Goal: Task Accomplishment & Management: Manage account settings

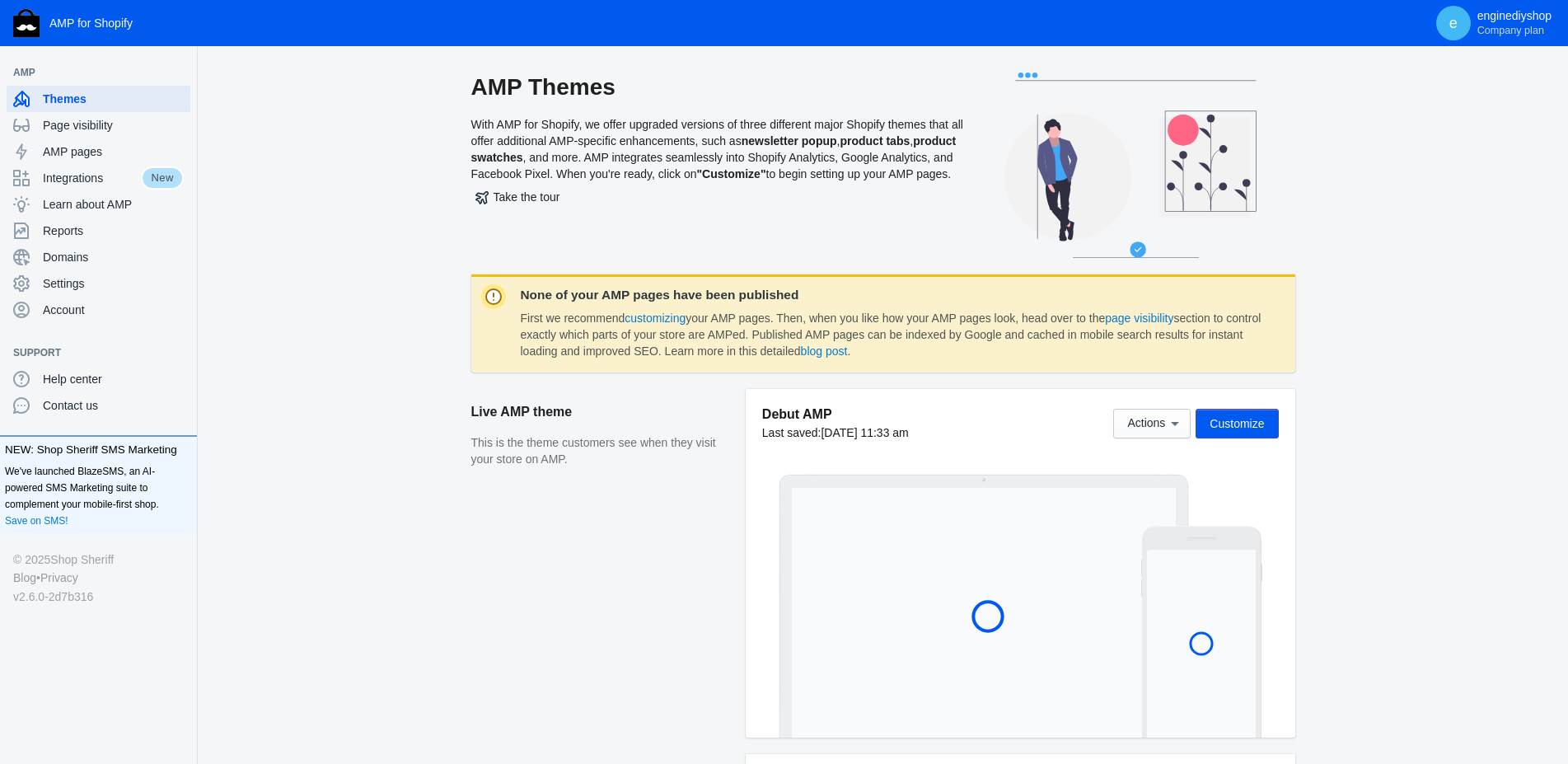
click at [1210, 423] on button "Customize" at bounding box center [1236, 424] width 82 height 30
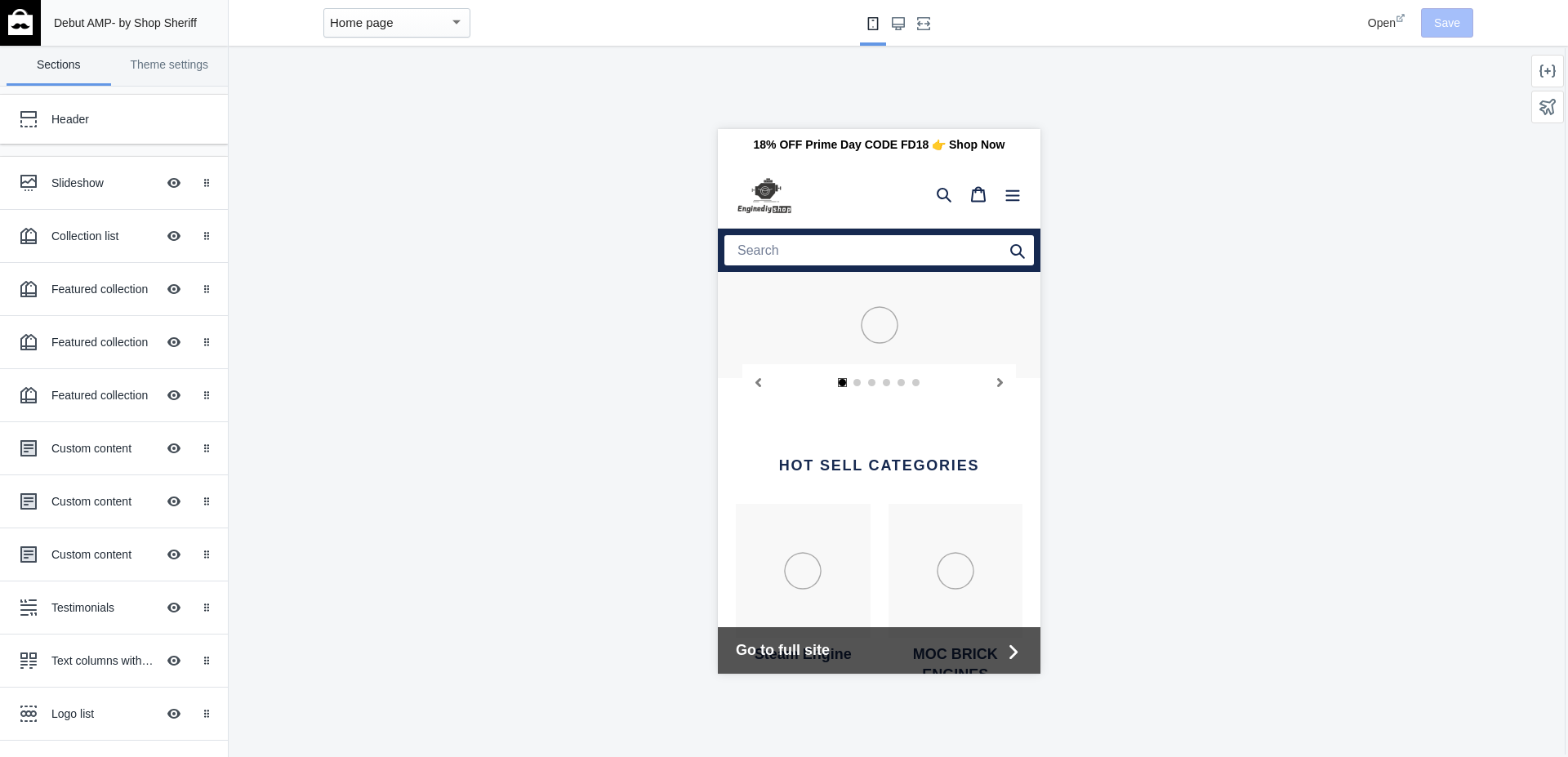
scroll to position [0, 273]
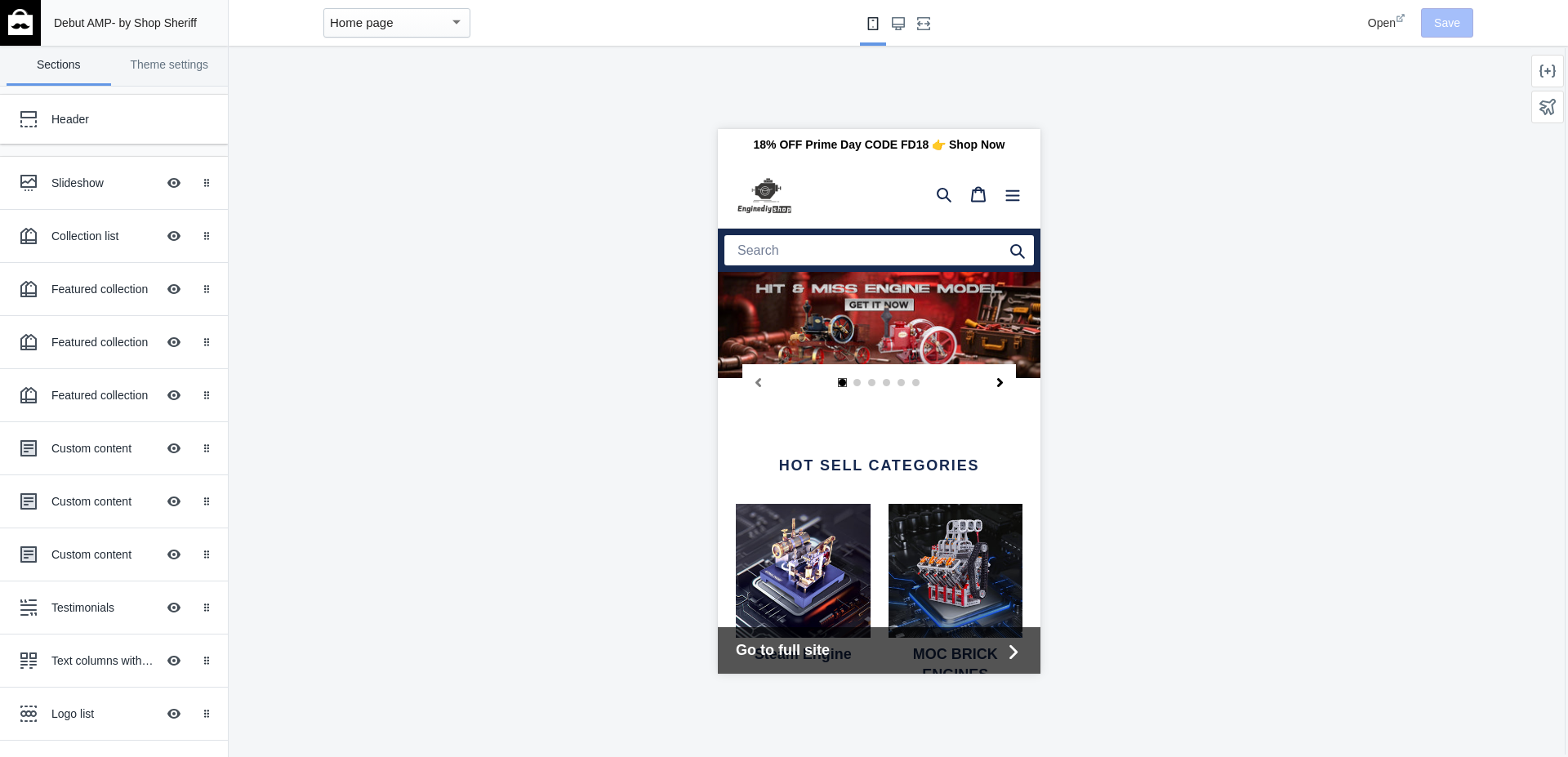
click at [994, 383] on icon "Next slide" at bounding box center [998, 382] width 9 height 9
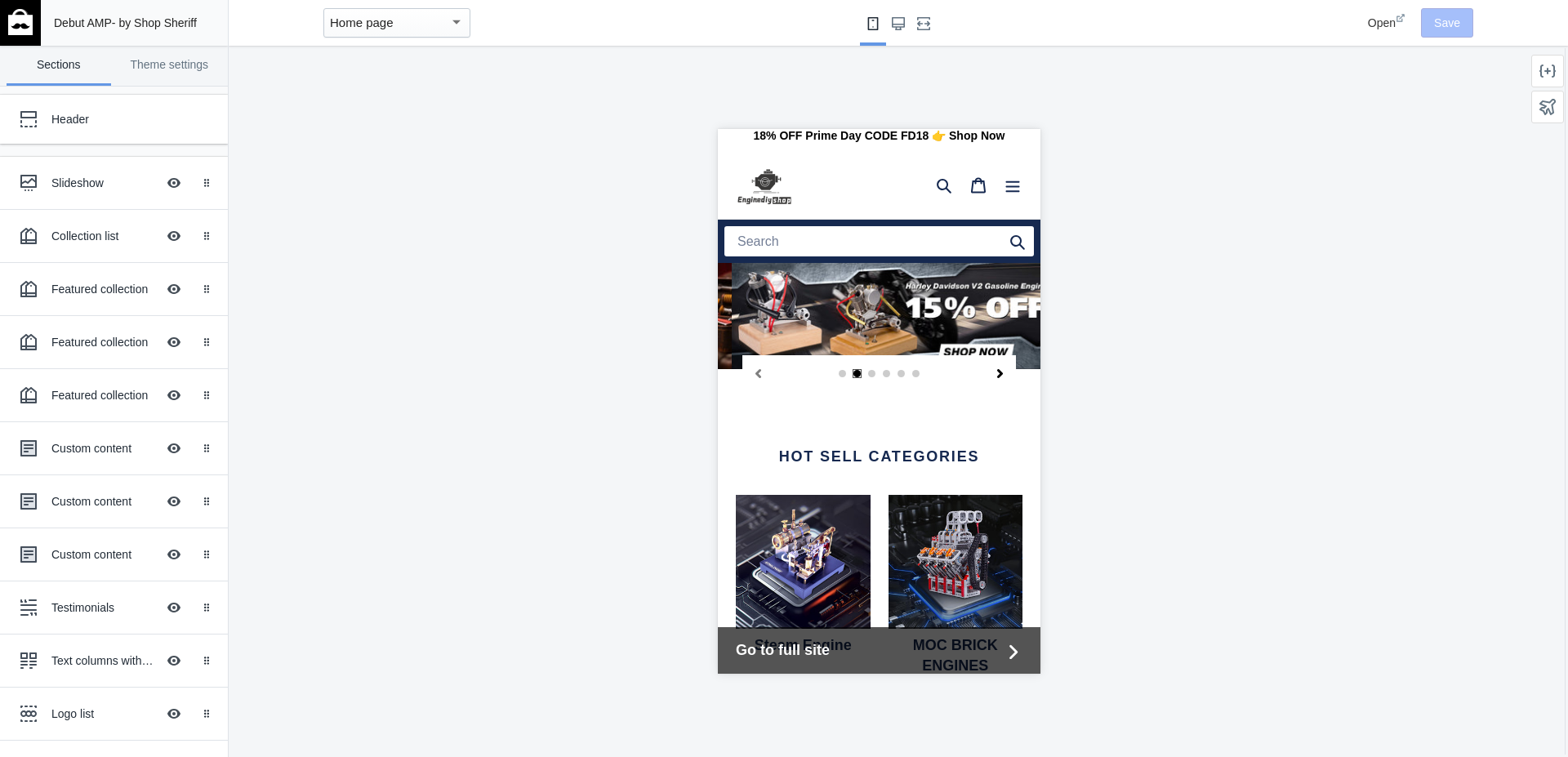
scroll to position [0, 0]
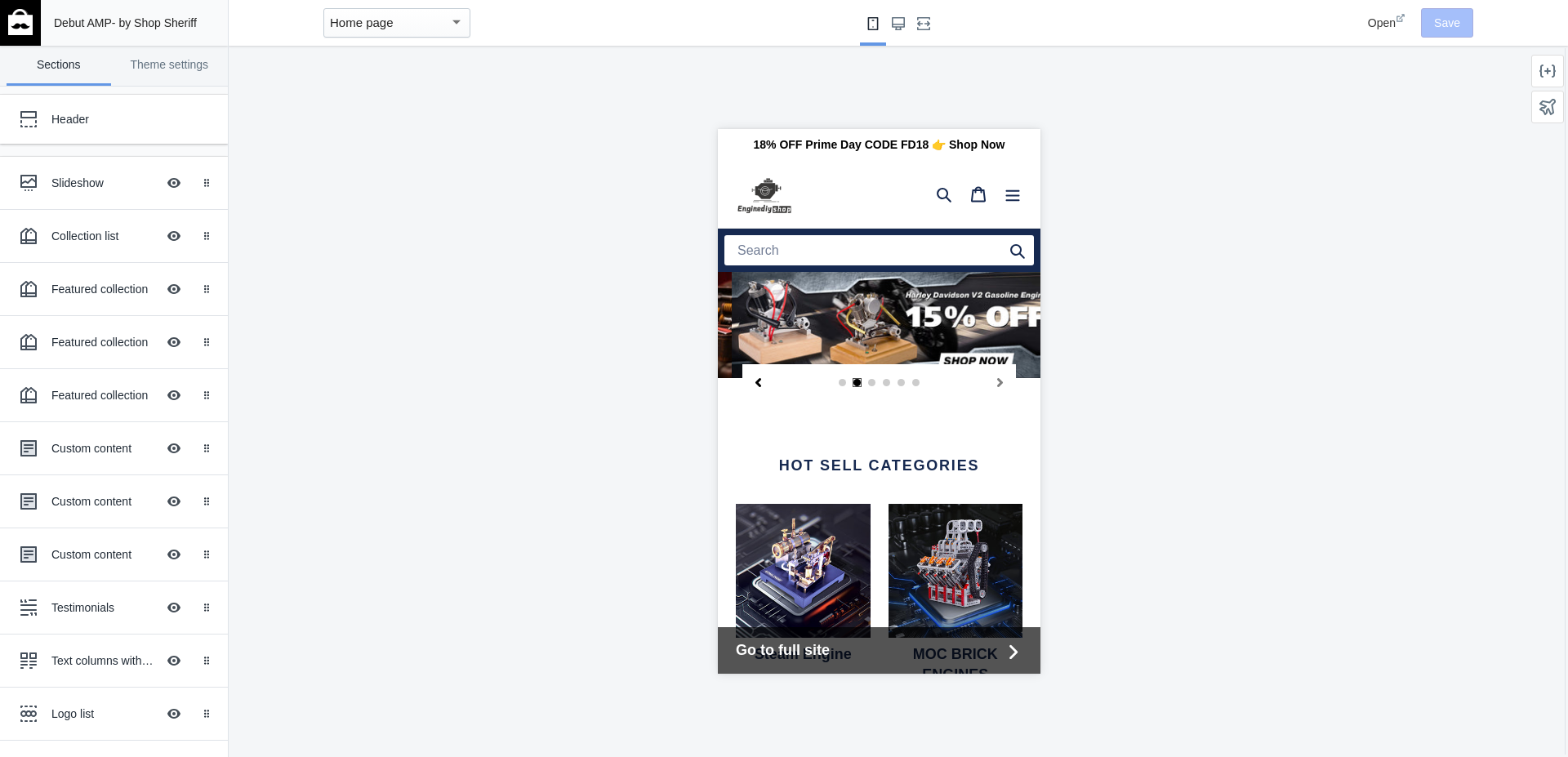
click at [761, 380] on icon "Previous slide" at bounding box center [757, 382] width 9 height 9
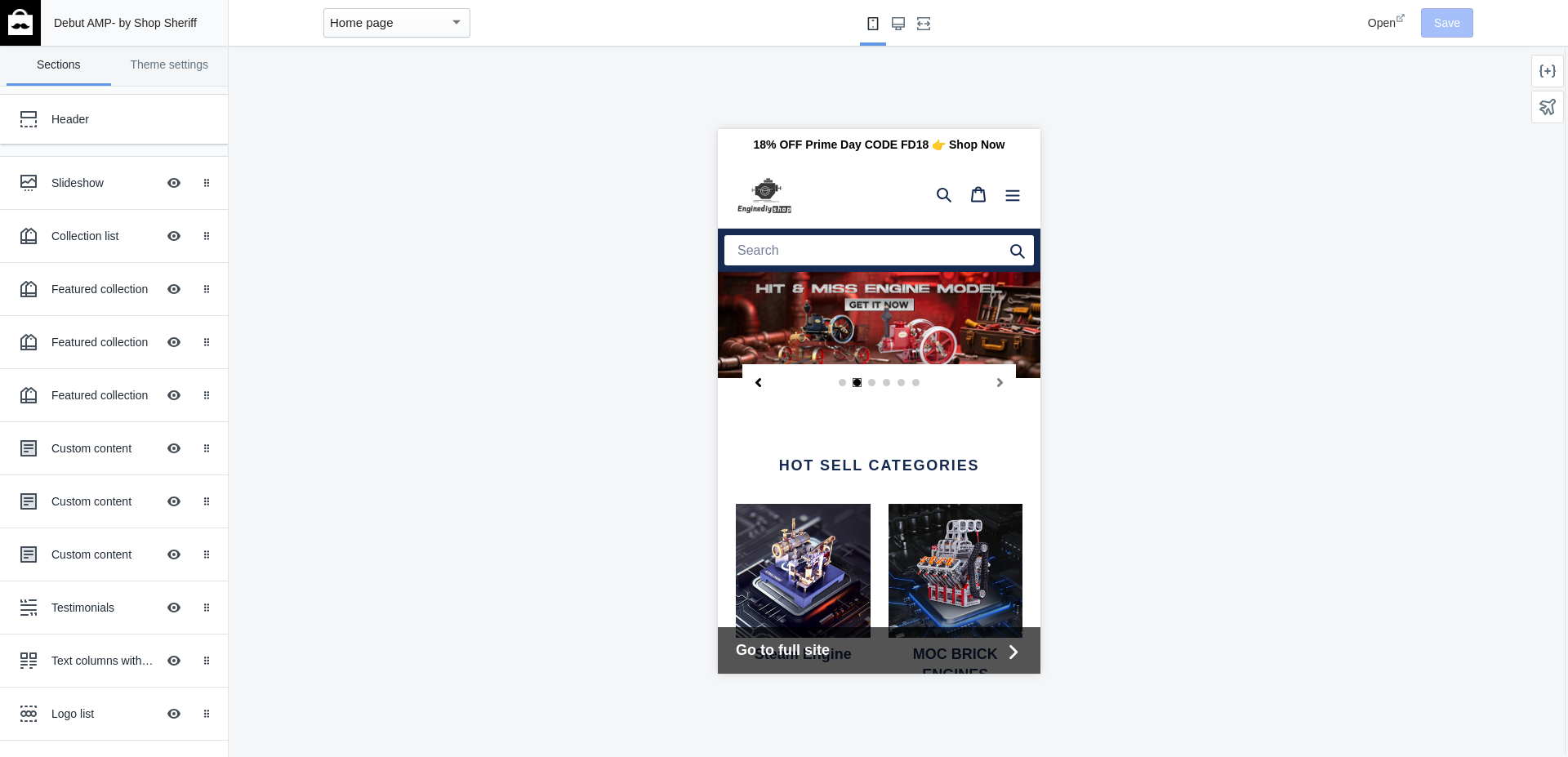
click at [761, 380] on icon "Previous slide" at bounding box center [757, 382] width 9 height 9
click at [996, 380] on icon "Next slide" at bounding box center [999, 382] width 6 height 9
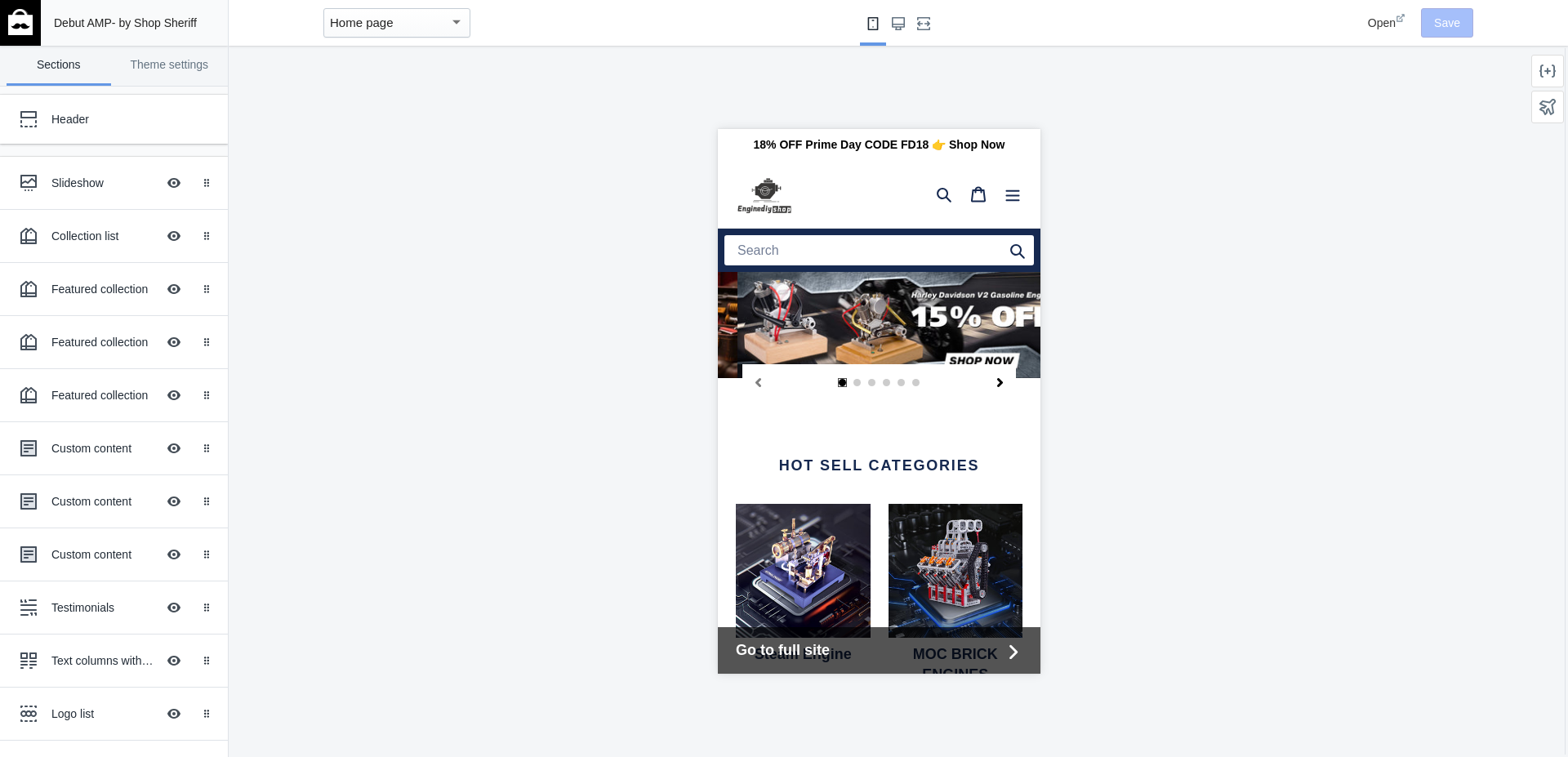
click at [996, 380] on icon "Next slide" at bounding box center [999, 382] width 6 height 9
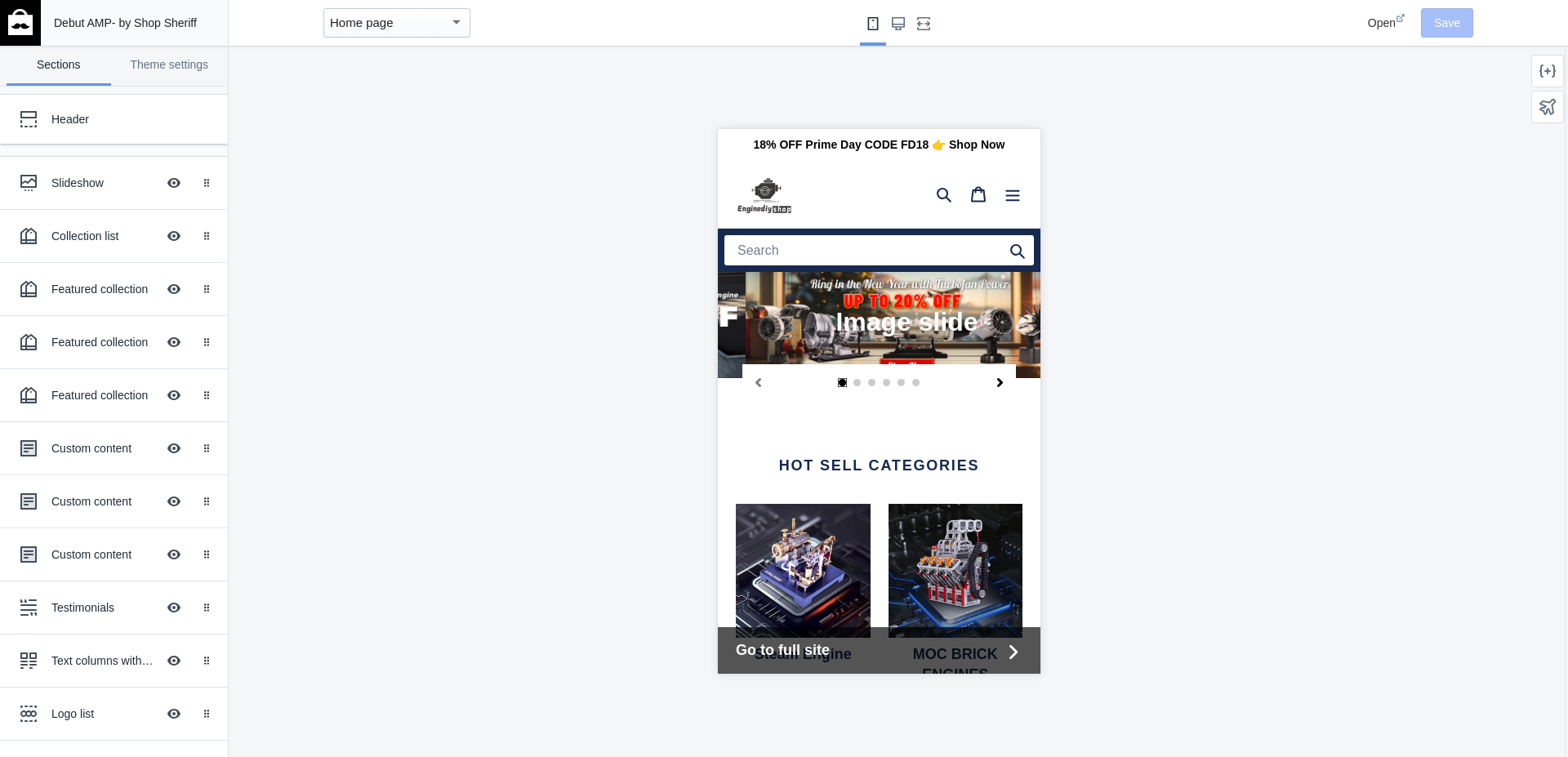
click at [996, 380] on icon "Next slide" at bounding box center [999, 382] width 6 height 9
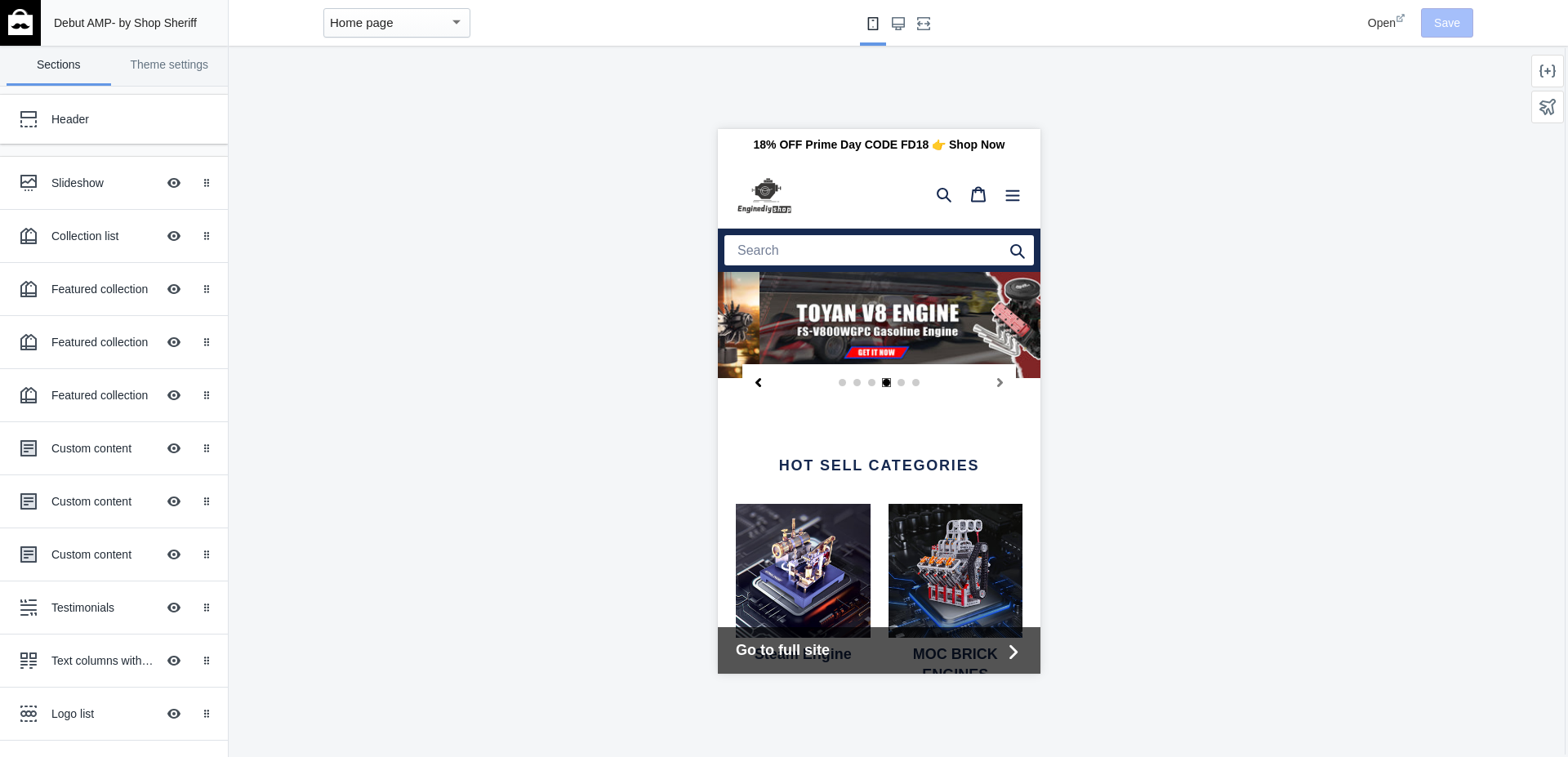
click at [760, 378] on button "Previous slide" at bounding box center [758, 381] width 33 height 35
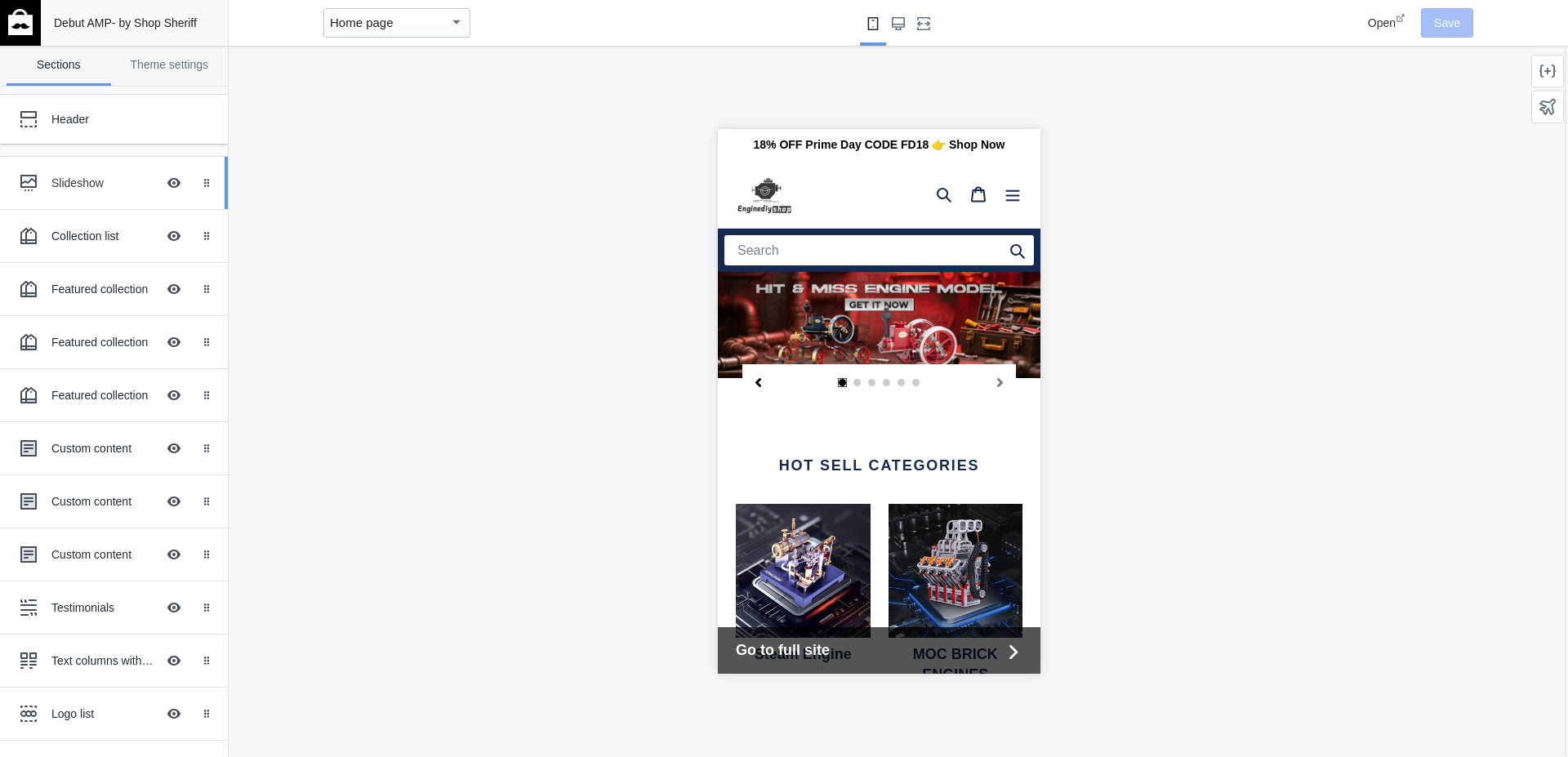
click at [97, 186] on div "Slideshow" at bounding box center [103, 182] width 104 height 16
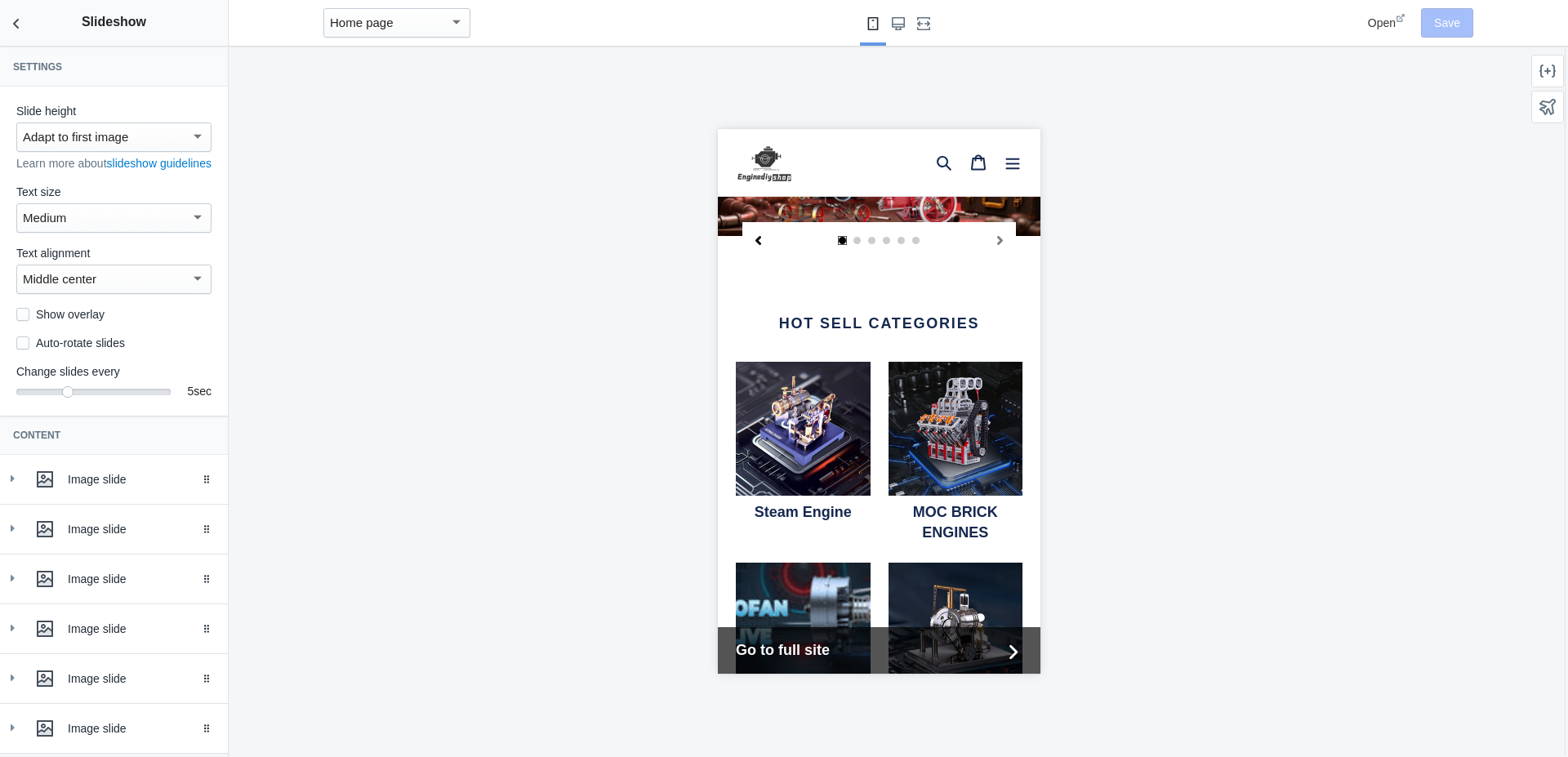
scroll to position [143, 0]
click at [80, 488] on div "Image slide" at bounding box center [142, 479] width 148 height 16
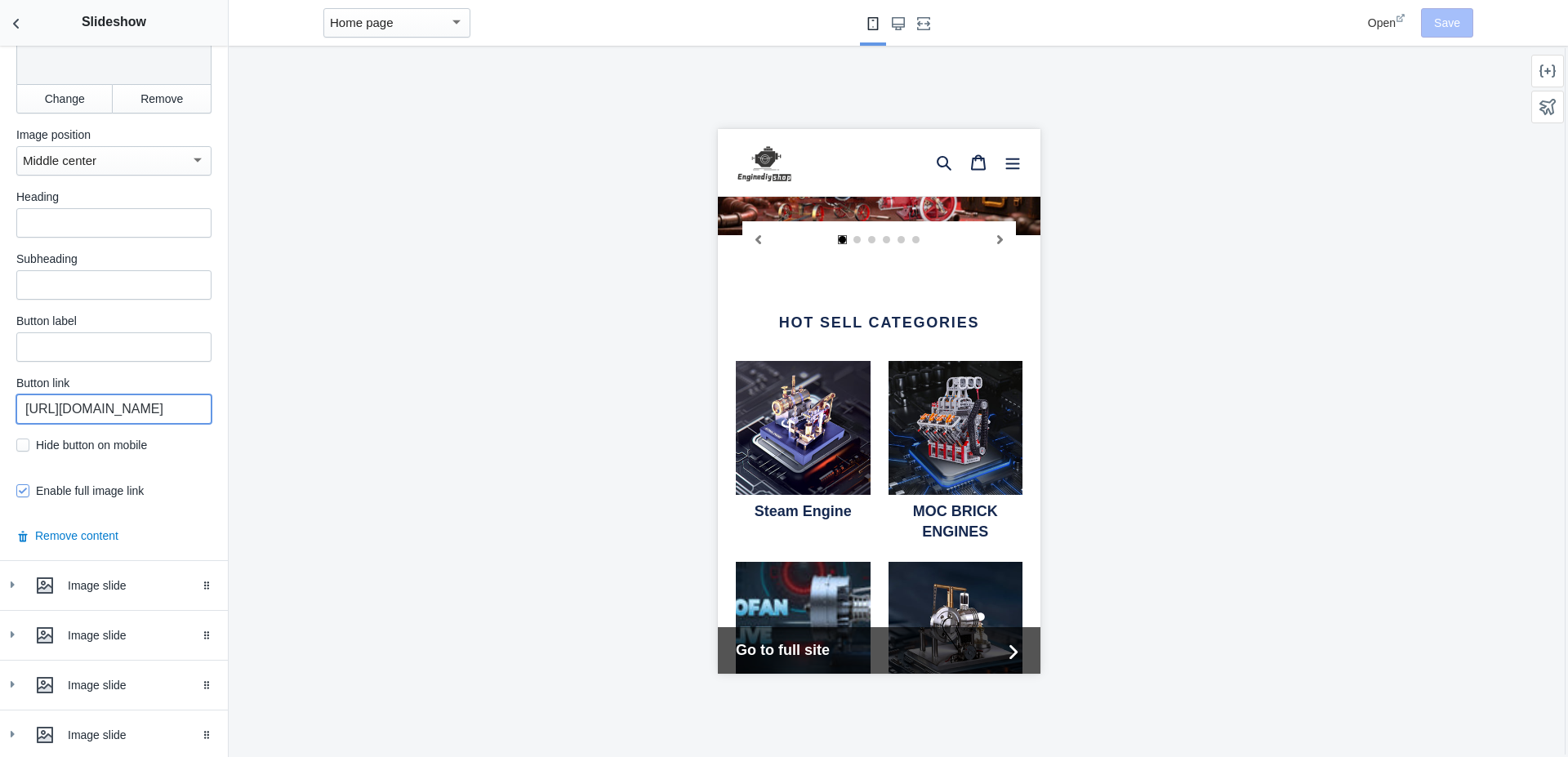
scroll to position [0, 674]
drag, startPoint x: 155, startPoint y: 416, endPoint x: 139, endPoint y: 416, distance: 16.0
click at [212, 413] on input "[URL][DOMAIN_NAME]" at bounding box center [114, 409] width 195 height 30
click at [110, 414] on input "[URL][DOMAIN_NAME]" at bounding box center [114, 409] width 195 height 30
drag, startPoint x: 127, startPoint y: 412, endPoint x: 13, endPoint y: 407, distance: 114.1
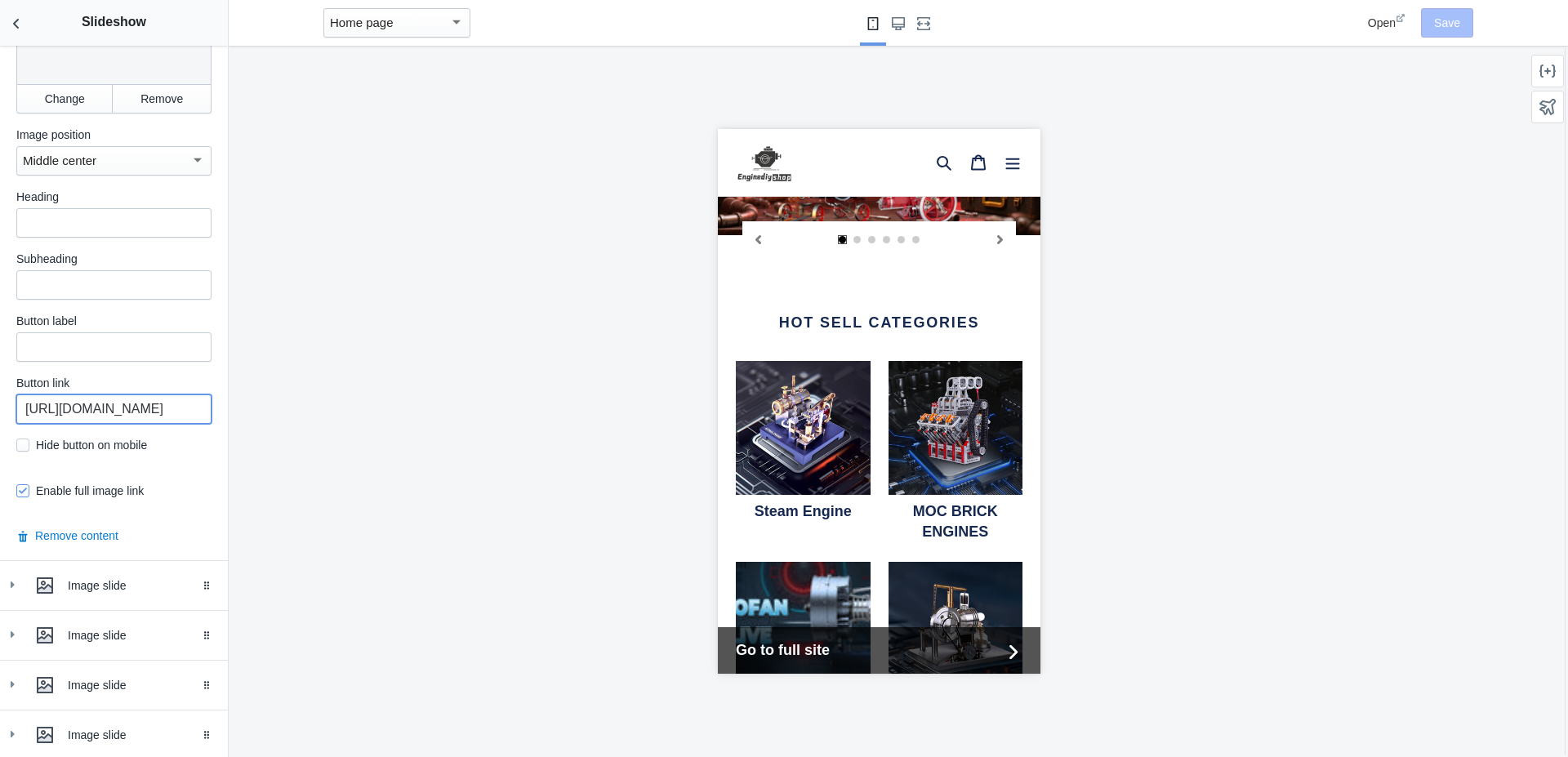
click at [16, 407] on input "[URL][DOMAIN_NAME]" at bounding box center [114, 409] width 195 height 30
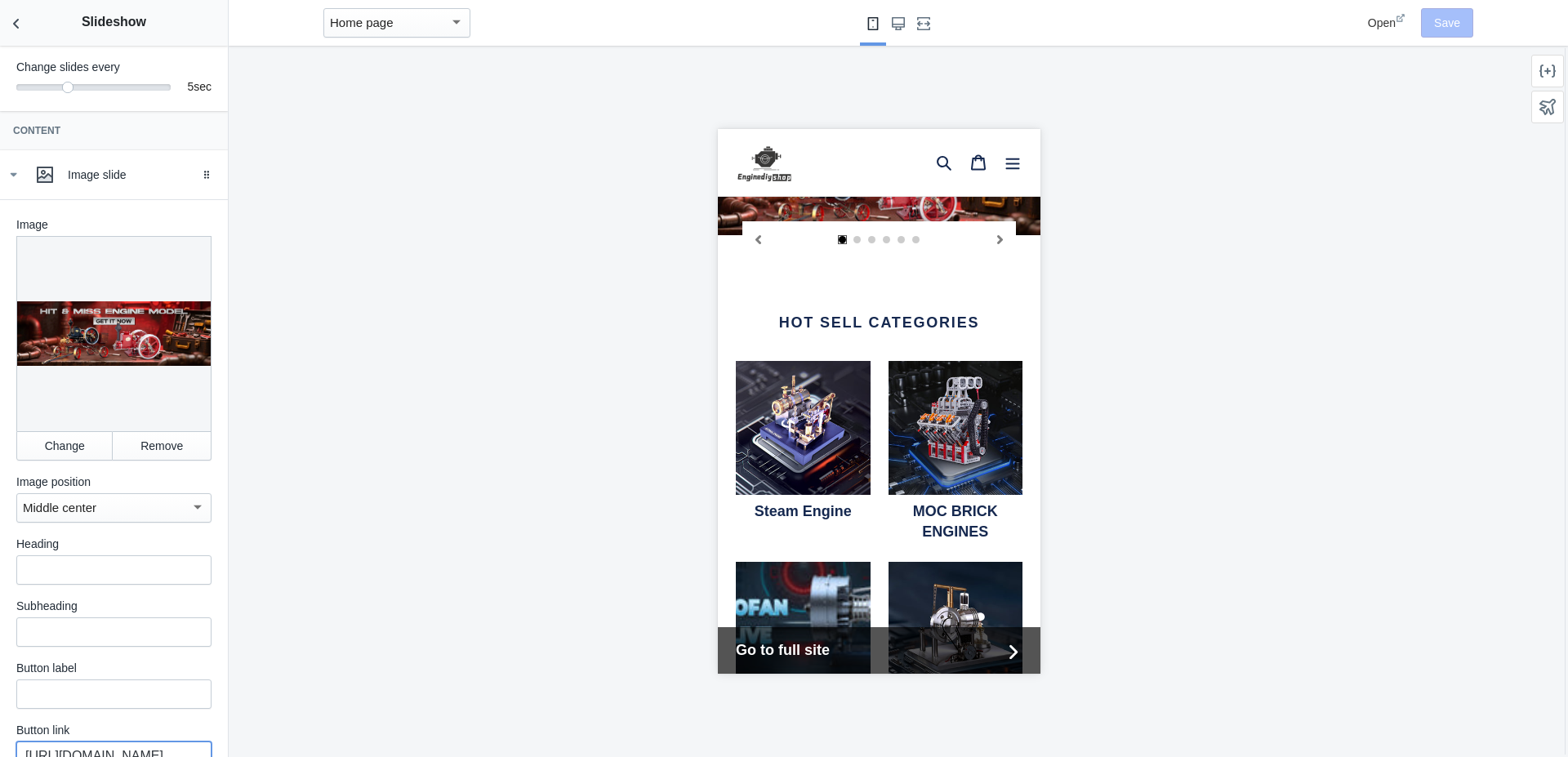
scroll to position [280, 0]
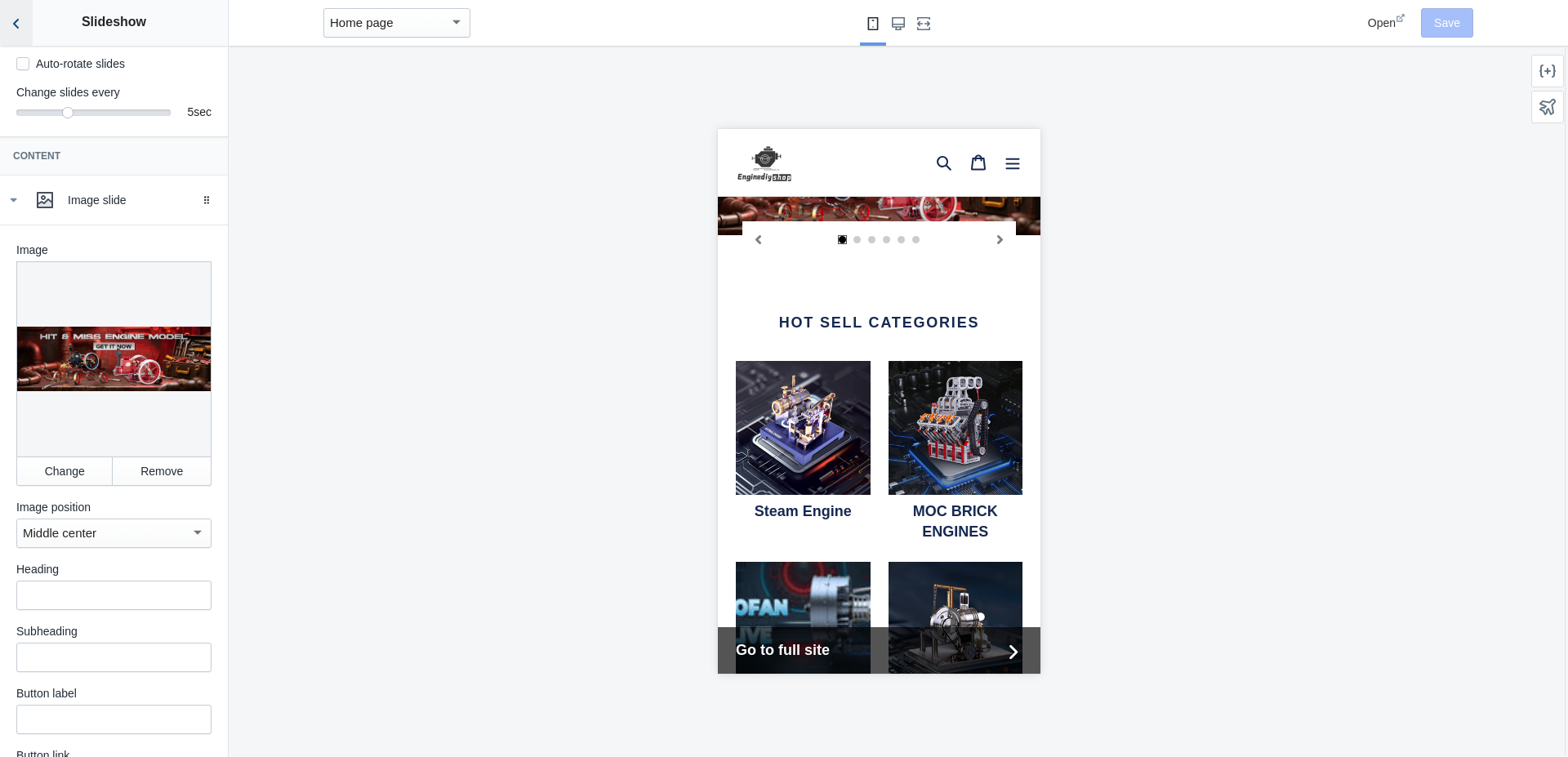
click at [18, 31] on icon "Back to sections" at bounding box center [16, 23] width 16 height 16
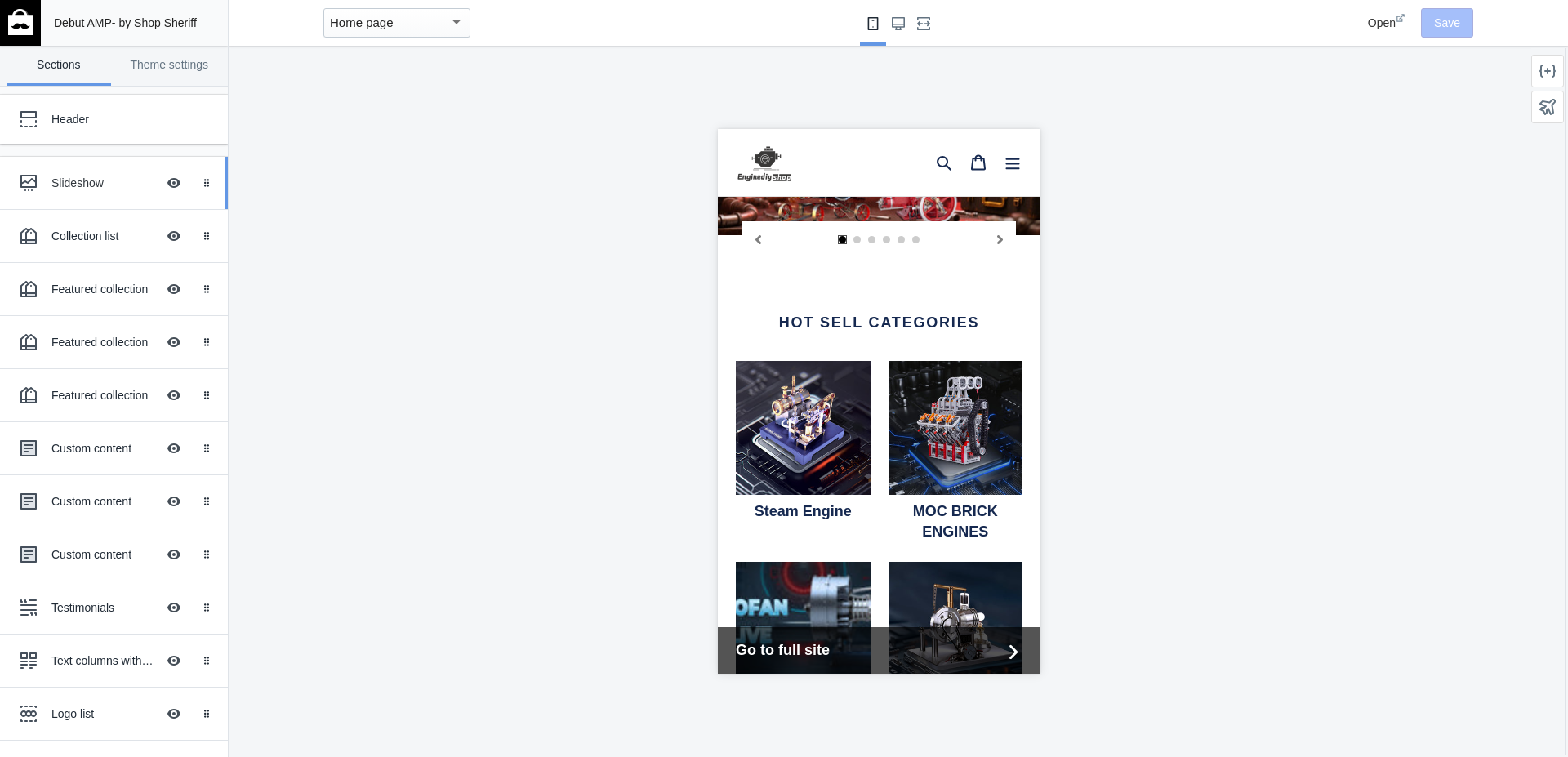
click at [67, 184] on div "Slideshow" at bounding box center [103, 182] width 104 height 16
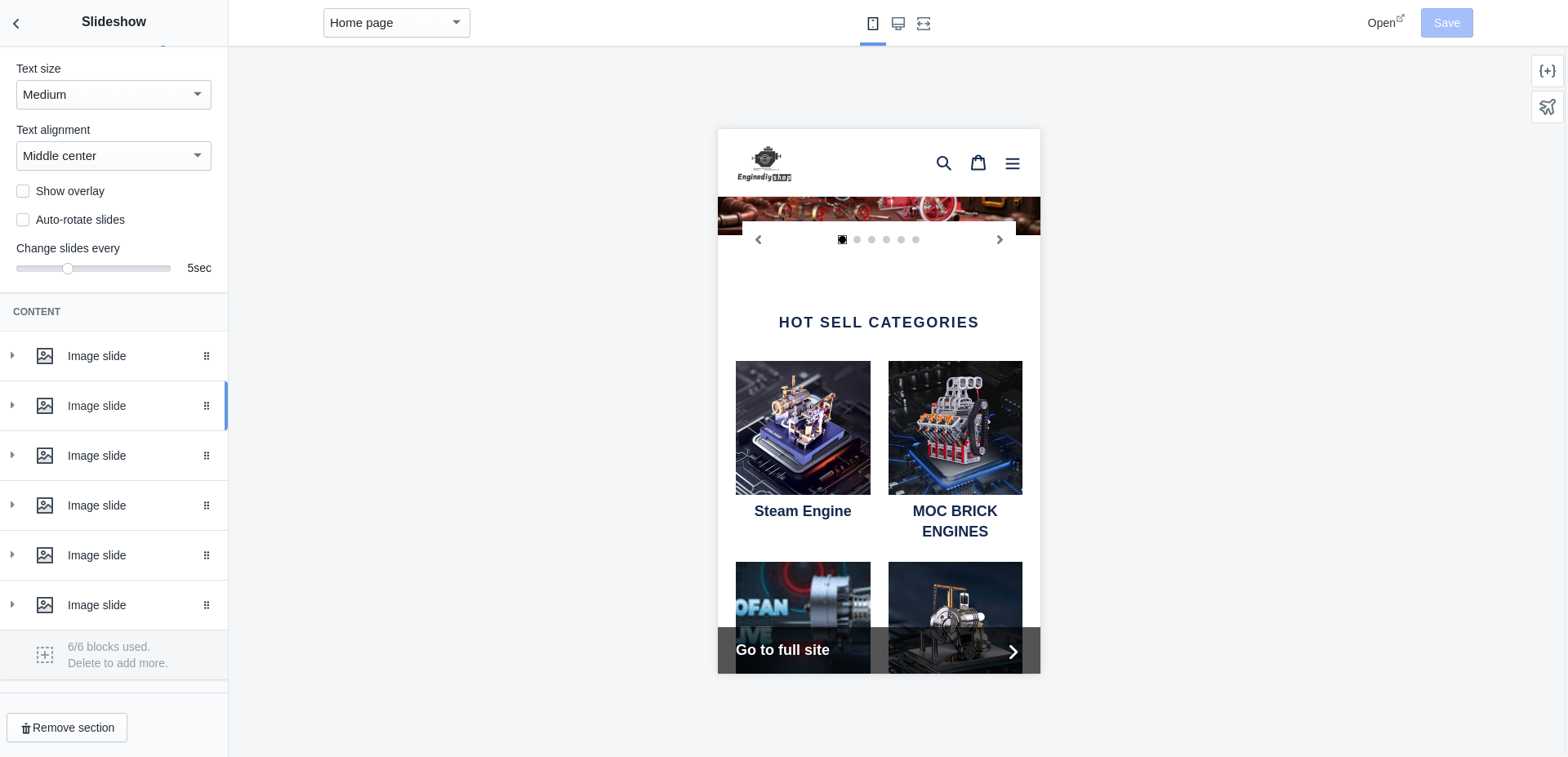
click at [19, 406] on icon at bounding box center [11, 404] width 16 height 16
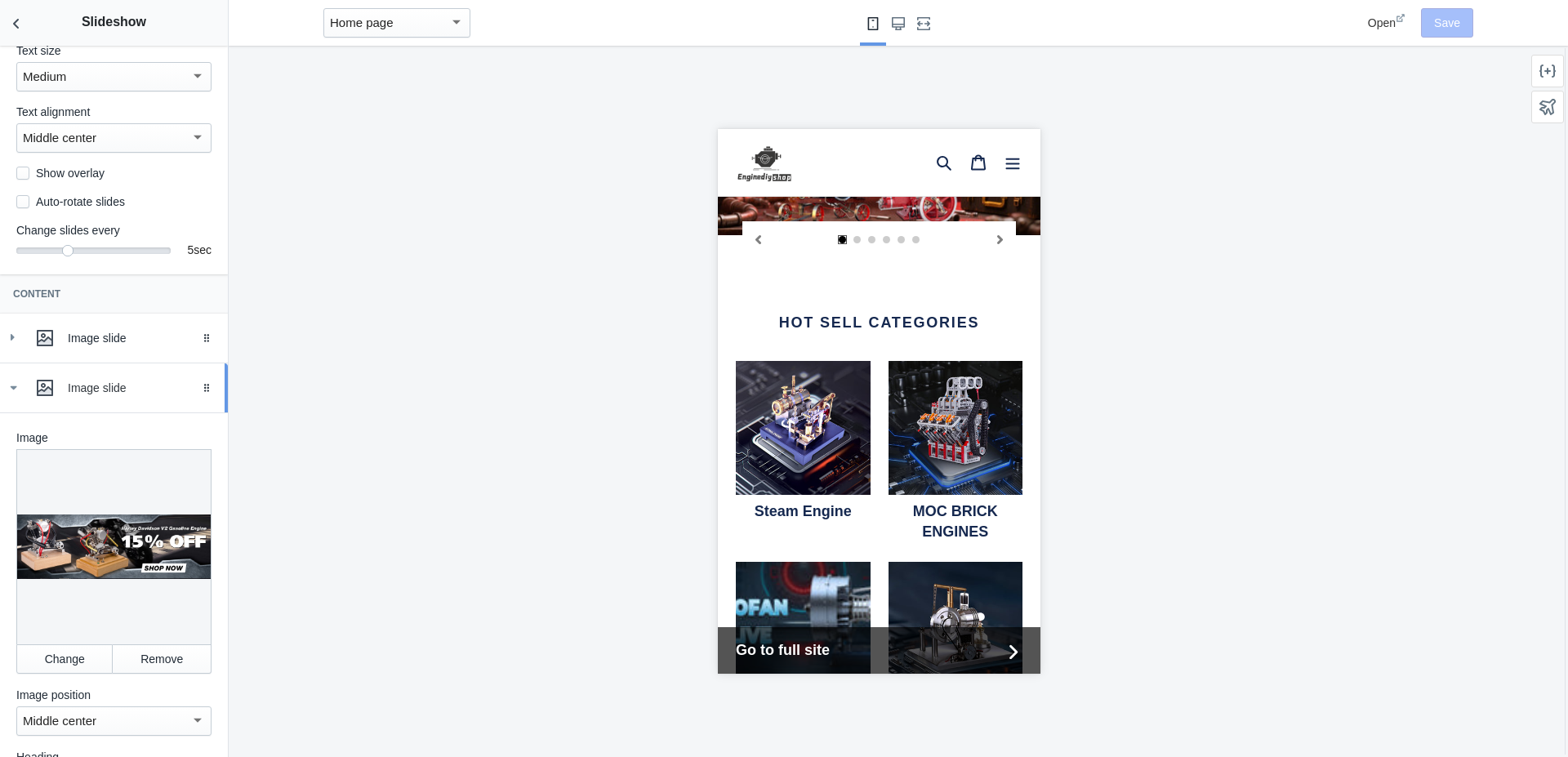
click at [19, 396] on icon at bounding box center [12, 387] width 16 height 16
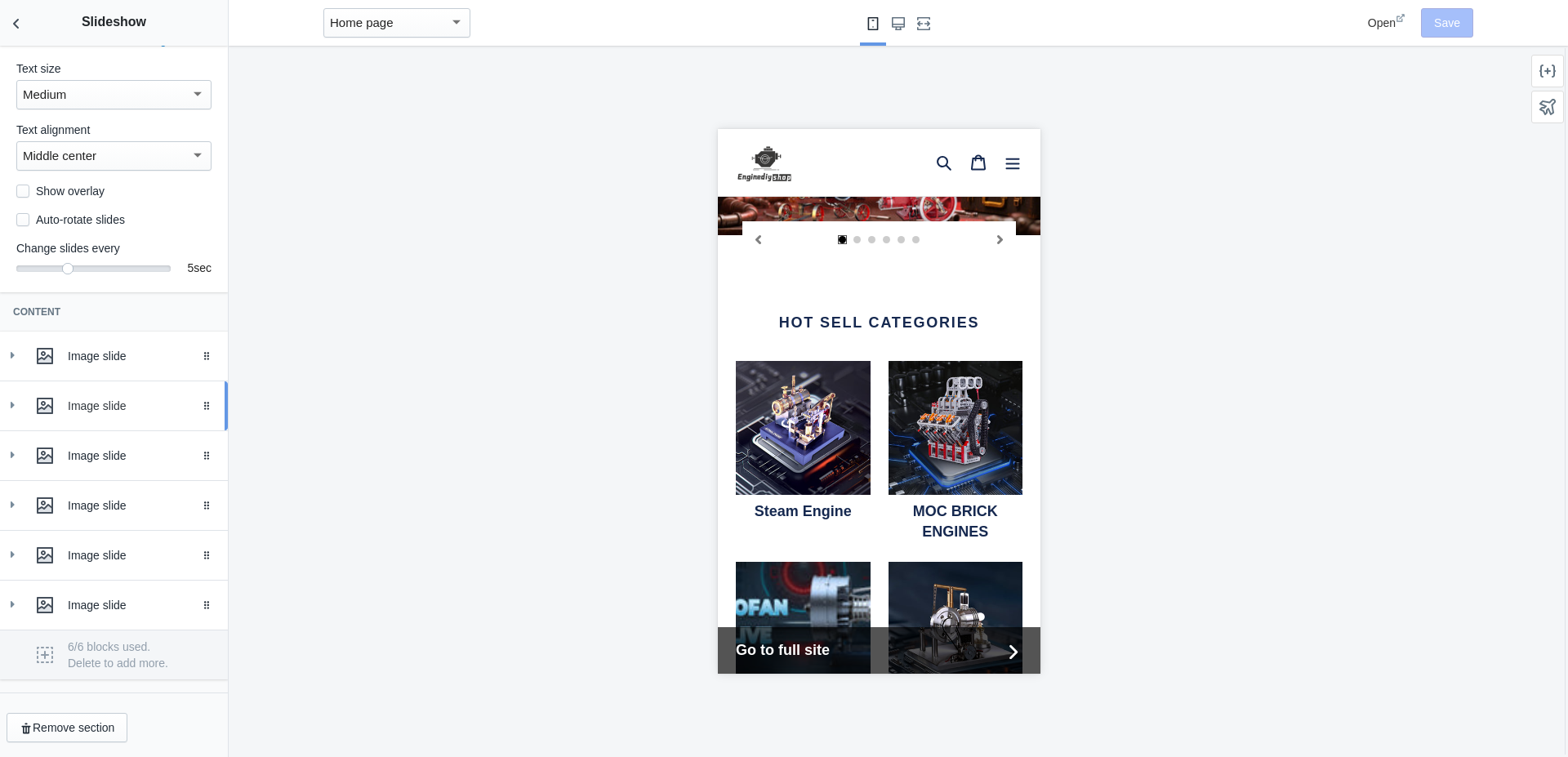
click at [19, 406] on icon at bounding box center [11, 404] width 16 height 16
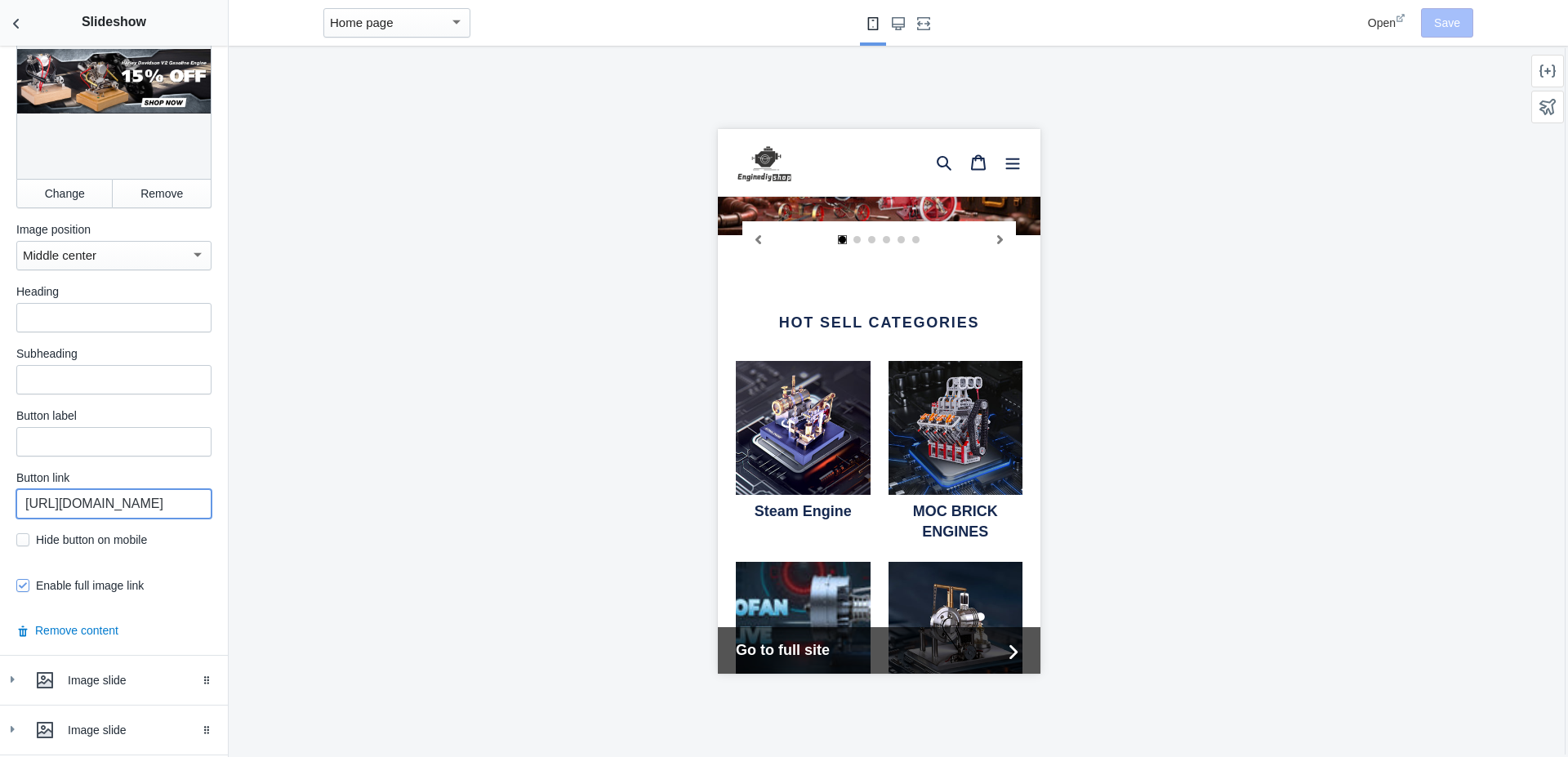
scroll to position [0, 249]
drag, startPoint x: 147, startPoint y: 507, endPoint x: 206, endPoint y: 511, distance: 59.1
click at [206, 511] on input "[URL][DOMAIN_NAME]" at bounding box center [114, 504] width 195 height 30
click at [144, 507] on input "[URL][DOMAIN_NAME]" at bounding box center [114, 504] width 195 height 30
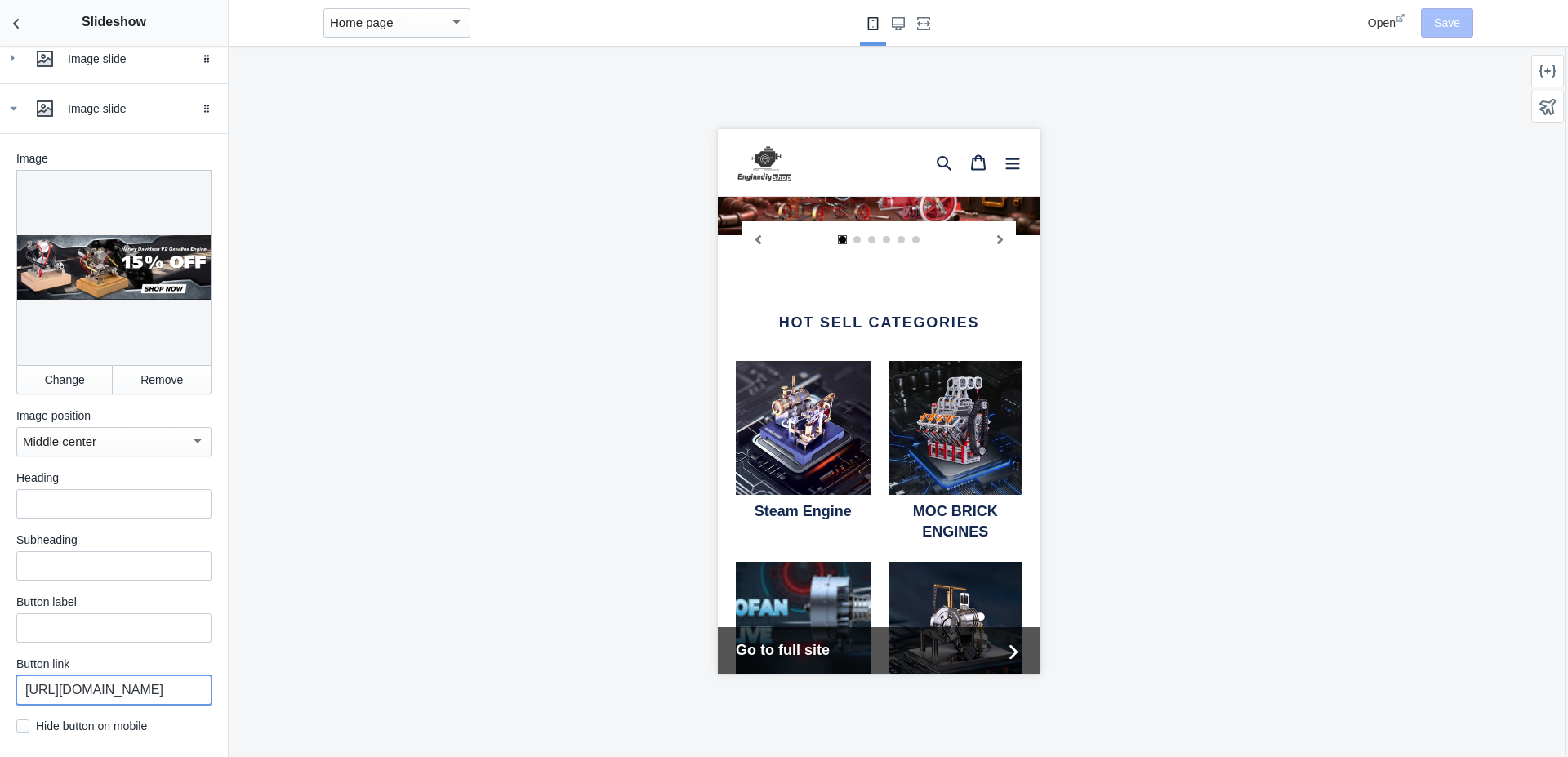
scroll to position [235, 0]
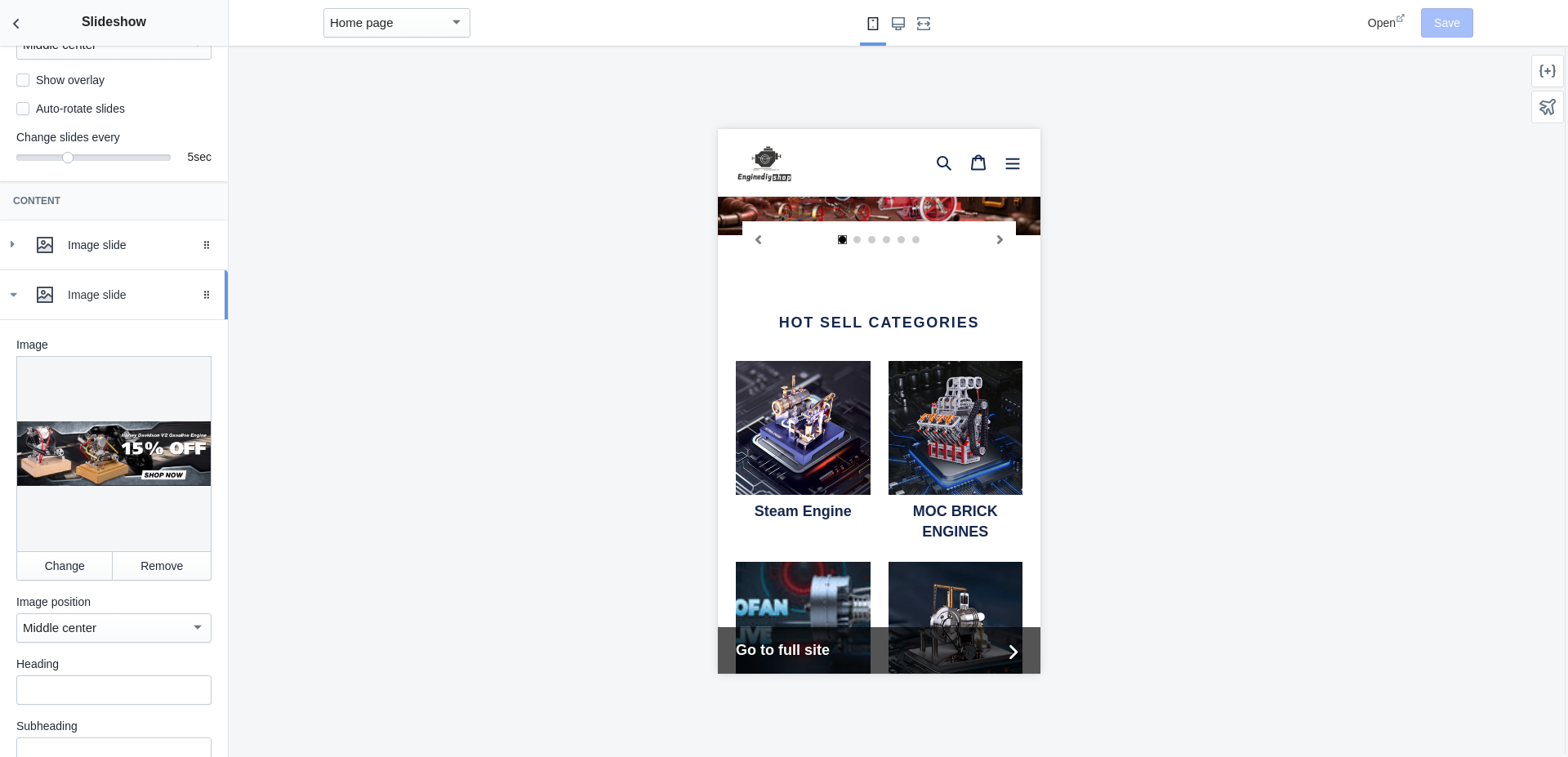
click at [13, 297] on use at bounding box center [13, 295] width 7 height 4
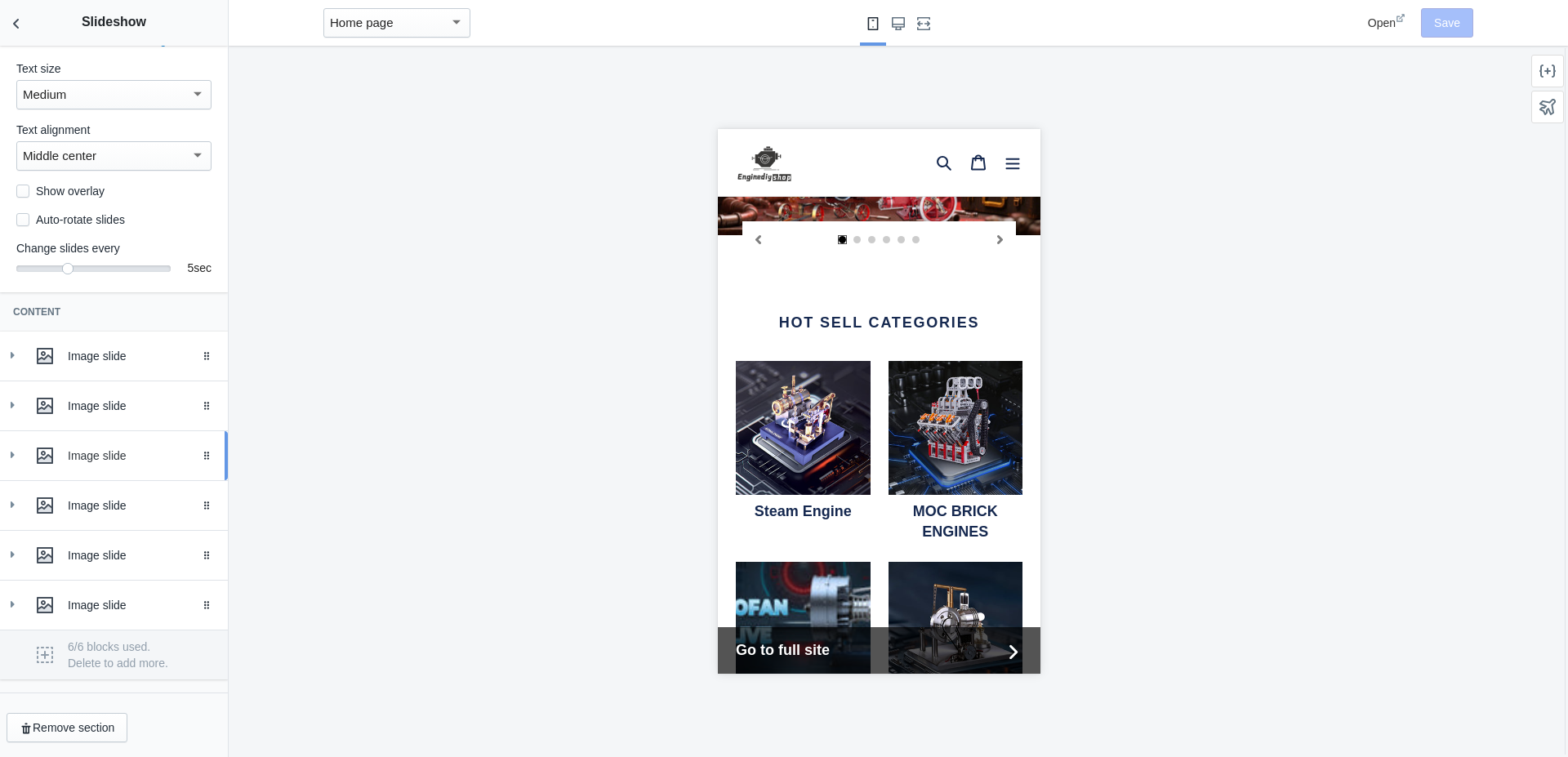
click at [57, 452] on div at bounding box center [45, 456] width 33 height 33
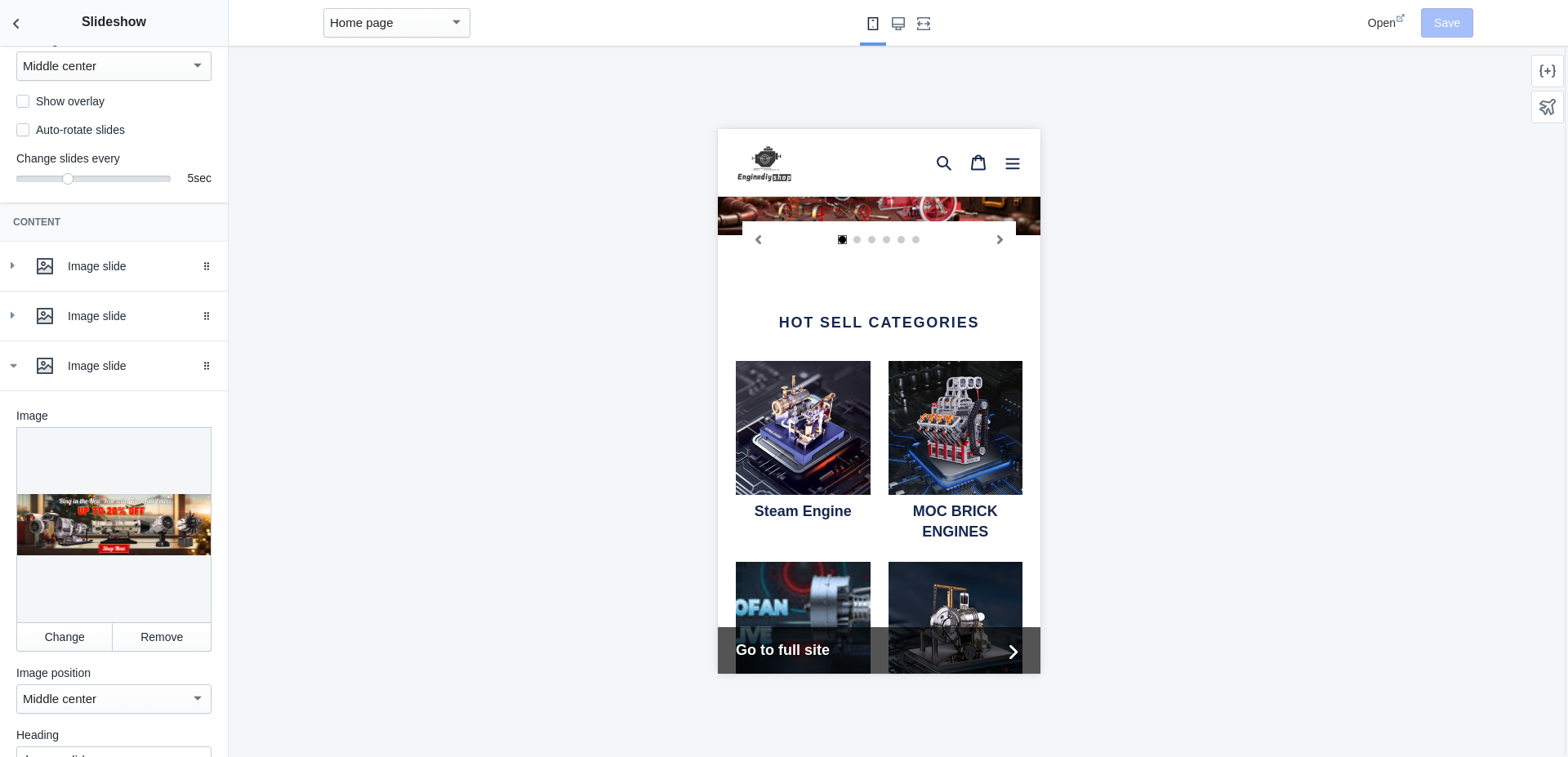
scroll to position [235, 0]
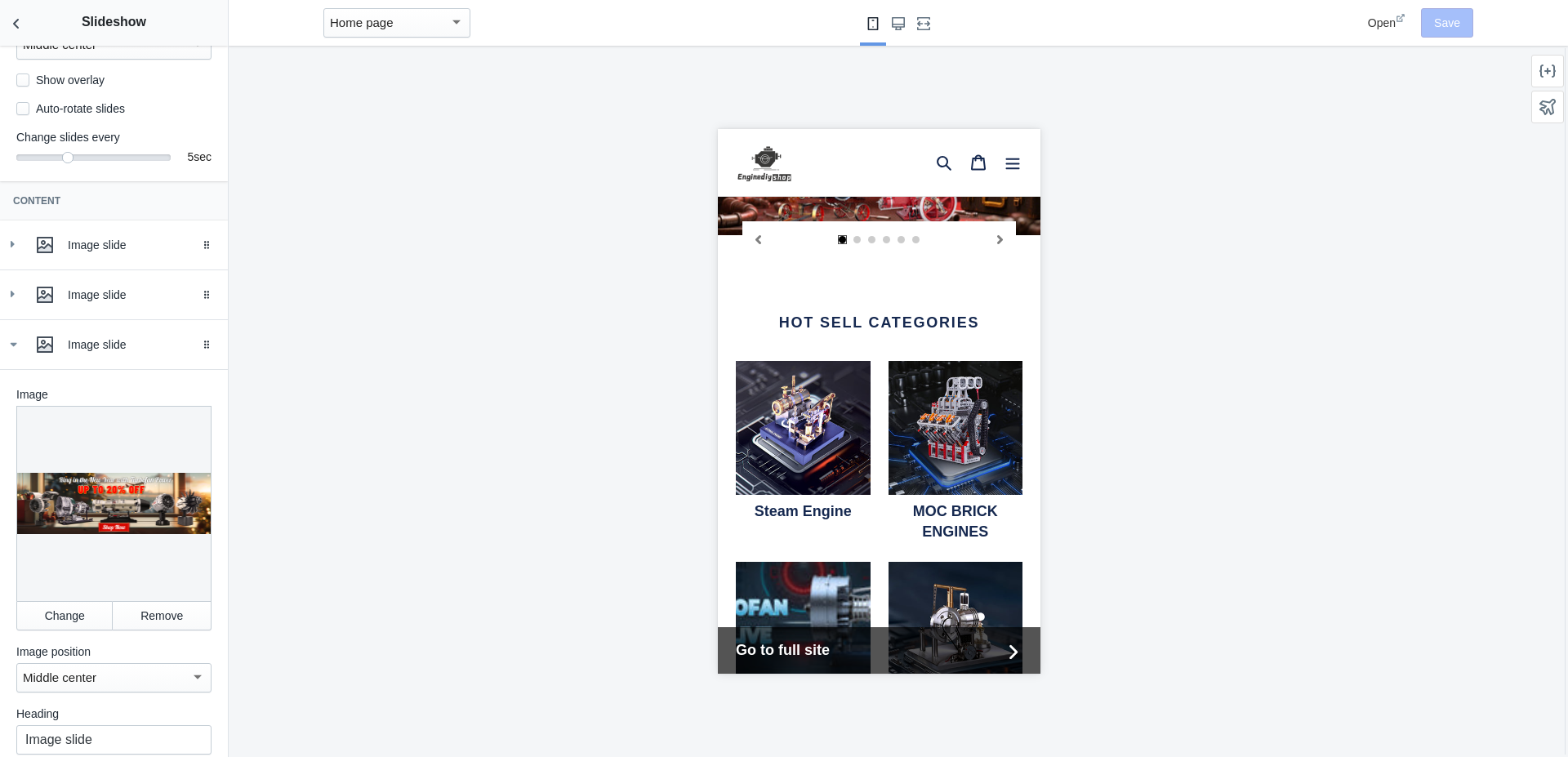
click at [83, 512] on div at bounding box center [114, 504] width 195 height 195
click at [117, 512] on div at bounding box center [114, 504] width 195 height 195
drag, startPoint x: 125, startPoint y: 620, endPoint x: 41, endPoint y: 626, distance: 84.2
click at [41, 626] on div "Change Remove" at bounding box center [114, 615] width 195 height 30
click at [41, 626] on button "Change" at bounding box center [64, 615] width 97 height 30
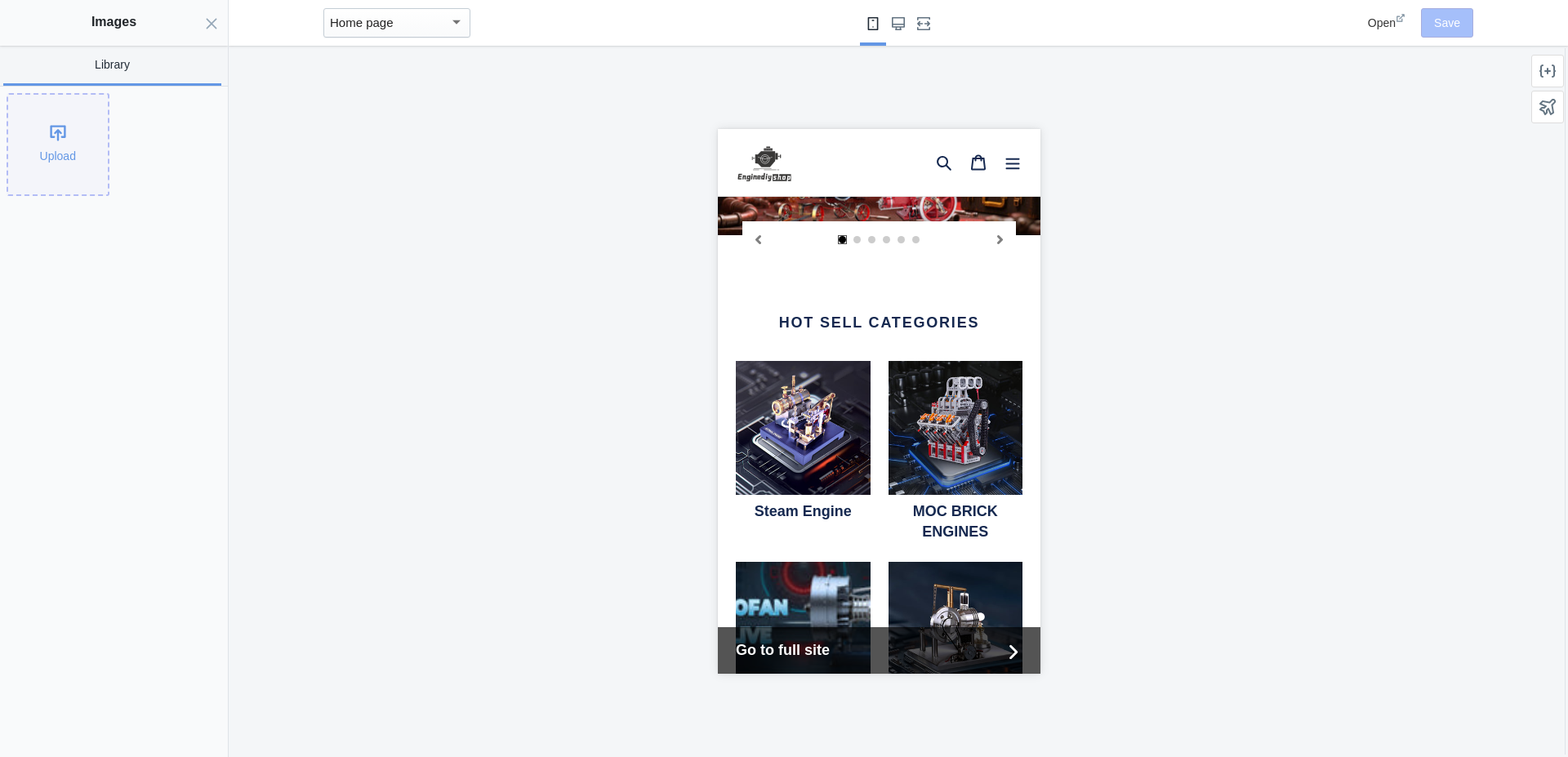
click at [53, 125] on div "Upload" at bounding box center [58, 145] width 100 height 100
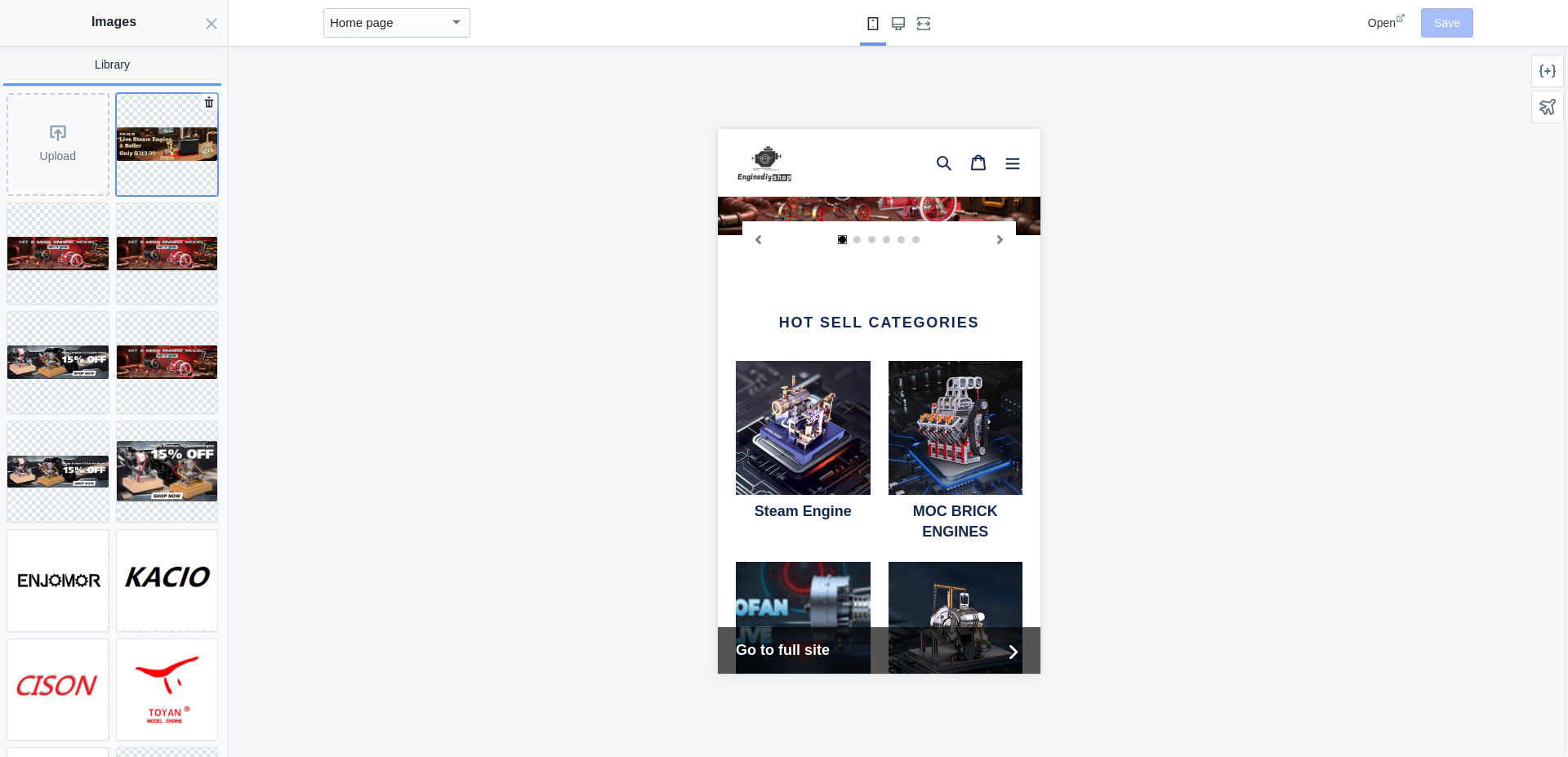
click at [135, 140] on img at bounding box center [168, 144] width 102 height 34
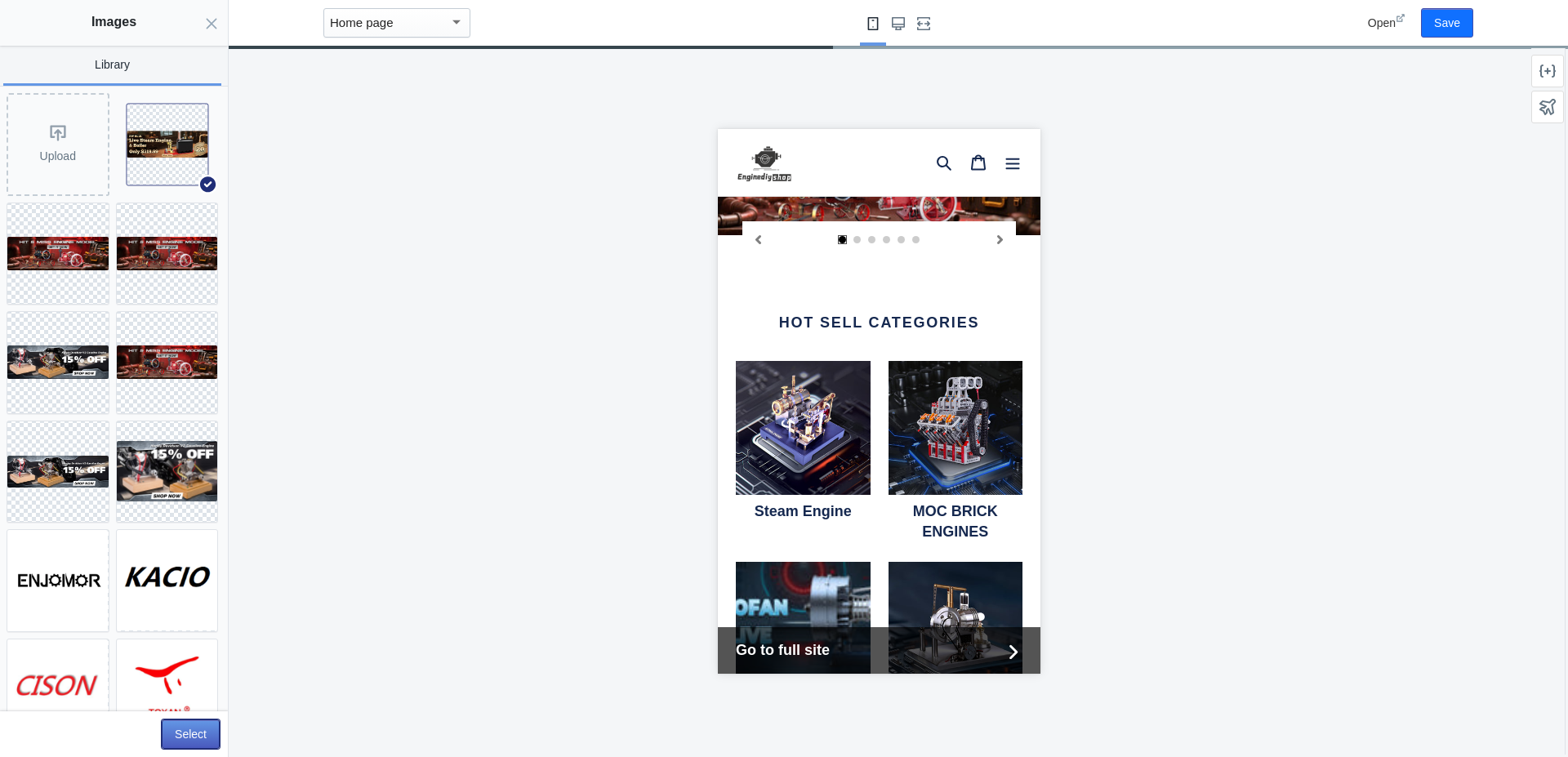
click at [187, 730] on button "Select" at bounding box center [191, 734] width 58 height 30
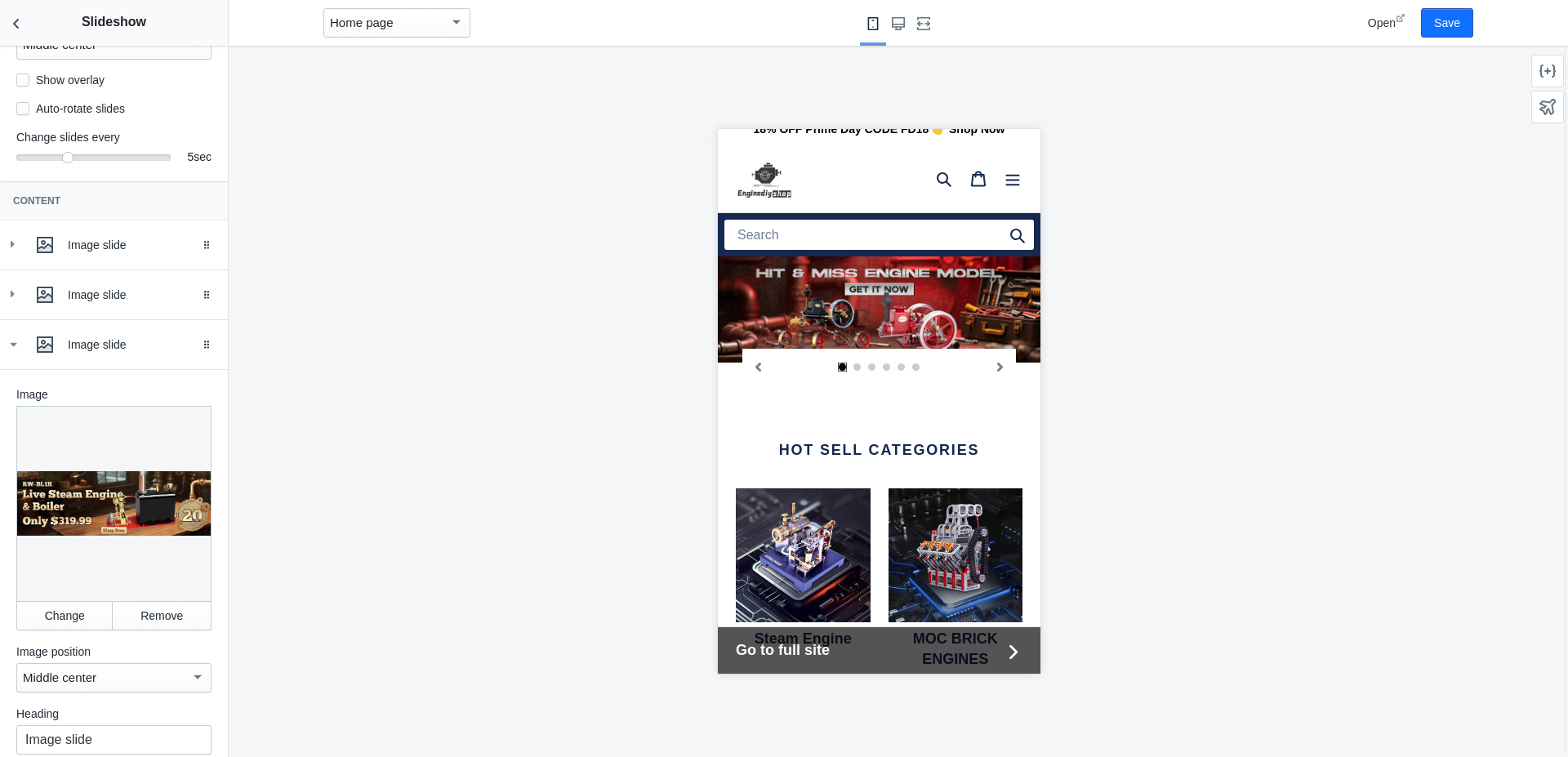
scroll to position [0, 0]
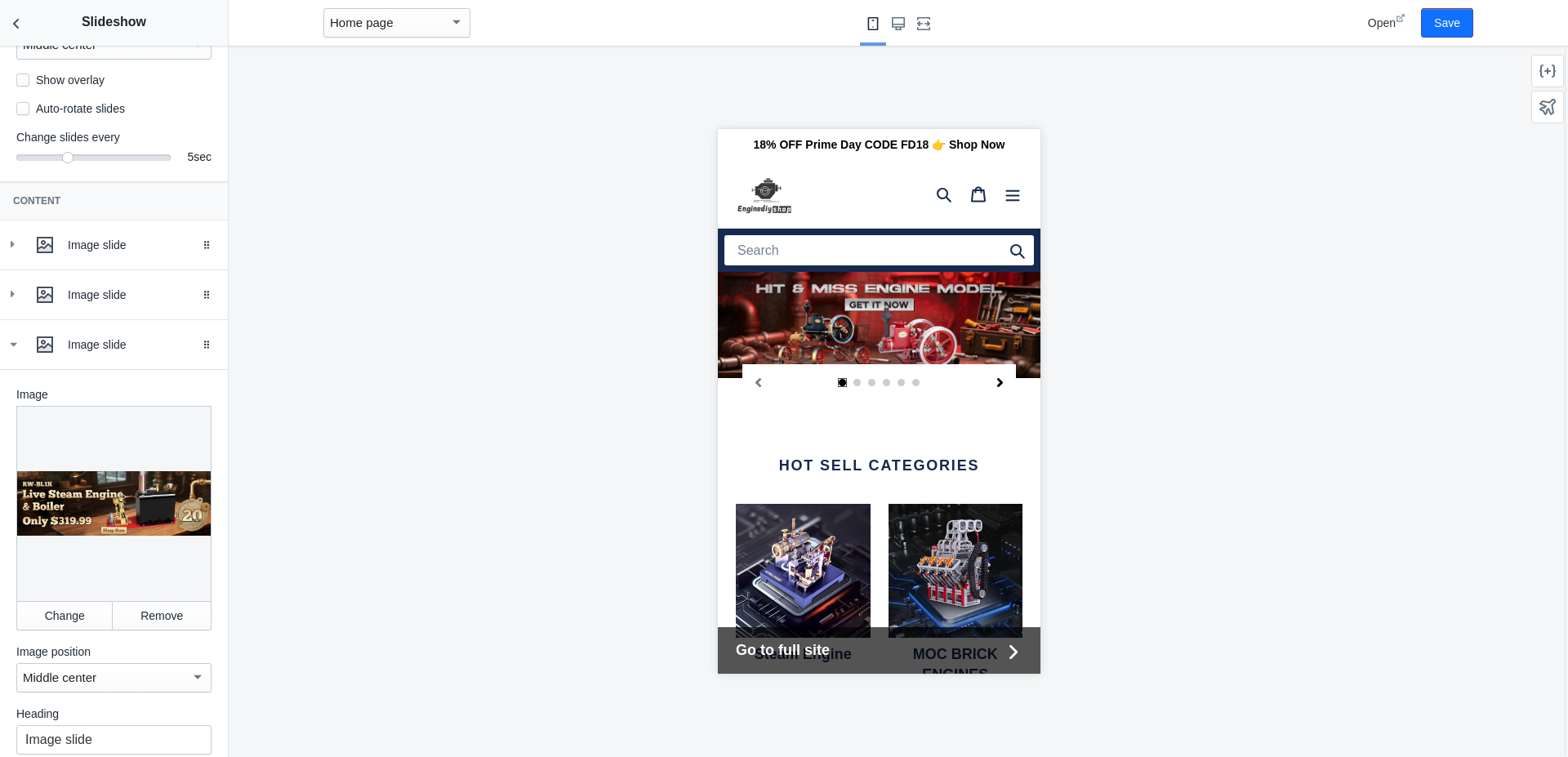
click at [994, 381] on icon "Next slide" at bounding box center [998, 382] width 9 height 9
click at [994, 383] on icon "Next slide" at bounding box center [998, 382] width 9 height 9
click at [757, 381] on icon "Previous slide" at bounding box center [758, 382] width 6 height 9
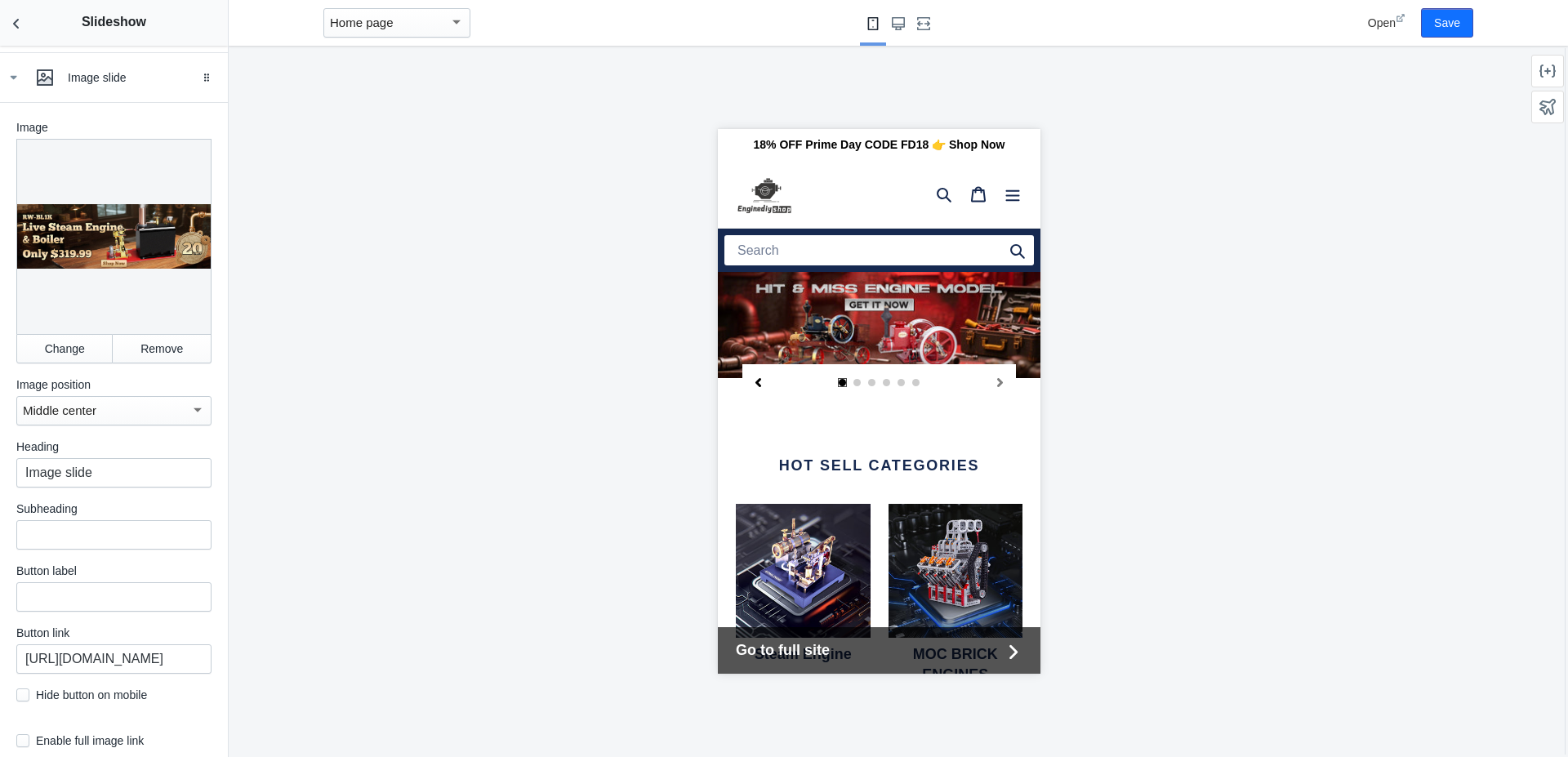
scroll to position [514, 0]
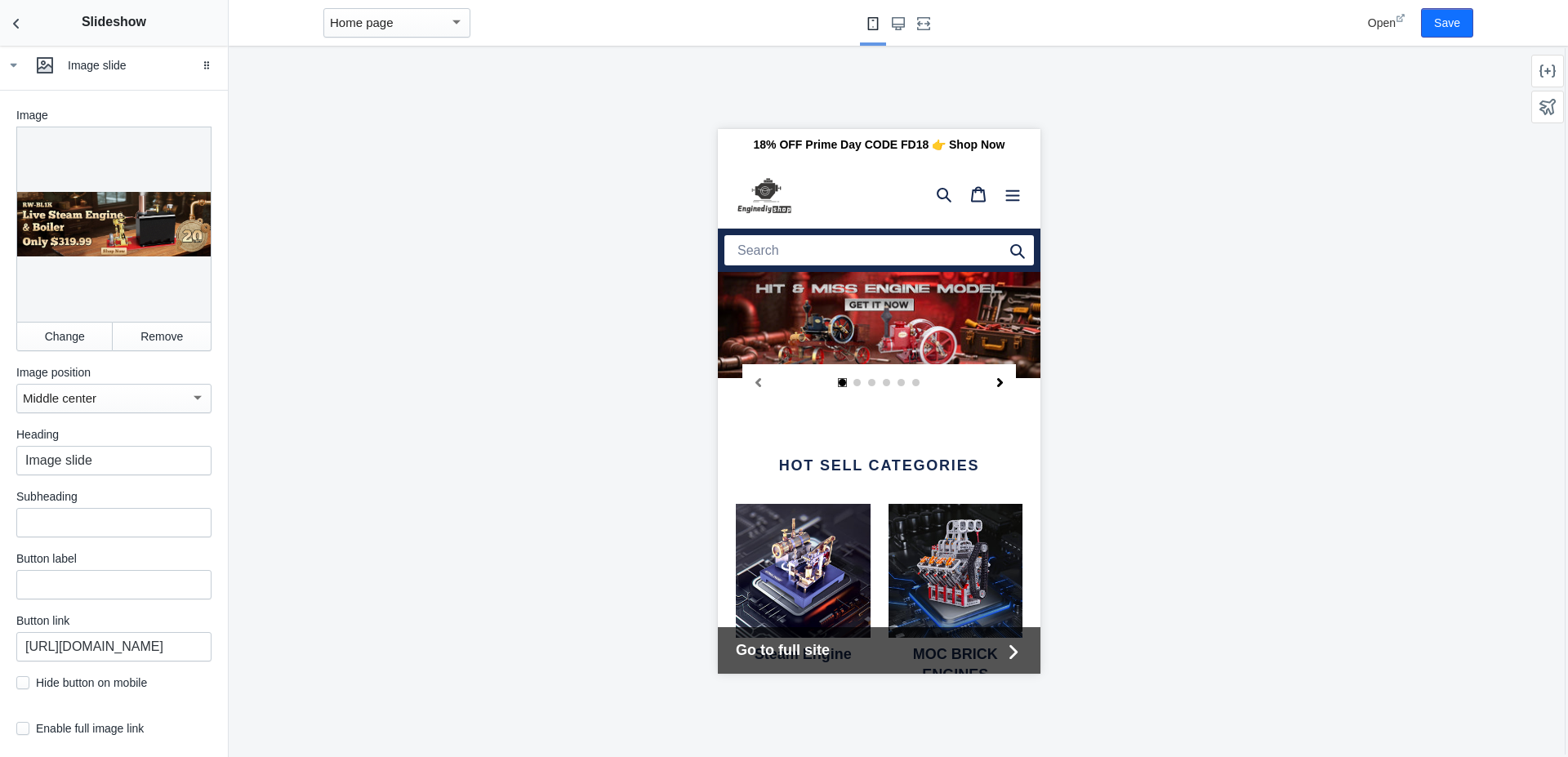
click at [996, 386] on icon "Next slide" at bounding box center [999, 382] width 6 height 9
click at [994, 383] on icon "Next slide" at bounding box center [998, 382] width 9 height 9
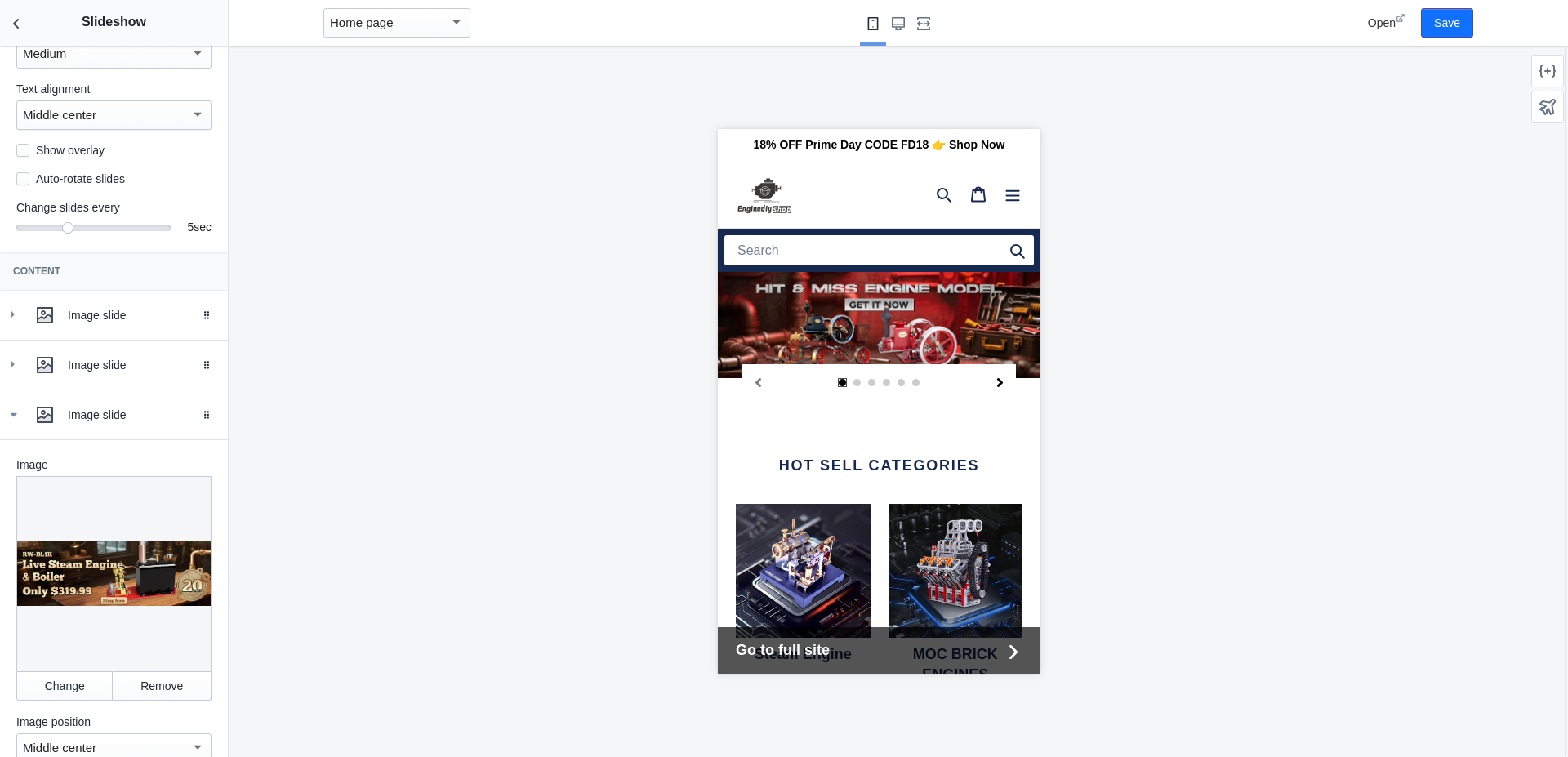
scroll to position [280, 0]
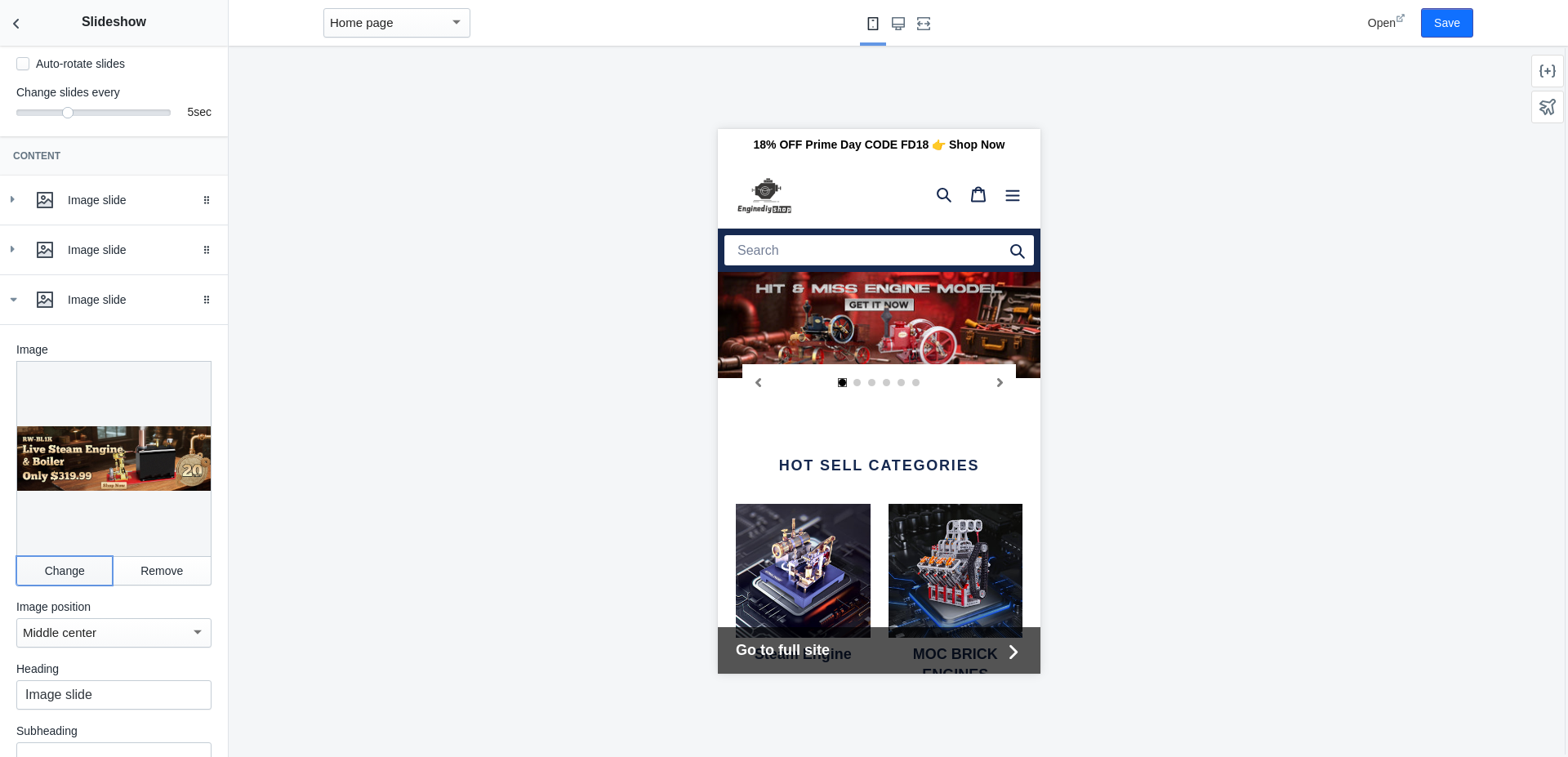
click at [81, 574] on button "Change" at bounding box center [64, 571] width 97 height 30
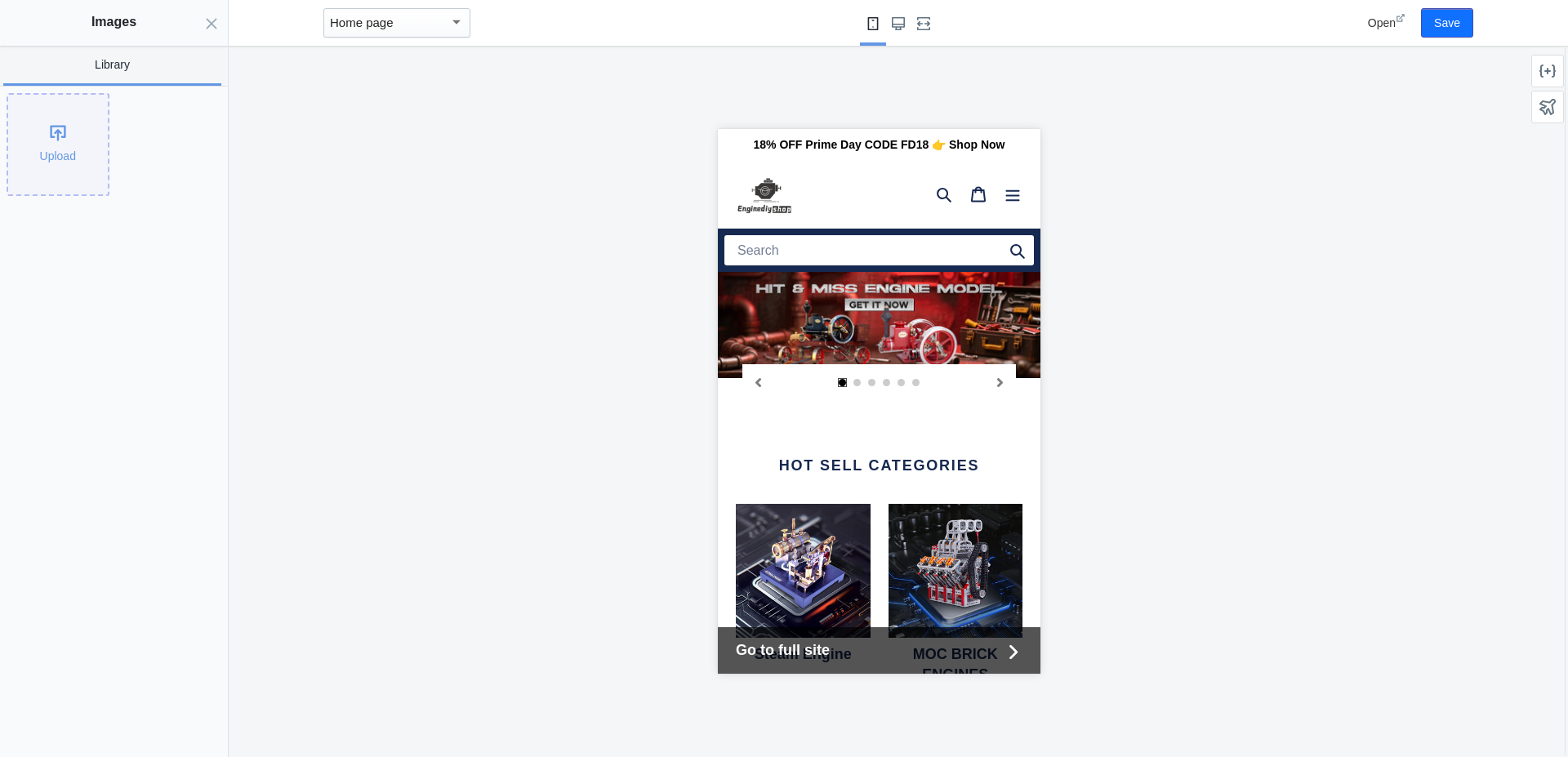
click at [58, 145] on div "Upload" at bounding box center [58, 145] width 100 height 100
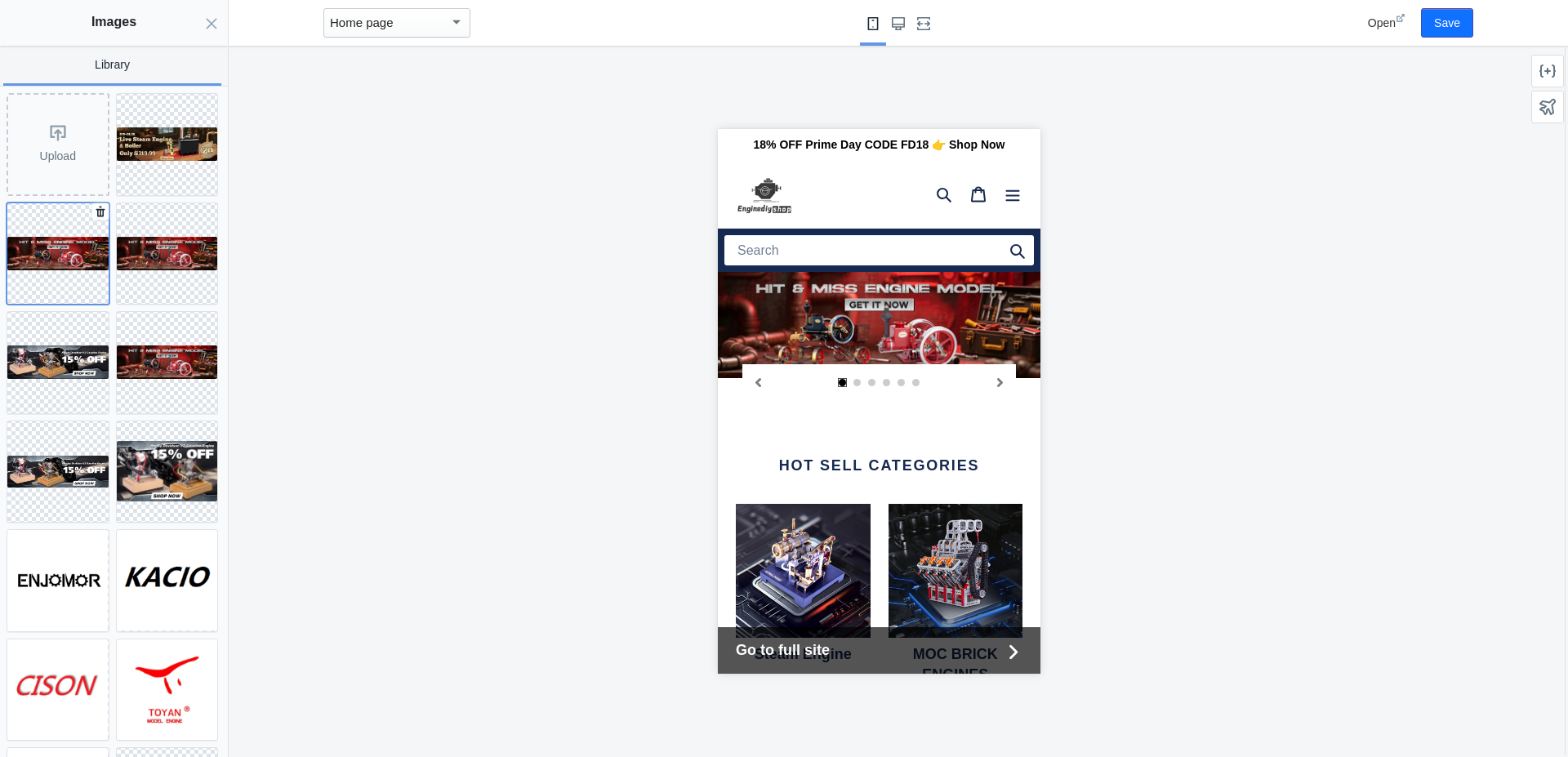
click at [34, 248] on img at bounding box center [58, 253] width 102 height 34
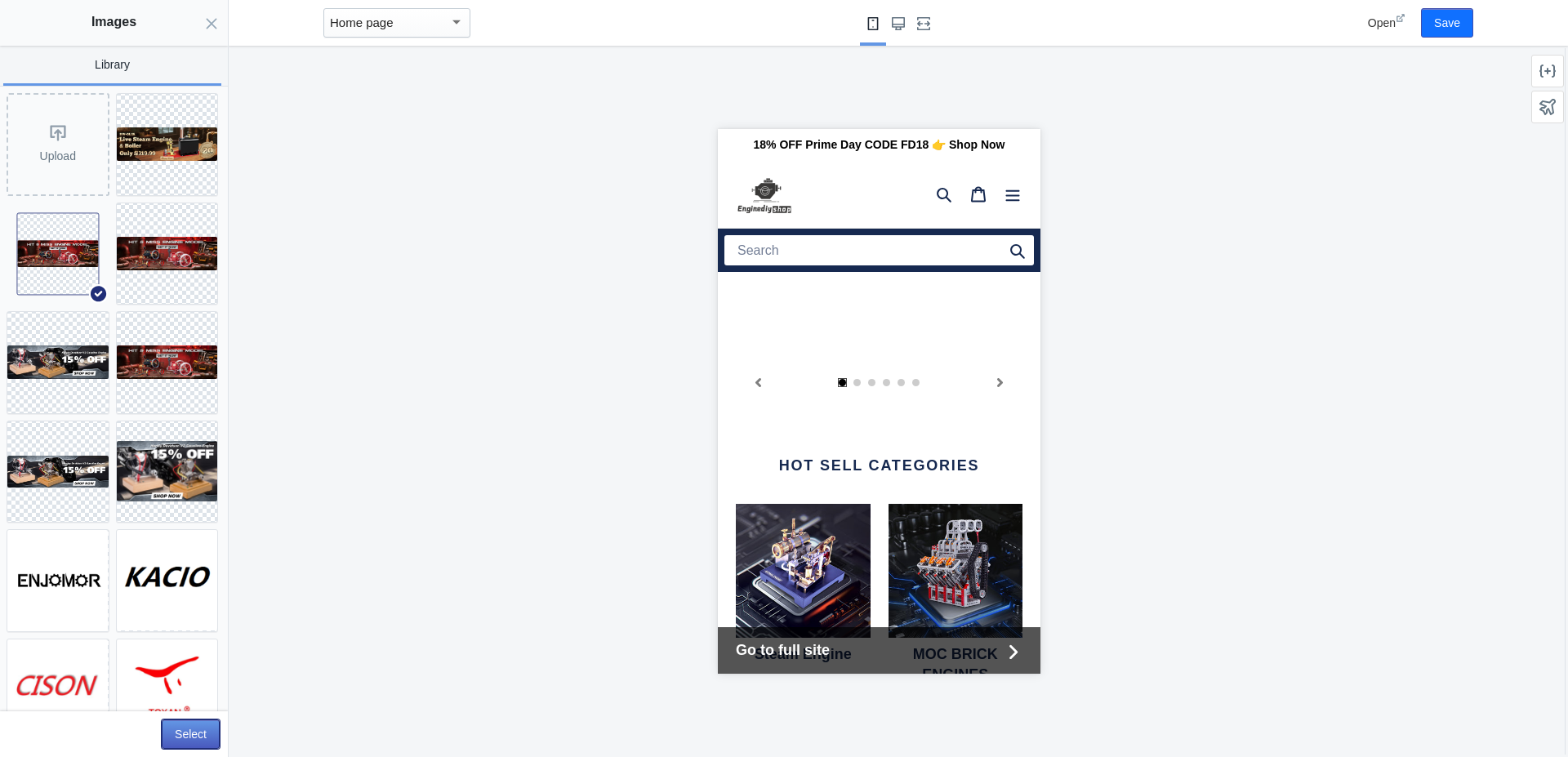
click at [194, 724] on button "Select" at bounding box center [191, 734] width 58 height 30
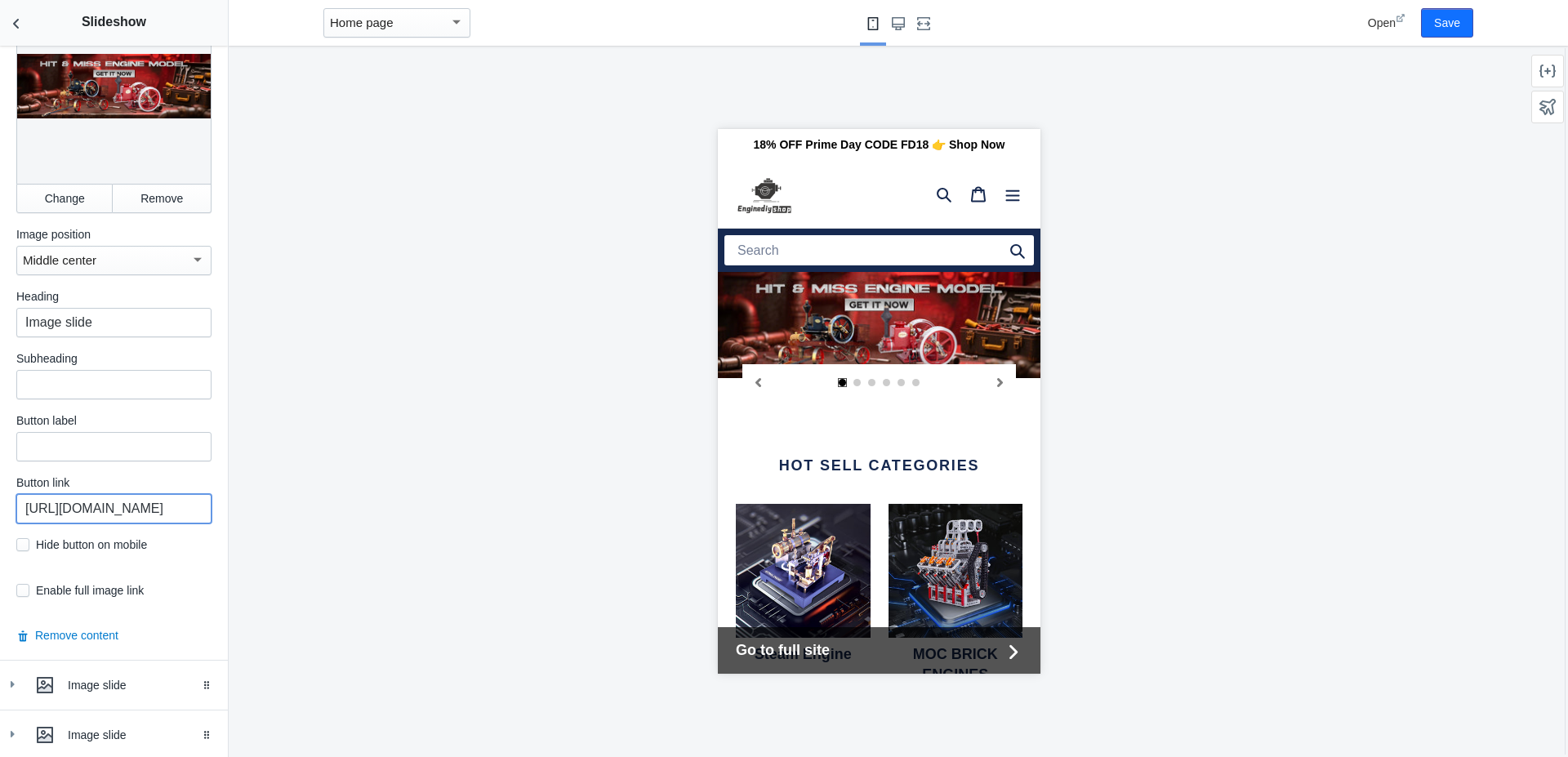
scroll to position [0, 194]
drag, startPoint x: 138, startPoint y: 514, endPoint x: 273, endPoint y: 514, distance: 135.0
click at [212, 514] on input "[URL][DOMAIN_NAME]" at bounding box center [114, 509] width 195 height 30
click at [126, 514] on input "[URL][DOMAIN_NAME]" at bounding box center [114, 509] width 195 height 30
click at [150, 517] on input "[URL][DOMAIN_NAME]" at bounding box center [114, 509] width 195 height 30
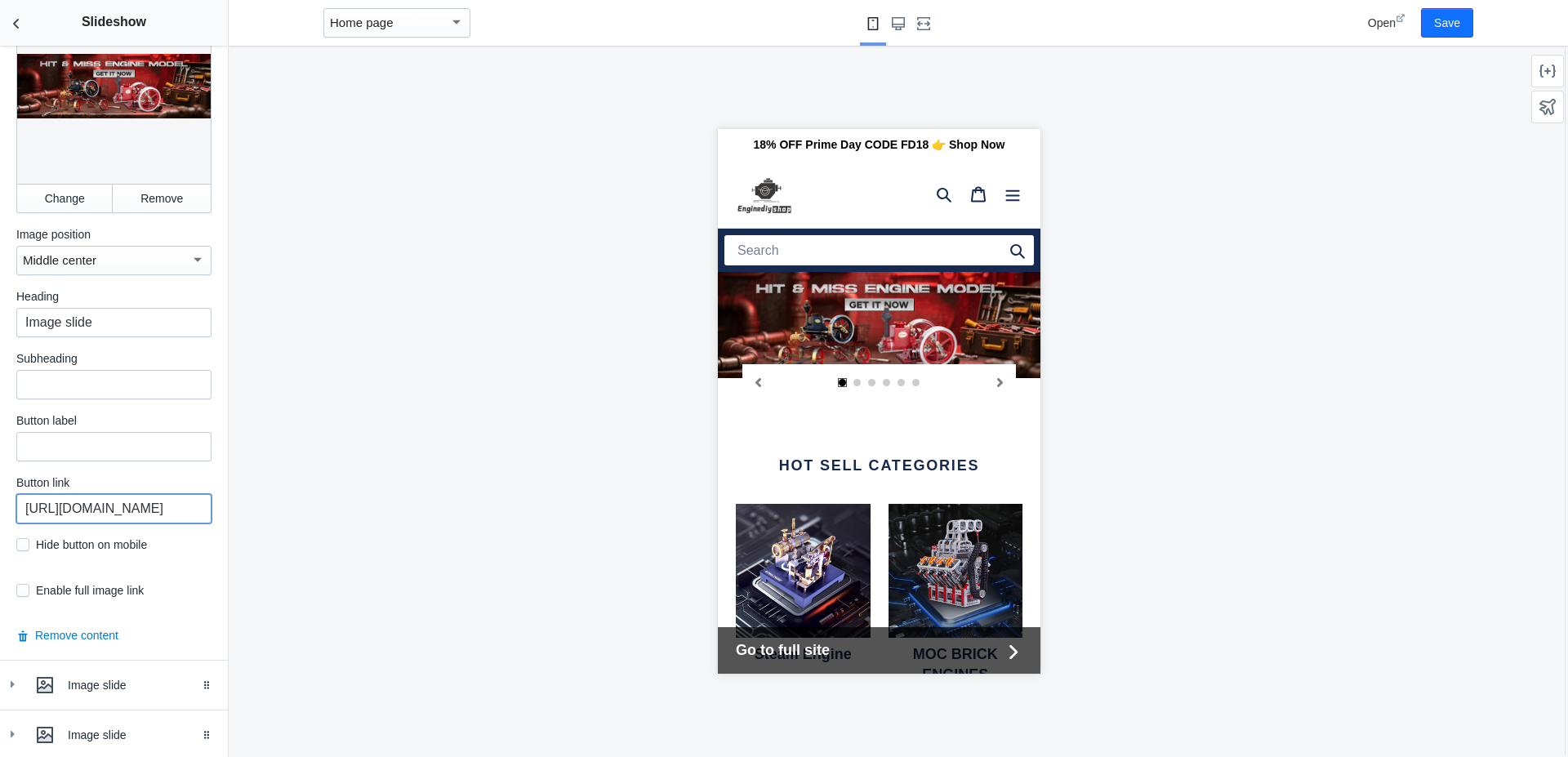
paste input "hit-and-miss"
type input "[URL][DOMAIN_NAME]"
click at [389, 516] on div at bounding box center [878, 401] width 1300 height 712
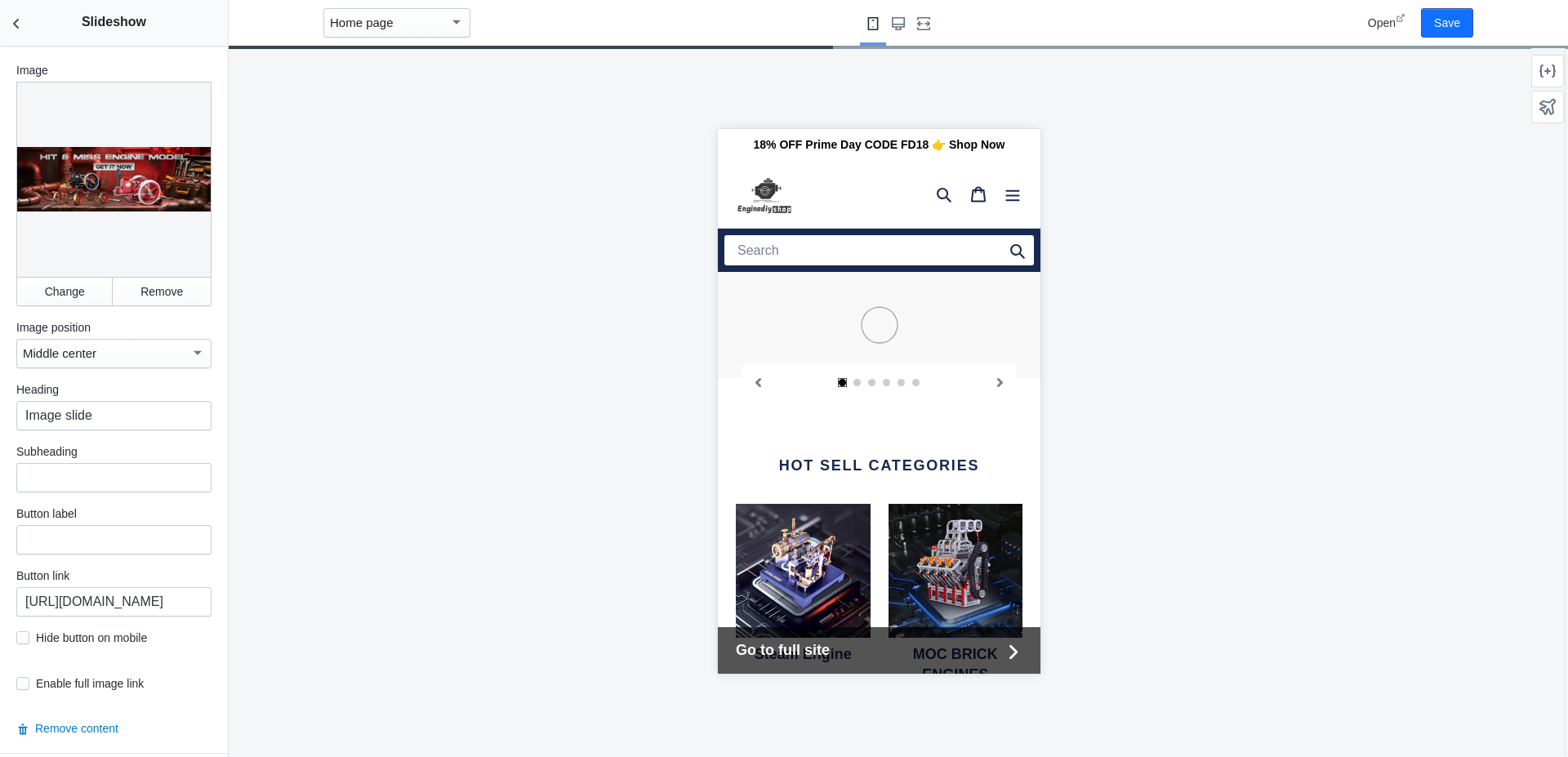
scroll to position [559, 0]
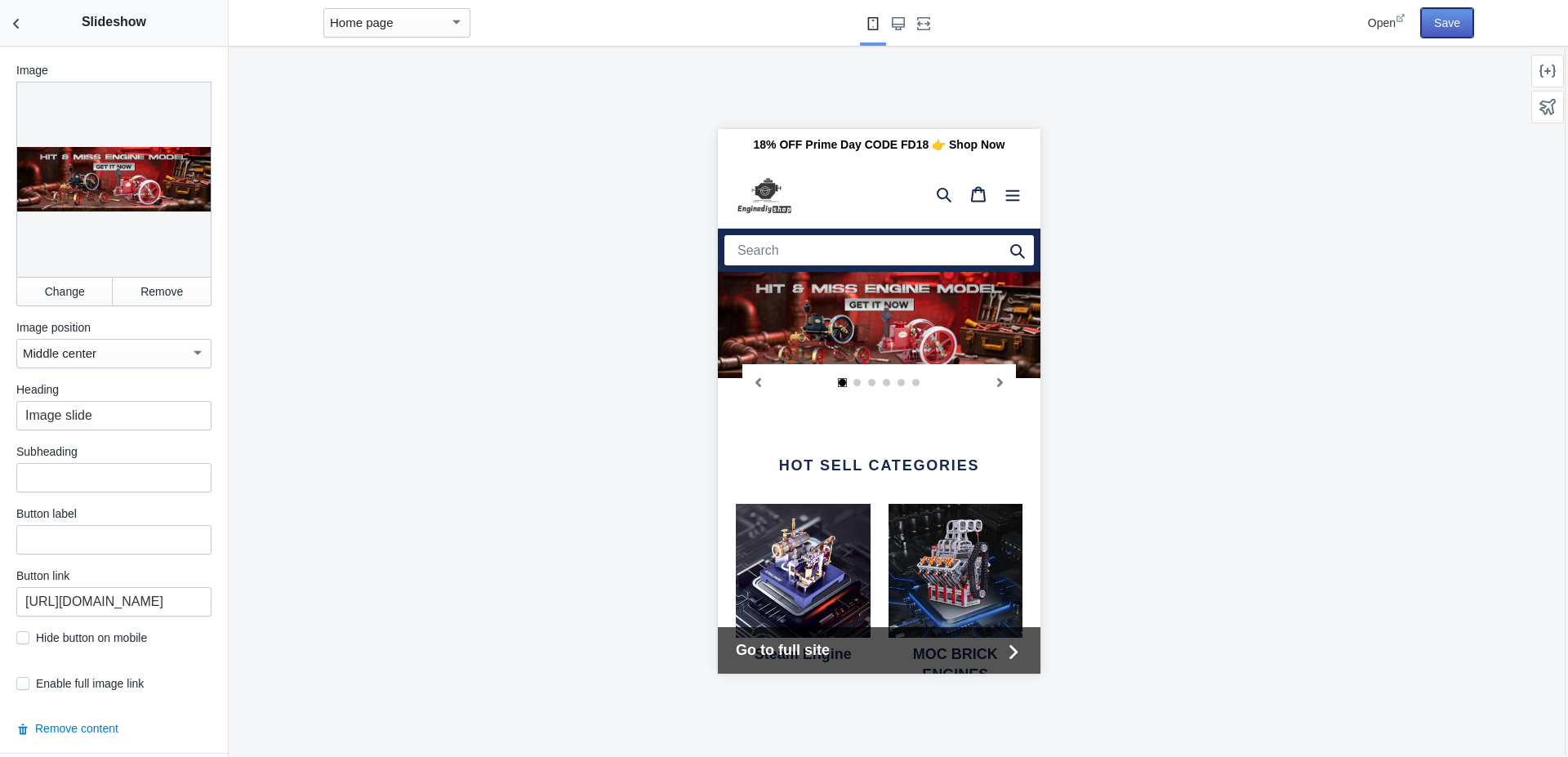
click at [1445, 19] on button "Save" at bounding box center [1446, 23] width 53 height 30
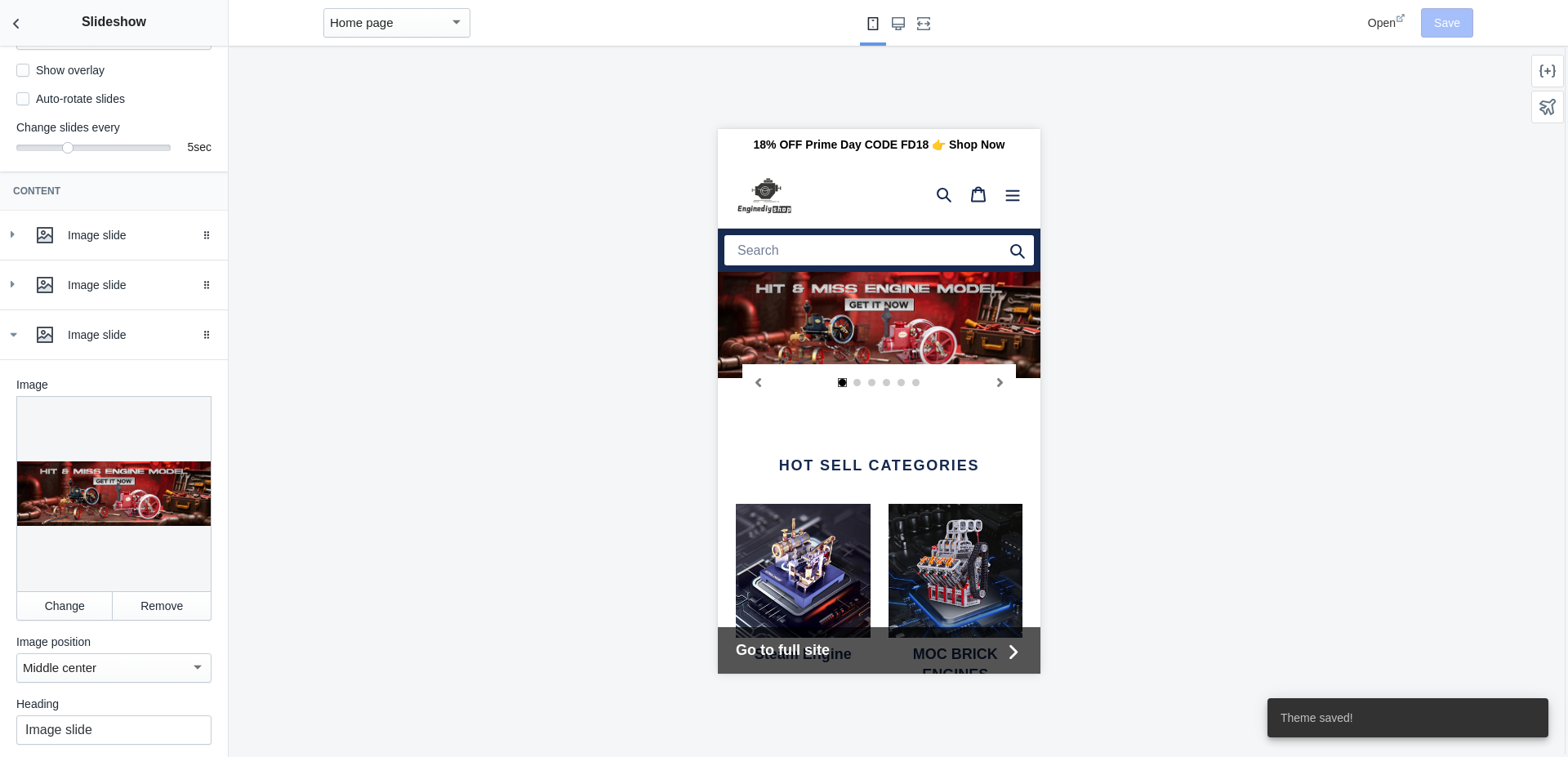
scroll to position [186, 0]
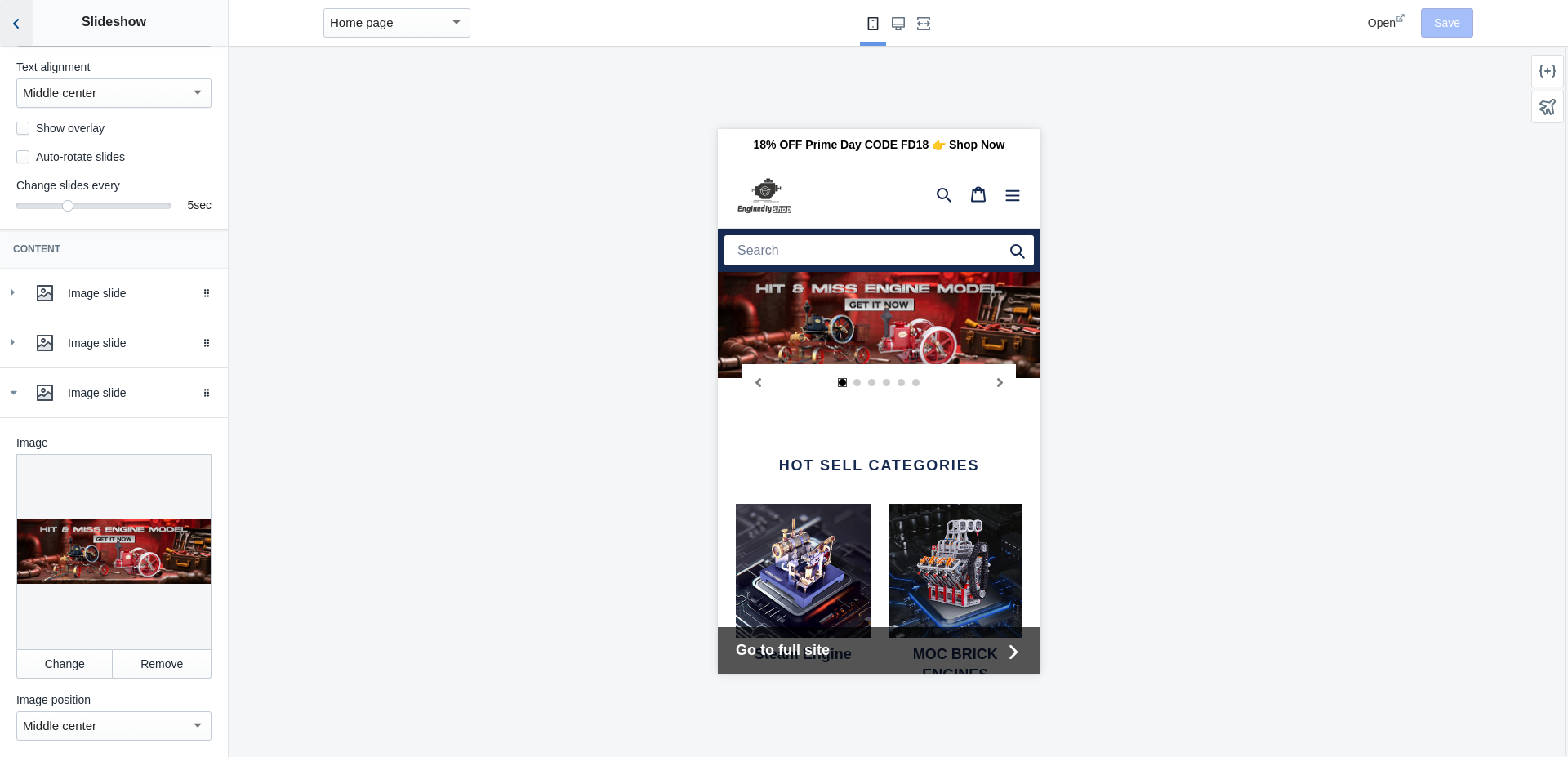
click at [15, 25] on use "Back to sections" at bounding box center [16, 24] width 6 height 10
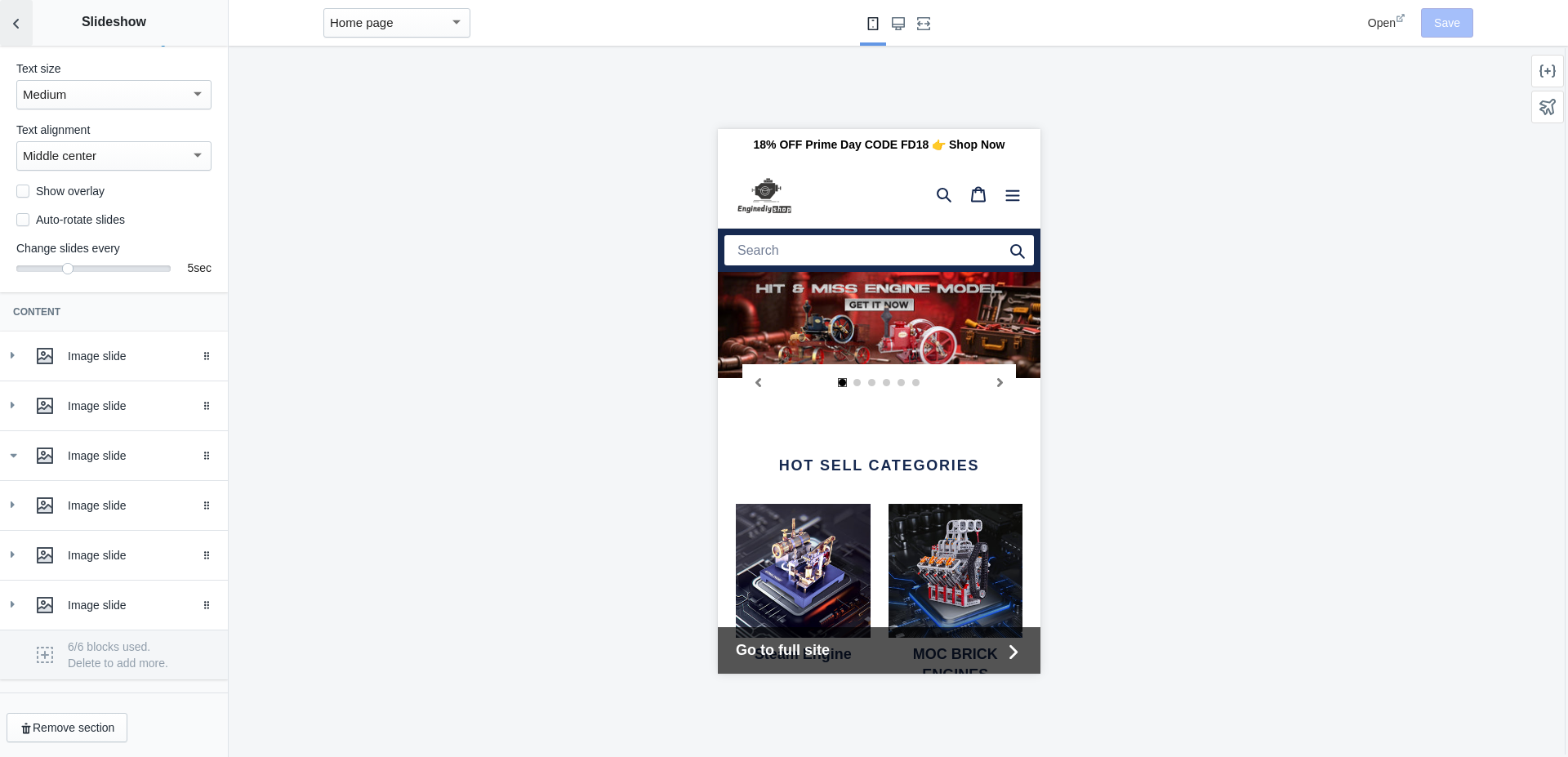
scroll to position [141, 0]
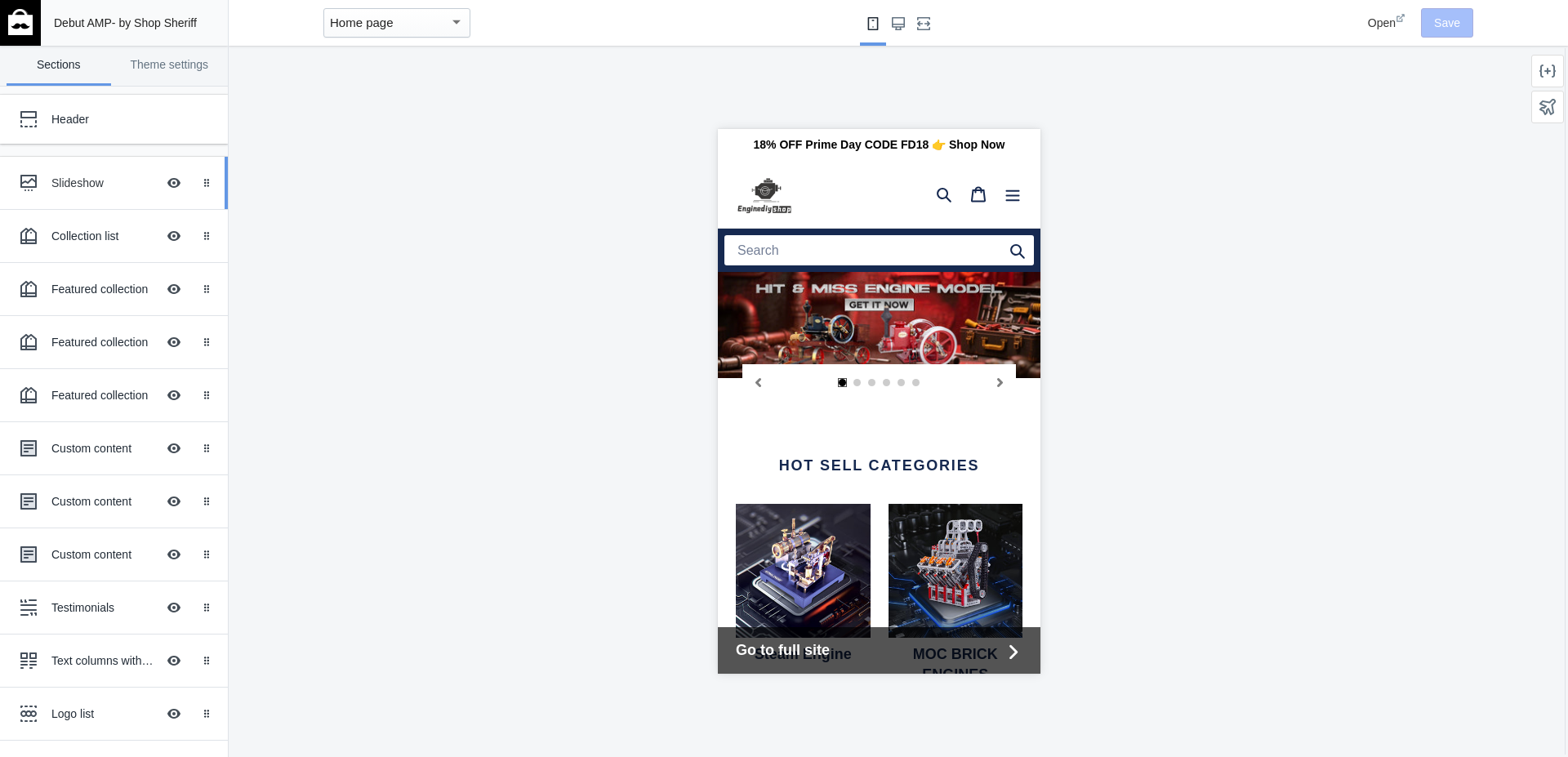
click at [66, 180] on div "Slideshow" at bounding box center [103, 182] width 104 height 16
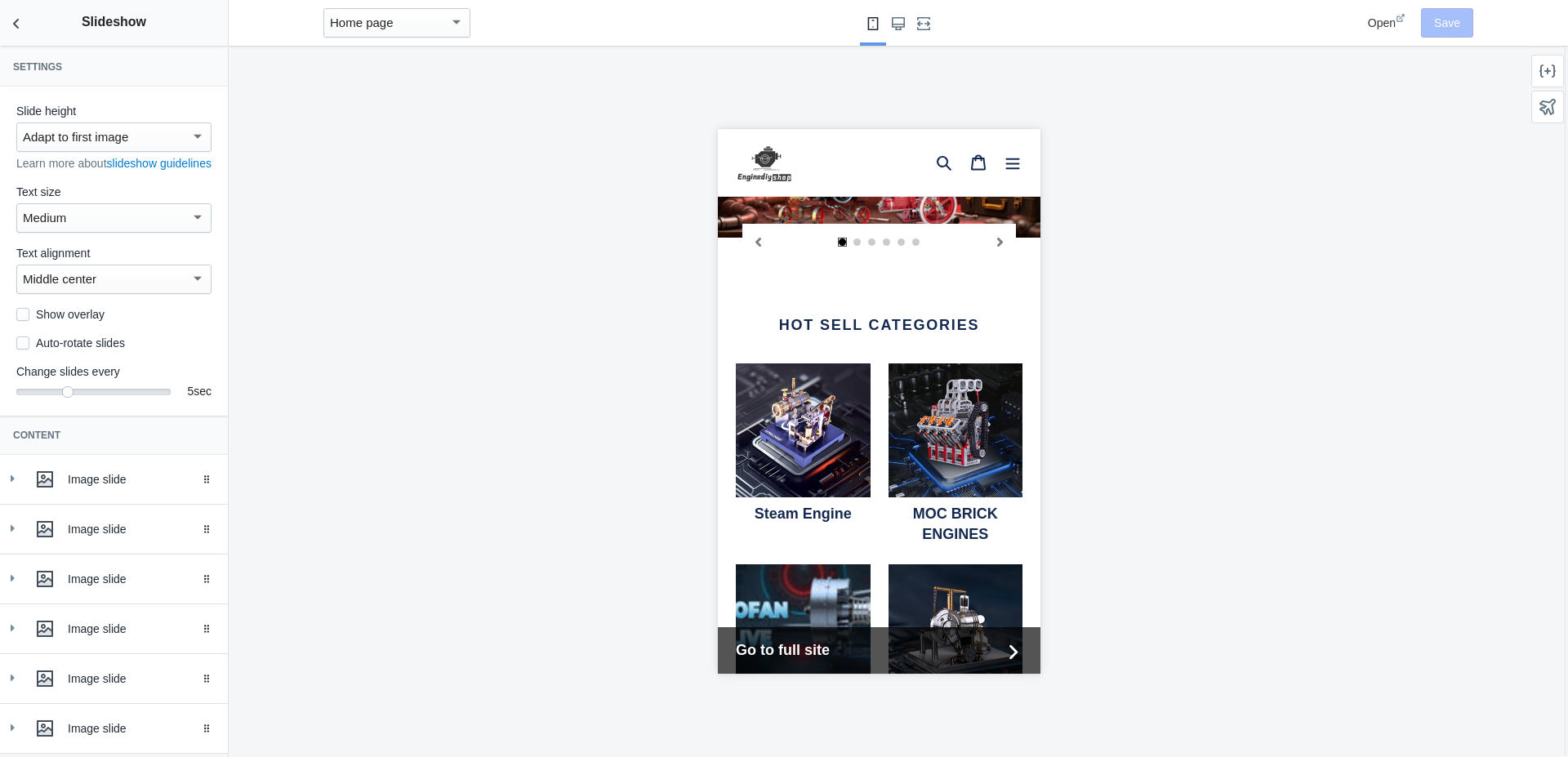
scroll to position [143, 0]
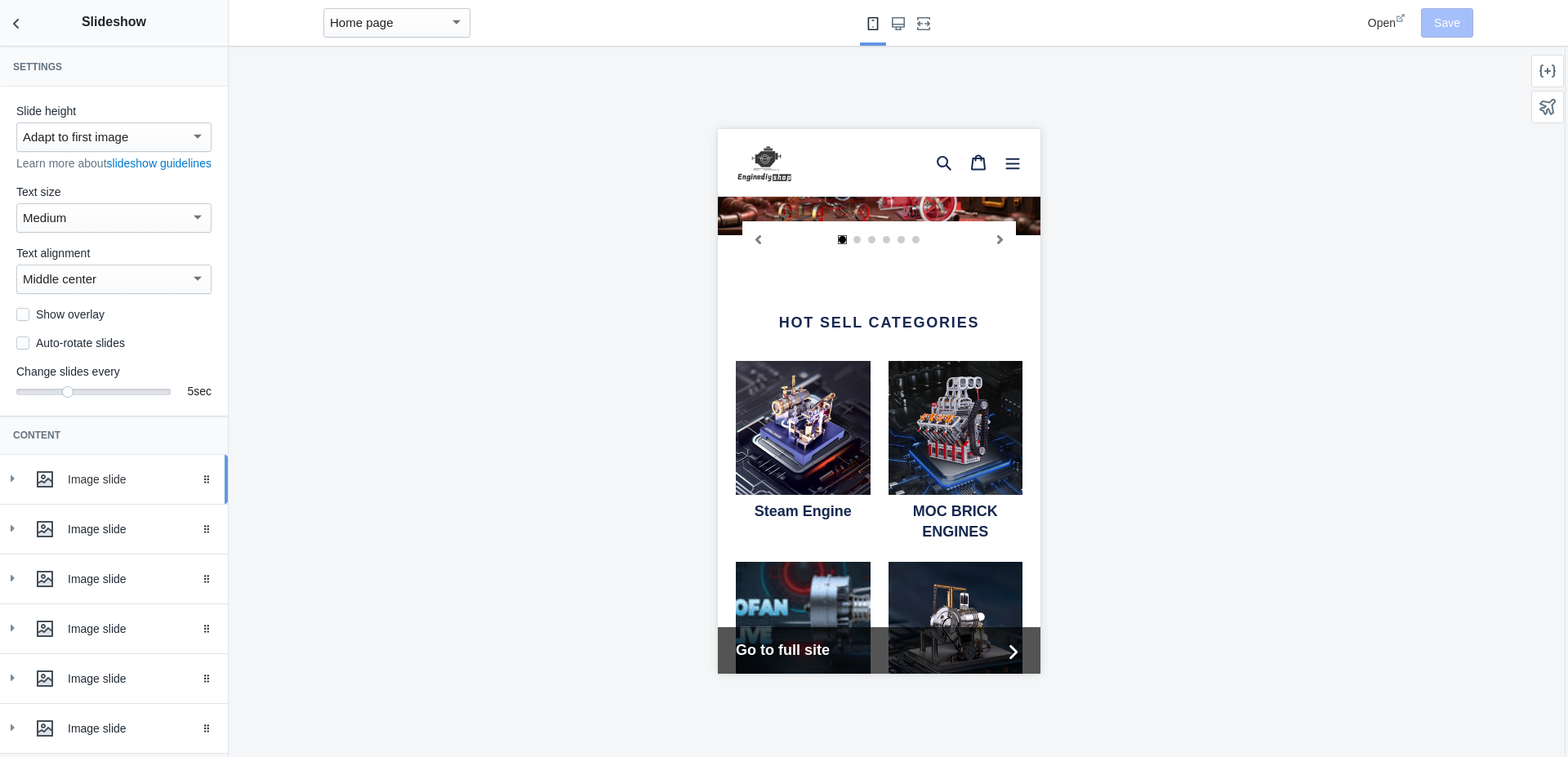
click at [75, 488] on div "Image slide" at bounding box center [142, 479] width 148 height 16
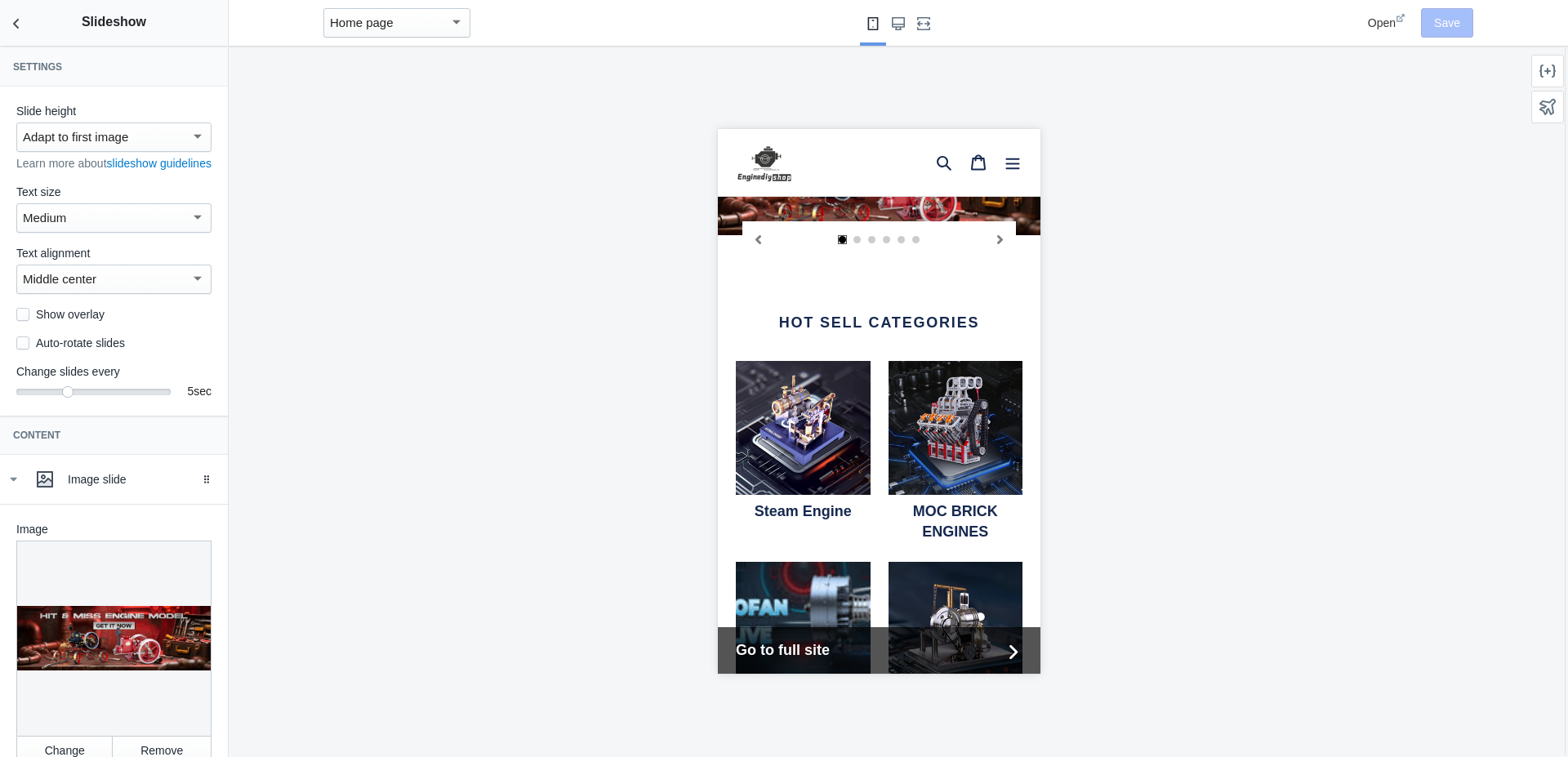
click at [104, 645] on div at bounding box center [114, 638] width 195 height 195
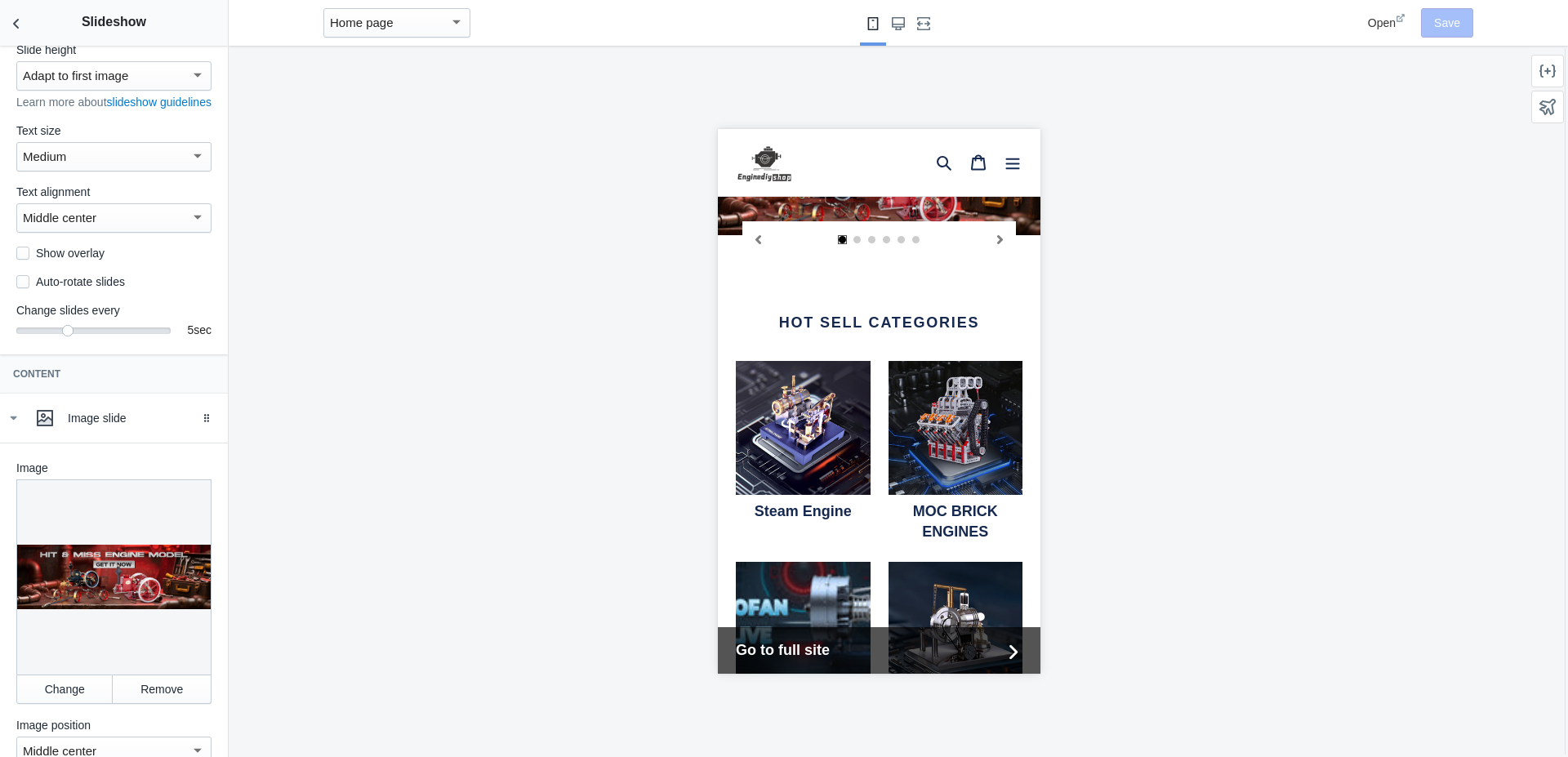
scroll to position [93, 0]
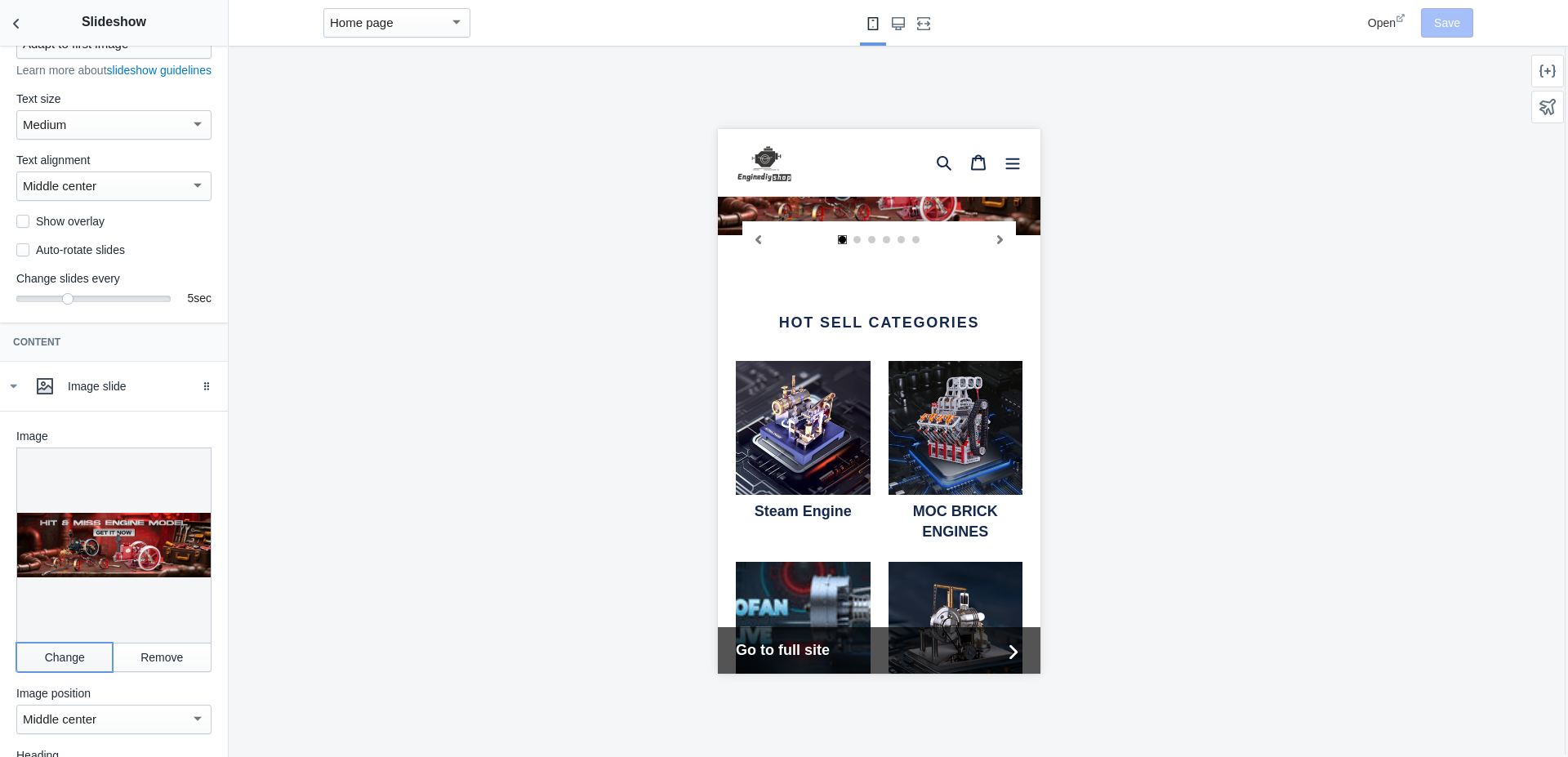
click at [59, 667] on button "Change" at bounding box center [64, 657] width 97 height 30
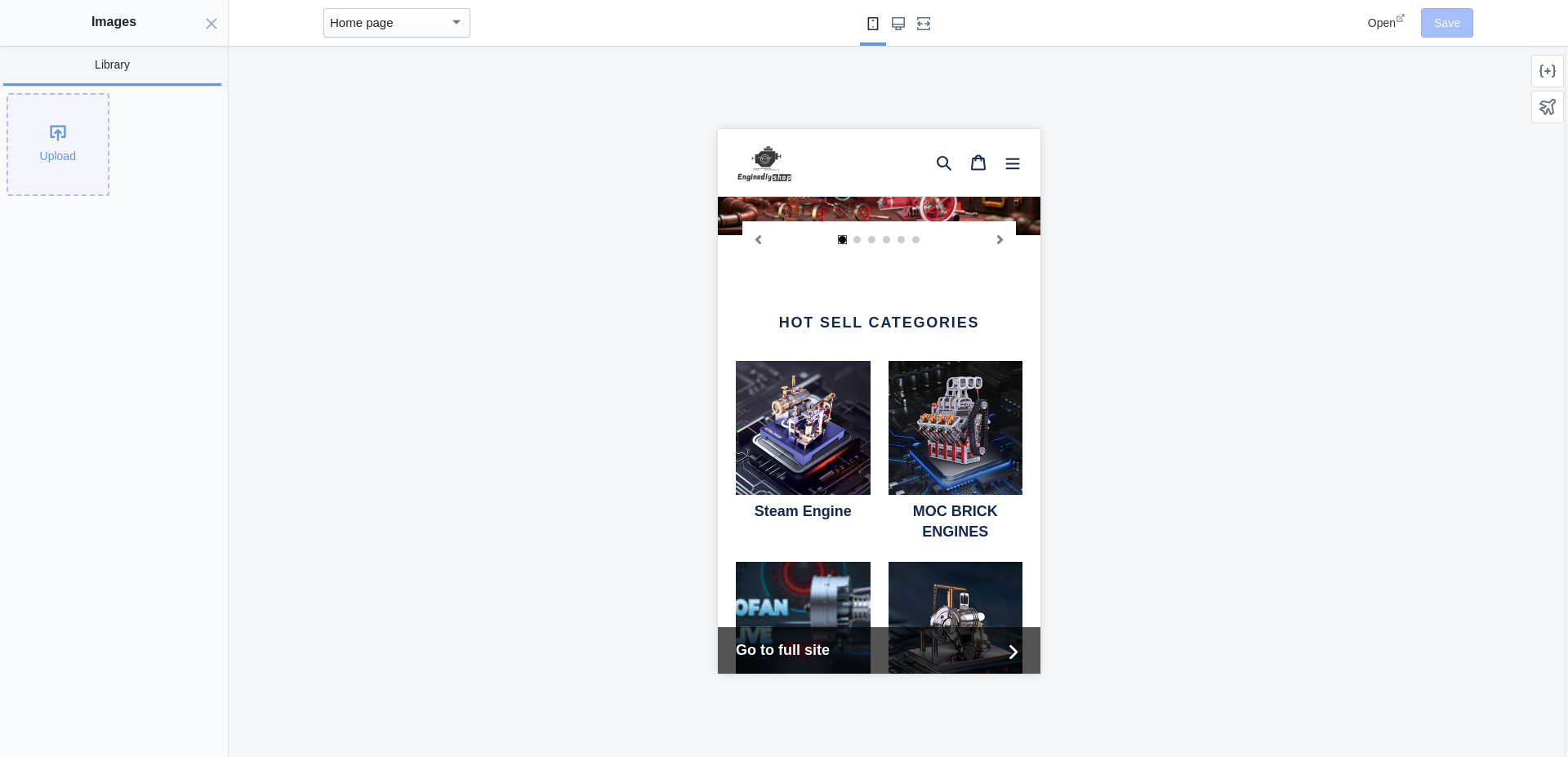
click at [42, 126] on div "Upload" at bounding box center [58, 145] width 100 height 100
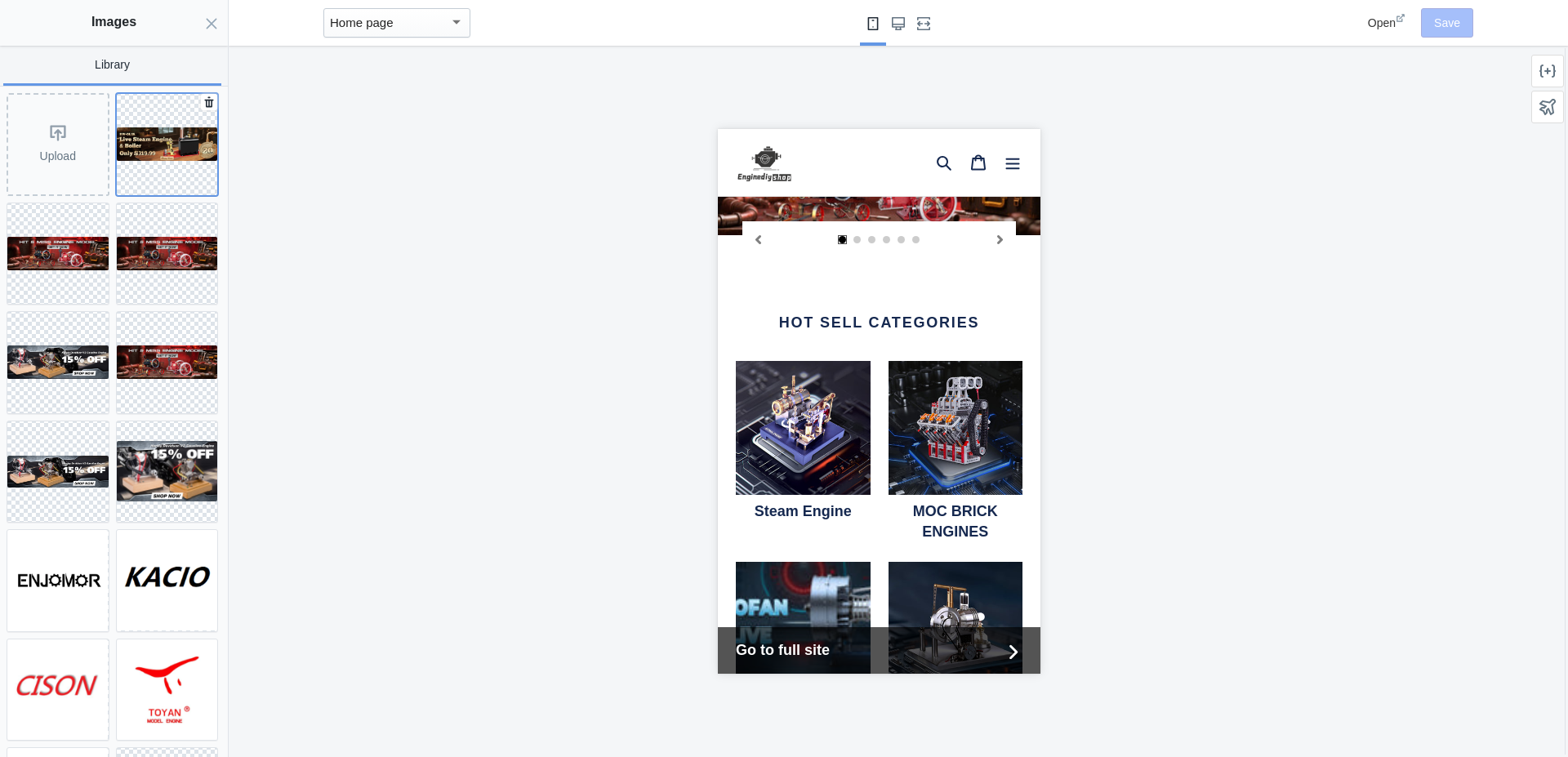
click at [158, 130] on img at bounding box center [168, 144] width 102 height 34
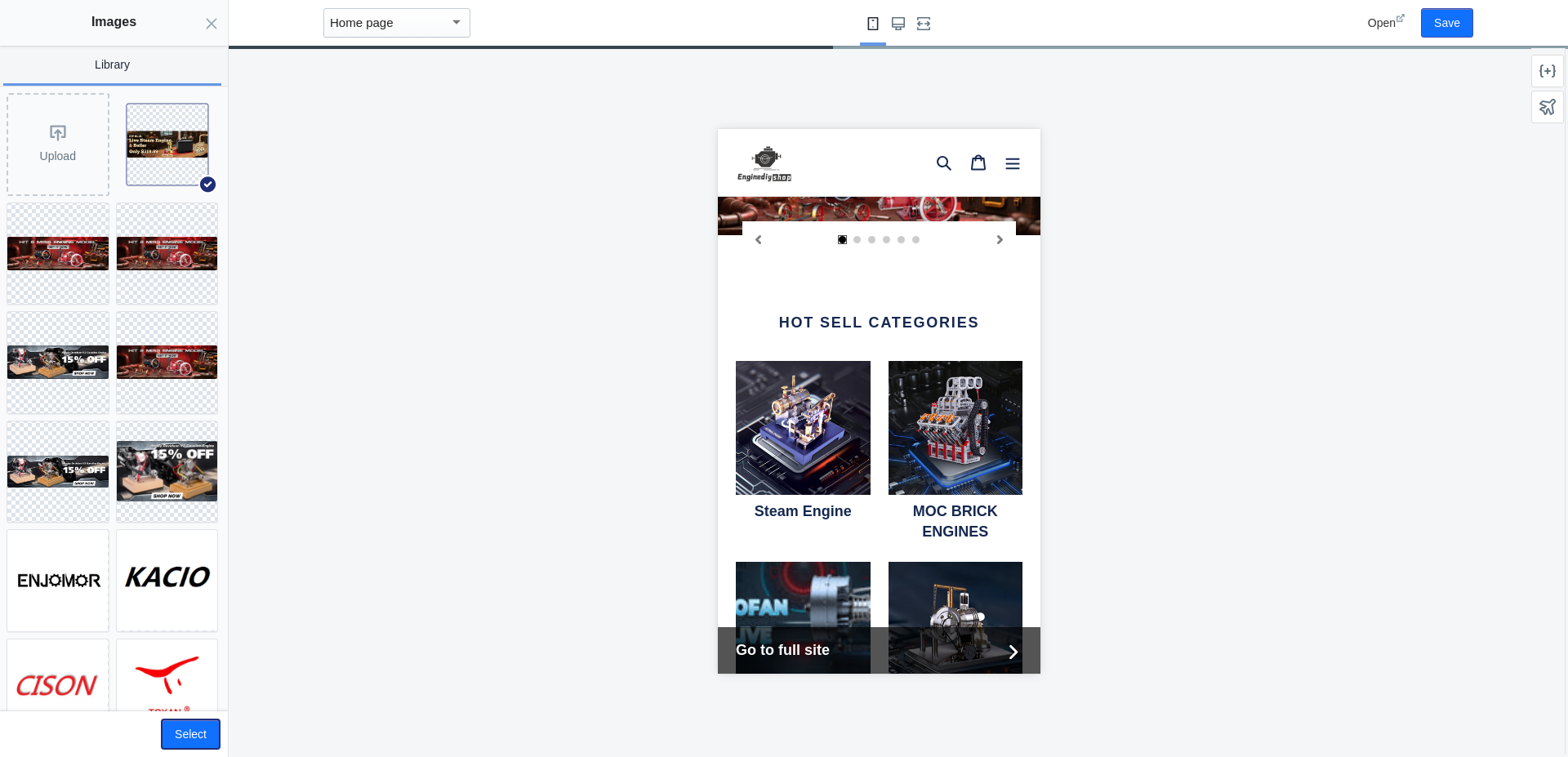
drag, startPoint x: 199, startPoint y: 739, endPoint x: 213, endPoint y: 716, distance: 26.9
click at [199, 740] on button "Select" at bounding box center [191, 734] width 58 height 30
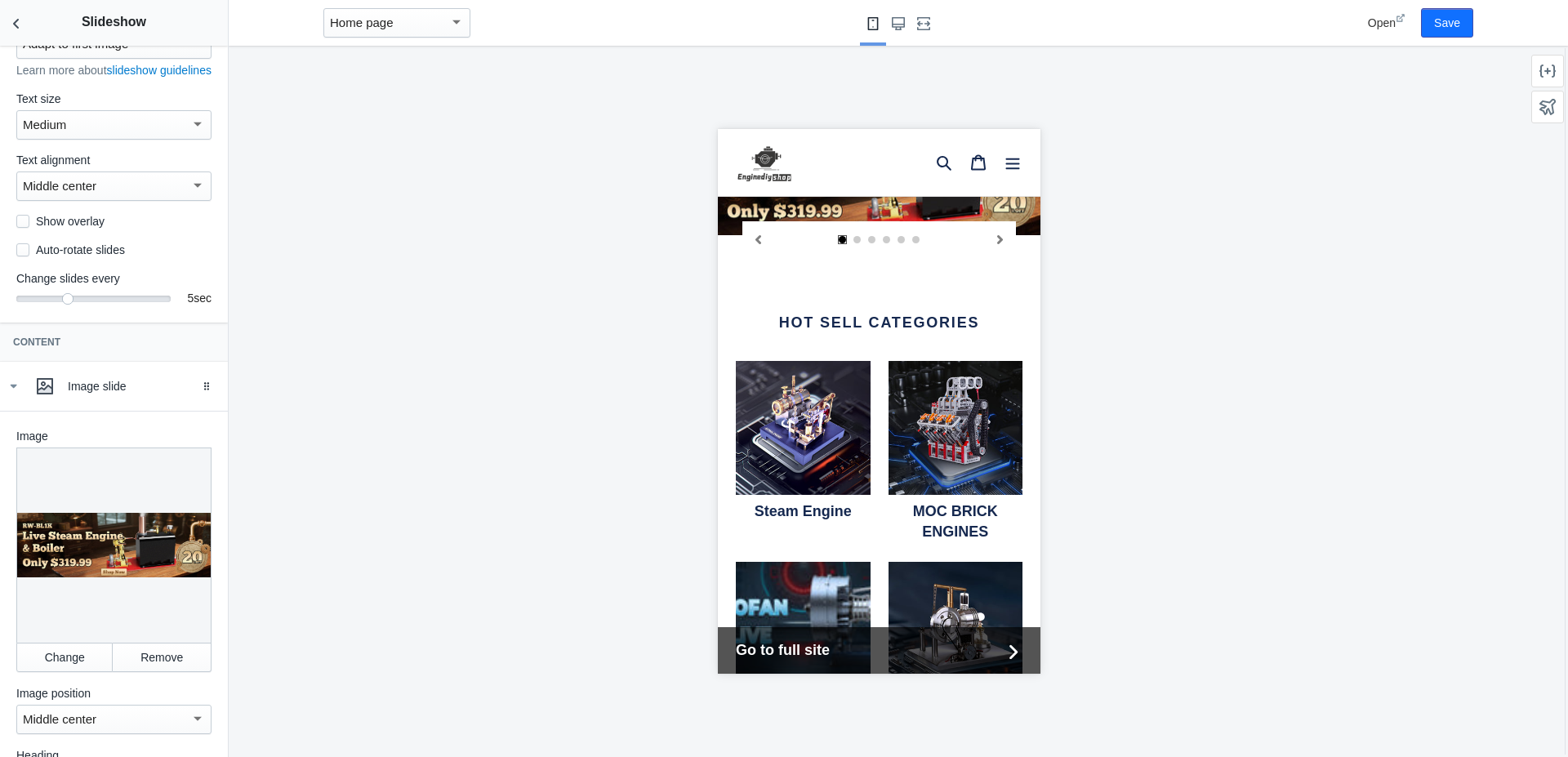
scroll to position [466, 0]
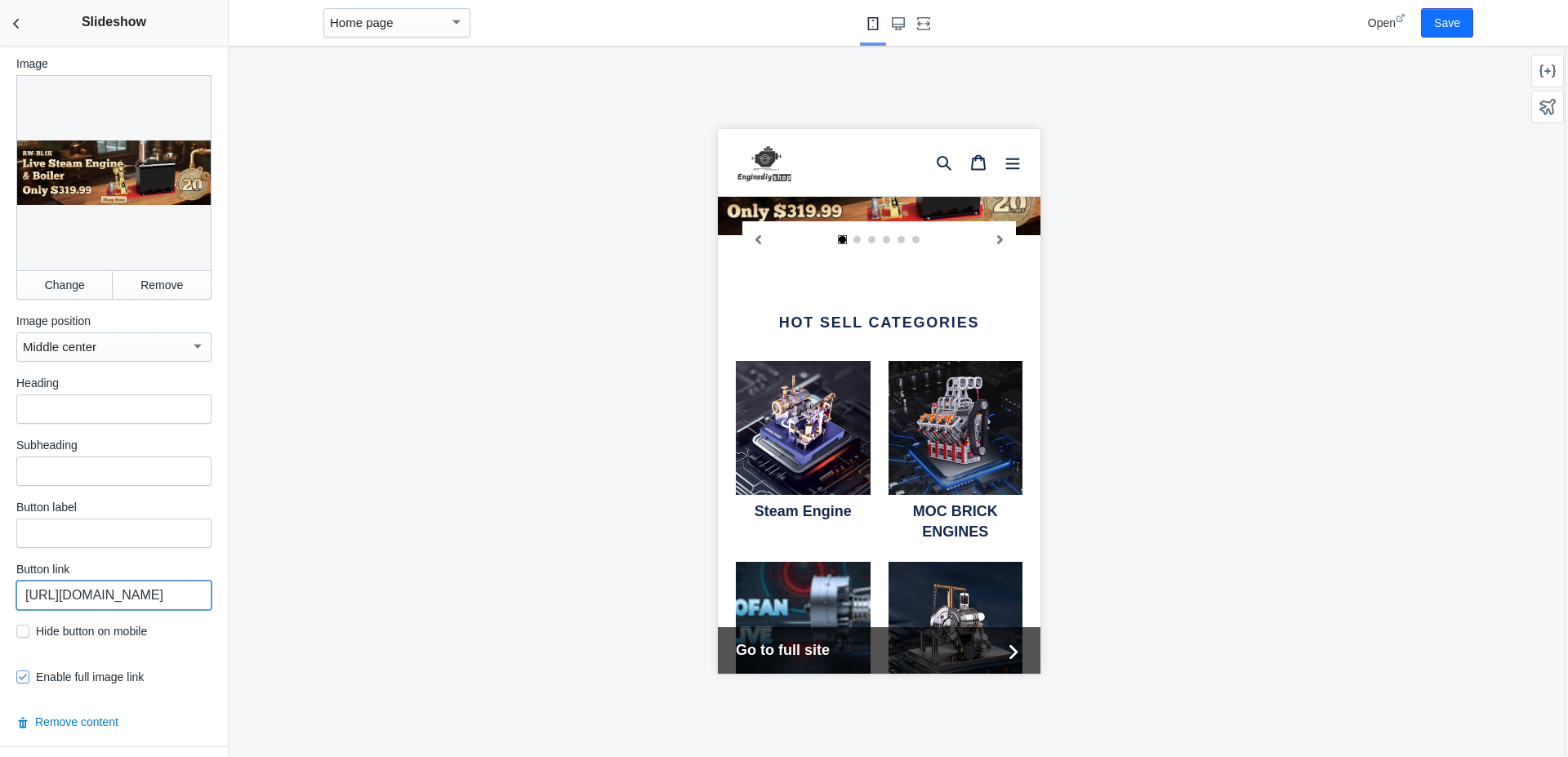
click at [126, 599] on input "[URL][DOMAIN_NAME]" at bounding box center [114, 595] width 195 height 30
paste input "w-bl1k-steam-engine-and-boiler-model-kit-for-steam-boat"
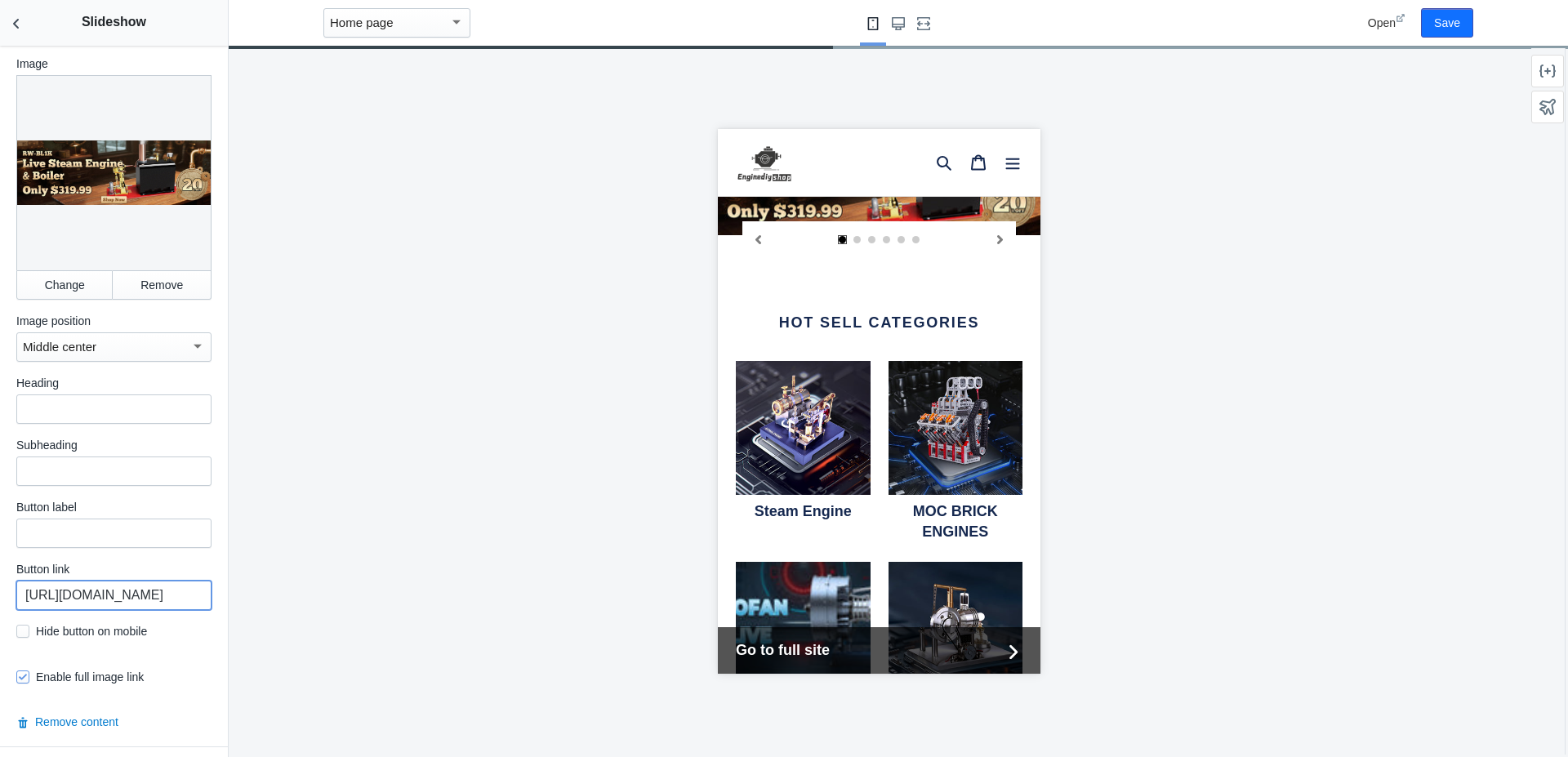
type input "[URL][DOMAIN_NAME]"
click at [542, 290] on div at bounding box center [878, 401] width 1300 height 712
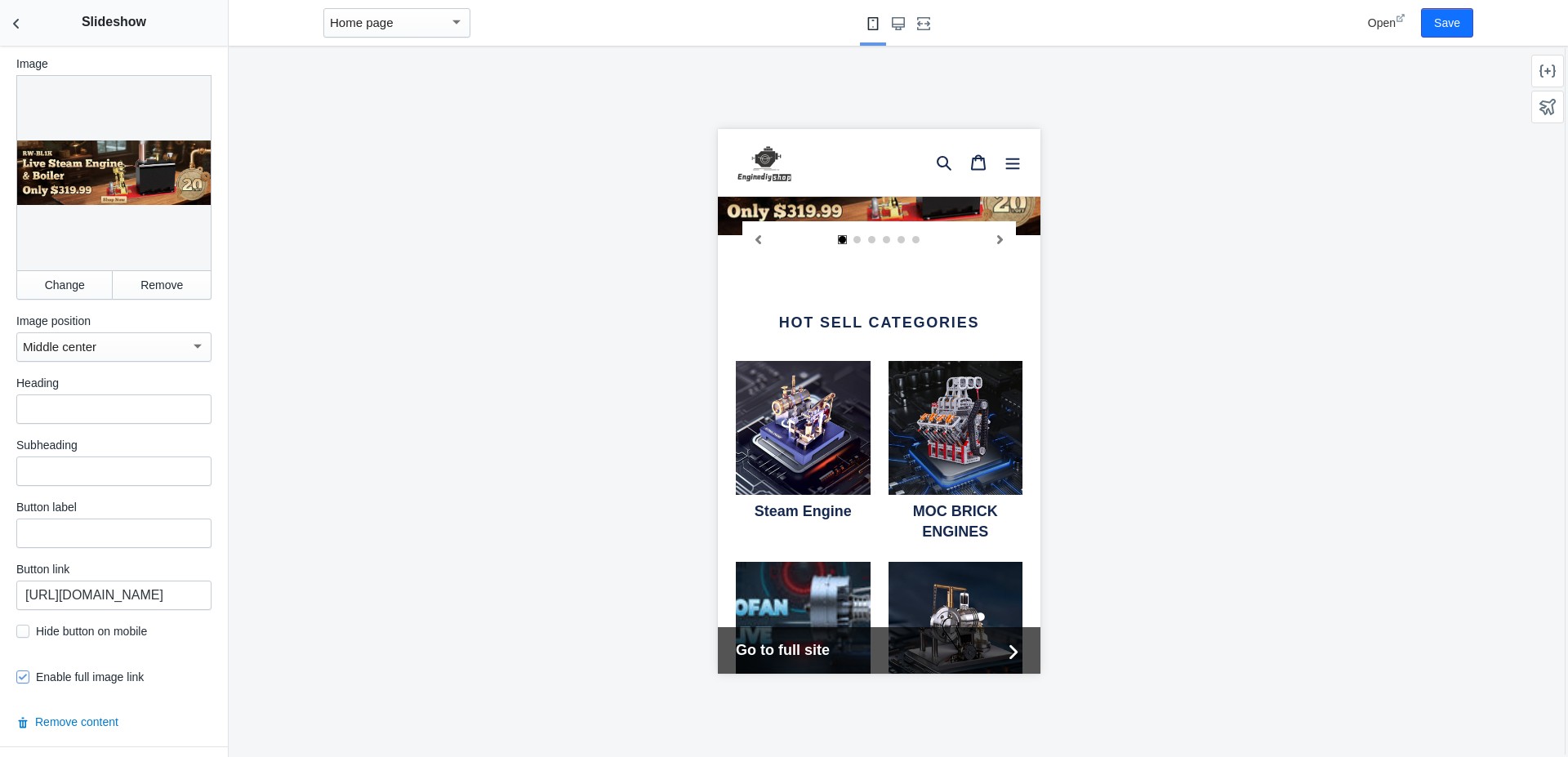
scroll to position [466, 0]
click at [1439, 27] on button "Save" at bounding box center [1446, 23] width 53 height 30
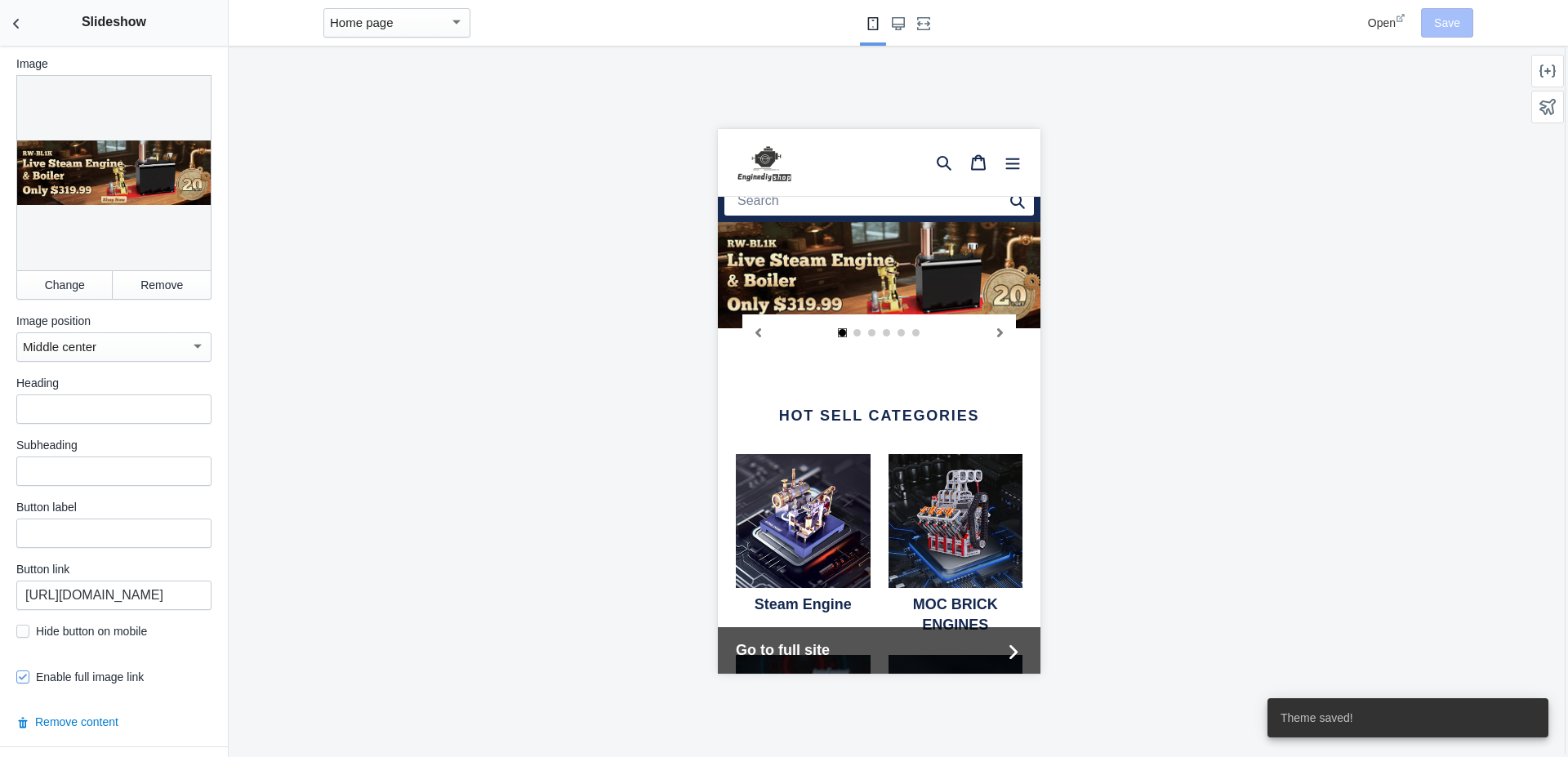
scroll to position [0, 0]
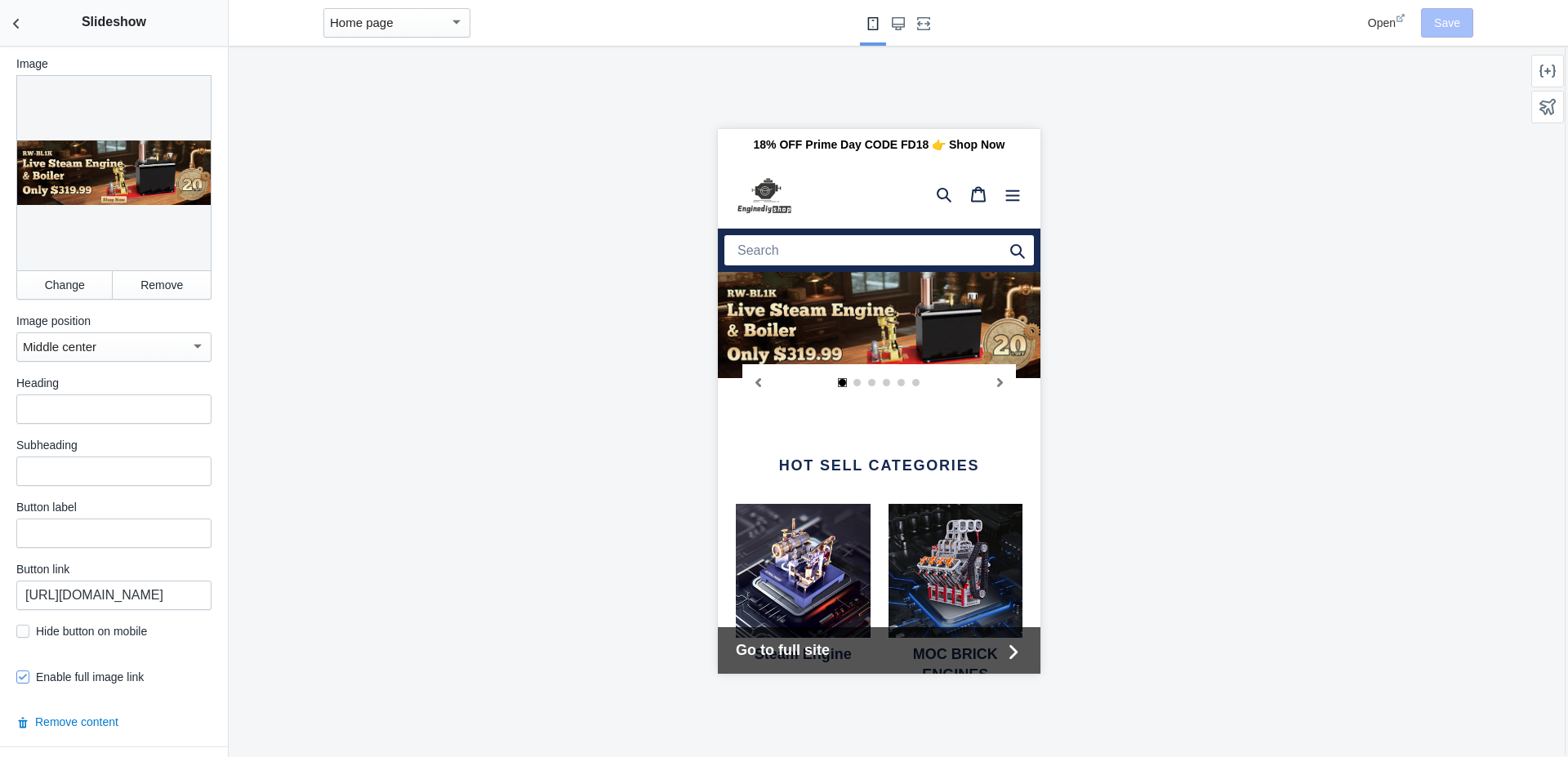
click at [1398, 16] on icon at bounding box center [1400, 18] width 10 height 10
click at [67, 287] on button "Change" at bounding box center [64, 285] width 97 height 30
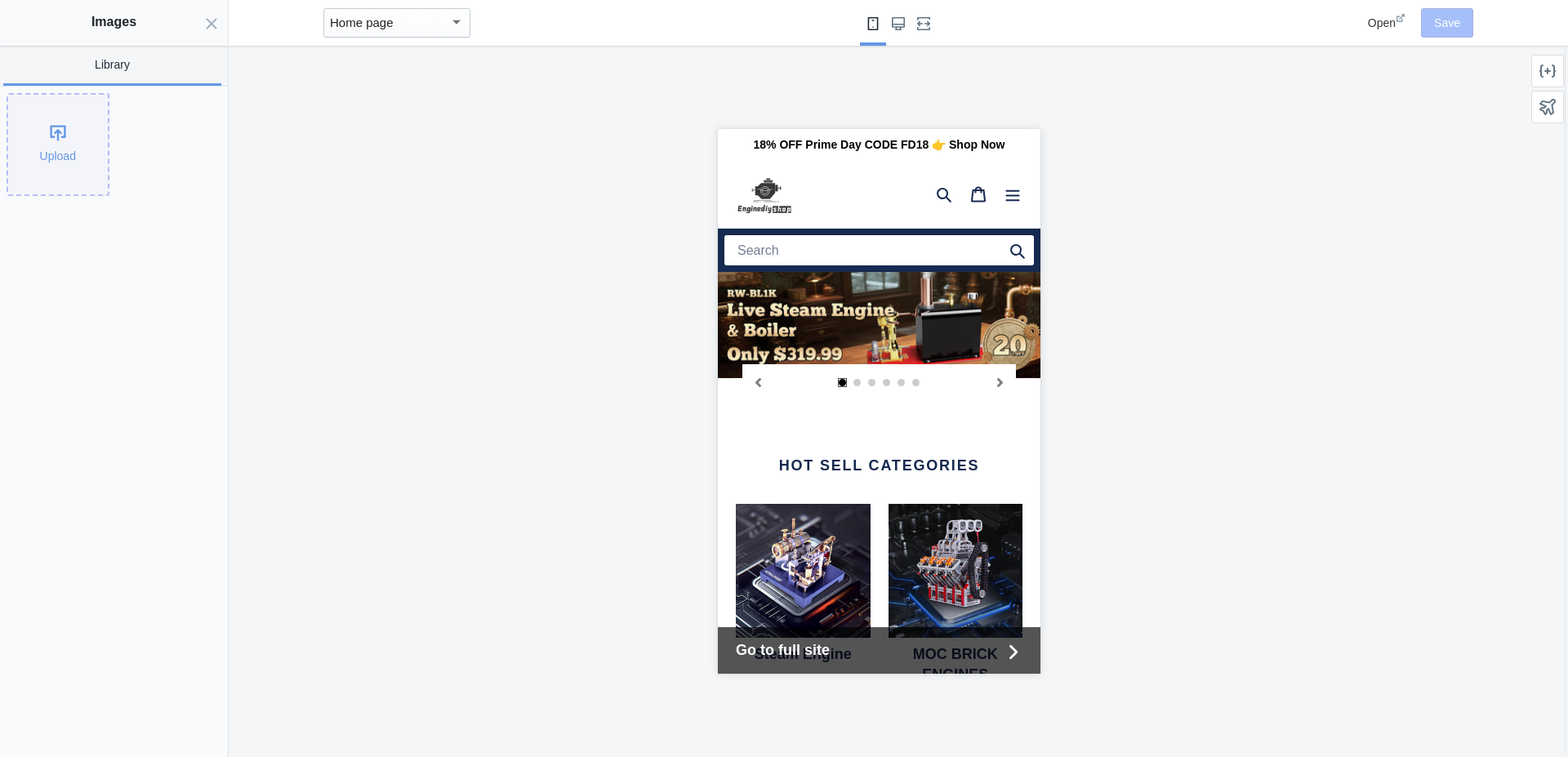
click at [54, 131] on div "Upload" at bounding box center [58, 145] width 100 height 100
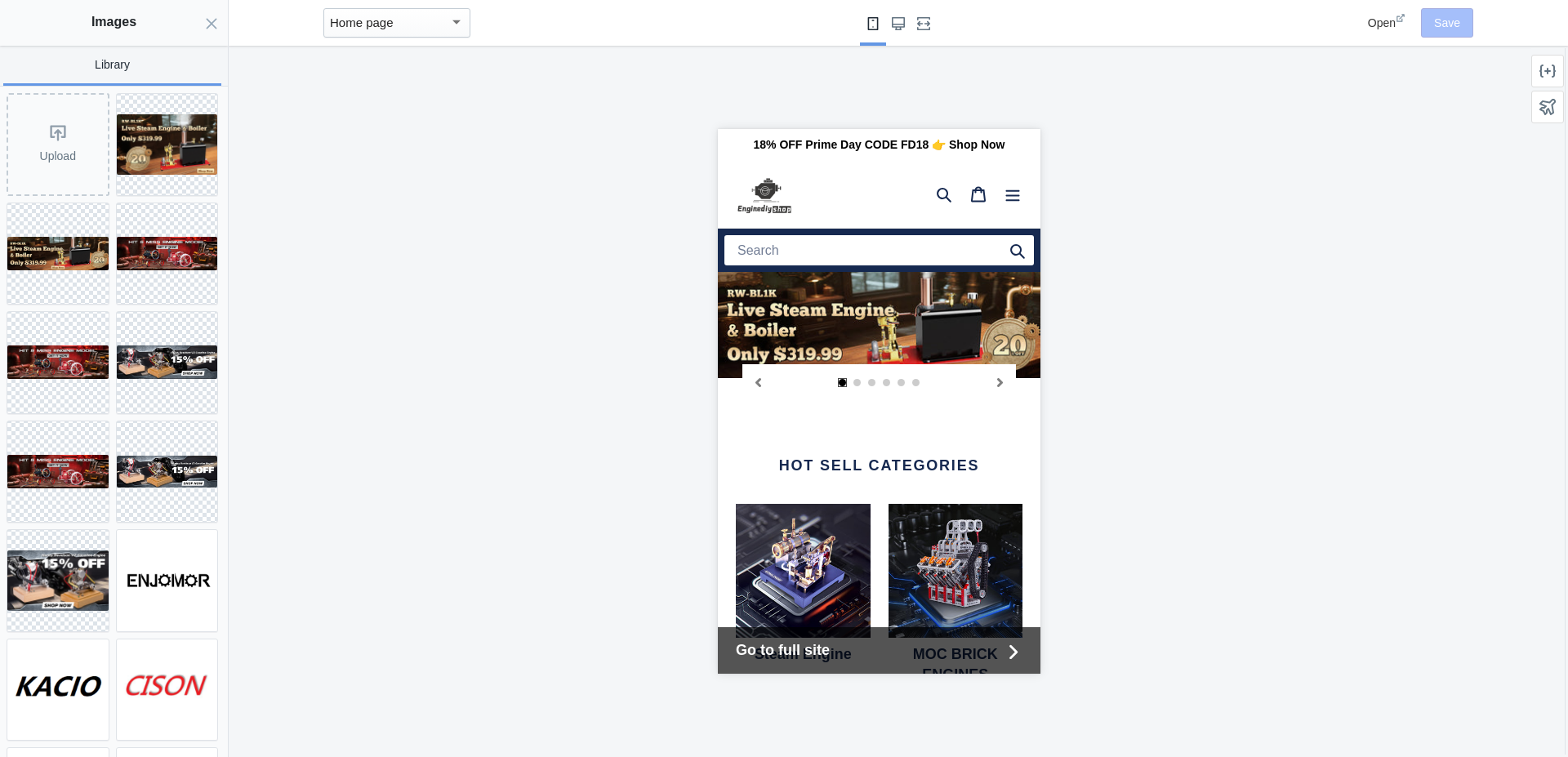
click at [385, 208] on div at bounding box center [878, 401] width 1300 height 712
click at [1254, 136] on div at bounding box center [878, 401] width 1300 height 712
click at [563, 195] on div at bounding box center [878, 401] width 1300 height 712
click at [342, 186] on div at bounding box center [878, 401] width 1300 height 712
click at [154, 136] on img at bounding box center [168, 144] width 102 height 60
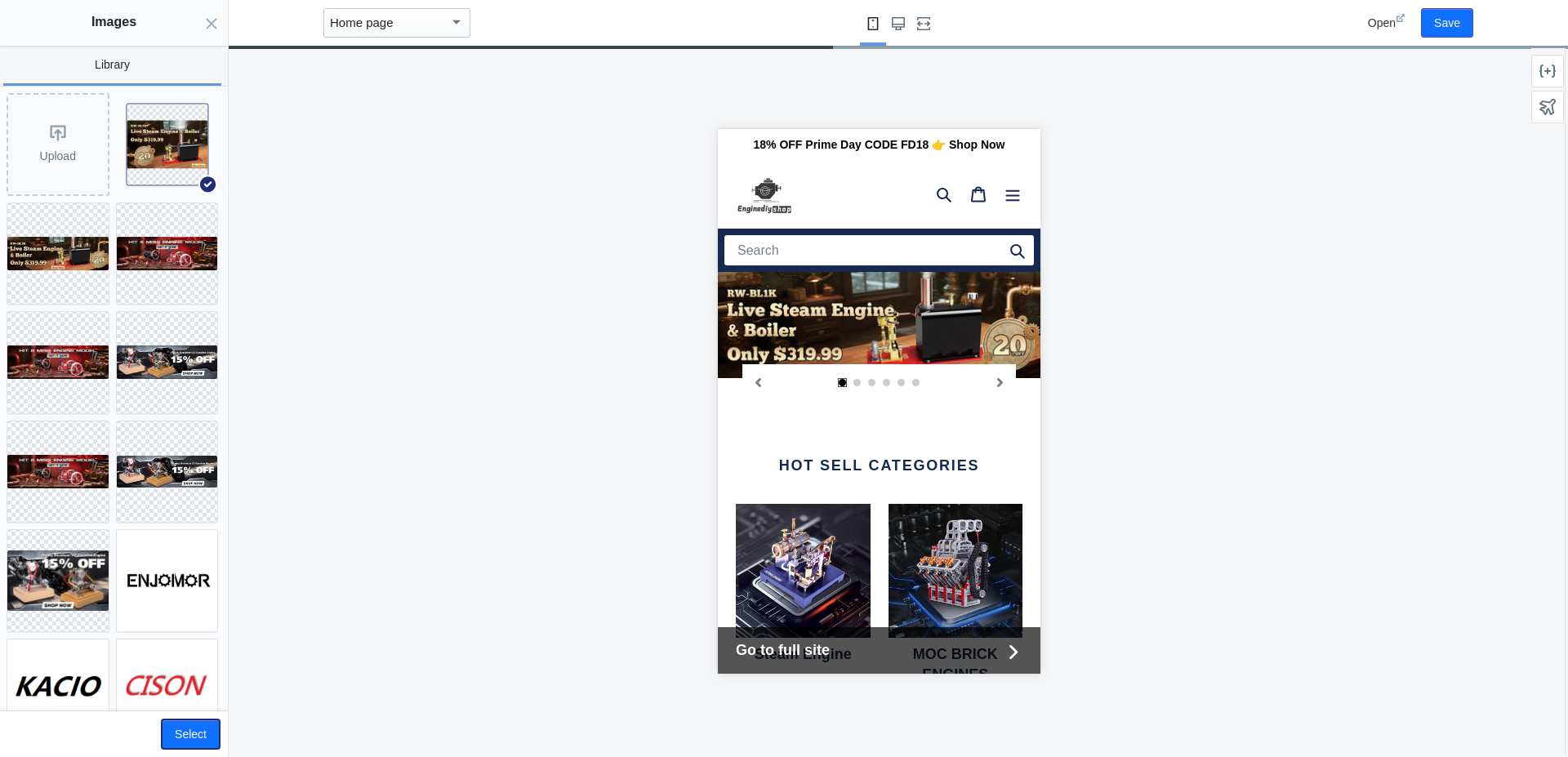
drag, startPoint x: 166, startPoint y: 743, endPoint x: 284, endPoint y: 666, distance: 140.9
click at [168, 742] on button "Select" at bounding box center [191, 734] width 58 height 30
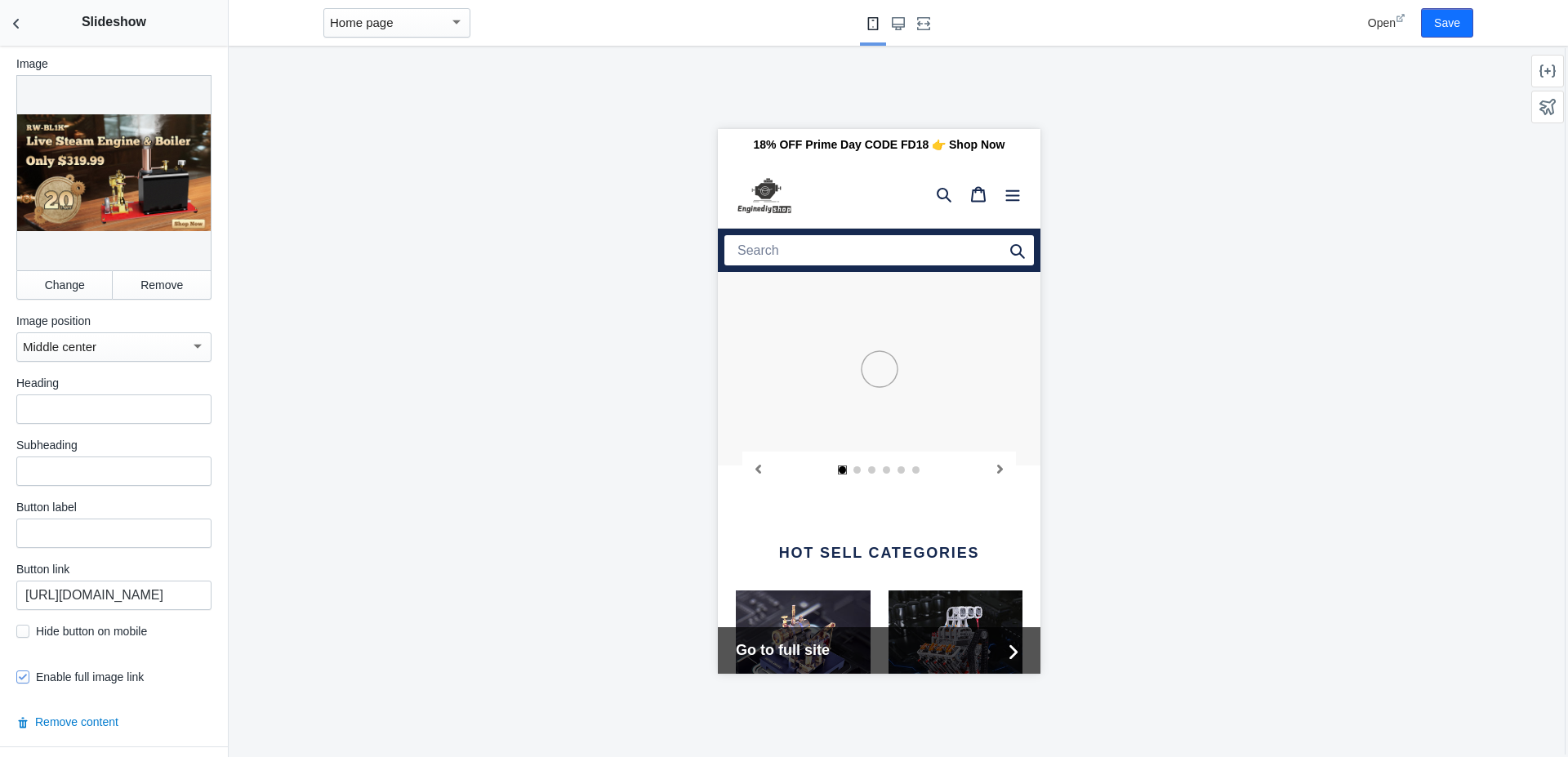
scroll to position [466, 0]
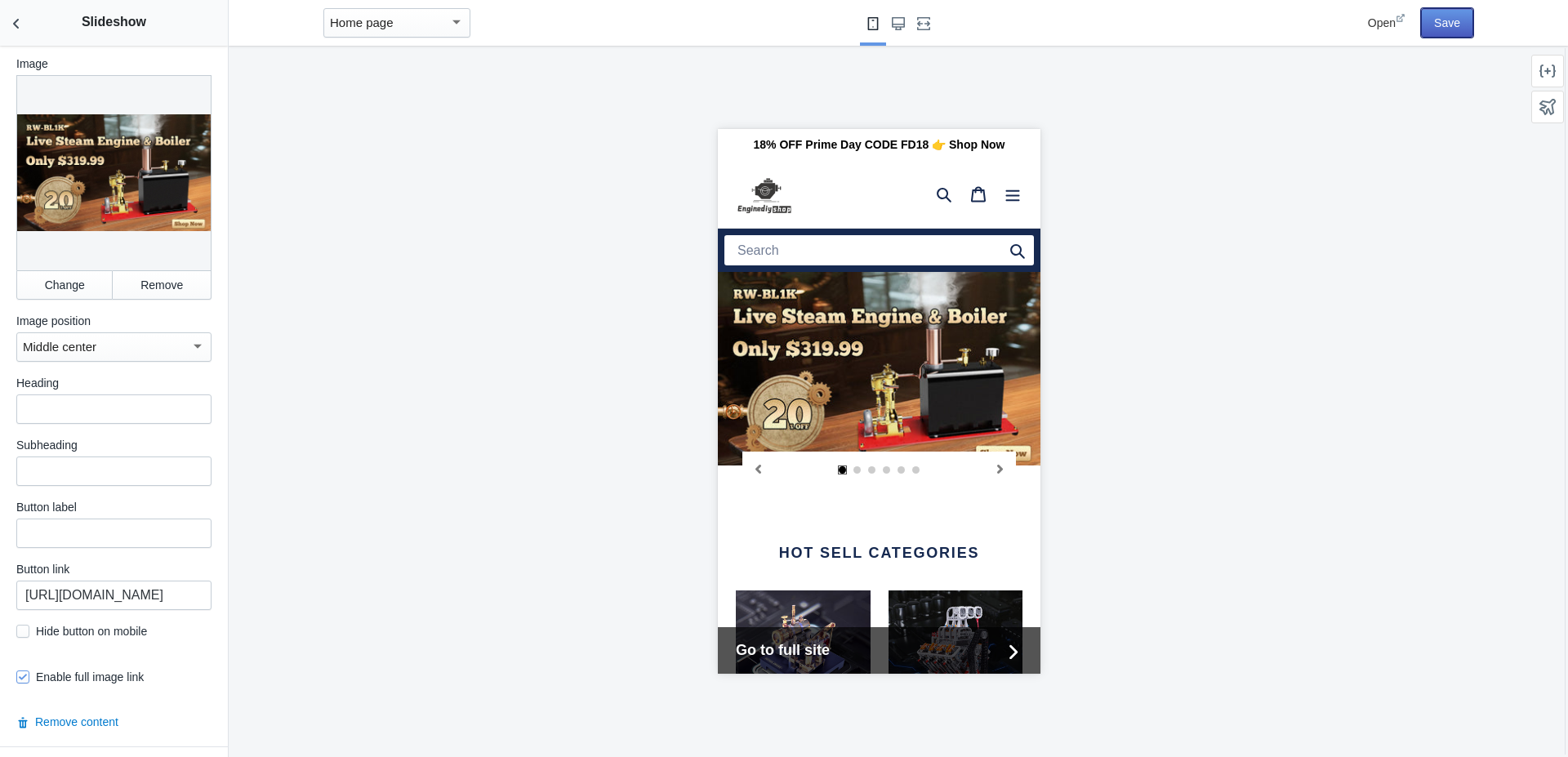
click at [1458, 26] on button "Save" at bounding box center [1446, 23] width 53 height 30
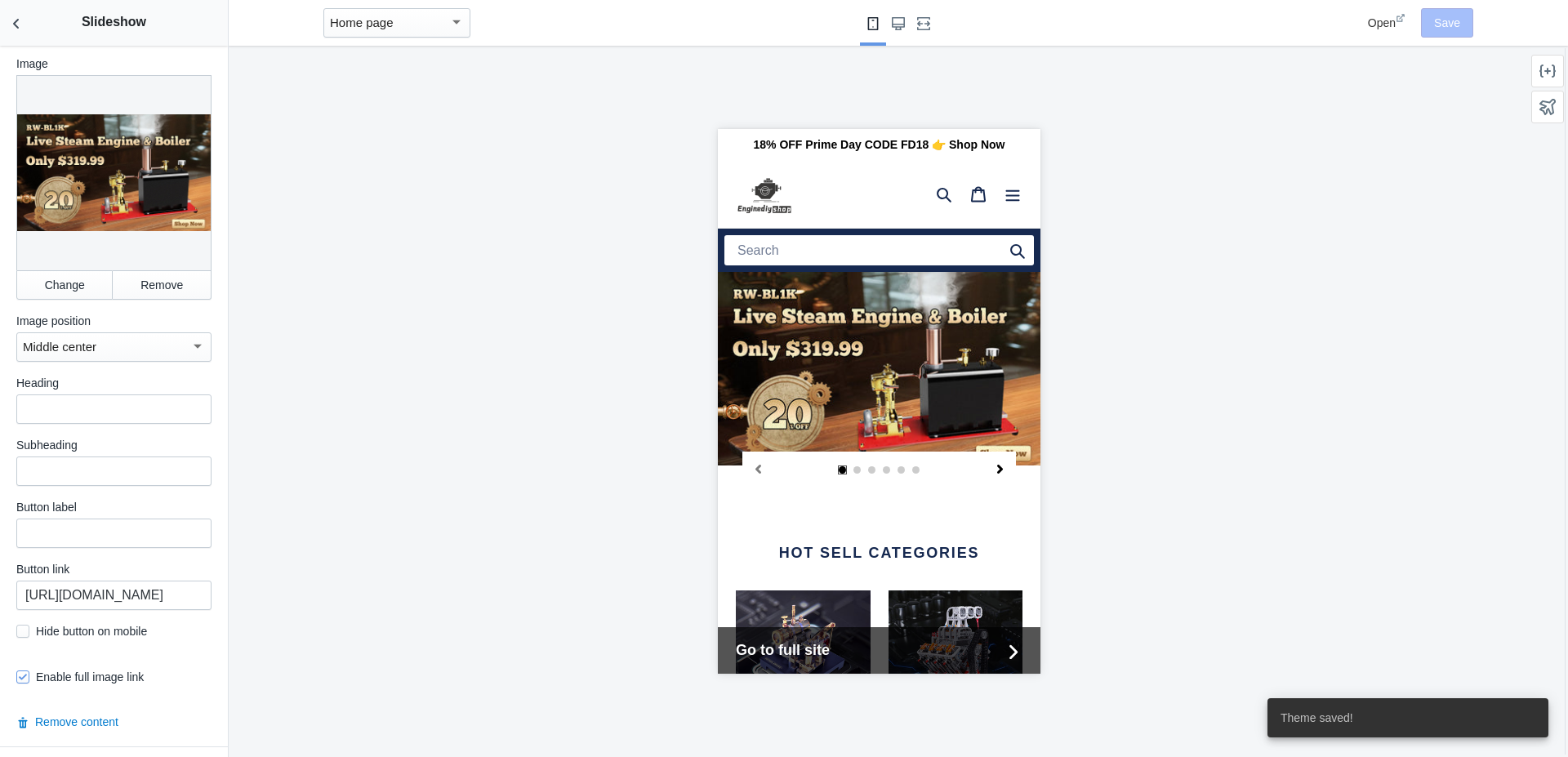
click at [994, 470] on icon "Next slide" at bounding box center [998, 469] width 9 height 9
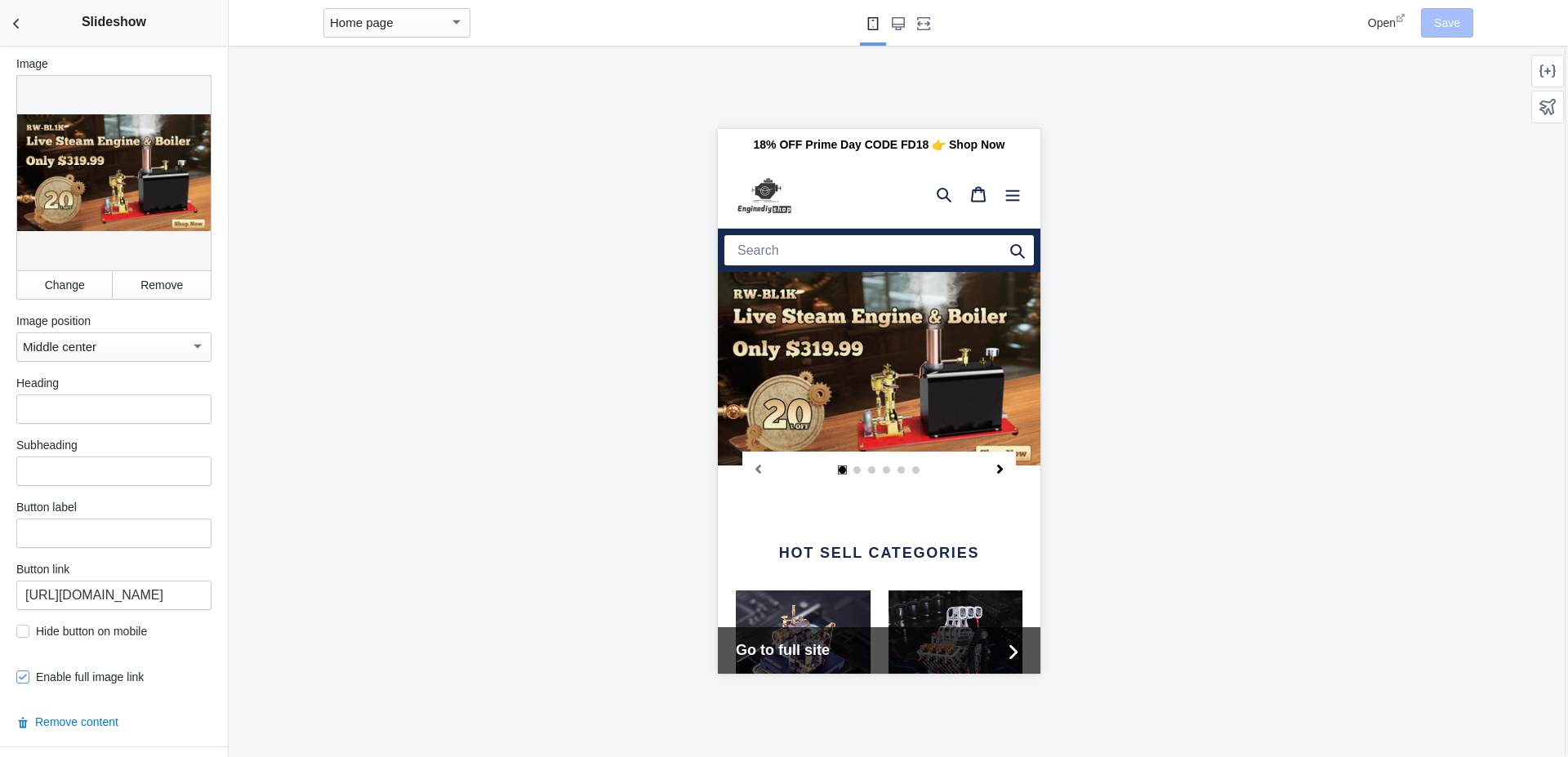
click at [994, 471] on icon "Next slide" at bounding box center [998, 469] width 9 height 9
click at [1404, 18] on icon at bounding box center [1400, 18] width 10 height 10
click at [994, 473] on icon "Next slide" at bounding box center [998, 469] width 9 height 9
click at [994, 472] on icon "Next slide" at bounding box center [998, 469] width 9 height 9
click at [996, 468] on icon "Next slide" at bounding box center [999, 469] width 6 height 9
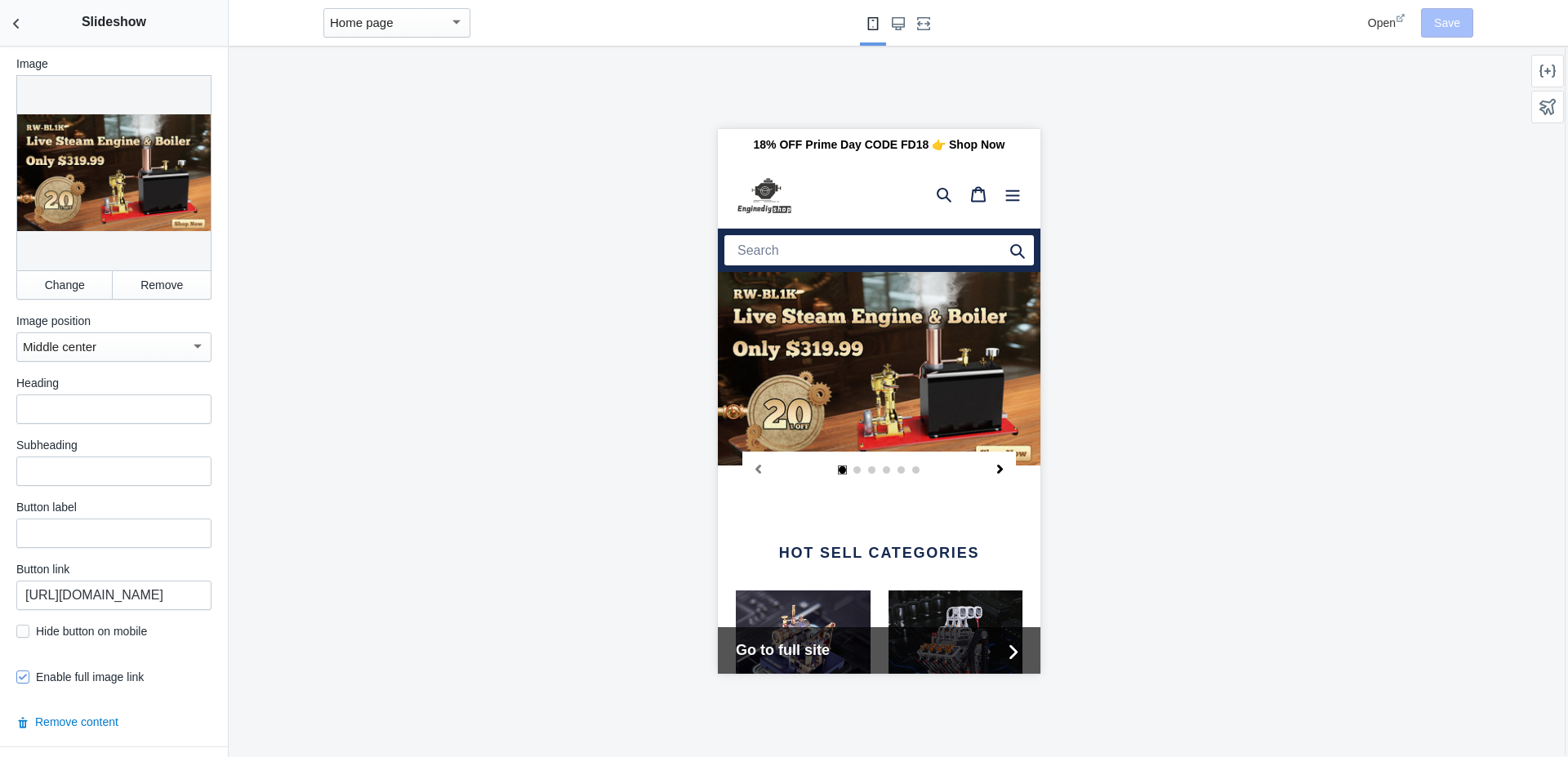
click at [996, 468] on icon "Next slide" at bounding box center [999, 469] width 6 height 9
click at [756, 470] on icon "Previous slide" at bounding box center [758, 469] width 6 height 9
click at [756, 471] on icon "Previous slide" at bounding box center [758, 469] width 6 height 9
click at [59, 291] on button "Change" at bounding box center [64, 285] width 97 height 30
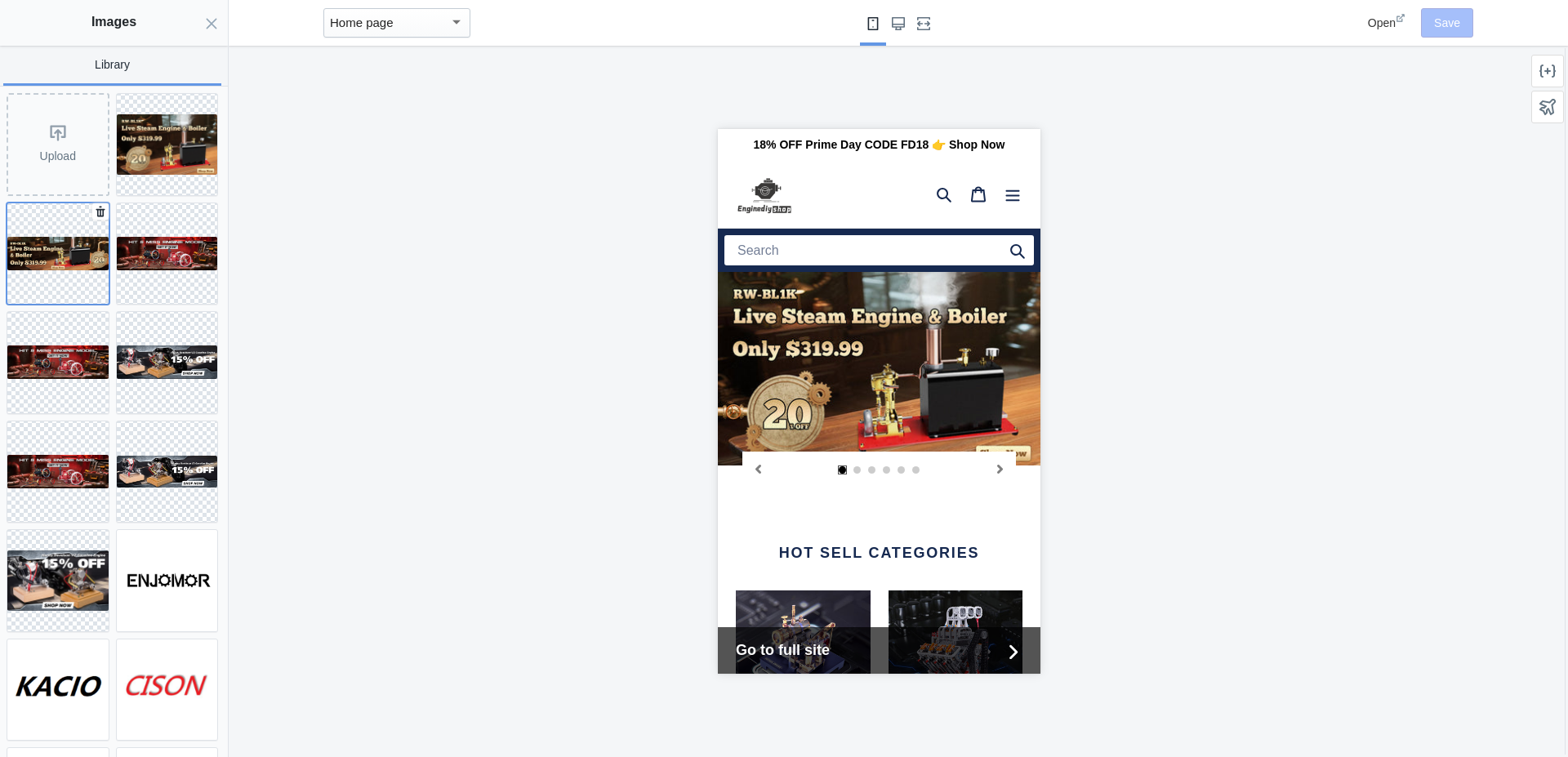
click at [43, 246] on img at bounding box center [58, 253] width 102 height 34
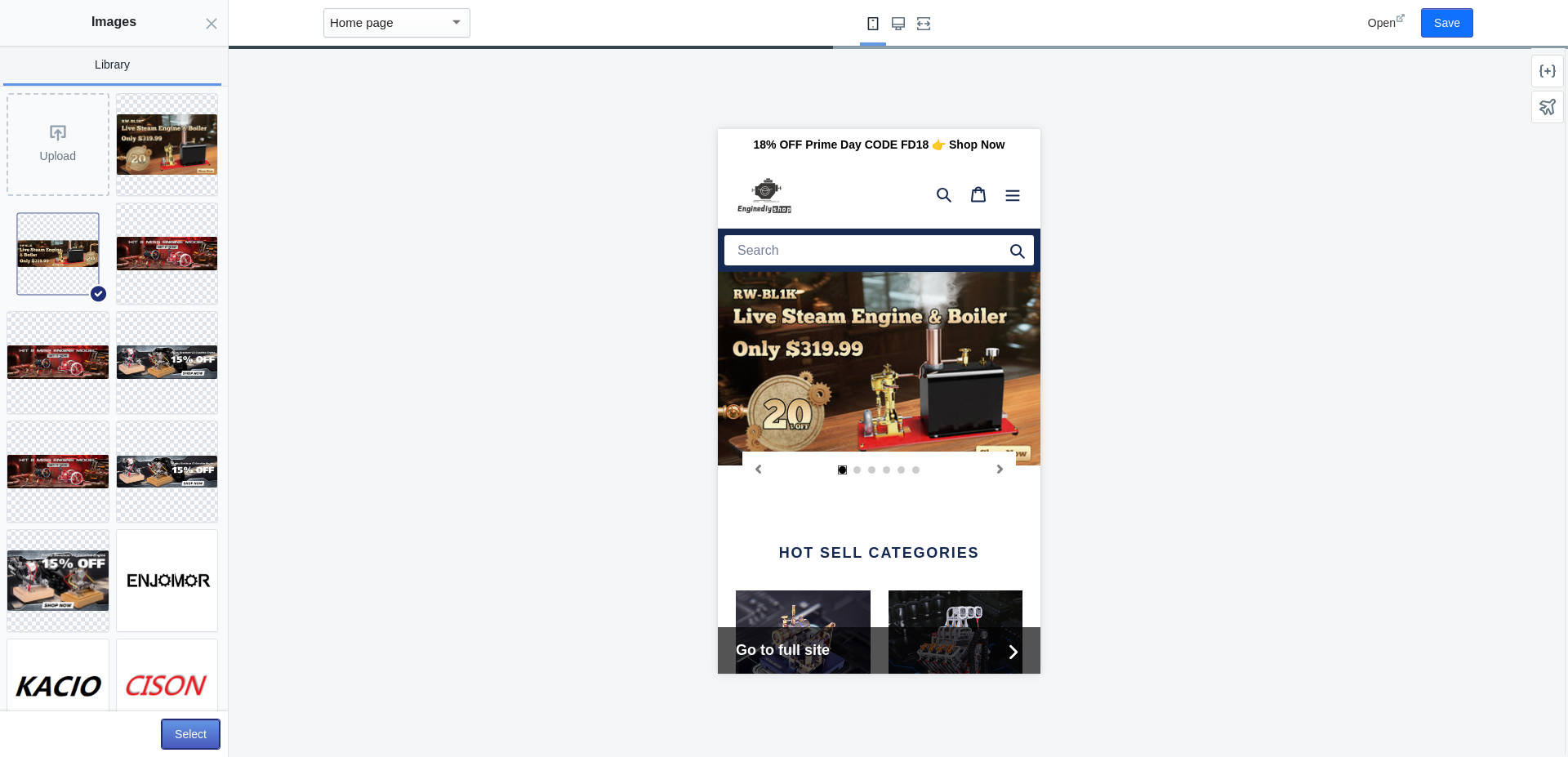
click at [196, 732] on button "Select" at bounding box center [191, 734] width 58 height 30
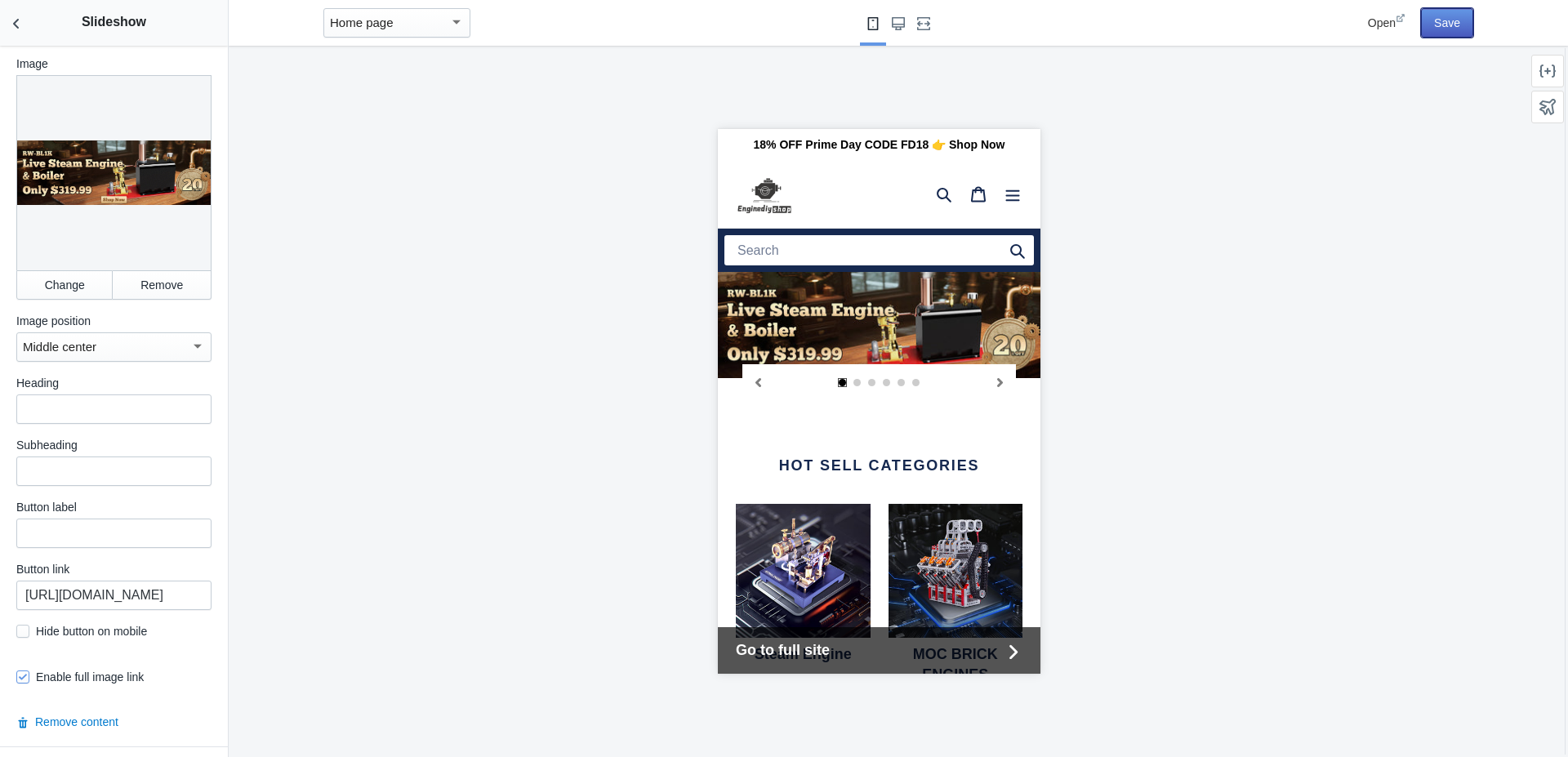
click at [1451, 19] on button "Save" at bounding box center [1446, 23] width 53 height 30
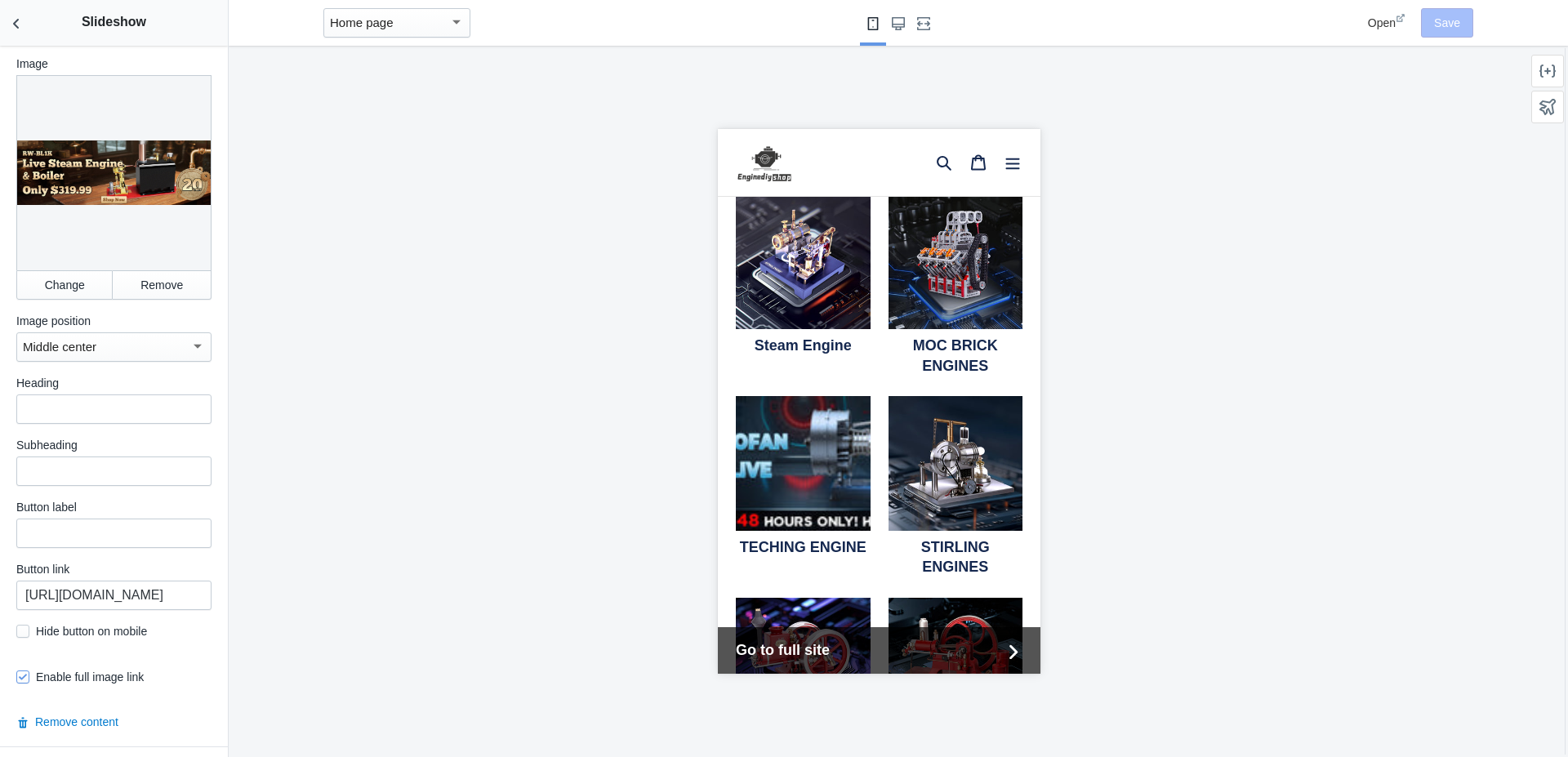
scroll to position [0, 0]
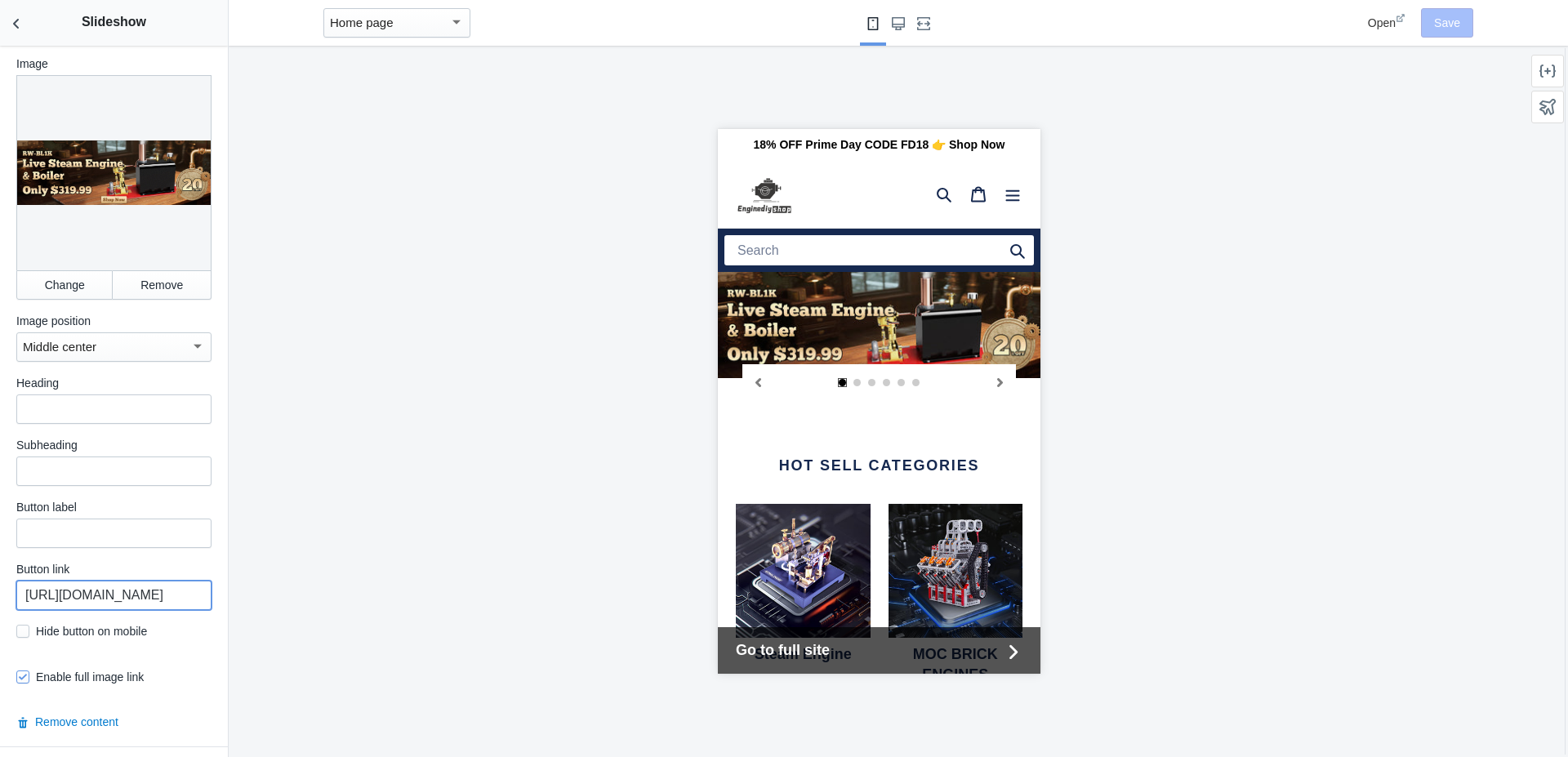
click at [117, 605] on input "[URL][DOMAIN_NAME]" at bounding box center [114, 595] width 195 height 30
click at [19, 19] on icon "Back to sections" at bounding box center [16, 23] width 16 height 16
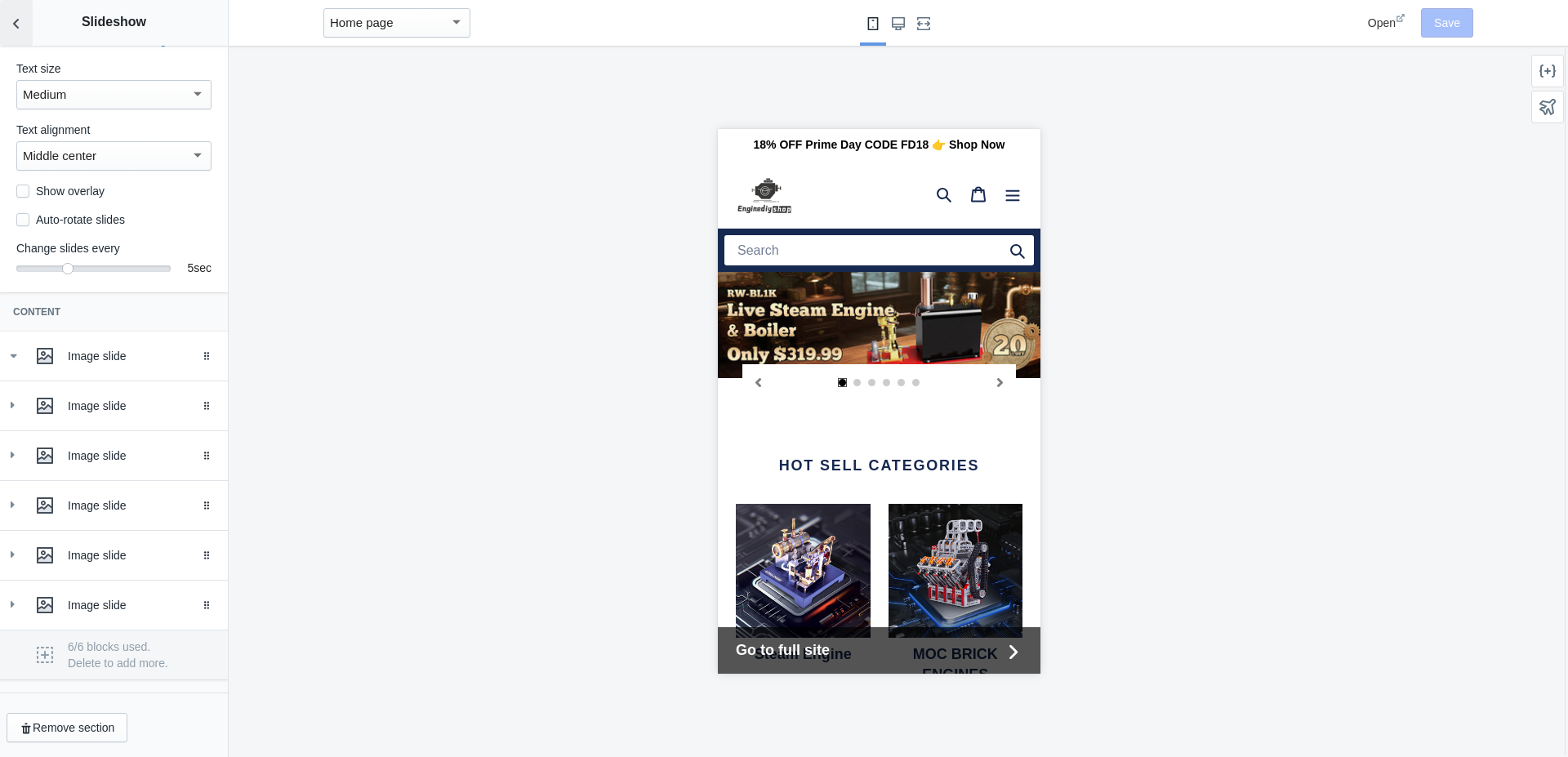
scroll to position [141, 0]
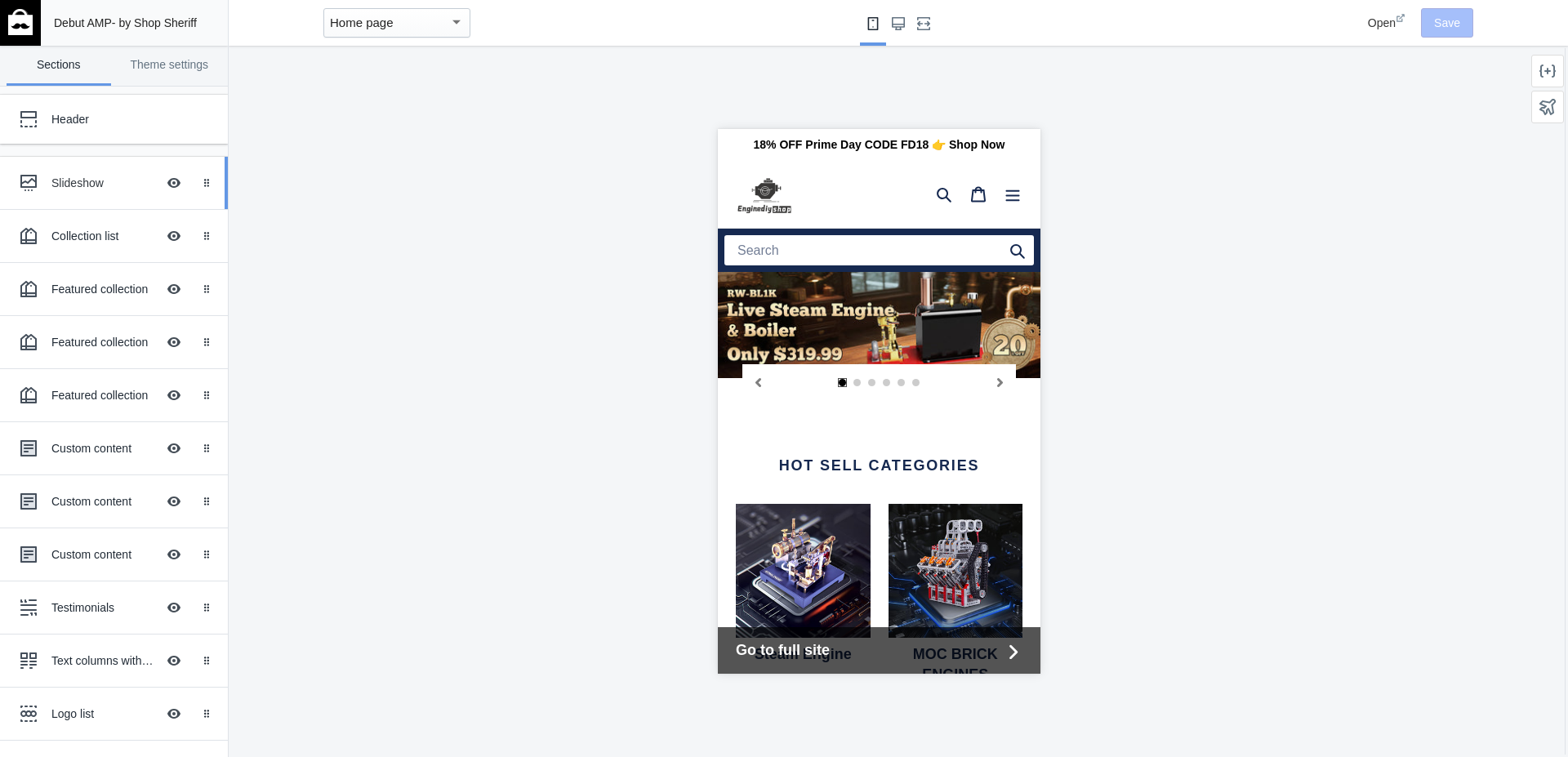
click at [76, 190] on div "Slideshow" at bounding box center [103, 182] width 104 height 16
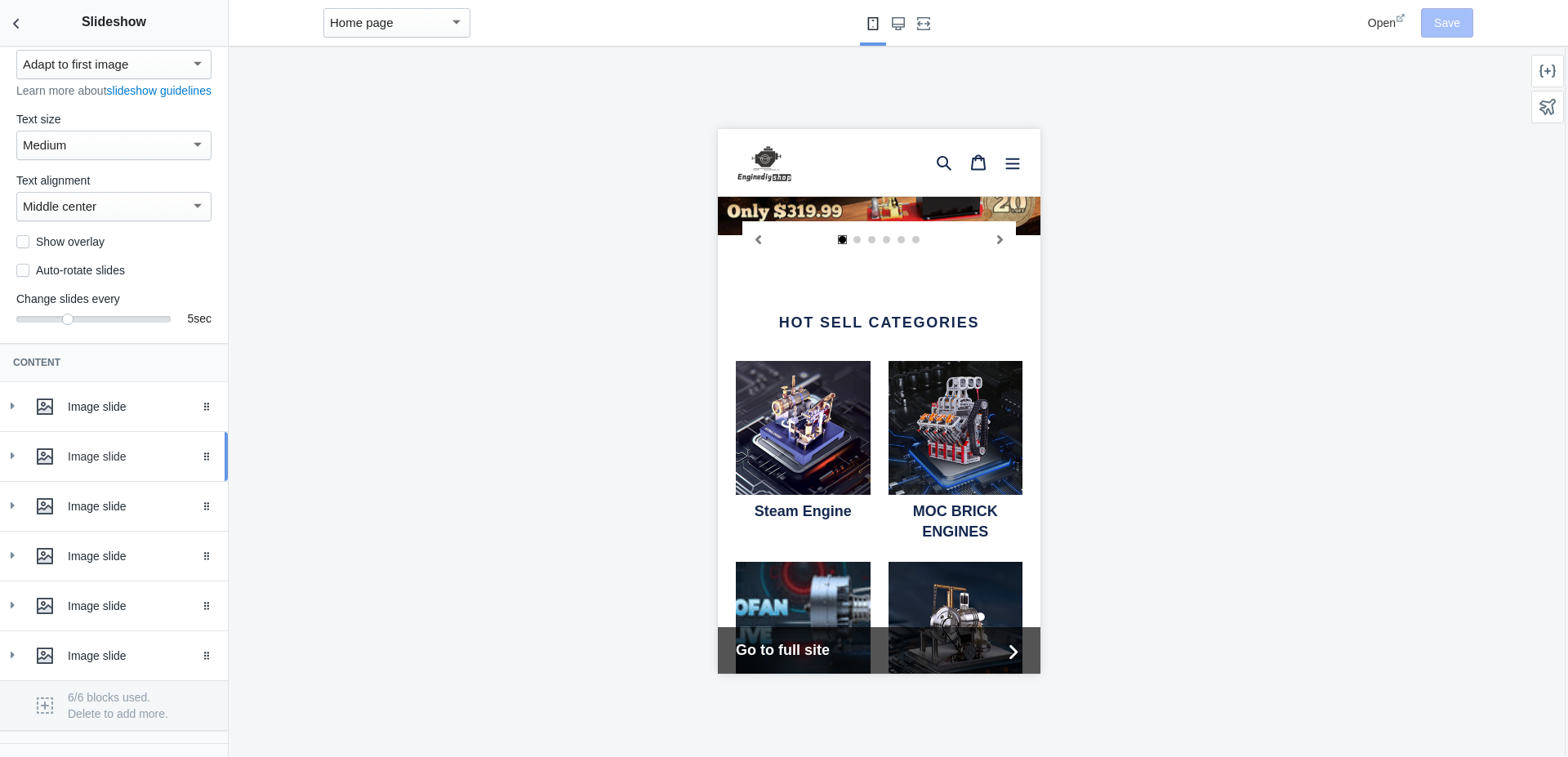
scroll to position [93, 0]
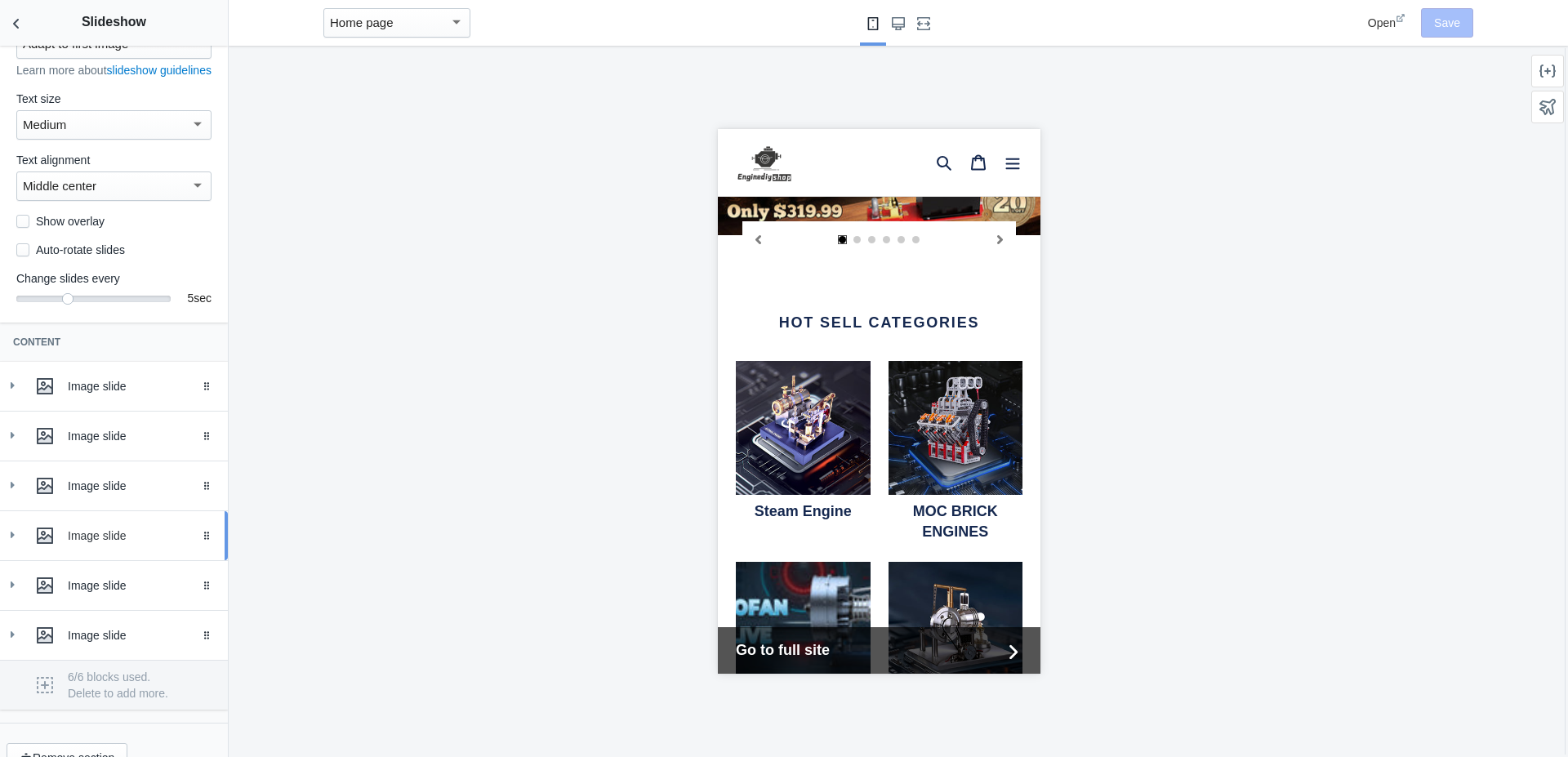
click at [59, 549] on div at bounding box center [45, 536] width 33 height 33
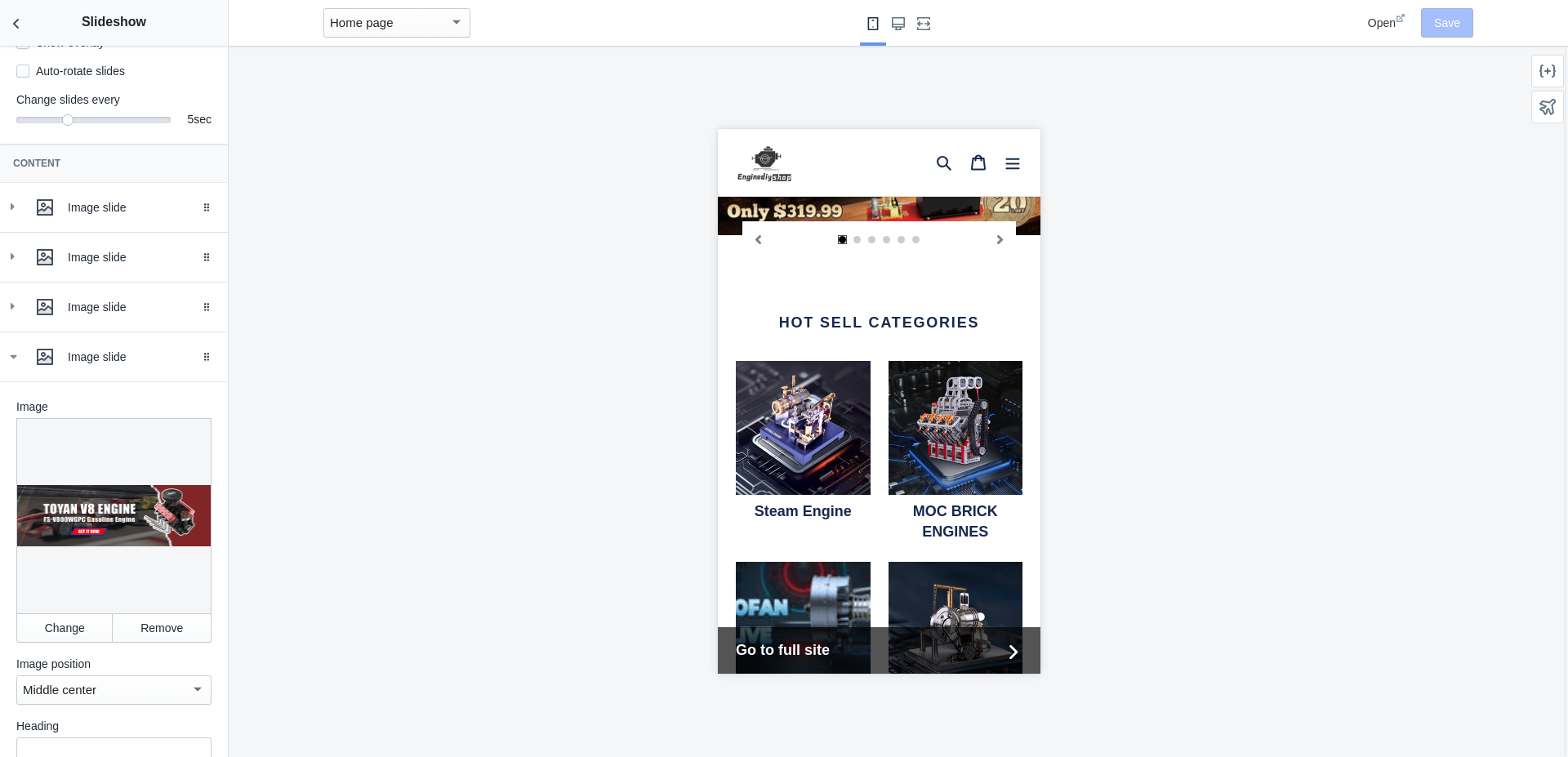
scroll to position [280, 0]
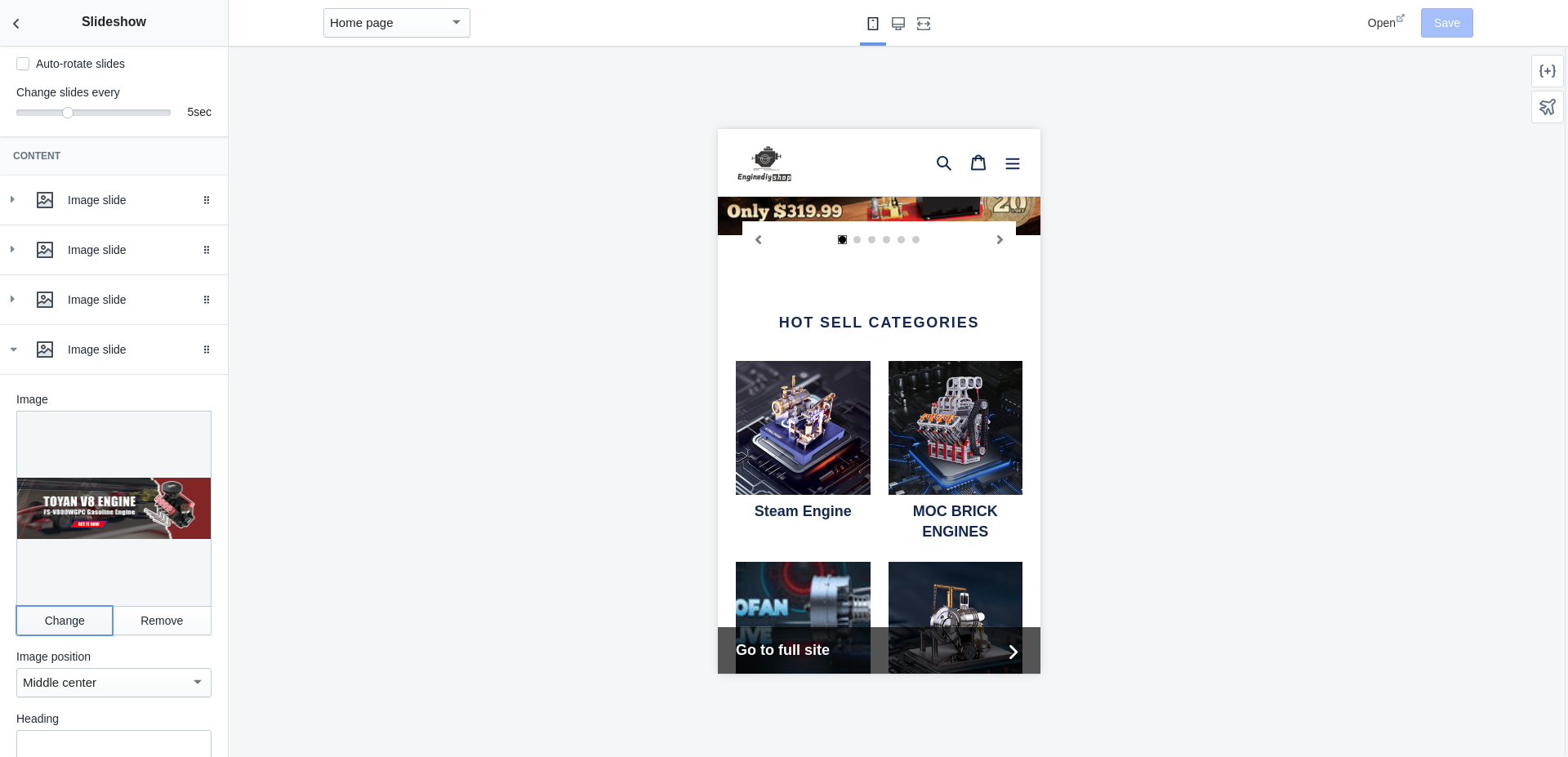
click at [74, 625] on button "Change" at bounding box center [64, 621] width 97 height 30
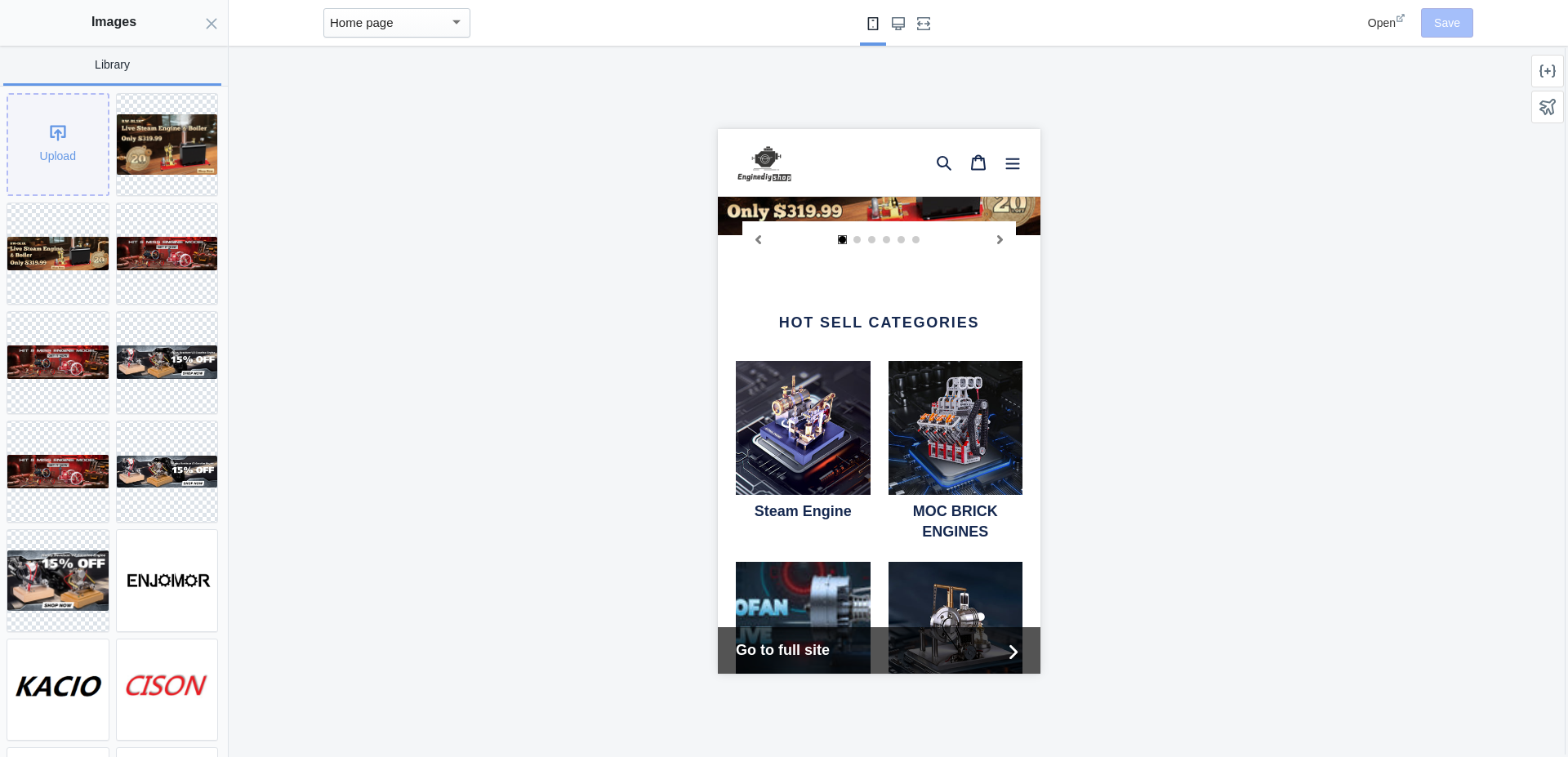
click at [57, 154] on div "Upload" at bounding box center [58, 145] width 100 height 100
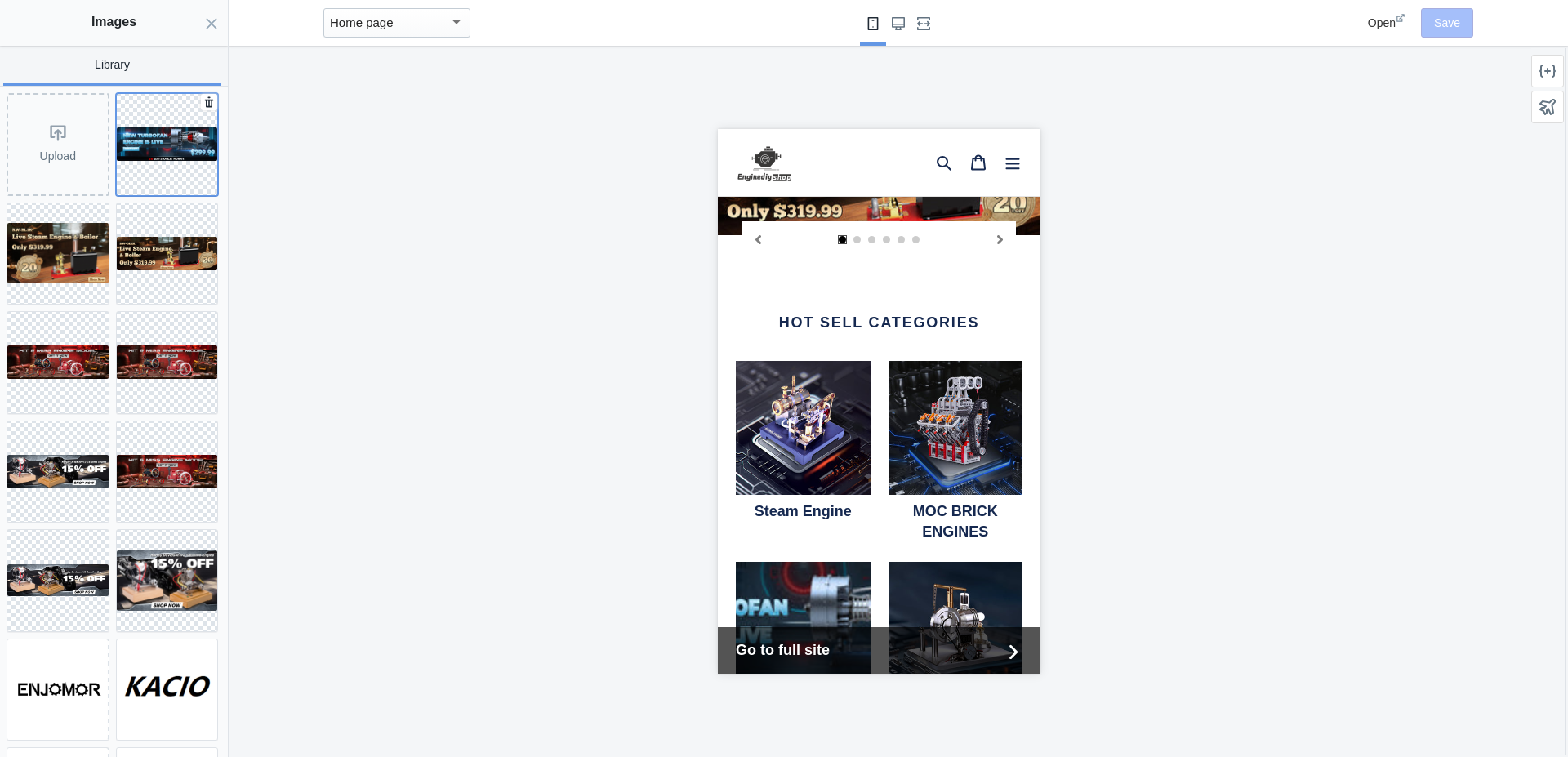
click at [149, 128] on img at bounding box center [168, 144] width 102 height 34
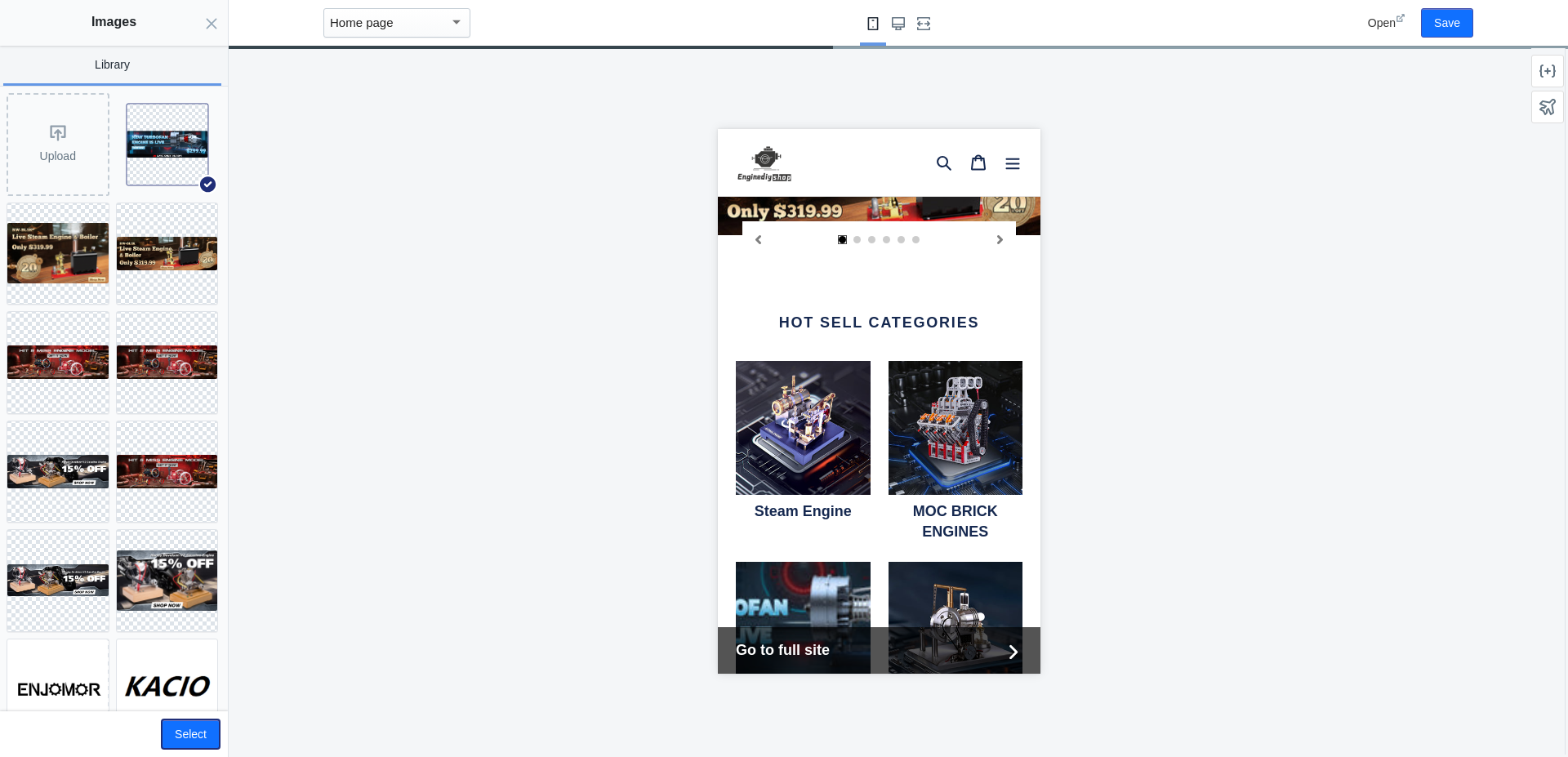
drag, startPoint x: 190, startPoint y: 731, endPoint x: 261, endPoint y: 679, distance: 88.0
click at [189, 731] on button "Select" at bounding box center [191, 734] width 58 height 30
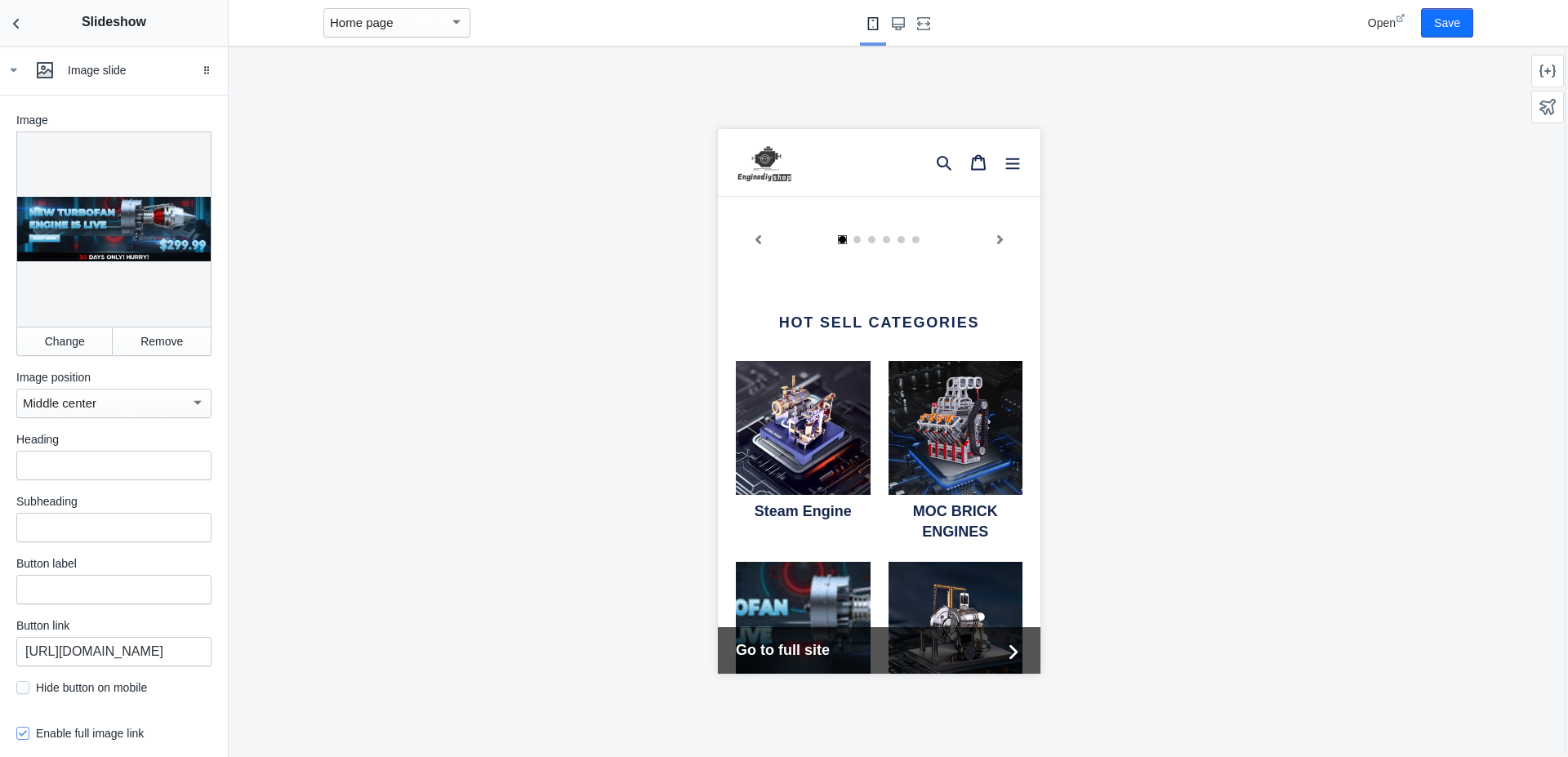
scroll to position [559, 0]
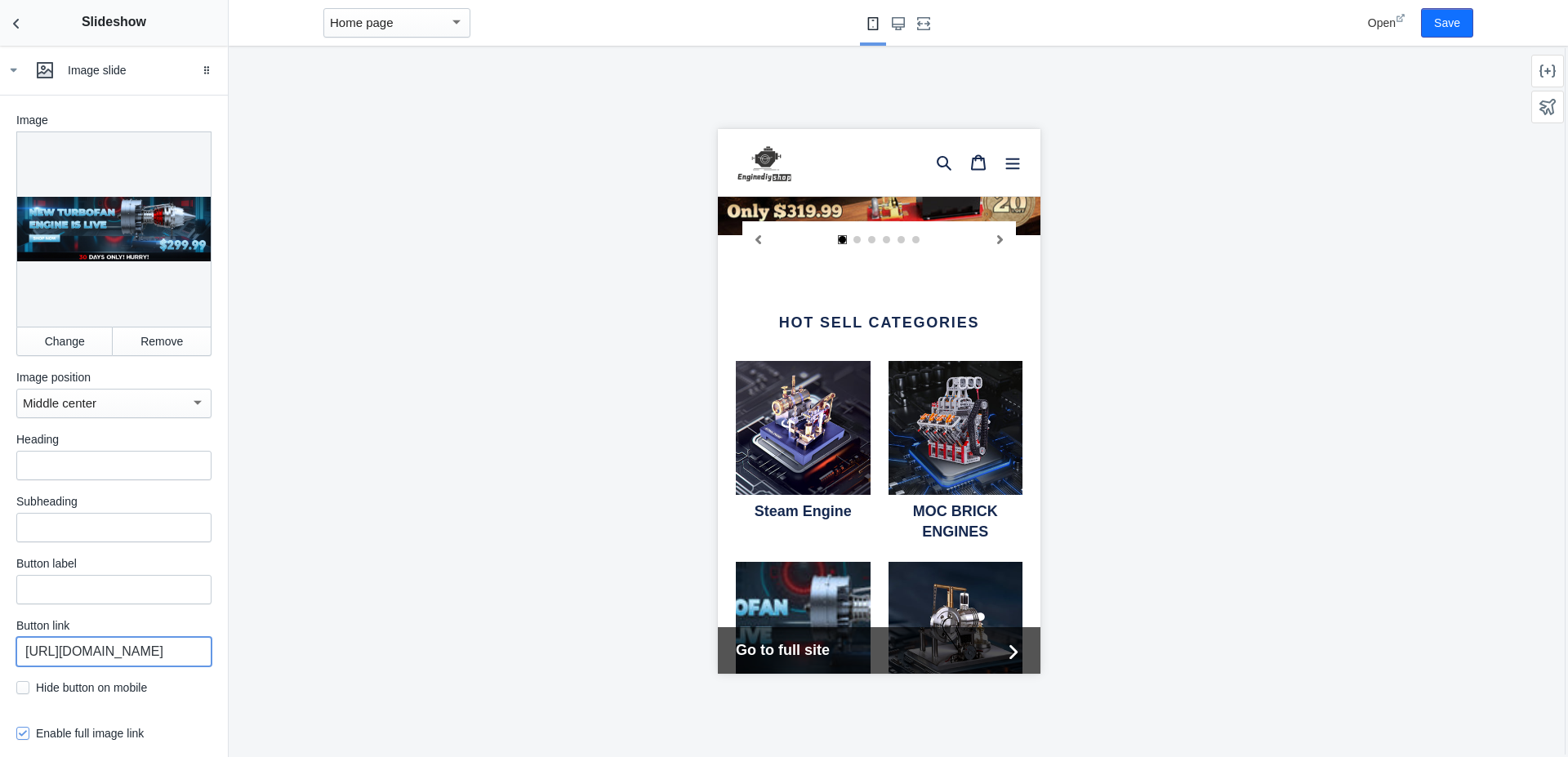
click at [104, 661] on input "[URL][DOMAIN_NAME]" at bounding box center [114, 652] width 195 height 30
paste input "dual-spool-turbofan-engine-model-kit-high-bypass-ratio-engine"
type input "[URL][DOMAIN_NAME]"
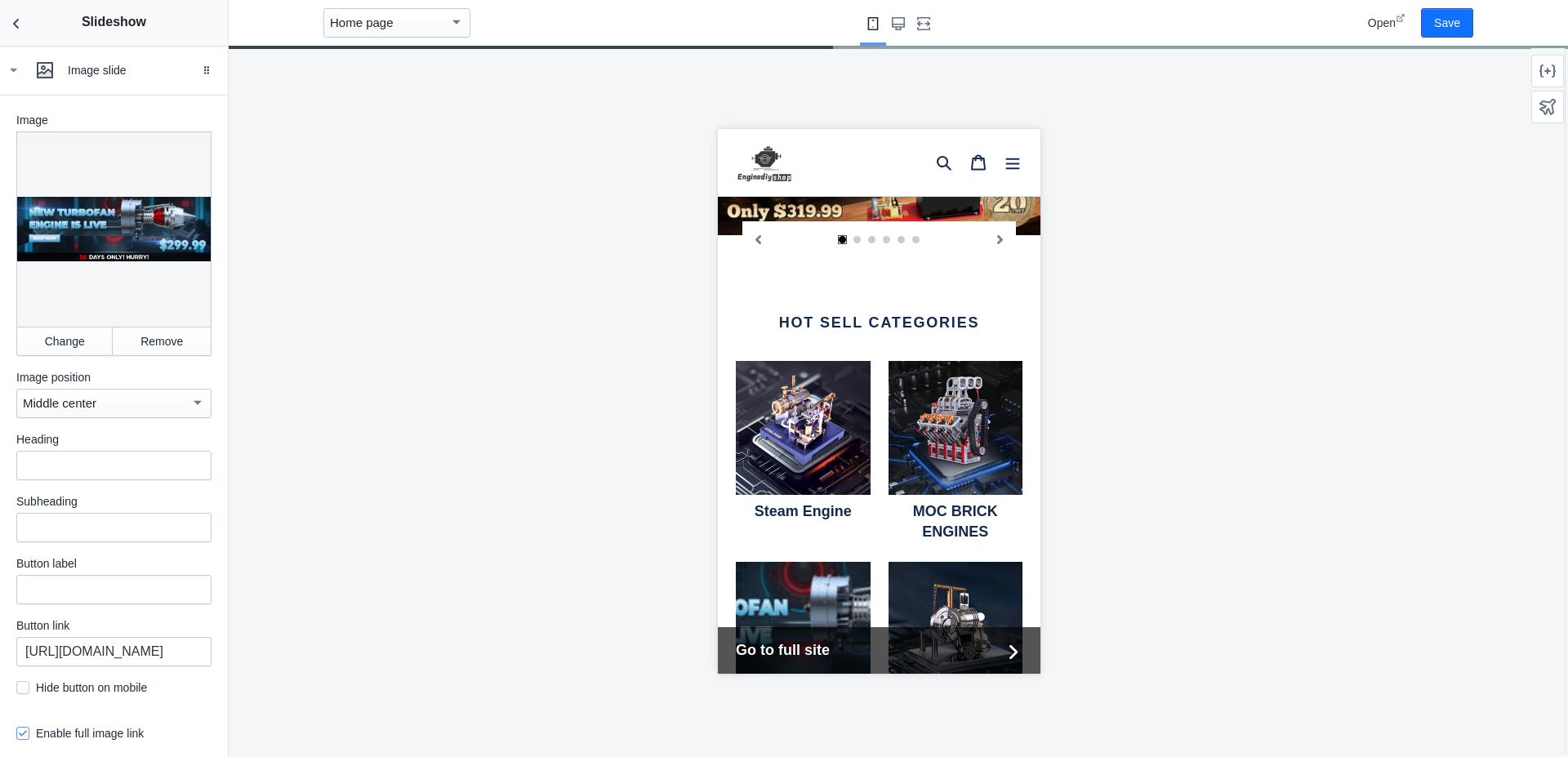
click at [343, 640] on div at bounding box center [878, 401] width 1300 height 712
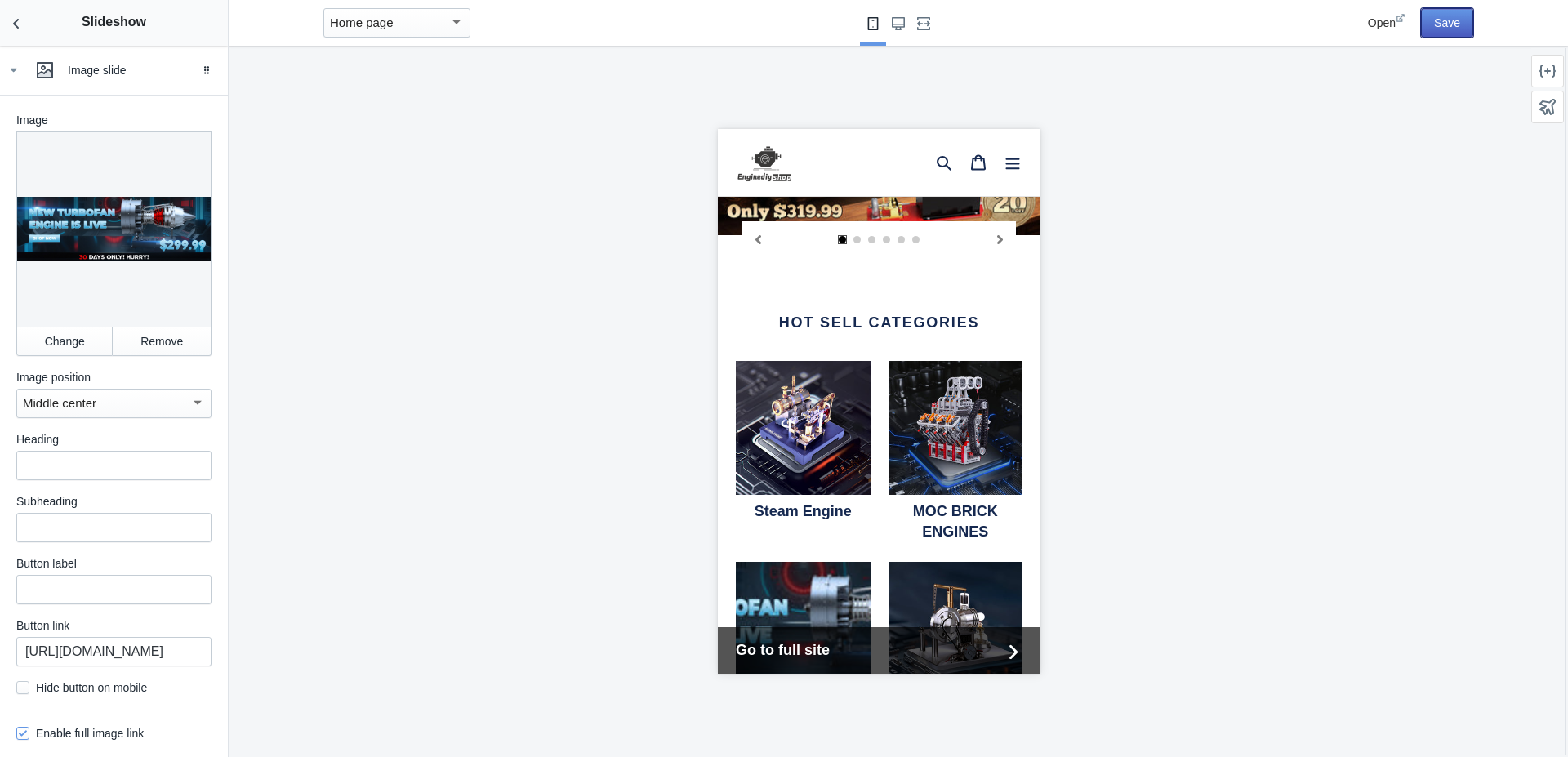
click at [1436, 31] on button "Save" at bounding box center [1446, 23] width 53 height 30
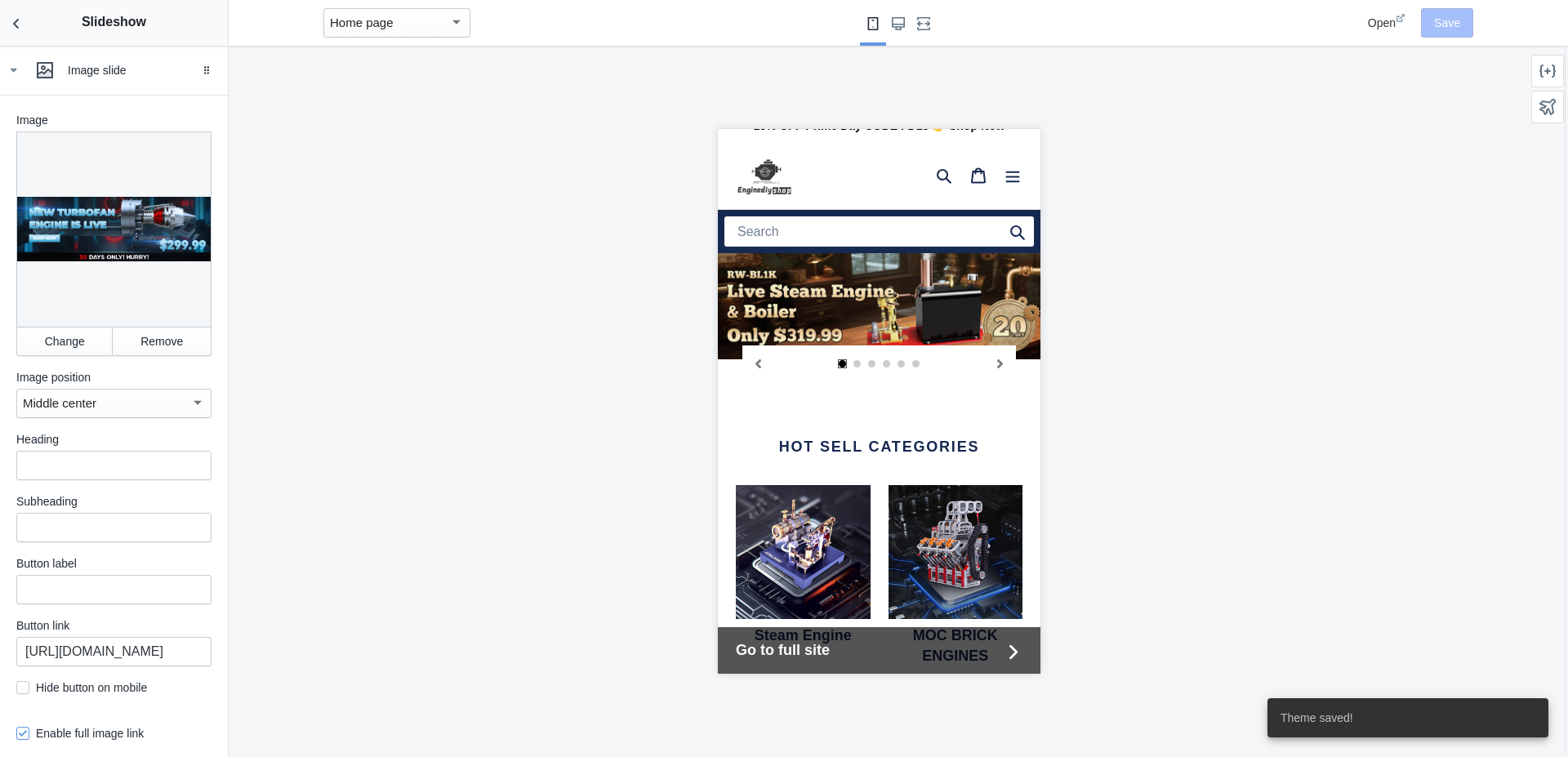
scroll to position [0, 0]
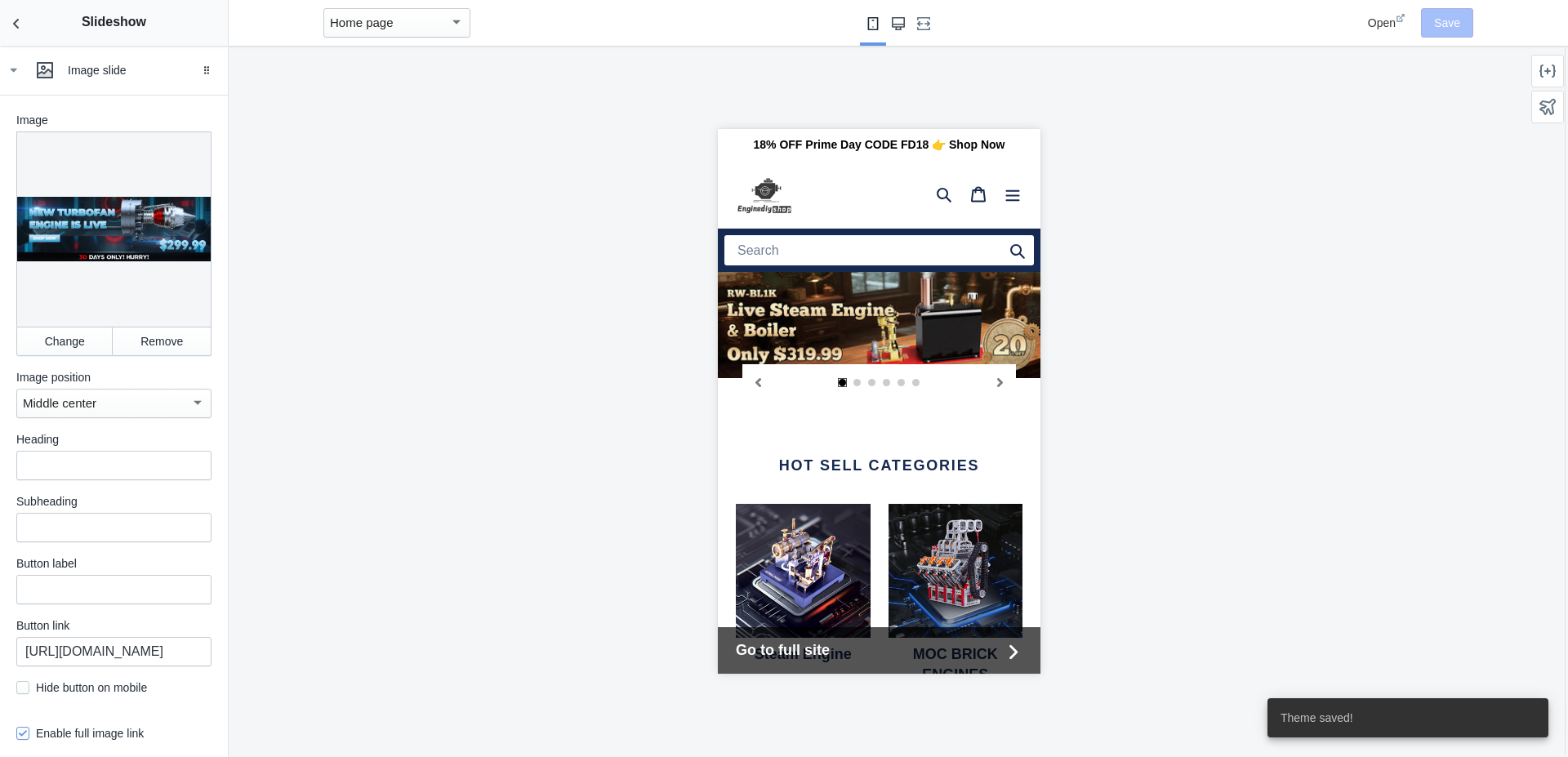
click at [898, 25] on icon "Large screen" at bounding box center [898, 24] width 13 height 13
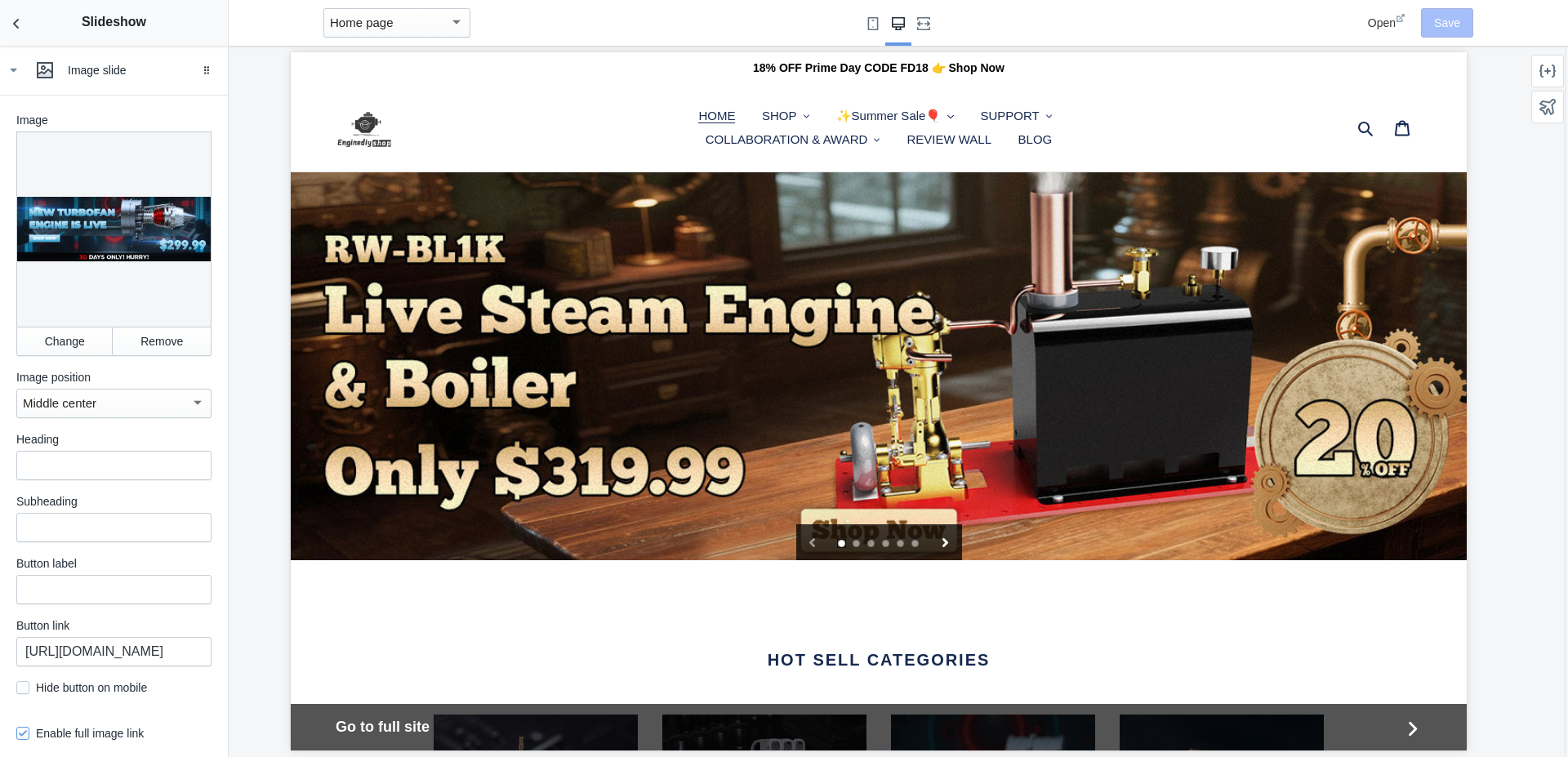
click at [943, 543] on icon "Next slide" at bounding box center [945, 542] width 6 height 9
click at [941, 543] on icon "Next slide" at bounding box center [944, 542] width 9 height 9
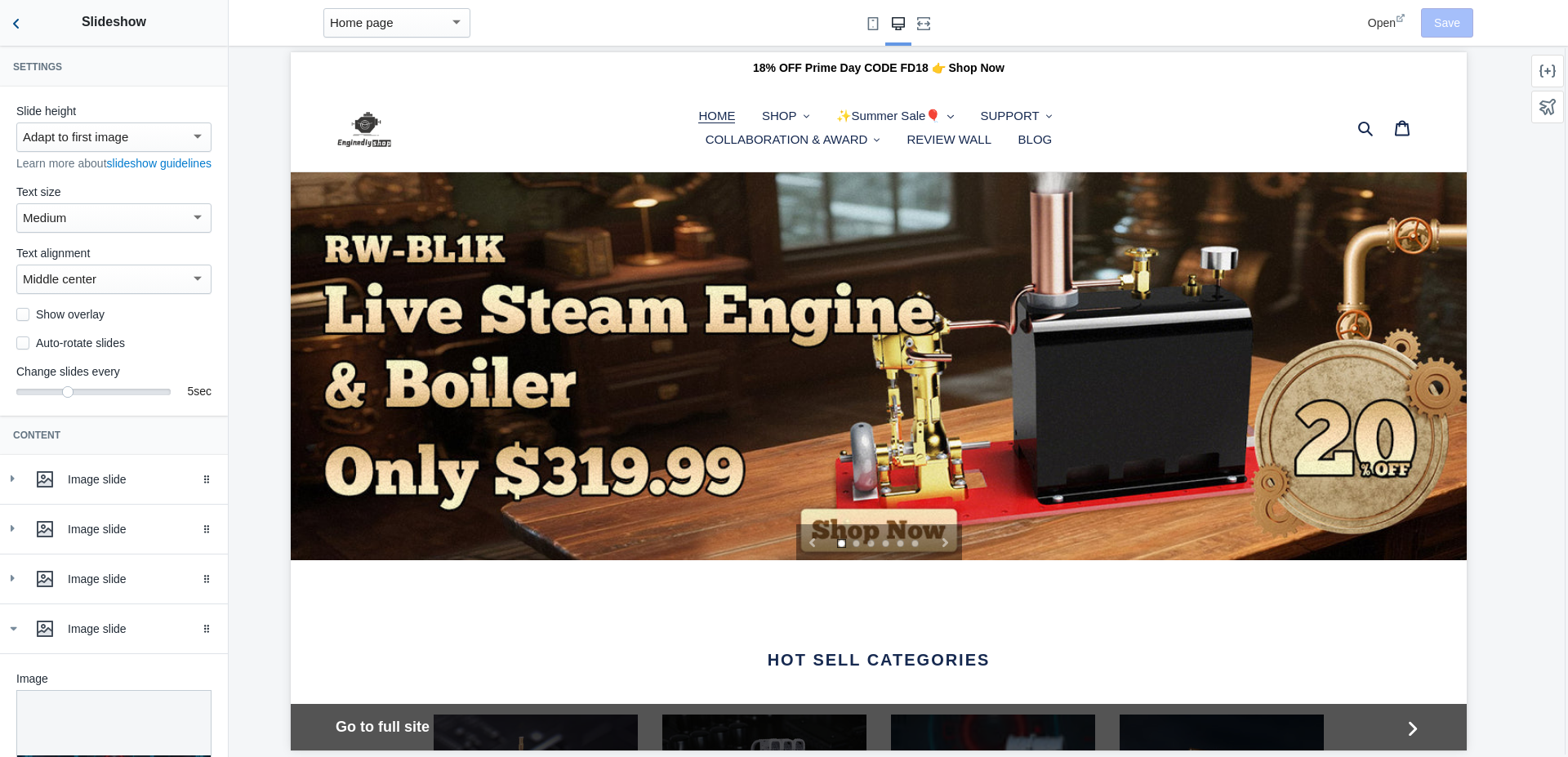
click at [16, 25] on icon "Back to sections" at bounding box center [16, 23] width 16 height 16
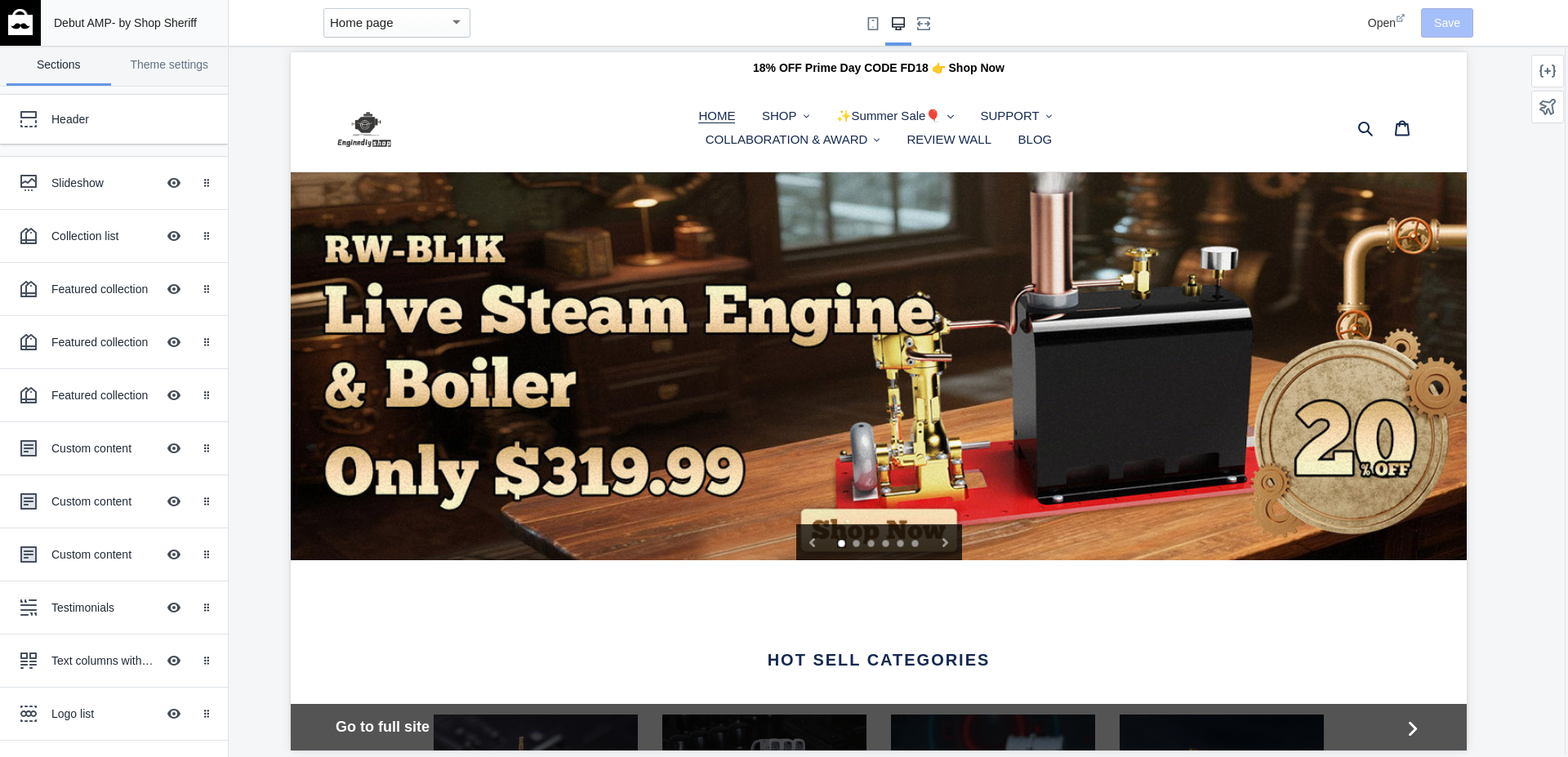
click at [938, 549] on button "Next slide" at bounding box center [944, 542] width 33 height 36
click at [943, 545] on icon "Next slide" at bounding box center [945, 542] width 6 height 9
click at [863, 551] on amp-selector "slide selector" at bounding box center [878, 542] width 80 height 36
click at [852, 548] on link "Select slide 2" at bounding box center [857, 545] width 10 height 10
click at [1348, 346] on link "slideshow" at bounding box center [878, 366] width 1176 height 388
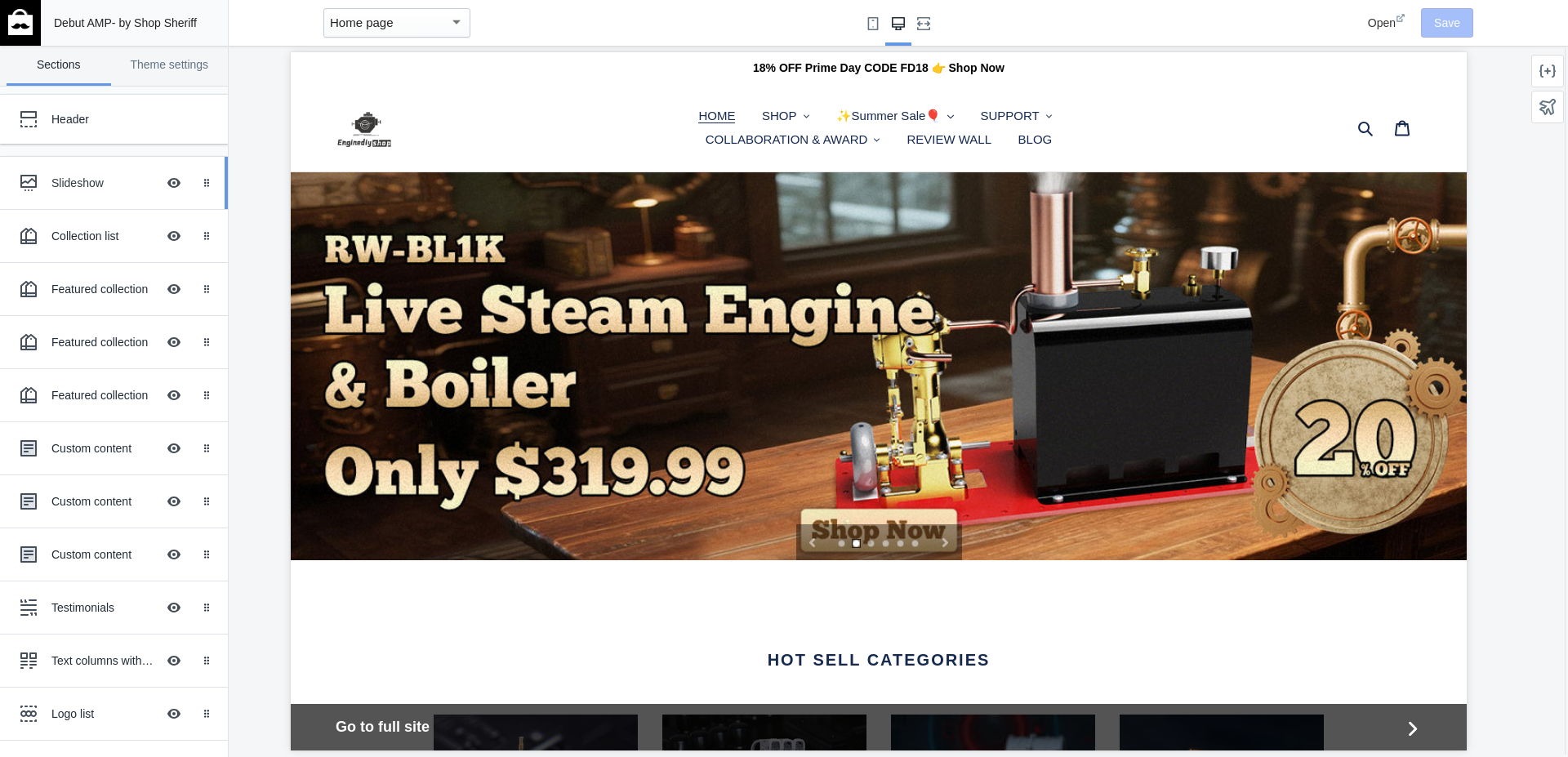
click at [69, 182] on div "Slideshow" at bounding box center [103, 182] width 104 height 16
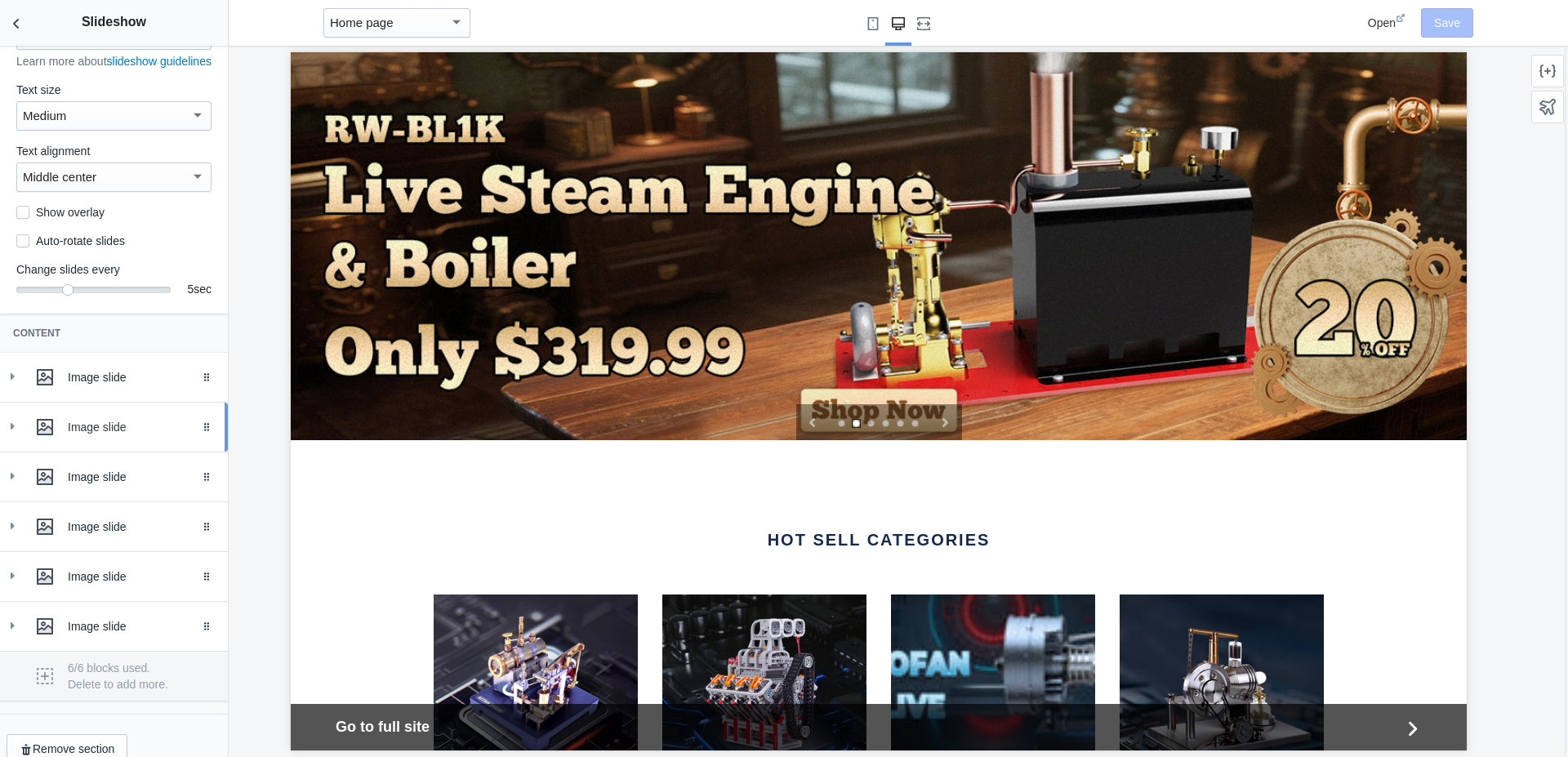
scroll to position [141, 0]
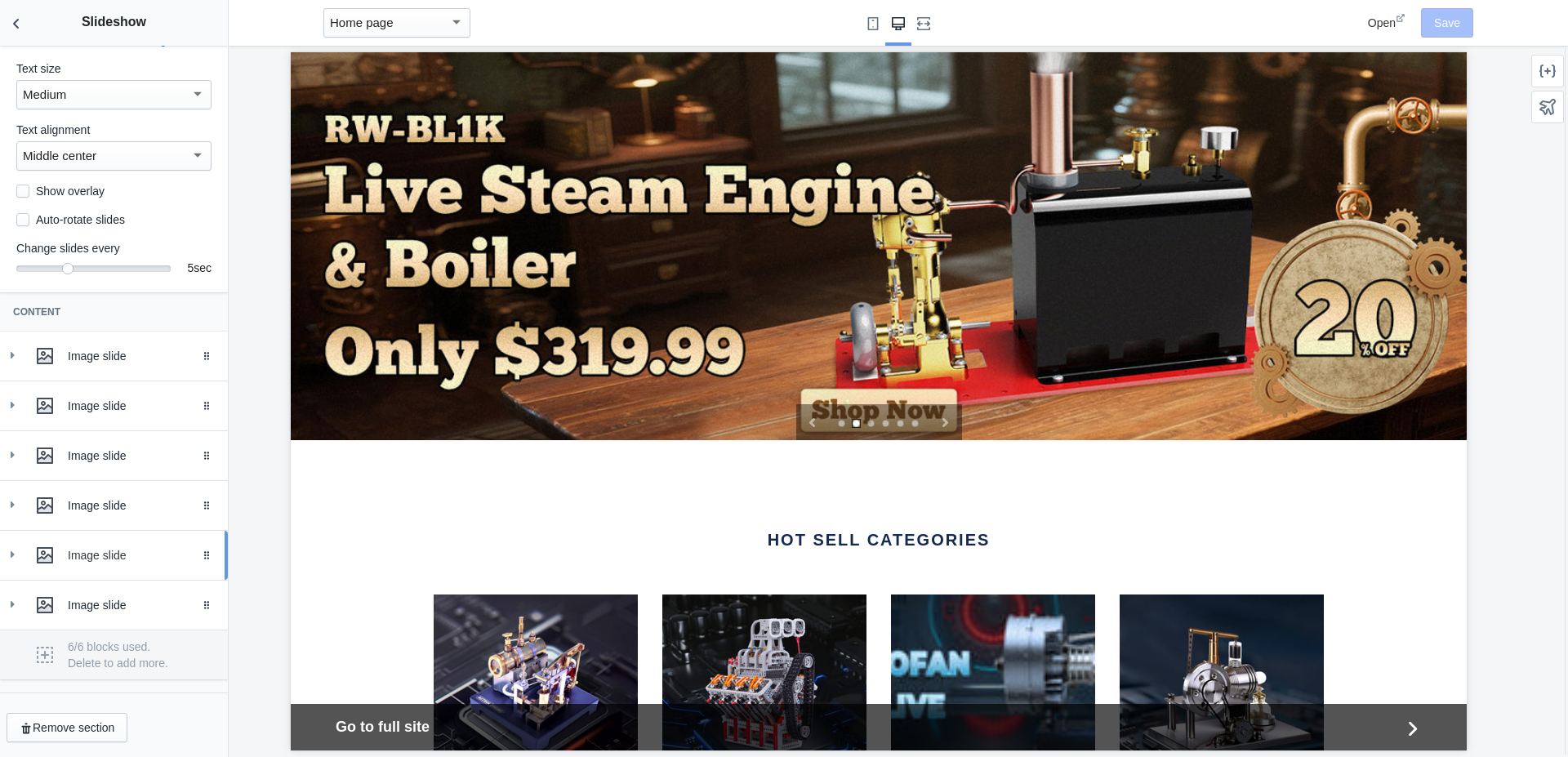
click at [79, 549] on div "Image slide" at bounding box center [142, 555] width 148 height 16
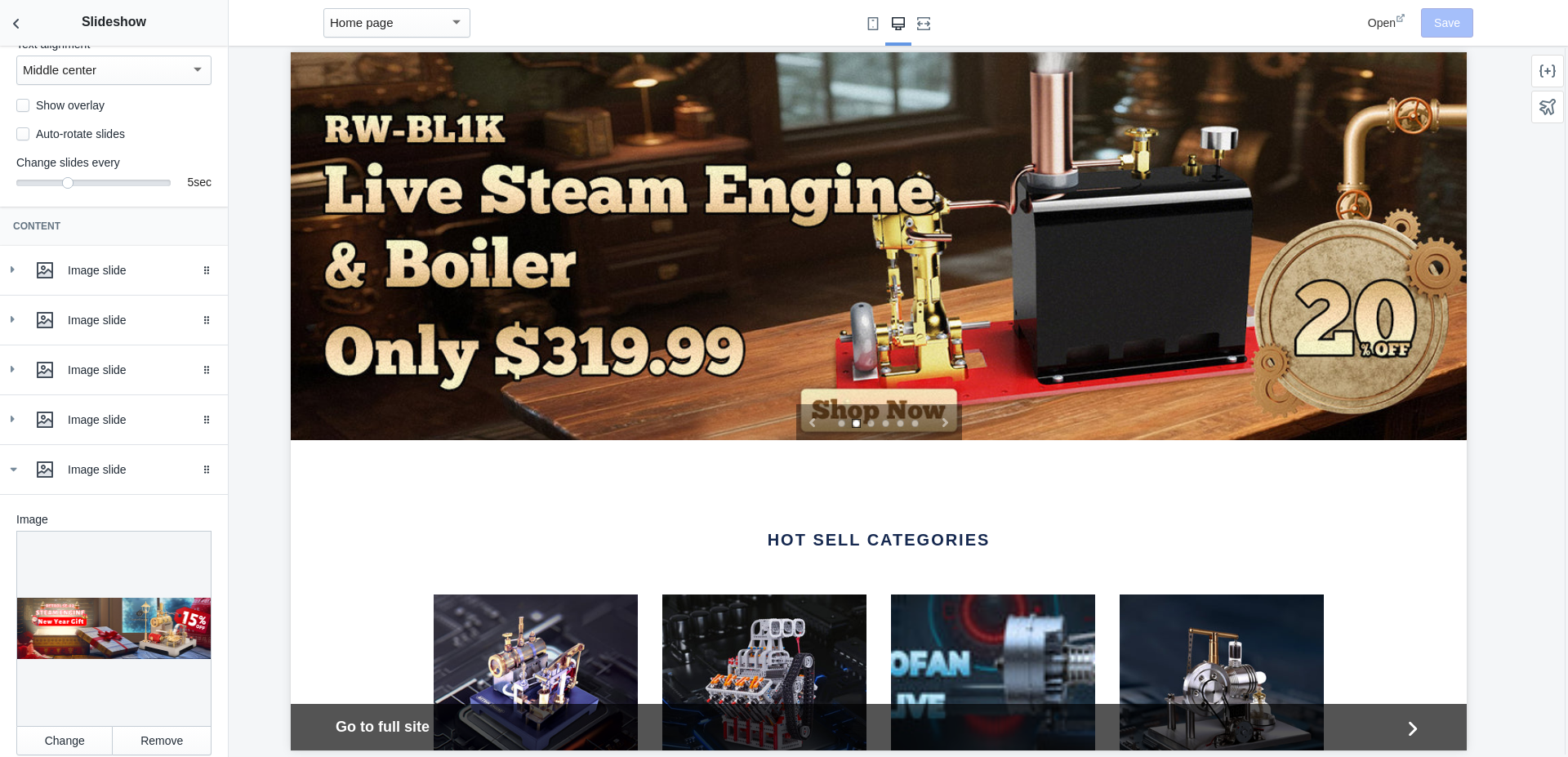
scroll to position [235, 0]
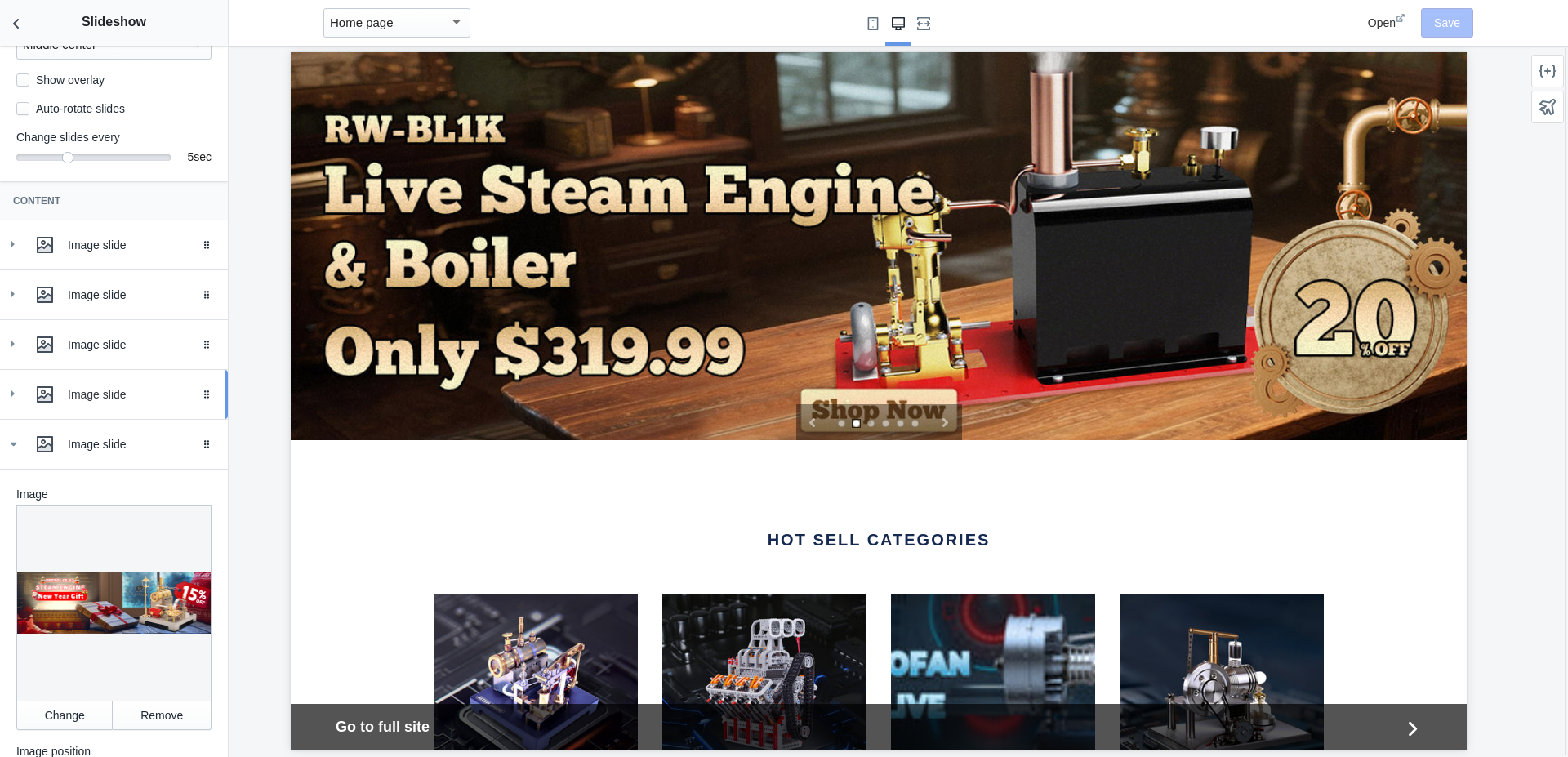
click at [74, 411] on div "Image slide" at bounding box center [114, 395] width 203 height 33
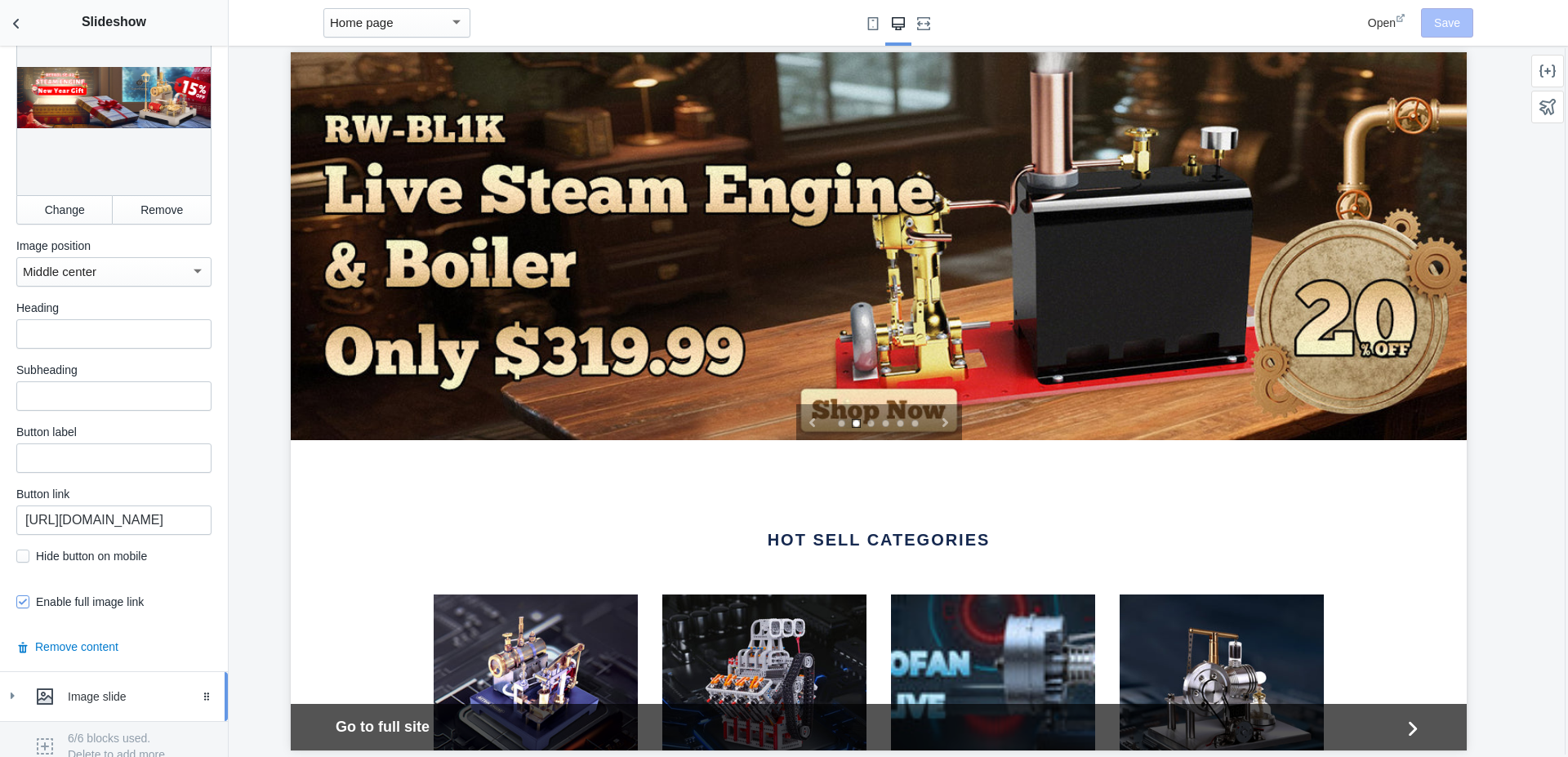
scroll to position [1530, 0]
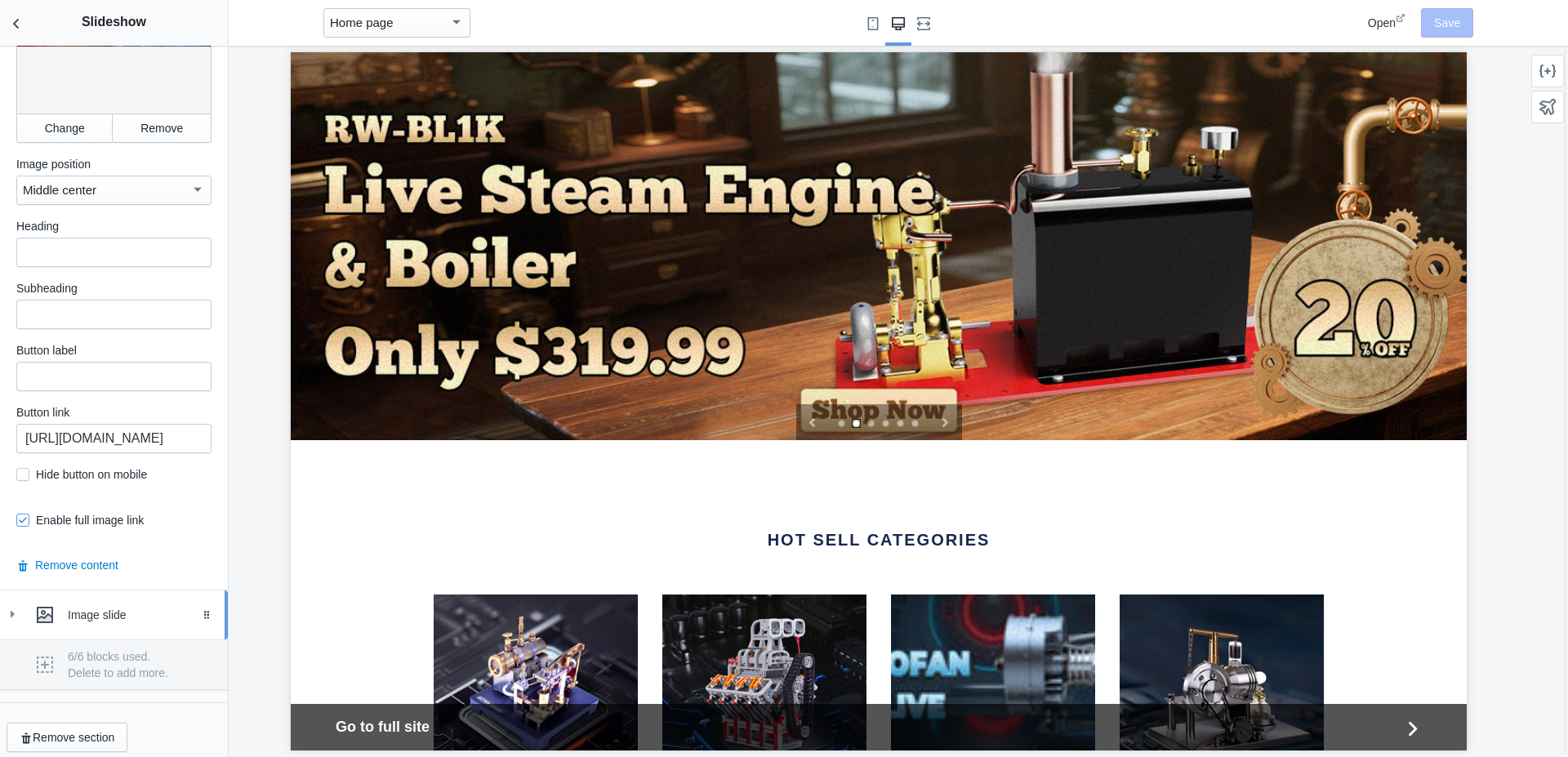
click at [75, 608] on div "Image slide" at bounding box center [142, 614] width 148 height 16
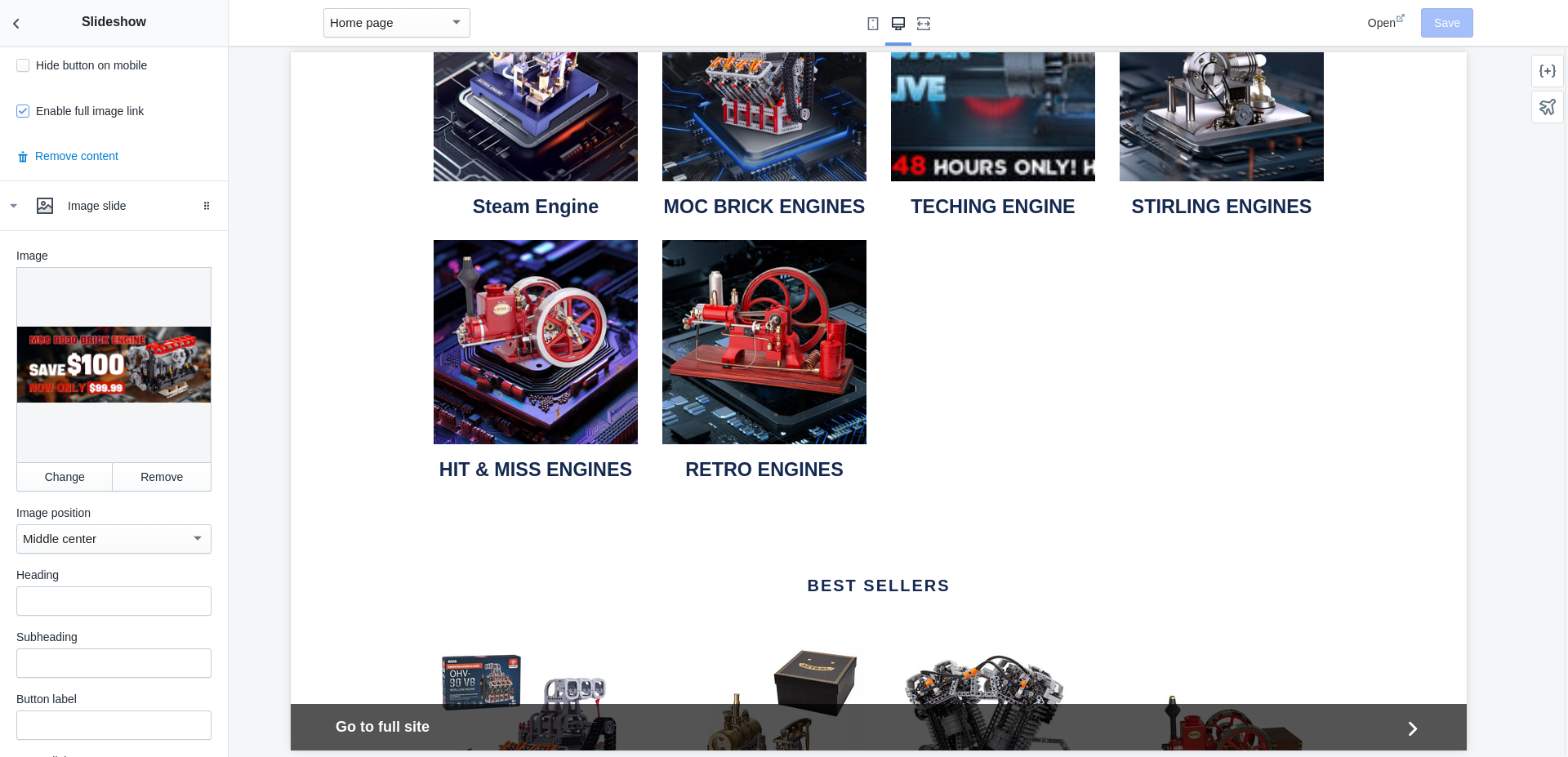
scroll to position [1996, 0]
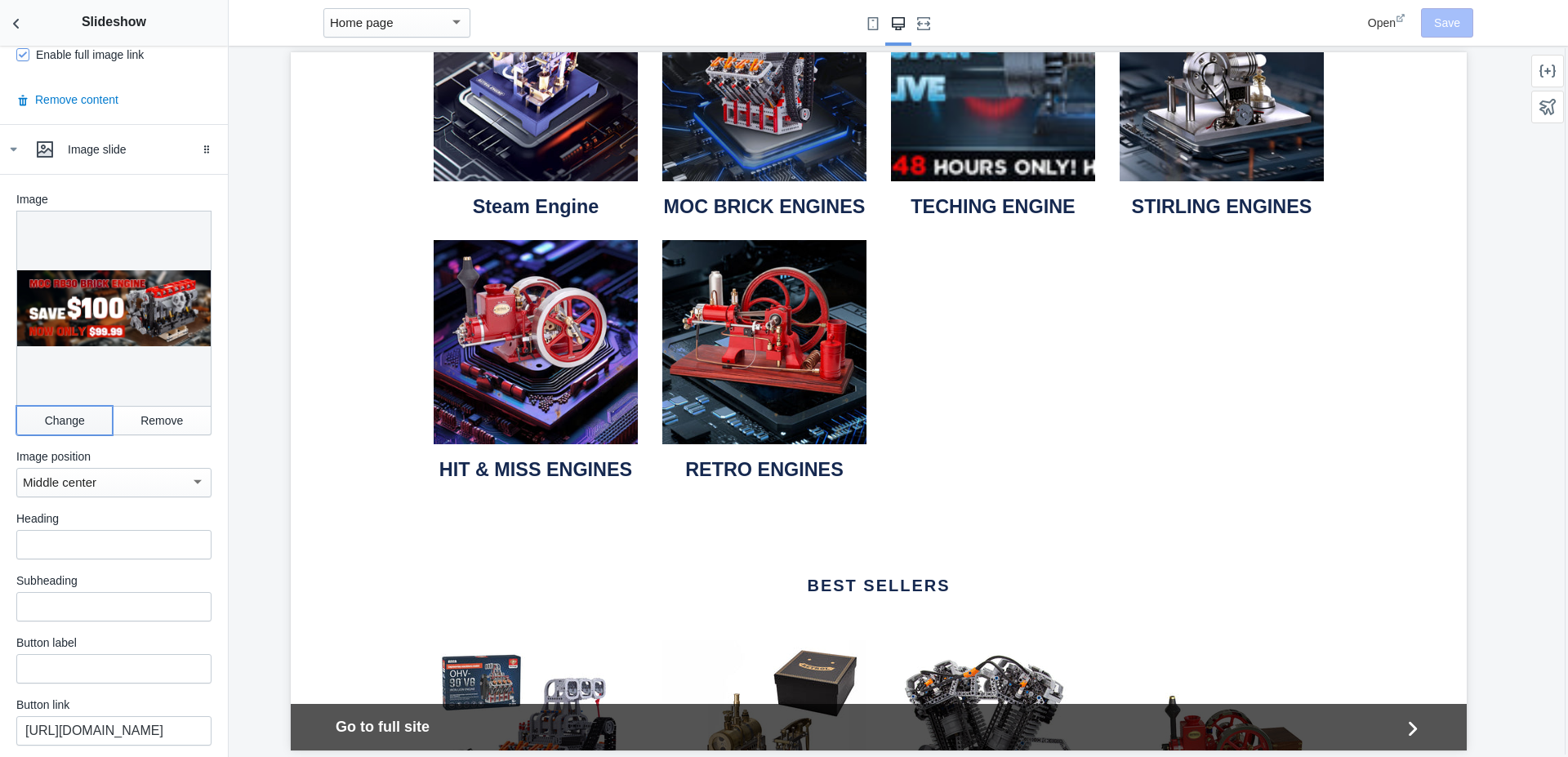
click at [55, 406] on button "Change" at bounding box center [64, 421] width 97 height 30
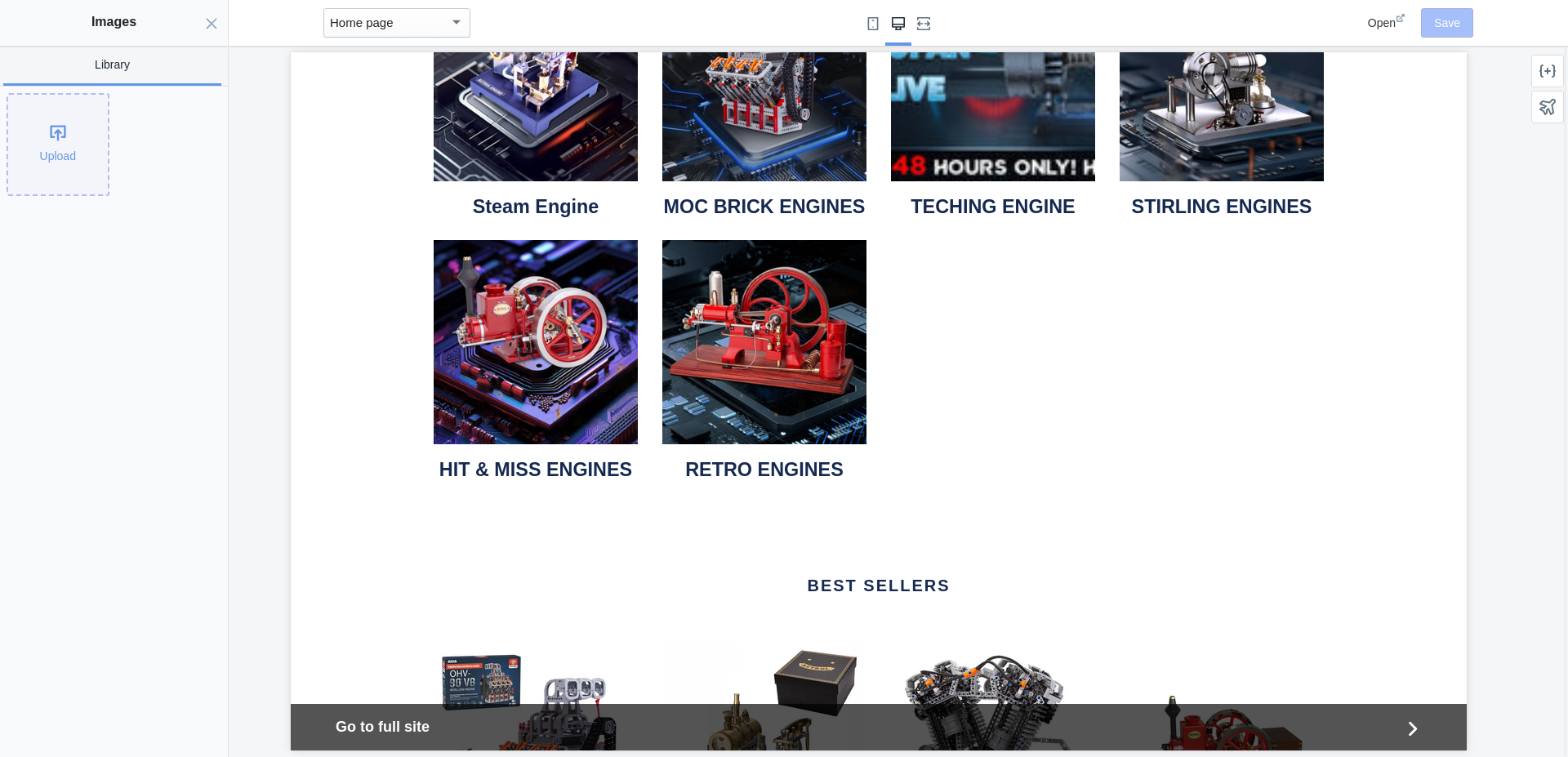
click at [56, 128] on div "Upload" at bounding box center [58, 145] width 100 height 100
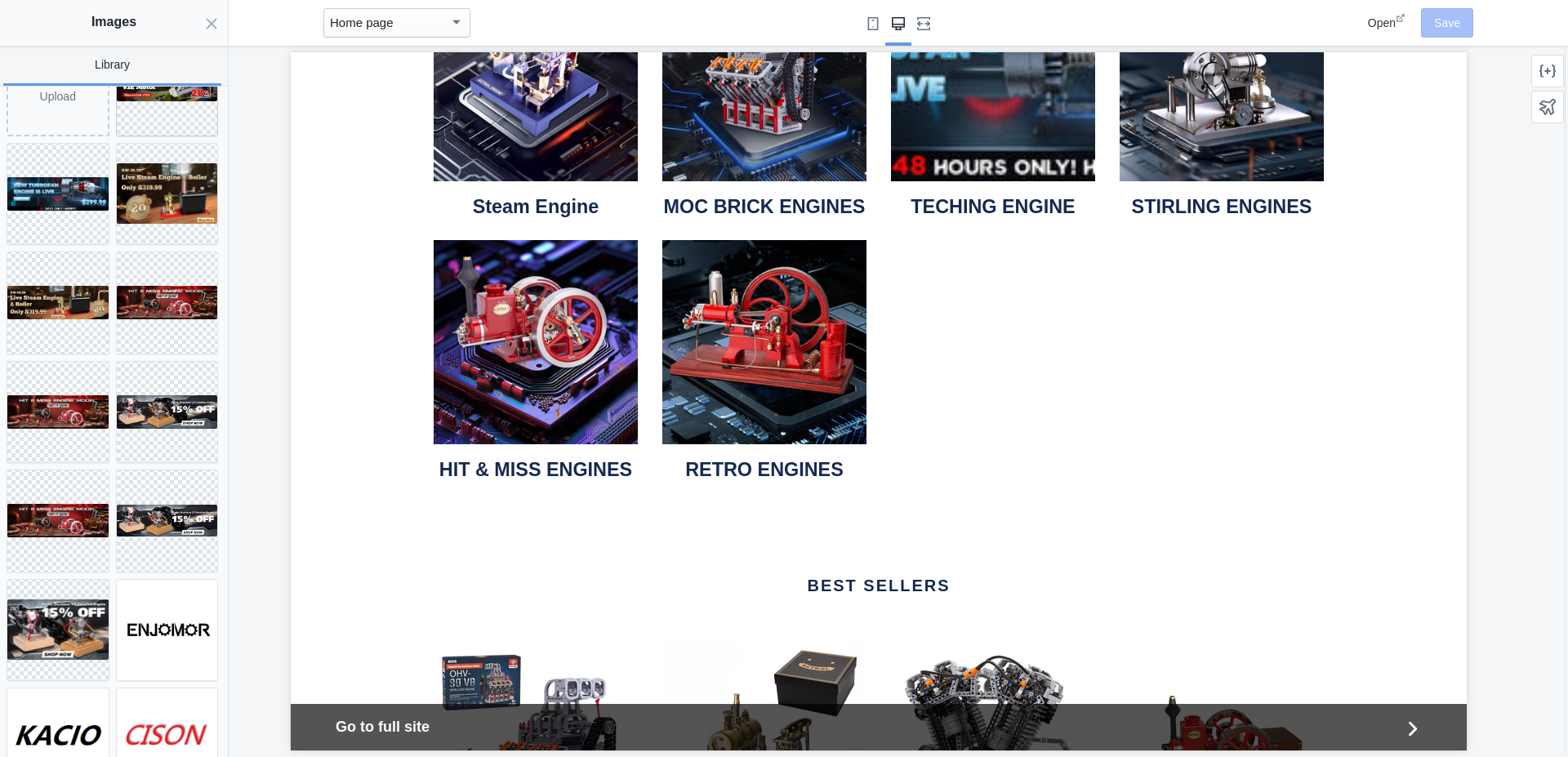
scroll to position [0, 0]
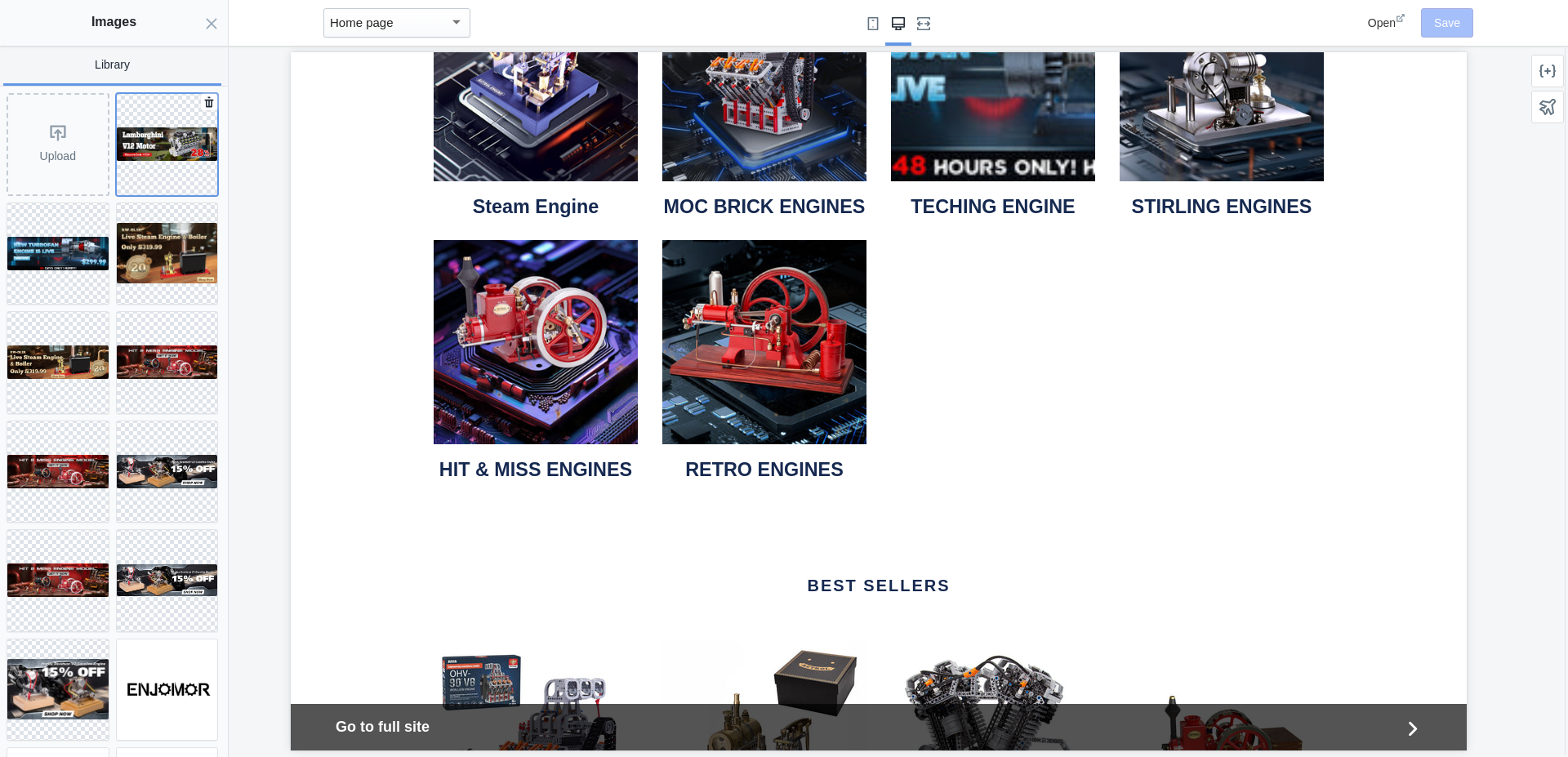
click at [140, 137] on img at bounding box center [168, 144] width 102 height 34
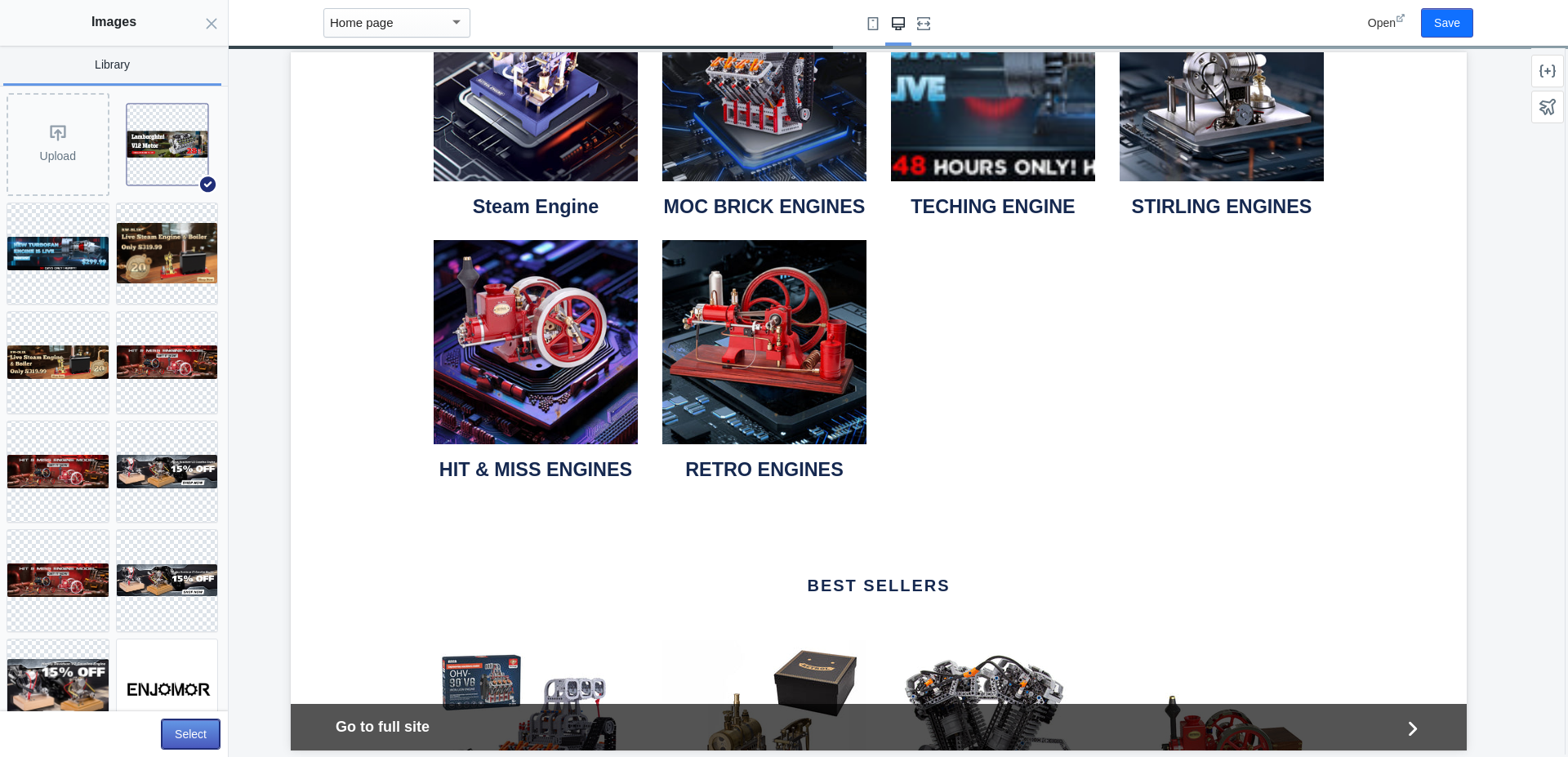
click at [193, 738] on button "Select" at bounding box center [191, 734] width 58 height 30
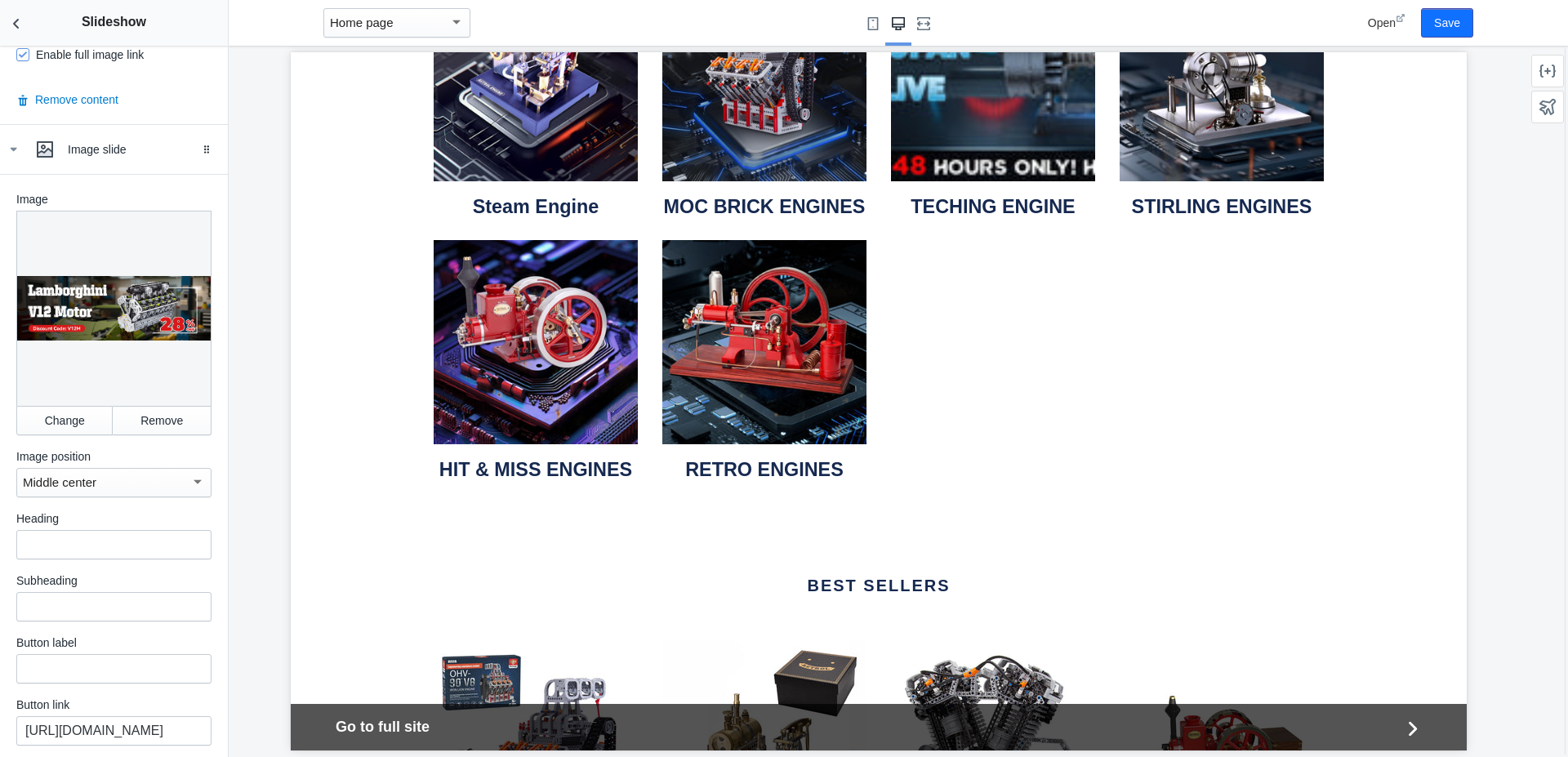
scroll to position [2089, 0]
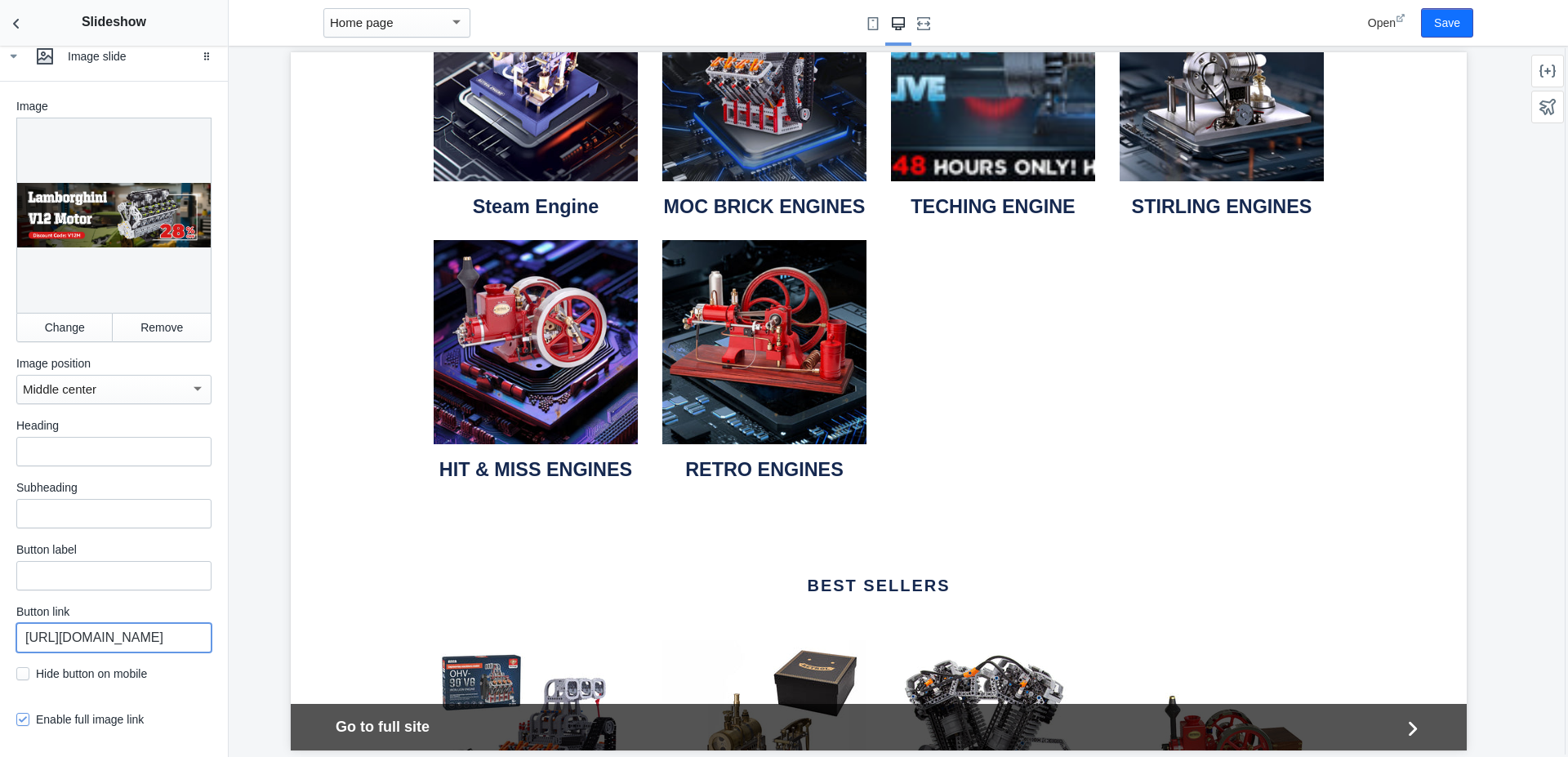
click at [106, 623] on input "[URL][DOMAIN_NAME]" at bounding box center [114, 637] width 195 height 30
paste input "lamborghini-aventador-350gt-v12-motor-moc-engine-model-building-blocks-toy-set-…"
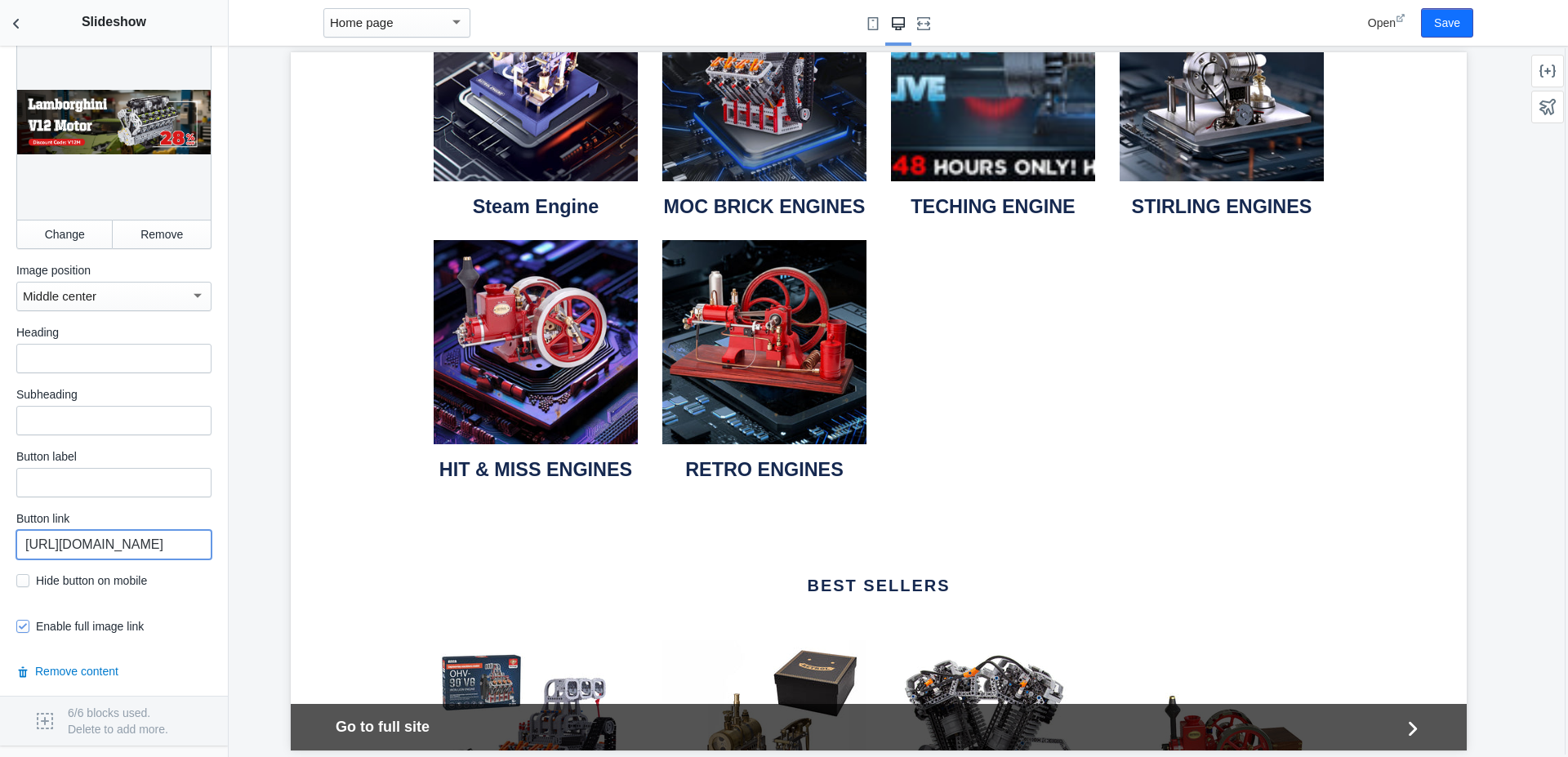
scroll to position [2182, 0]
type input "[URL][DOMAIN_NAME]"
click at [121, 530] on input "[URL][DOMAIN_NAME]" at bounding box center [114, 544] width 195 height 30
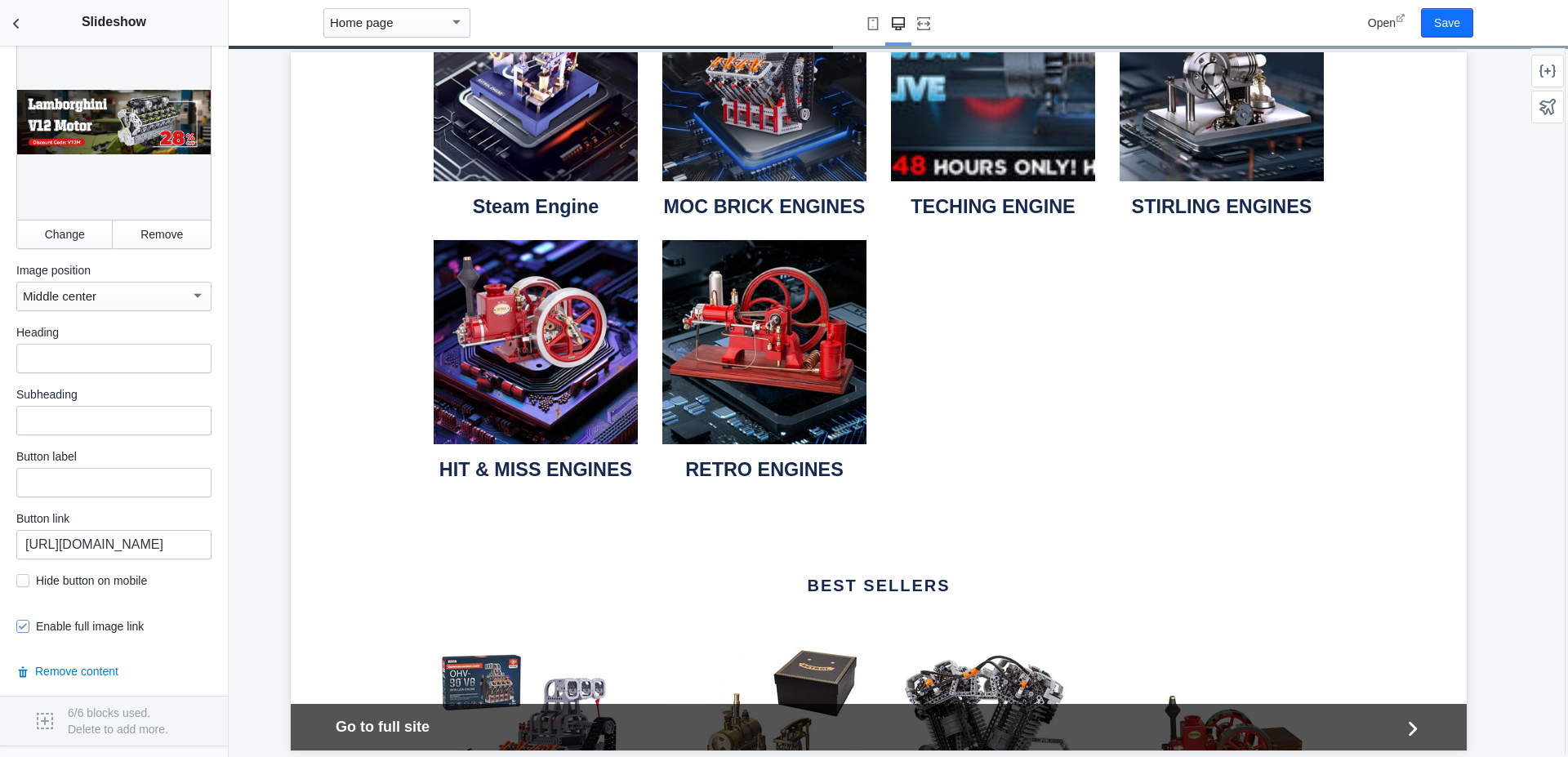
click at [253, 587] on div at bounding box center [878, 401] width 1300 height 712
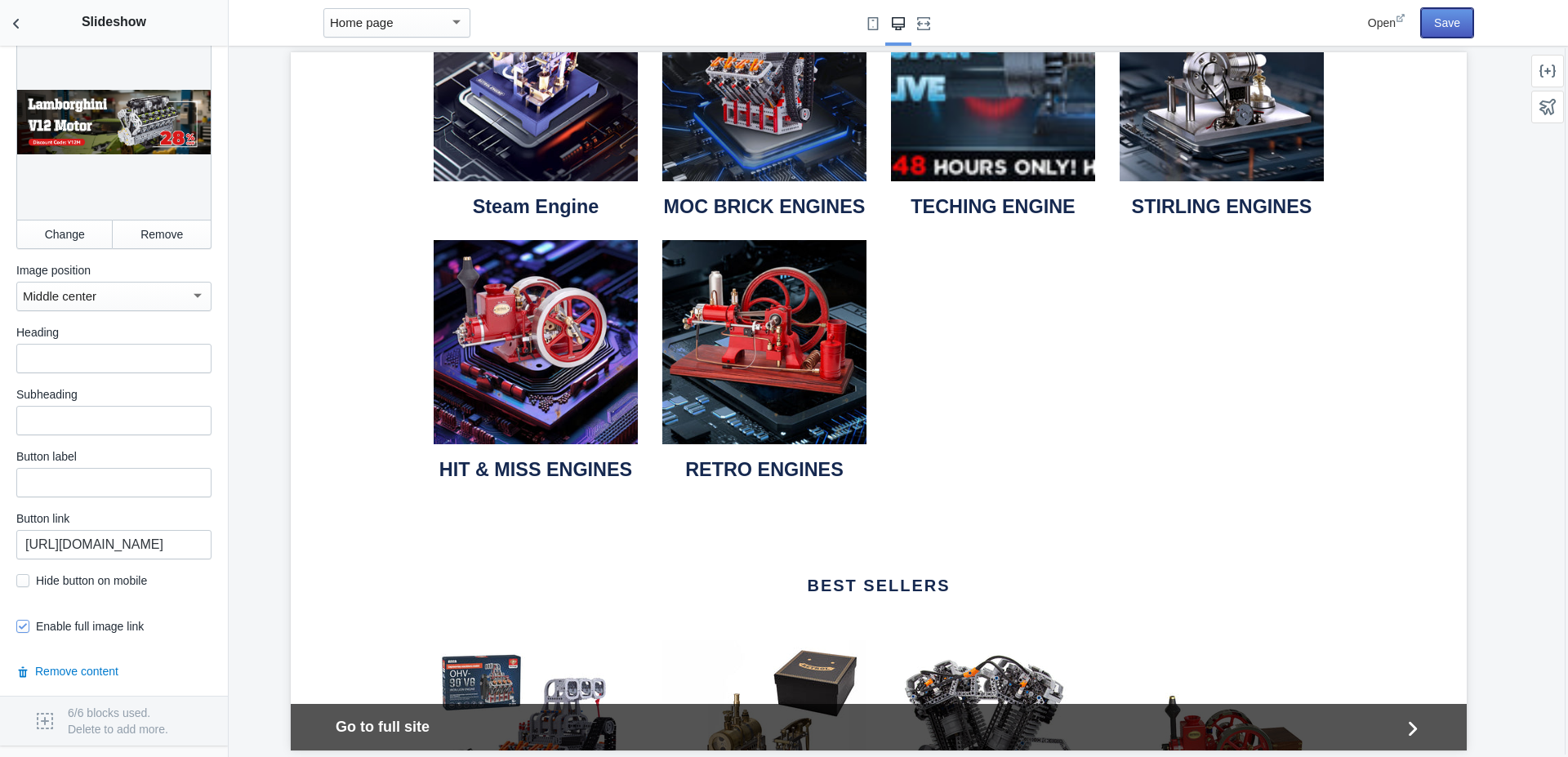
click at [1437, 19] on button "Save" at bounding box center [1446, 23] width 53 height 30
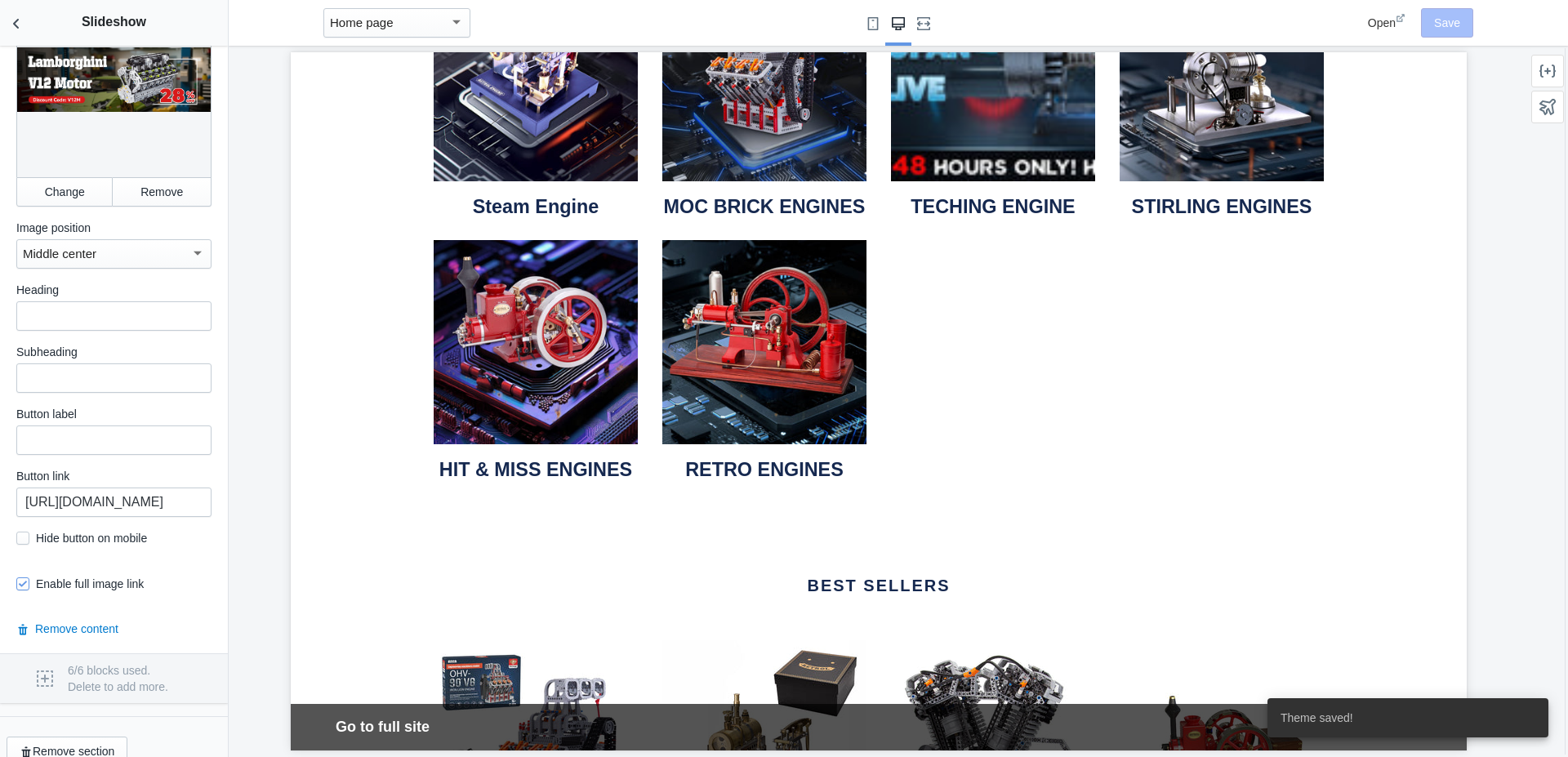
scroll to position [1945, 0]
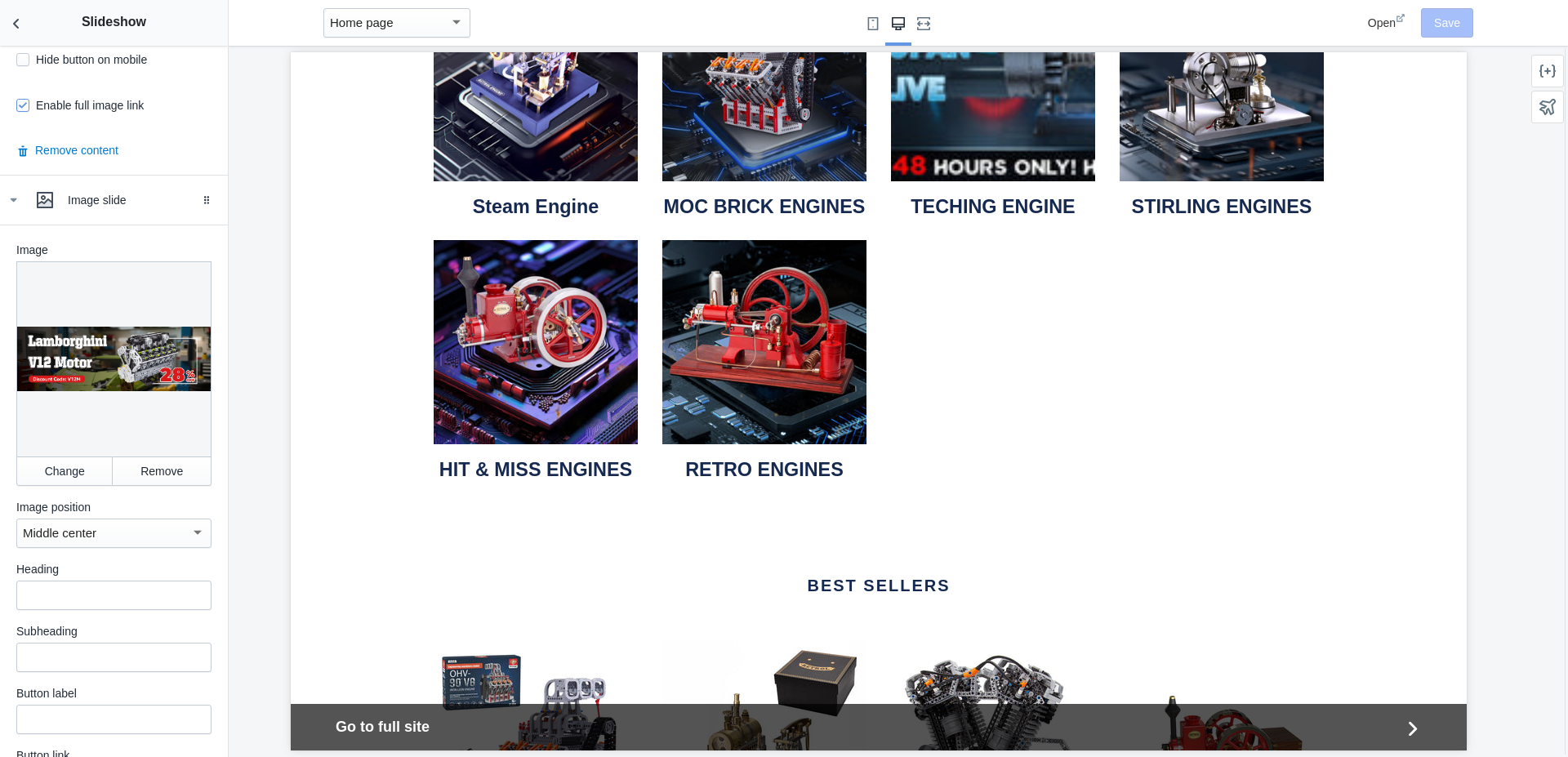
click at [1535, 391] on div "Hobbyist Custom CSS Theme Home Products Collections Blogs Articles Custom pages…" at bounding box center [1547, 401] width 33 height 700
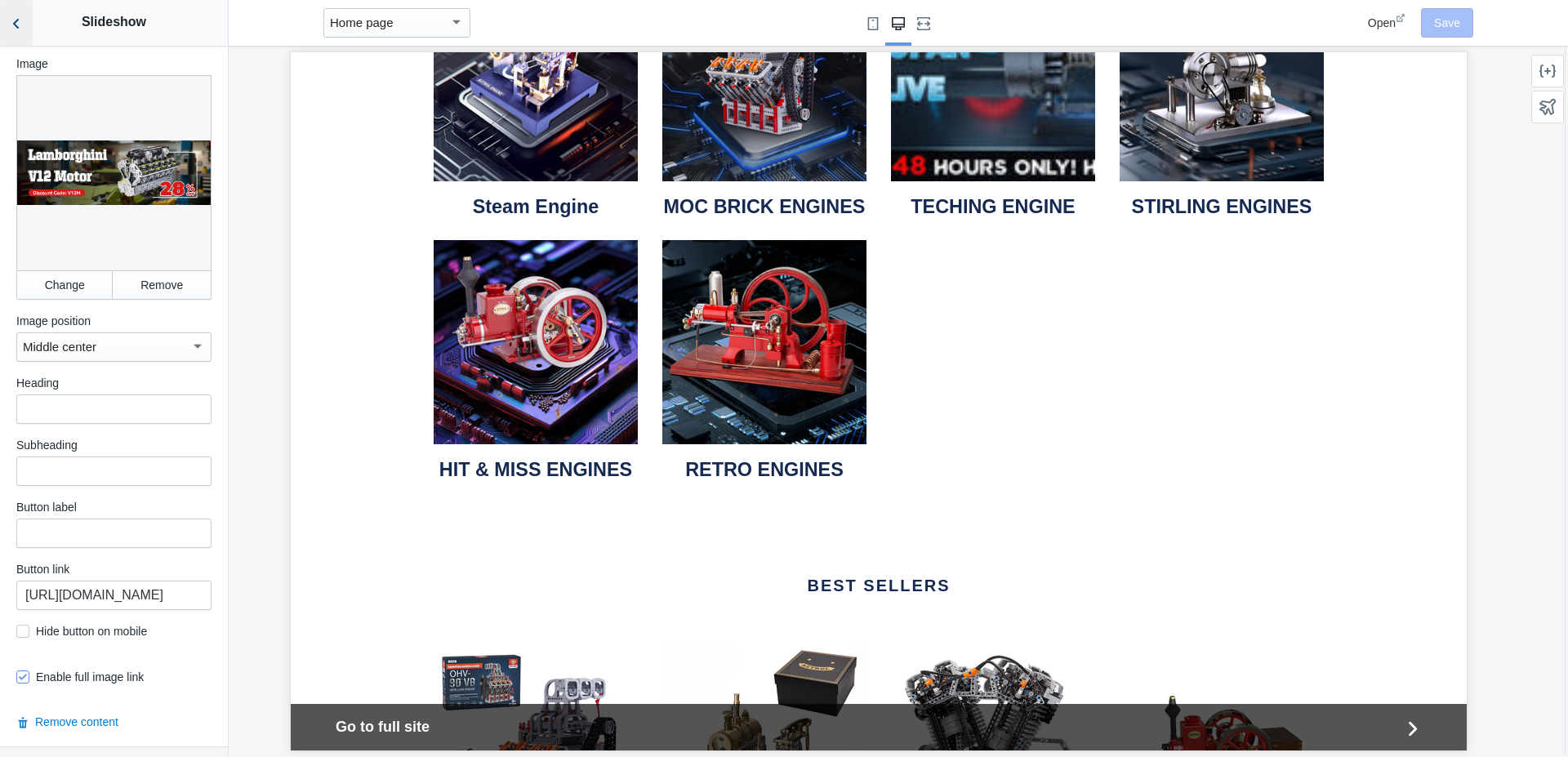
click at [19, 22] on icon "Back to sections" at bounding box center [16, 23] width 16 height 16
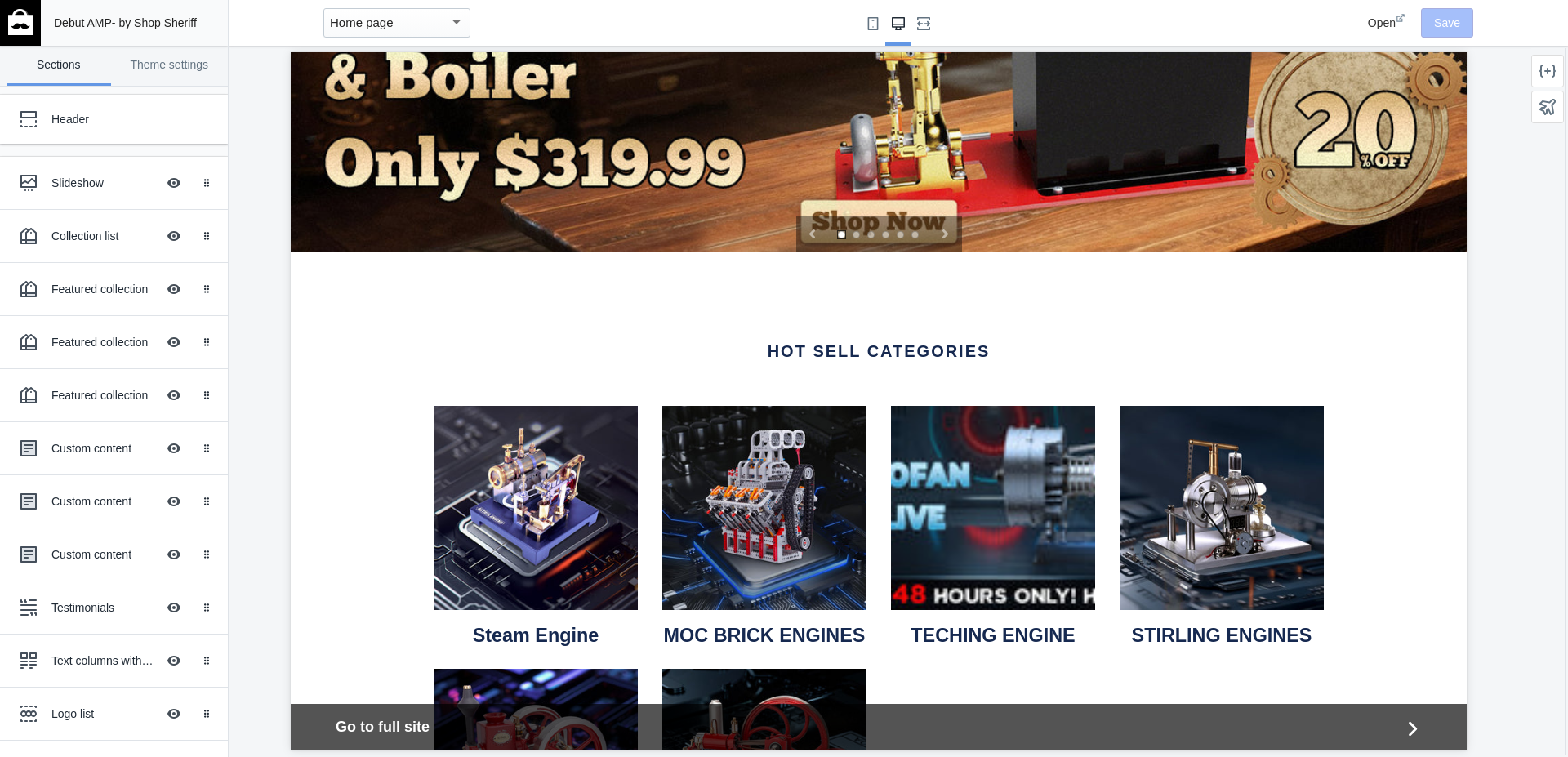
scroll to position [0, 0]
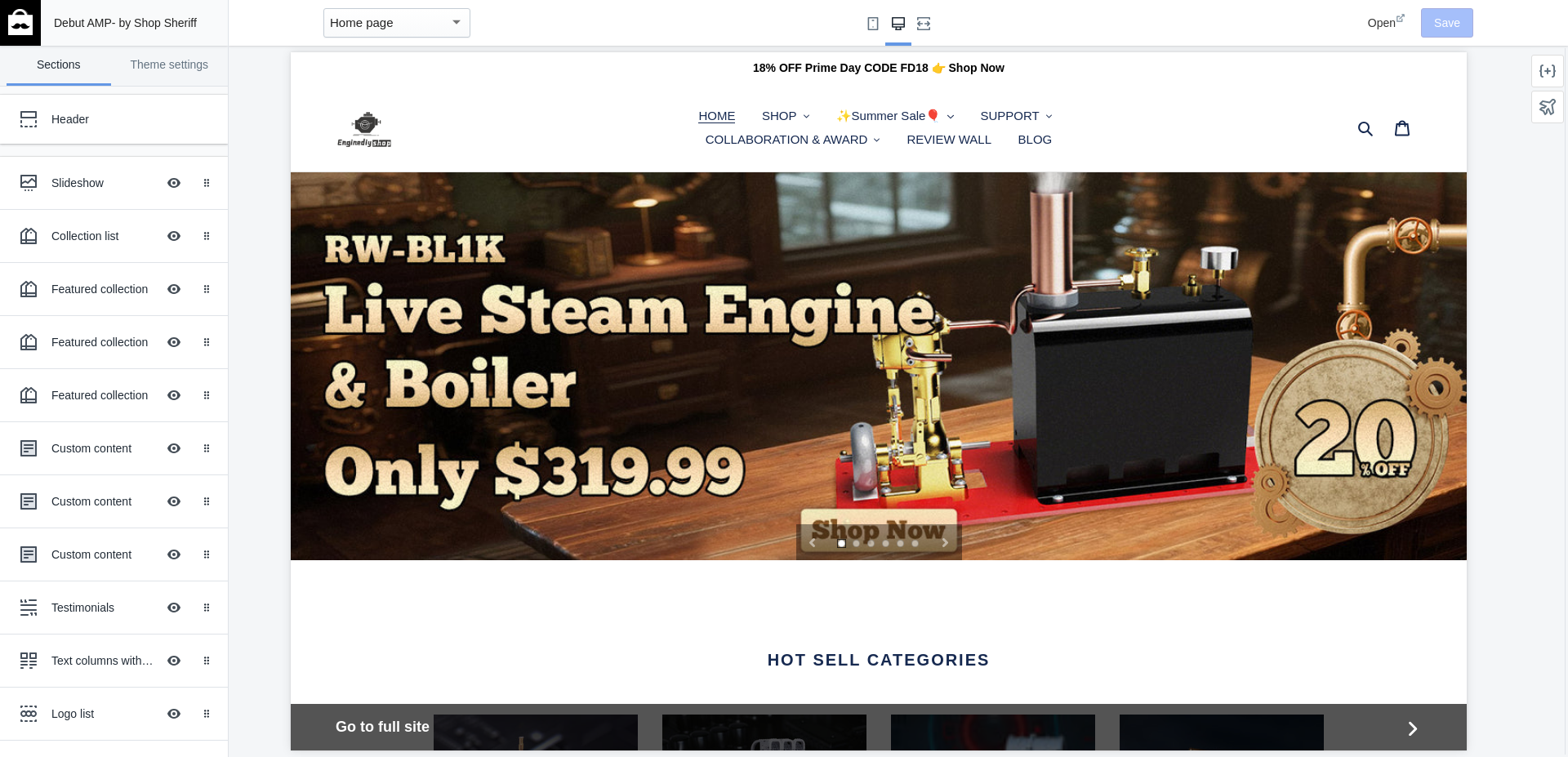
click at [1120, 119] on ul "HOME SHOP .cls-1{fill:#231f20} BY CATEGORIES STEAM ENGINE MOC ENGINE [PERSON_NA…" at bounding box center [878, 127] width 543 height 47
click at [668, 87] on nav "HOME SHOP .cls-1{fill:#231f20} BY CATEGORIES STEAM ENGINE MOC ENGINE [PERSON_NA…" at bounding box center [878, 127] width 543 height 87
click at [152, 69] on link "Theme settings" at bounding box center [170, 66] width 104 height 40
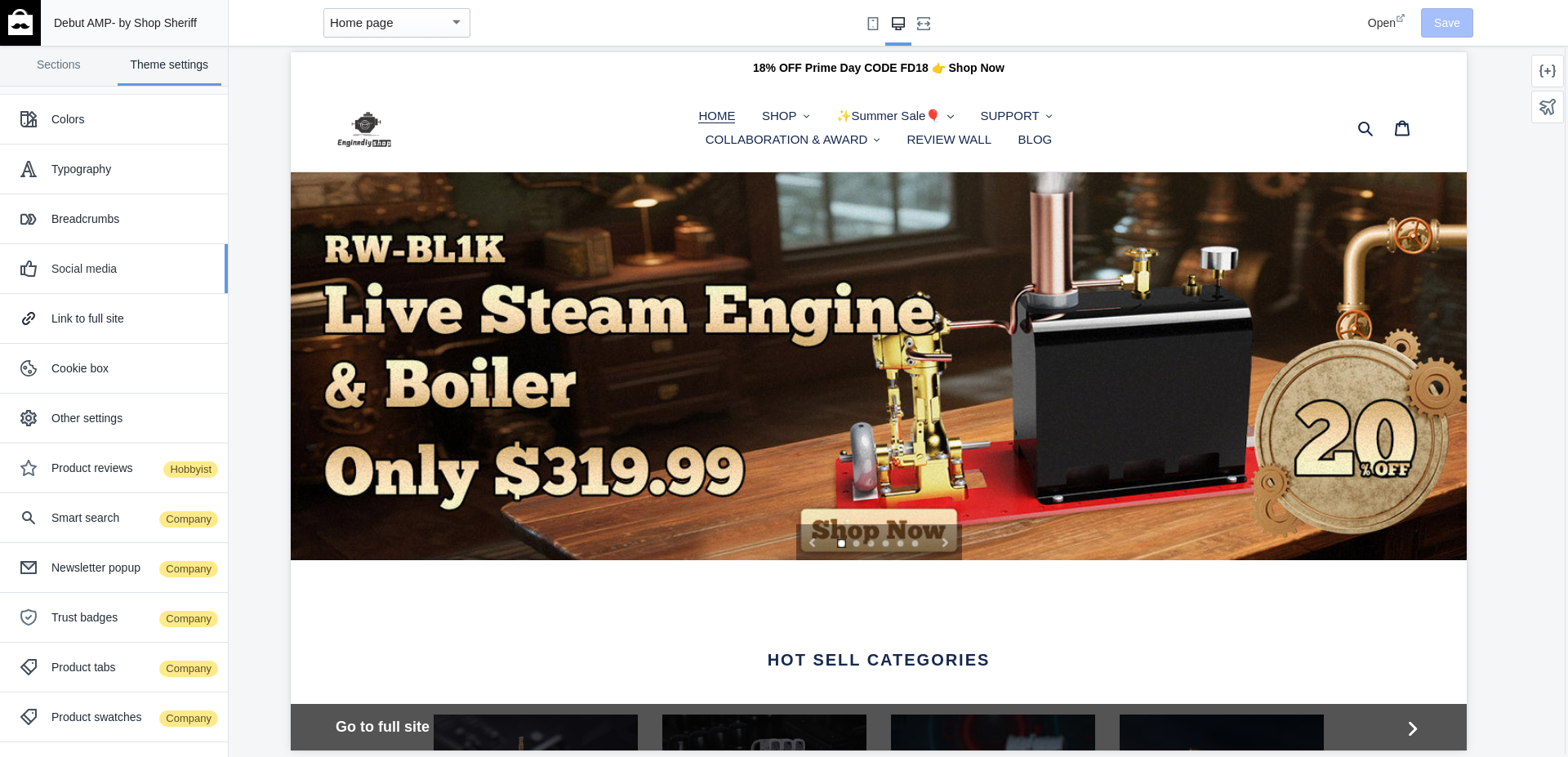
click at [129, 268] on div "Social media" at bounding box center [133, 268] width 164 height 16
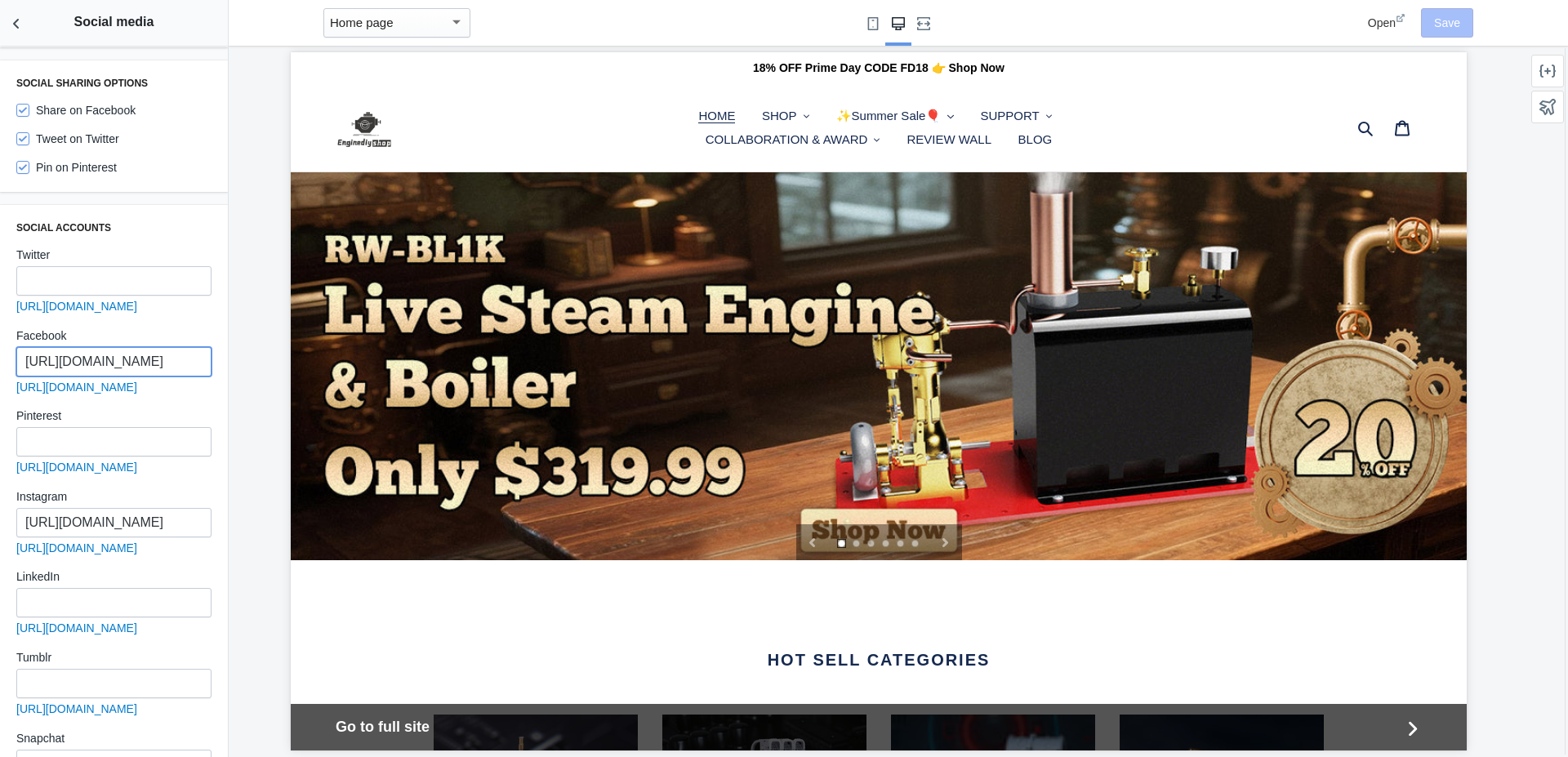
scroll to position [0, 214]
drag, startPoint x: 136, startPoint y: 353, endPoint x: 269, endPoint y: 352, distance: 133.0
click at [212, 352] on input "[URL][DOMAIN_NAME]" at bounding box center [114, 361] width 195 height 30
drag, startPoint x: 125, startPoint y: 505, endPoint x: 251, endPoint y: 514, distance: 126.3
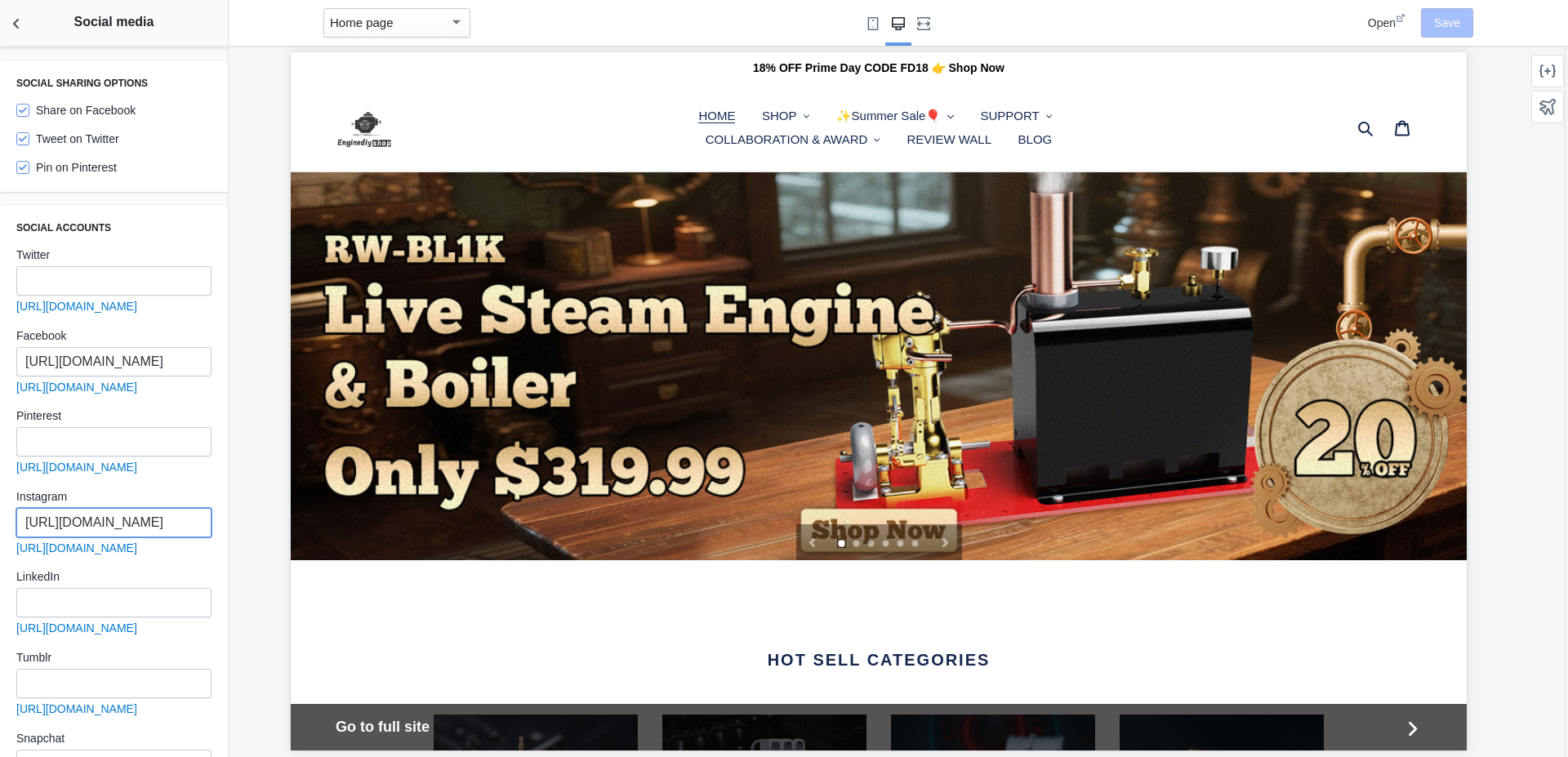
click at [212, 514] on input "[URL][DOMAIN_NAME]" at bounding box center [114, 522] width 195 height 30
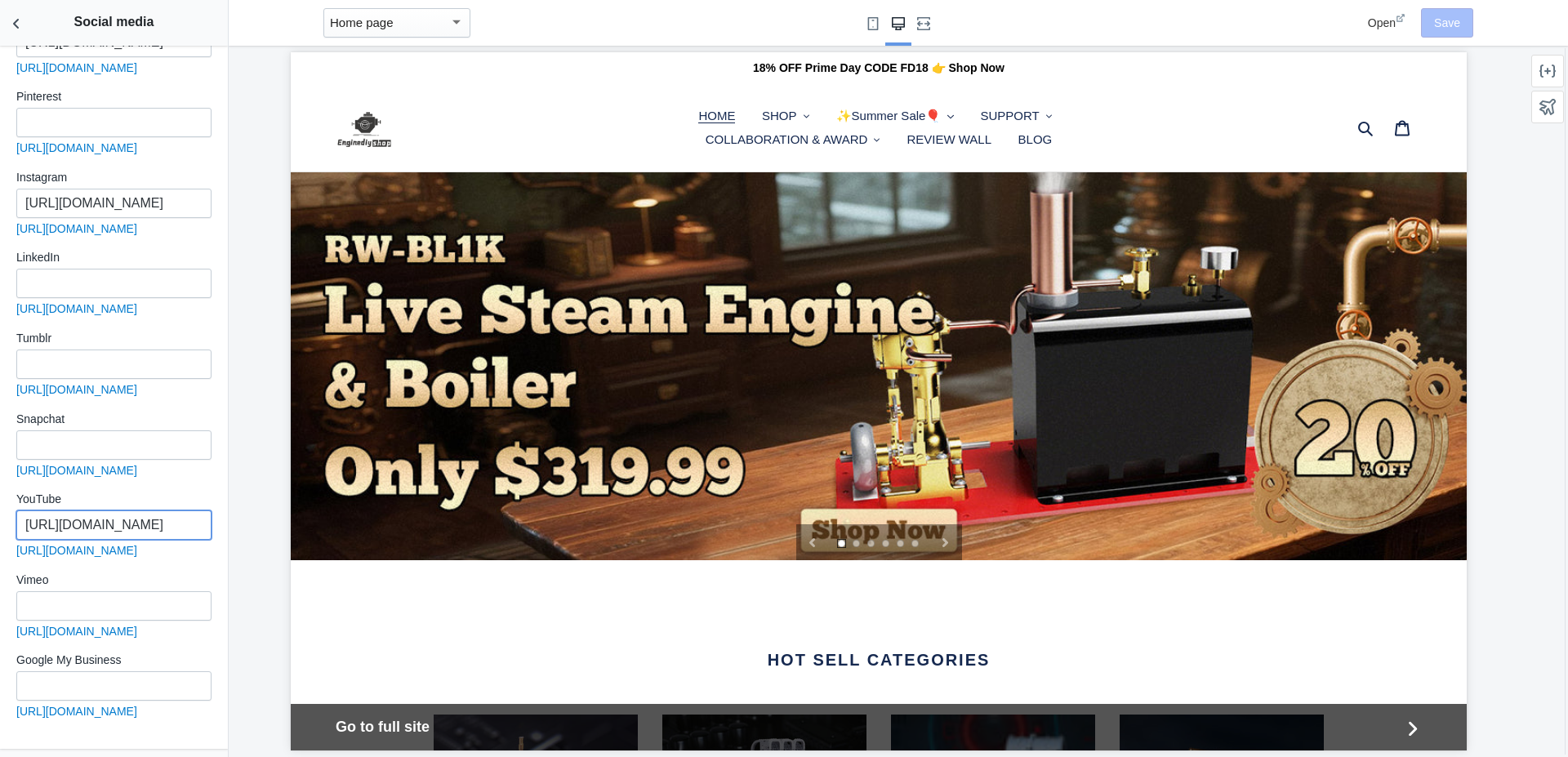
scroll to position [0, 174]
drag, startPoint x: 146, startPoint y: 529, endPoint x: 267, endPoint y: 530, distance: 121.0
click at [212, 530] on input "[URL][DOMAIN_NAME]" at bounding box center [114, 525] width 195 height 30
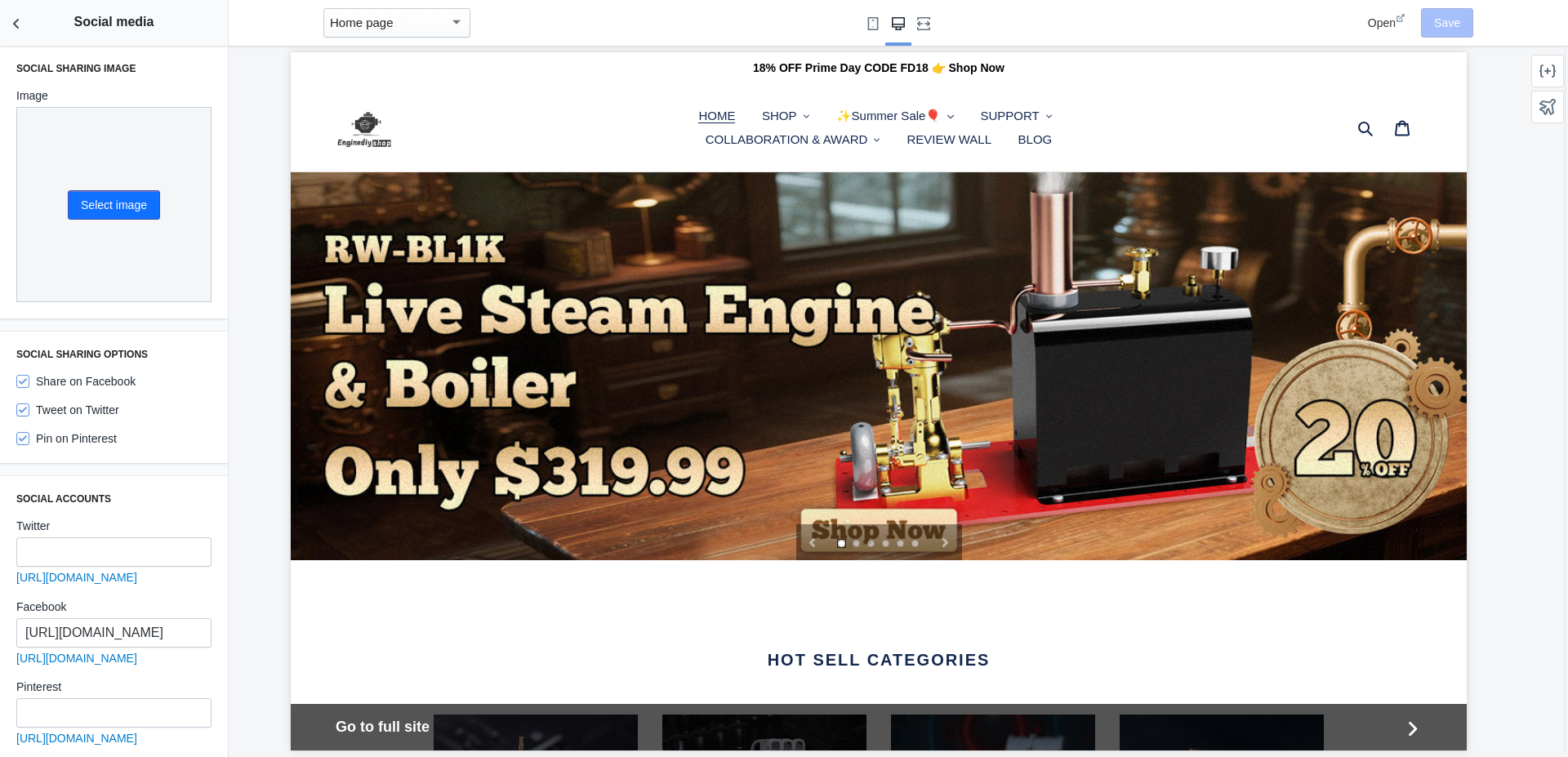
scroll to position [0, 0]
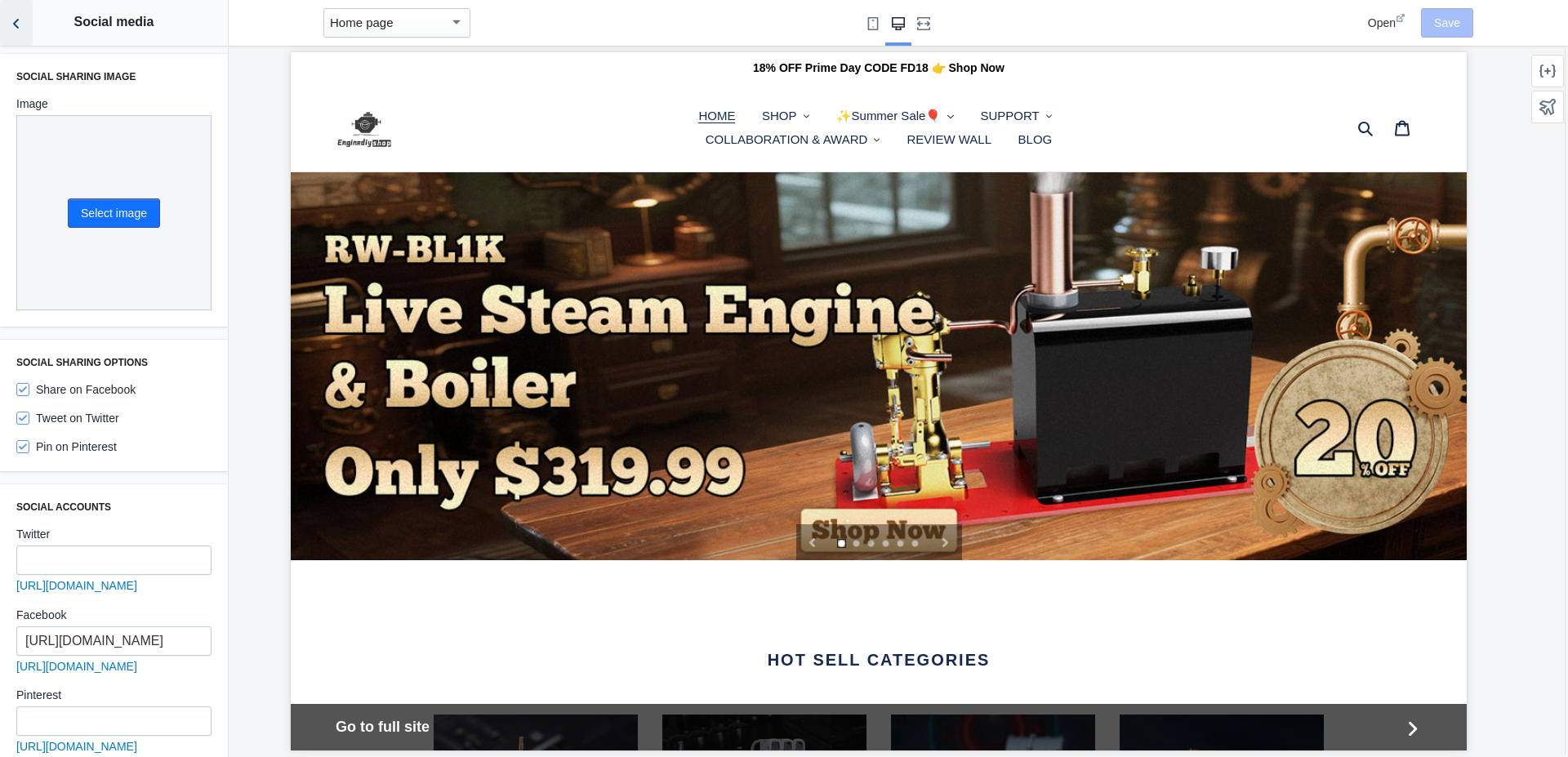
click at [10, 21] on icon "Back to sections" at bounding box center [16, 23] width 16 height 16
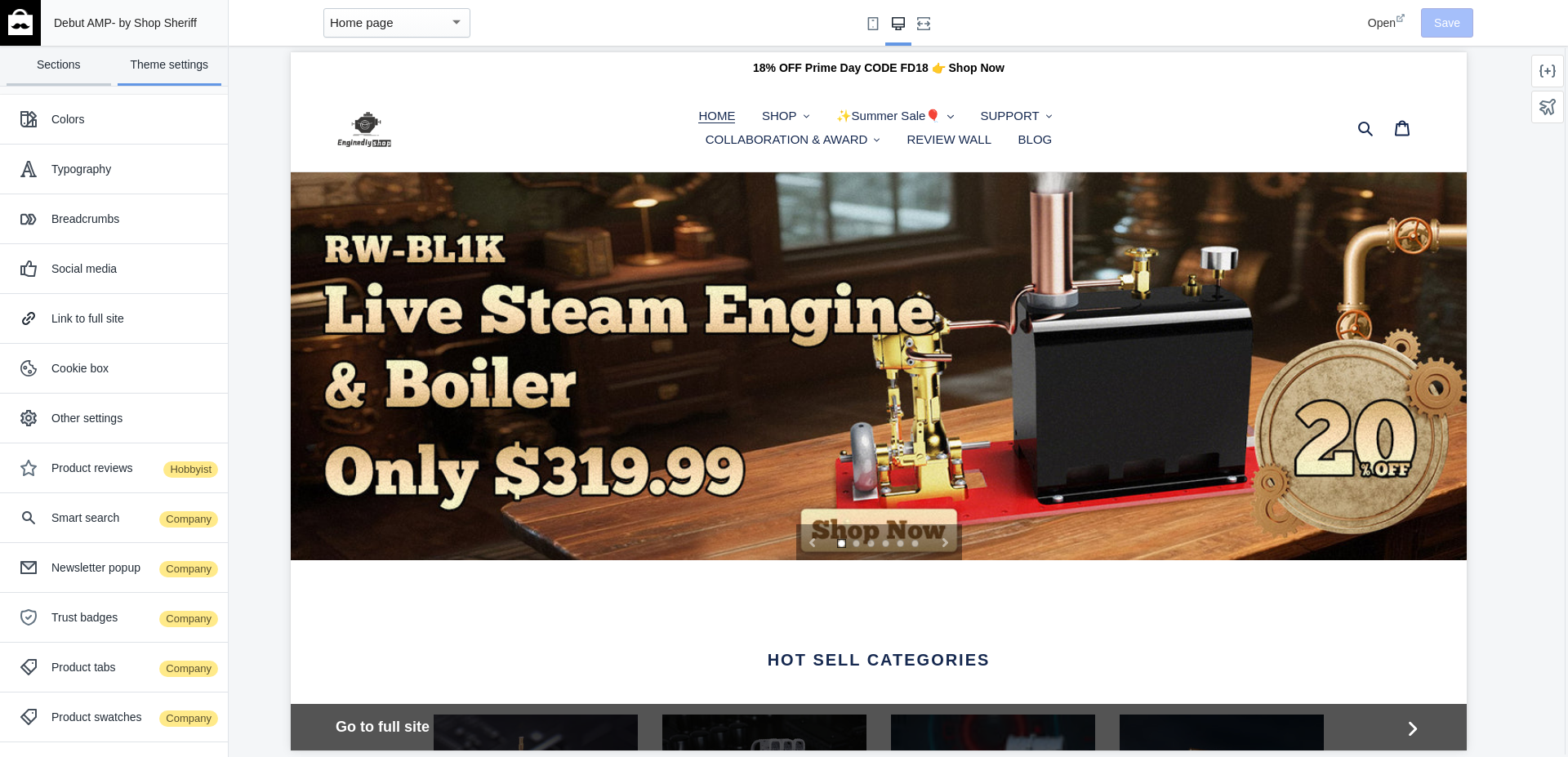
click at [41, 64] on link "Sections" at bounding box center [58, 66] width 104 height 40
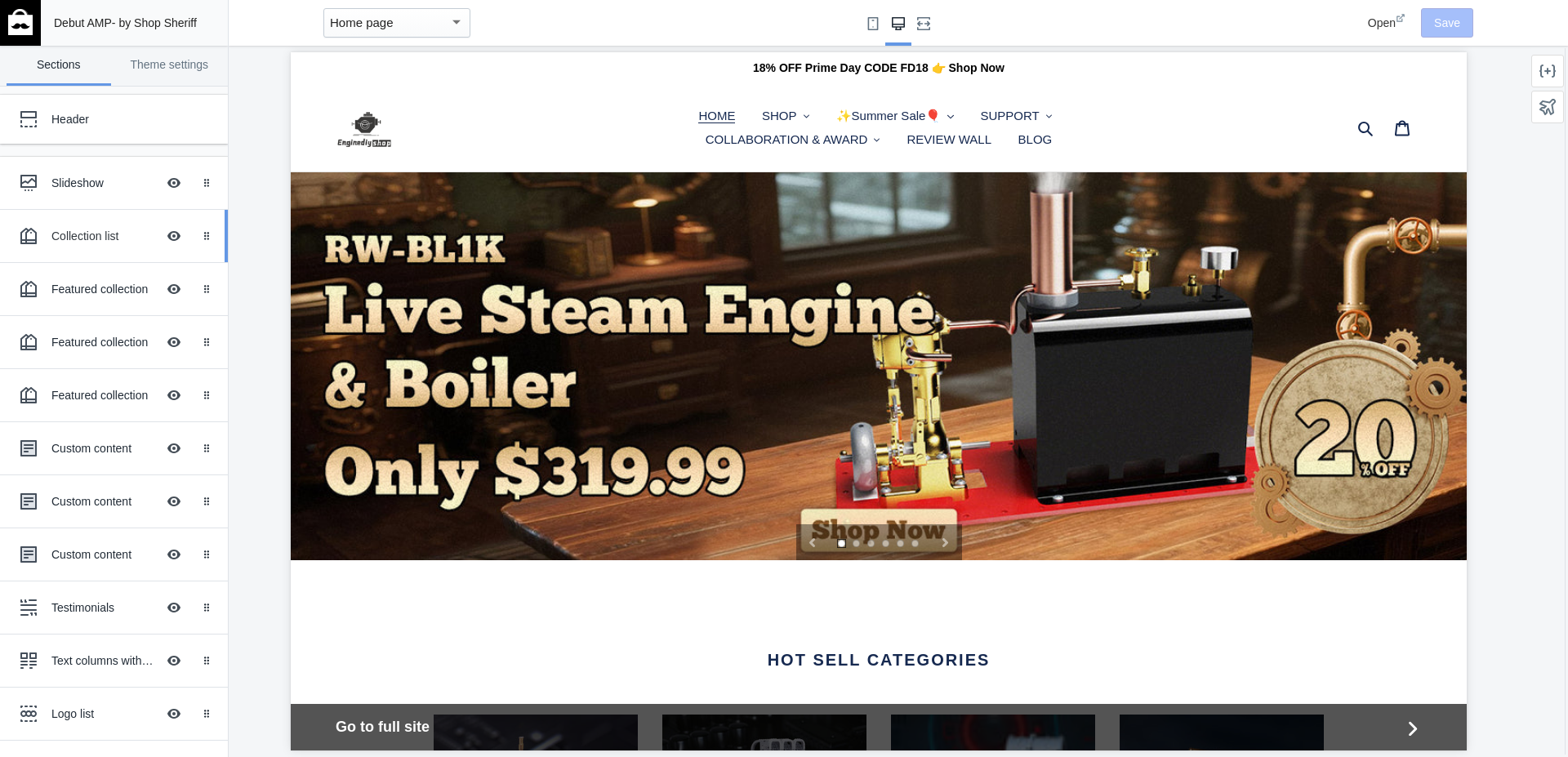
click at [63, 241] on div "Collection list" at bounding box center [103, 236] width 104 height 16
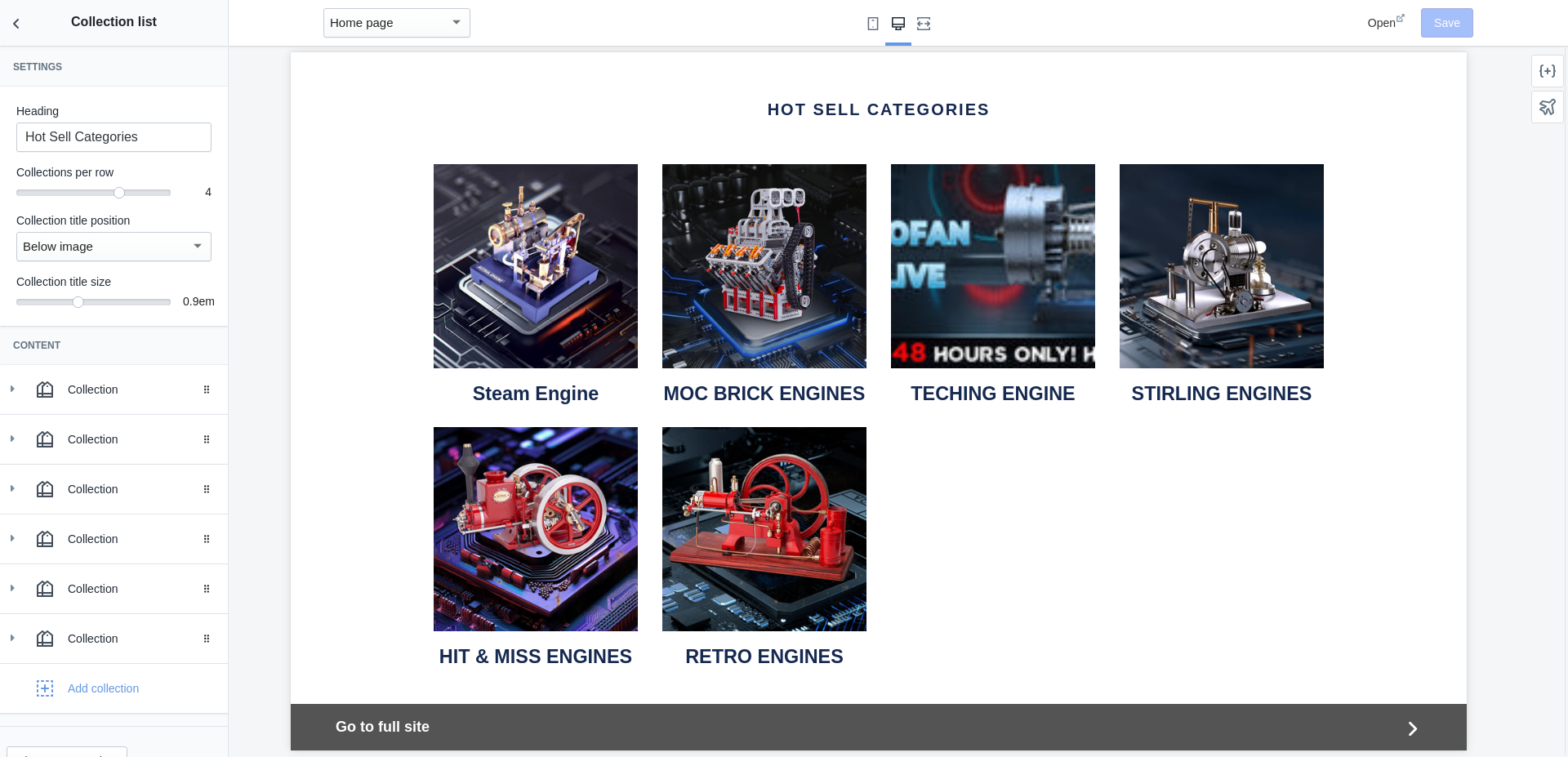
scroll to position [553, 0]
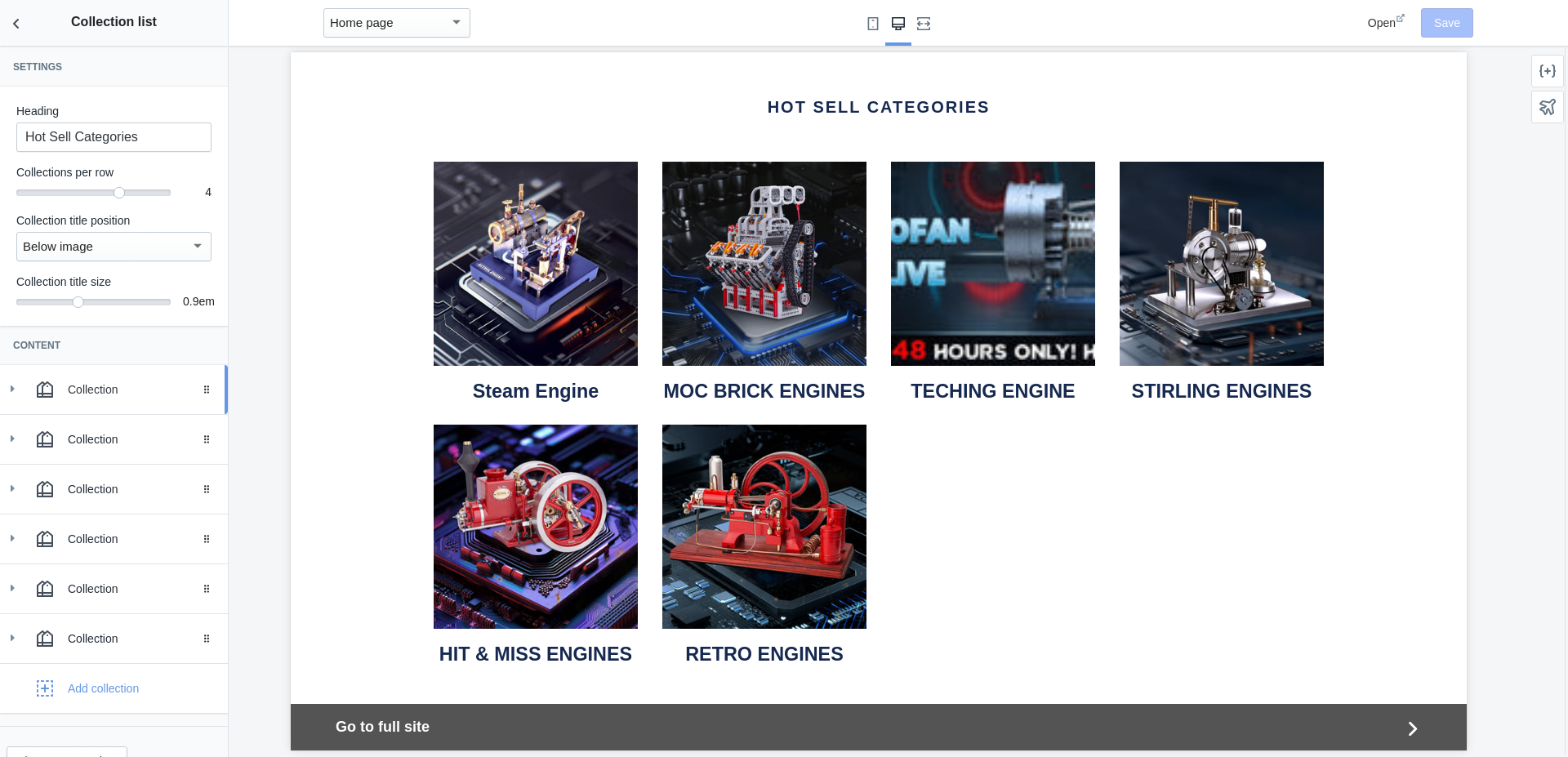
click at [75, 390] on div "Collection" at bounding box center [142, 389] width 148 height 16
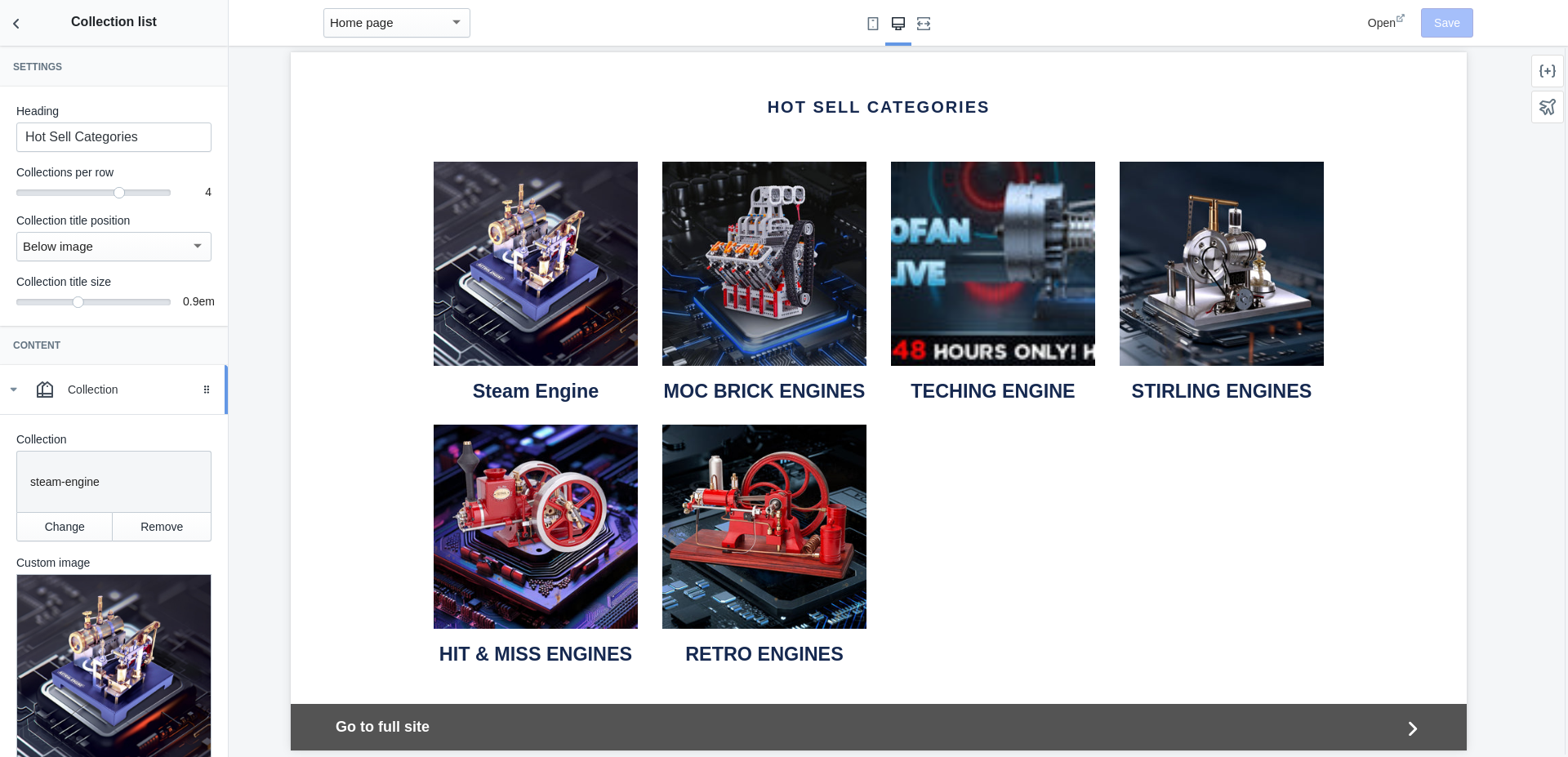
click at [75, 390] on div "Collection" at bounding box center [142, 389] width 148 height 16
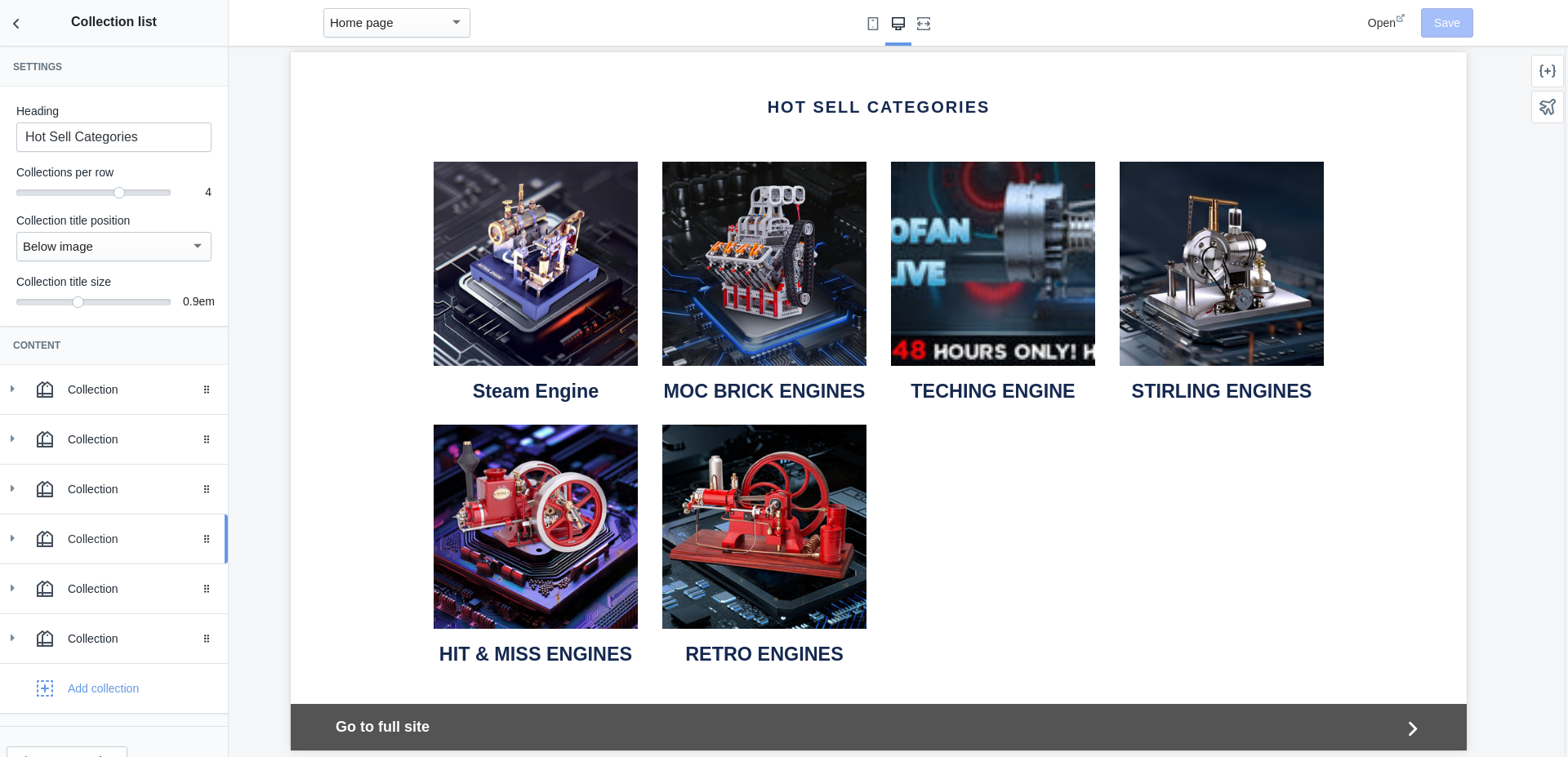
click at [25, 544] on div "Collection" at bounding box center [114, 539] width 203 height 33
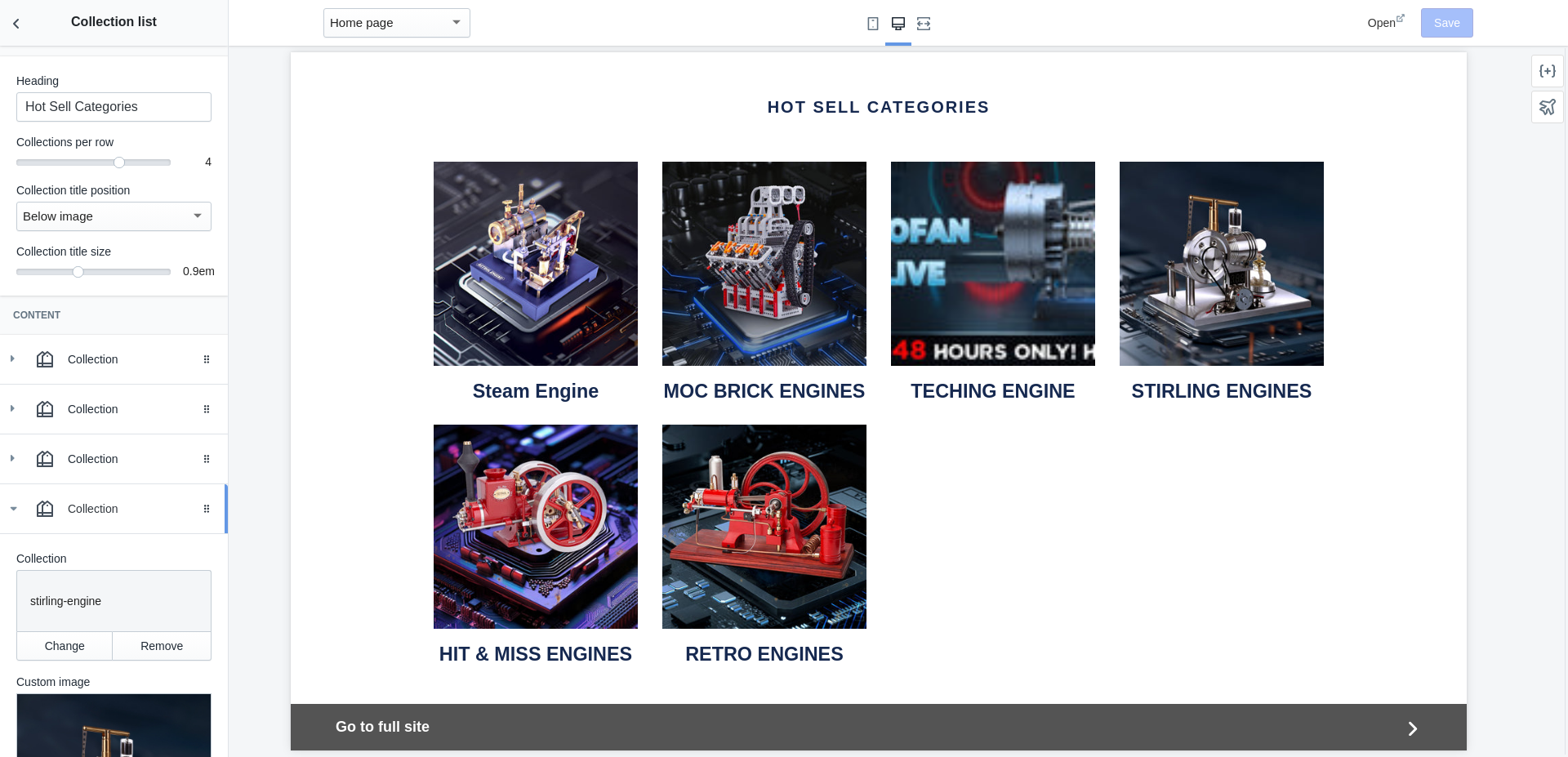
scroll to position [0, 0]
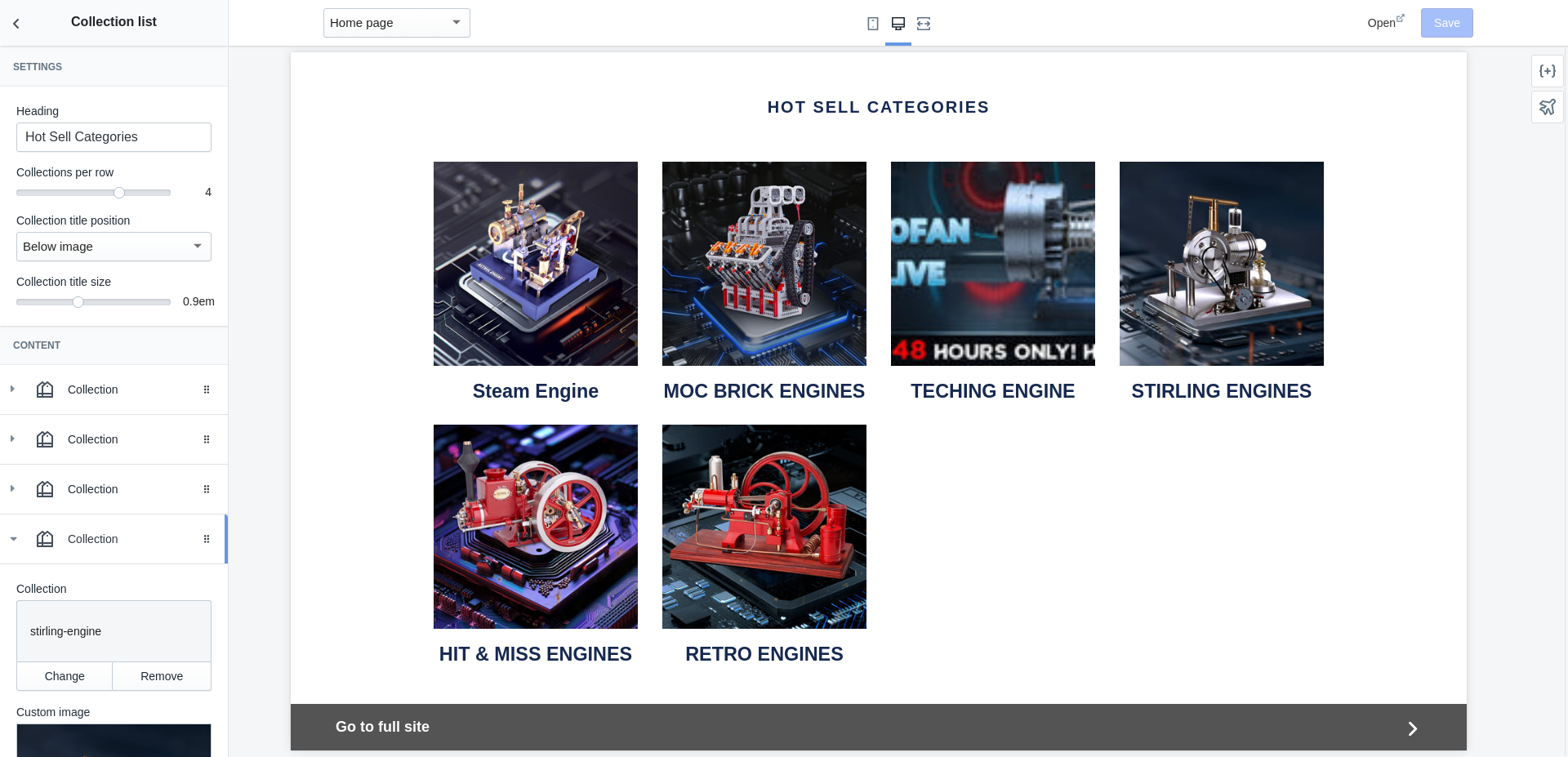
click at [10, 537] on icon at bounding box center [12, 539] width 16 height 16
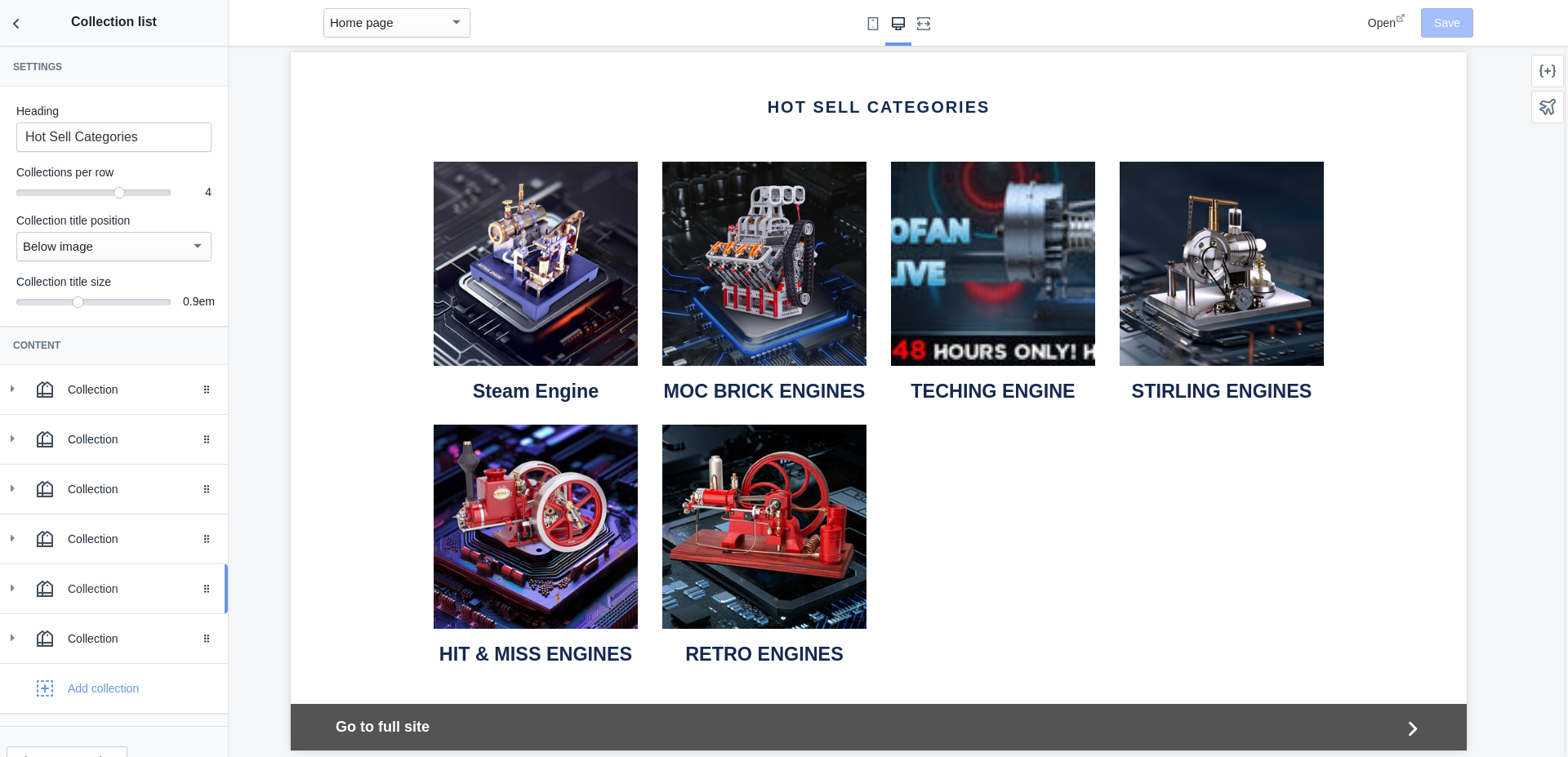
drag, startPoint x: 16, startPoint y: 590, endPoint x: 129, endPoint y: 592, distance: 113.0
click at [26, 564] on span "Collection Drag to reorder" at bounding box center [114, 588] width 228 height 49
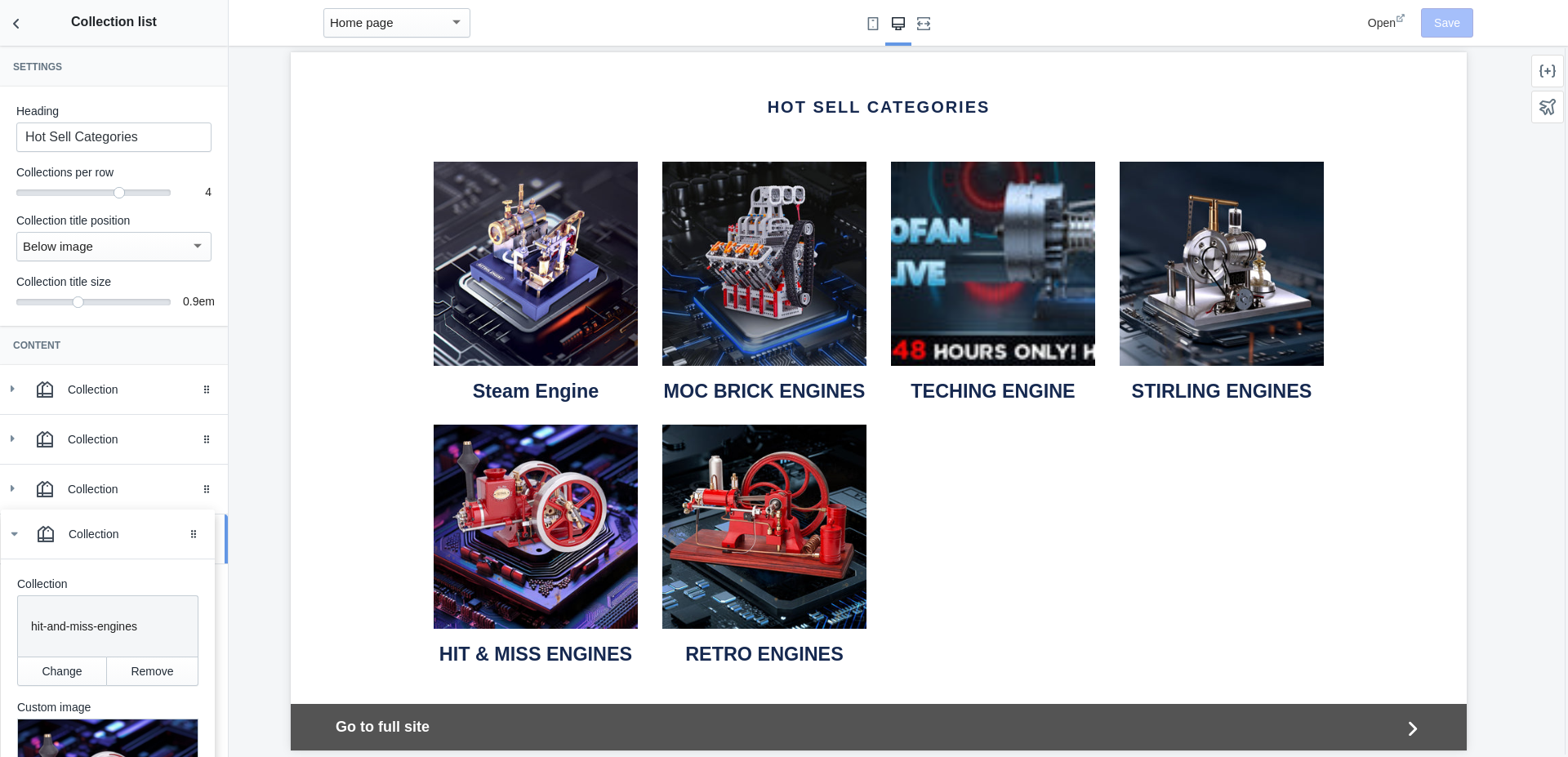
drag, startPoint x: 191, startPoint y: 592, endPoint x: 191, endPoint y: 538, distance: 54.0
click at [191, 538] on body "Loading your AMP theme This editor generates fully AMP-compliant Shopify pages …" at bounding box center [784, 378] width 1568 height 757
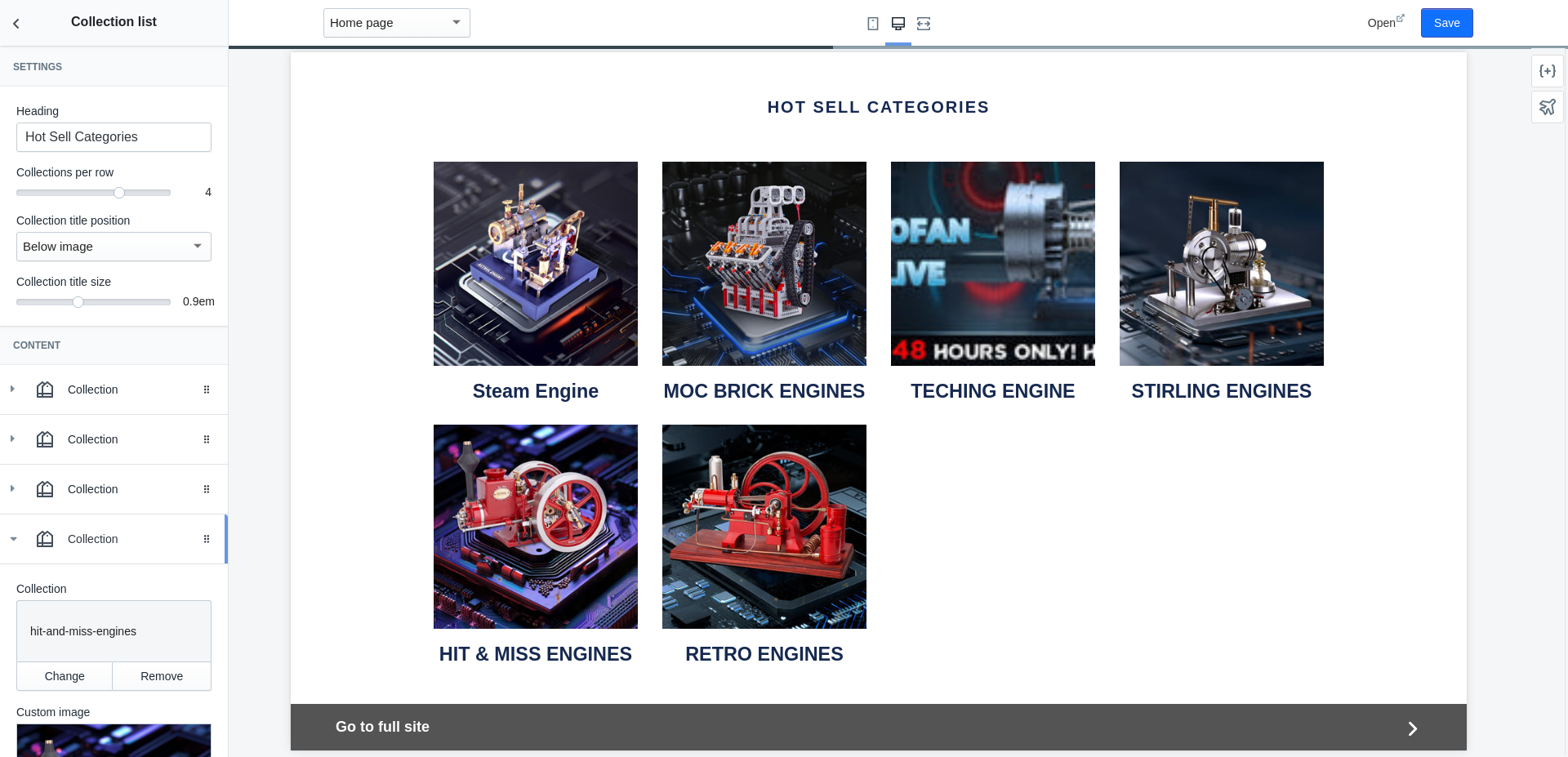
click at [16, 537] on icon at bounding box center [12, 539] width 16 height 16
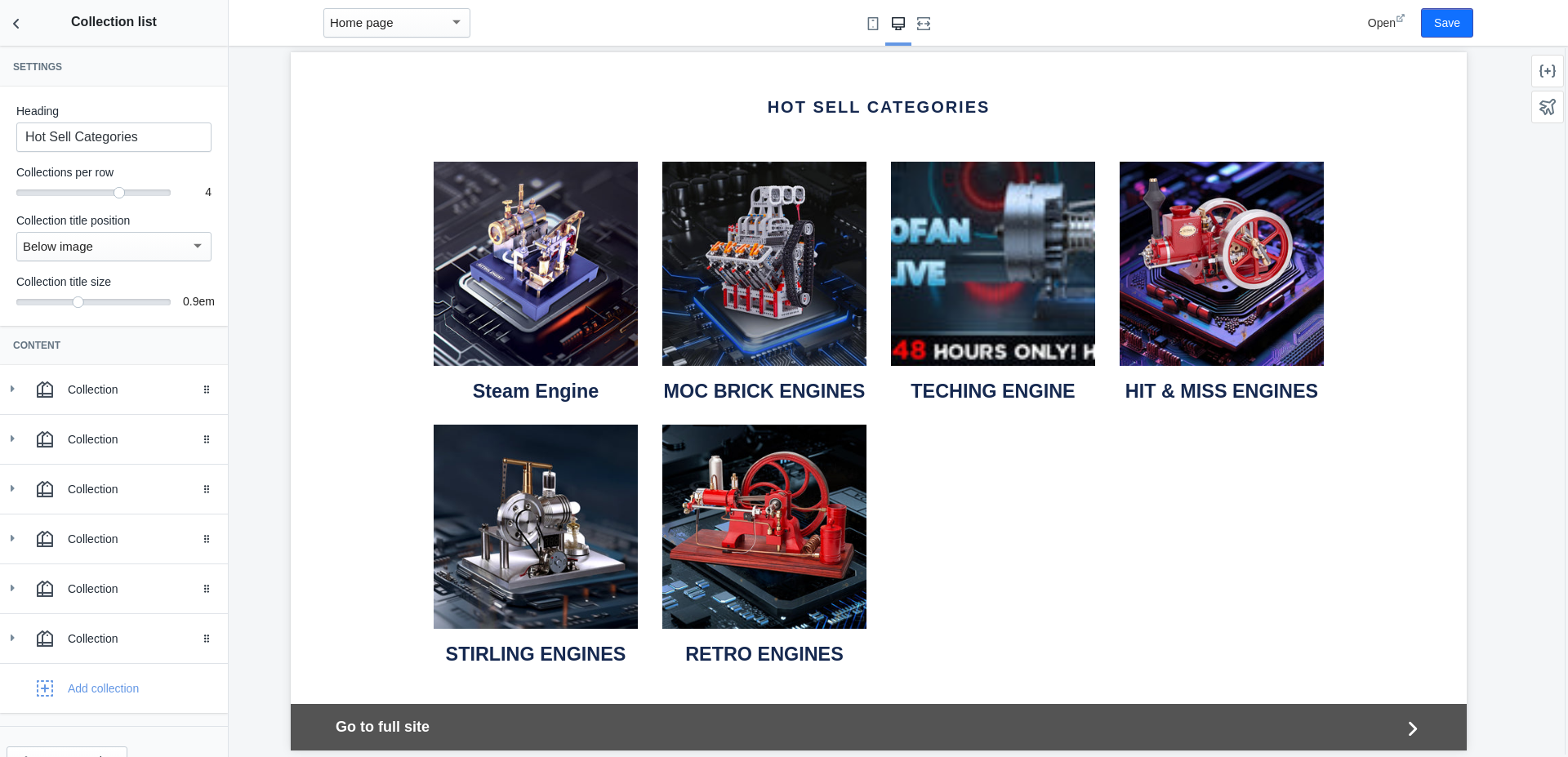
click at [994, 290] on img at bounding box center [992, 264] width 204 height 204
click at [17, 439] on icon at bounding box center [11, 438] width 16 height 16
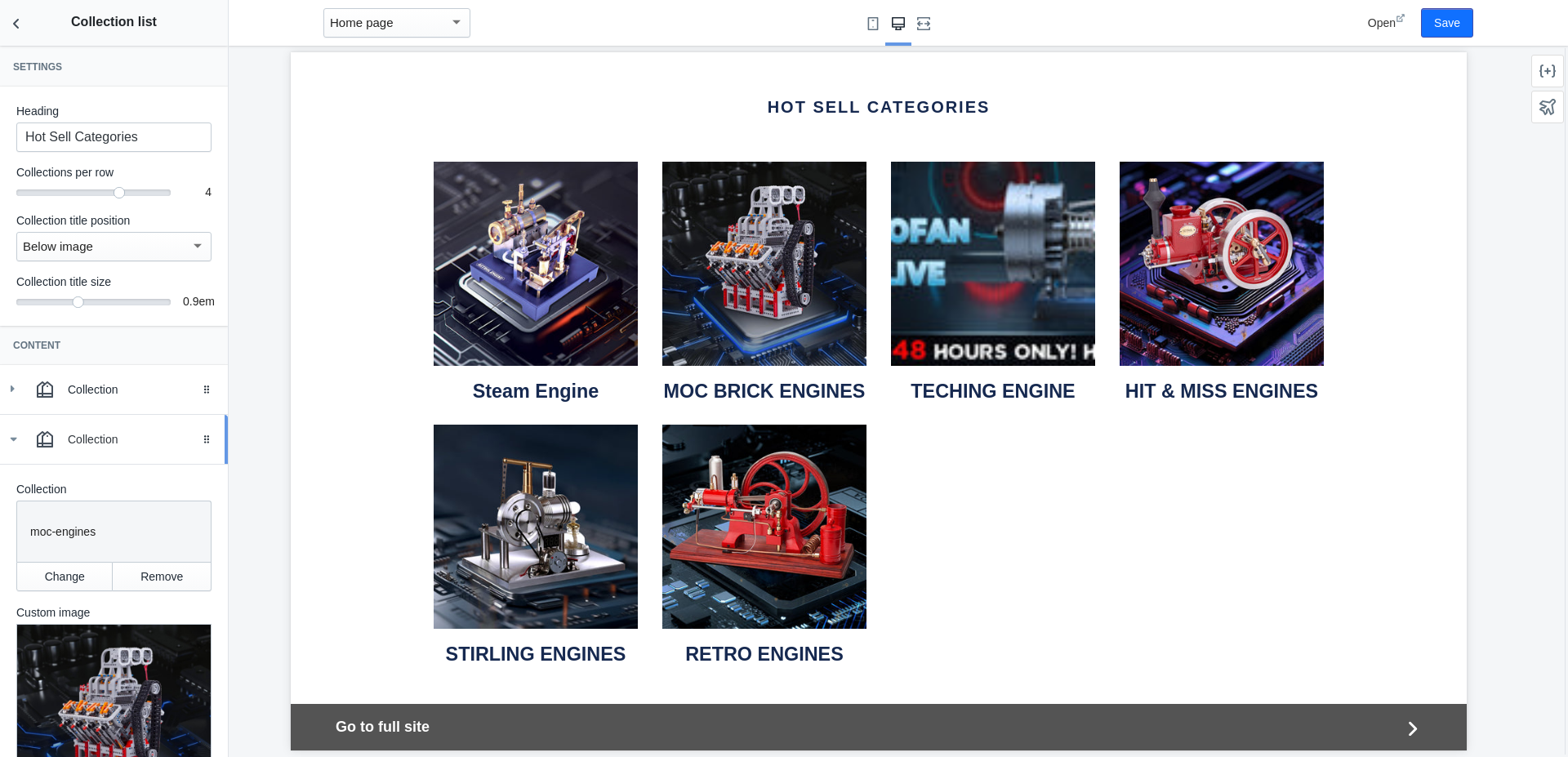
click at [16, 439] on use at bounding box center [13, 440] width 7 height 4
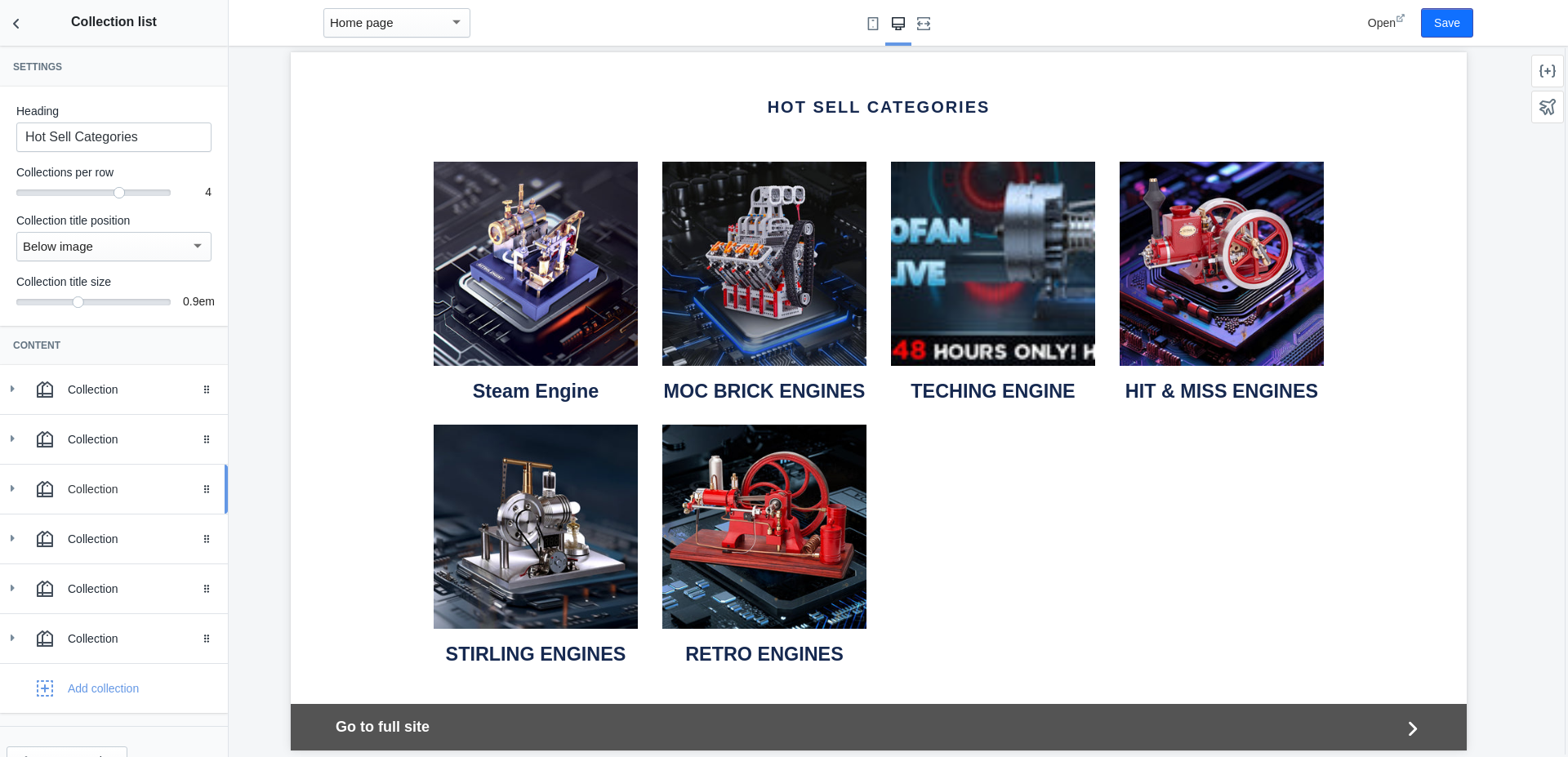
click at [11, 491] on use at bounding box center [12, 488] width 4 height 7
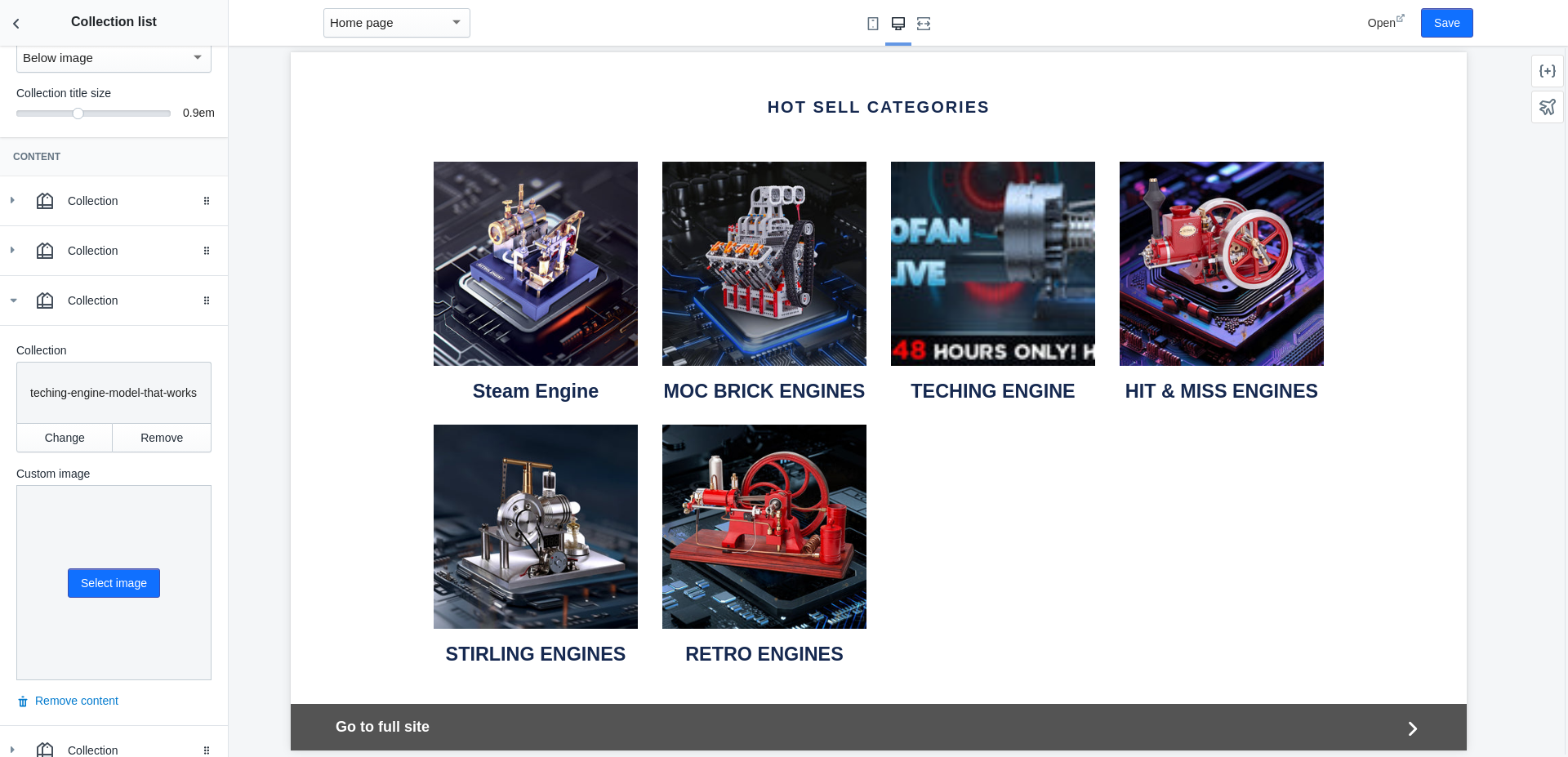
scroll to position [280, 0]
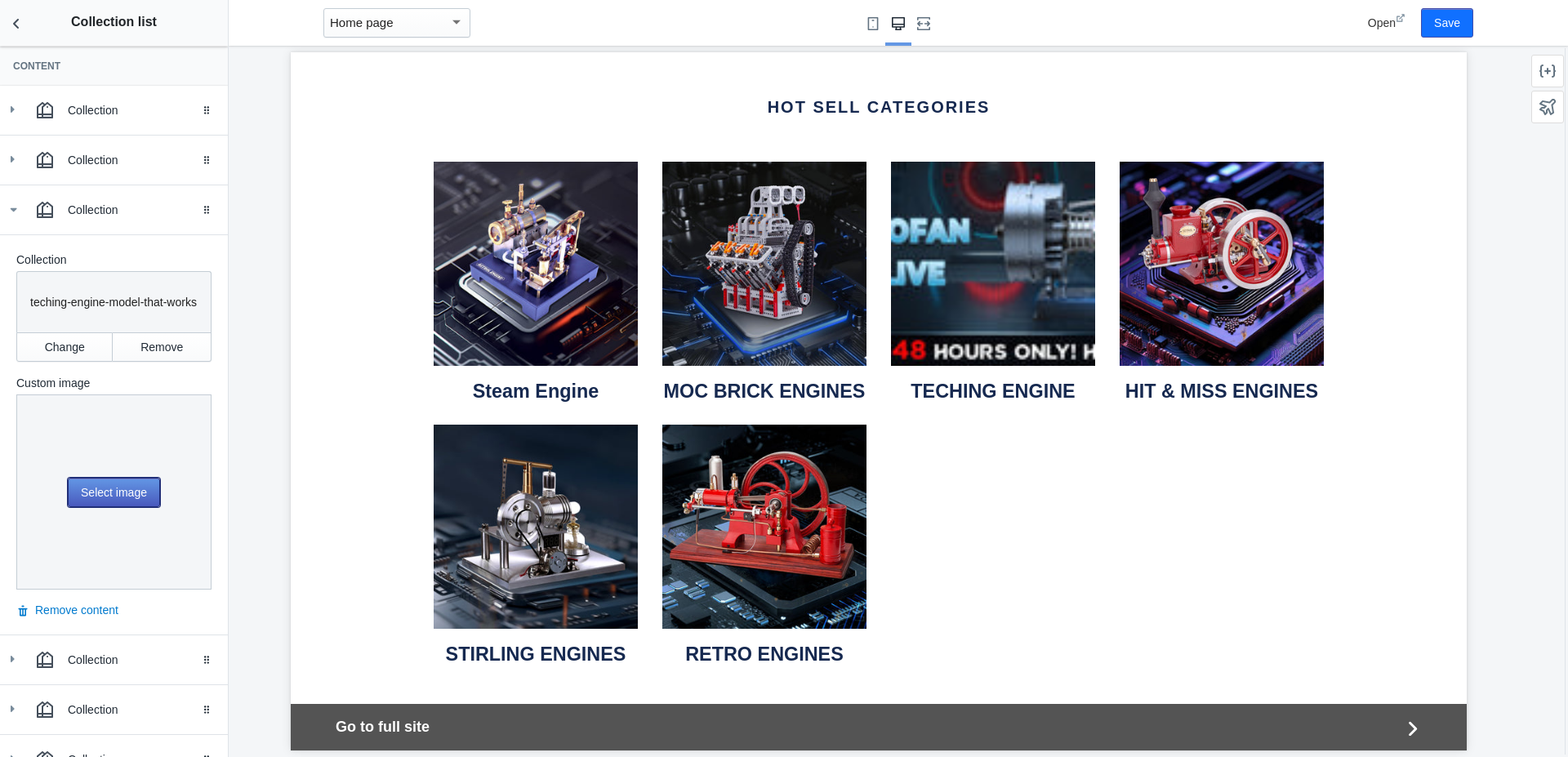
click at [111, 491] on button "Select image" at bounding box center [114, 493] width 92 height 30
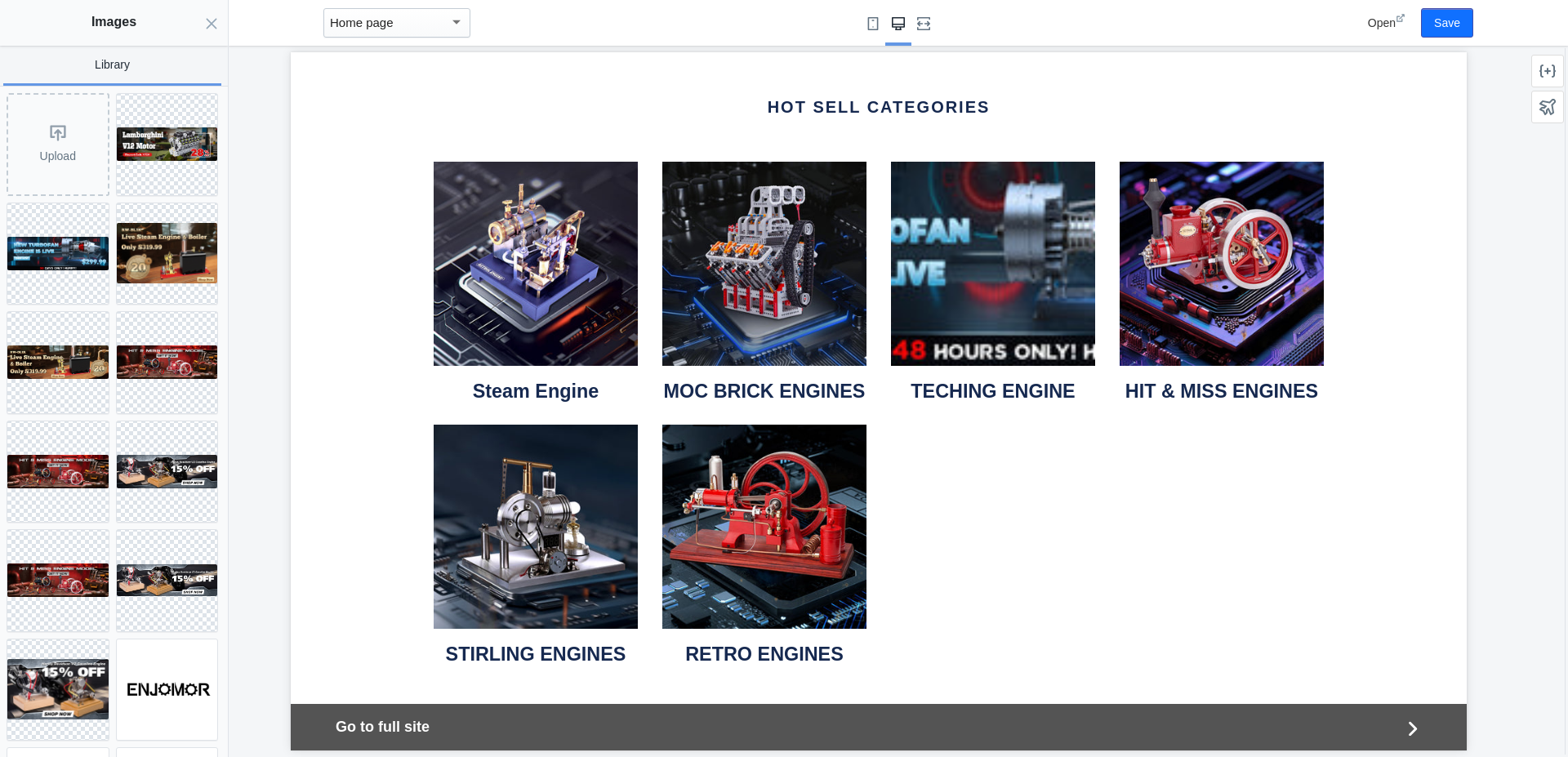
click at [1395, 251] on div "Hot Sell Categories Steam Engine MOC BRICK ENGINES TECHING ENGINE HIT & MISS EN…" at bounding box center [878, 383] width 1176 height 662
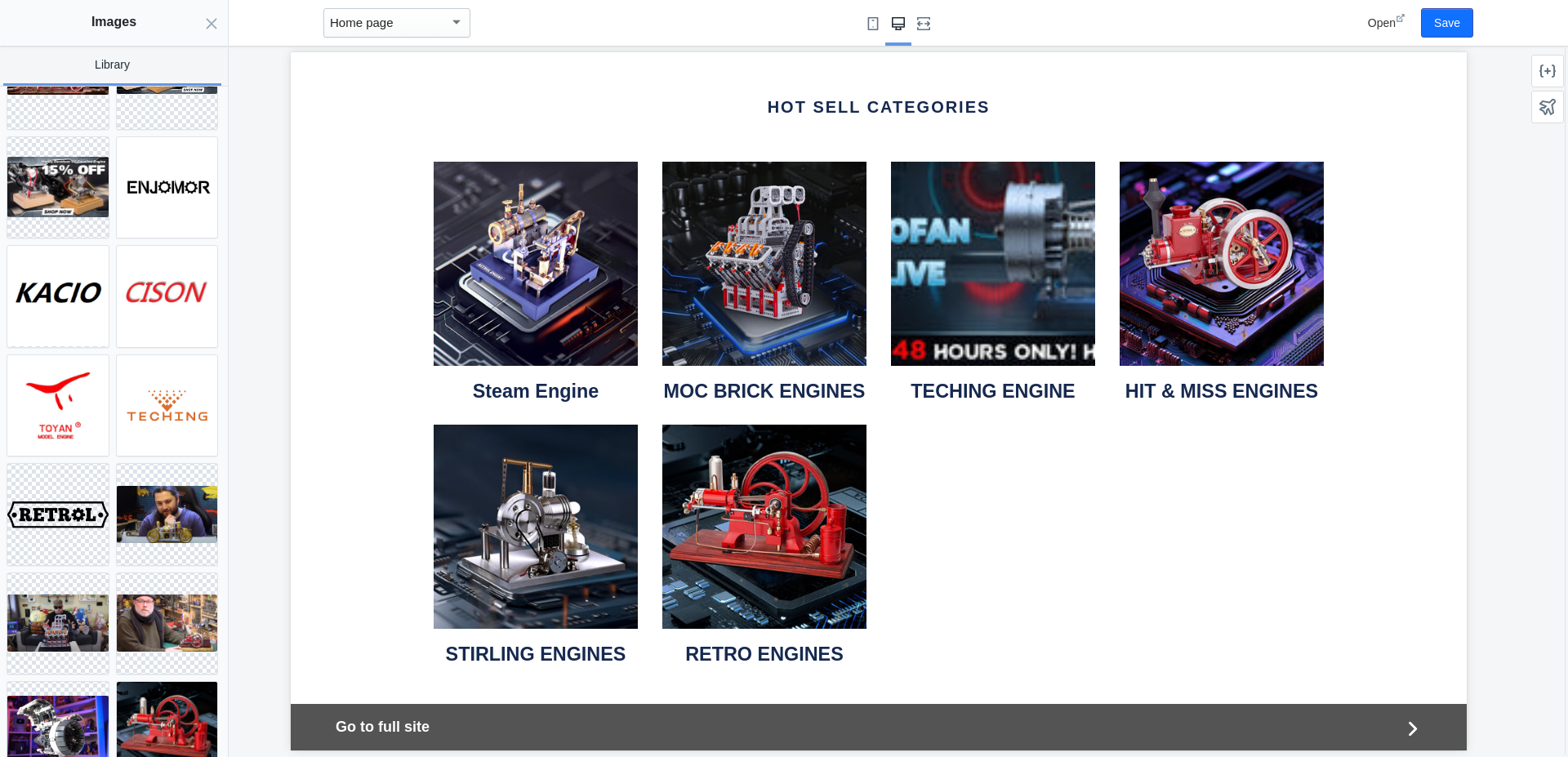
scroll to position [491, 0]
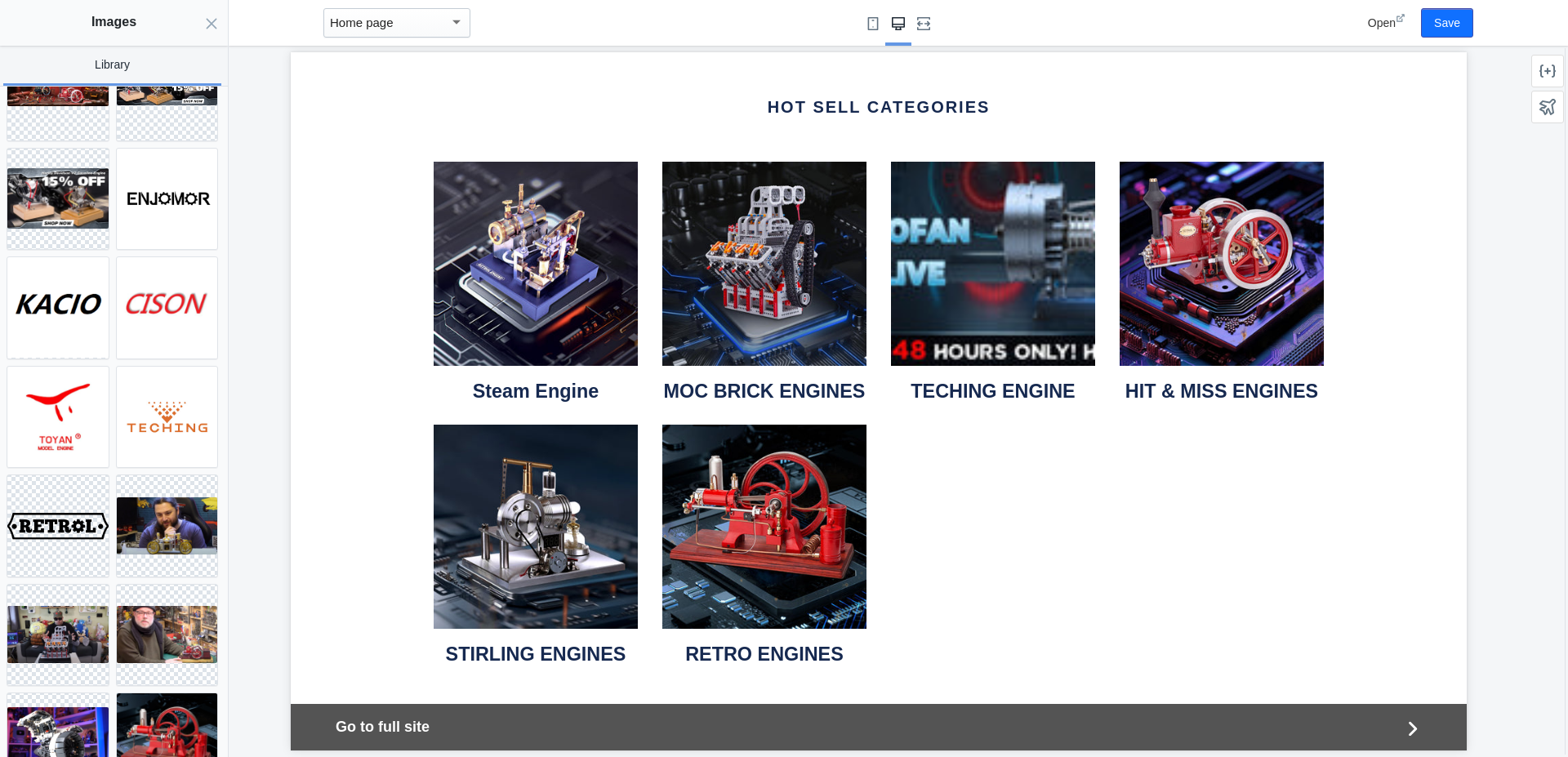
click at [954, 302] on img at bounding box center [992, 264] width 204 height 204
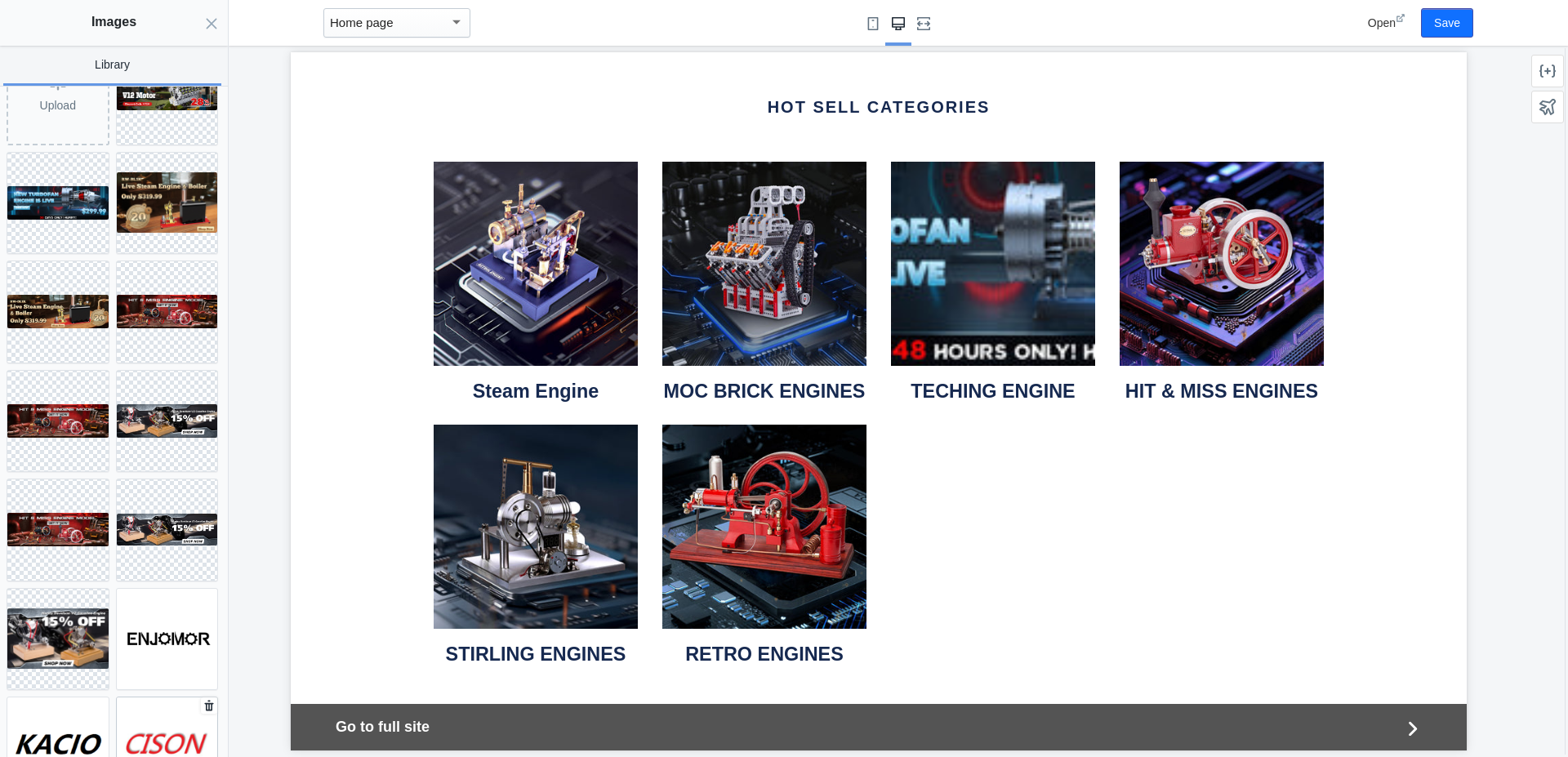
scroll to position [0, 0]
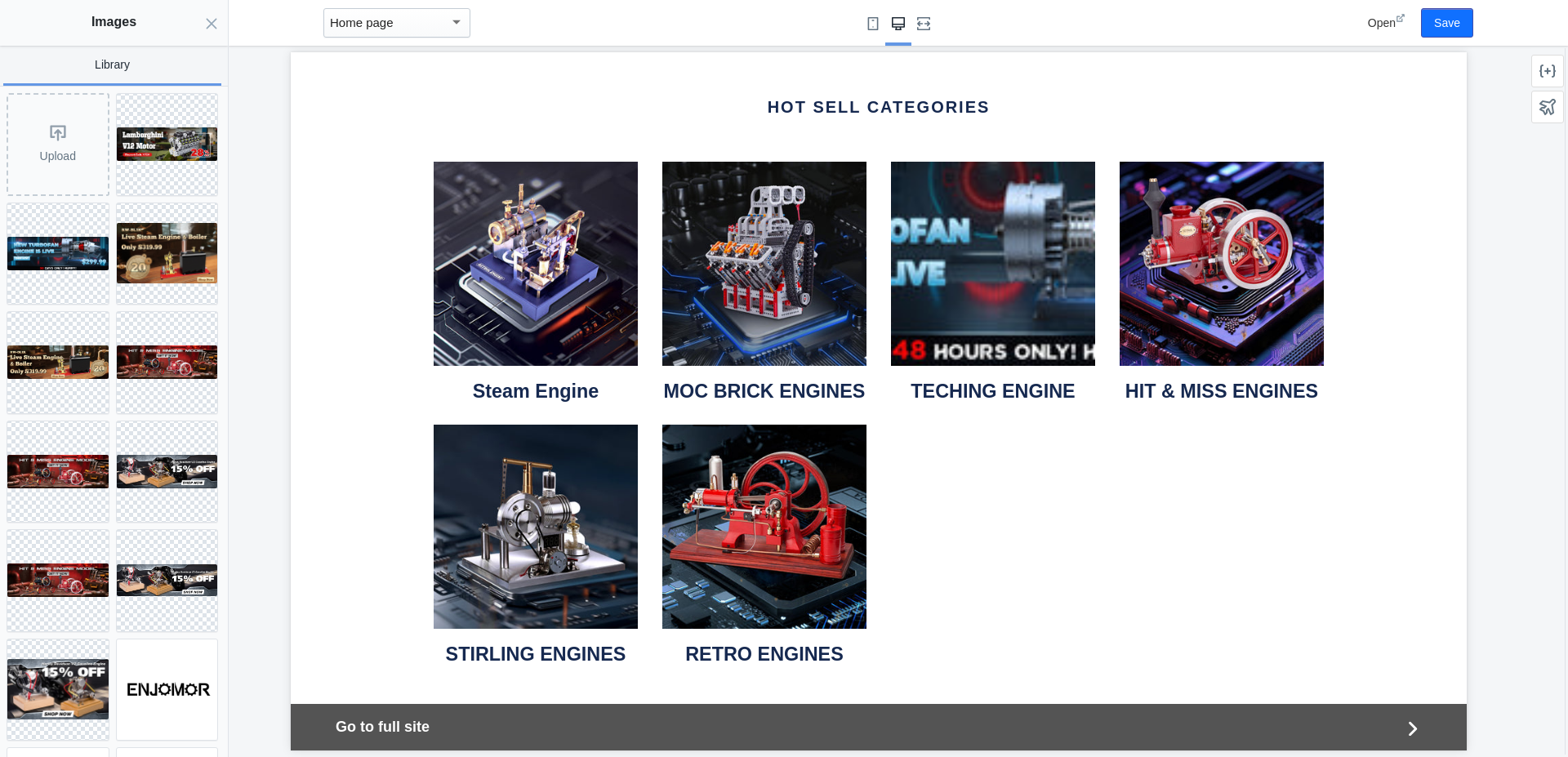
click at [466, 566] on img at bounding box center [535, 526] width 204 height 204
click at [207, 26] on icon "Close panel" at bounding box center [212, 24] width 13 height 13
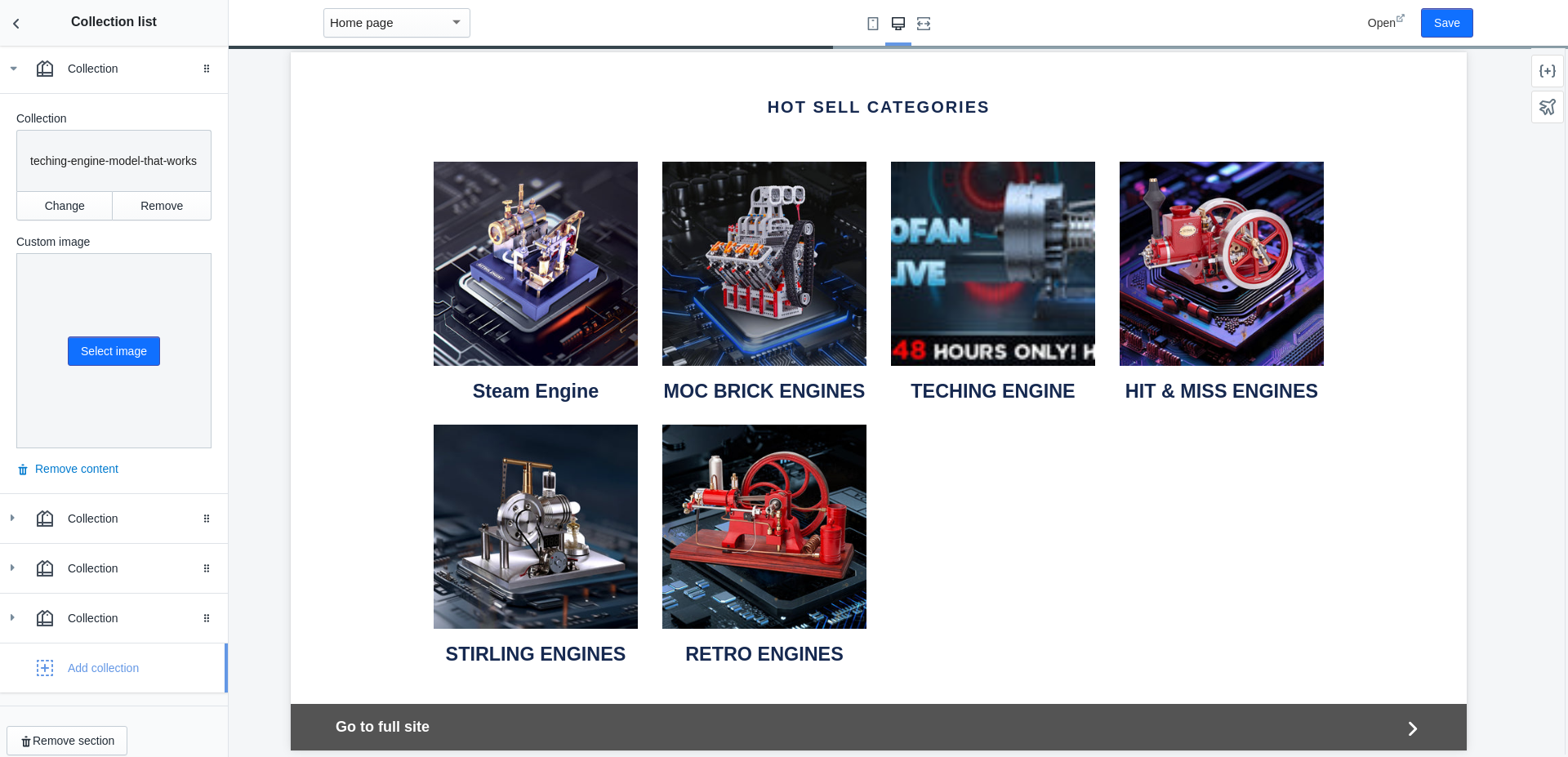
scroll to position [421, 0]
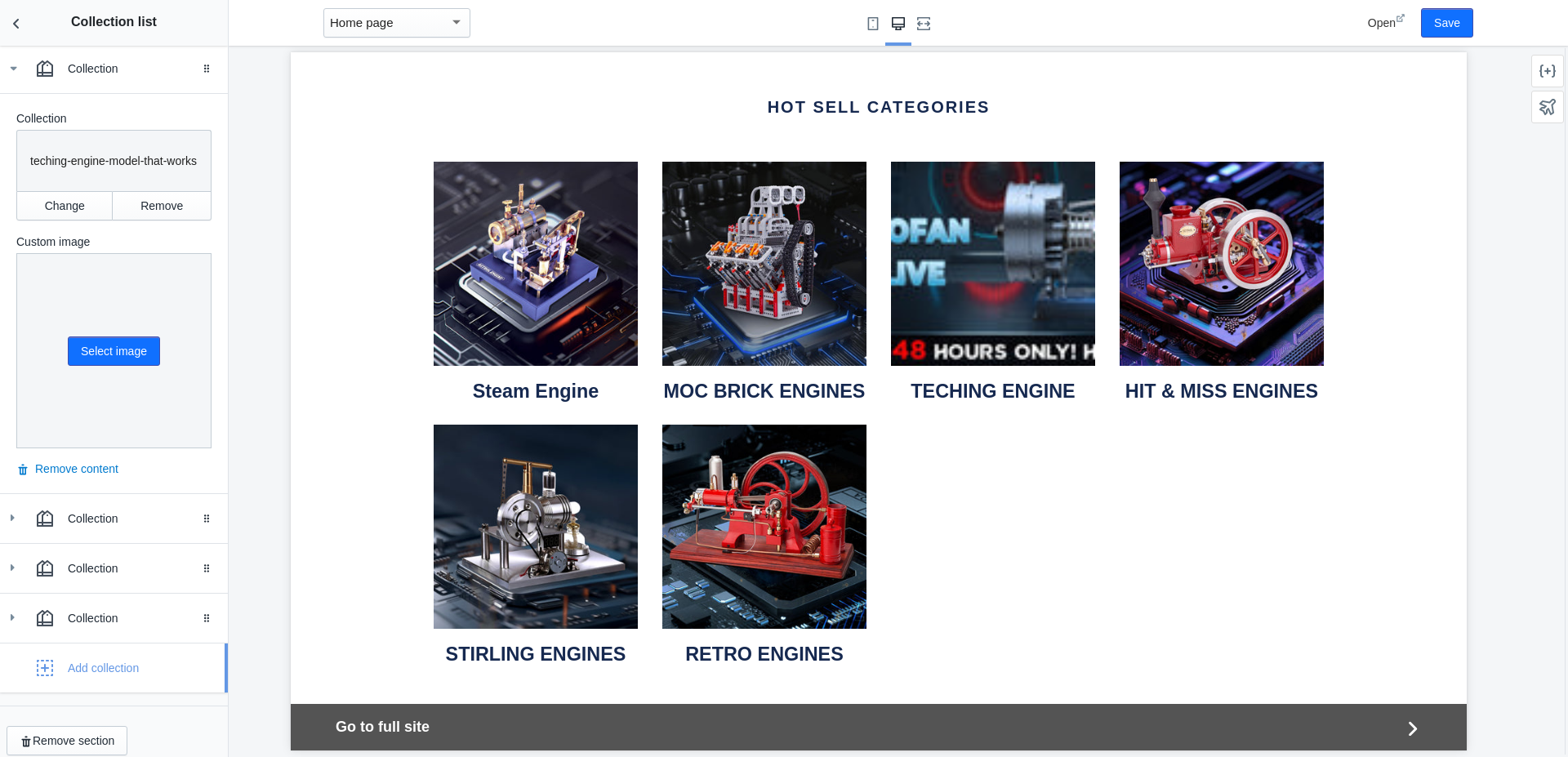
click at [43, 660] on icon "button" at bounding box center [44, 668] width 16 height 16
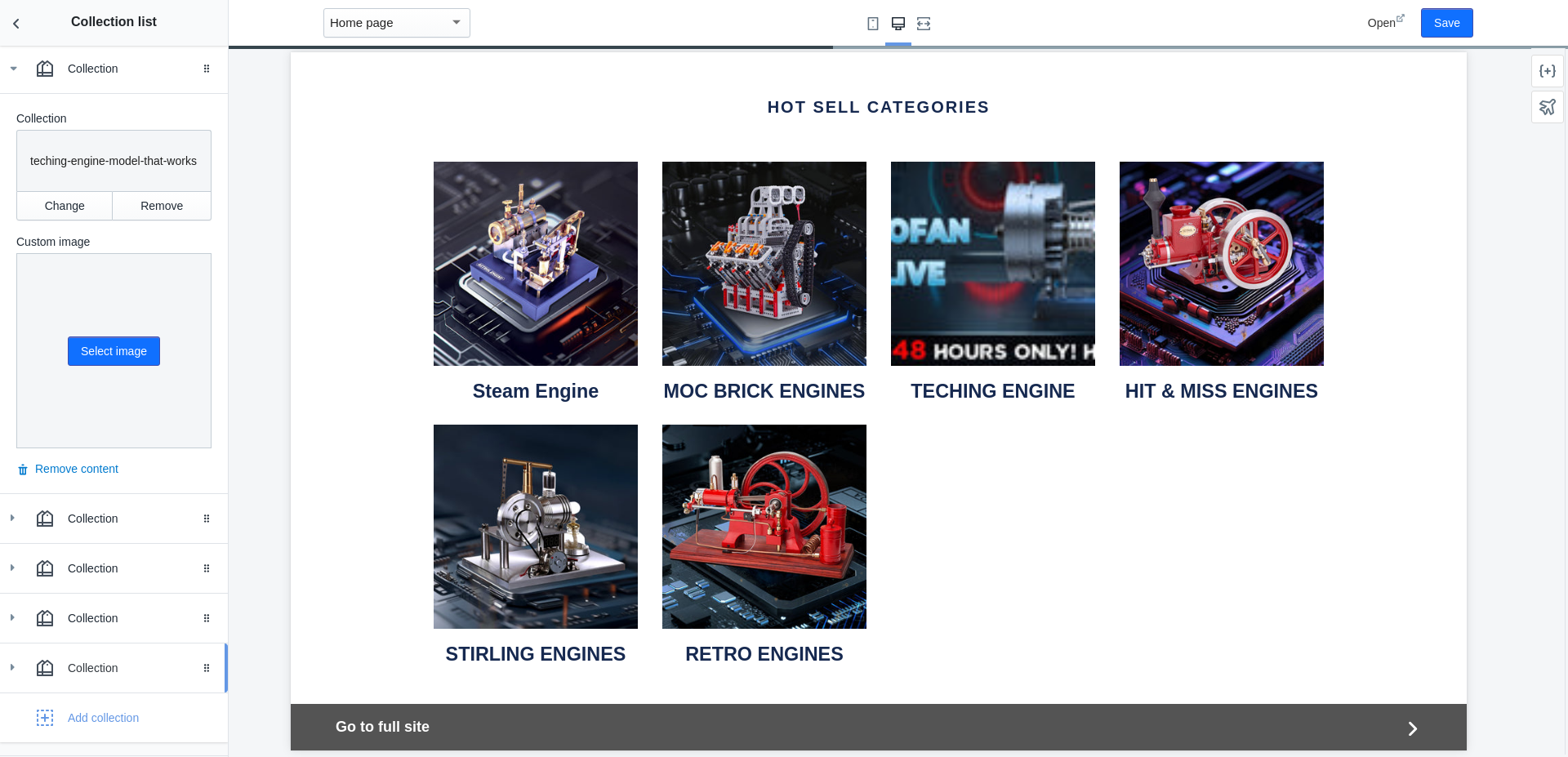
click at [10, 659] on icon at bounding box center [11, 667] width 16 height 16
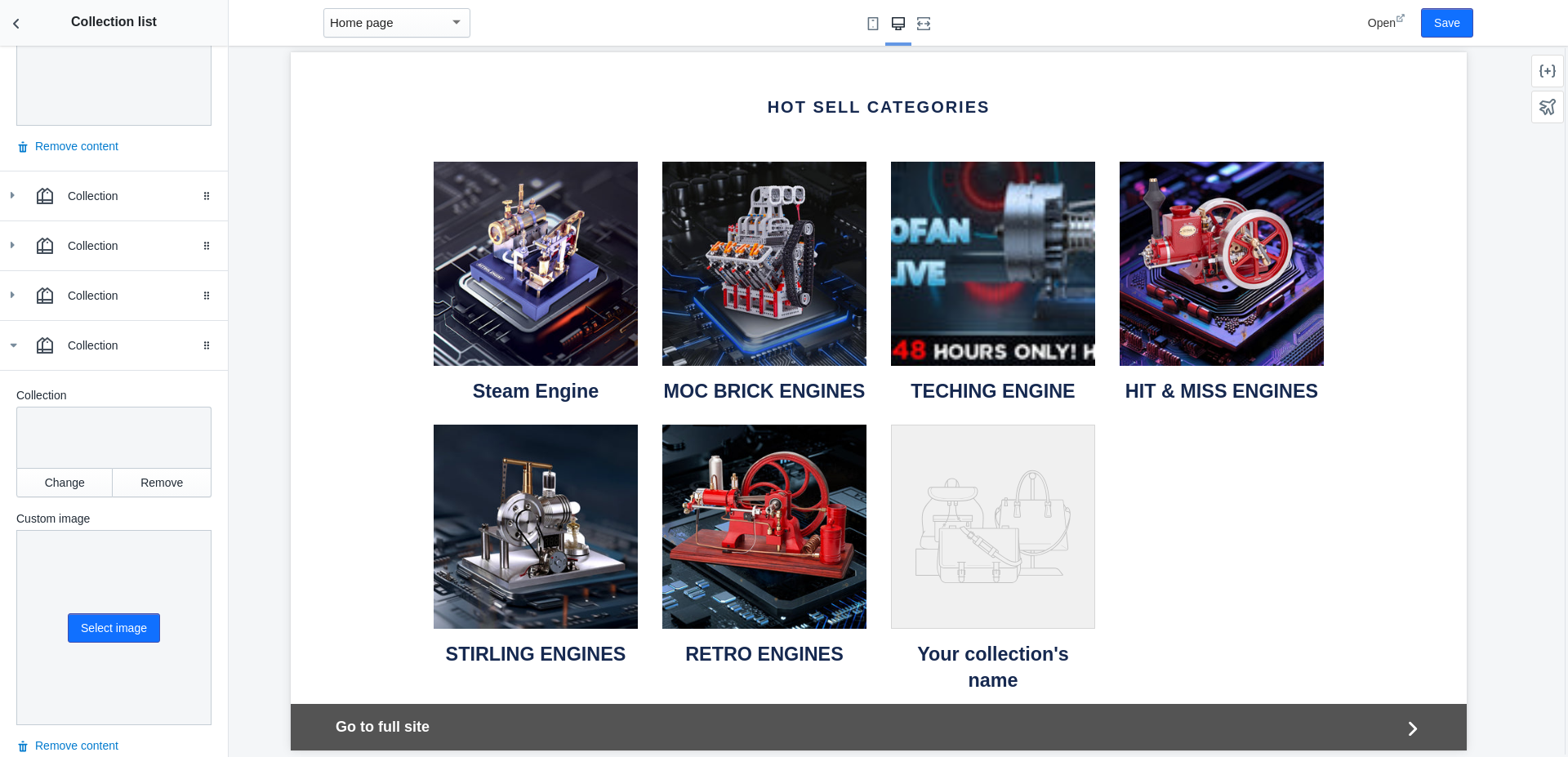
scroll to position [793, 0]
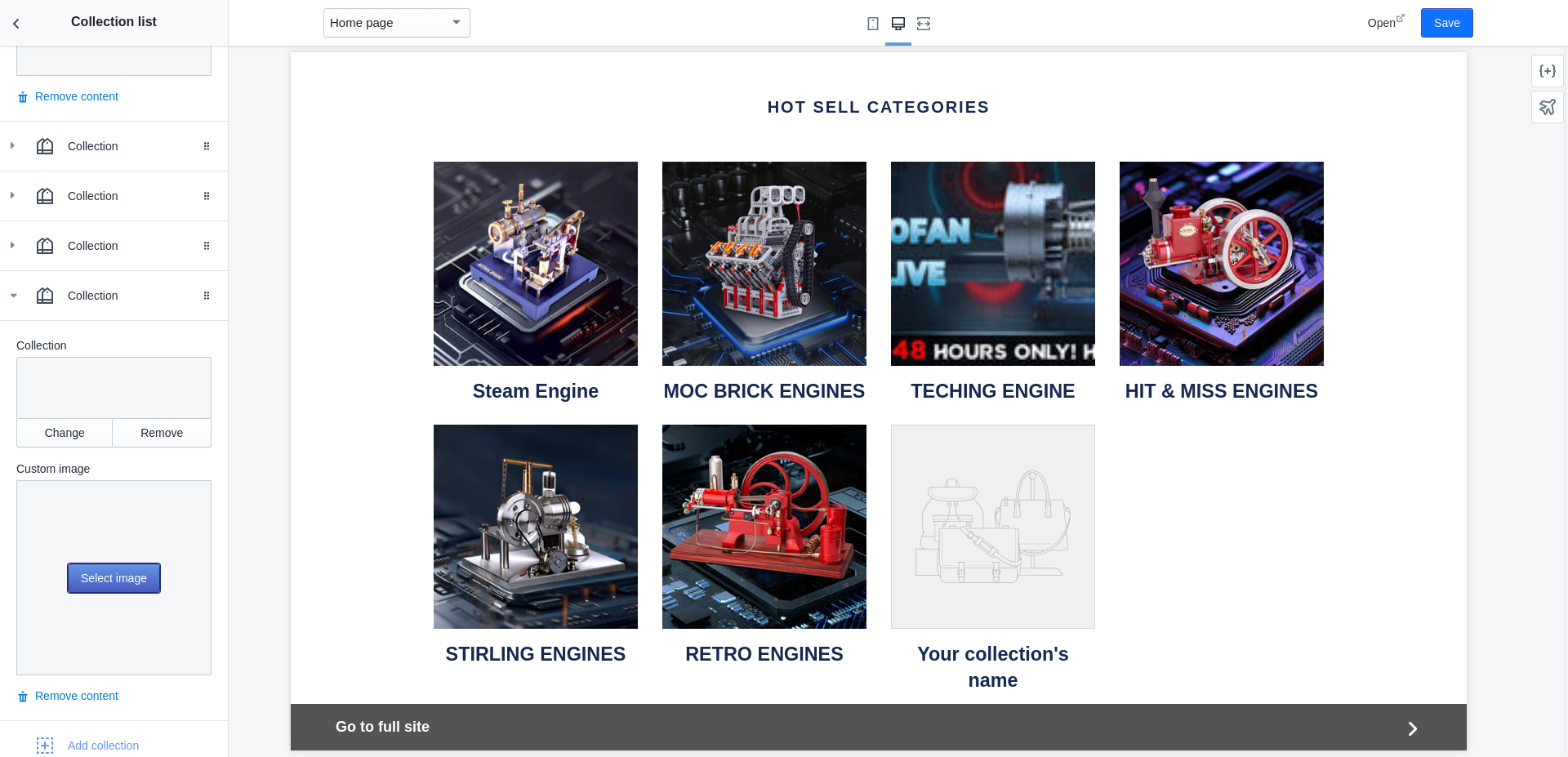
click at [110, 566] on button "Select image" at bounding box center [114, 578] width 92 height 30
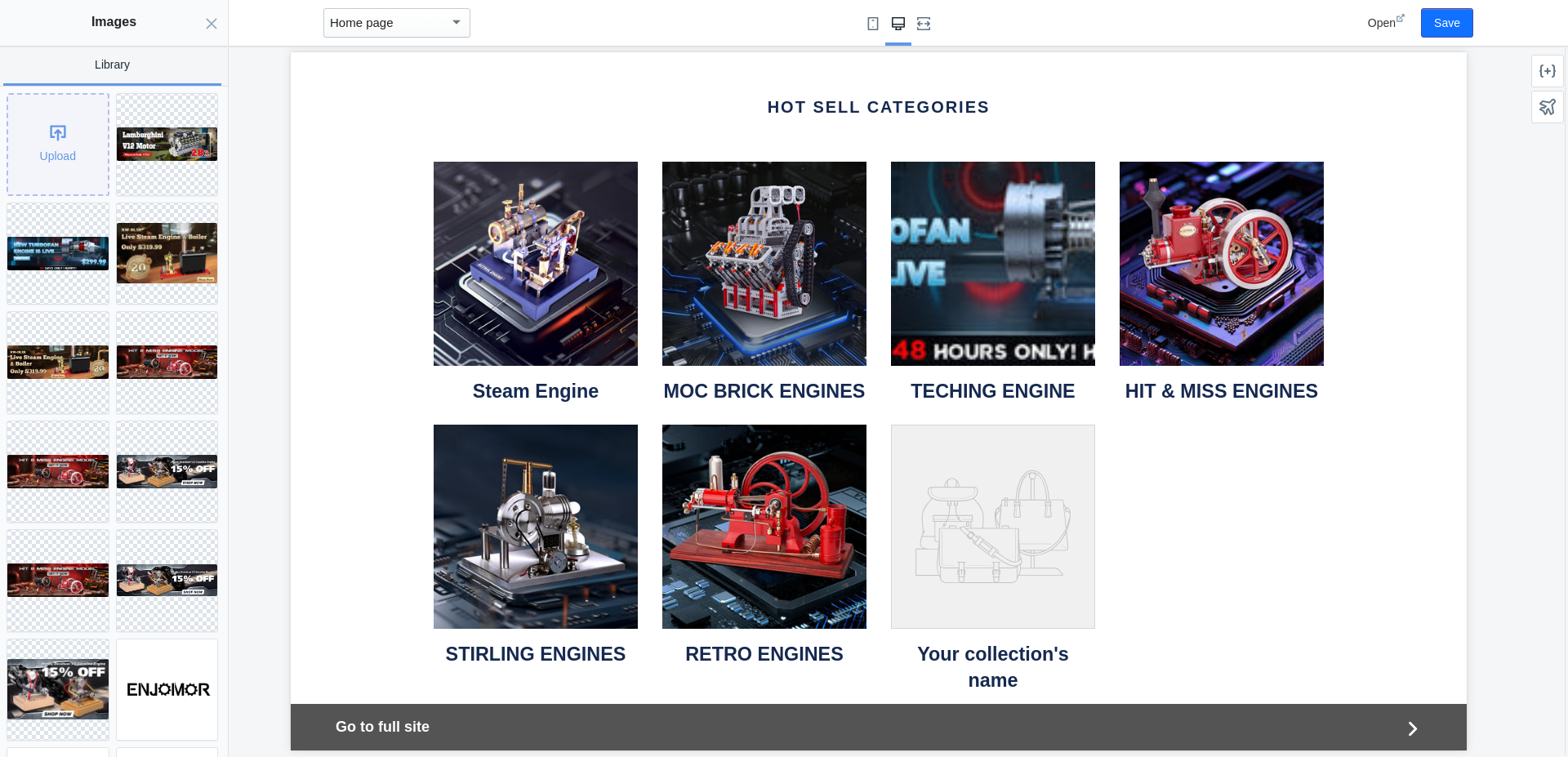
click at [66, 125] on div "Upload" at bounding box center [58, 145] width 100 height 100
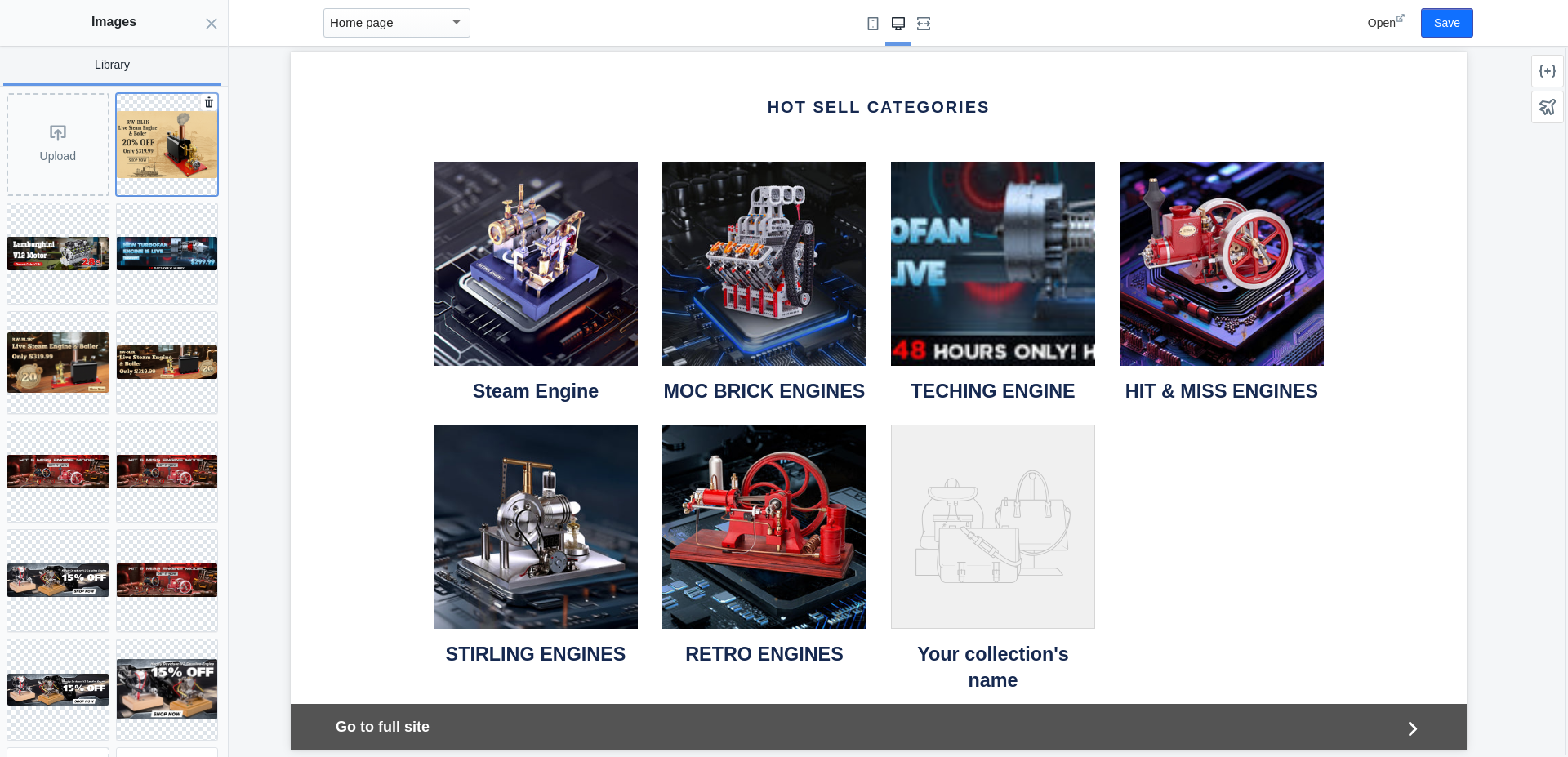
click at [130, 123] on img at bounding box center [168, 145] width 102 height 67
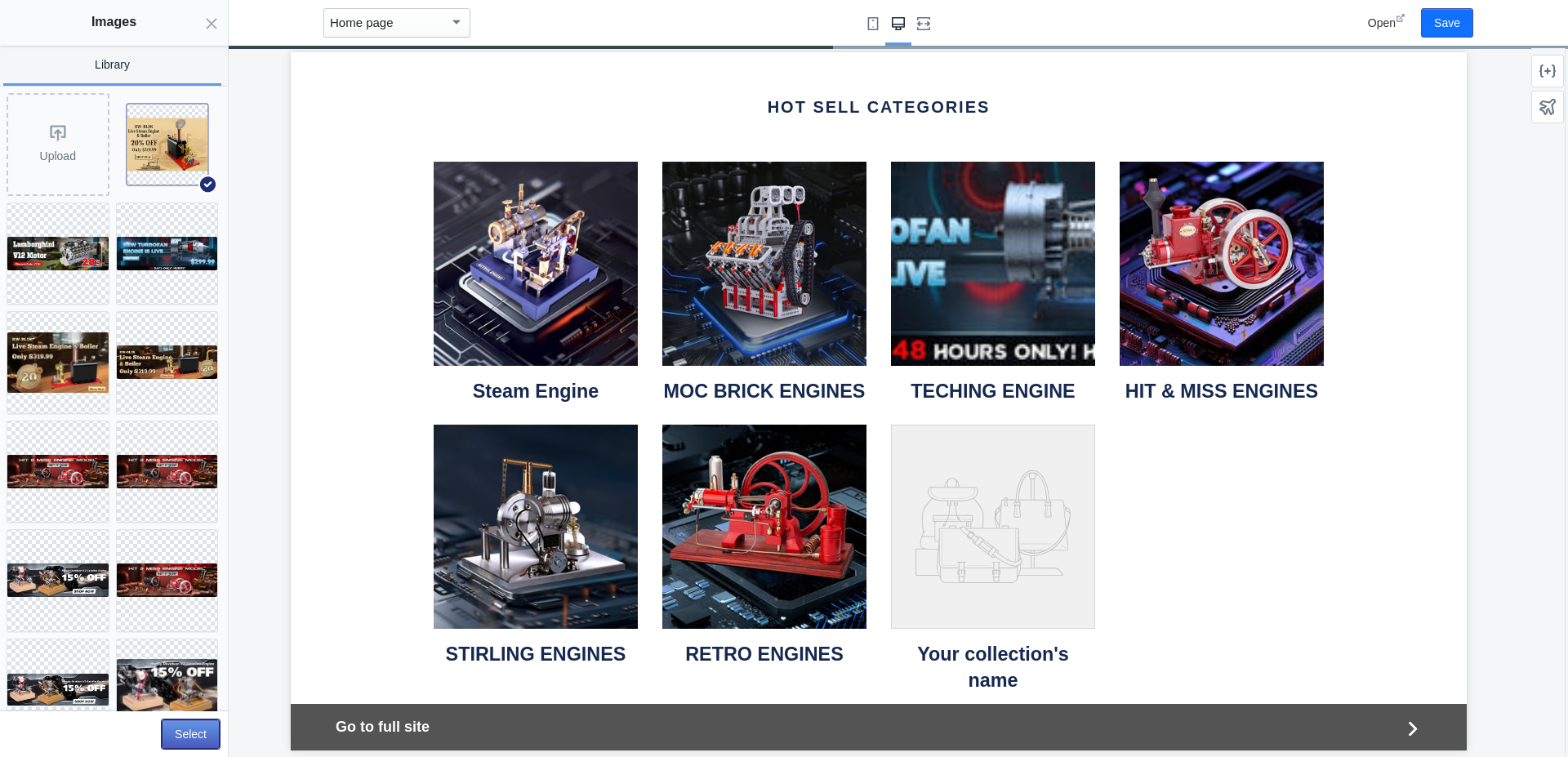
click at [194, 731] on button "Select" at bounding box center [191, 734] width 58 height 30
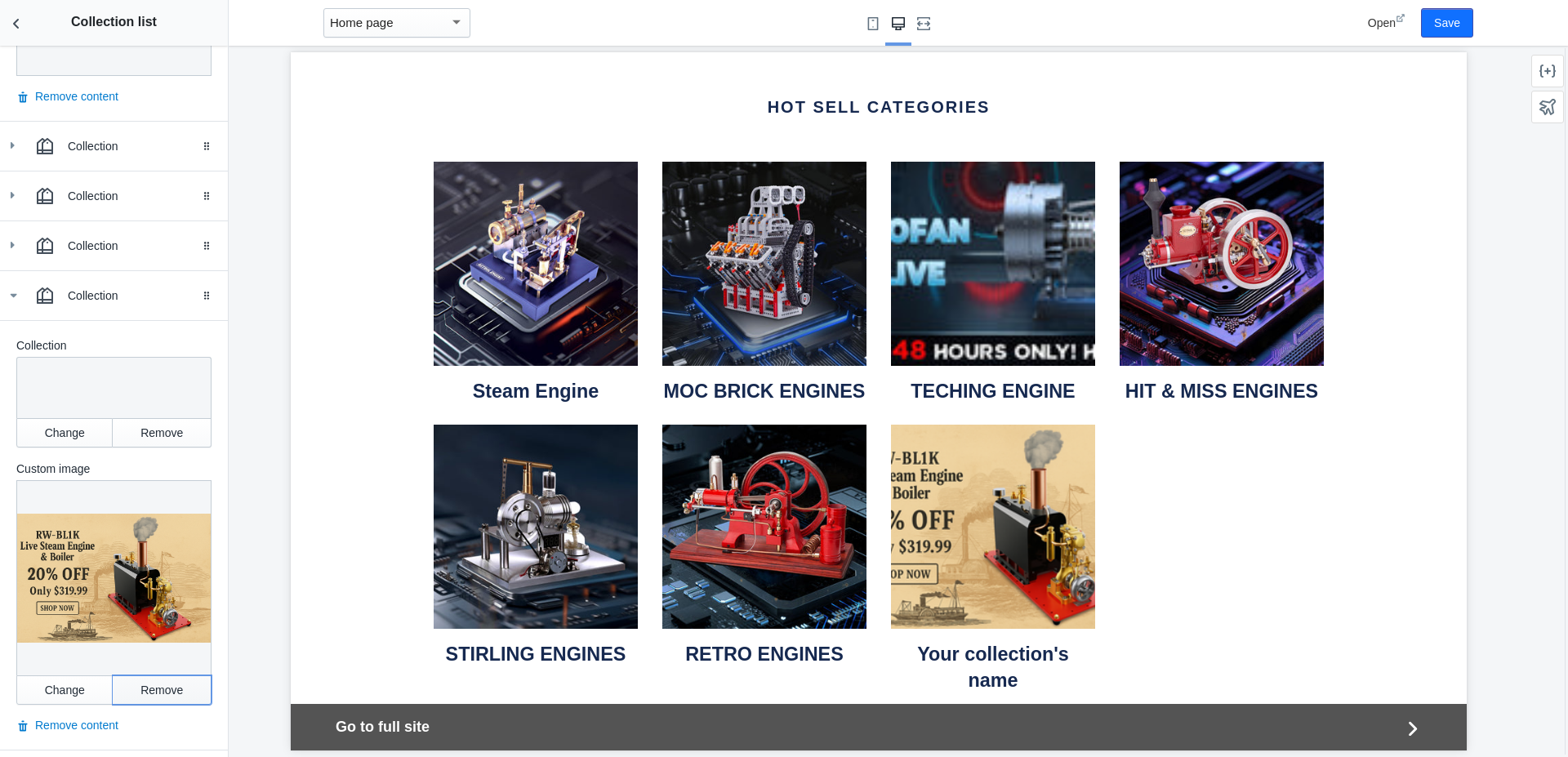
click at [135, 676] on button "Remove" at bounding box center [162, 690] width 99 height 30
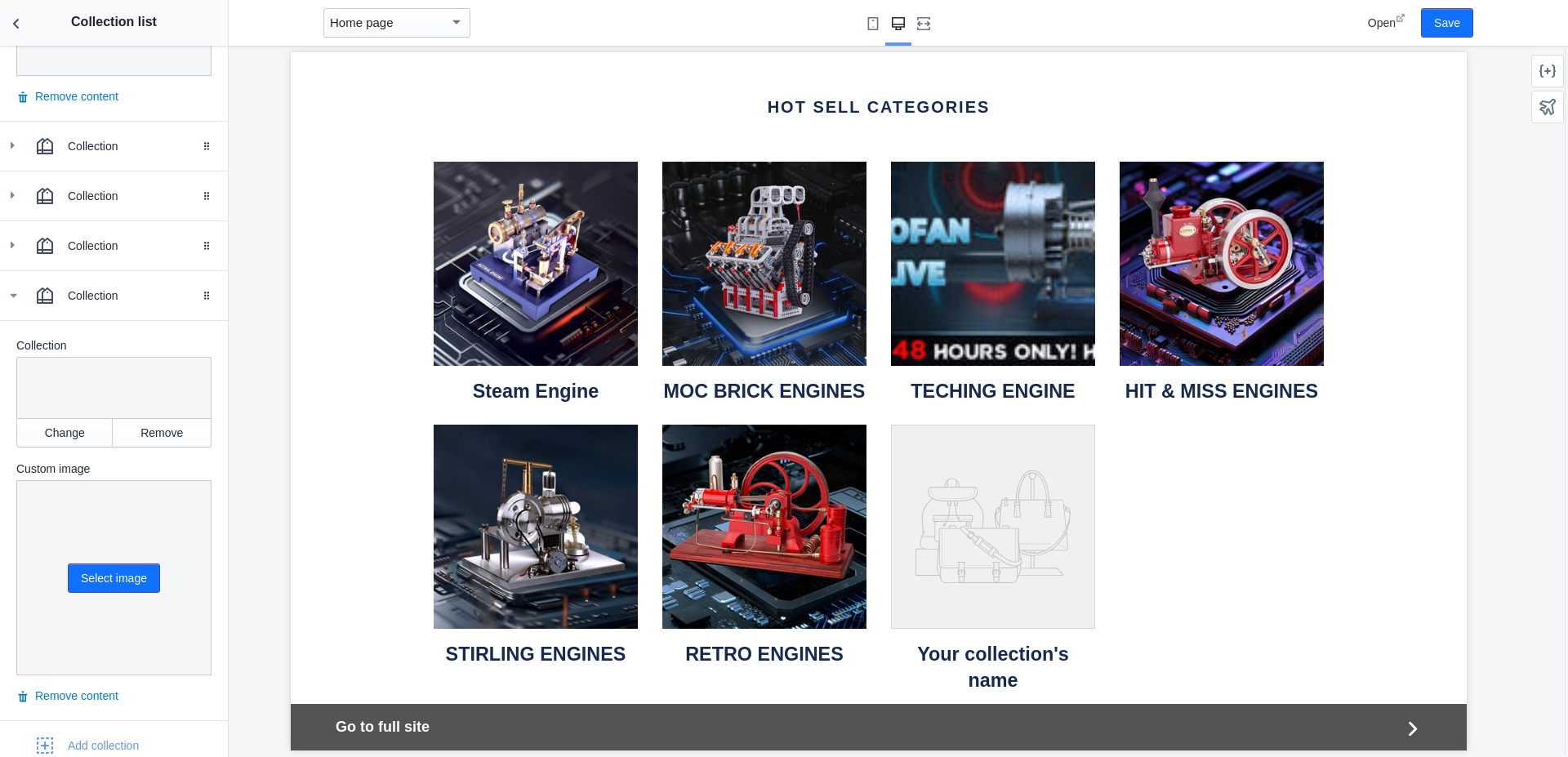
click at [969, 470] on icon at bounding box center [992, 526] width 204 height 204
click at [95, 563] on button "Select image" at bounding box center [114, 578] width 92 height 30
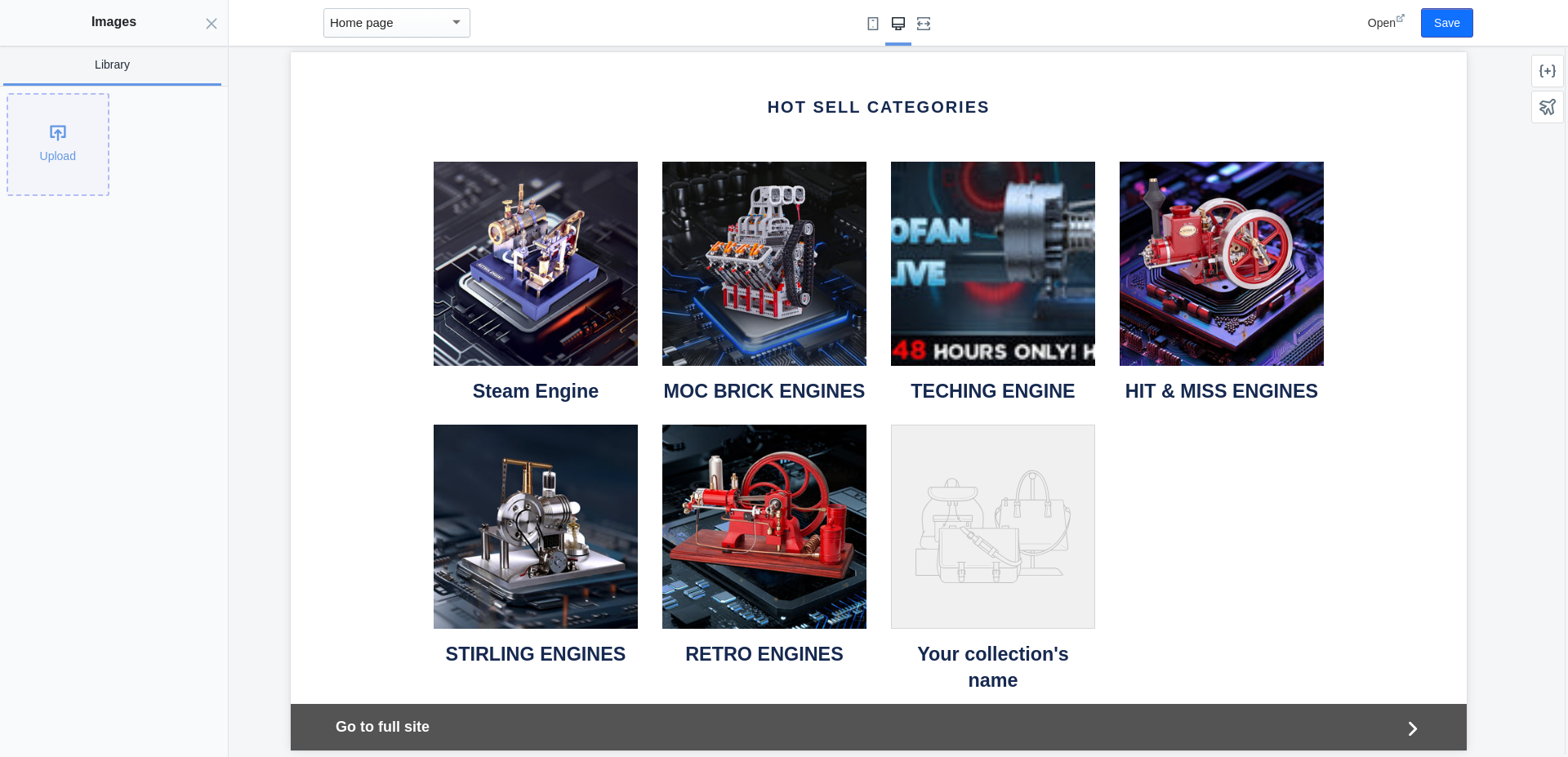
click at [62, 140] on div "Upload" at bounding box center [58, 145] width 100 height 100
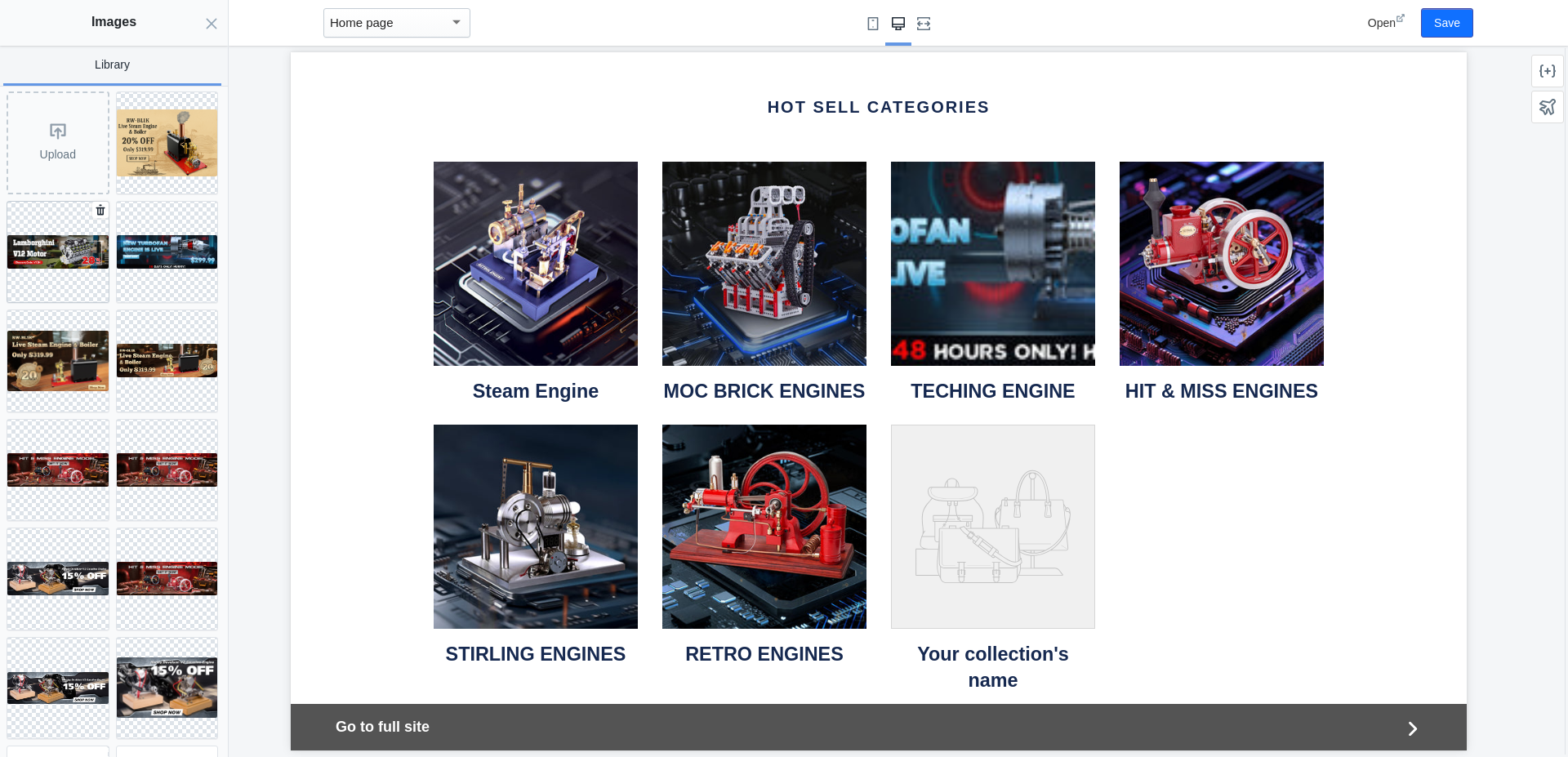
scroll to position [0, 0]
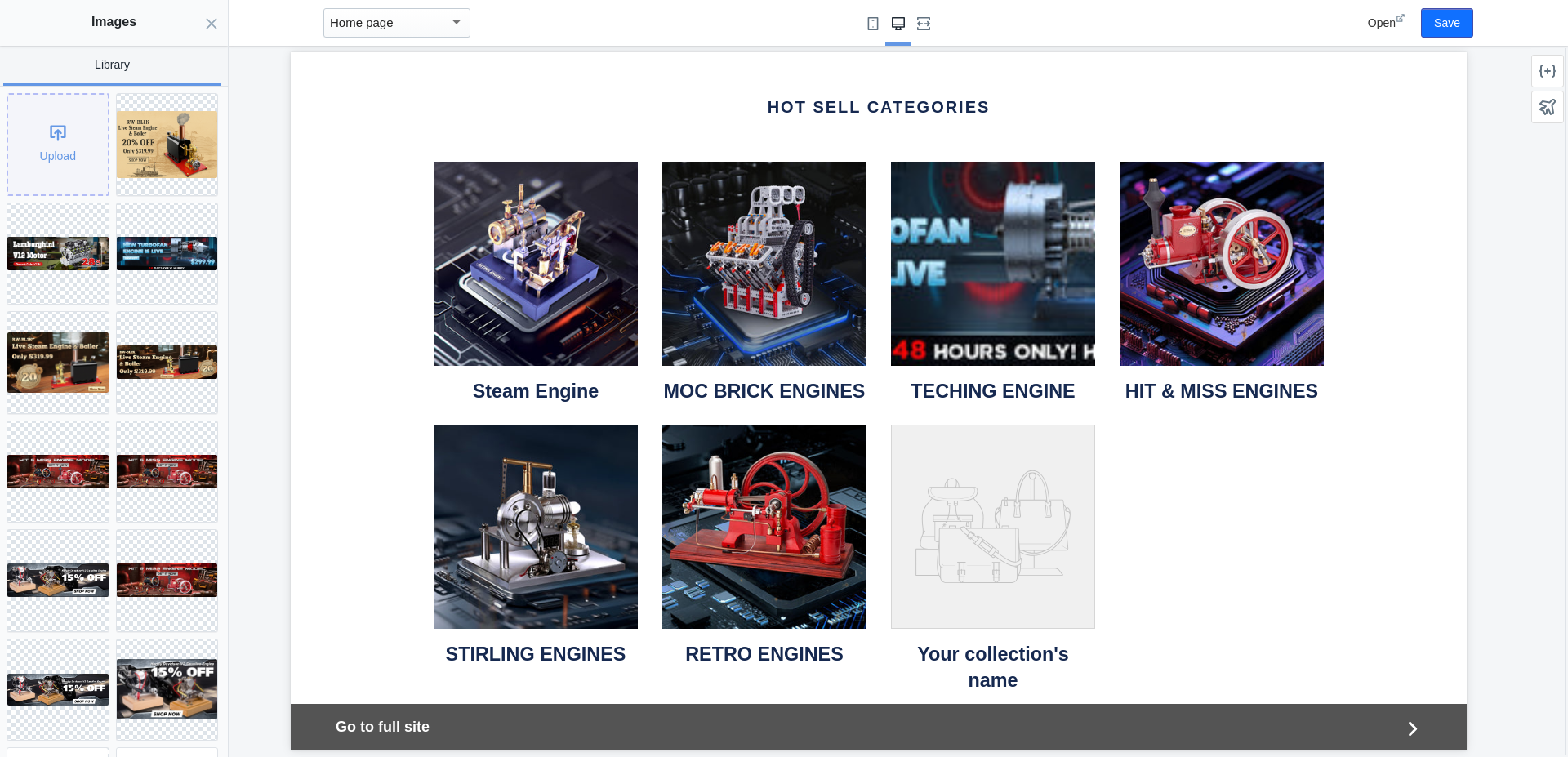
click at [55, 136] on div "Upload" at bounding box center [58, 145] width 100 height 100
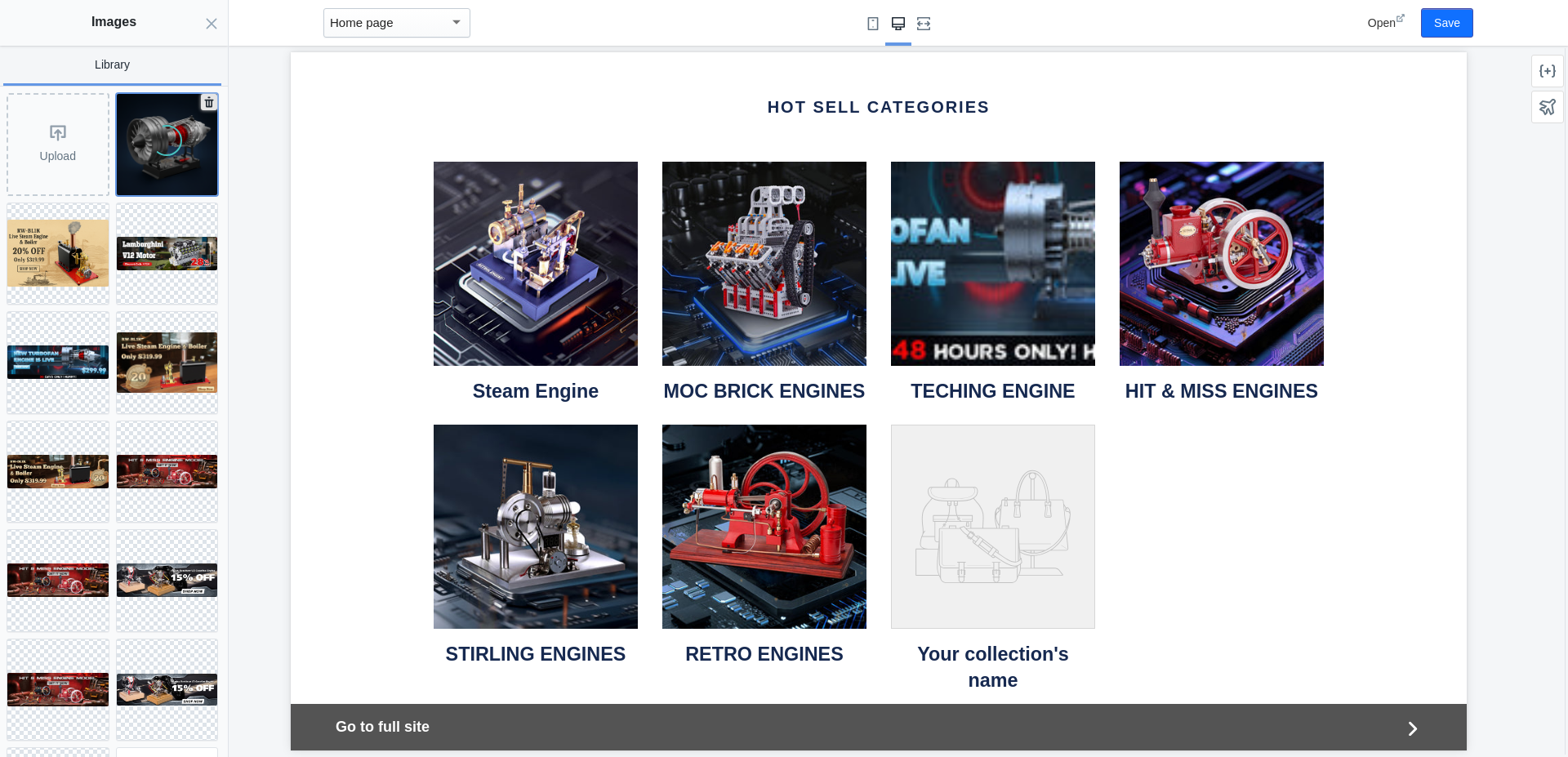
click at [173, 123] on div at bounding box center [168, 145] width 102 height 102
click at [119, 116] on div at bounding box center [168, 145] width 102 height 102
click at [138, 142] on img at bounding box center [168, 145] width 102 height 102
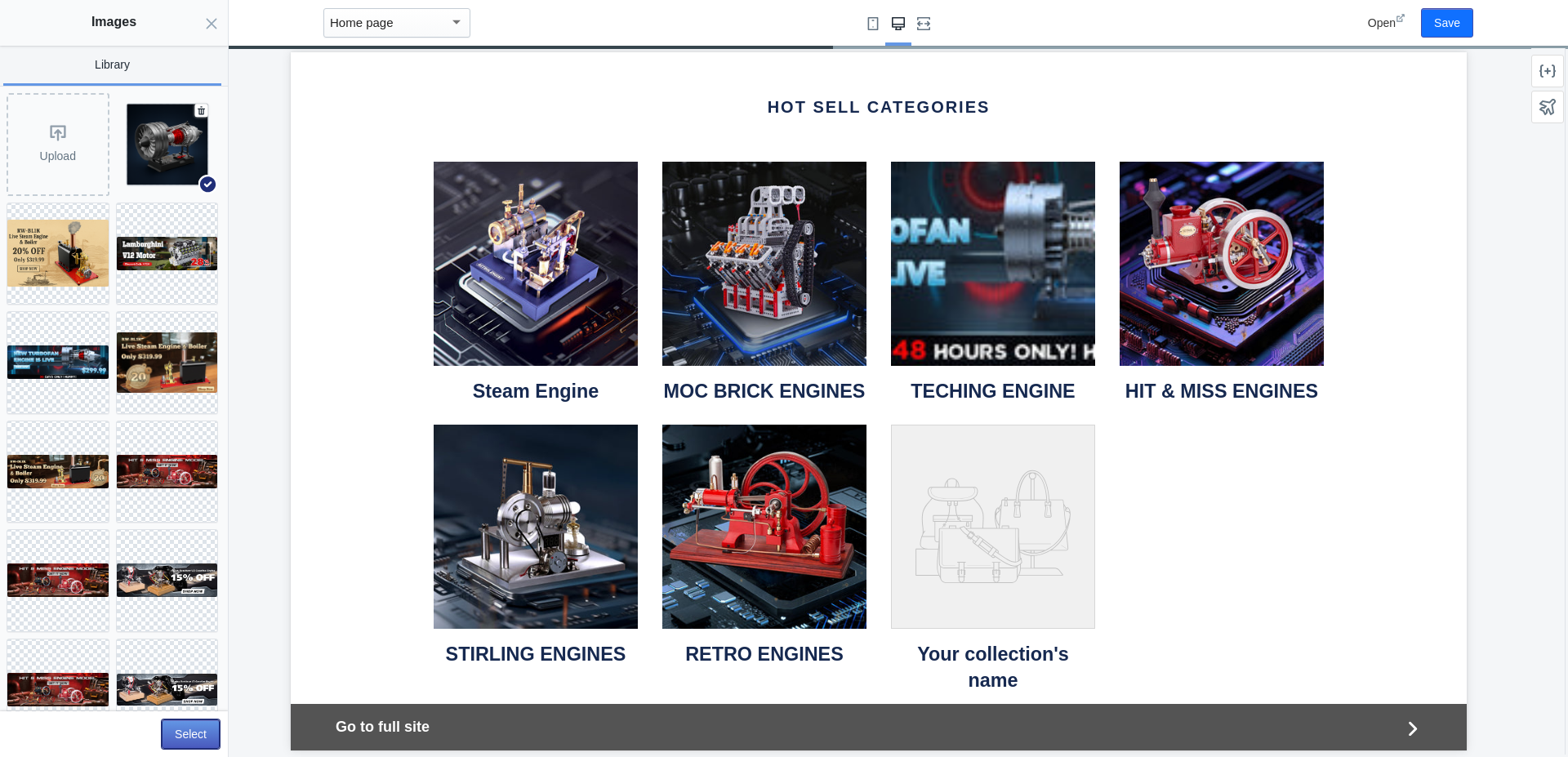
click at [198, 730] on button "Select" at bounding box center [191, 734] width 58 height 30
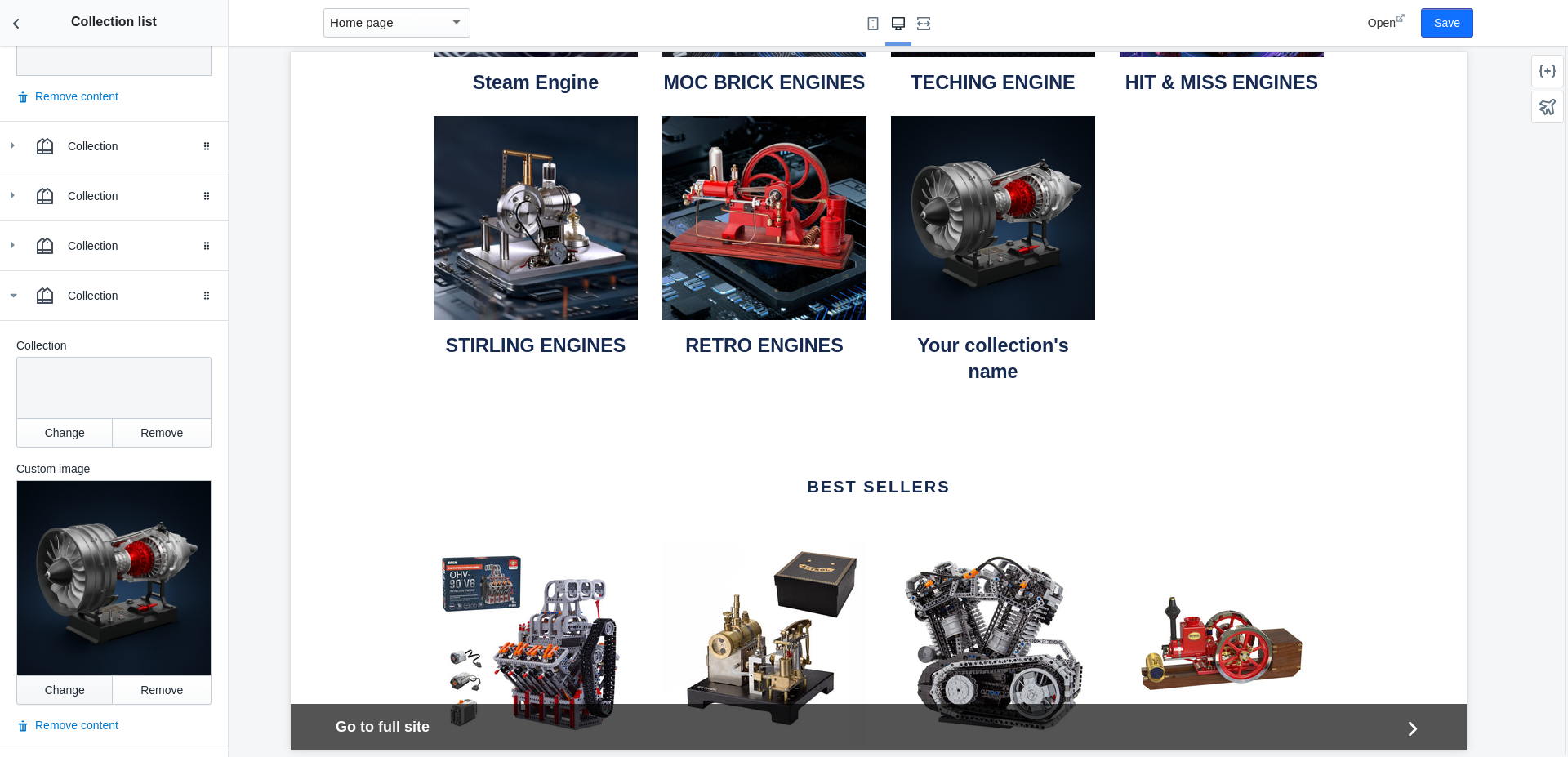
scroll to position [886, 0]
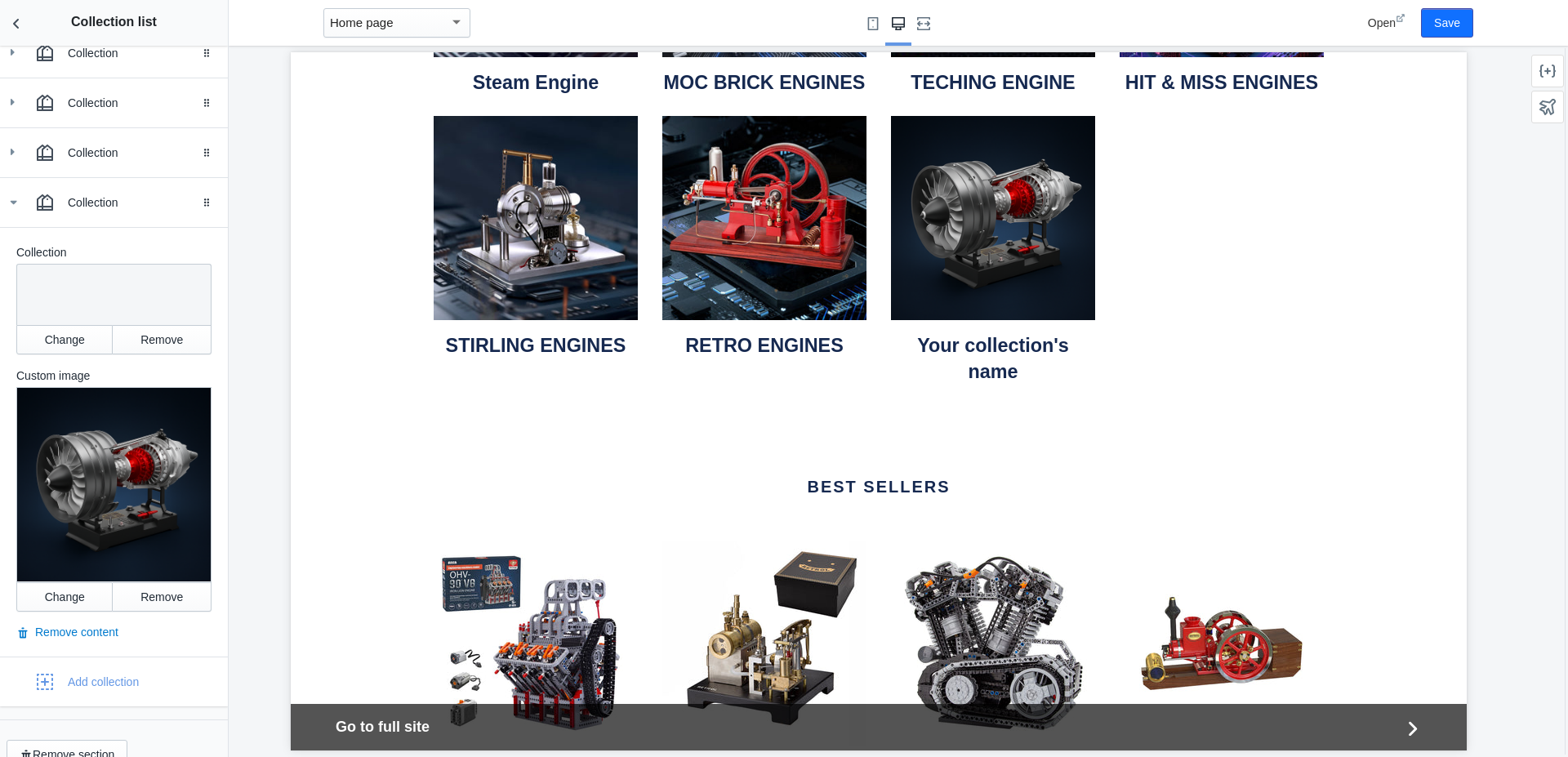
click at [108, 481] on div at bounding box center [114, 485] width 195 height 195
click at [124, 422] on div at bounding box center [114, 485] width 195 height 195
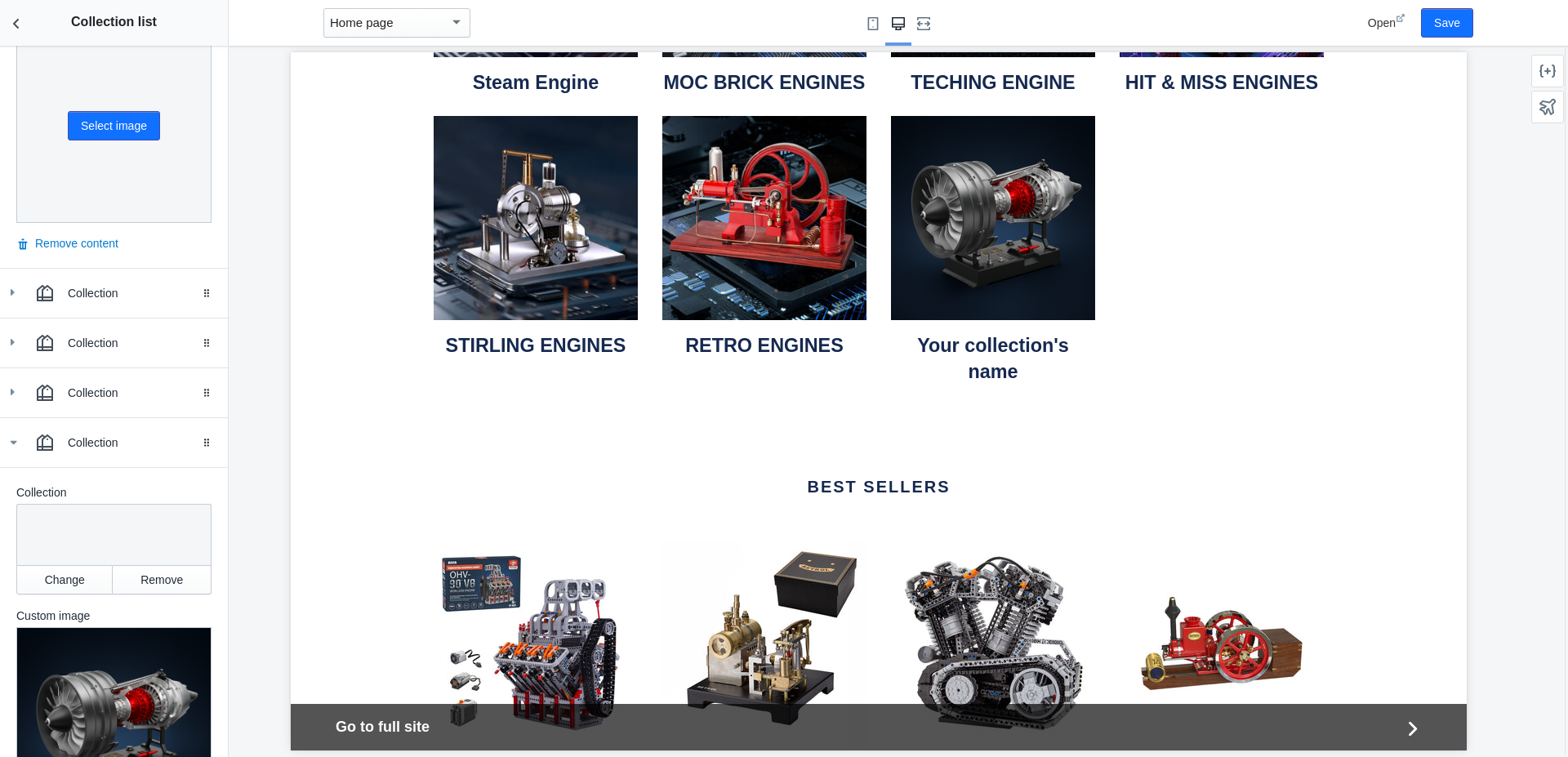
scroll to position [607, 0]
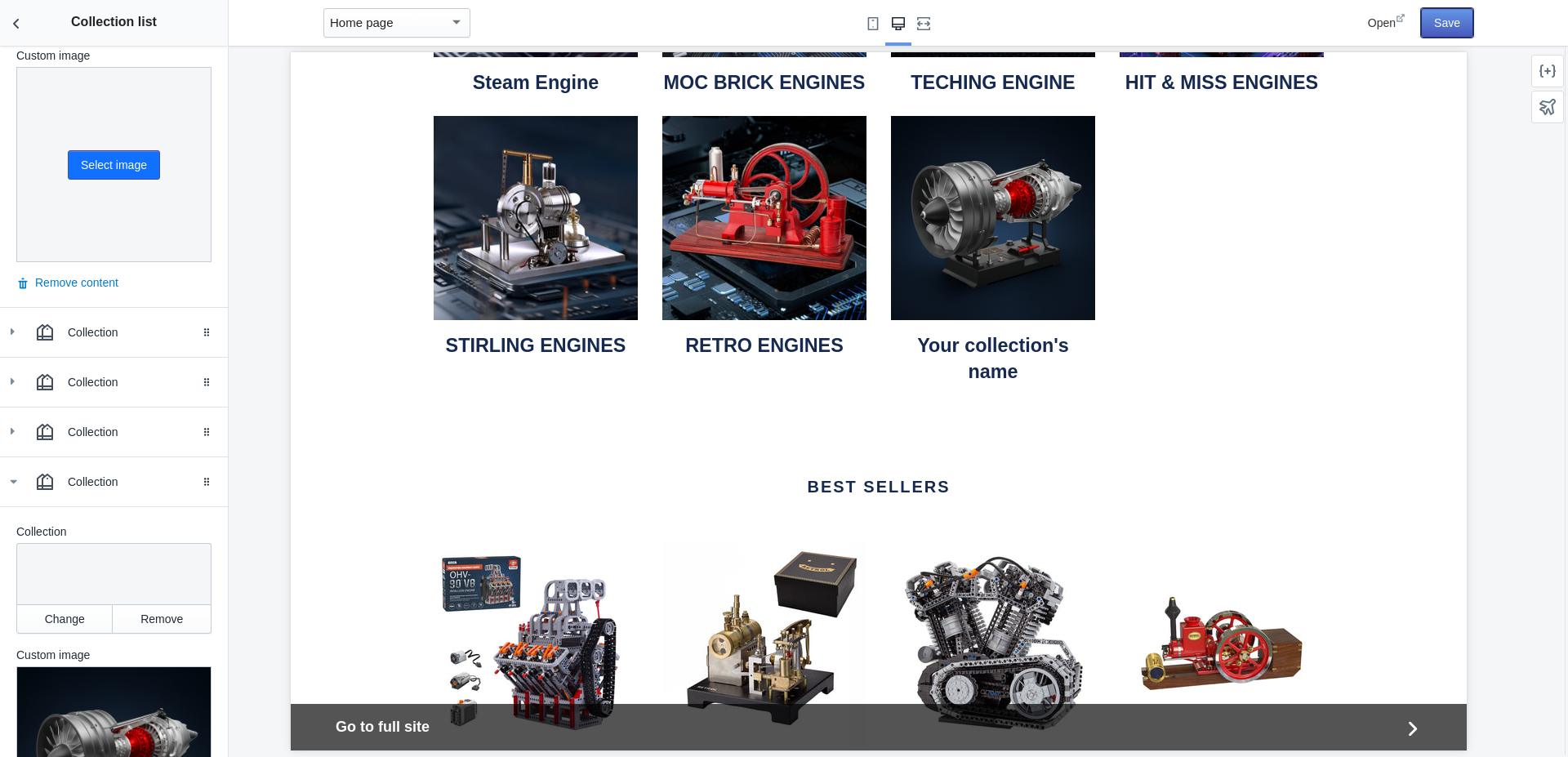
click at [1441, 25] on button "Save" at bounding box center [1446, 23] width 53 height 30
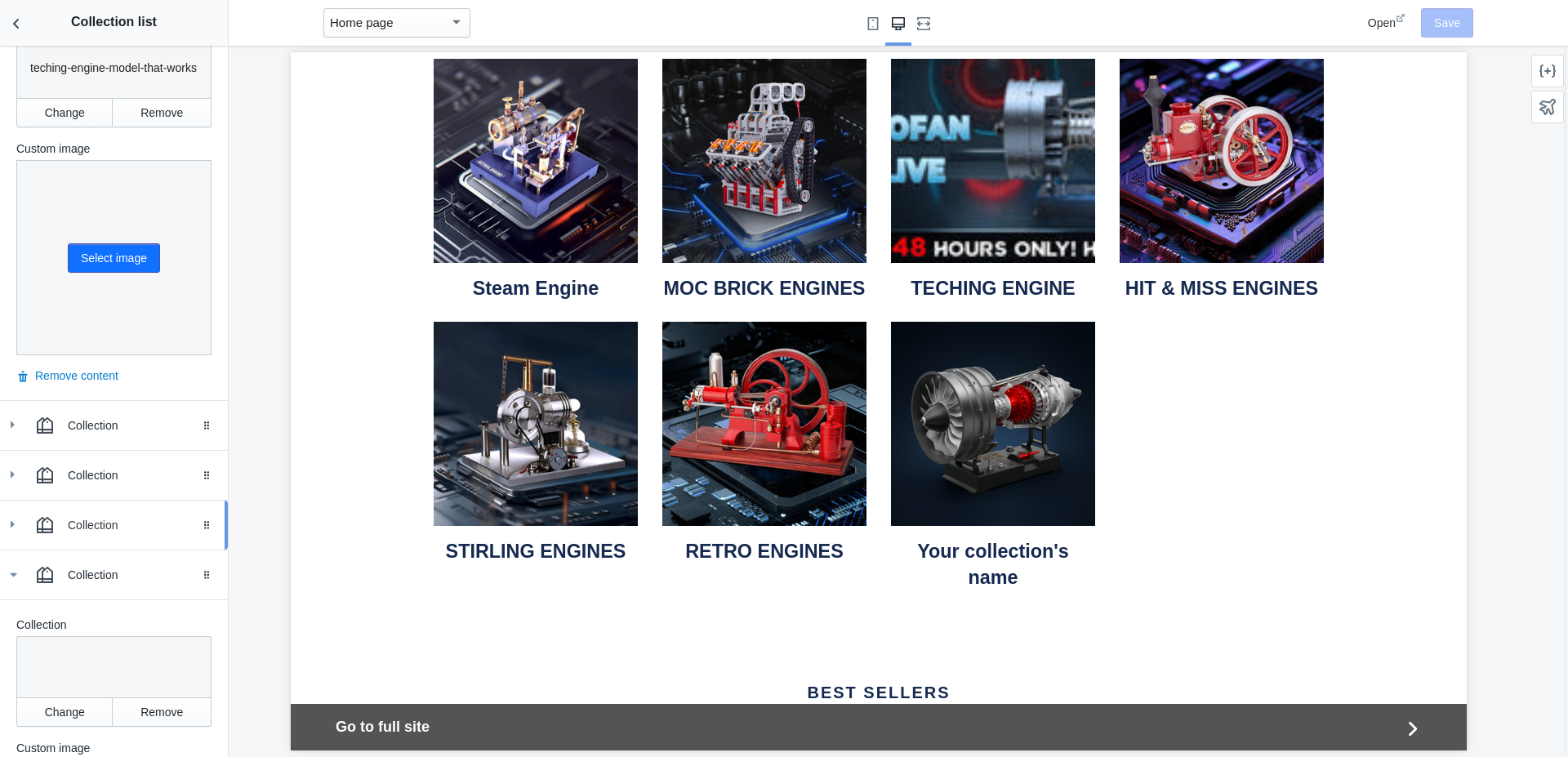
scroll to position [886, 0]
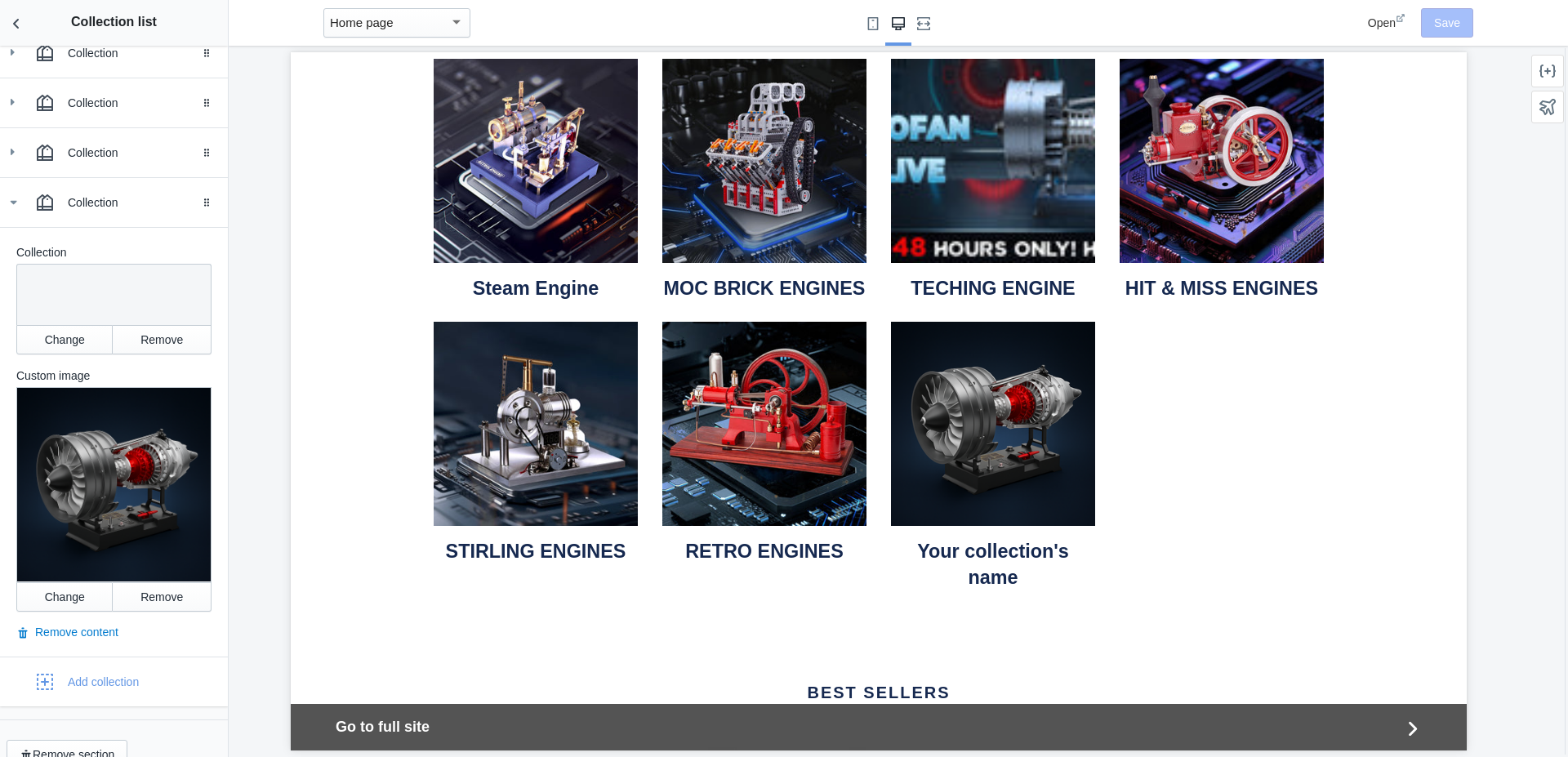
click at [111, 463] on div at bounding box center [114, 485] width 195 height 195
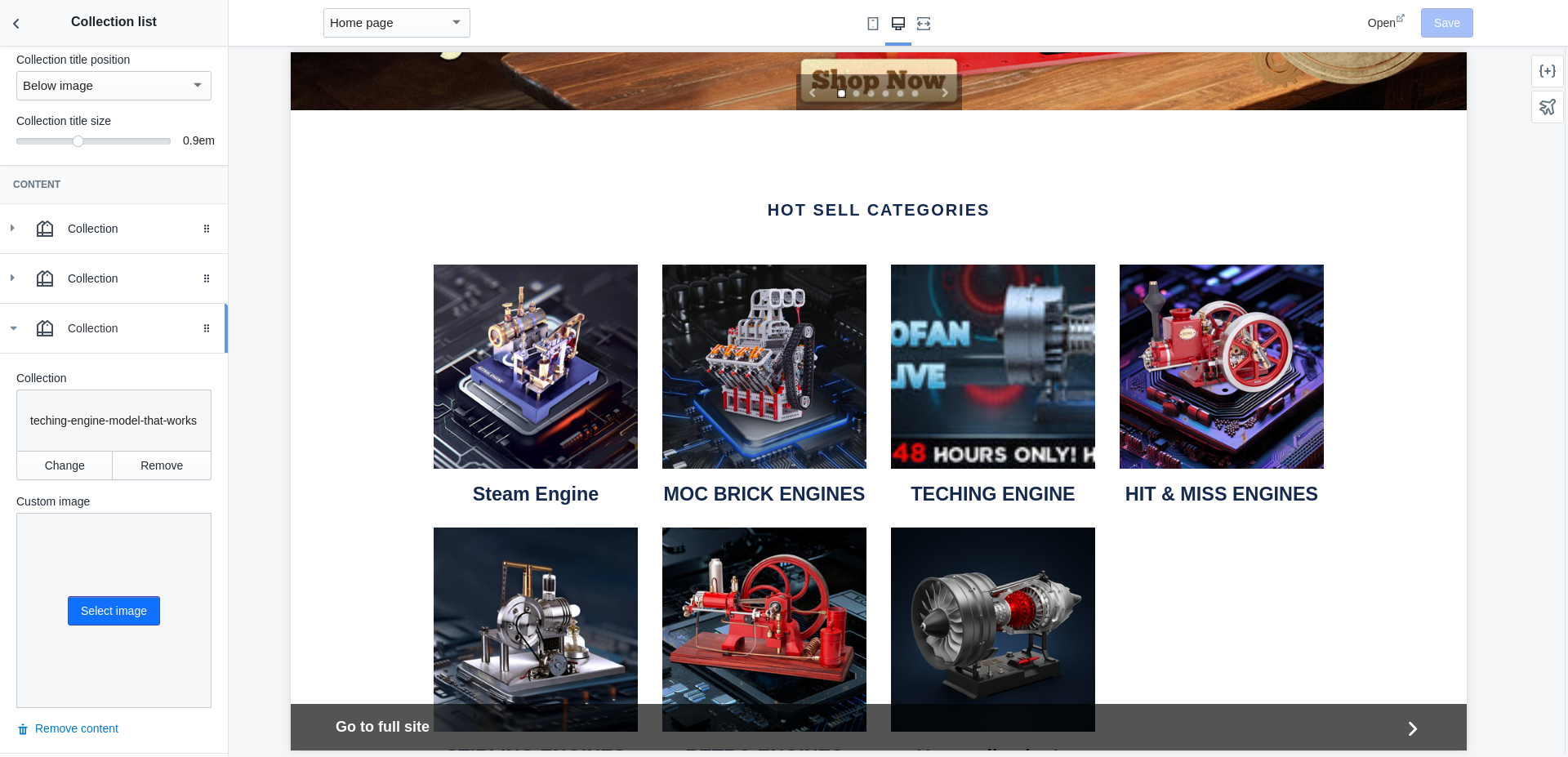
scroll to position [141, 0]
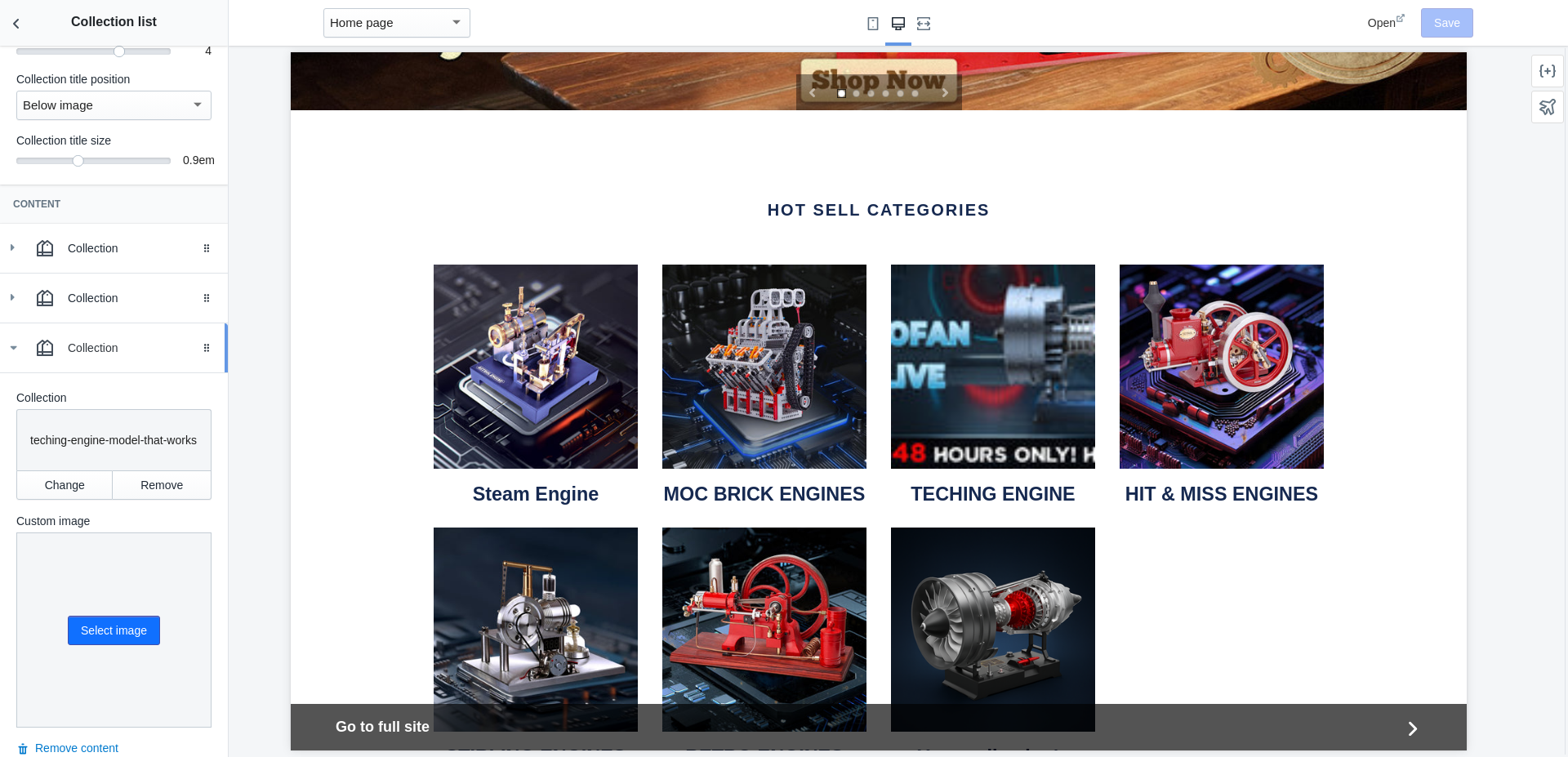
click at [10, 354] on icon at bounding box center [12, 348] width 16 height 16
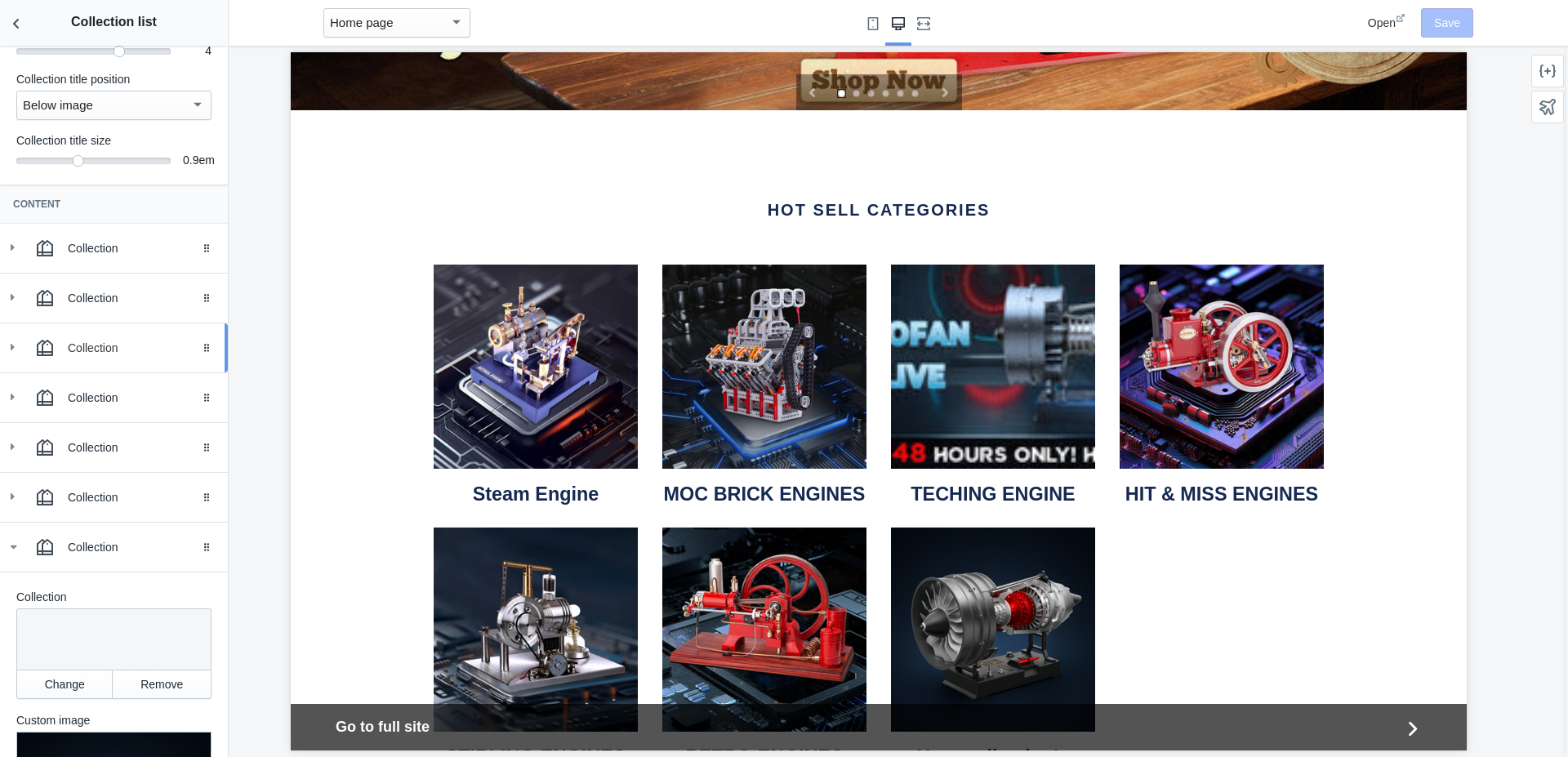
click at [10, 354] on icon at bounding box center [11, 347] width 16 height 16
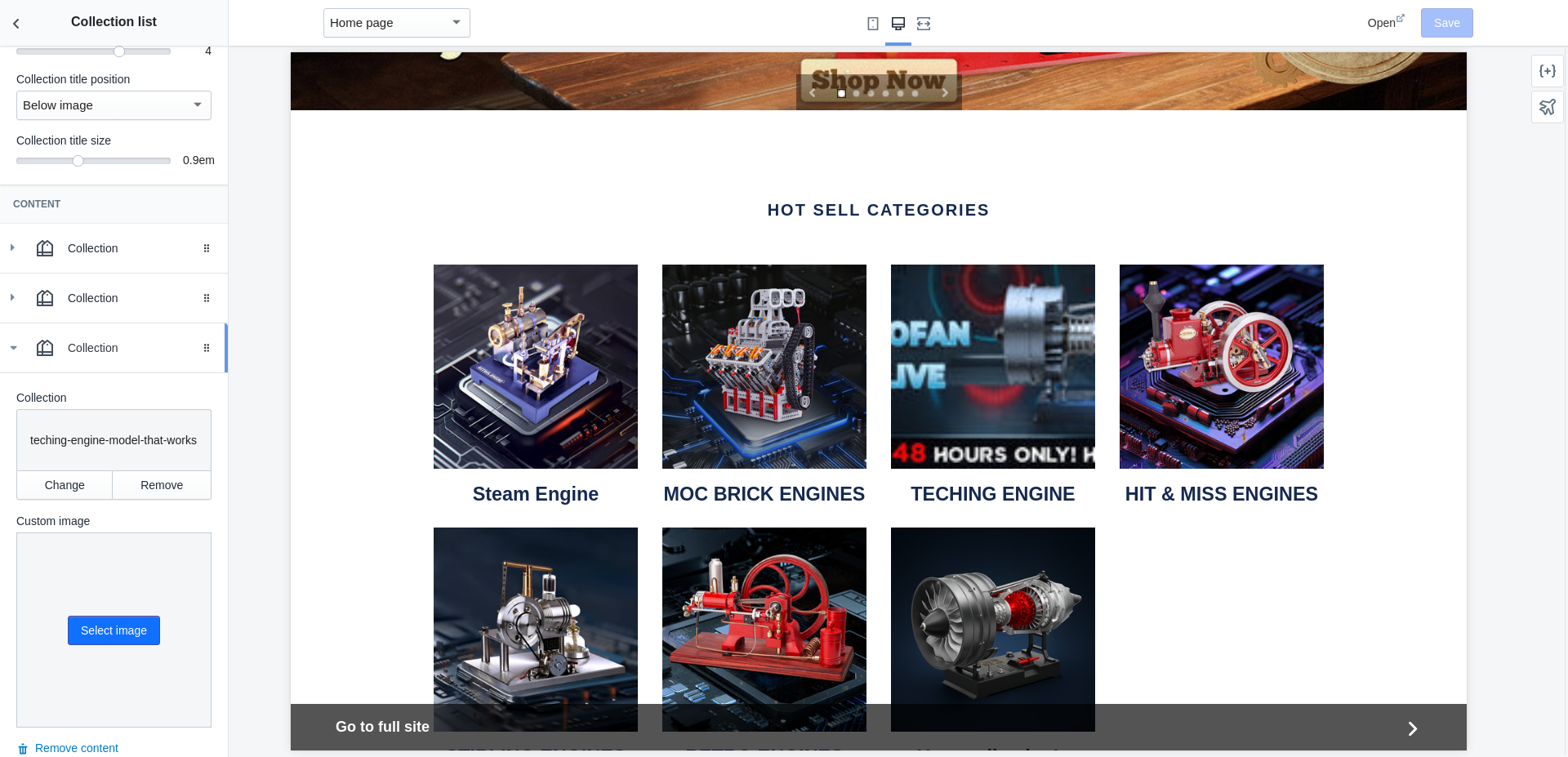
click at [90, 350] on div "Collection" at bounding box center [142, 348] width 148 height 16
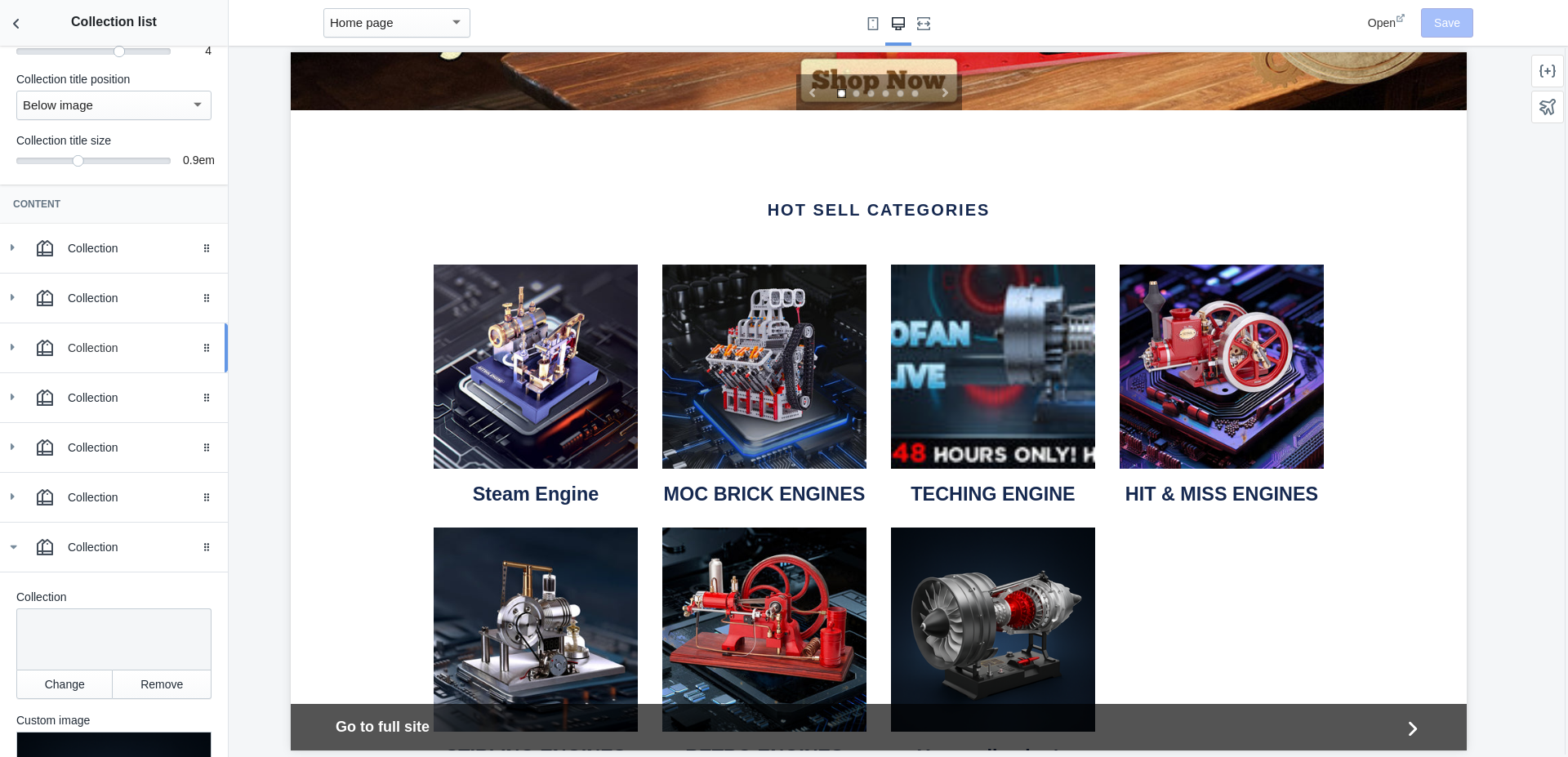
click at [82, 347] on div "Collection" at bounding box center [142, 348] width 148 height 16
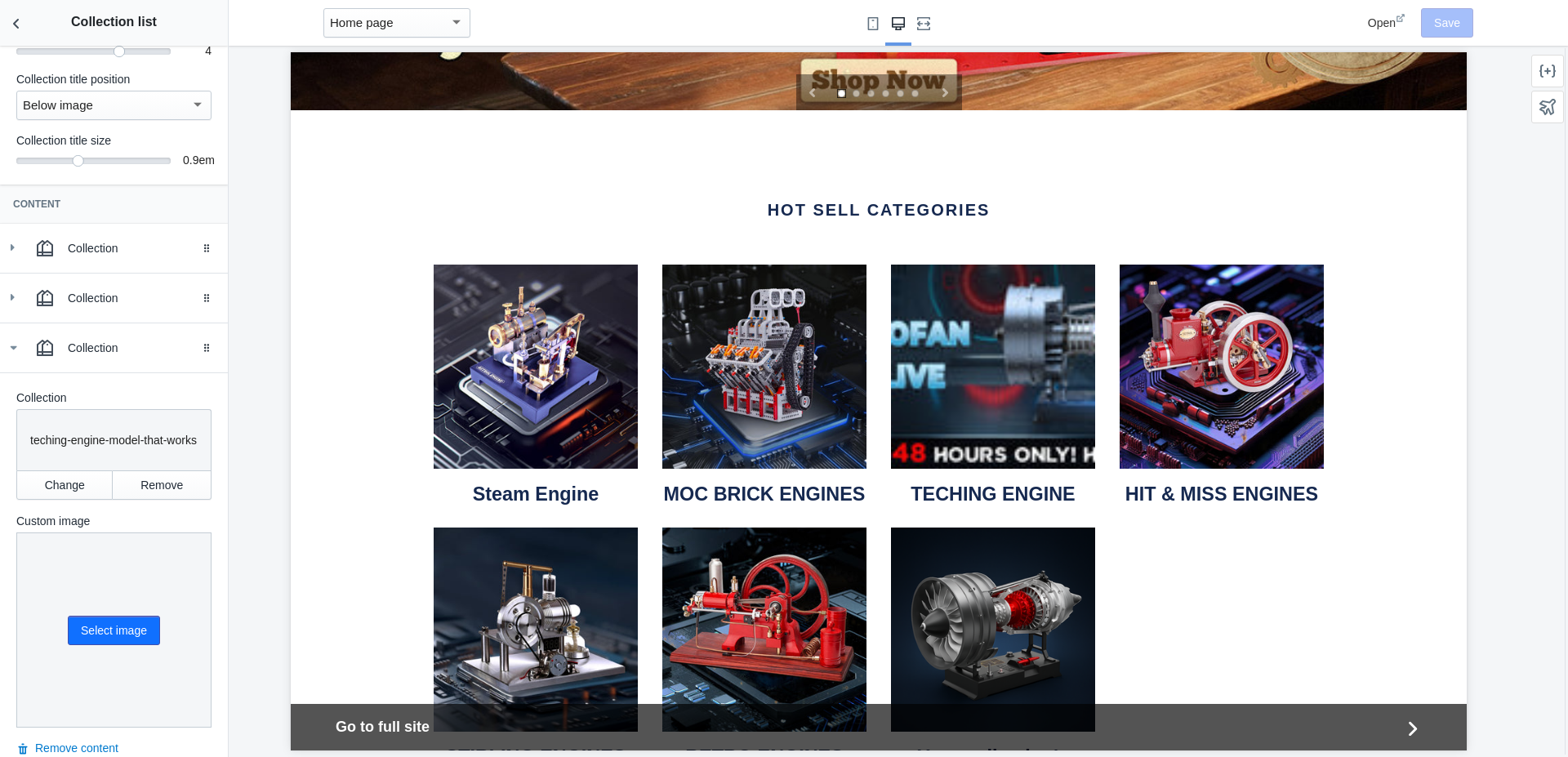
click at [81, 441] on p "teching-engine-model-that-works" at bounding box center [114, 440] width 168 height 16
click at [80, 445] on p "teching-engine-model-that-works" at bounding box center [114, 440] width 168 height 16
click at [88, 628] on button "Select image" at bounding box center [114, 631] width 92 height 30
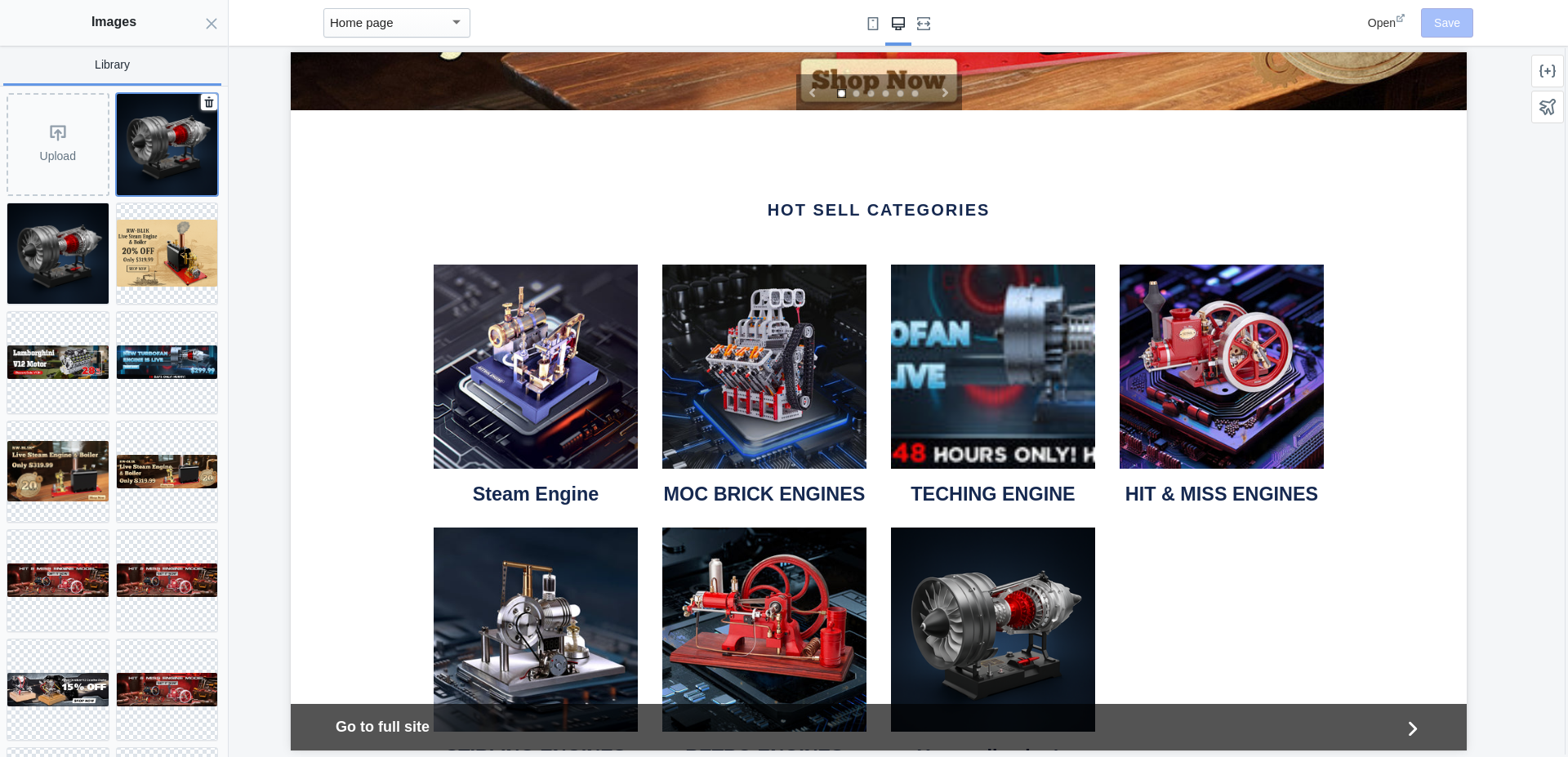
click at [138, 132] on img at bounding box center [168, 145] width 102 height 102
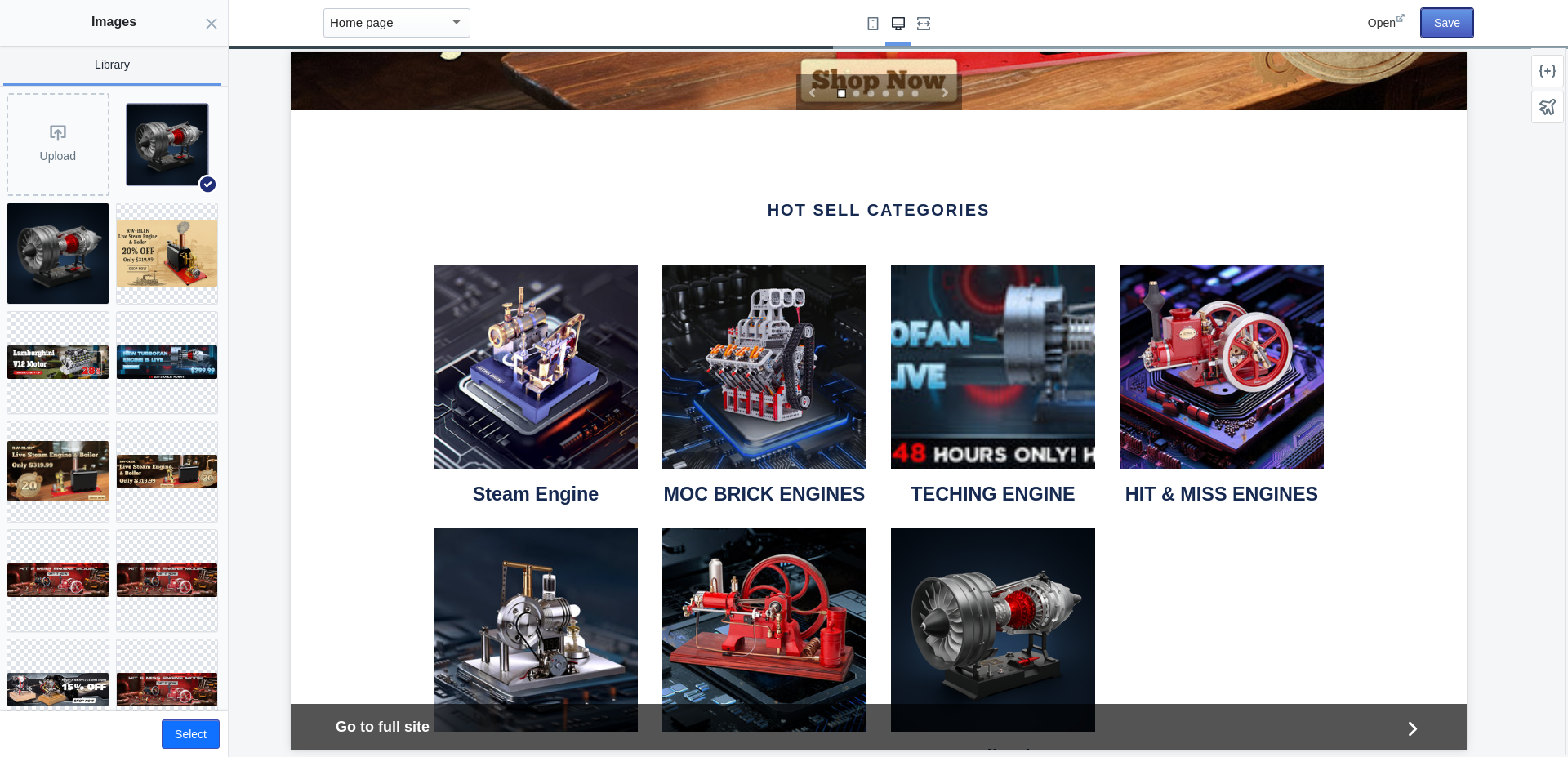
click at [1440, 21] on button "Save" at bounding box center [1446, 23] width 53 height 30
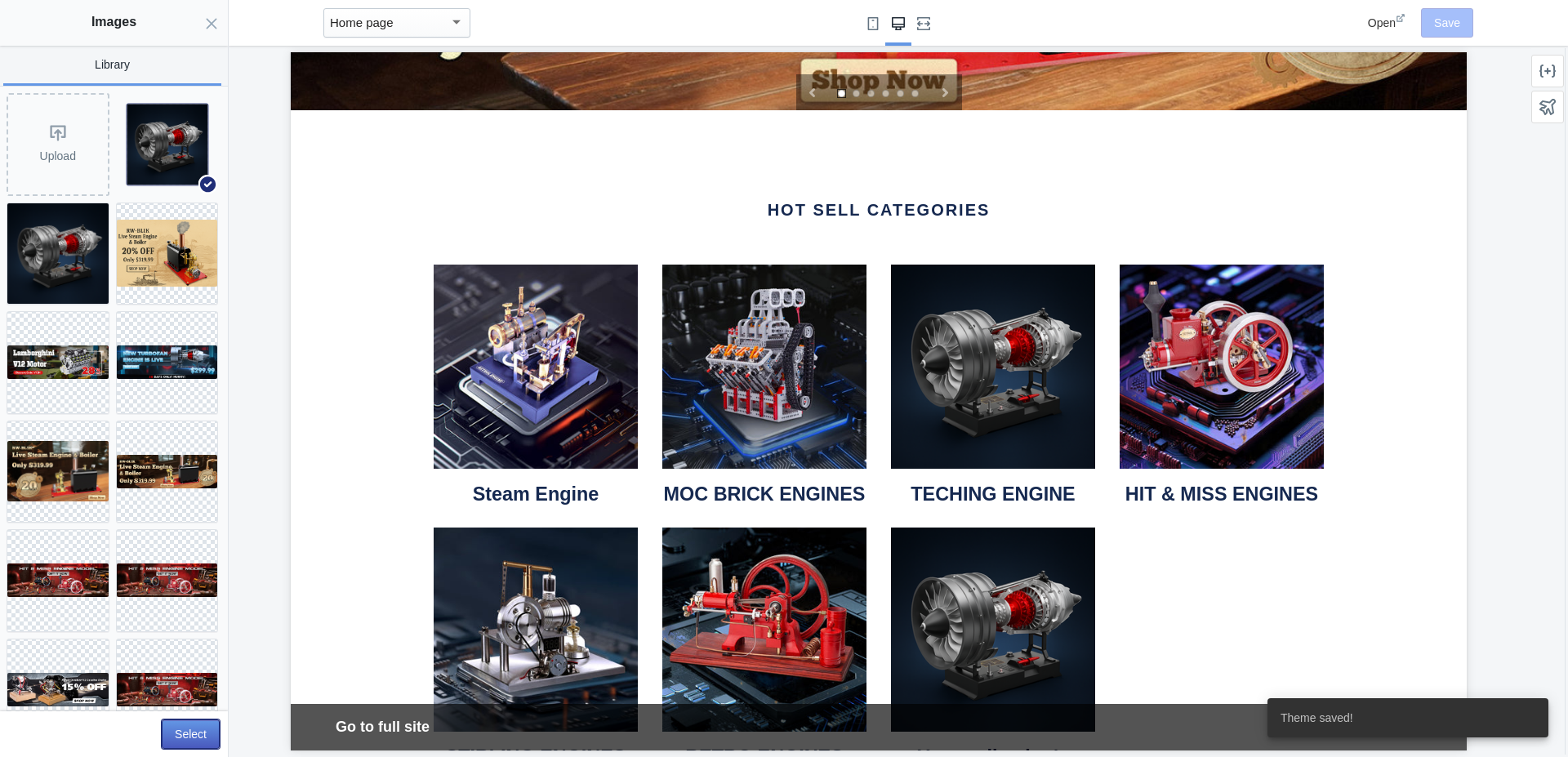
click at [187, 733] on button "Select" at bounding box center [191, 734] width 58 height 30
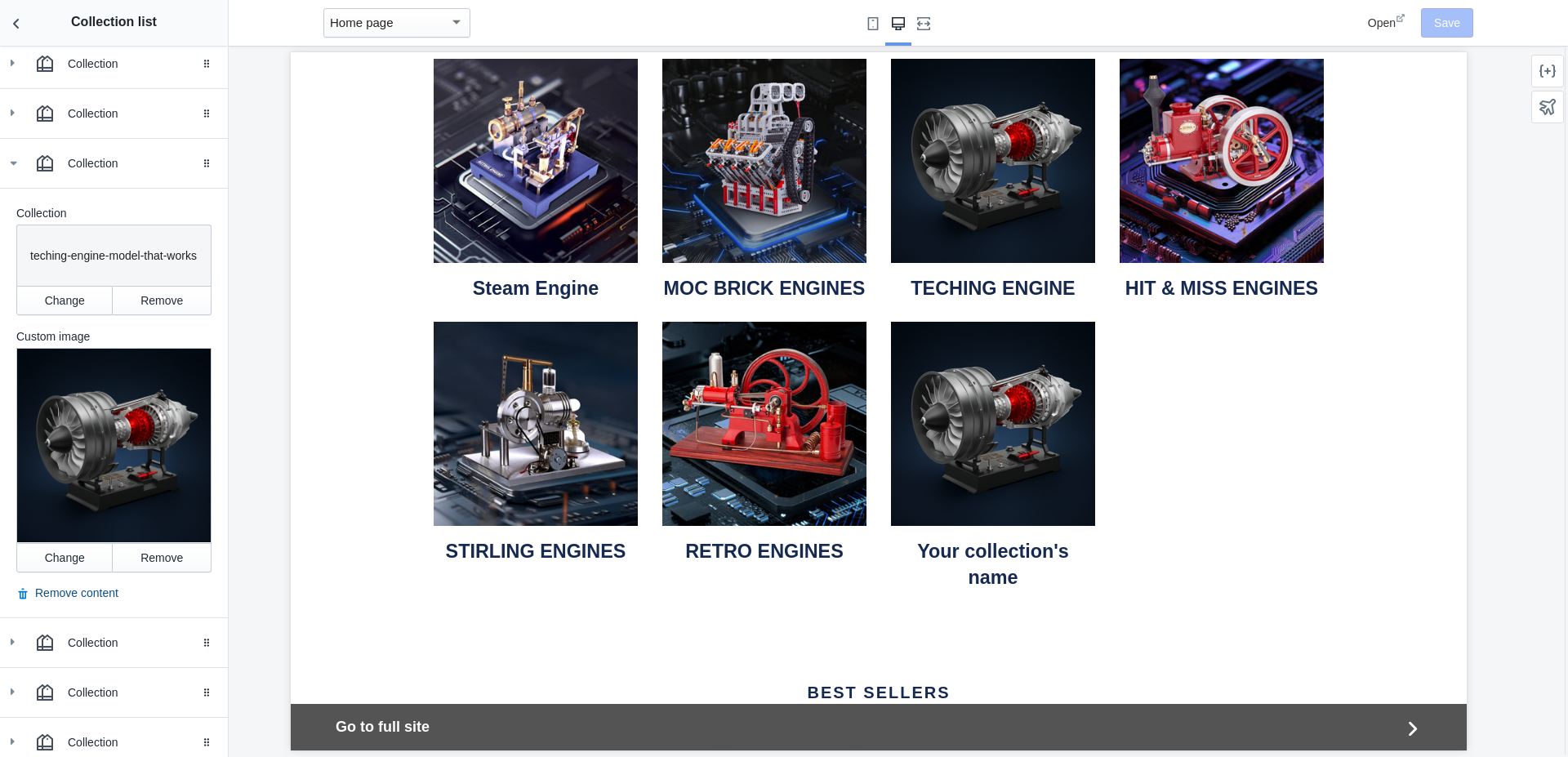
scroll to position [328, 0]
click at [15, 161] on use at bounding box center [13, 162] width 7 height 4
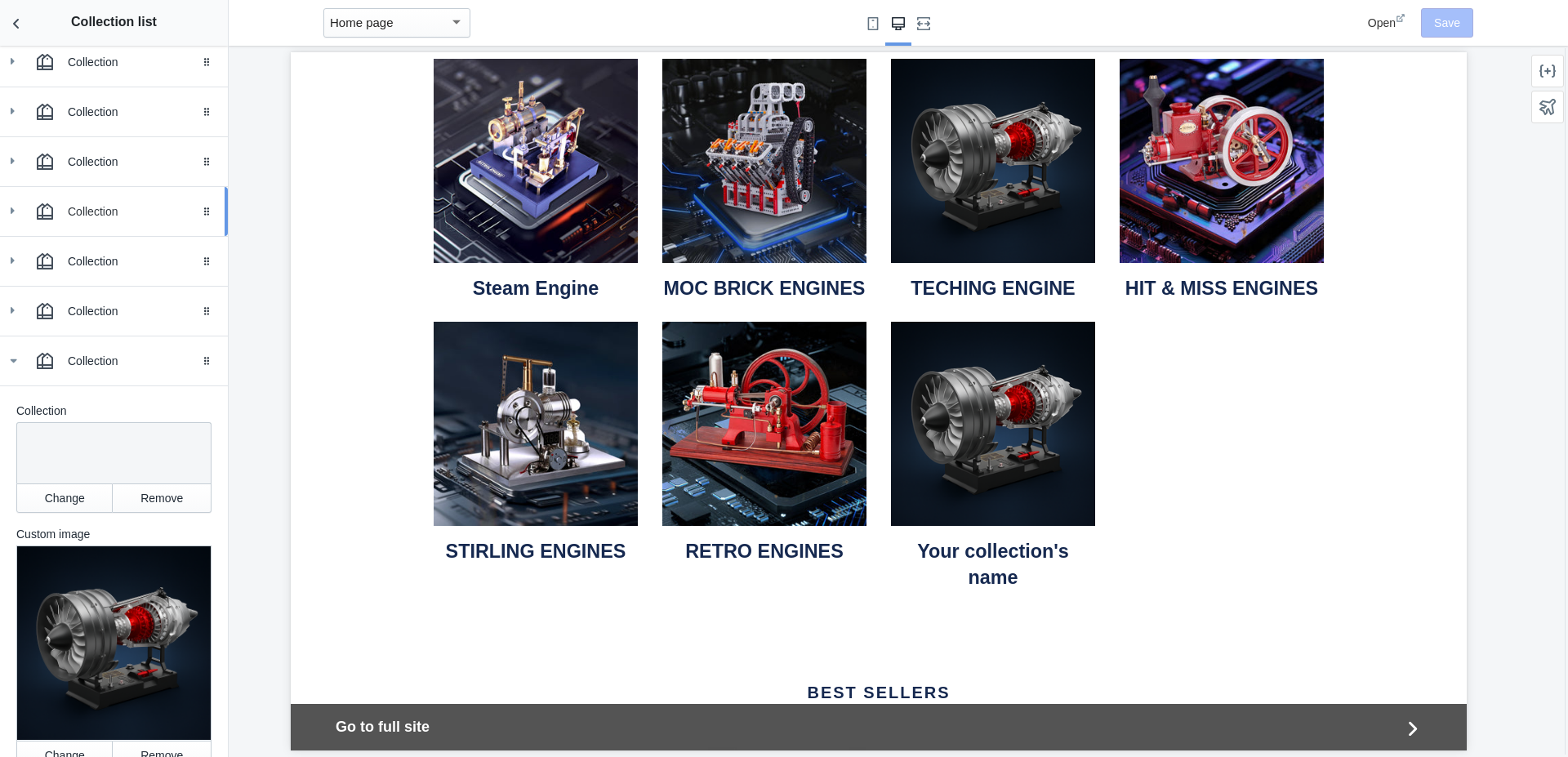
click at [57, 214] on div at bounding box center [45, 212] width 33 height 33
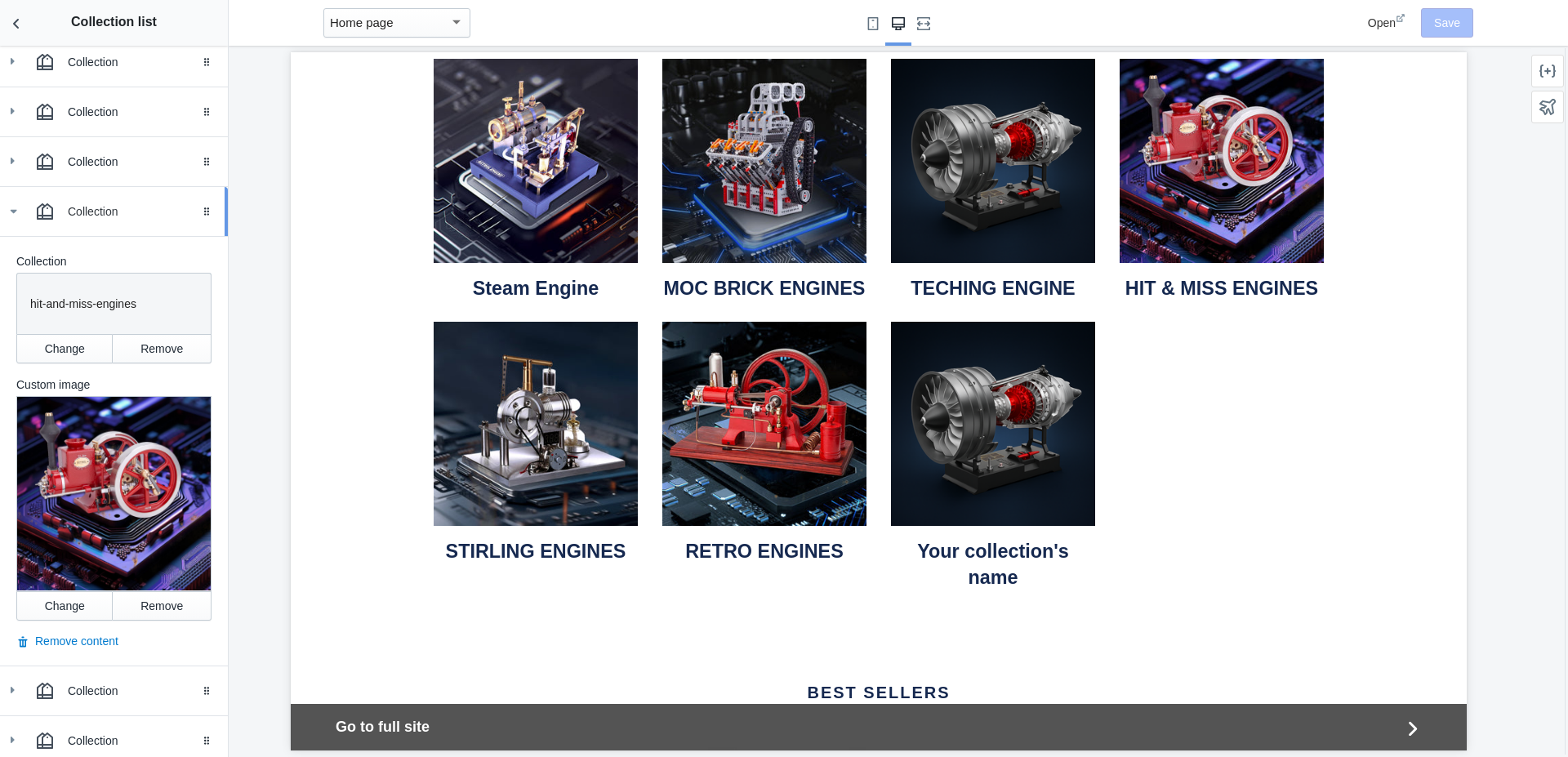
click at [16, 214] on icon at bounding box center [12, 211] width 16 height 16
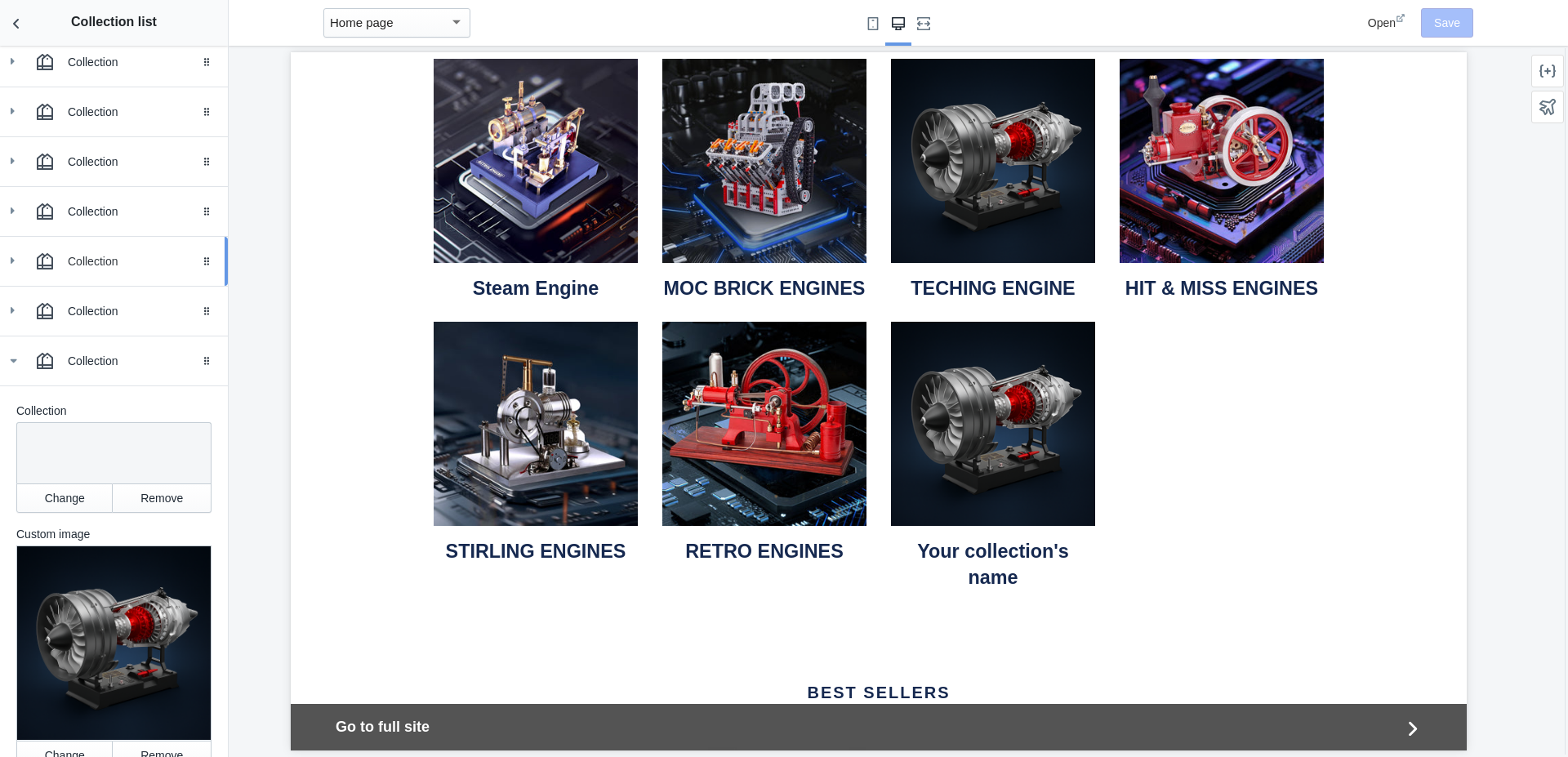
click at [74, 267] on div "Collection" at bounding box center [142, 261] width 148 height 16
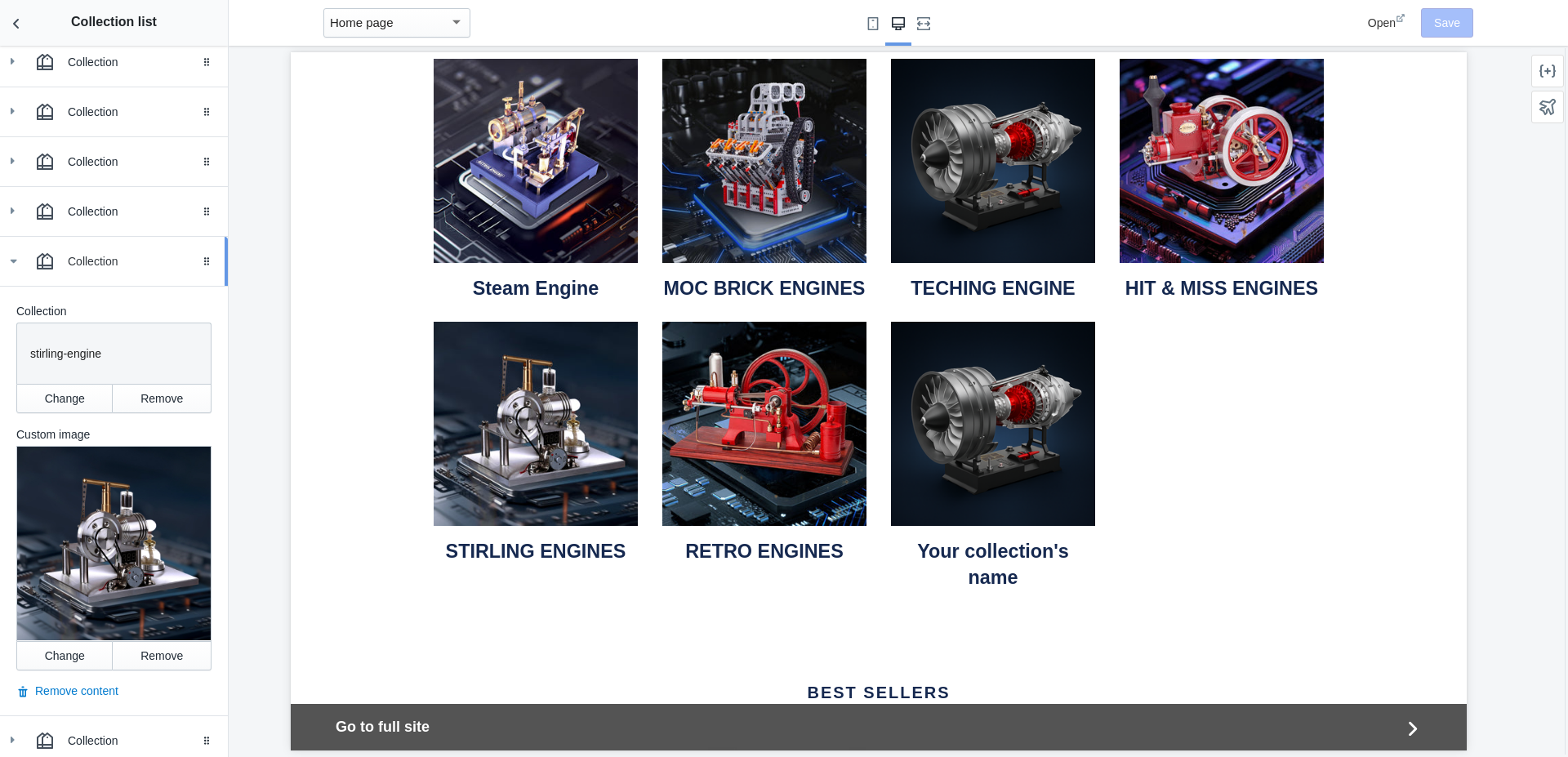
click at [16, 262] on use at bounding box center [13, 262] width 7 height 4
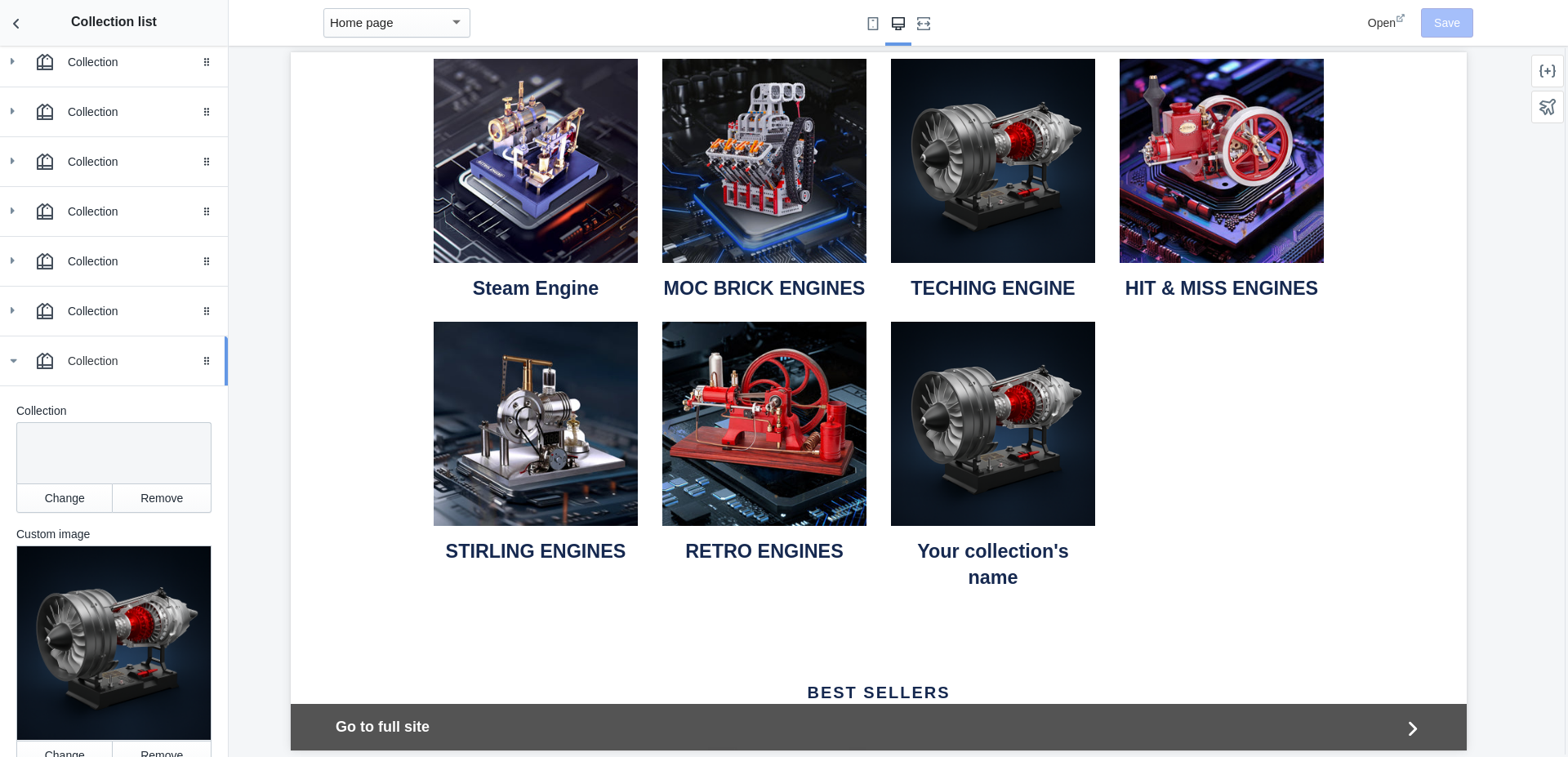
click at [21, 360] on icon at bounding box center [12, 360] width 16 height 16
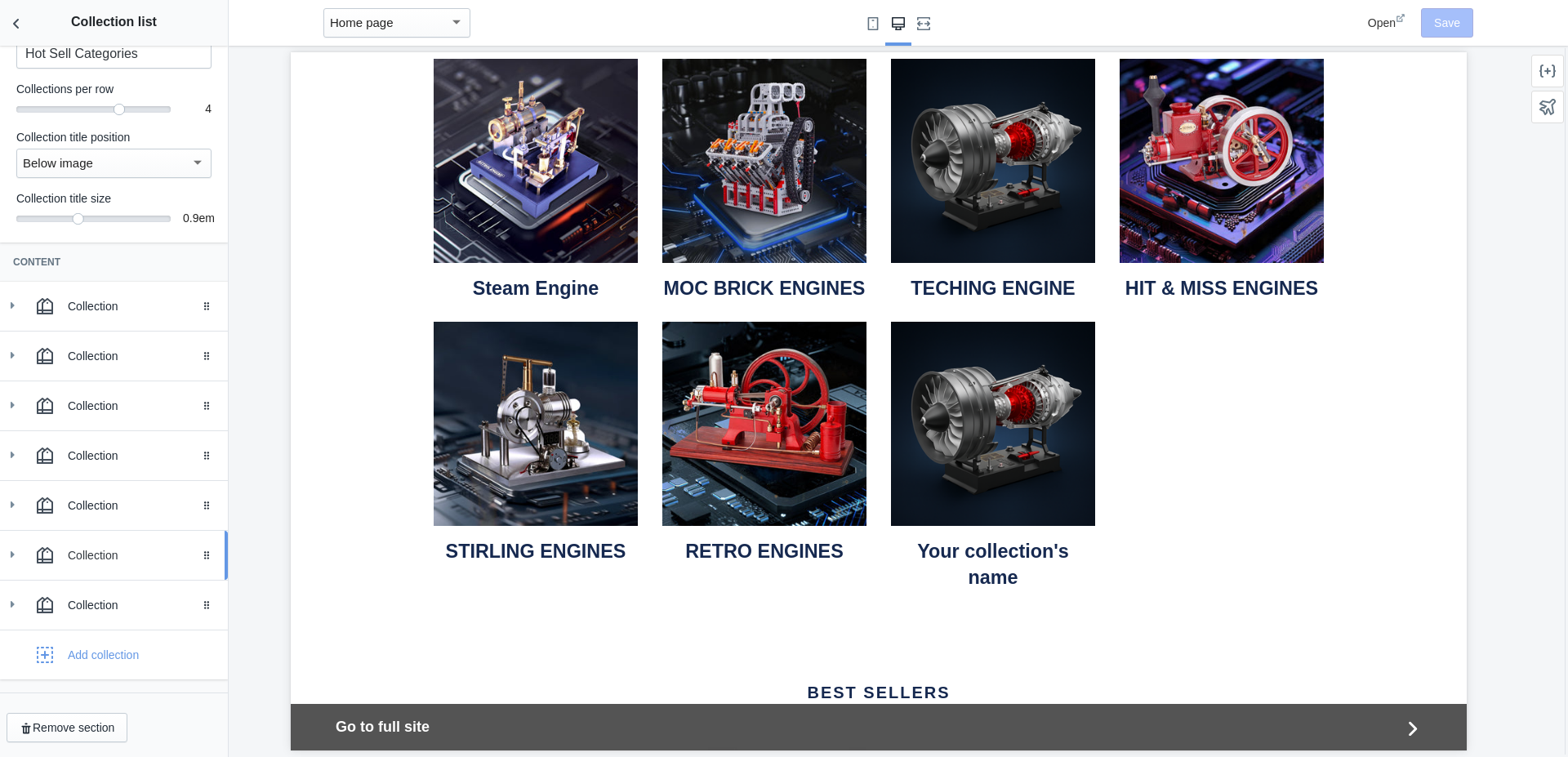
click at [17, 552] on icon at bounding box center [11, 554] width 16 height 16
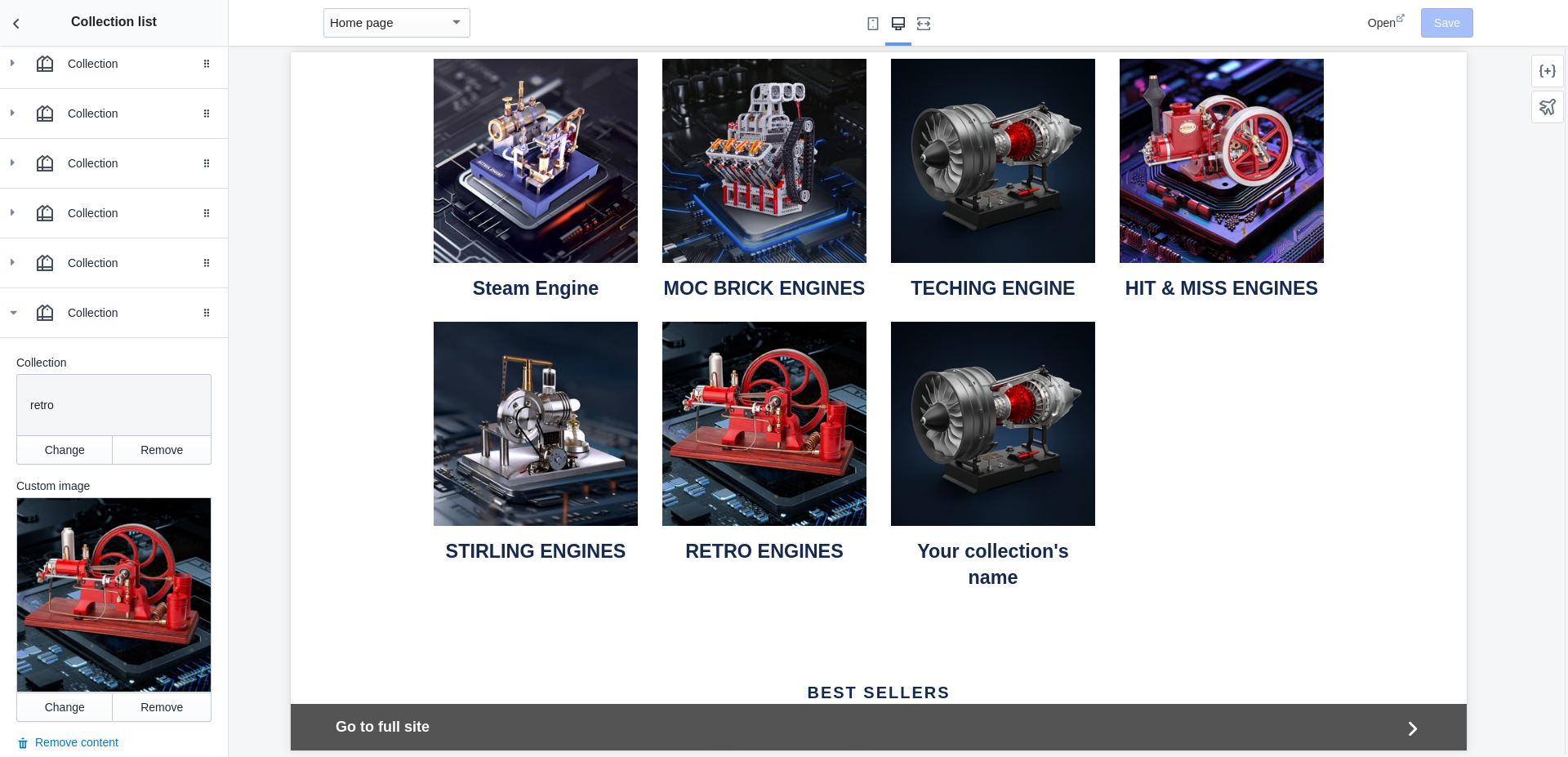
scroll to position [363, 0]
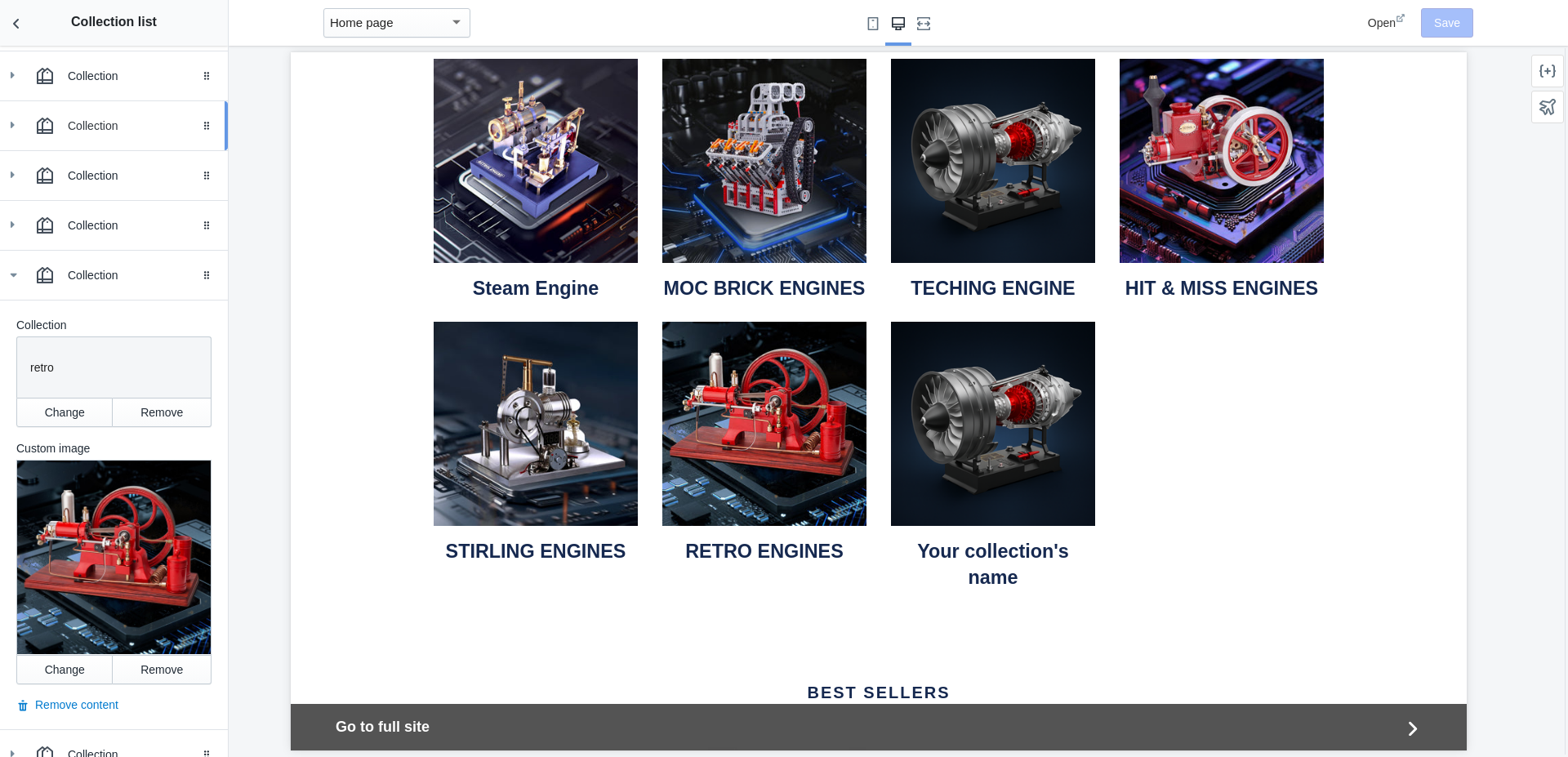
click at [22, 277] on div "Collection" at bounding box center [114, 275] width 203 height 33
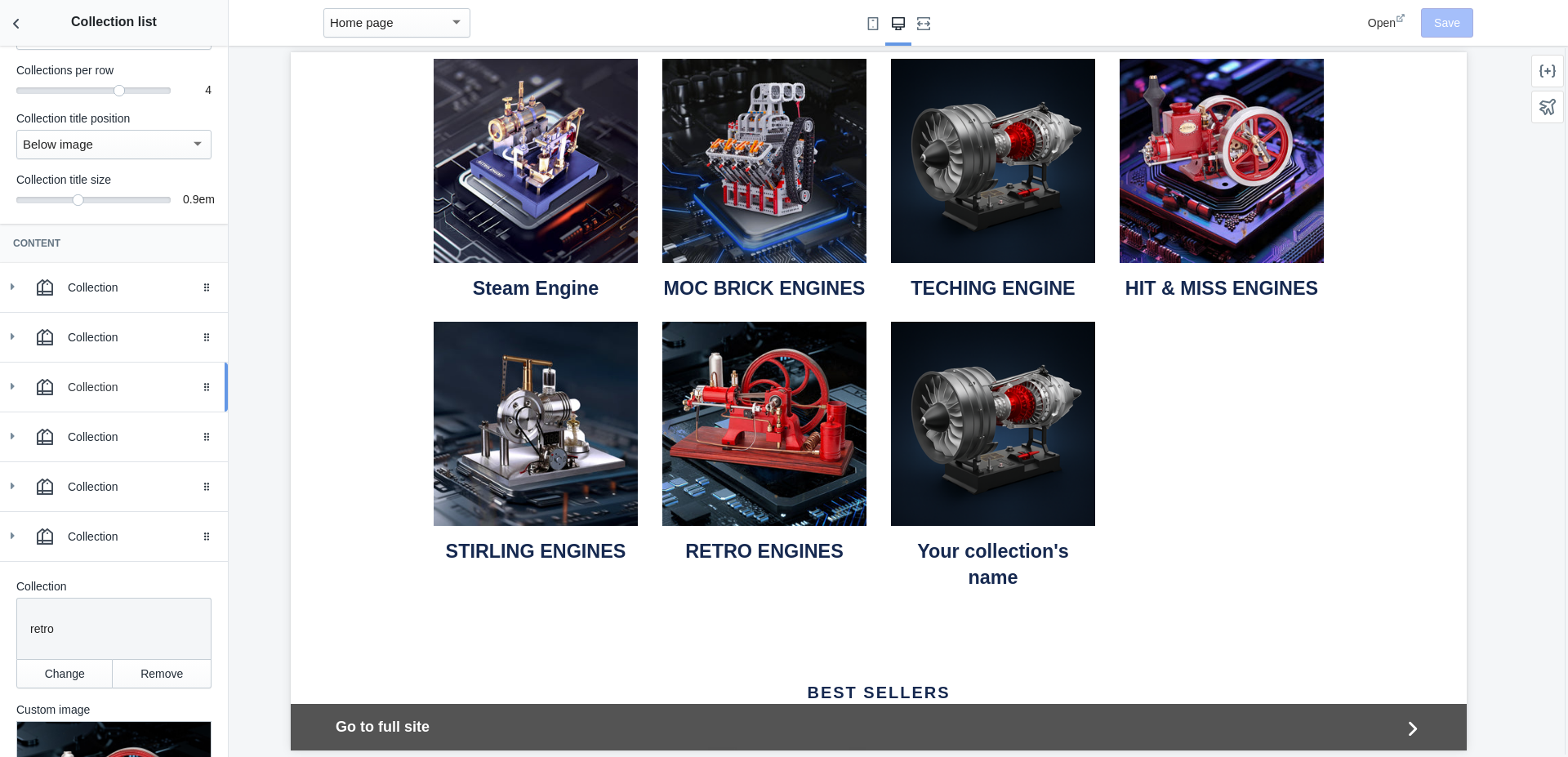
scroll to position [84, 0]
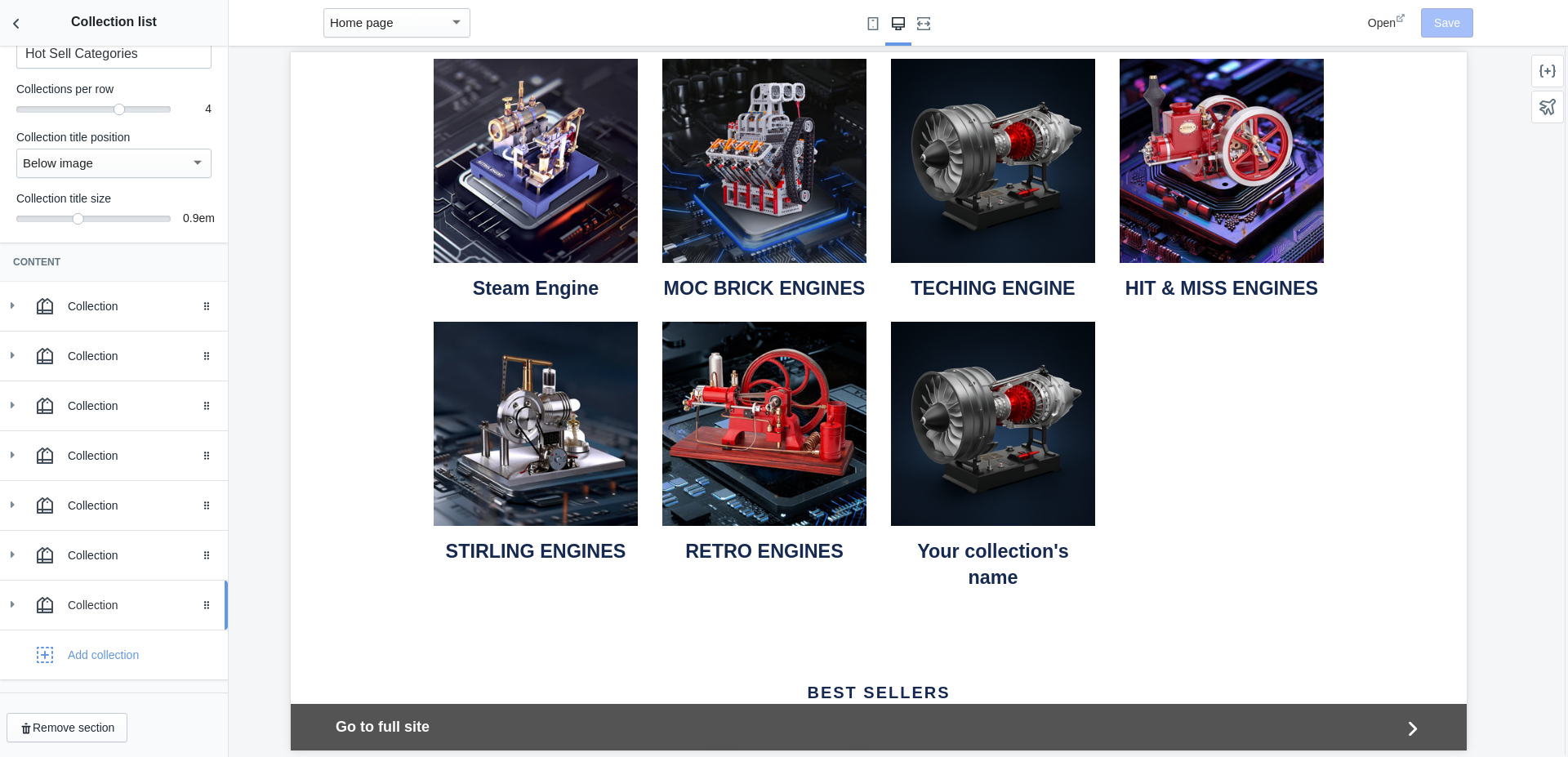
click at [18, 600] on icon at bounding box center [11, 604] width 16 height 16
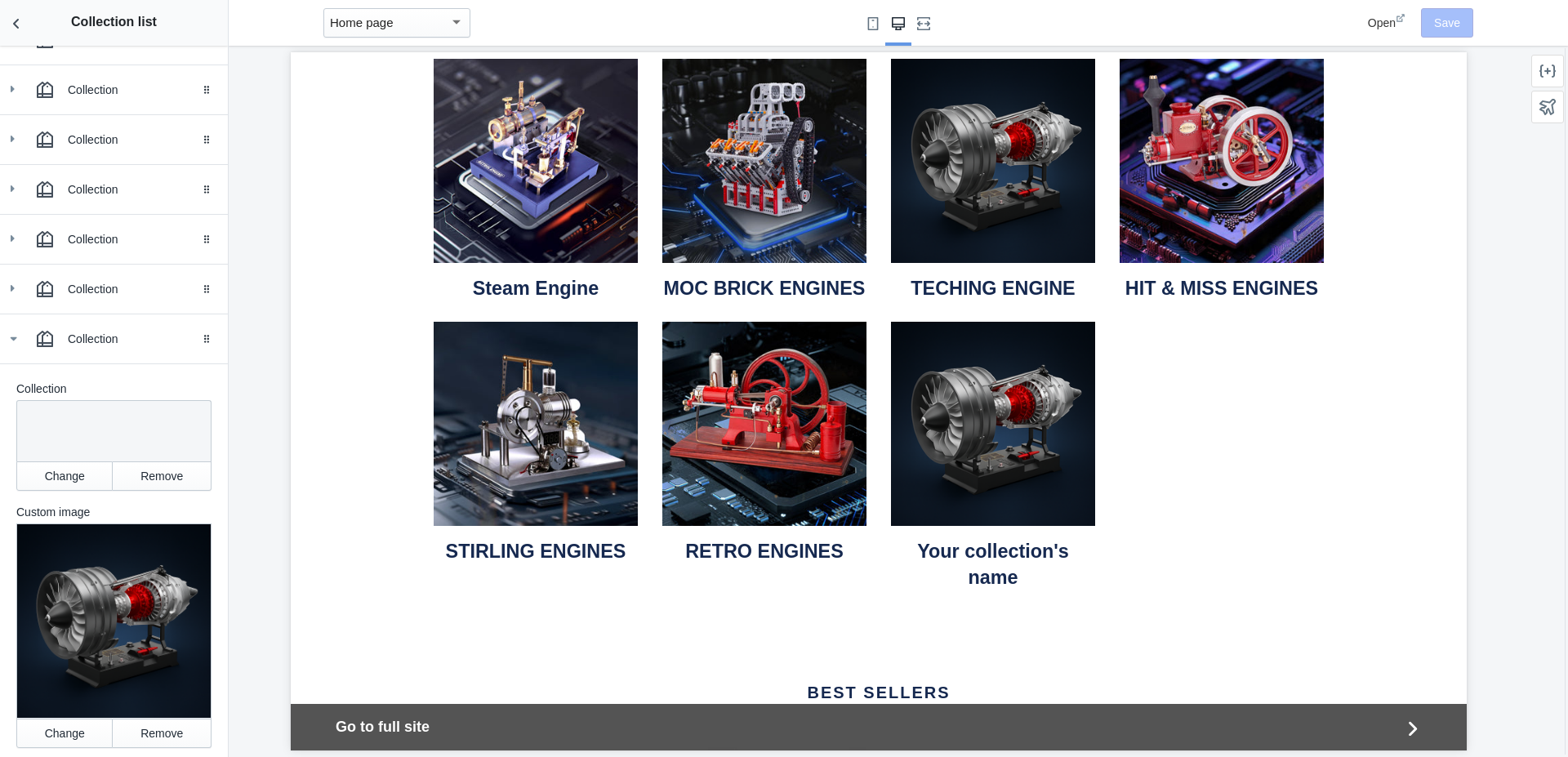
scroll to position [363, 0]
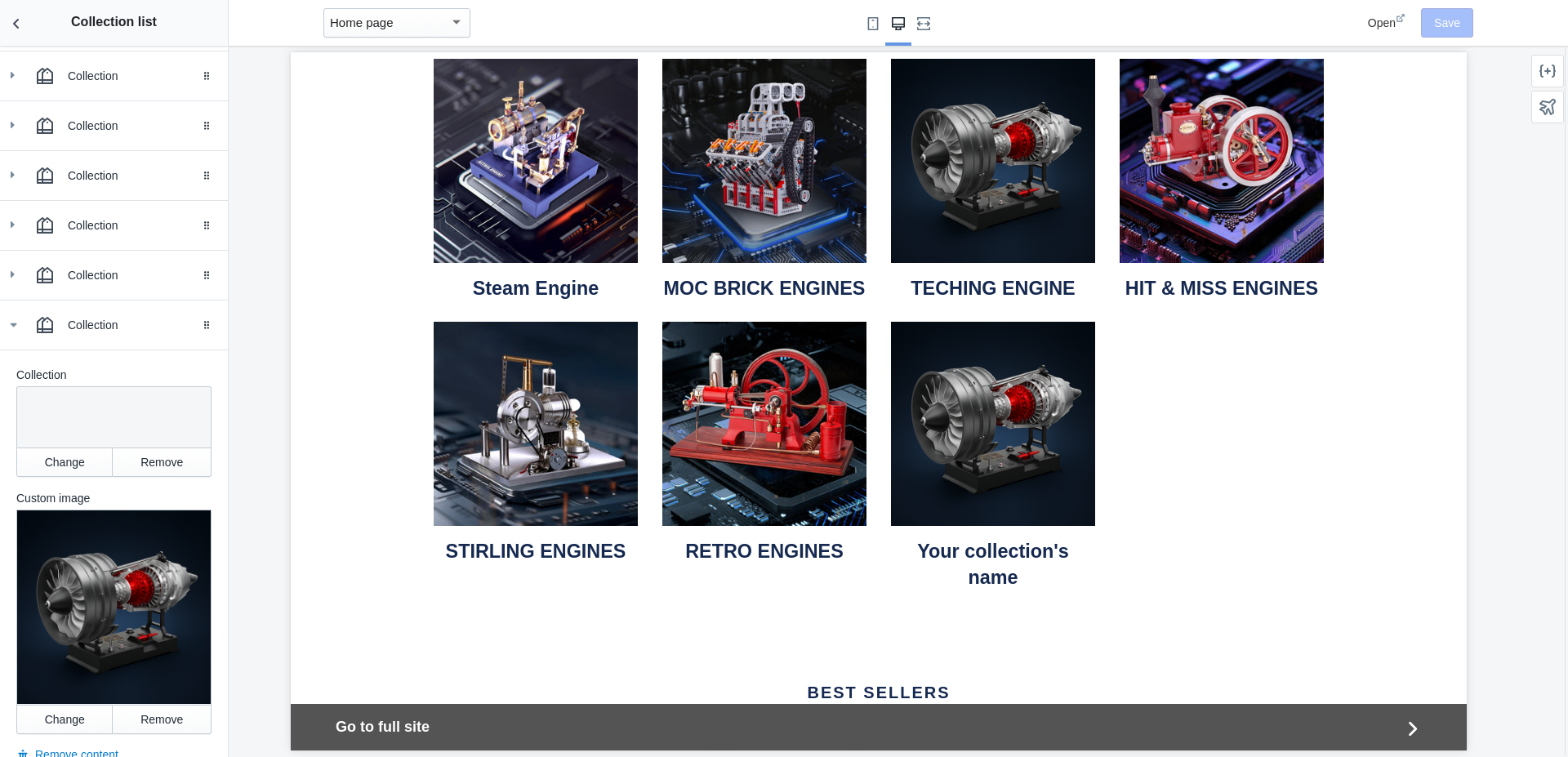
click at [77, 569] on div at bounding box center [114, 608] width 195 height 195
click at [70, 712] on button "Change" at bounding box center [64, 720] width 97 height 30
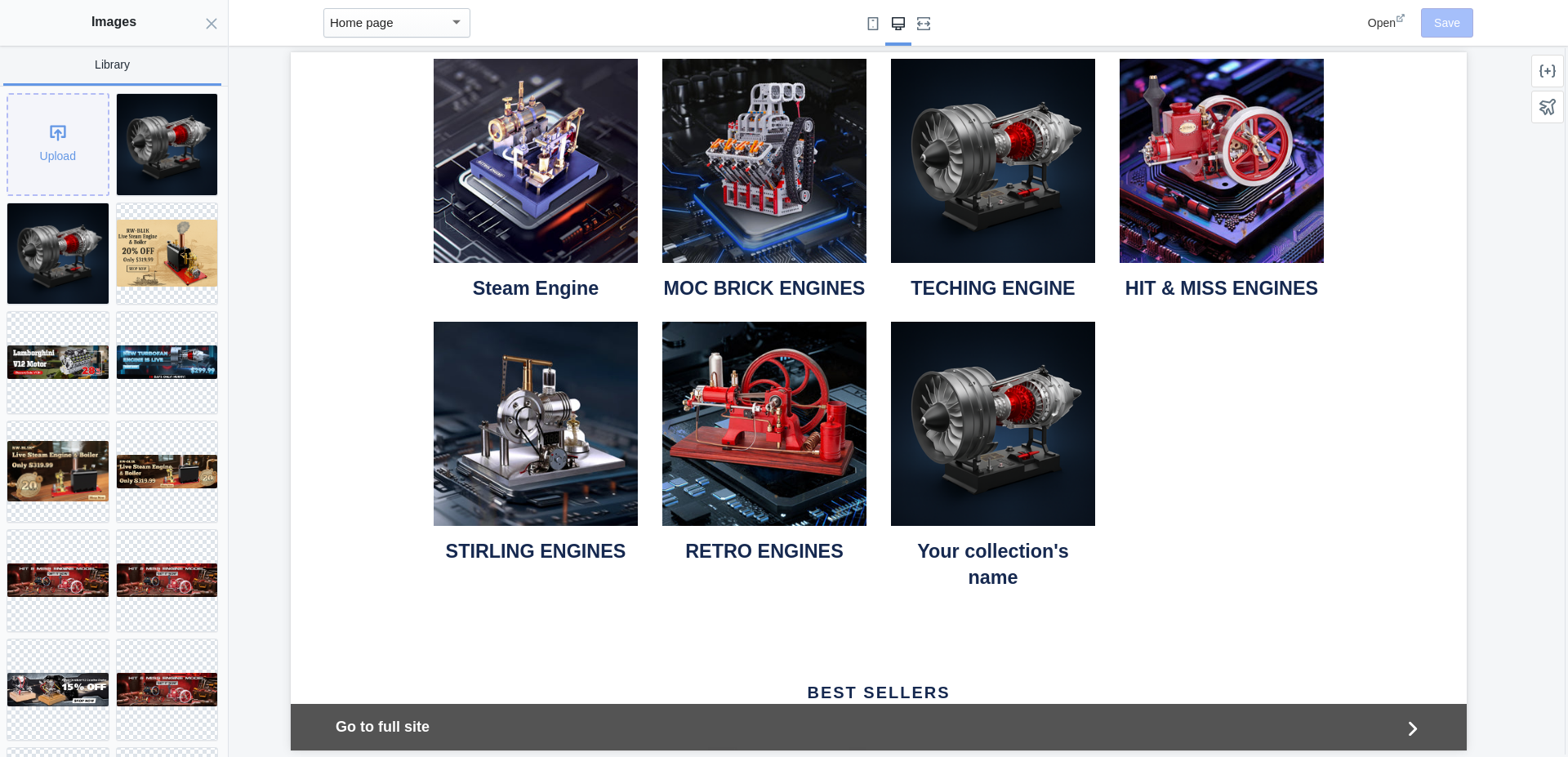
click at [55, 130] on div "Upload" at bounding box center [58, 145] width 100 height 100
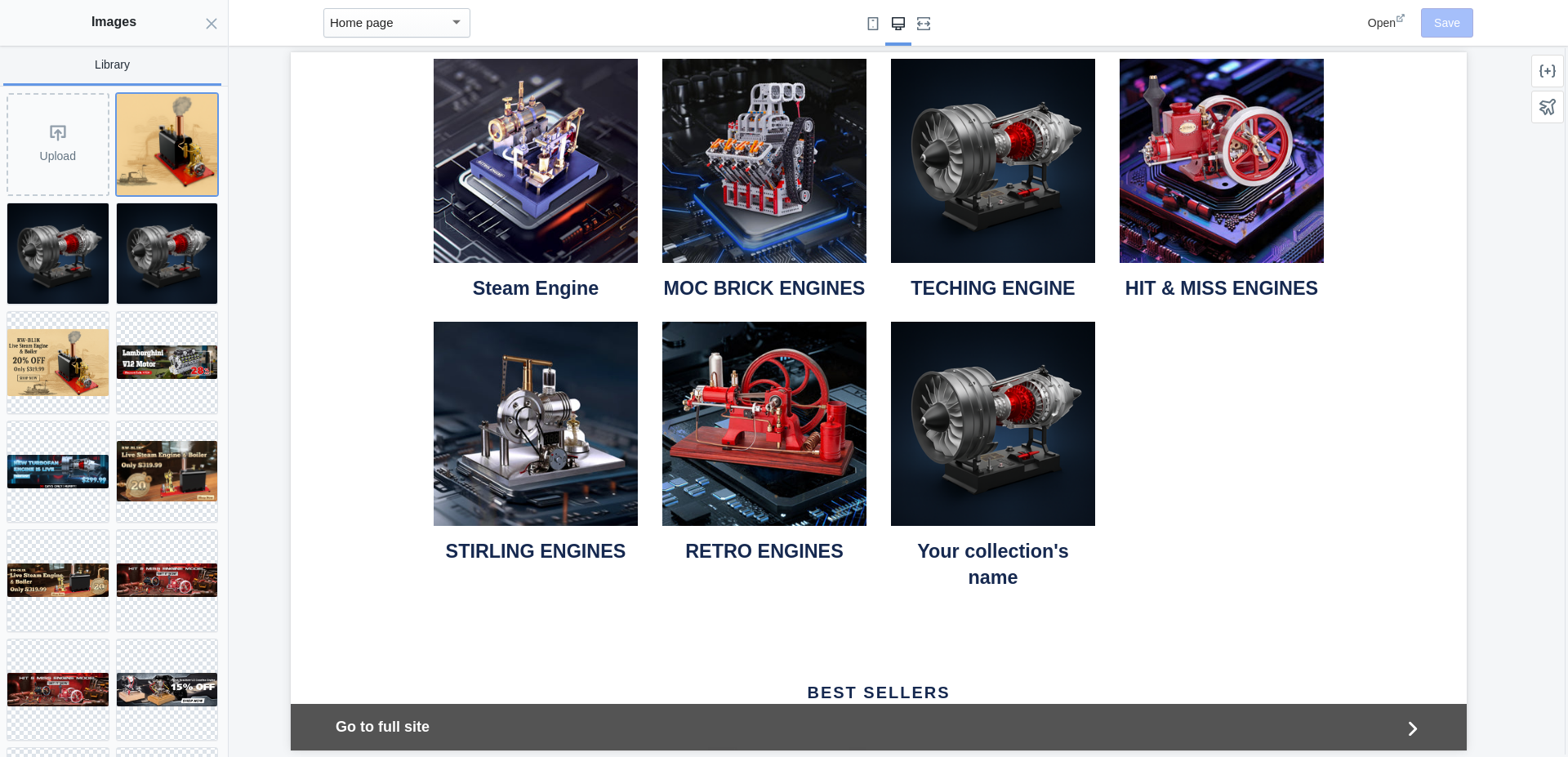
click at [150, 155] on img at bounding box center [168, 145] width 102 height 102
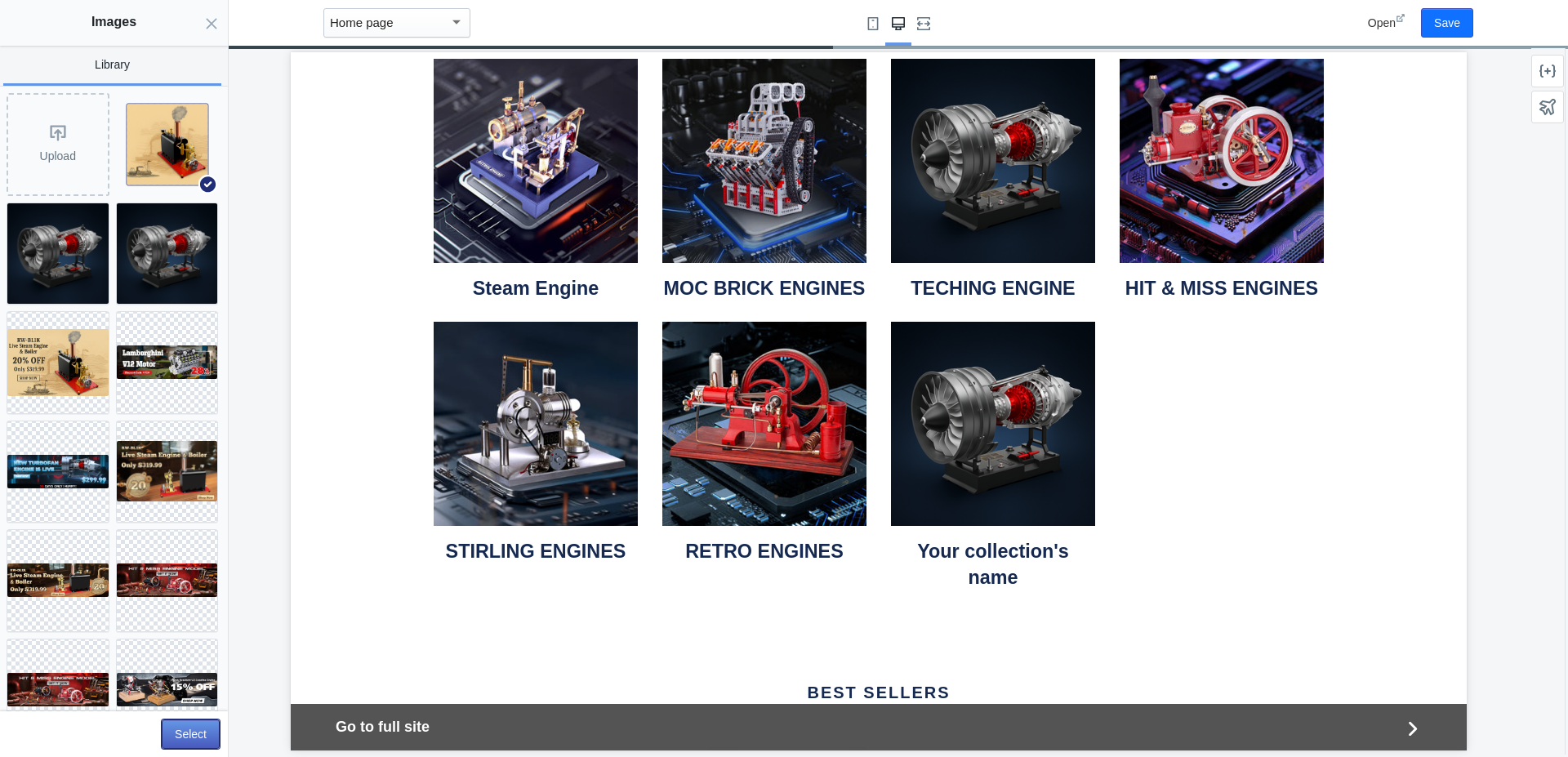
click at [188, 745] on button "Select" at bounding box center [191, 734] width 58 height 30
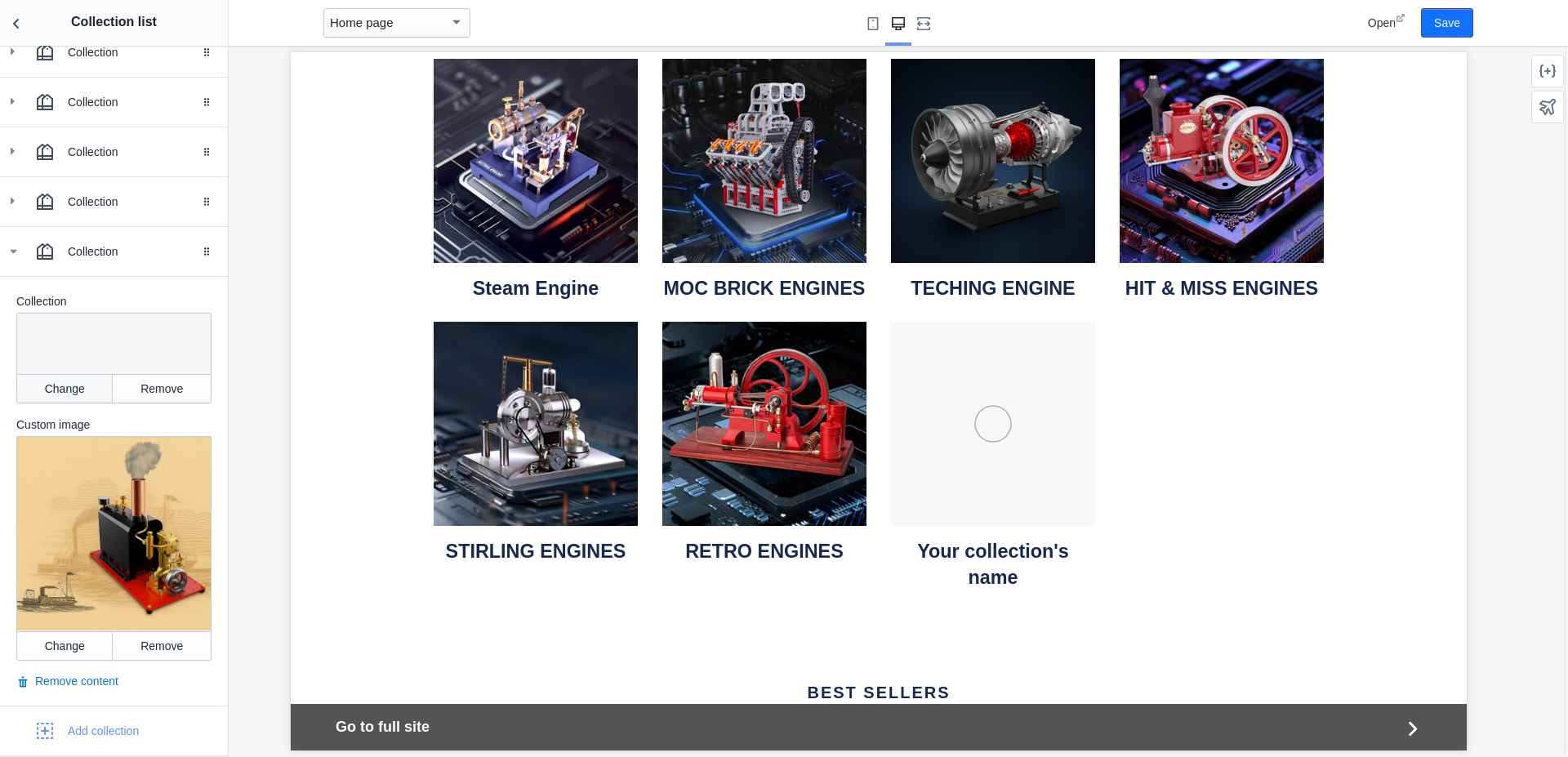
scroll to position [457, 0]
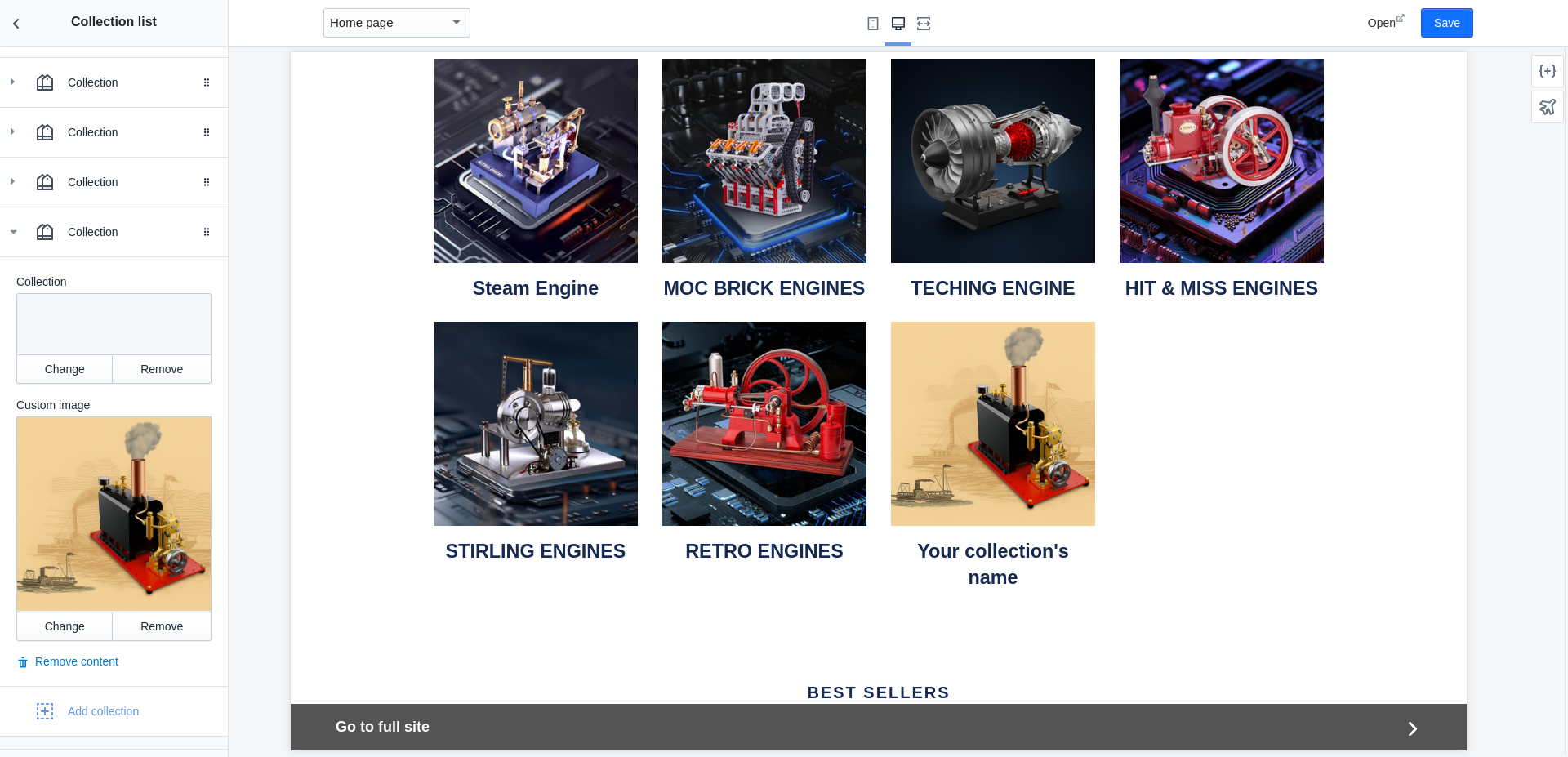
click at [66, 313] on div at bounding box center [111, 321] width 174 height 41
click at [57, 367] on button "Change" at bounding box center [64, 369] width 97 height 30
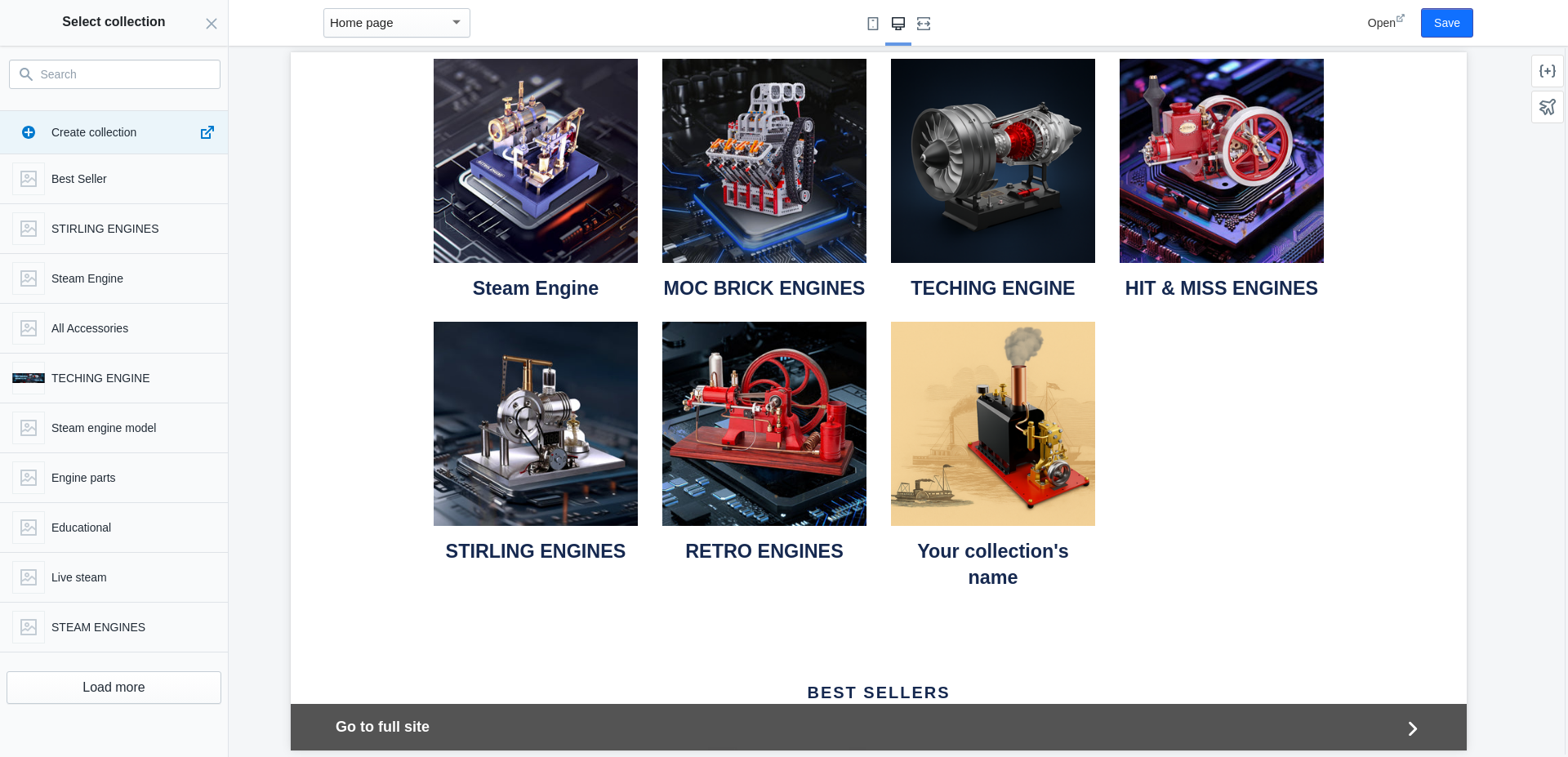
click at [70, 79] on input "Search" at bounding box center [125, 74] width 168 height 19
click at [80, 627] on p "STEAM ENGINES" at bounding box center [121, 627] width 138 height 16
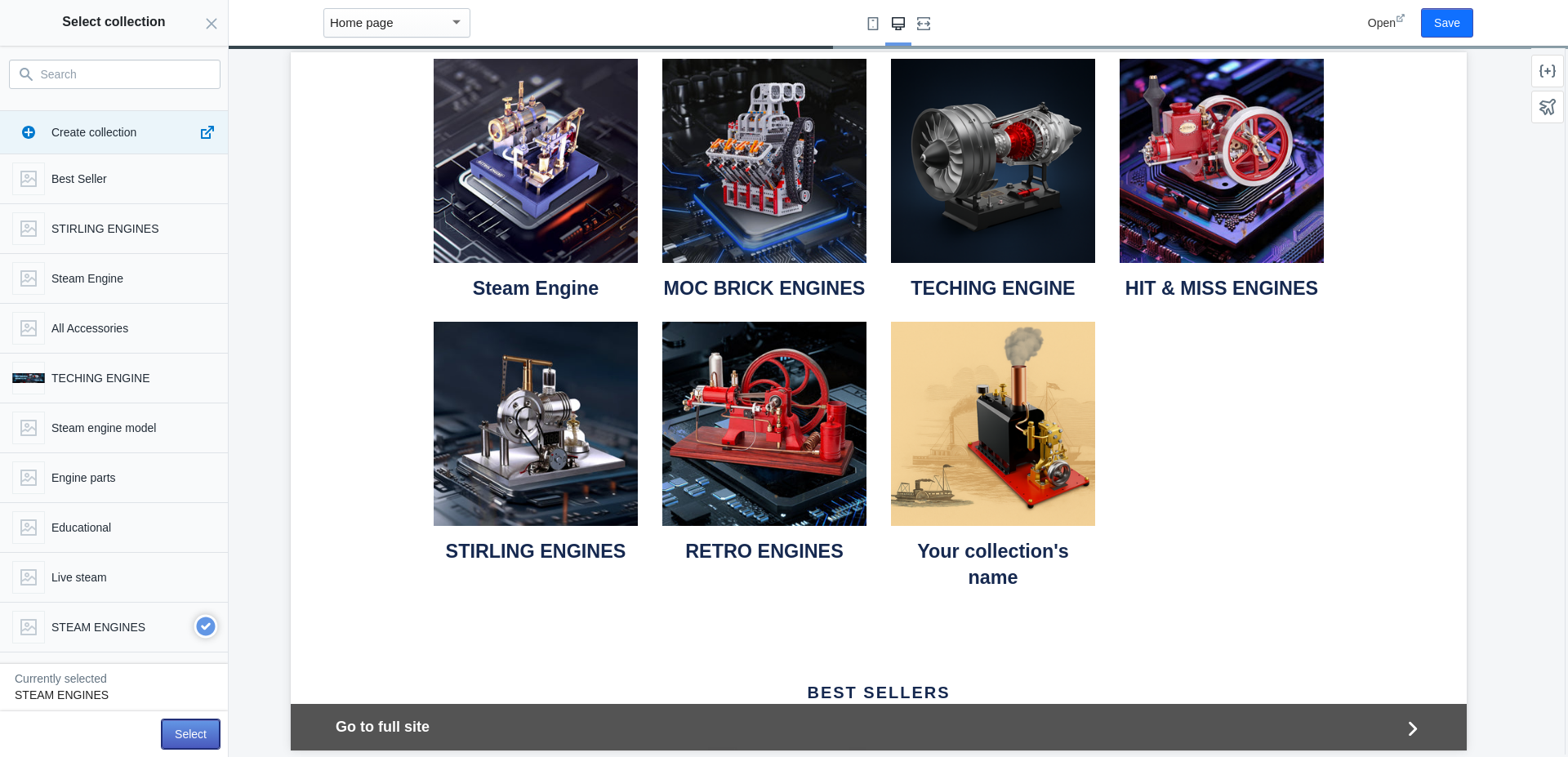
click at [192, 734] on button "Select" at bounding box center [191, 734] width 58 height 30
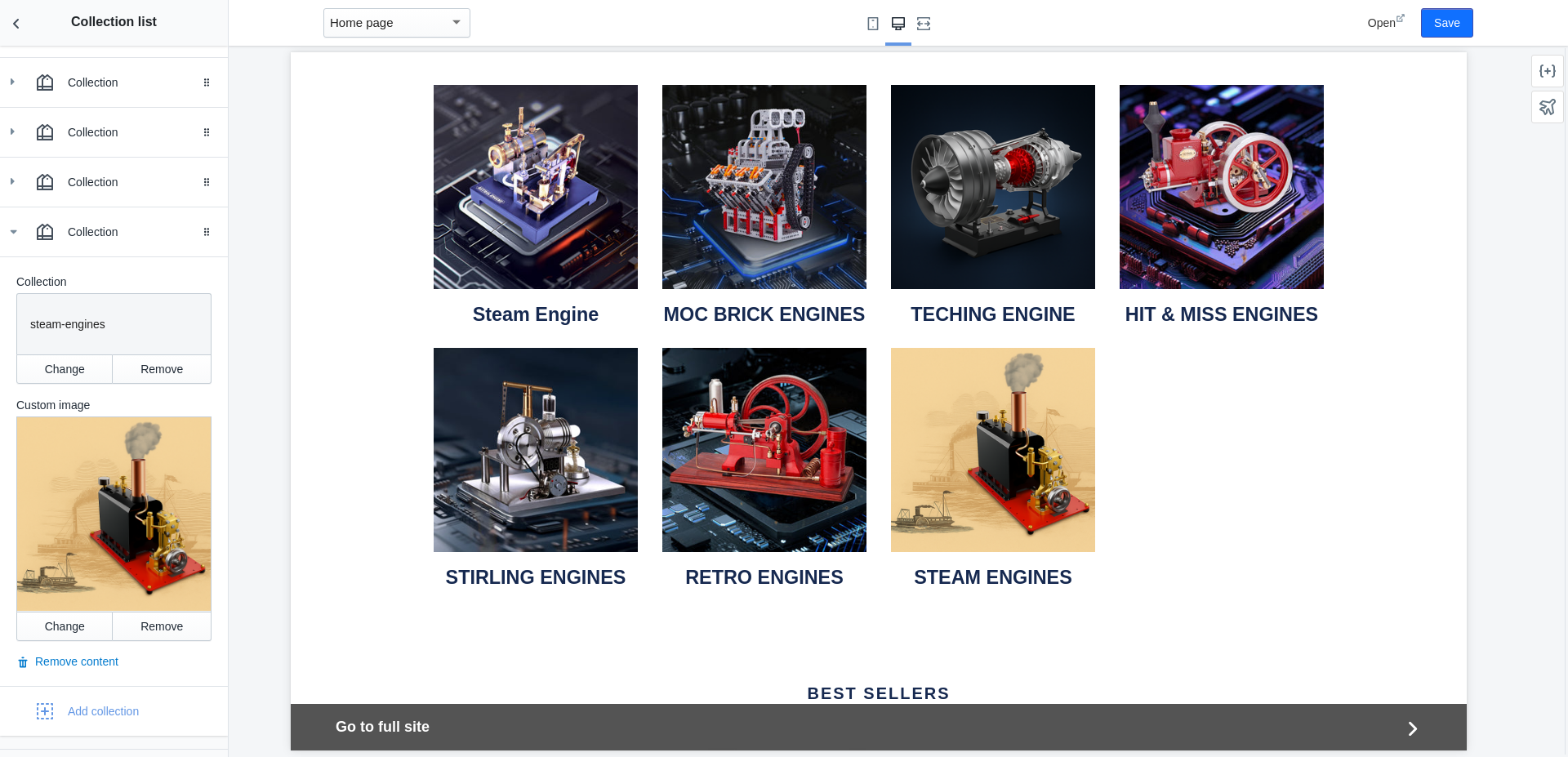
scroll to position [500, 0]
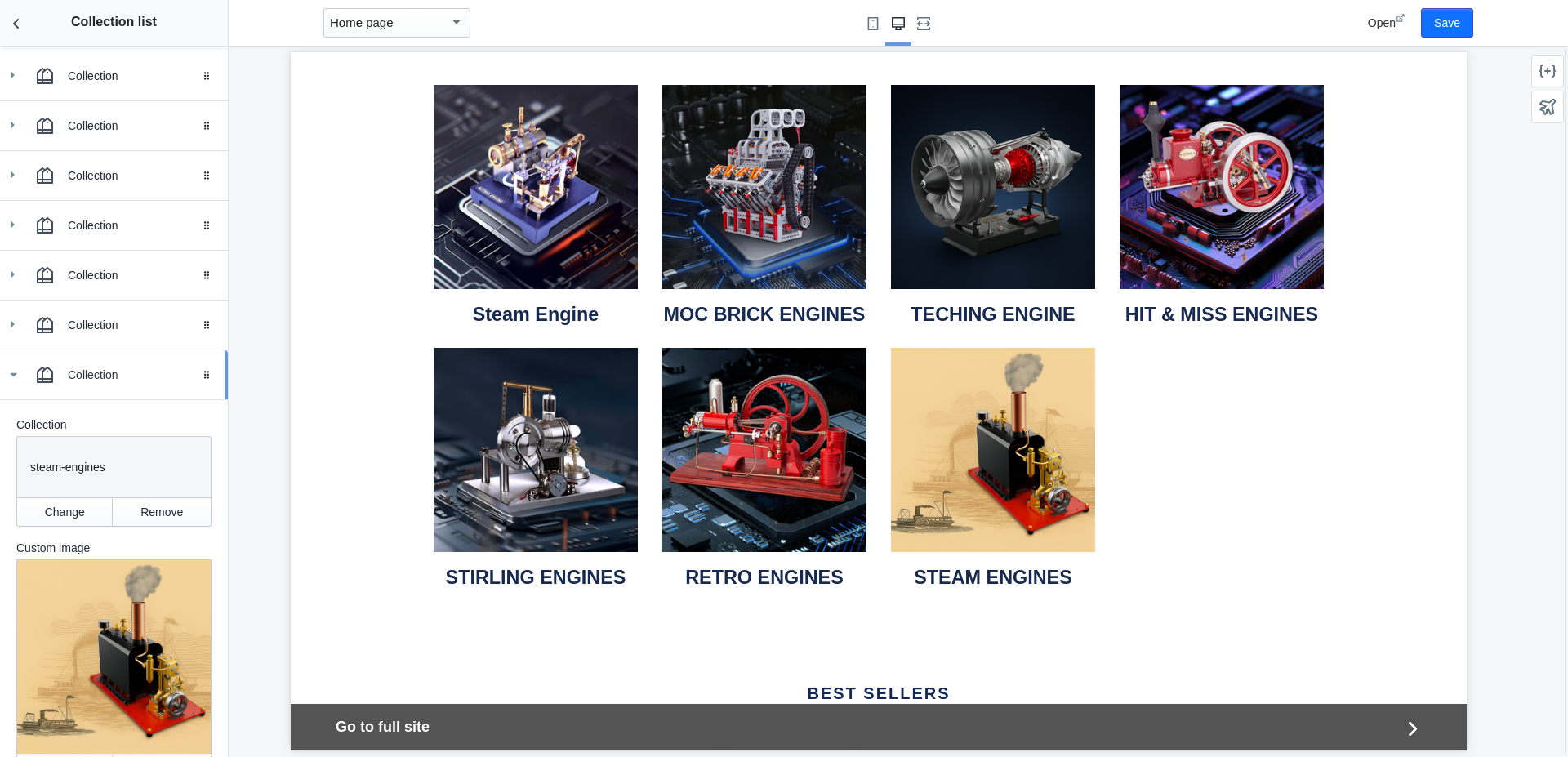
click at [10, 379] on icon at bounding box center [12, 375] width 16 height 16
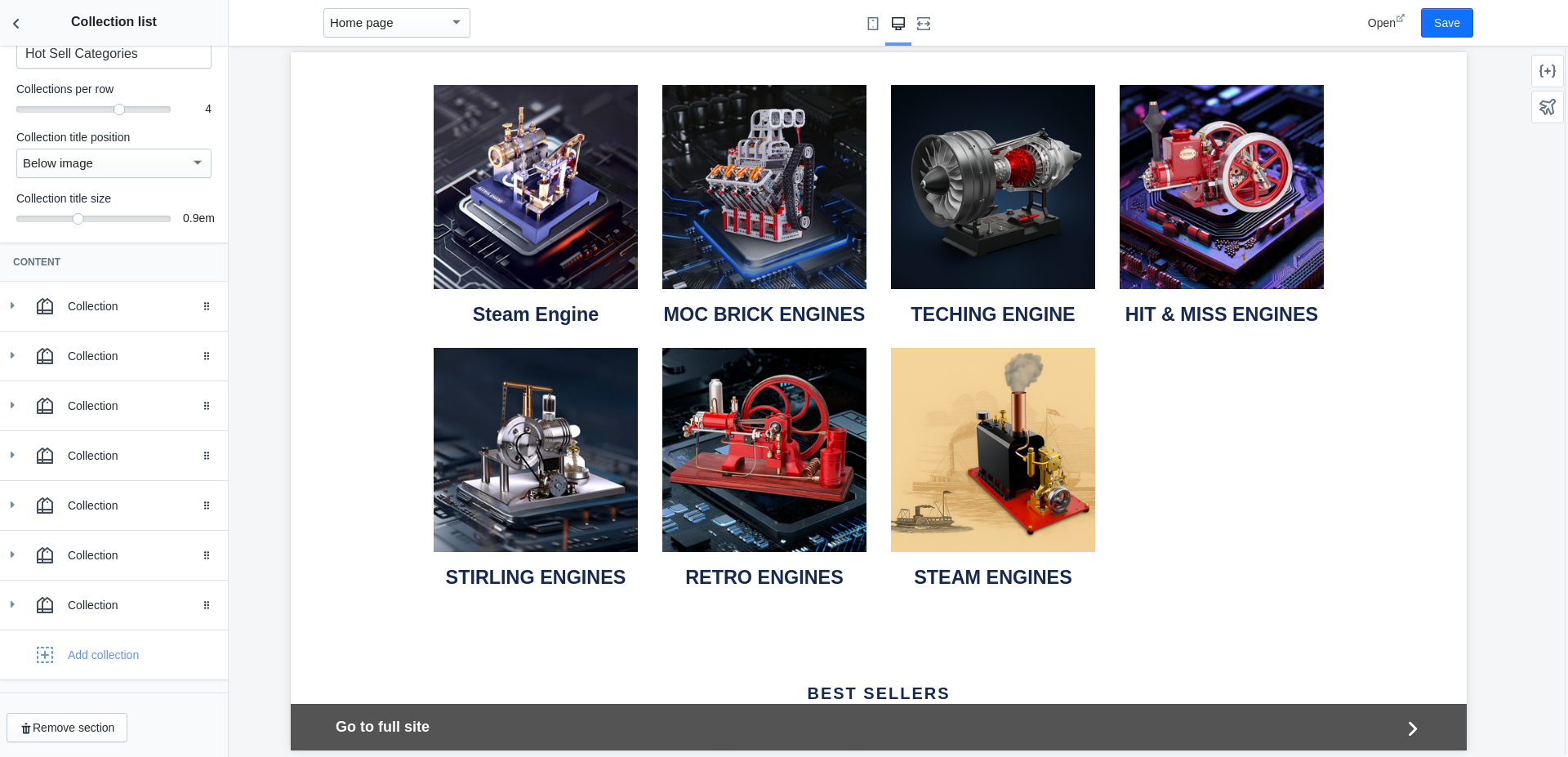
scroll to position [527, 0]
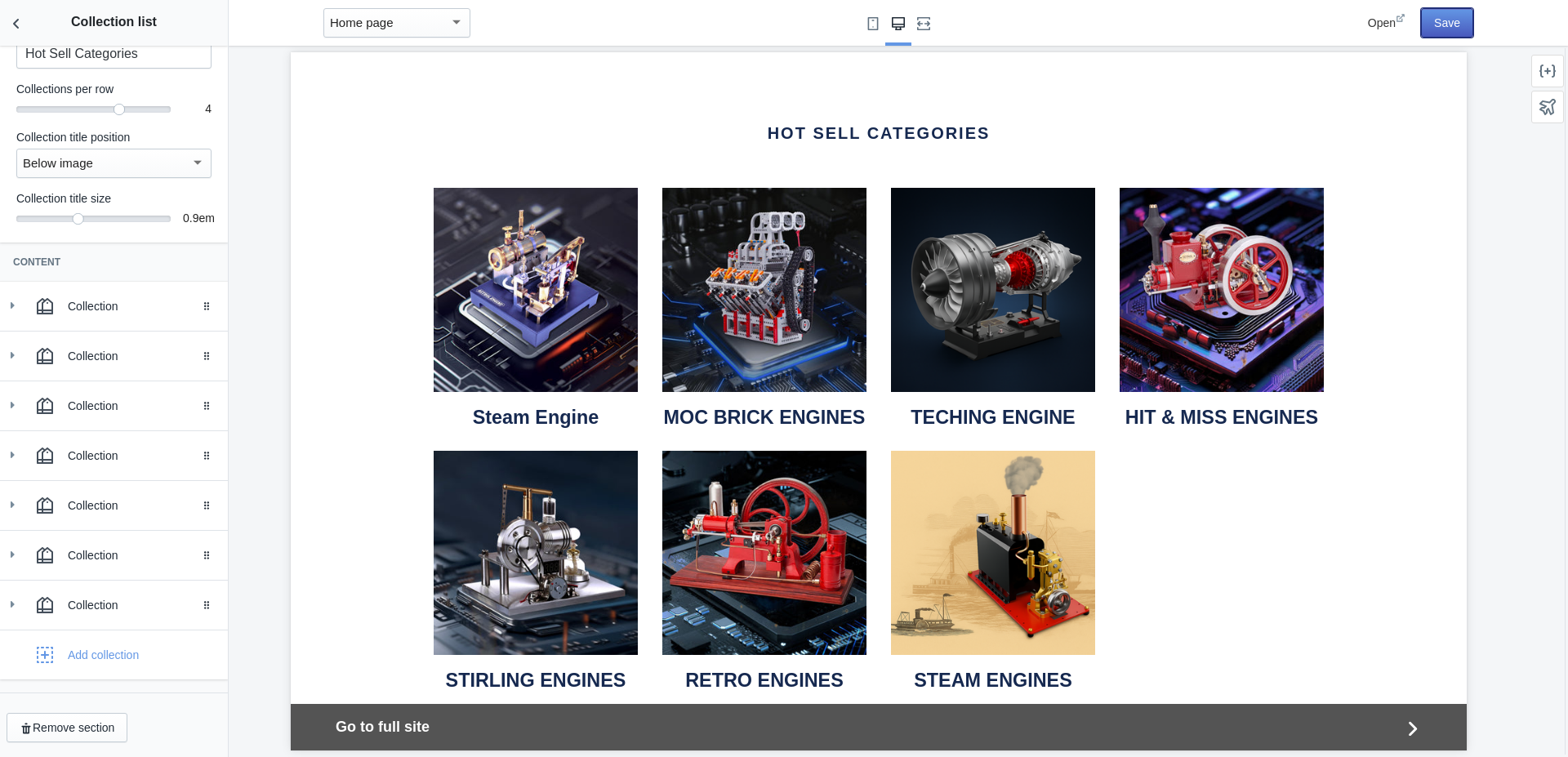
click at [1432, 21] on button "Save" at bounding box center [1446, 23] width 53 height 30
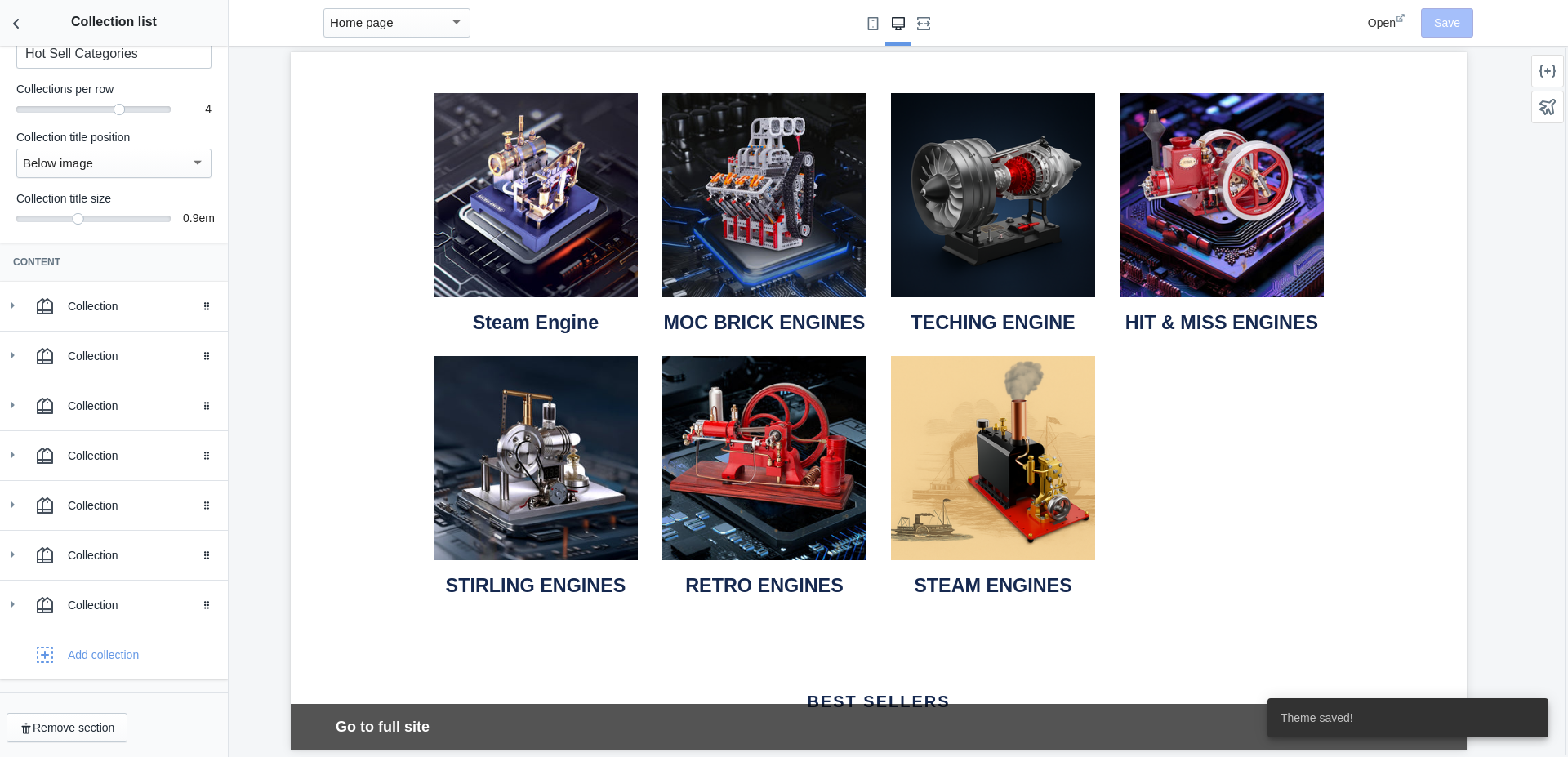
scroll to position [630, 0]
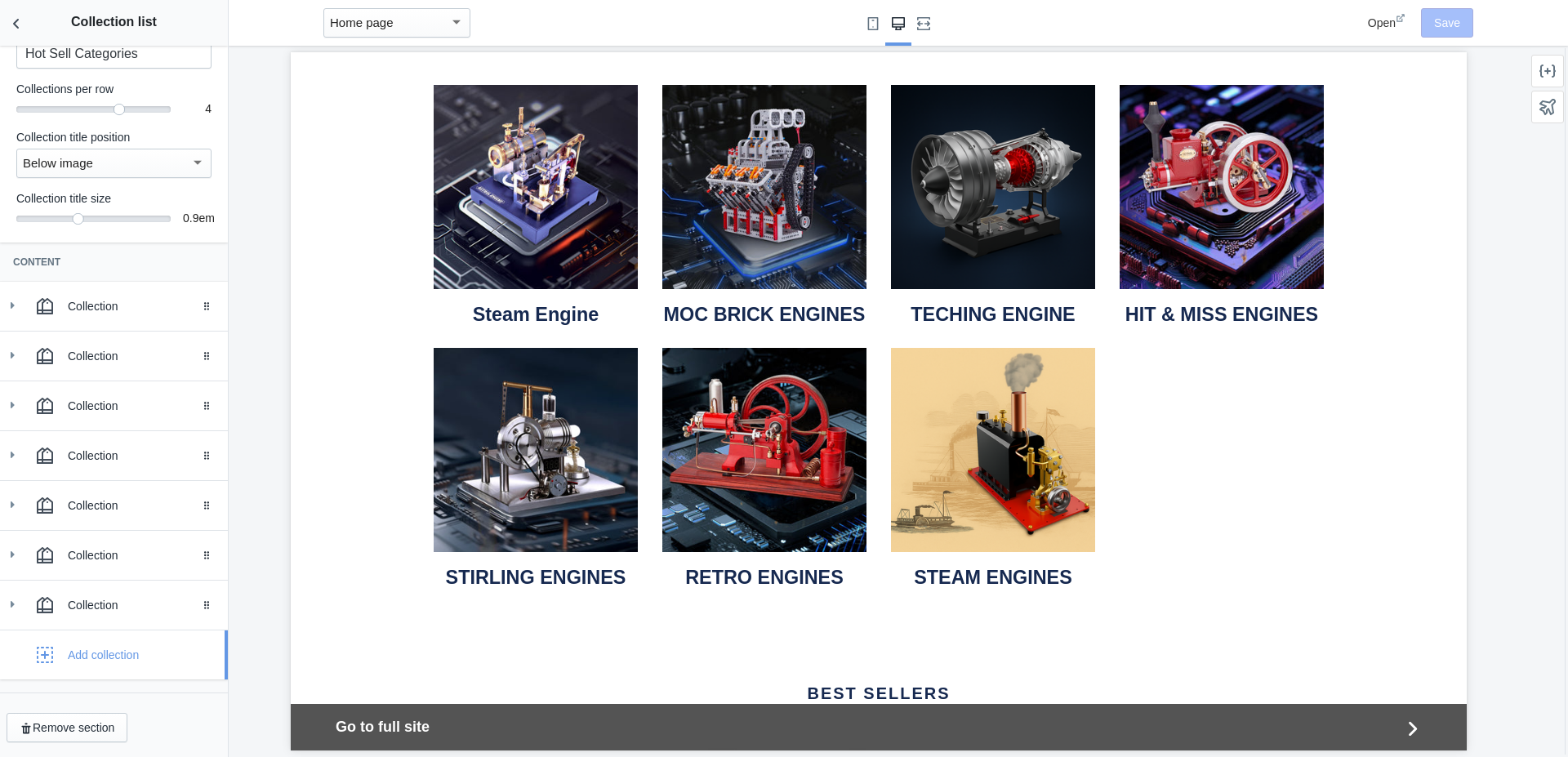
click at [42, 655] on use "button" at bounding box center [44, 654] width 16 height 16
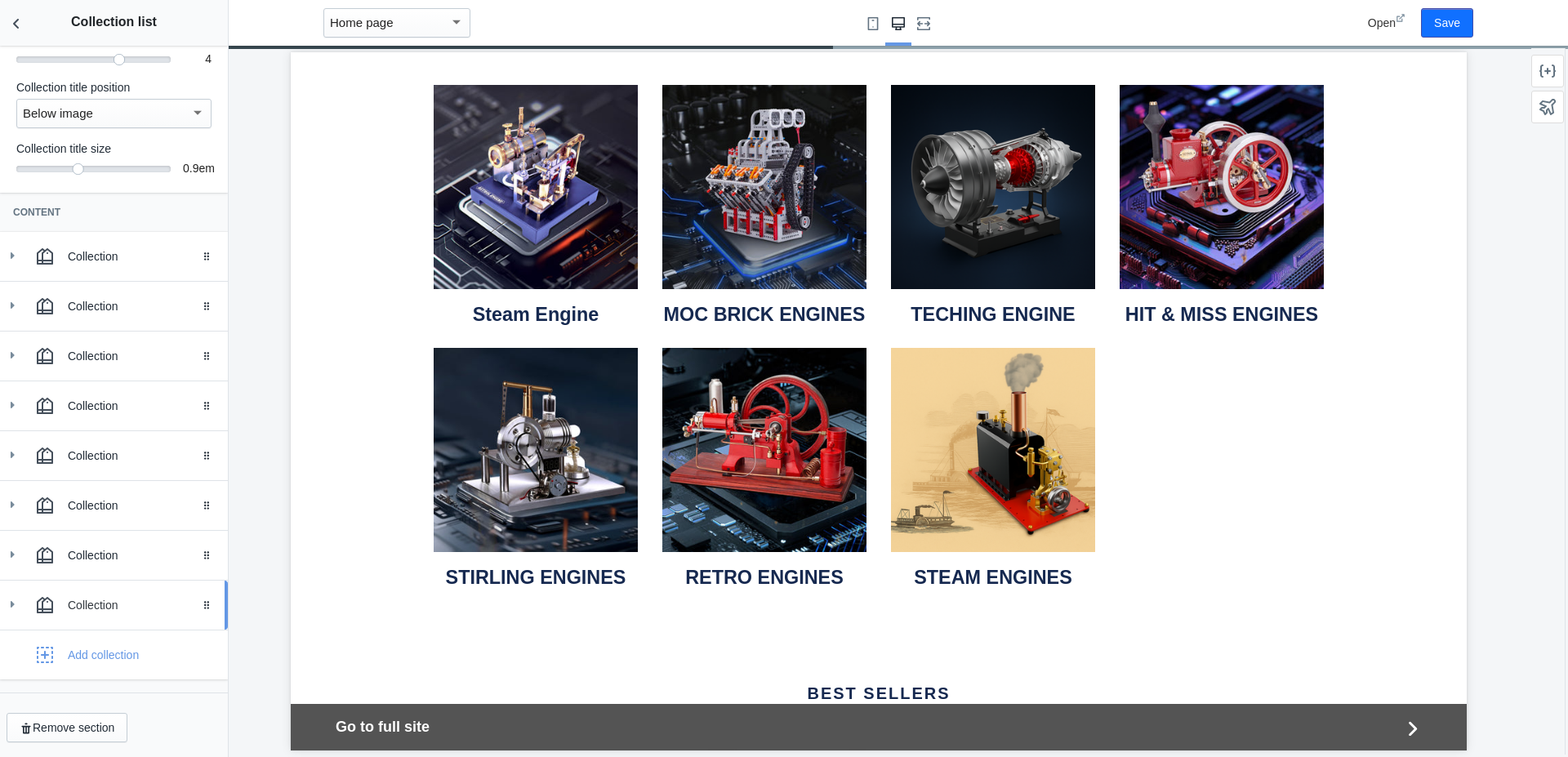
click at [64, 601] on ss-theme-editor-icon at bounding box center [48, 606] width 39 height 33
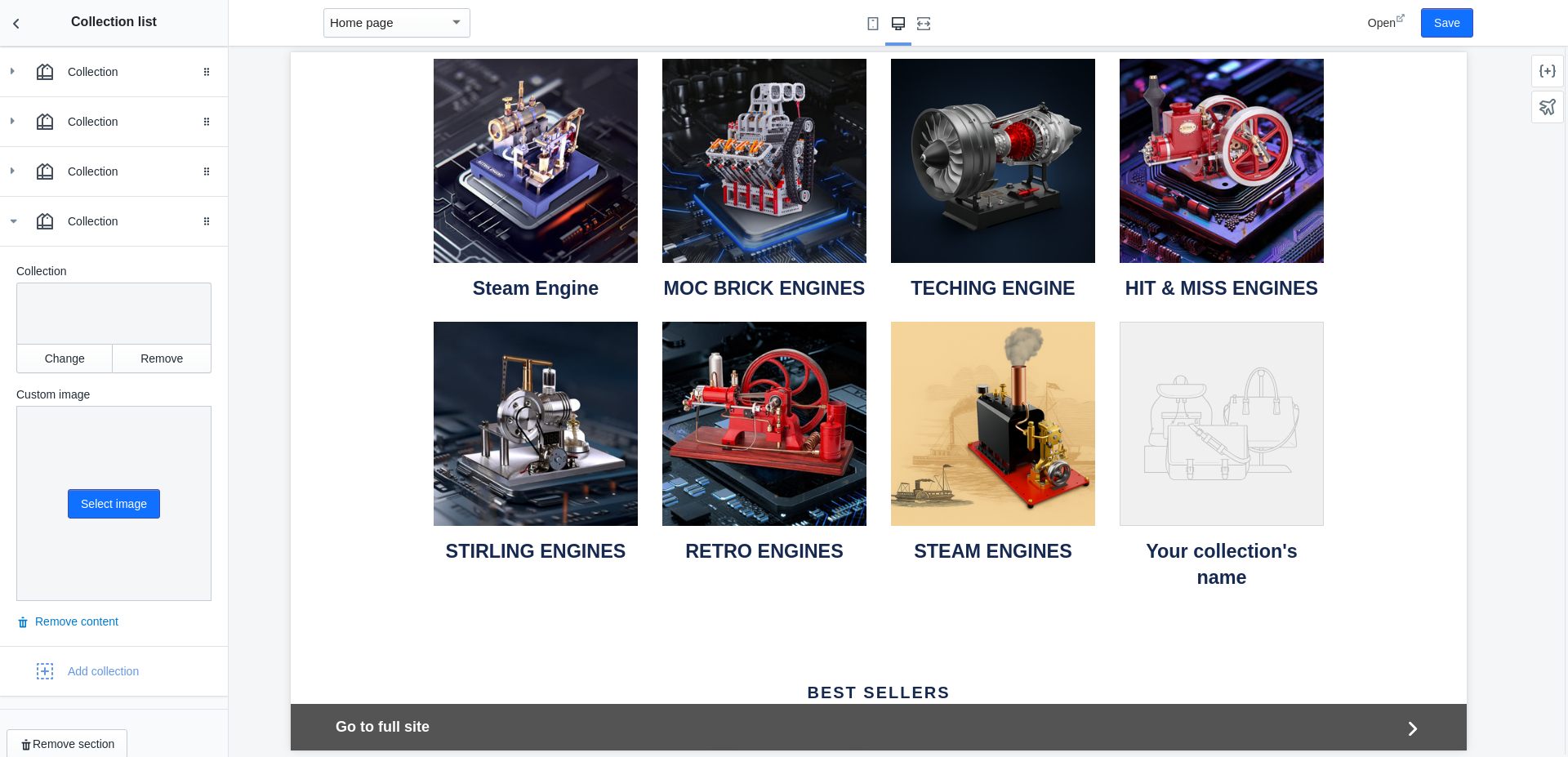
scroll to position [520, 0]
click at [108, 494] on button "Select image" at bounding box center [114, 500] width 92 height 30
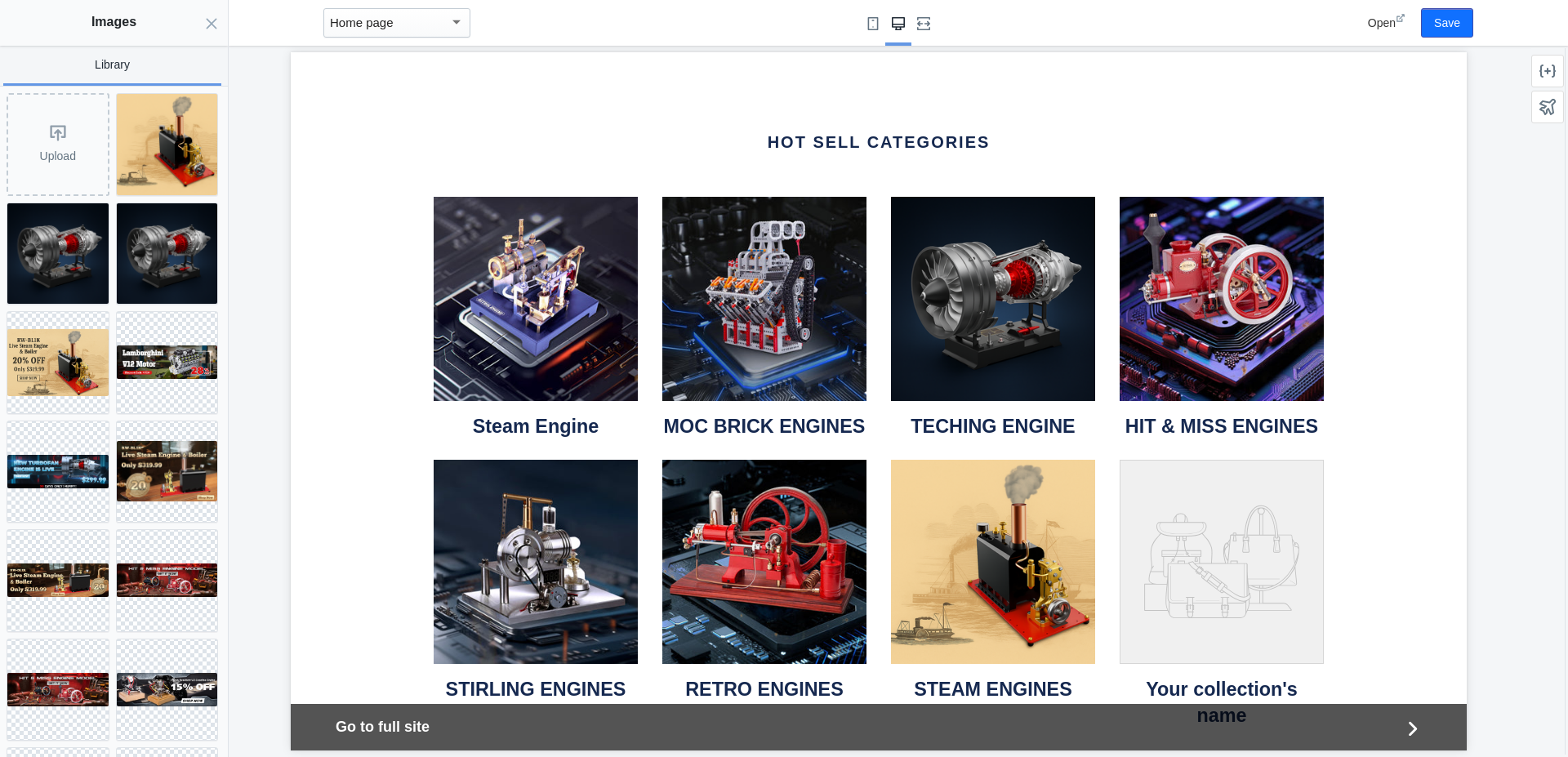
scroll to position [553, 0]
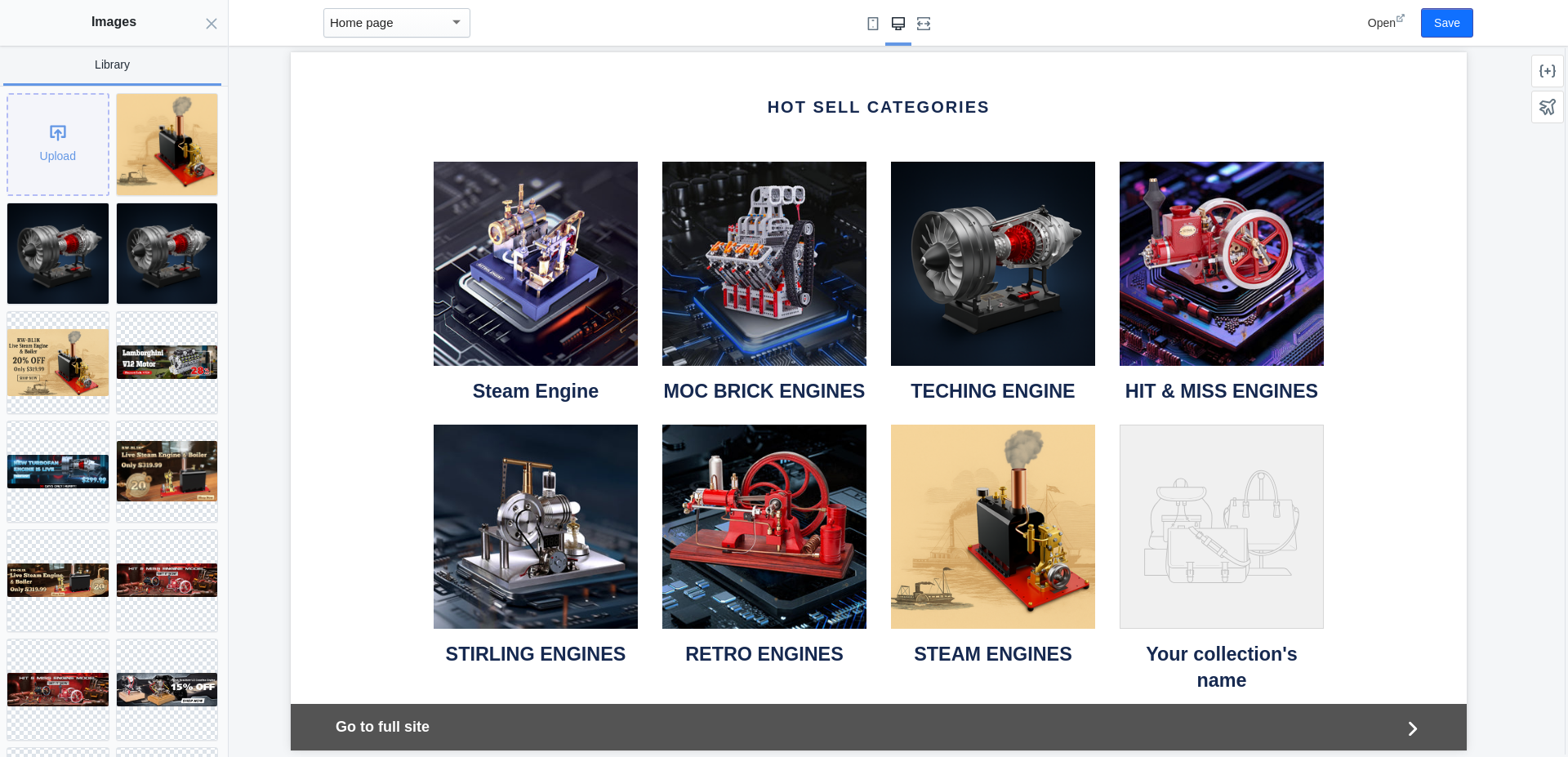
click at [47, 120] on div "Upload" at bounding box center [58, 145] width 100 height 100
click at [1184, 551] on icon at bounding box center [1221, 526] width 204 height 204
click at [42, 128] on div "Upload" at bounding box center [58, 145] width 100 height 100
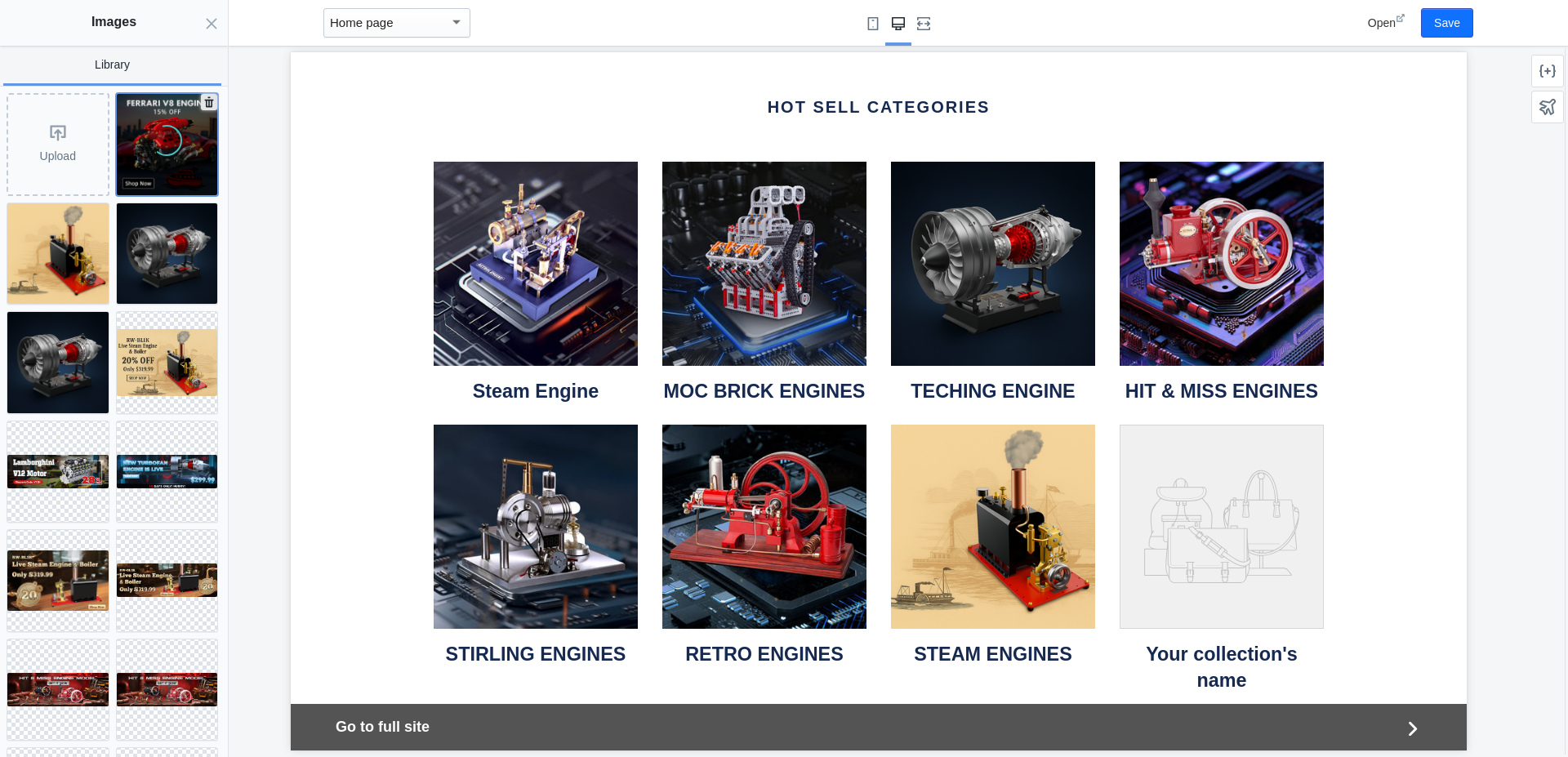
click at [147, 141] on icon at bounding box center [167, 139] width 41 height 41
click at [133, 131] on img at bounding box center [168, 145] width 102 height 102
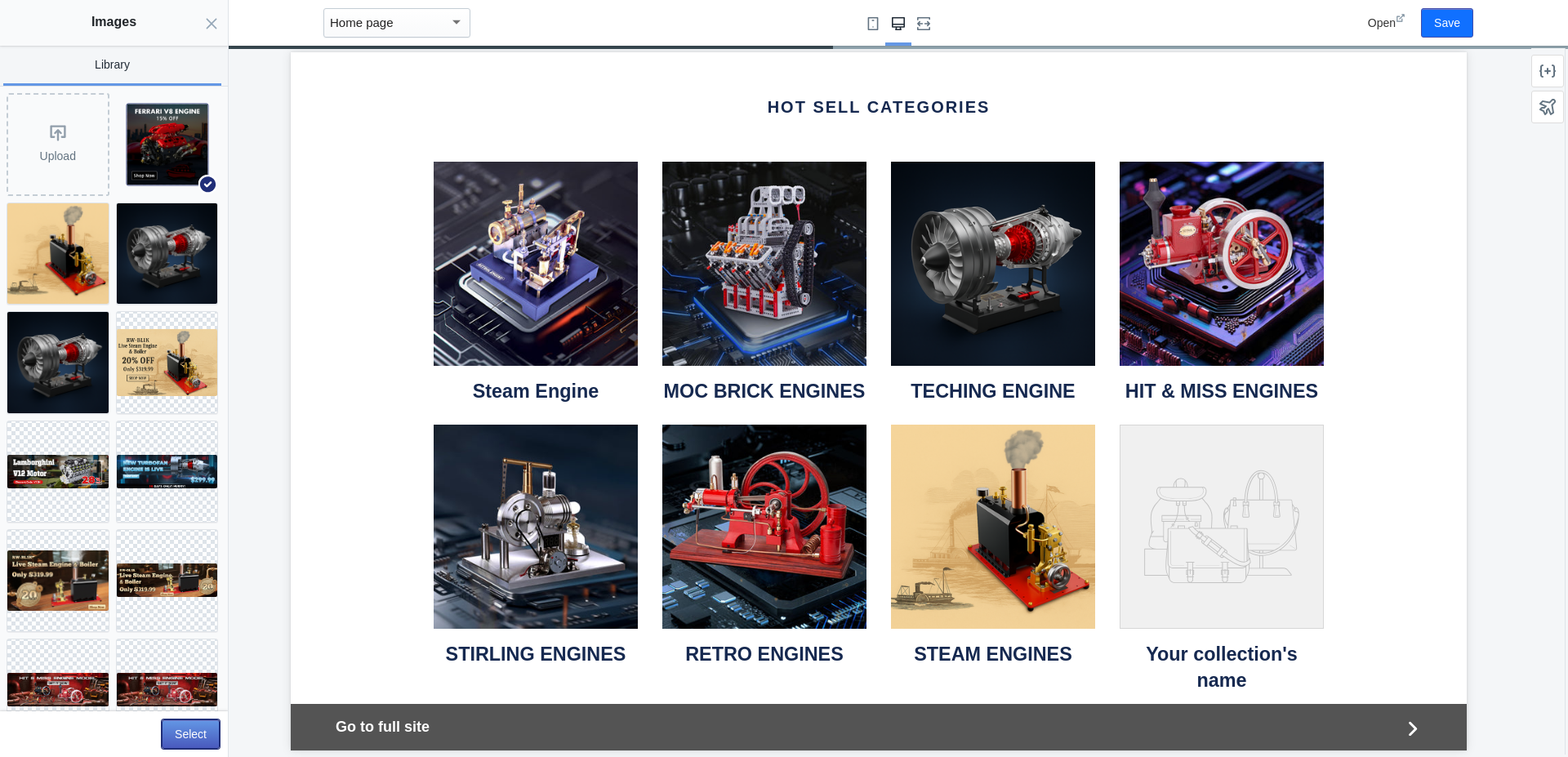
click at [180, 734] on button "Select" at bounding box center [191, 734] width 58 height 30
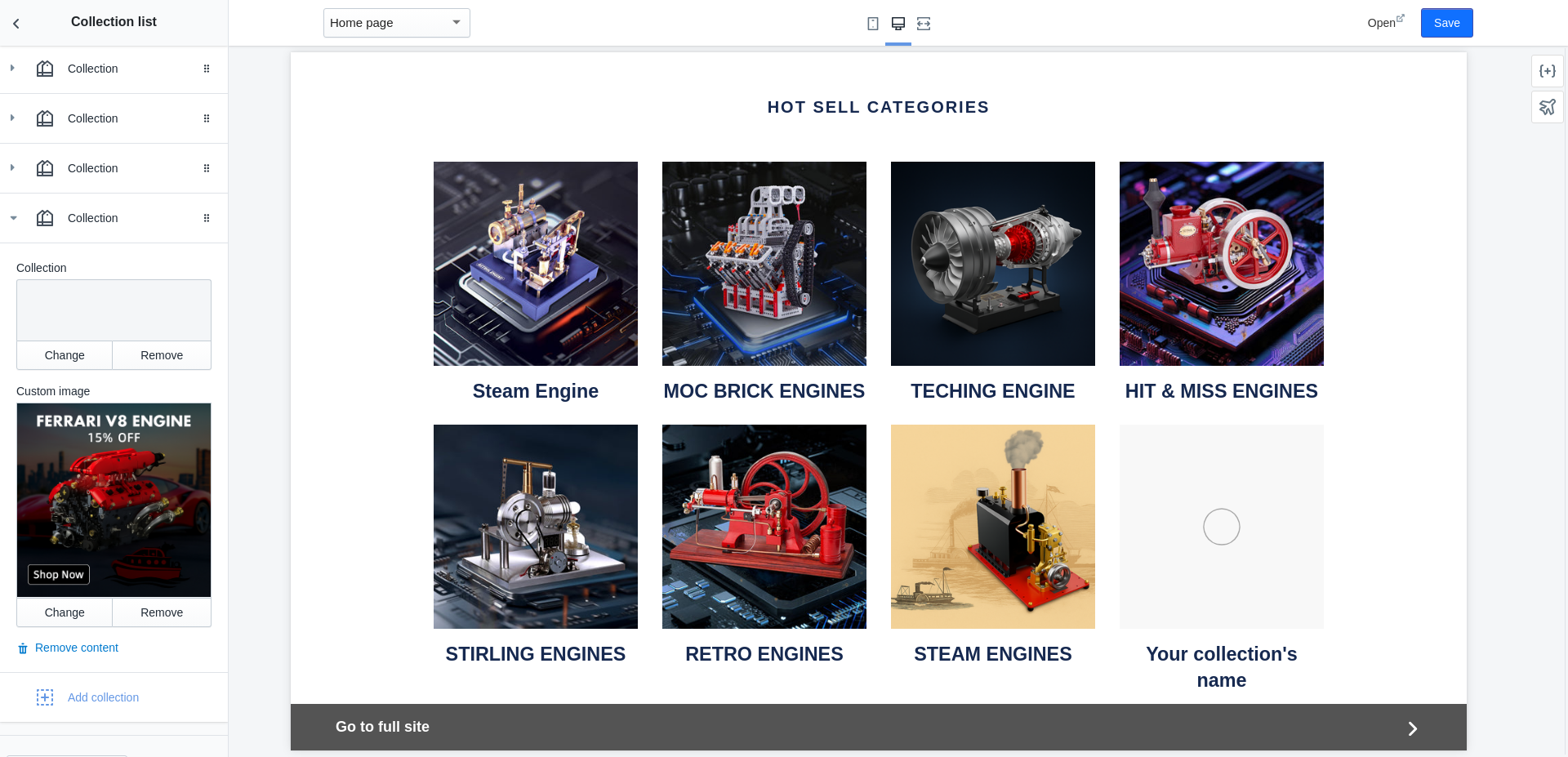
scroll to position [520, 0]
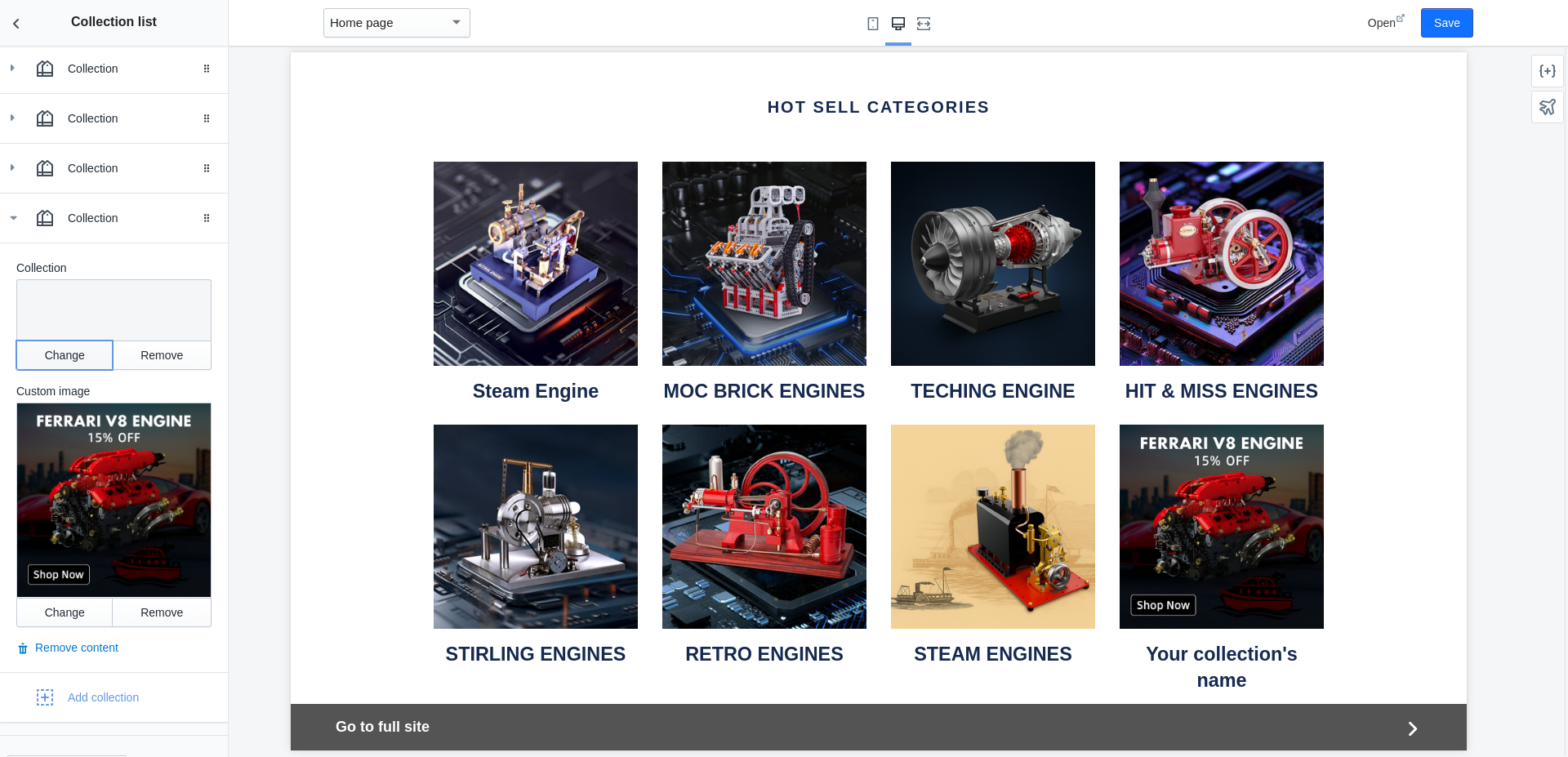
click at [63, 354] on button "Change" at bounding box center [64, 355] width 97 height 30
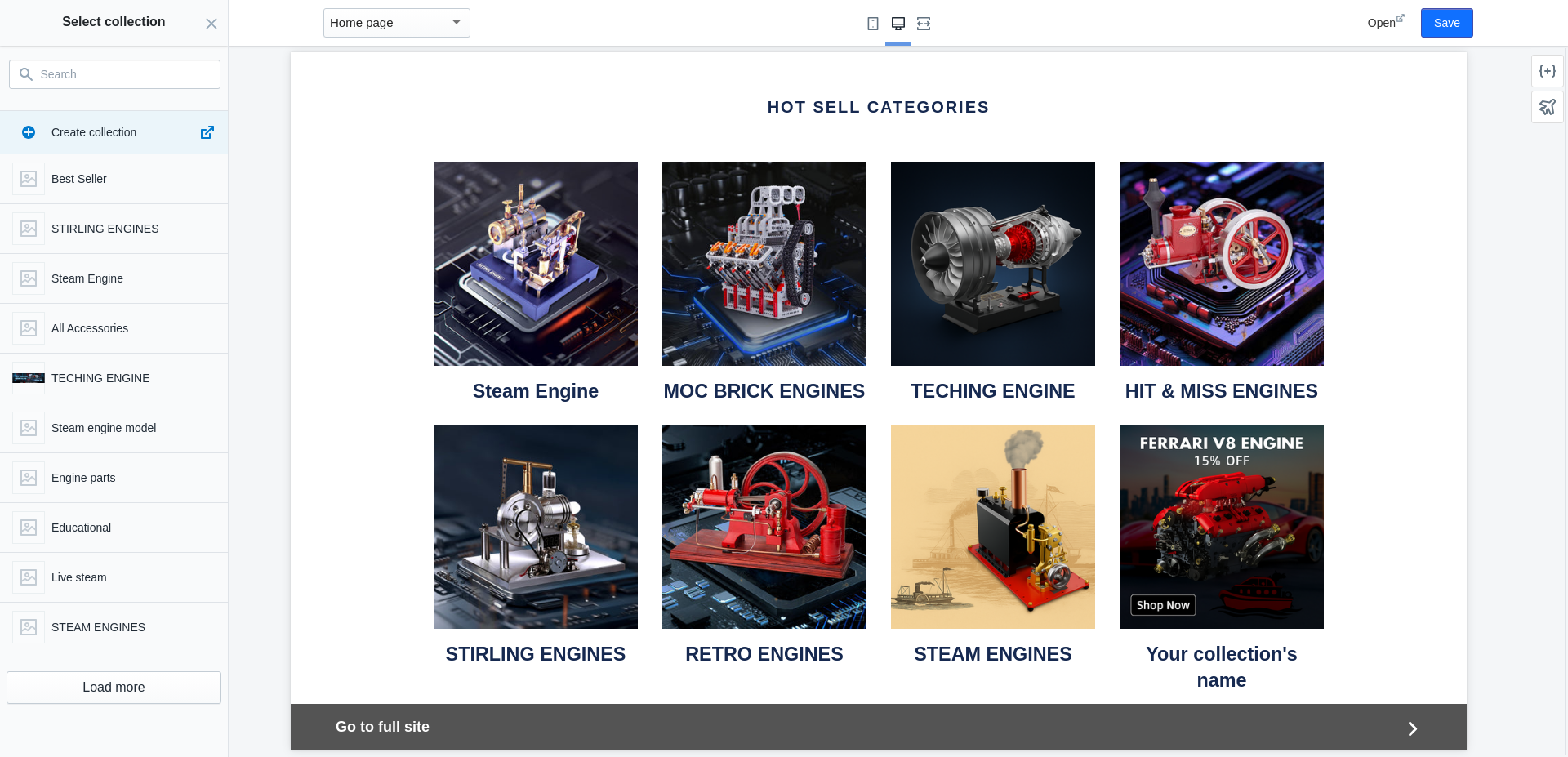
click at [73, 80] on input "Search" at bounding box center [125, 74] width 168 height 19
paste input "Ferrari V8"
type input "Ferrari V8"
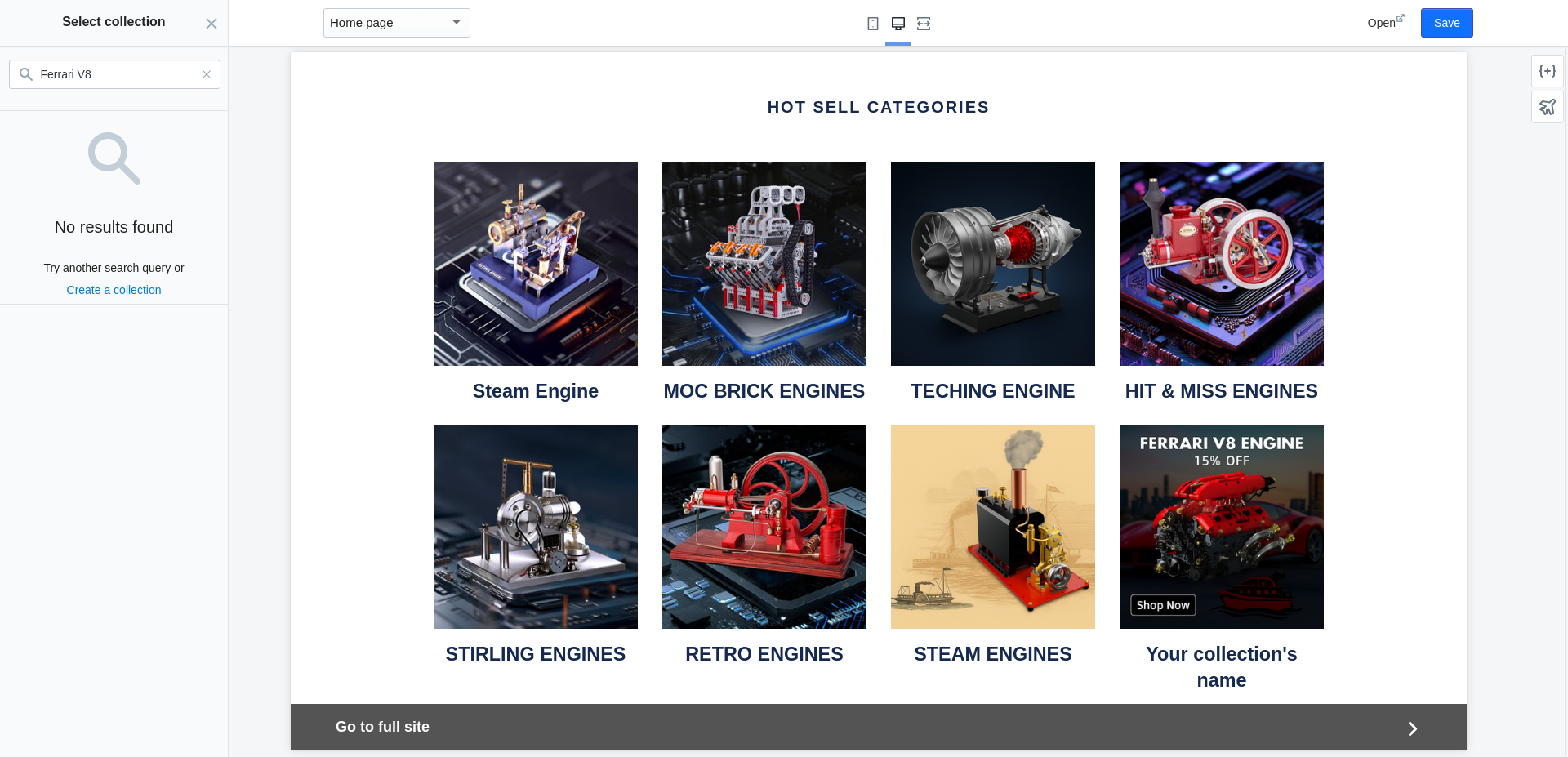
drag, startPoint x: 94, startPoint y: 74, endPoint x: 36, endPoint y: 79, distance: 58.2
click at [41, 79] on input "Ferrari V8" at bounding box center [120, 74] width 158 height 19
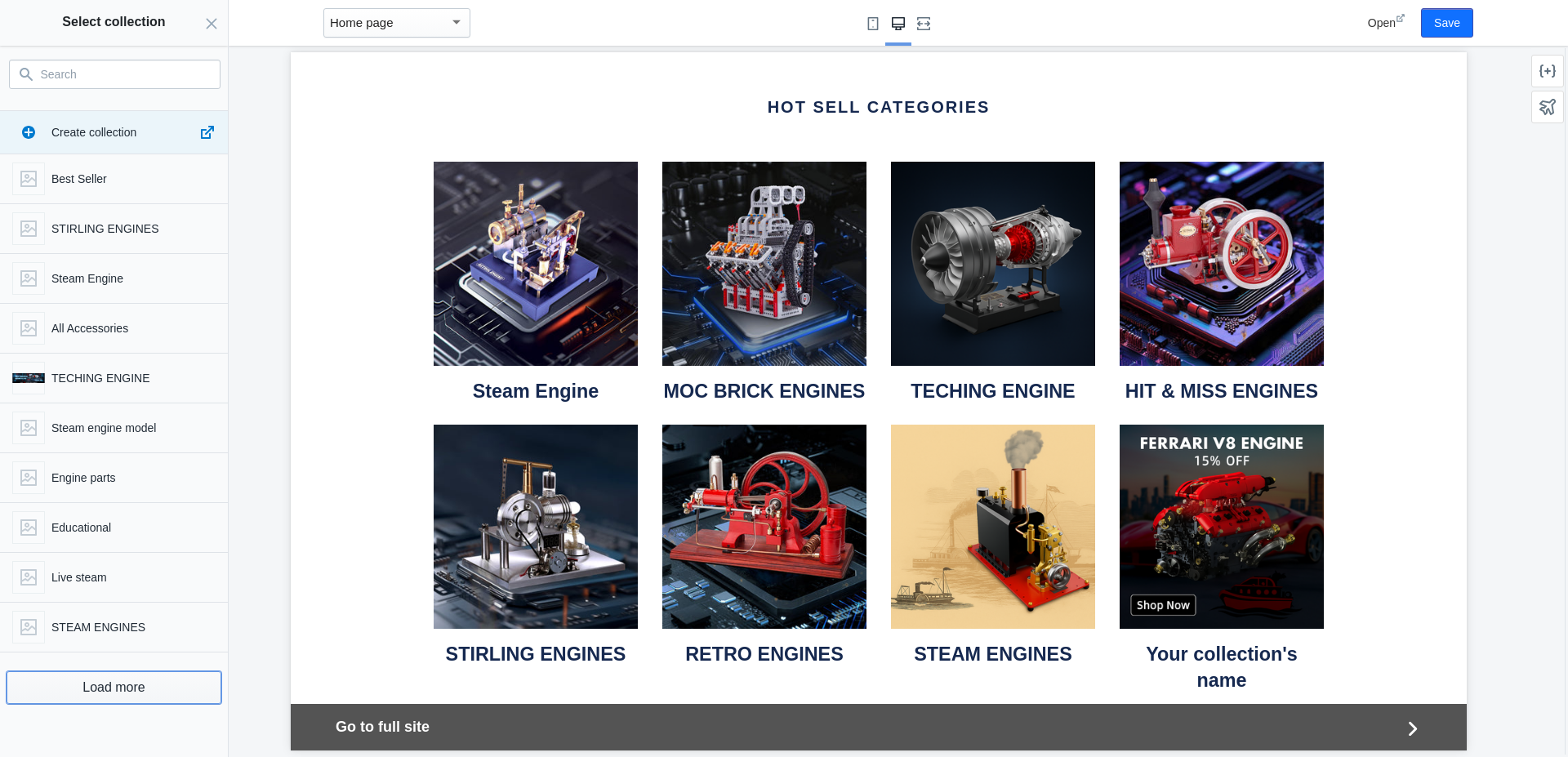
click at [113, 687] on button "Load more" at bounding box center [114, 688] width 215 height 33
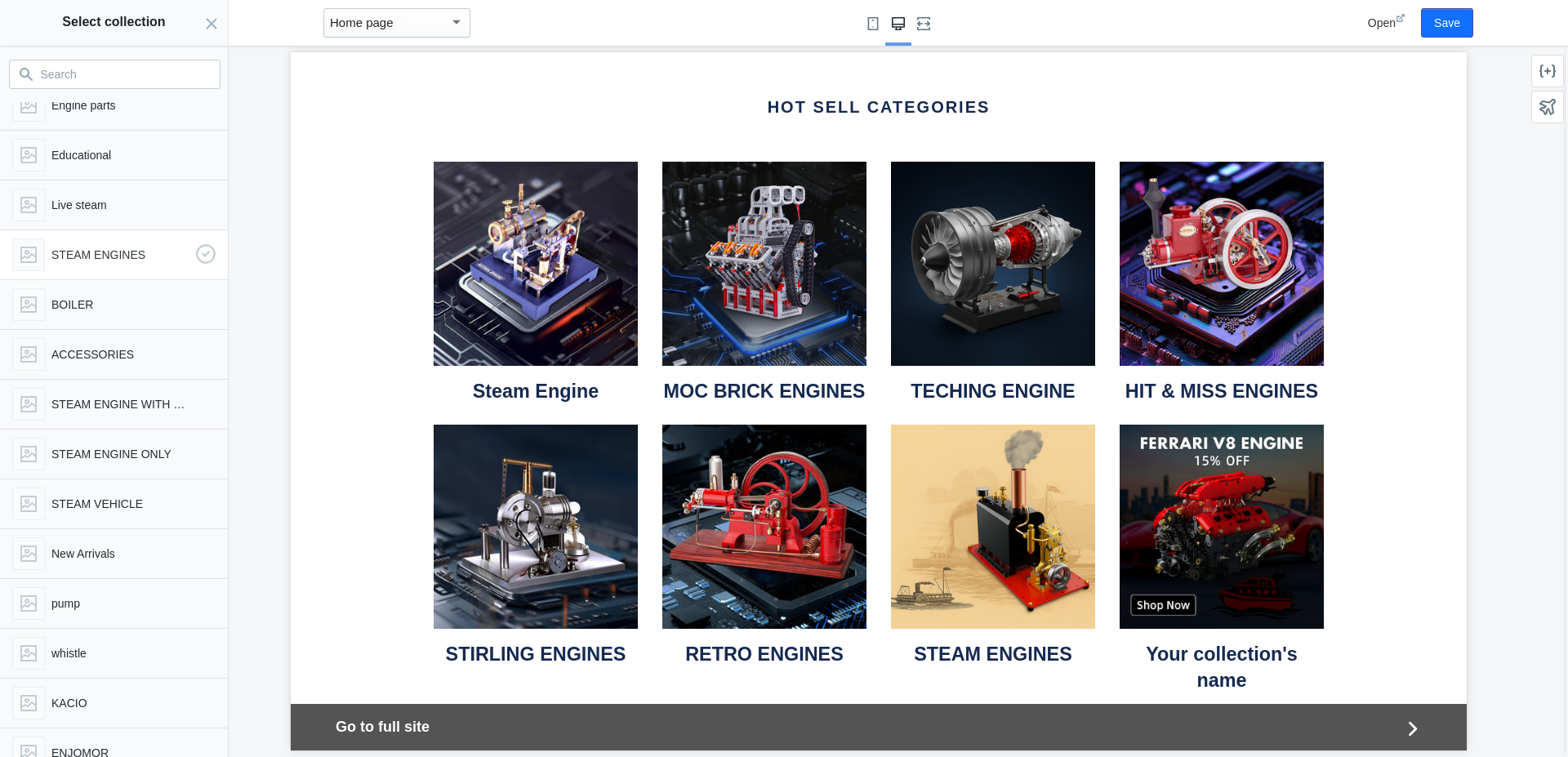
scroll to position [472, 0]
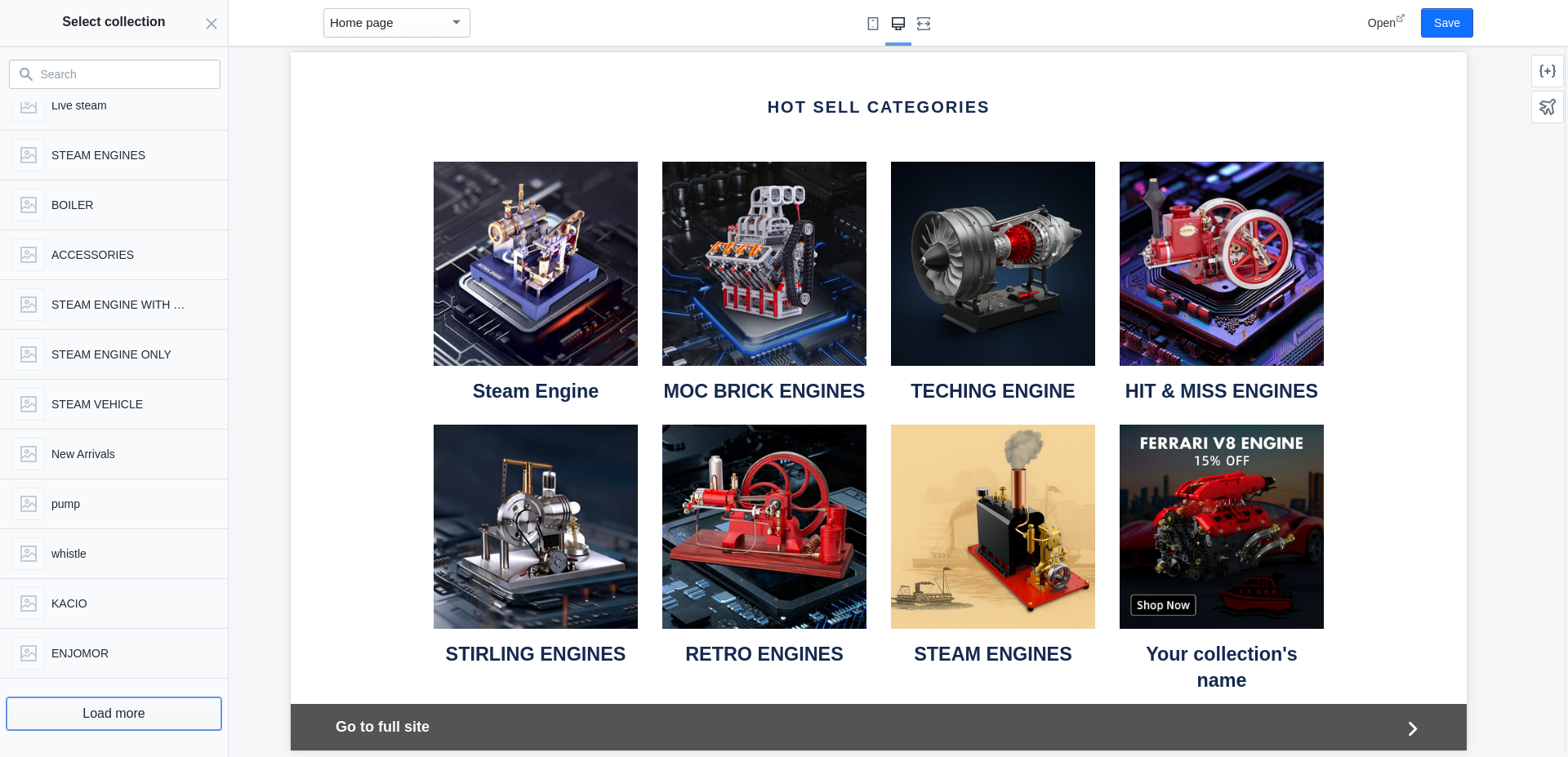
click at [104, 718] on button "Load more" at bounding box center [114, 714] width 215 height 33
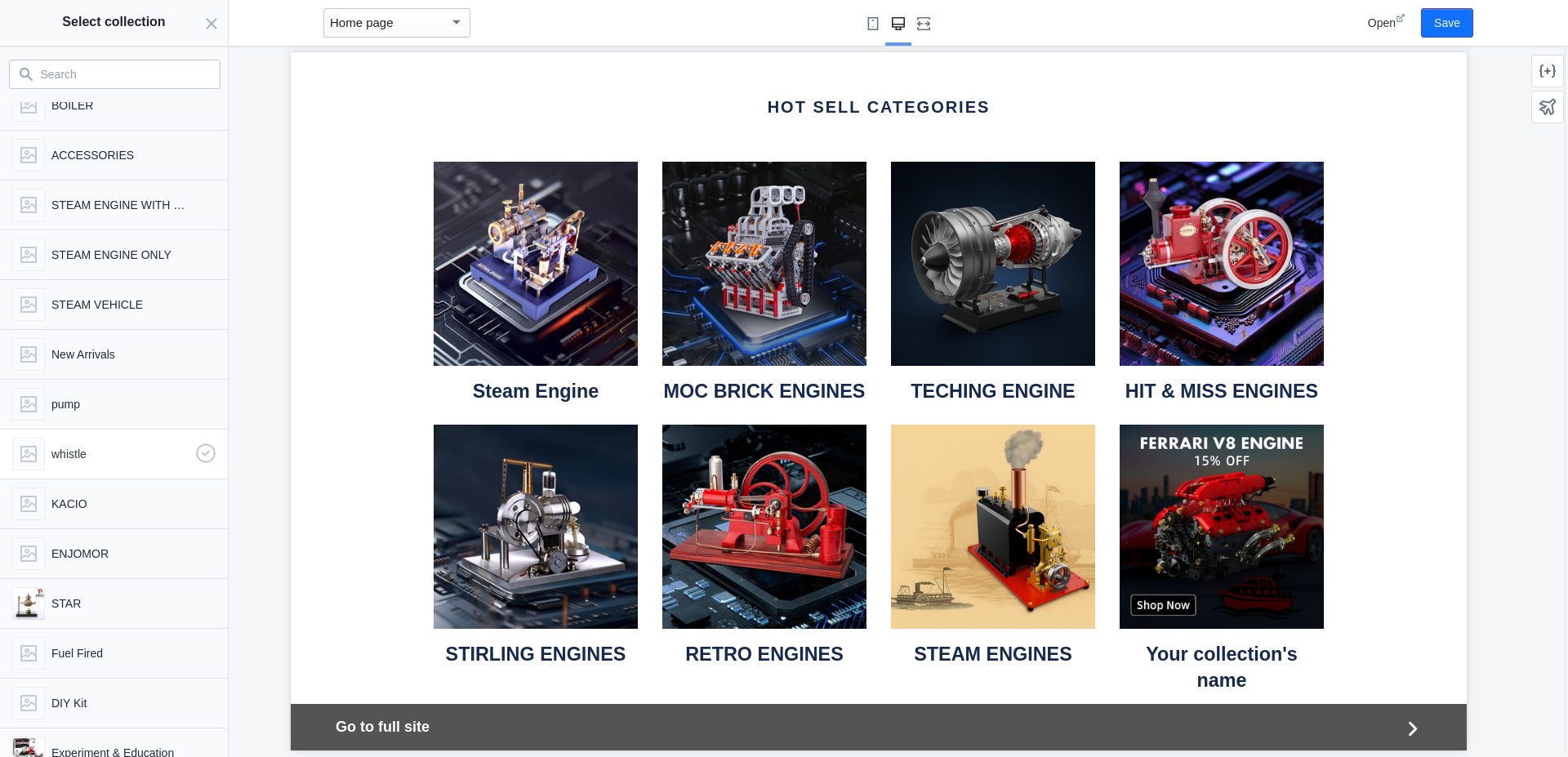
scroll to position [637, 0]
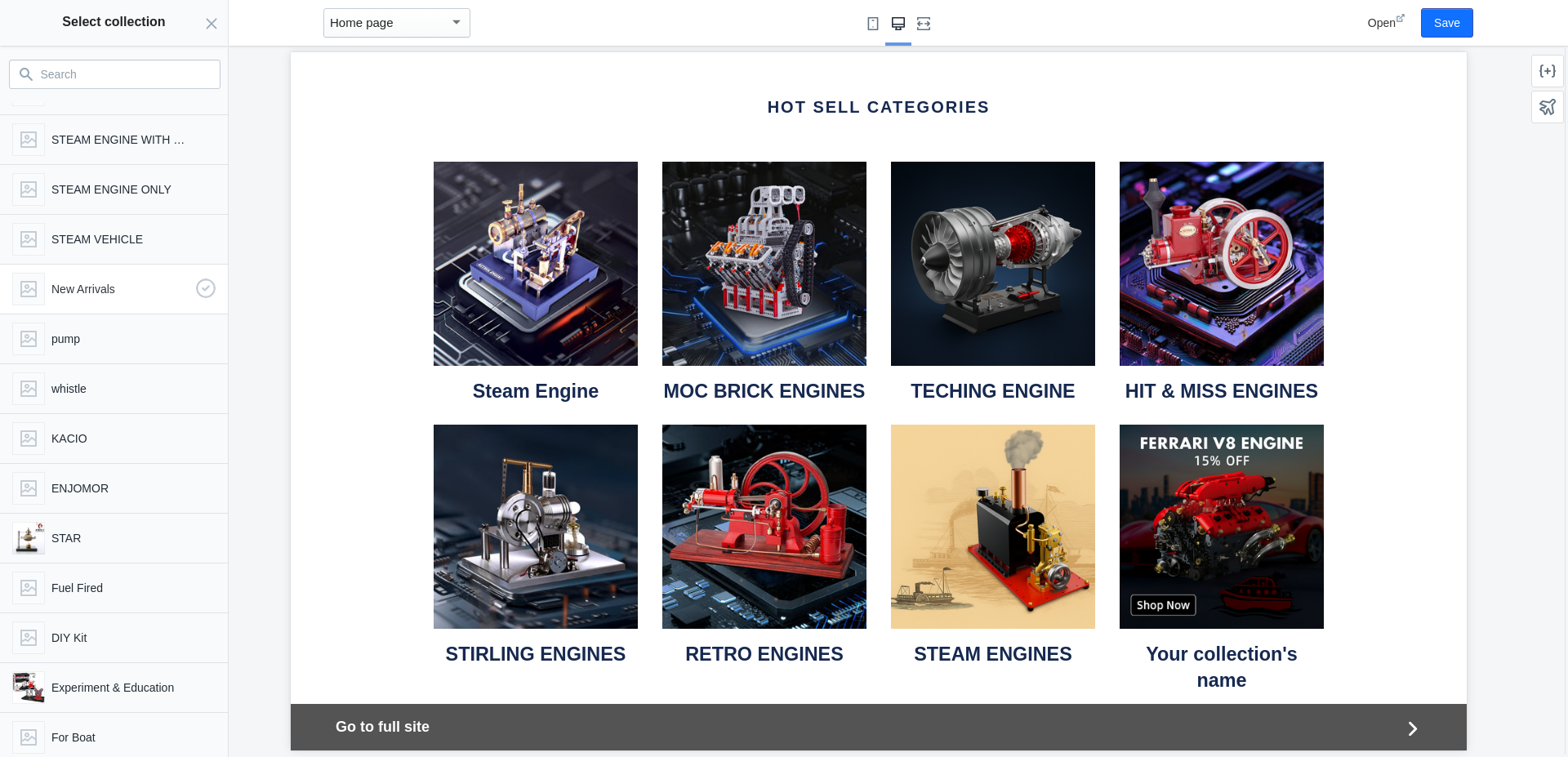
click at [80, 298] on div "New Arrivals" at bounding box center [110, 286] width 210 height 39
click at [202, 737] on button "Select" at bounding box center [191, 734] width 58 height 30
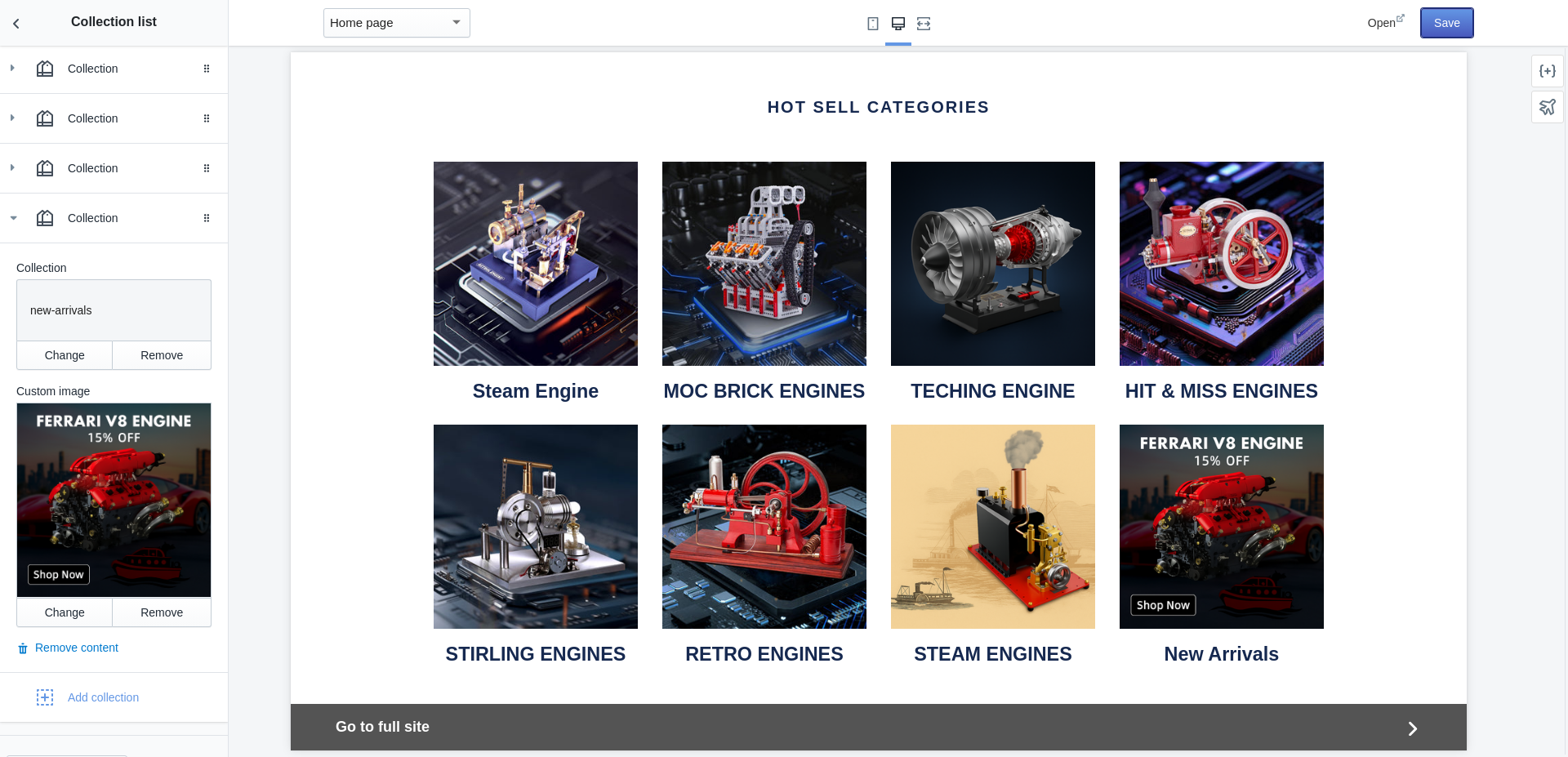
click at [1448, 29] on button "Save" at bounding box center [1446, 23] width 53 height 30
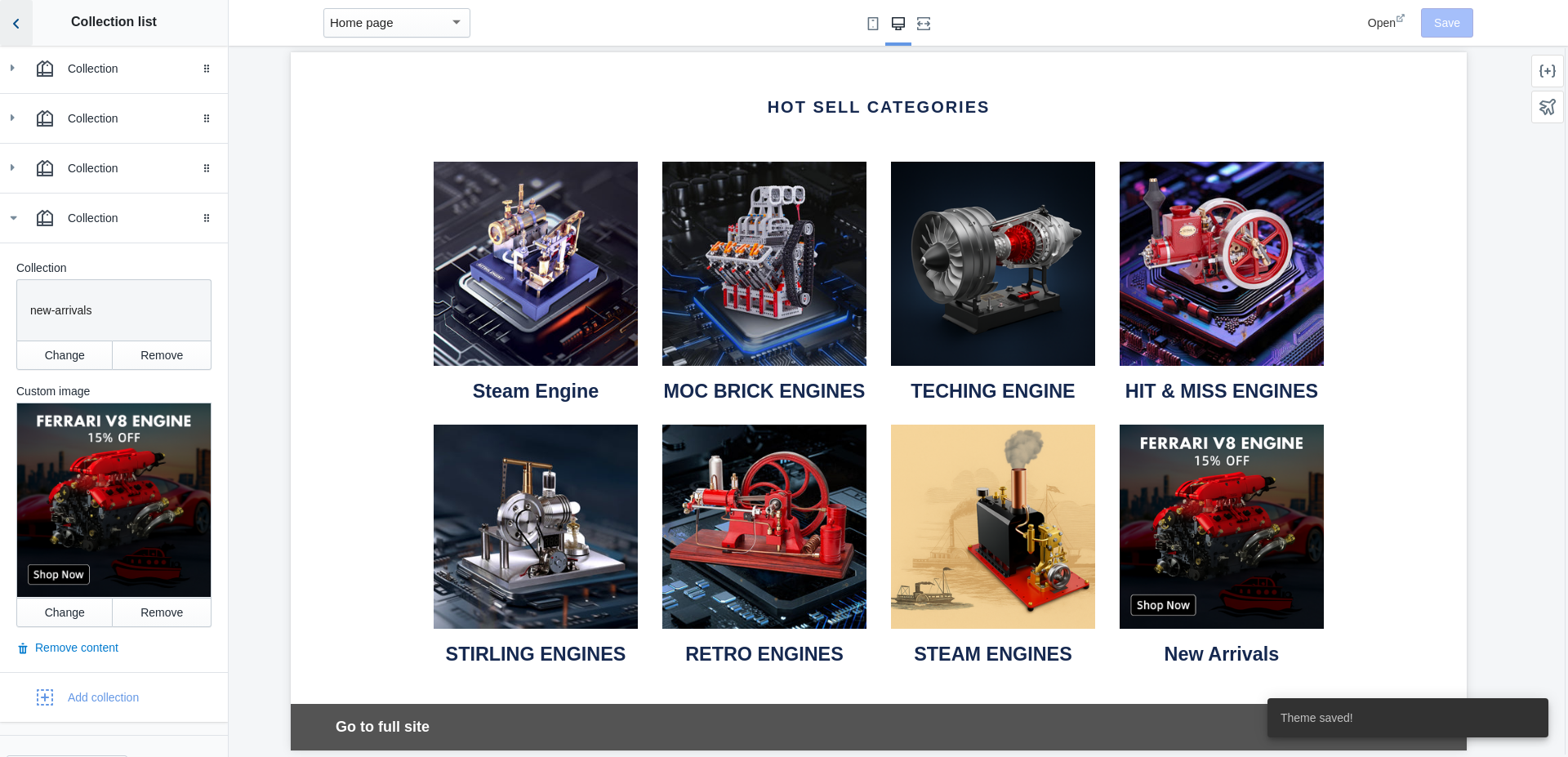
click at [21, 23] on icon "Back to sections" at bounding box center [16, 23] width 16 height 16
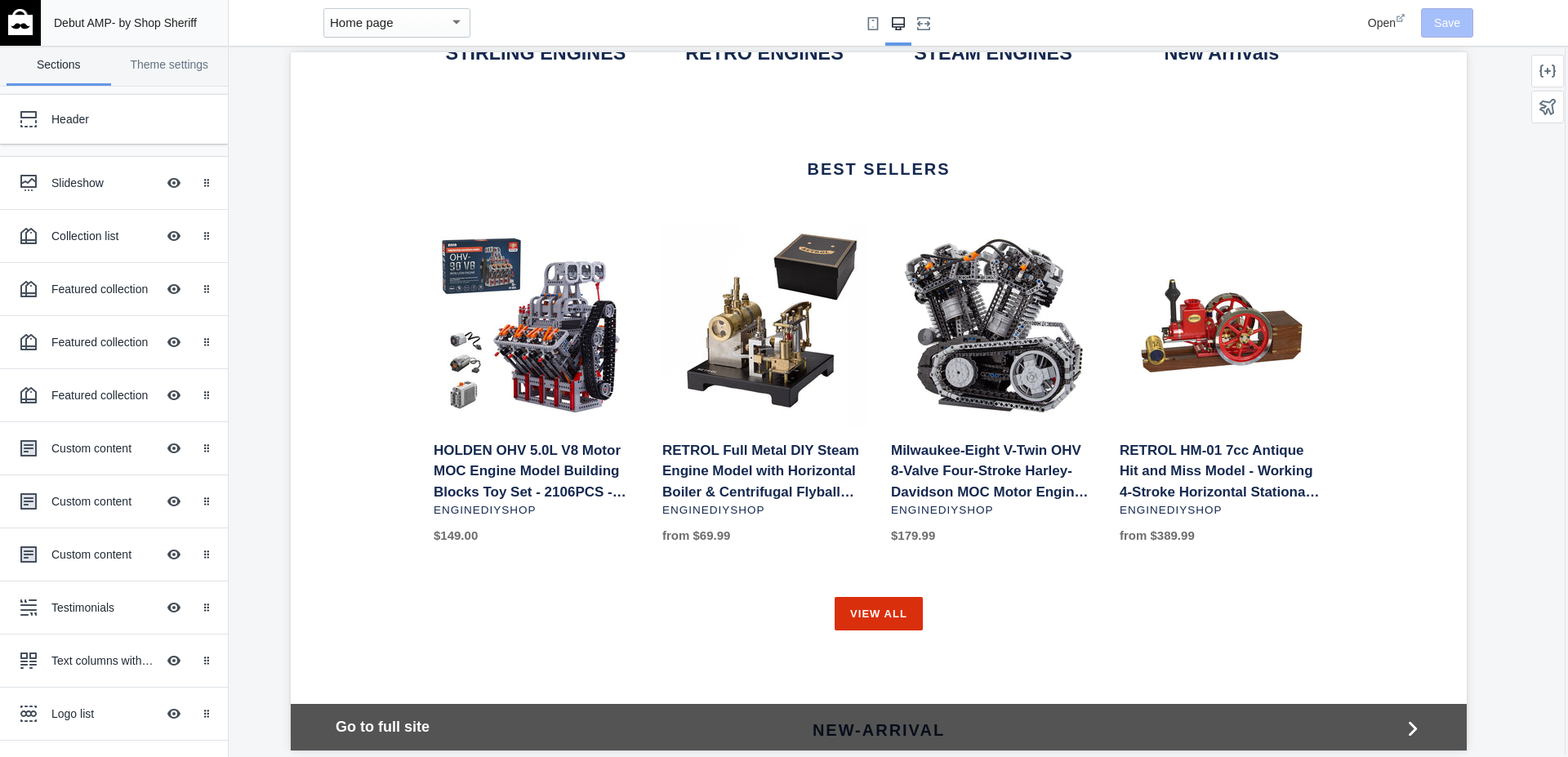
scroll to position [1171, 0]
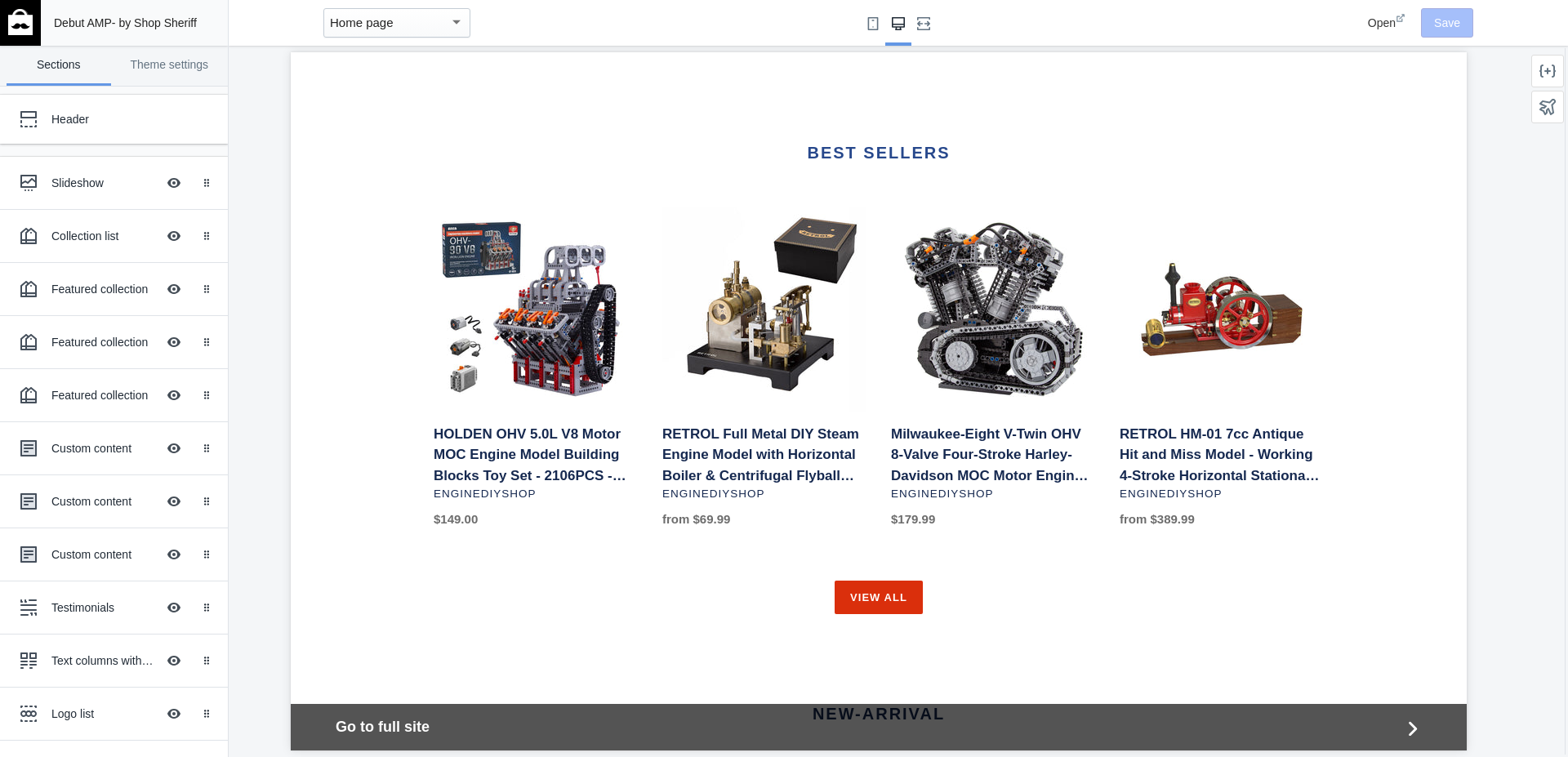
click at [830, 157] on link "BEST SELLERS" at bounding box center [877, 152] width 143 height 18
click at [70, 278] on div "Featured collection Hide Image with text overlay" at bounding box center [102, 289] width 180 height 36
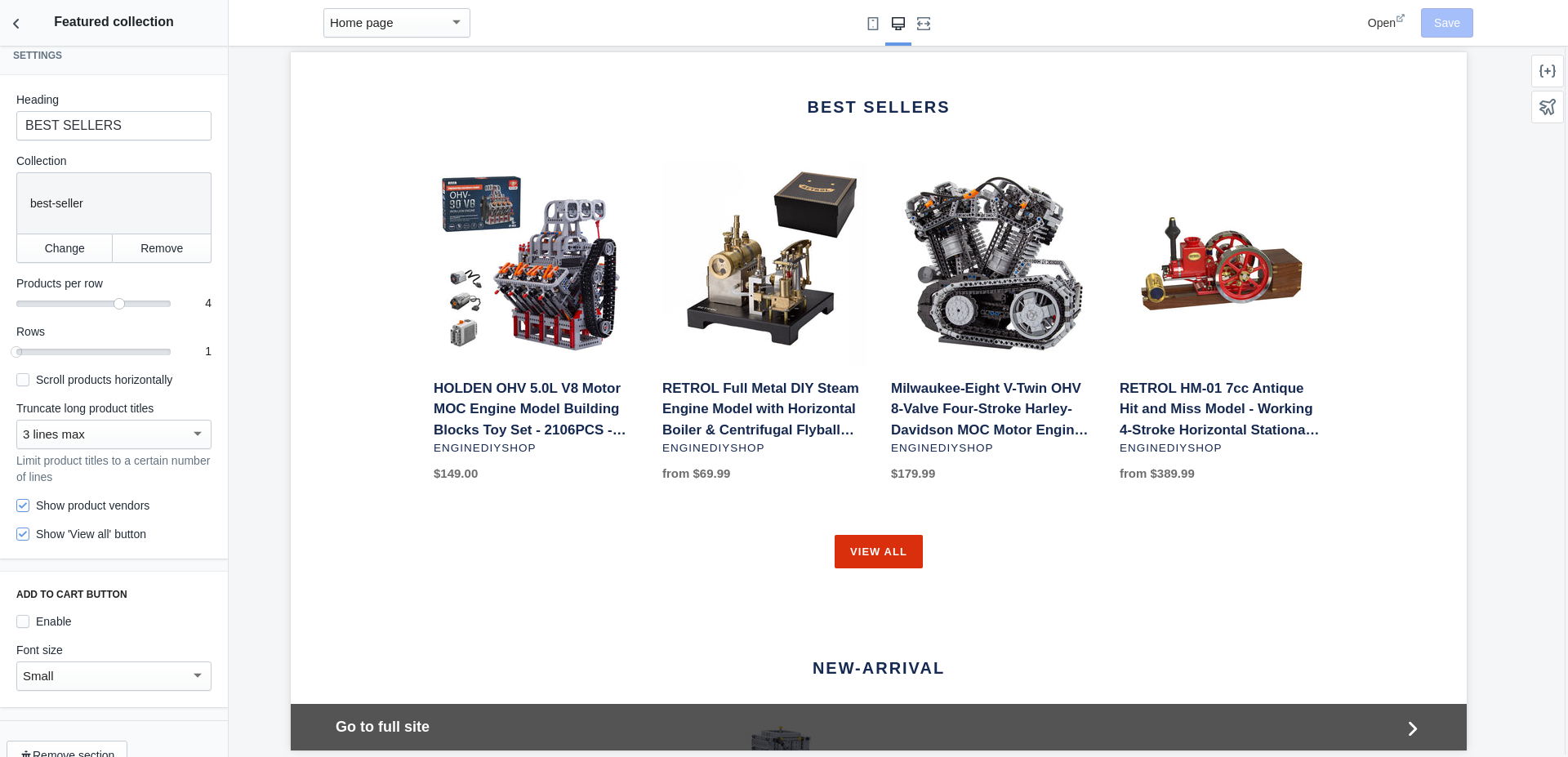
scroll to position [0, 0]
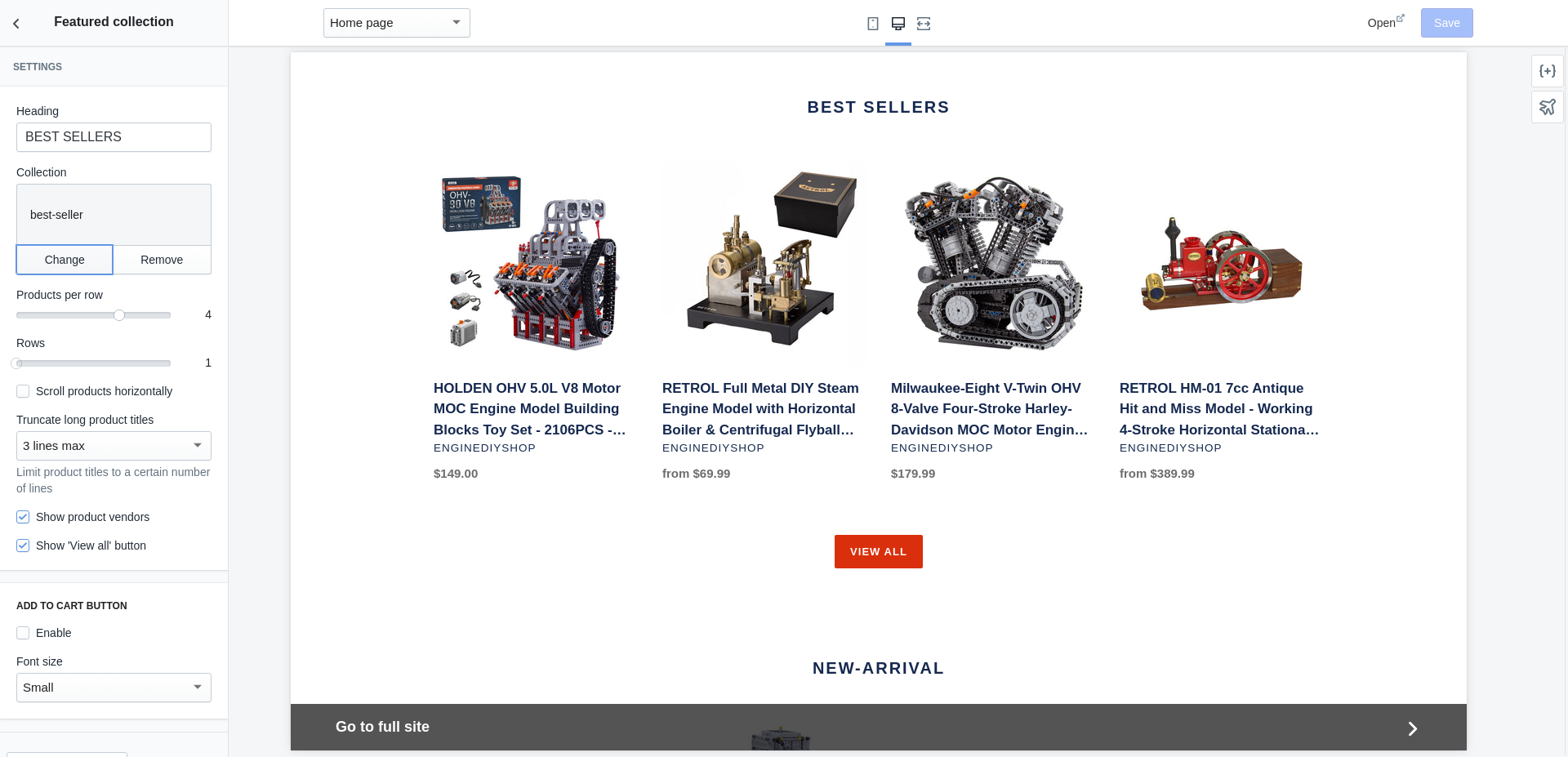
click at [66, 260] on button "Change" at bounding box center [64, 260] width 97 height 30
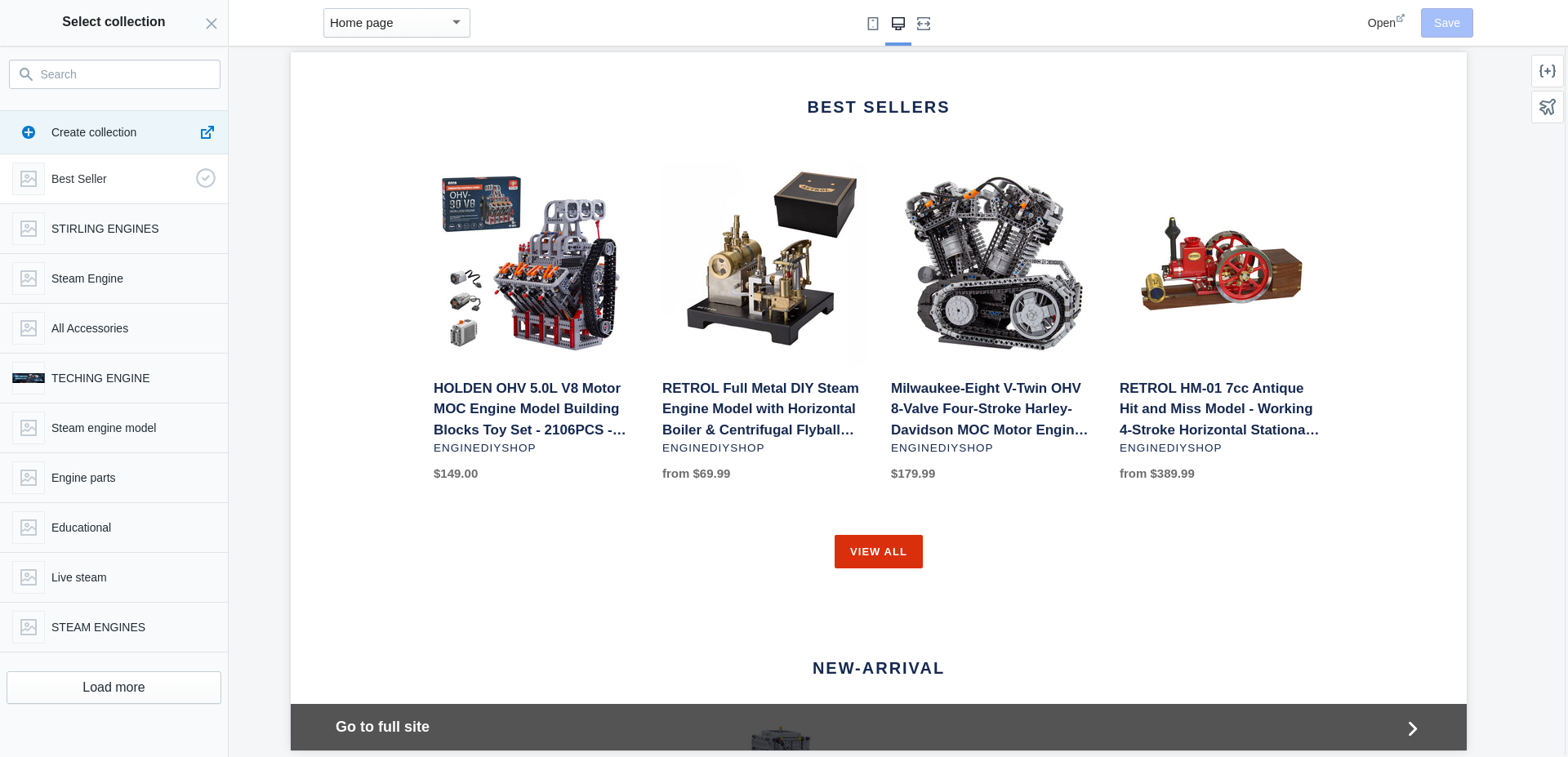
click at [80, 189] on div "Best Seller" at bounding box center [110, 175] width 210 height 39
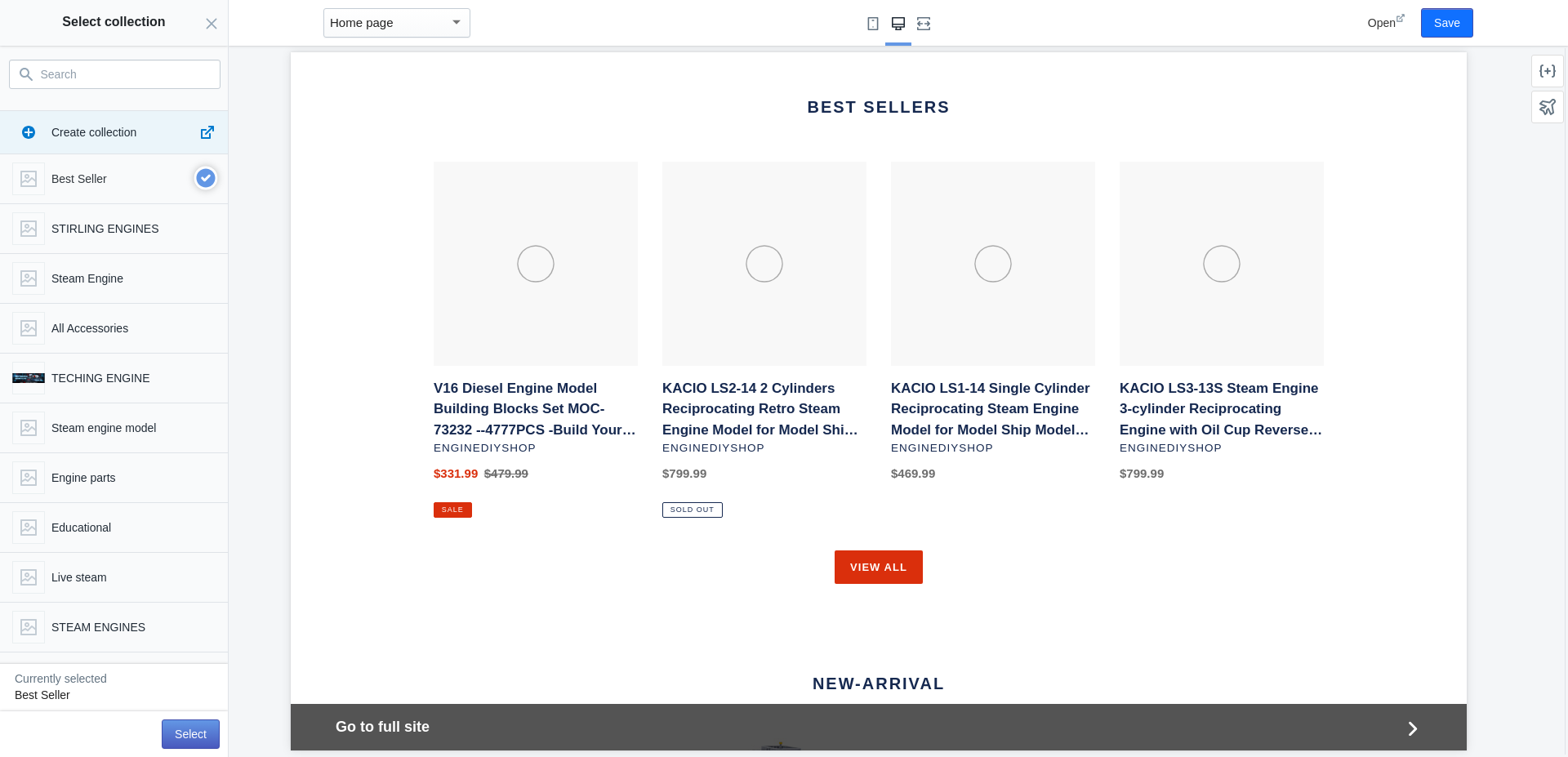
scroll to position [1232, 0]
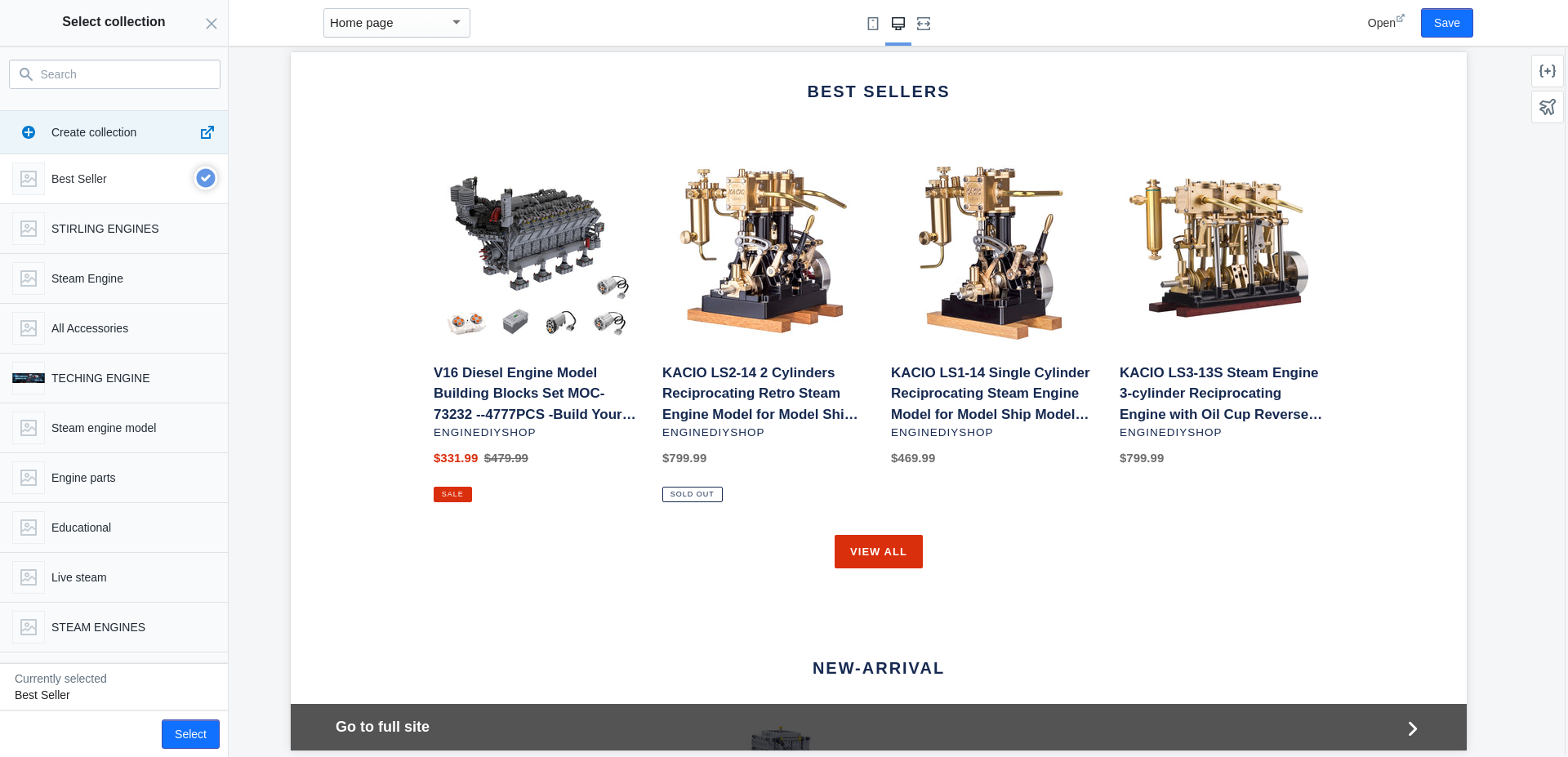
click at [194, 174] on use "button" at bounding box center [206, 178] width 24 height 24
click at [203, 19] on button "Close panel" at bounding box center [212, 23] width 33 height 46
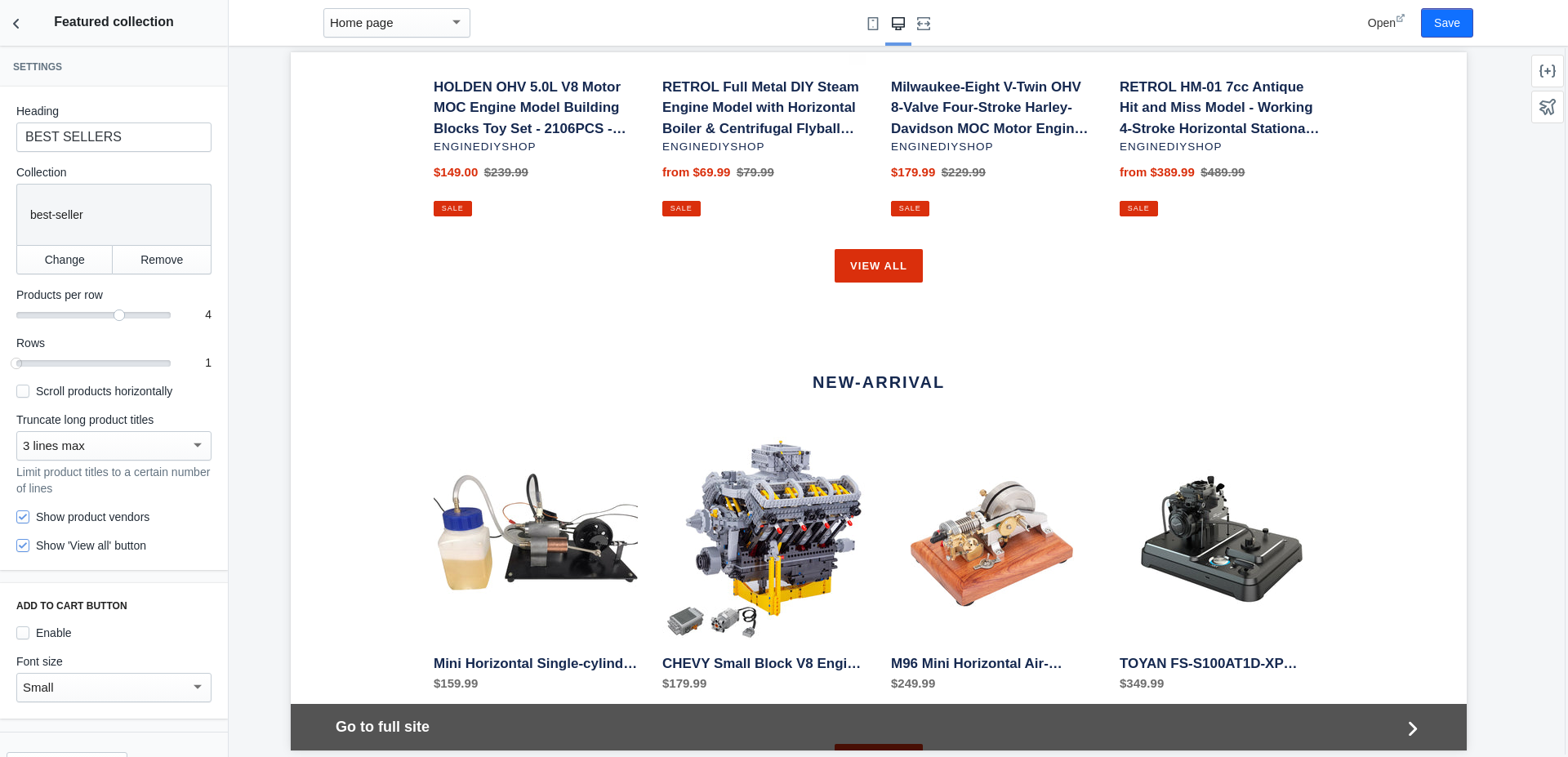
scroll to position [1541, 0]
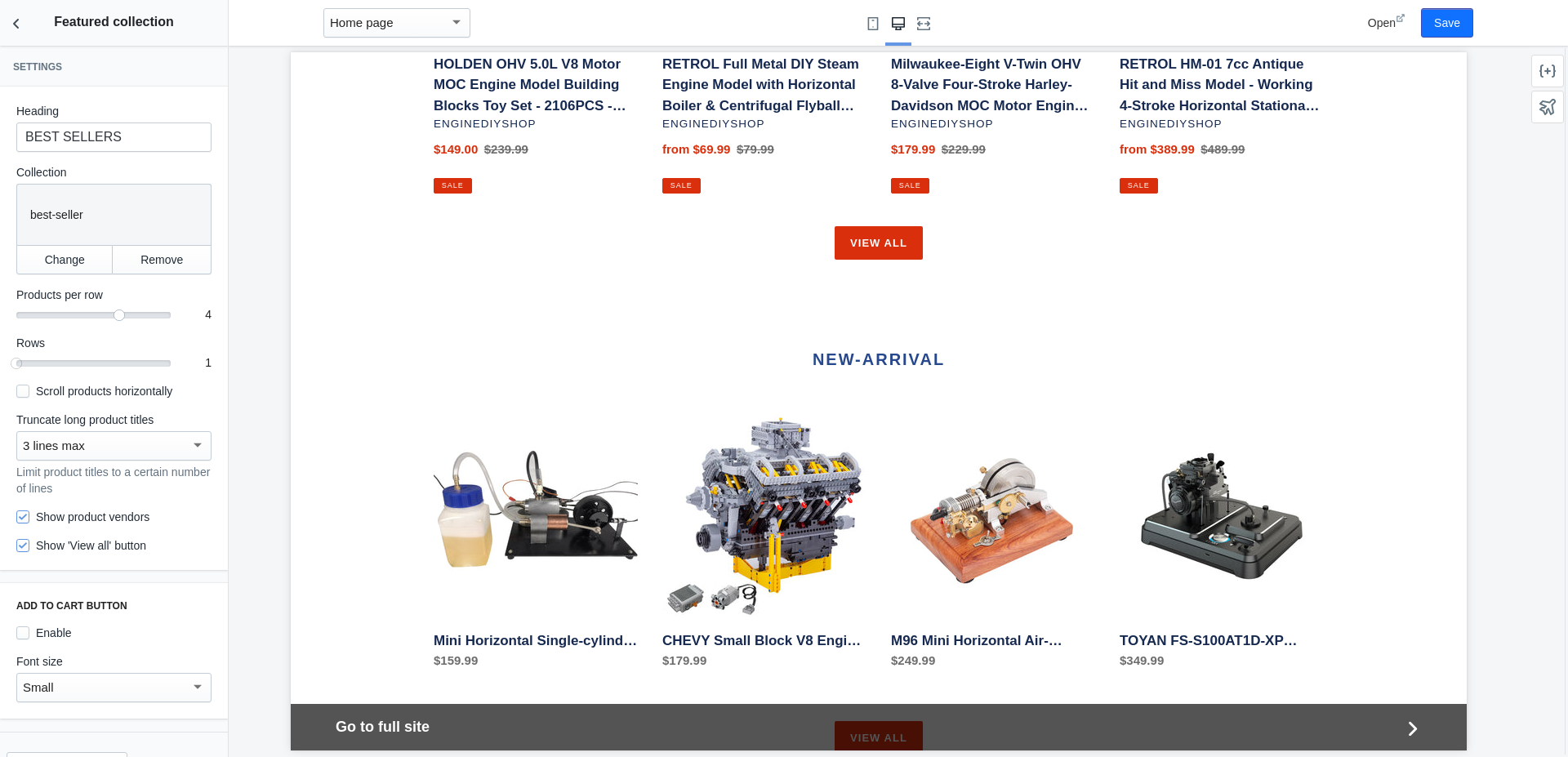
click at [838, 351] on link "NEW-ARRIVAL" at bounding box center [878, 359] width 132 height 18
click at [19, 23] on icon "Back to sections" at bounding box center [16, 23] width 16 height 16
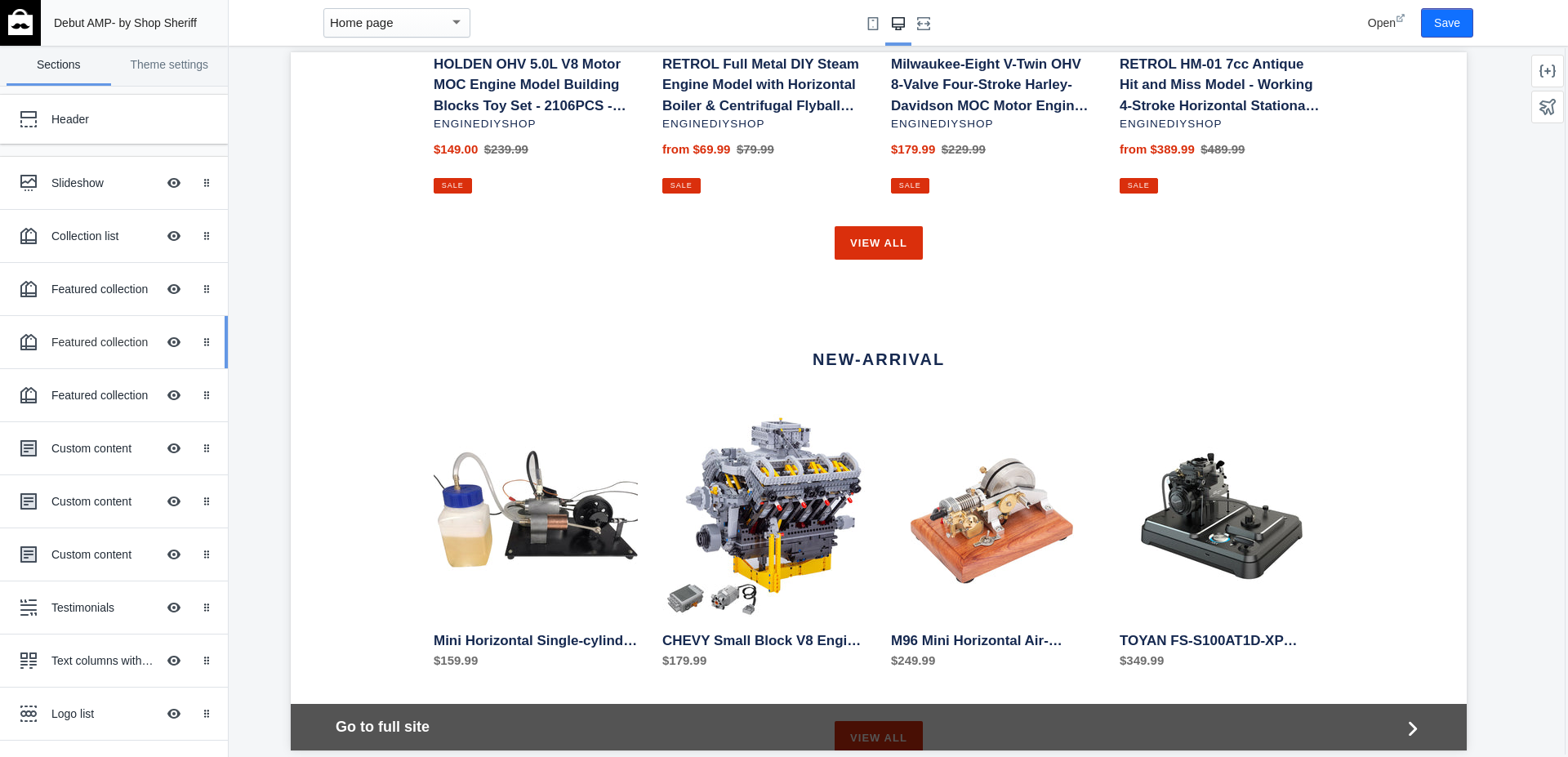
click at [72, 339] on div "Featured collection" at bounding box center [103, 342] width 104 height 16
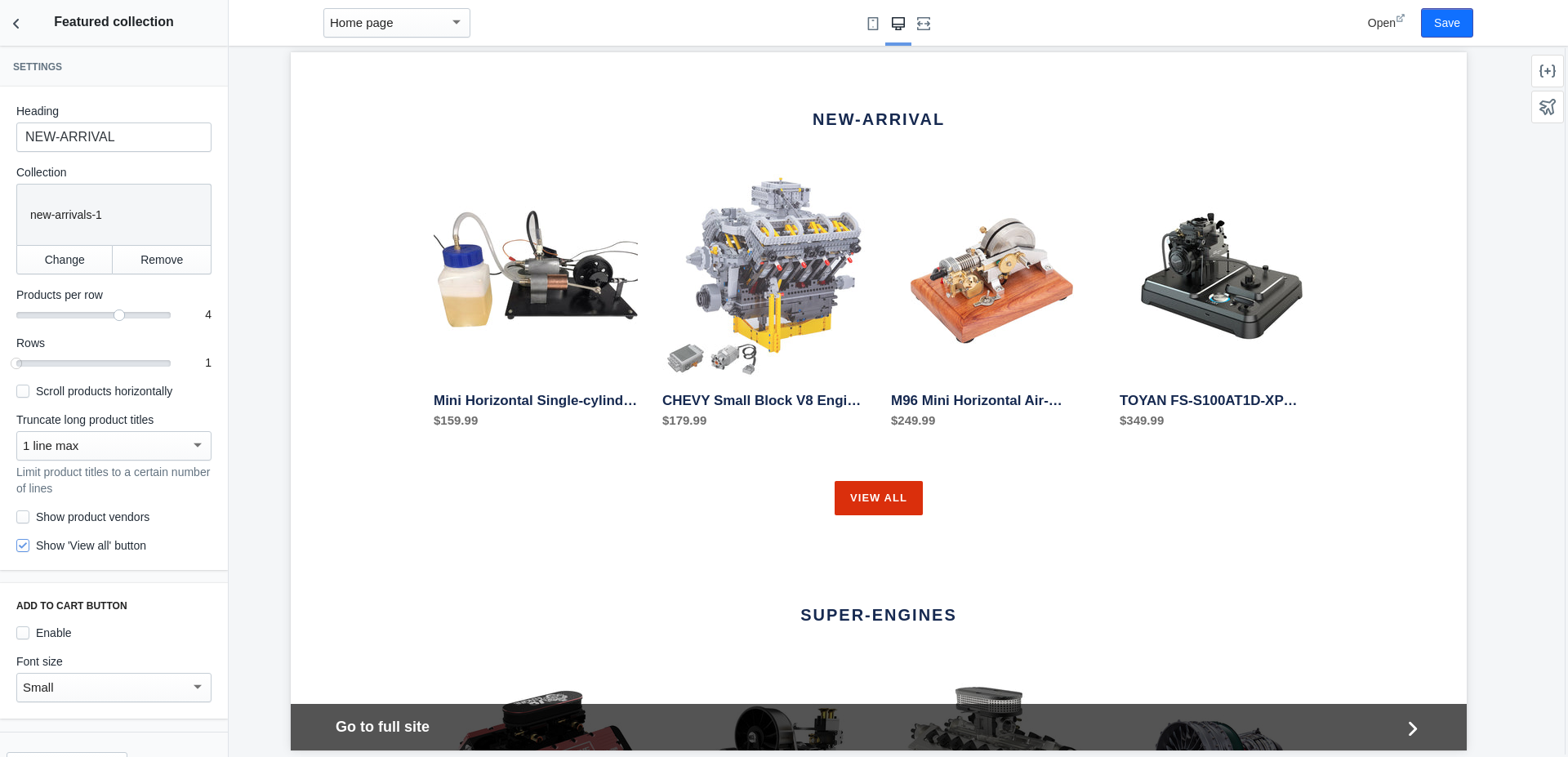
scroll to position [0, 1780]
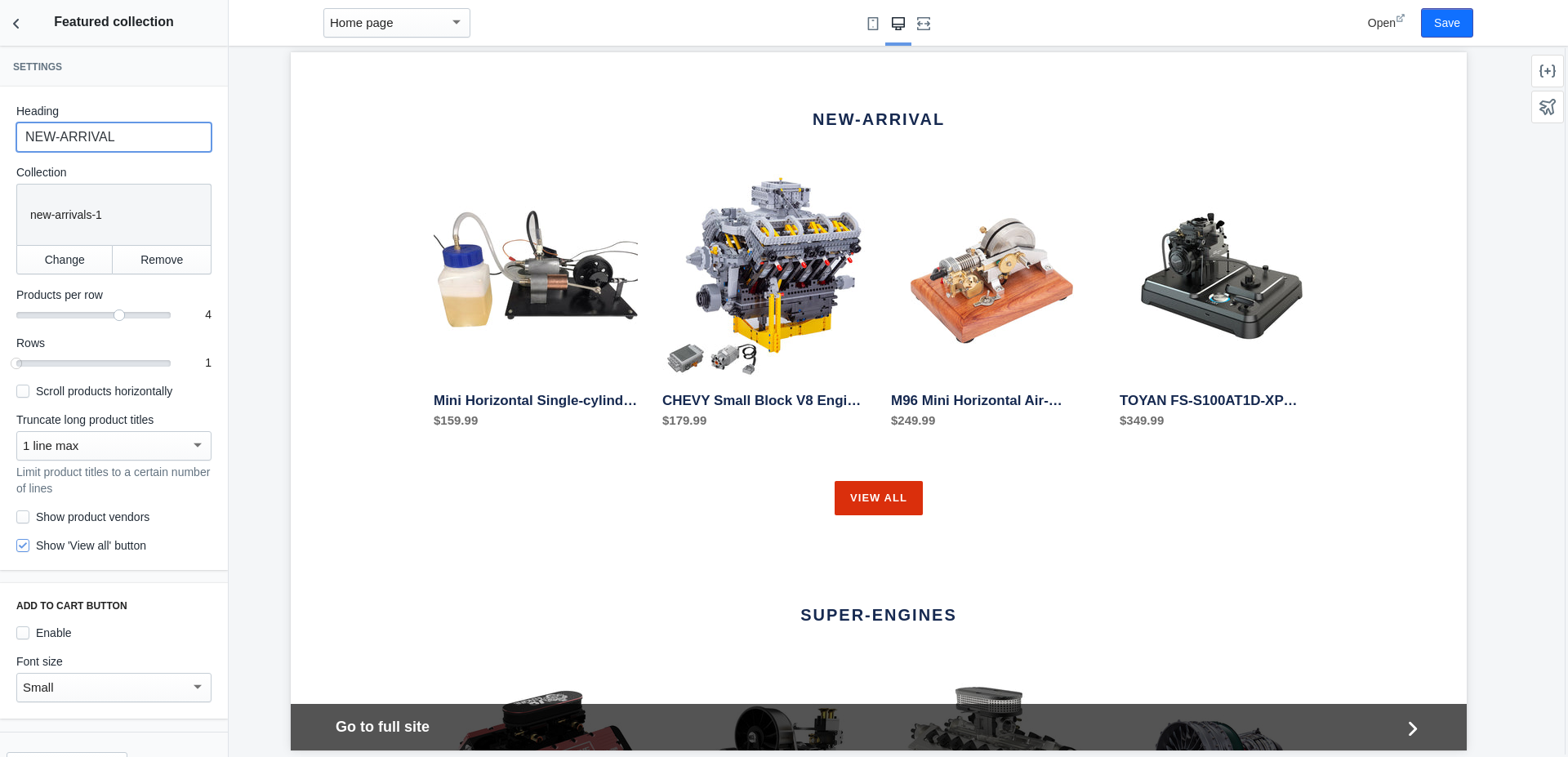
click at [70, 136] on input "NEW-ARRIVAL" at bounding box center [114, 137] width 195 height 30
click at [136, 141] on input "NEW-ARRIVAL" at bounding box center [114, 137] width 195 height 30
click at [63, 264] on button "Change" at bounding box center [64, 260] width 97 height 30
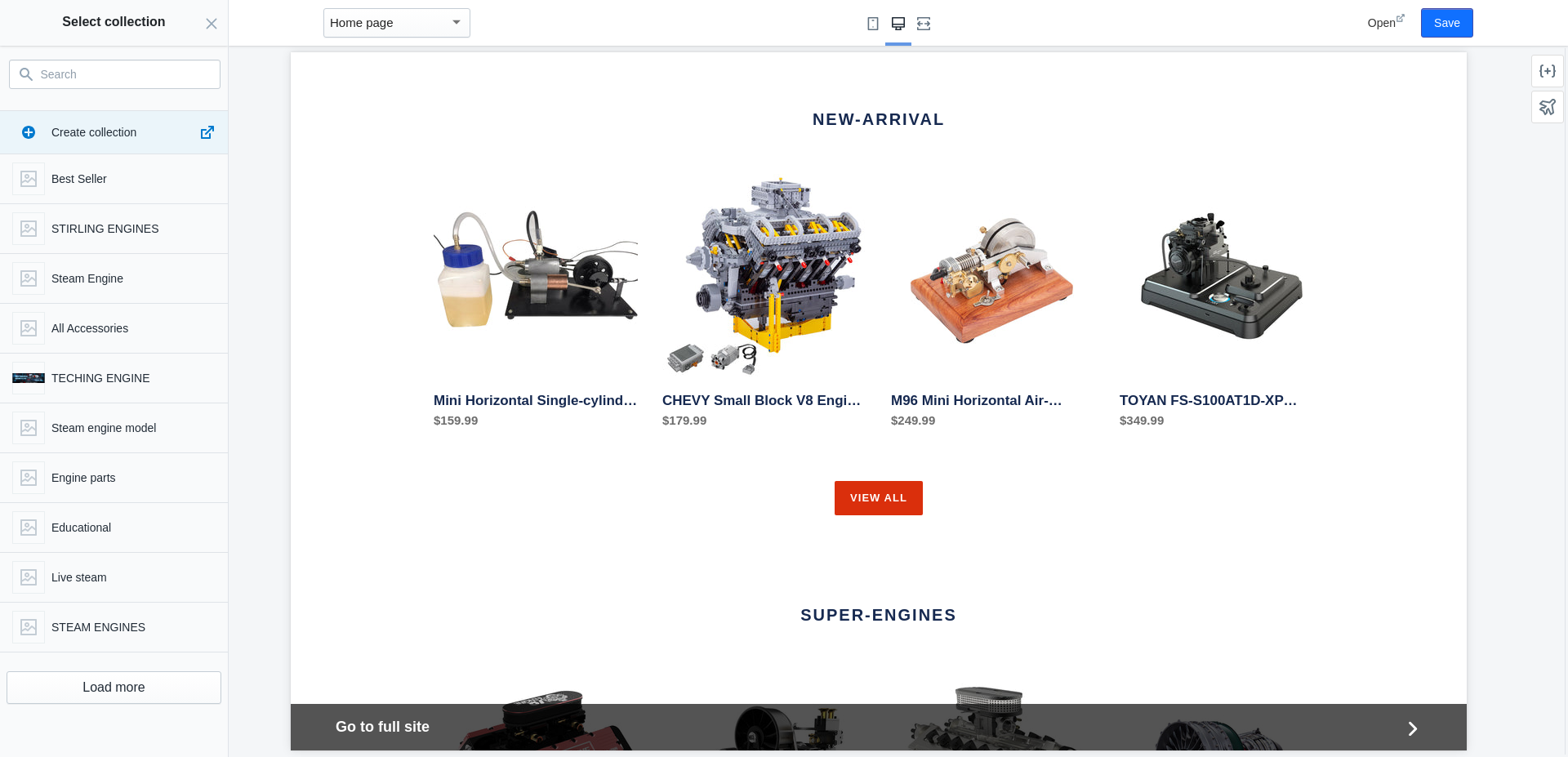
click at [125, 78] on input "Search" at bounding box center [125, 74] width 168 height 19
paste input "NEW ARRIVALS"
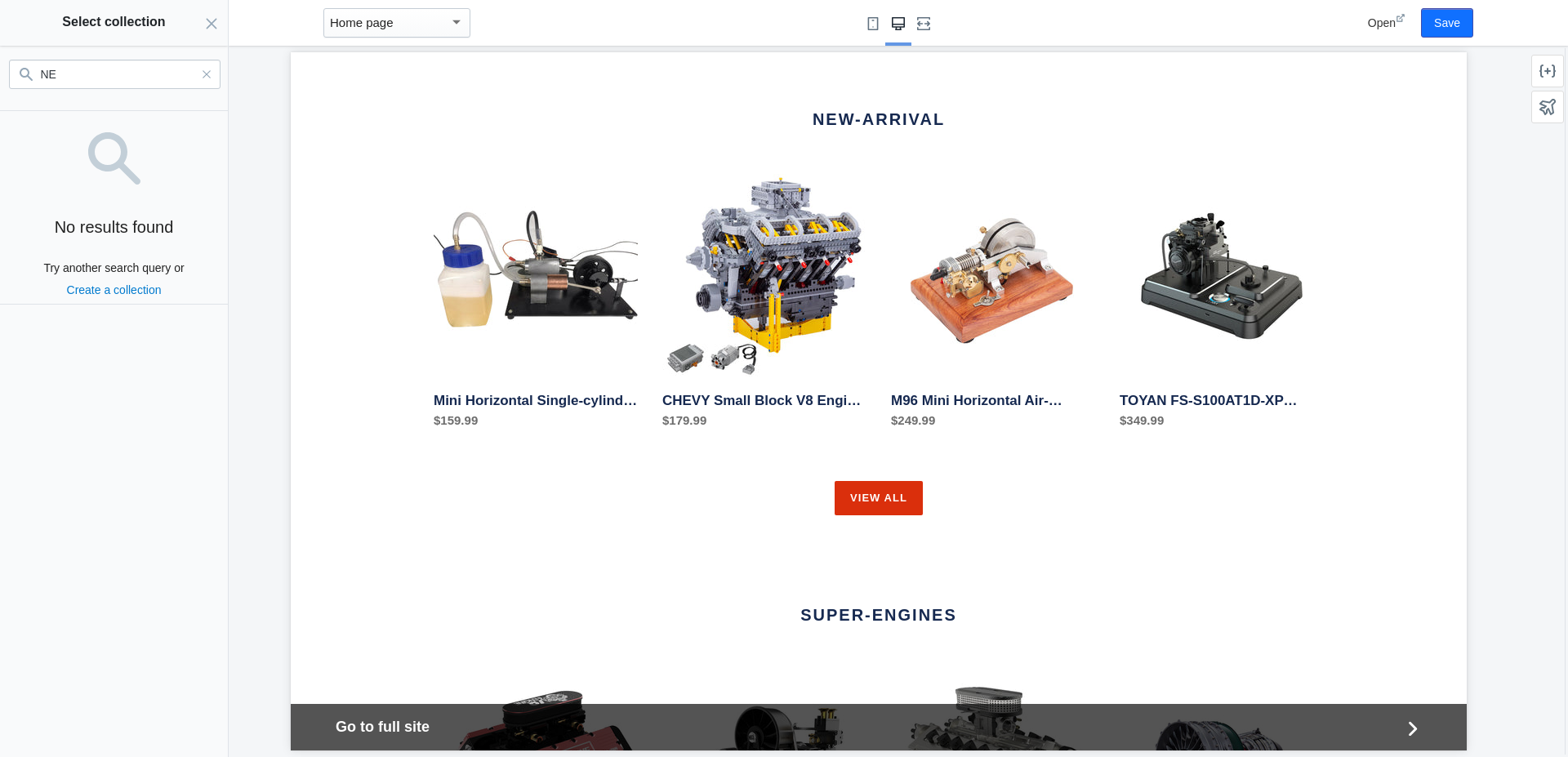
type input "N"
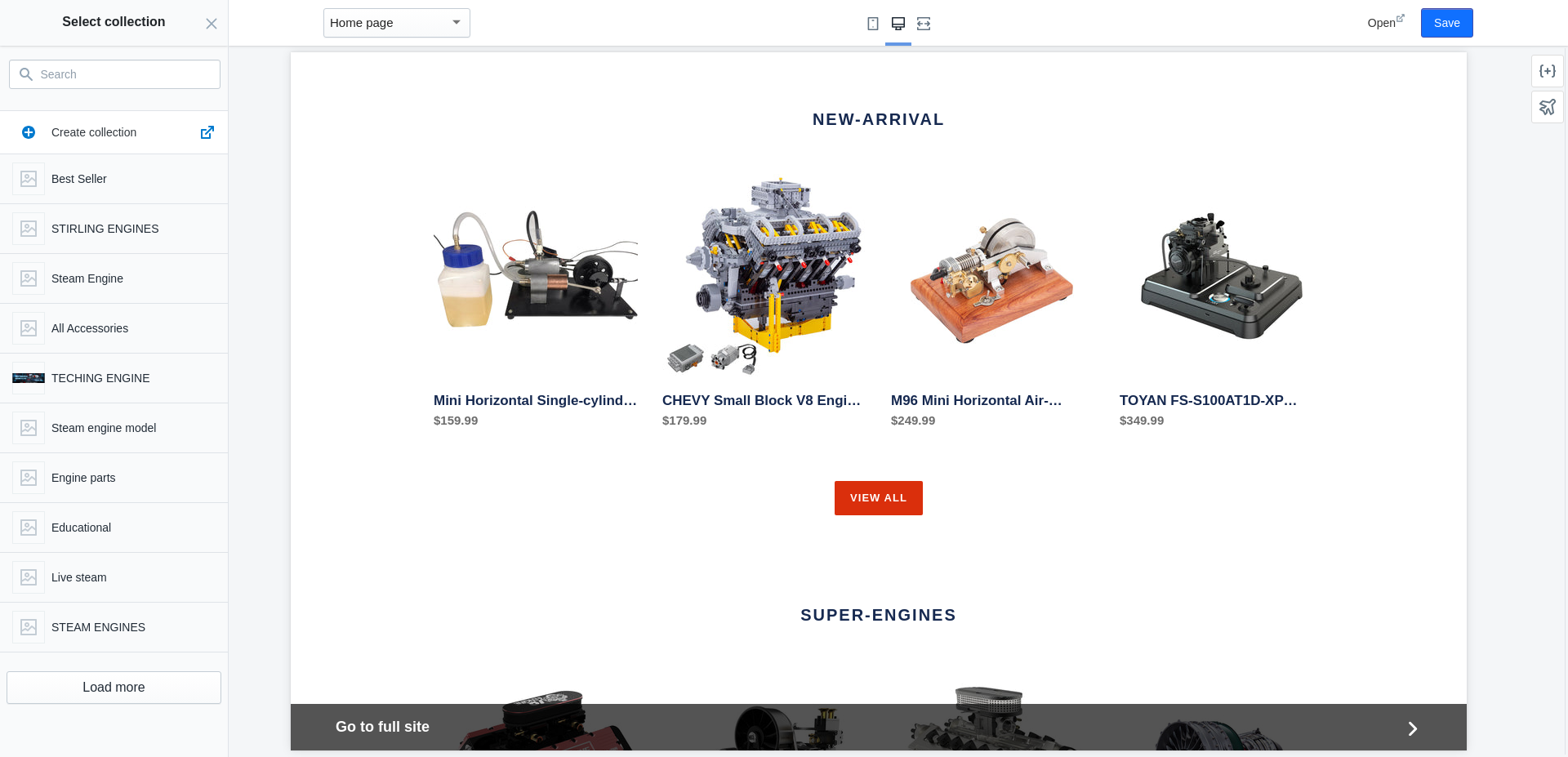
click at [86, 127] on span "Create collection" at bounding box center [94, 132] width 85 height 13
click at [119, 684] on button "Load more" at bounding box center [114, 688] width 215 height 33
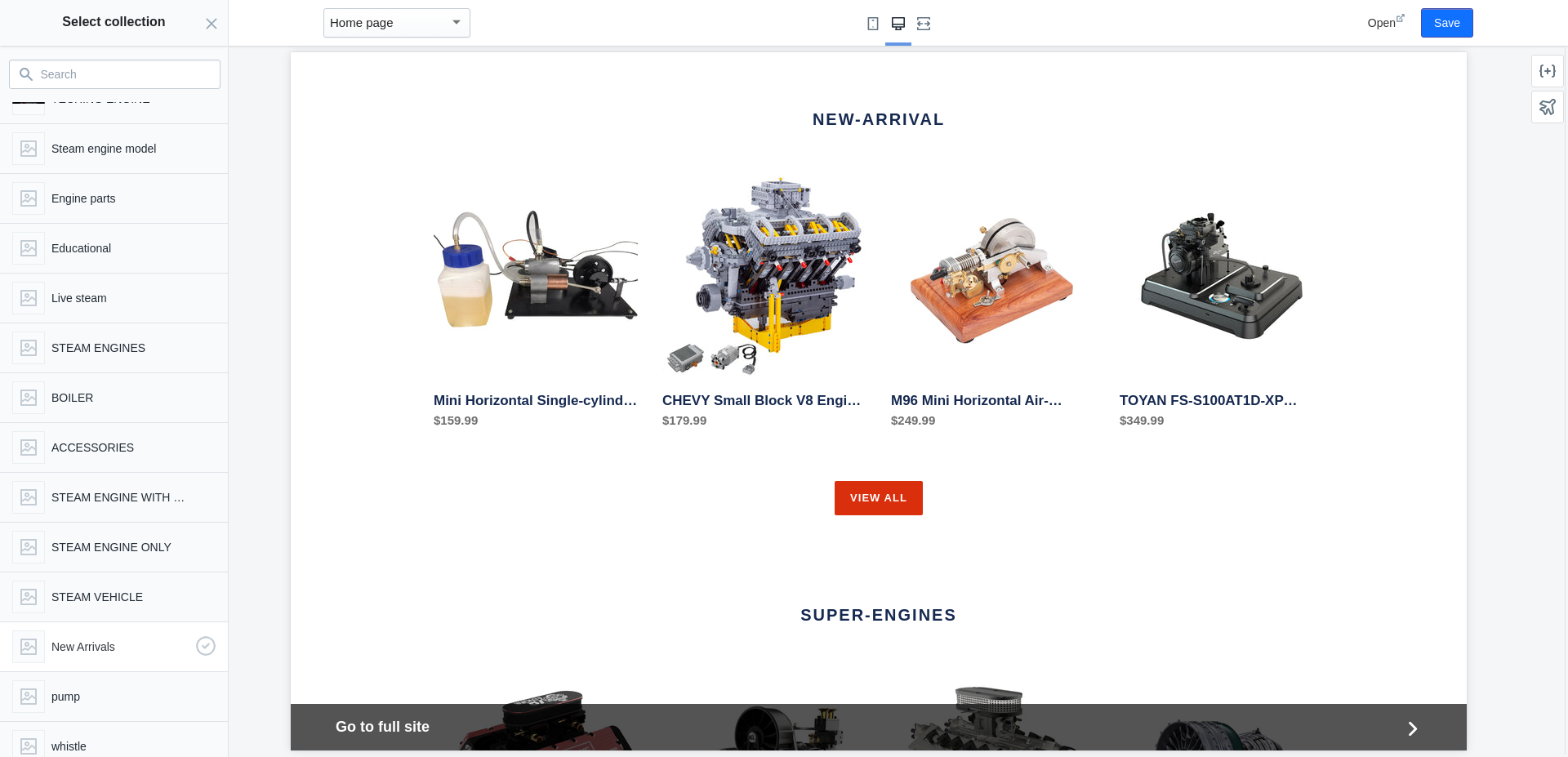
click at [87, 640] on p "New Arrivals" at bounding box center [121, 647] width 138 height 16
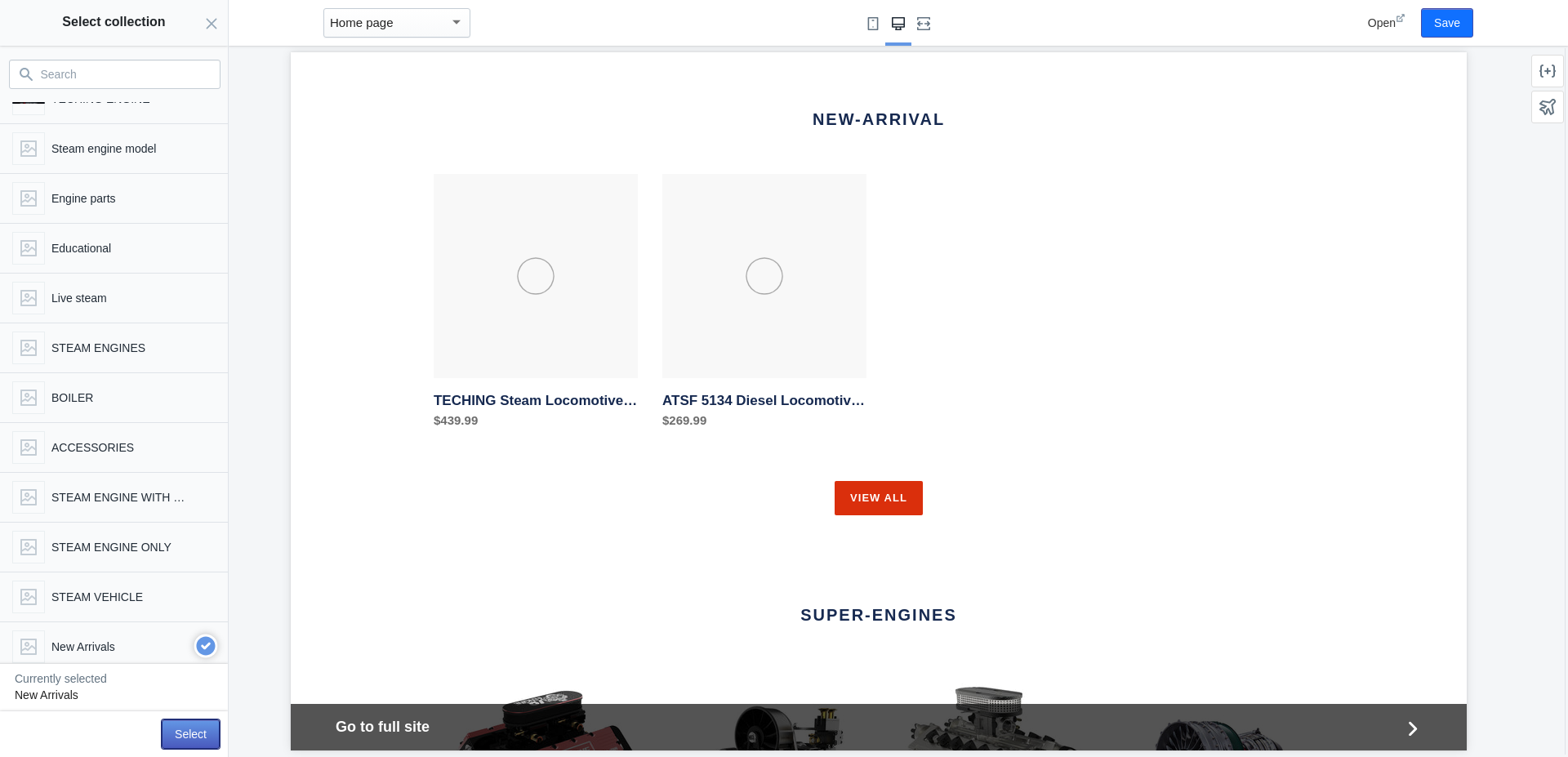
click at [208, 735] on button "Select" at bounding box center [191, 734] width 58 height 30
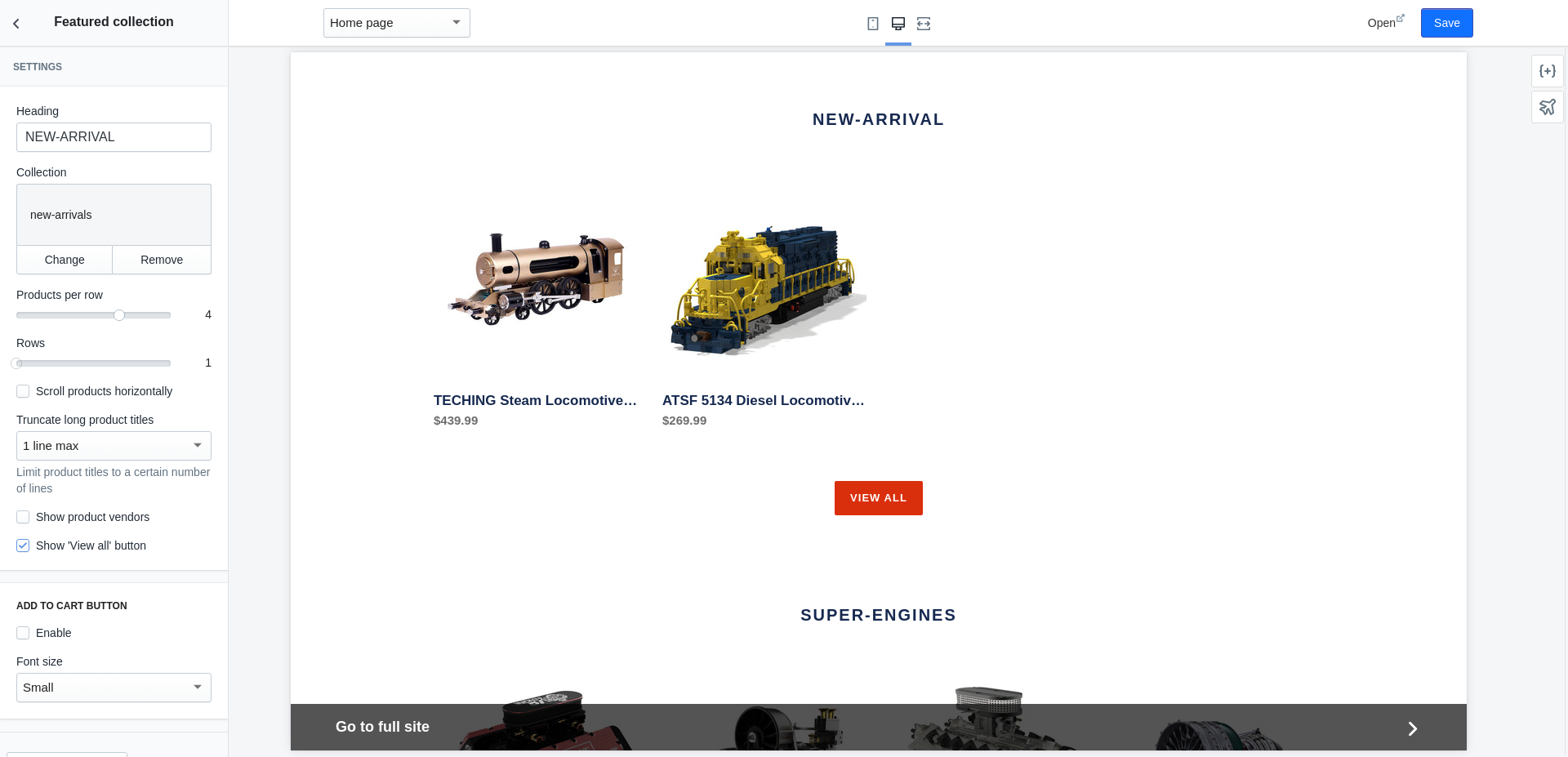
scroll to position [40, 0]
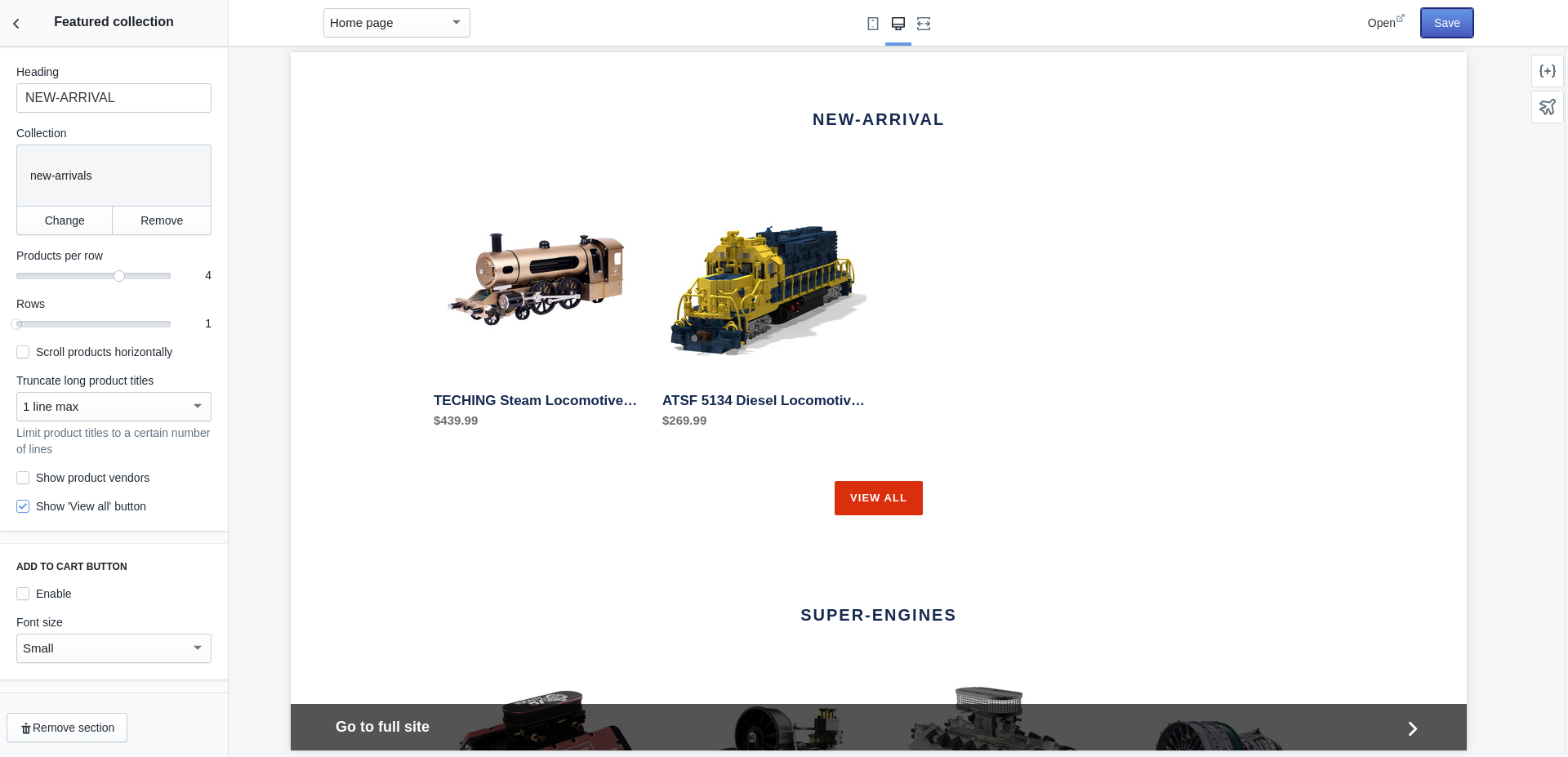
click at [1437, 25] on button "Save" at bounding box center [1446, 23] width 53 height 30
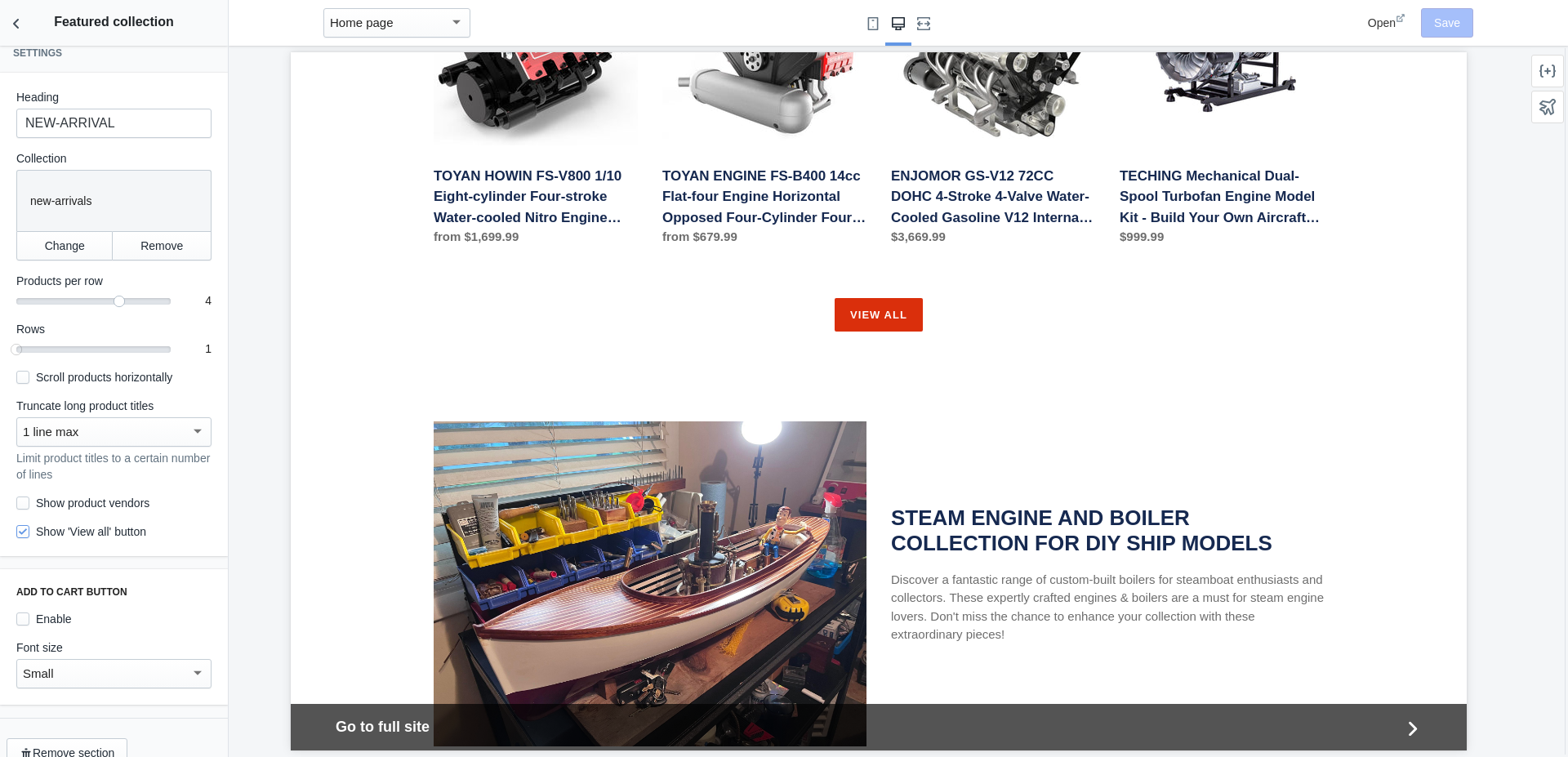
scroll to position [0, 0]
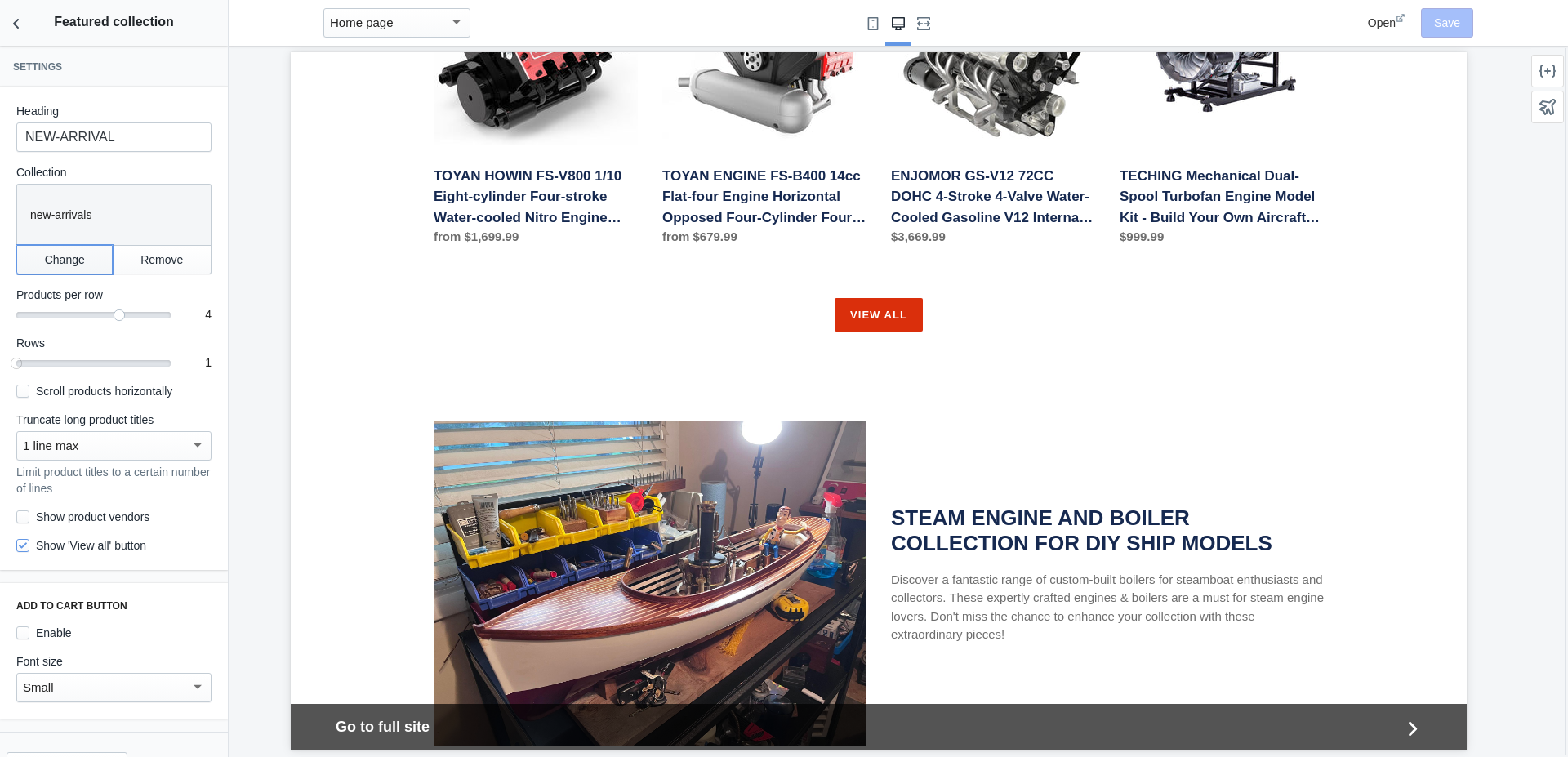
click at [60, 256] on button "Change" at bounding box center [64, 260] width 97 height 30
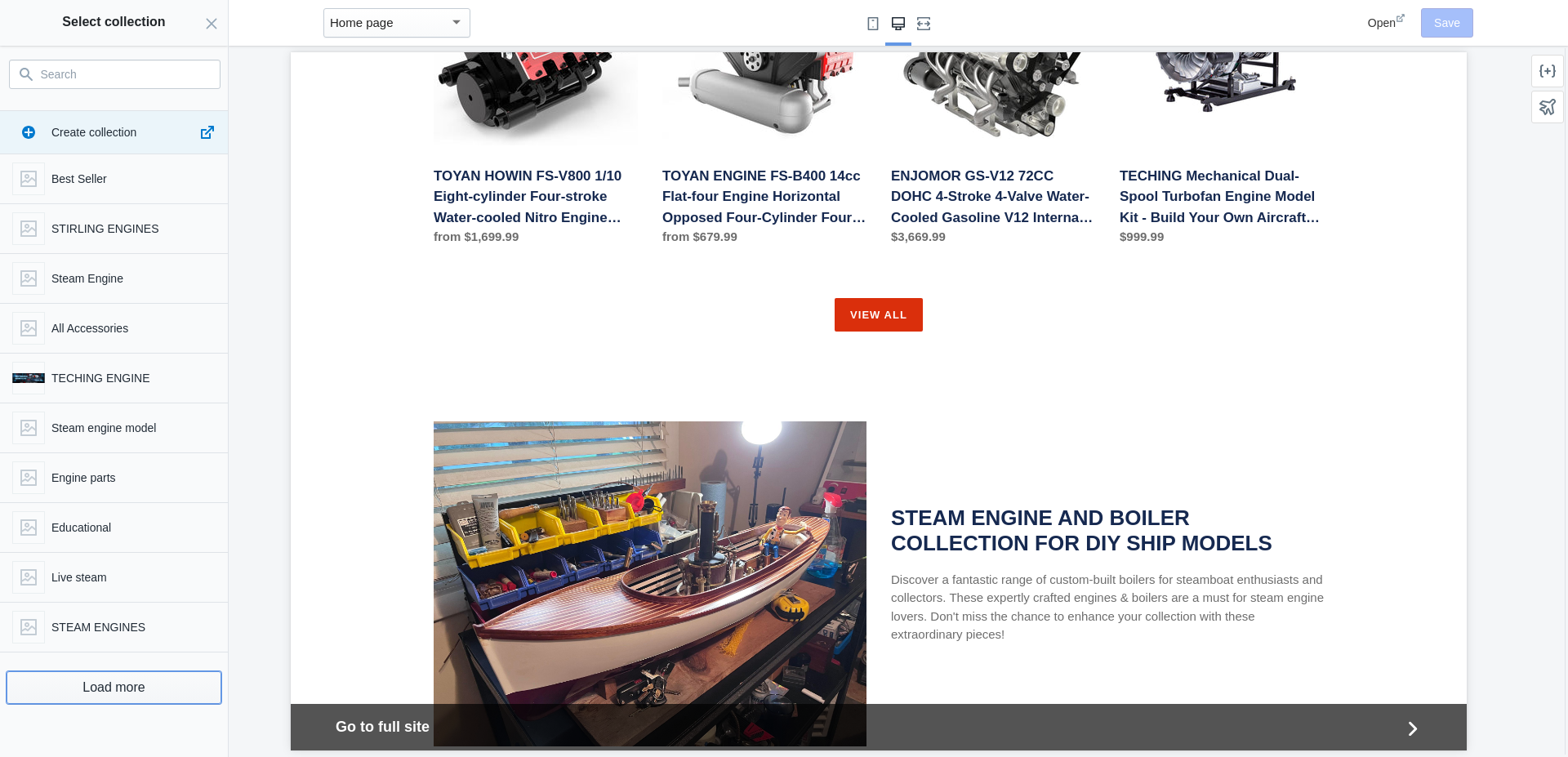
click at [98, 687] on button "Load more" at bounding box center [114, 688] width 215 height 33
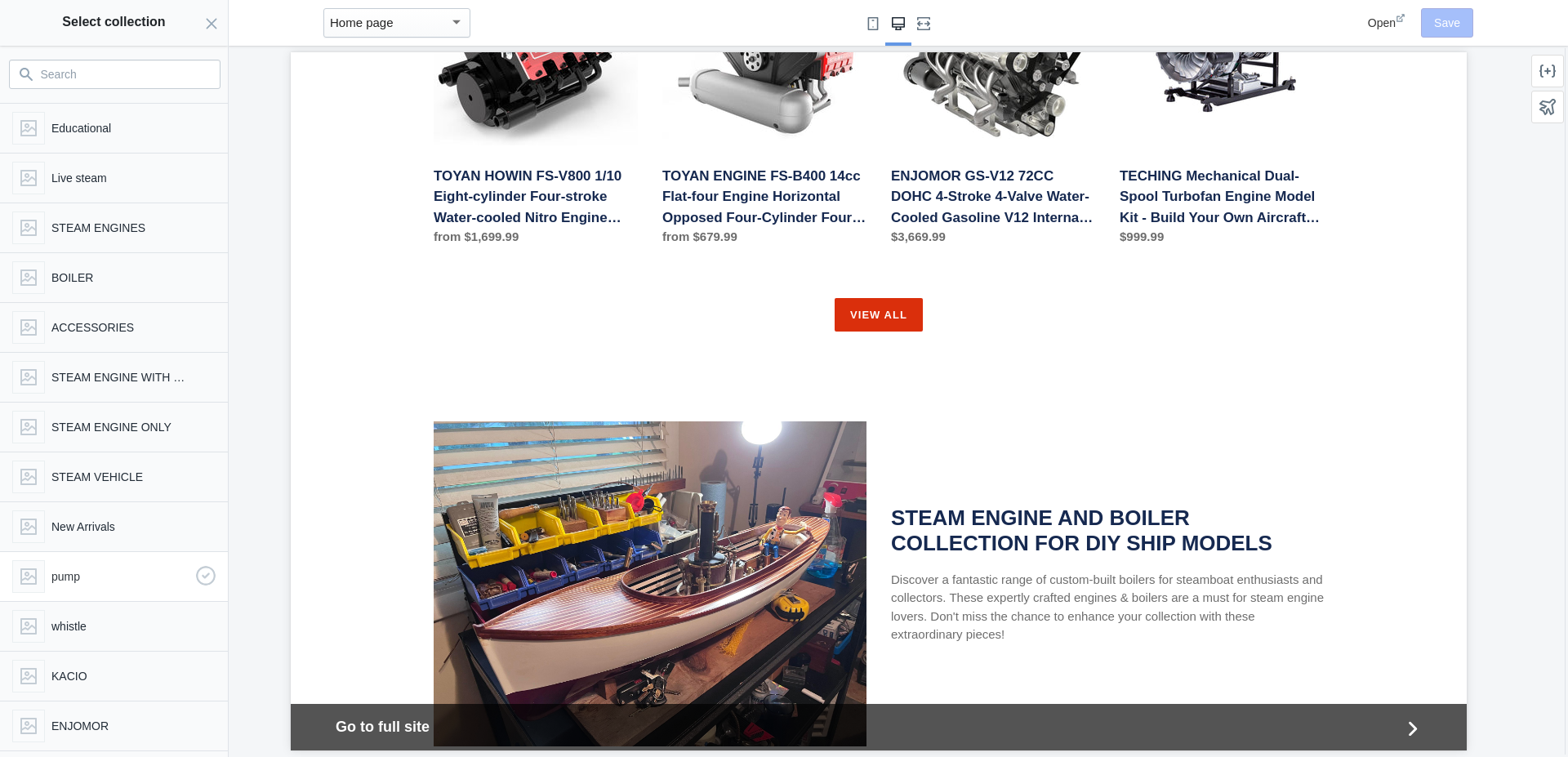
scroll to position [472, 0]
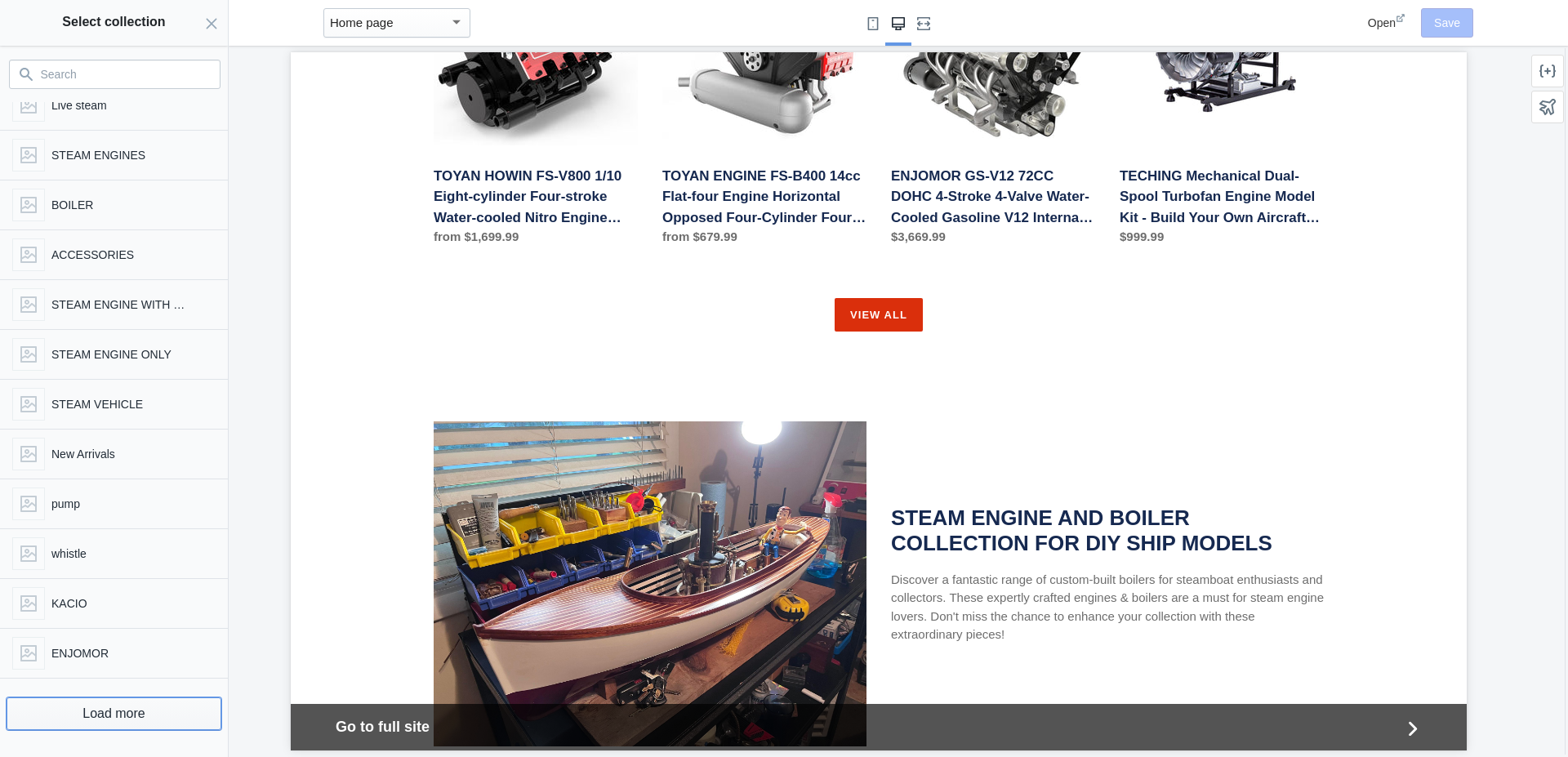
click at [75, 714] on button "Load more" at bounding box center [114, 714] width 215 height 33
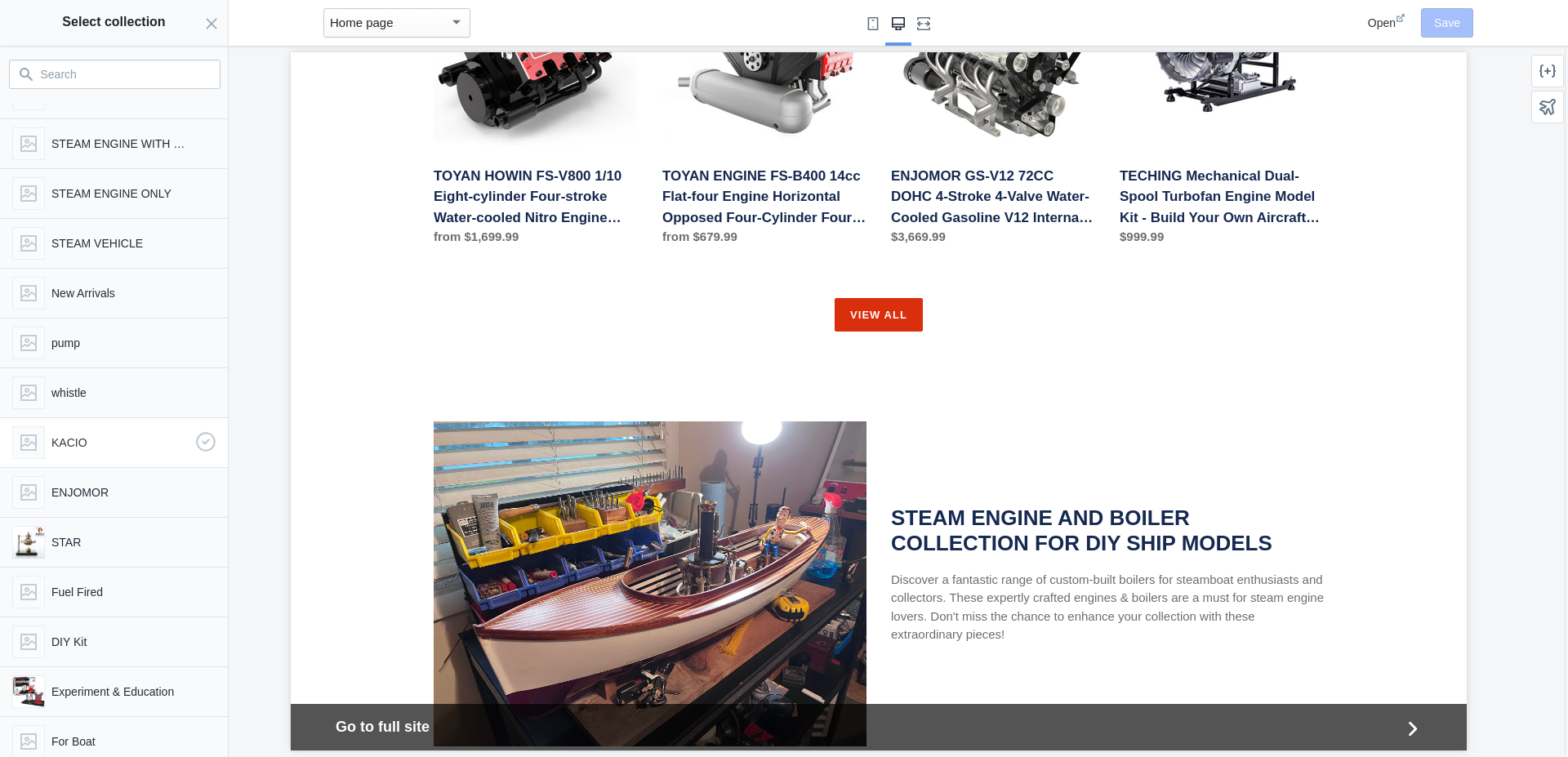
scroll to position [598, 0]
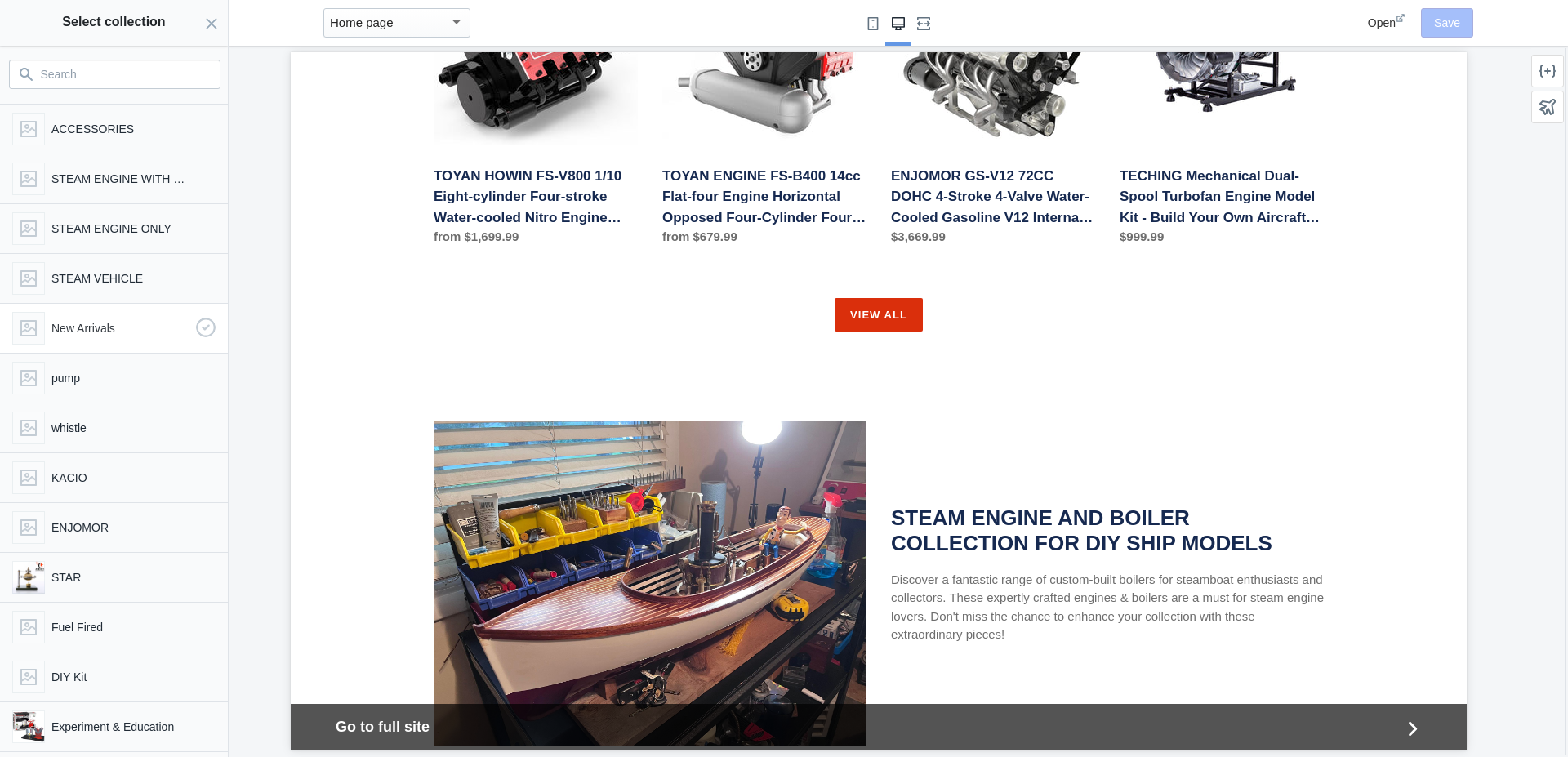
click at [68, 332] on p "New Arrivals" at bounding box center [121, 328] width 138 height 16
click at [32, 330] on span "button" at bounding box center [29, 329] width 33 height 33
click at [185, 730] on button "Select" at bounding box center [191, 734] width 58 height 30
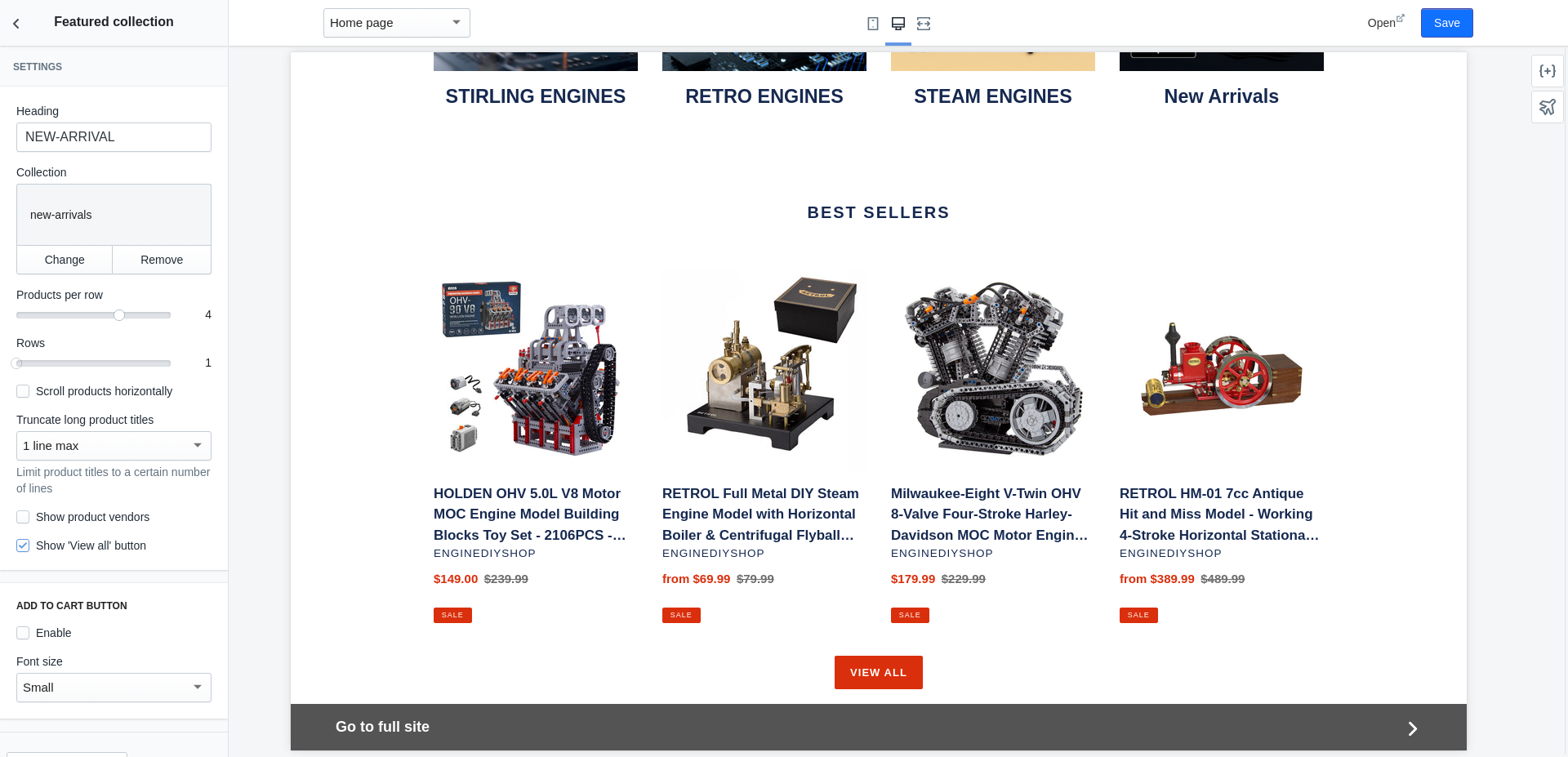
scroll to position [1061, 0]
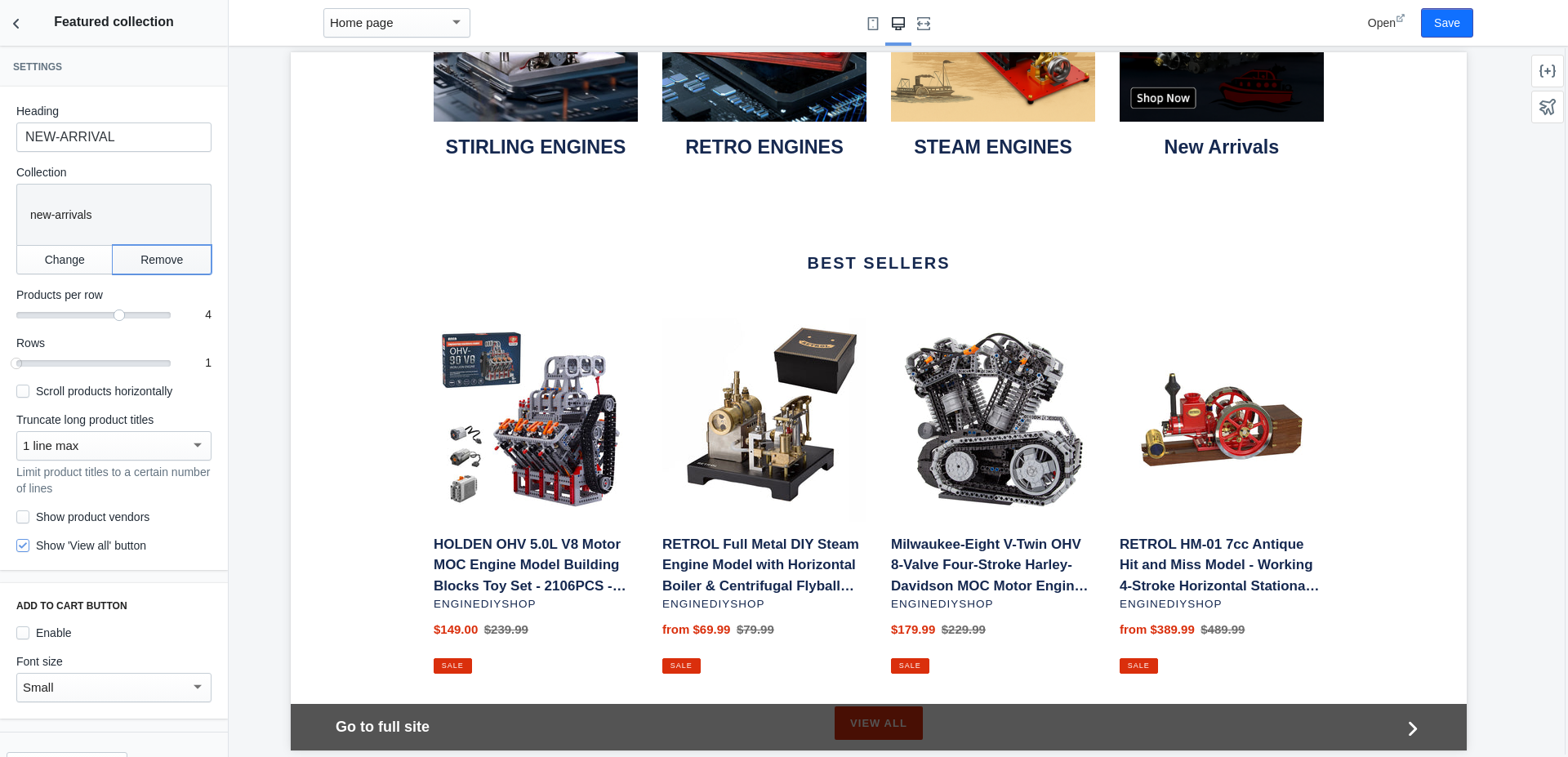
click at [127, 258] on button "Remove" at bounding box center [162, 260] width 99 height 30
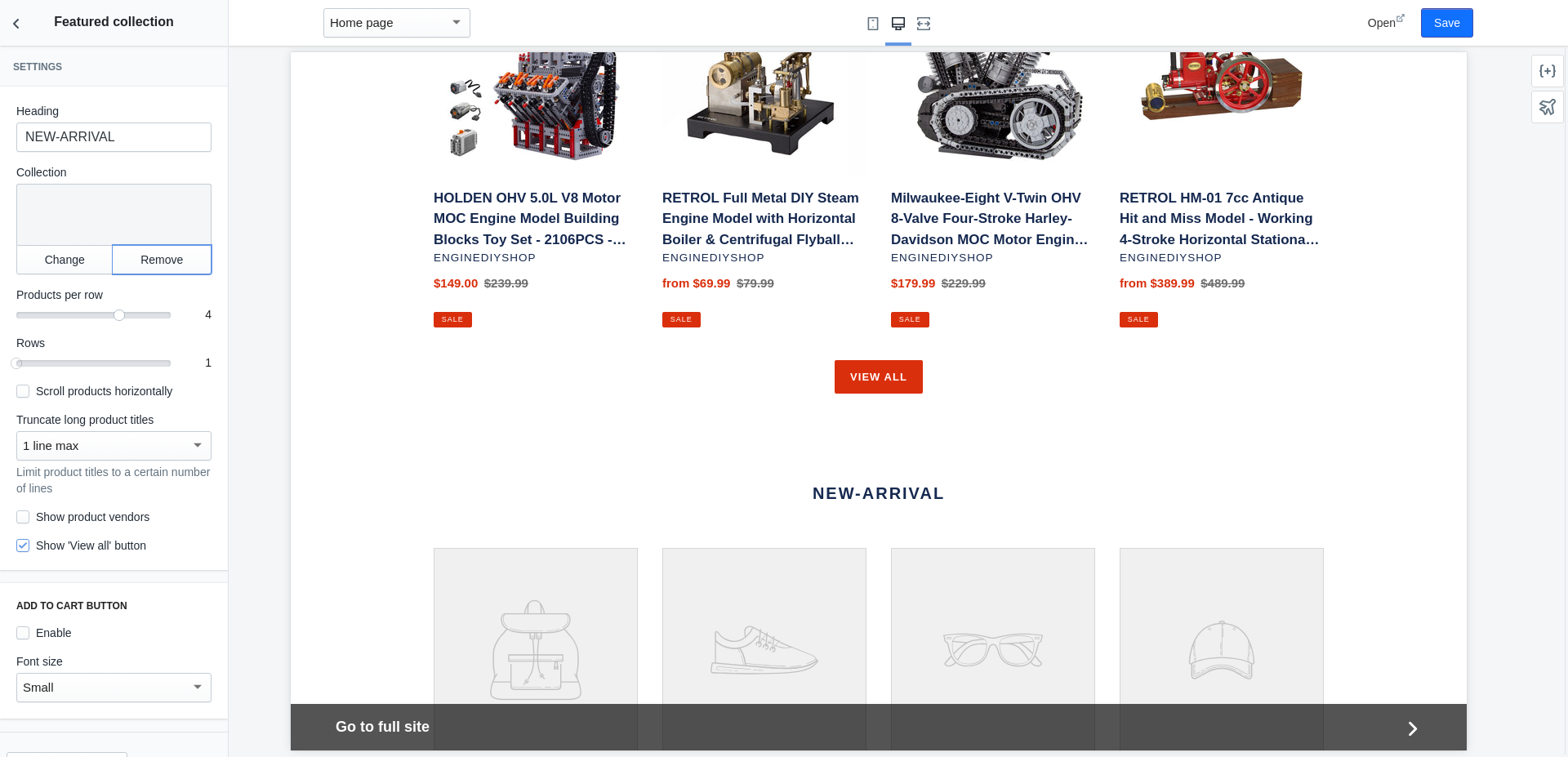
scroll to position [1678, 0]
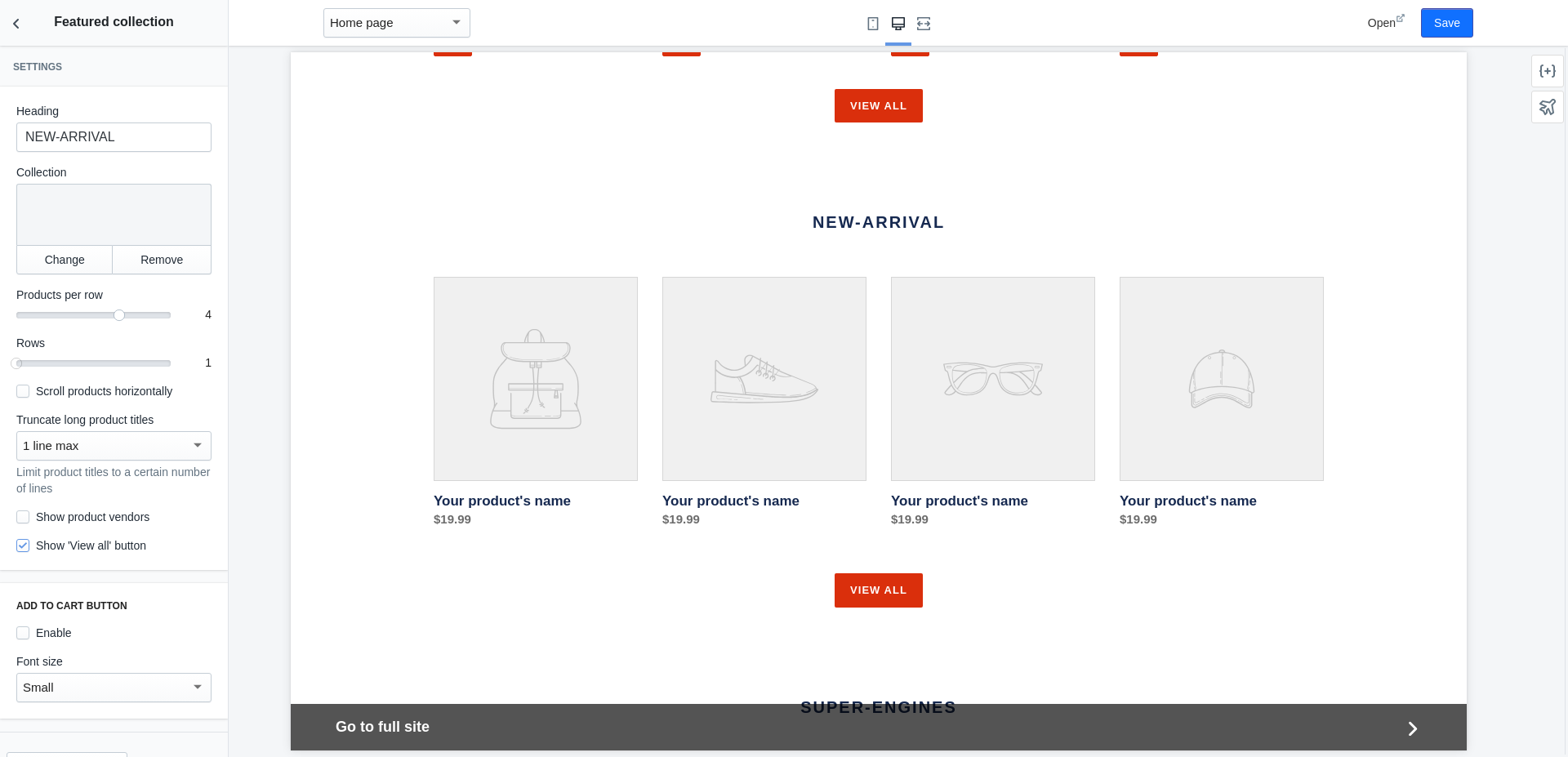
click at [482, 384] on link "Your product's name" at bounding box center [535, 408] width 204 height 264
click at [93, 140] on input "NEW-ARRIVAL" at bounding box center [114, 137] width 195 height 30
click at [49, 268] on button "Change" at bounding box center [64, 260] width 97 height 30
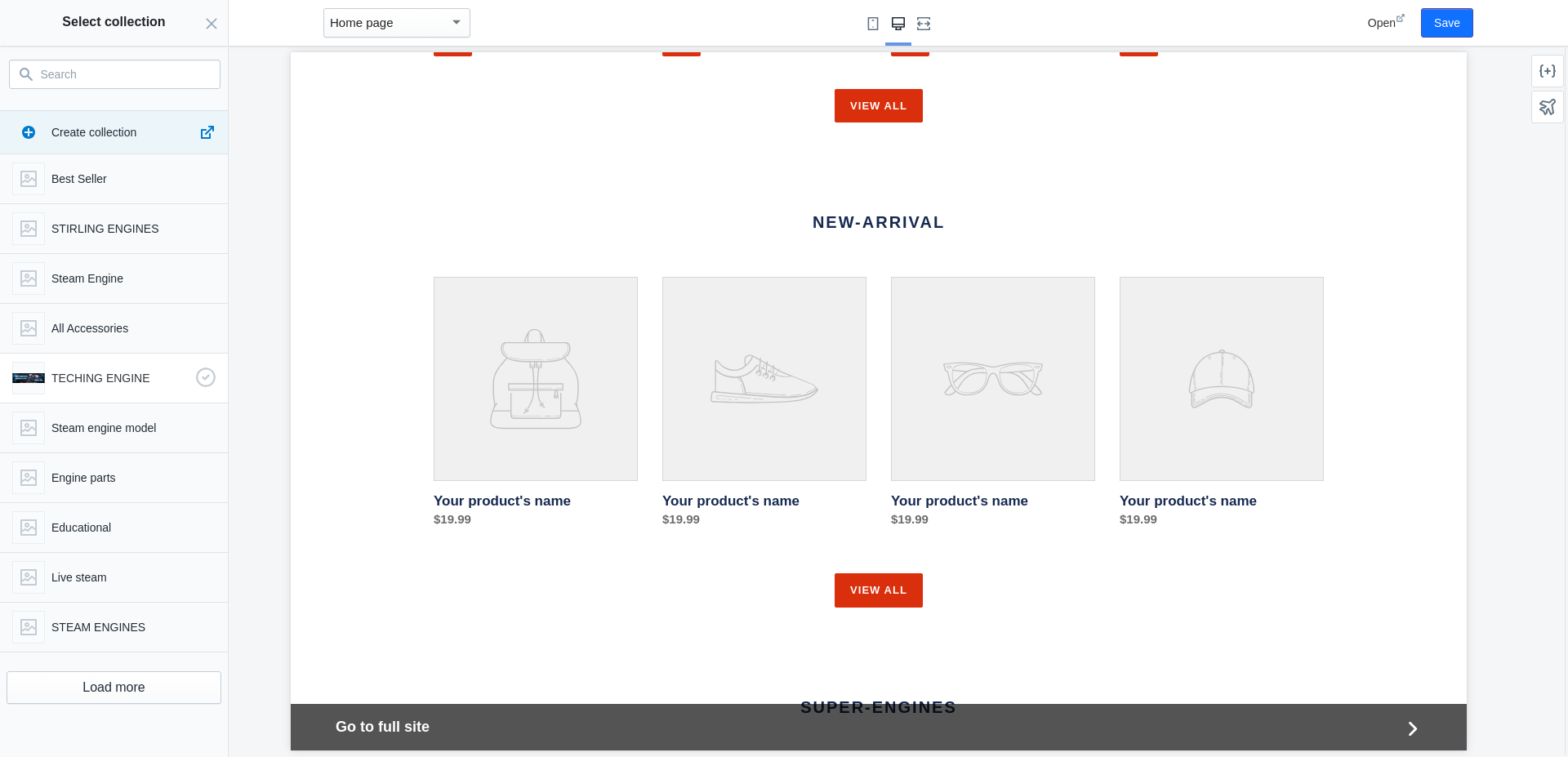
scroll to position [0, 1780]
click at [105, 681] on button "Load more" at bounding box center [114, 688] width 215 height 33
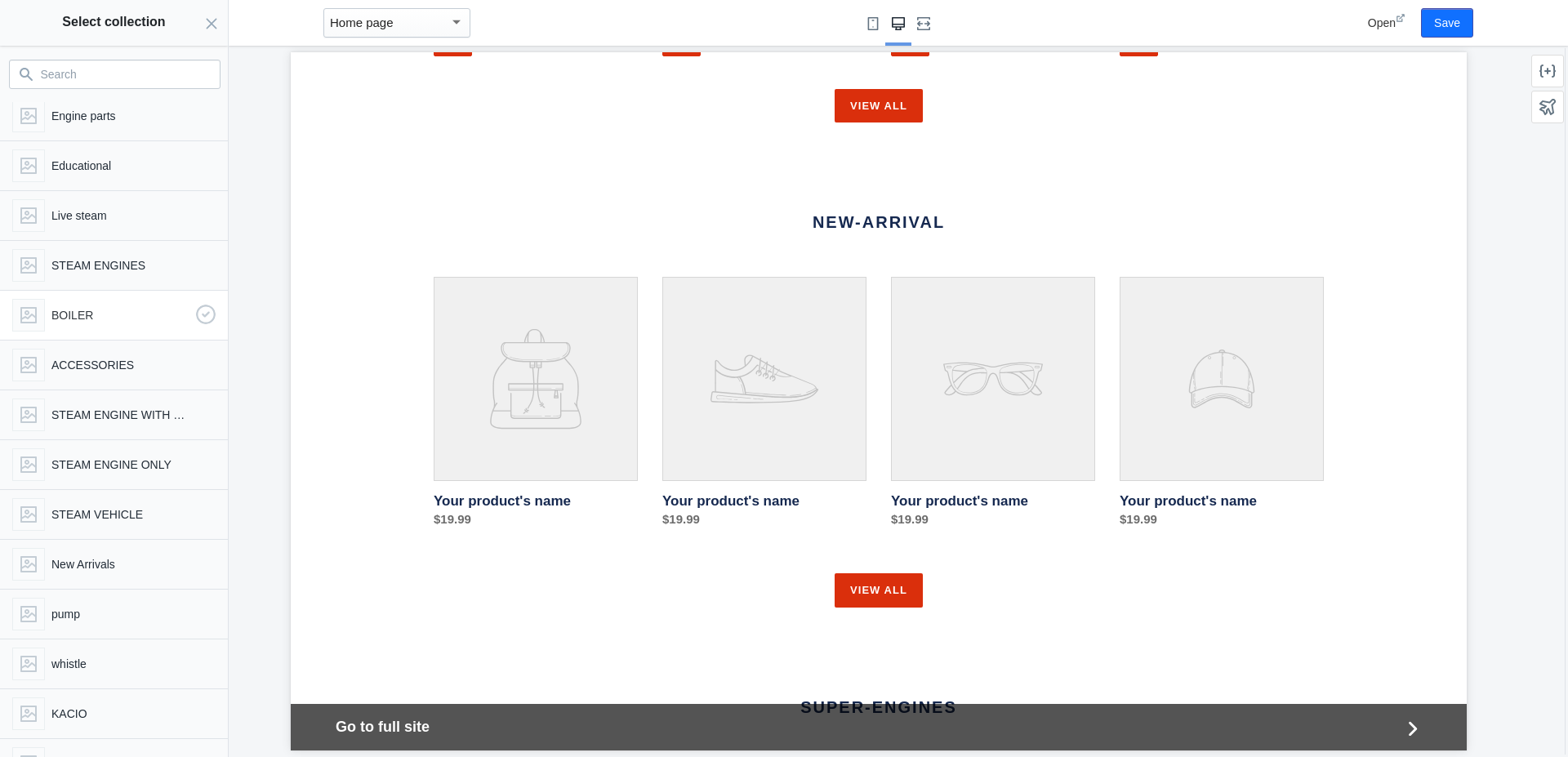
scroll to position [373, 0]
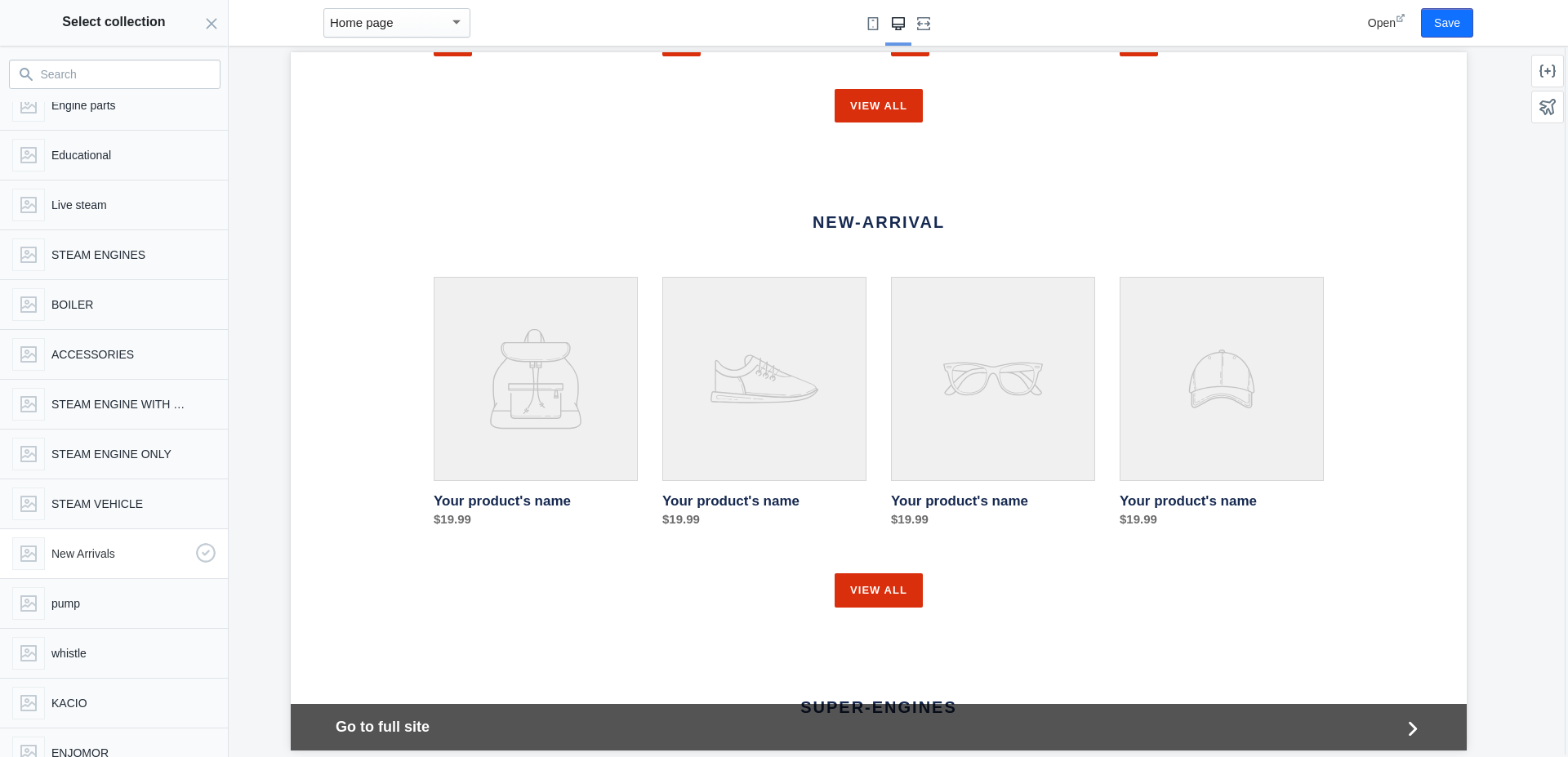
click at [53, 555] on p "New Arrivals" at bounding box center [121, 553] width 138 height 16
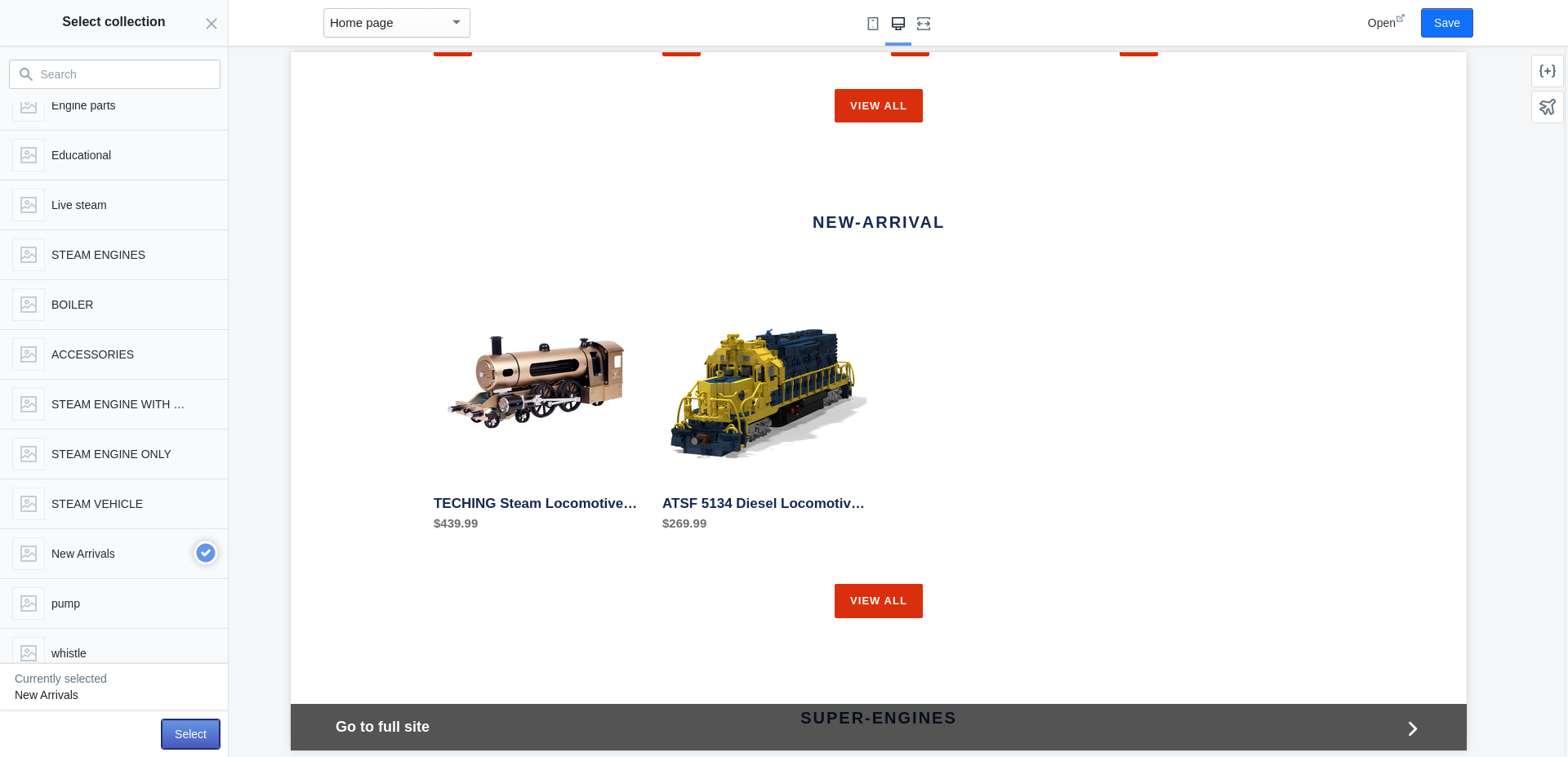
click at [188, 740] on button "Select" at bounding box center [191, 734] width 58 height 30
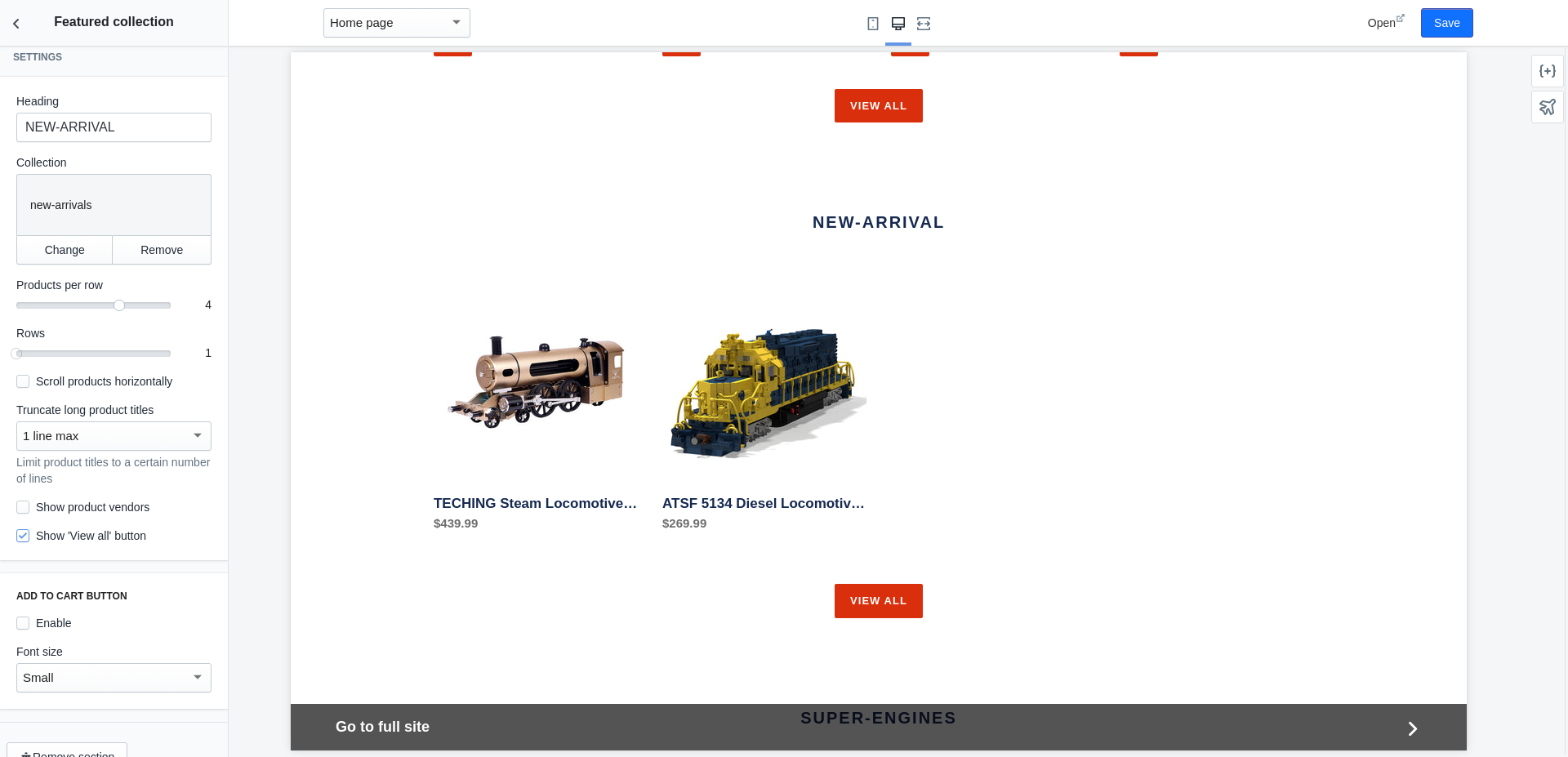
scroll to position [0, 0]
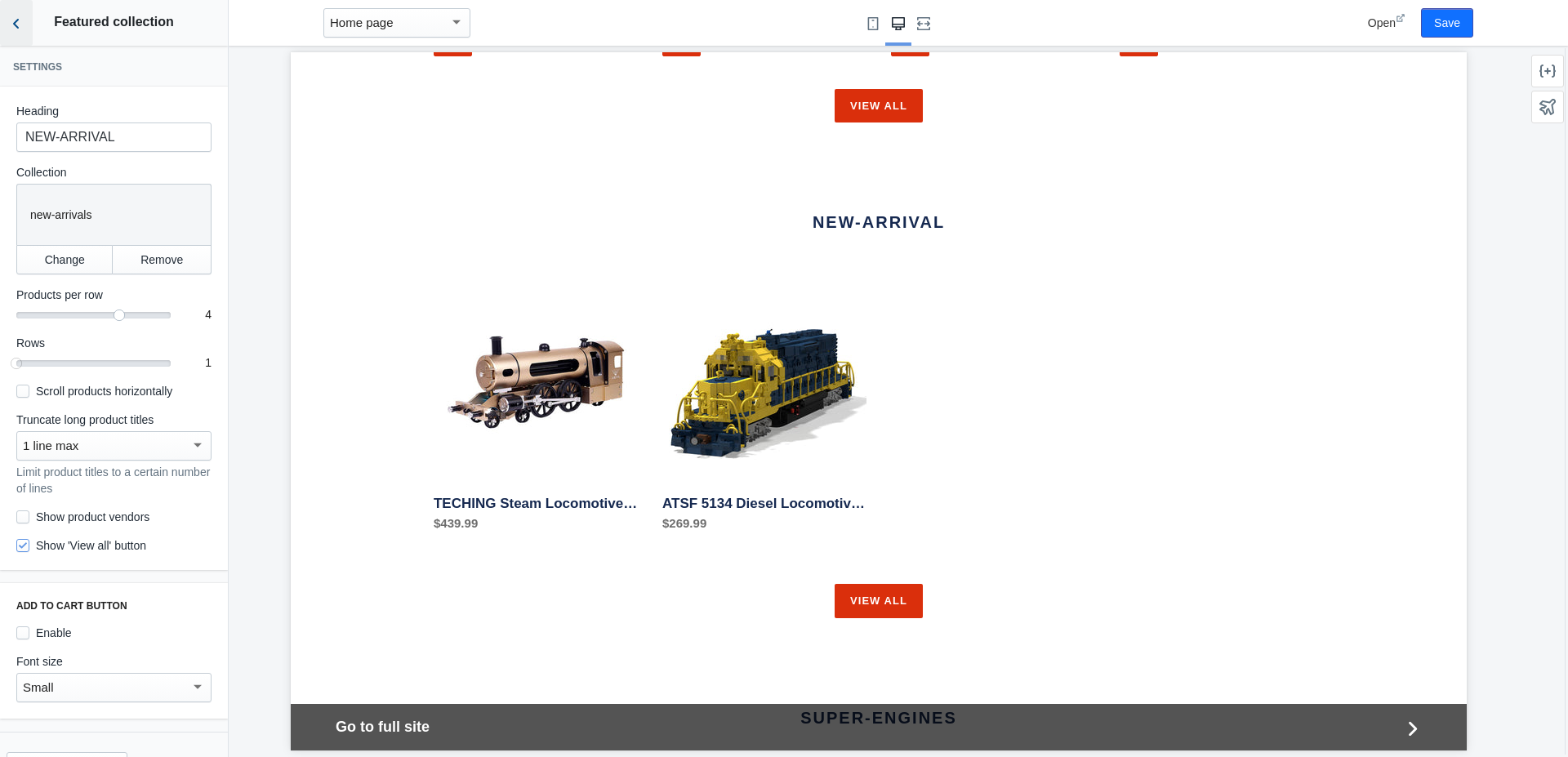
click at [22, 24] on icon "Back to sections" at bounding box center [16, 23] width 16 height 16
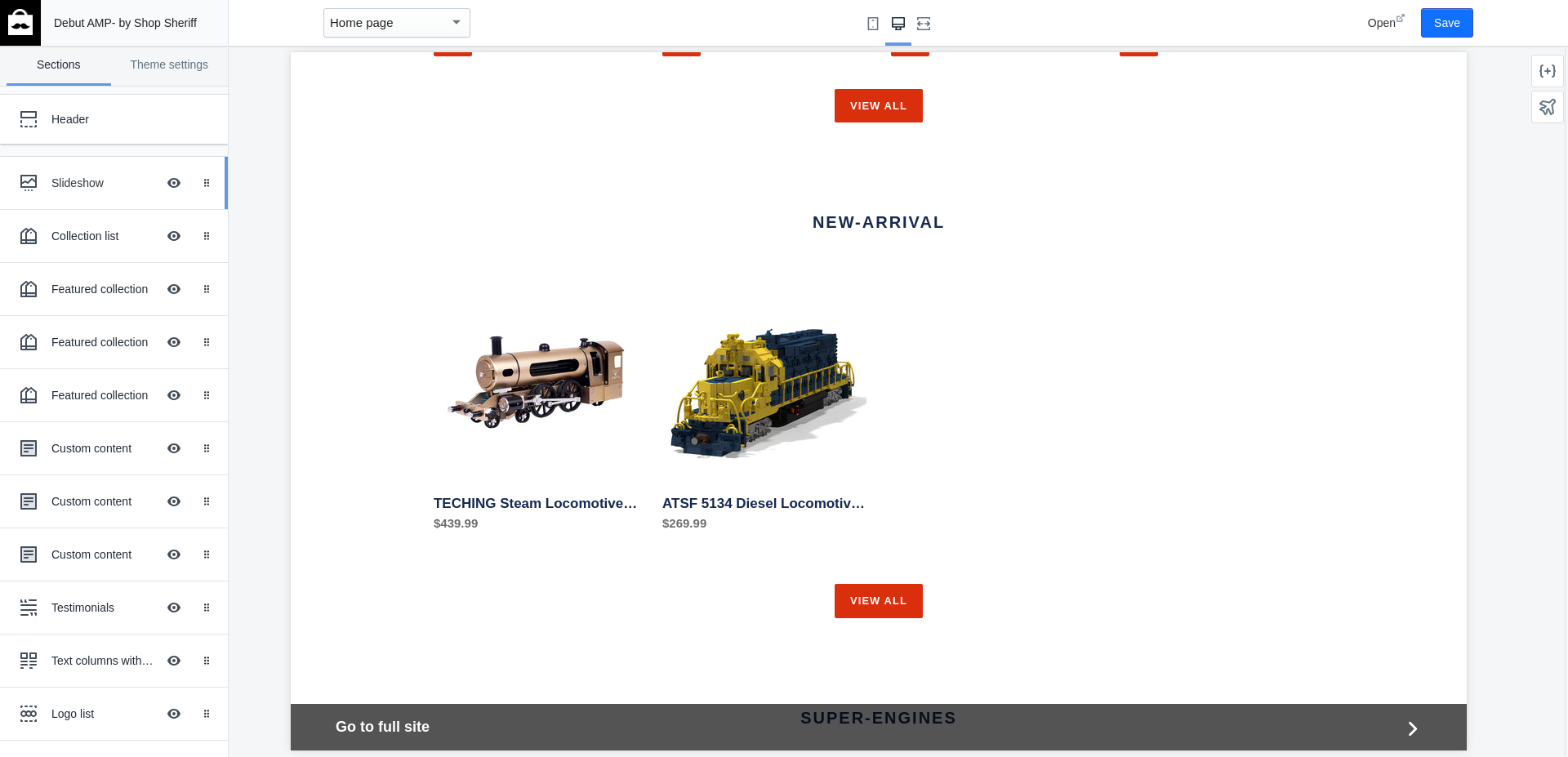
click at [56, 181] on div "Slideshow" at bounding box center [103, 182] width 104 height 16
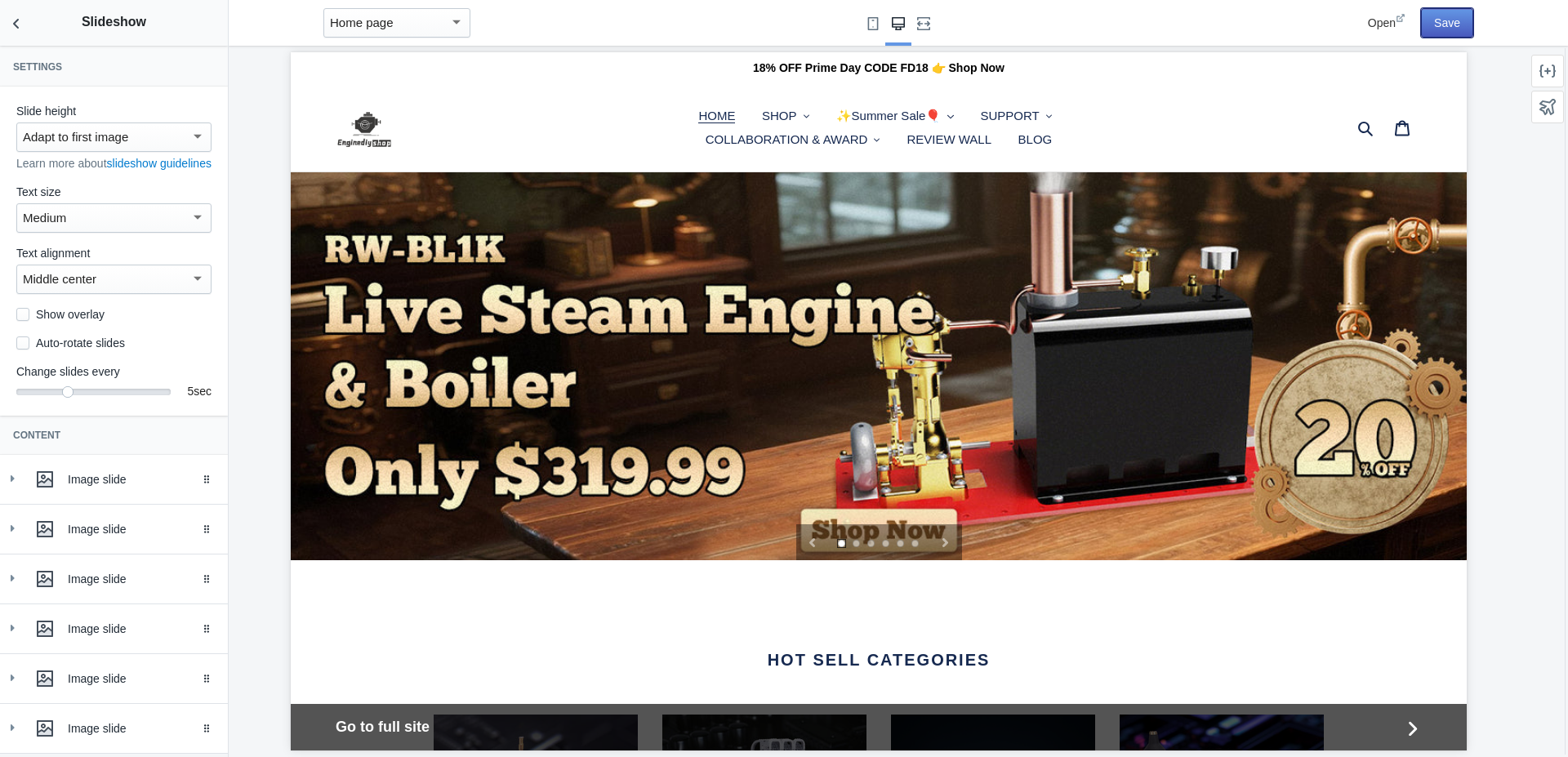
click at [1448, 26] on button "Save" at bounding box center [1446, 23] width 53 height 30
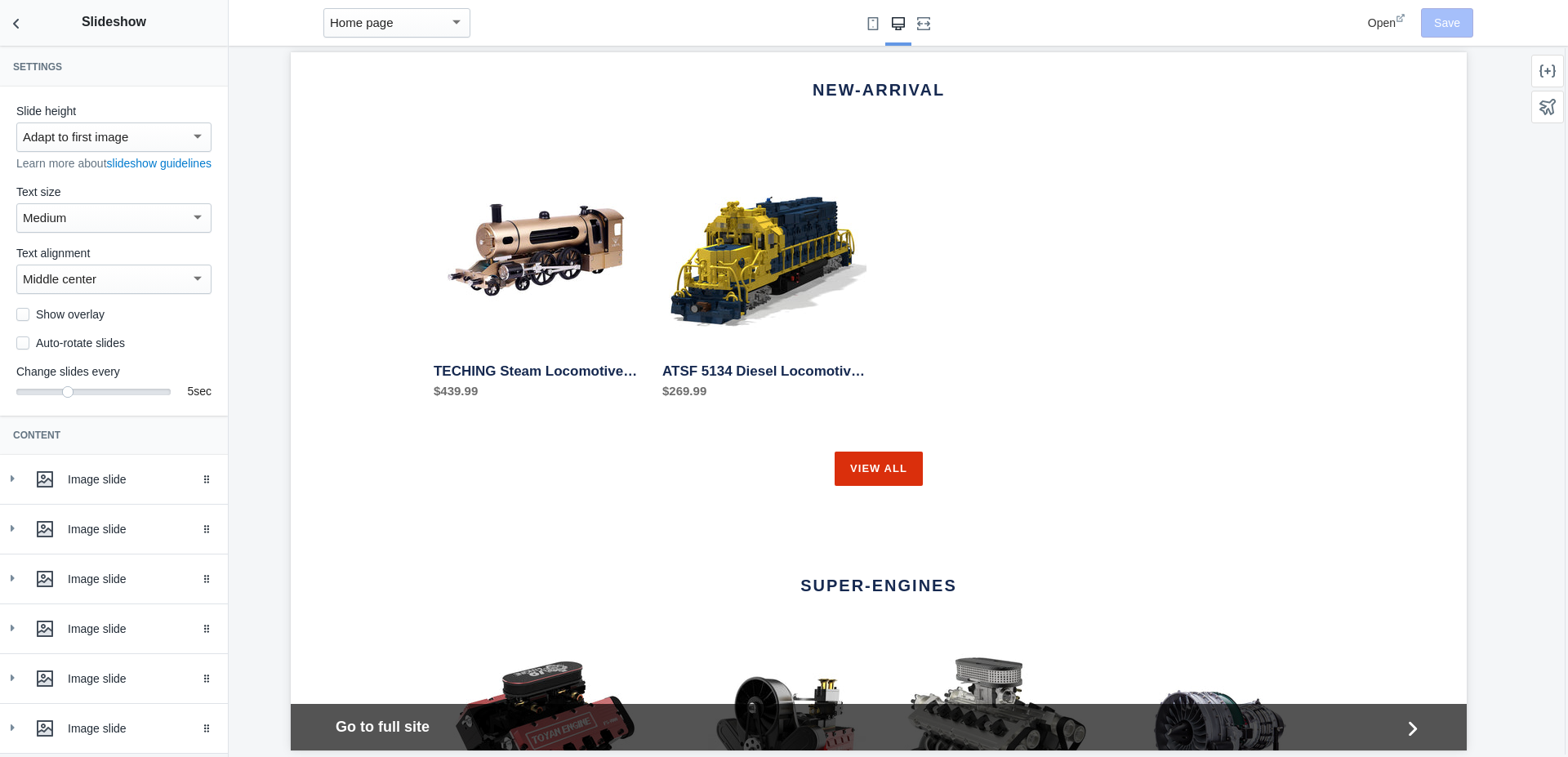
scroll to position [1647, 0]
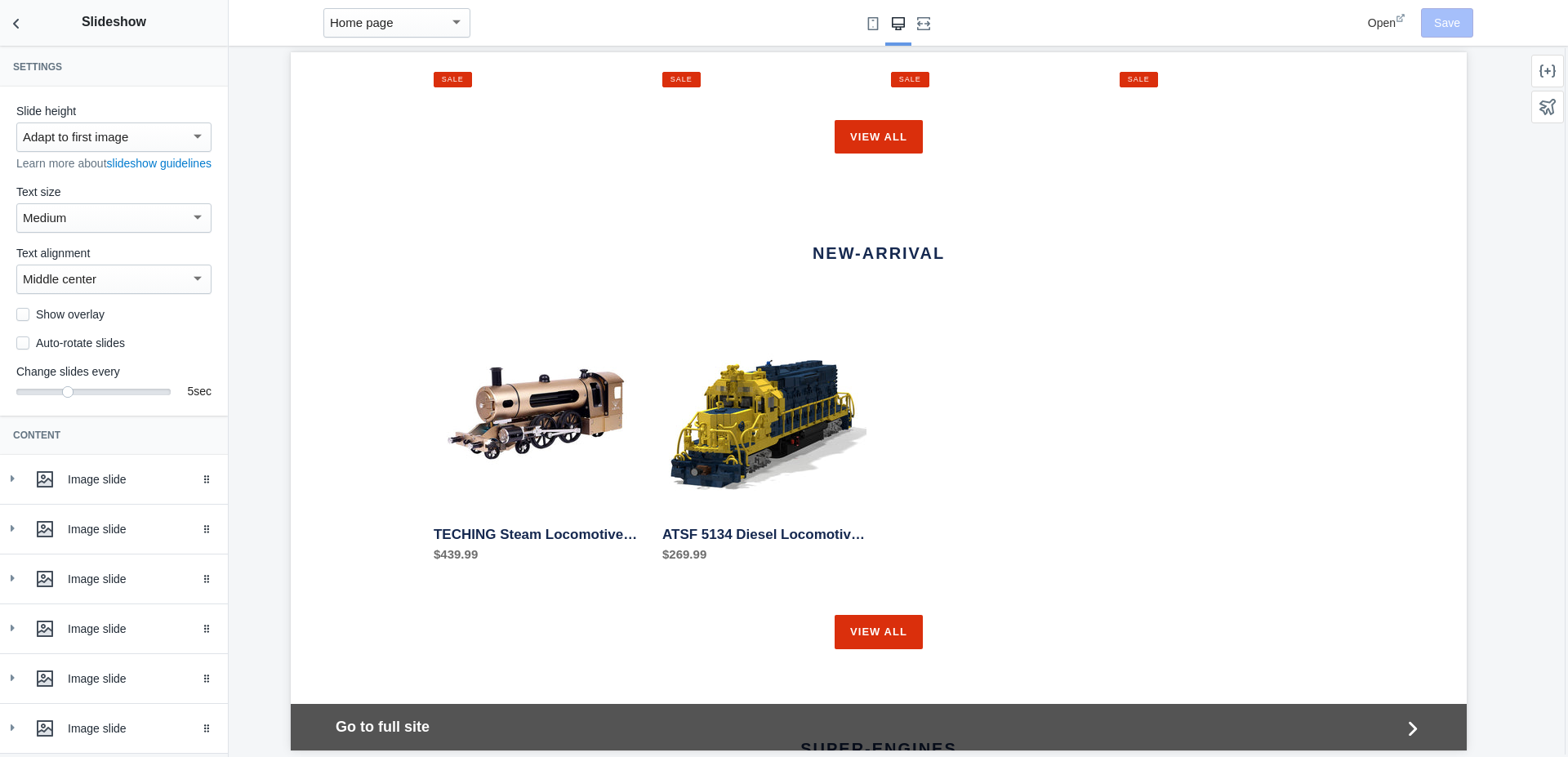
click at [1393, 19] on span "Open" at bounding box center [1381, 23] width 28 height 13
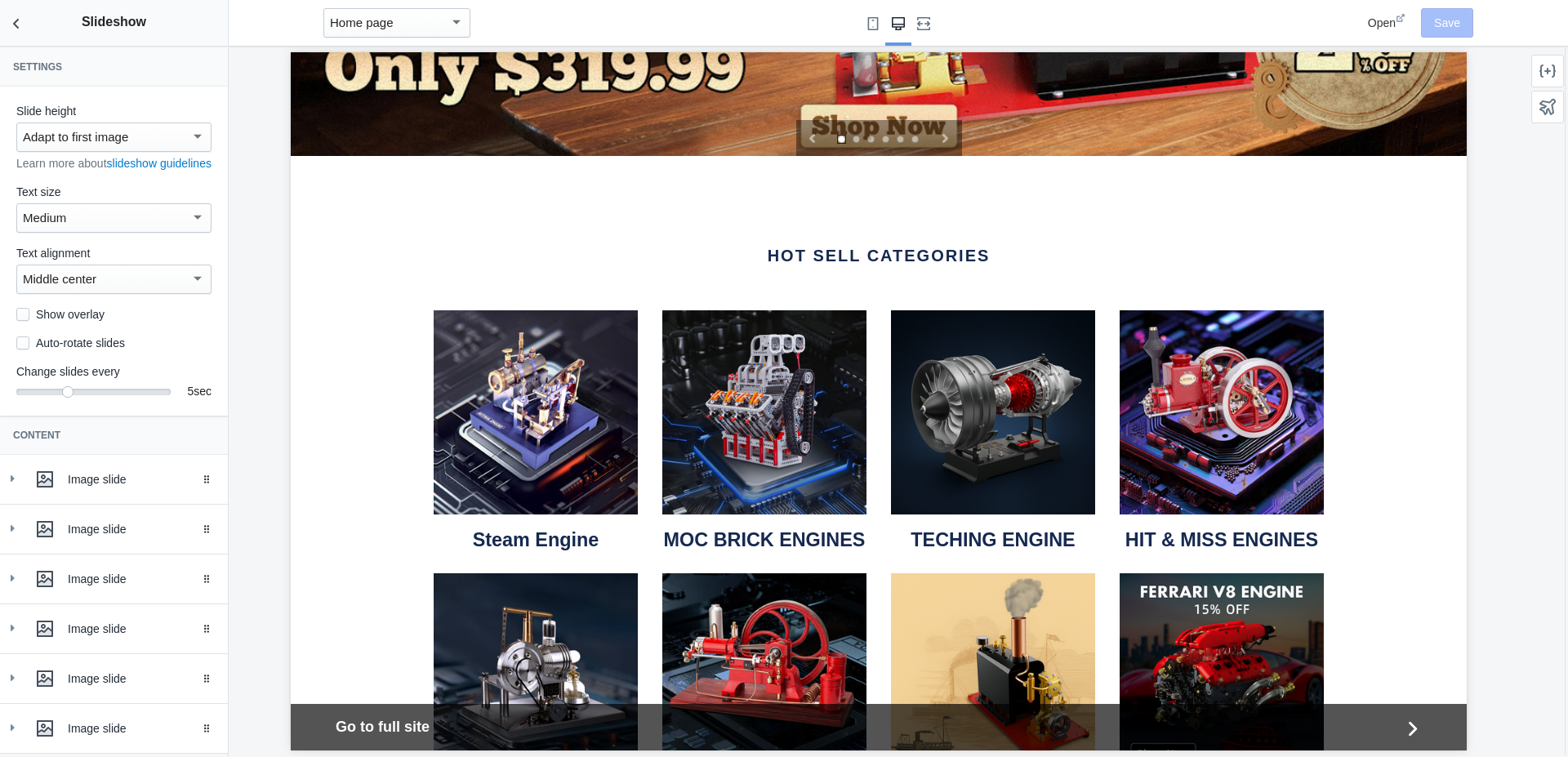
scroll to position [309, 0]
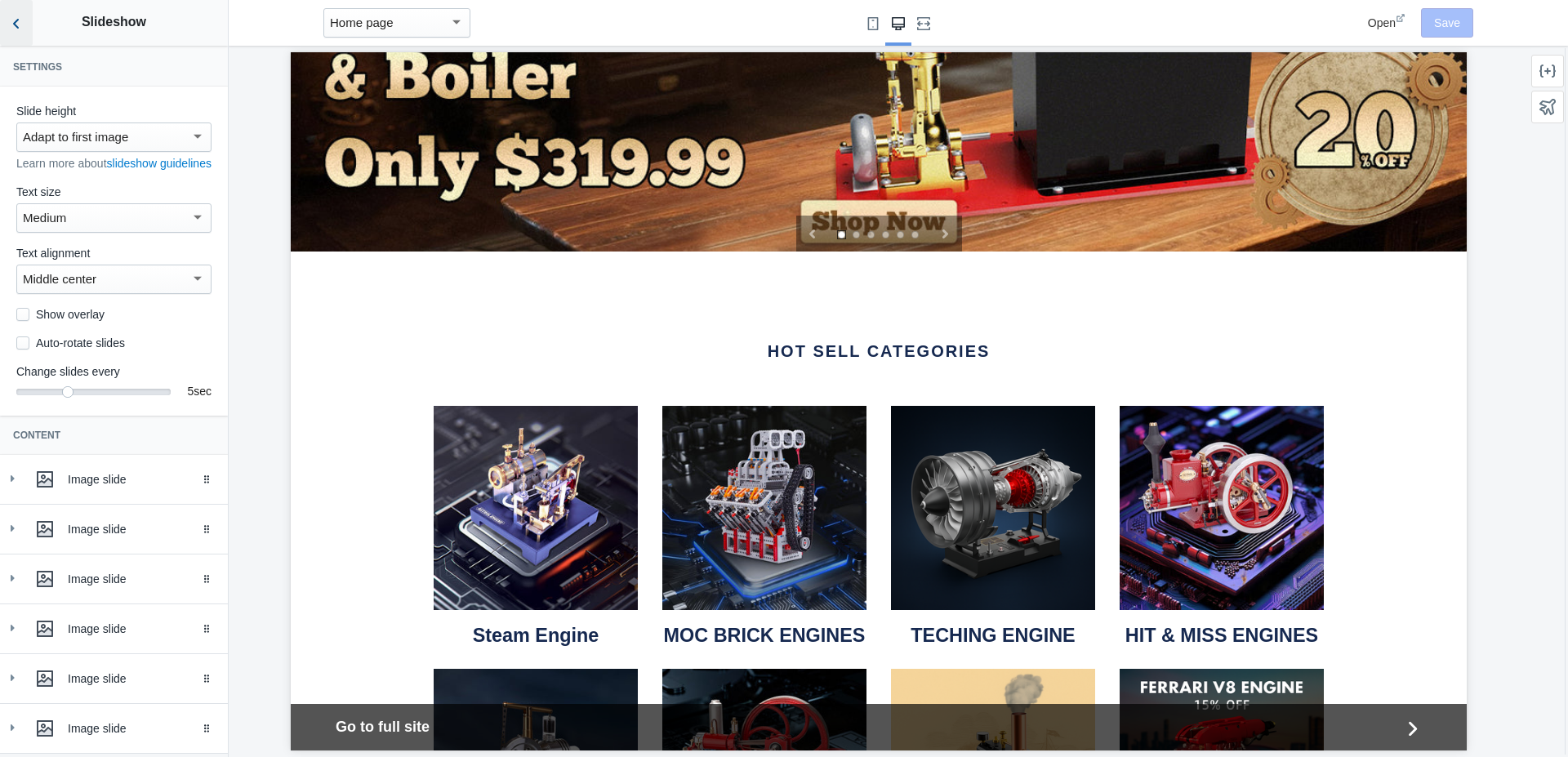
click at [14, 22] on use "Back to sections" at bounding box center [16, 24] width 6 height 10
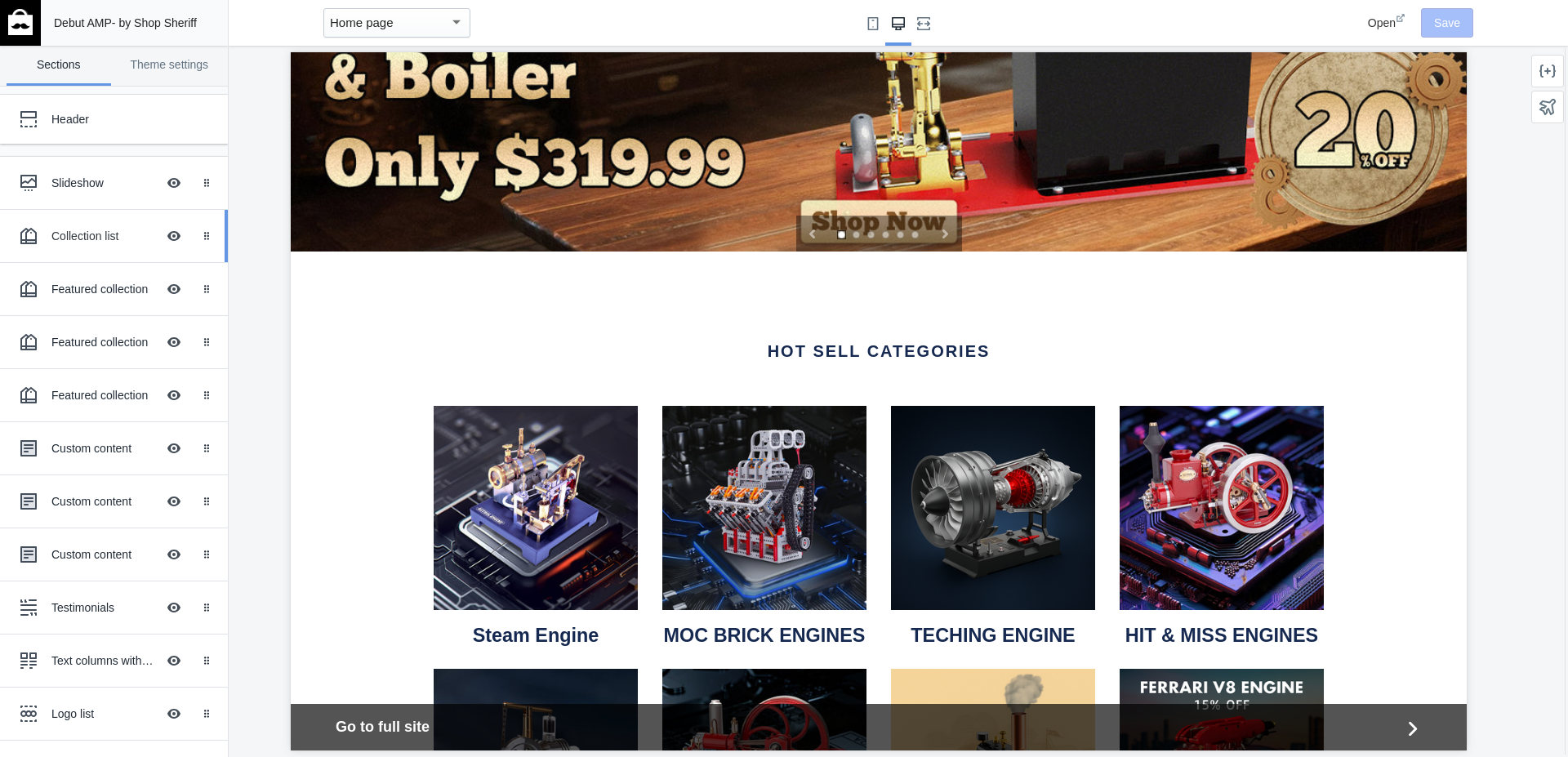
click at [62, 231] on div "Collection list" at bounding box center [103, 236] width 104 height 16
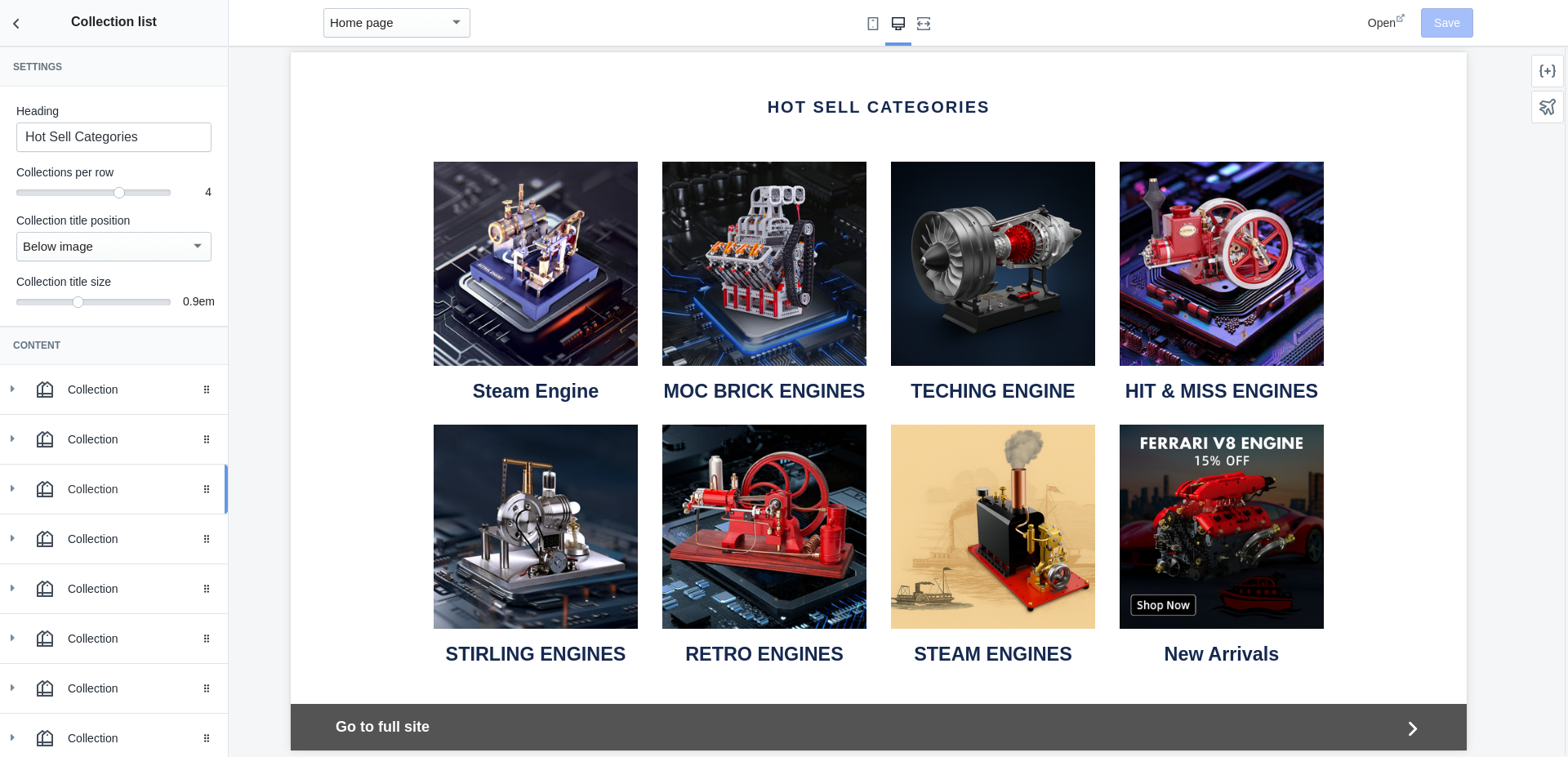
scroll to position [134, 0]
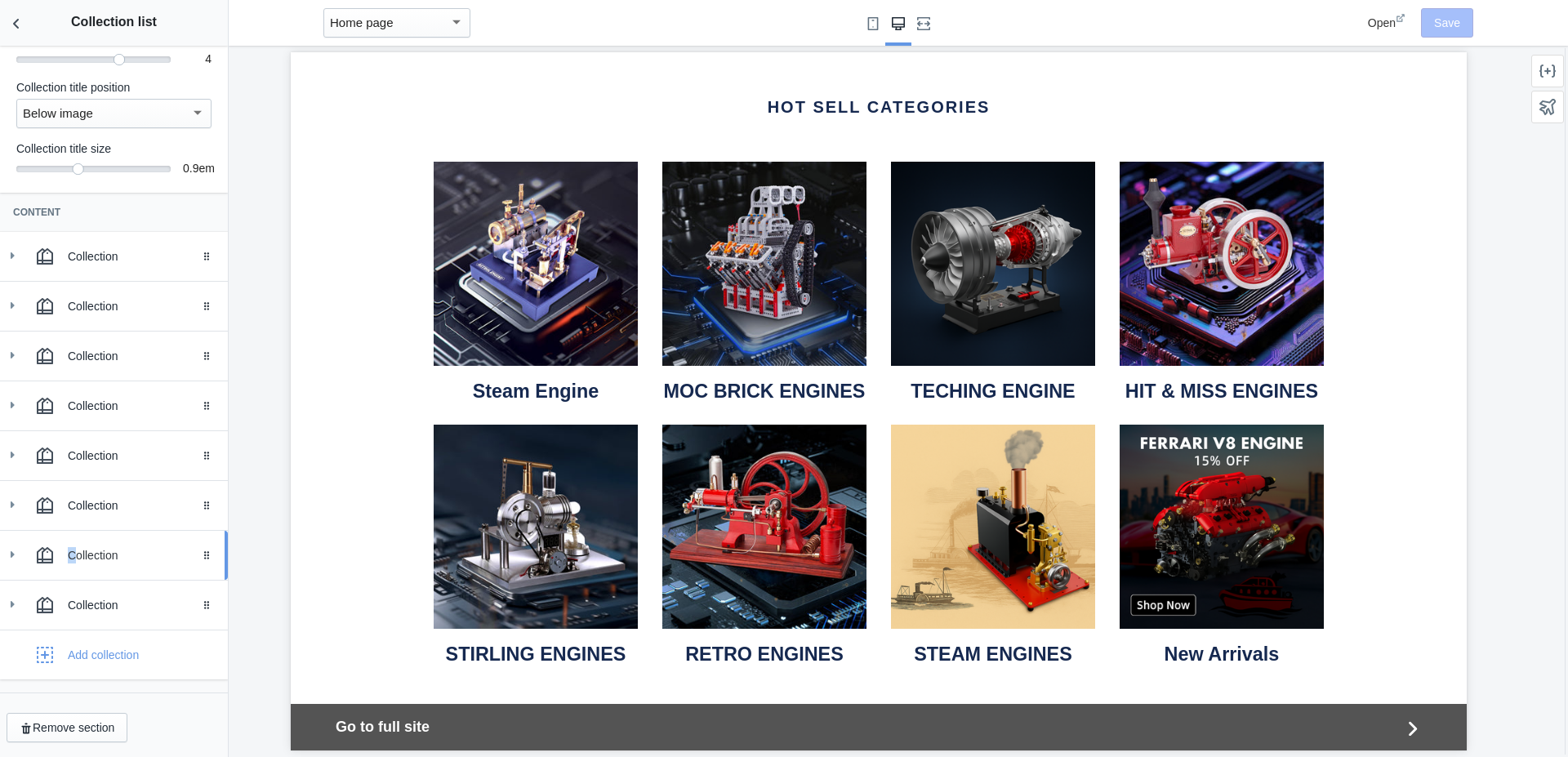
drag, startPoint x: 91, startPoint y: 600, endPoint x: 73, endPoint y: 569, distance: 35.8
click at [73, 597] on div "Collection" at bounding box center [142, 605] width 148 height 16
click at [14, 604] on use at bounding box center [13, 605] width 7 height 4
drag, startPoint x: 196, startPoint y: 612, endPoint x: 182, endPoint y: 469, distance: 143.7
click at [182, 469] on body "Loading your AMP theme This editor generates fully AMP-compliant Shopify pages …" at bounding box center [784, 378] width 1568 height 757
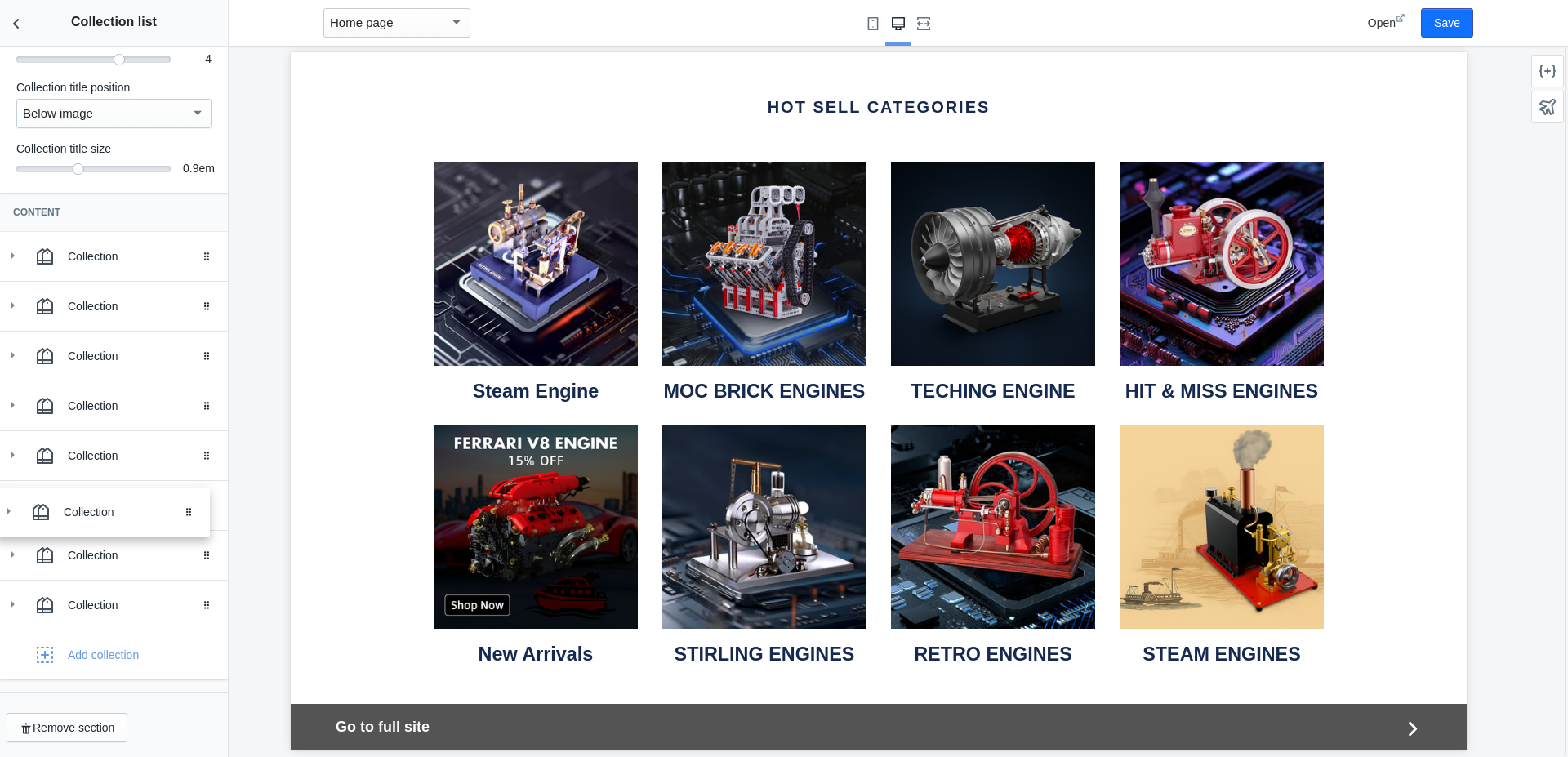
drag, startPoint x: 193, startPoint y: 614, endPoint x: 190, endPoint y: 522, distance: 92.0
click at [190, 522] on body "Loading your AMP theme This editor generates fully AMP-compliant Shopify pages …" at bounding box center [784, 378] width 1568 height 757
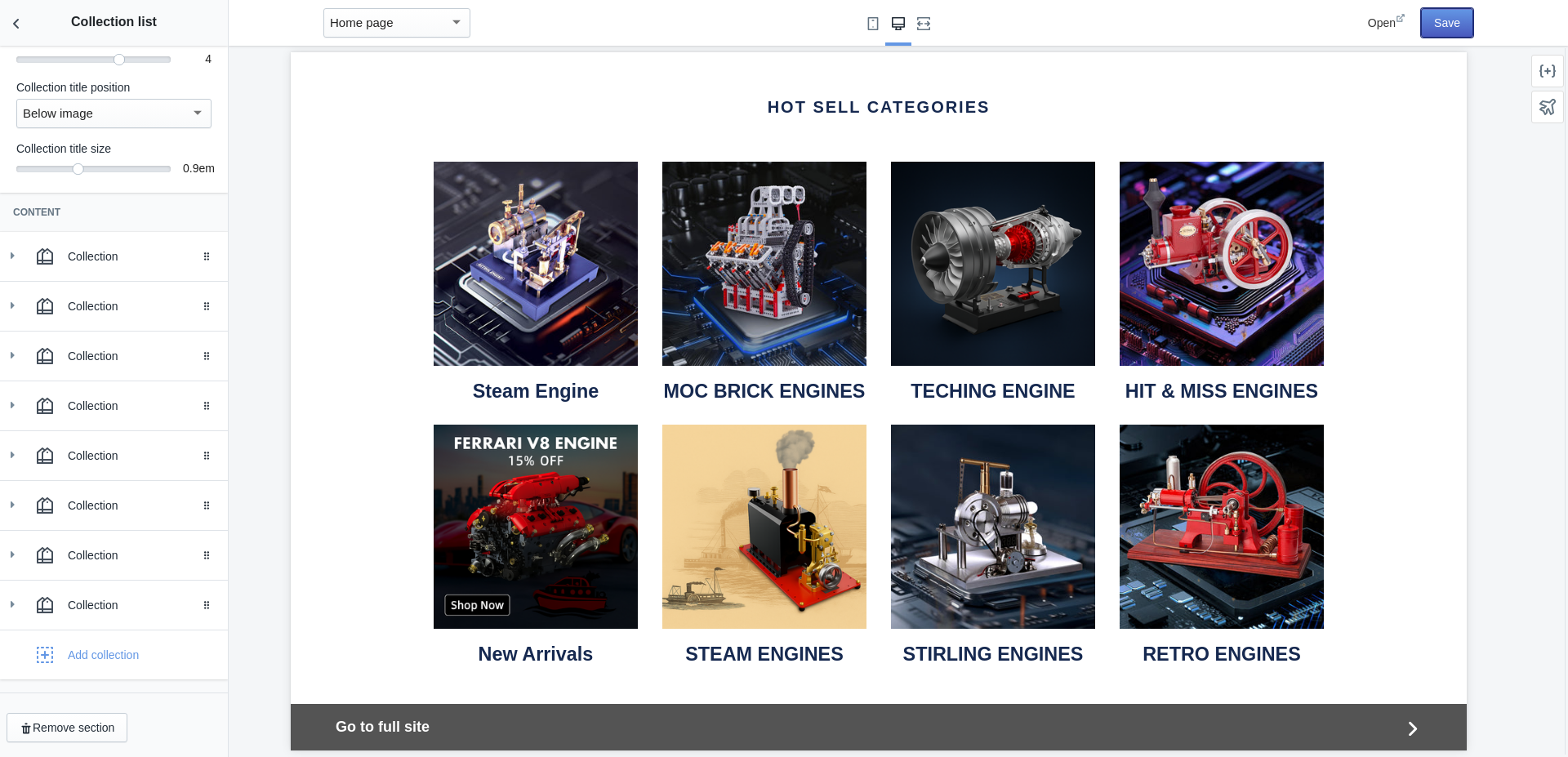
click at [1443, 28] on button "Save" at bounding box center [1446, 23] width 53 height 30
click at [938, 553] on img at bounding box center [992, 526] width 204 height 204
click at [15, 557] on icon at bounding box center [11, 554] width 16 height 16
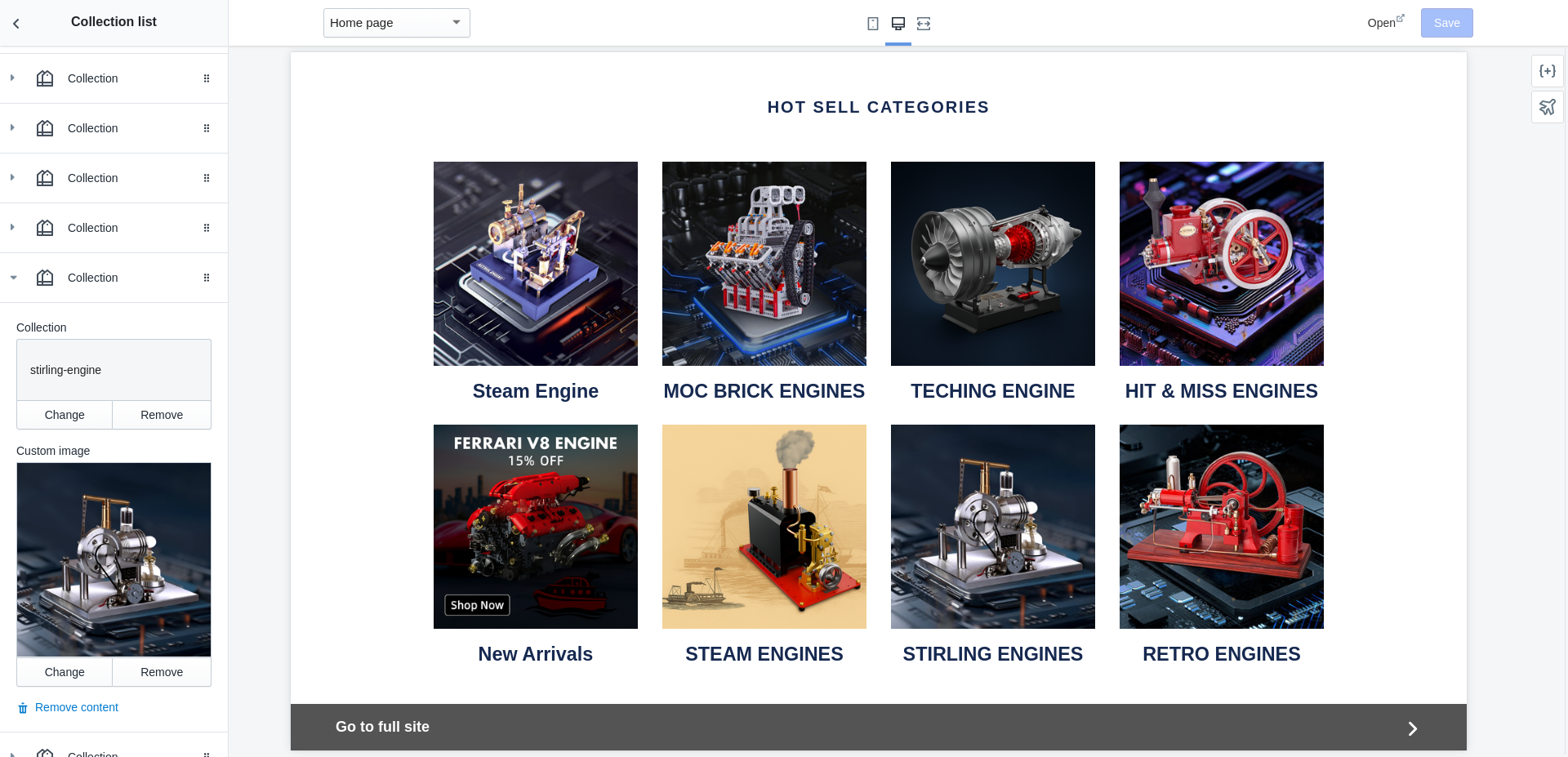
scroll to position [413, 0]
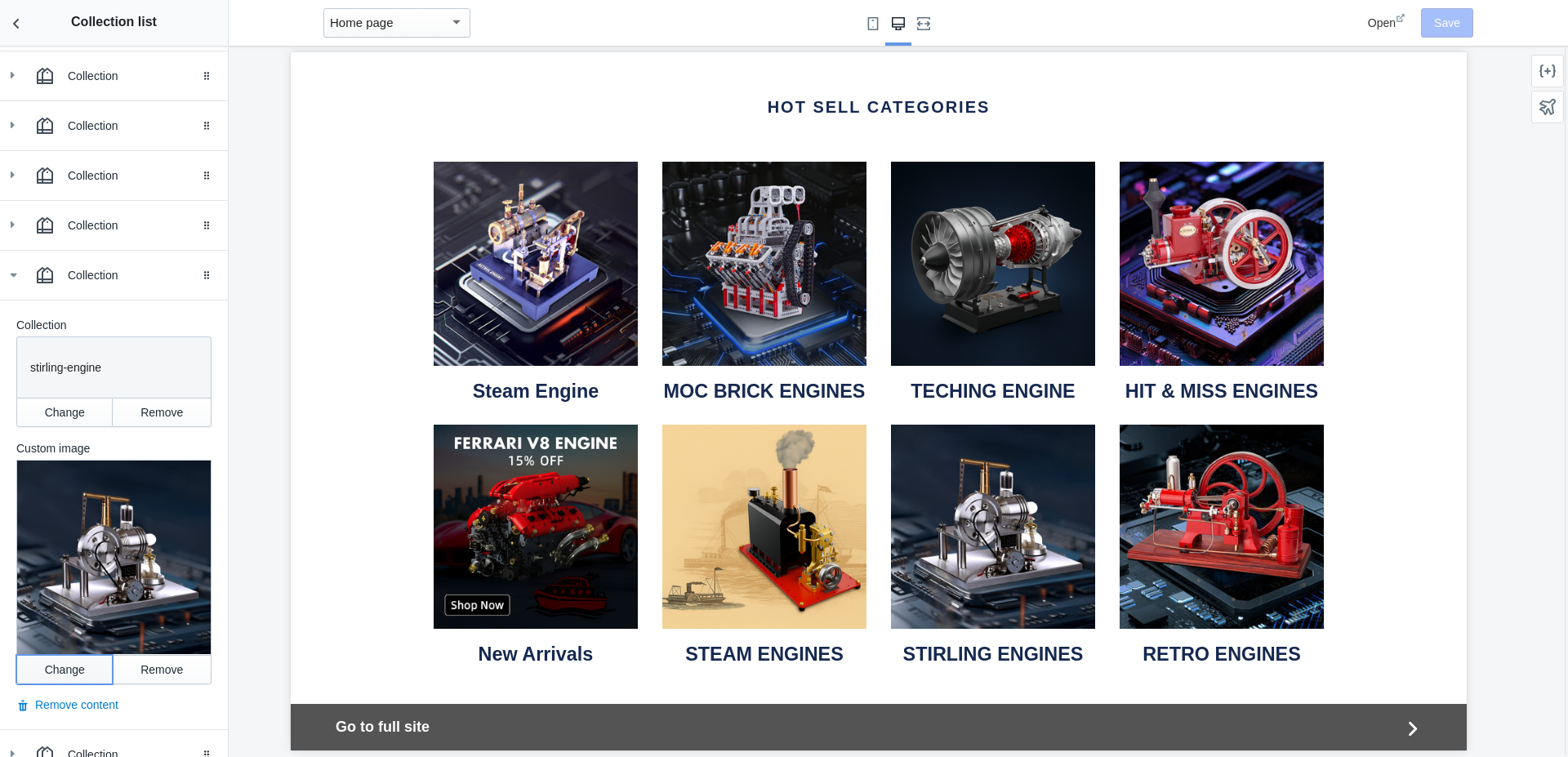
click at [65, 655] on button "Change" at bounding box center [64, 670] width 97 height 30
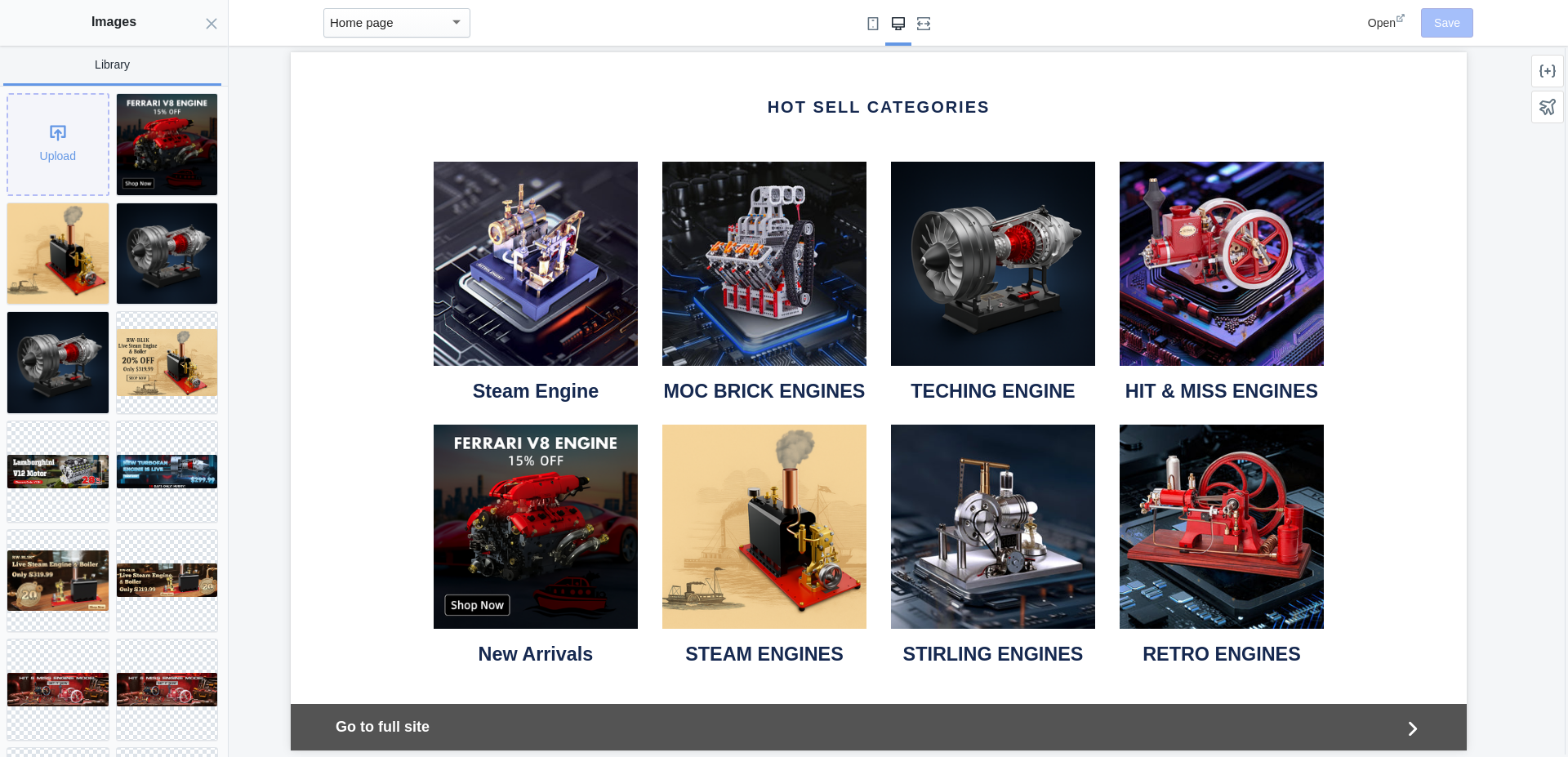
click at [45, 131] on div "Upload" at bounding box center [58, 145] width 100 height 100
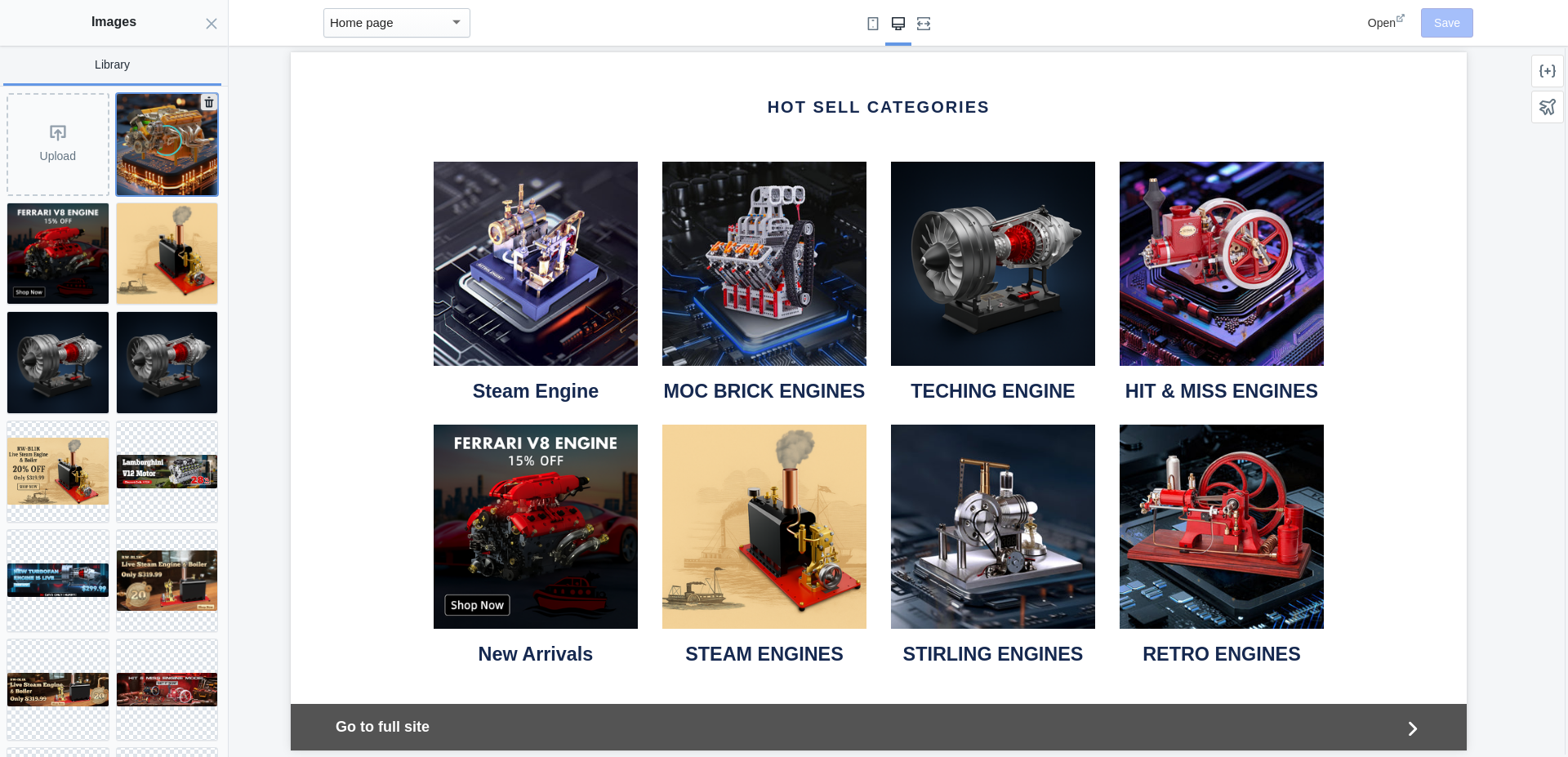
click at [152, 154] on div at bounding box center [168, 145] width 102 height 102
click at [152, 154] on img at bounding box center [168, 145] width 102 height 102
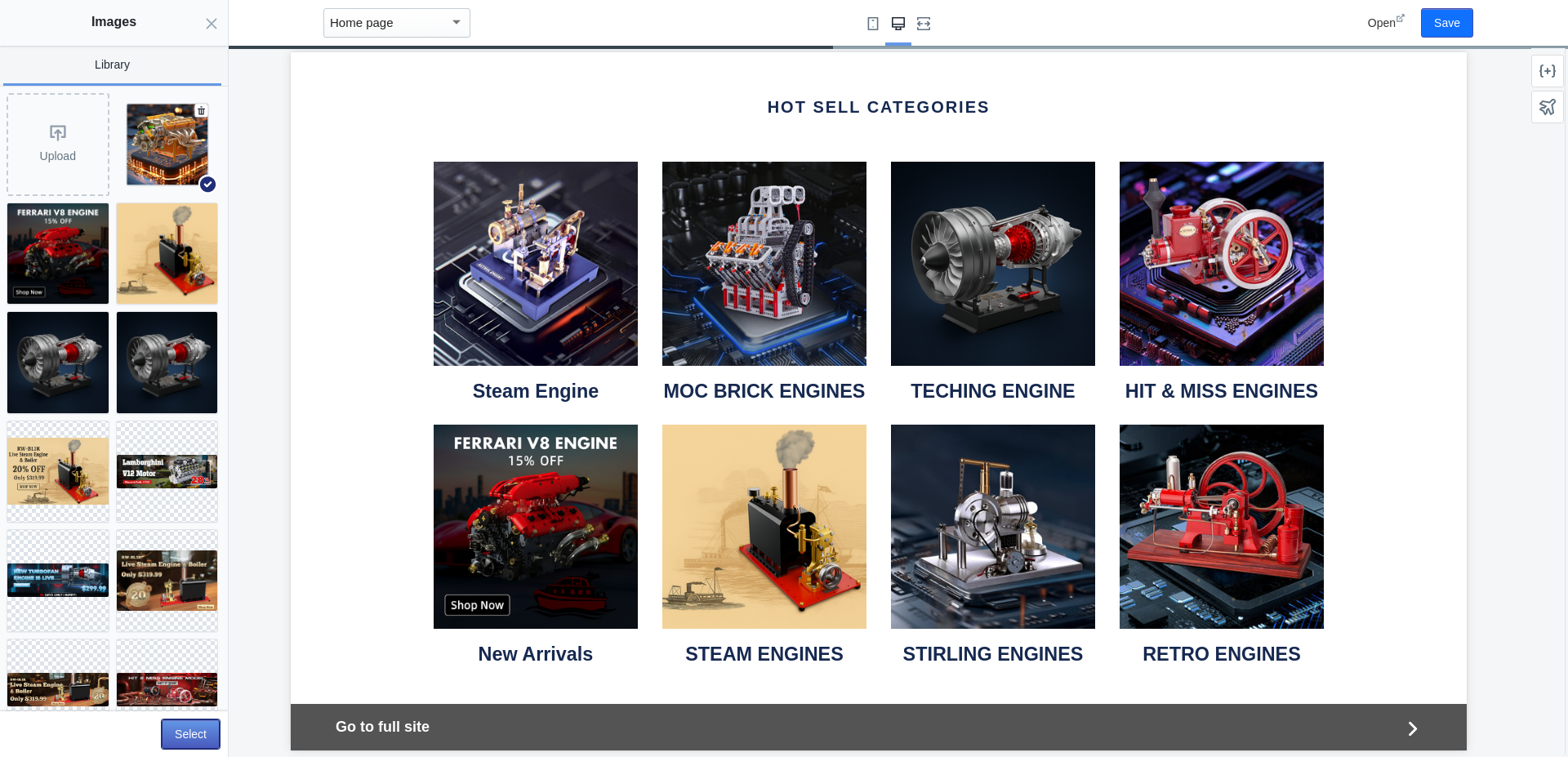
click at [209, 722] on button "Select" at bounding box center [191, 734] width 58 height 30
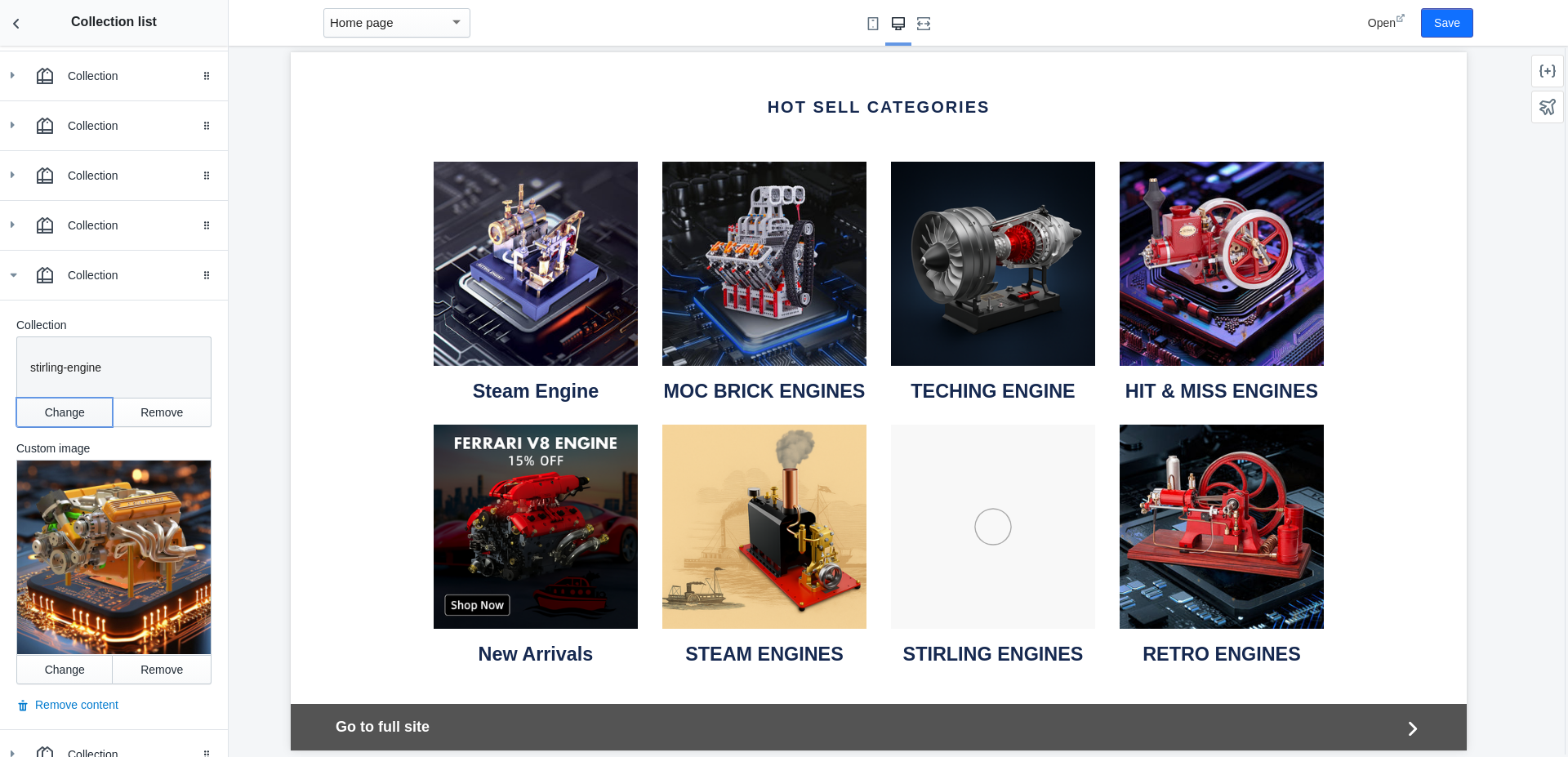
click at [56, 413] on button "Change" at bounding box center [64, 412] width 97 height 30
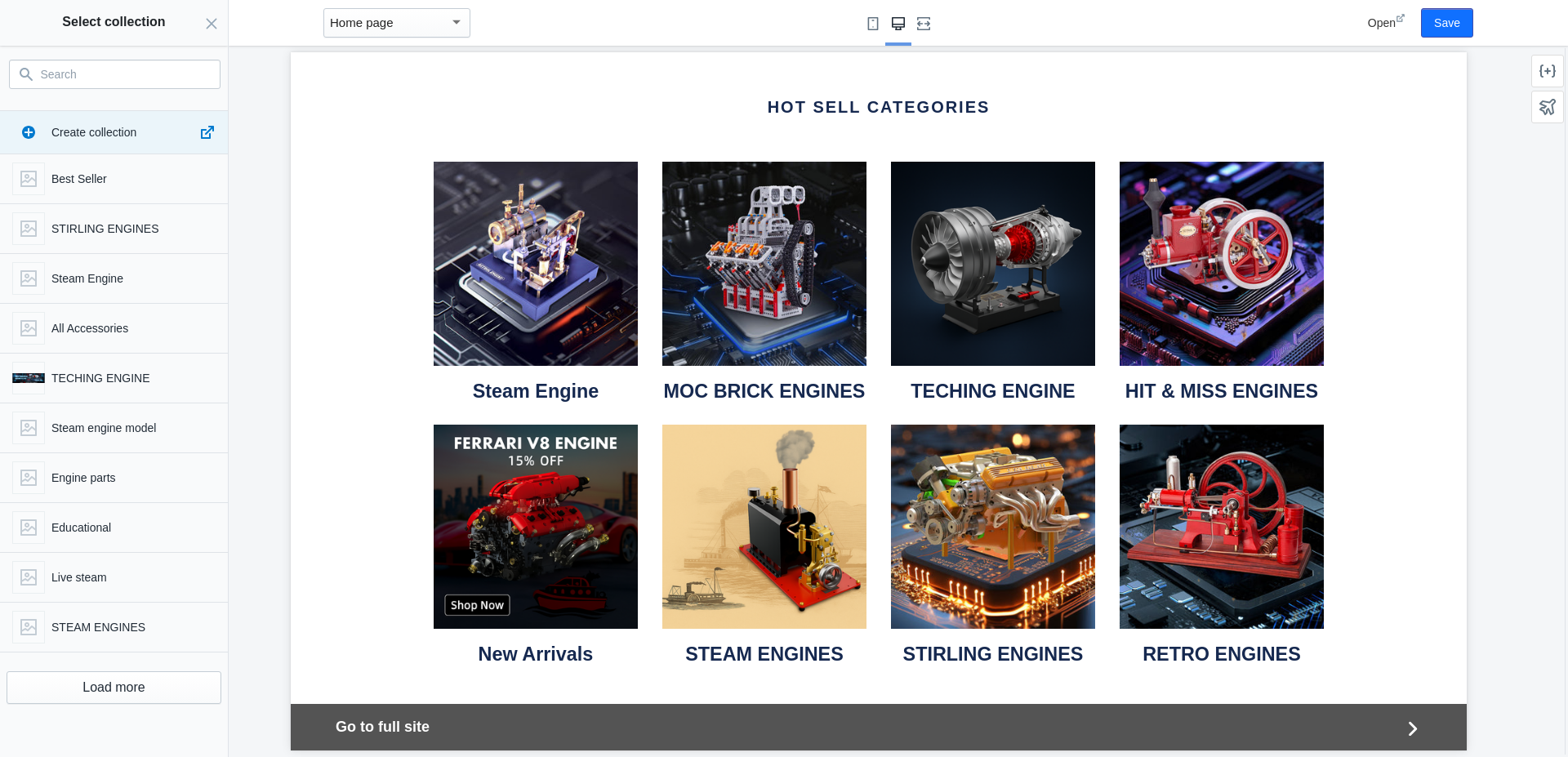
click at [70, 77] on input "Search" at bounding box center [125, 74] width 168 height 19
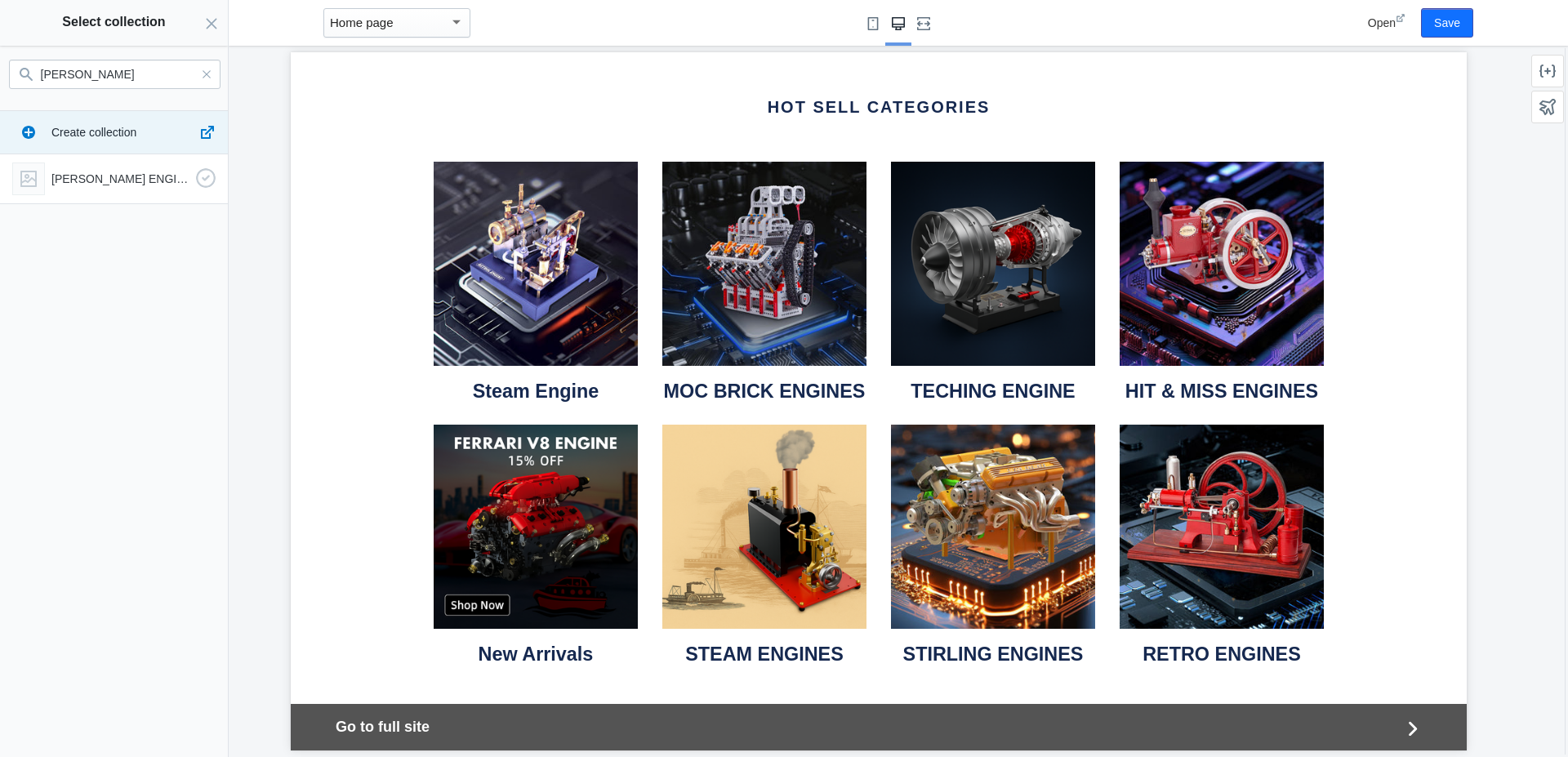
type input "cison"
click at [95, 186] on p "CISON ENGINE" at bounding box center [121, 178] width 138 height 16
click at [184, 733] on button "Select" at bounding box center [191, 734] width 58 height 30
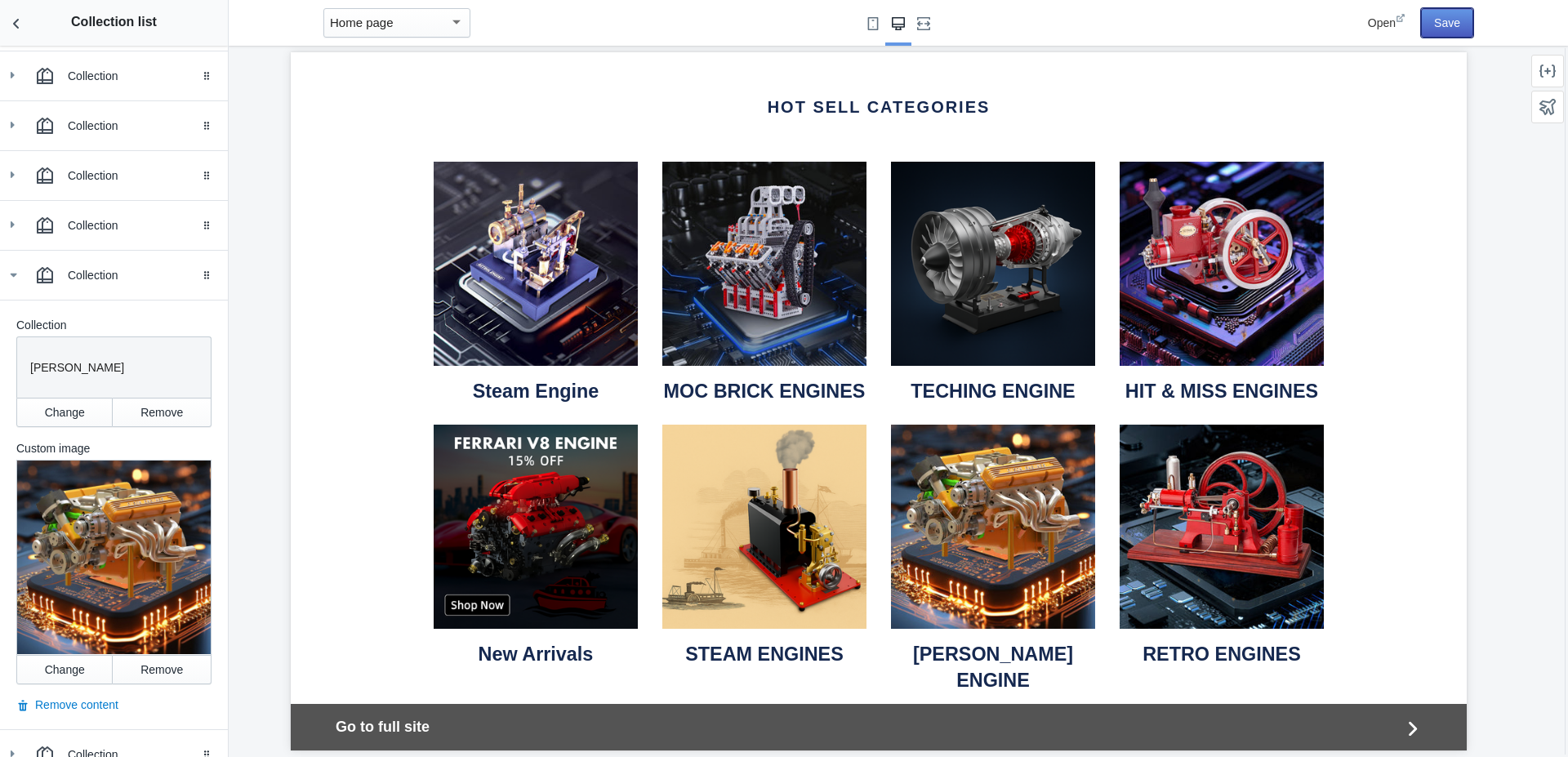
click at [1434, 22] on button "Save" at bounding box center [1446, 23] width 53 height 30
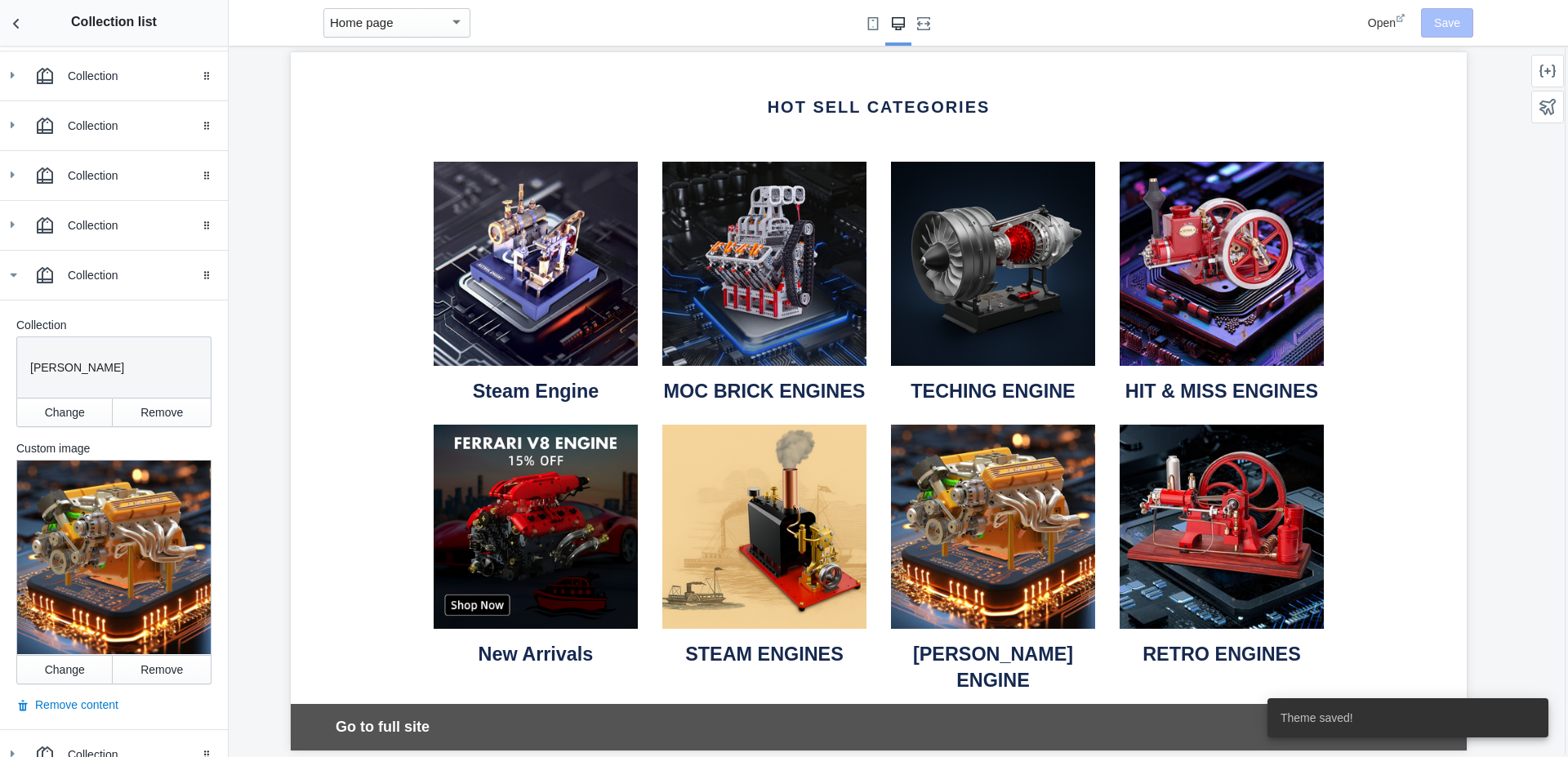
click at [1383, 27] on span "Open" at bounding box center [1381, 23] width 28 height 13
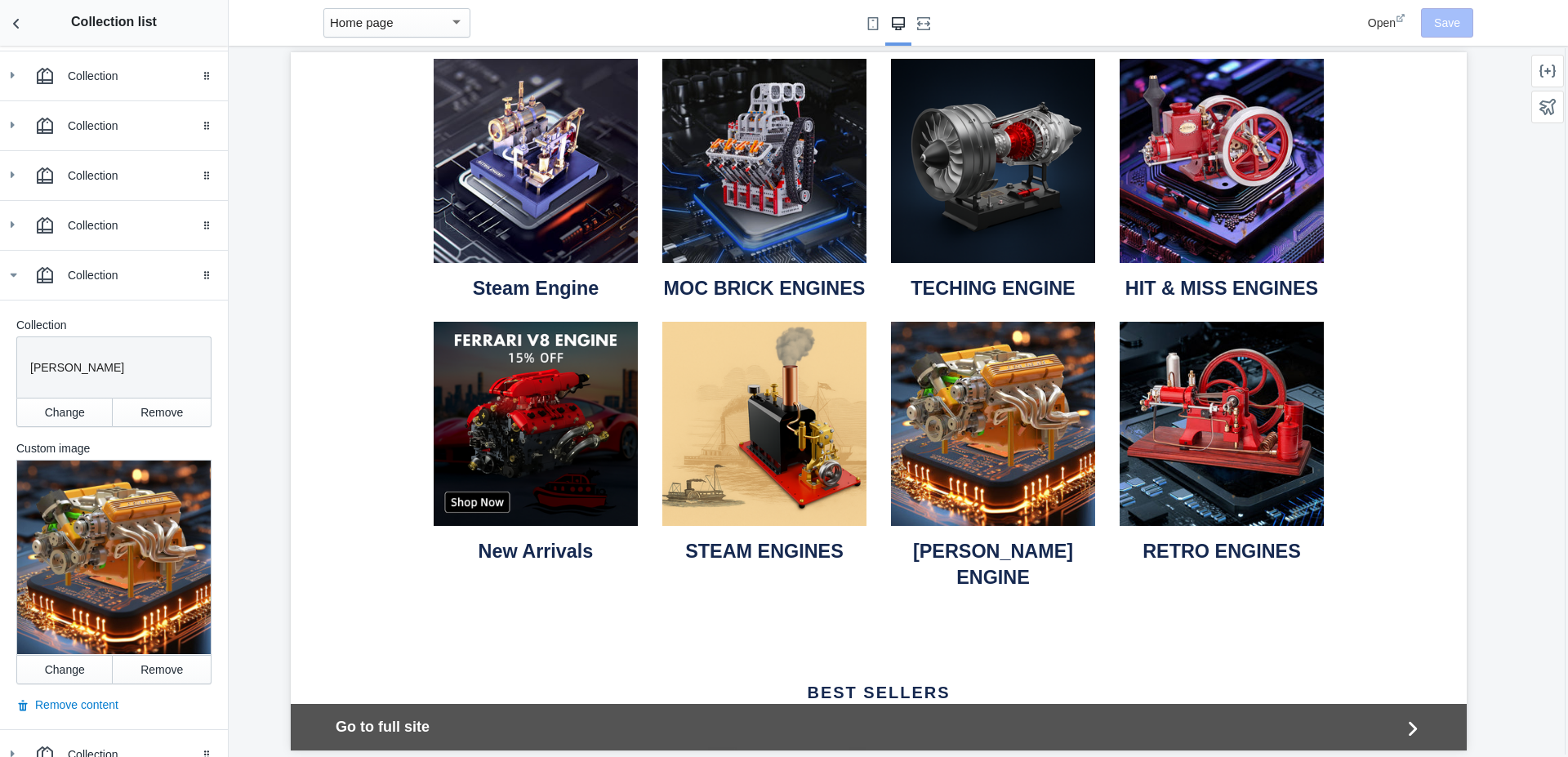
scroll to position [553, 0]
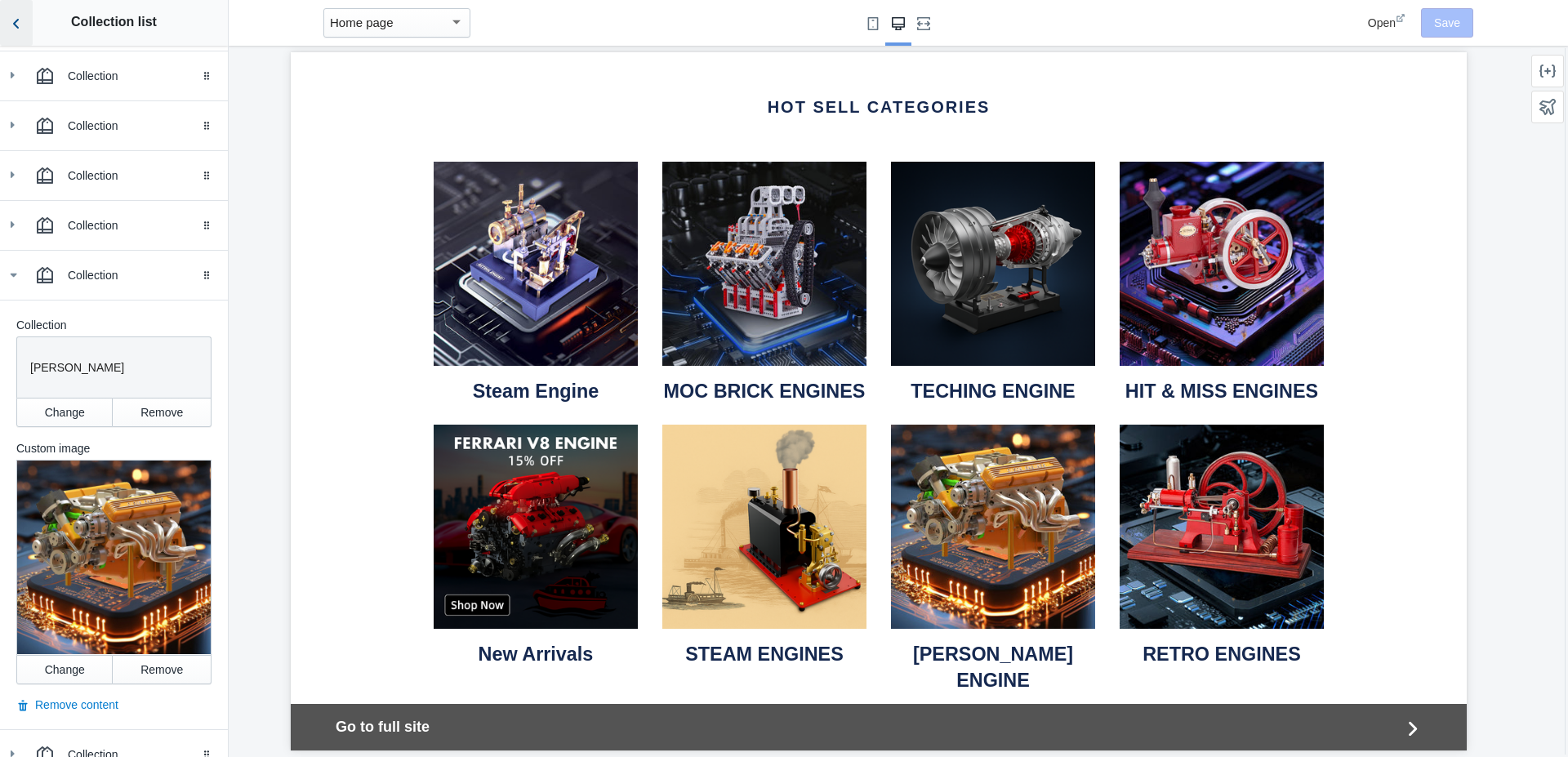
click at [20, 29] on icon "Back to sections" at bounding box center [16, 23] width 16 height 16
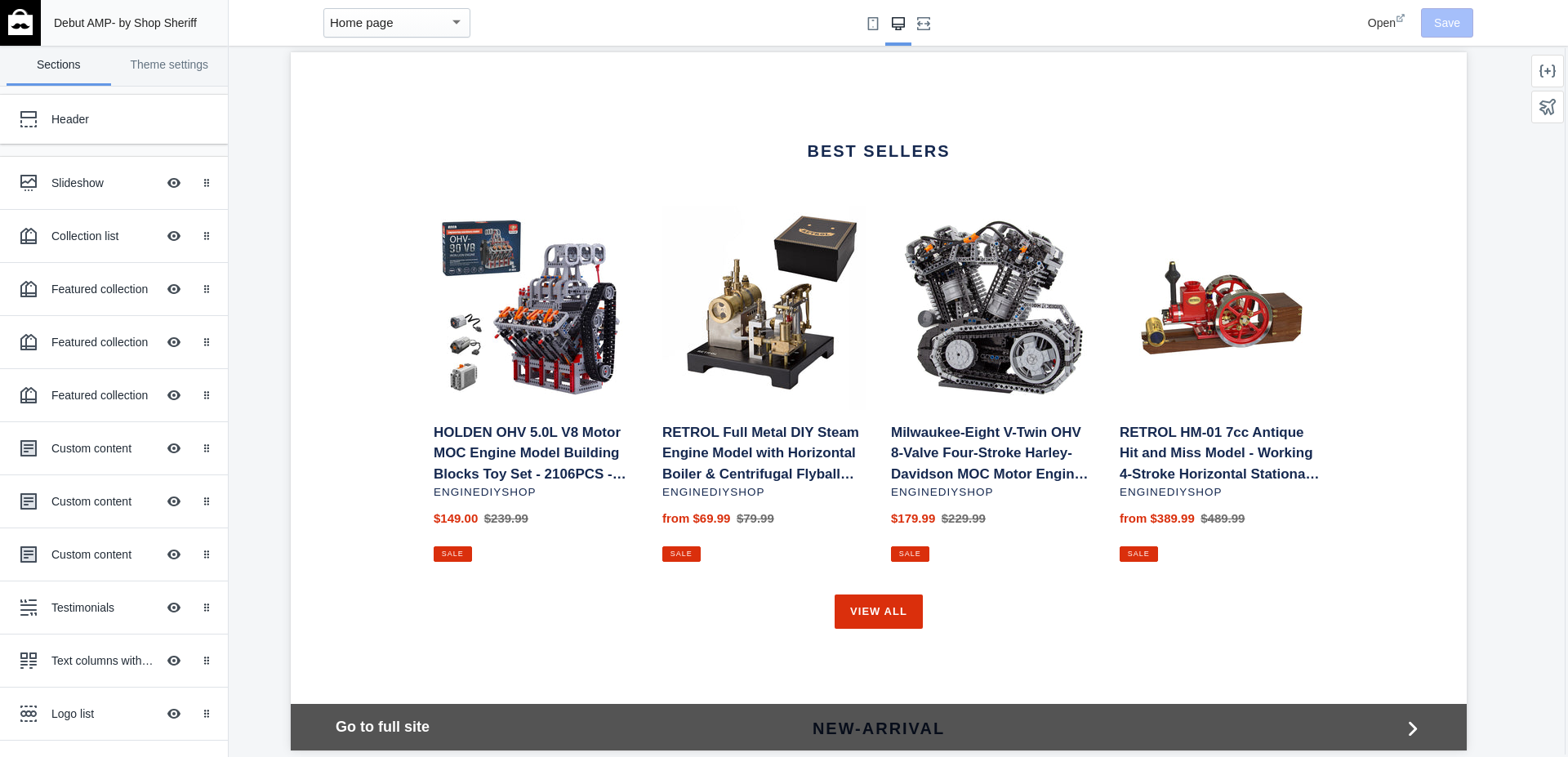
scroll to position [1171, 0]
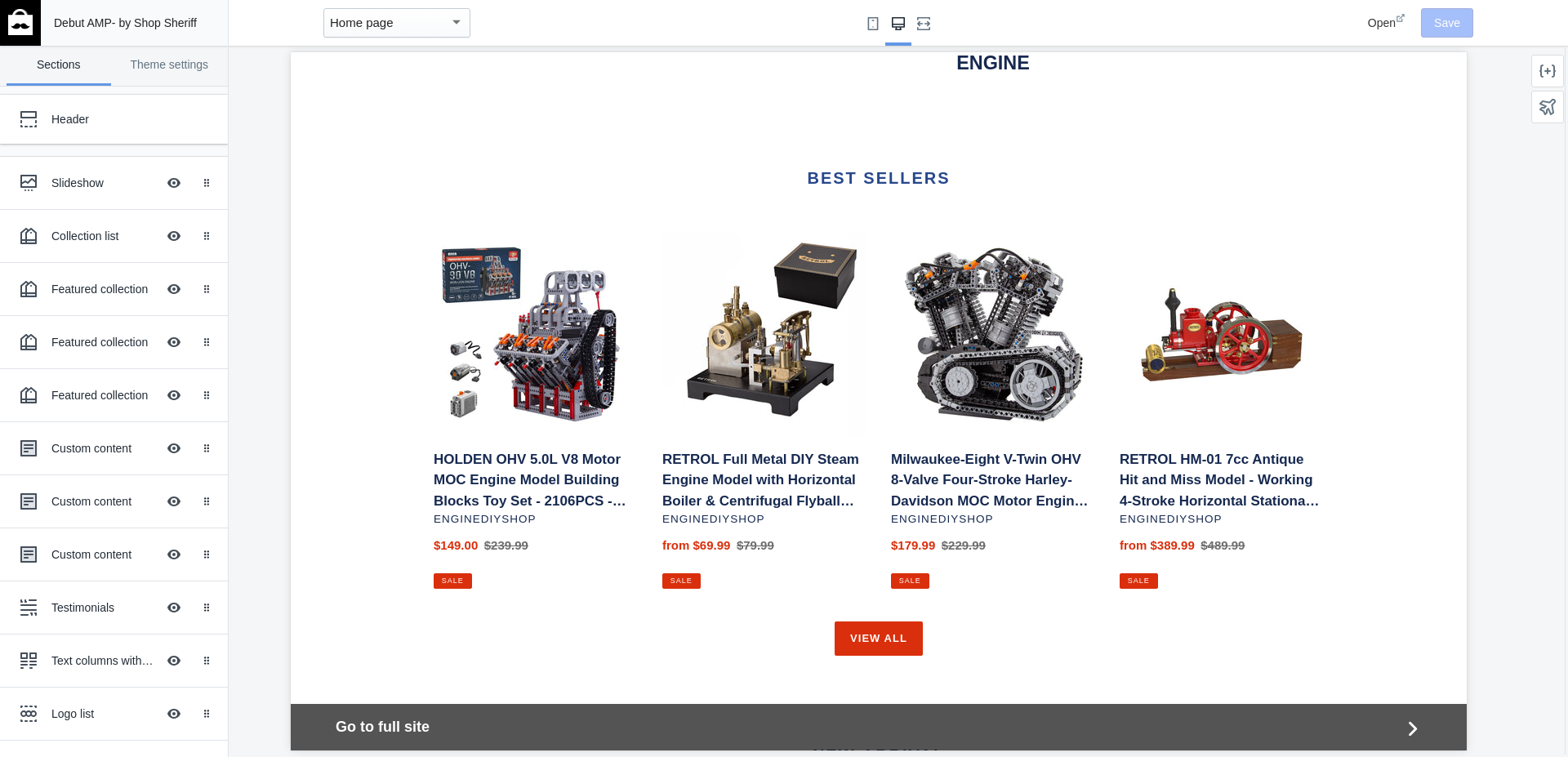
click at [858, 169] on link "BEST SELLERS" at bounding box center [877, 177] width 143 height 18
click at [98, 278] on div "Featured collection Hide Image with text overlay" at bounding box center [102, 289] width 180 height 36
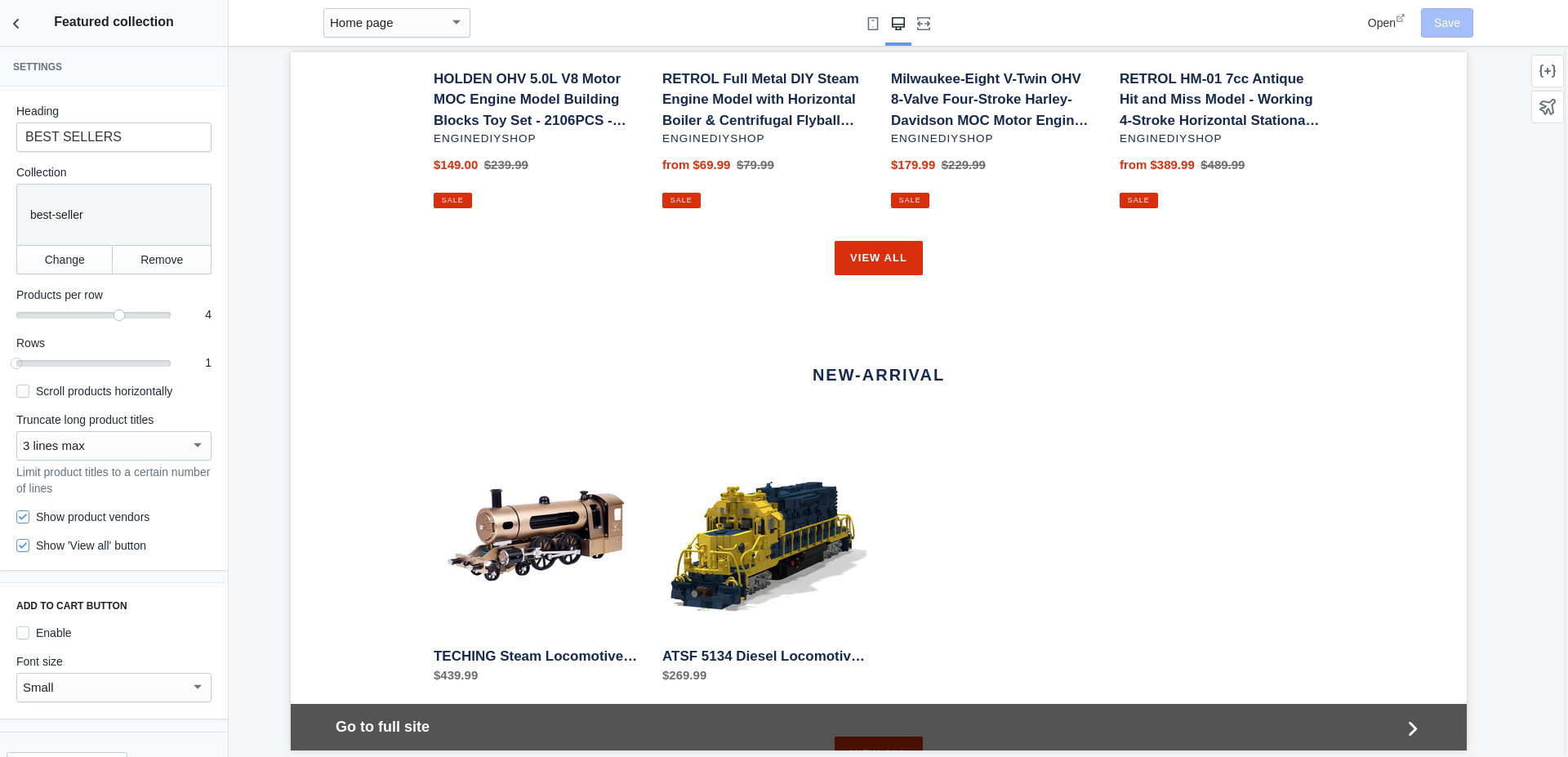
scroll to position [1525, 0]
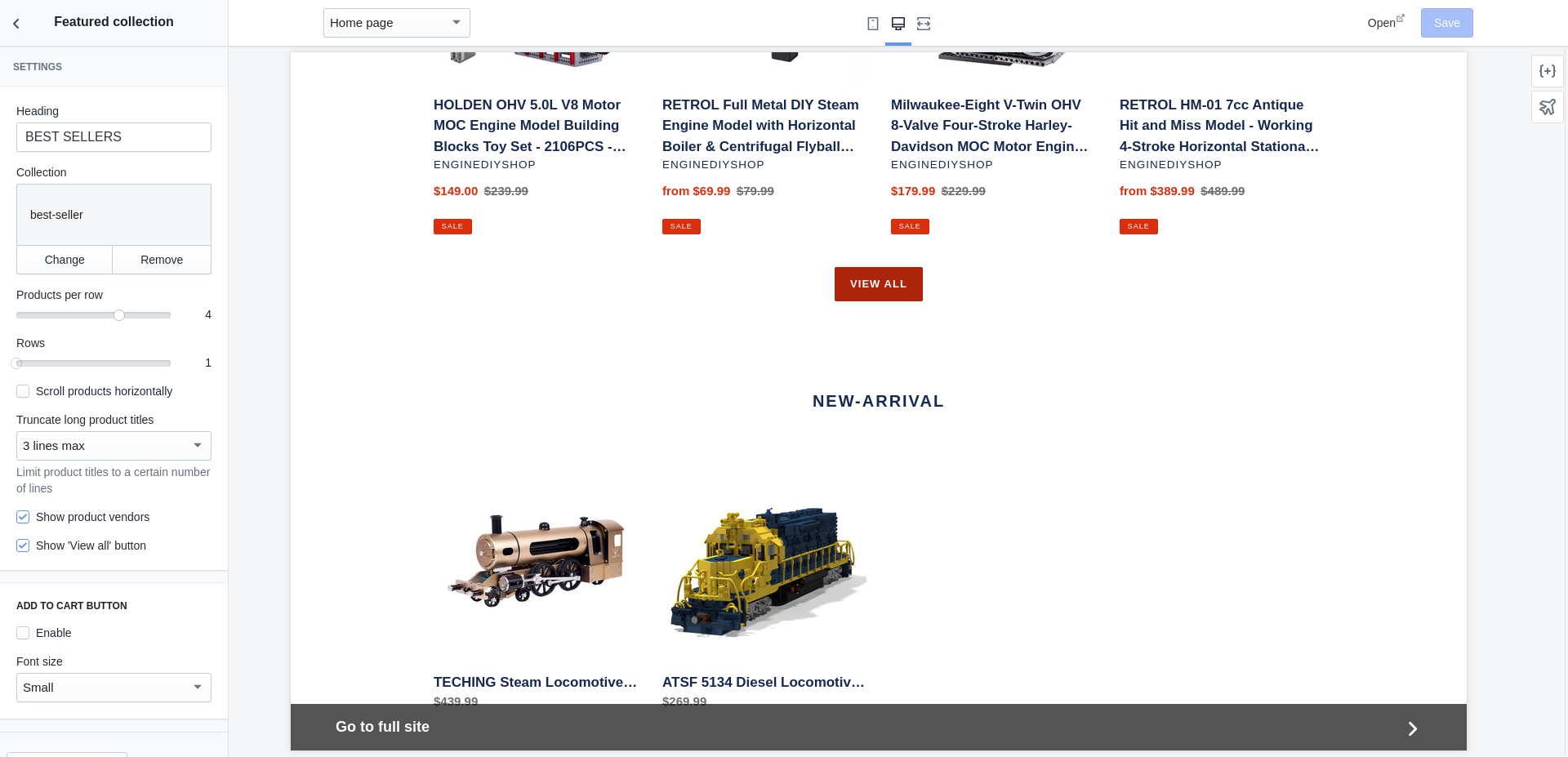
click at [852, 267] on link "View all" at bounding box center [878, 285] width 88 height 34
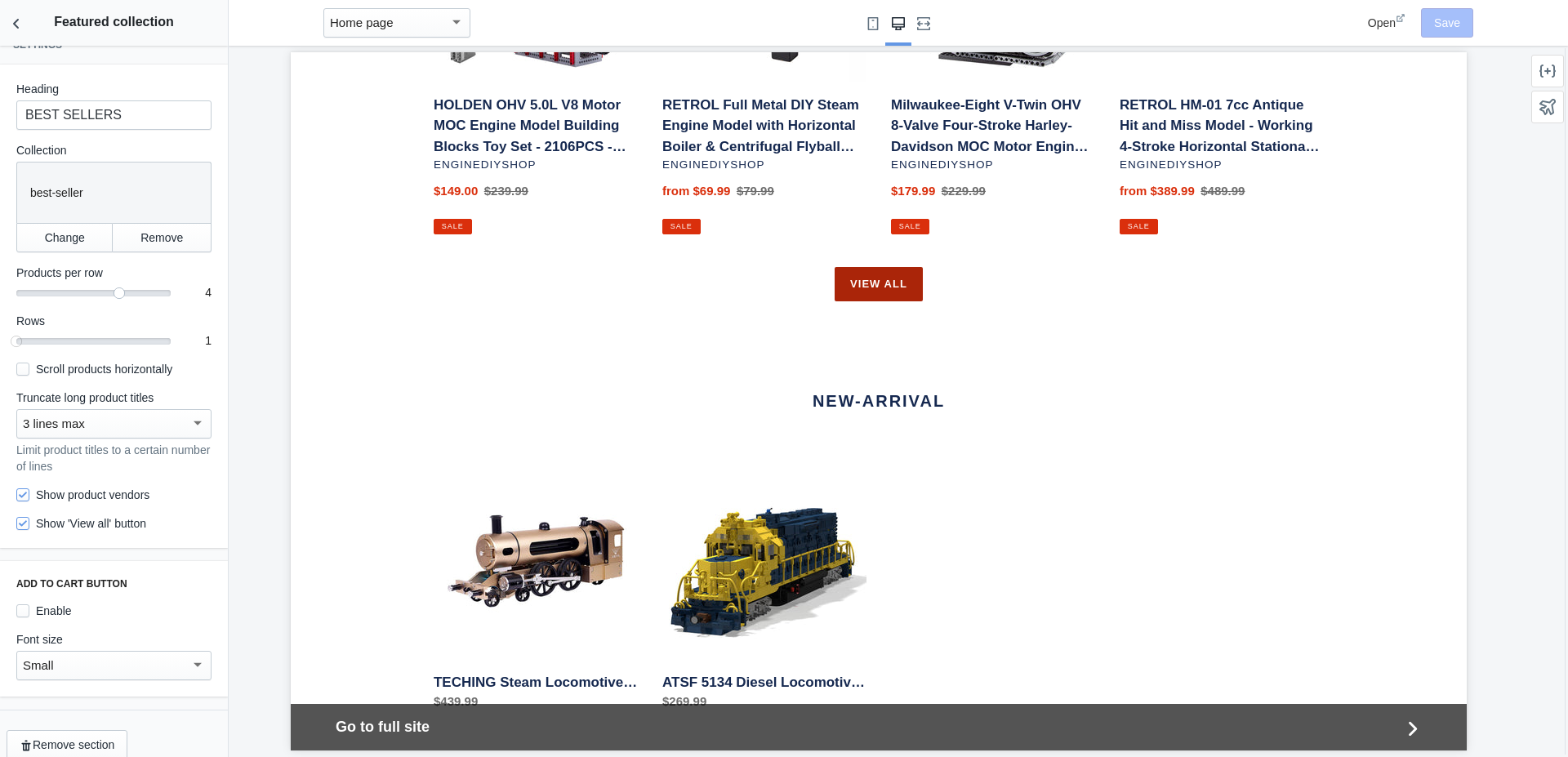
scroll to position [40, 0]
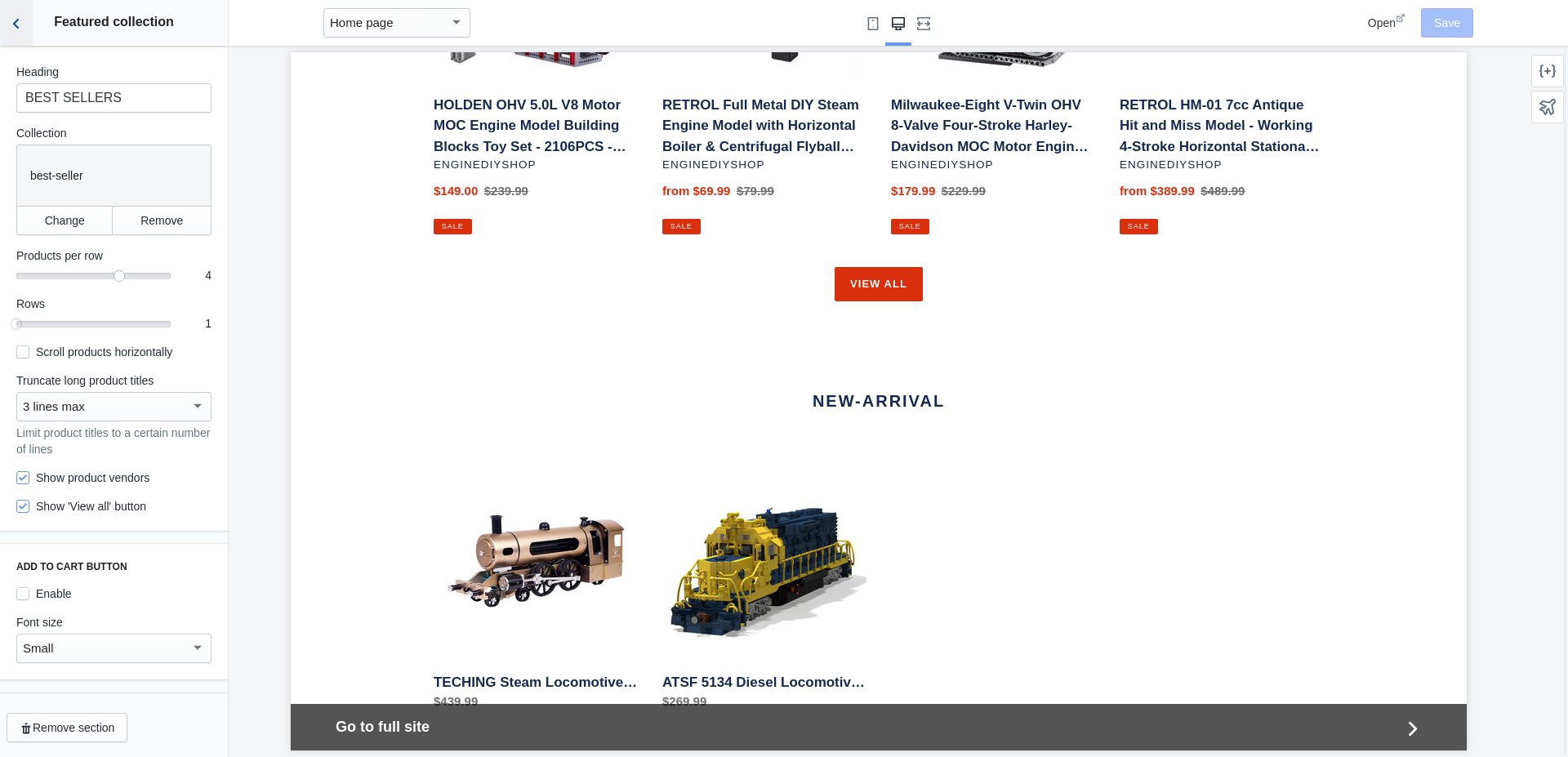
click at [17, 19] on use "Back to sections" at bounding box center [16, 24] width 6 height 10
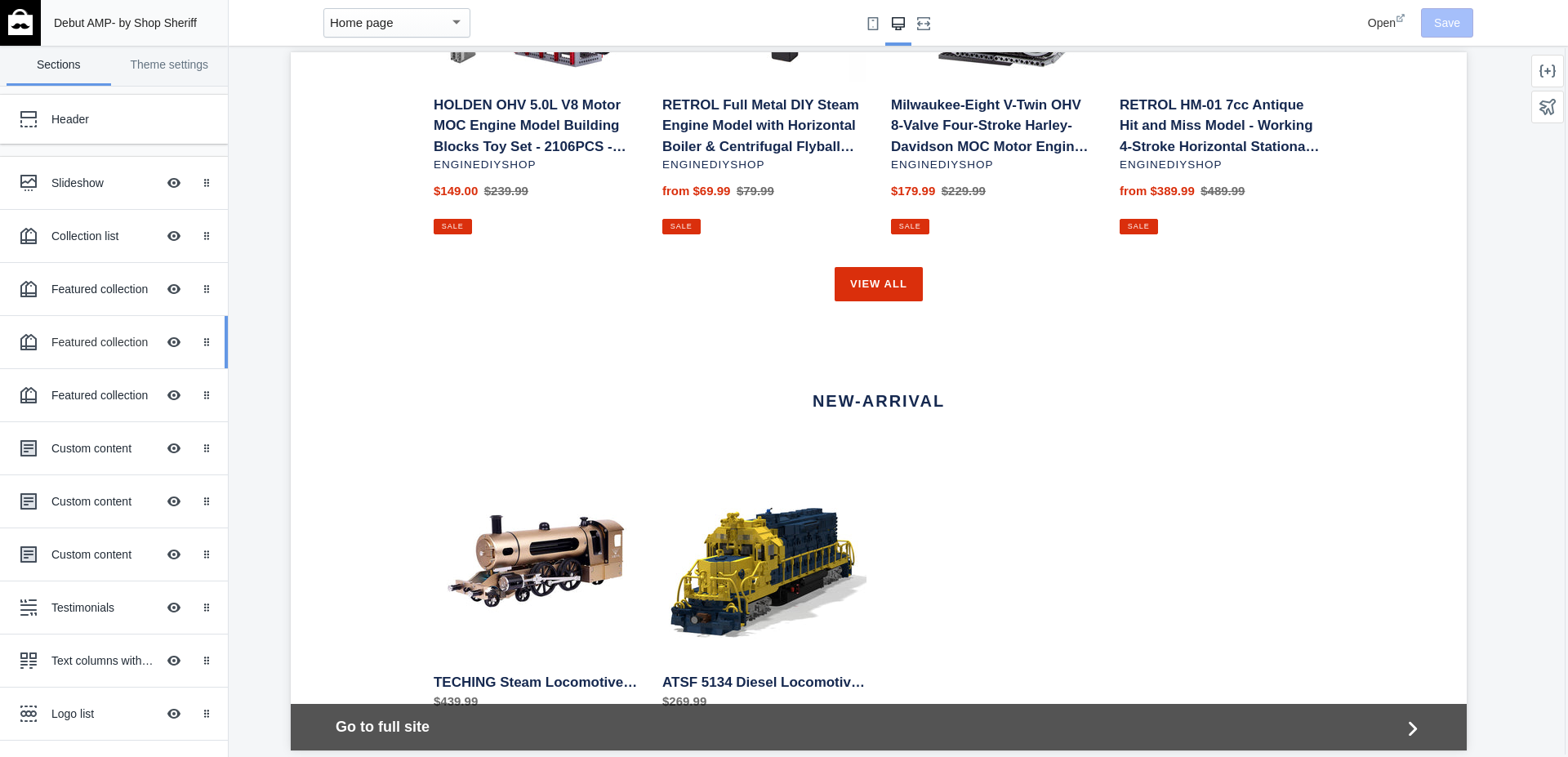
click at [63, 351] on div "Featured collection Hide Image with text overlay" at bounding box center [102, 342] width 180 height 36
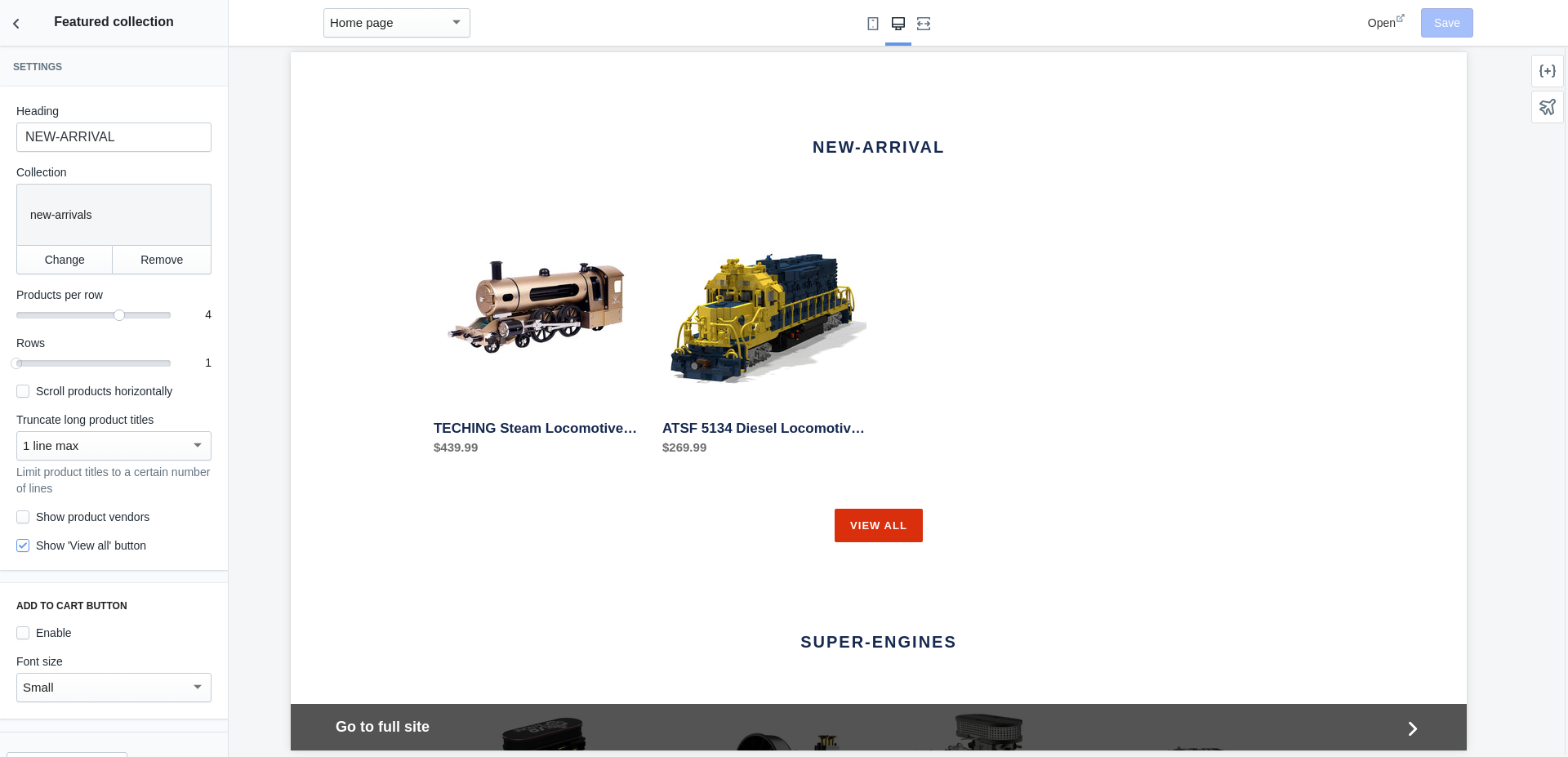
scroll to position [1780, 0]
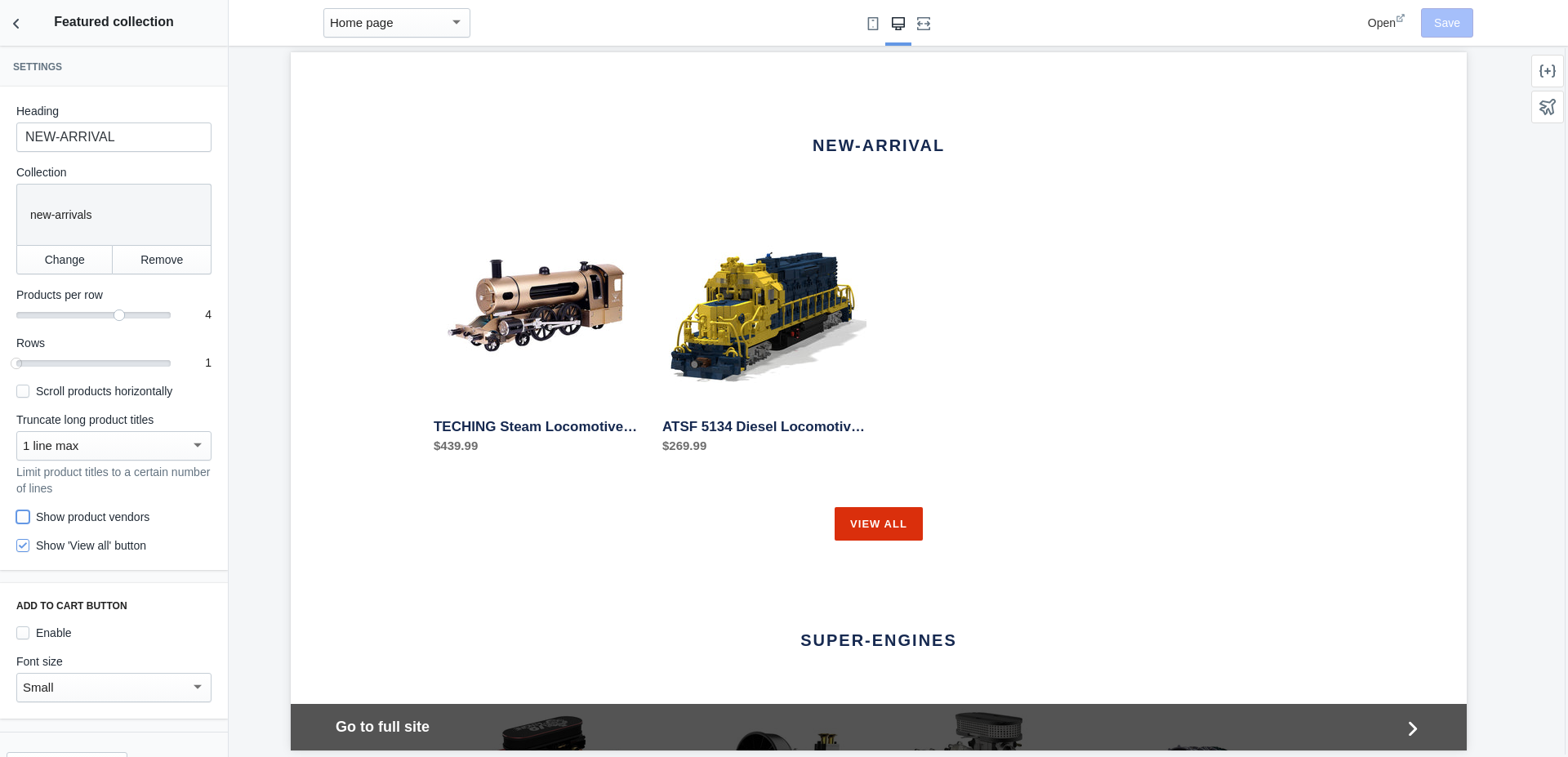
click at [25, 516] on input "Show product vendors" at bounding box center [23, 517] width 13 height 13
checkbox input "true"
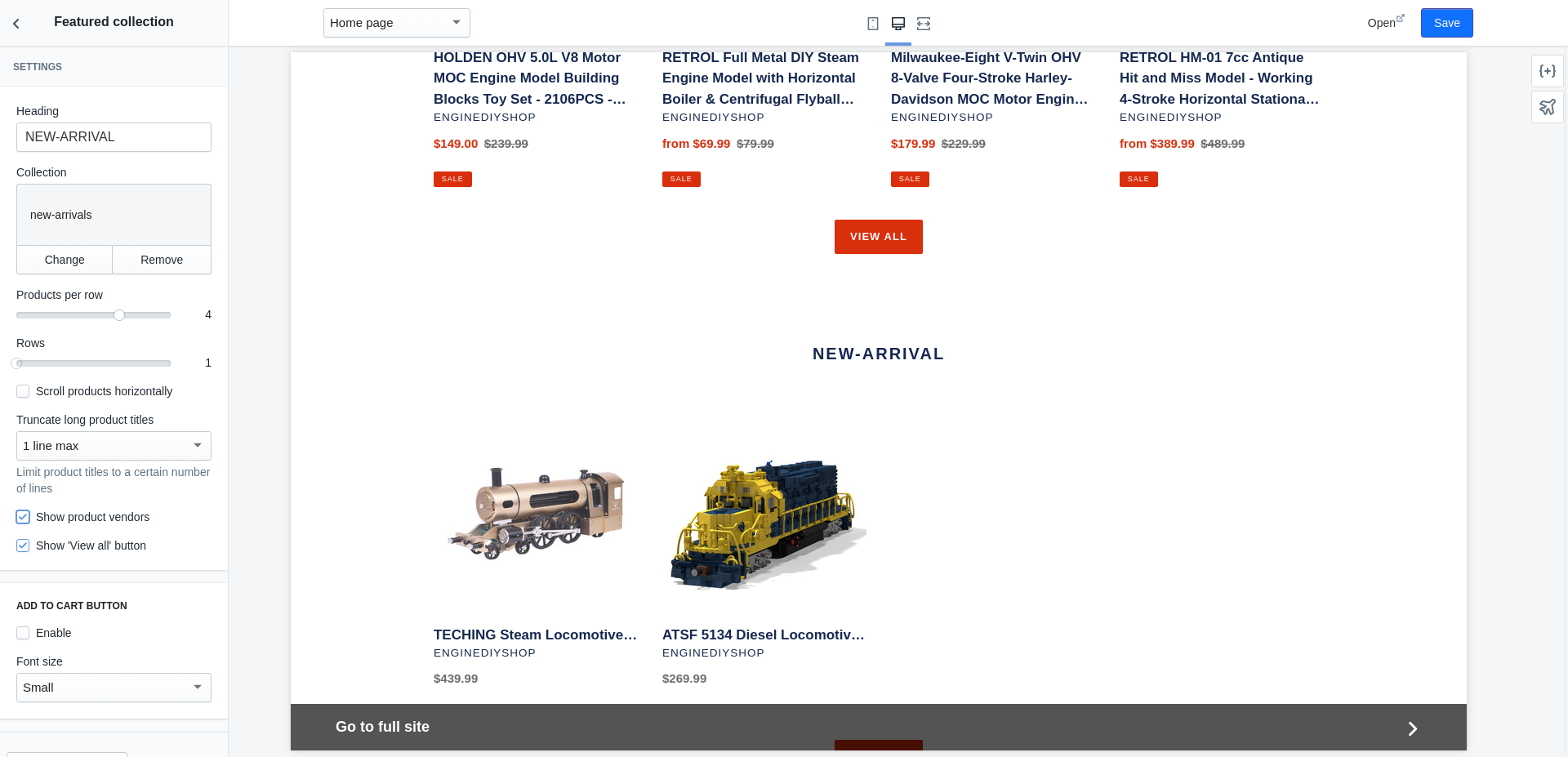
scroll to position [1575, 0]
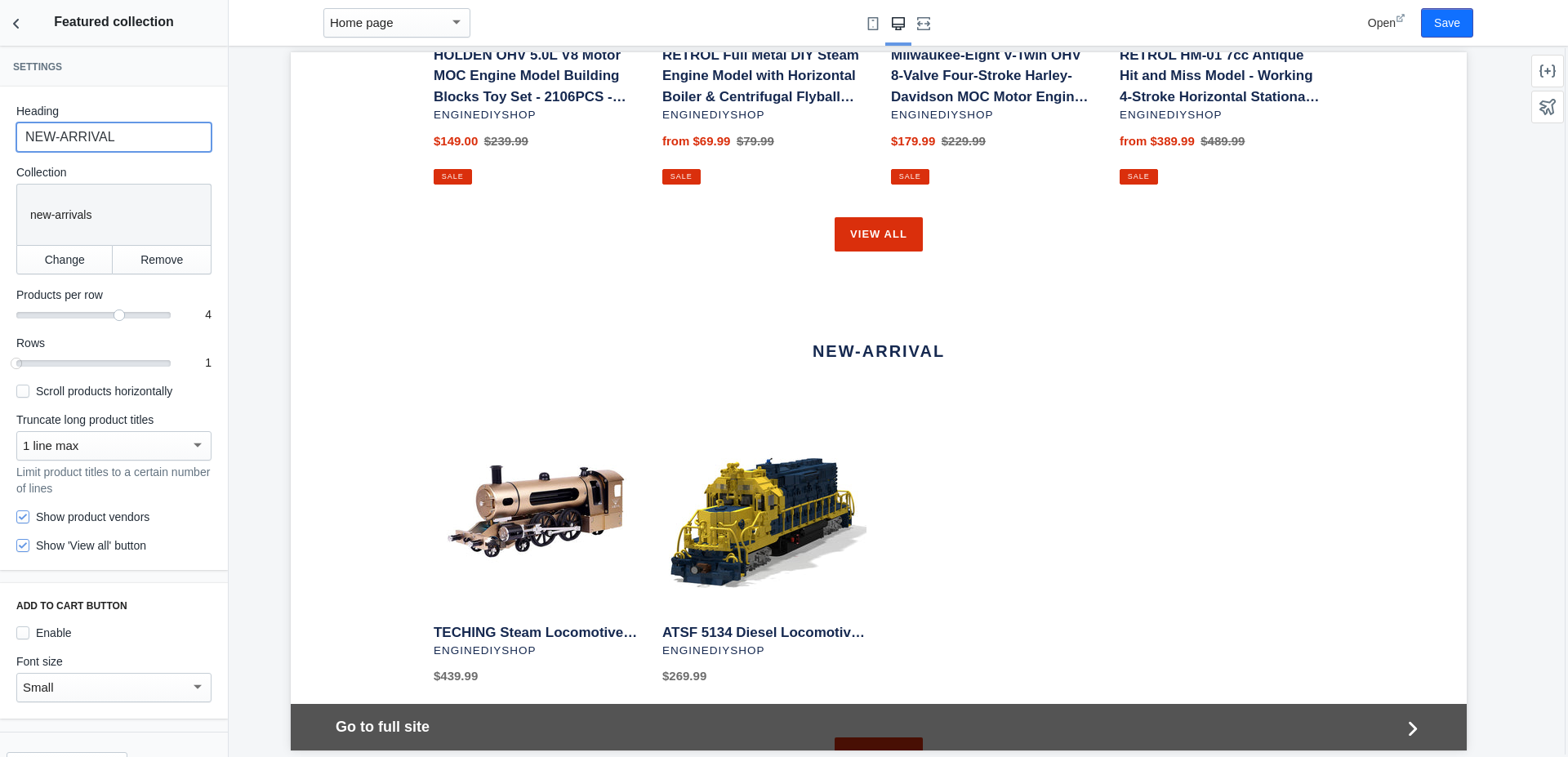
click at [49, 141] on input "NEW-ARRIVAL" at bounding box center [114, 137] width 195 height 30
click at [105, 135] on input "NEW-ARRIVAL" at bounding box center [114, 137] width 195 height 30
click at [124, 131] on input "NEW-ARRIVAL" at bounding box center [114, 137] width 195 height 30
click at [63, 259] on button "Change" at bounding box center [64, 260] width 97 height 30
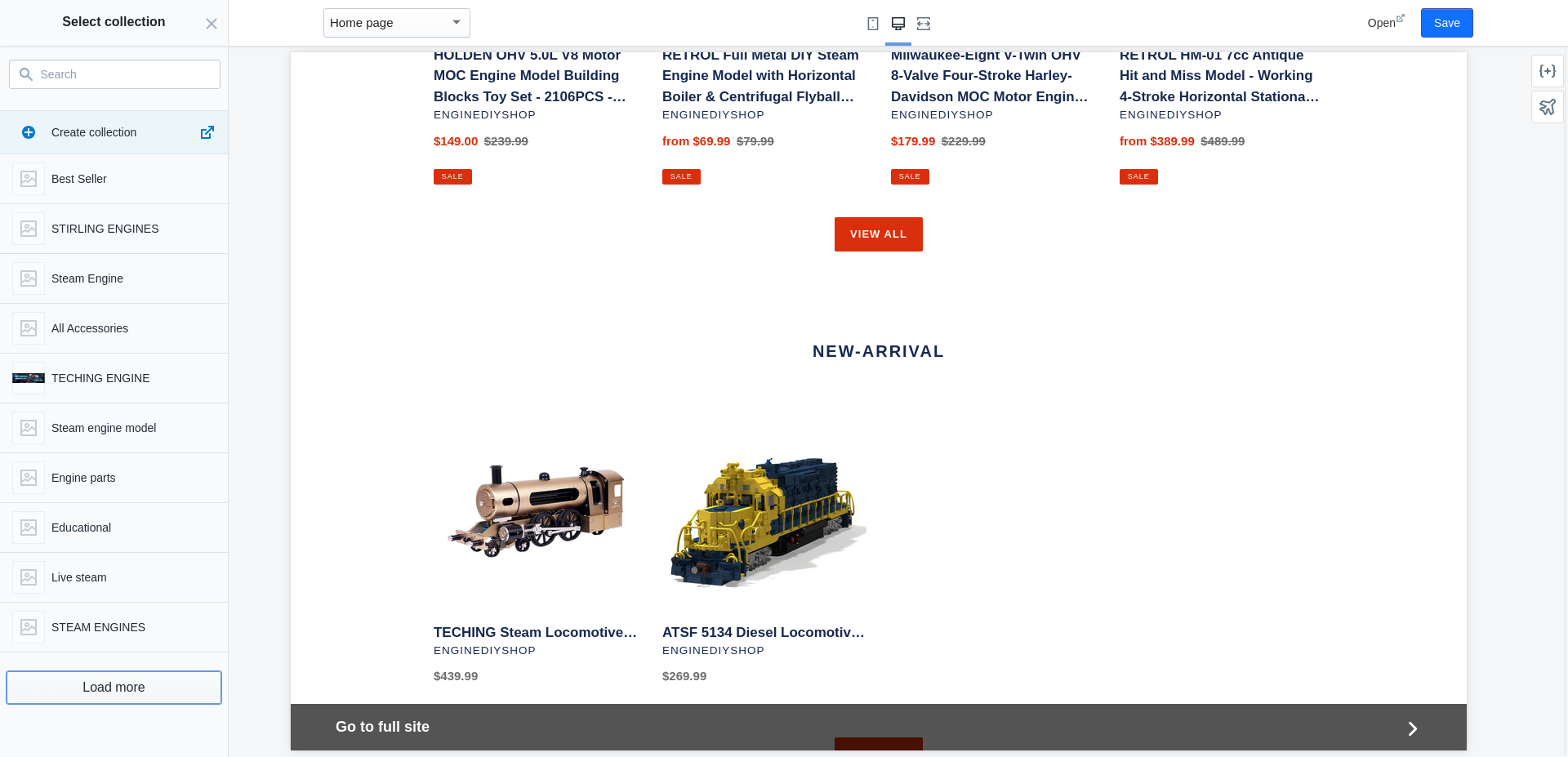
click at [102, 685] on button "Load more" at bounding box center [114, 688] width 215 height 33
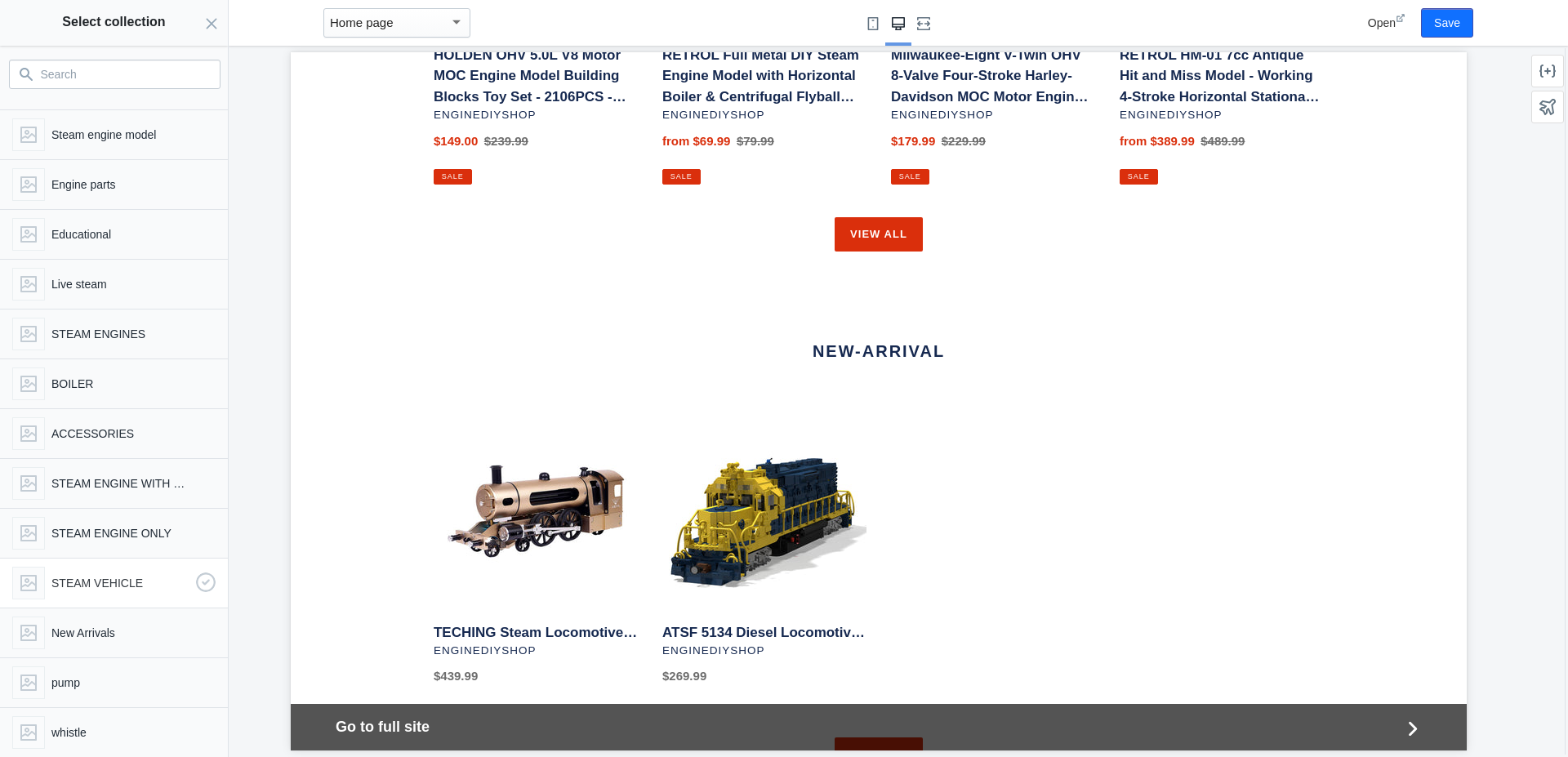
scroll to position [373, 0]
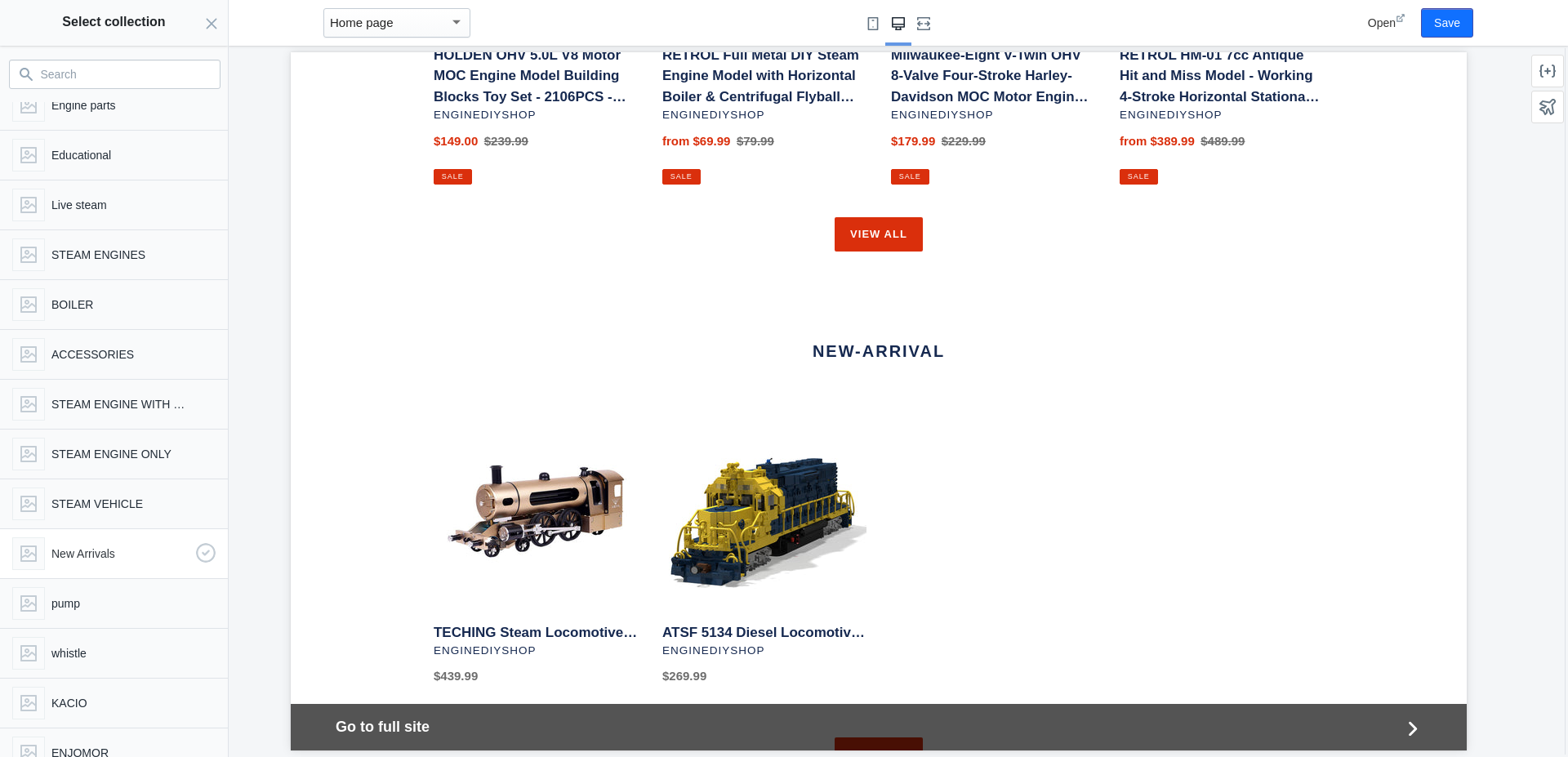
click at [196, 548] on use "button" at bounding box center [206, 553] width 19 height 19
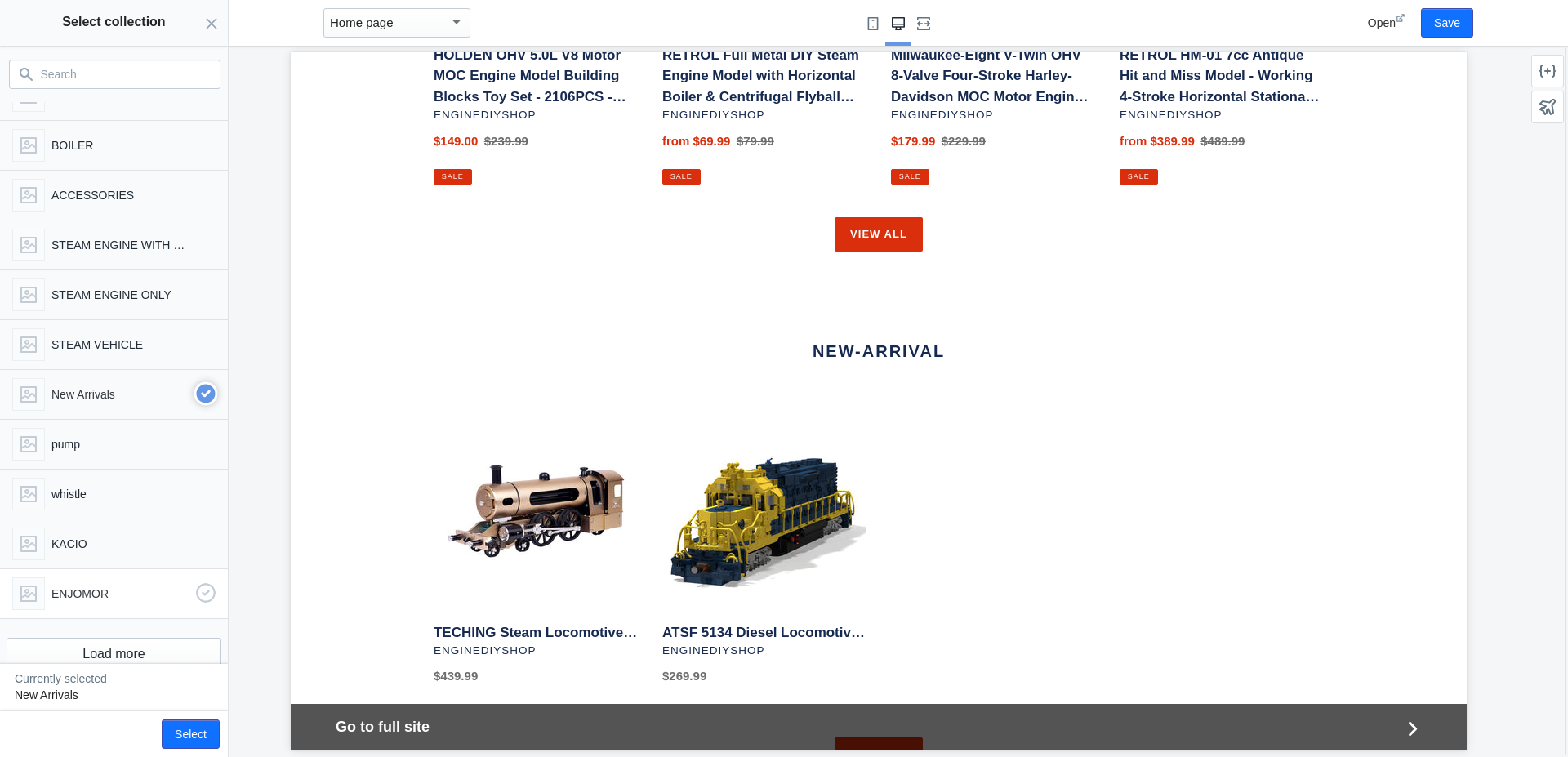
scroll to position [559, 0]
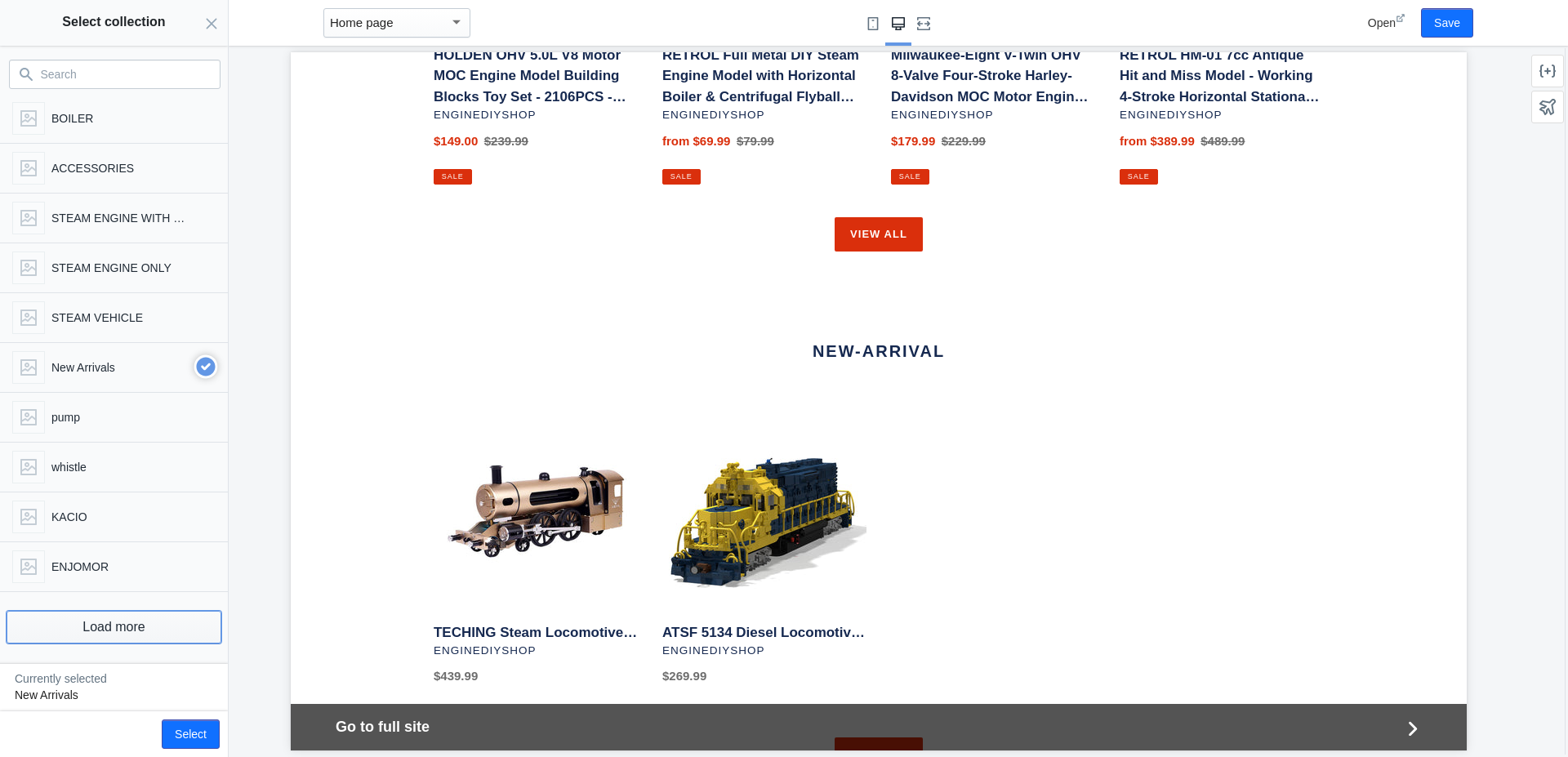
click at [114, 622] on button "Load more" at bounding box center [114, 628] width 215 height 33
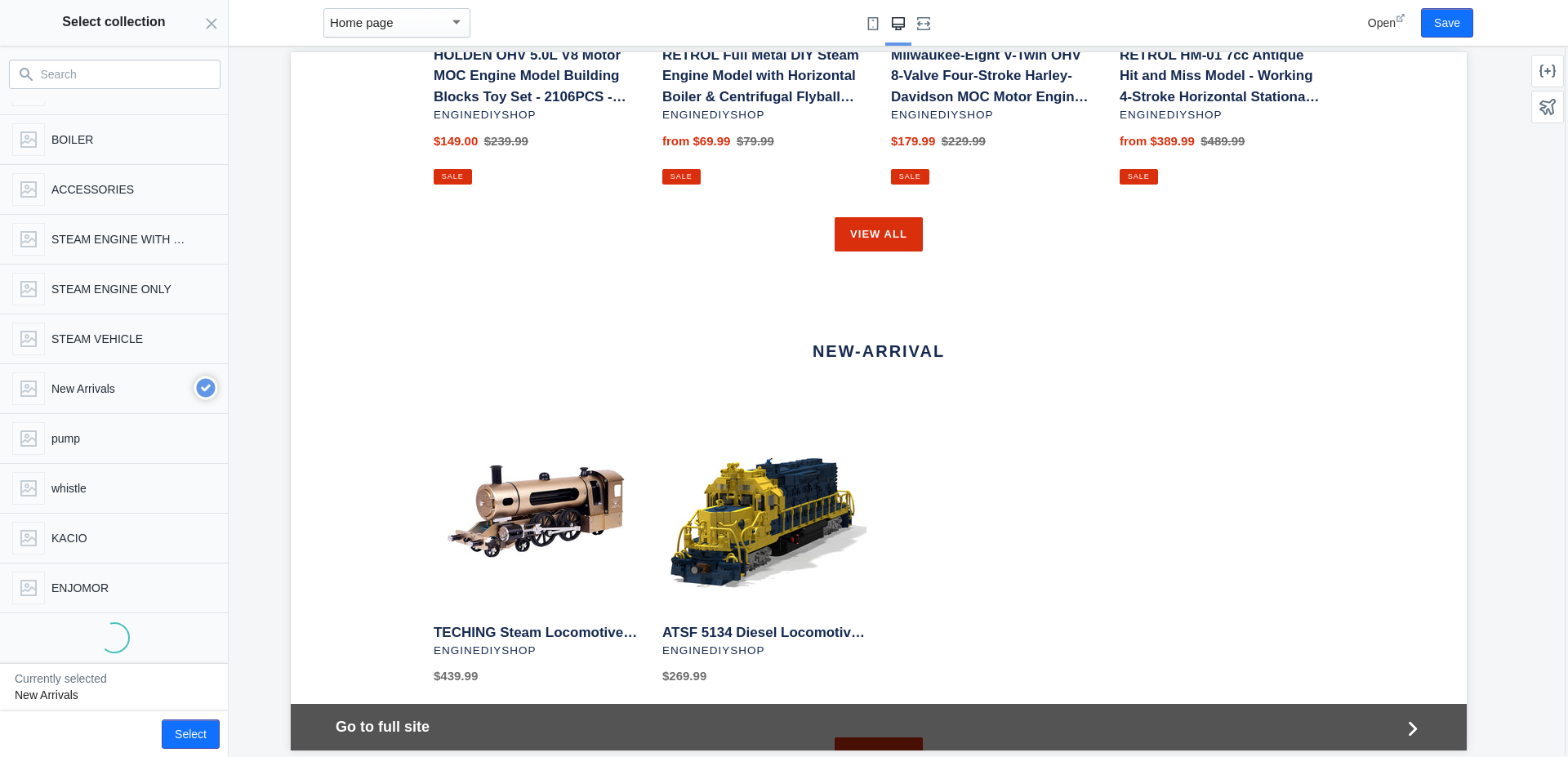
scroll to position [538, 0]
click at [194, 390] on use "button" at bounding box center [206, 388] width 24 height 24
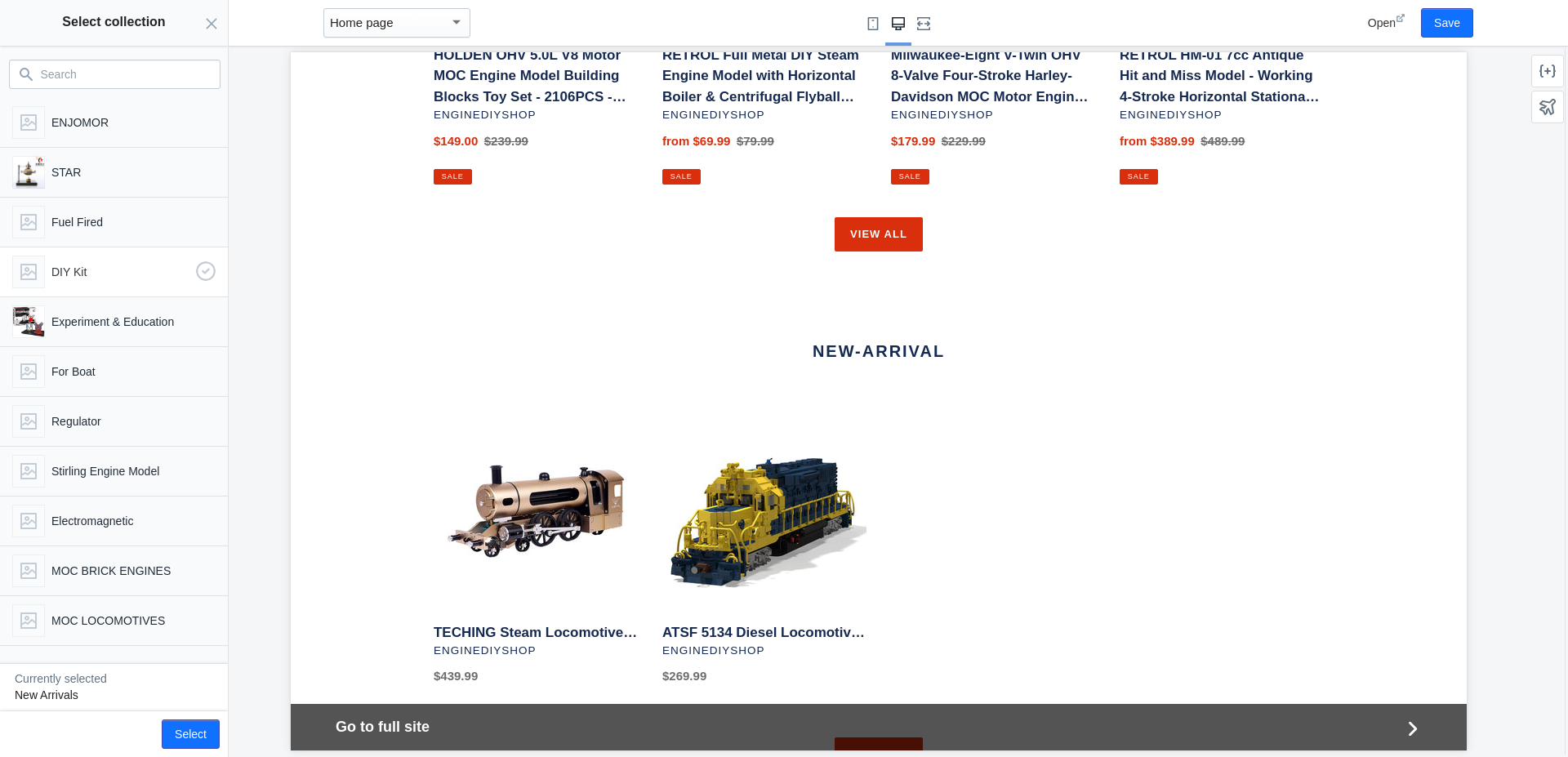
scroll to position [1057, 0]
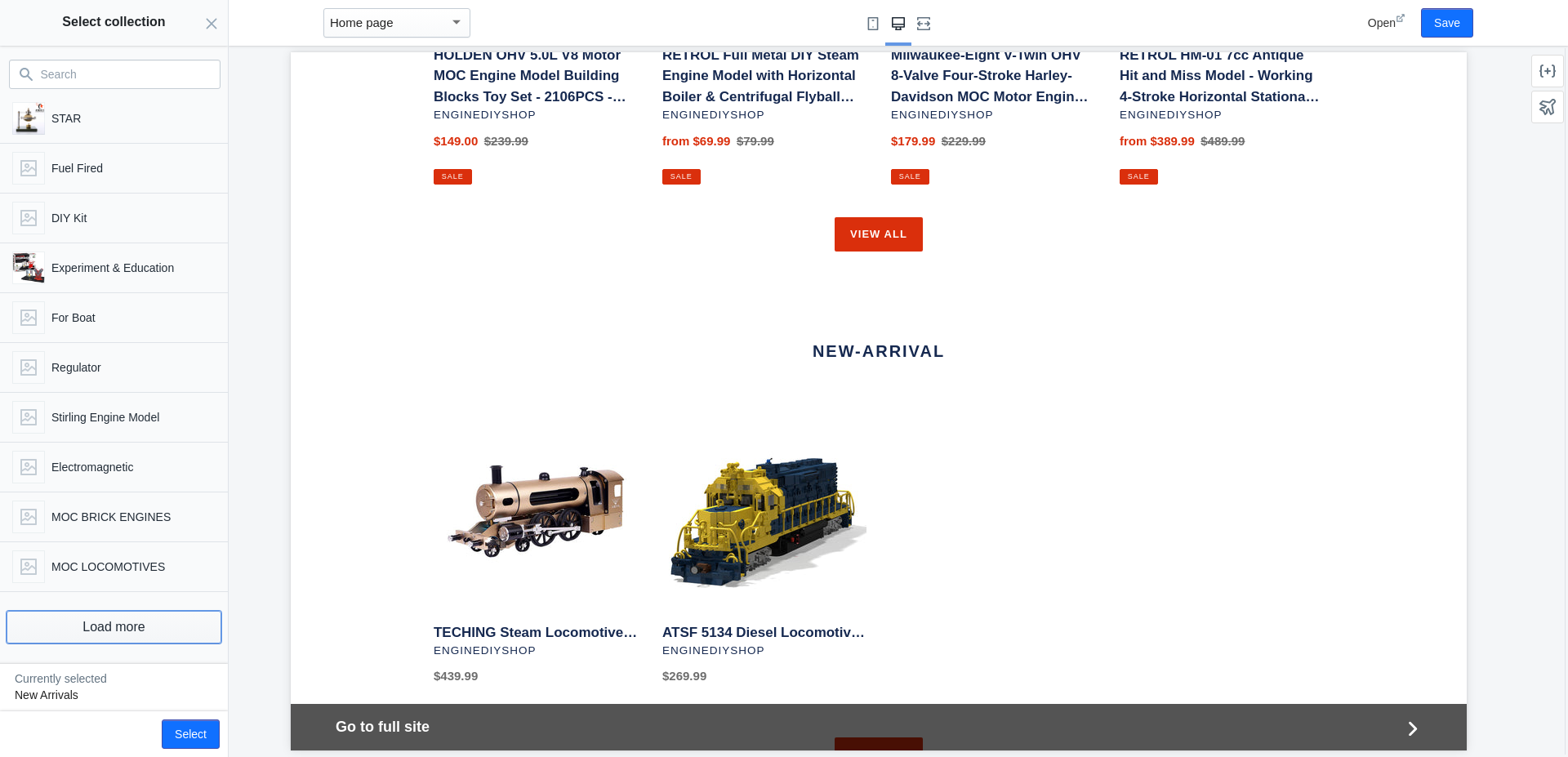
click at [136, 629] on button "Load more" at bounding box center [114, 628] width 215 height 33
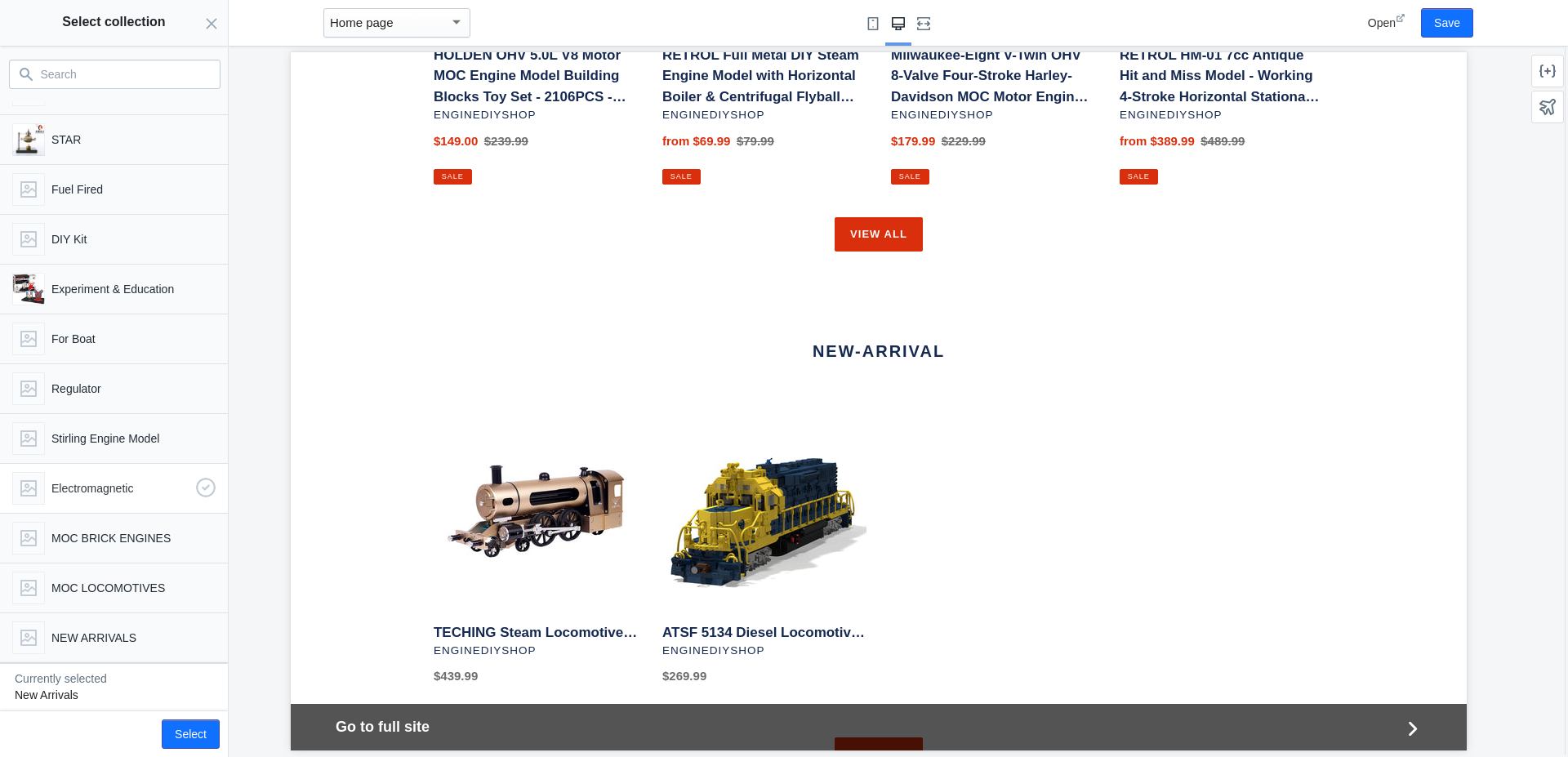
scroll to position [1222, 0]
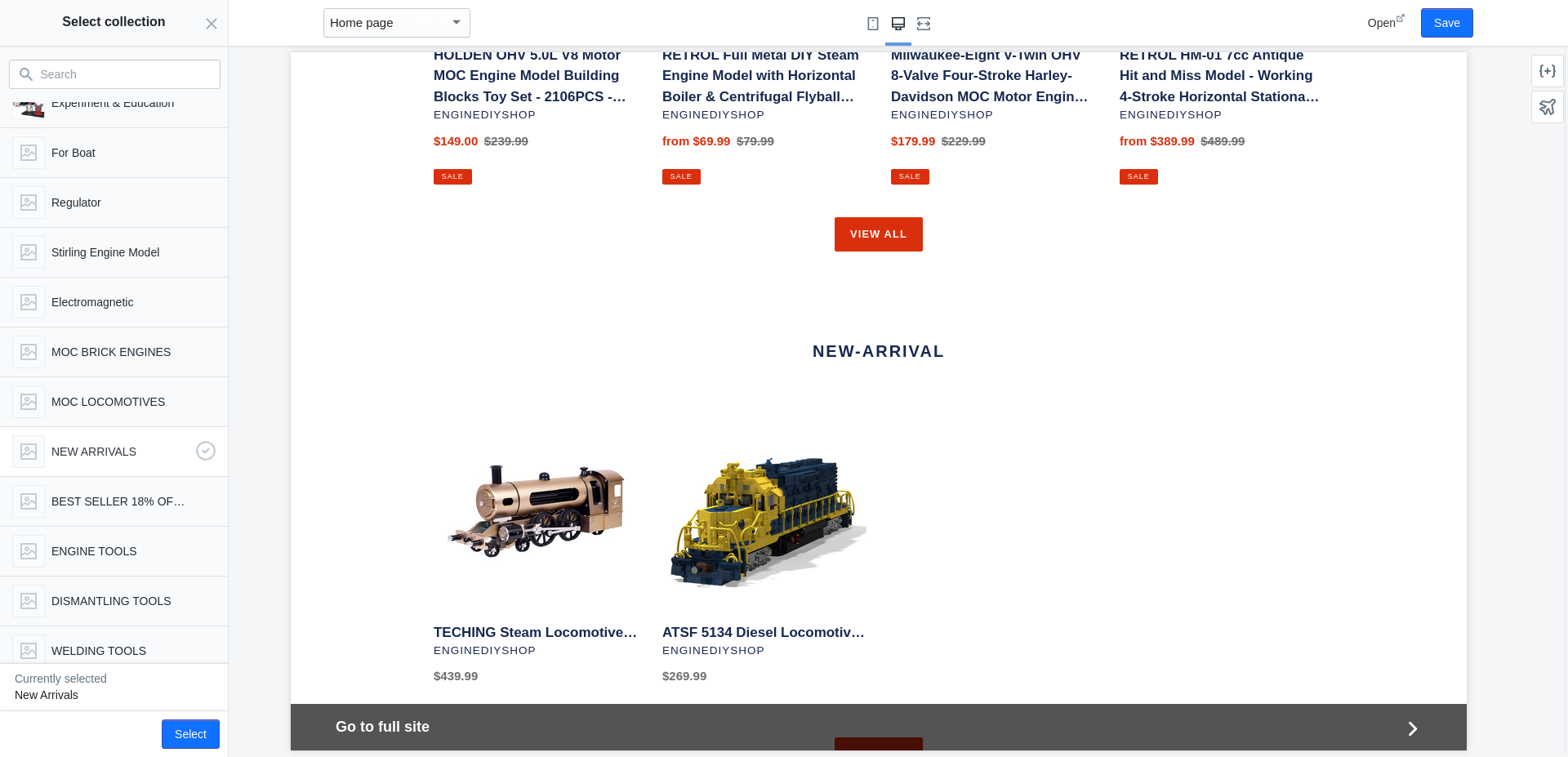
click at [125, 451] on p "NEW ARRIVALS" at bounding box center [121, 451] width 138 height 16
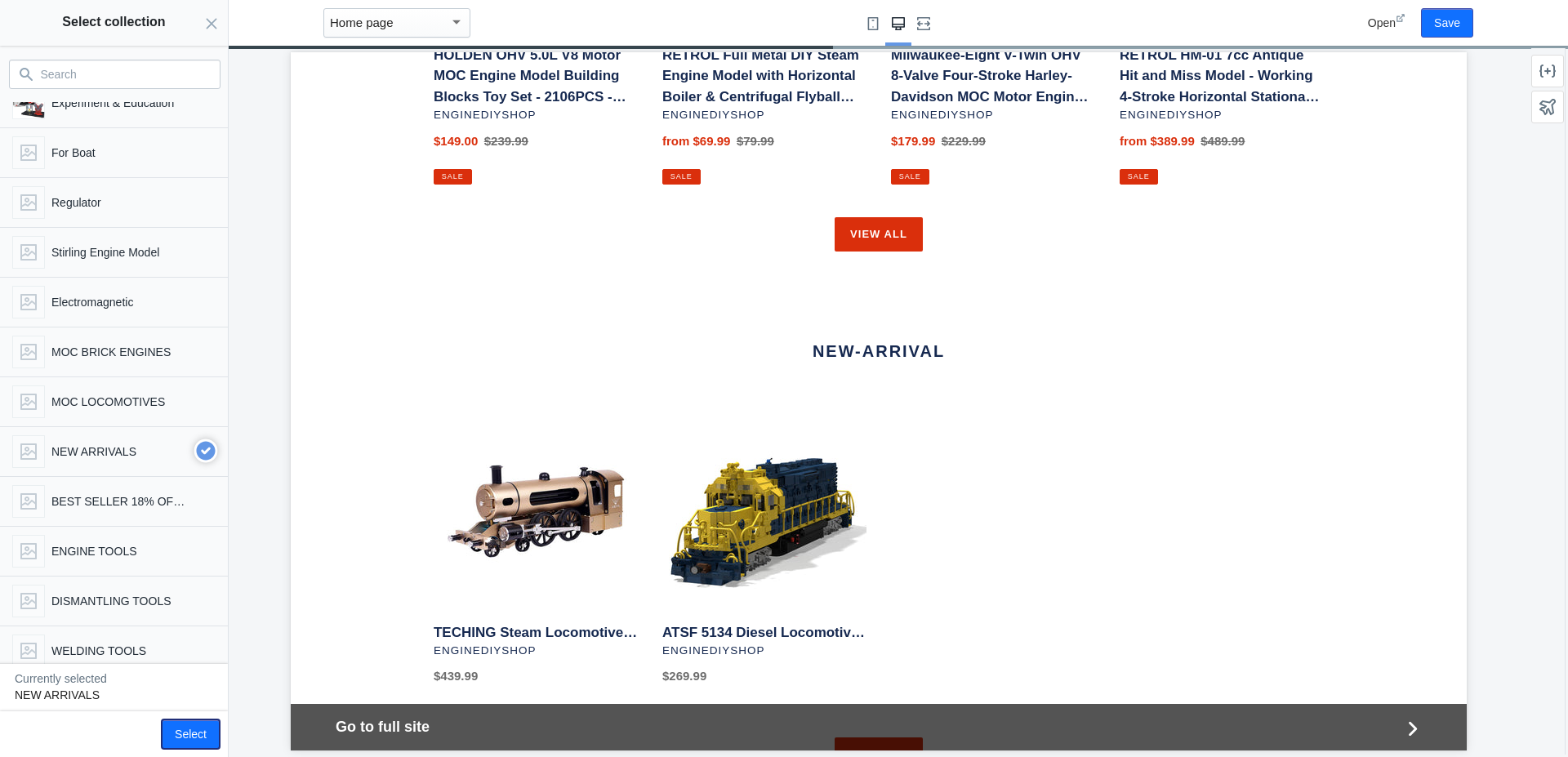
drag, startPoint x: 183, startPoint y: 735, endPoint x: 183, endPoint y: 725, distance: 10.0
click at [182, 736] on button "Select" at bounding box center [191, 734] width 58 height 30
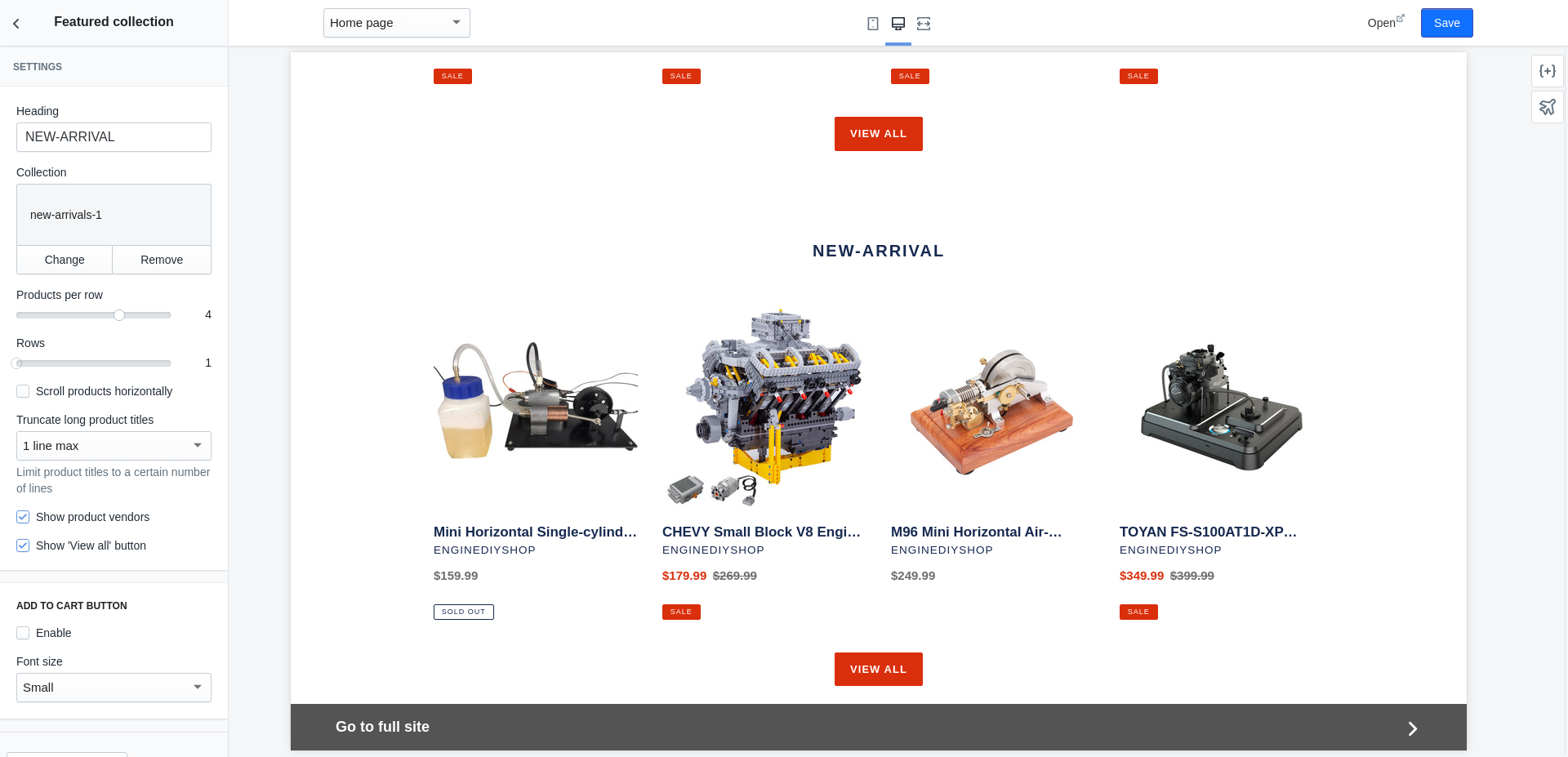
scroll to position [1678, 0]
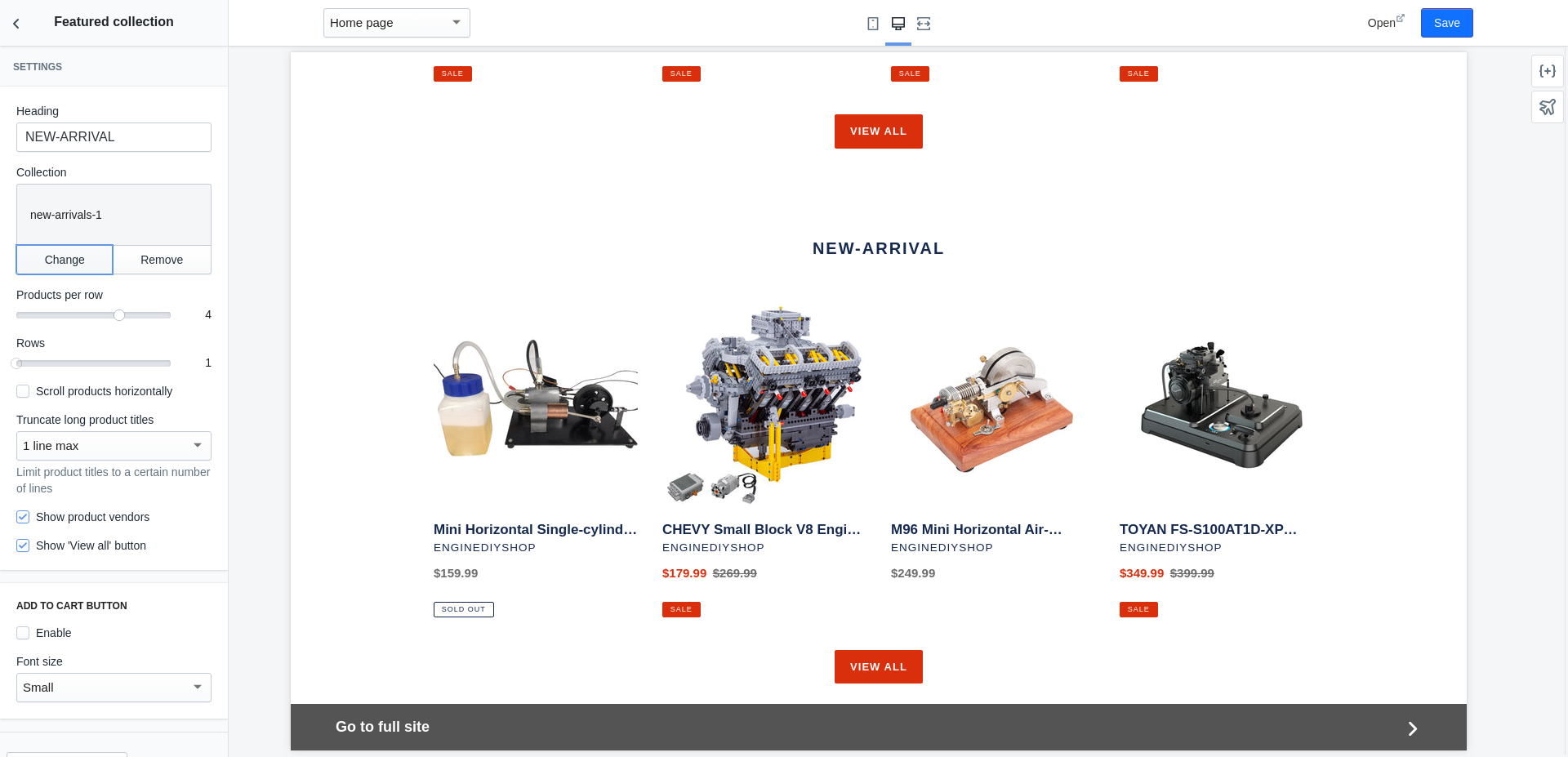
click at [58, 258] on button "Change" at bounding box center [64, 260] width 97 height 30
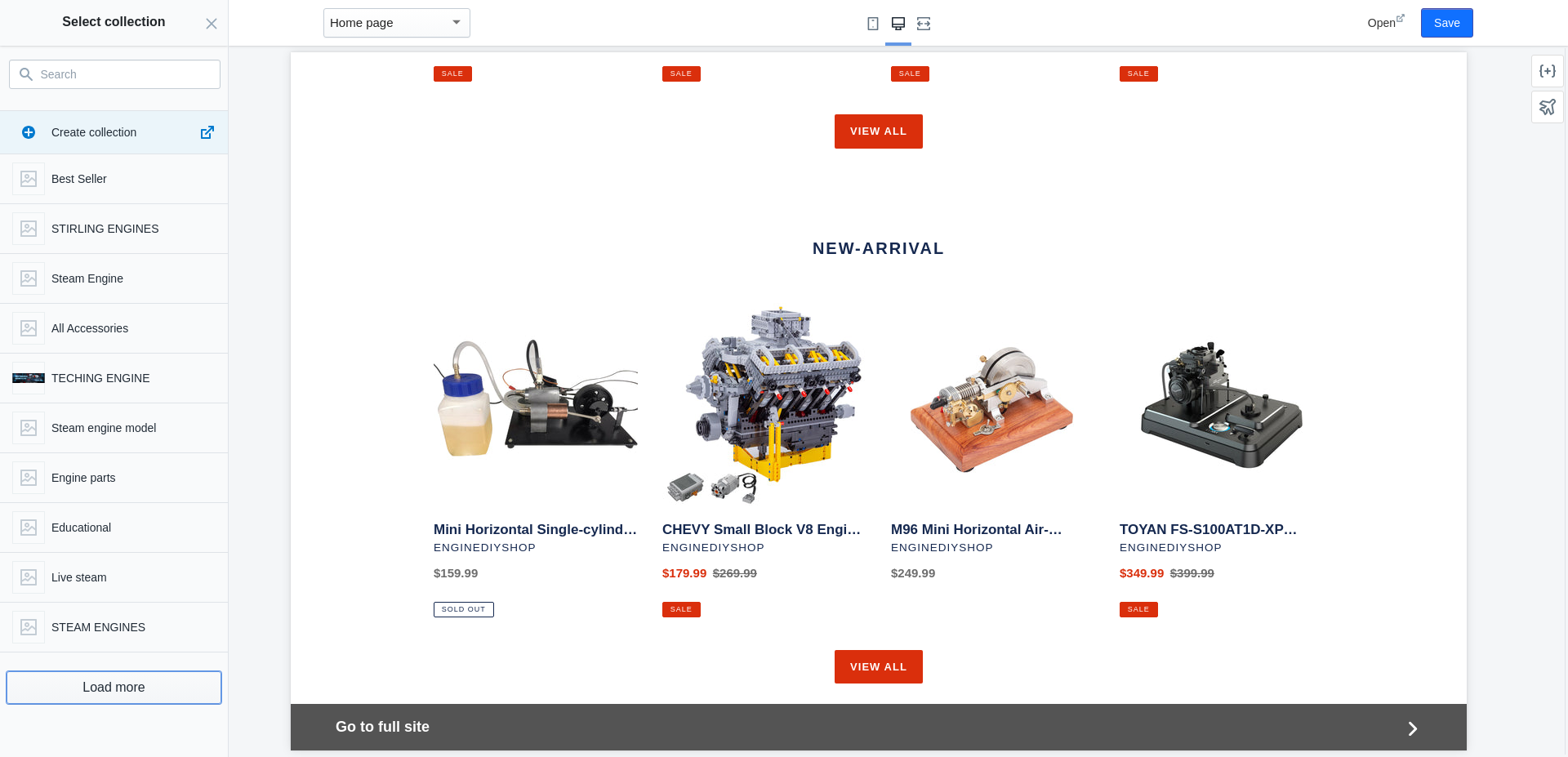
click at [109, 692] on button "Load more" at bounding box center [114, 688] width 215 height 33
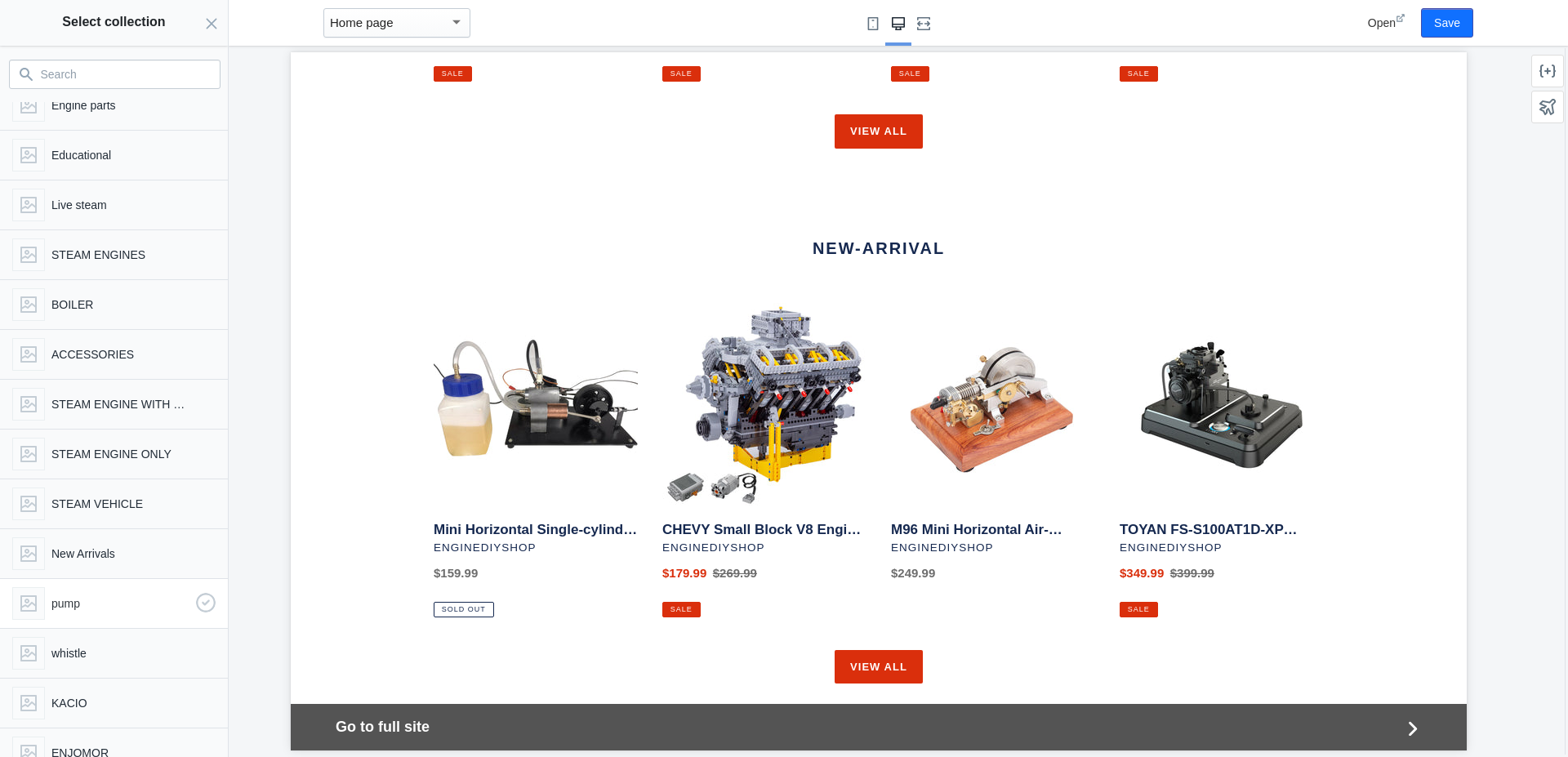
scroll to position [472, 0]
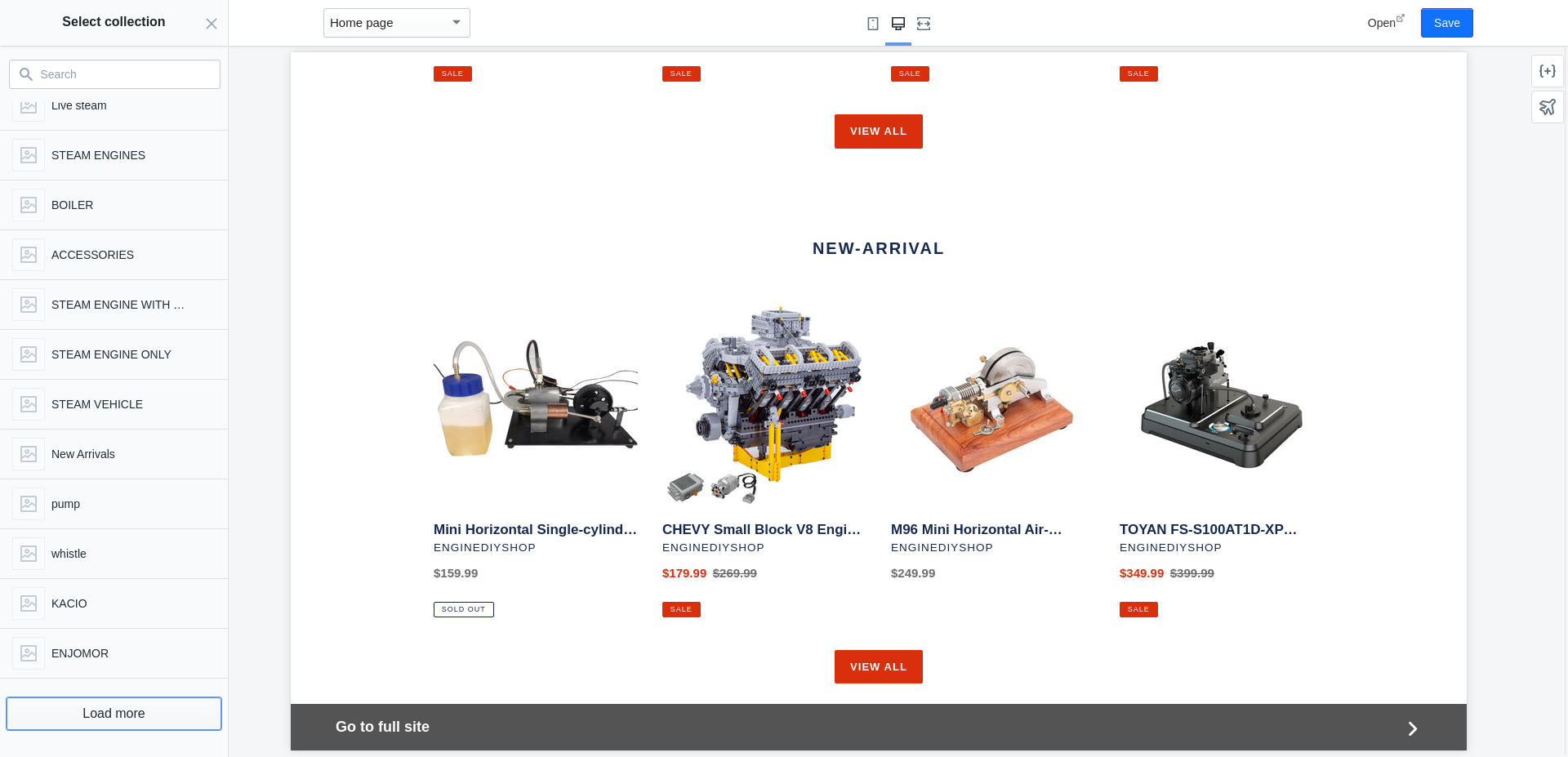
click at [116, 706] on button "Load more" at bounding box center [114, 714] width 215 height 33
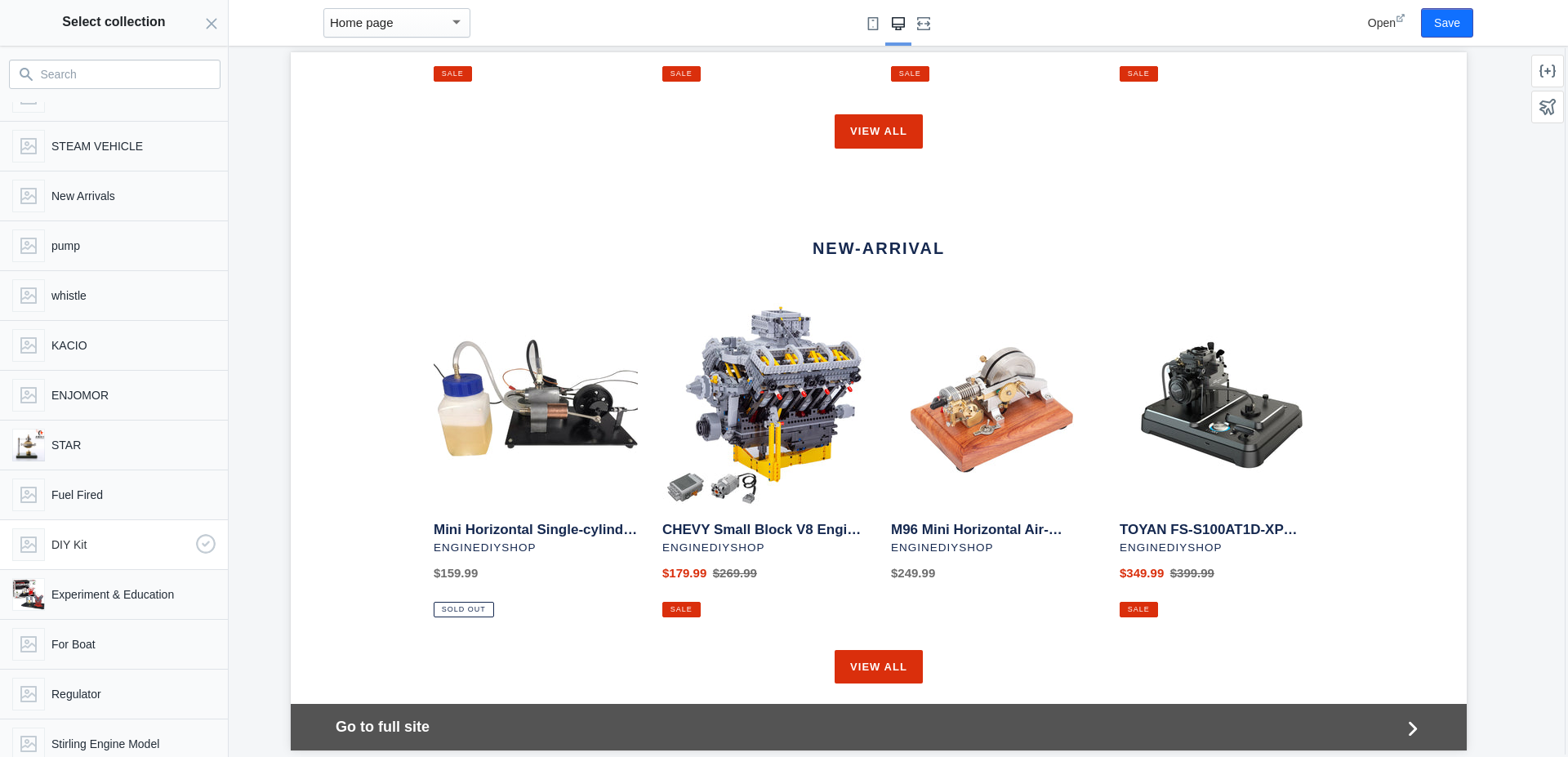
scroll to position [971, 0]
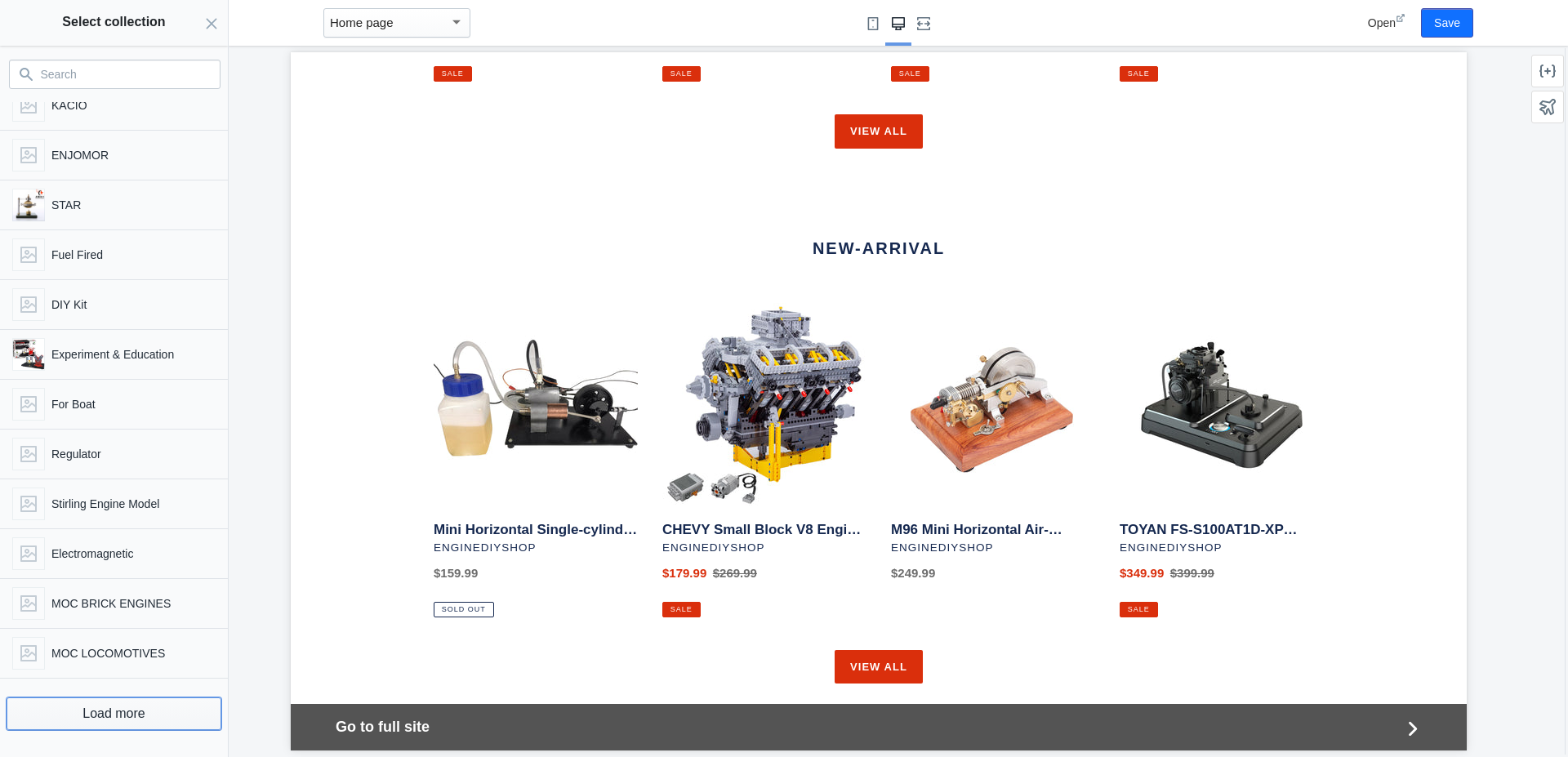
click at [102, 725] on button "Load more" at bounding box center [114, 714] width 215 height 33
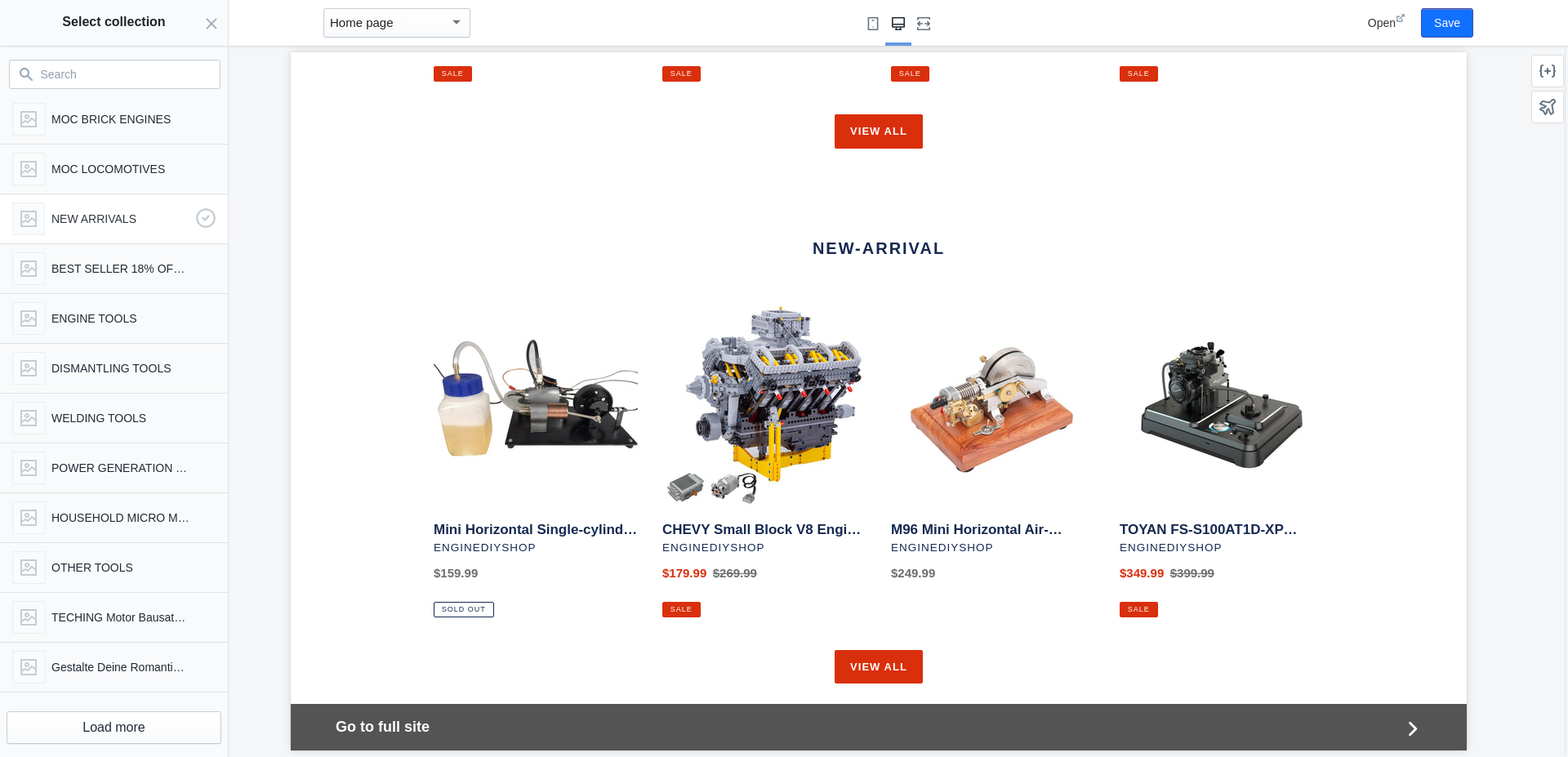
scroll to position [1469, 0]
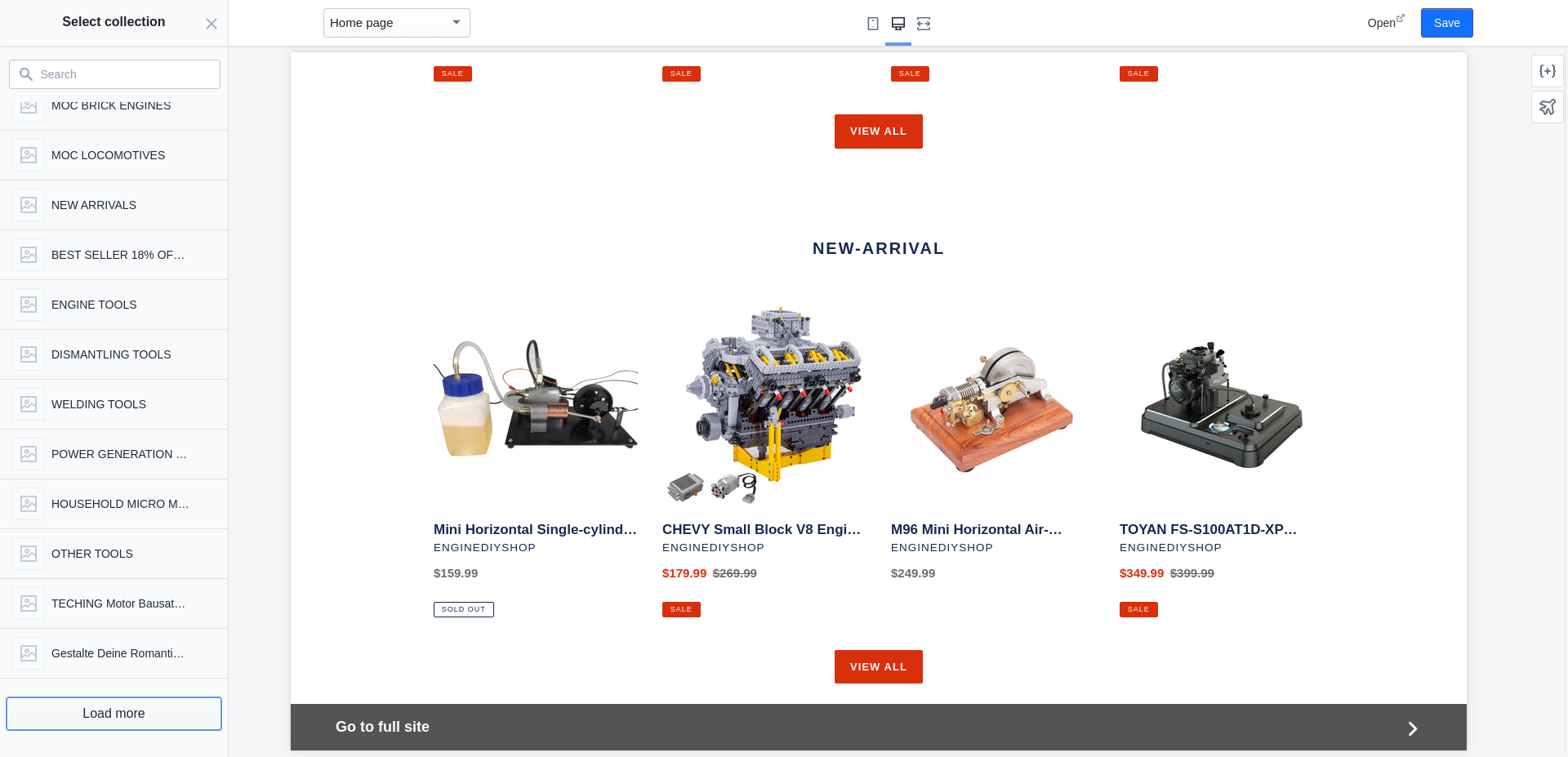
click at [111, 712] on button "Load more" at bounding box center [114, 714] width 215 height 33
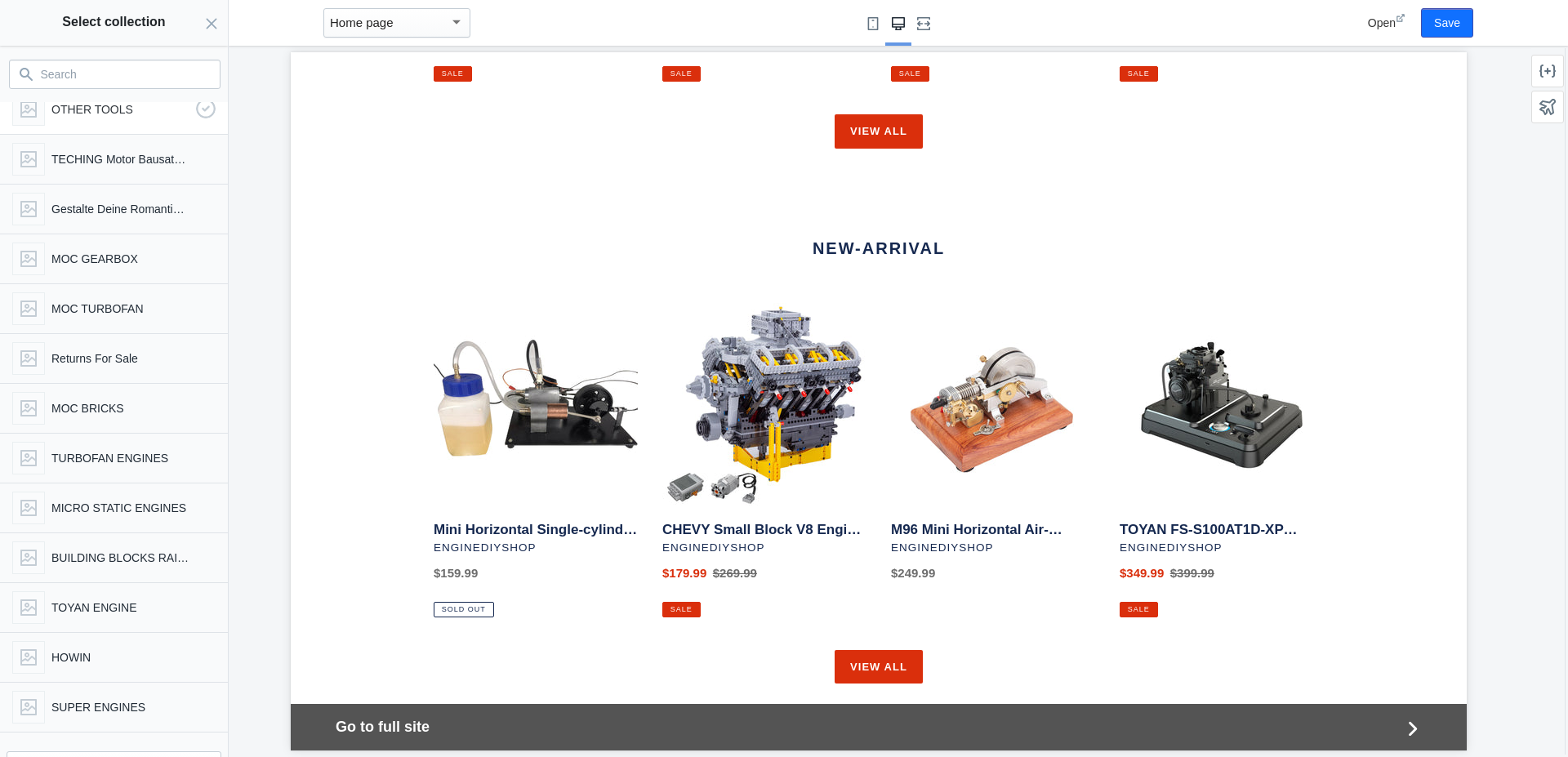
scroll to position [1967, 0]
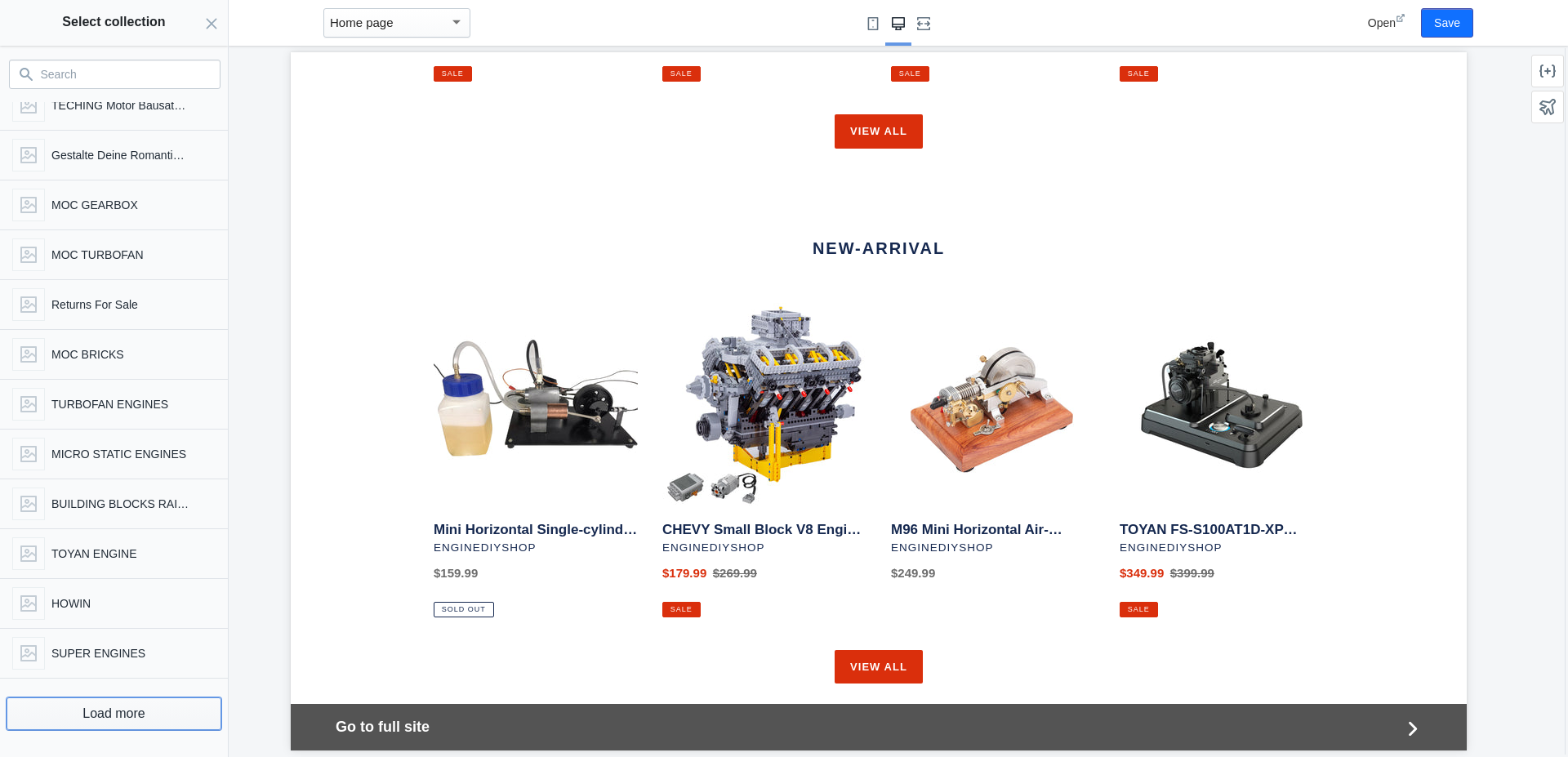
click at [128, 713] on button "Load more" at bounding box center [114, 714] width 215 height 33
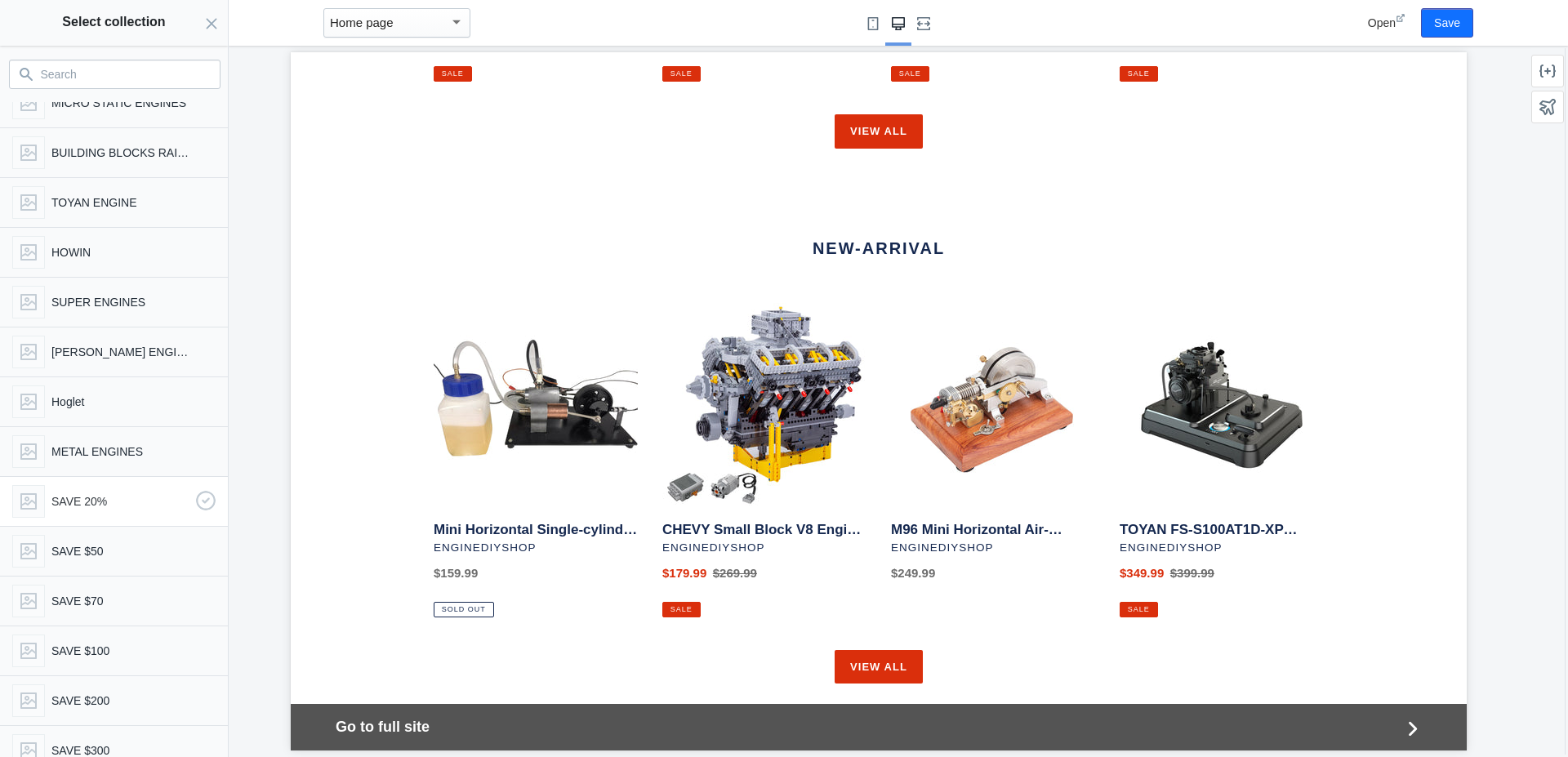
scroll to position [2466, 0]
click at [118, 716] on button "Load more" at bounding box center [114, 714] width 215 height 33
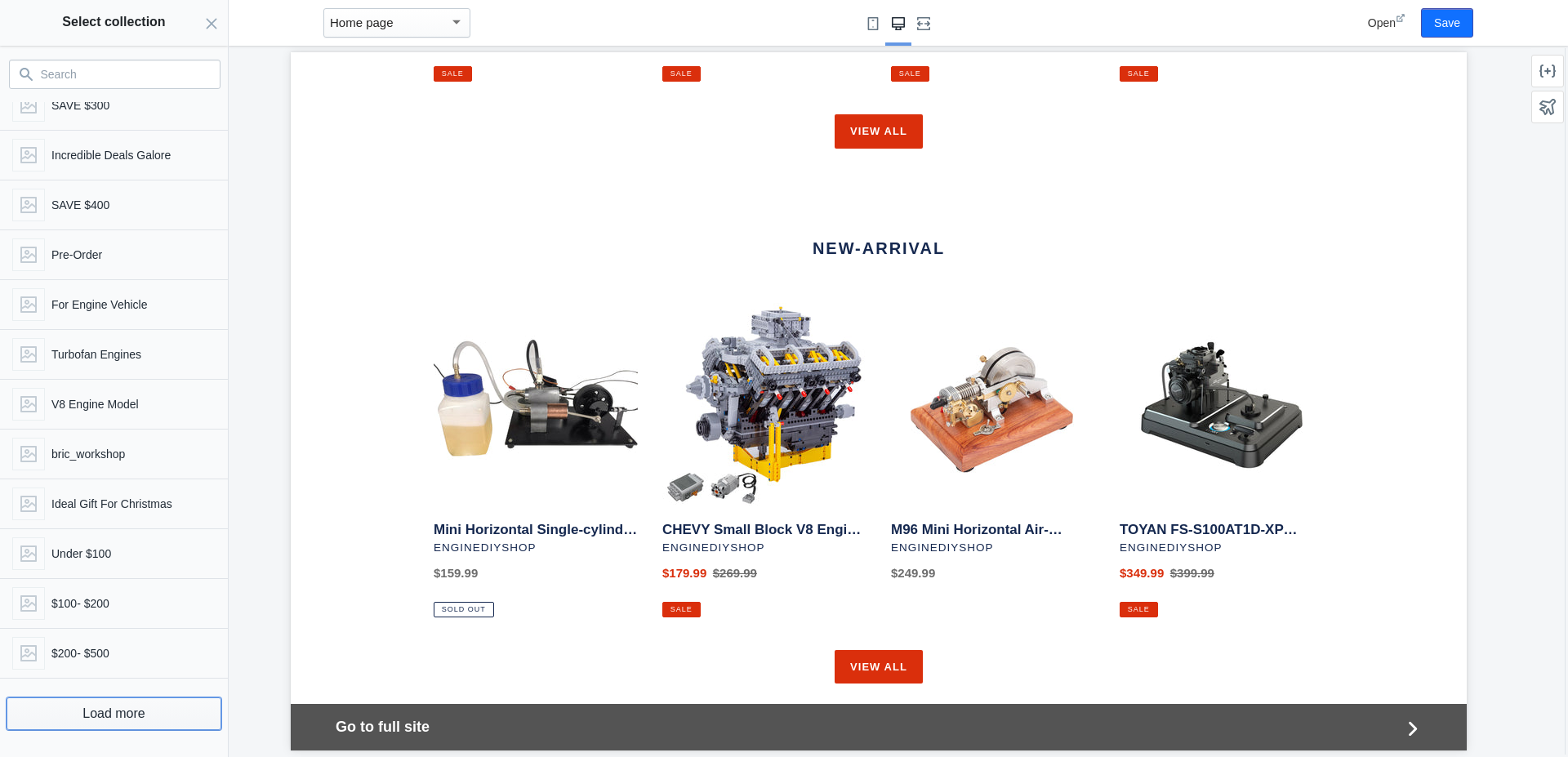
click at [114, 720] on button "Load more" at bounding box center [114, 714] width 215 height 33
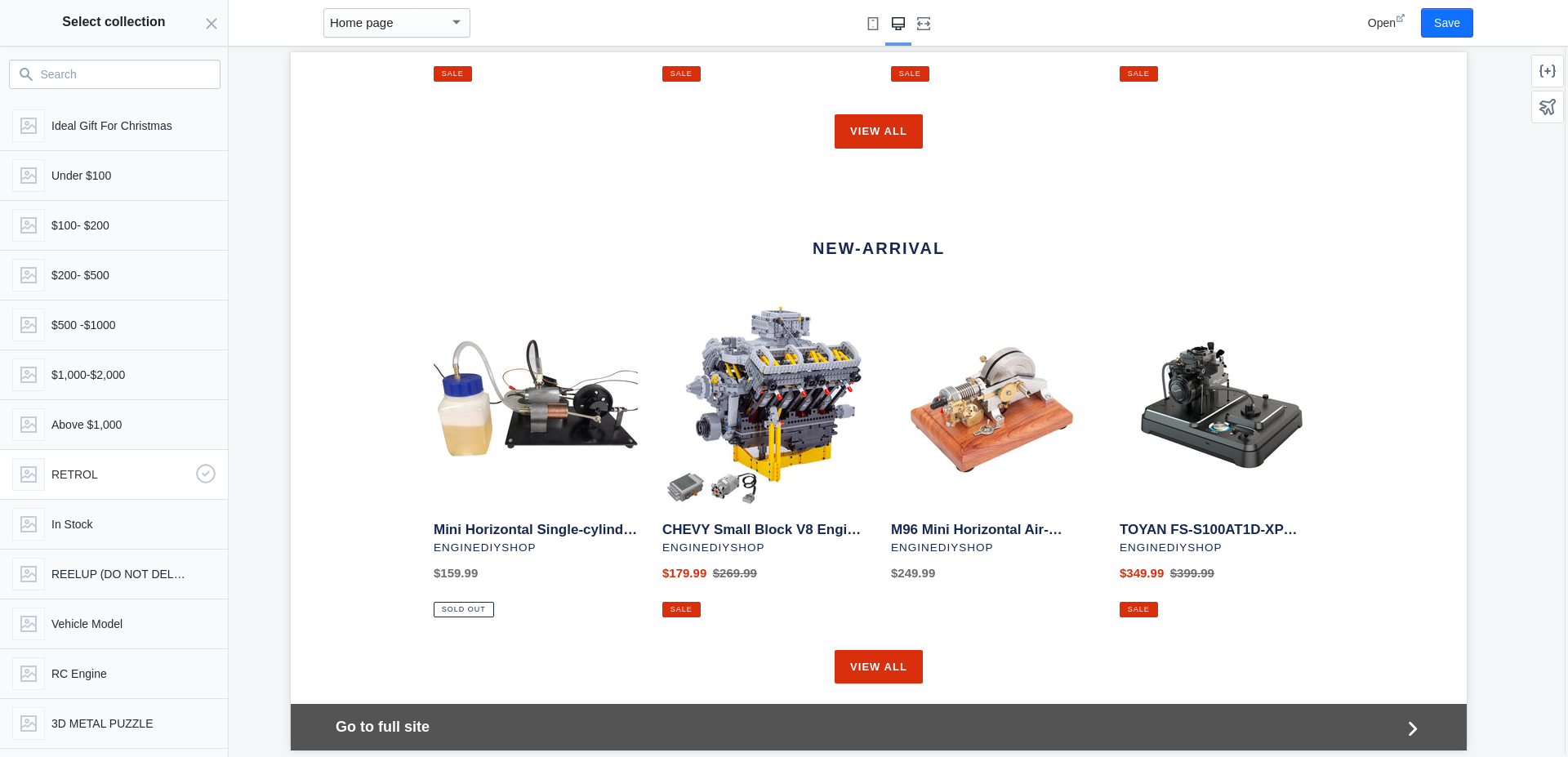
scroll to position [3408, 0]
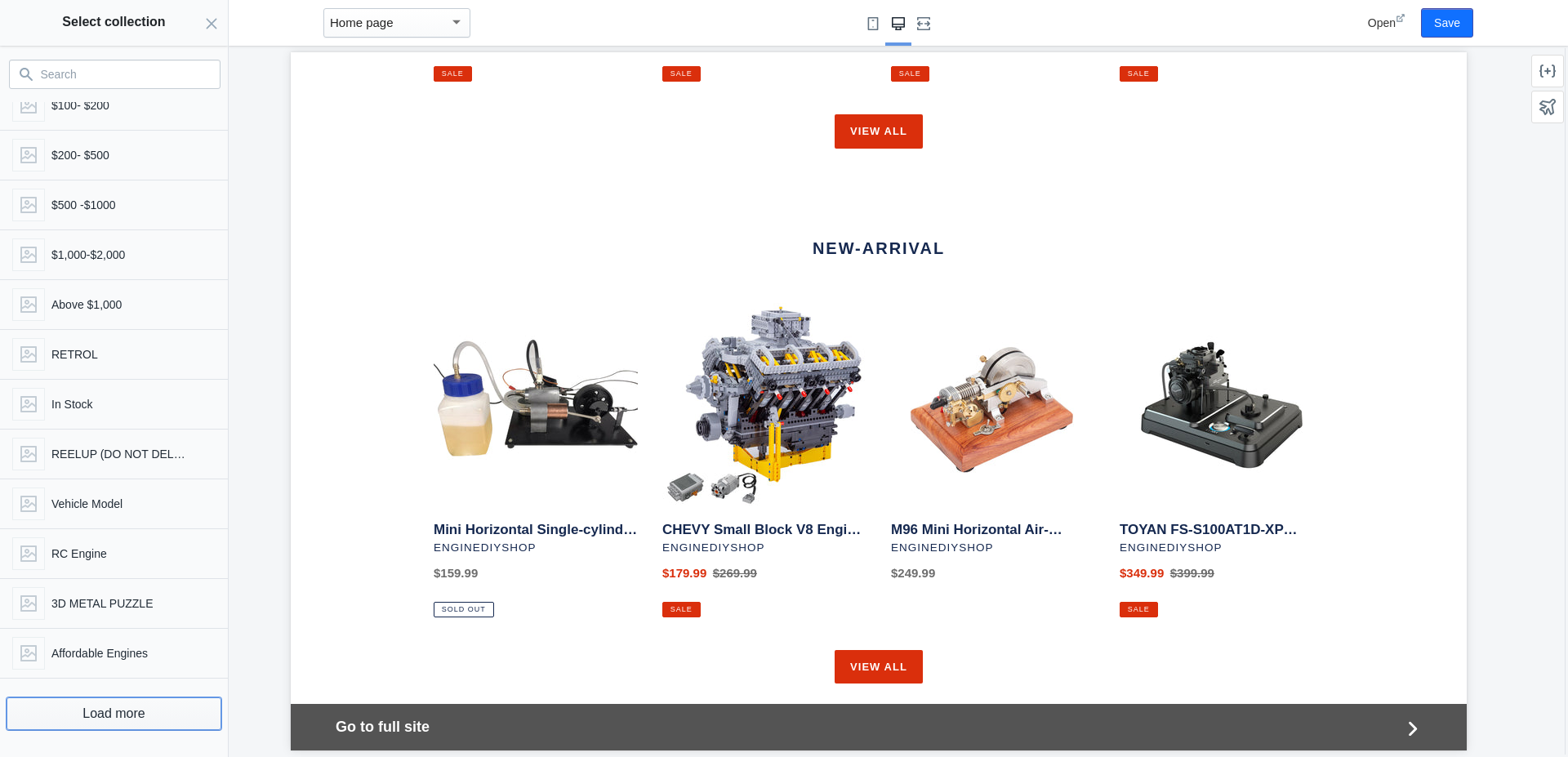
click at [98, 723] on button "Load more" at bounding box center [114, 714] width 215 height 33
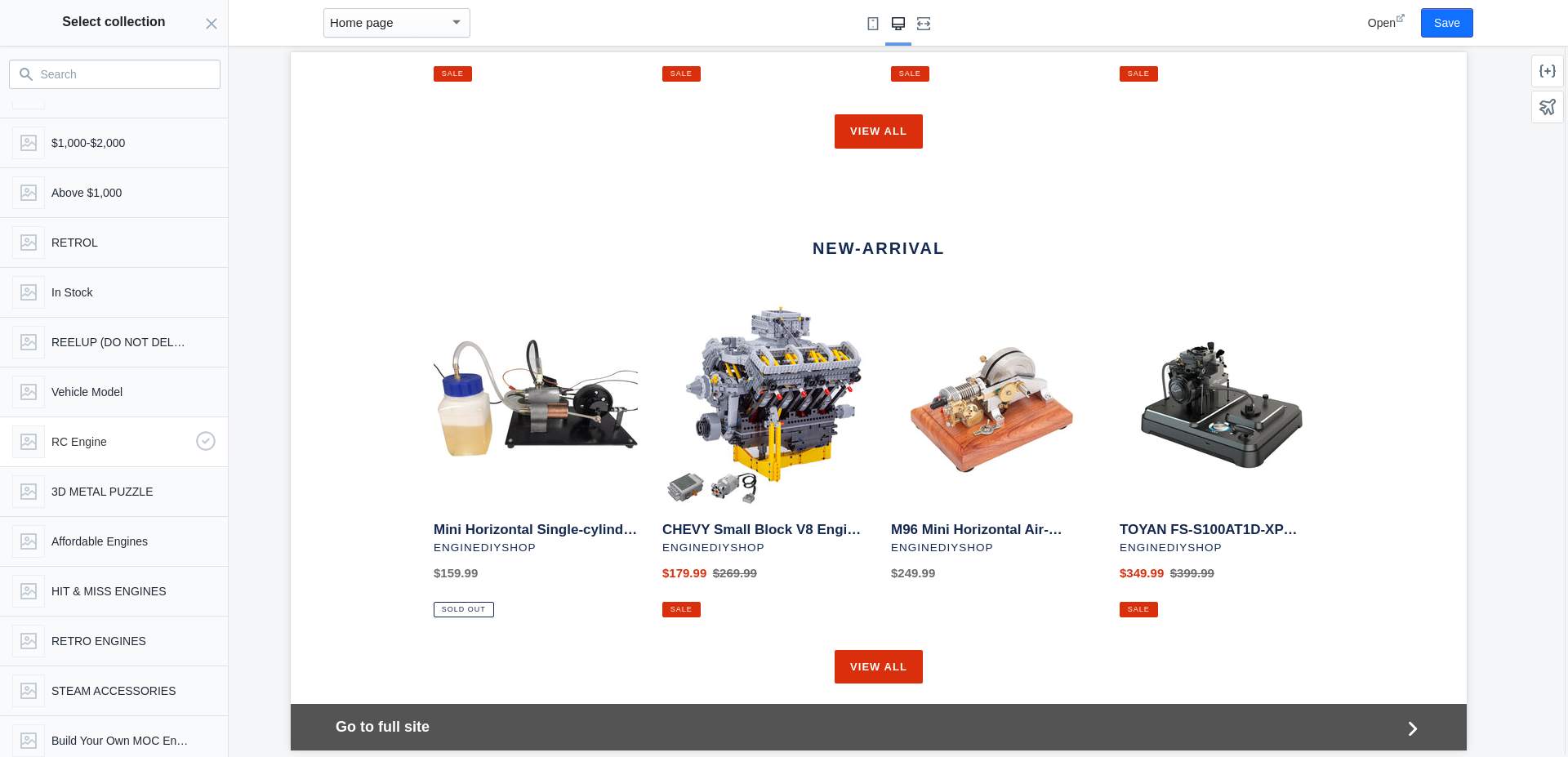
scroll to position [3627, 0]
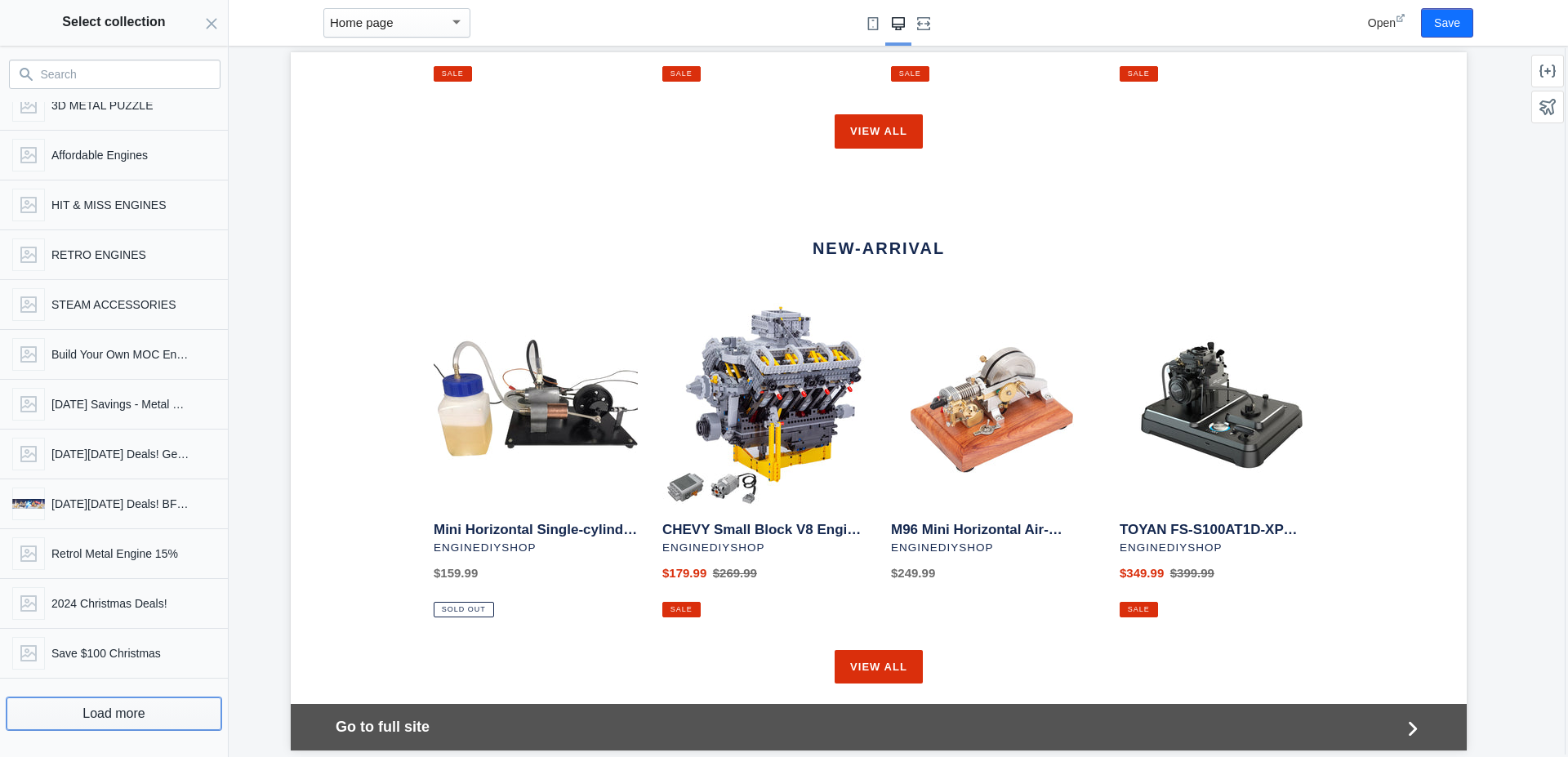
click at [106, 714] on button "Load more" at bounding box center [114, 714] width 215 height 33
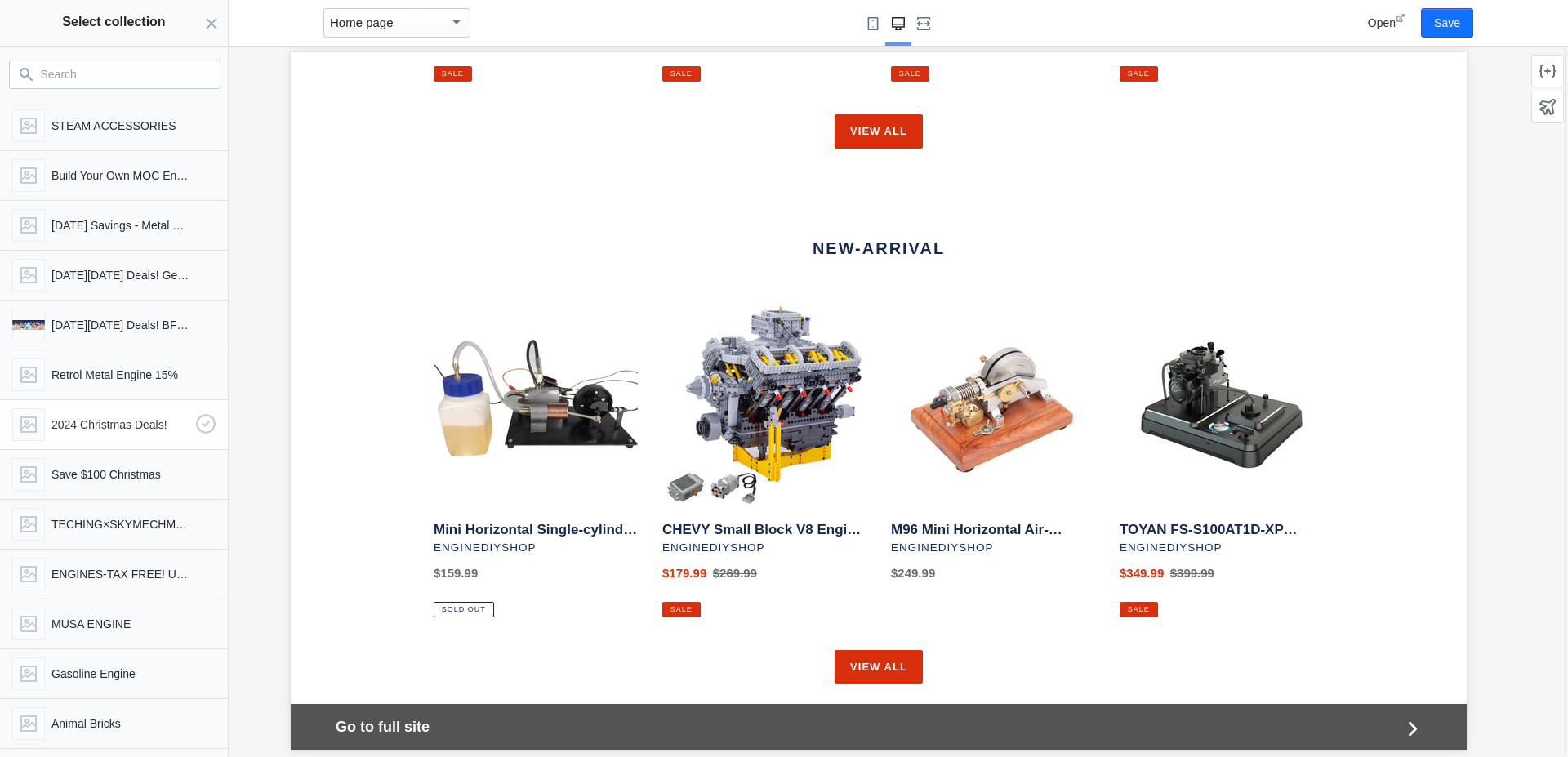
scroll to position [4209, 0]
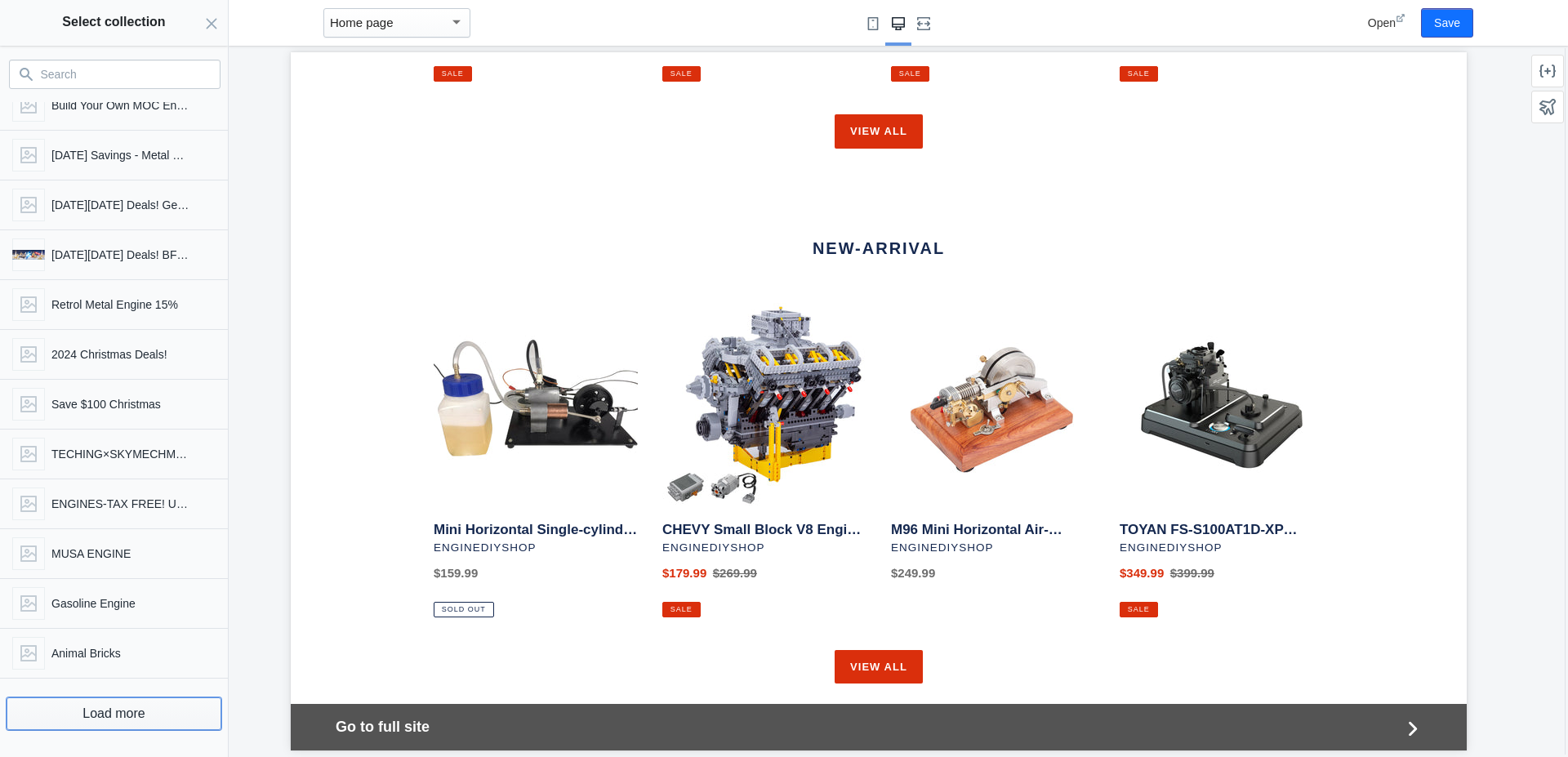
click at [112, 723] on button "Load more" at bounding box center [114, 714] width 215 height 33
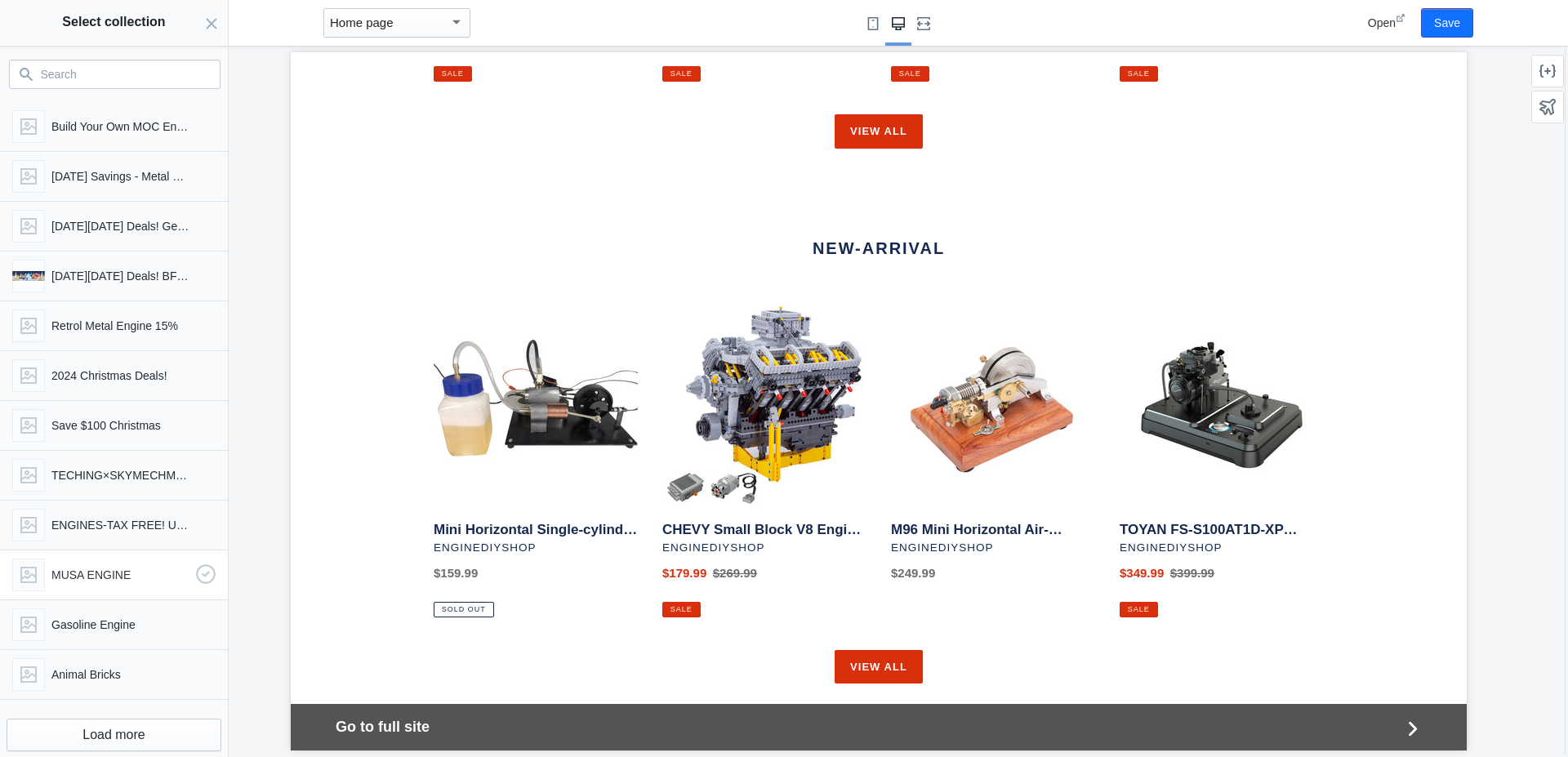
scroll to position [4360, 0]
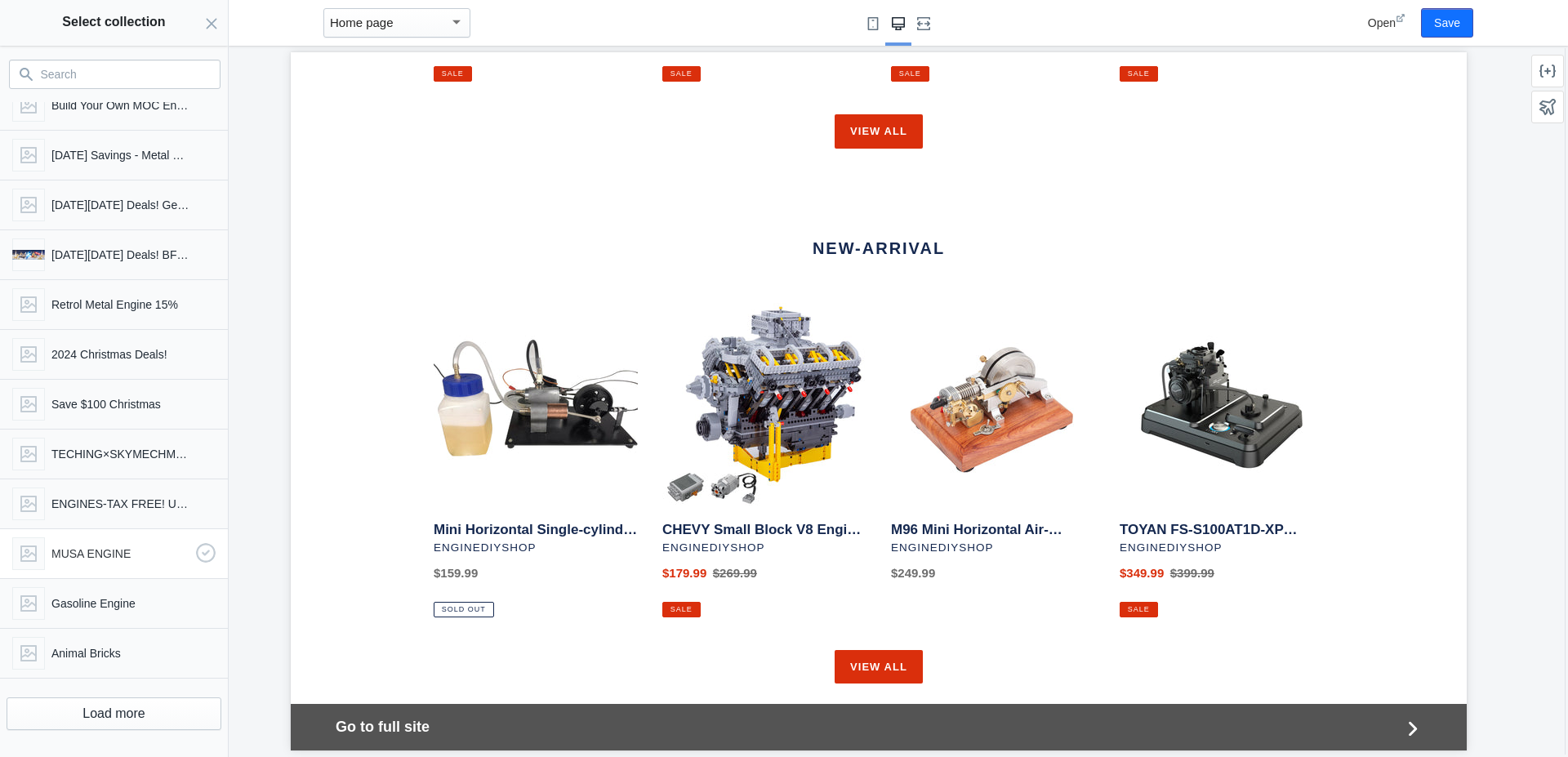
click at [136, 554] on p "MUSA ENGINE" at bounding box center [121, 553] width 138 height 16
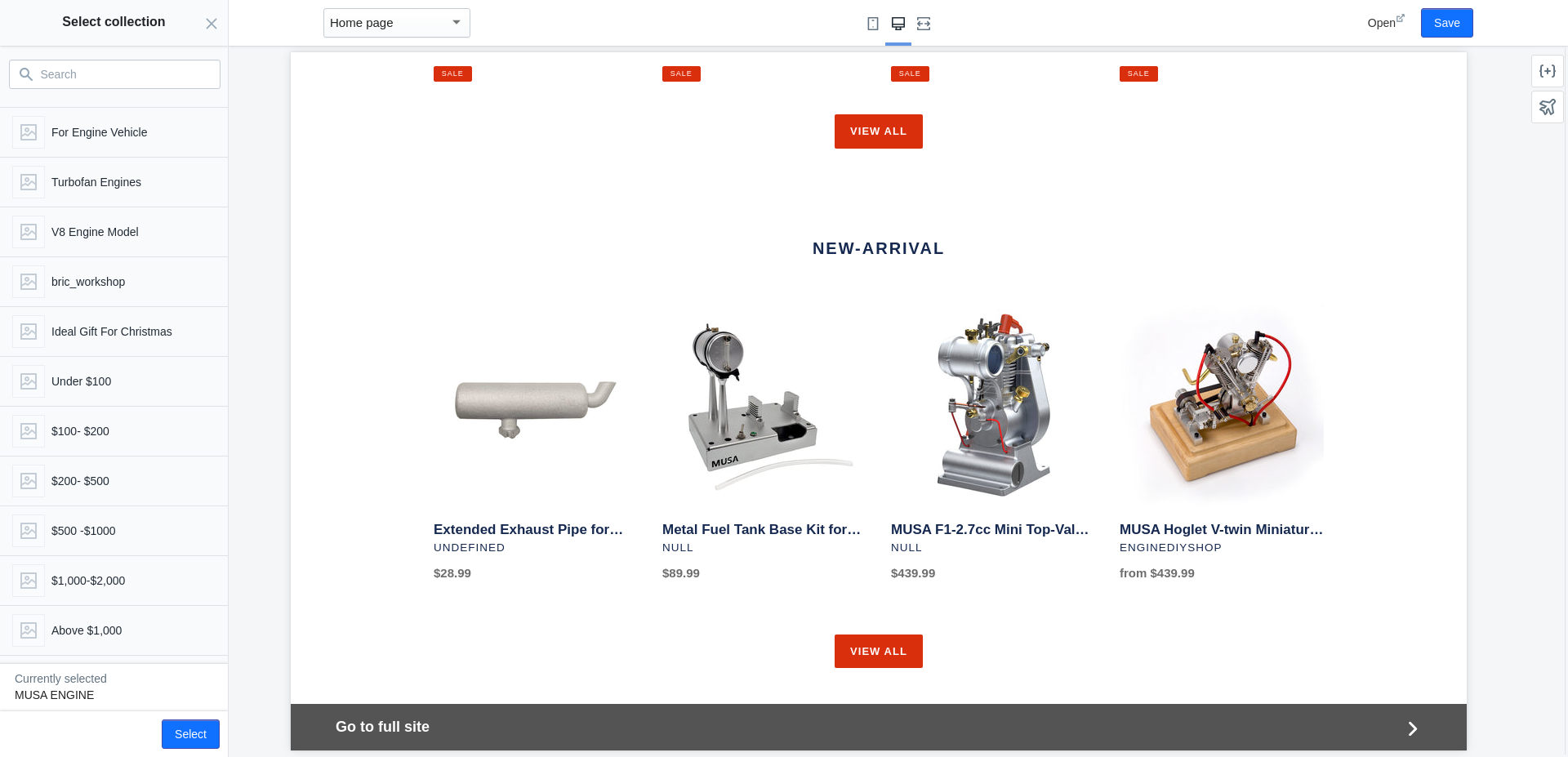
scroll to position [3243, 0]
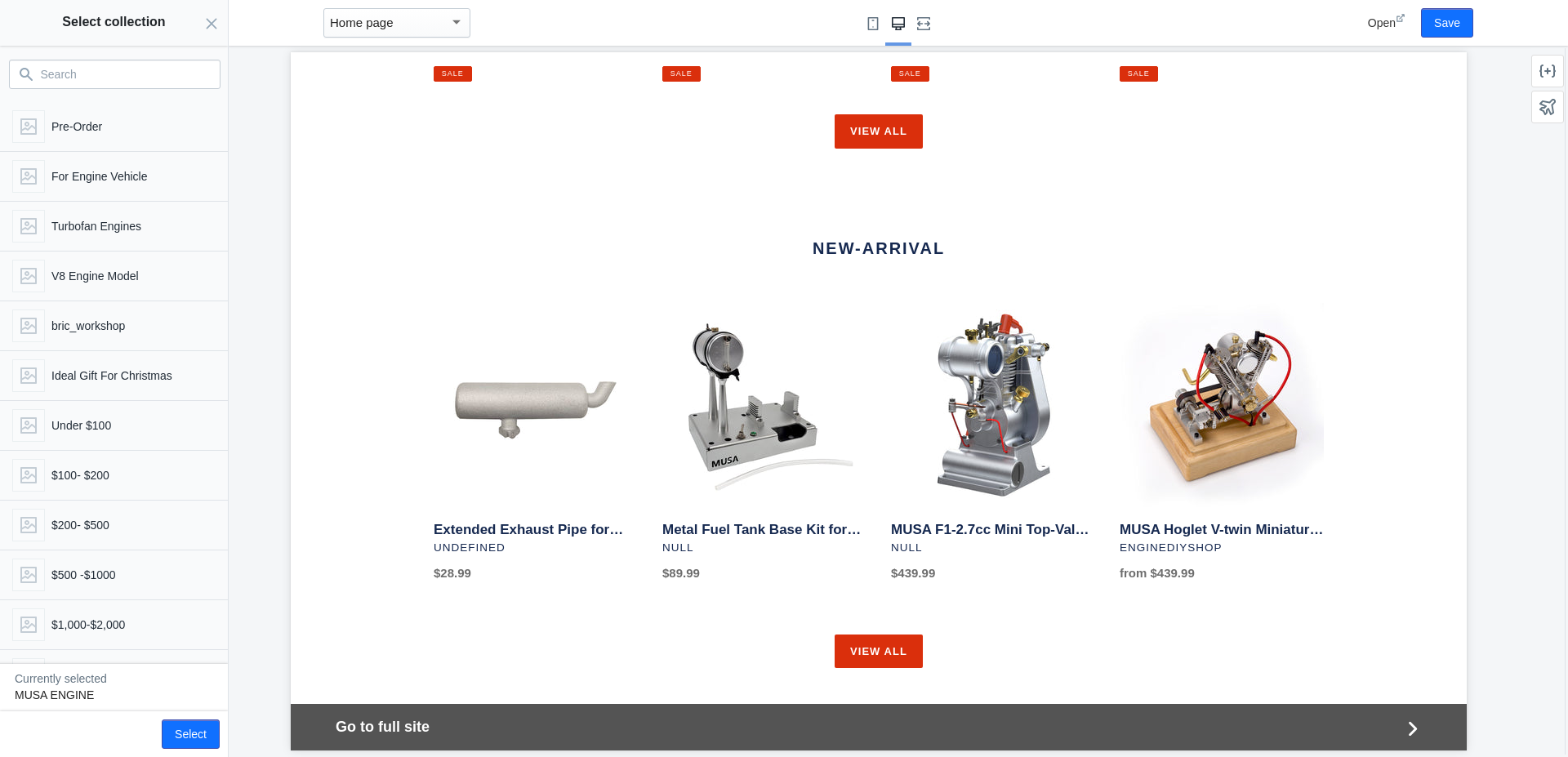
click at [388, 14] on div "Home page" at bounding box center [389, 23] width 119 height 19
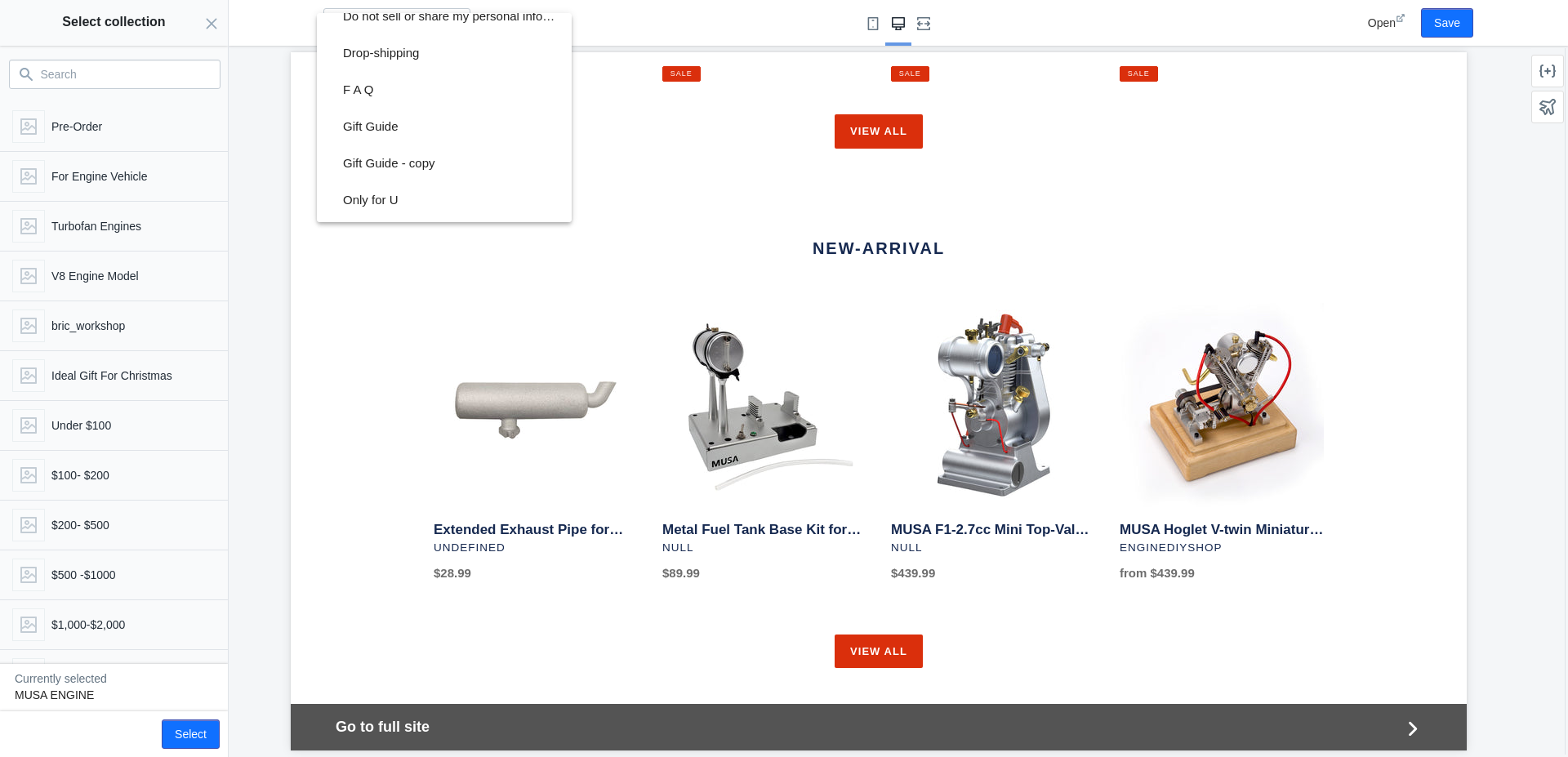
scroll to position [746, 0]
click at [271, 333] on div at bounding box center [784, 378] width 1568 height 757
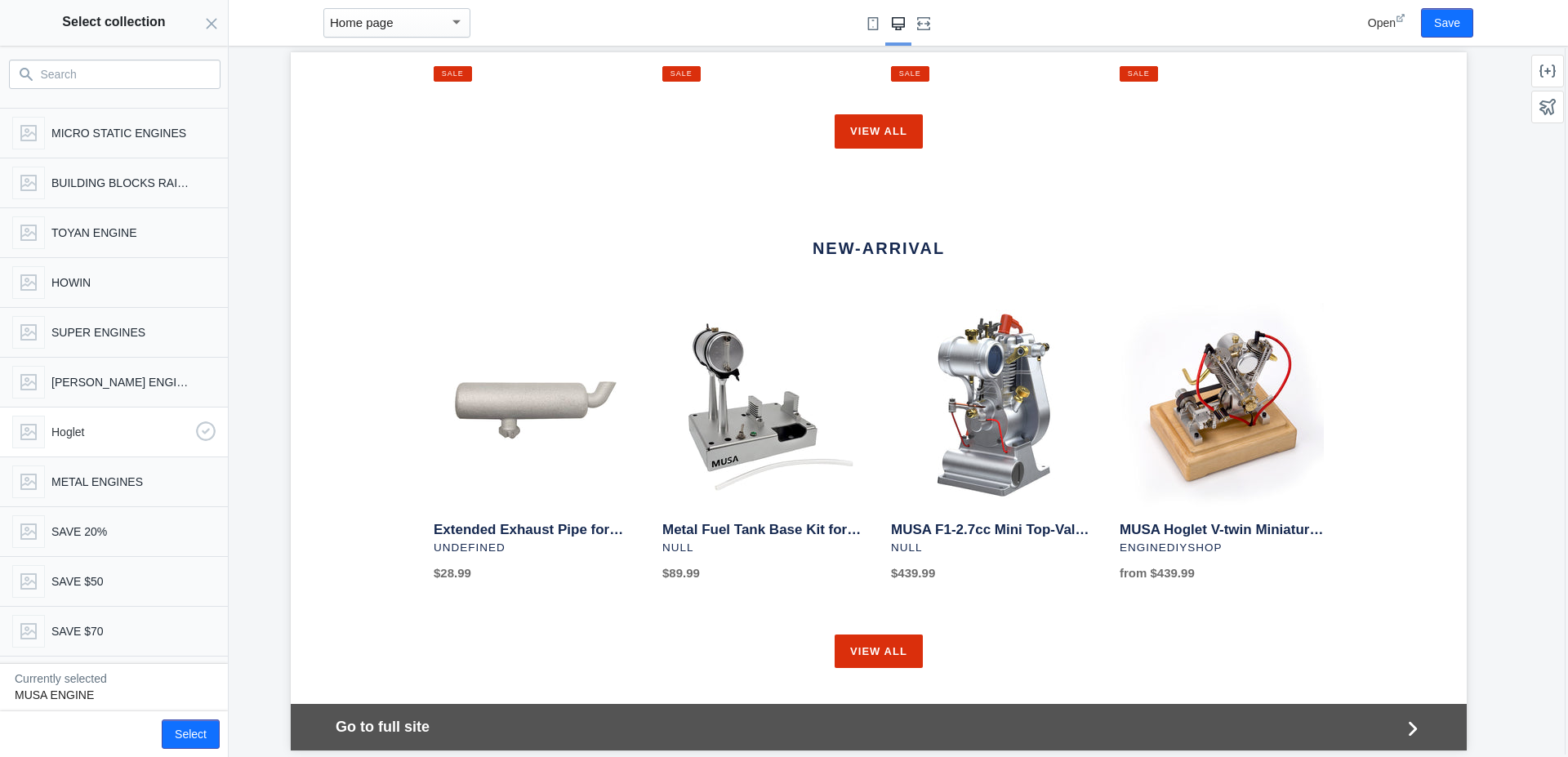
scroll to position [2404, 0]
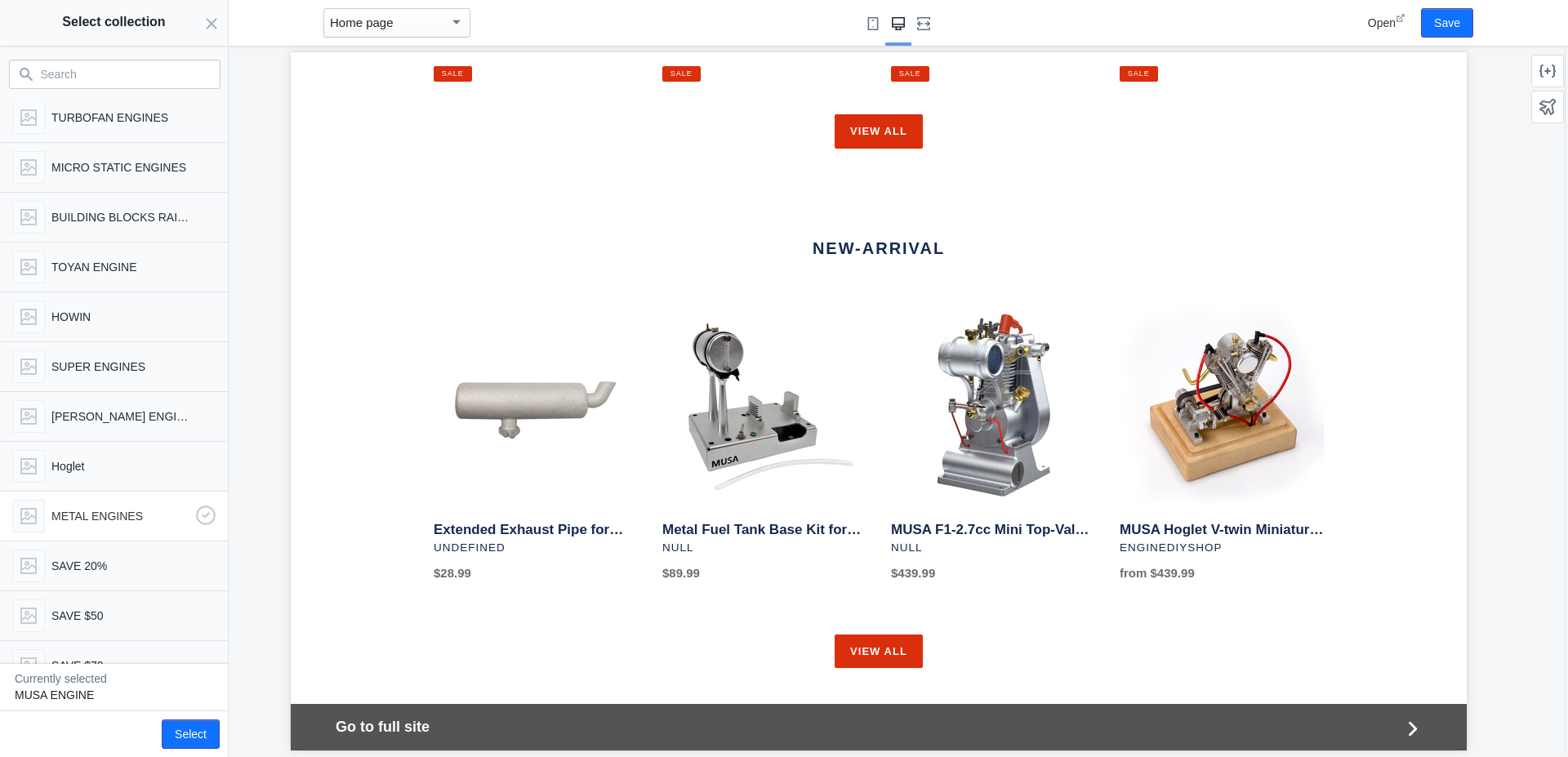
click at [80, 515] on p "METAL ENGINES" at bounding box center [121, 516] width 138 height 16
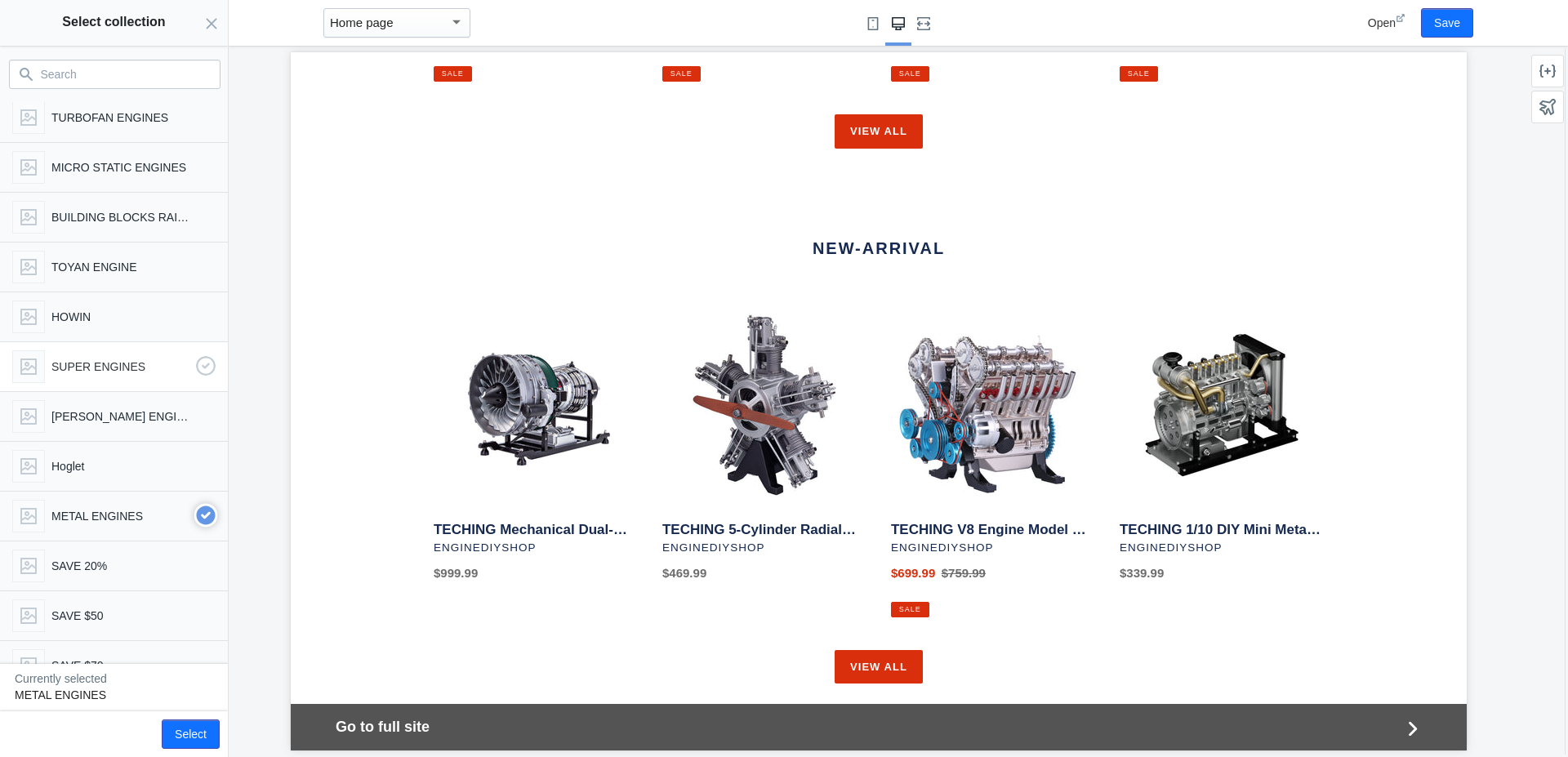
click at [102, 374] on p "SUPER ENGINES" at bounding box center [121, 366] width 138 height 16
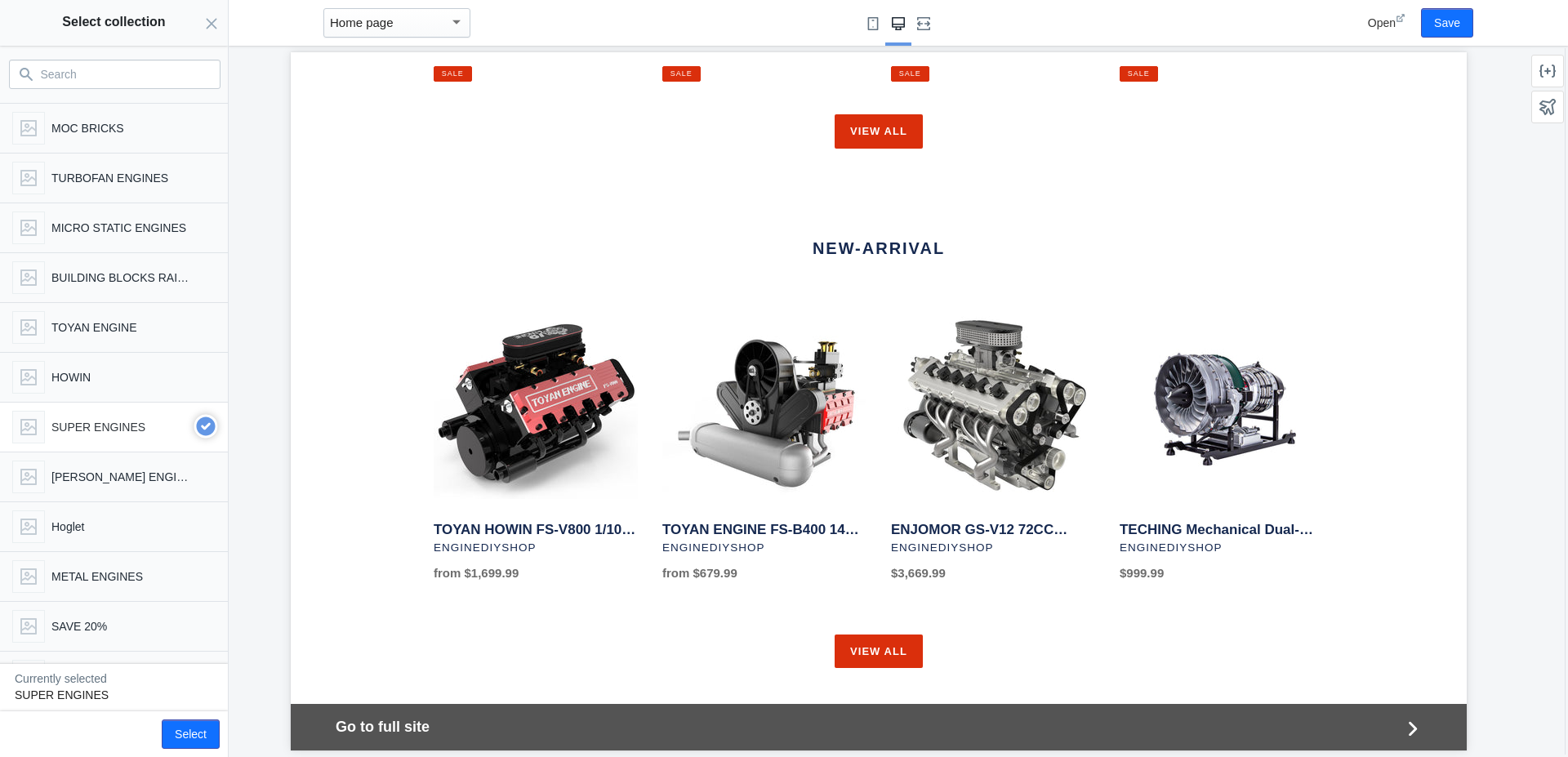
scroll to position [2311, 0]
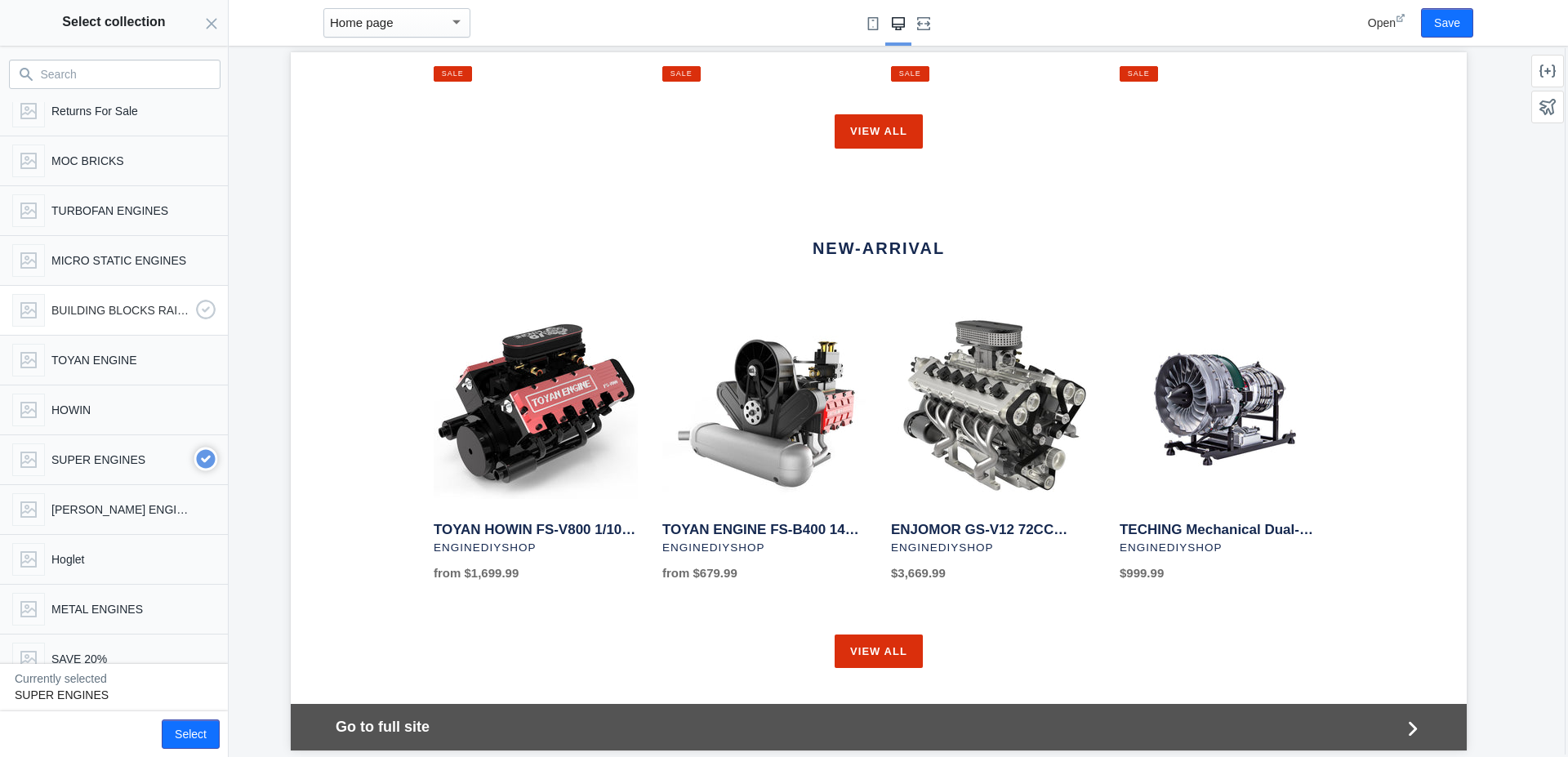
click at [92, 314] on p "BUILDING BLOCKS RAILROAD" at bounding box center [121, 310] width 138 height 16
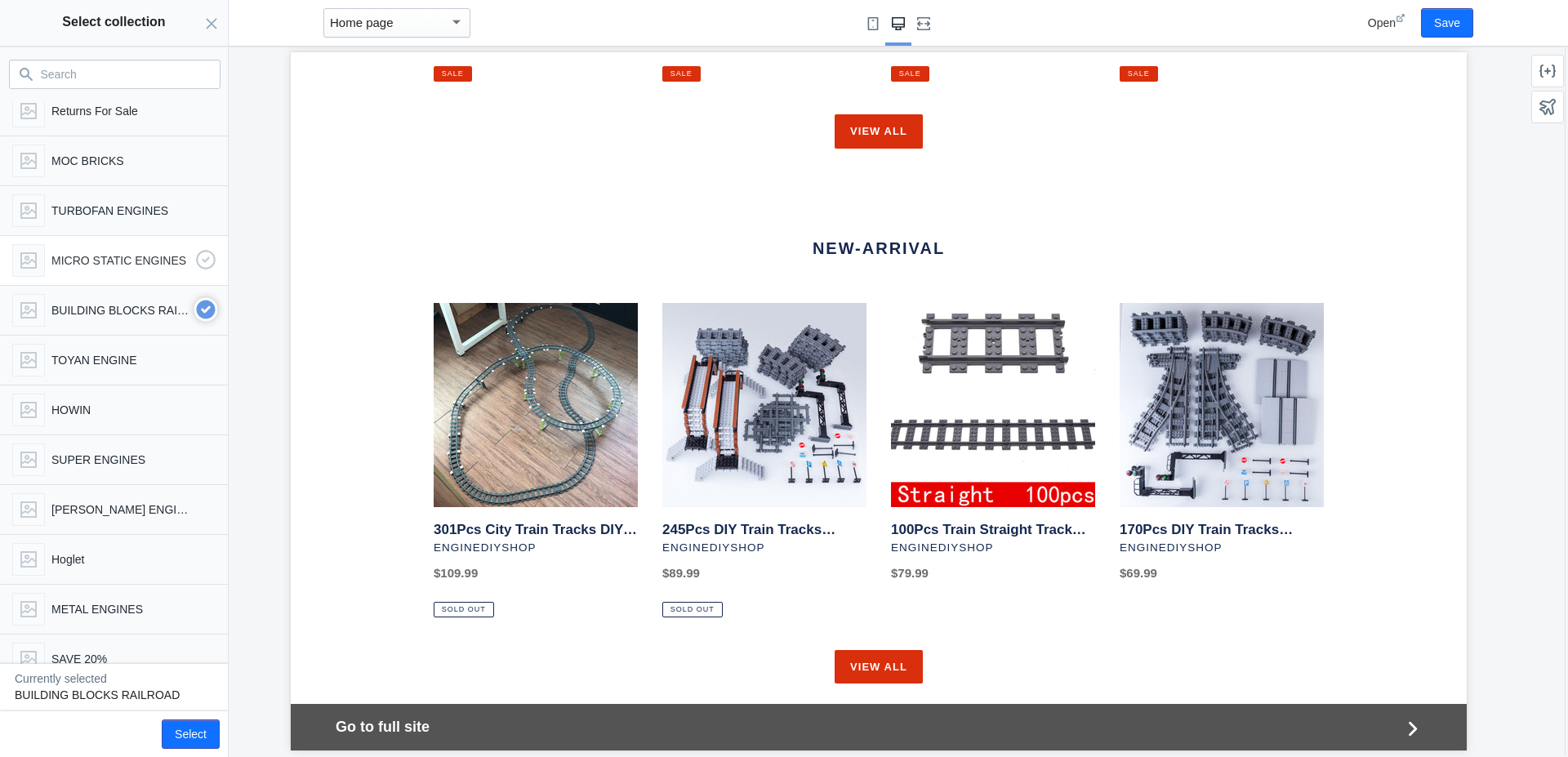
click at [97, 270] on div "MICRO STATIC ENGINES" at bounding box center [110, 257] width 210 height 39
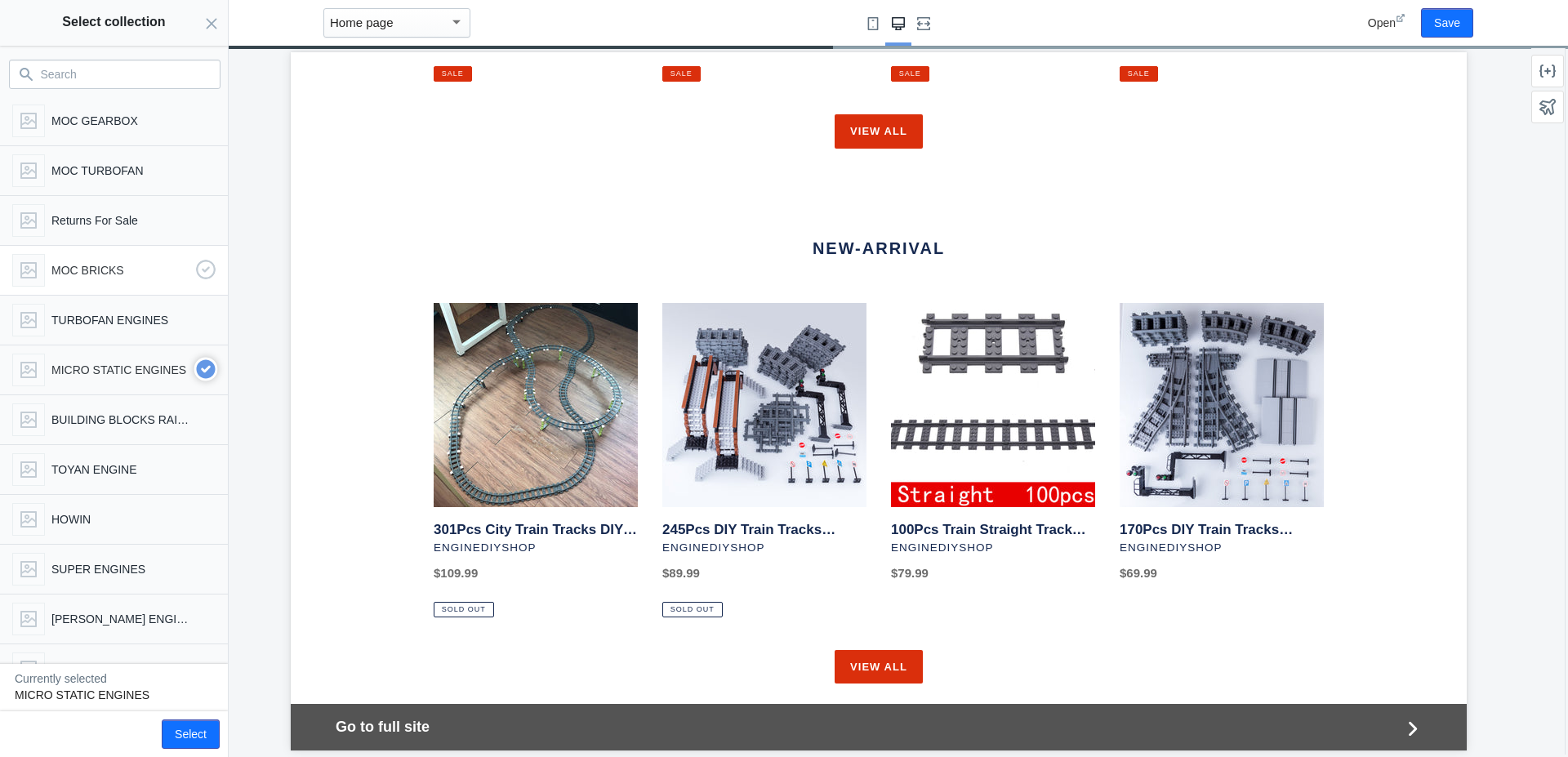
scroll to position [2124, 0]
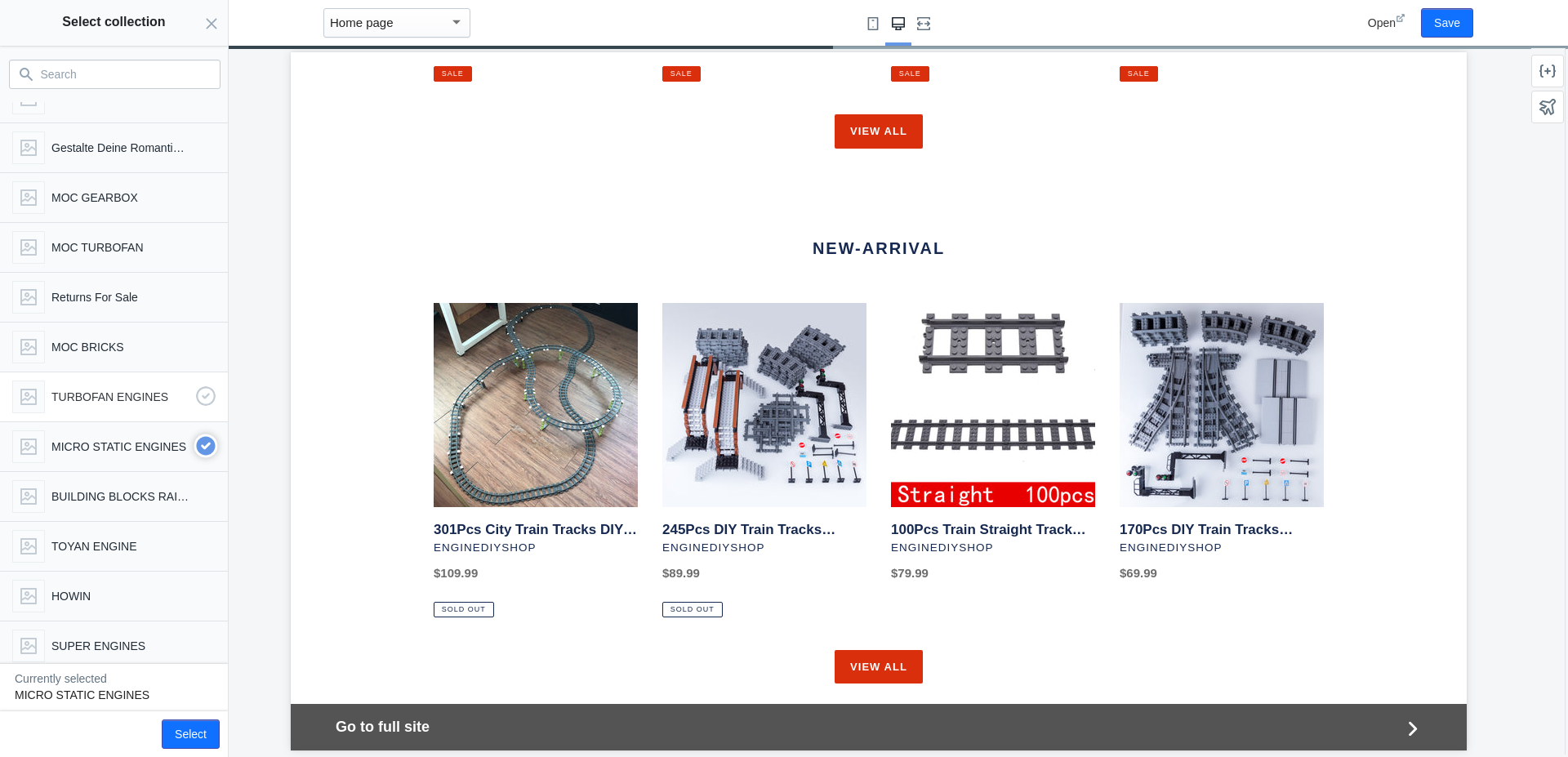
click at [88, 398] on p "TURBOFAN ENGINES" at bounding box center [121, 397] width 138 height 16
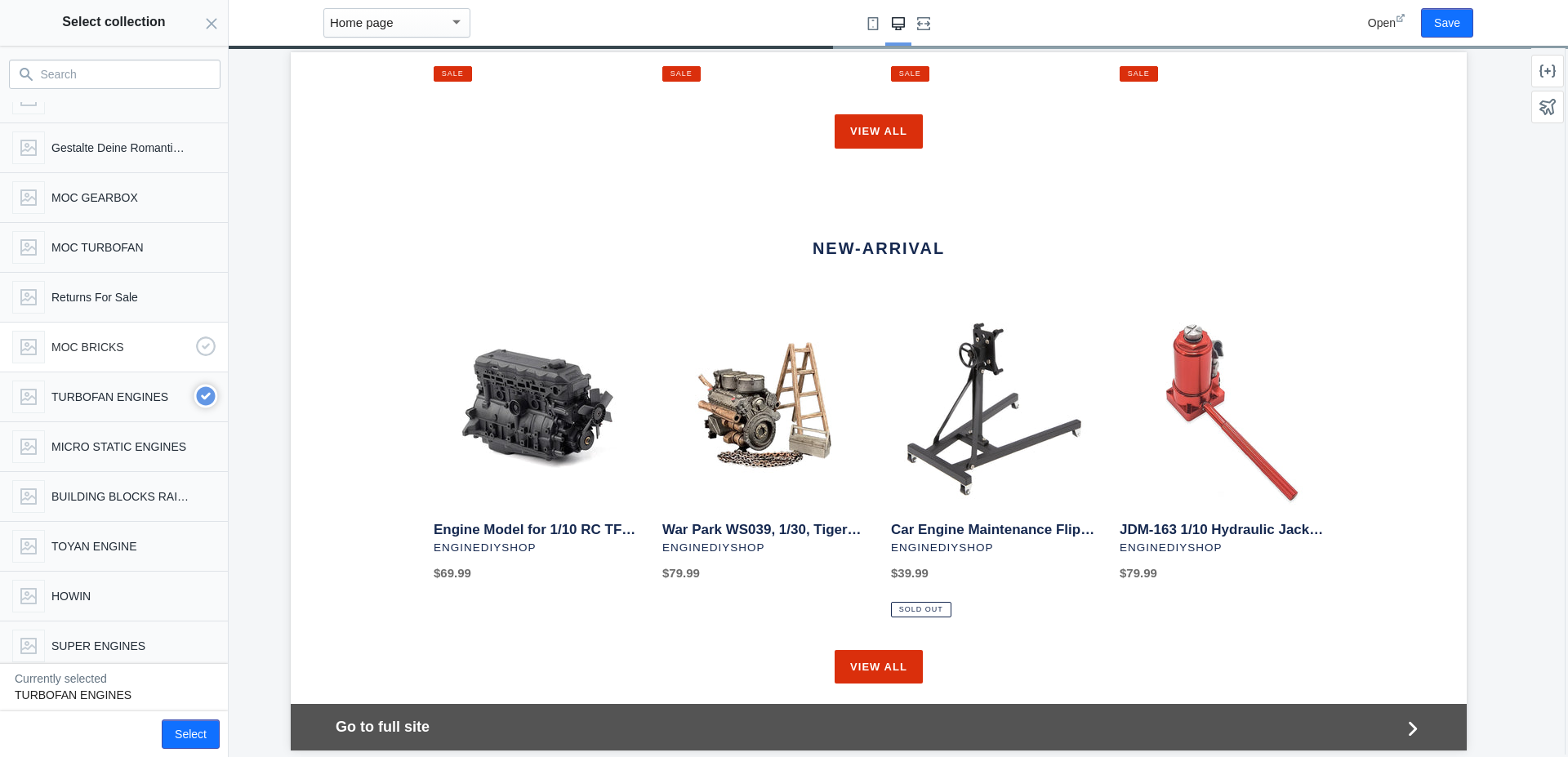
click at [96, 352] on p "MOC BRICKS" at bounding box center [121, 347] width 138 height 16
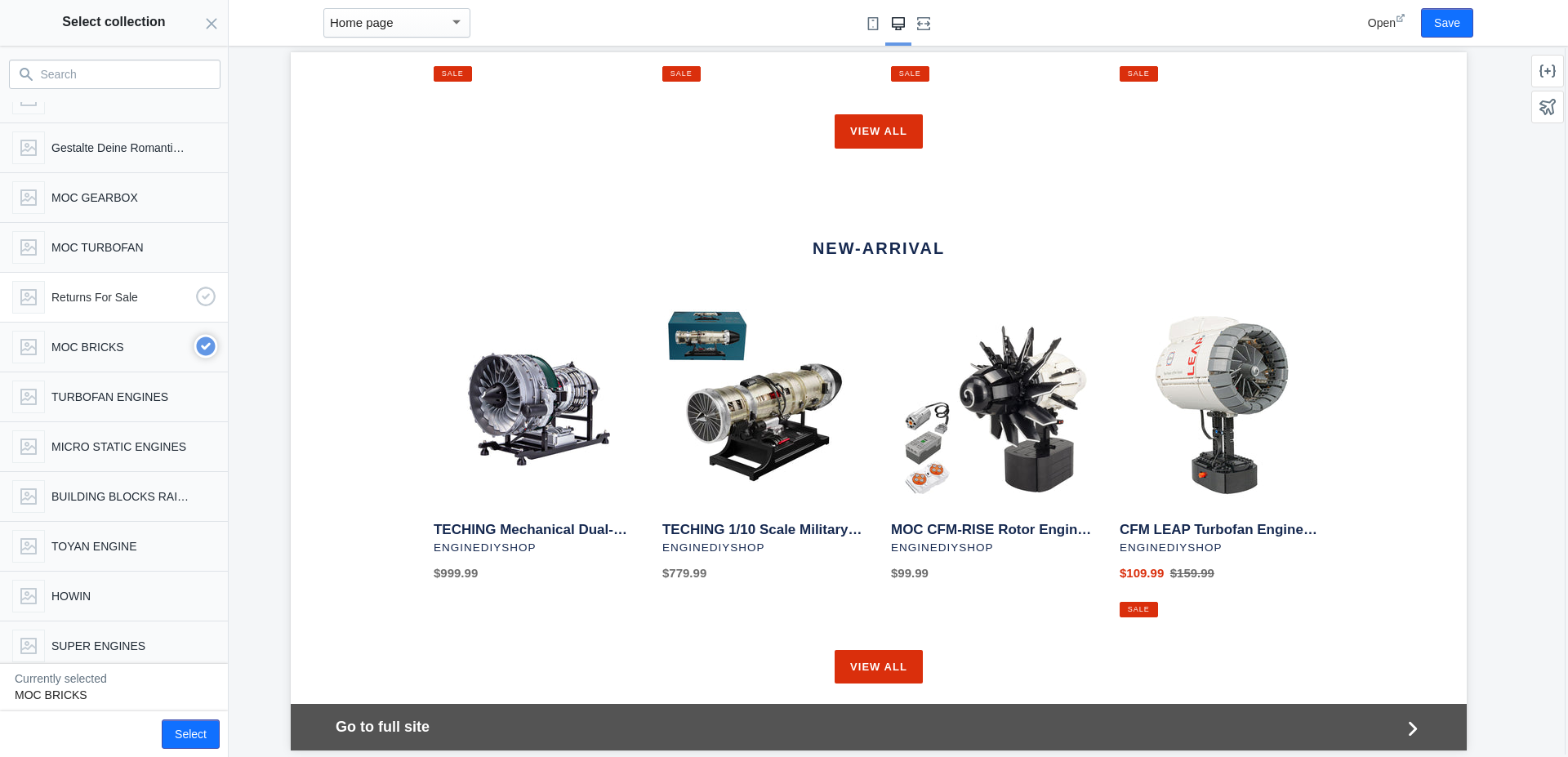
click at [95, 303] on p "Returns For Sale" at bounding box center [121, 297] width 138 height 16
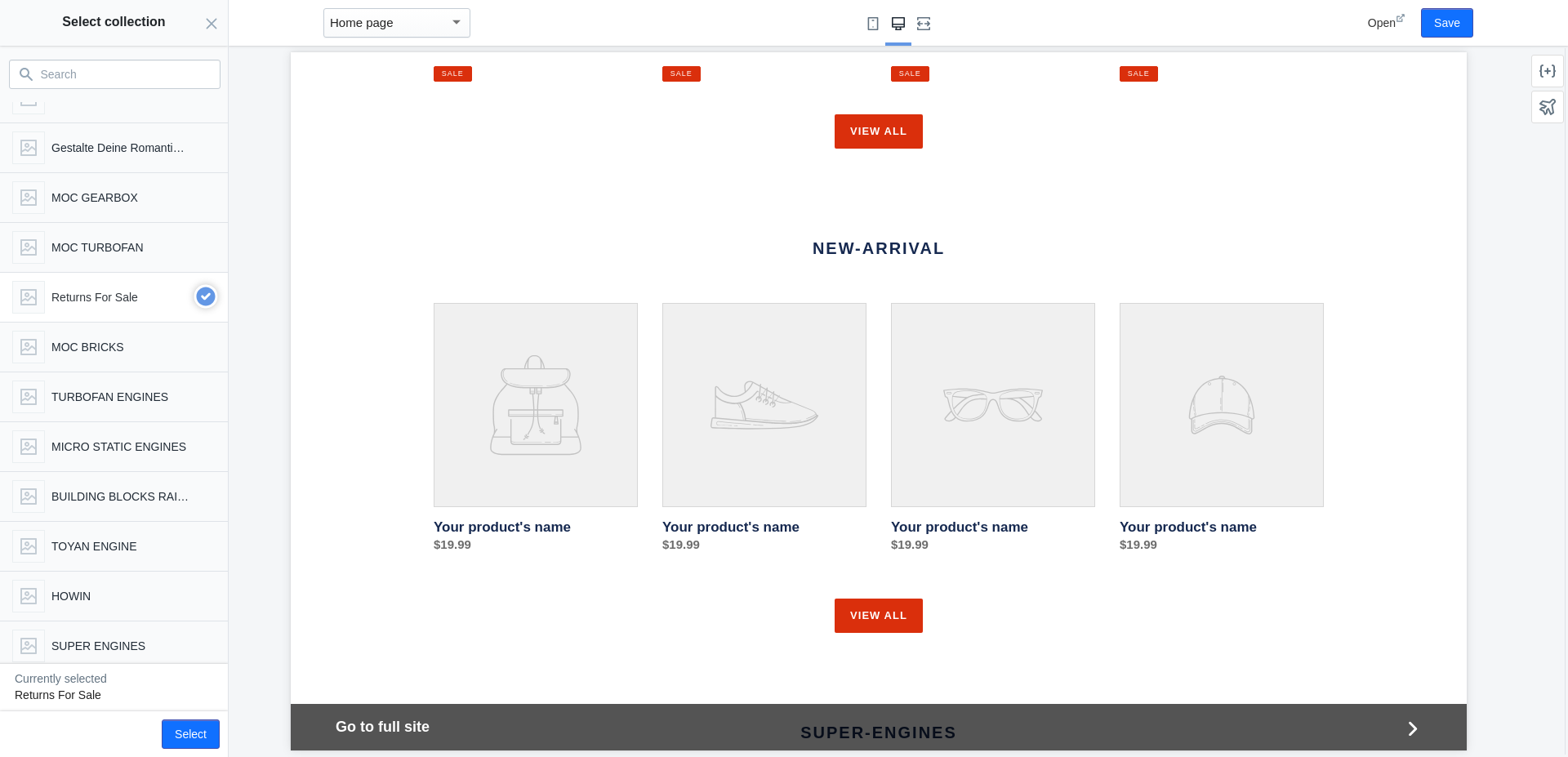
click at [95, 305] on p "Returns For Sale" at bounding box center [121, 297] width 138 height 16
click at [96, 256] on div "MOC TURBOFAN" at bounding box center [110, 243] width 210 height 39
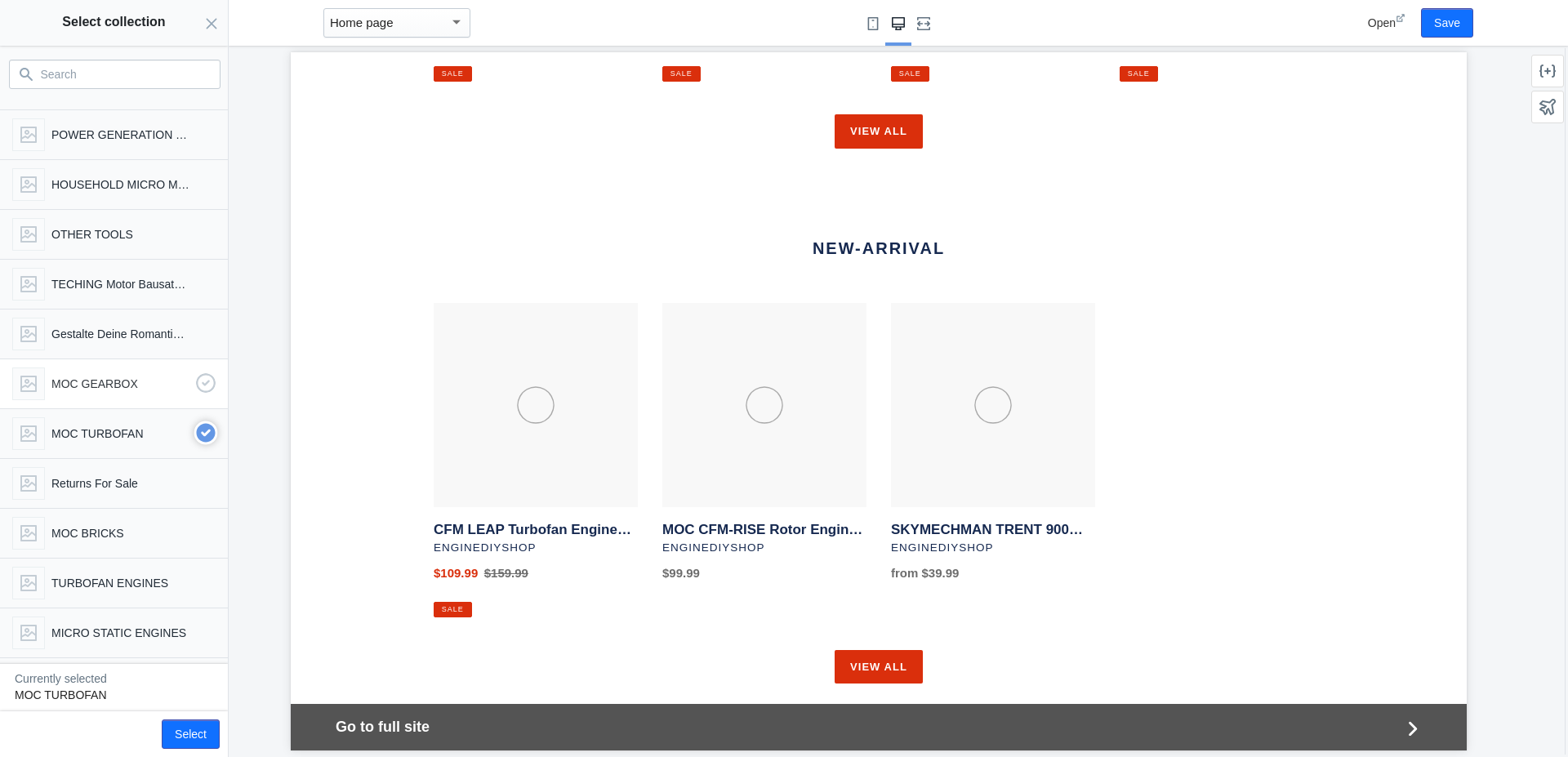
scroll to position [1938, 0]
click at [95, 389] on p "MOC GEARBOX" at bounding box center [121, 383] width 138 height 16
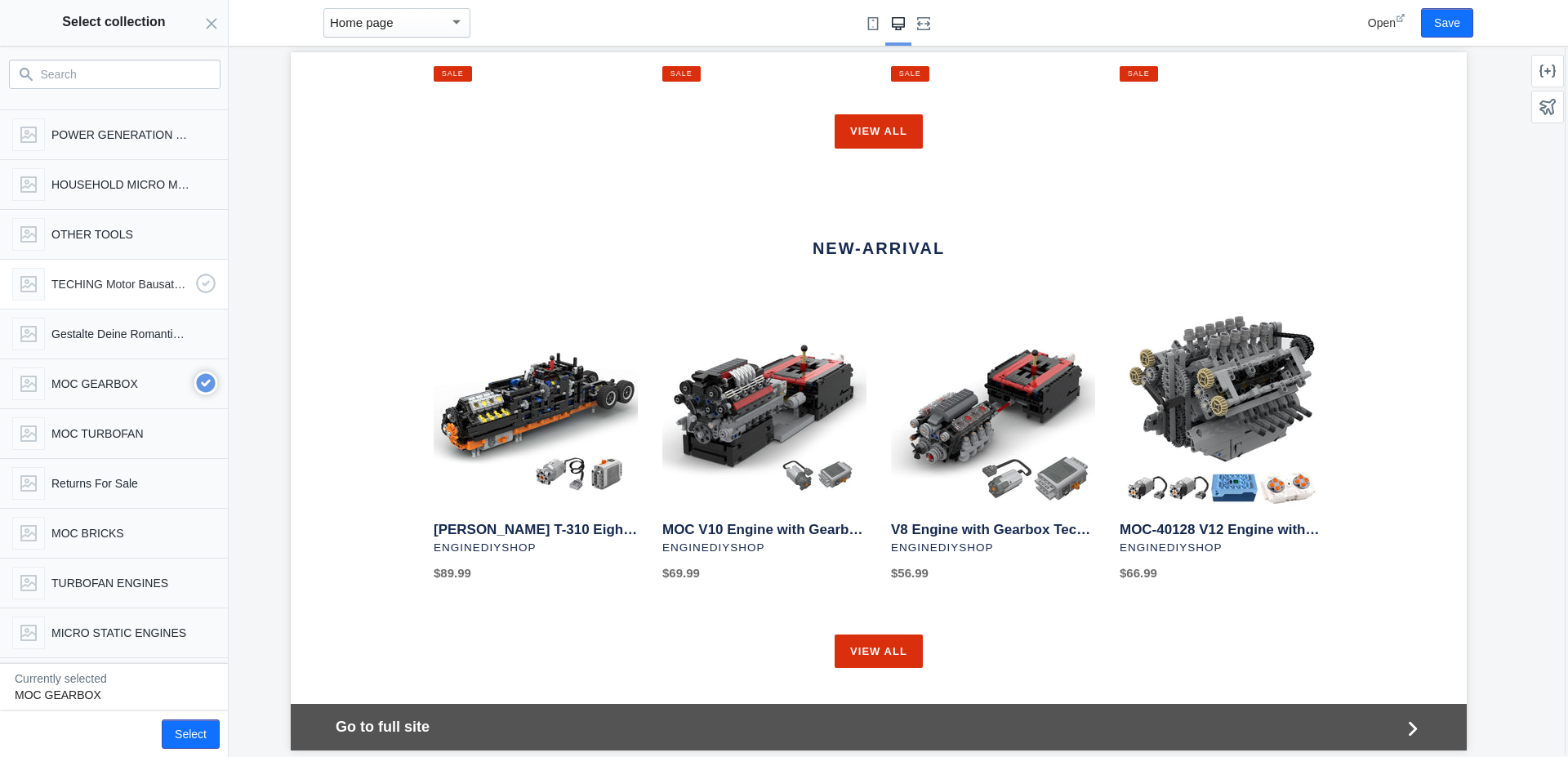
click at [83, 290] on p "TECHING Motor Bausatz-Bauen Sie Ihr Motormodell" at bounding box center [121, 284] width 138 height 16
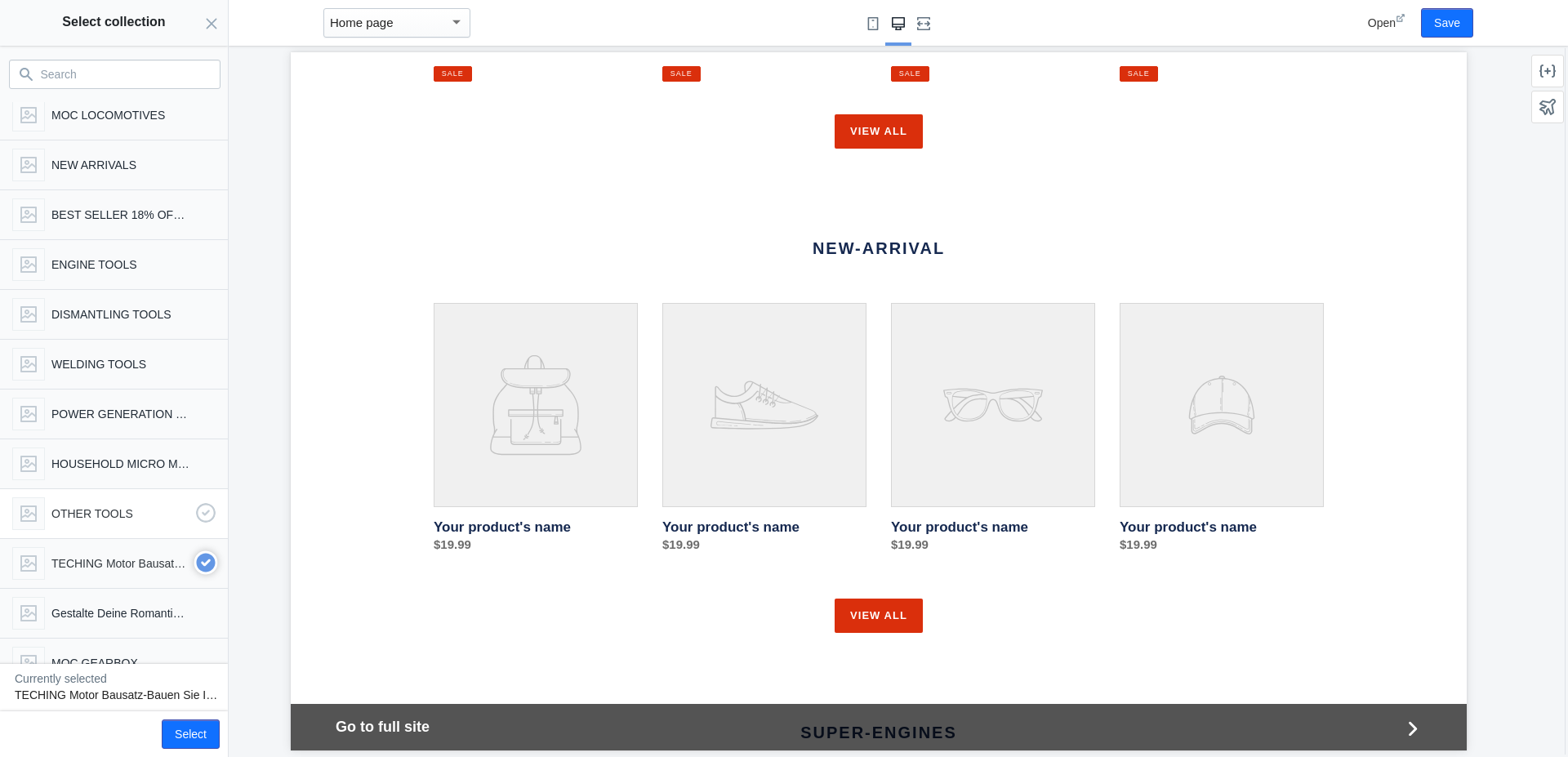
scroll to position [1566, 0]
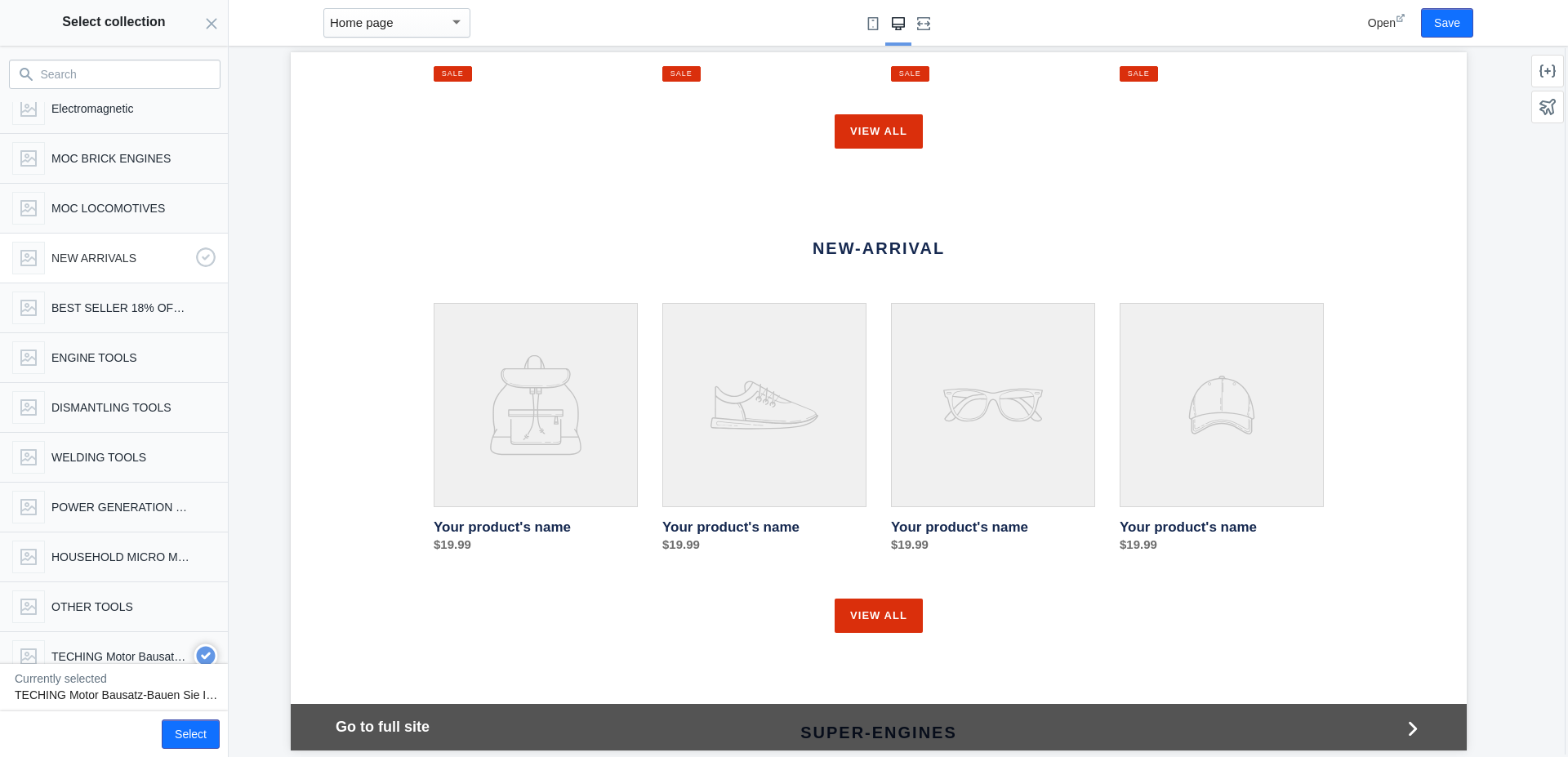
click at [90, 270] on div "NEW ARRIVALS" at bounding box center [110, 255] width 210 height 39
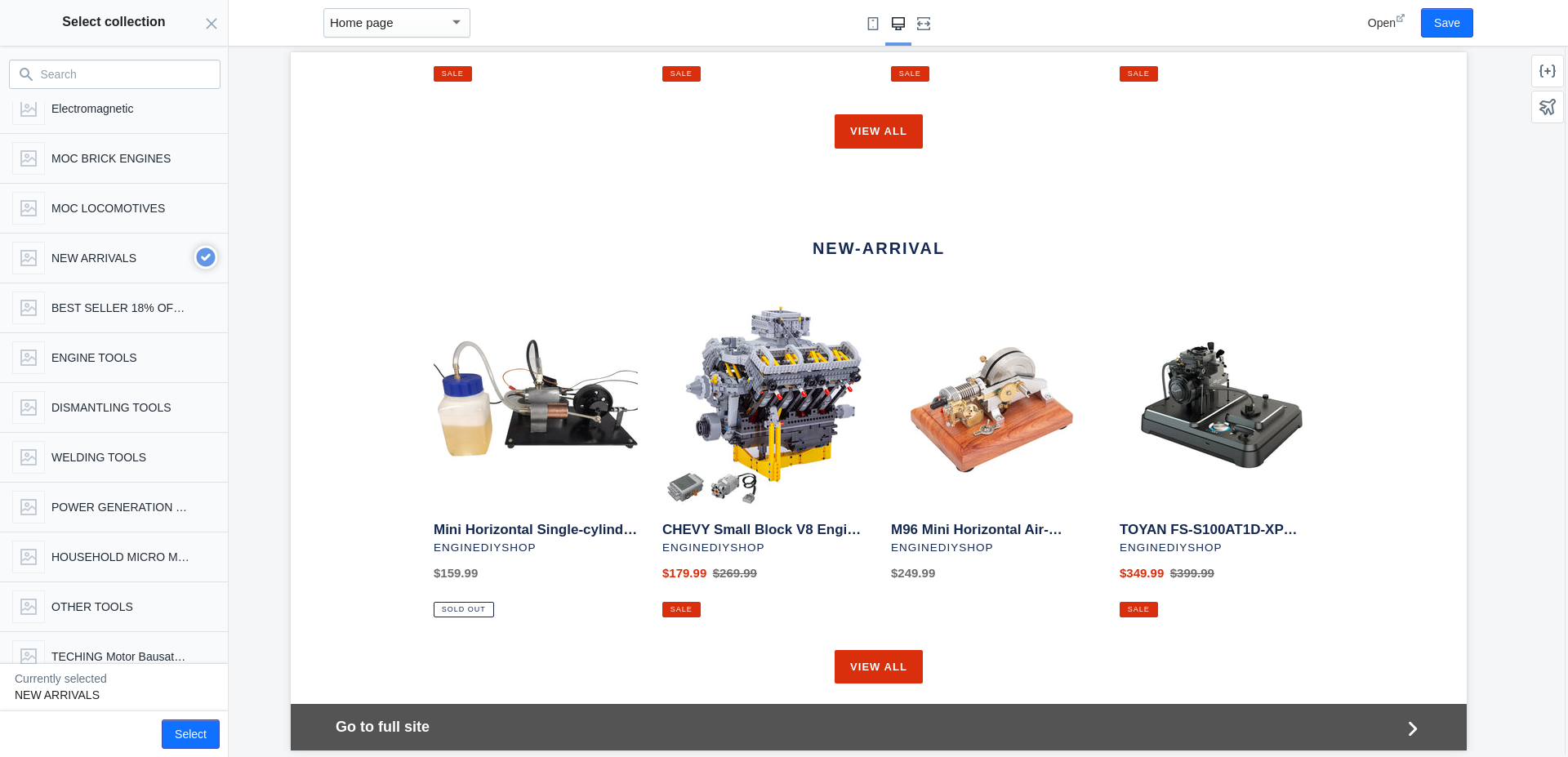
drag, startPoint x: 805, startPoint y: 208, endPoint x: 971, endPoint y: 207, distance: 166.0
click at [971, 239] on h2 "NEW-ARRIVAL" at bounding box center [878, 248] width 890 height 19
copy link "NEW-ARRIVAL"
click at [98, 78] on input "Search" at bounding box center [125, 74] width 168 height 19
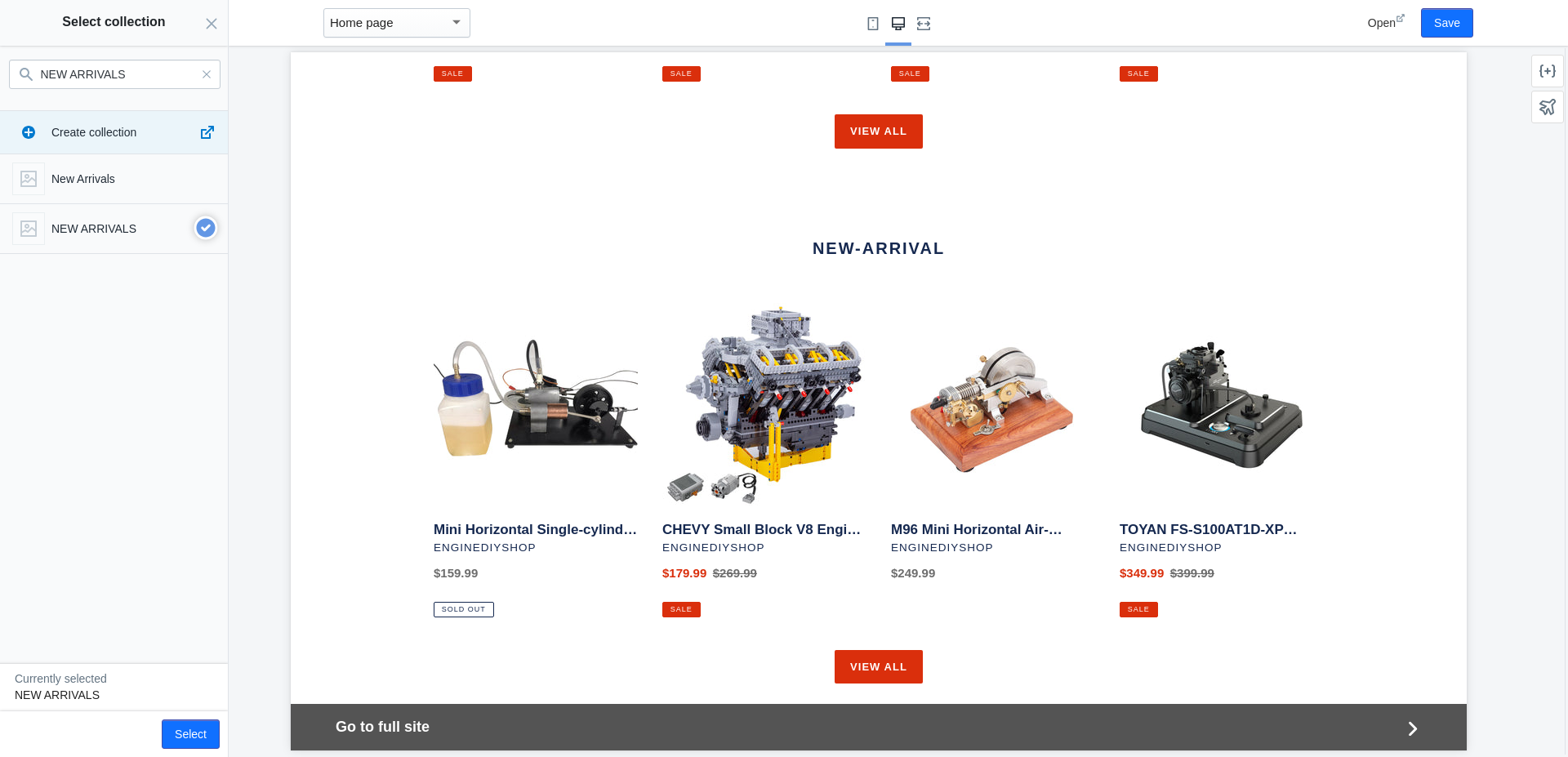
scroll to position [0, 0]
type input "NEW ARRIVALS"
click at [108, 236] on p "NEW ARRIVALS" at bounding box center [121, 228] width 138 height 16
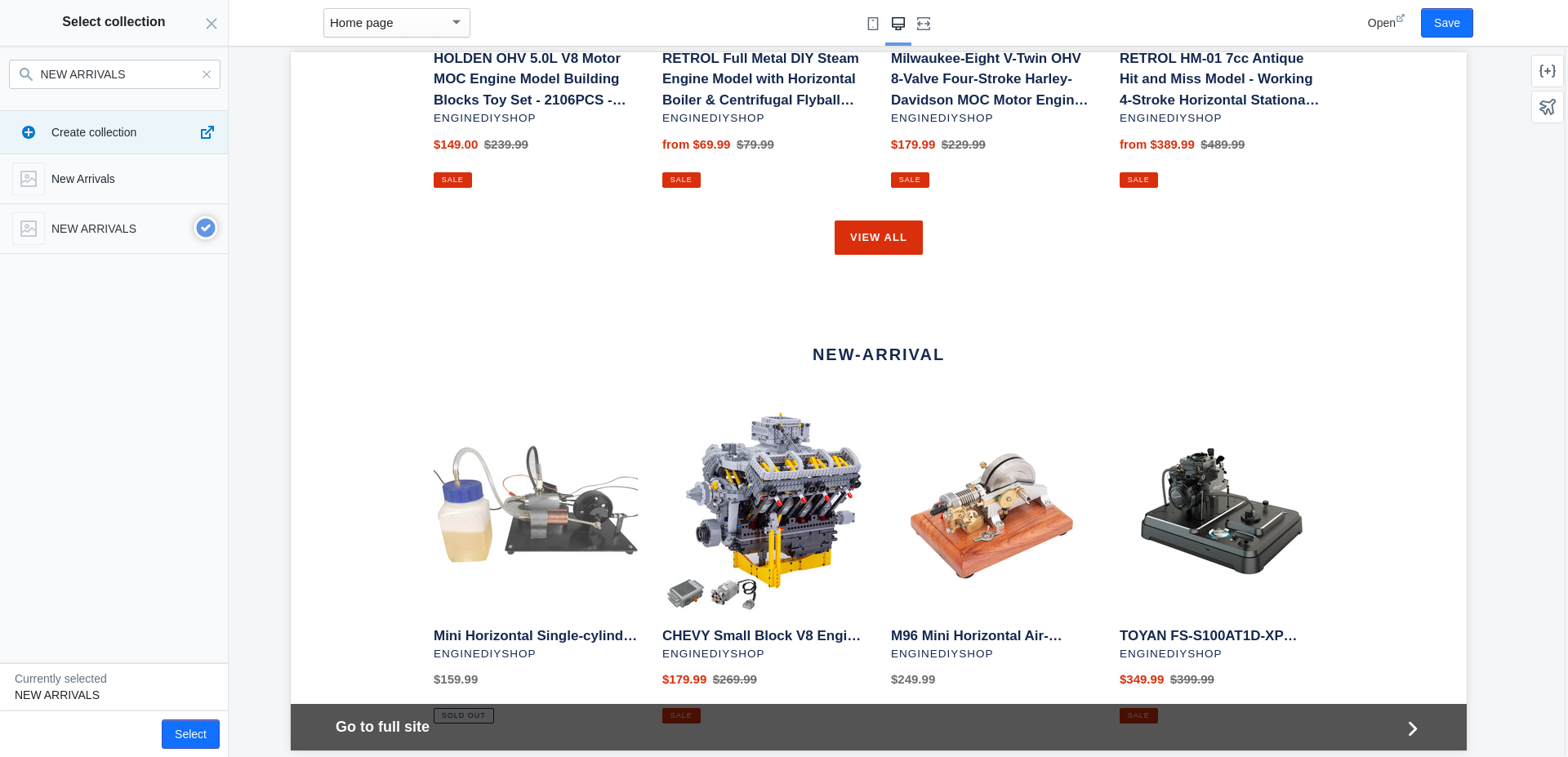
scroll to position [1575, 0]
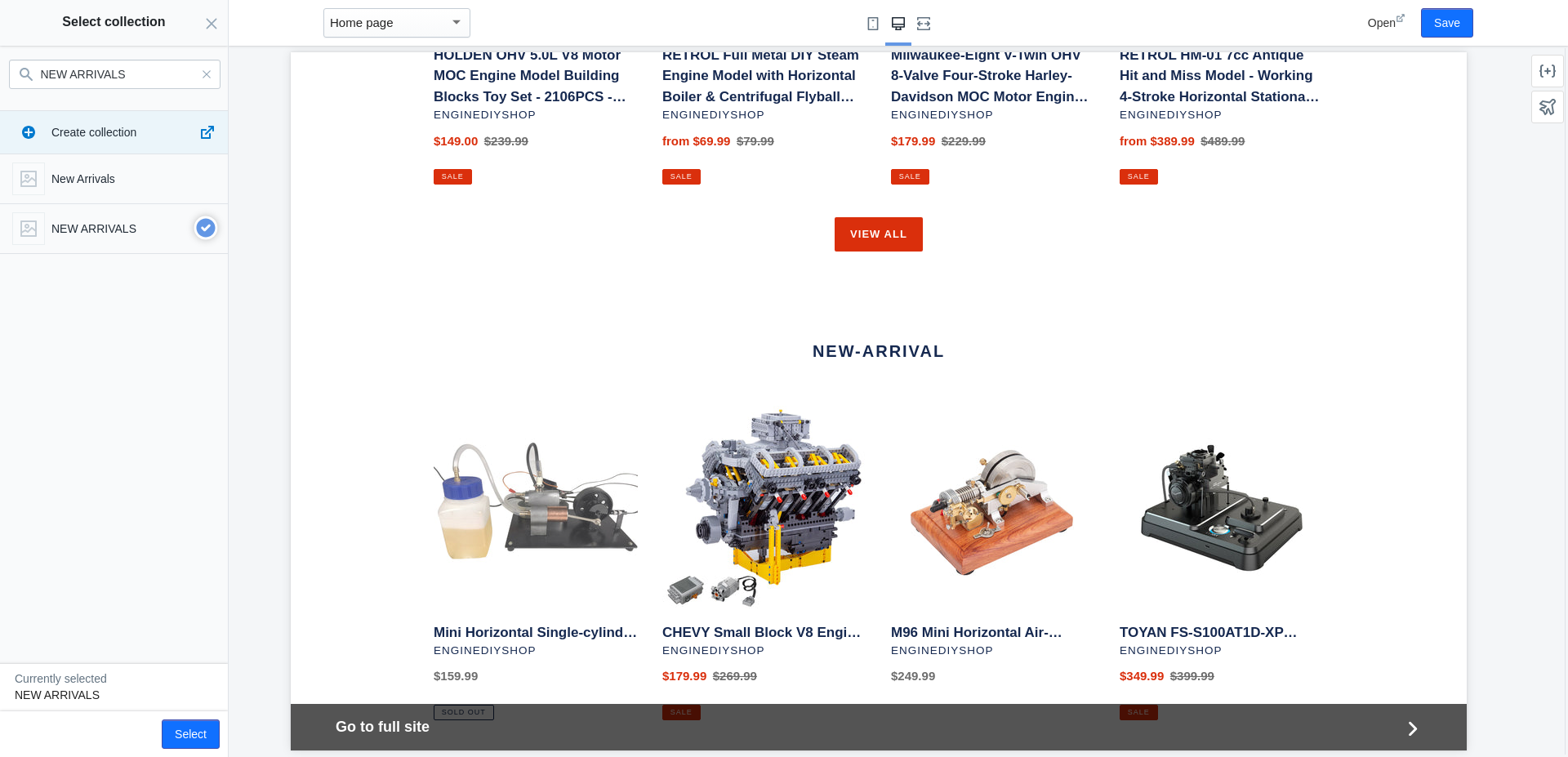
click at [522, 509] on link "Mini Horizontal Single-cylinder Three-stroke Engine Gasoline/Kerosene/Methanol …" at bounding box center [535, 563] width 204 height 314
click at [1381, 31] on div "Open Save" at bounding box center [1390, 23] width 180 height 46
click at [1381, 19] on span "Open" at bounding box center [1381, 23] width 28 height 13
click at [202, 77] on icon "Clear search" at bounding box center [207, 74] width 10 height 10
click at [217, 25] on icon "Close panel" at bounding box center [212, 24] width 13 height 13
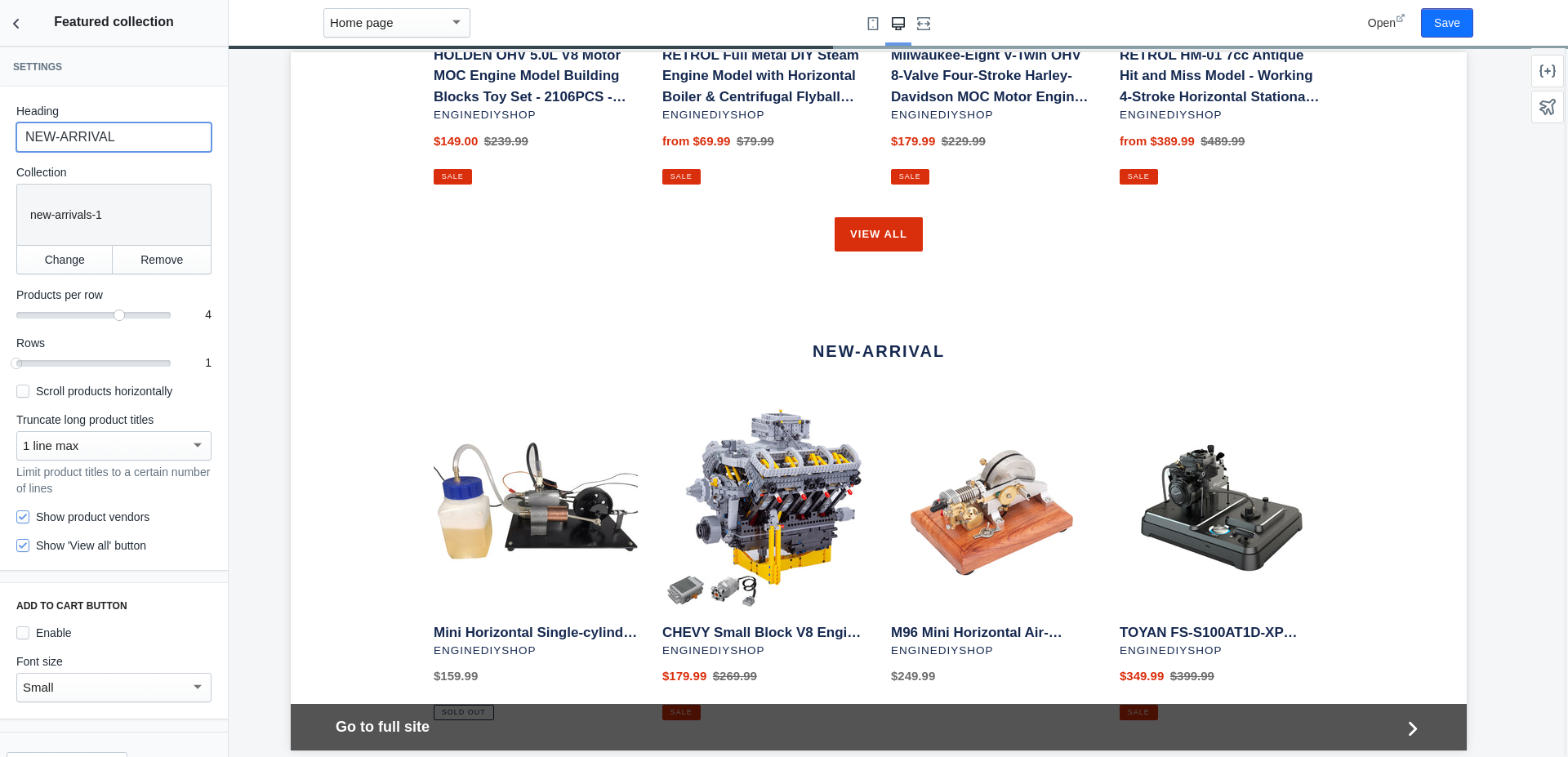
click at [113, 134] on input "NEW-ARRIVAL" at bounding box center [114, 137] width 195 height 30
paste input "ARRIVALS"
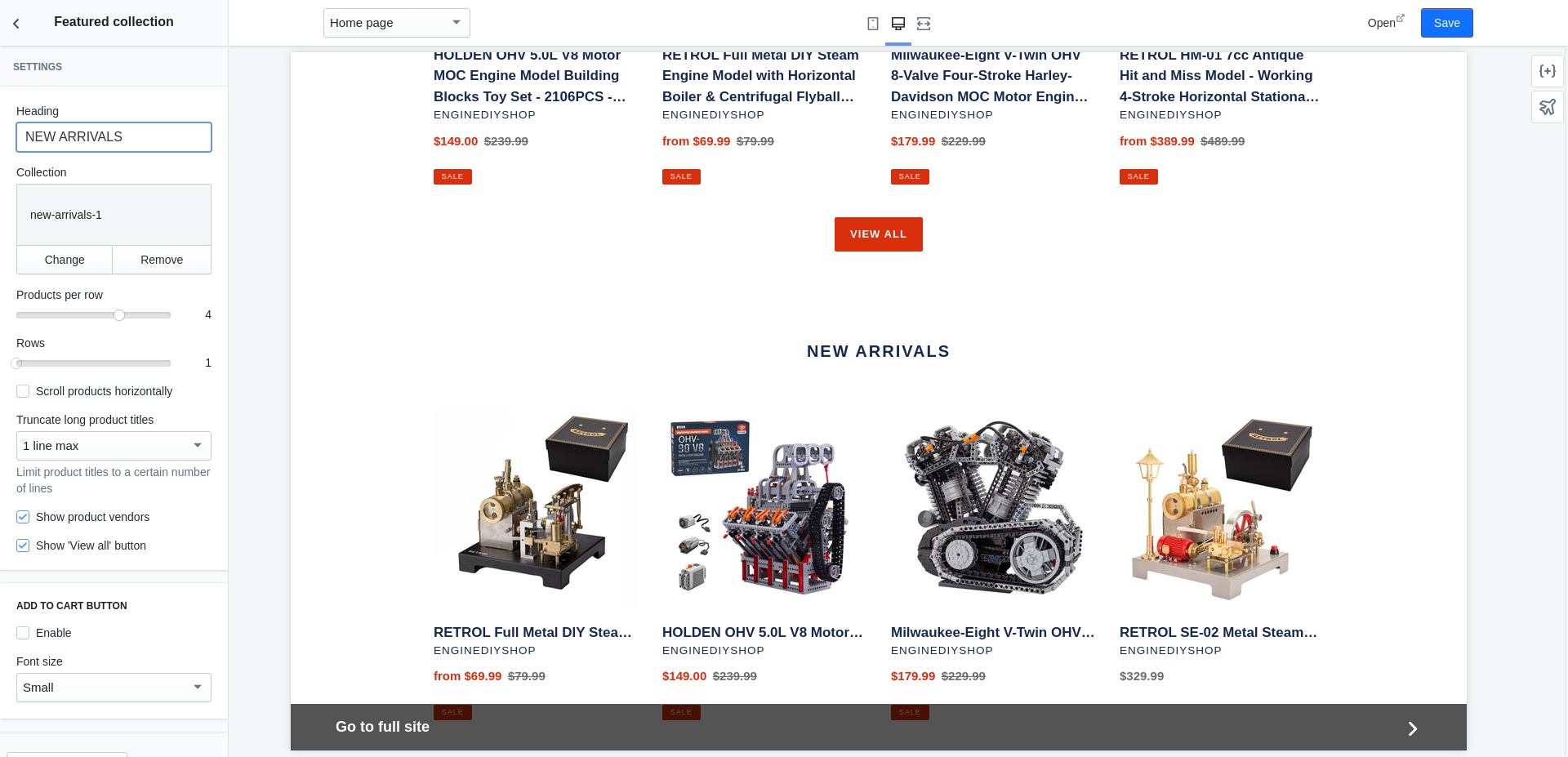
type input "NEW ARRIVALS"
click at [239, 352] on div at bounding box center [878, 401] width 1300 height 712
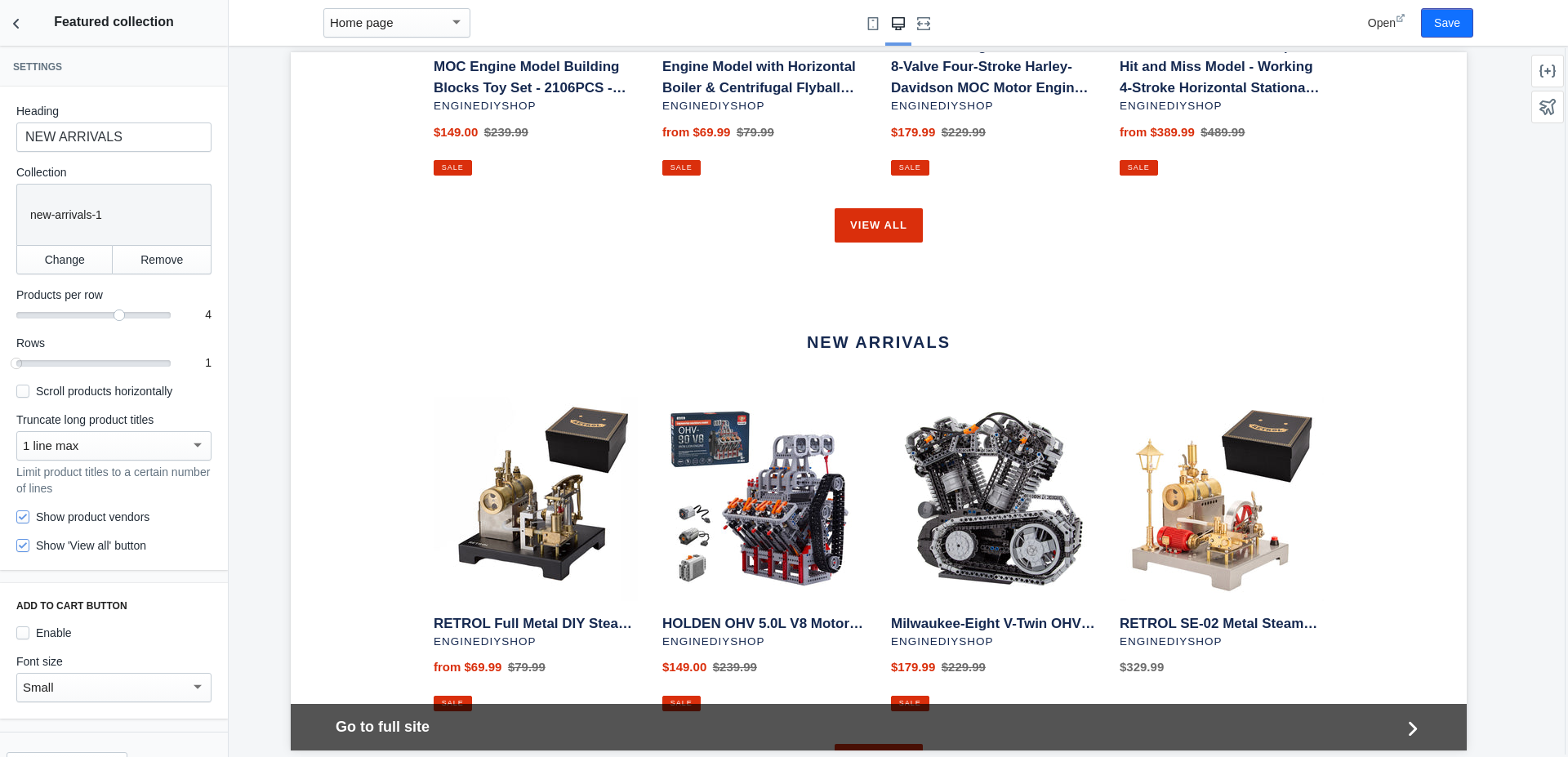
scroll to position [1678, 0]
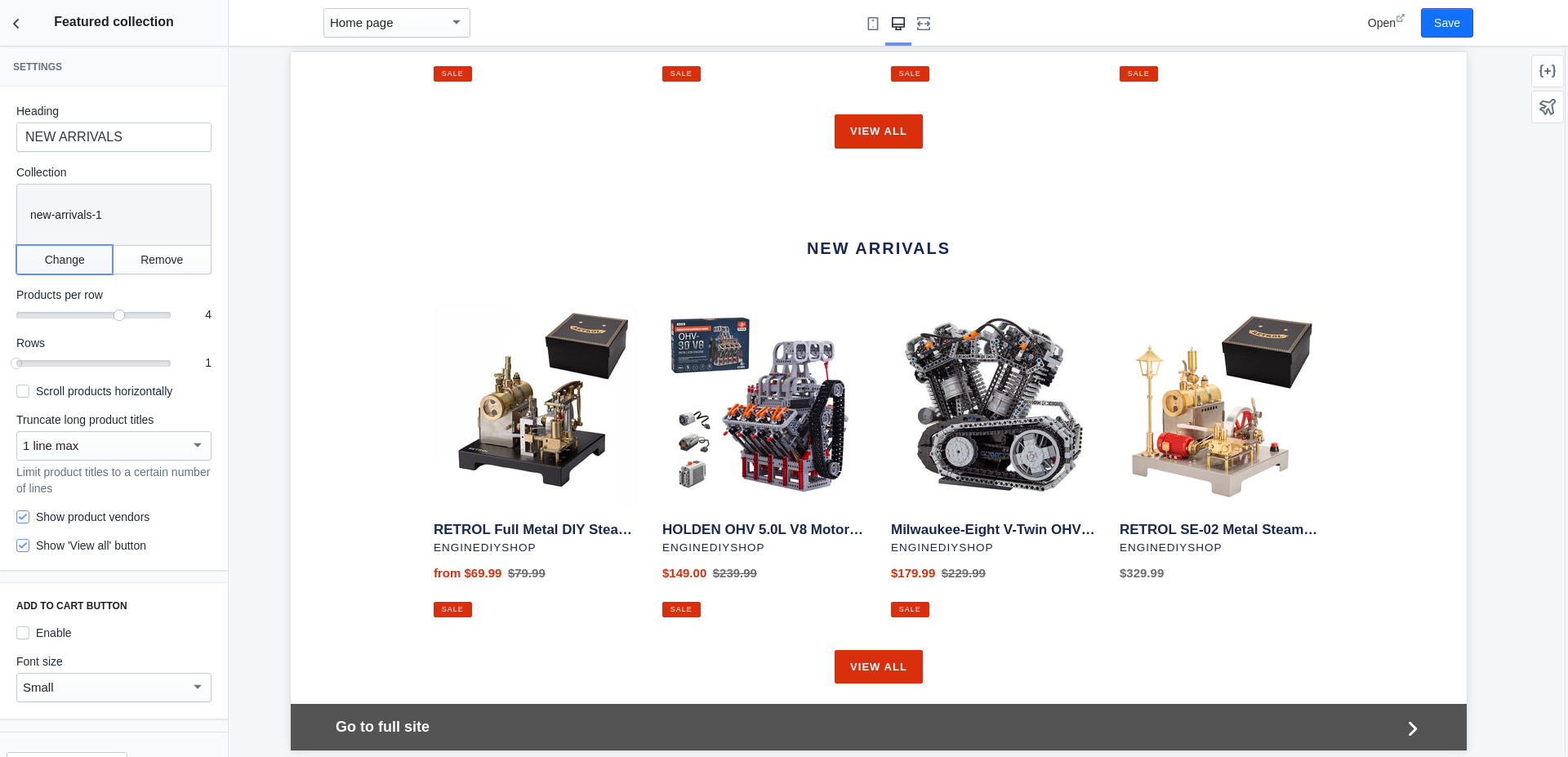
click at [63, 258] on button "Change" at bounding box center [64, 260] width 97 height 30
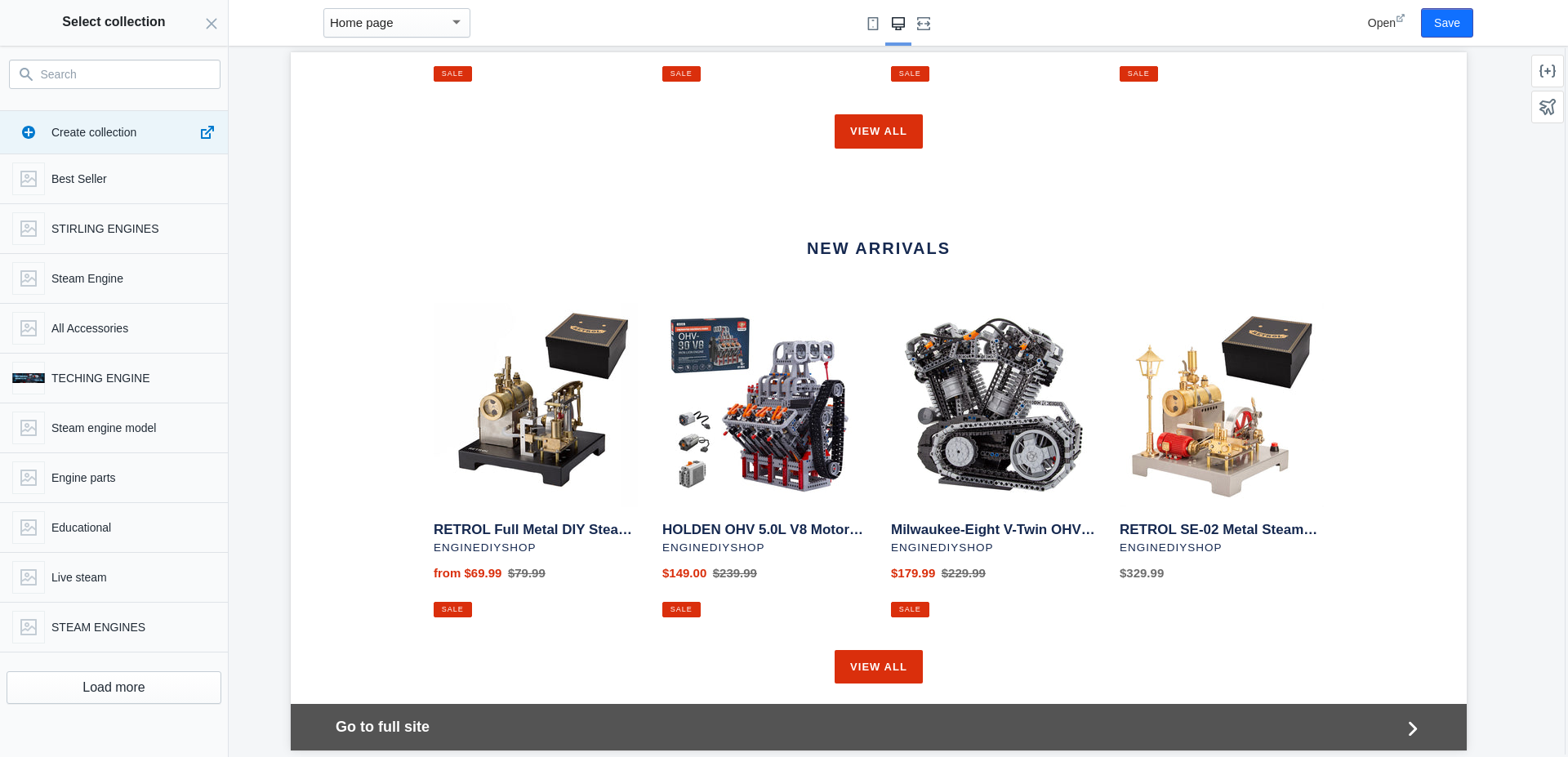
click at [110, 75] on input "Search" at bounding box center [125, 74] width 168 height 19
paste input "NEW ARRIVALS"
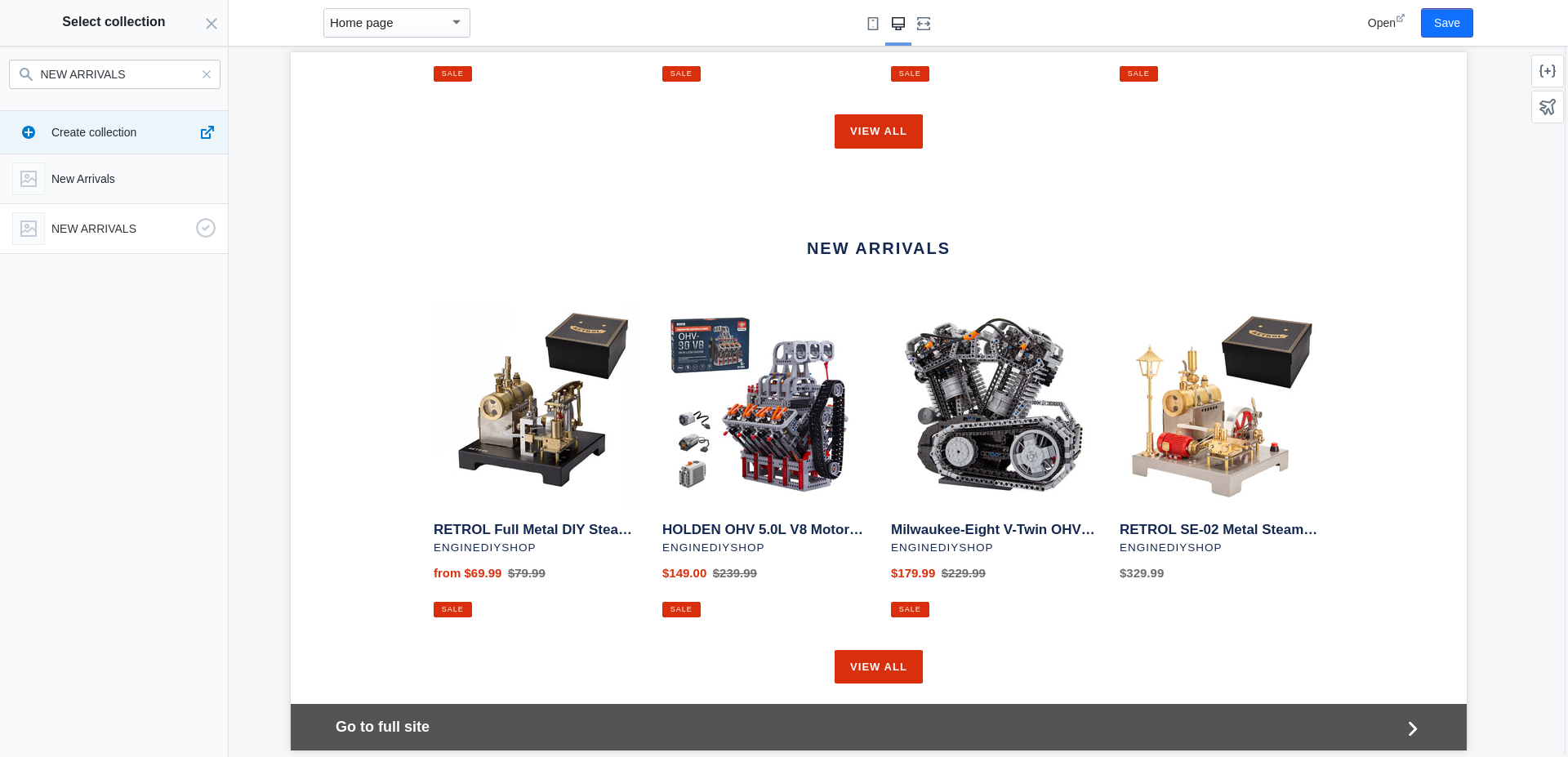
type input "NEW ARRIVALS"
click at [82, 235] on p "NEW ARRIVALS" at bounding box center [121, 228] width 138 height 16
click at [1443, 27] on button "Save" at bounding box center [1446, 23] width 53 height 30
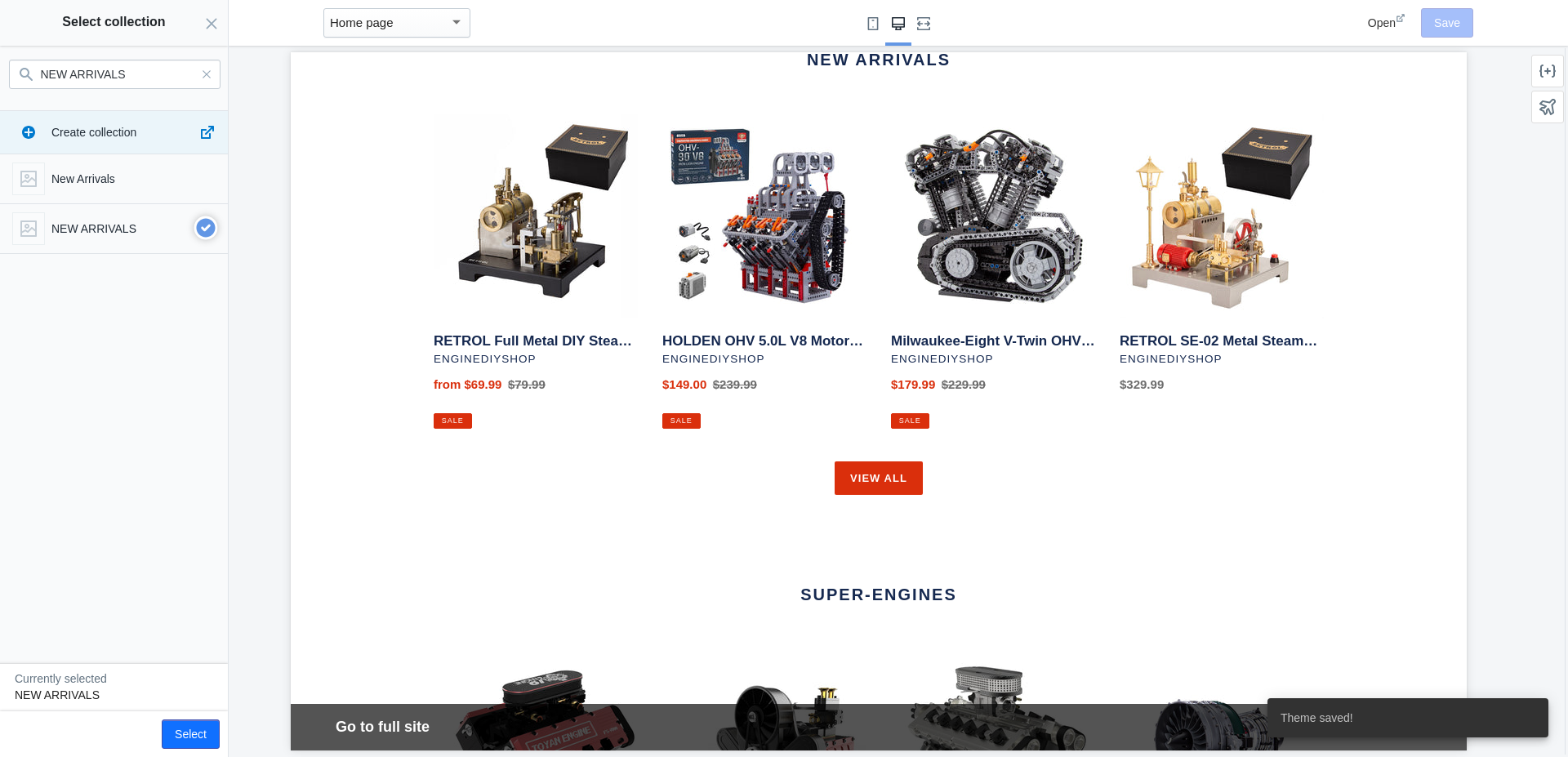
scroll to position [1884, 0]
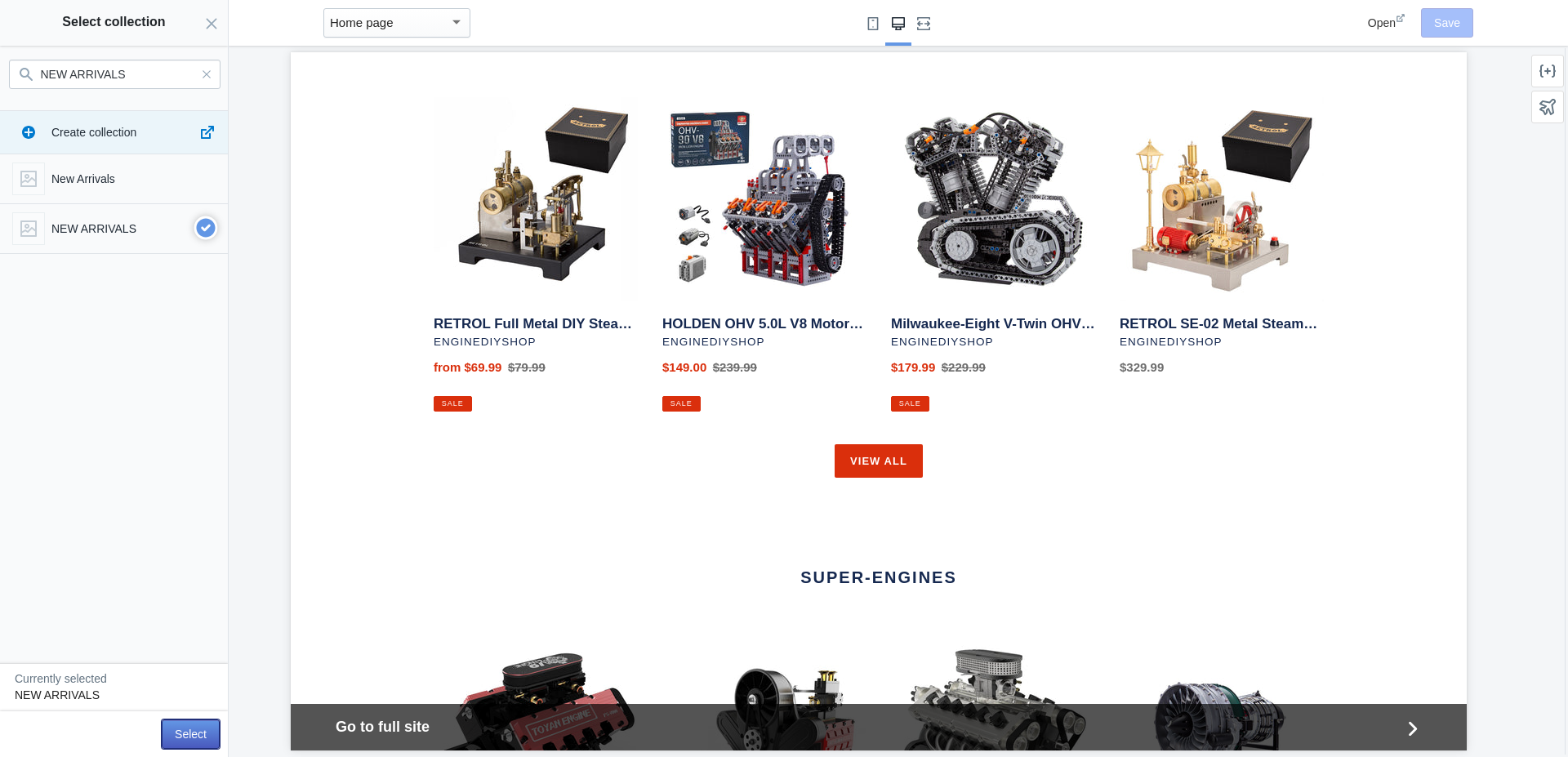
click at [183, 730] on button "Select" at bounding box center [191, 734] width 58 height 30
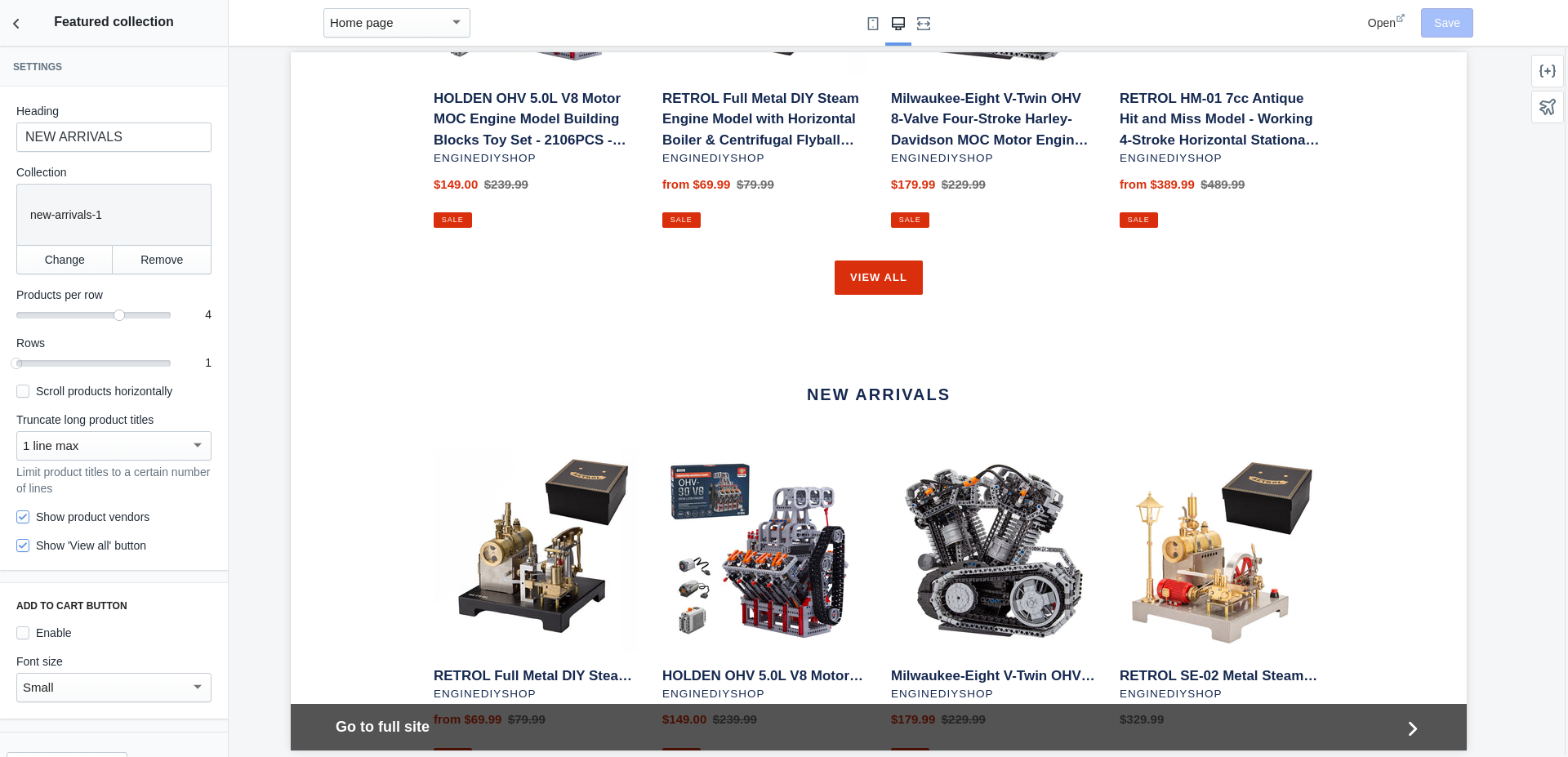
scroll to position [1575, 0]
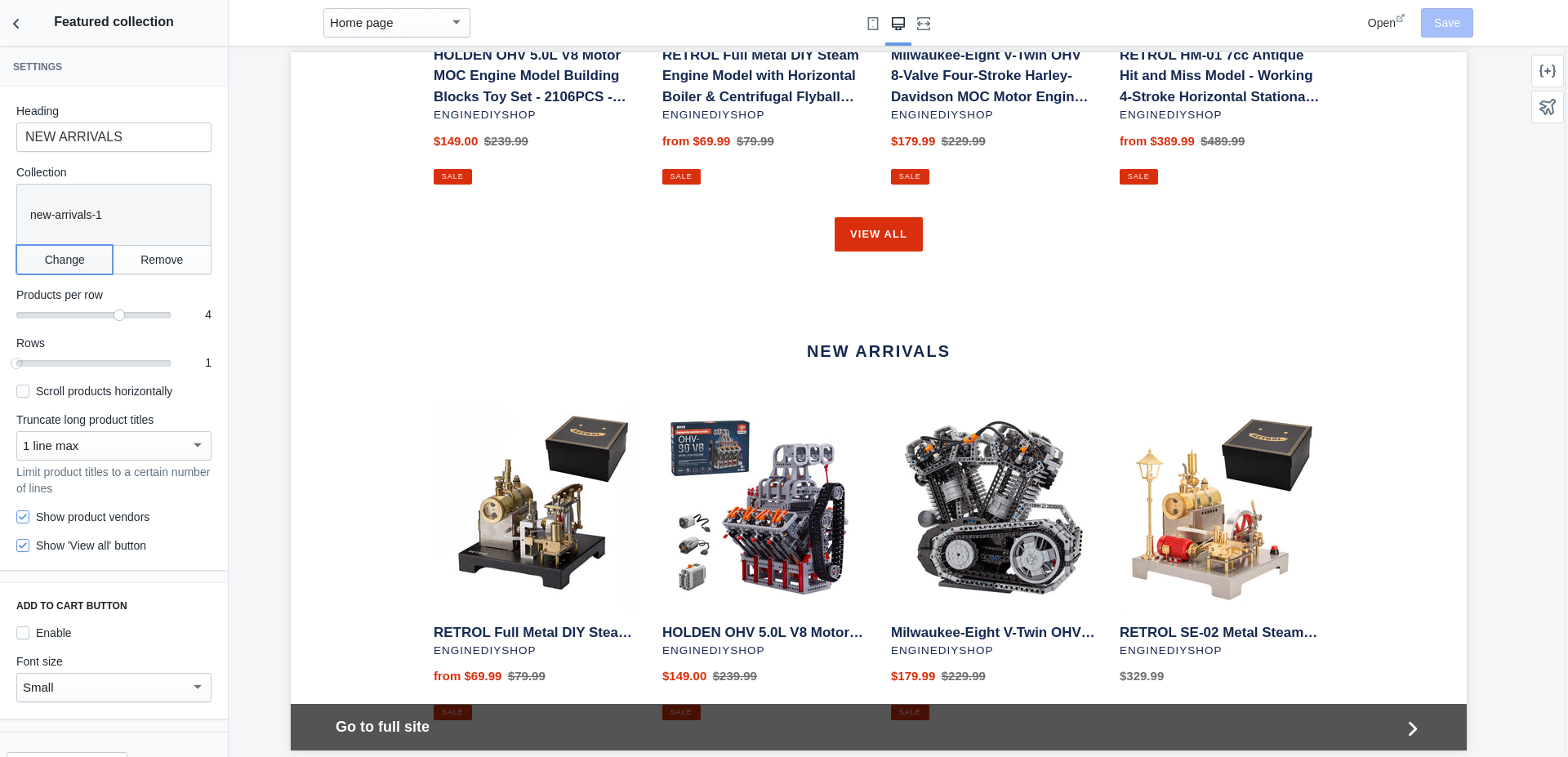
click at [73, 258] on button "Change" at bounding box center [64, 260] width 97 height 30
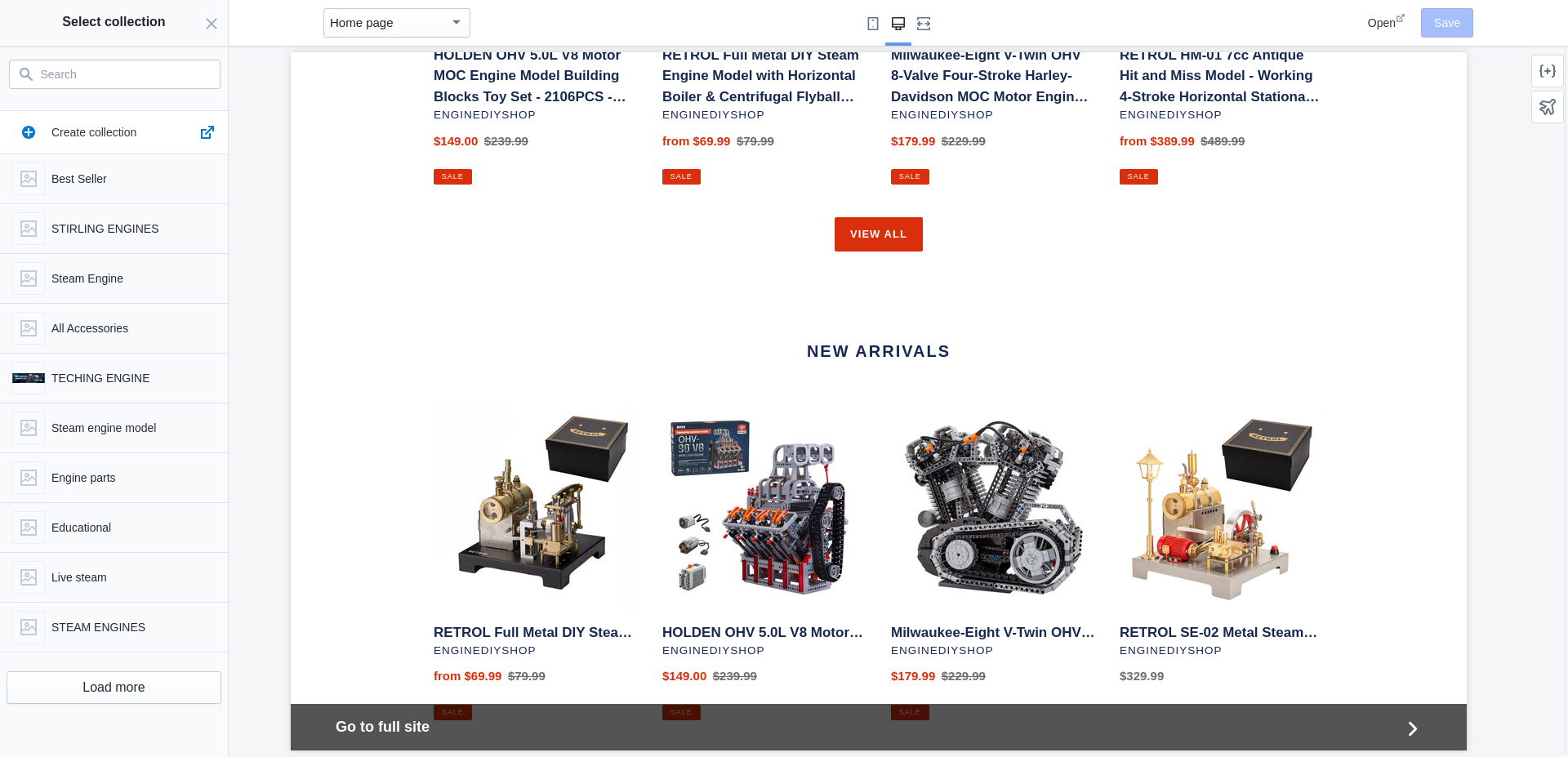
click at [103, 137] on span "Create collection" at bounding box center [94, 132] width 85 height 13
click at [79, 81] on input "Search" at bounding box center [125, 74] width 168 height 19
paste input "Recommended Products"
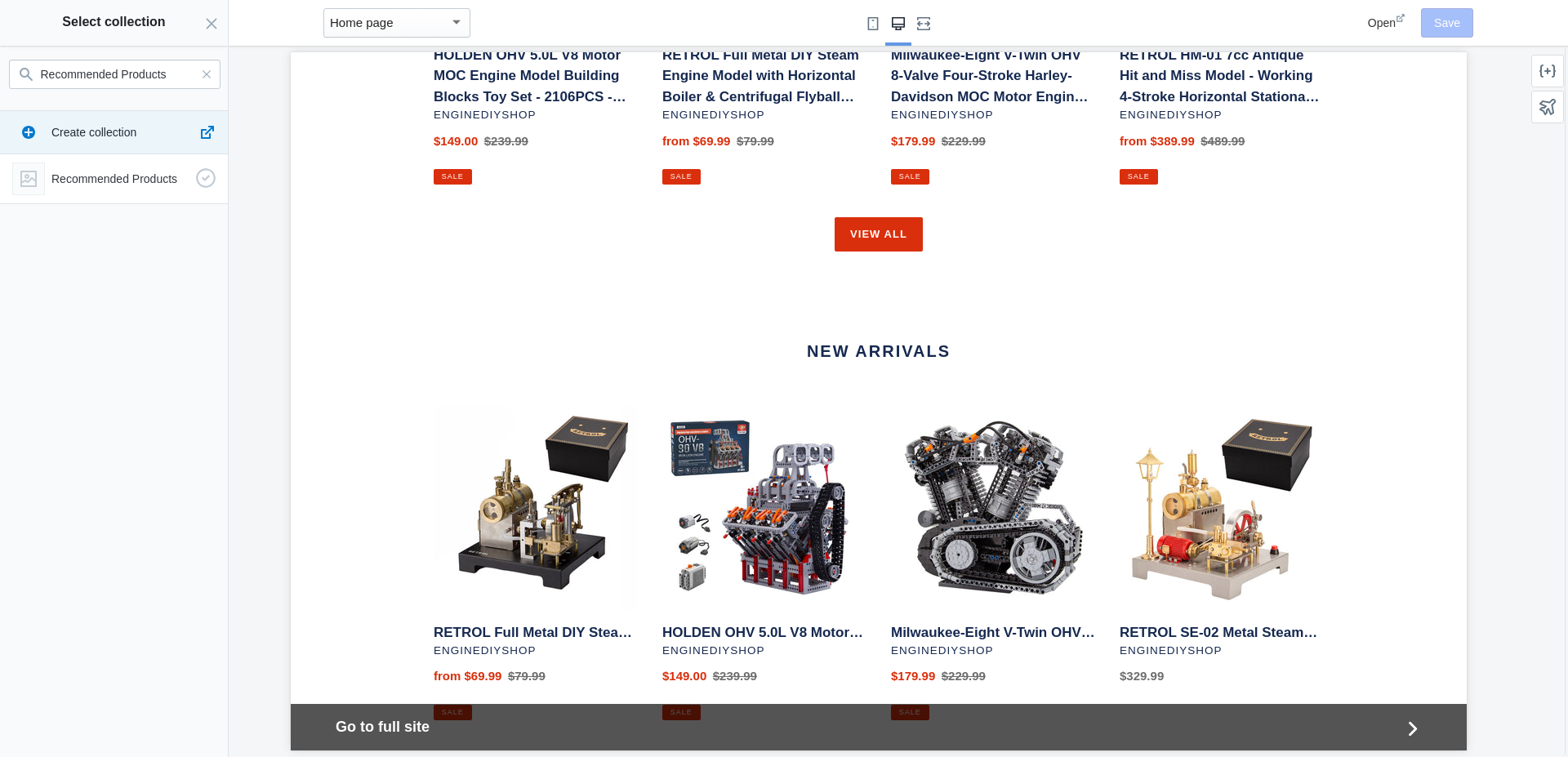
type input "Recommended Products"
click at [74, 177] on p "Recommended Products" at bounding box center [121, 178] width 138 height 16
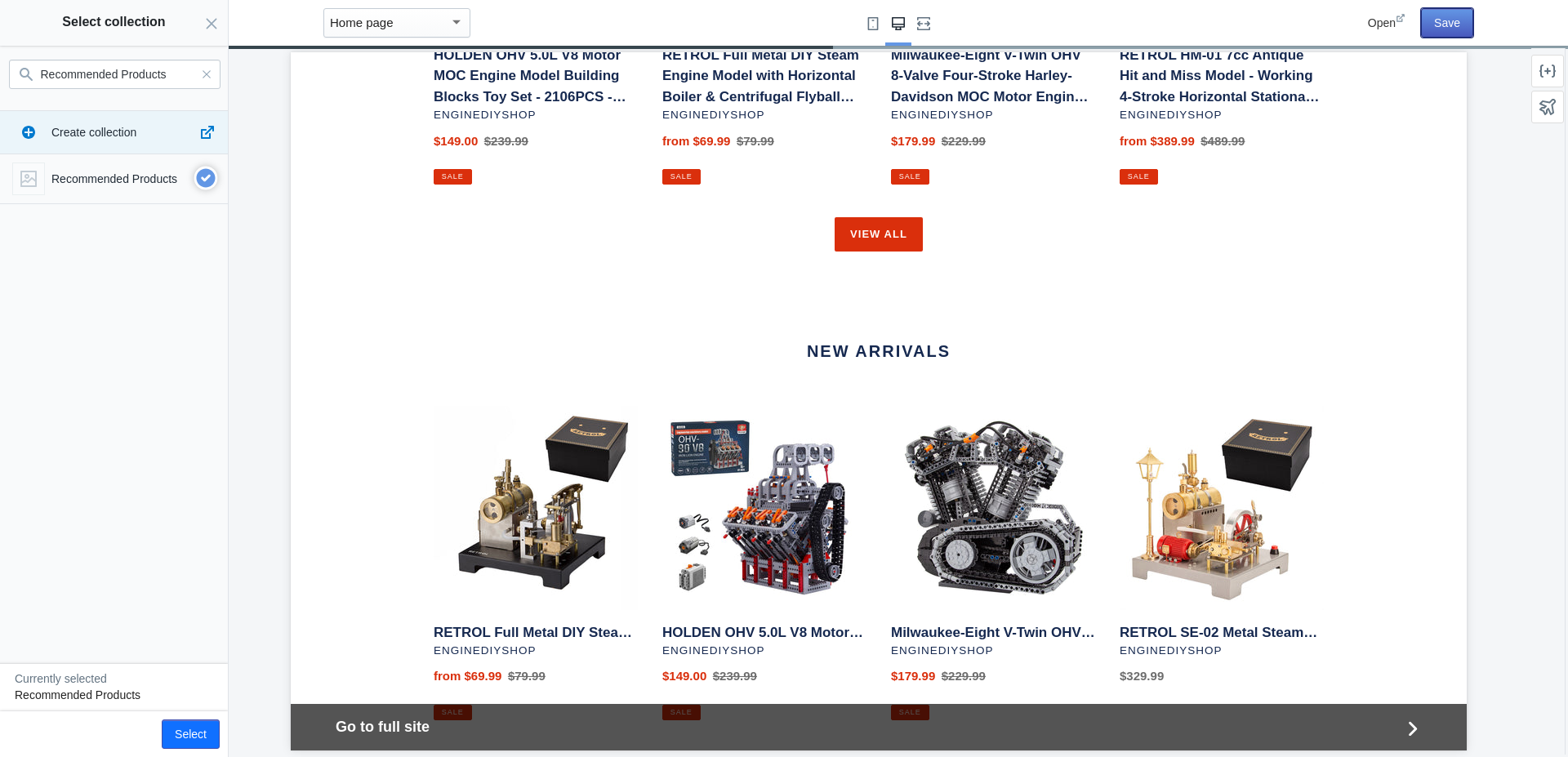
click at [1452, 33] on button "Save" at bounding box center [1446, 23] width 53 height 30
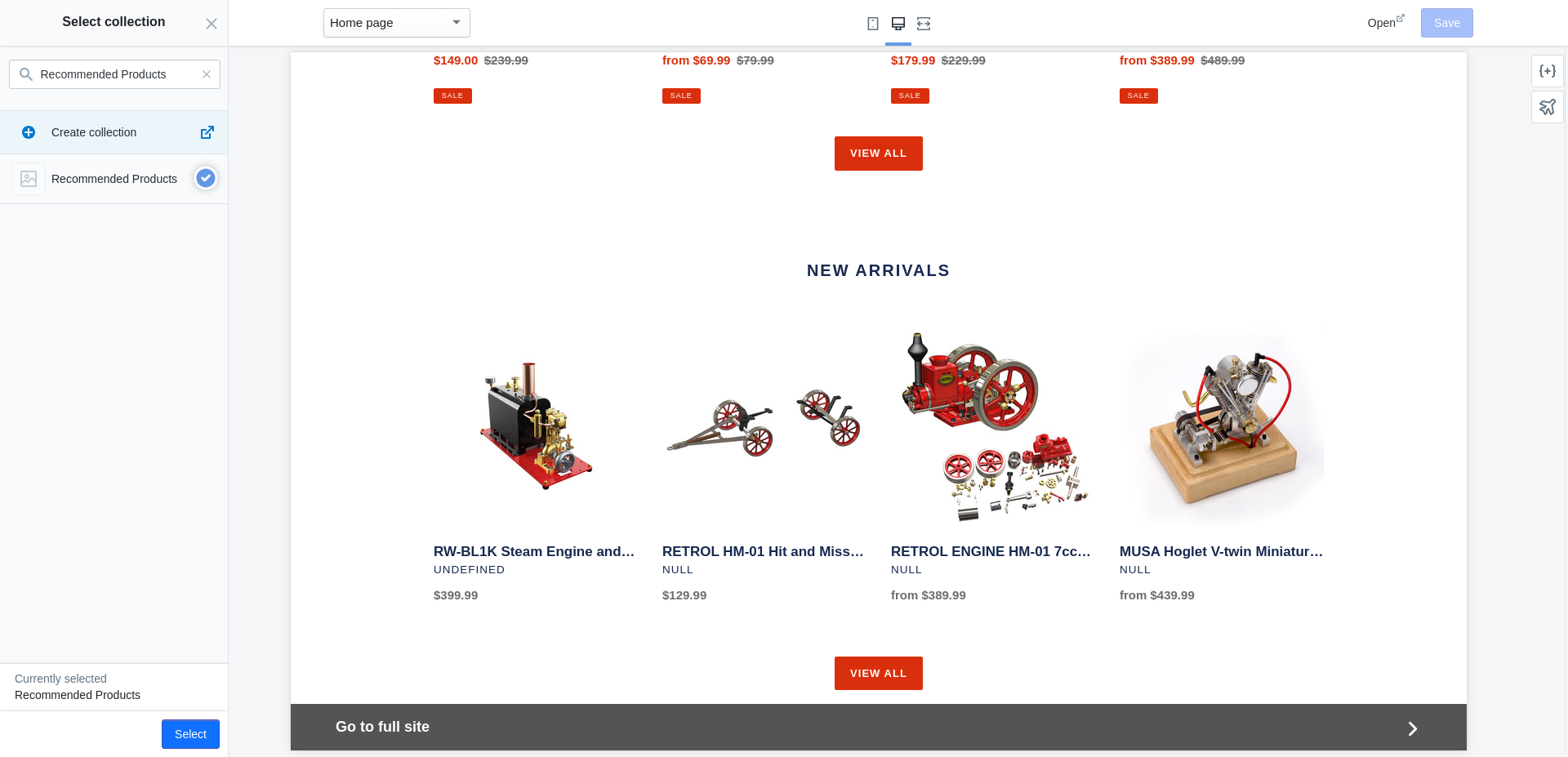
scroll to position [1678, 0]
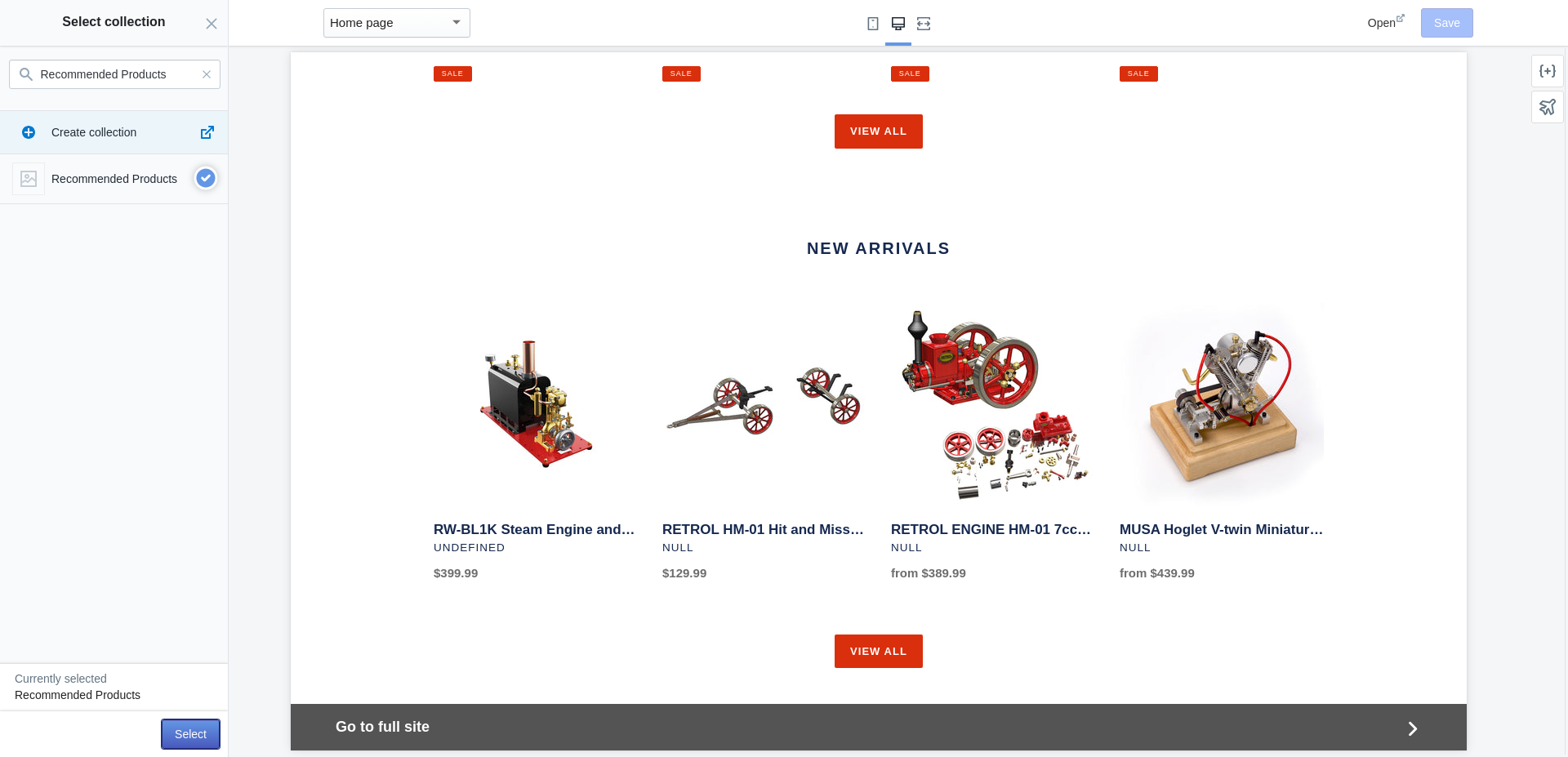
click at [202, 739] on button "Select" at bounding box center [191, 734] width 58 height 30
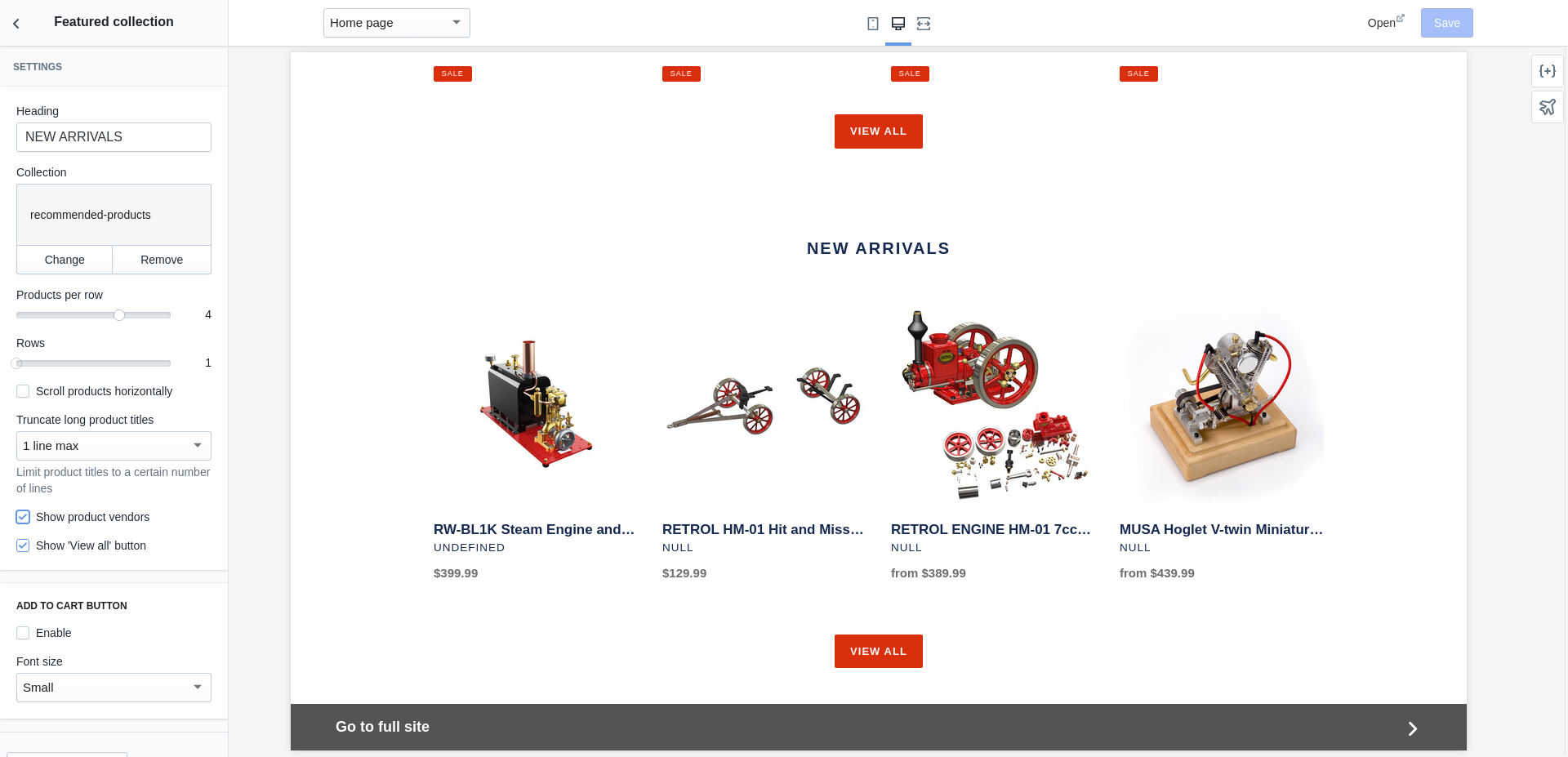
click at [22, 516] on input "Show product vendors" at bounding box center [23, 517] width 13 height 13
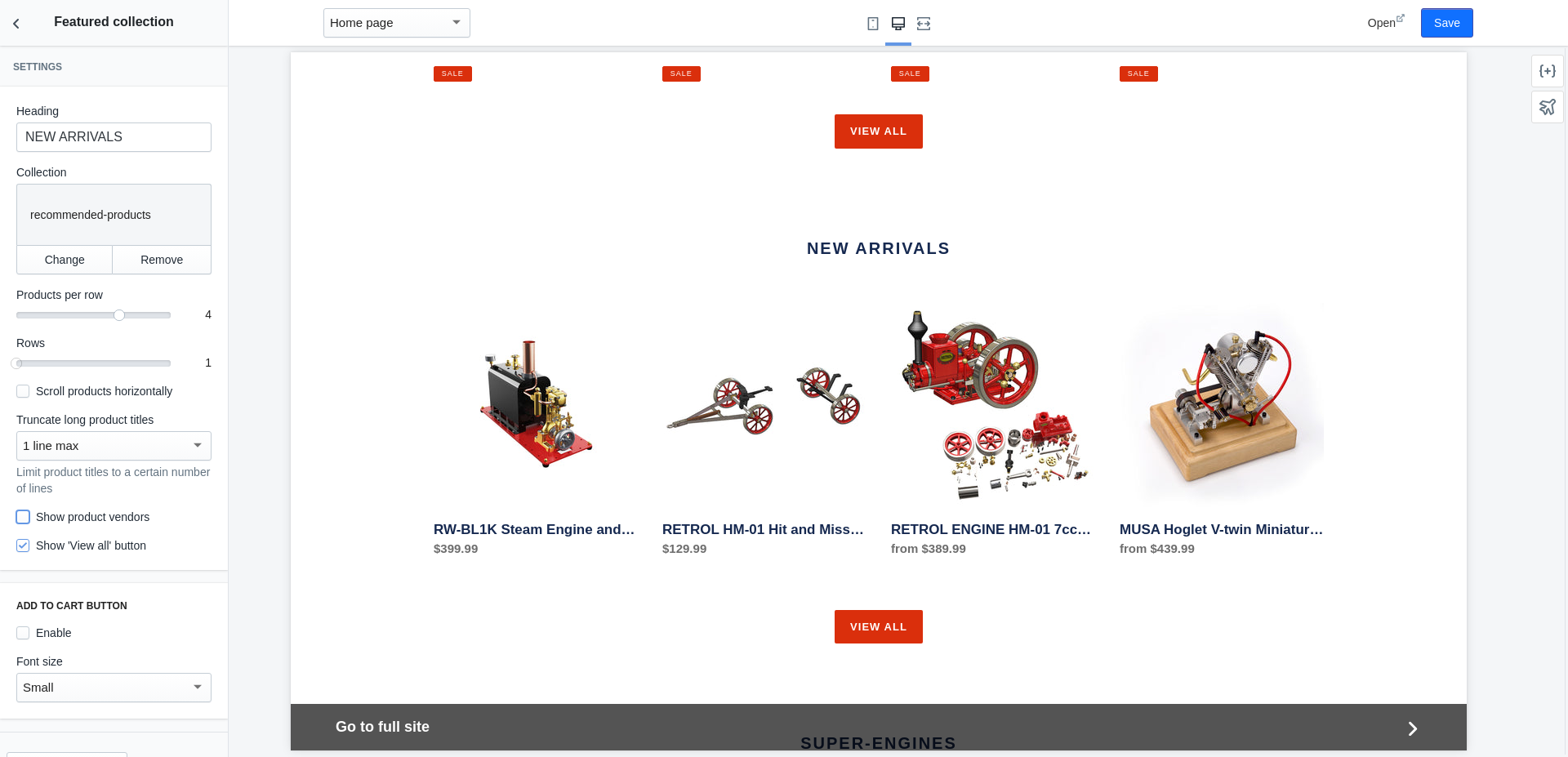
click at [26, 519] on input "Show product vendors" at bounding box center [23, 517] width 13 height 13
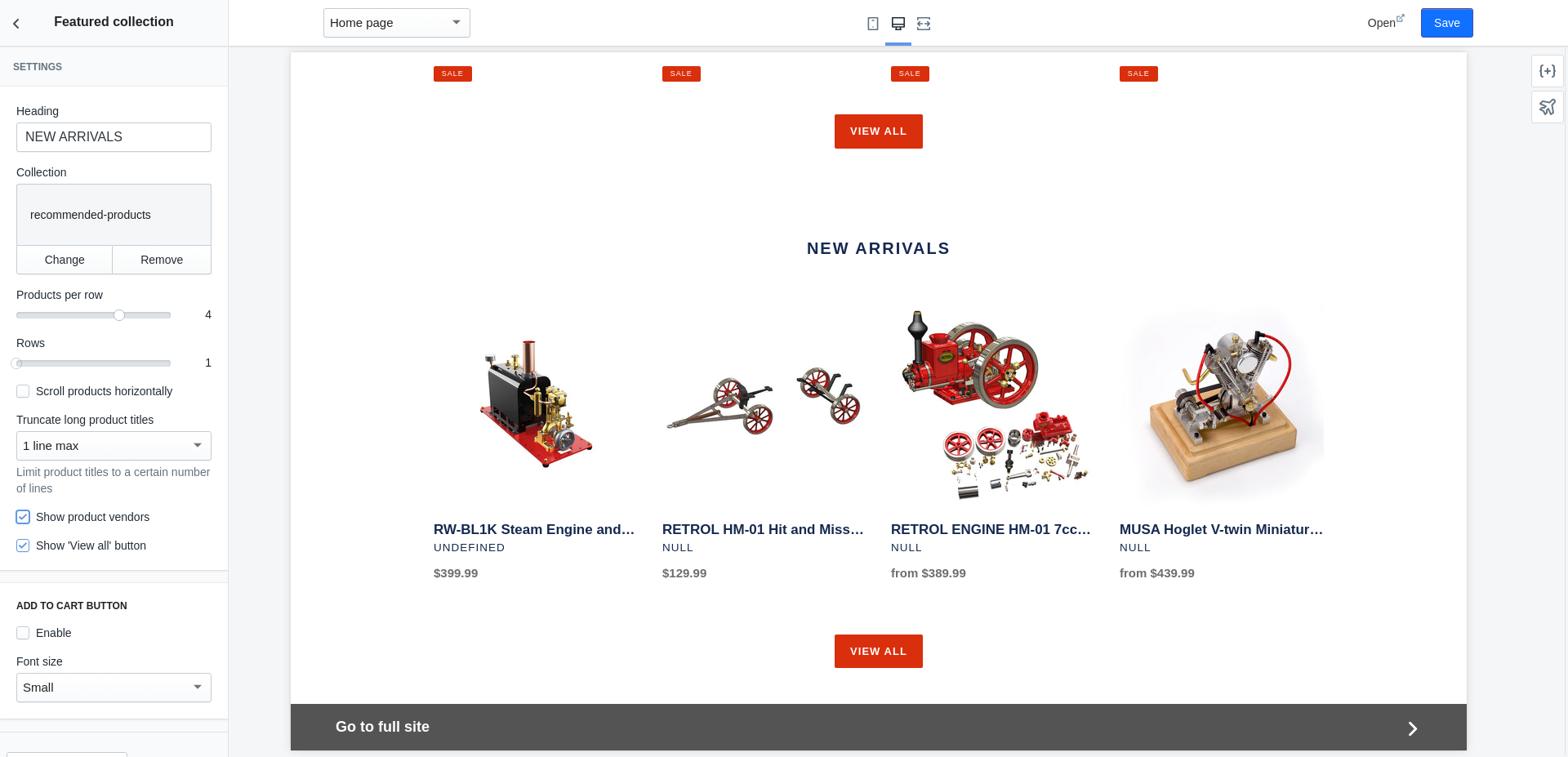
click at [25, 519] on input "Show product vendors" at bounding box center [23, 517] width 13 height 13
checkbox input "false"
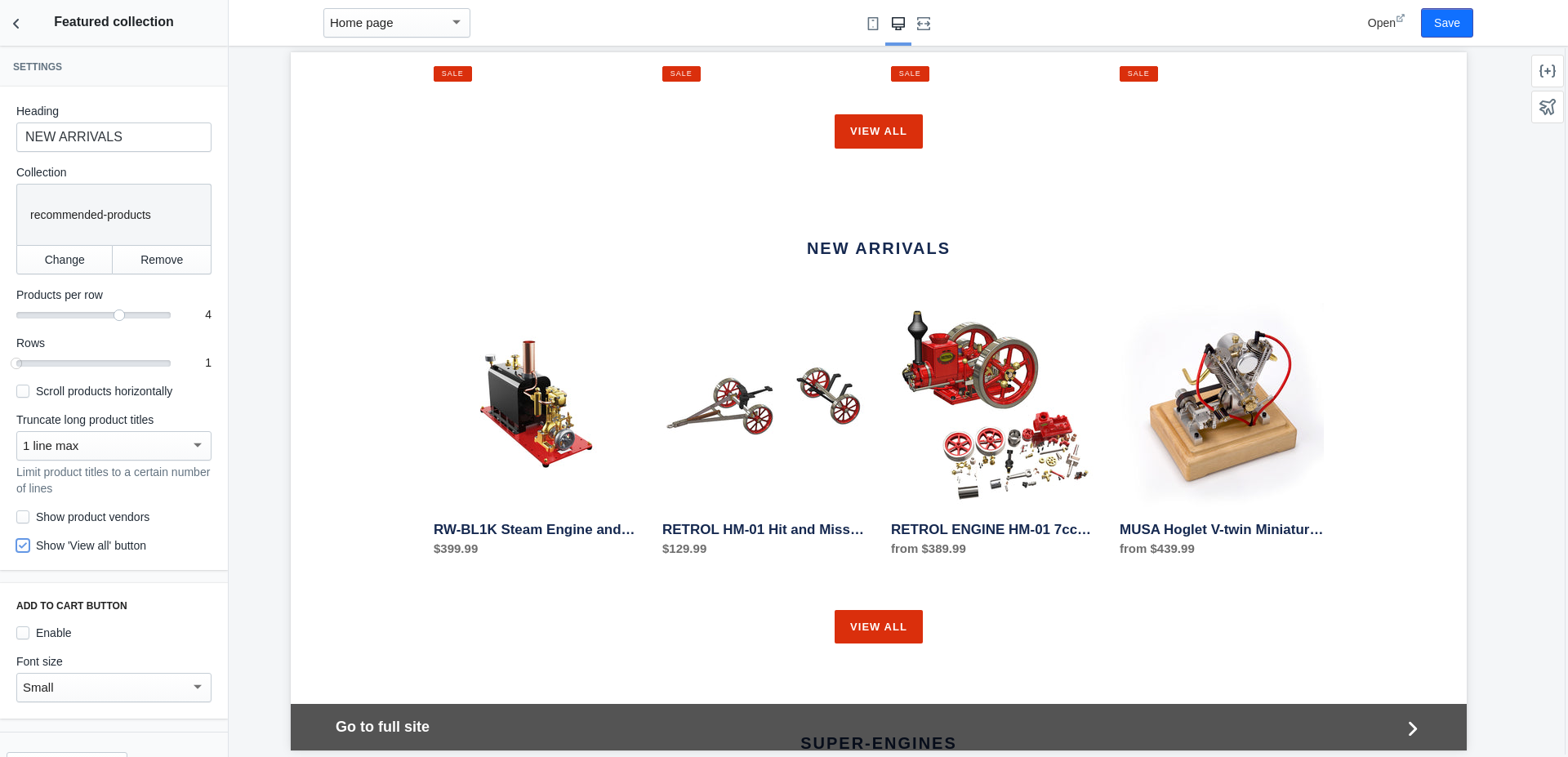
click at [24, 549] on input "Show 'View all' button" at bounding box center [23, 546] width 13 height 13
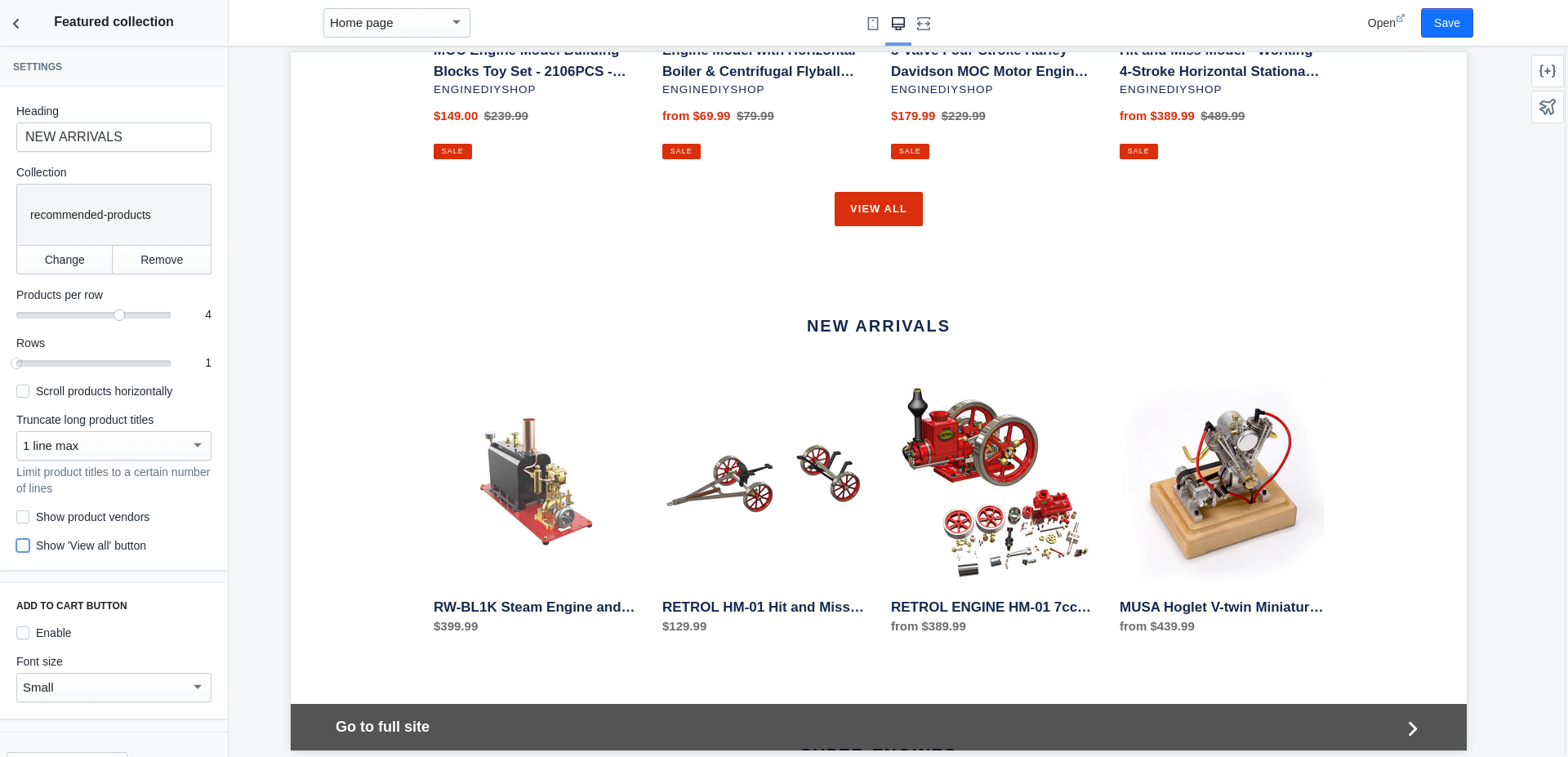
scroll to position [1472, 0]
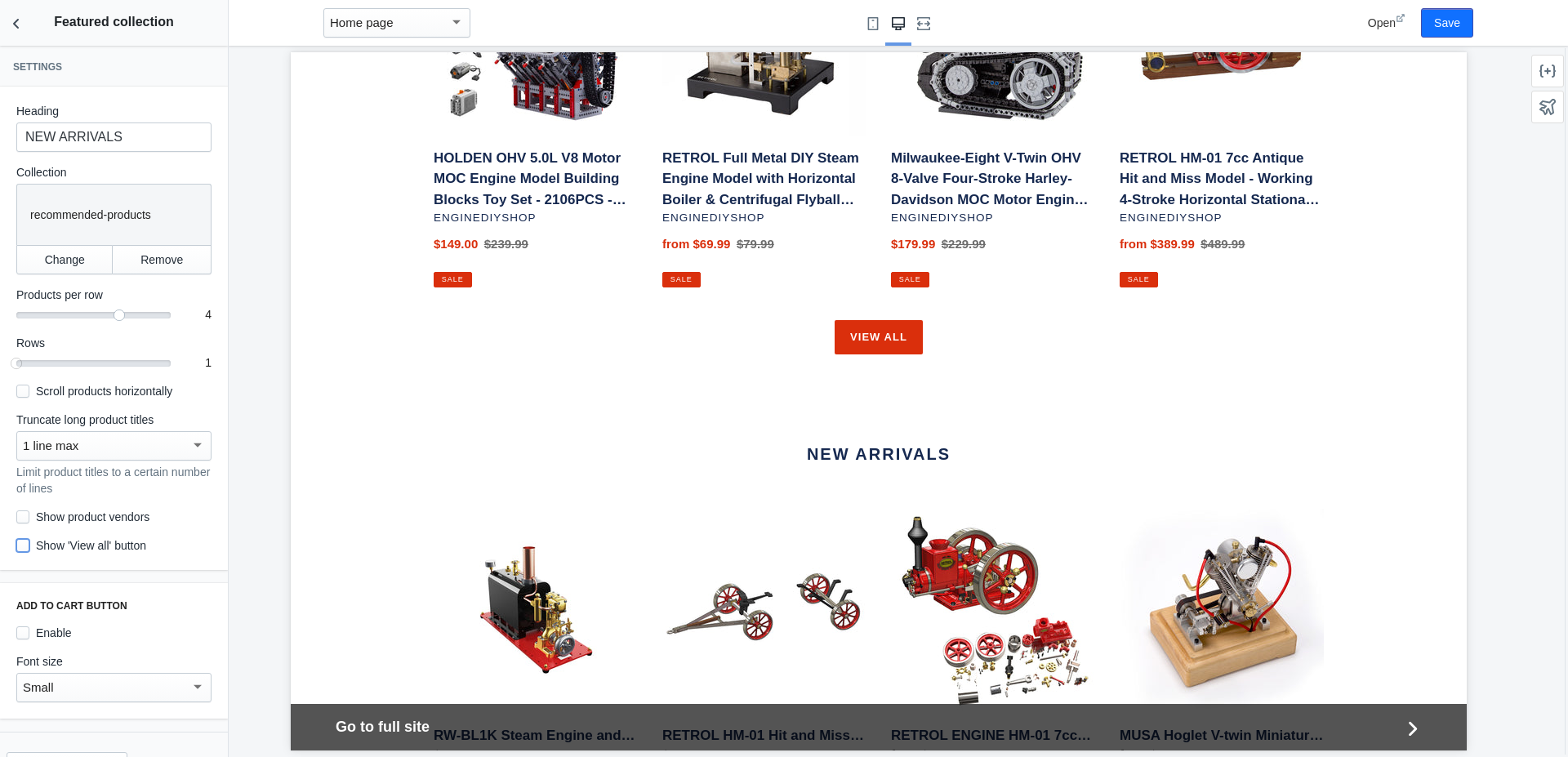
click at [29, 549] on input "Show 'View all' button" at bounding box center [23, 546] width 13 height 13
checkbox input "true"
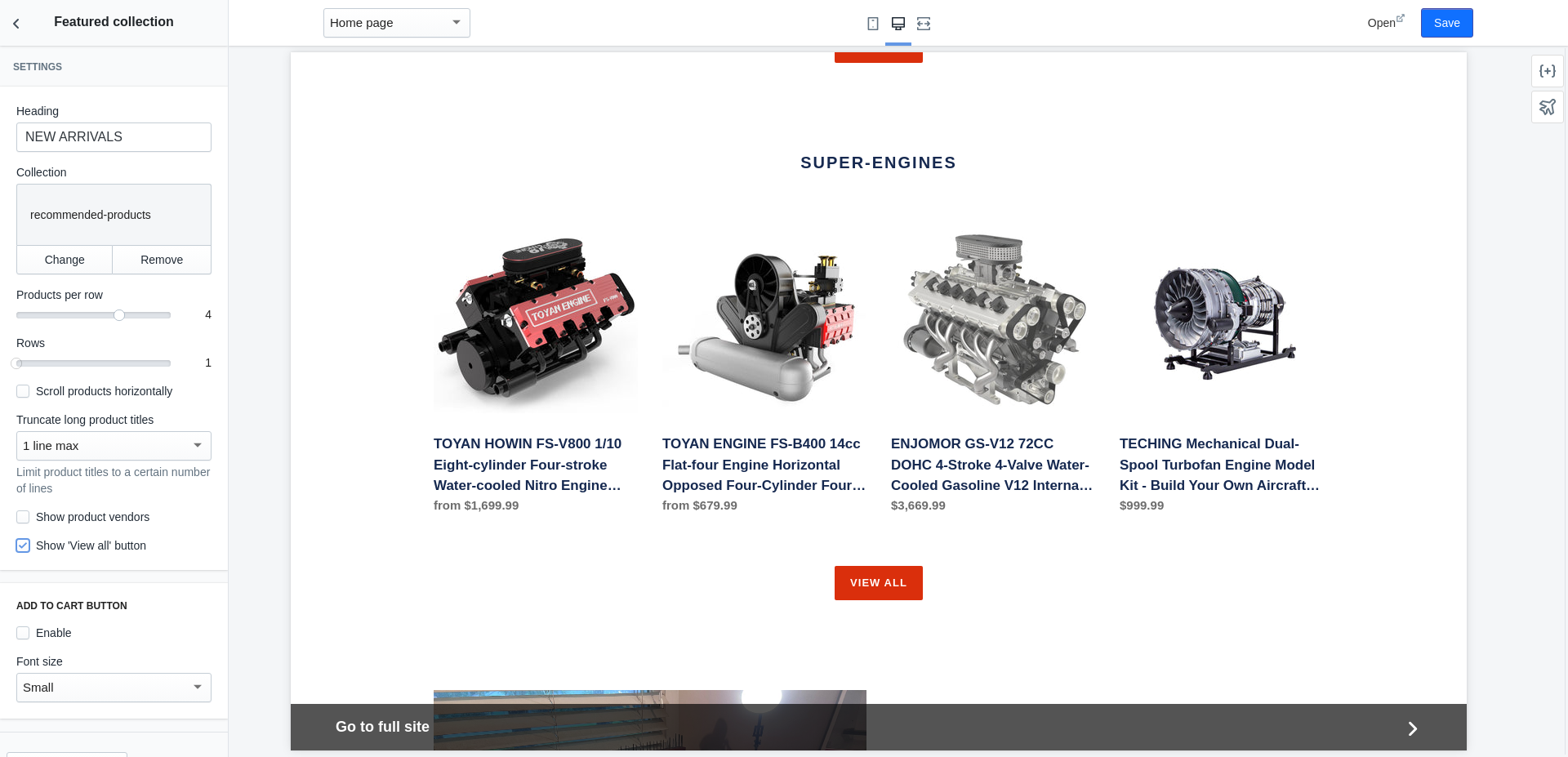
scroll to position [2296, 0]
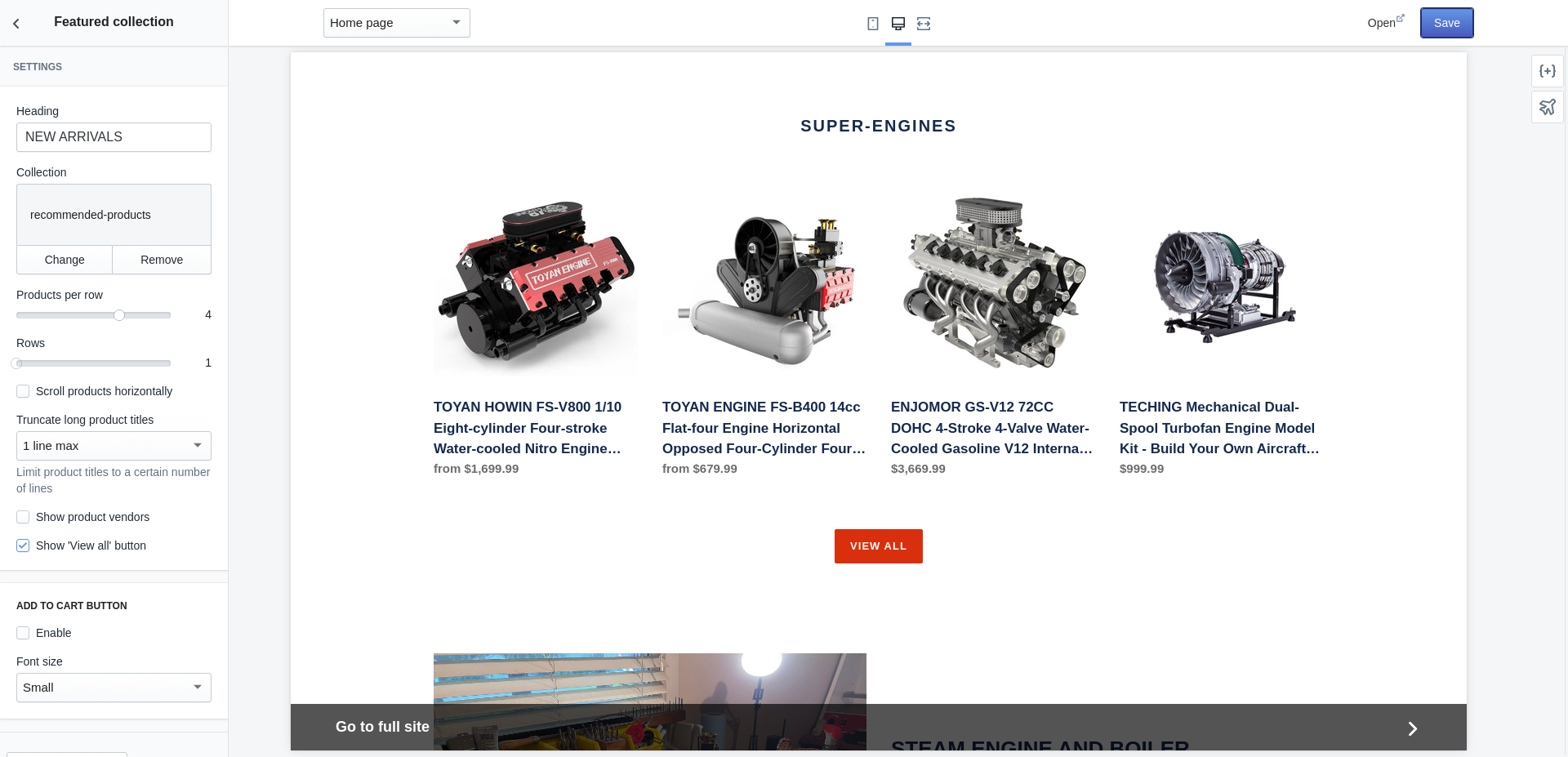
click at [1449, 19] on button "Save" at bounding box center [1446, 23] width 53 height 30
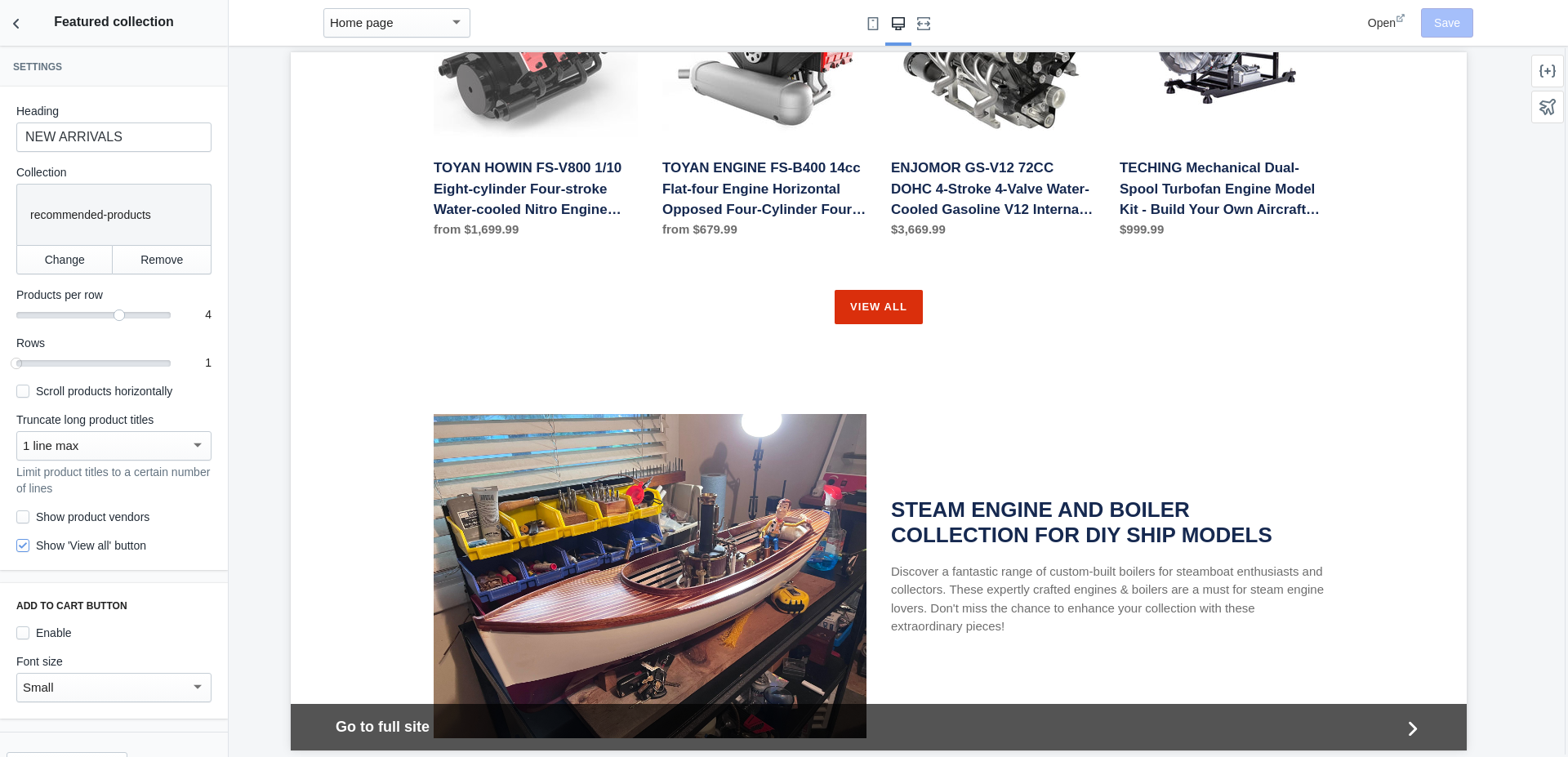
scroll to position [2604, 0]
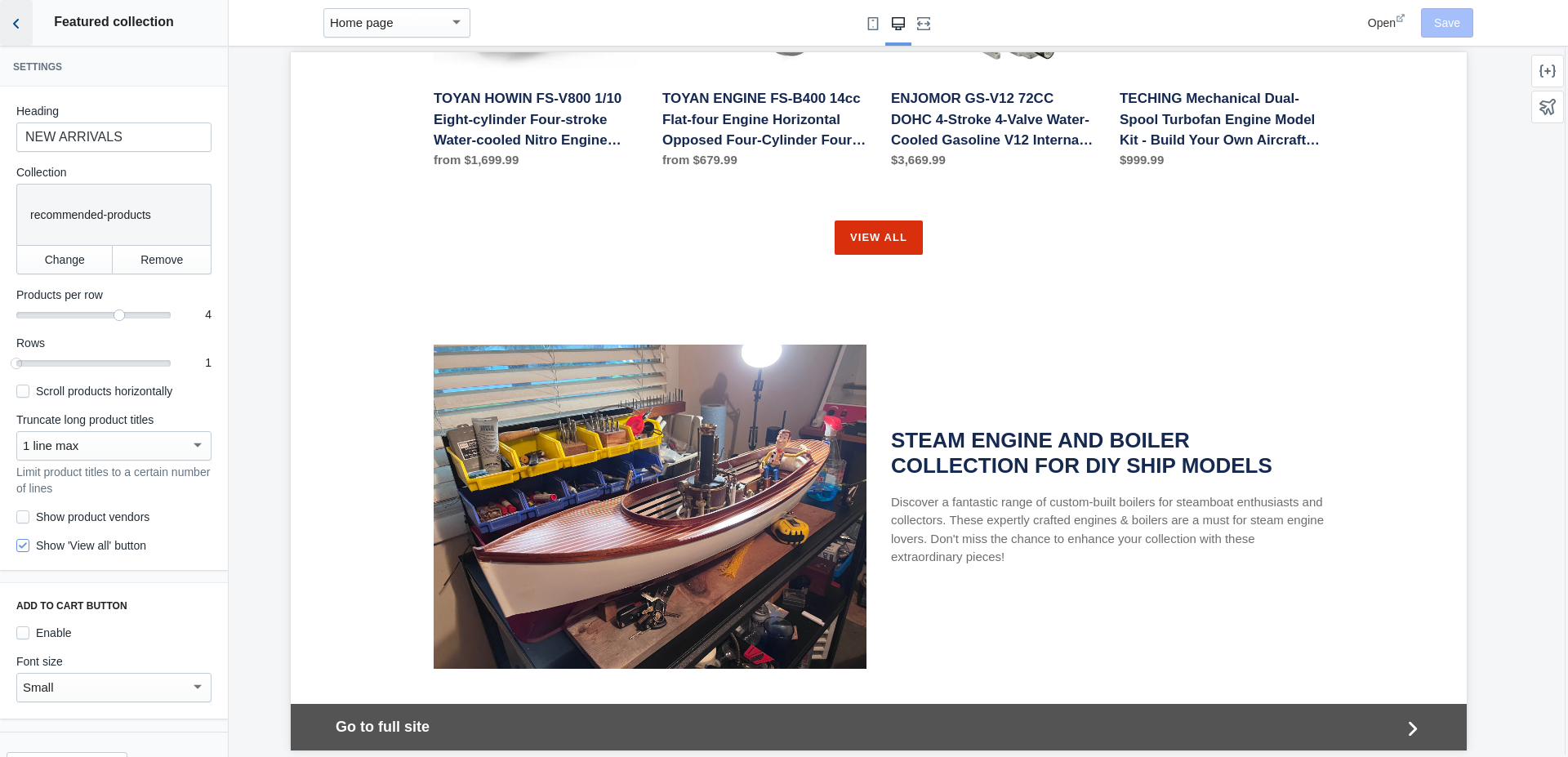
click at [15, 25] on use "Back to sections" at bounding box center [16, 24] width 6 height 10
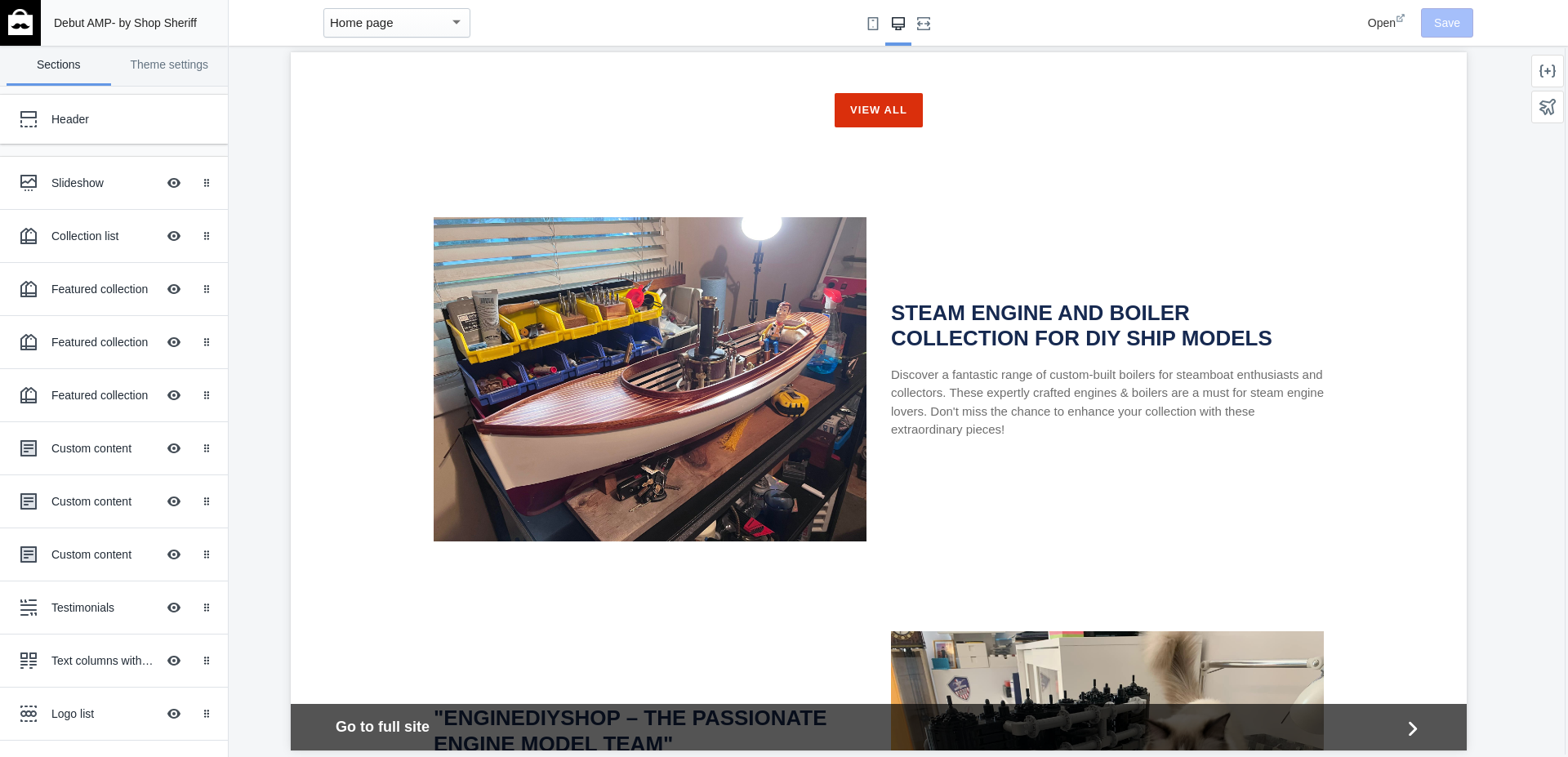
scroll to position [2707, 0]
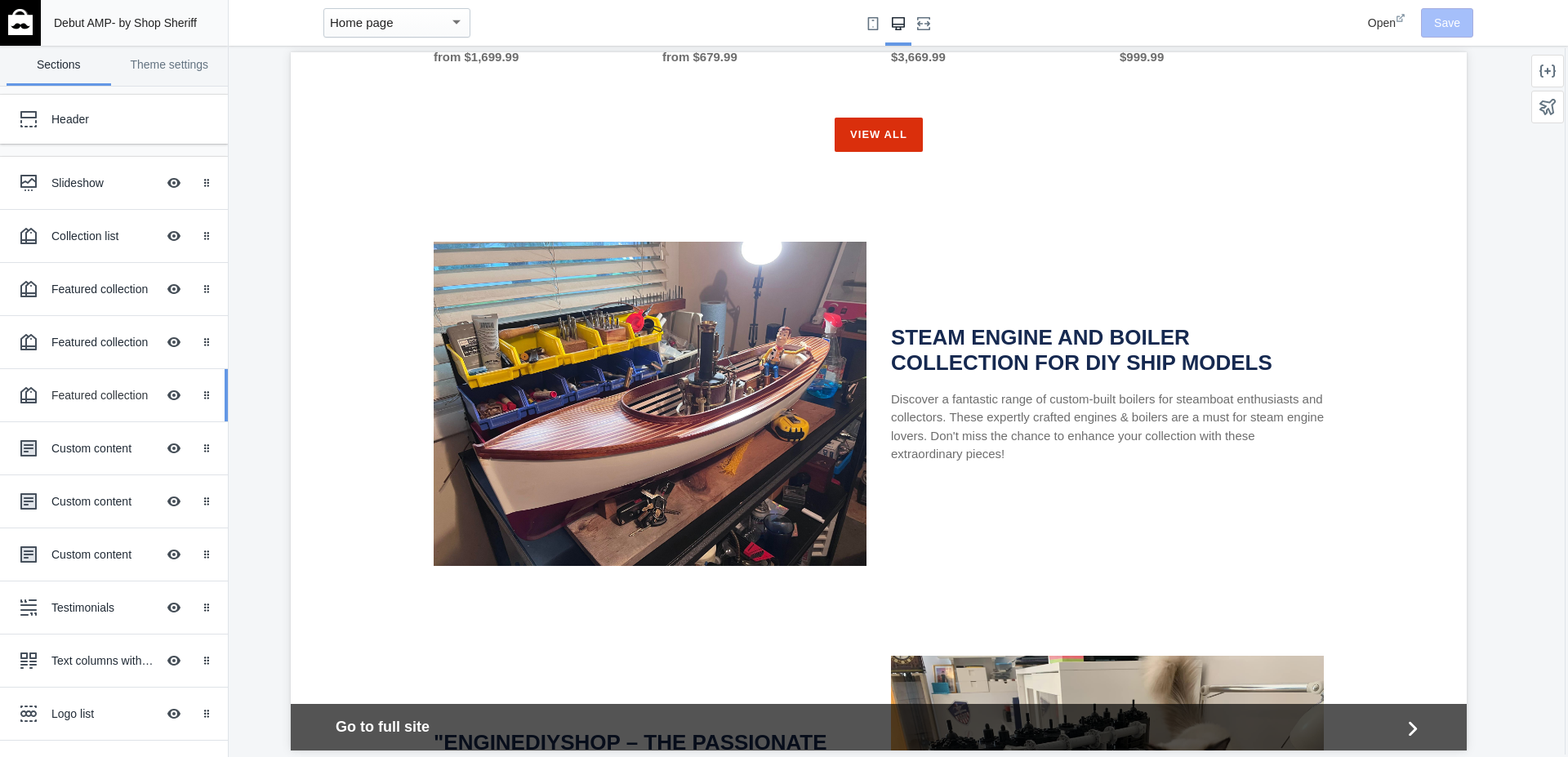
click at [55, 401] on div "Featured collection" at bounding box center [103, 395] width 104 height 16
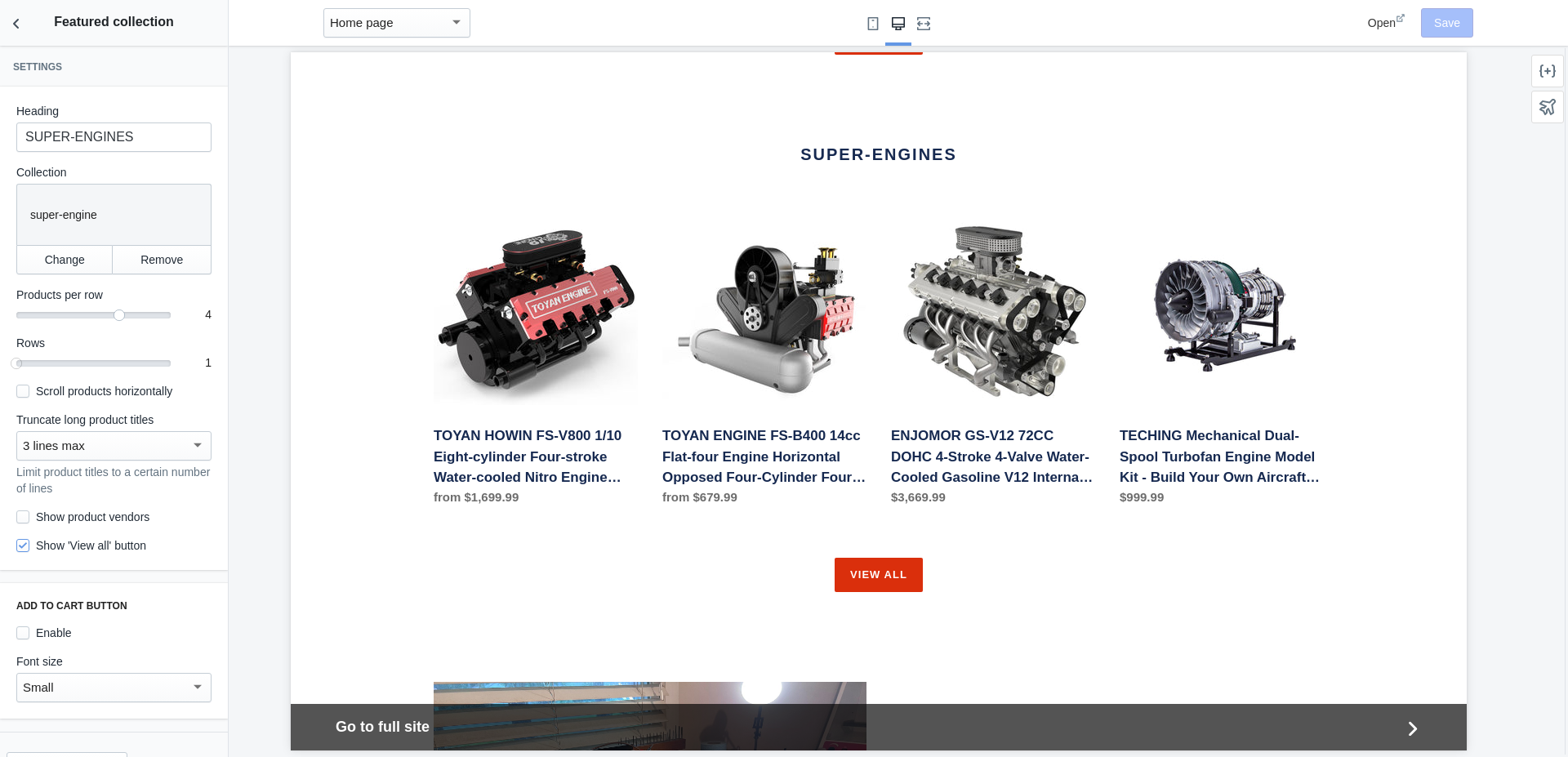
scroll to position [2264, 0]
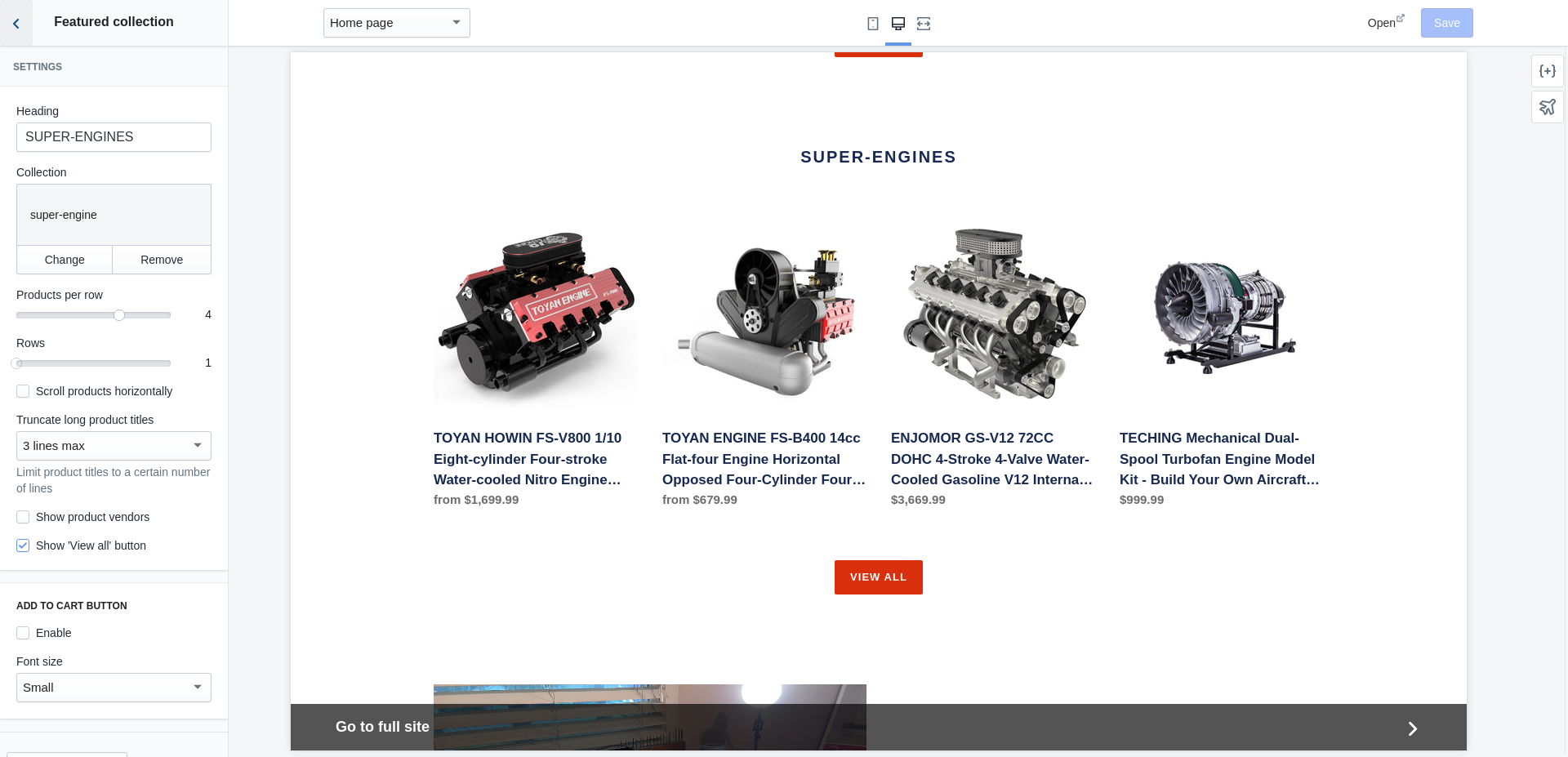
click at [19, 27] on icon "Back to sections" at bounding box center [16, 23] width 16 height 16
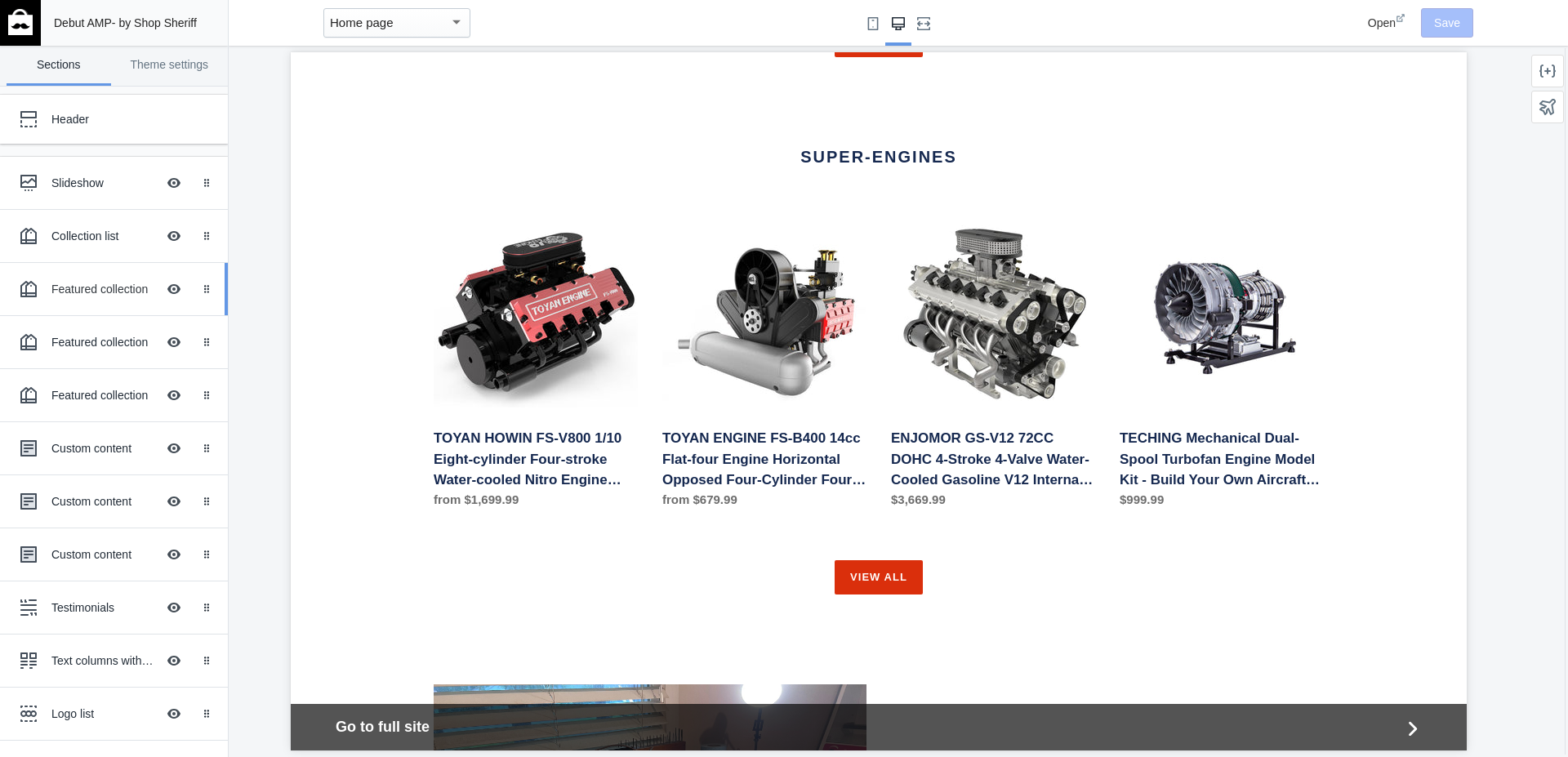
scroll to position [93, 0]
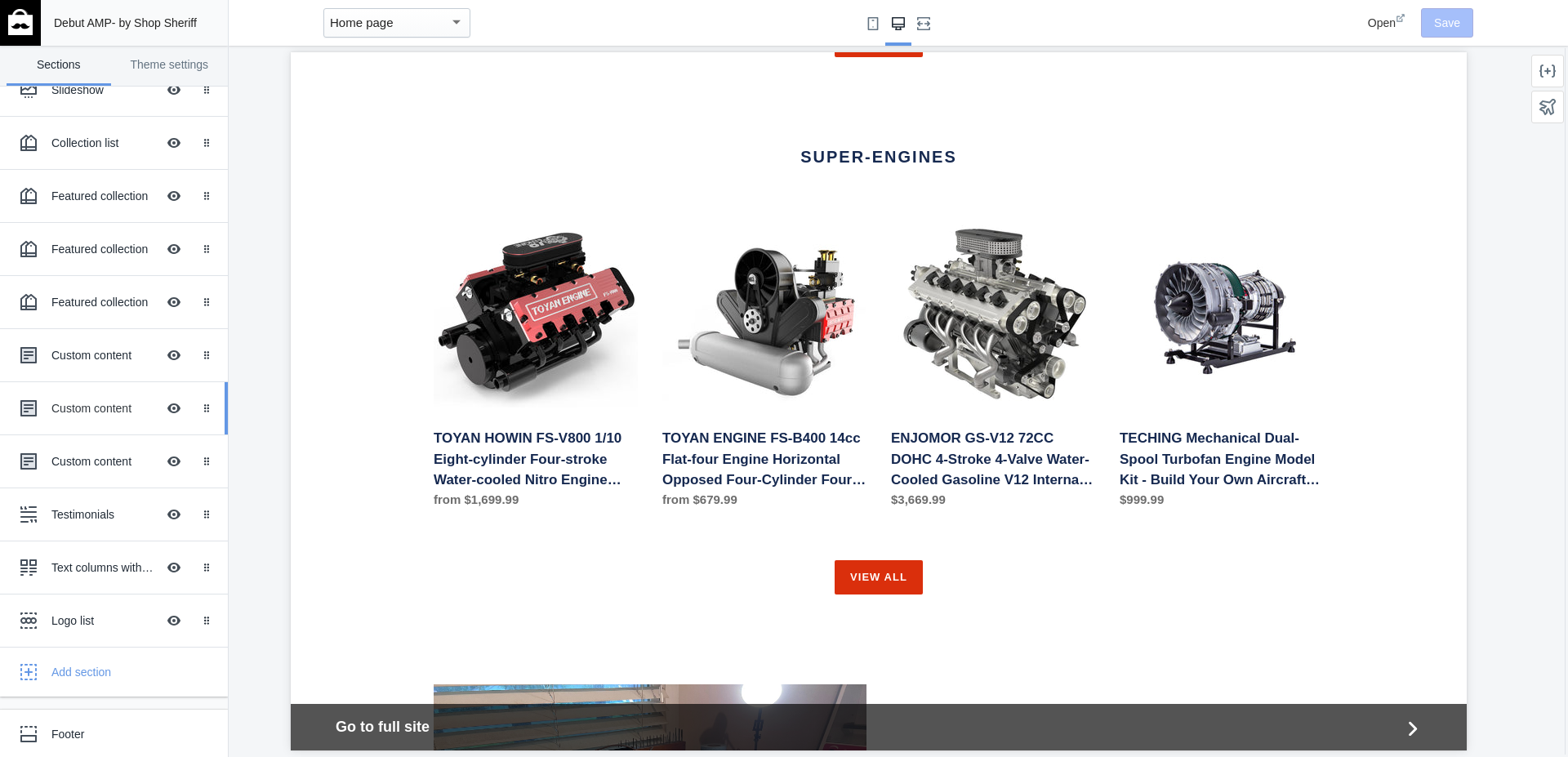
click at [66, 398] on div "Custom content Hide Image with text overlay" at bounding box center [102, 409] width 180 height 36
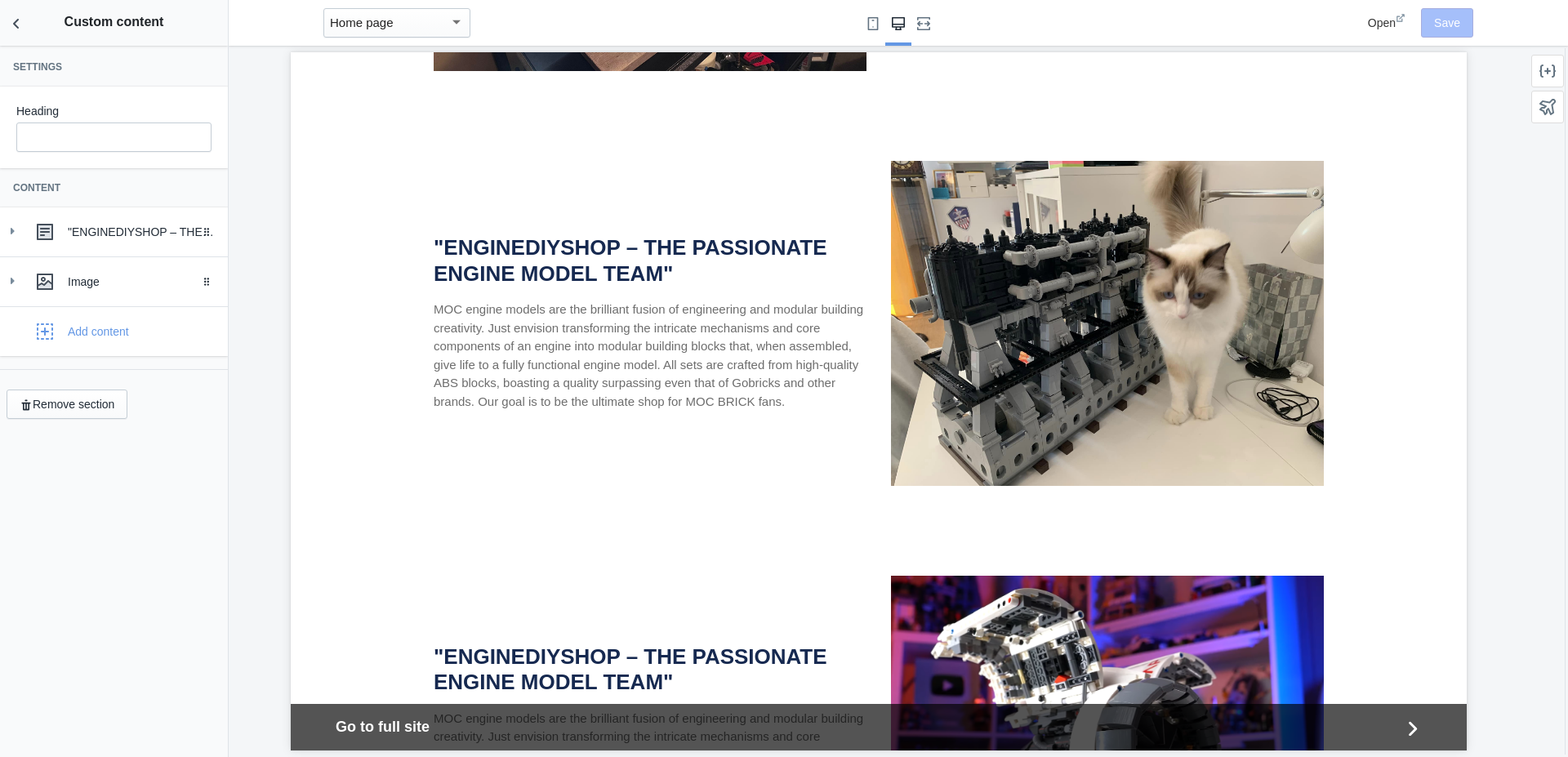
scroll to position [3204, 0]
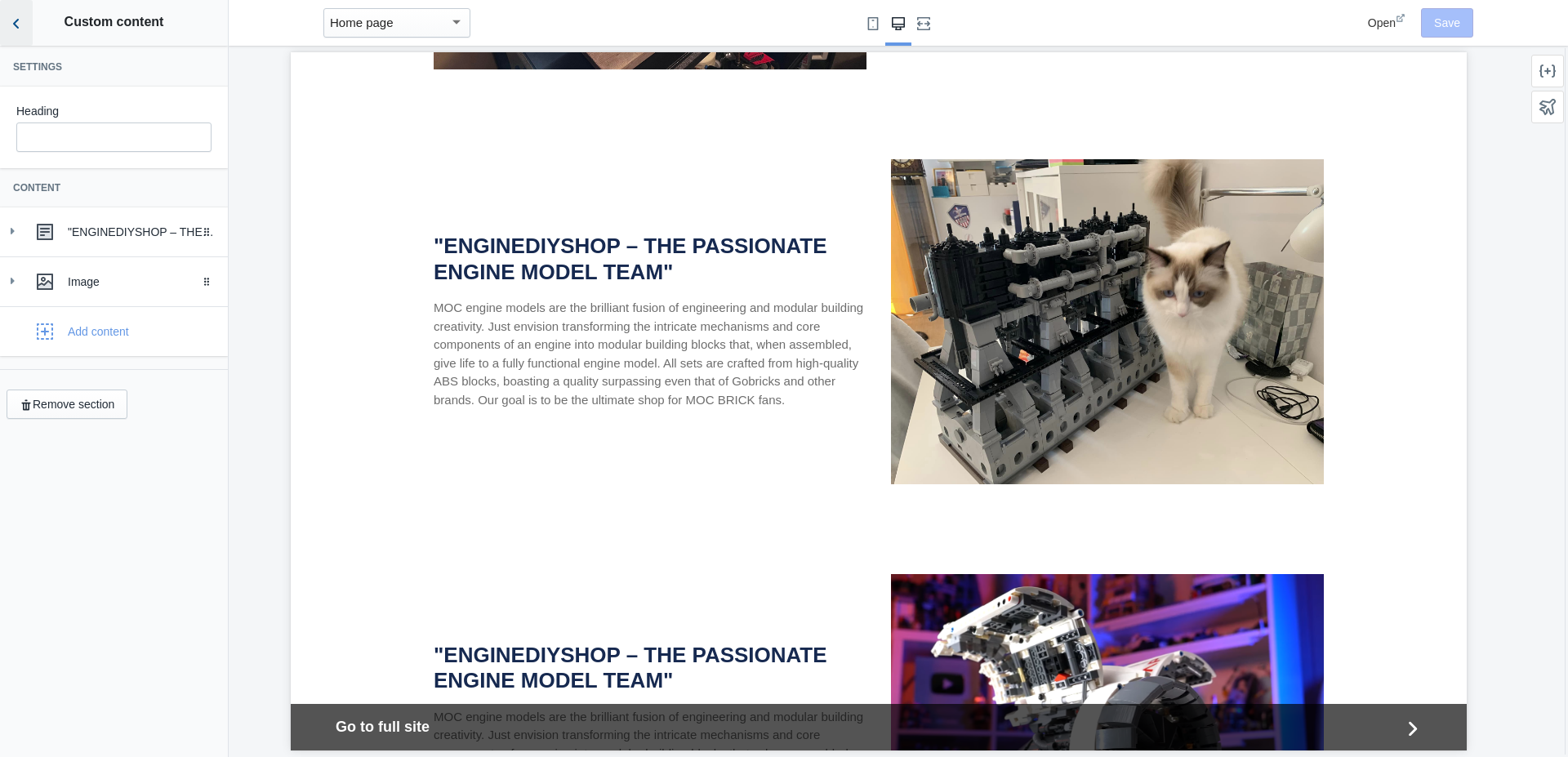
click at [16, 25] on use "Back to sections" at bounding box center [16, 24] width 6 height 10
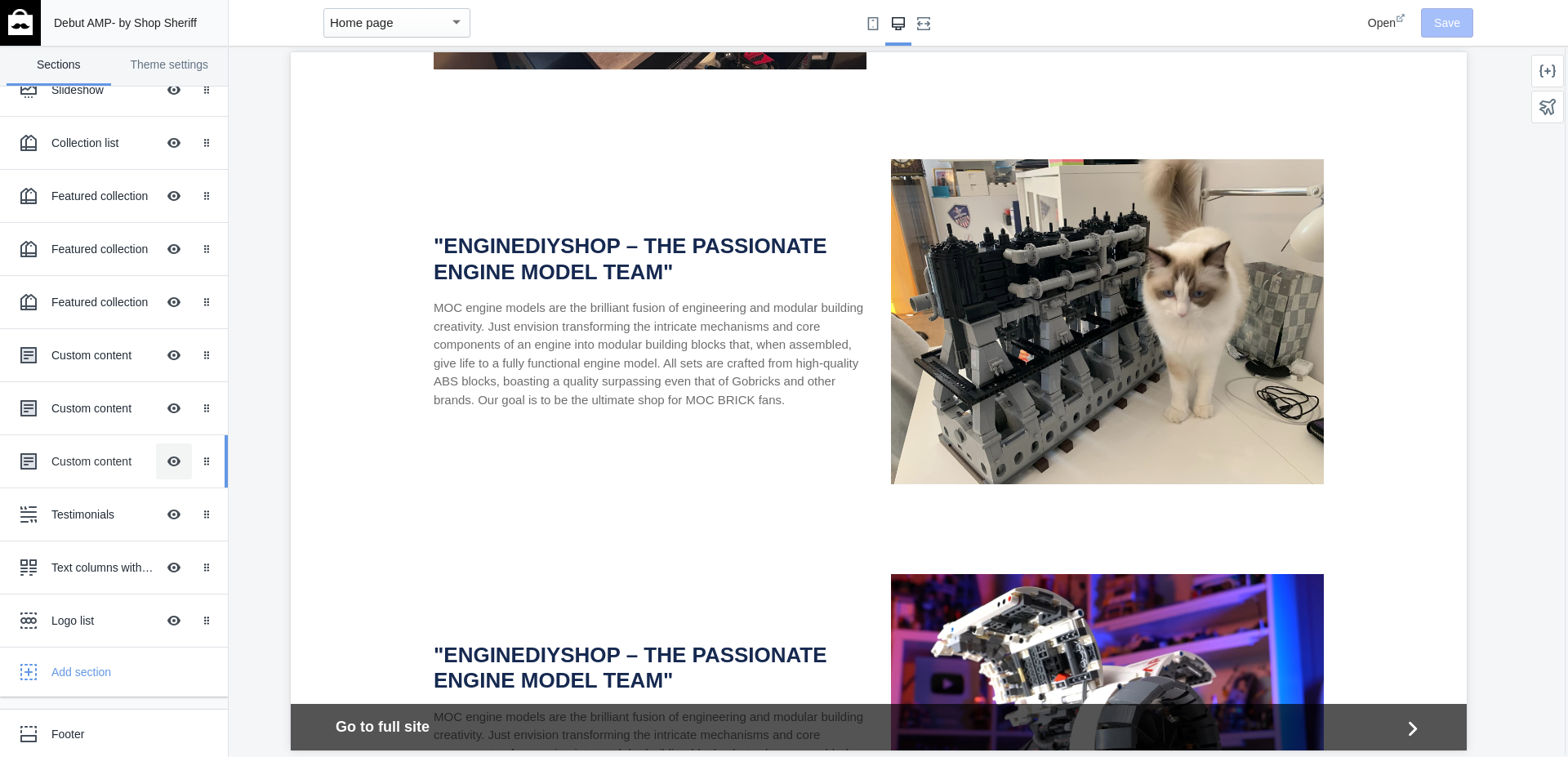
click at [164, 466] on button "Hide Image with text overlay" at bounding box center [174, 462] width 36 height 36
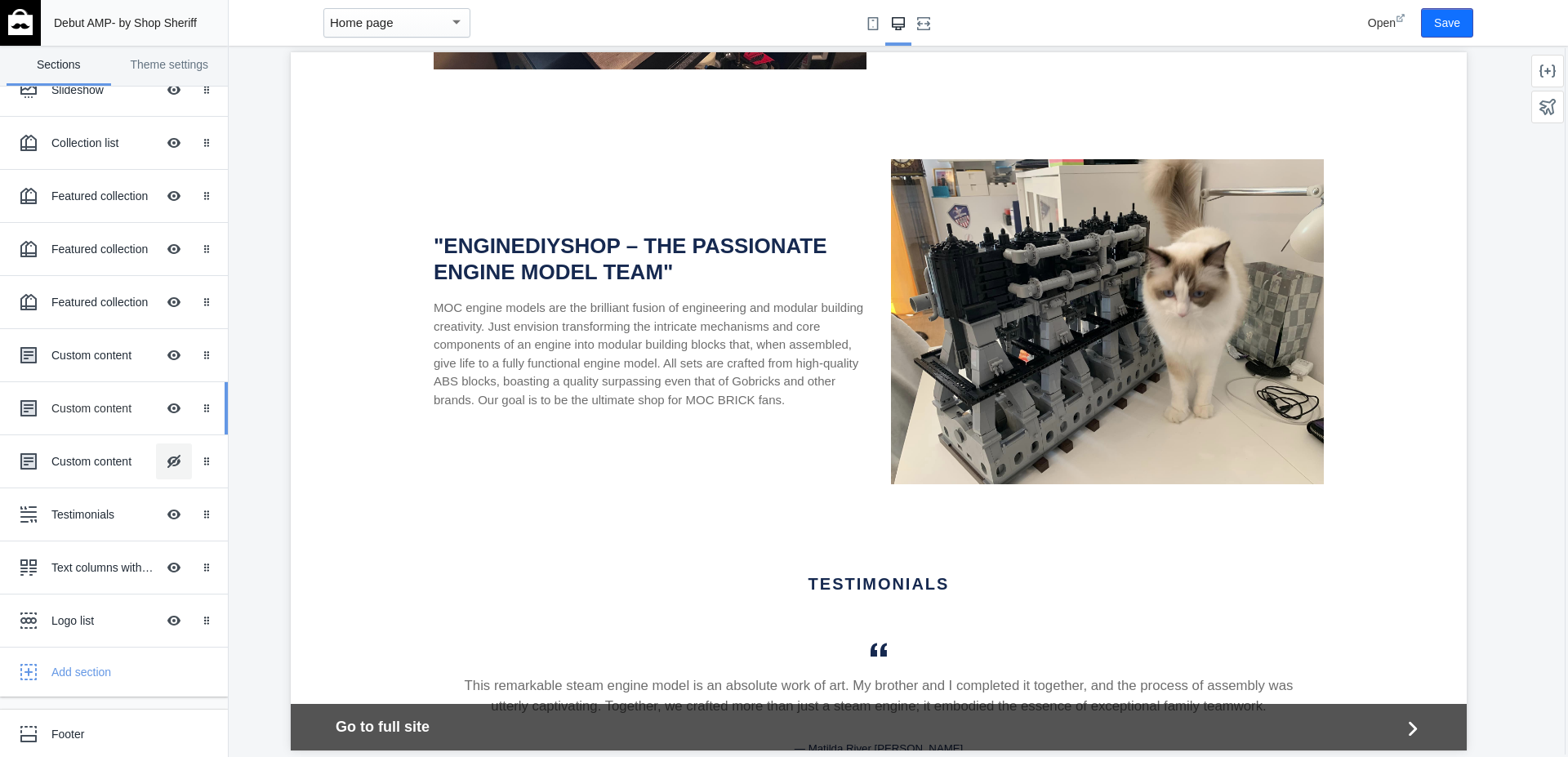
scroll to position [93, 0]
click at [157, 407] on button "Hide Image with text overlay" at bounding box center [174, 409] width 36 height 36
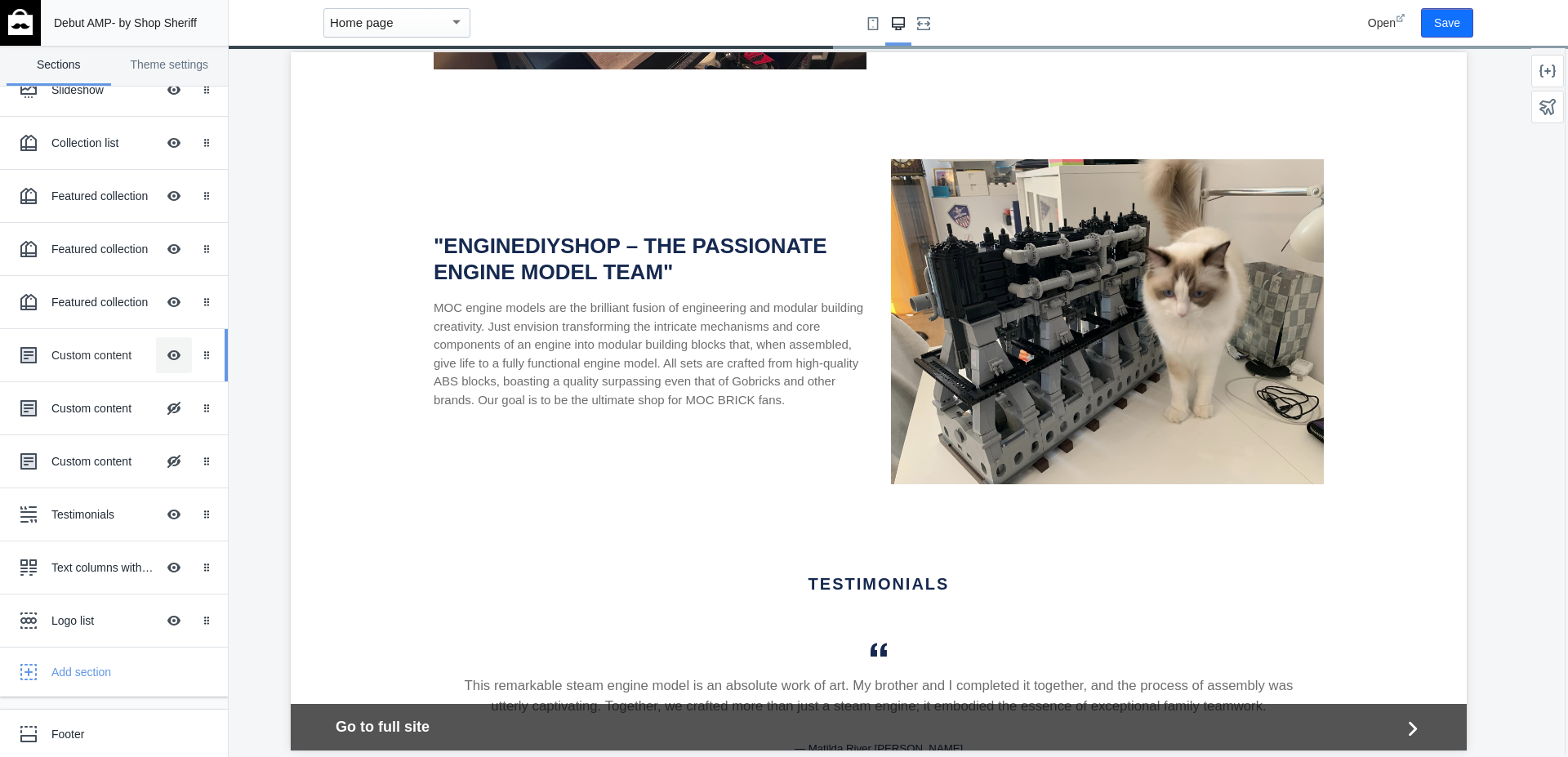
click at [156, 356] on button "Hide Image with text overlay" at bounding box center [174, 356] width 36 height 36
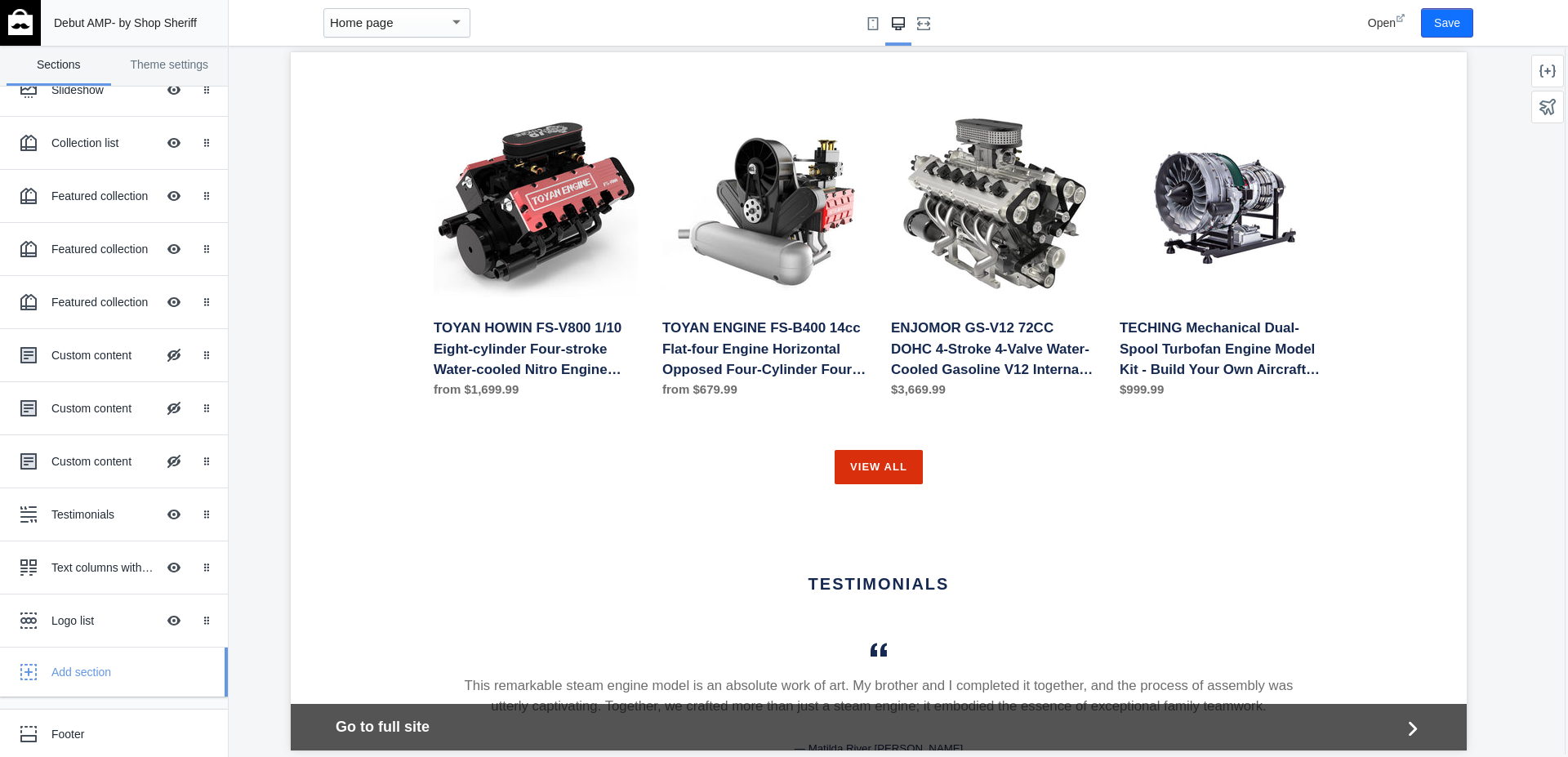
click at [71, 674] on div "Add section" at bounding box center [133, 672] width 164 height 16
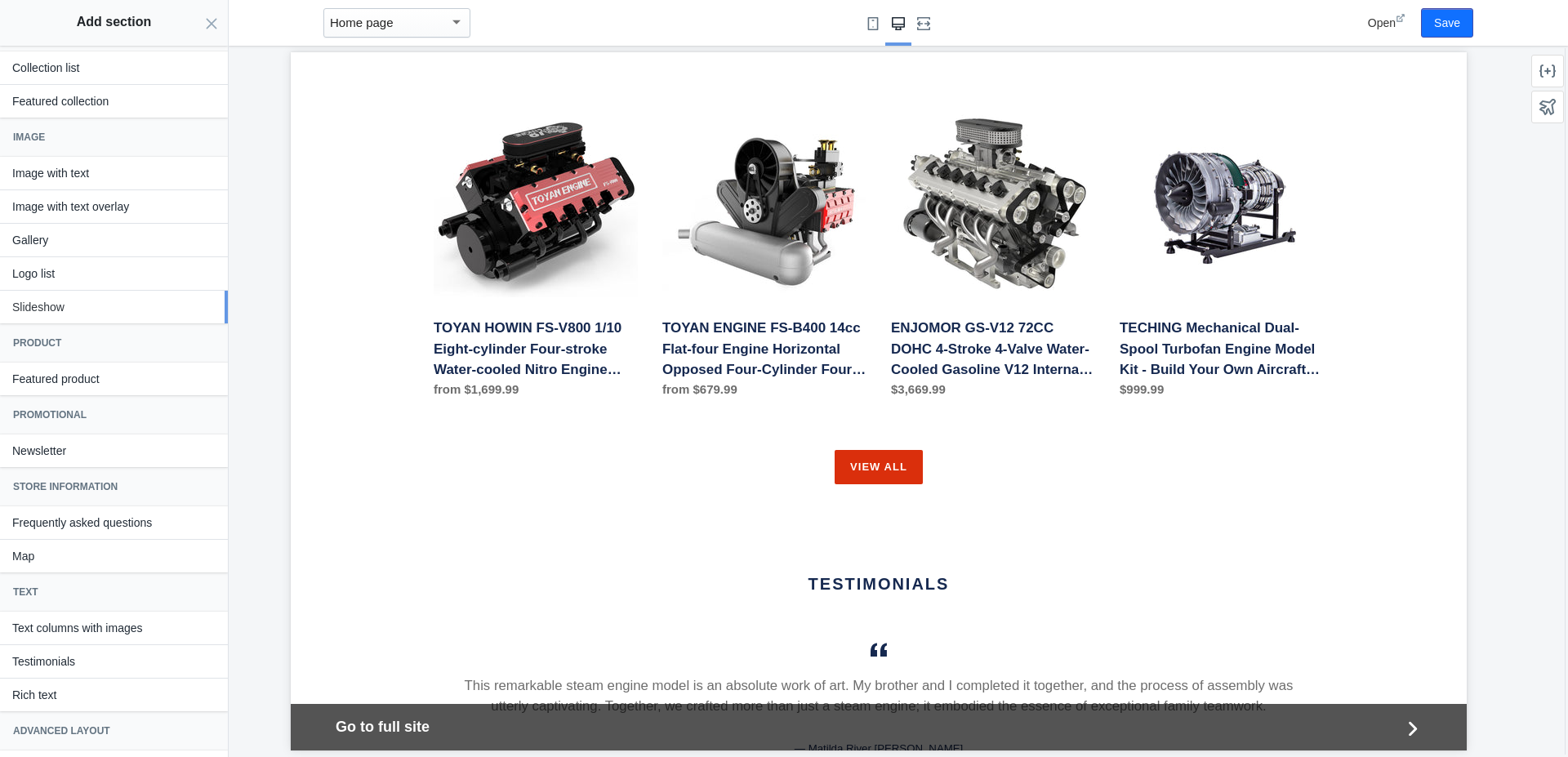
scroll to position [141, 0]
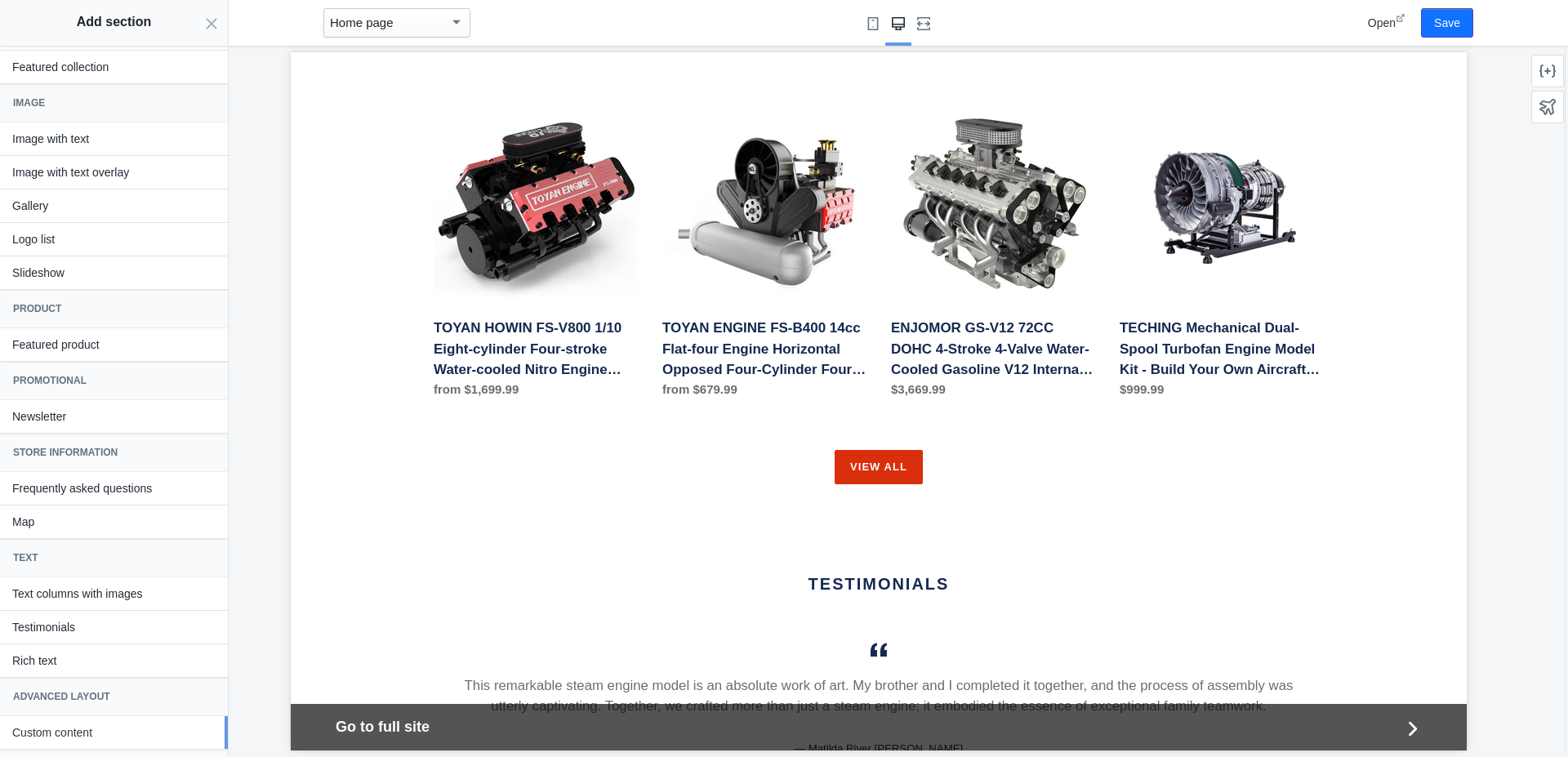
click at [65, 729] on button "Custom content" at bounding box center [114, 733] width 228 height 33
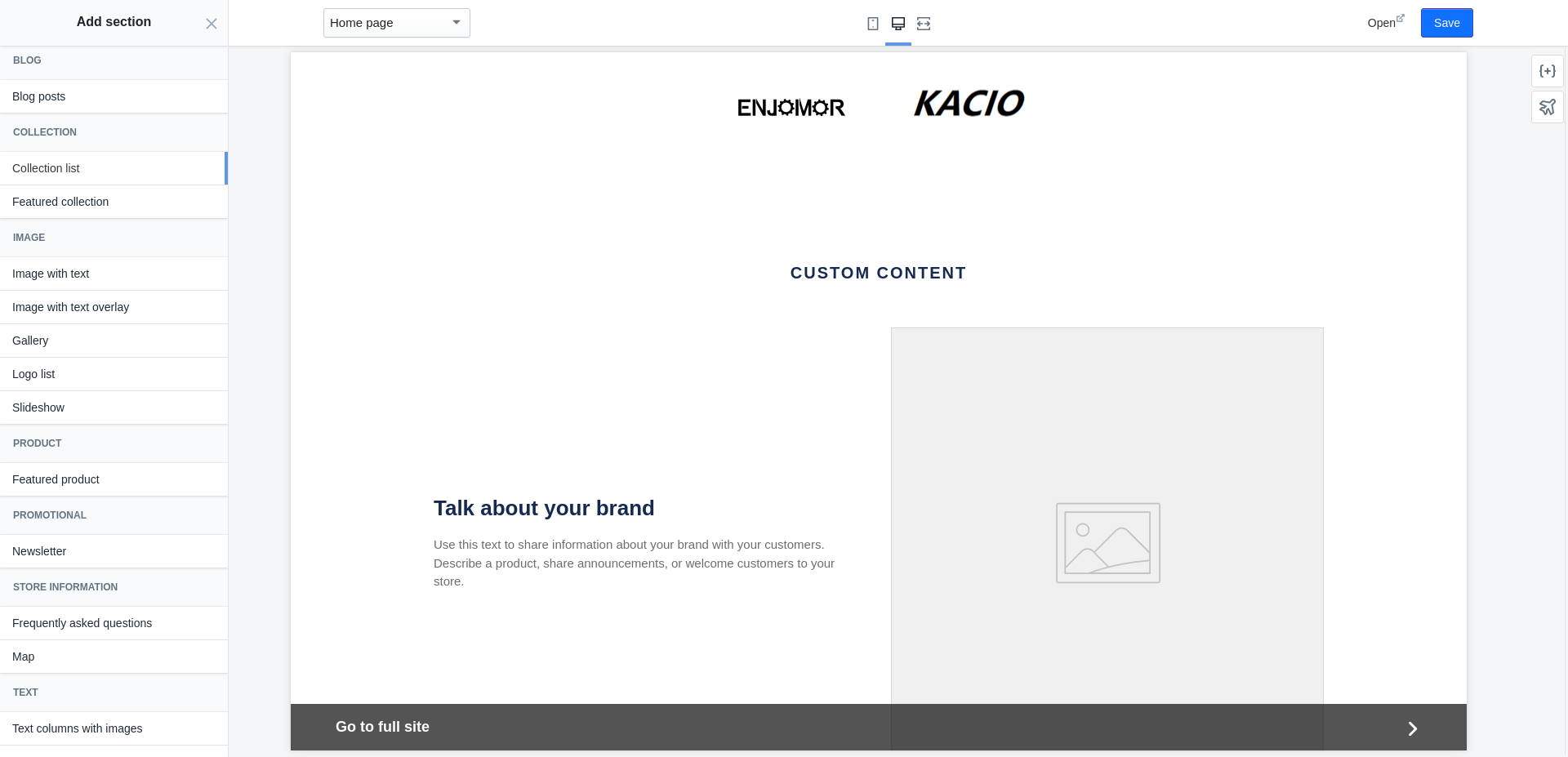
scroll to position [0, 0]
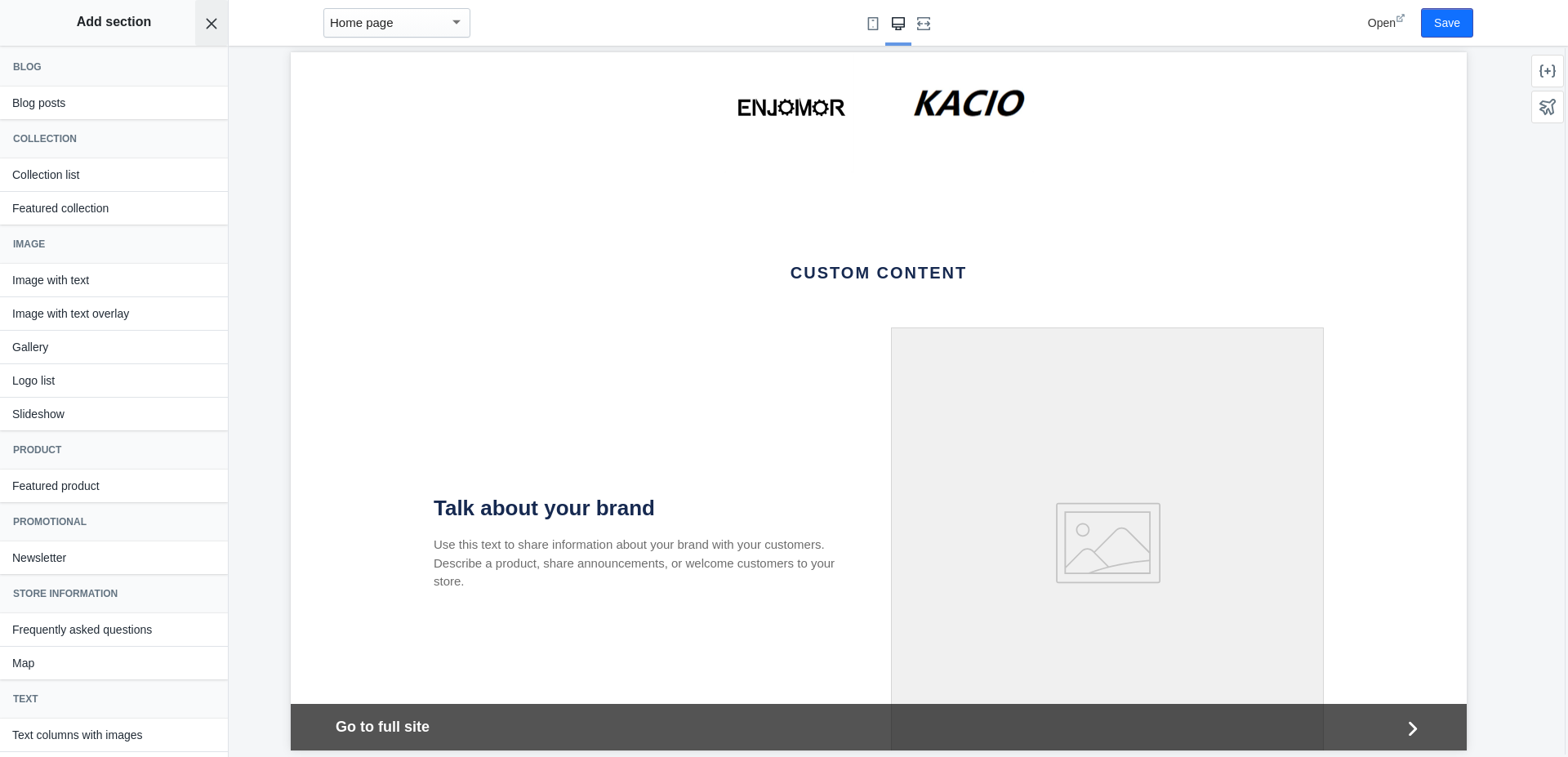
click at [209, 19] on icon "Close panel" at bounding box center [212, 24] width 13 height 13
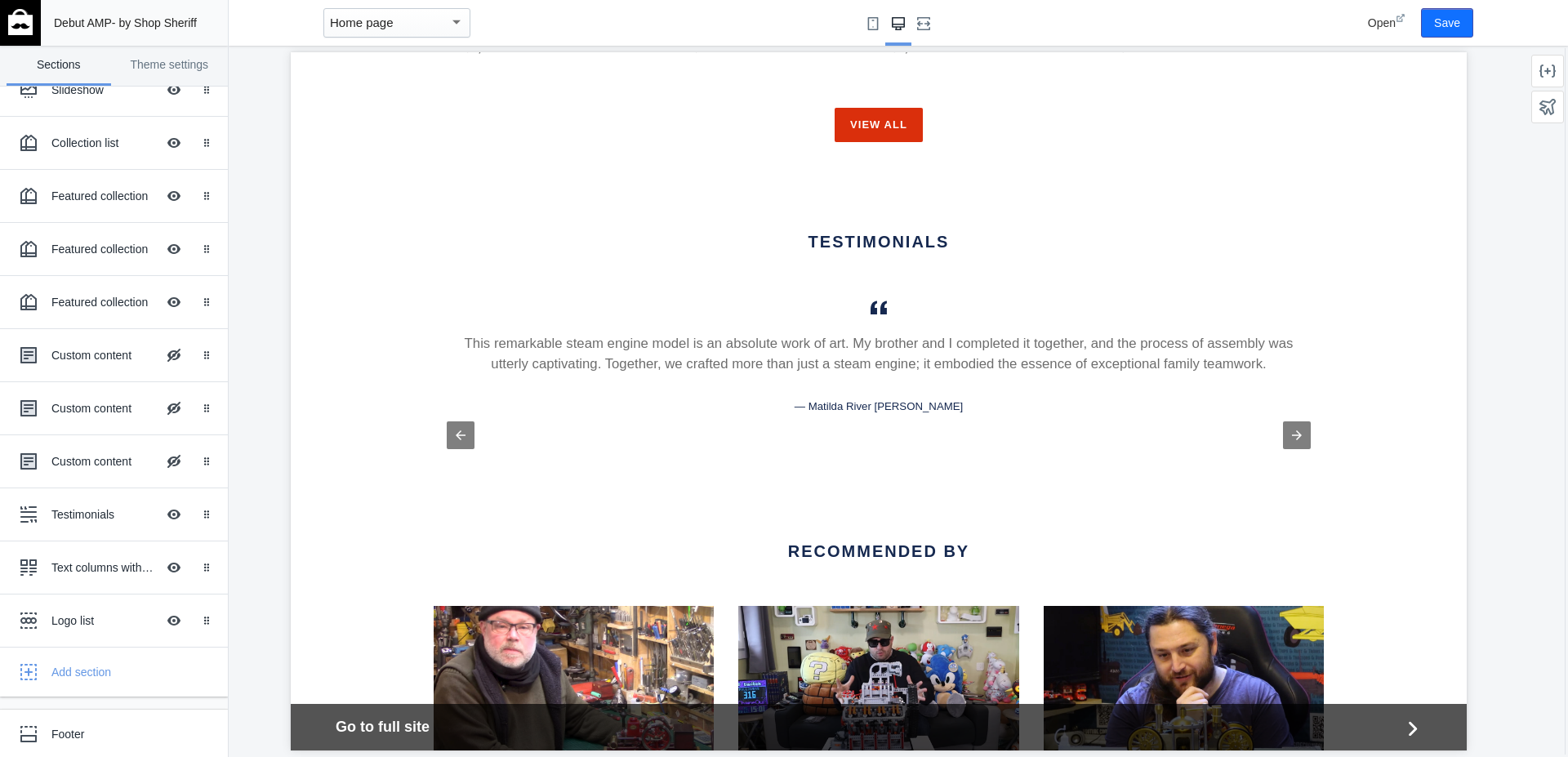
scroll to position [2686, 0]
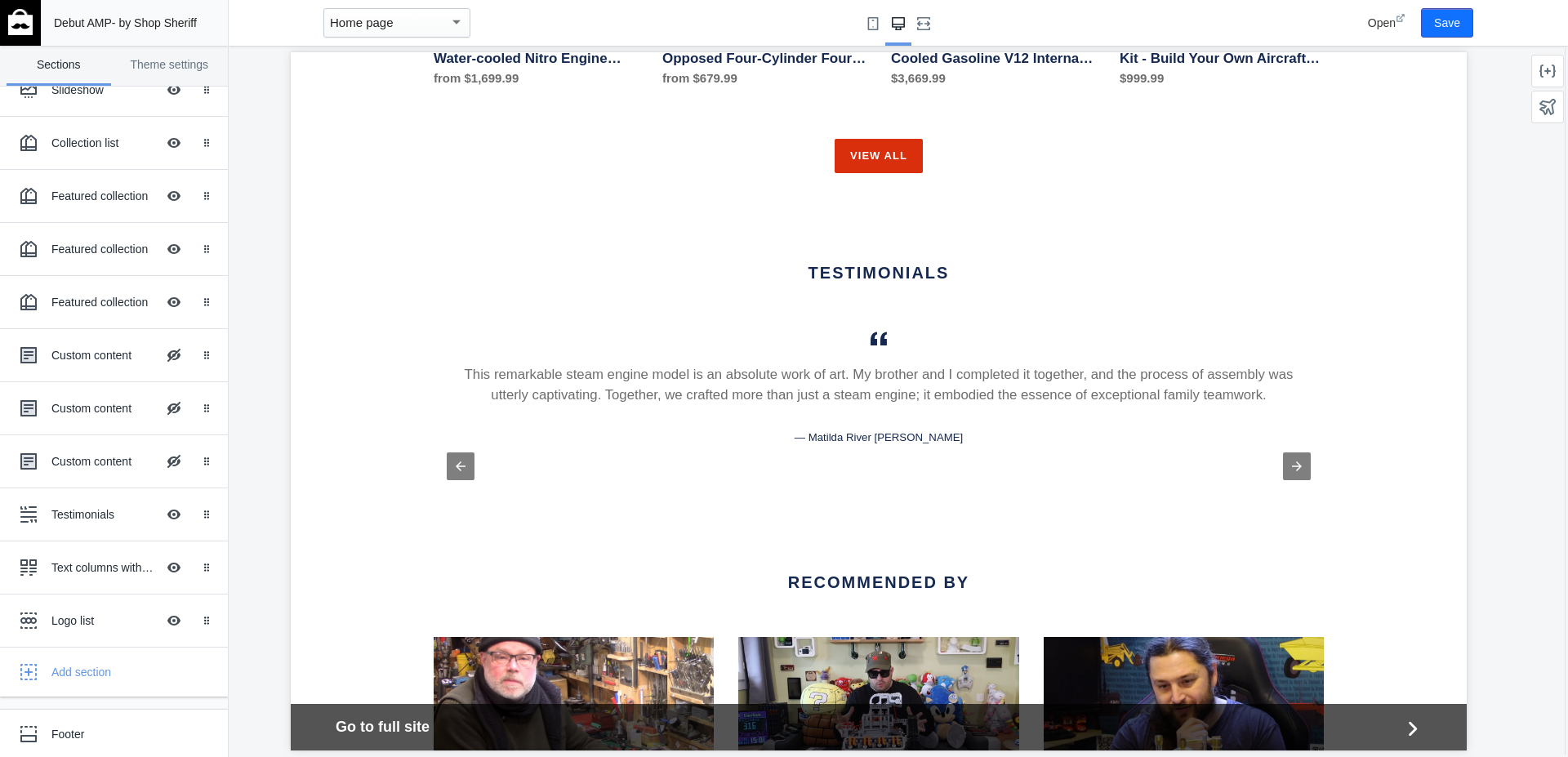
click at [821, 328] on div "This remarkable steam engine model is an absolute work of art. My brother and I…" at bounding box center [878, 405] width 866 height 155
click at [849, 264] on h2 "Testimonials" at bounding box center [878, 273] width 890 height 19
click at [845, 264] on h2 "Testimonials" at bounding box center [878, 273] width 890 height 19
click at [73, 509] on div "Testimonials" at bounding box center [103, 515] width 104 height 16
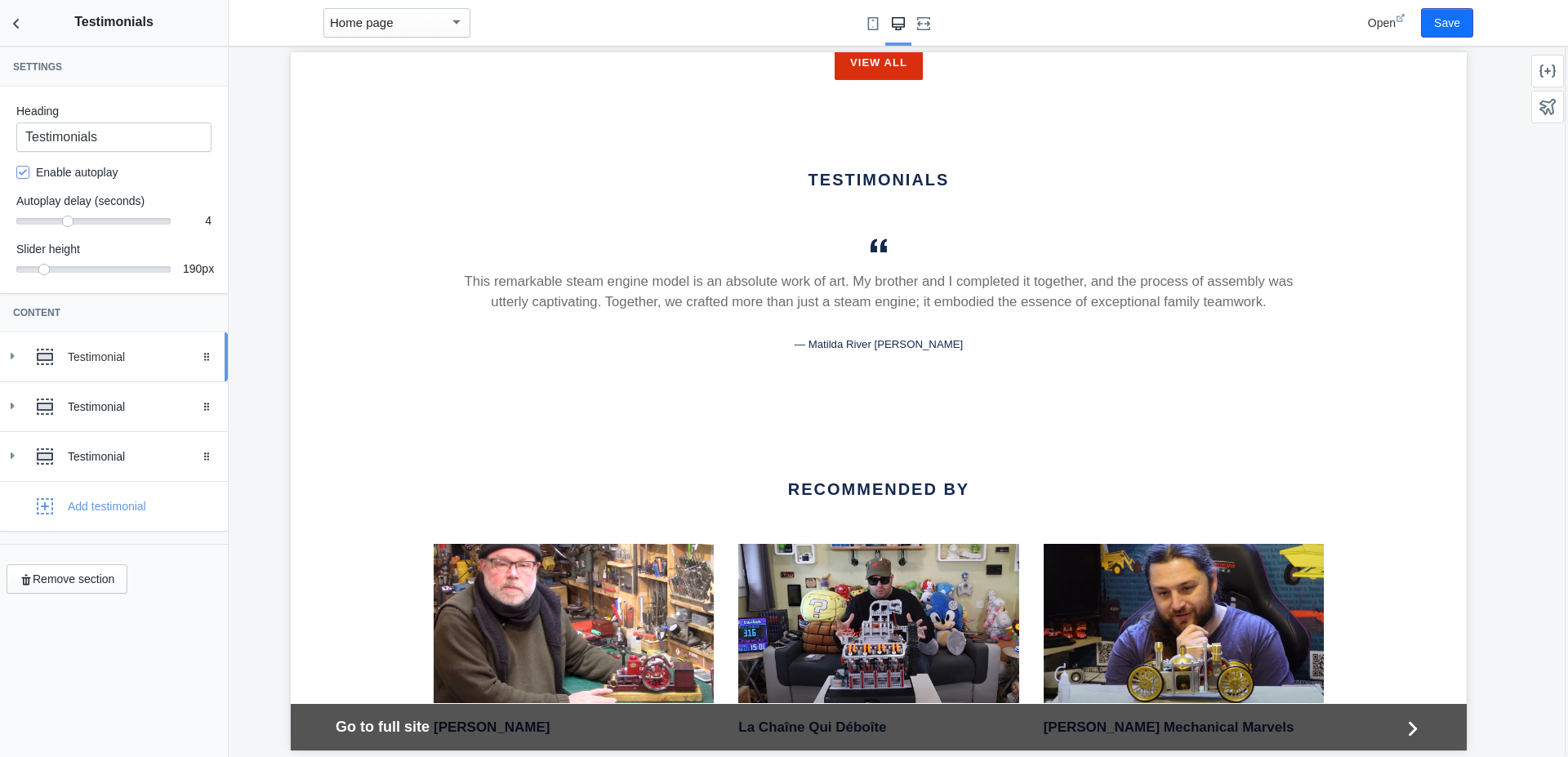
scroll to position [2788, 0]
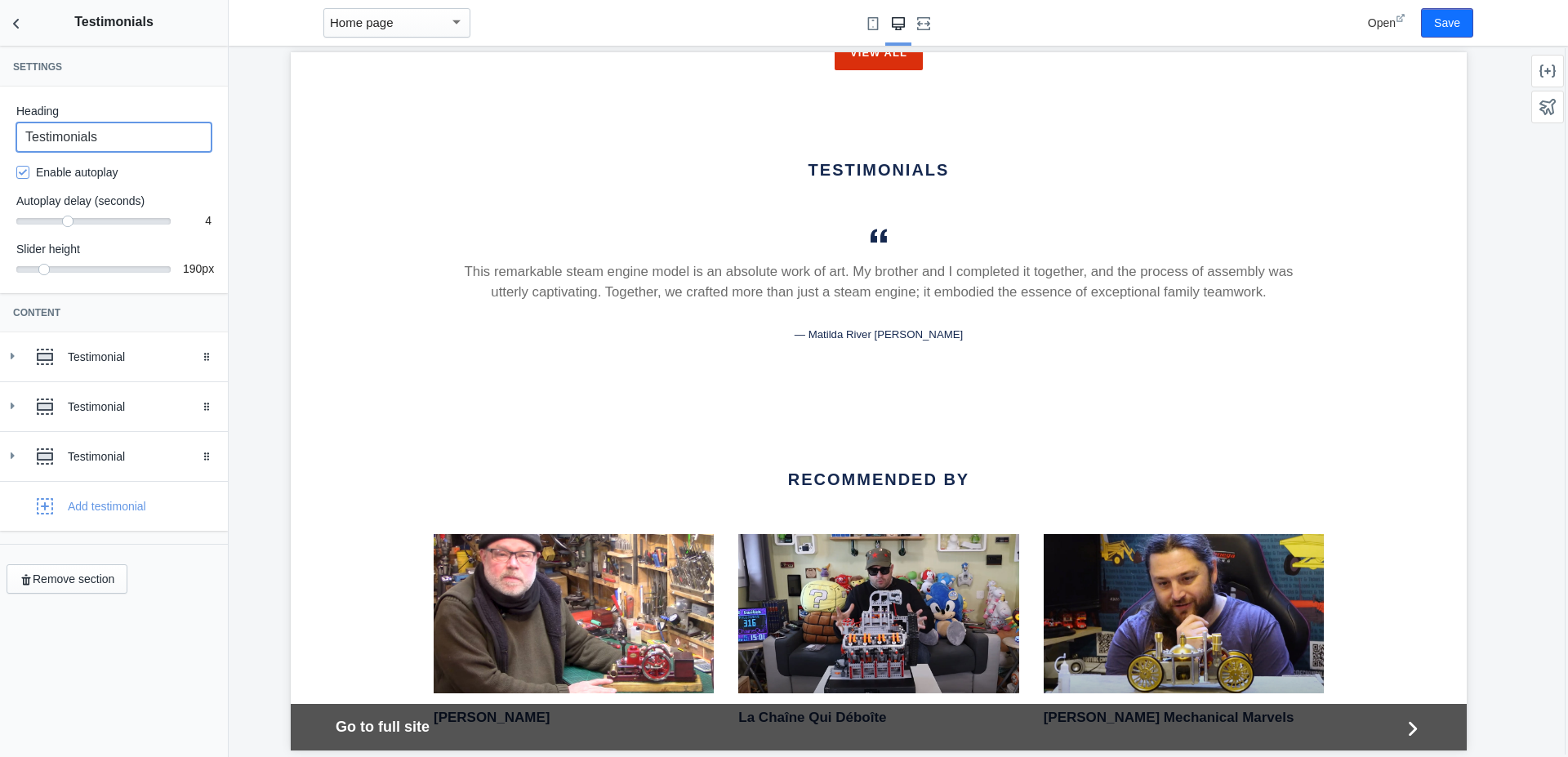
click at [116, 138] on input "Testimonials" at bounding box center [114, 137] width 195 height 30
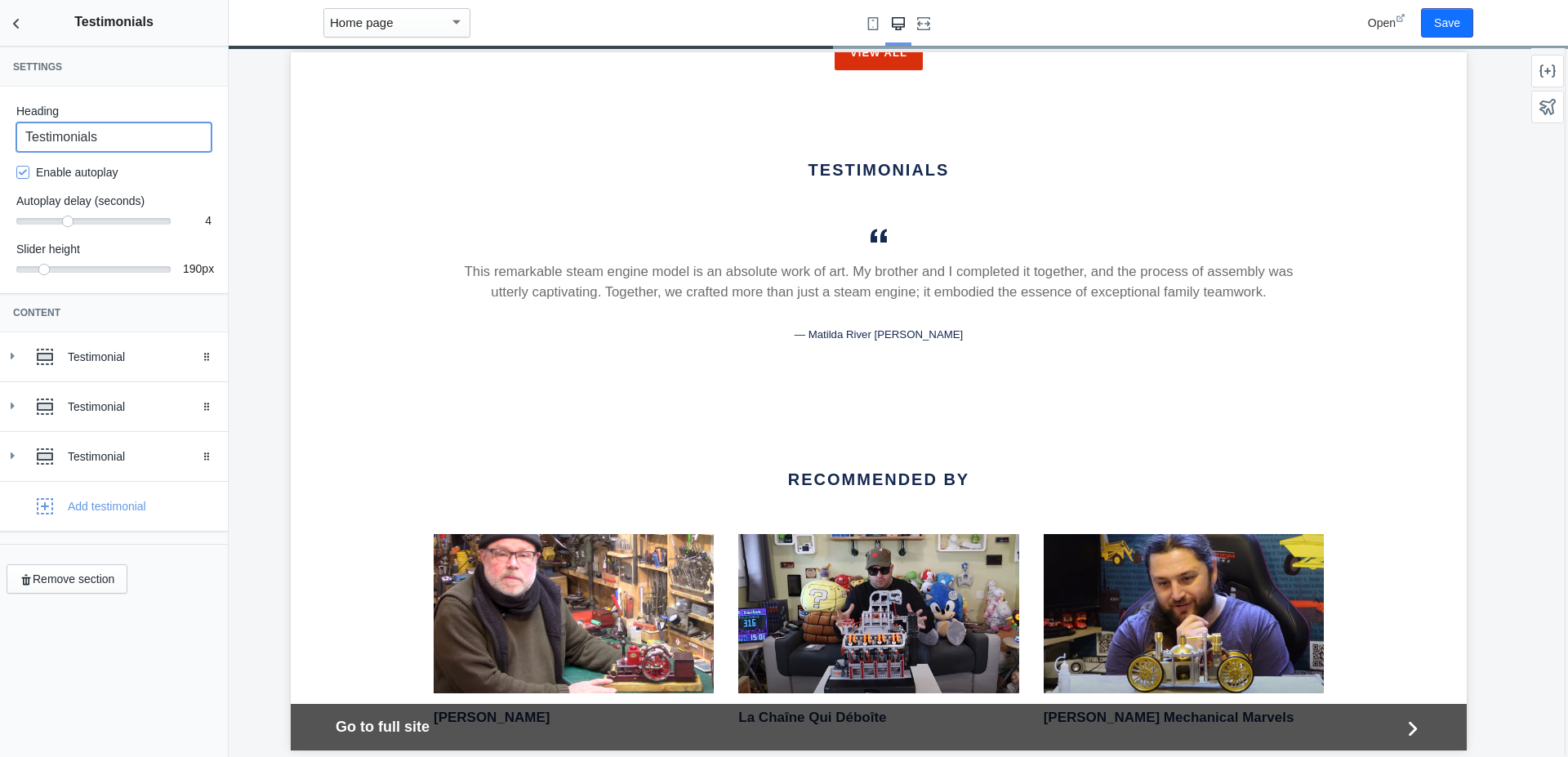
paste input "Reviews by Top Influencer"
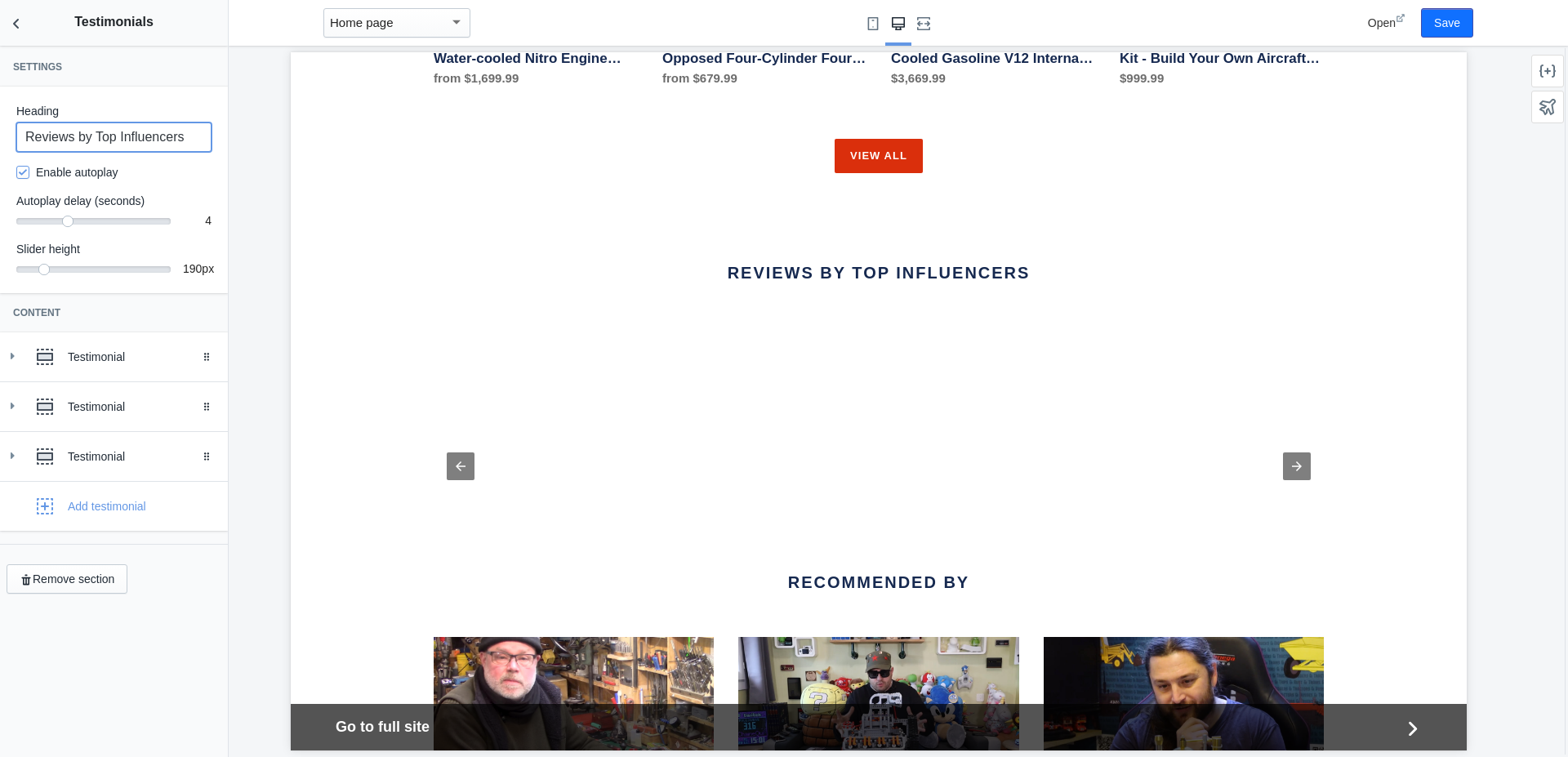
scroll to position [0, 1780]
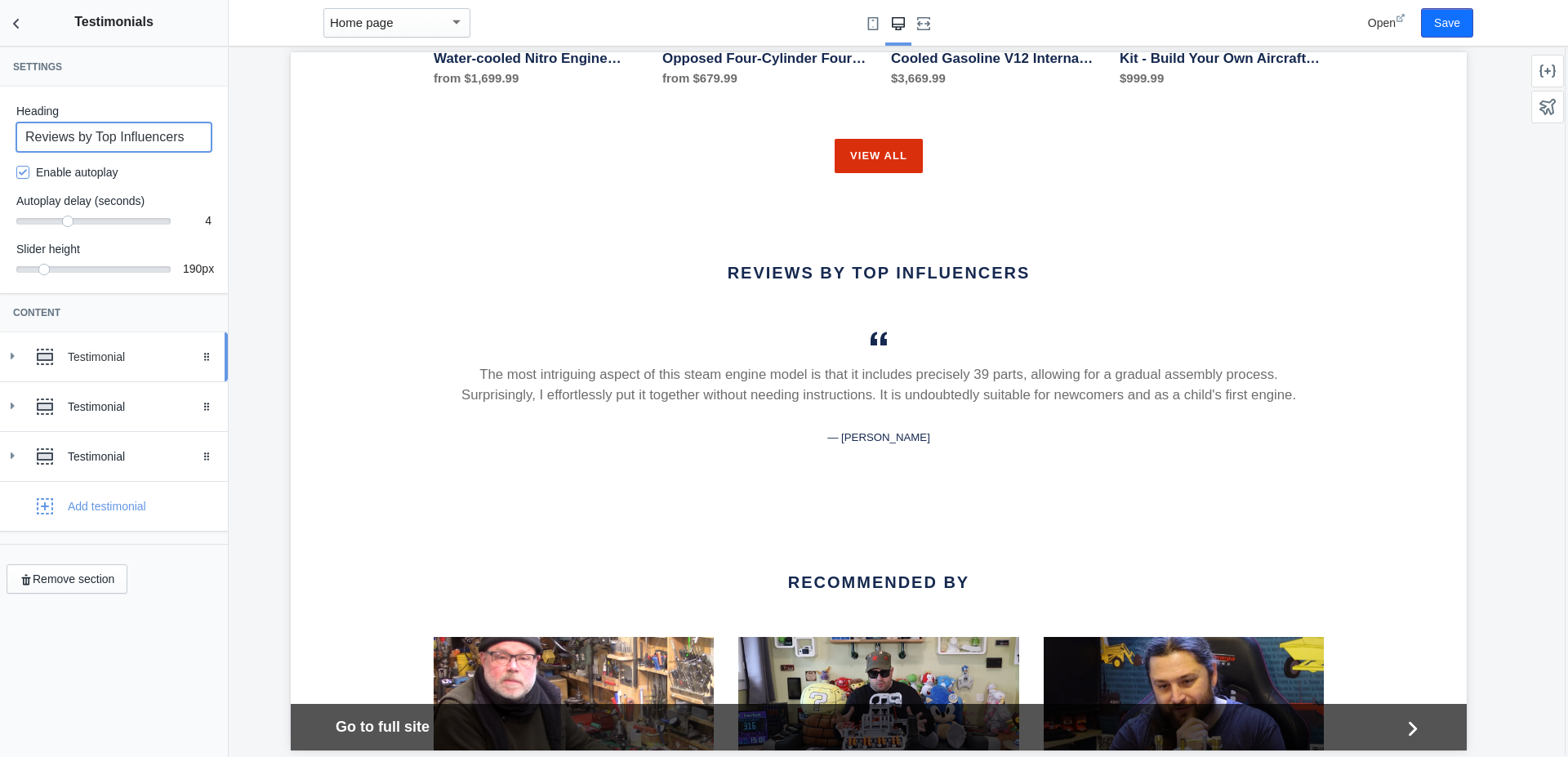
type input "Reviews by Top Influencers"
click at [108, 351] on div "Testimonial" at bounding box center [142, 356] width 148 height 16
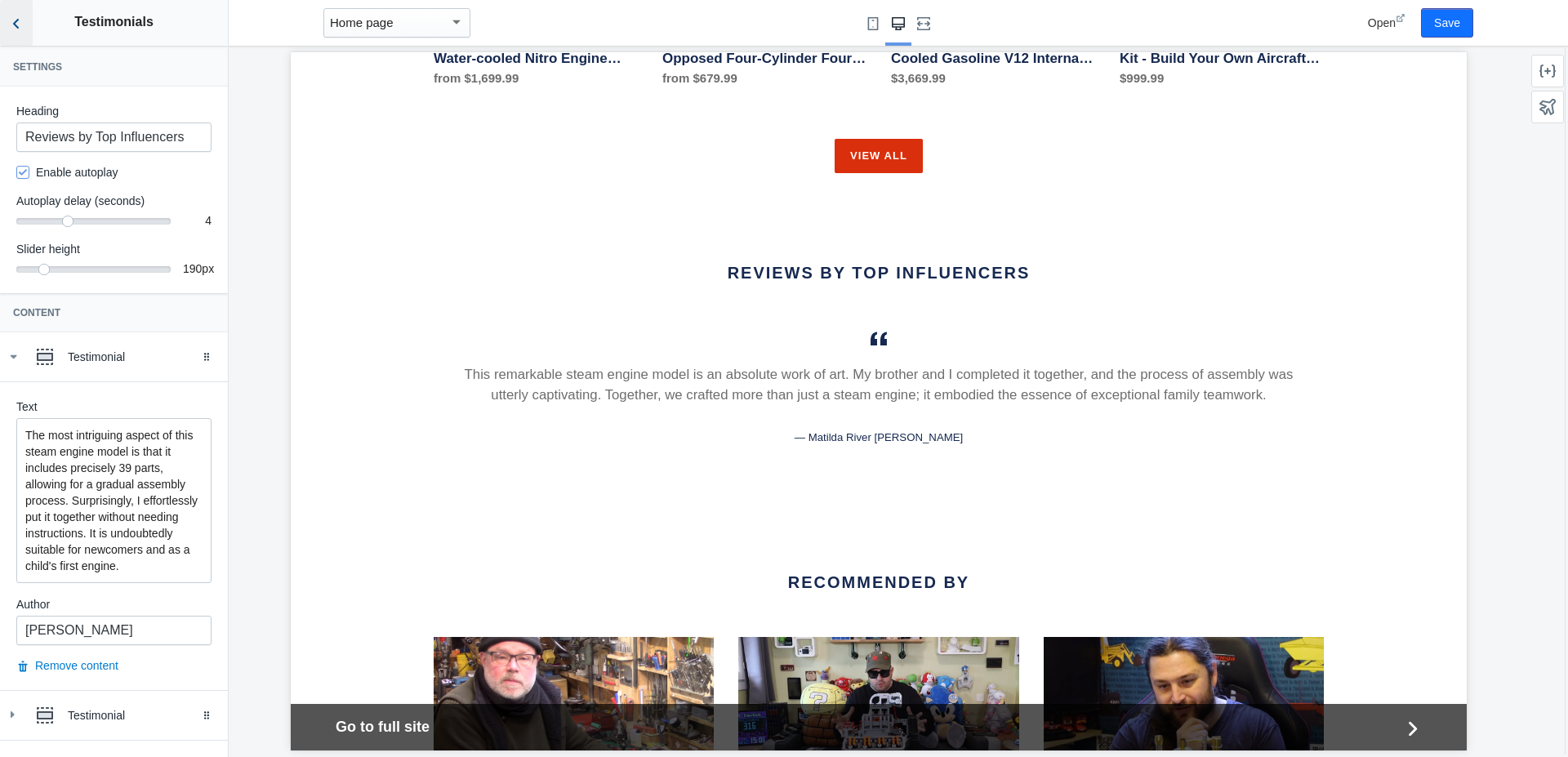
click at [17, 25] on icon "Back to sections" at bounding box center [16, 23] width 16 height 16
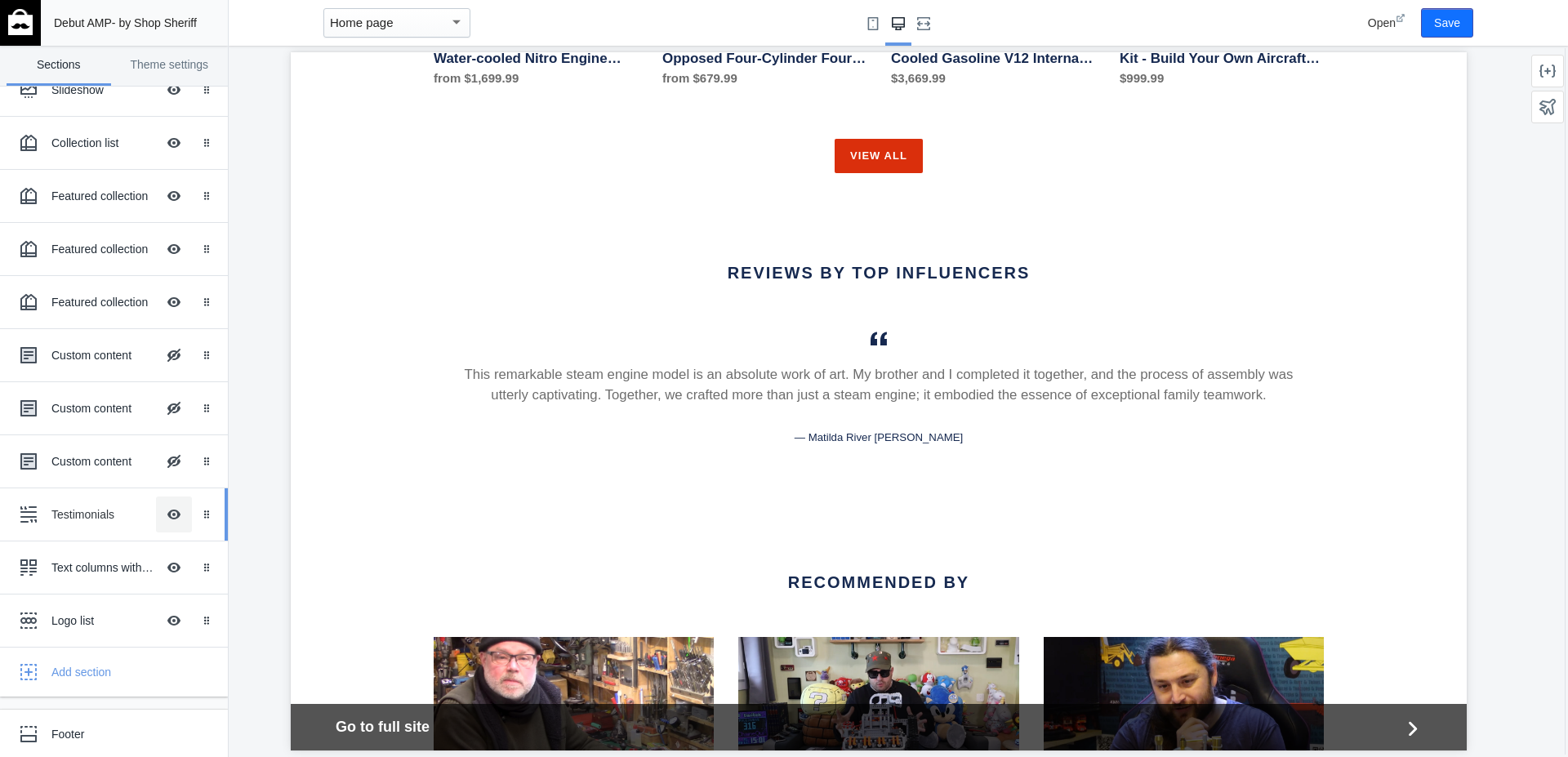
click at [158, 523] on button "Hide Image with text overlay" at bounding box center [174, 515] width 36 height 36
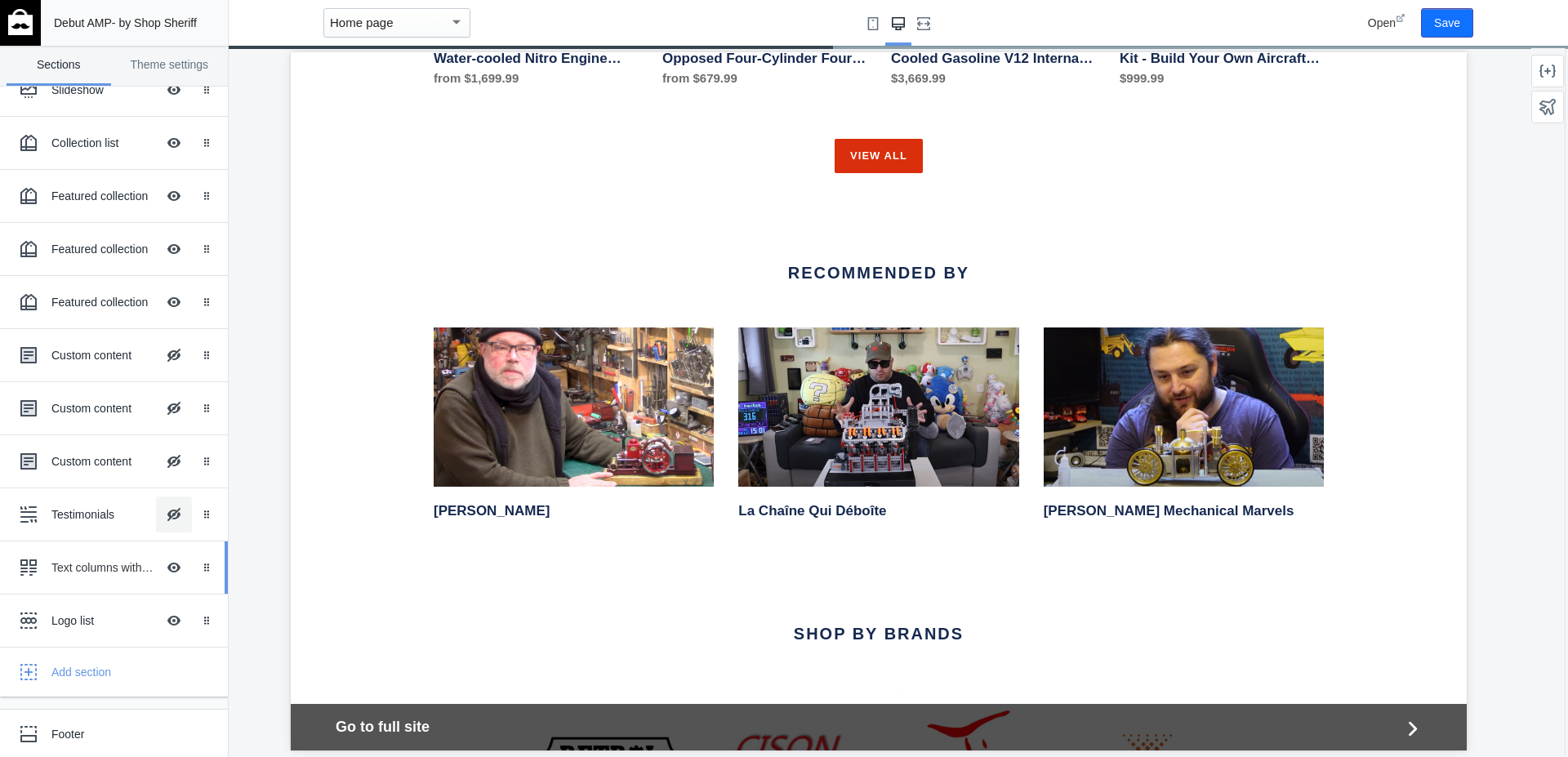
scroll to position [93, 0]
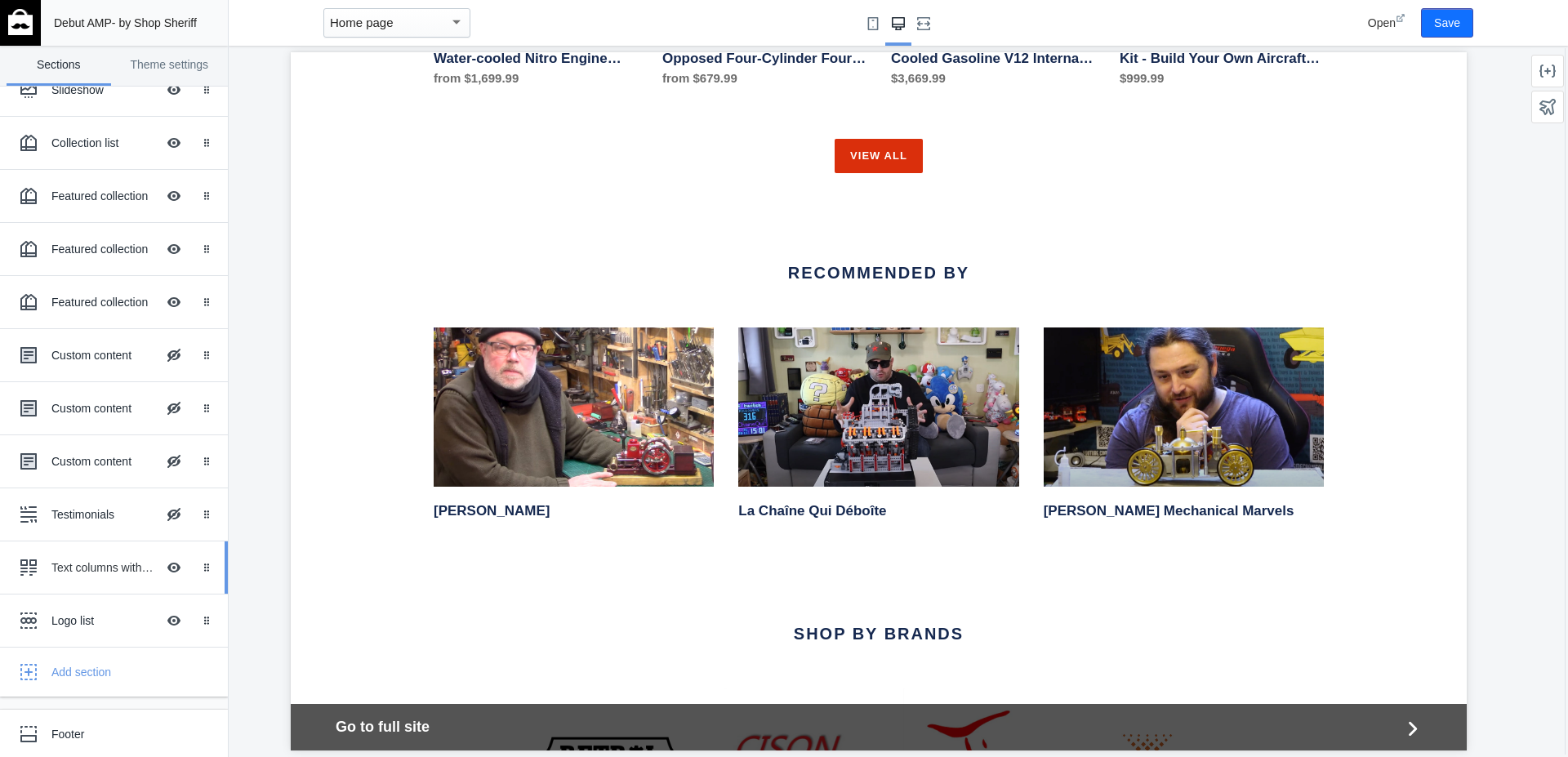
click at [102, 565] on div "Text columns with images" at bounding box center [103, 567] width 104 height 16
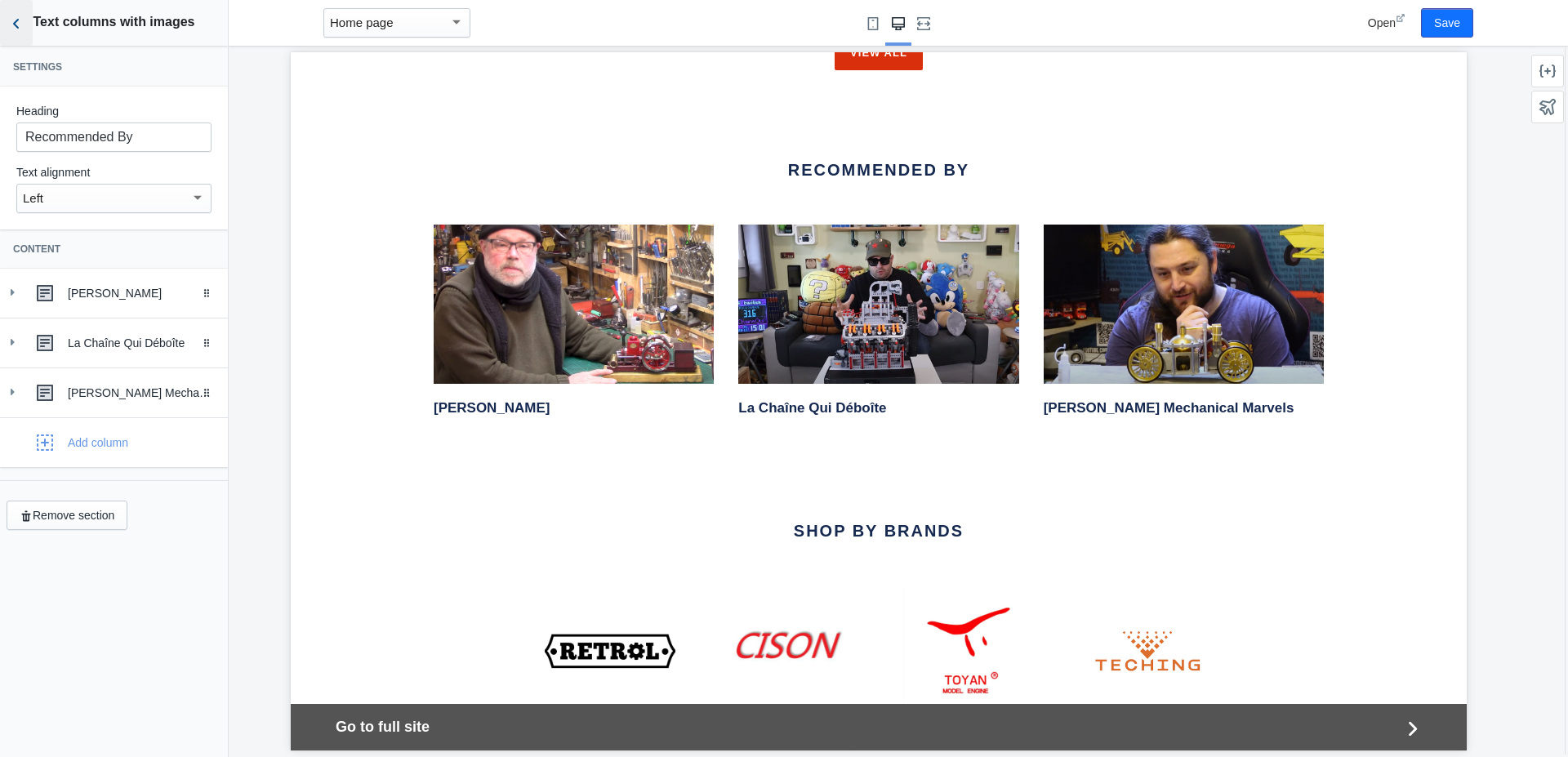
click at [3, 22] on button "Back to sections" at bounding box center [16, 23] width 33 height 46
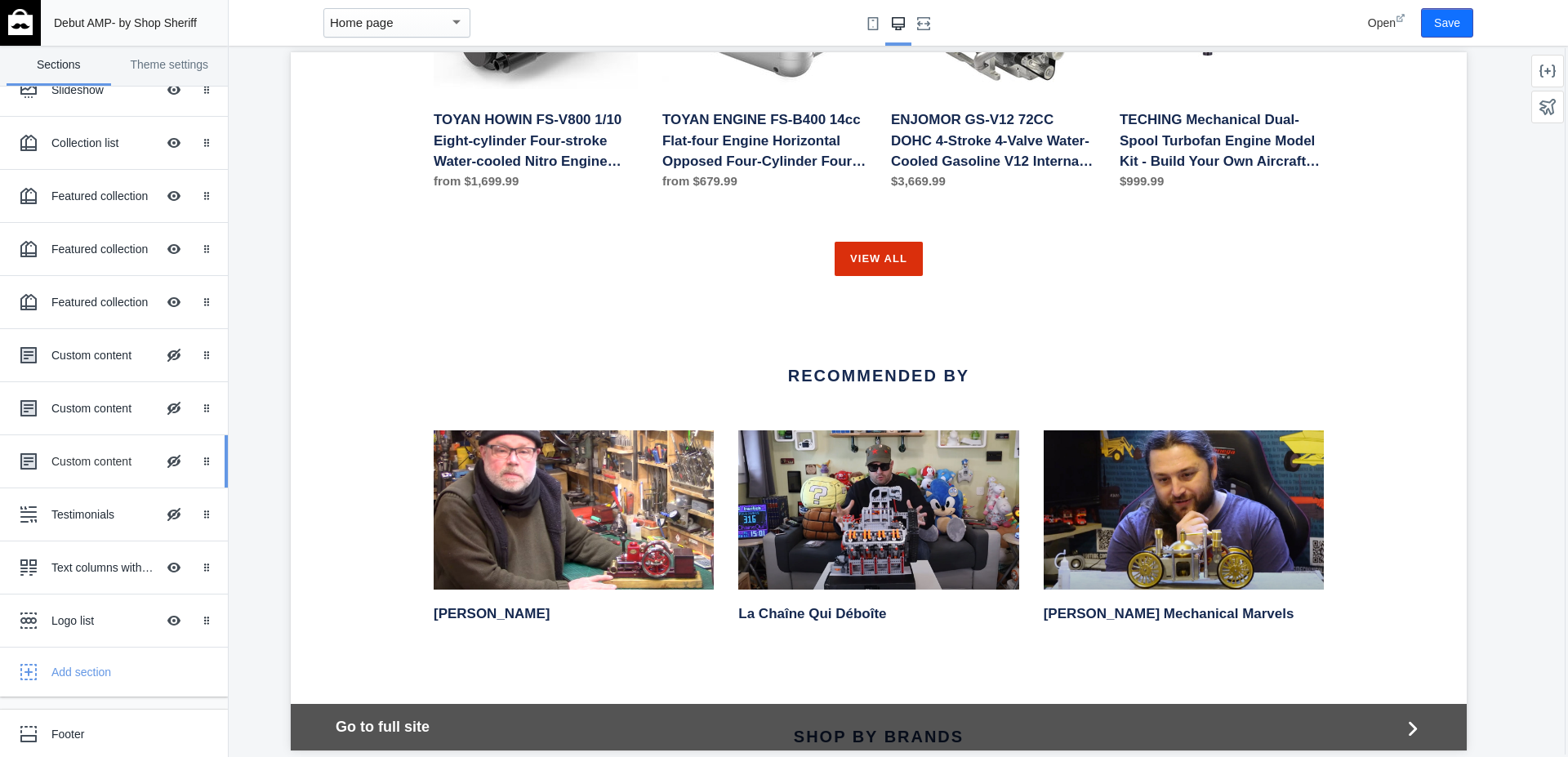
scroll to position [103, 0]
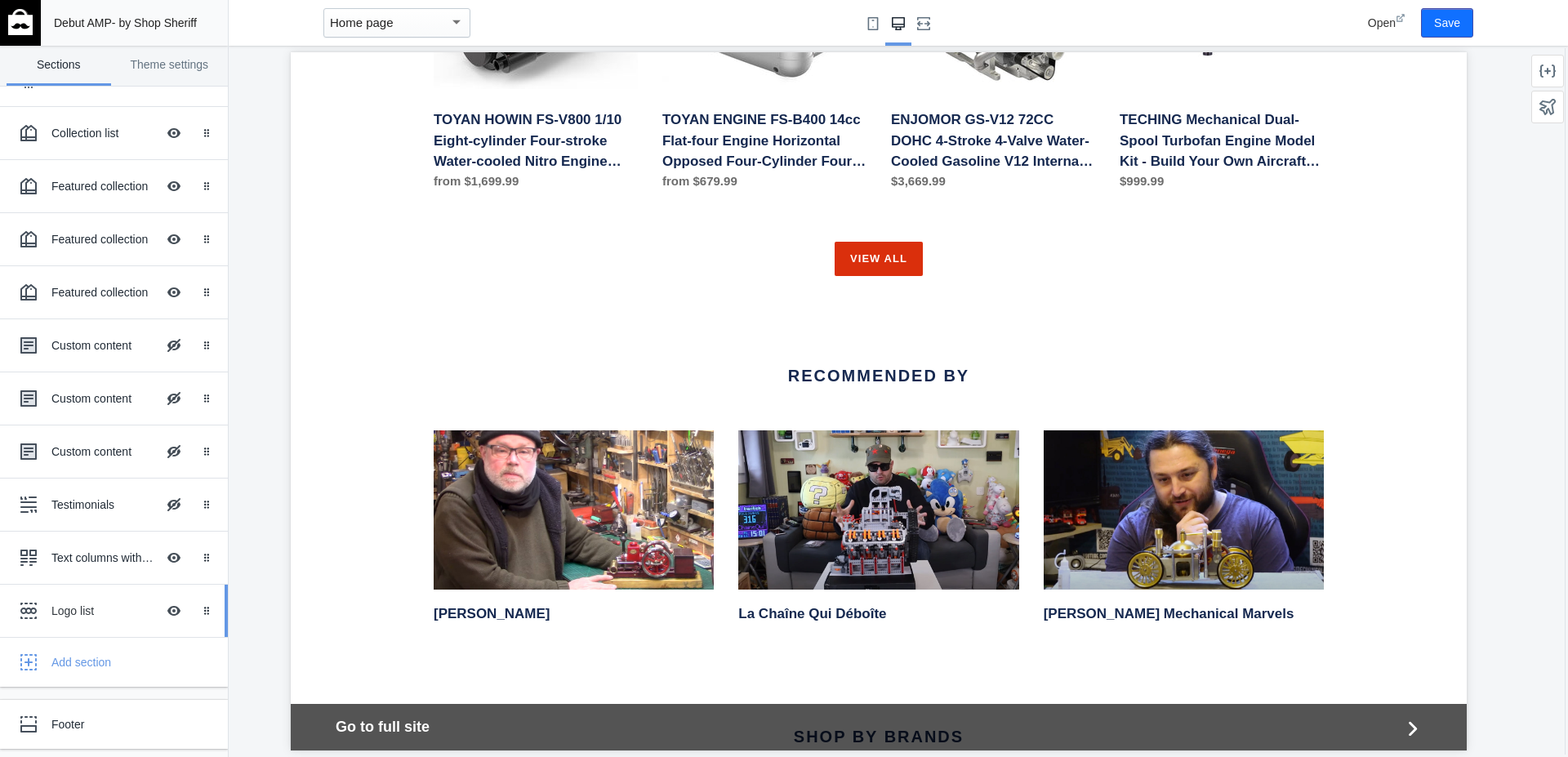
click at [92, 612] on div "Logo list" at bounding box center [103, 610] width 104 height 16
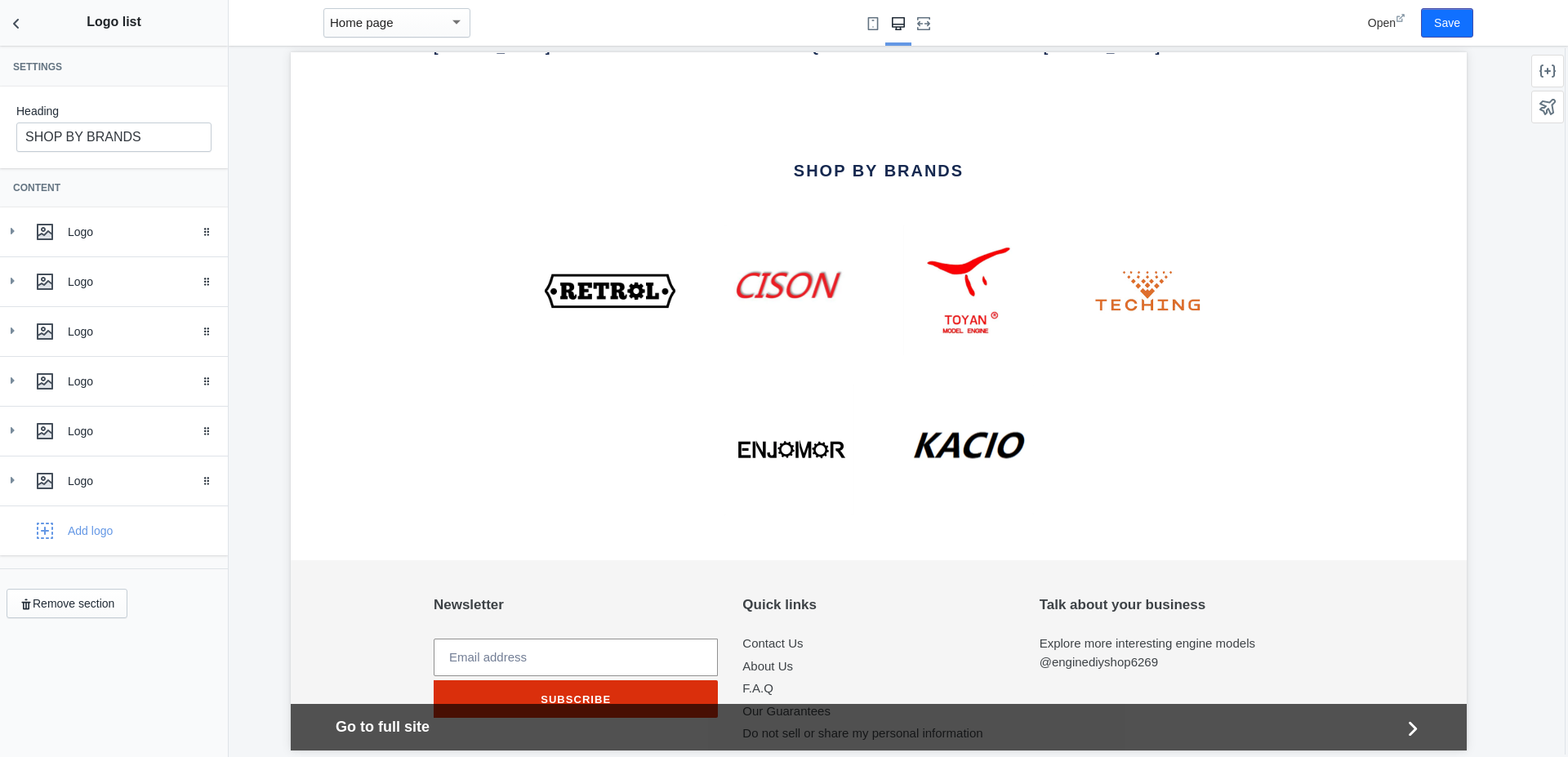
scroll to position [3150, 0]
click at [208, 333] on icon "Drag to reorder" at bounding box center [207, 332] width 10 height 10
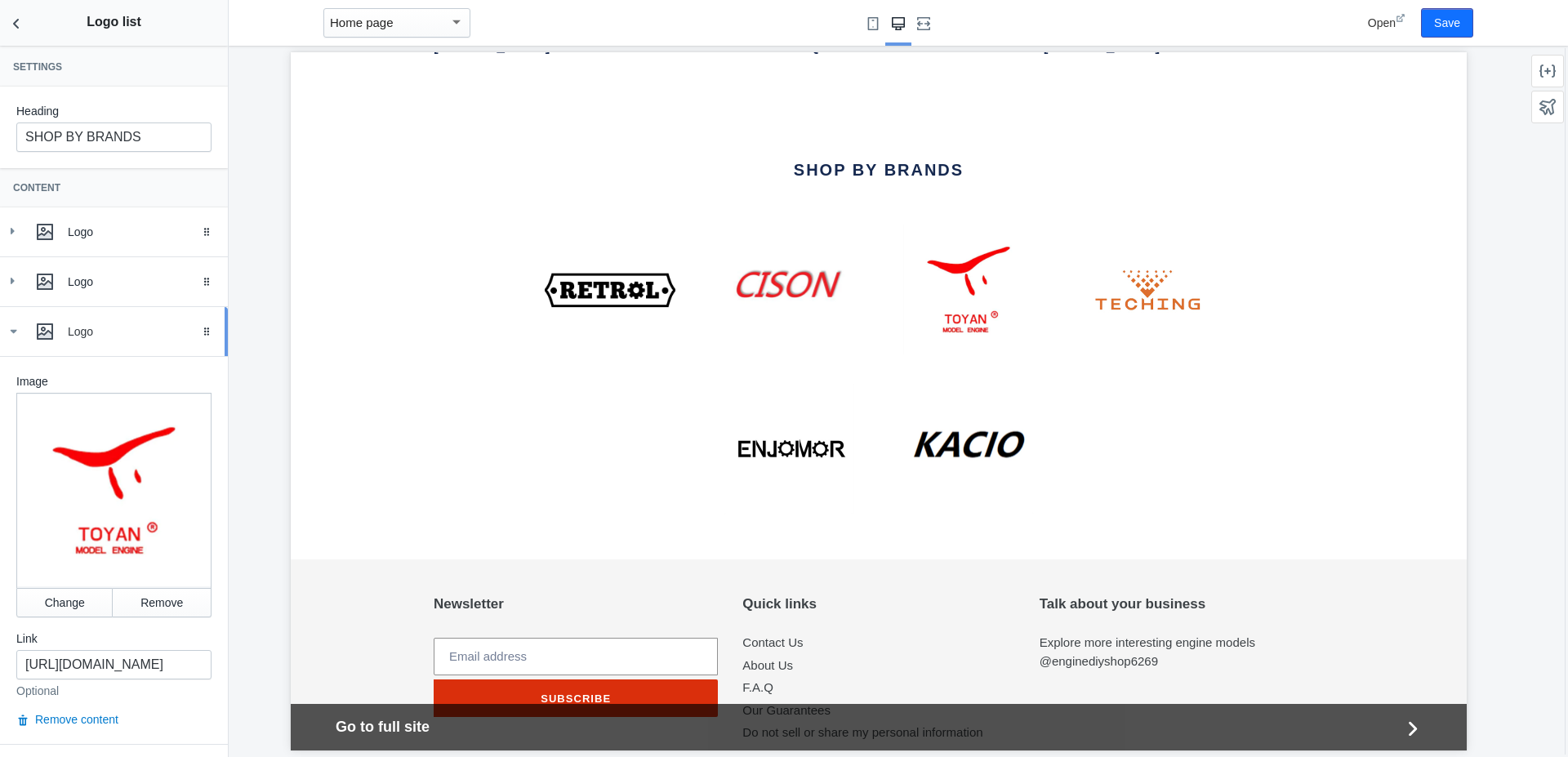
click at [15, 333] on icon at bounding box center [12, 332] width 16 height 16
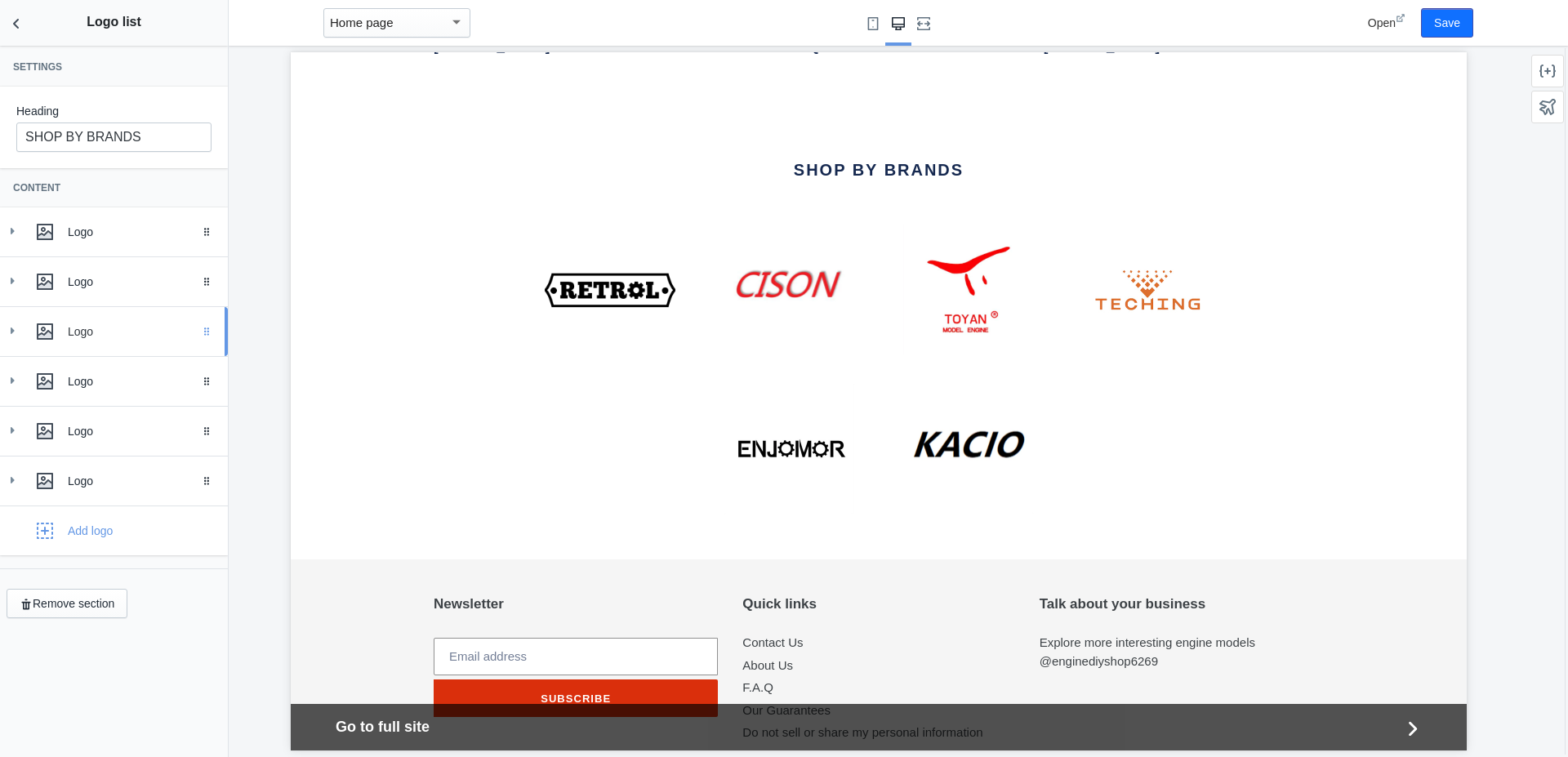
click at [202, 332] on icon "Drag to reorder" at bounding box center [207, 332] width 10 height 10
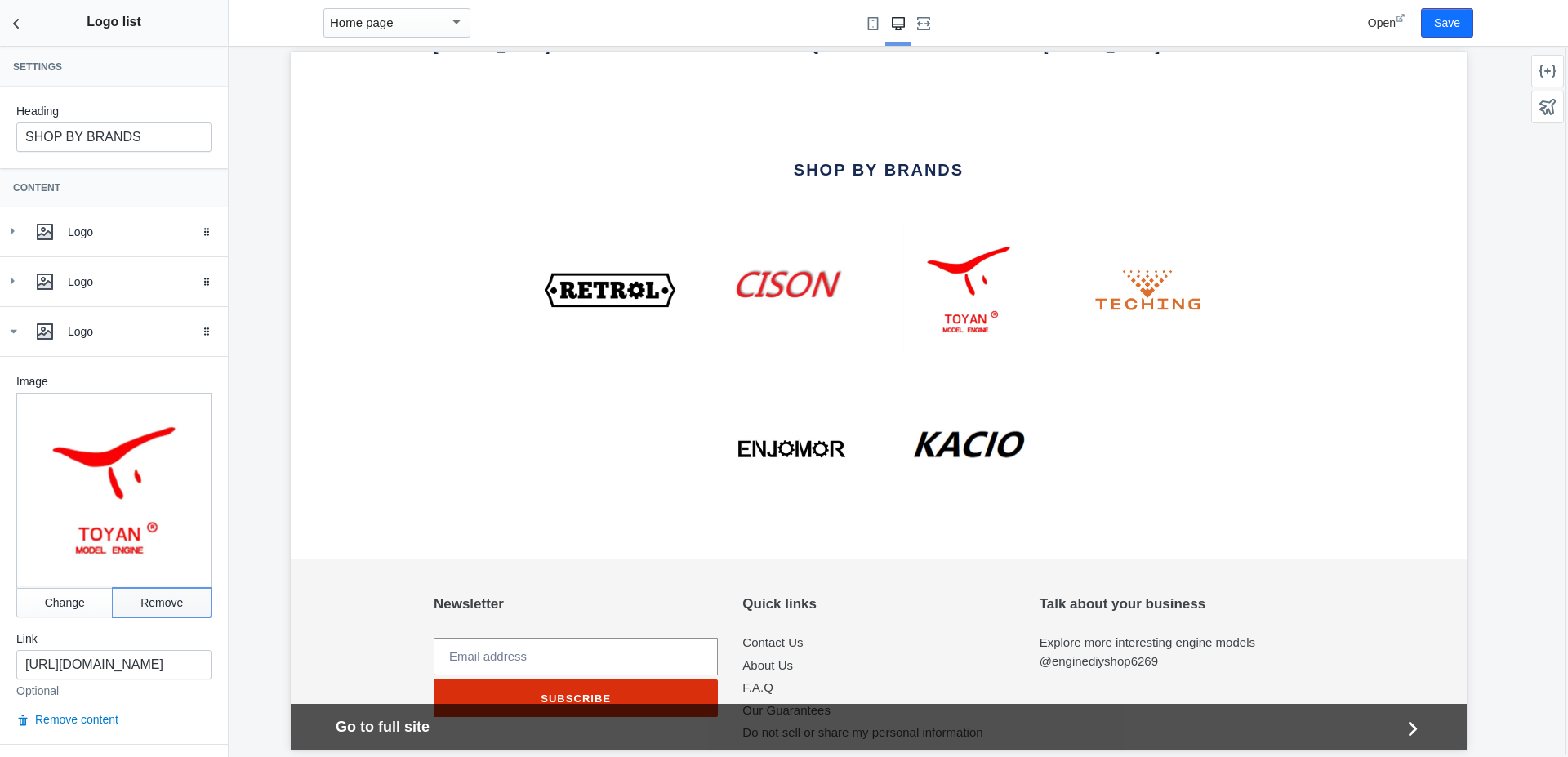
click at [126, 588] on button "Remove" at bounding box center [162, 603] width 99 height 30
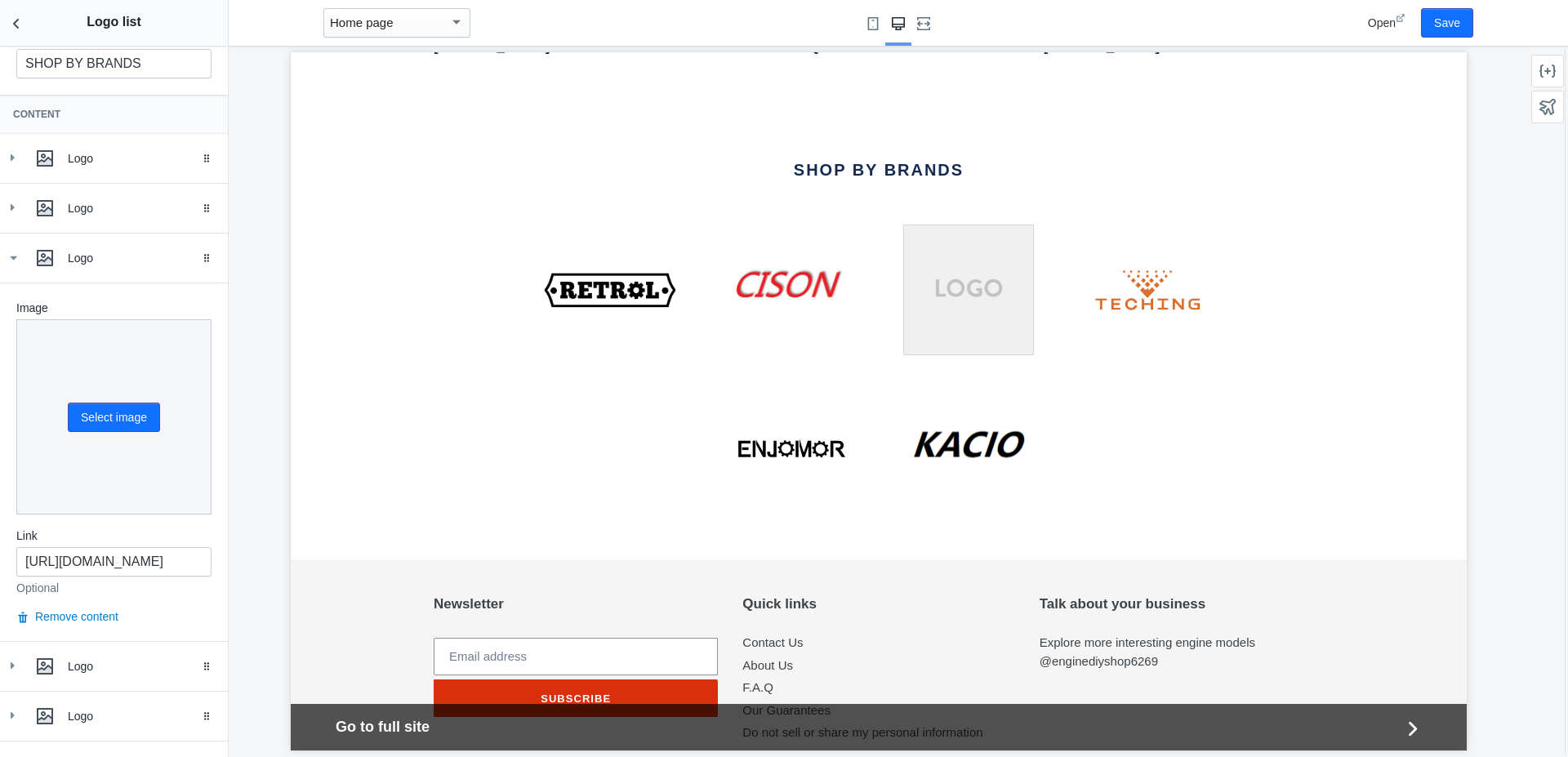
scroll to position [93, 0]
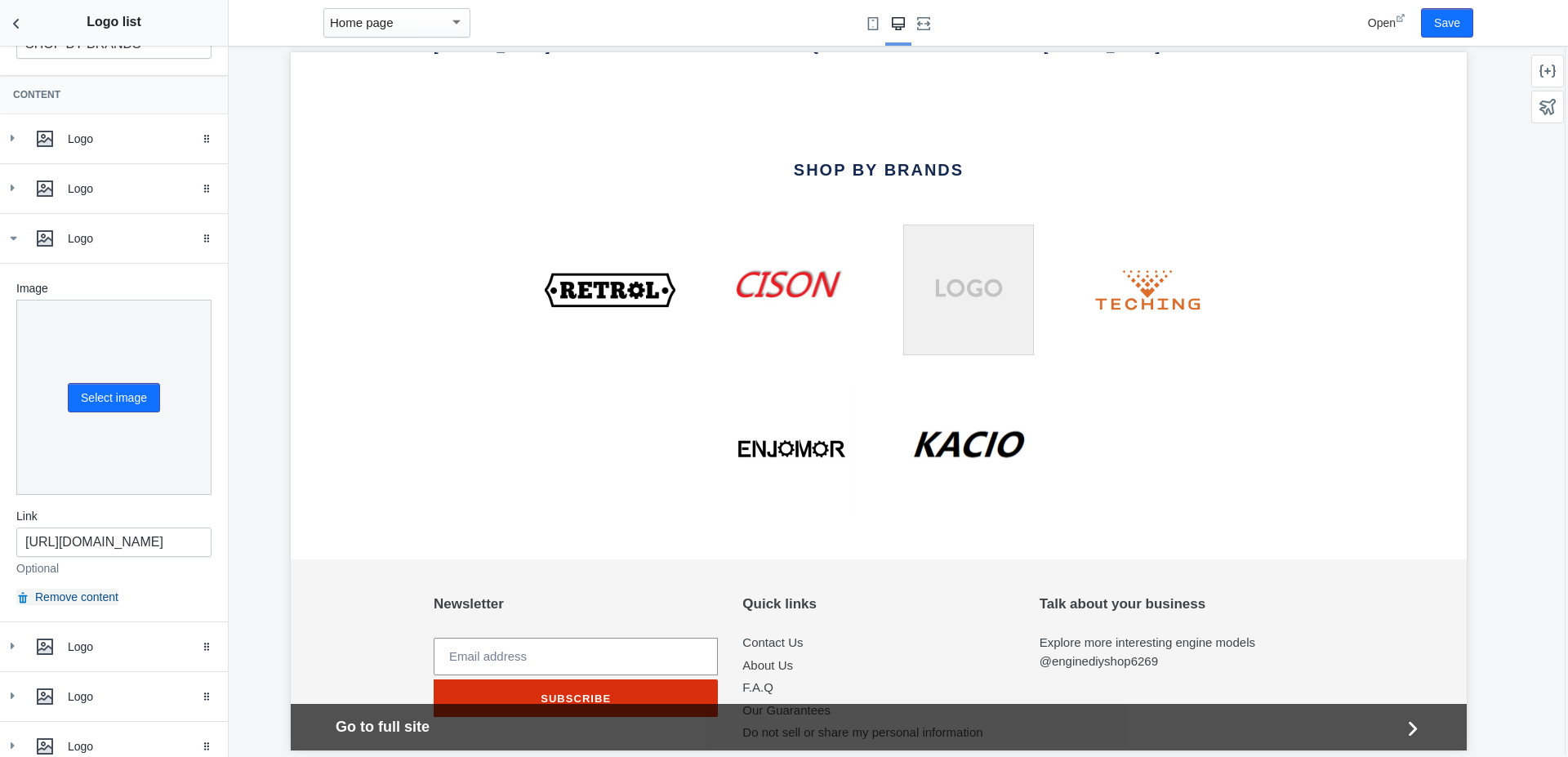
click at [84, 589] on button "Remove content" at bounding box center [67, 597] width 102 height 16
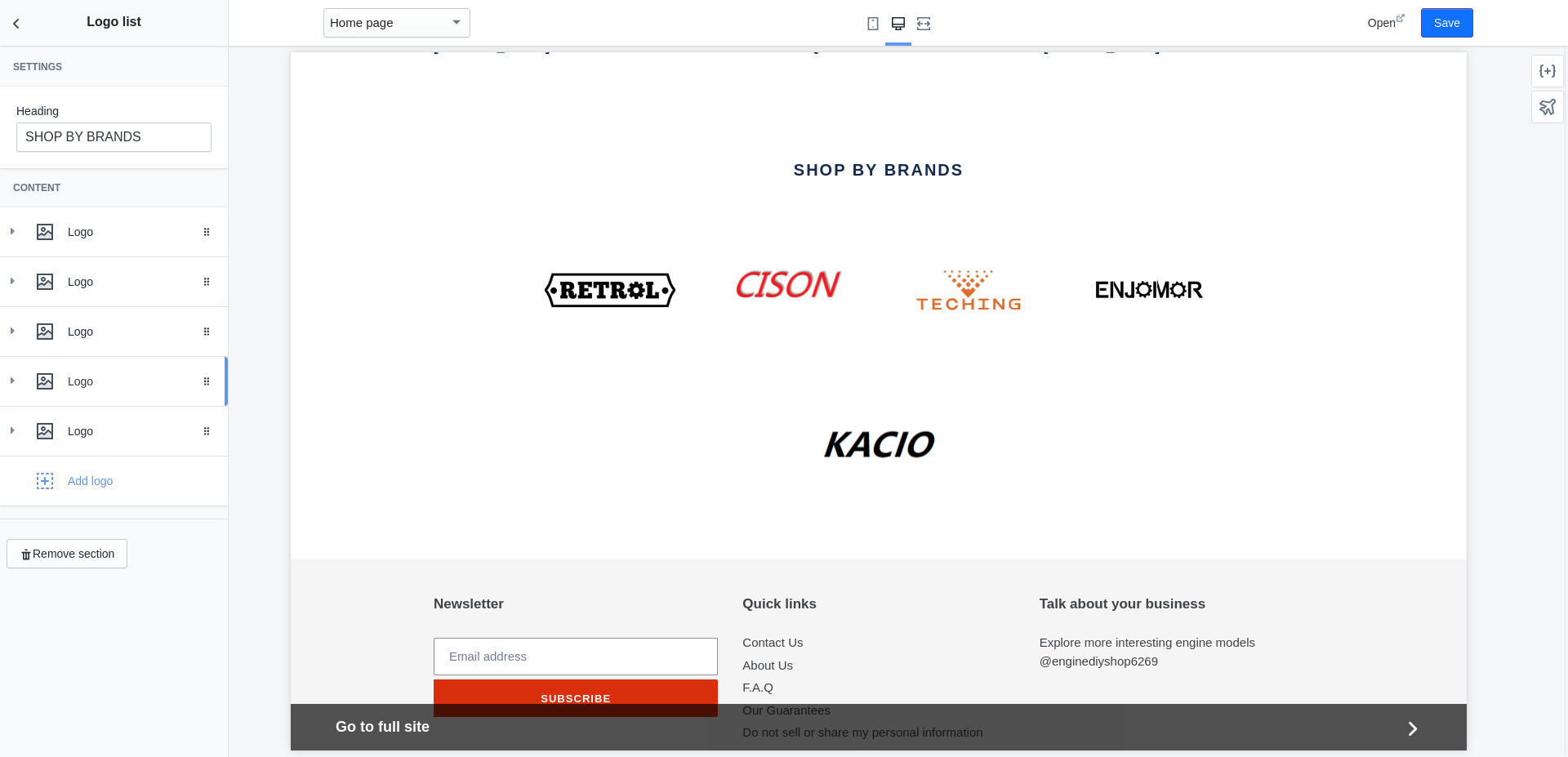
scroll to position [103, 0]
click at [16, 25] on icon "Back to sections" at bounding box center [16, 23] width 16 height 16
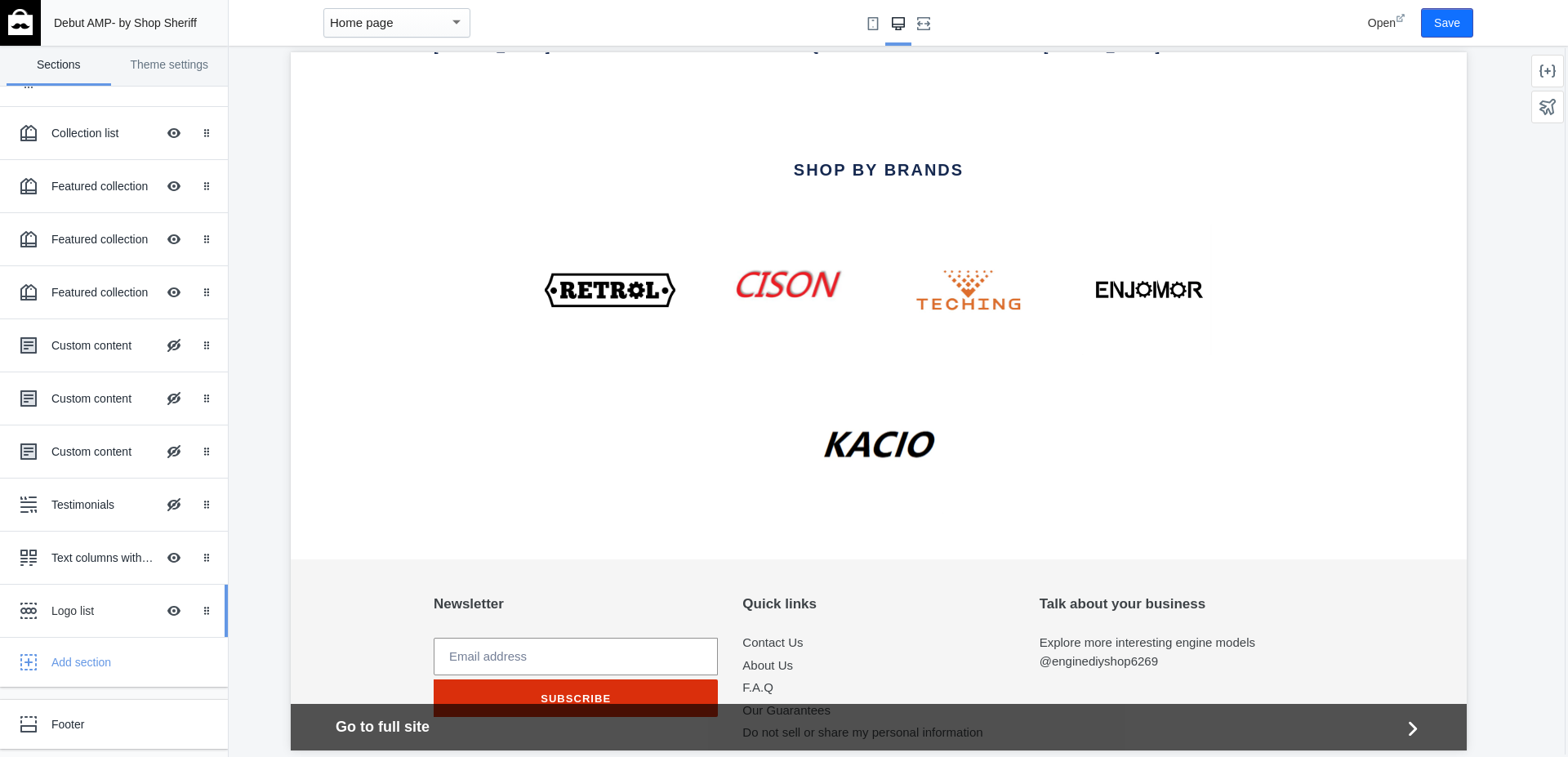
click at [78, 613] on div "Logo list" at bounding box center [103, 610] width 104 height 16
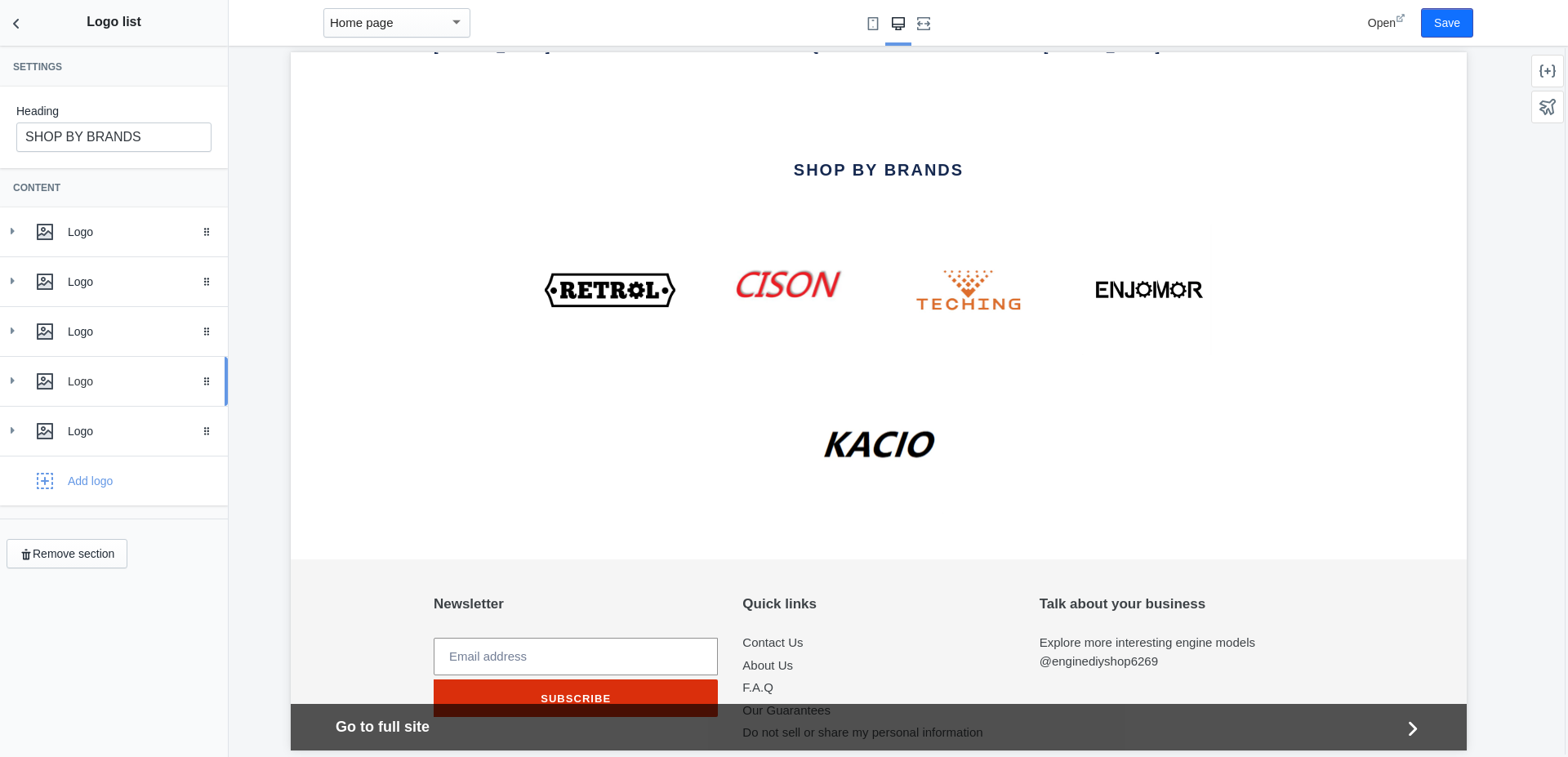
click at [103, 384] on div "Logo" at bounding box center [142, 381] width 148 height 16
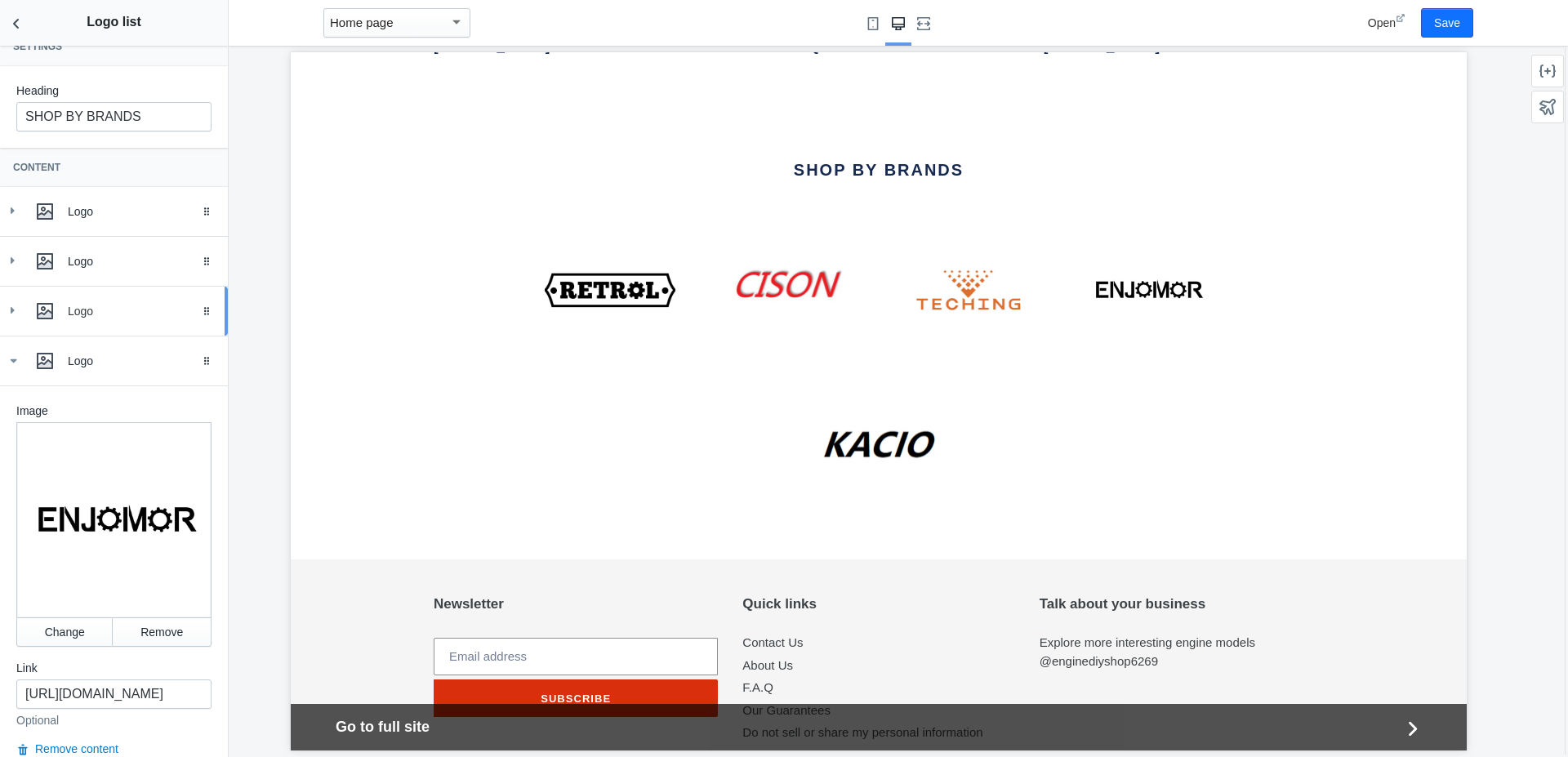
scroll to position [0, 0]
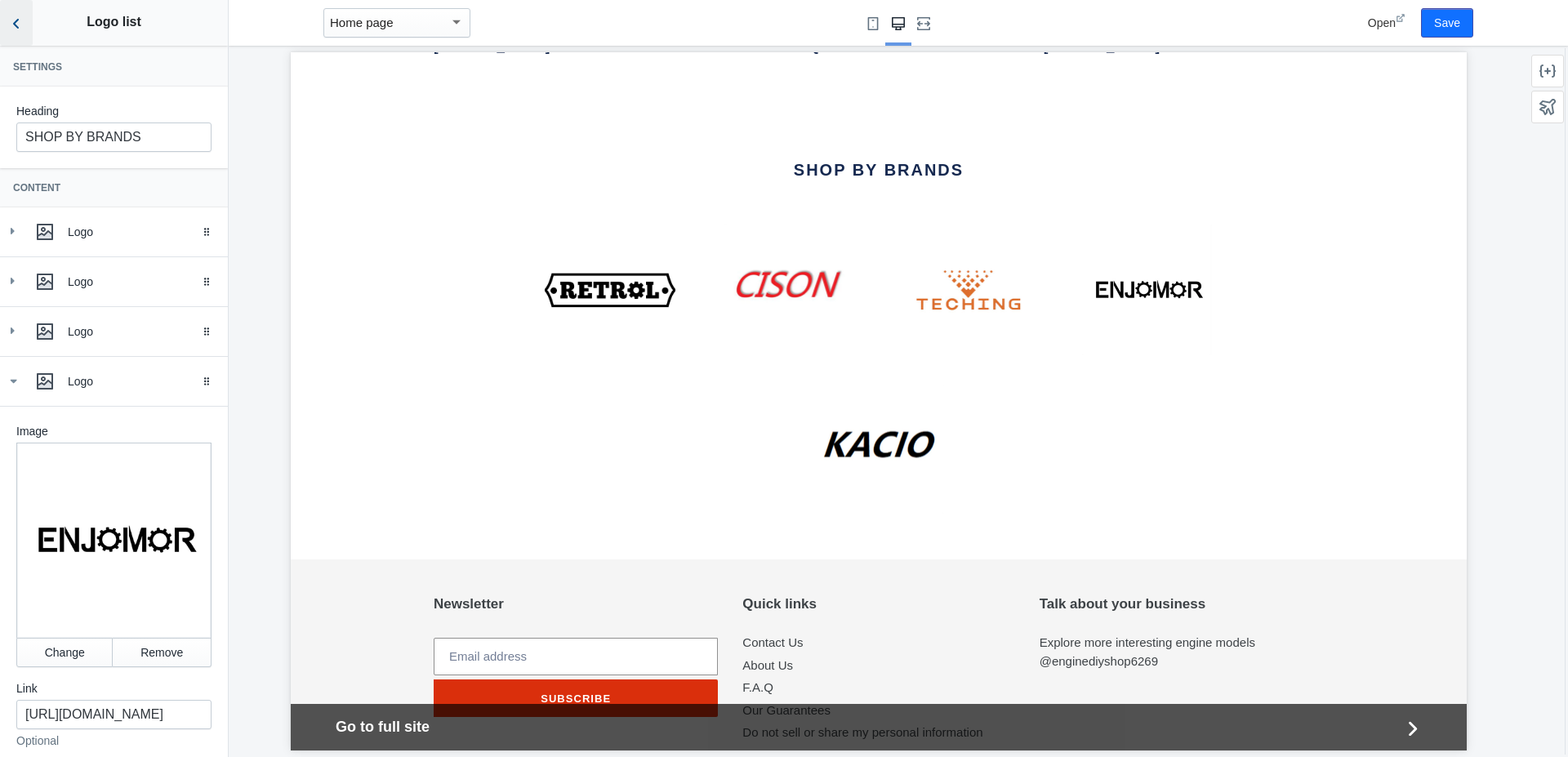
click at [13, 22] on icon "Back to sections" at bounding box center [16, 23] width 16 height 16
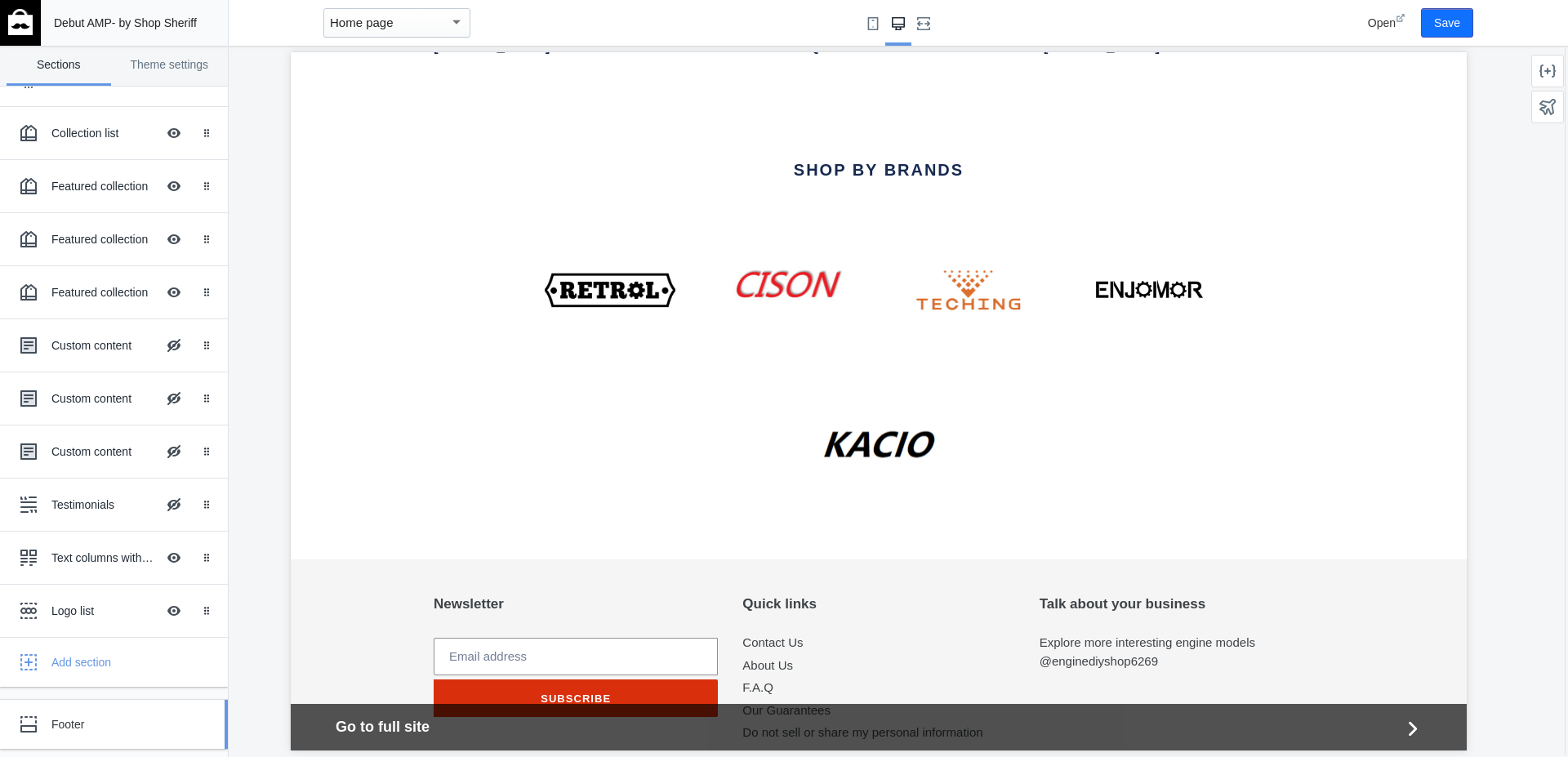
click at [108, 721] on div "Footer" at bounding box center [122, 724] width 141 height 16
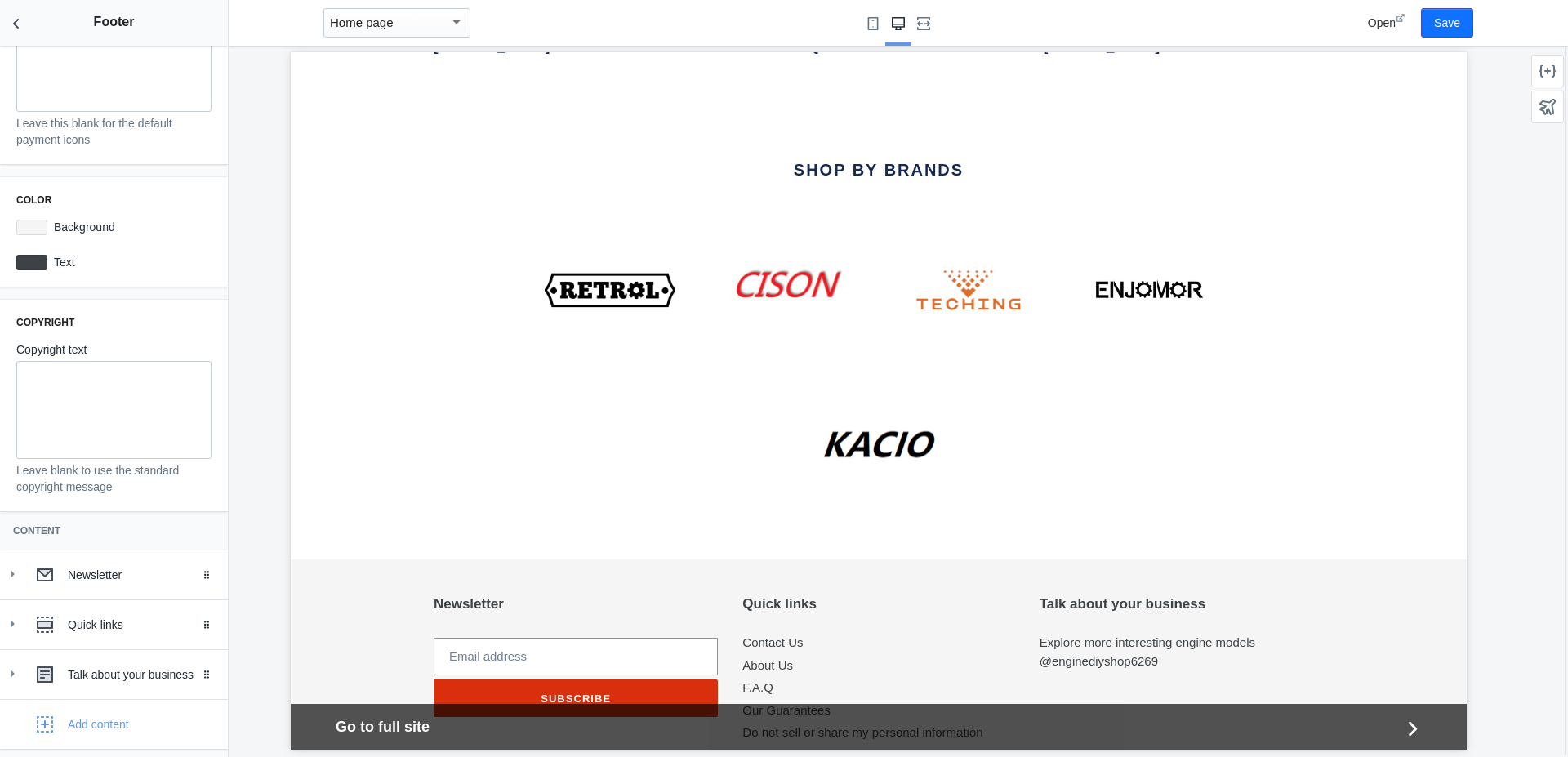
scroll to position [177, 0]
click at [101, 585] on div "Newsletter" at bounding box center [114, 575] width 203 height 33
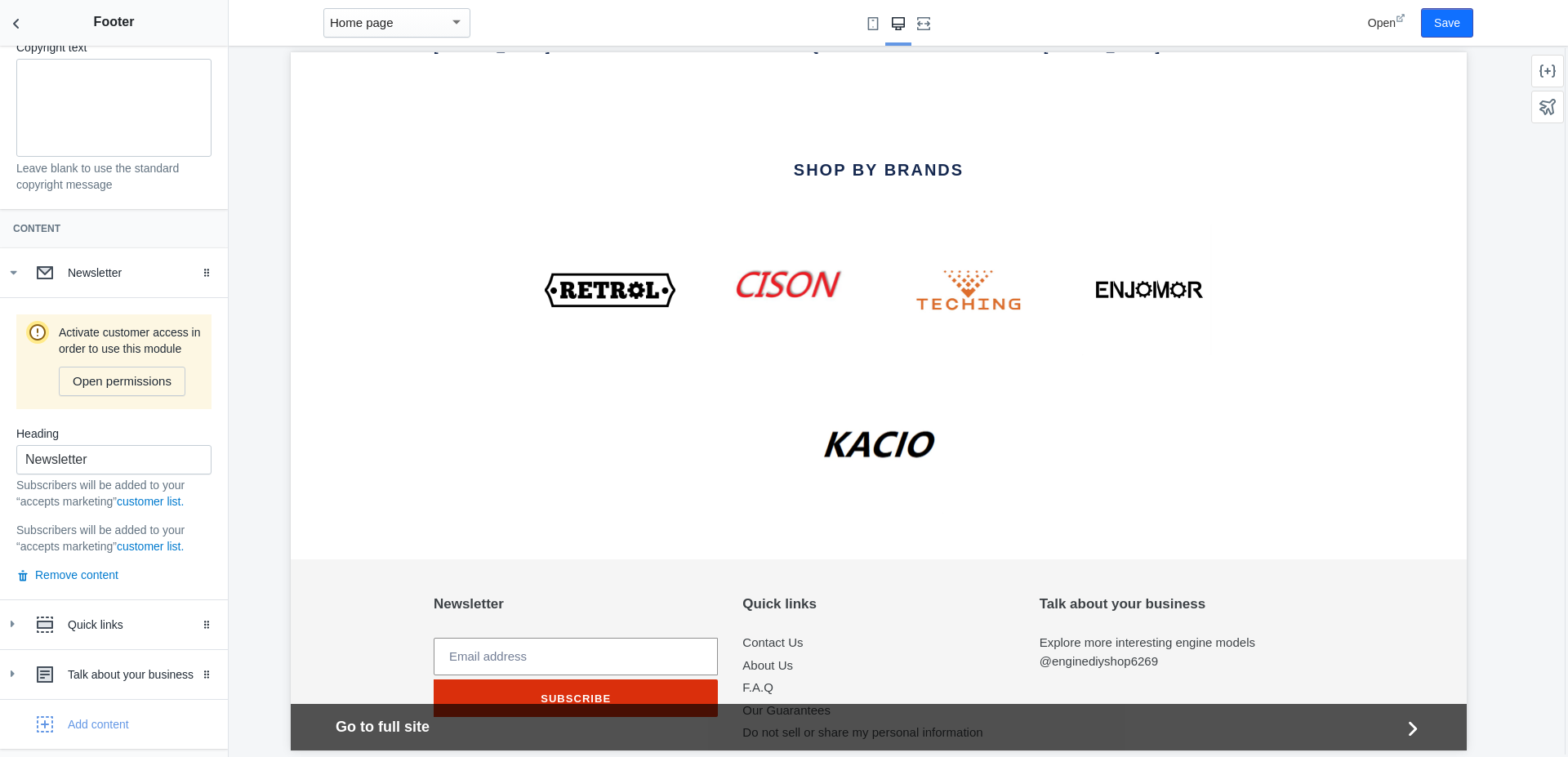
scroll to position [495, 0]
click at [98, 627] on div "Quick links" at bounding box center [142, 625] width 148 height 16
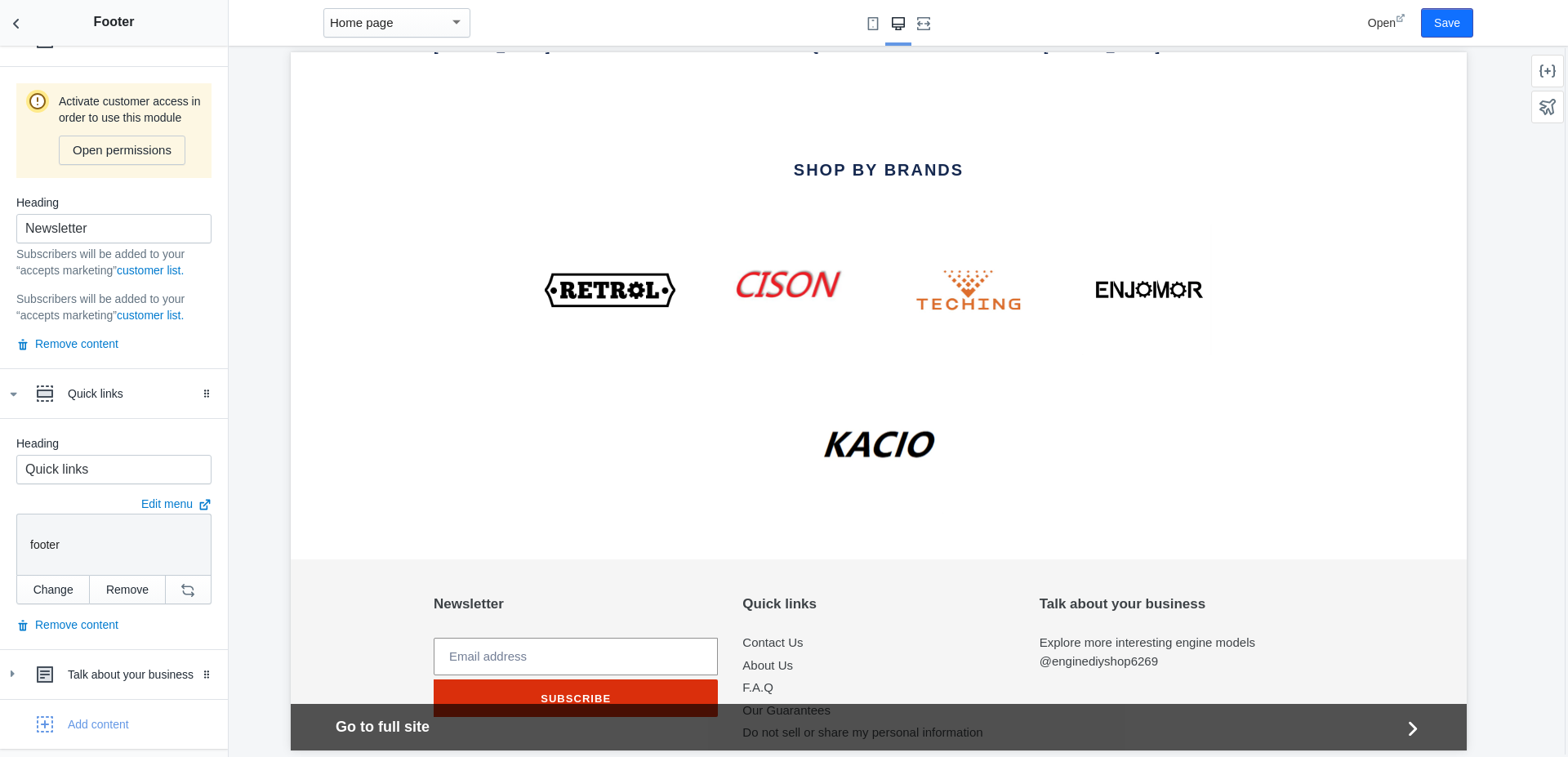
scroll to position [727, 0]
click at [107, 676] on div "Talk about your business" at bounding box center [142, 675] width 148 height 16
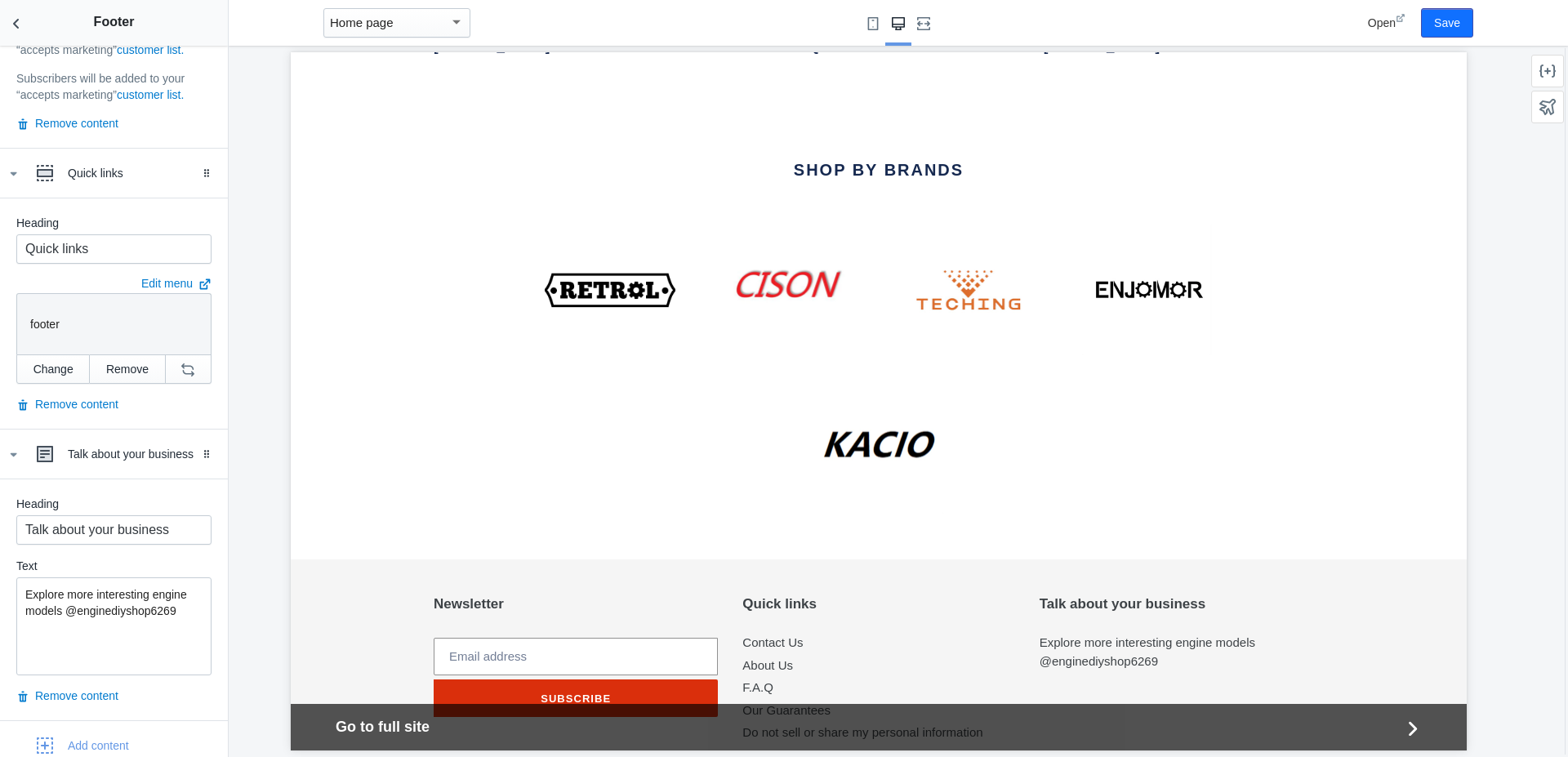
scroll to position [969, 0]
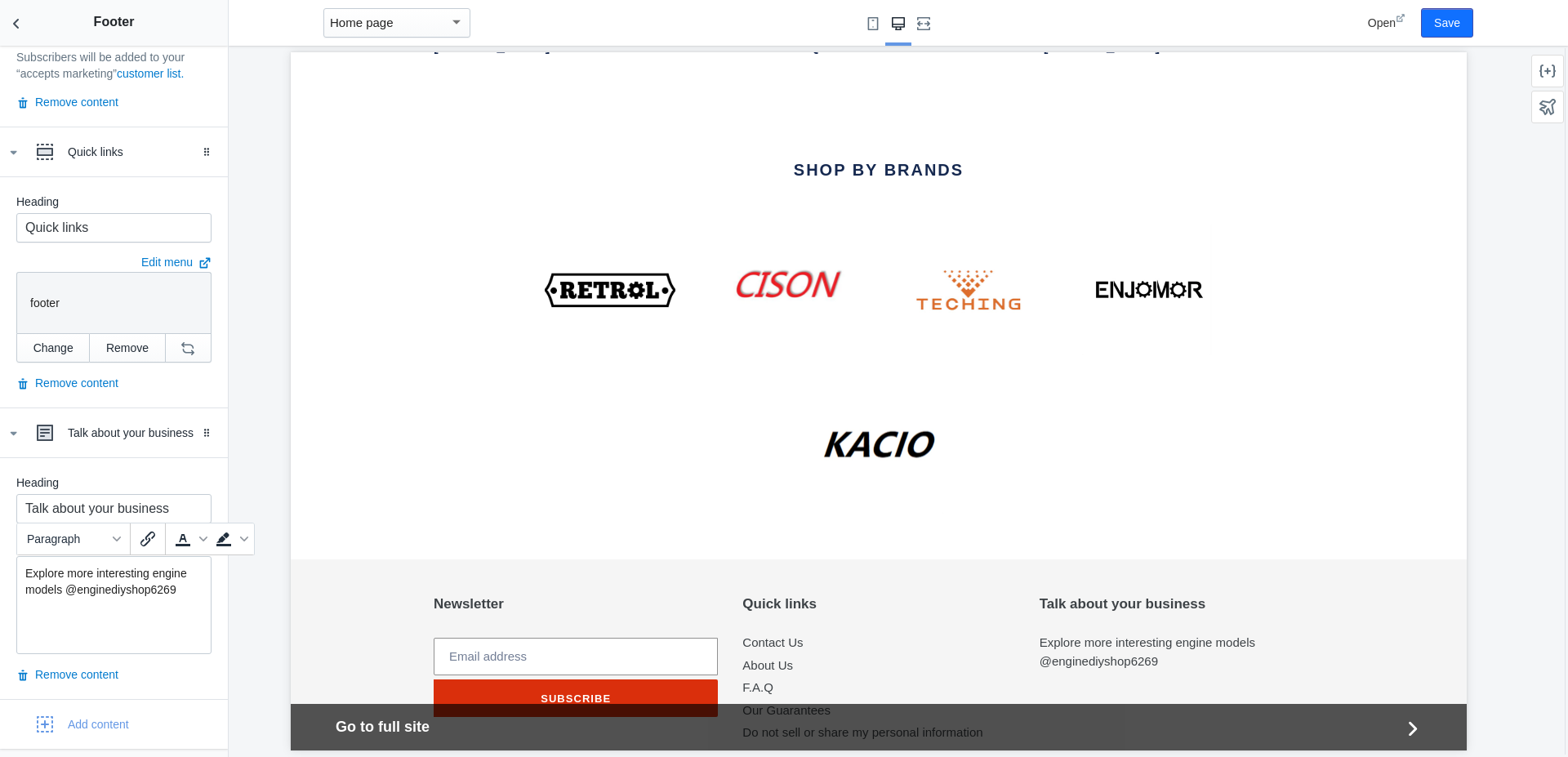
click at [115, 590] on p "Explore more interesting engine models @enginediyshop6269" at bounding box center [113, 582] width 177 height 33
drag, startPoint x: 66, startPoint y: 590, endPoint x: 178, endPoint y: 594, distance: 112.1
click at [178, 594] on p "Explore more interesting engine models @enginediyshop6269" at bounding box center [113, 582] width 177 height 33
paste div
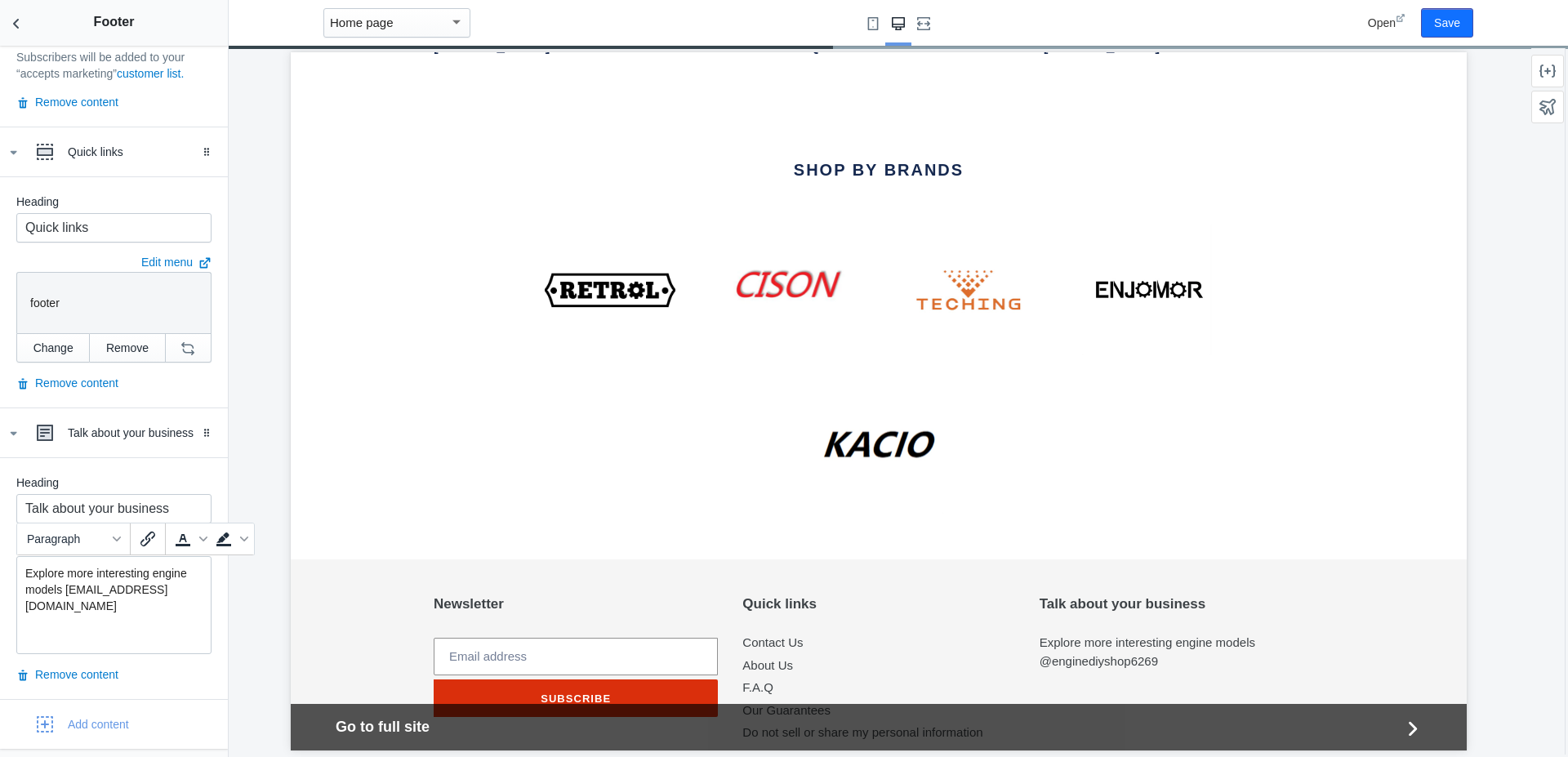
click at [118, 642] on div "Explore more interesting engine models service@enginediyshop.com" at bounding box center [114, 606] width 195 height 98
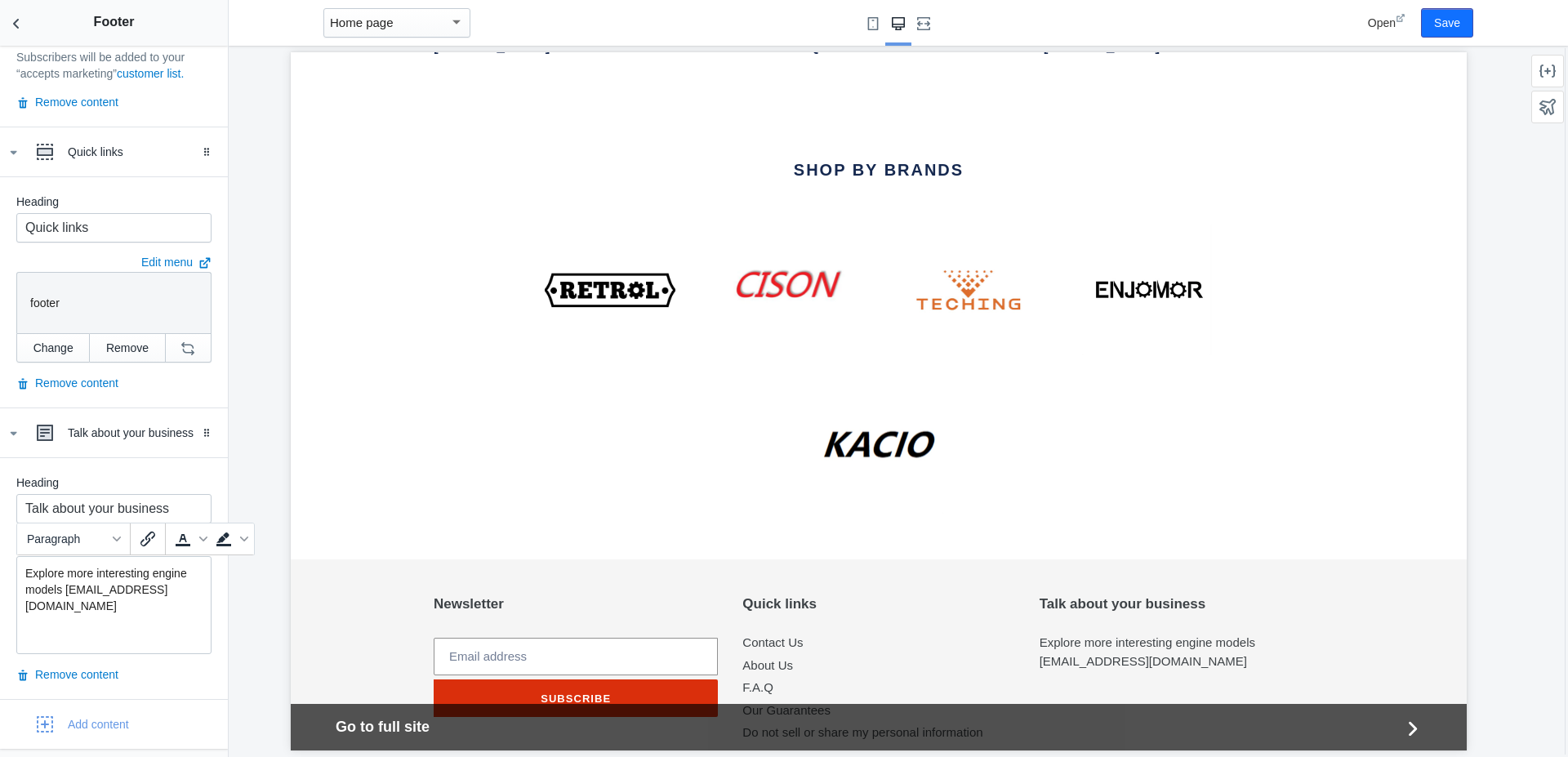
click at [71, 592] on p "Explore more interesting engine models service@enginediyshop.com" at bounding box center [113, 589] width 177 height 49
click at [1196, 656] on div "Newsletter Thanks for subscribing Subscribe . Quick links Contact Us About Us F…" at bounding box center [878, 689] width 890 height 187
click at [1436, 23] on button "Save" at bounding box center [1446, 23] width 53 height 30
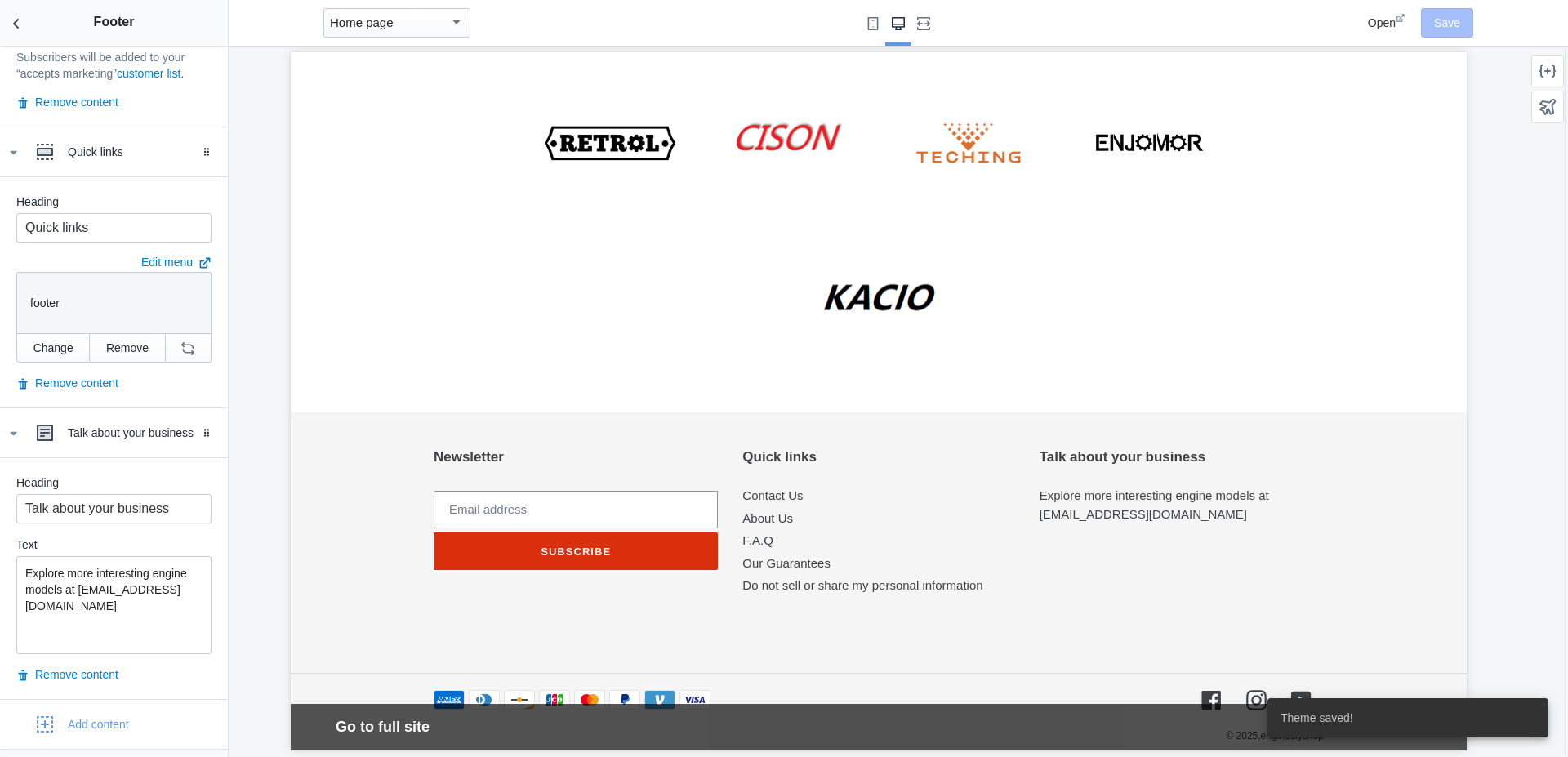
scroll to position [3303, 0]
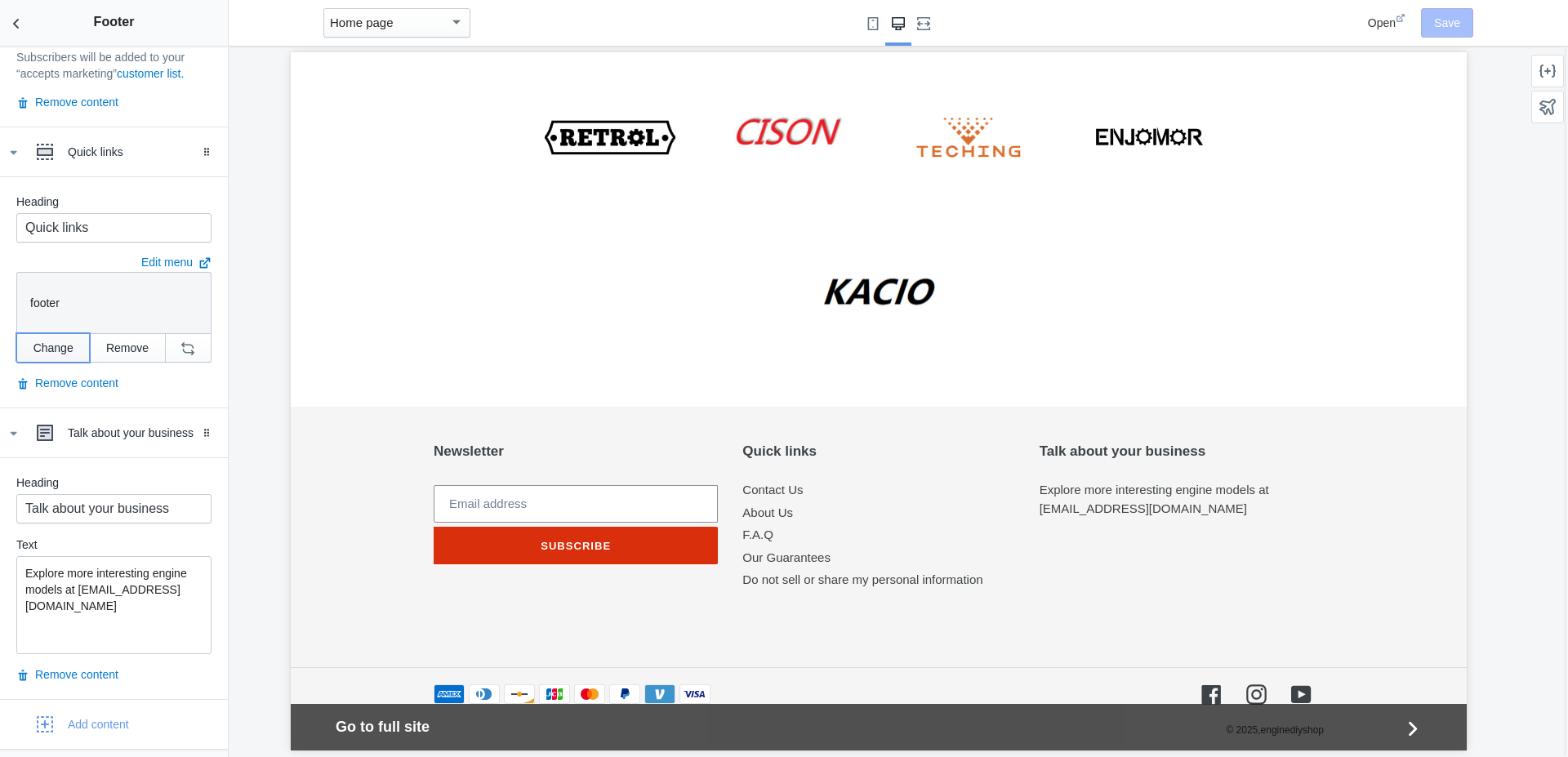
click at [51, 348] on button "Change" at bounding box center [53, 348] width 74 height 30
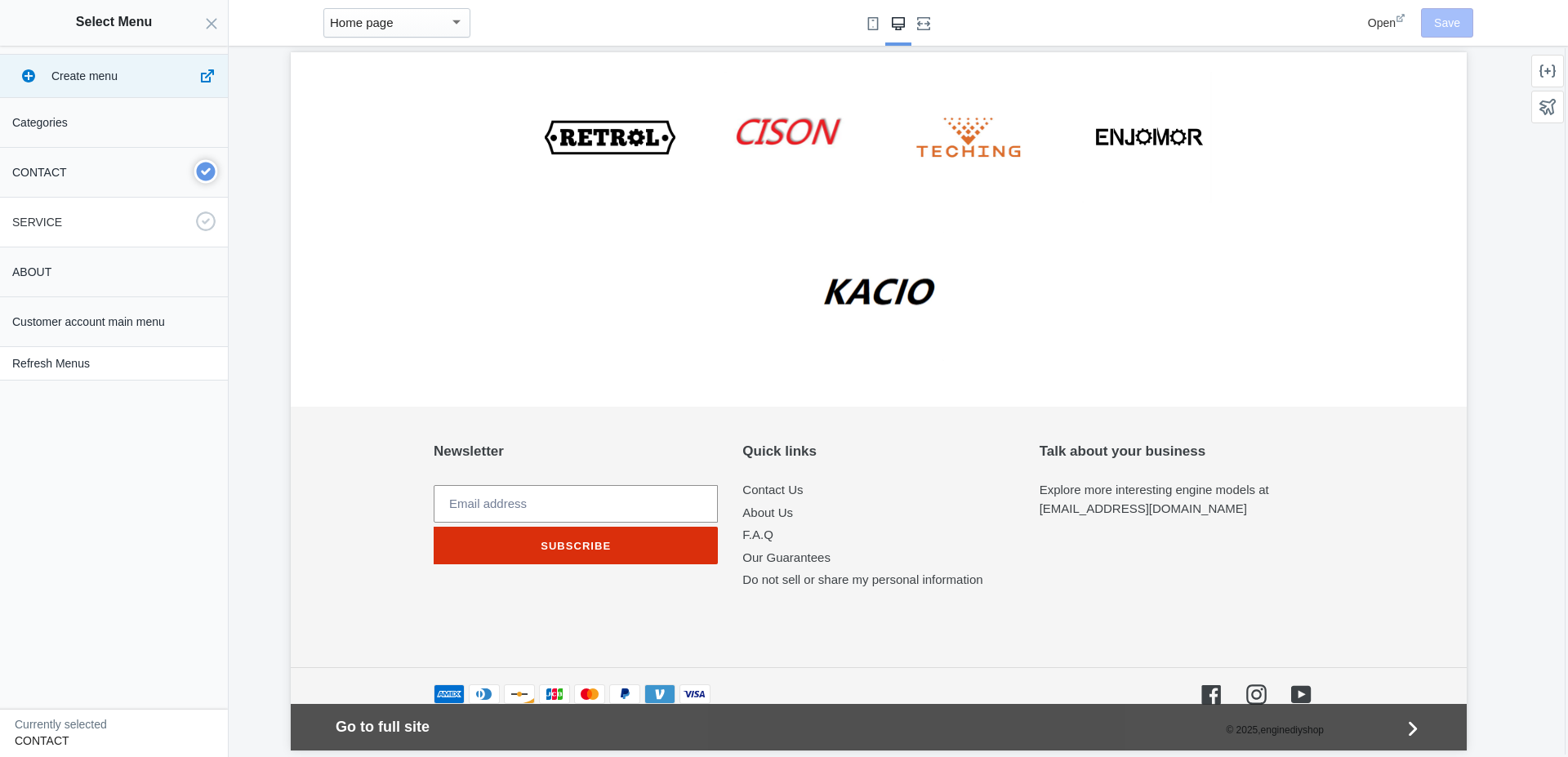
click at [106, 236] on button "SERVICE" at bounding box center [114, 221] width 228 height 49
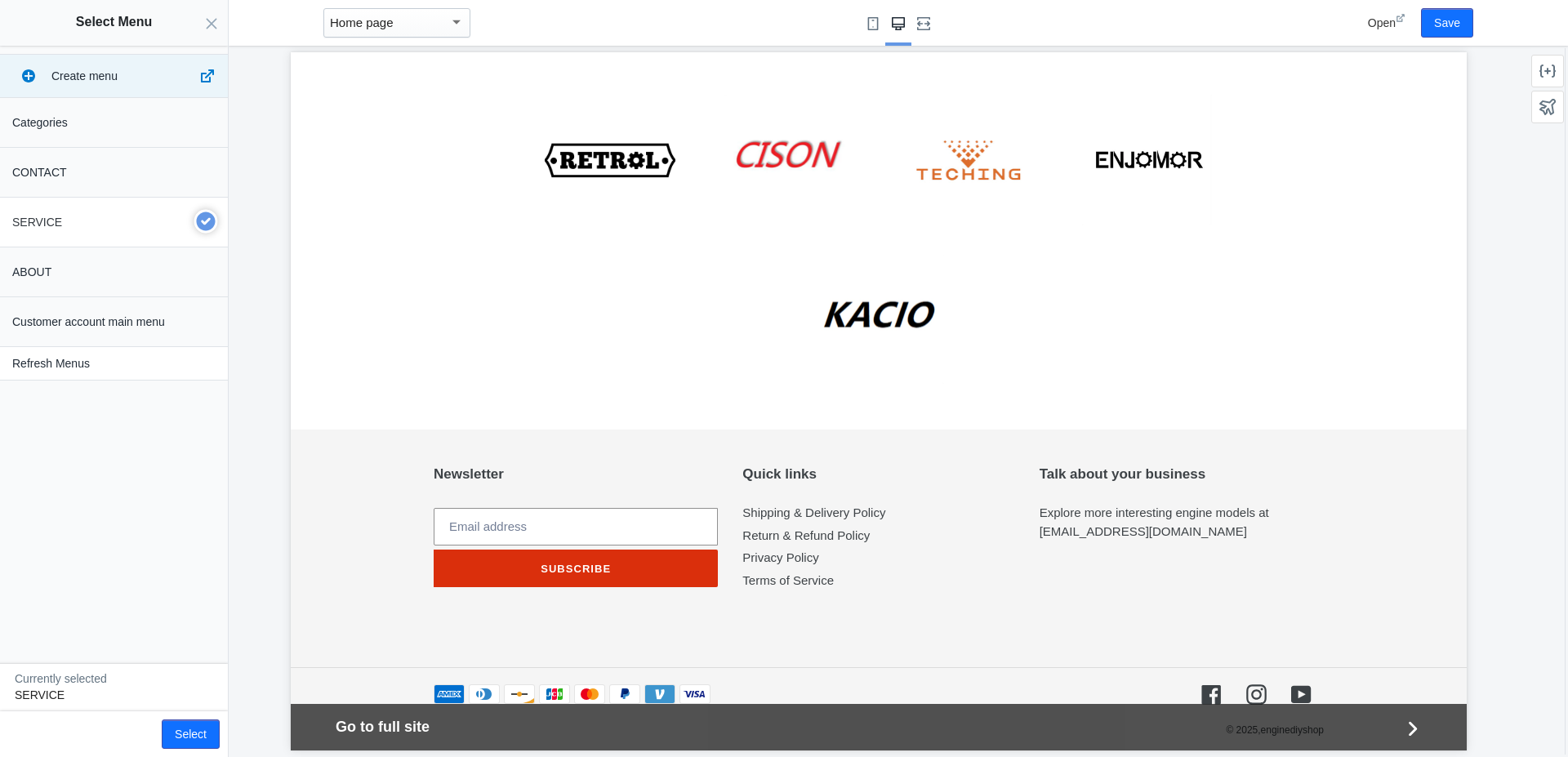
scroll to position [969, 0]
click at [192, 730] on button "Select" at bounding box center [191, 734] width 58 height 30
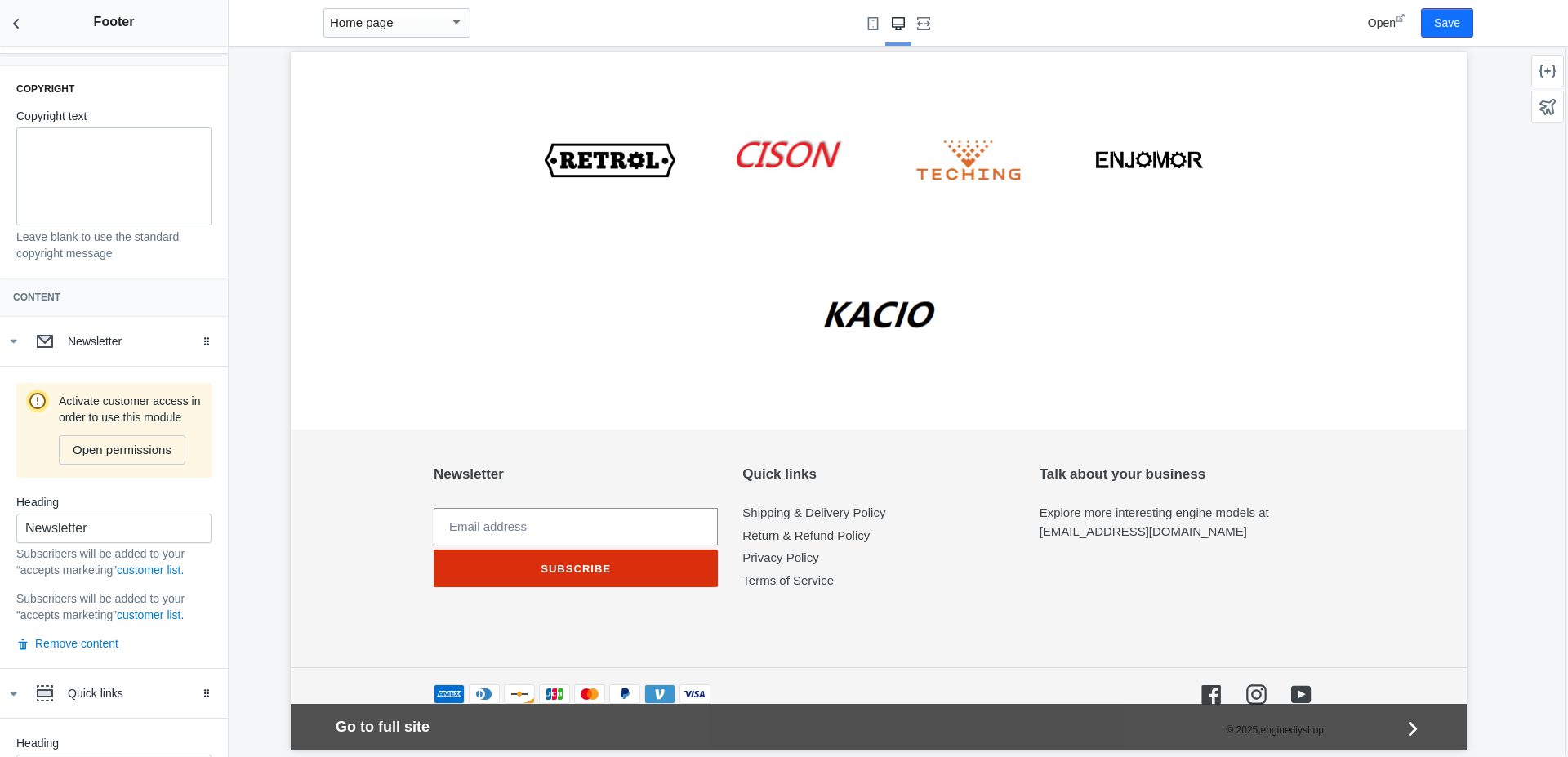
scroll to position [410, 0]
click at [68, 349] on div "Newsletter" at bounding box center [142, 342] width 148 height 16
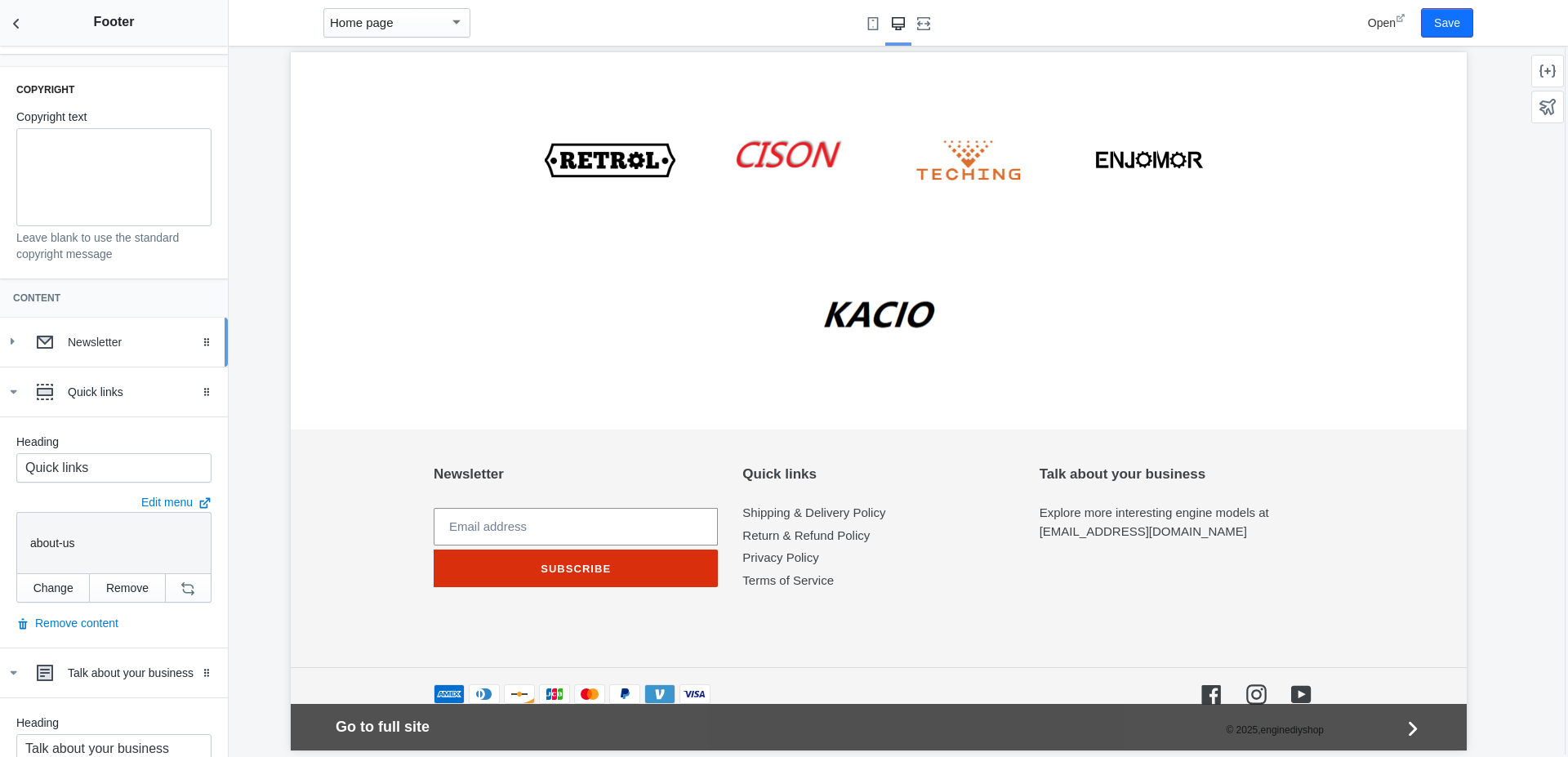
click at [77, 354] on div "Newsletter" at bounding box center [114, 342] width 203 height 33
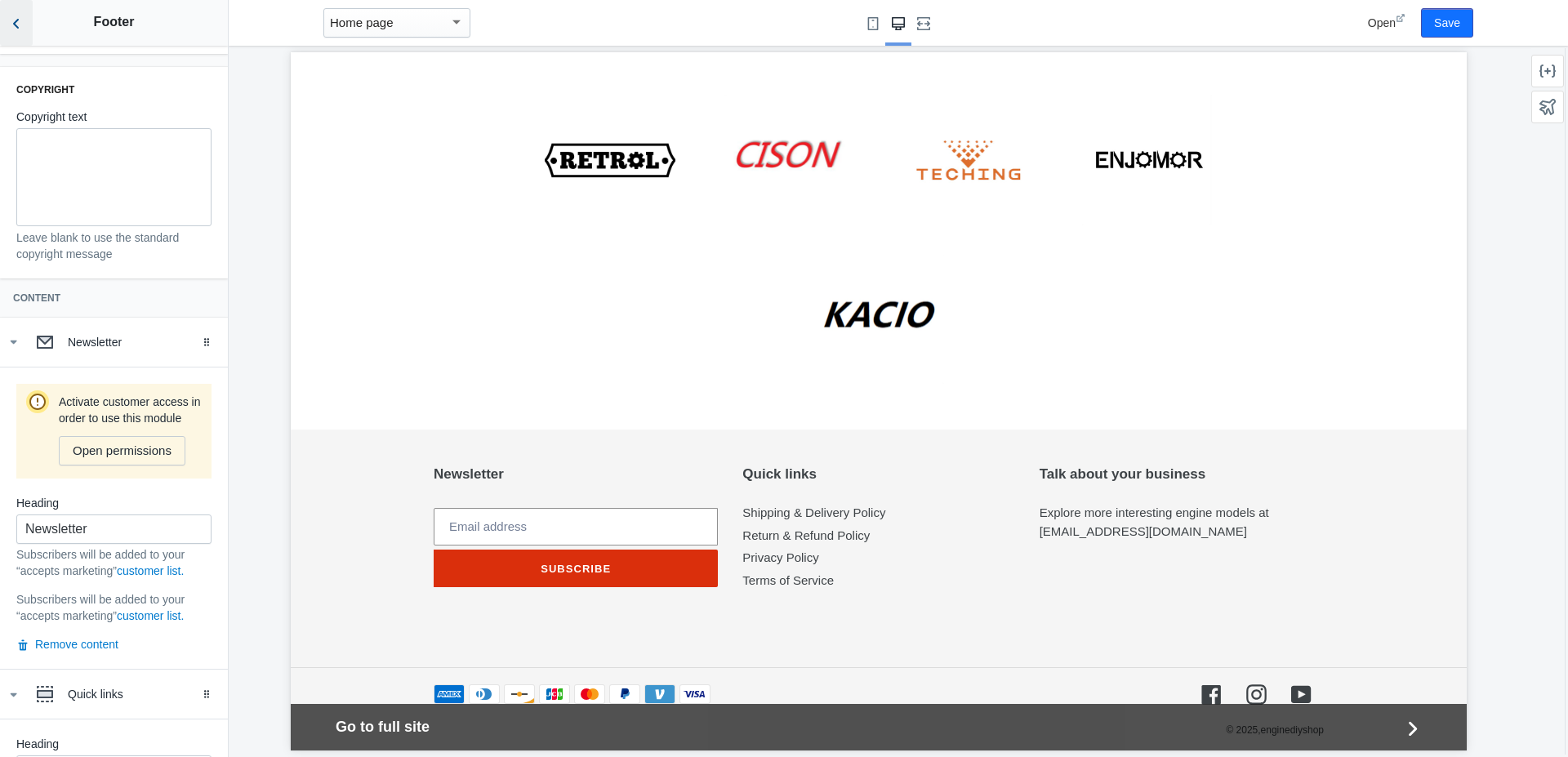
click at [11, 23] on icon "Back to sections" at bounding box center [16, 23] width 16 height 16
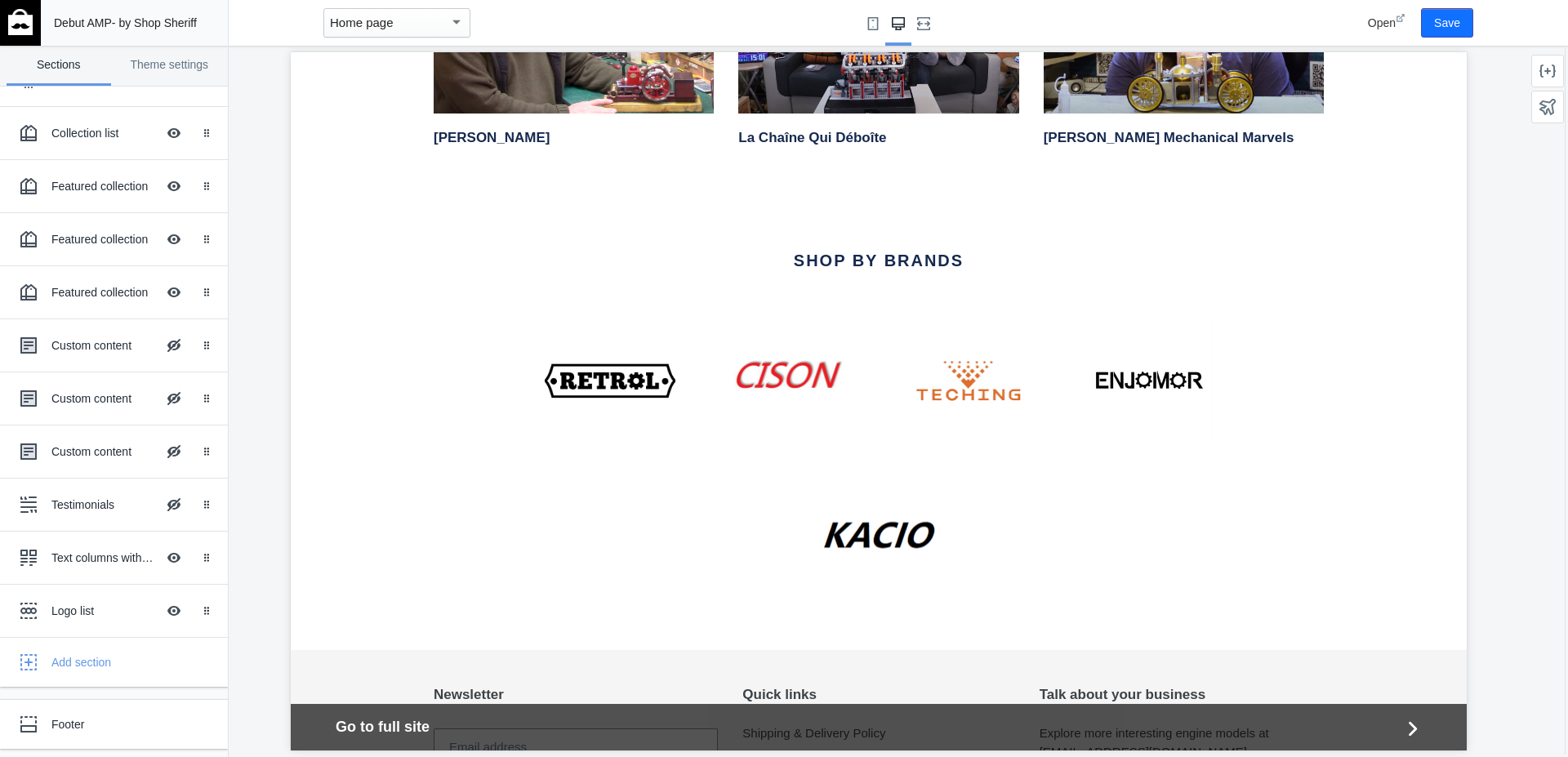
scroll to position [2971, 0]
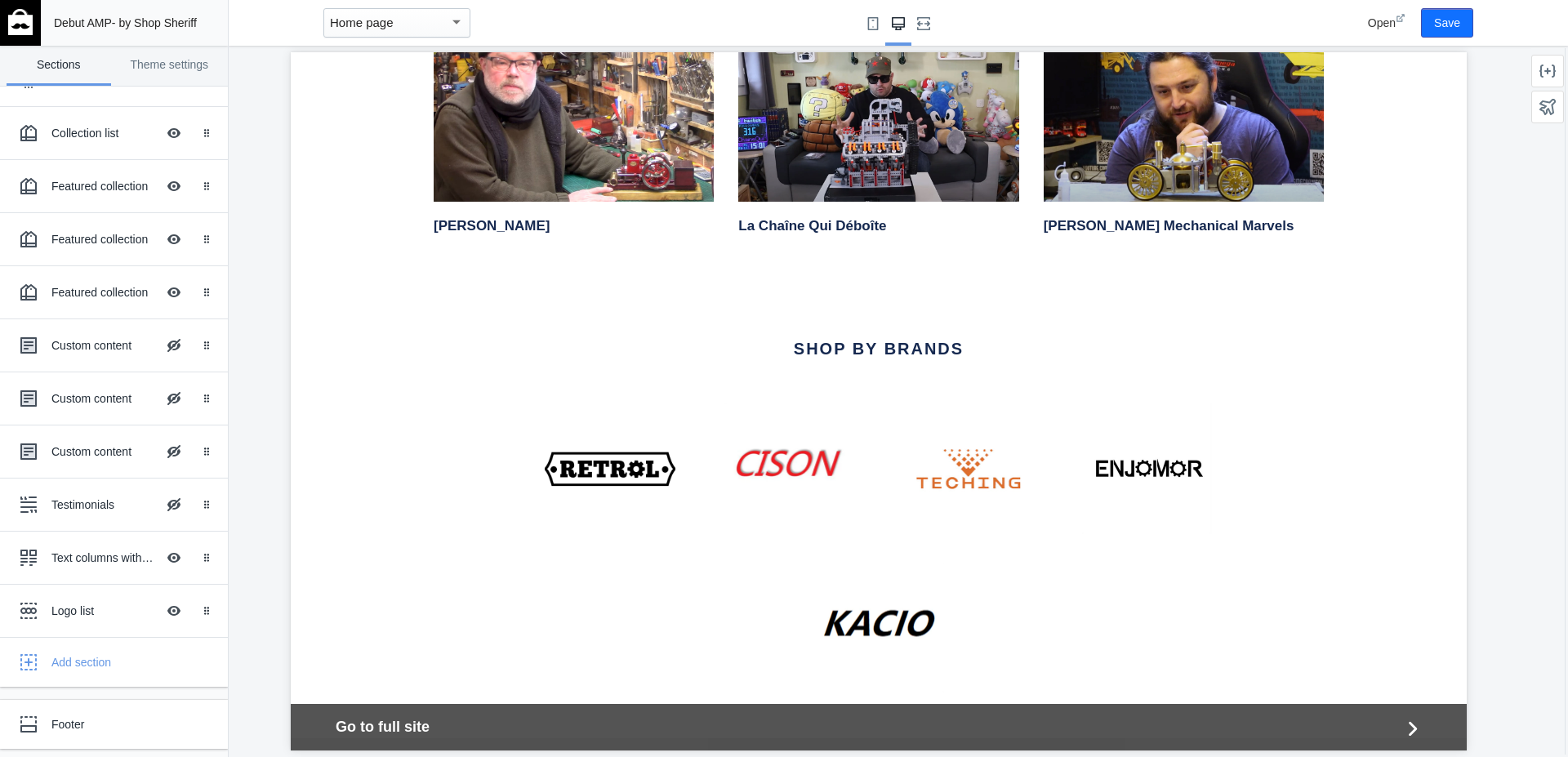
click at [851, 339] on h2 "SHOP BY BRANDS" at bounding box center [878, 349] width 890 height 19
click at [871, 562] on img "logo link" at bounding box center [878, 628] width 130 height 130
click at [80, 602] on div "Logo list Hide Image with text overlay" at bounding box center [102, 611] width 180 height 36
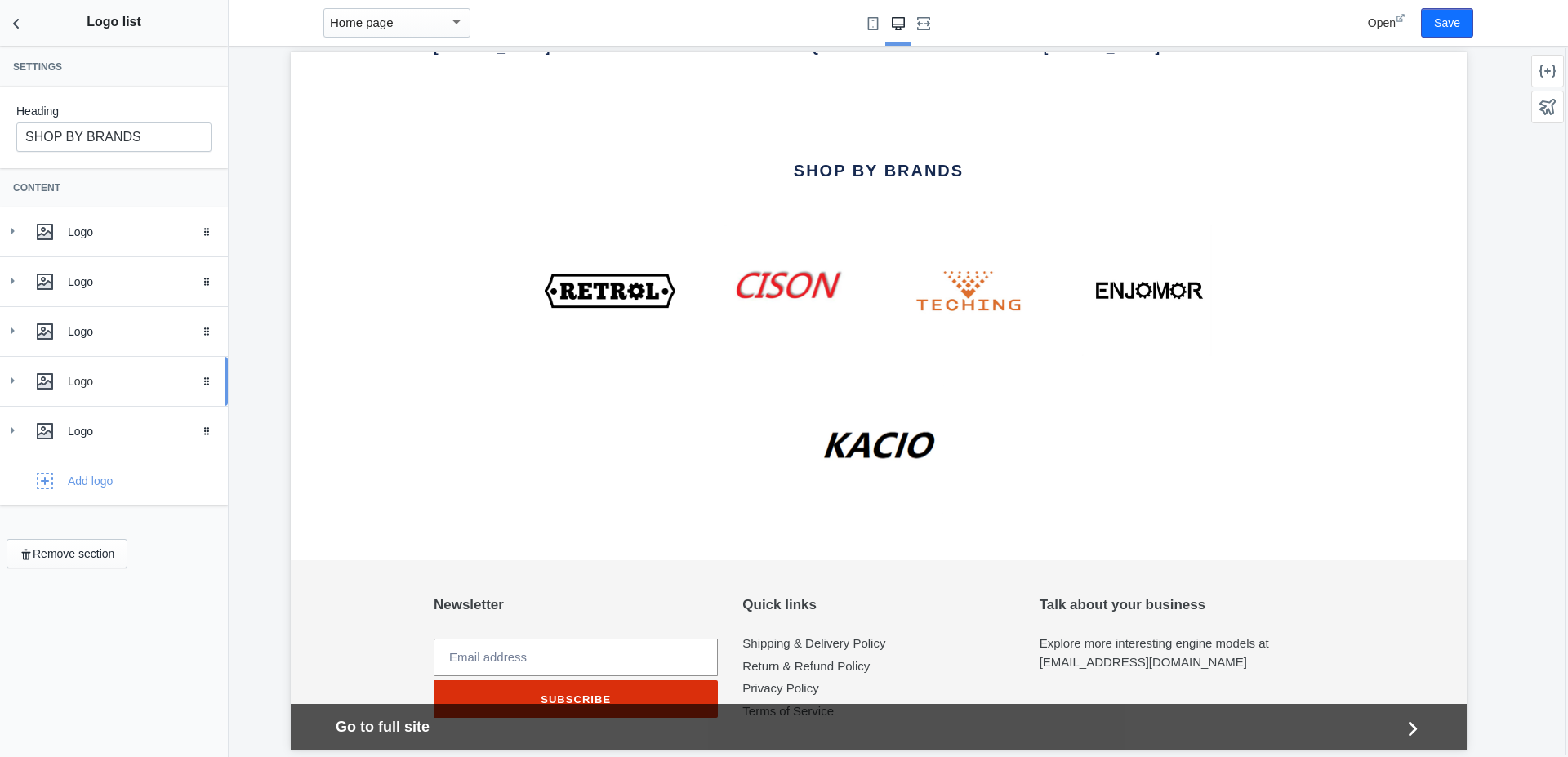
scroll to position [3150, 0]
click at [103, 374] on div "Logo" at bounding box center [142, 381] width 148 height 16
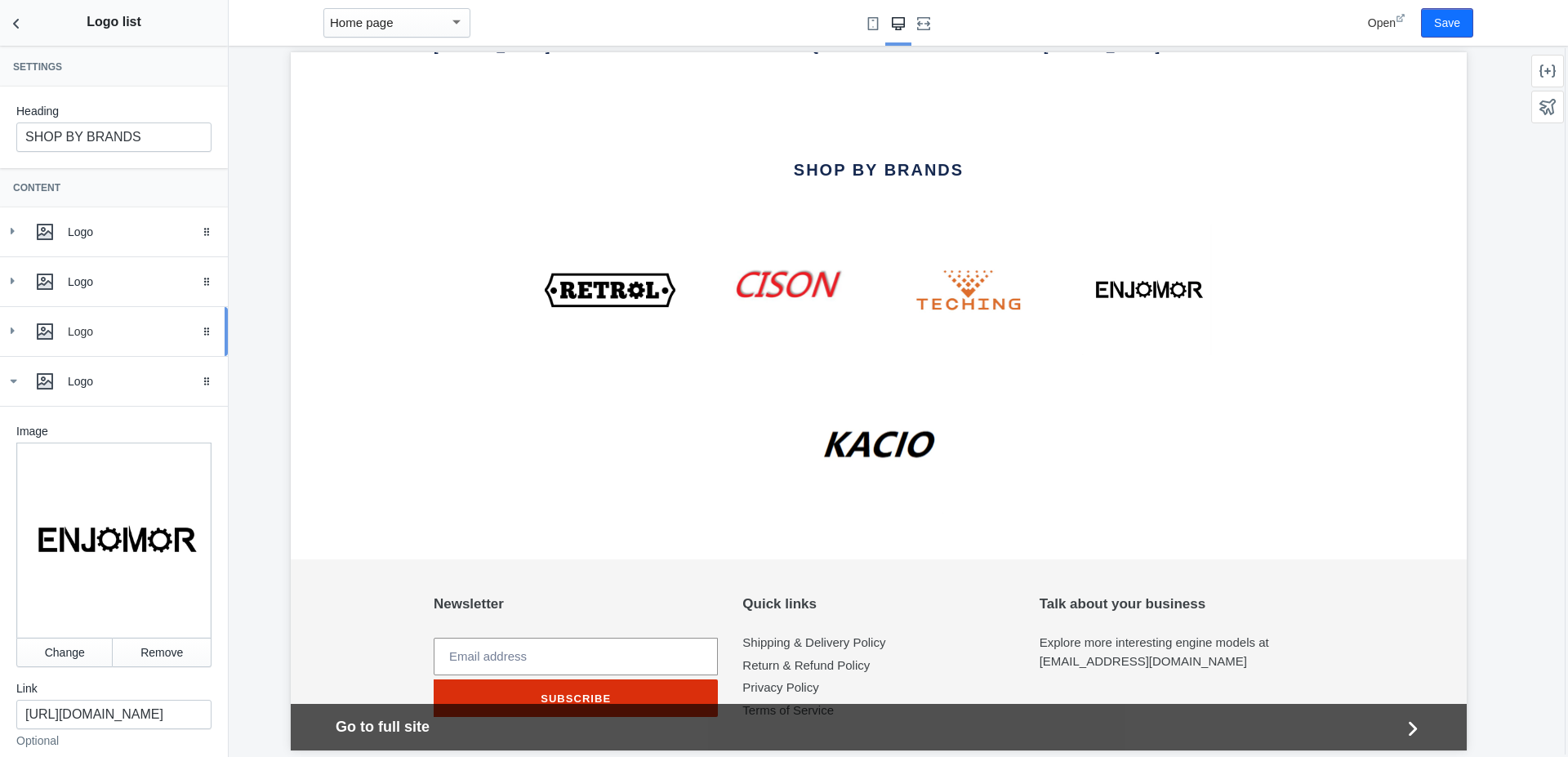
click at [77, 326] on div "Logo" at bounding box center [142, 332] width 148 height 16
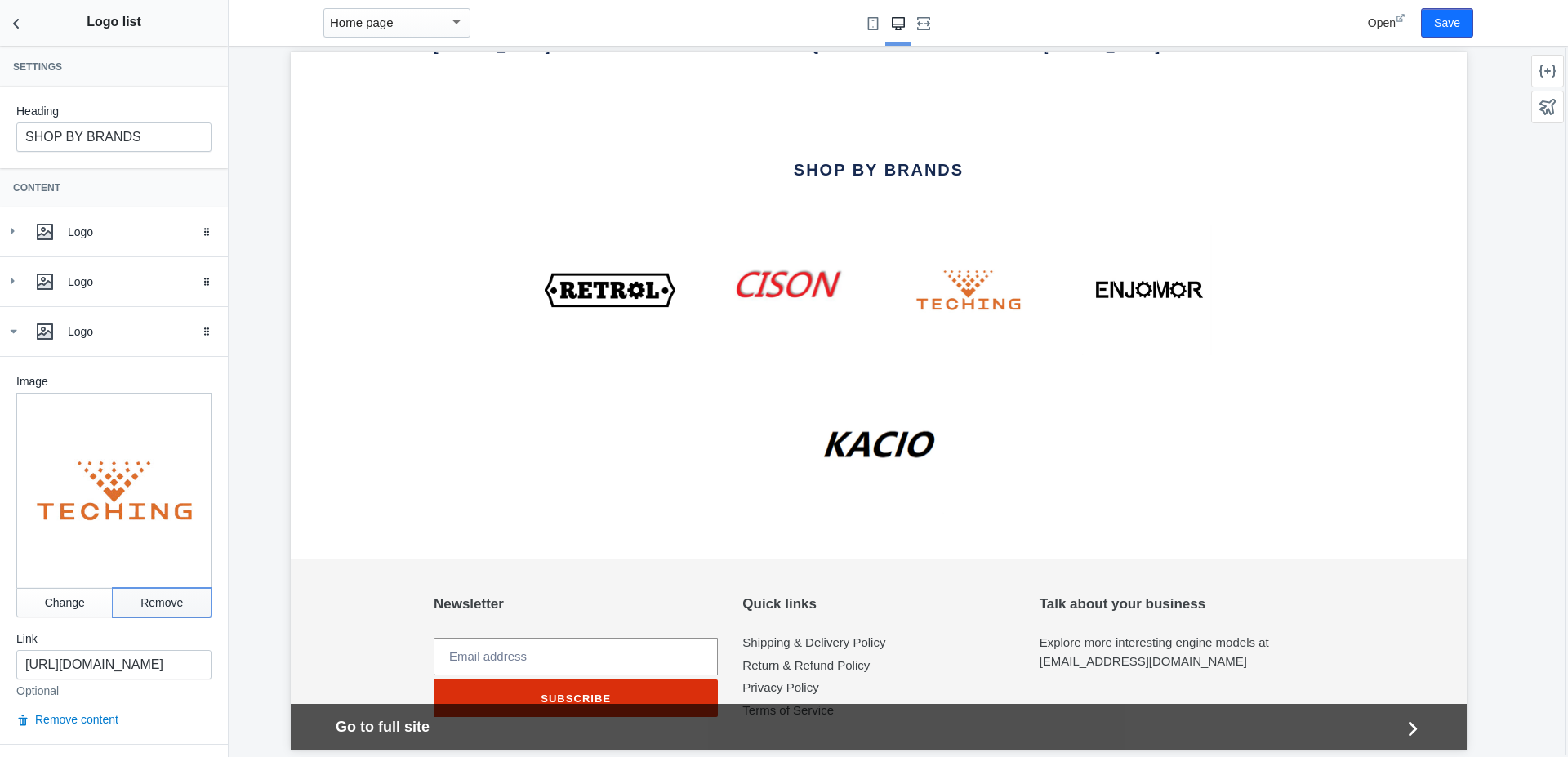
click at [128, 588] on button "Remove" at bounding box center [162, 603] width 99 height 30
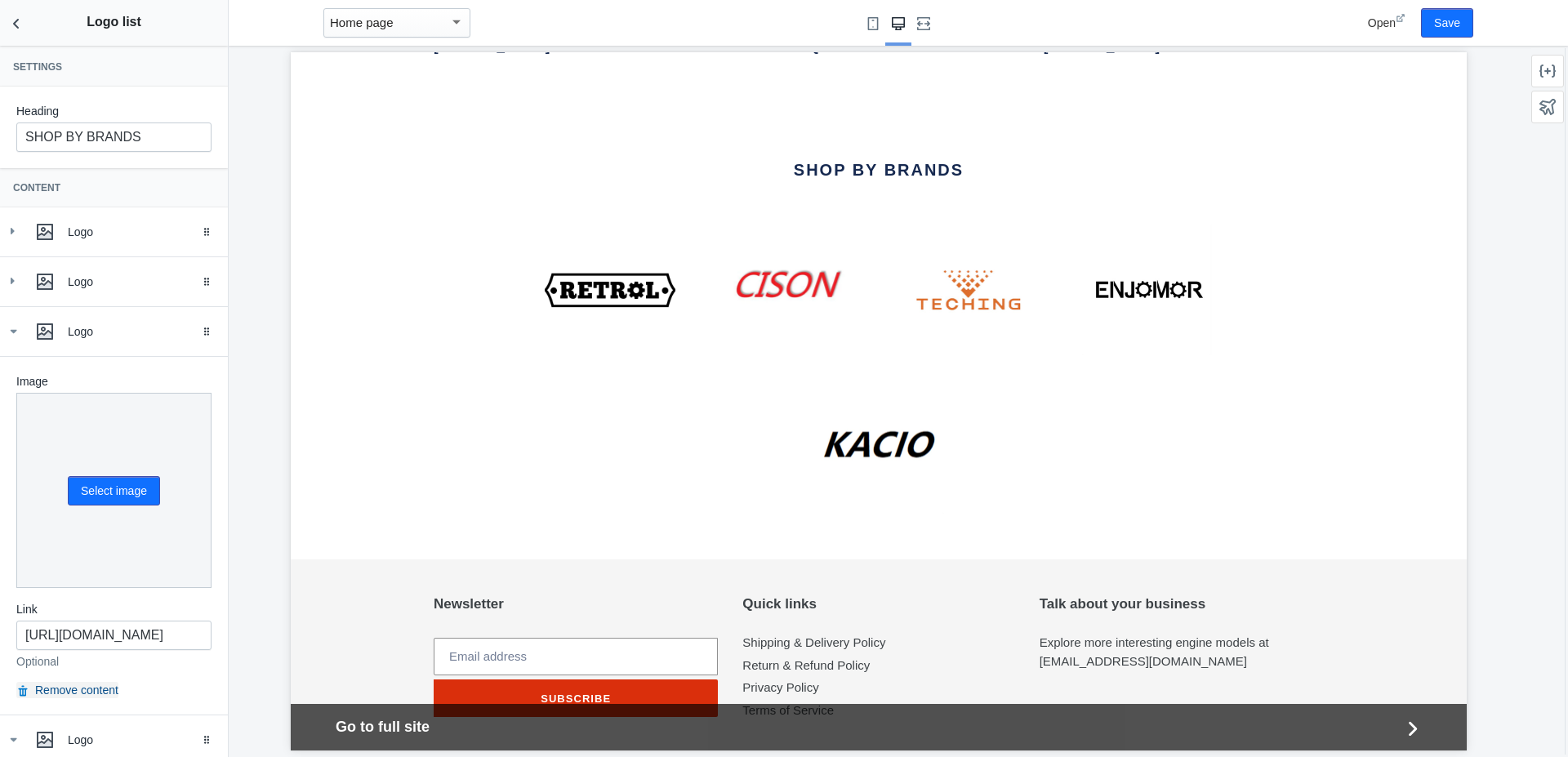
scroll to position [103, 0]
click at [80, 683] on button "Remove content" at bounding box center [67, 690] width 102 height 16
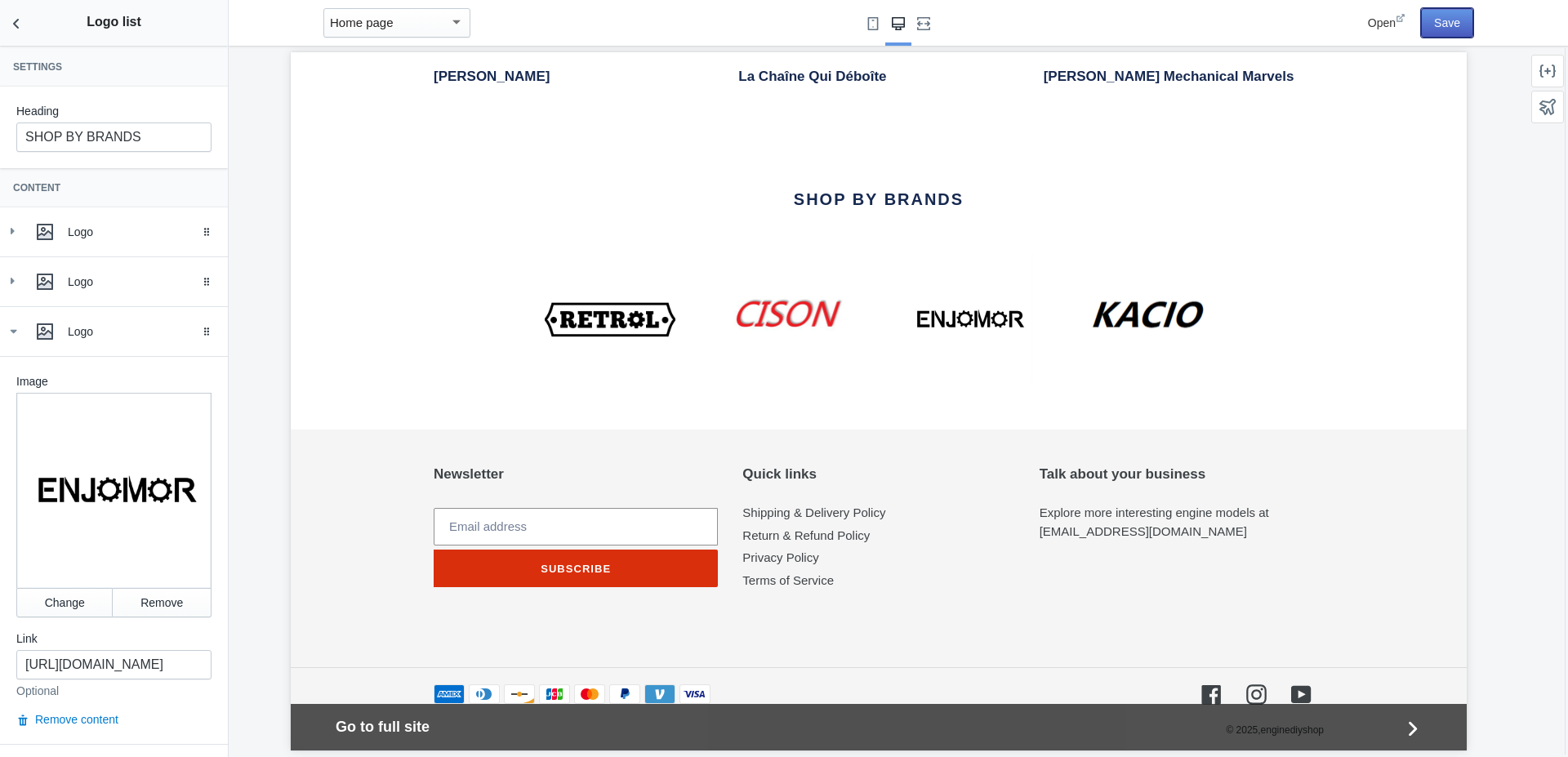
click at [1443, 23] on button "Save" at bounding box center [1446, 23] width 53 height 30
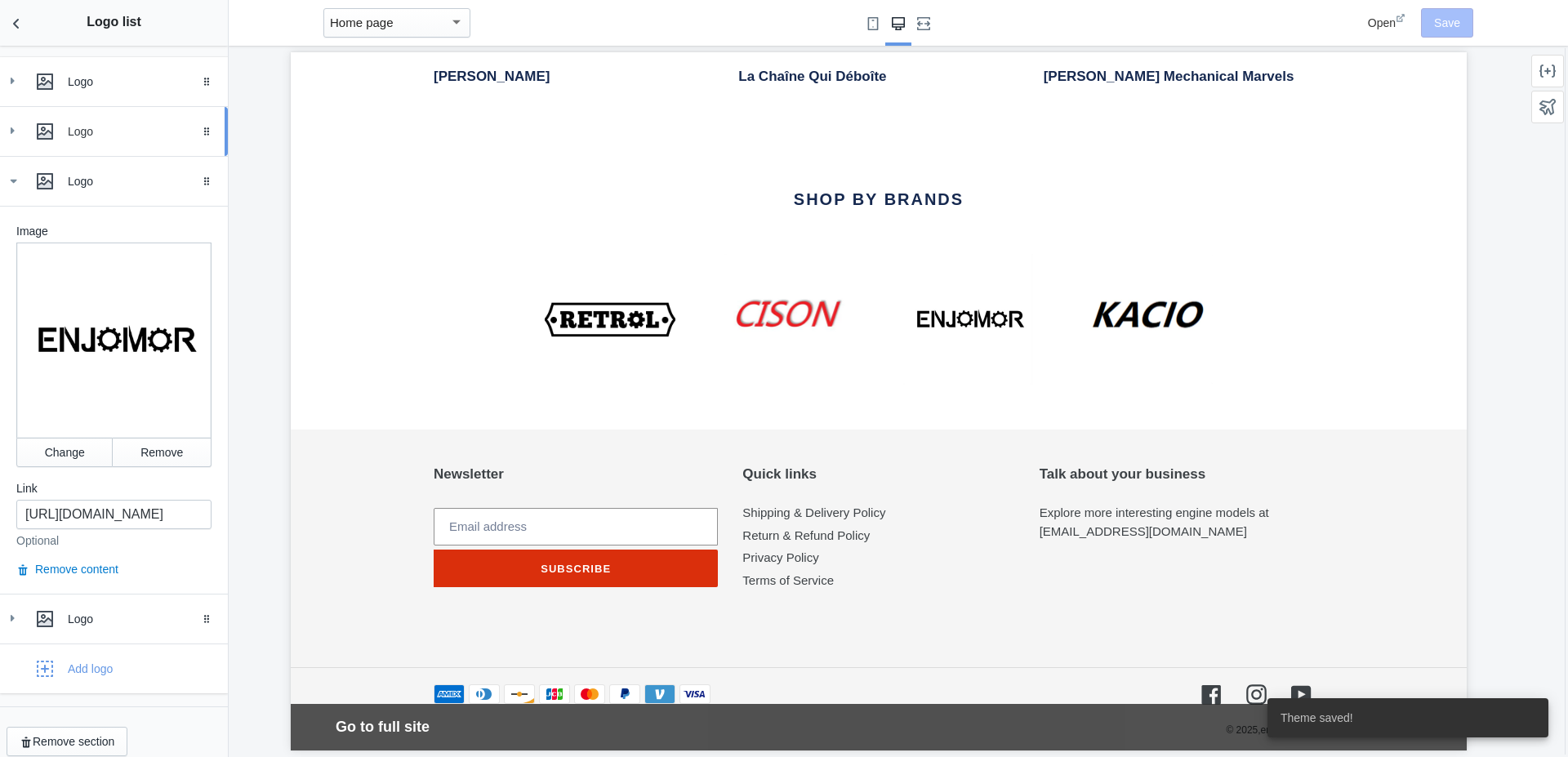
scroll to position [0, 0]
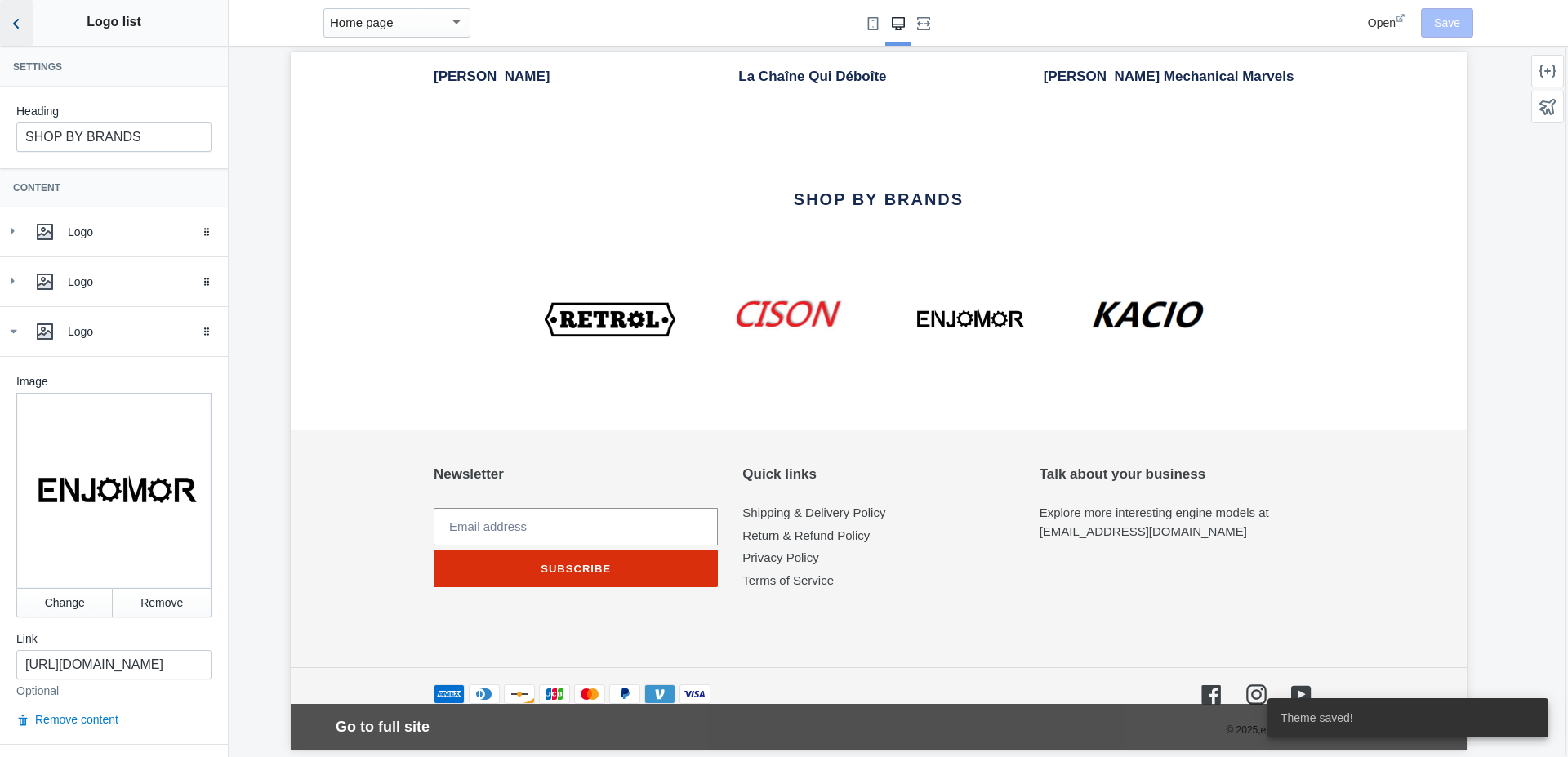
click at [22, 25] on icon "Back to sections" at bounding box center [16, 23] width 16 height 16
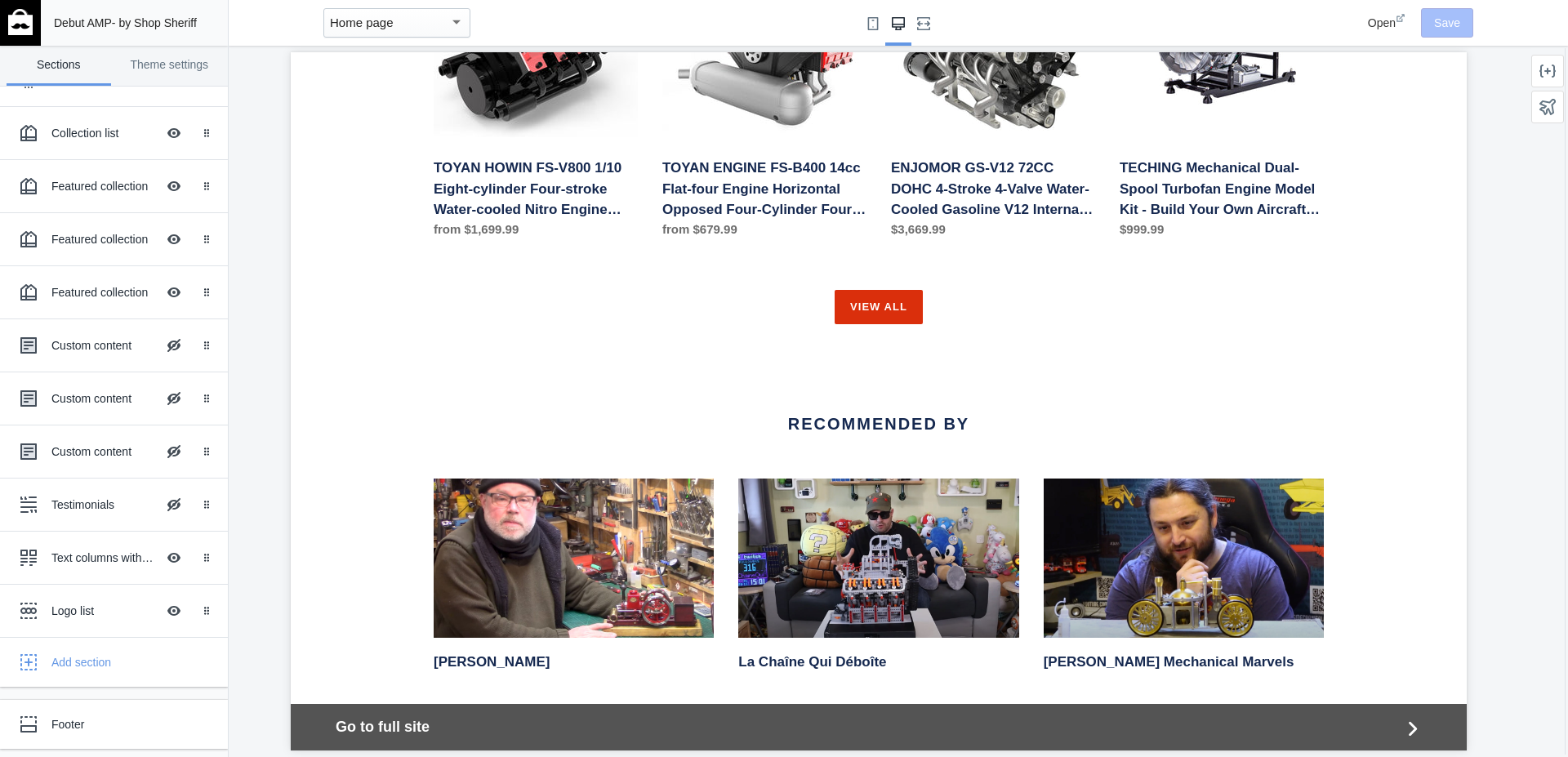
scroll to position [2503, 0]
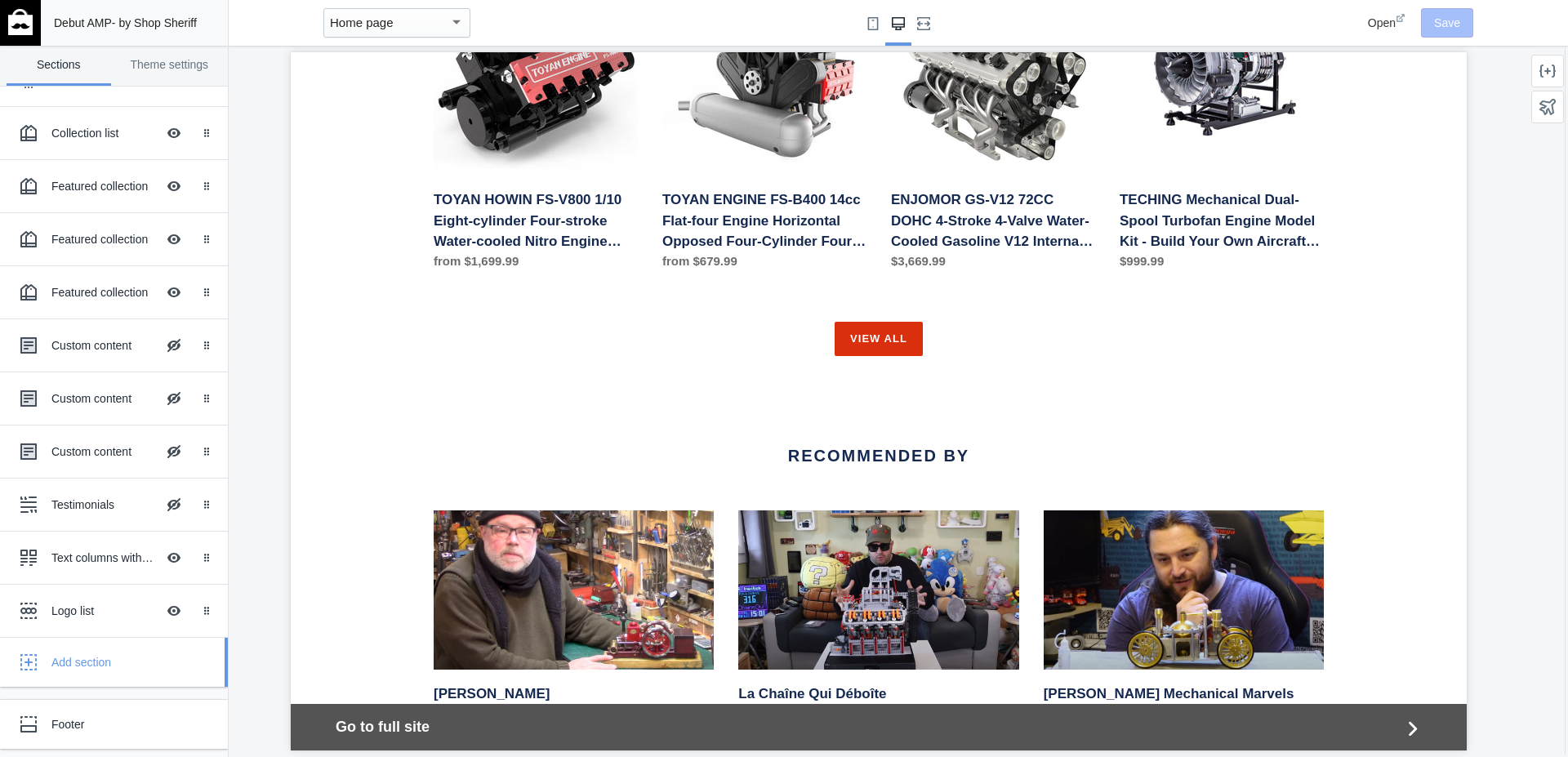
click at [33, 663] on icon "button" at bounding box center [28, 662] width 16 height 16
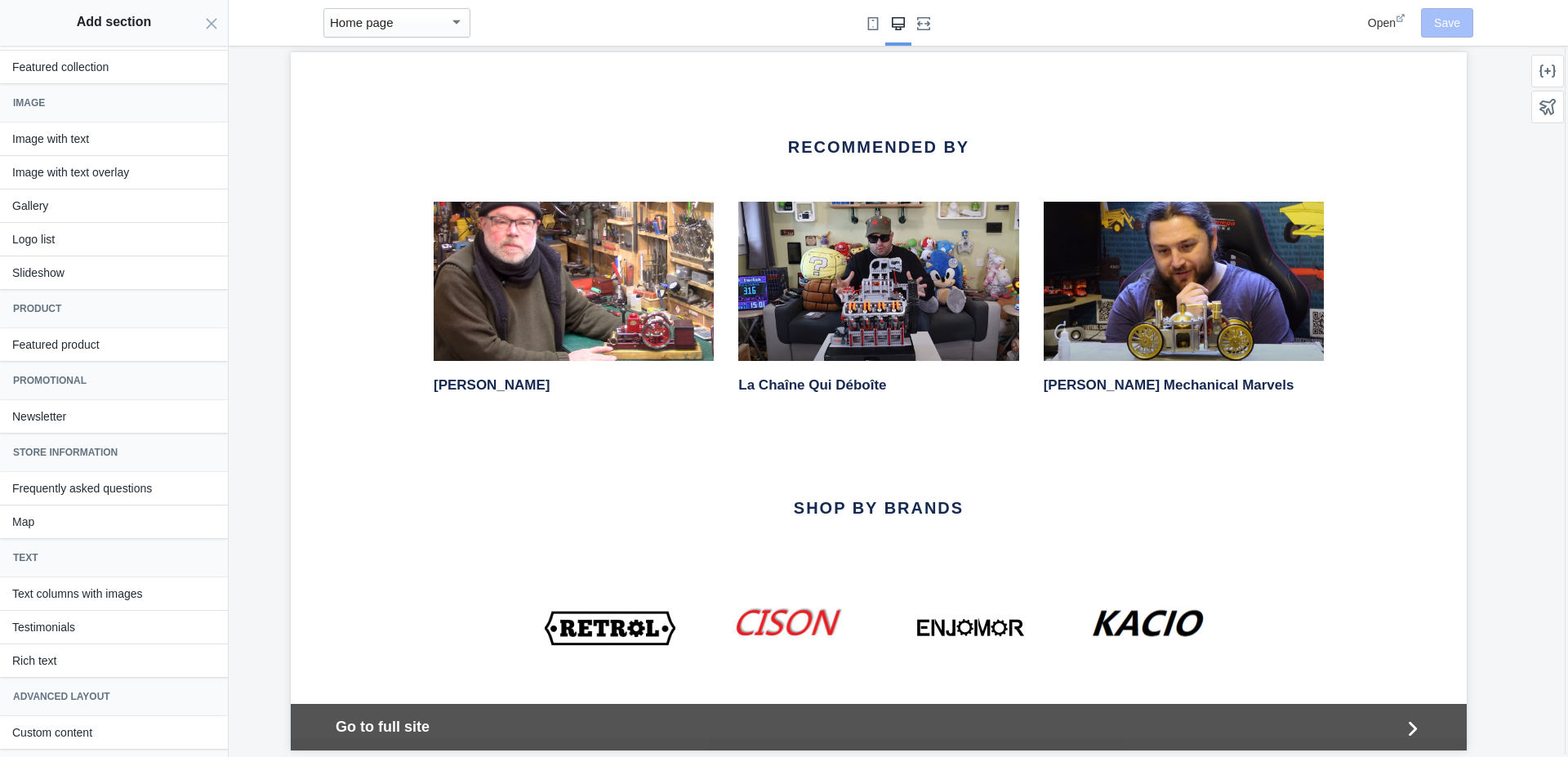
scroll to position [2709, 0]
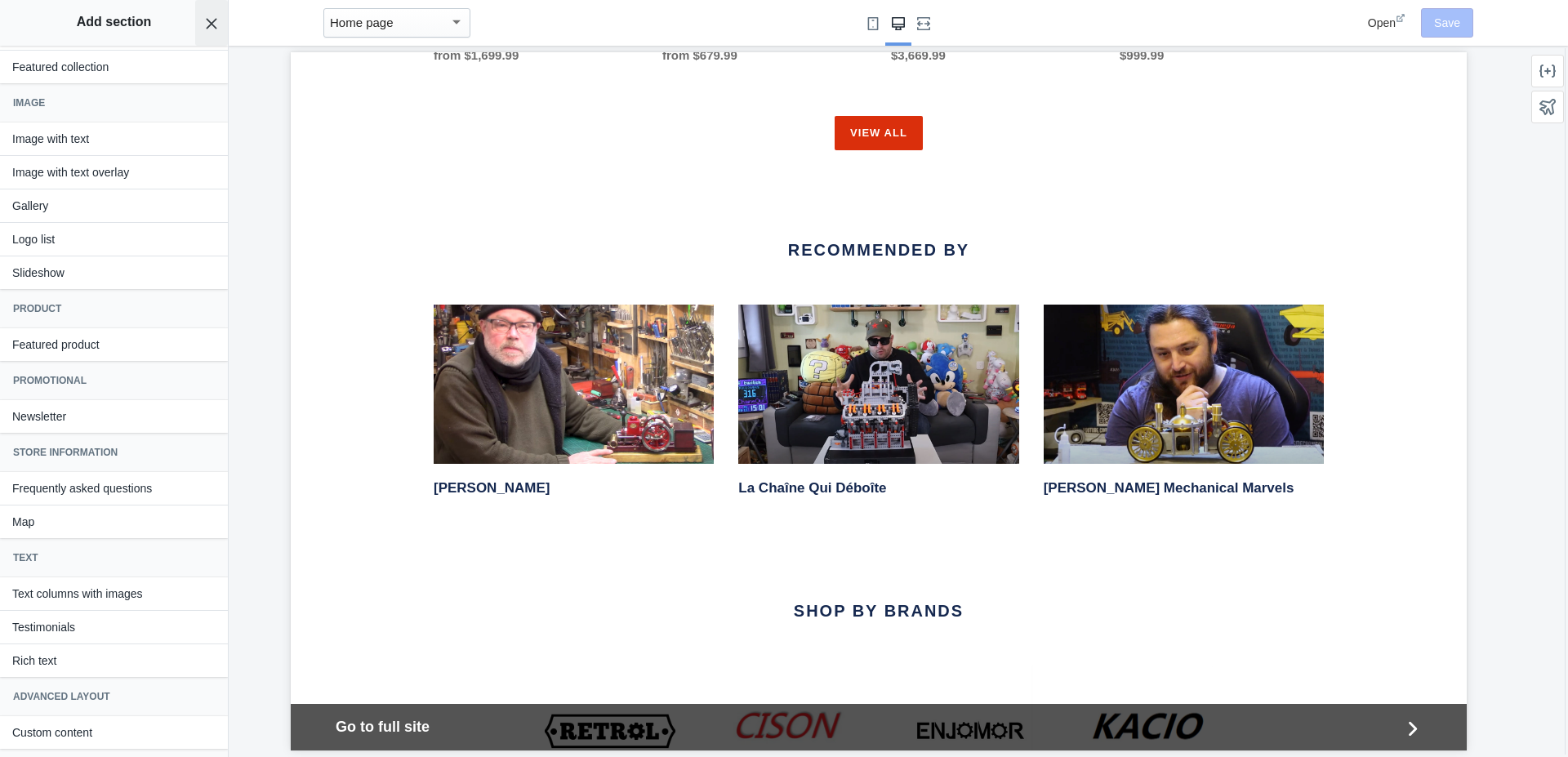
click at [209, 19] on icon "Close panel" at bounding box center [212, 24] width 13 height 13
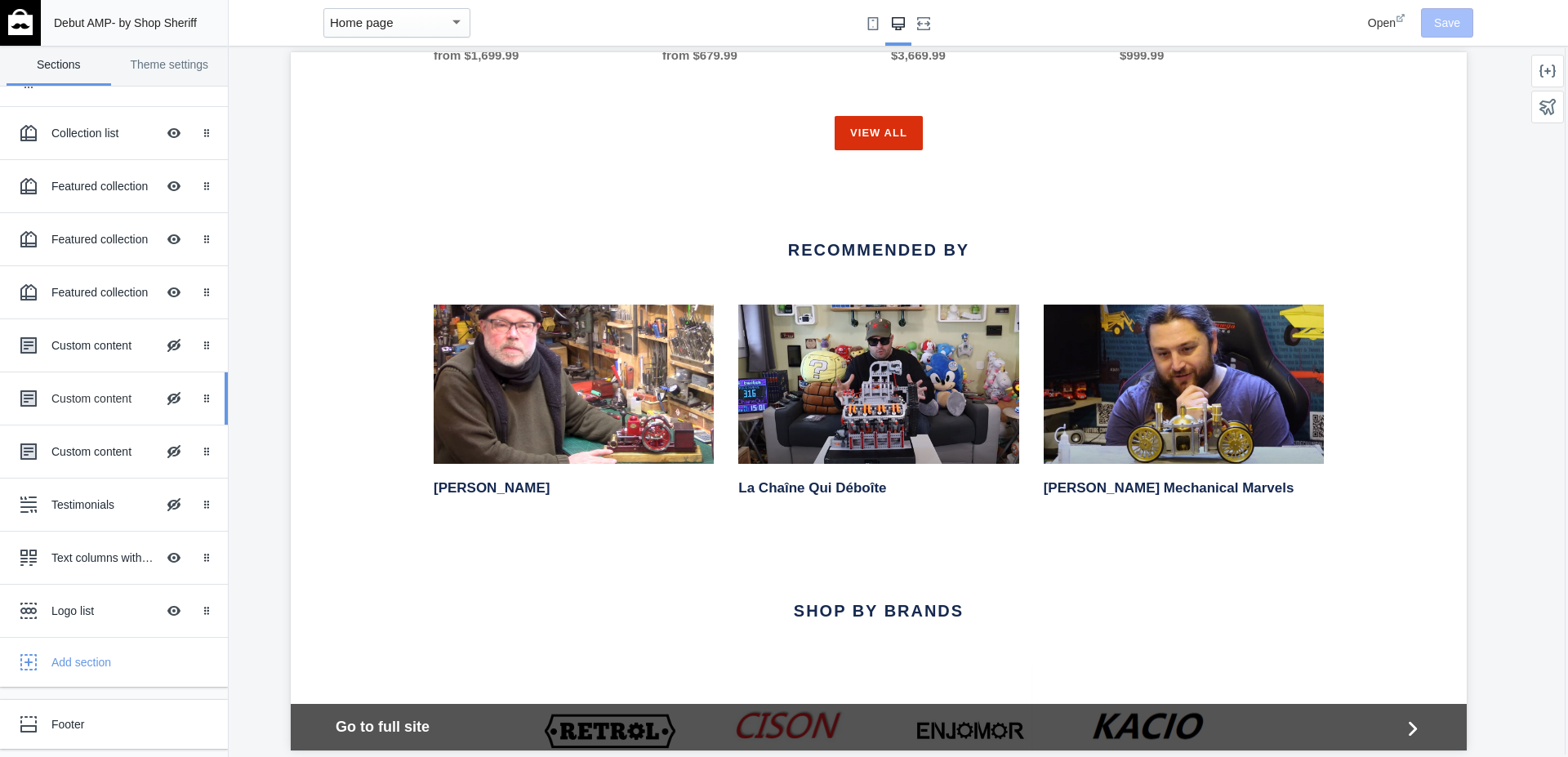
scroll to position [0, 0]
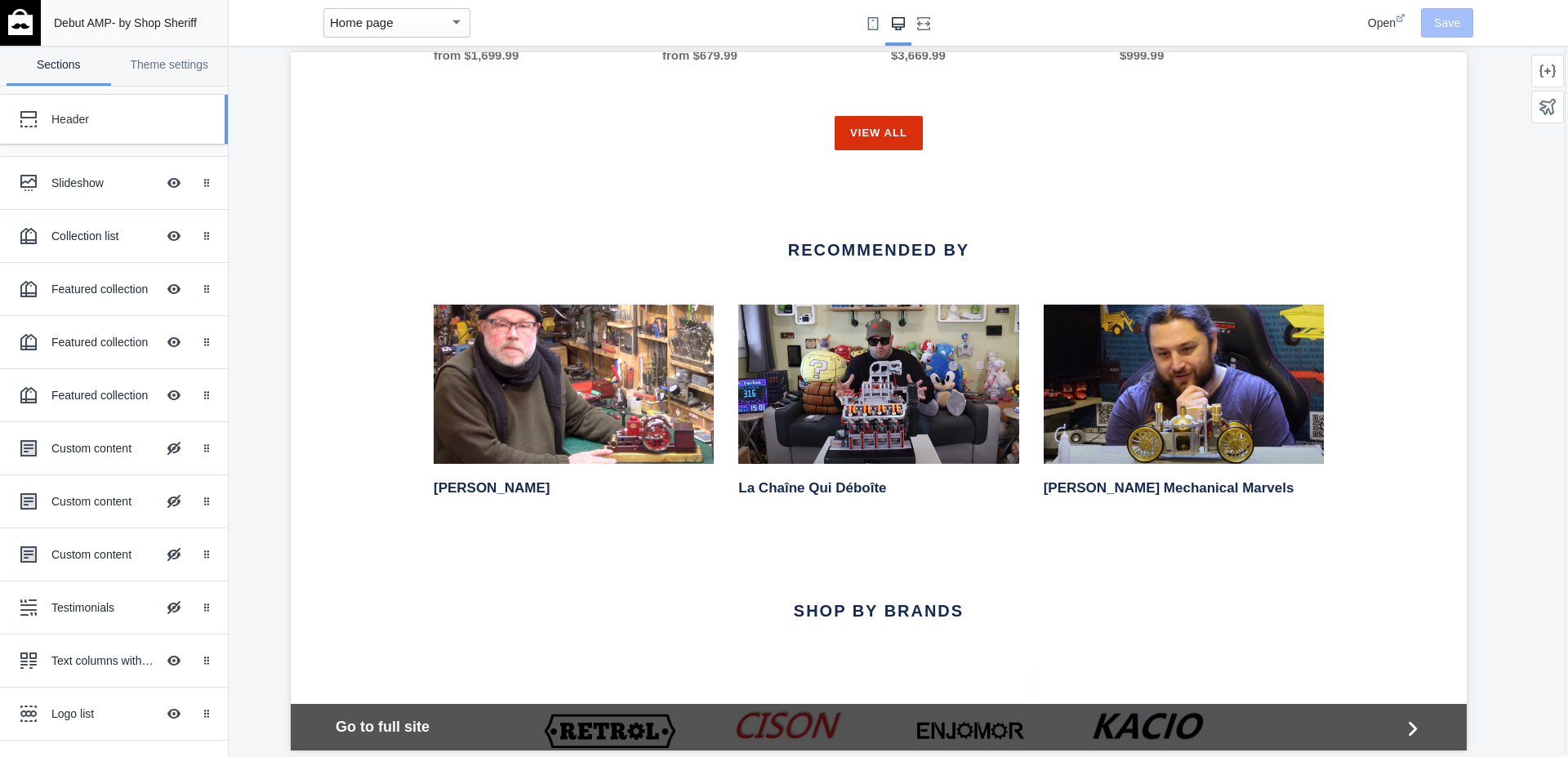
click at [61, 113] on div "Header" at bounding box center [122, 119] width 141 height 16
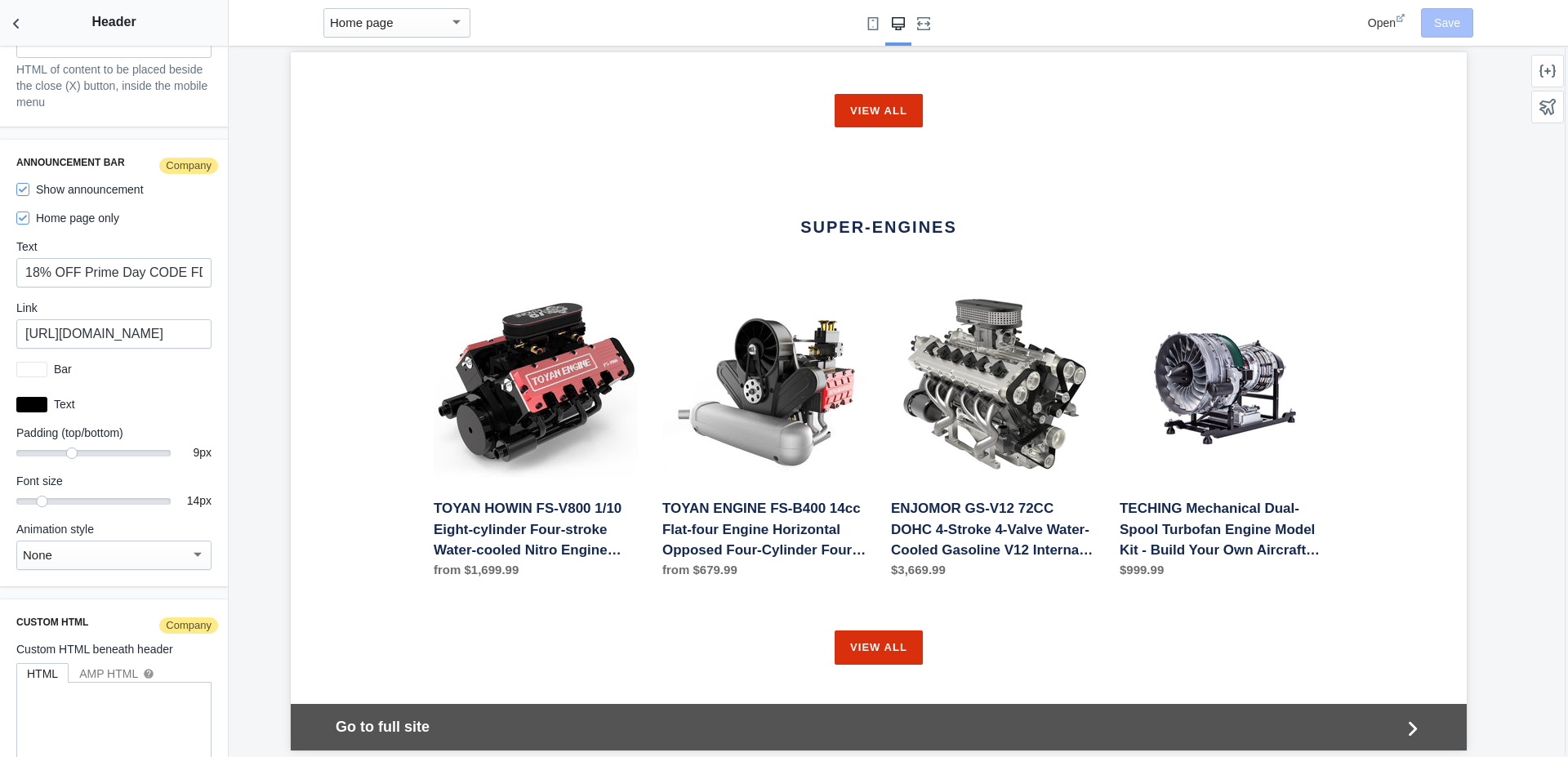
scroll to position [2743, 0]
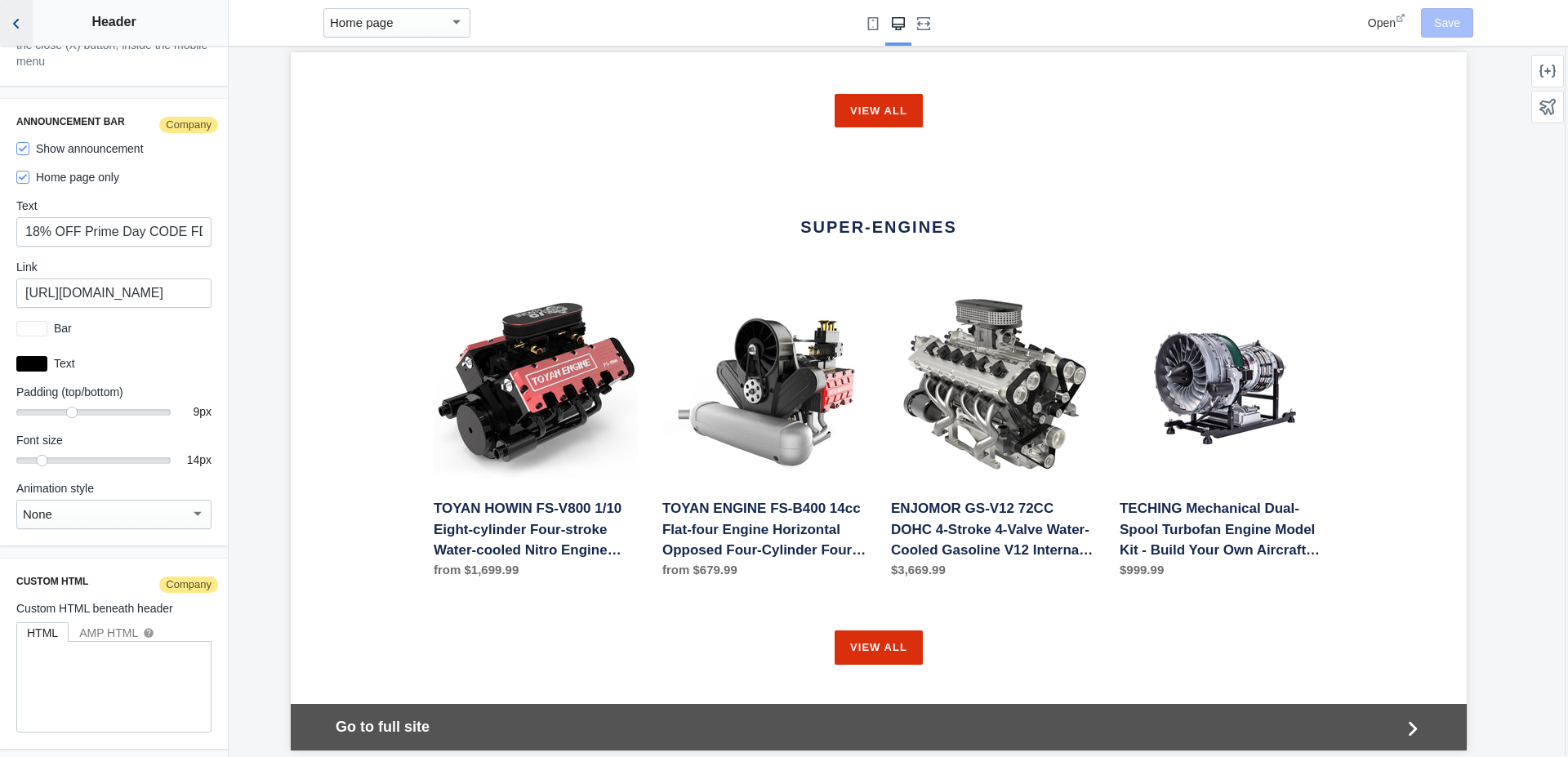
click at [16, 24] on icon "Back to sections" at bounding box center [16, 23] width 16 height 16
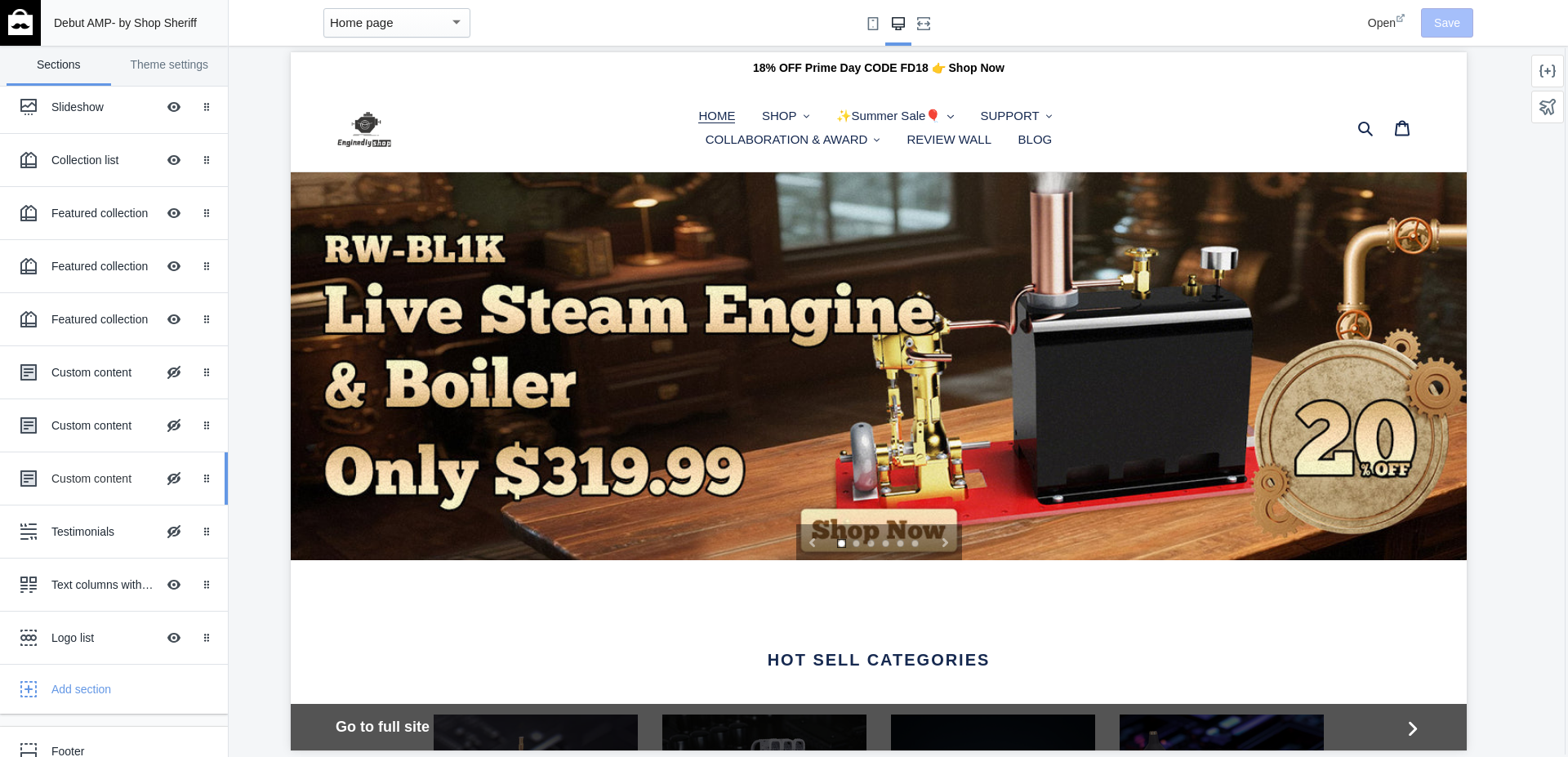
scroll to position [93, 0]
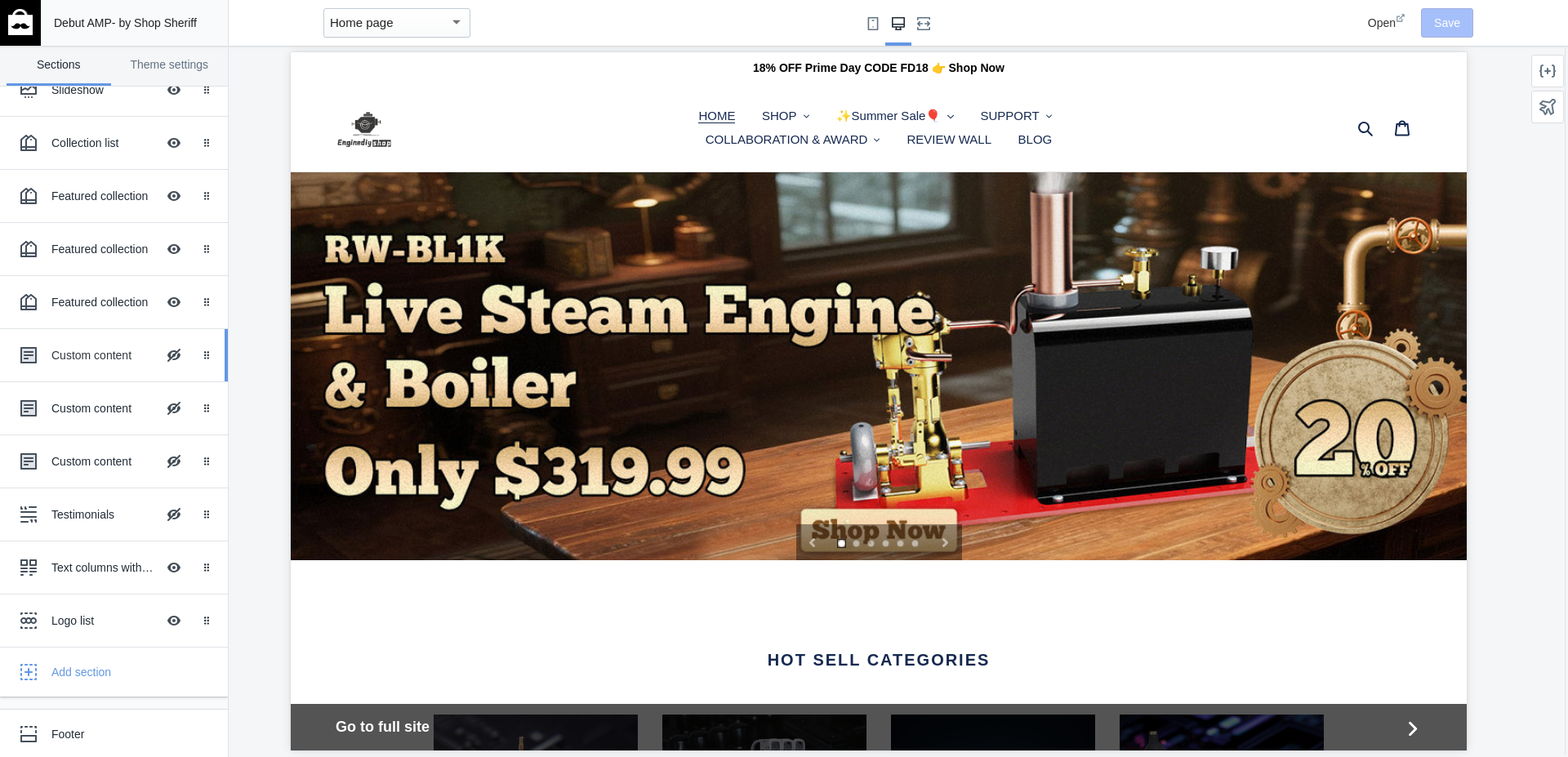
click at [64, 356] on div "Custom content" at bounding box center [103, 355] width 104 height 16
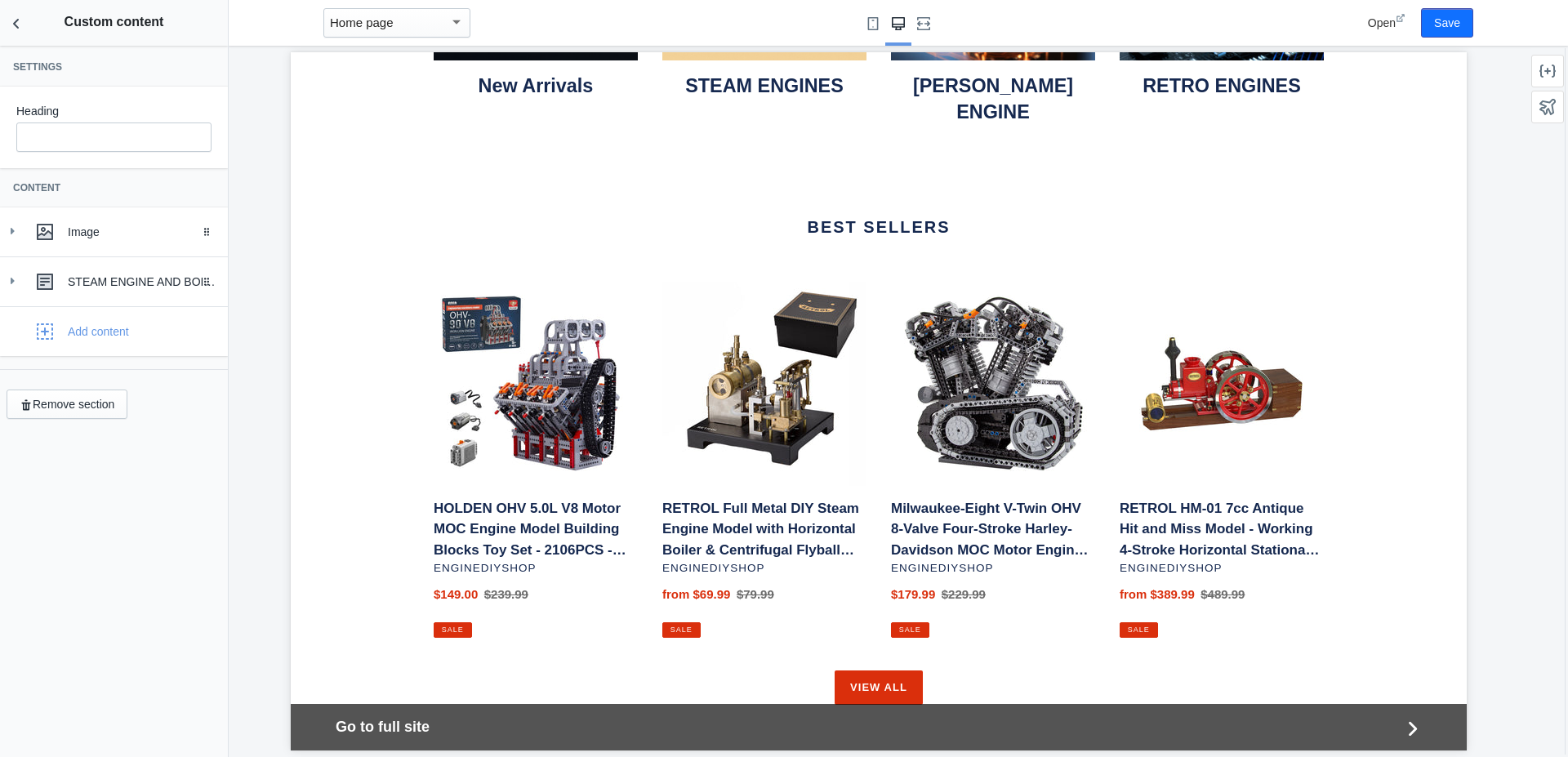
scroll to position [1133, 0]
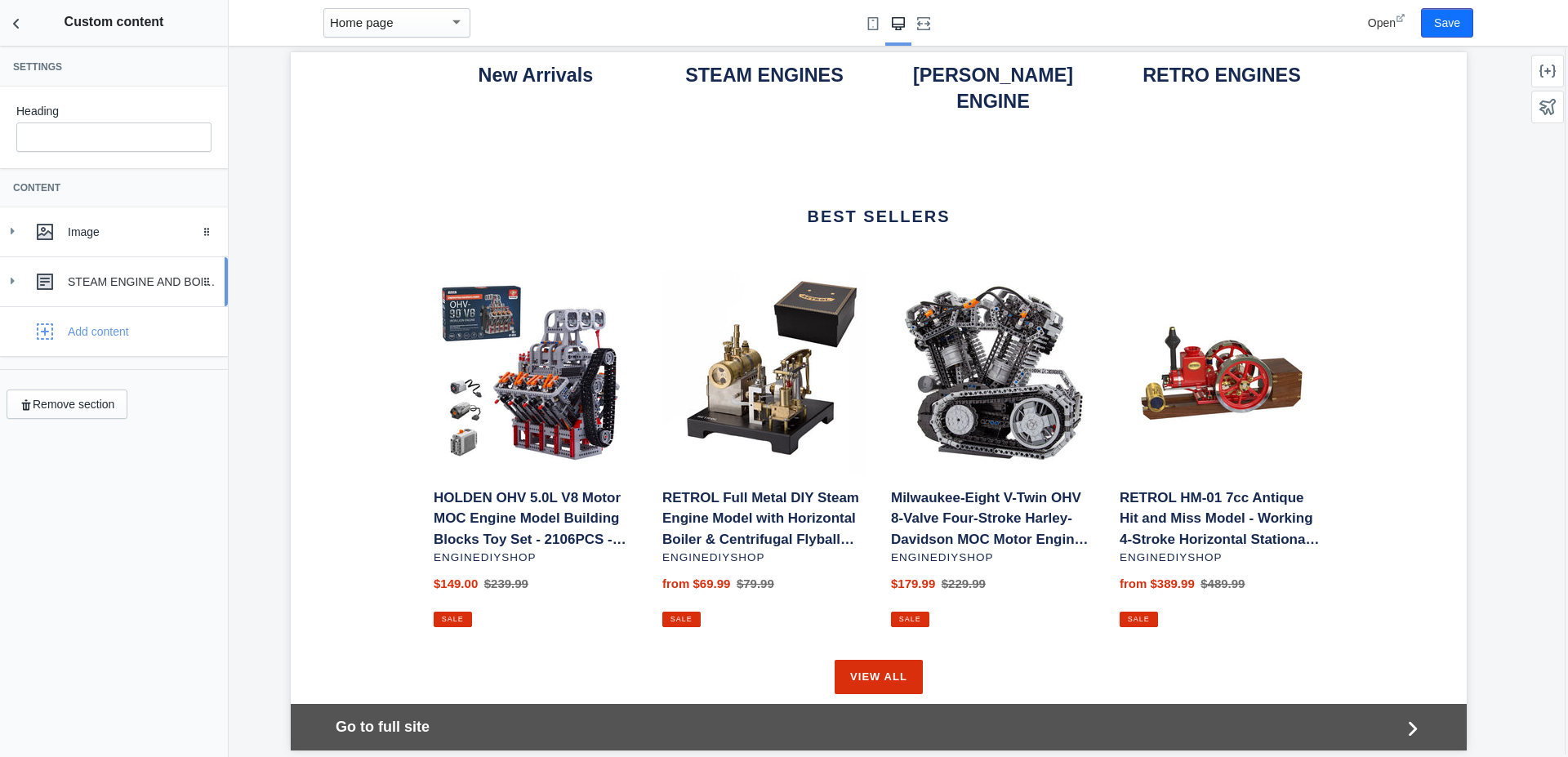
click at [86, 280] on div "STEAM ENGINE AND BOILER COLLECTION FOR DIY SHIP MODELS" at bounding box center [142, 282] width 148 height 16
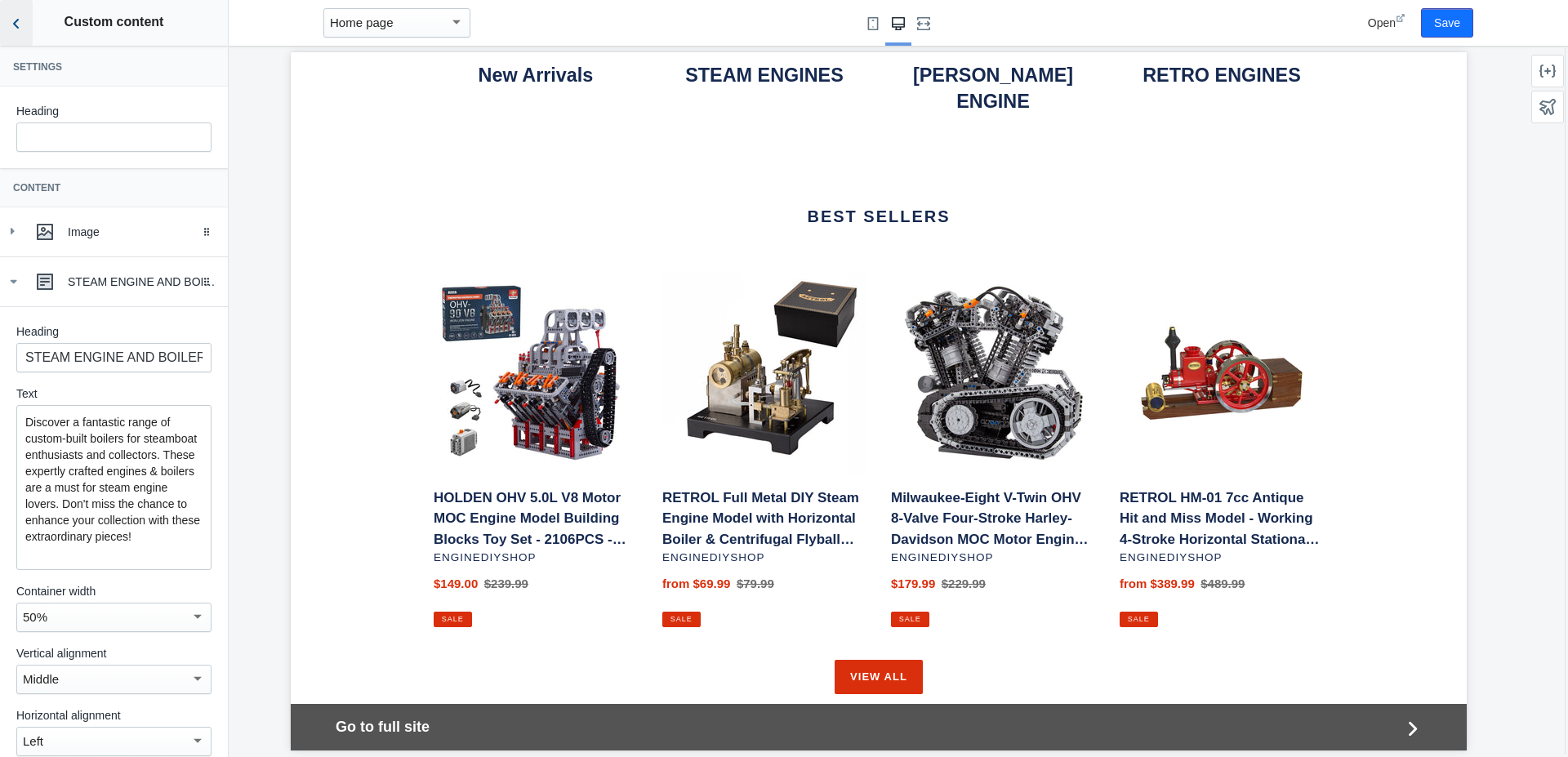
click at [16, 28] on icon "Back to sections" at bounding box center [16, 23] width 16 height 16
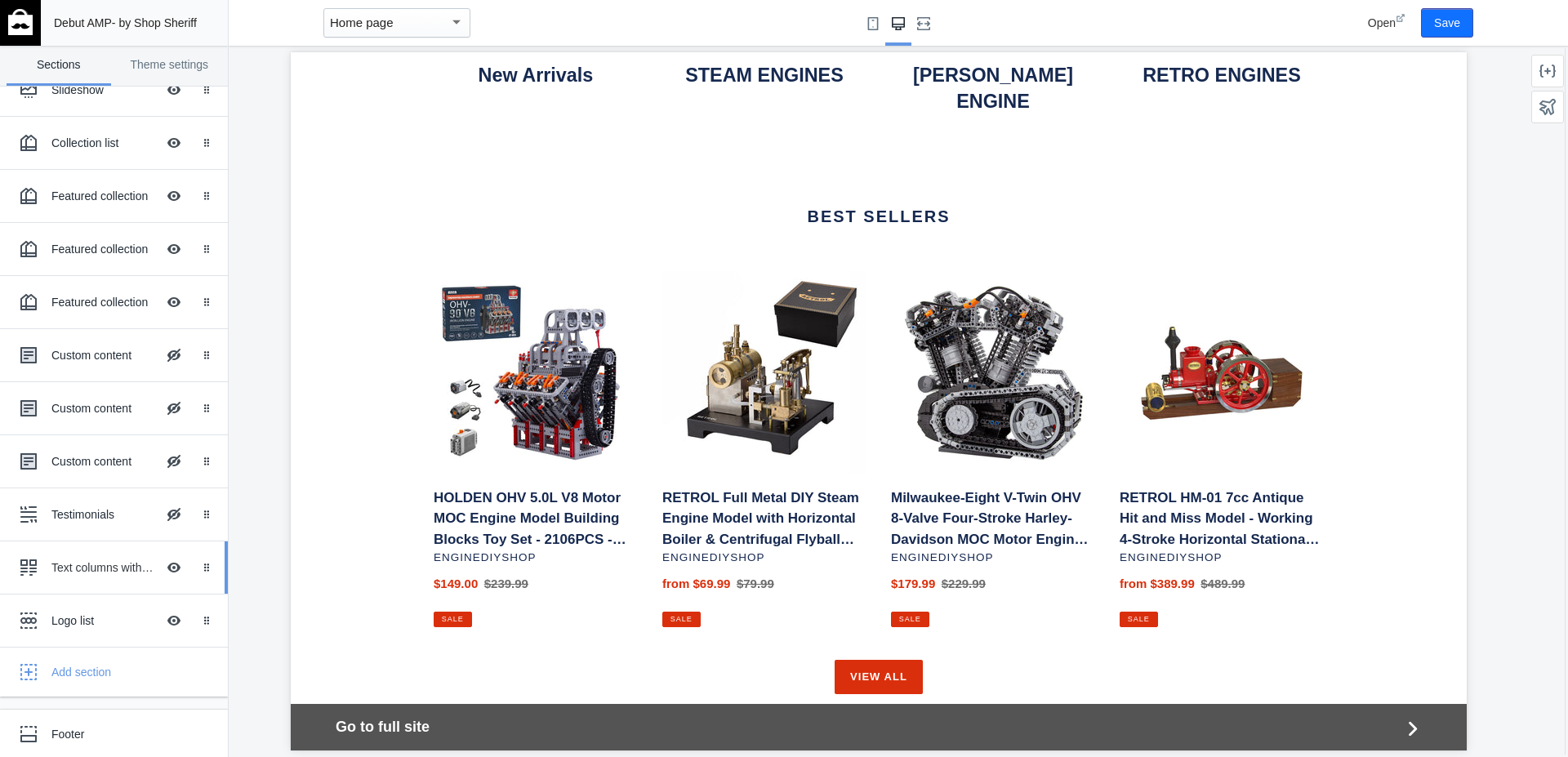
scroll to position [103, 0]
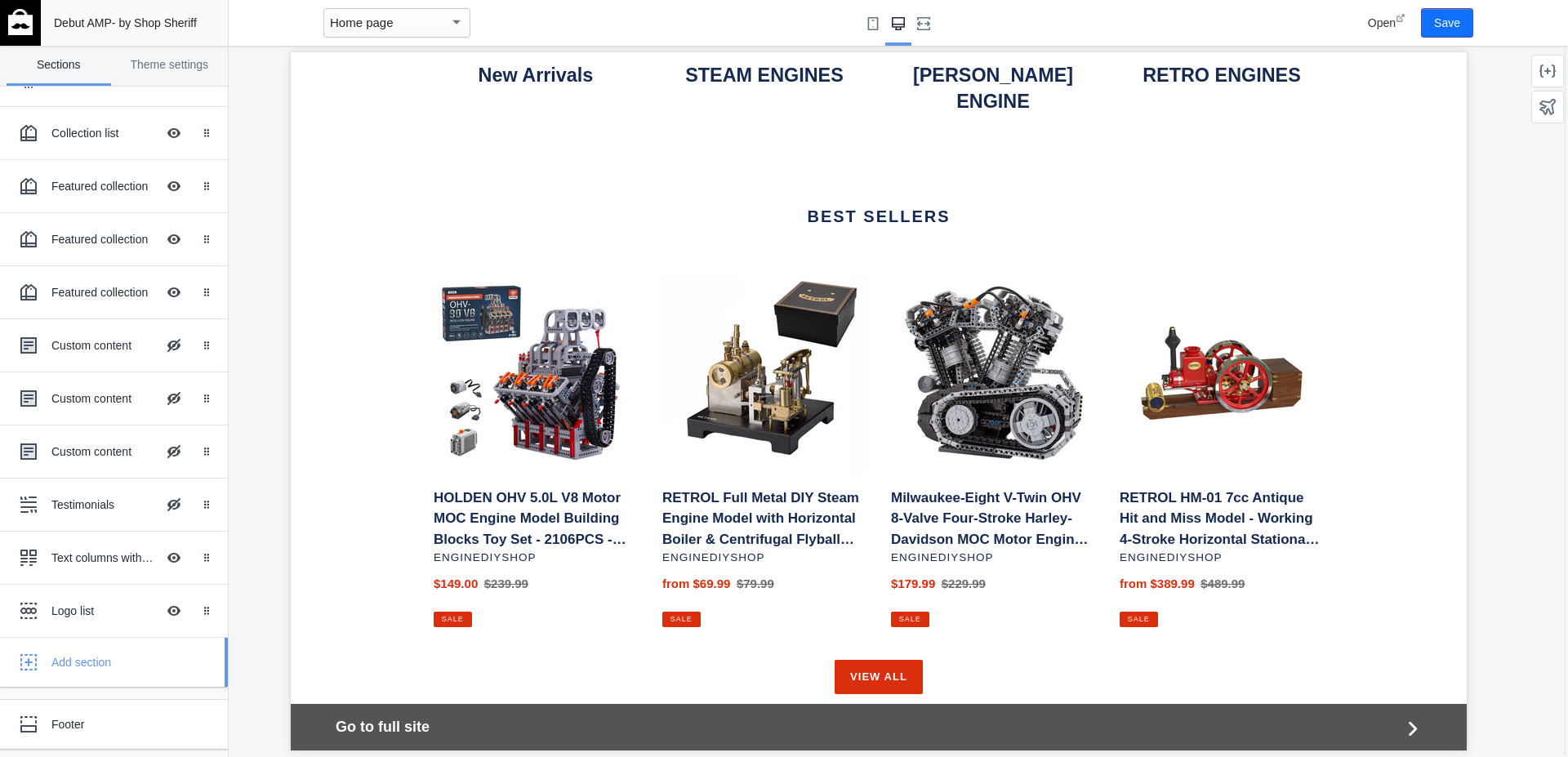
click at [27, 662] on use "button" at bounding box center [28, 662] width 16 height 16
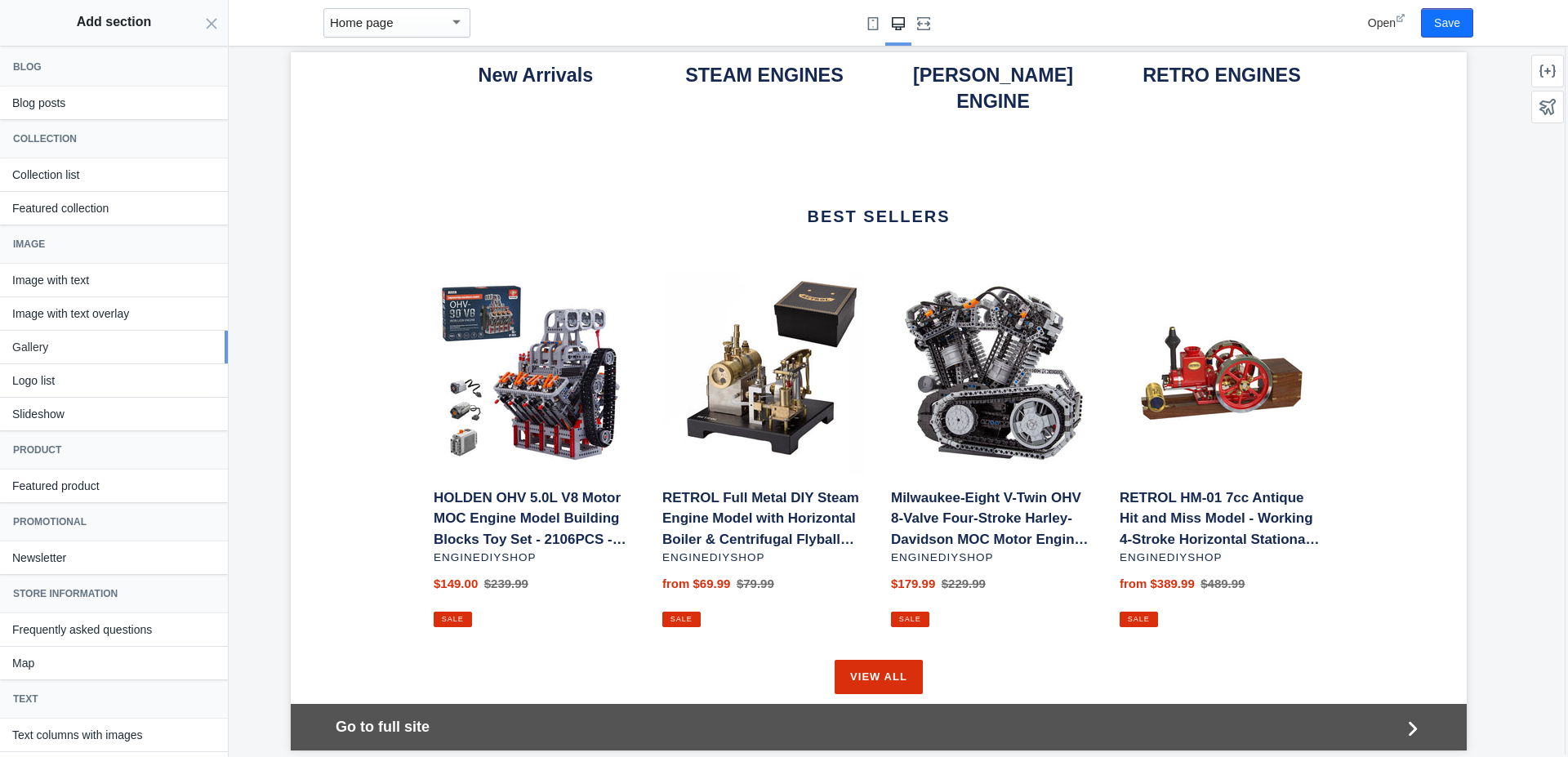
click at [60, 349] on button "Gallery" at bounding box center [114, 347] width 228 height 33
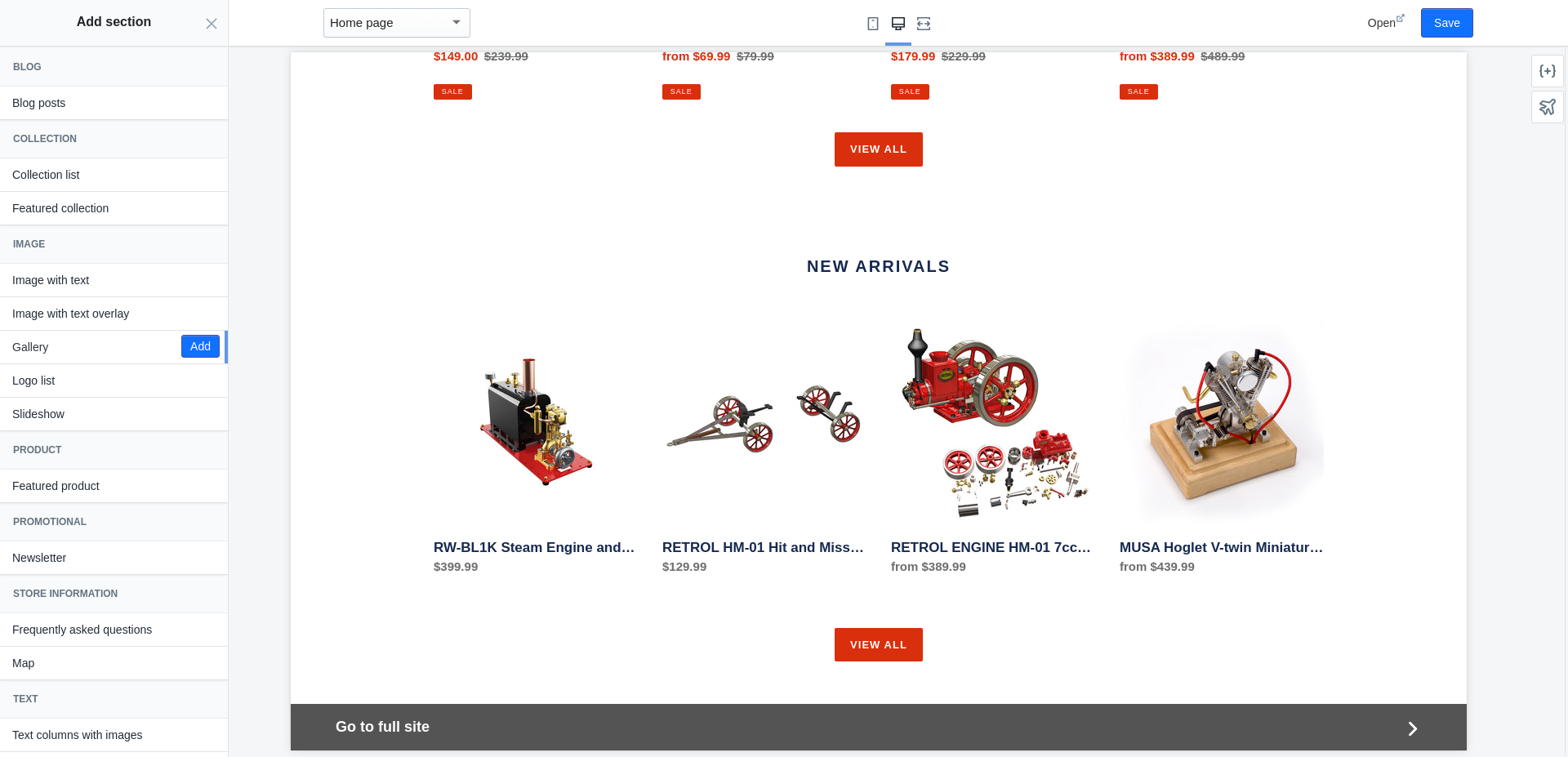
click at [61, 351] on button "Gallery" at bounding box center [114, 347] width 228 height 33
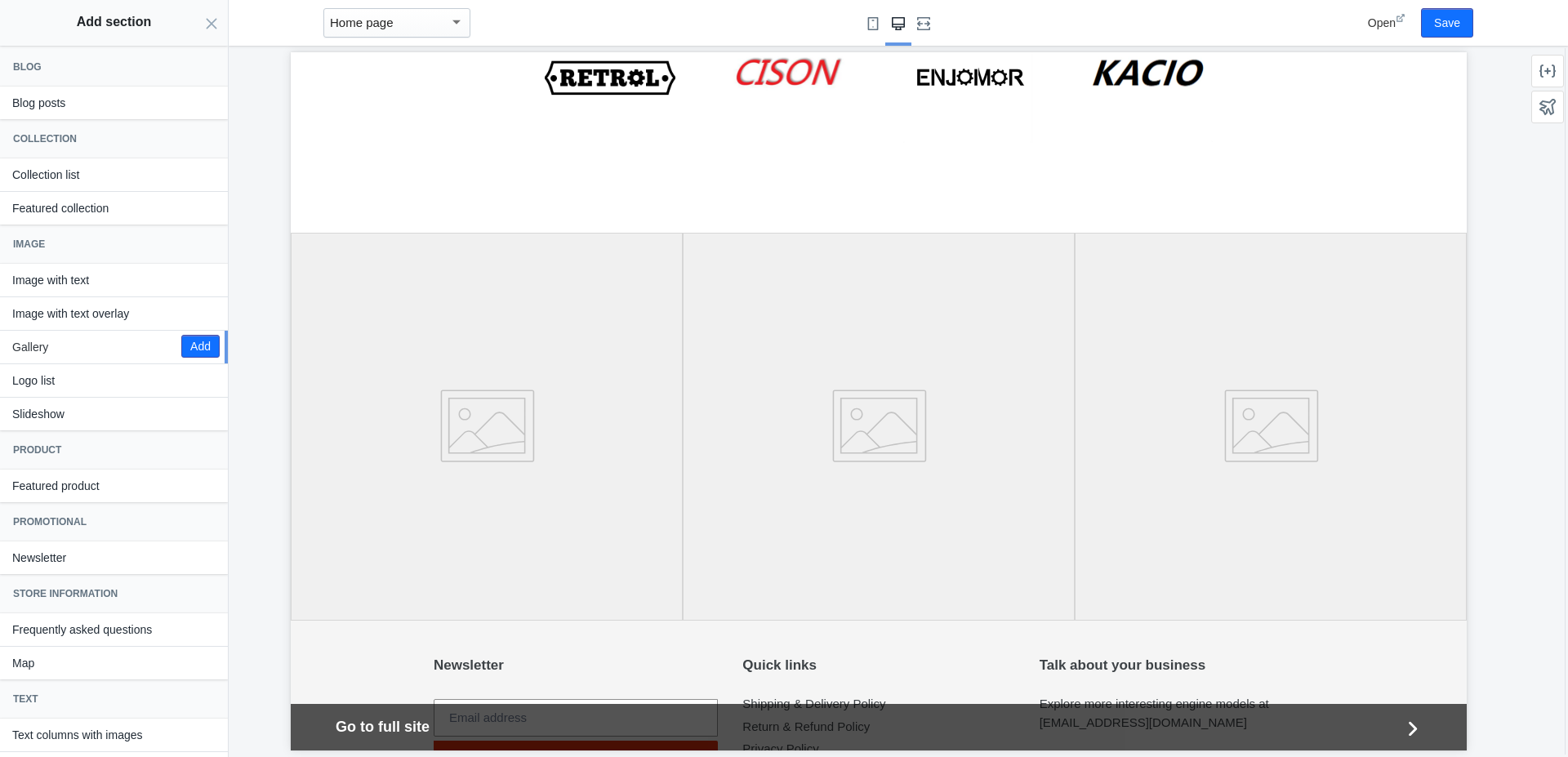
scroll to position [3332, 0]
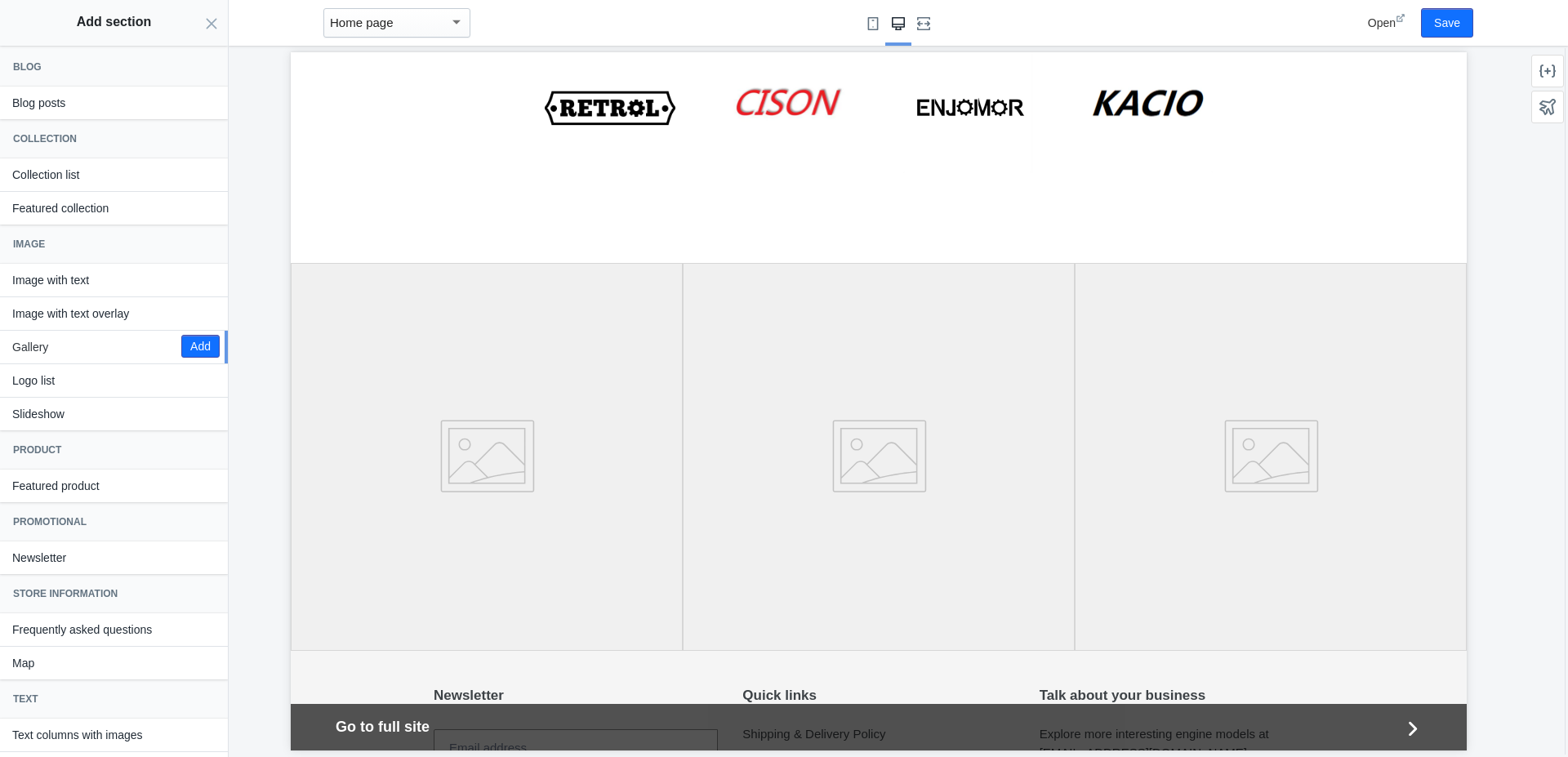
click at [517, 415] on icon at bounding box center [486, 457] width 392 height 388
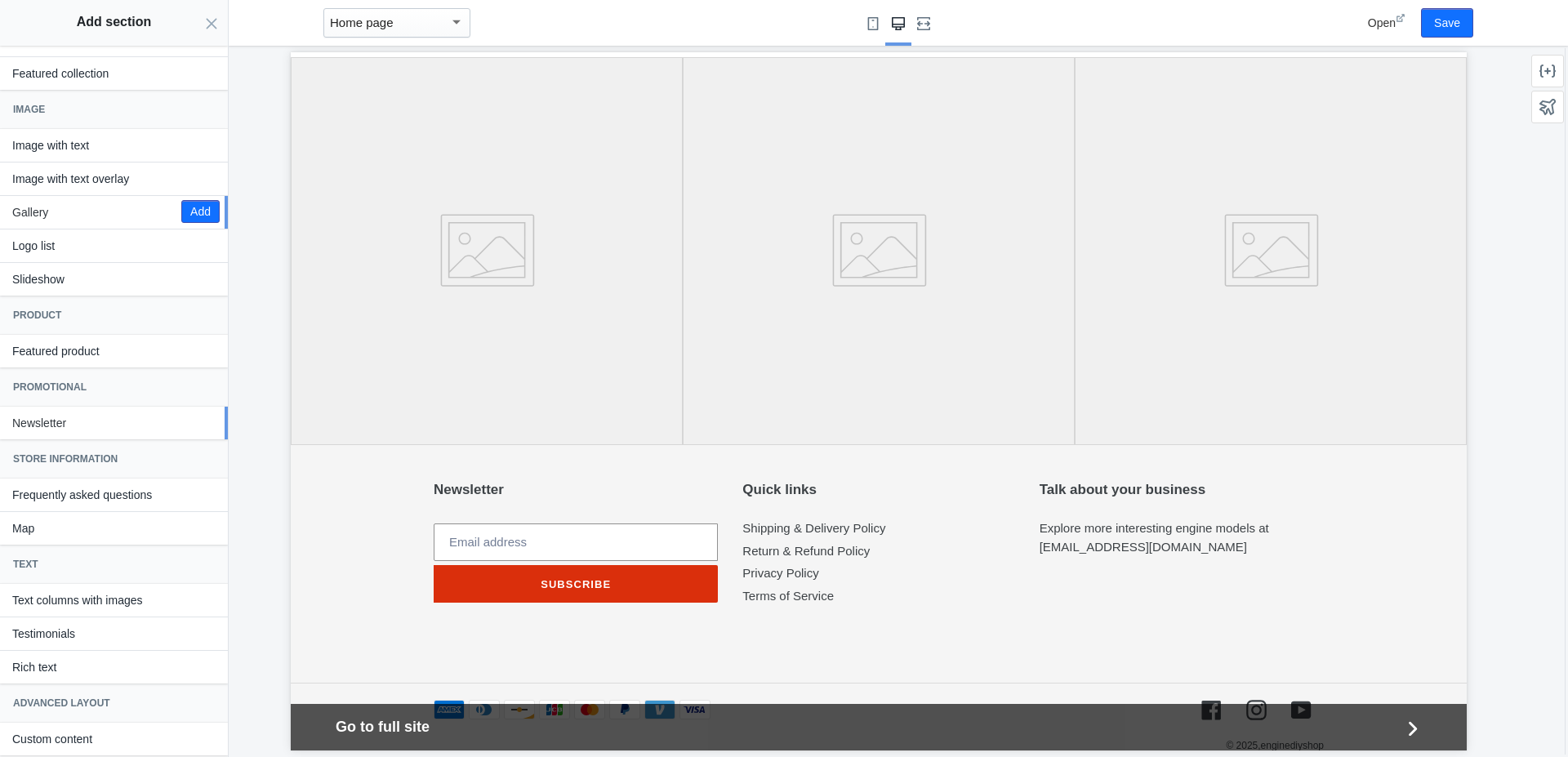
scroll to position [141, 0]
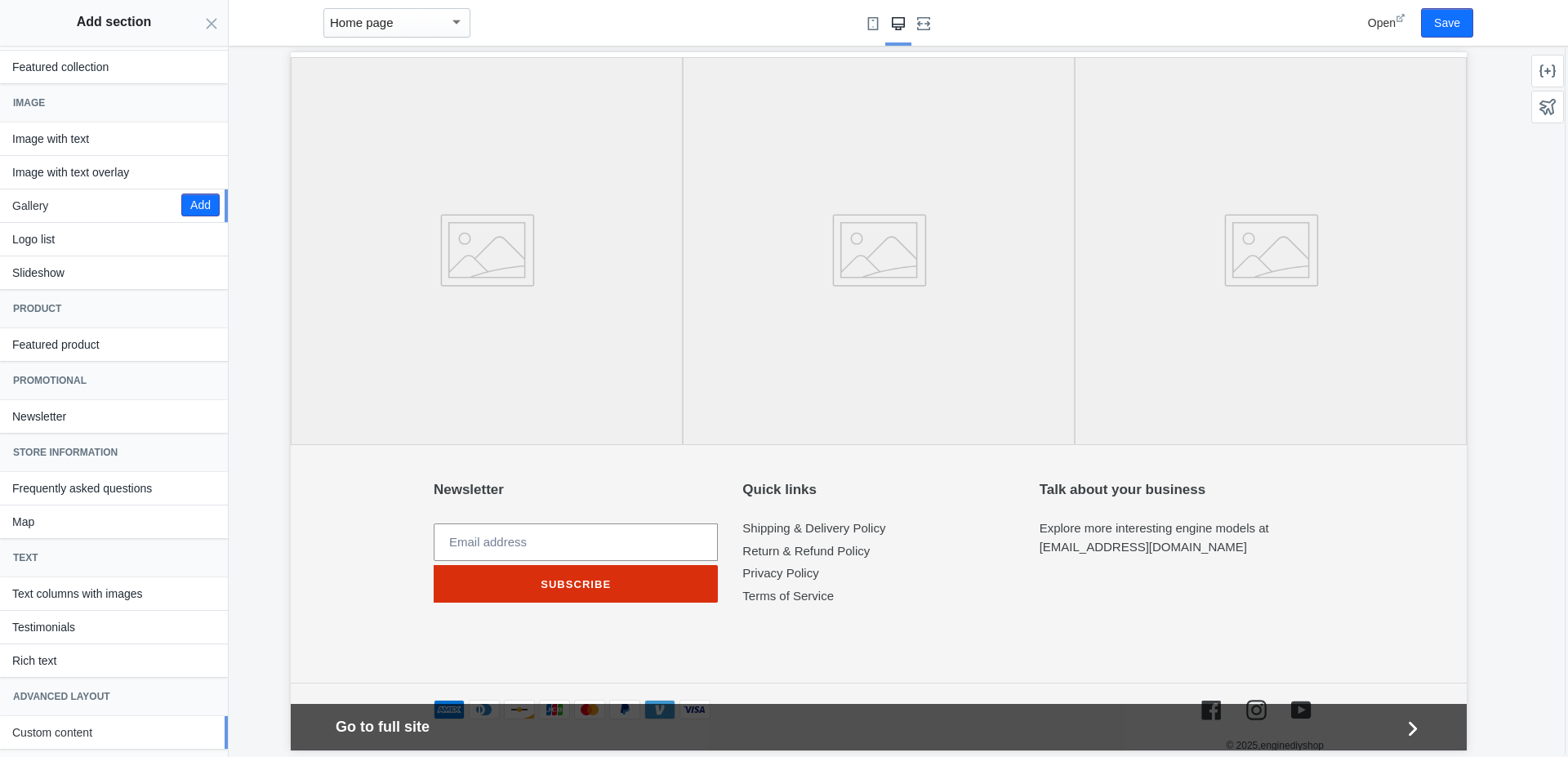
click at [91, 734] on button "Custom content" at bounding box center [114, 733] width 228 height 33
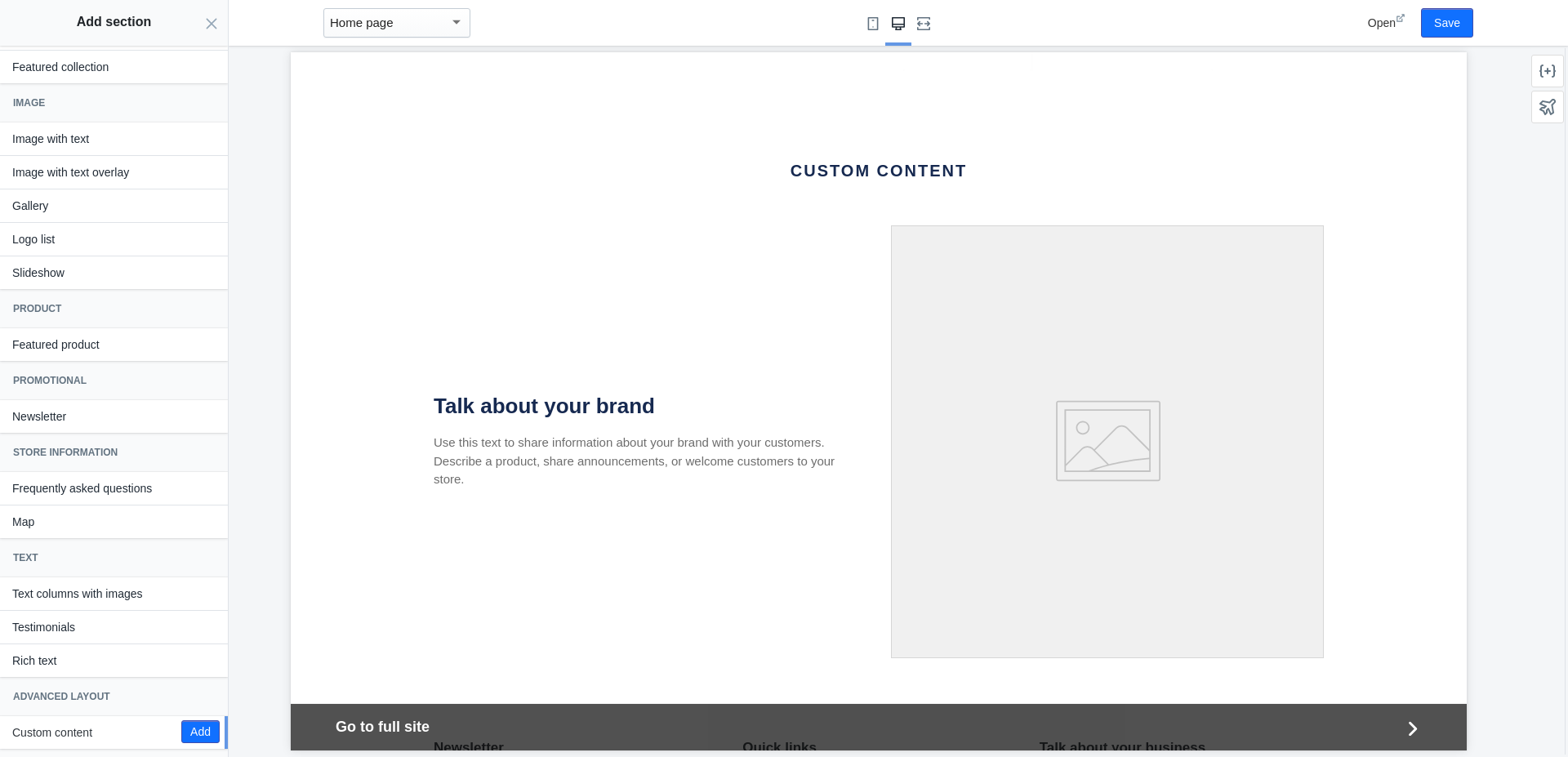
scroll to position [3435, 0]
click at [181, 737] on button "Add" at bounding box center [200, 732] width 38 height 23
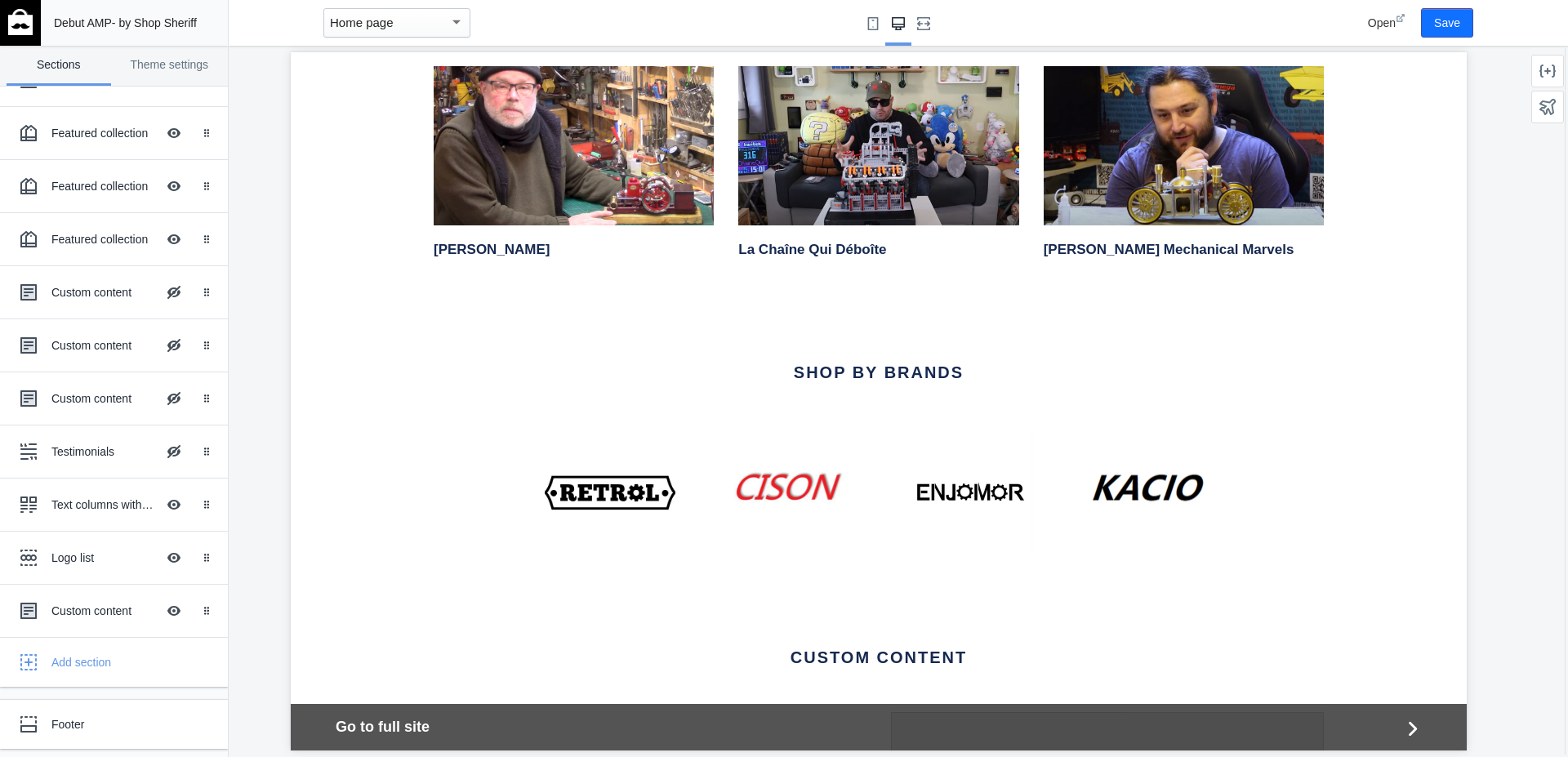
scroll to position [2921, 0]
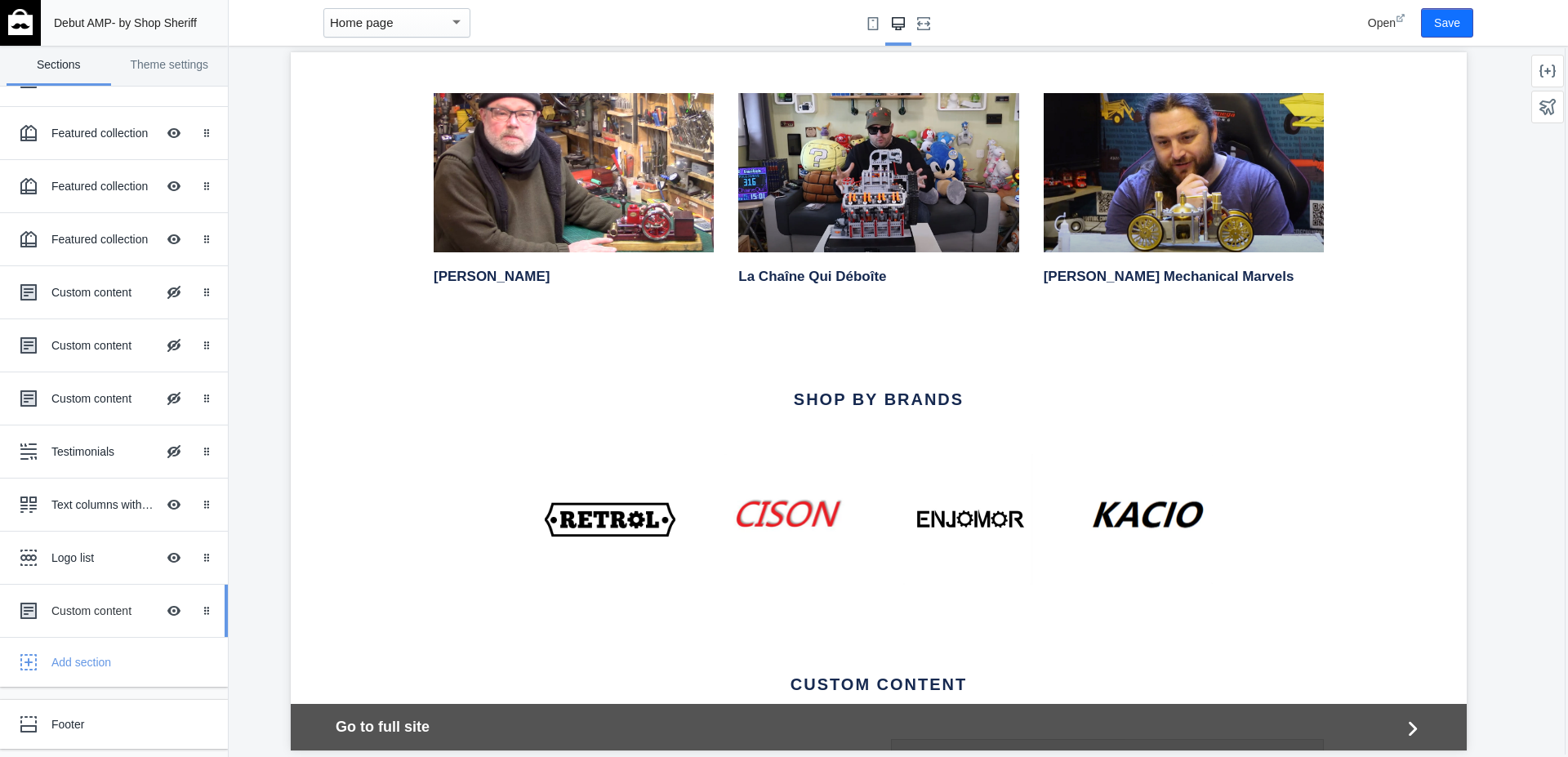
click at [99, 612] on div "Custom content" at bounding box center [103, 610] width 104 height 16
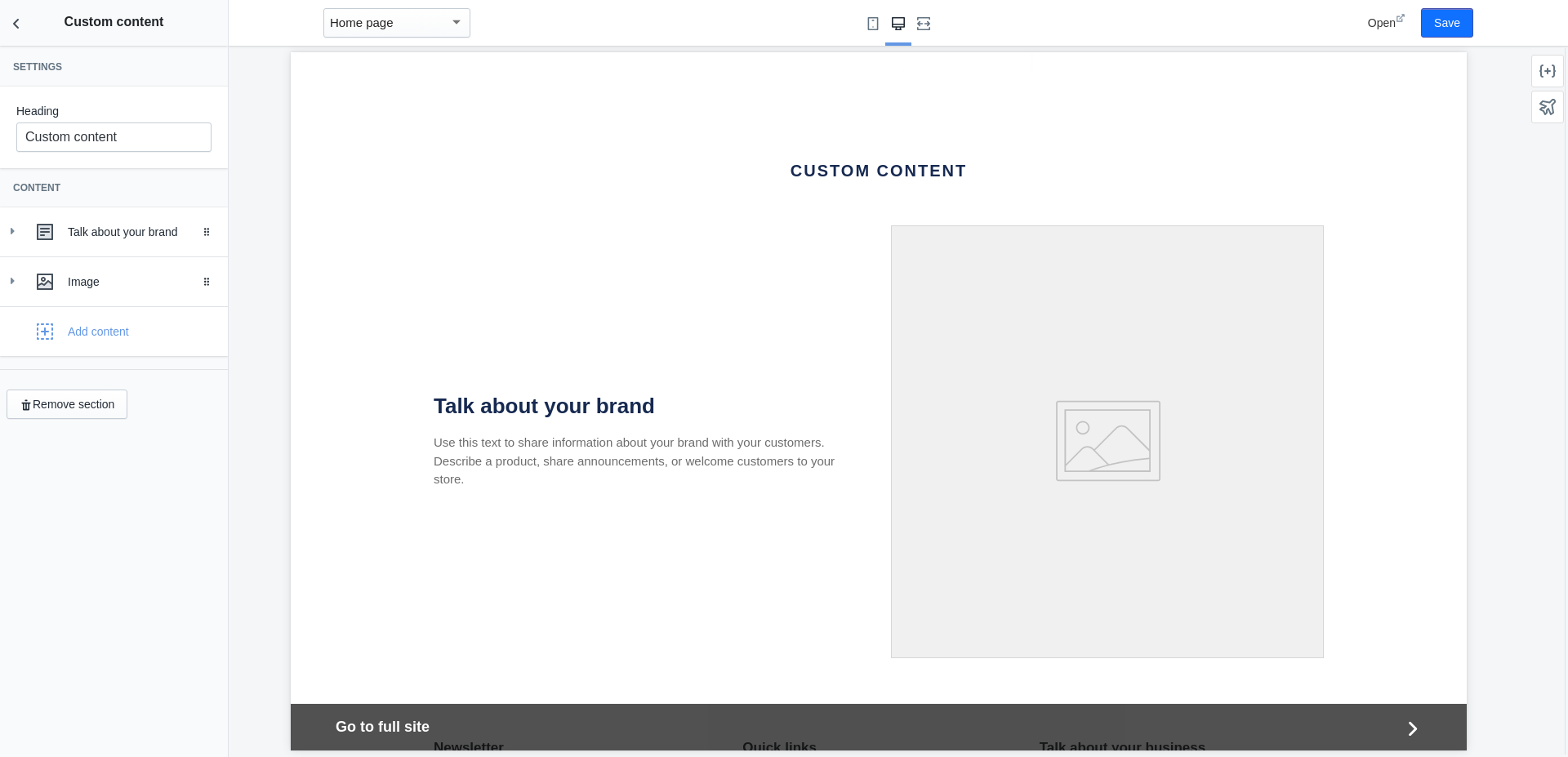
scroll to position [3435, 0]
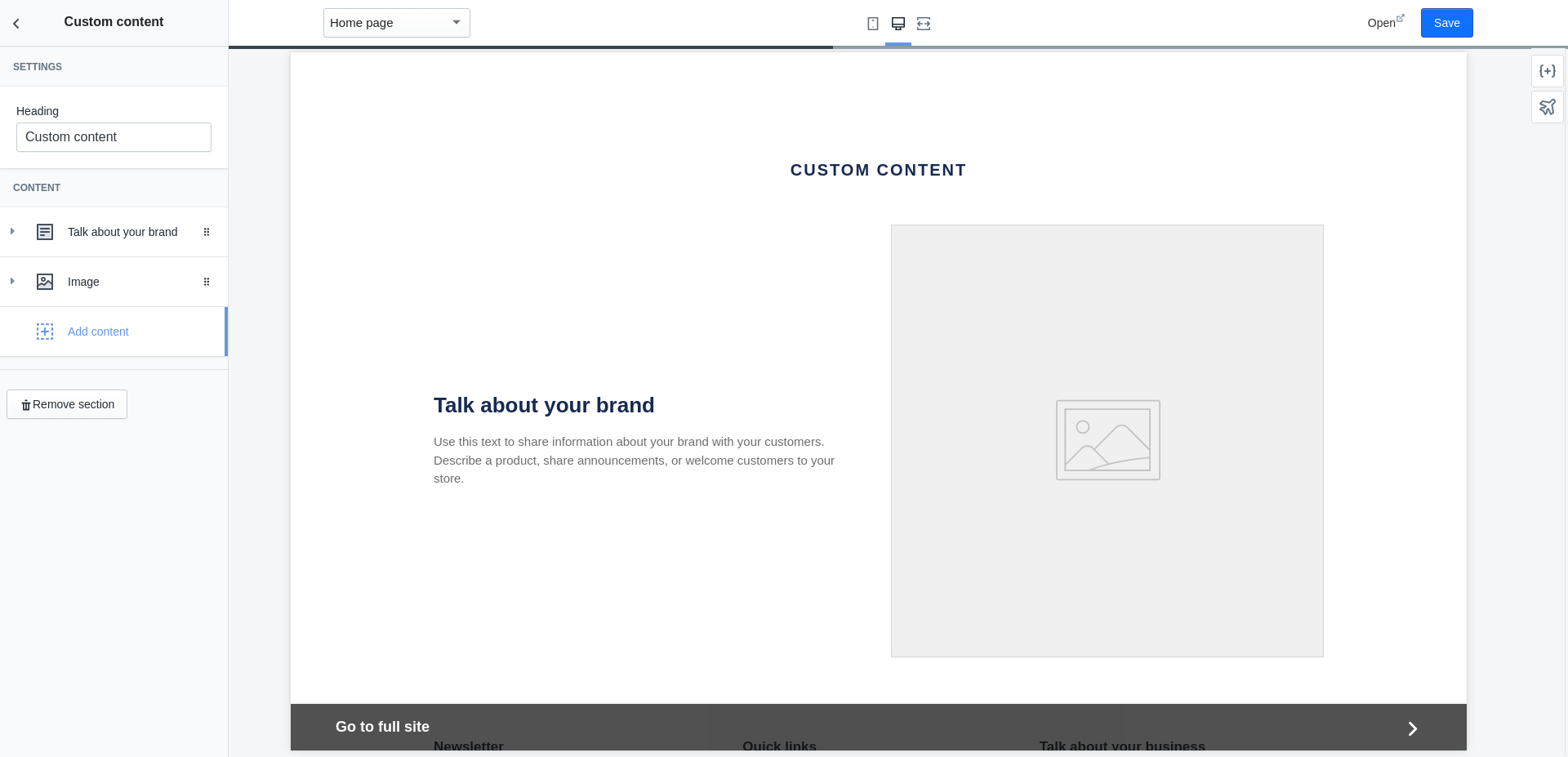
click at [44, 328] on icon "button" at bounding box center [44, 332] width 16 height 16
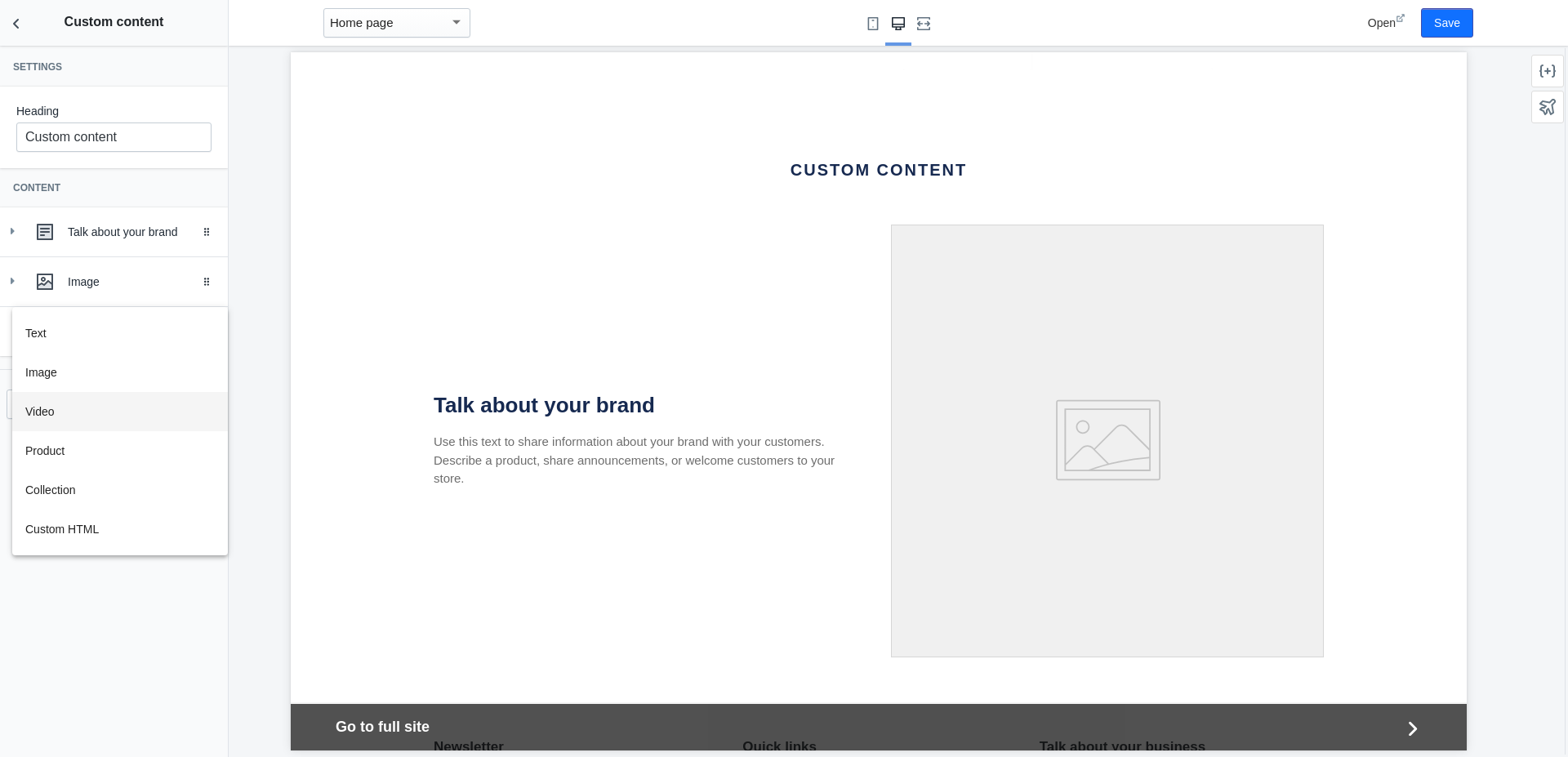
click at [43, 412] on button "Video" at bounding box center [120, 411] width 216 height 39
click at [91, 328] on div "Video" at bounding box center [142, 332] width 148 height 16
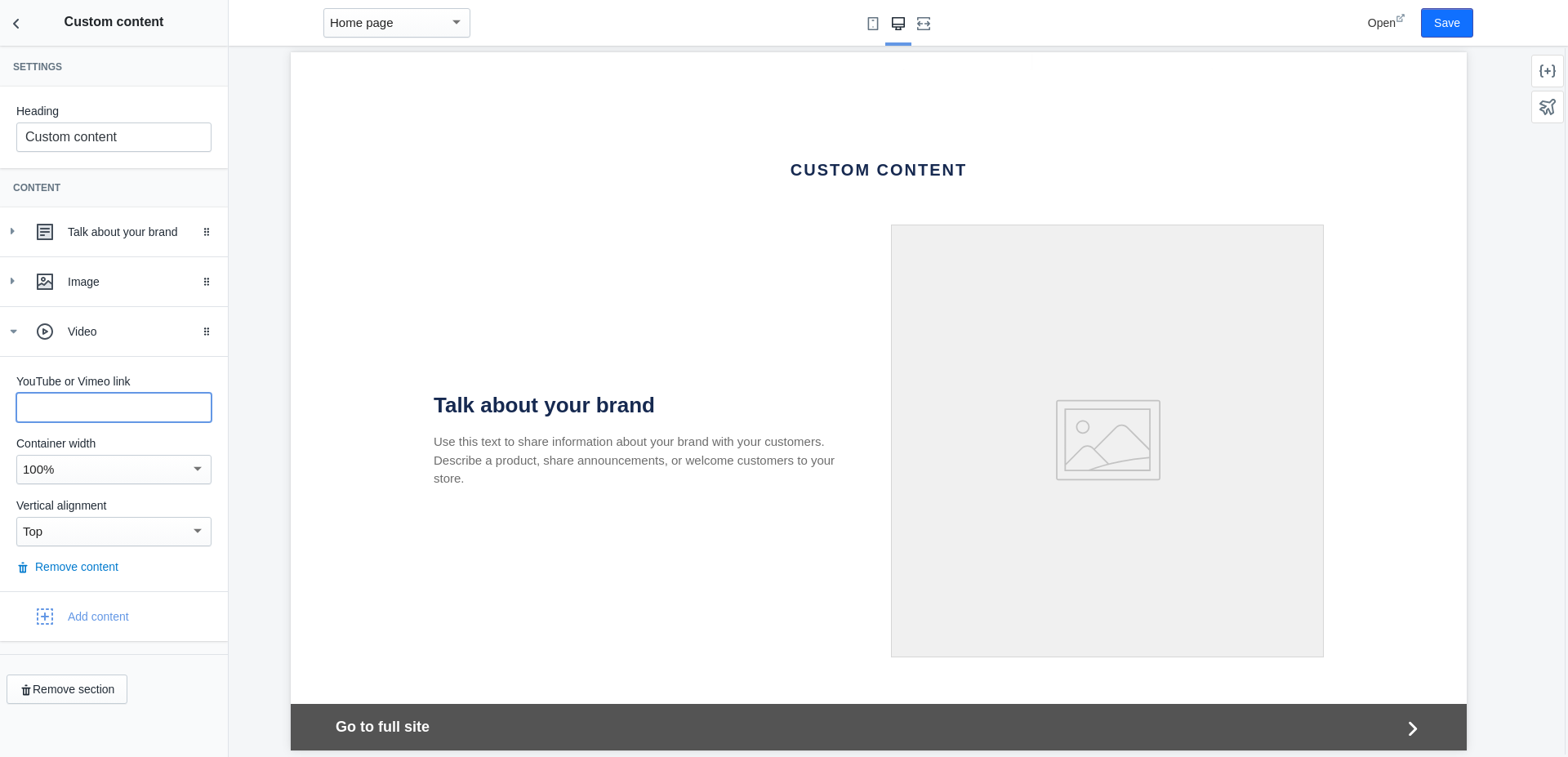
click at [73, 420] on input "text" at bounding box center [114, 407] width 195 height 30
paste input "https://youtu.be/4fEgGwmjoTs"
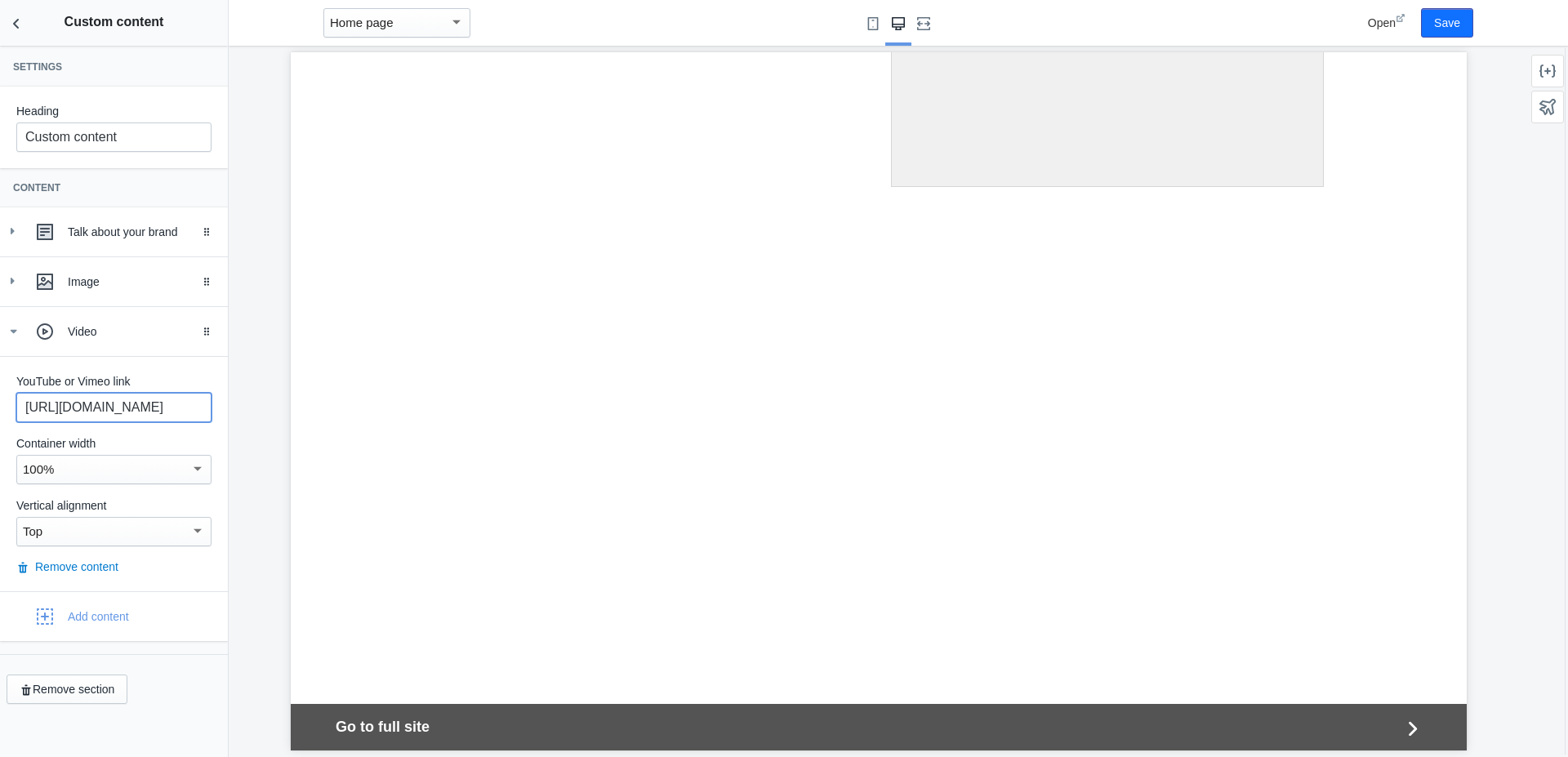
scroll to position [3950, 0]
type input "https://youtu.be/4fEgGwmjoTs"
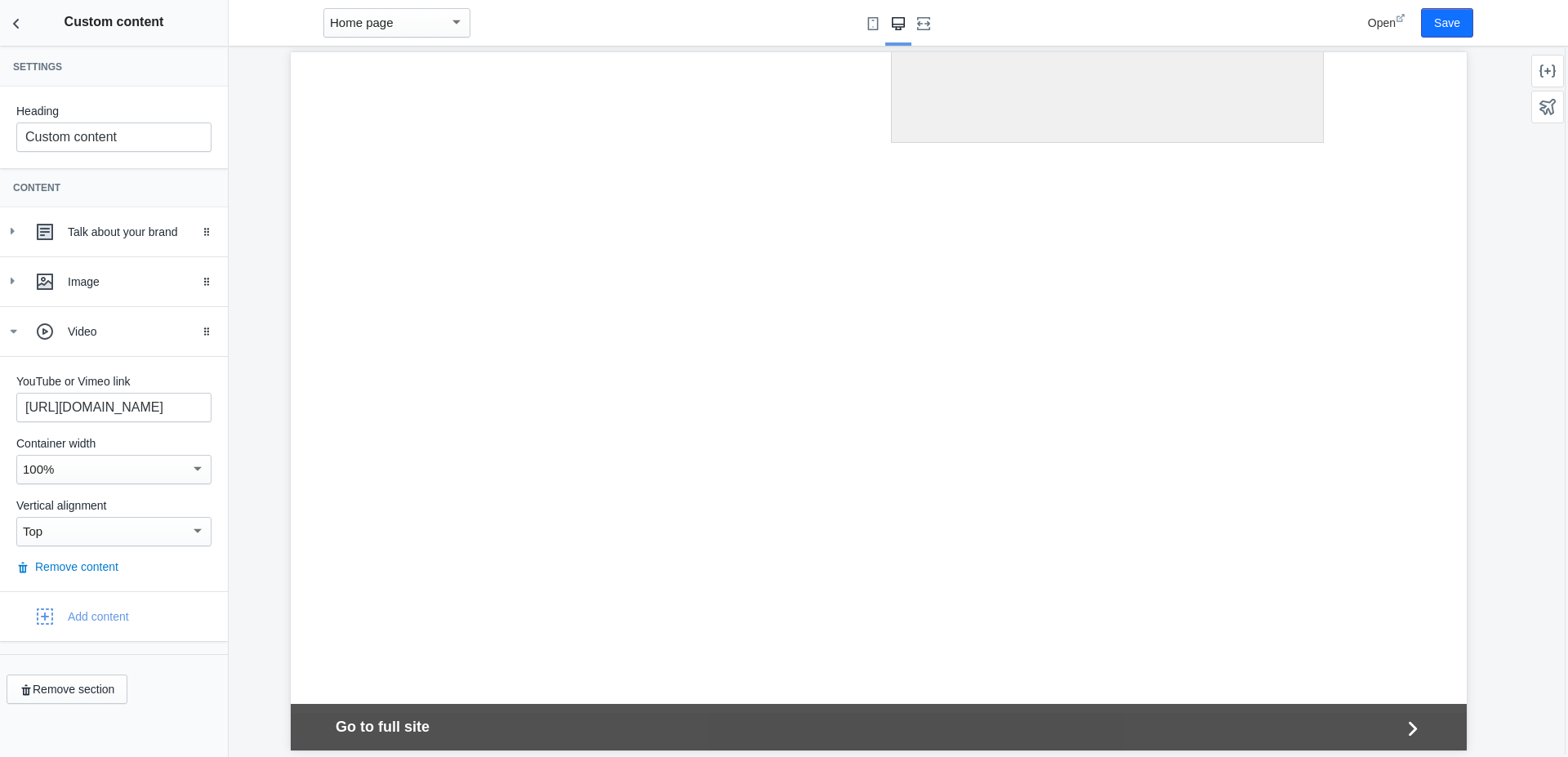
click at [69, 469] on div "100%" at bounding box center [106, 470] width 168 height 19
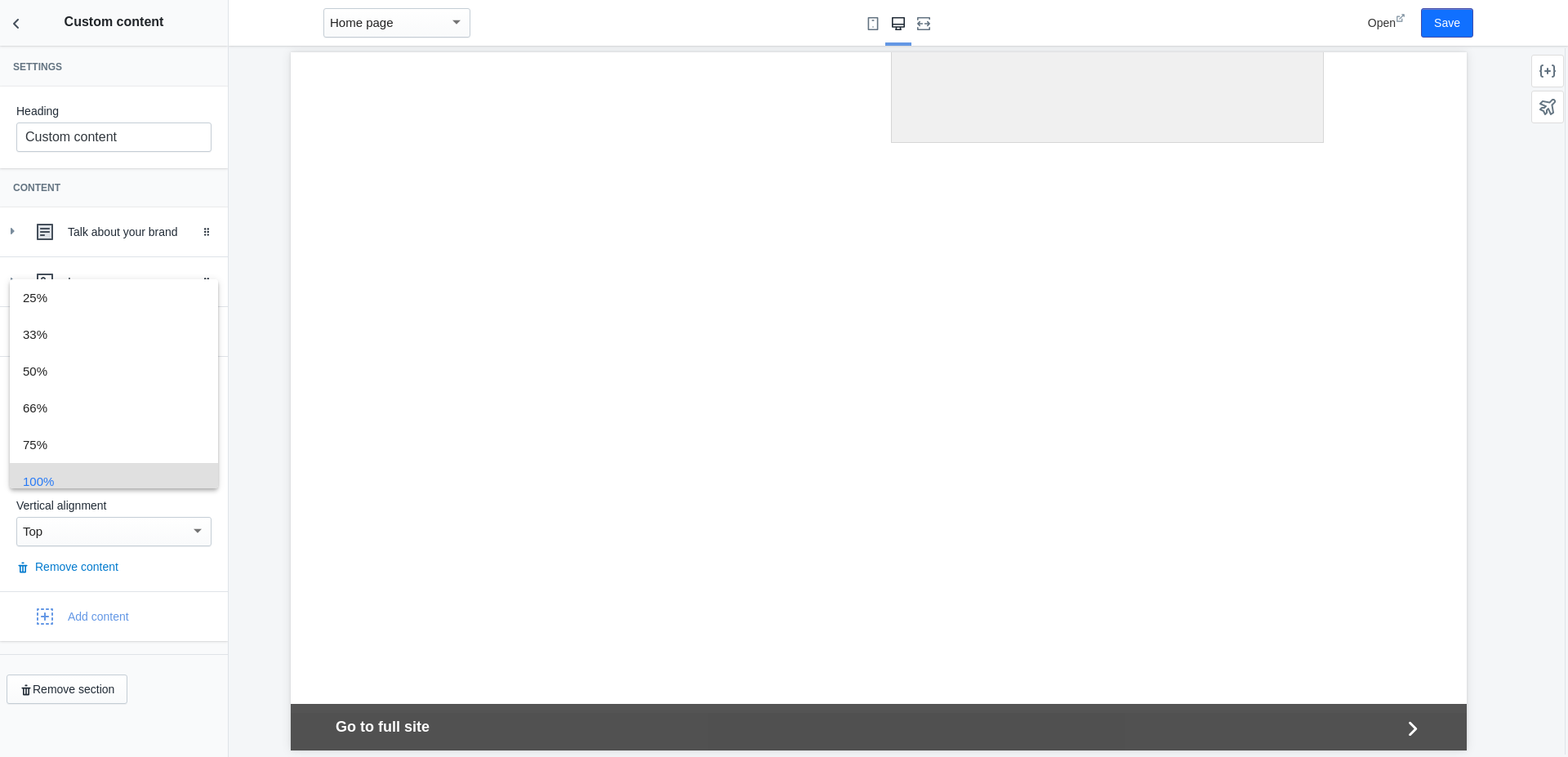
scroll to position [11, 0]
click at [41, 354] on span "50%" at bounding box center [114, 359] width 182 height 36
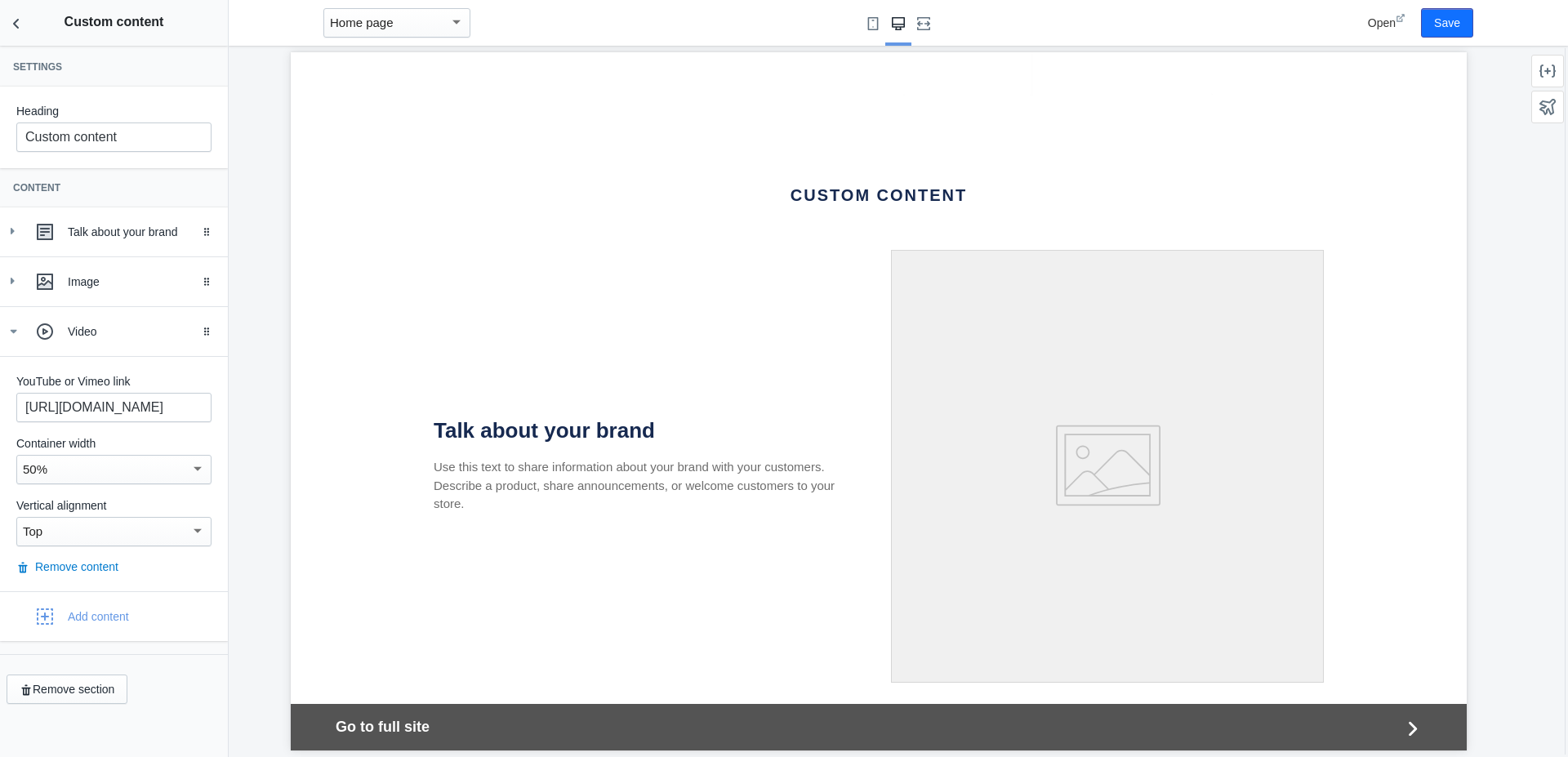
scroll to position [3332, 0]
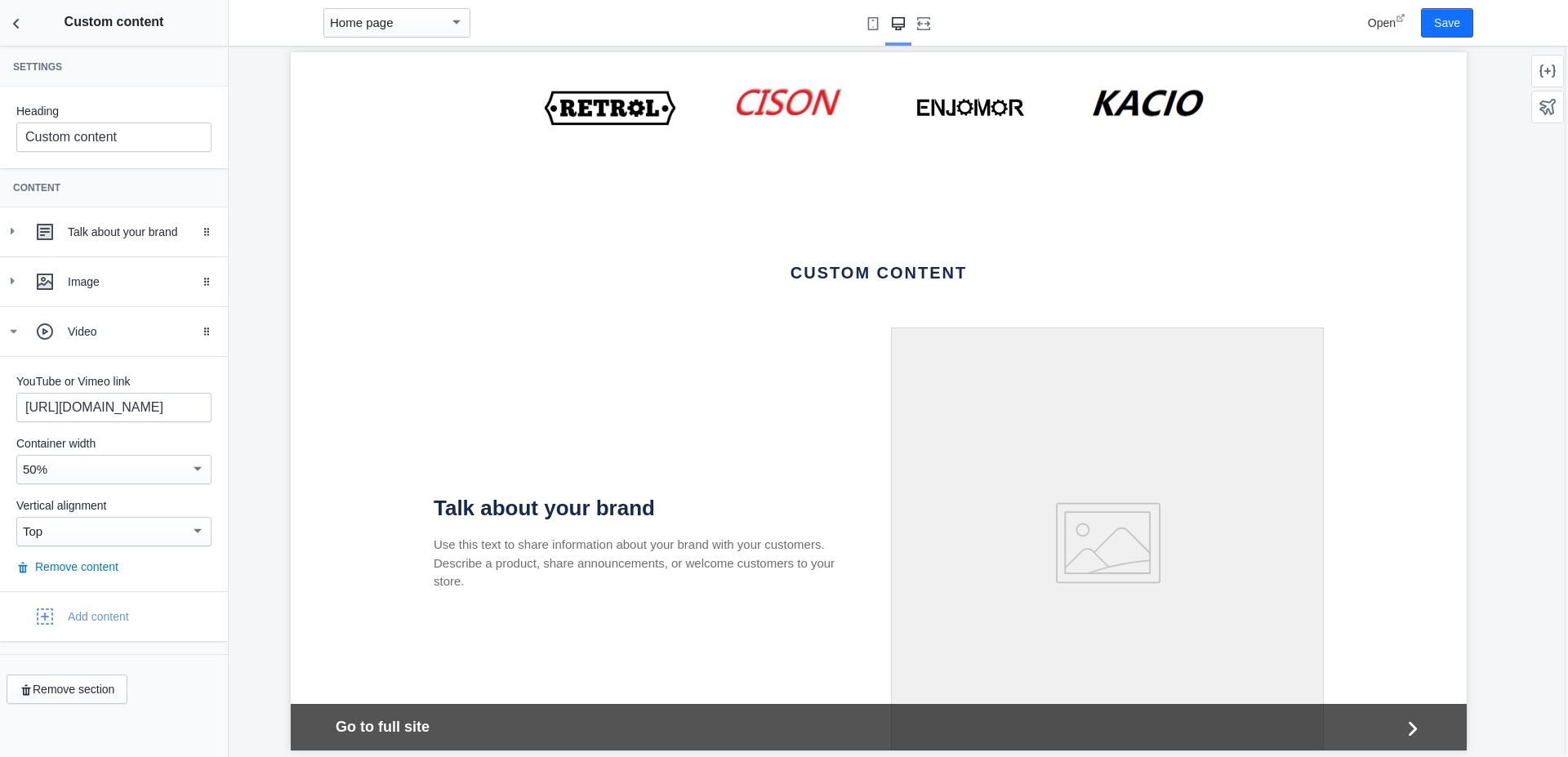
click at [1027, 424] on icon at bounding box center [1107, 544] width 433 height 433
click at [423, 495] on div "Talk about your brand Use this text to share information about your brand with …" at bounding box center [637, 542] width 457 height 95
click at [204, 231] on icon "Drag to reorder" at bounding box center [207, 232] width 10 height 10
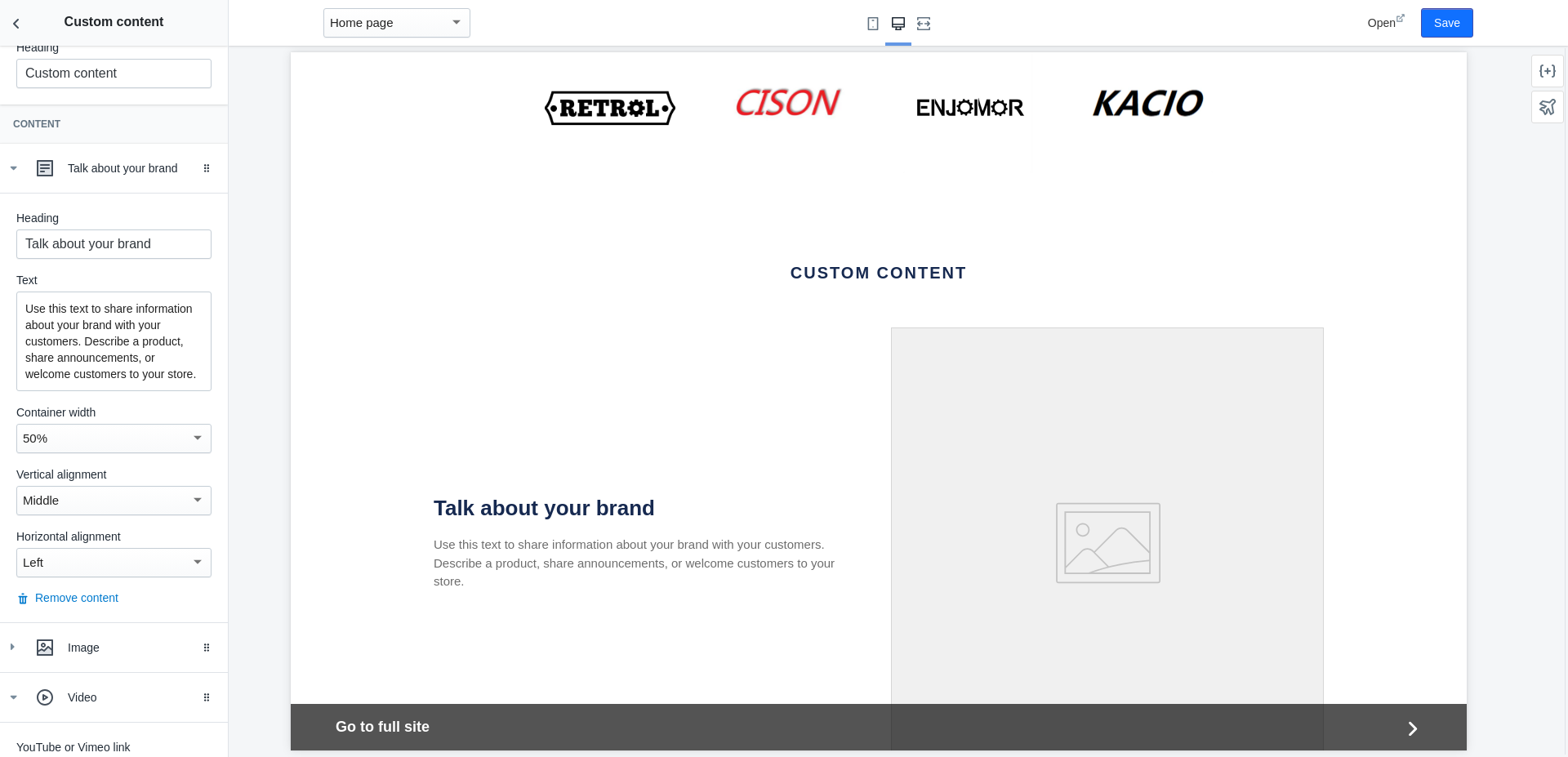
scroll to position [93, 0]
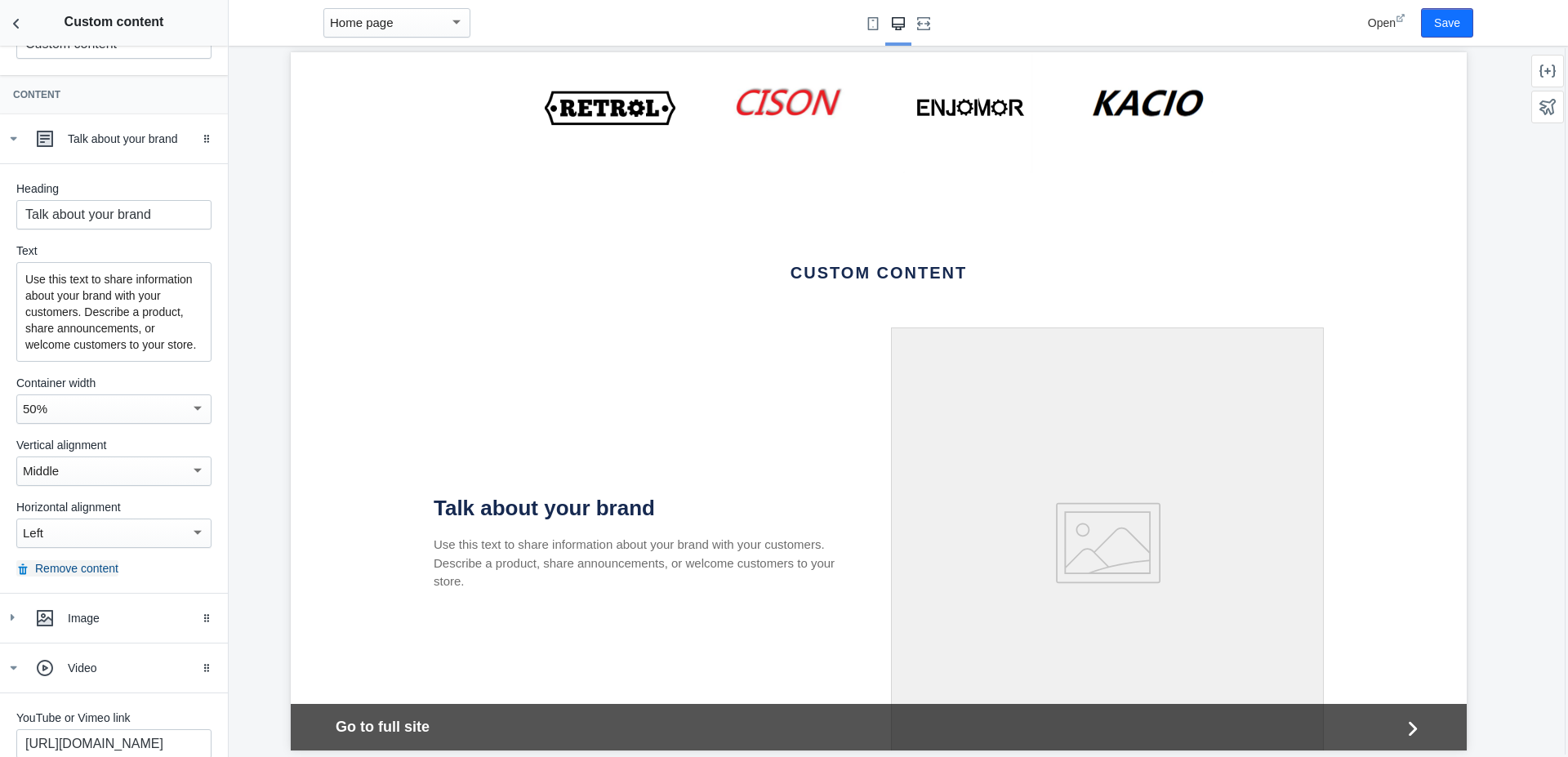
click at [81, 577] on button "Remove content" at bounding box center [67, 568] width 102 height 16
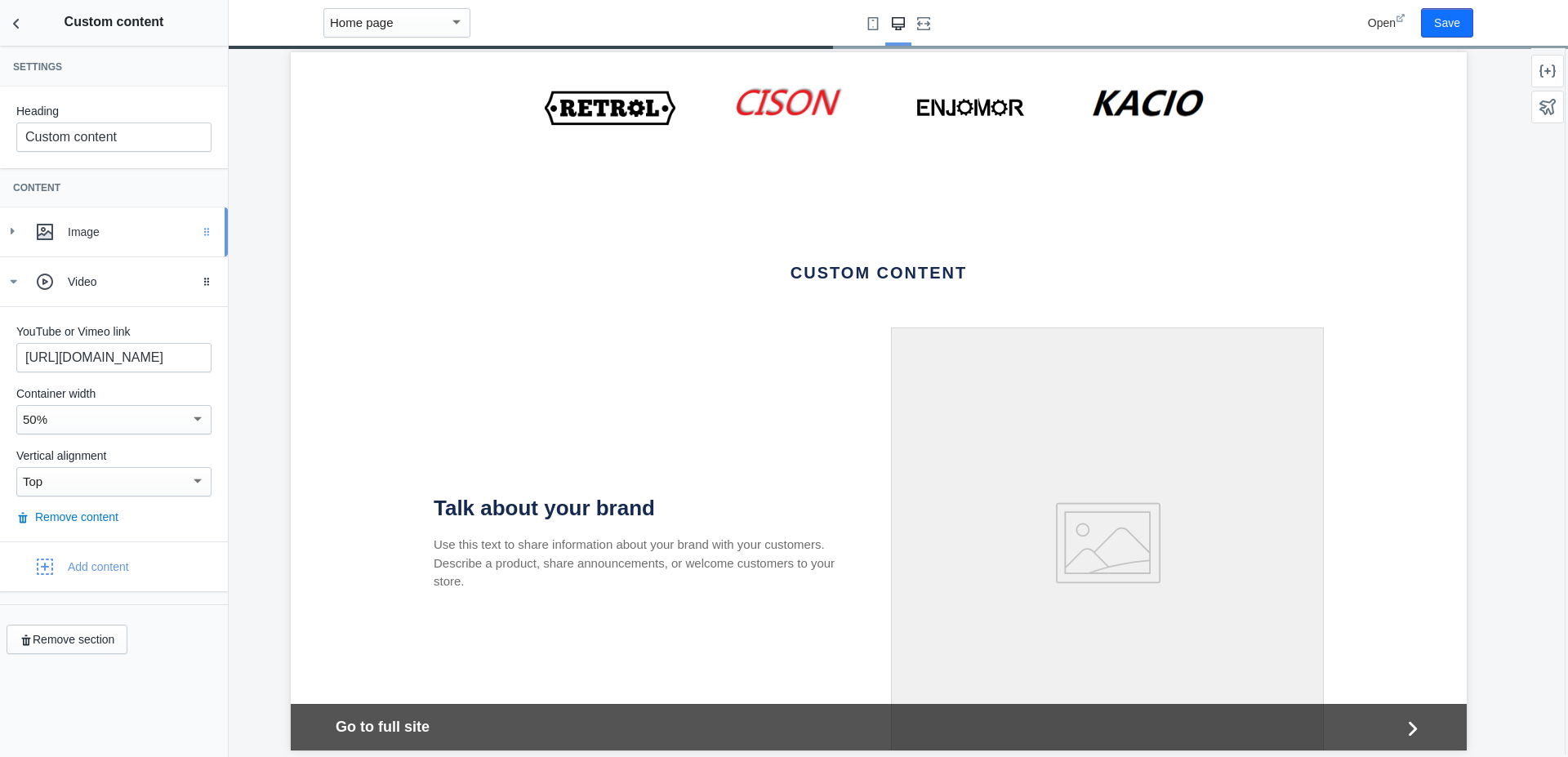
click at [207, 230] on icon "Drag to reorder" at bounding box center [207, 232] width 10 height 10
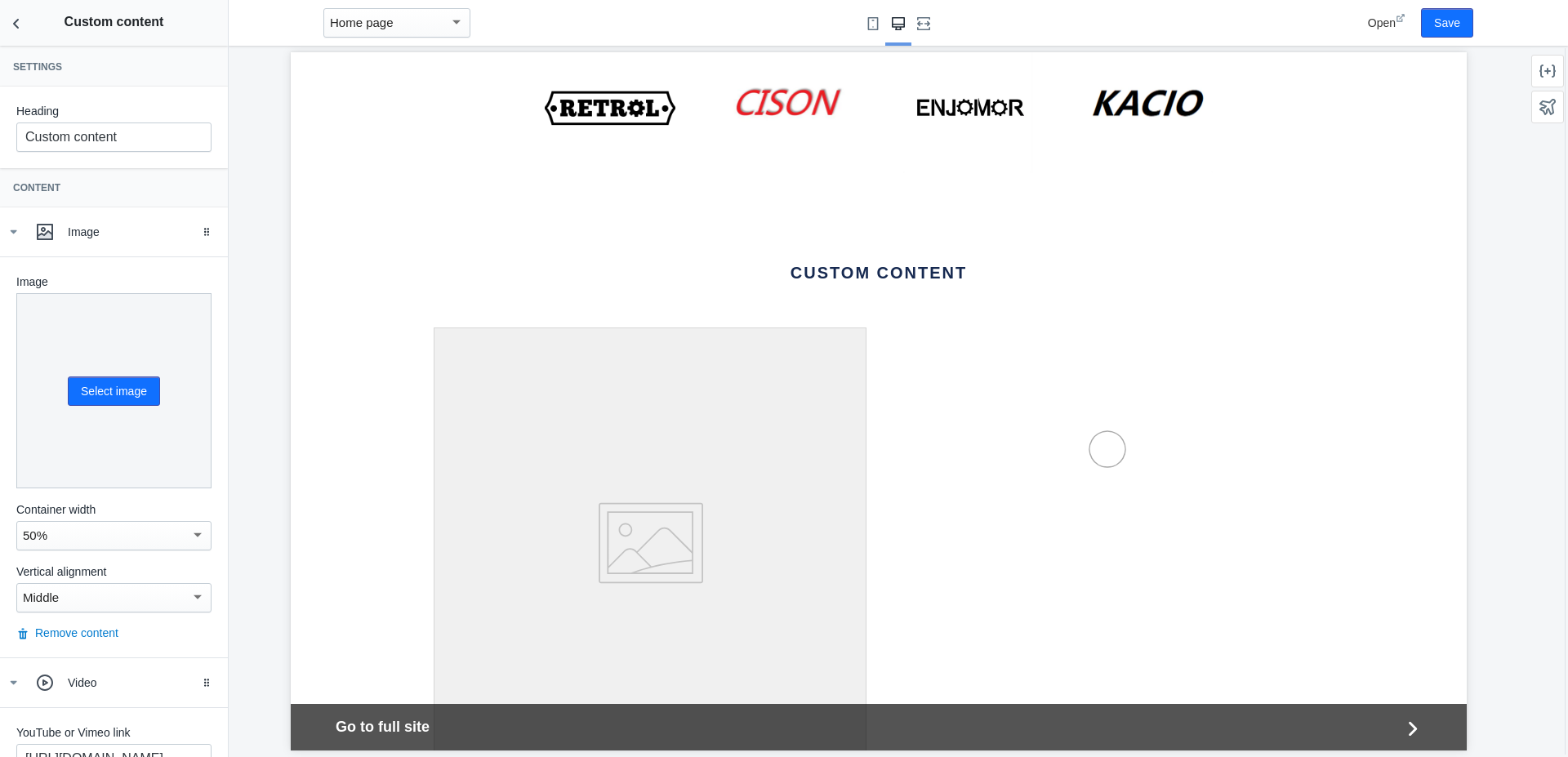
scroll to position [156, 0]
click at [75, 625] on button "Remove content" at bounding box center [67, 632] width 102 height 16
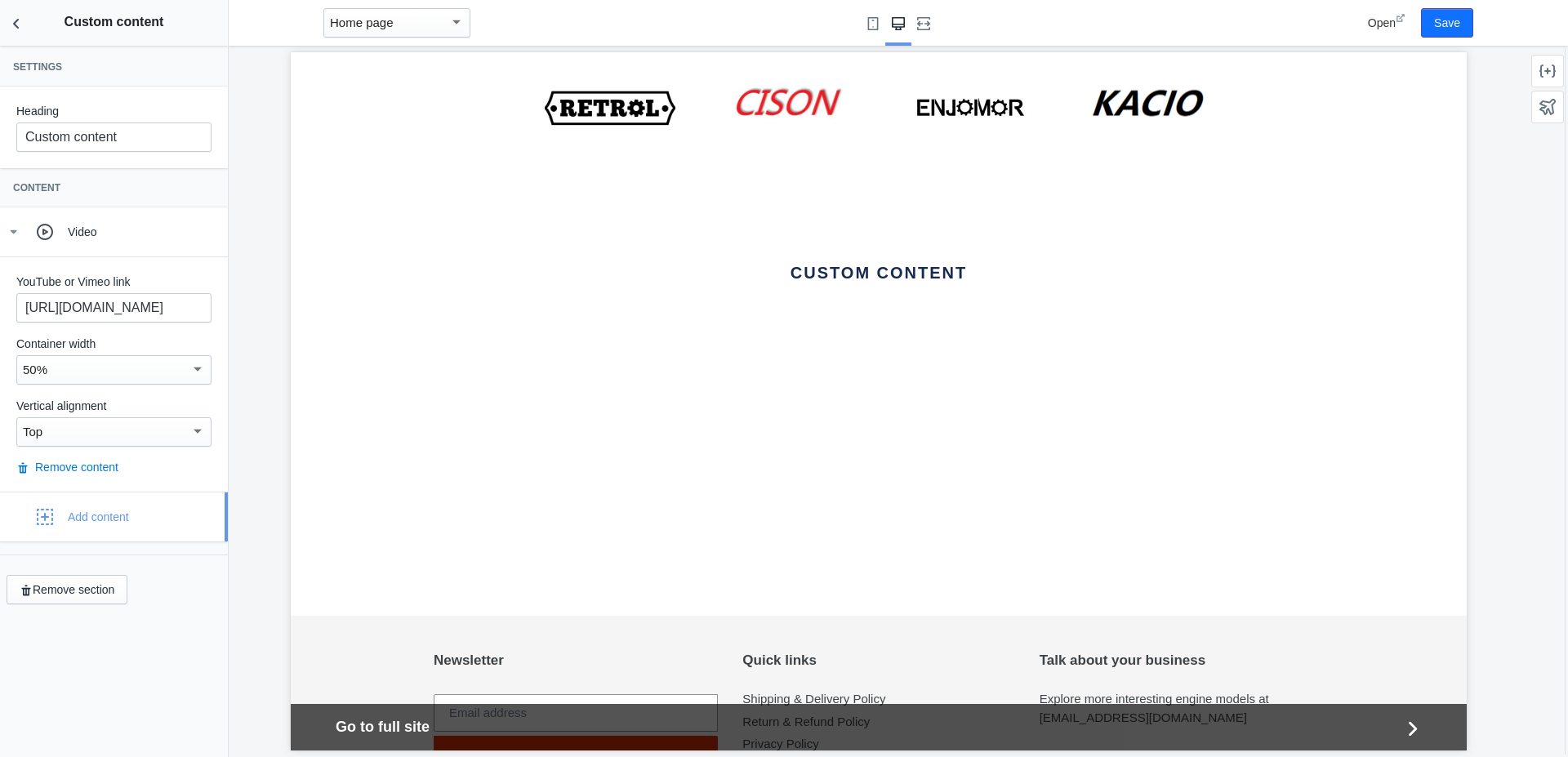
click at [41, 516] on icon "button" at bounding box center [44, 516] width 16 height 16
click at [43, 592] on button "Video" at bounding box center [120, 597] width 216 height 39
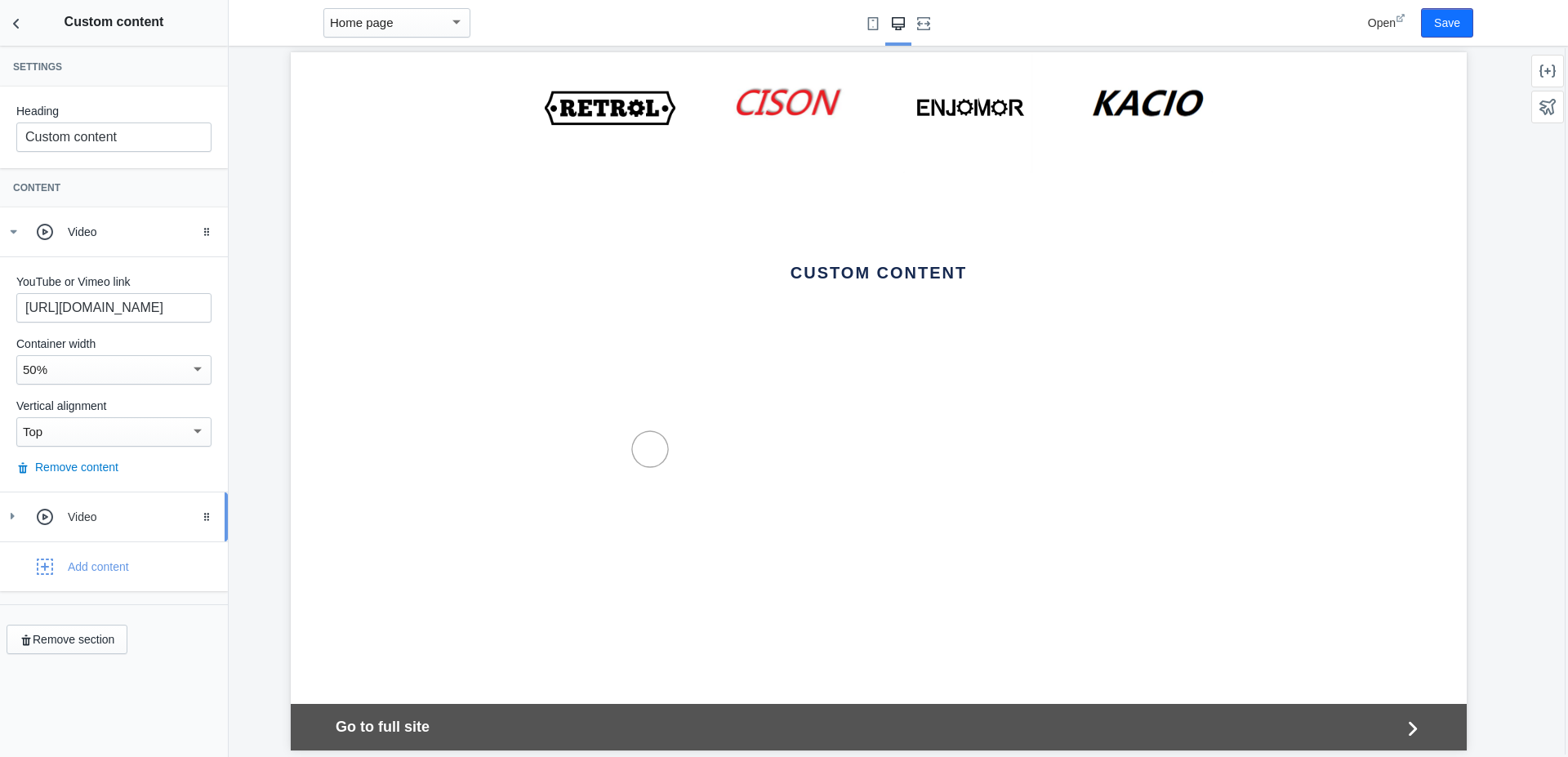
click at [80, 519] on div "Video" at bounding box center [142, 516] width 148 height 16
click at [75, 595] on input "text" at bounding box center [114, 593] width 195 height 30
paste input "https://youtu.be/qJWApzX-QP8"
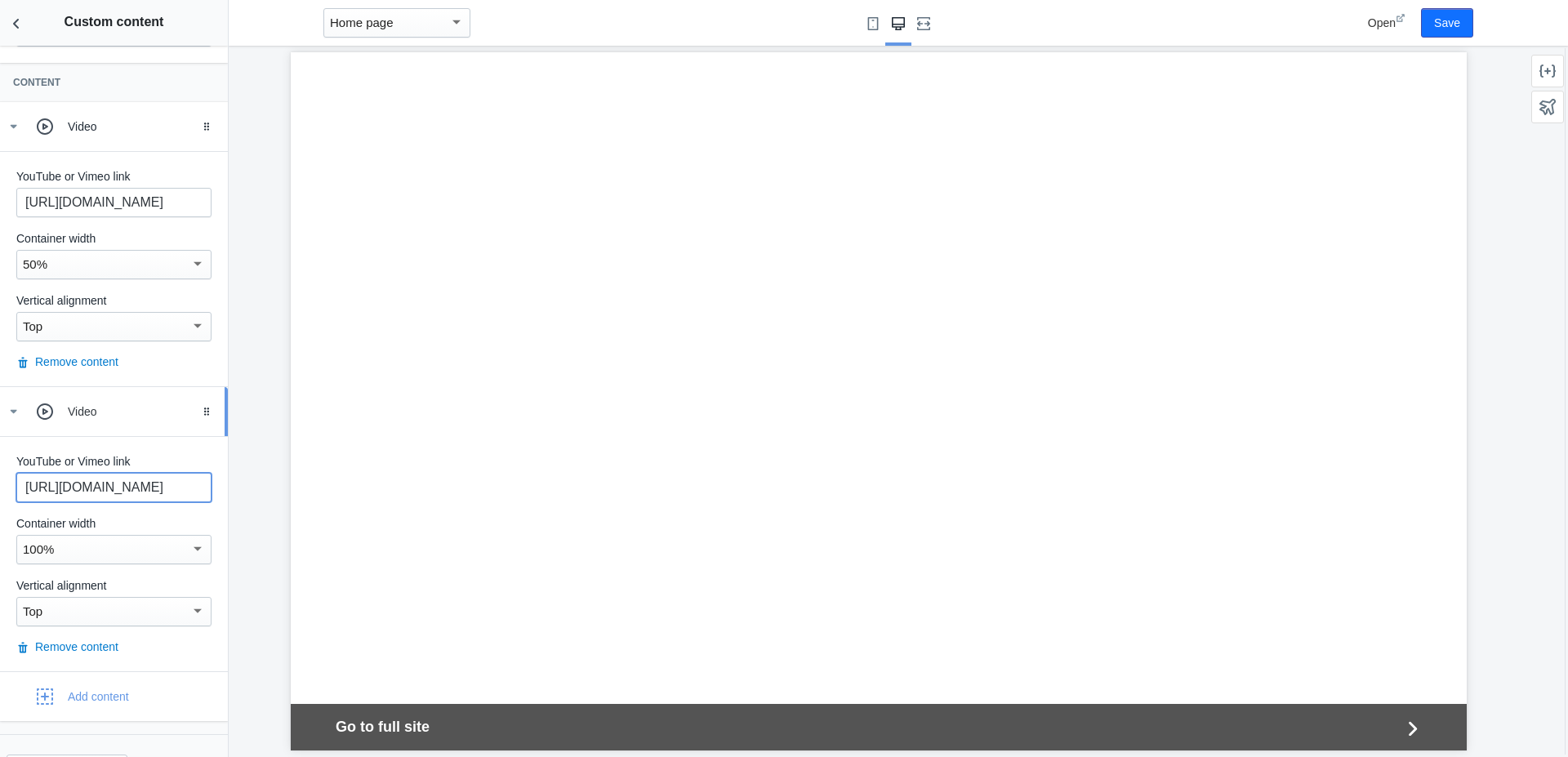
scroll to position [147, 0]
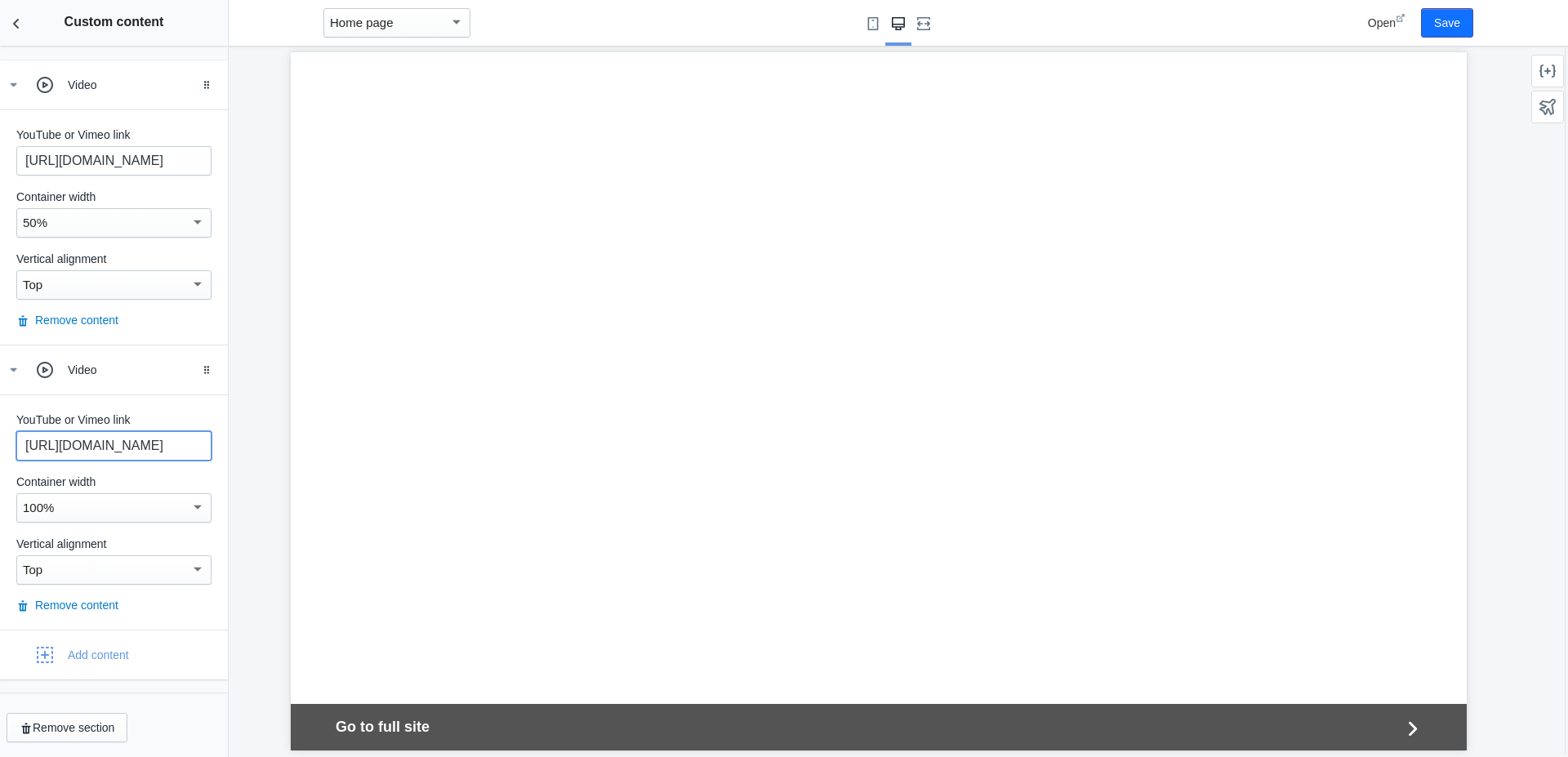
type input "https://youtu.be/qJWApzX-QP8"
click at [48, 502] on mat-select-trigger "100%" at bounding box center [38, 508] width 31 height 13
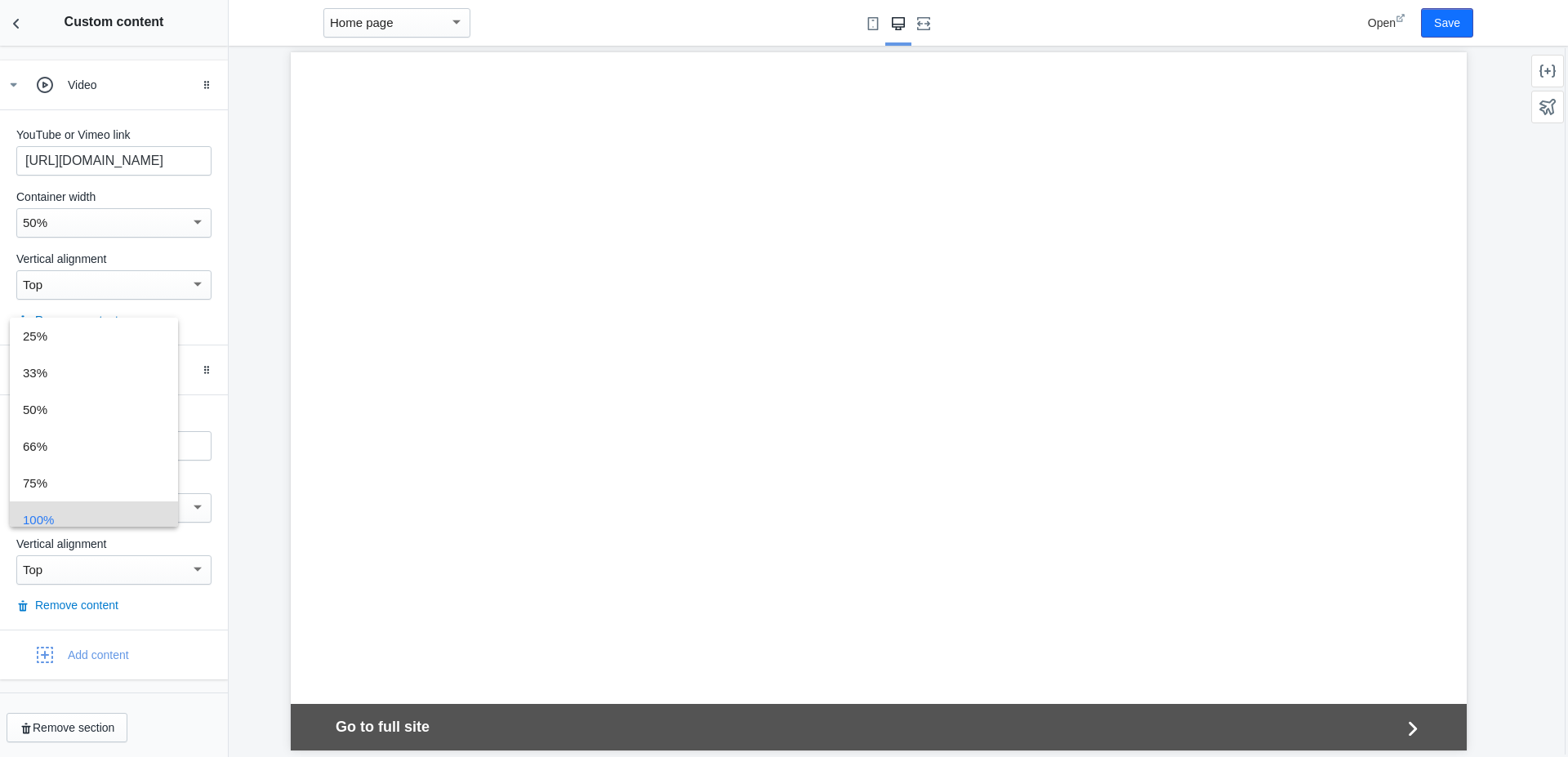
scroll to position [11, 0]
click at [41, 393] on span "50%" at bounding box center [107, 398] width 169 height 36
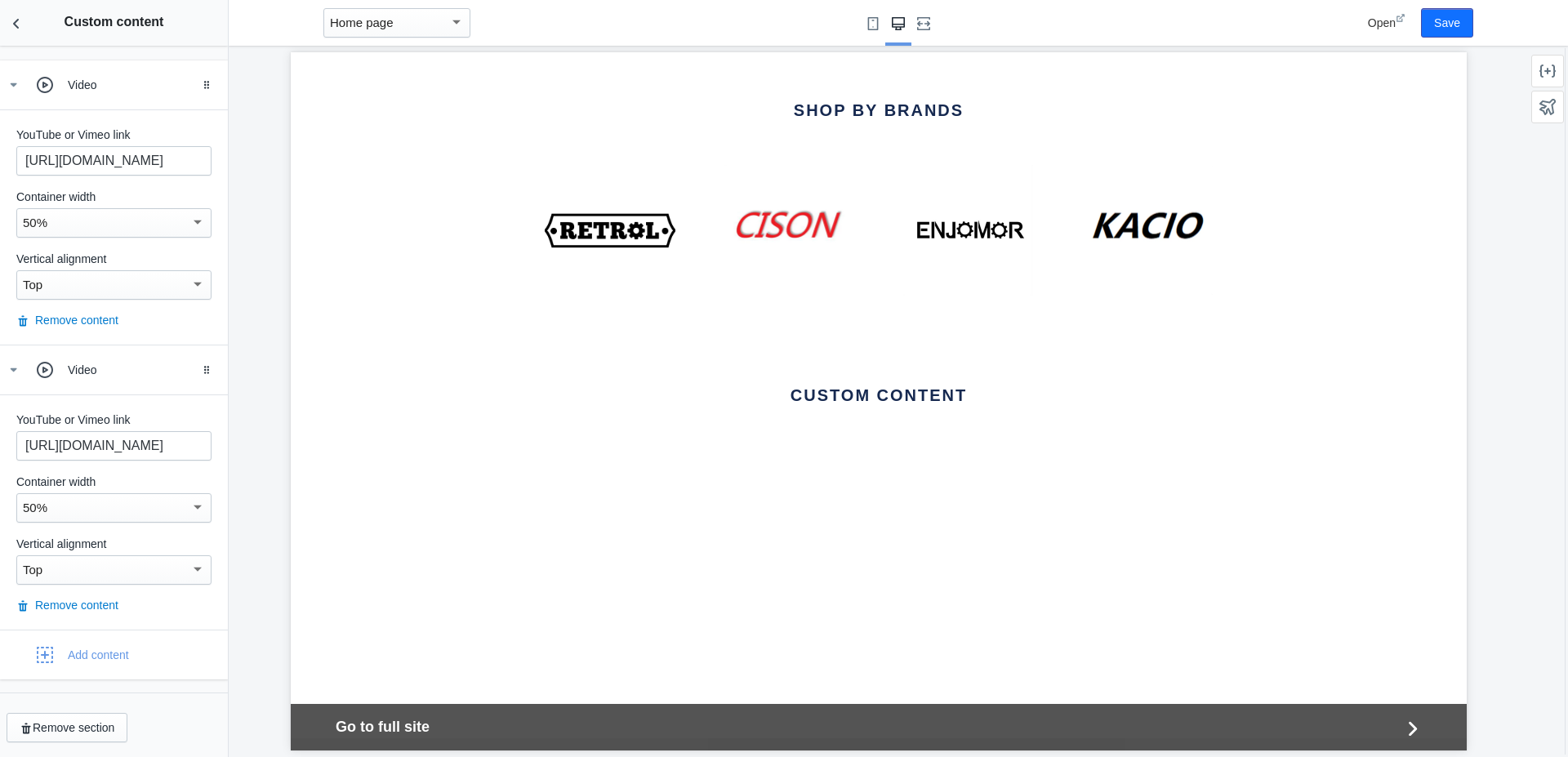
scroll to position [3313, 0]
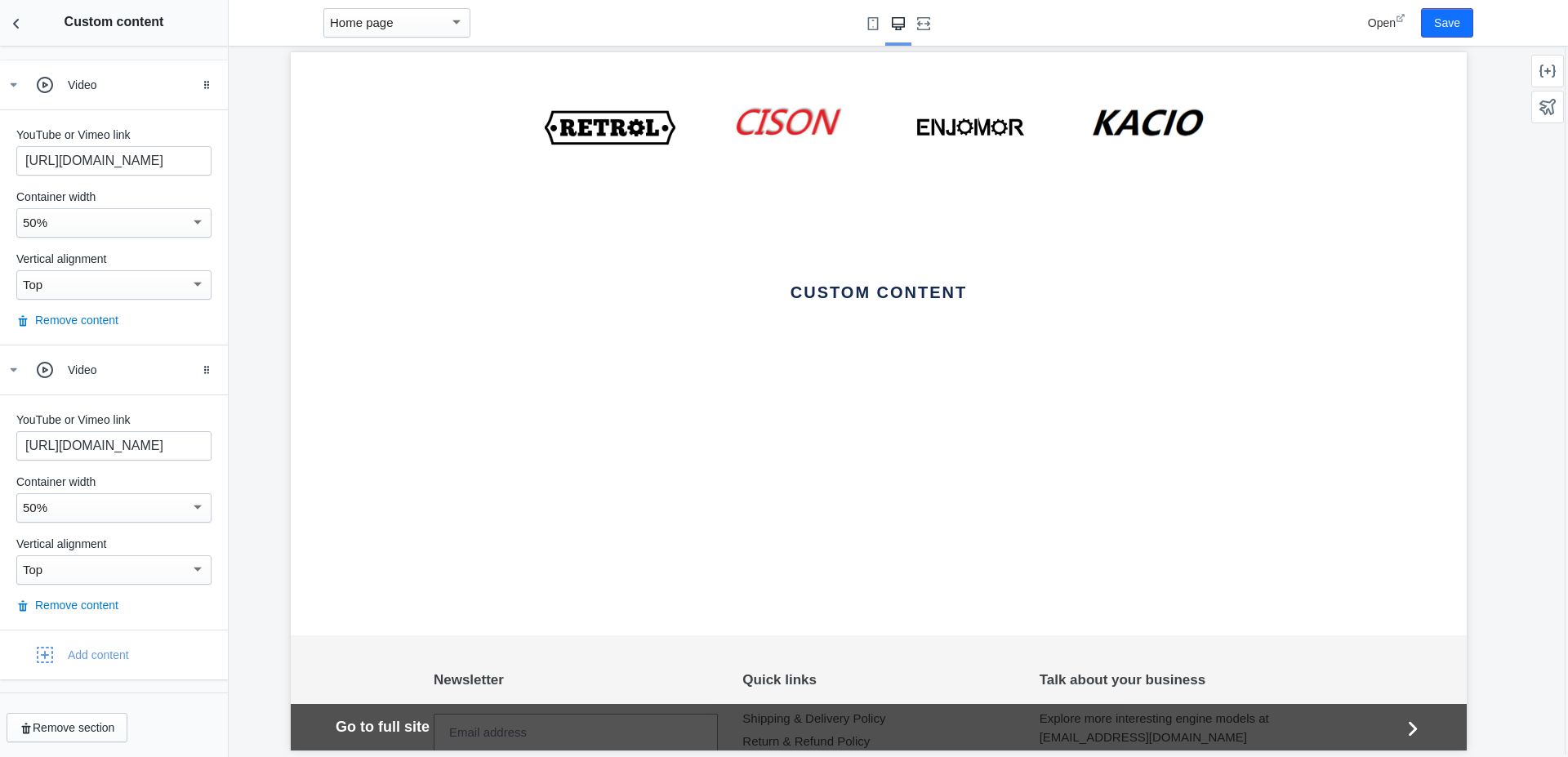
click at [48, 504] on div "50%" at bounding box center [106, 508] width 168 height 19
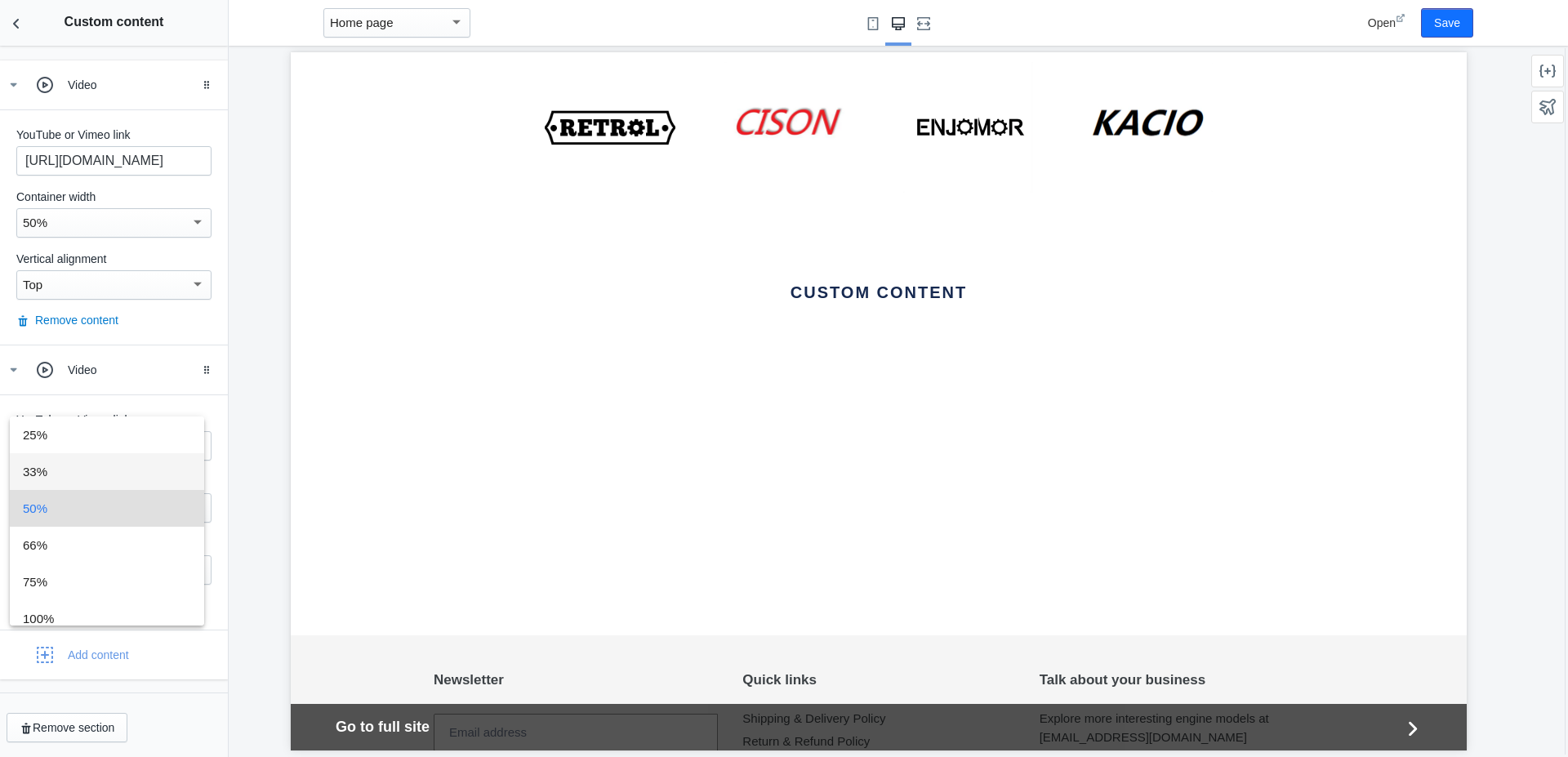
click at [46, 473] on span "33%" at bounding box center [107, 471] width 169 height 36
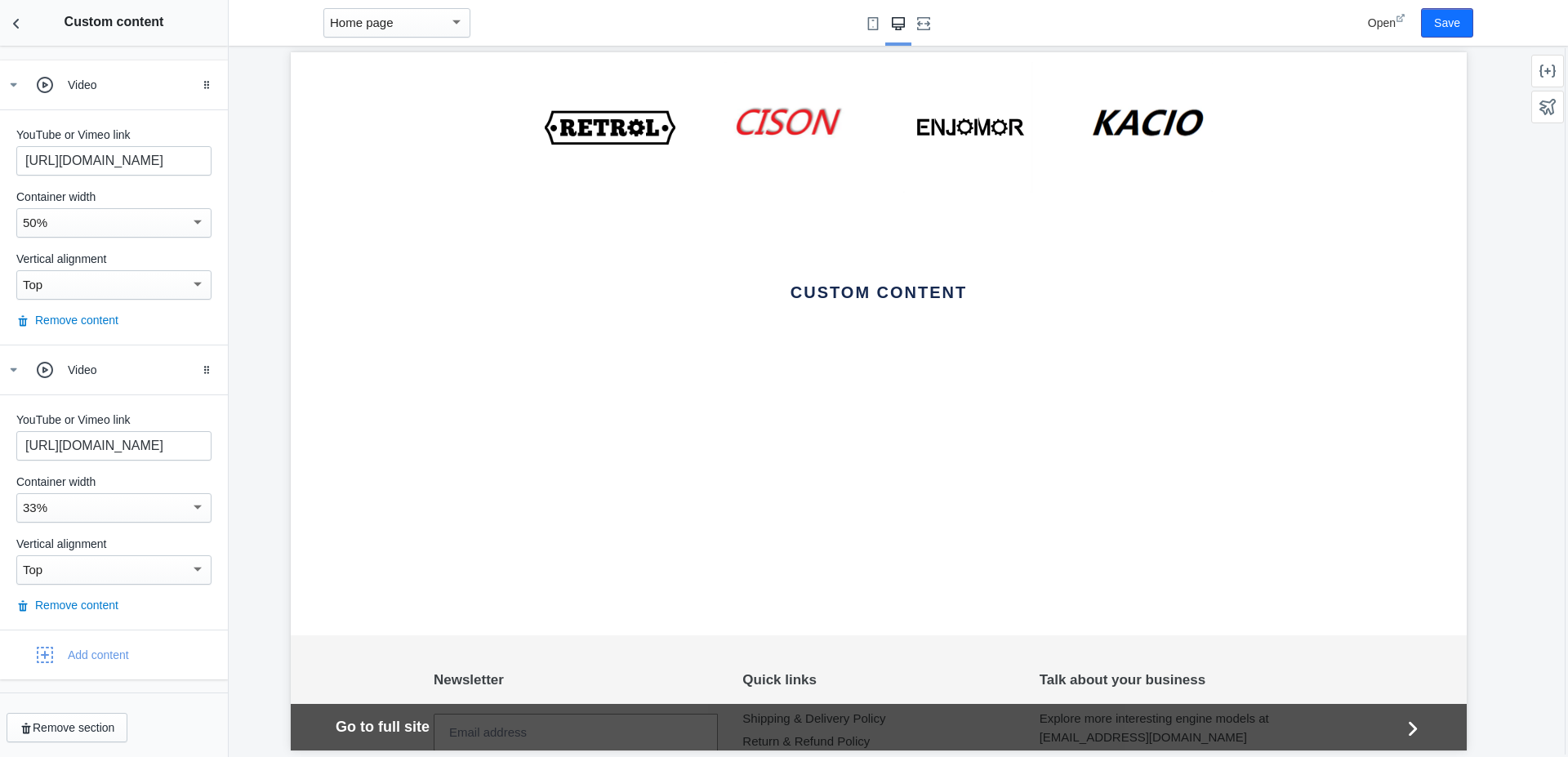
scroll to position [147, 0]
click at [61, 224] on div "50%" at bounding box center [106, 223] width 168 height 19
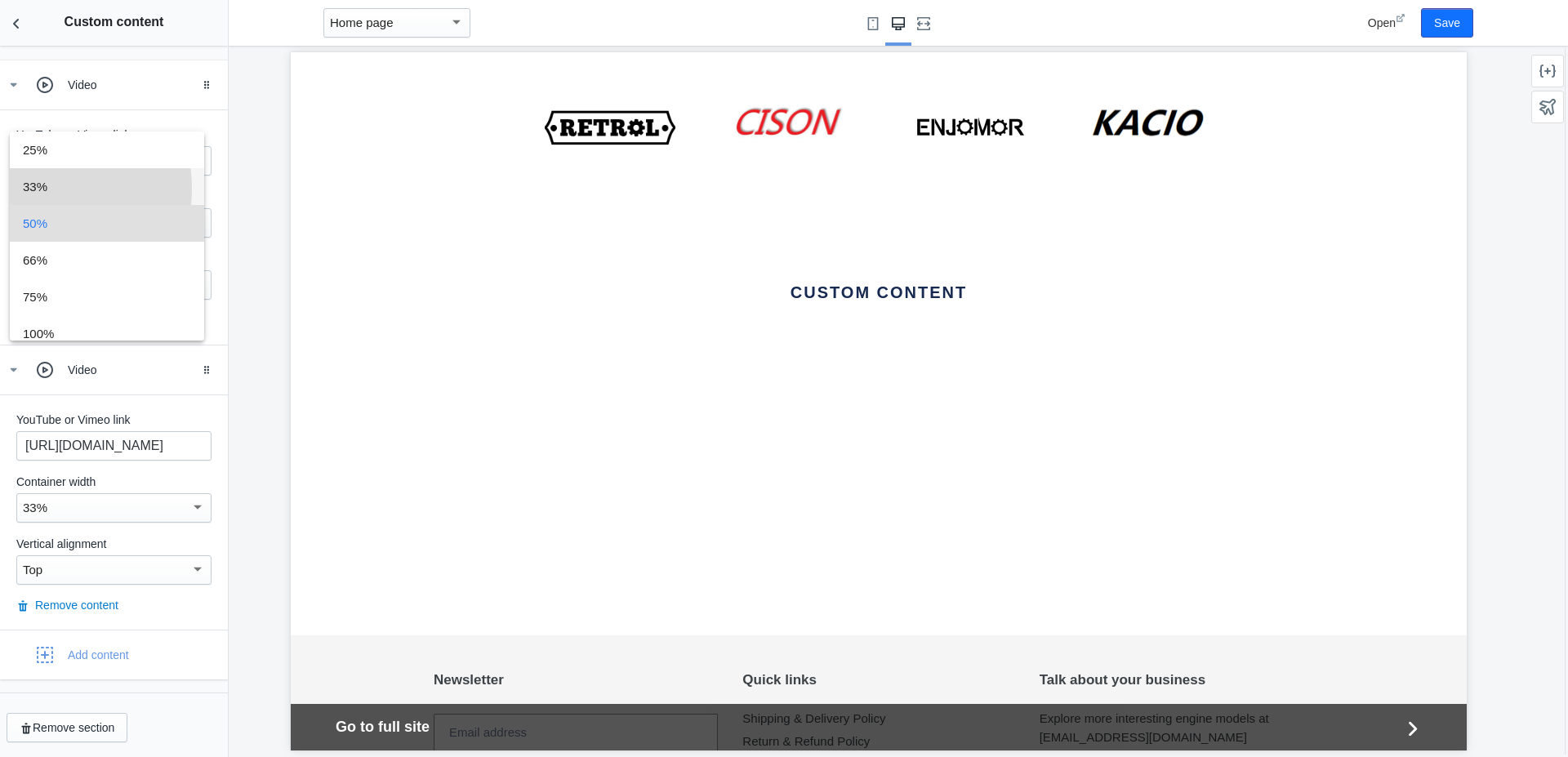
click at [37, 189] on span "33%" at bounding box center [107, 187] width 169 height 36
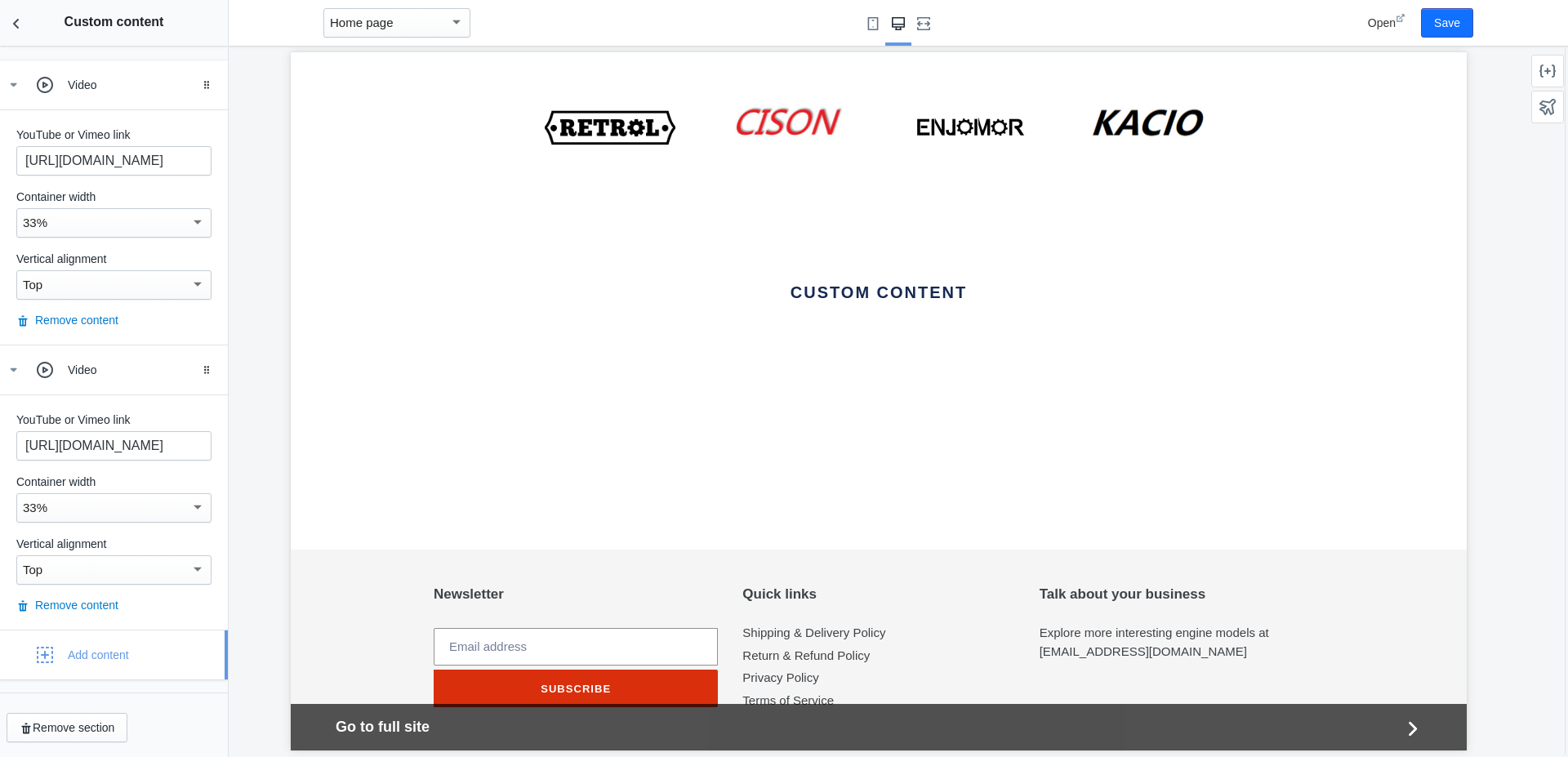
click at [44, 656] on use "button" at bounding box center [44, 654] width 16 height 16
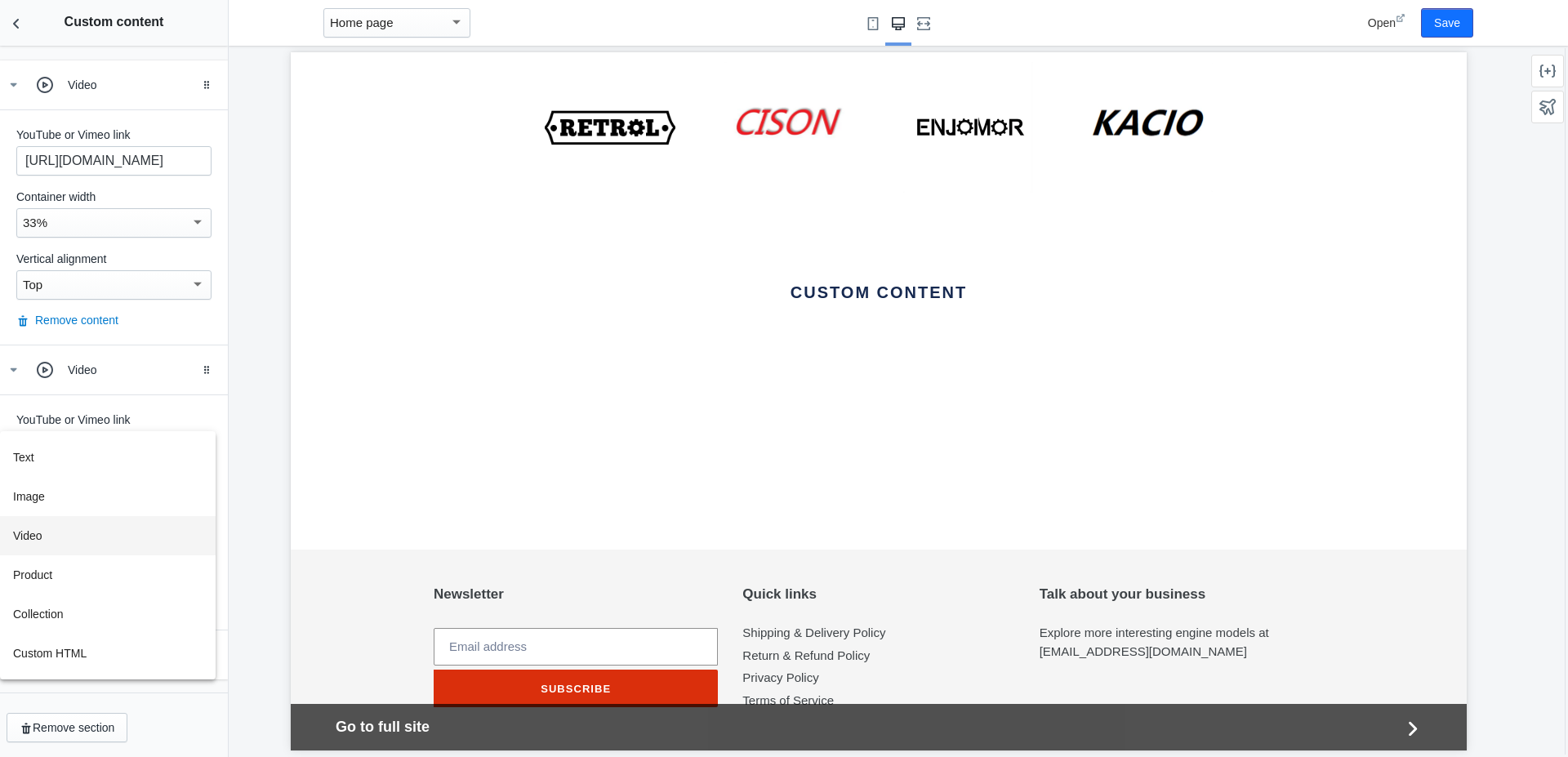
click at [35, 535] on button "Video" at bounding box center [107, 536] width 216 height 39
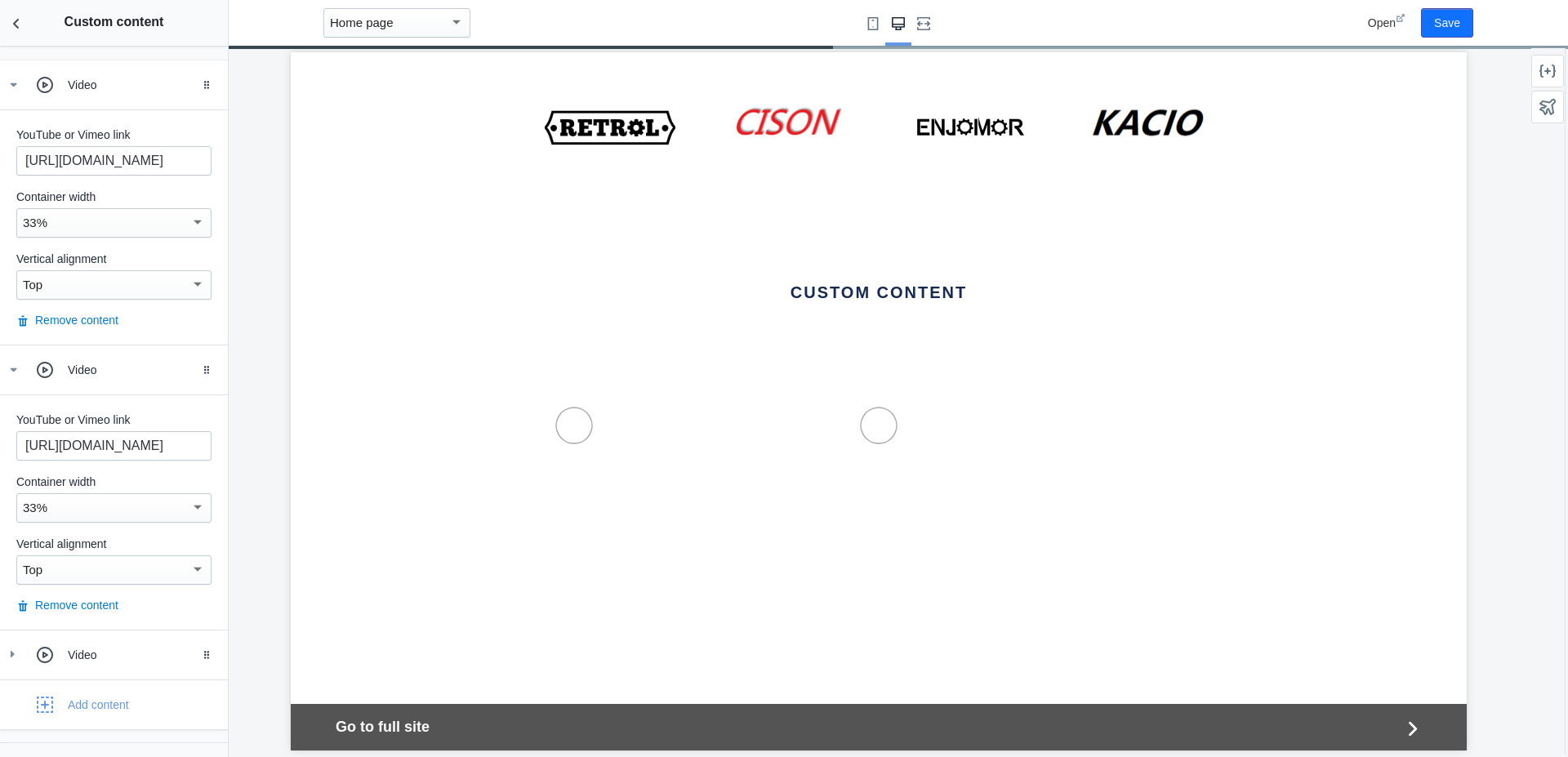
scroll to position [0, 18]
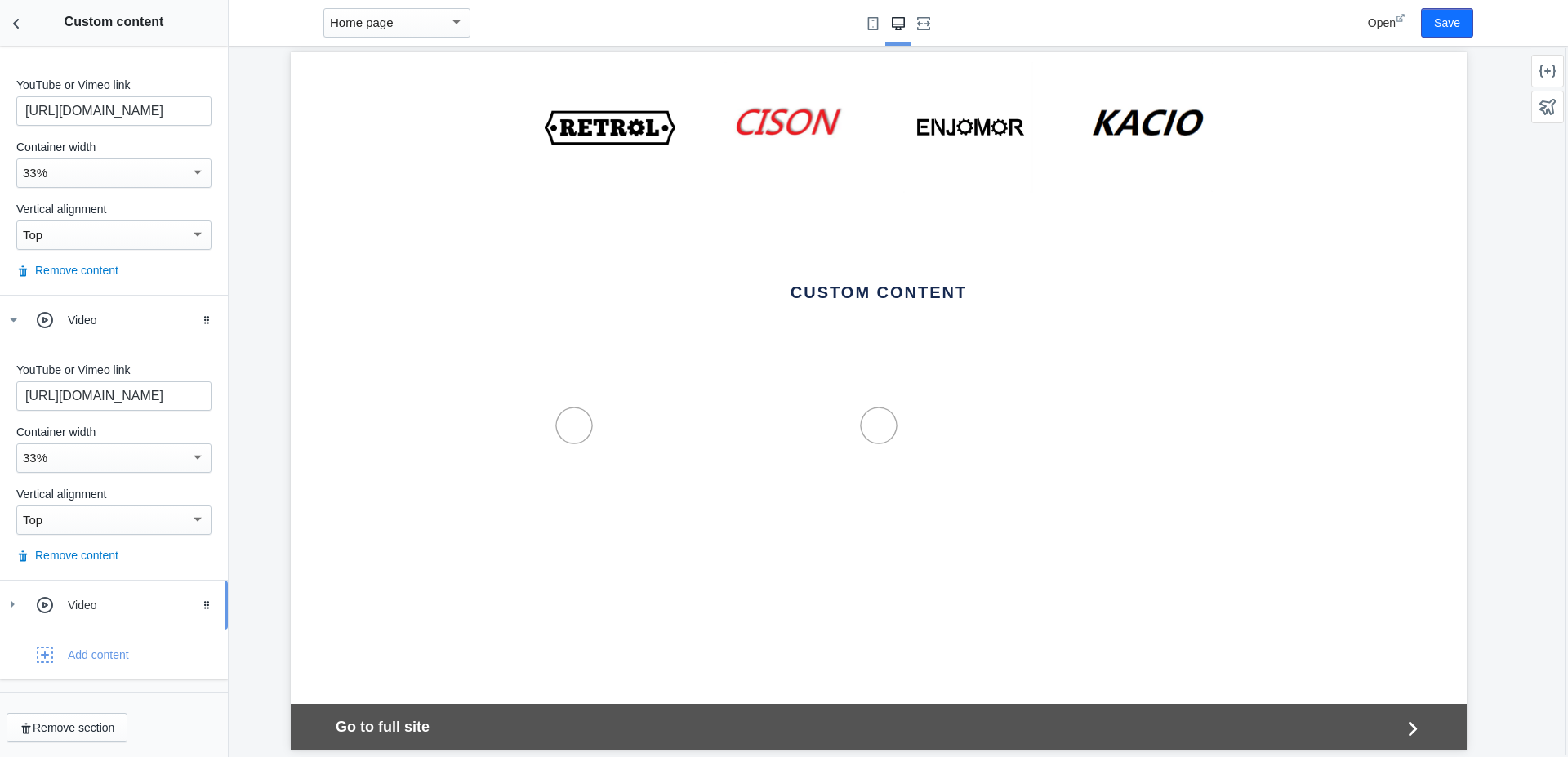
click at [61, 603] on ss-theme-editor-icon at bounding box center [48, 606] width 39 height 33
click at [60, 675] on input "text" at bounding box center [114, 681] width 195 height 30
paste input "https://youtu.be/MNaLwDJl0Js"
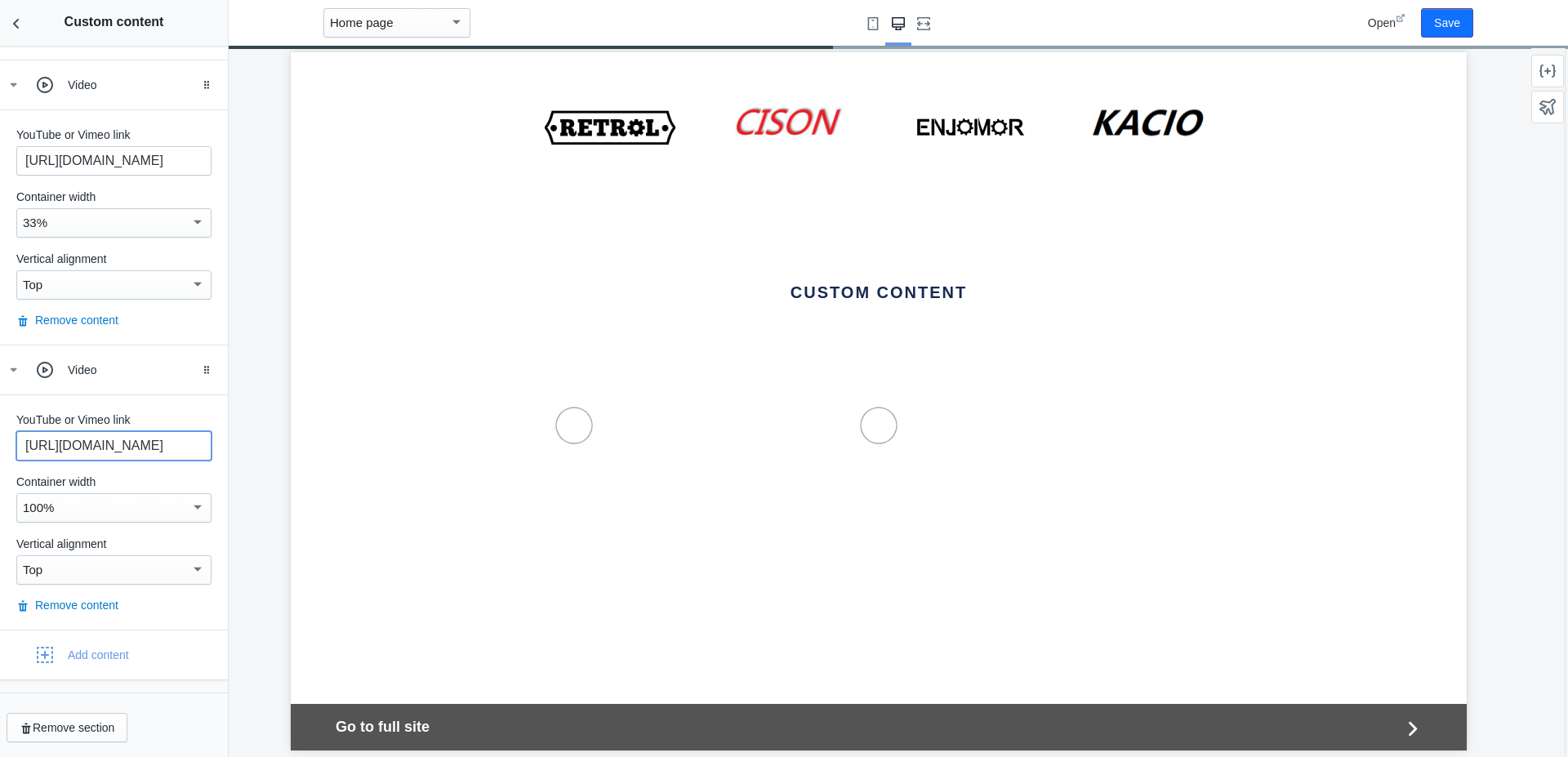
scroll to position [0, 0]
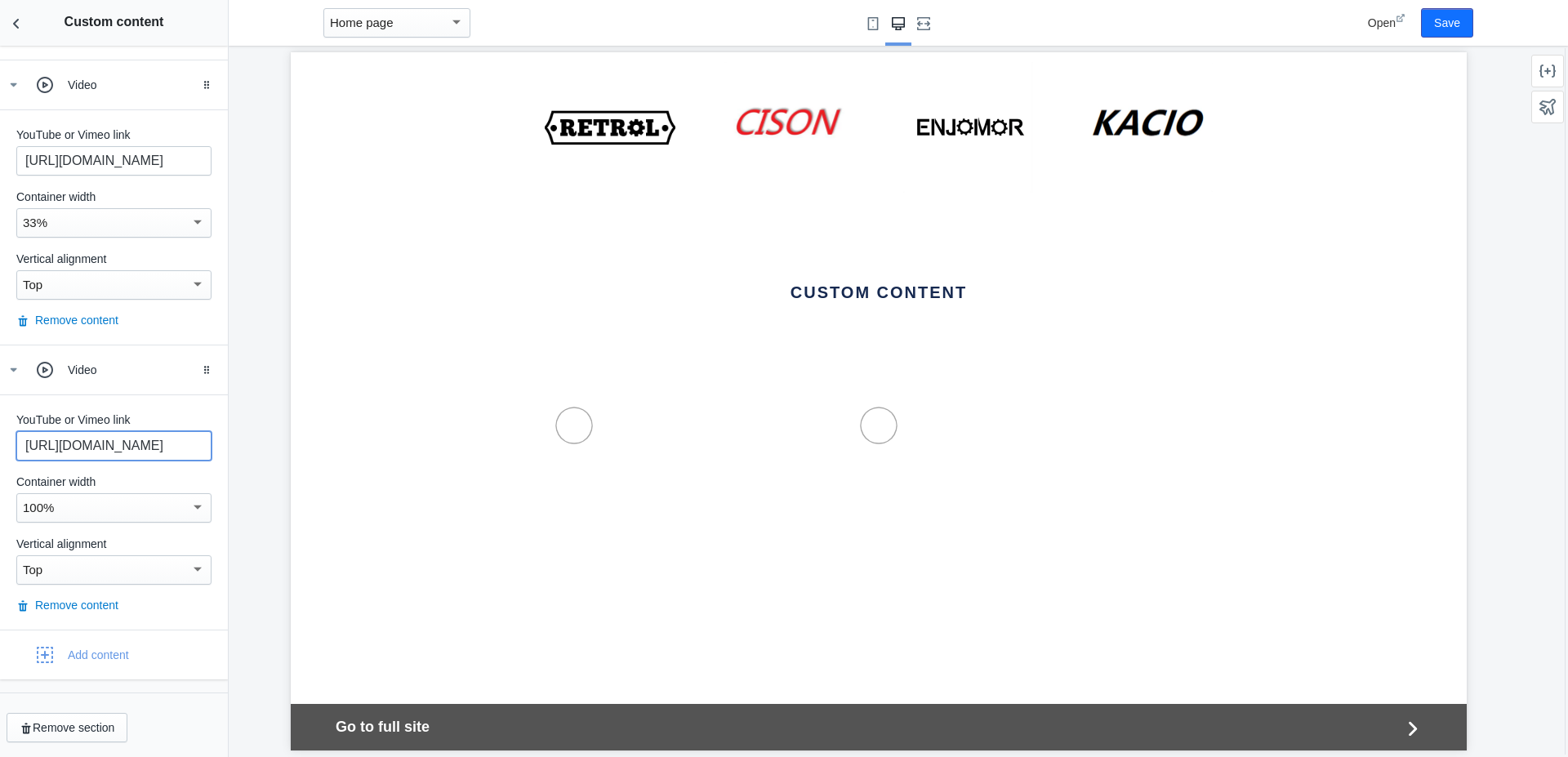
type input "https://youtu.be/MNaLwDJl0Js"
click at [50, 510] on mat-select-trigger "100%" at bounding box center [38, 508] width 31 height 13
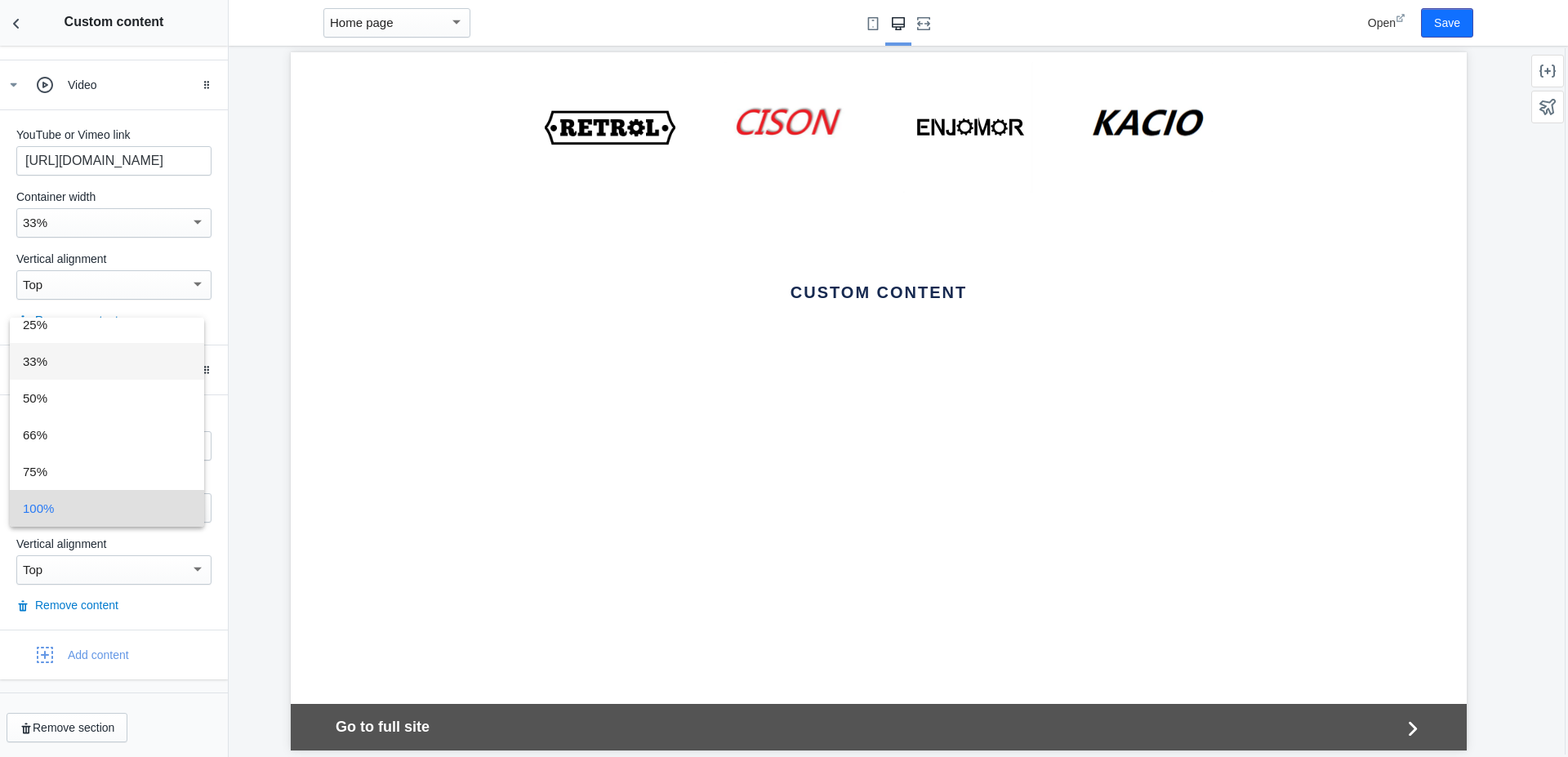
click at [33, 358] on span "33%" at bounding box center [107, 361] width 169 height 36
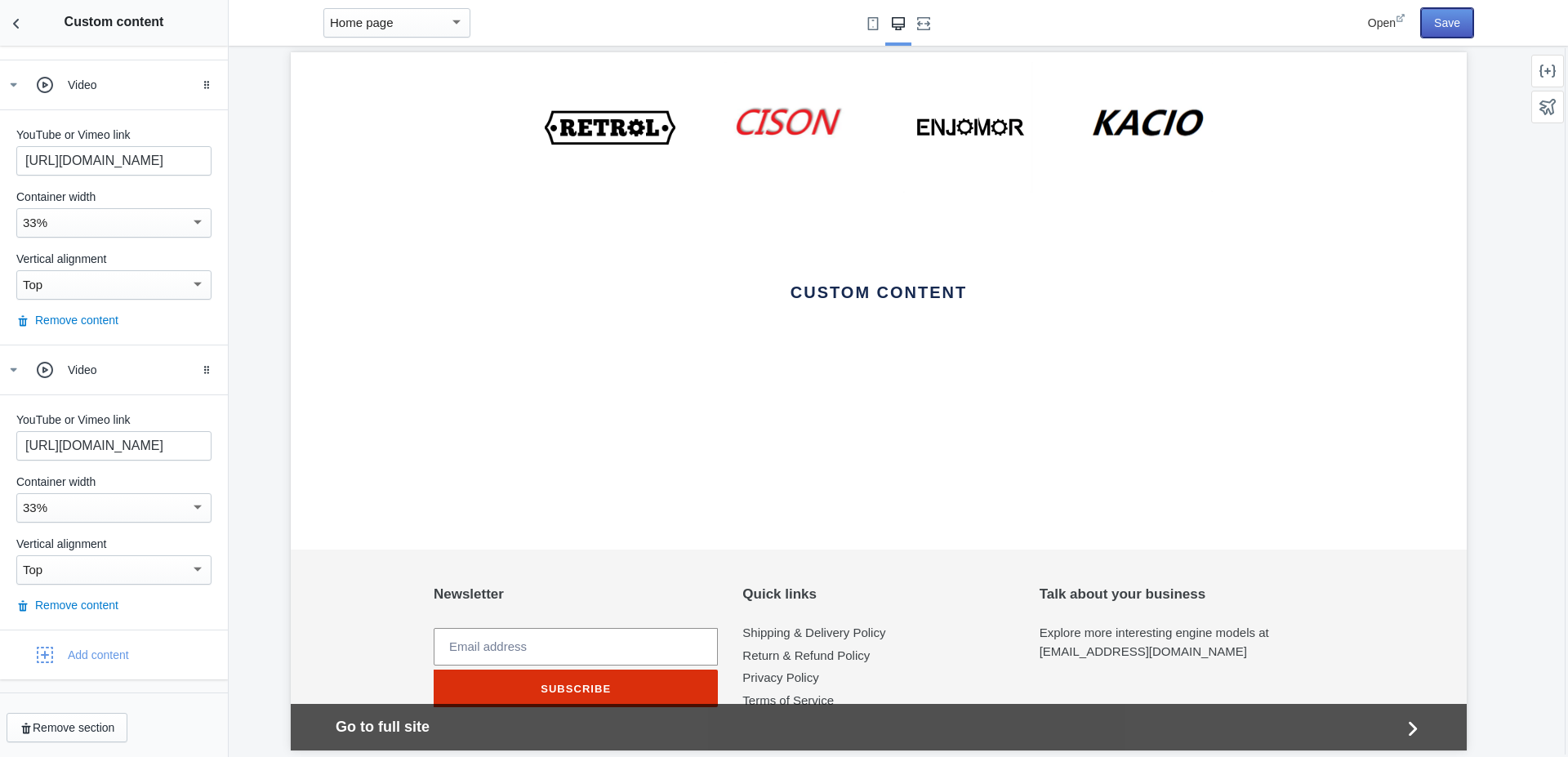
click at [1441, 24] on button "Save" at bounding box center [1446, 23] width 53 height 30
click at [70, 611] on button "Remove content" at bounding box center [67, 605] width 102 height 16
click at [61, 653] on div "Add content" at bounding box center [71, 655] width 117 height 33
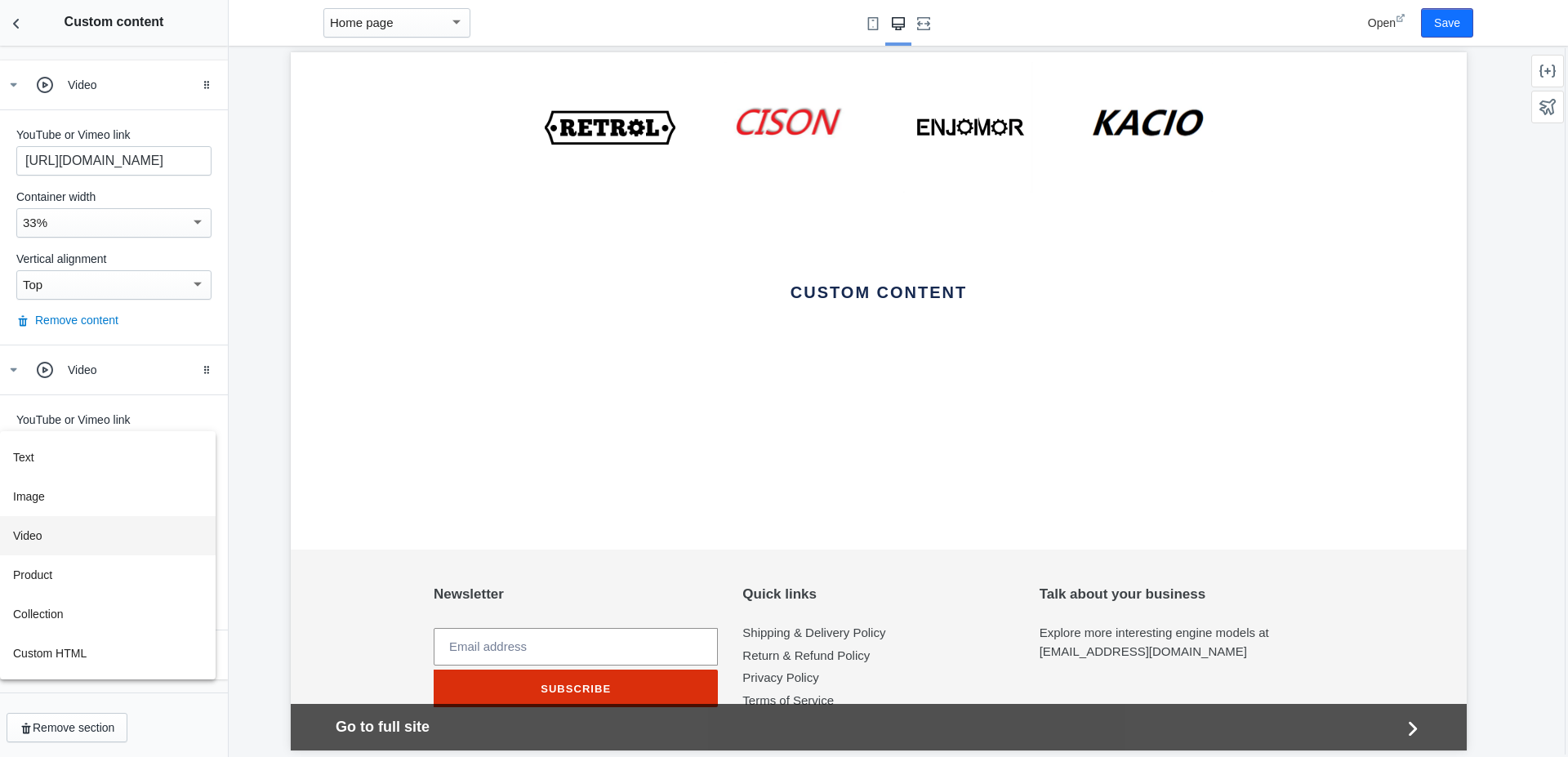
click at [34, 539] on button "Video" at bounding box center [107, 536] width 216 height 39
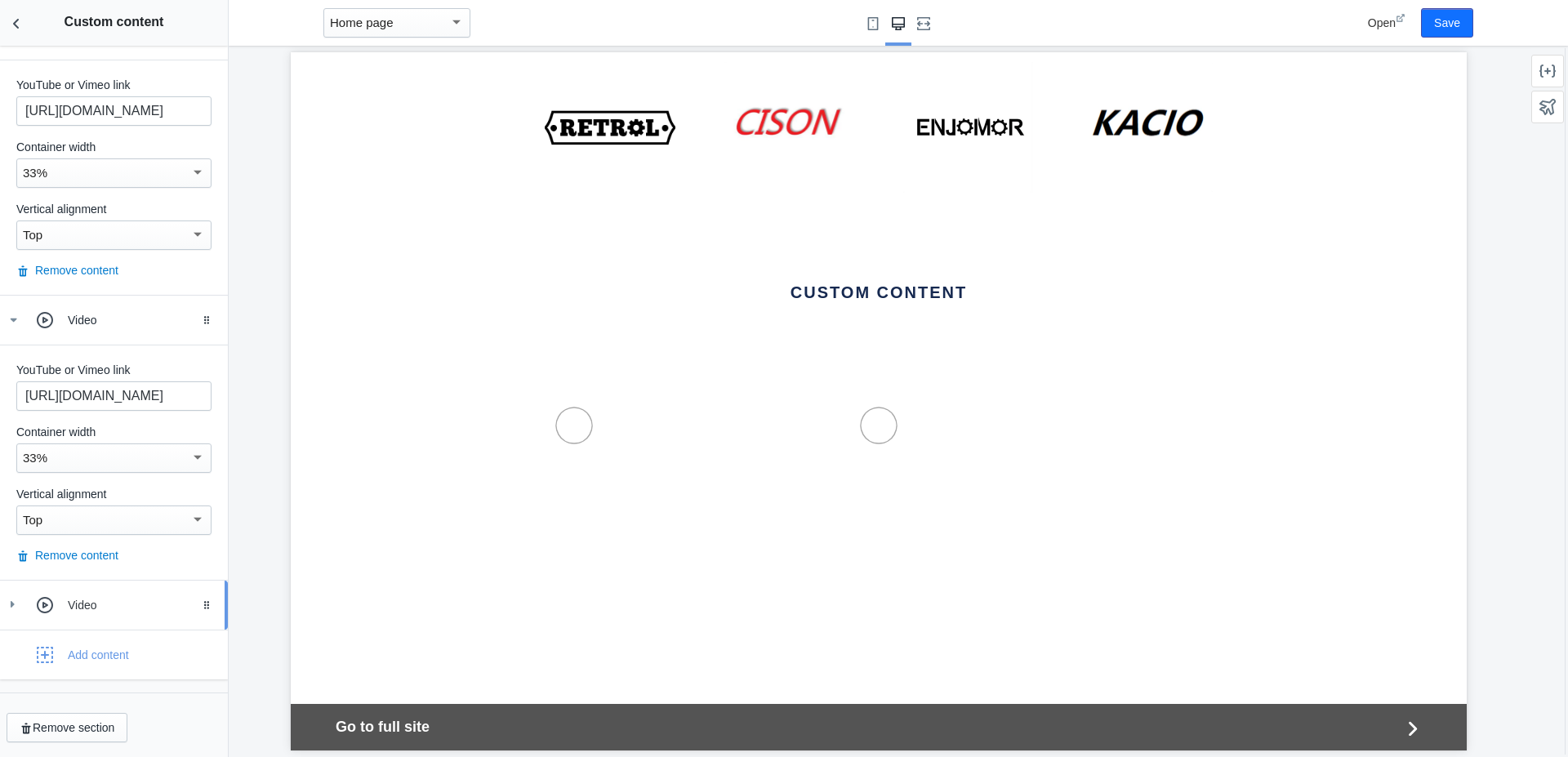
click at [87, 595] on div "Video" at bounding box center [114, 606] width 203 height 33
click at [80, 679] on input "text" at bounding box center [114, 681] width 195 height 30
paste input "https://youtu.be/pqJaFGQ7wgk"
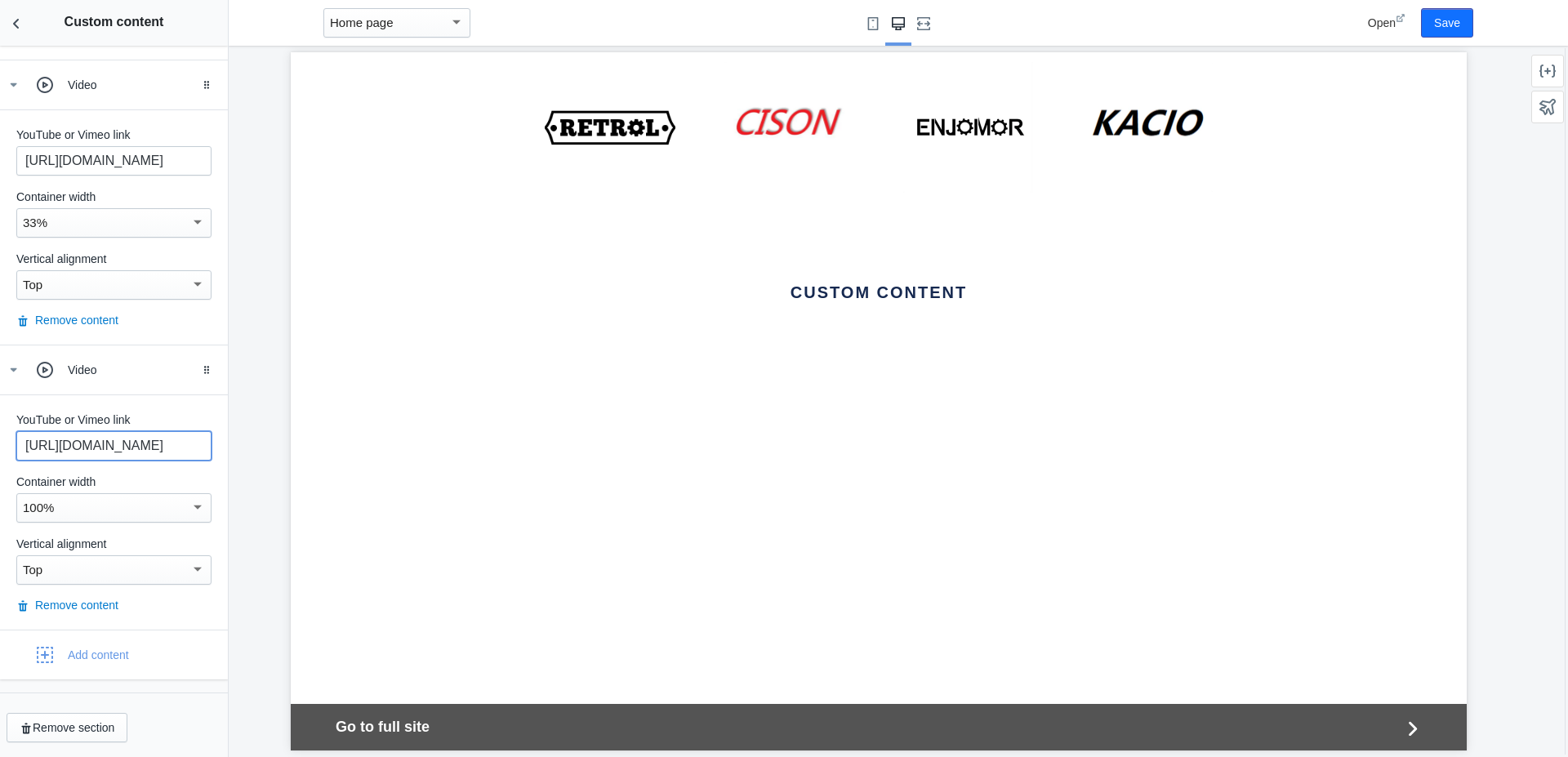
type input "https://youtu.be/pqJaFGQ7wgk"
click at [74, 510] on div "100%" at bounding box center [106, 508] width 168 height 19
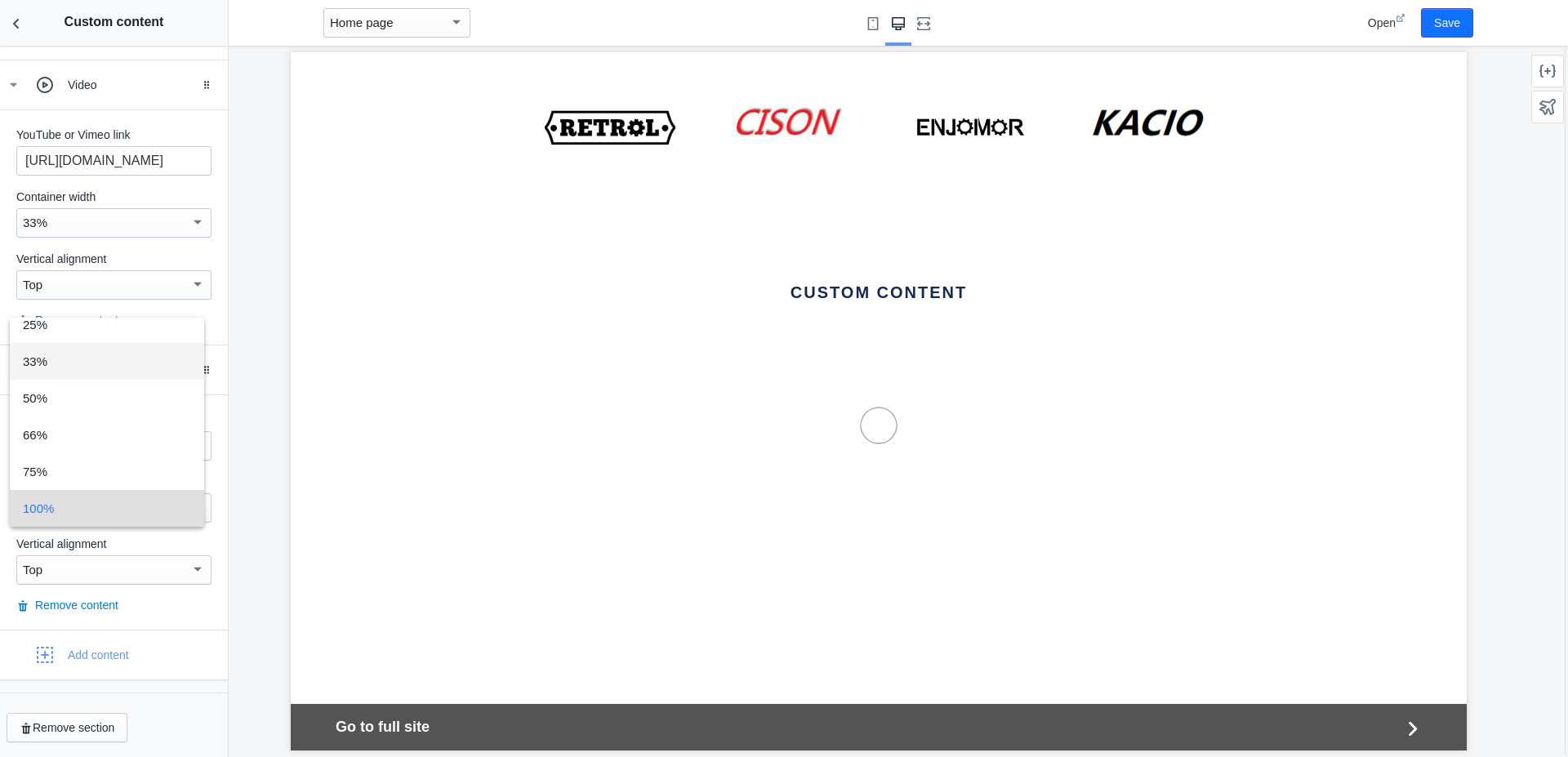
click at [35, 367] on span "33%" at bounding box center [107, 361] width 169 height 36
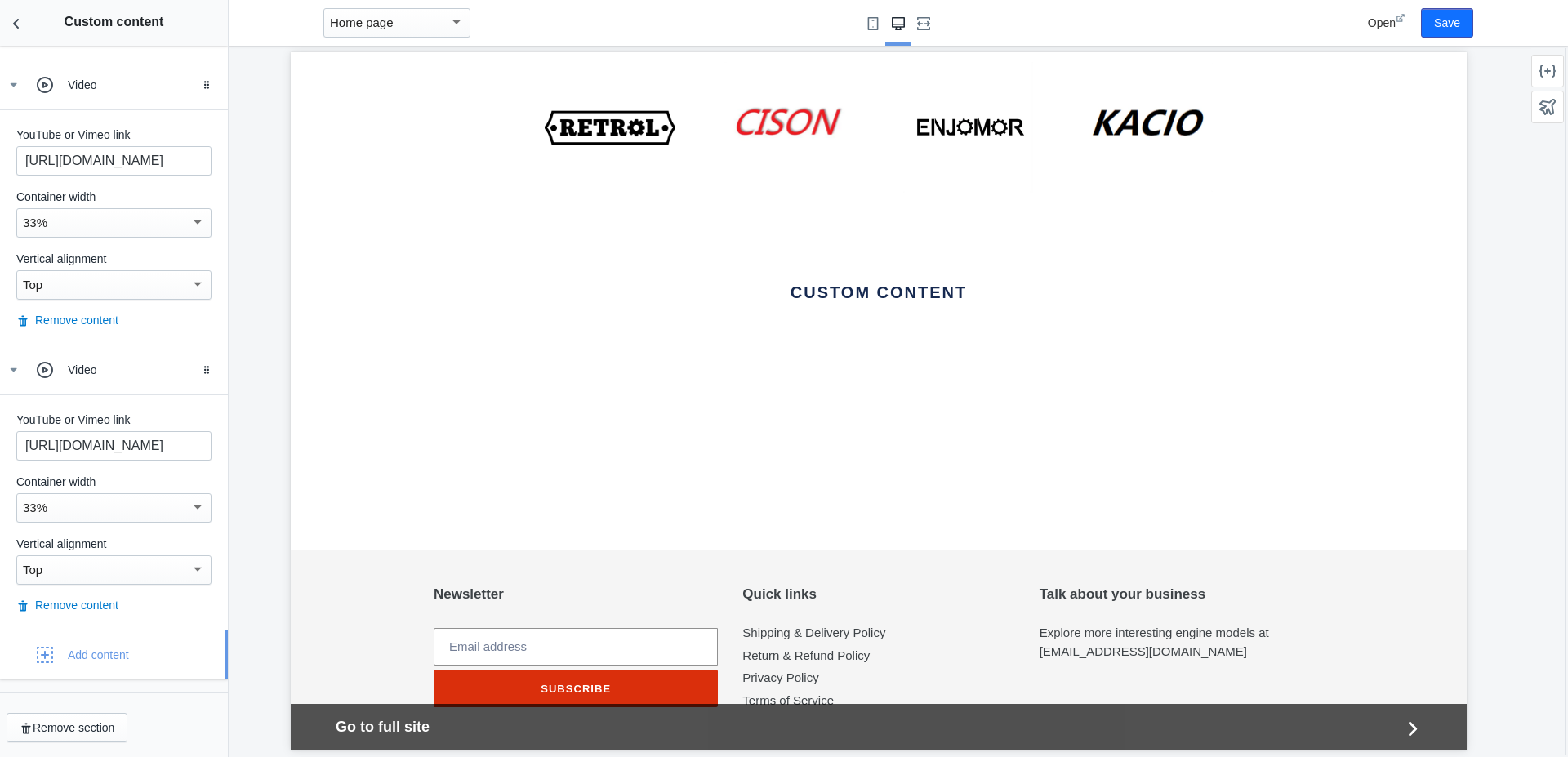
click at [65, 657] on div "Add content" at bounding box center [71, 655] width 117 height 33
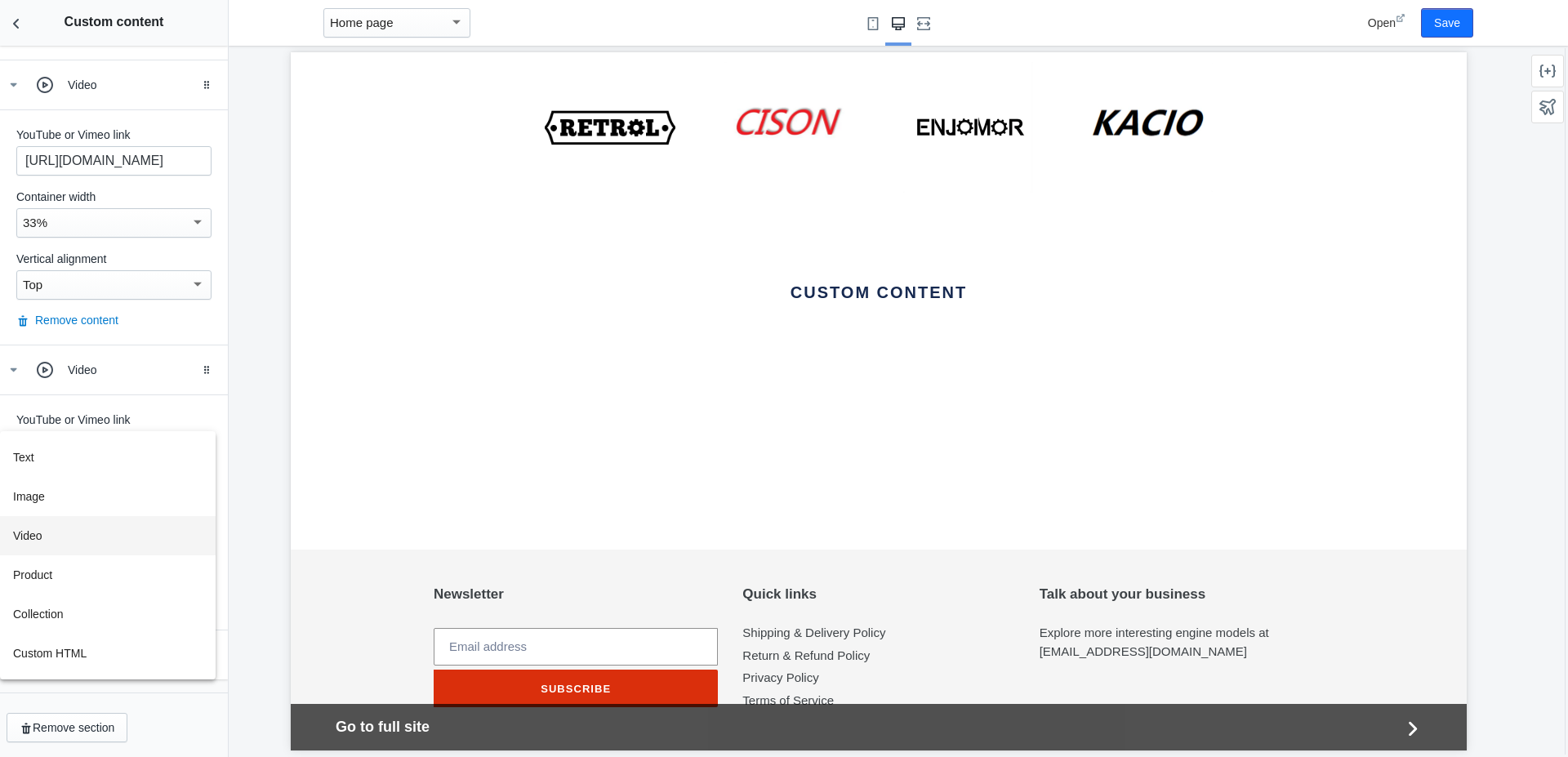
click at [32, 537] on button "Video" at bounding box center [107, 536] width 216 height 39
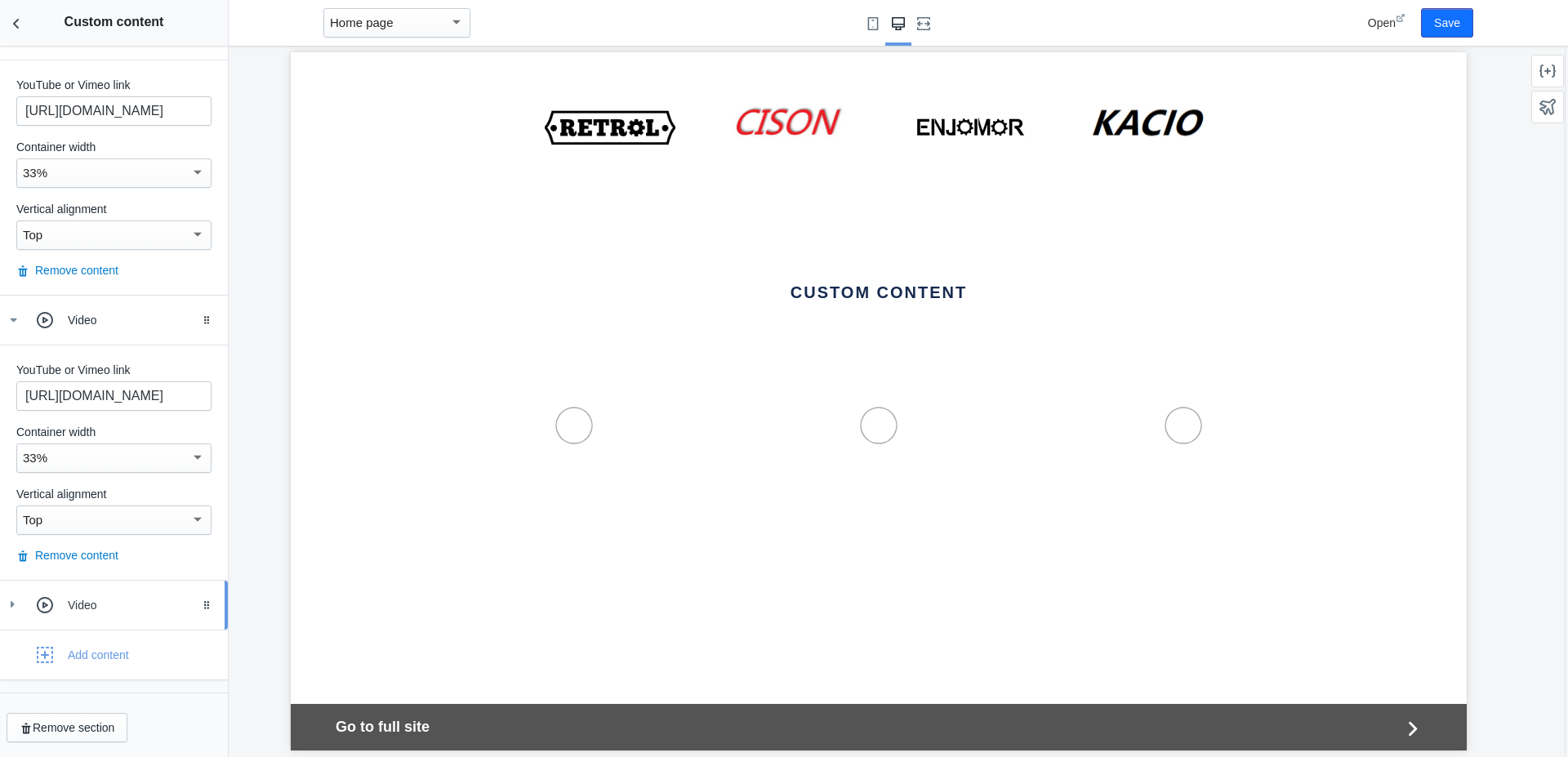
click at [89, 595] on div "Video" at bounding box center [114, 606] width 203 height 33
click at [89, 683] on input "text" at bounding box center [114, 681] width 195 height 30
paste input "https://youtu.be/MNaLwDJl0Js"
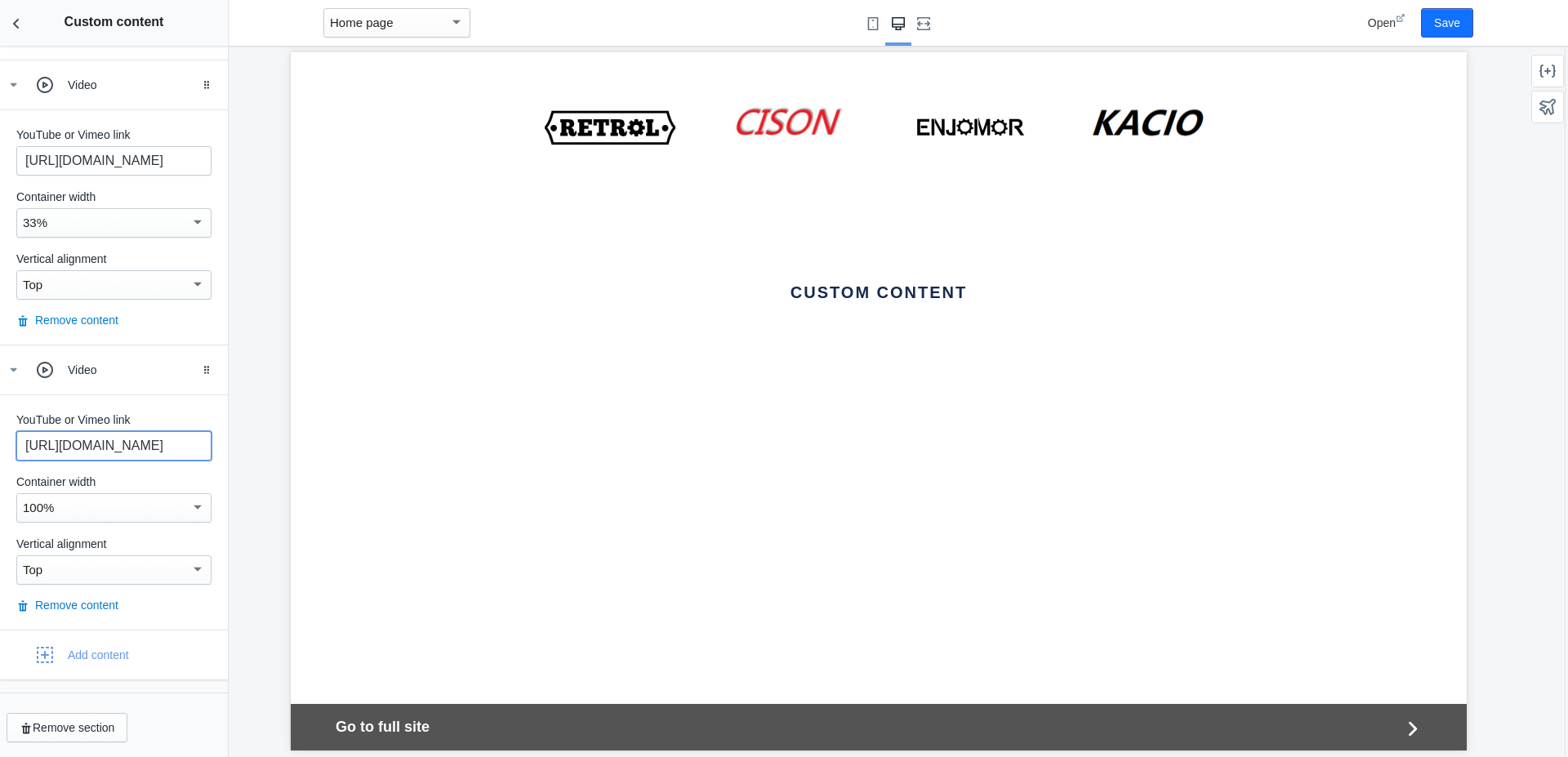
type input "https://youtu.be/MNaLwDJl0Js"
click at [70, 519] on div "100%" at bounding box center [114, 508] width 195 height 30
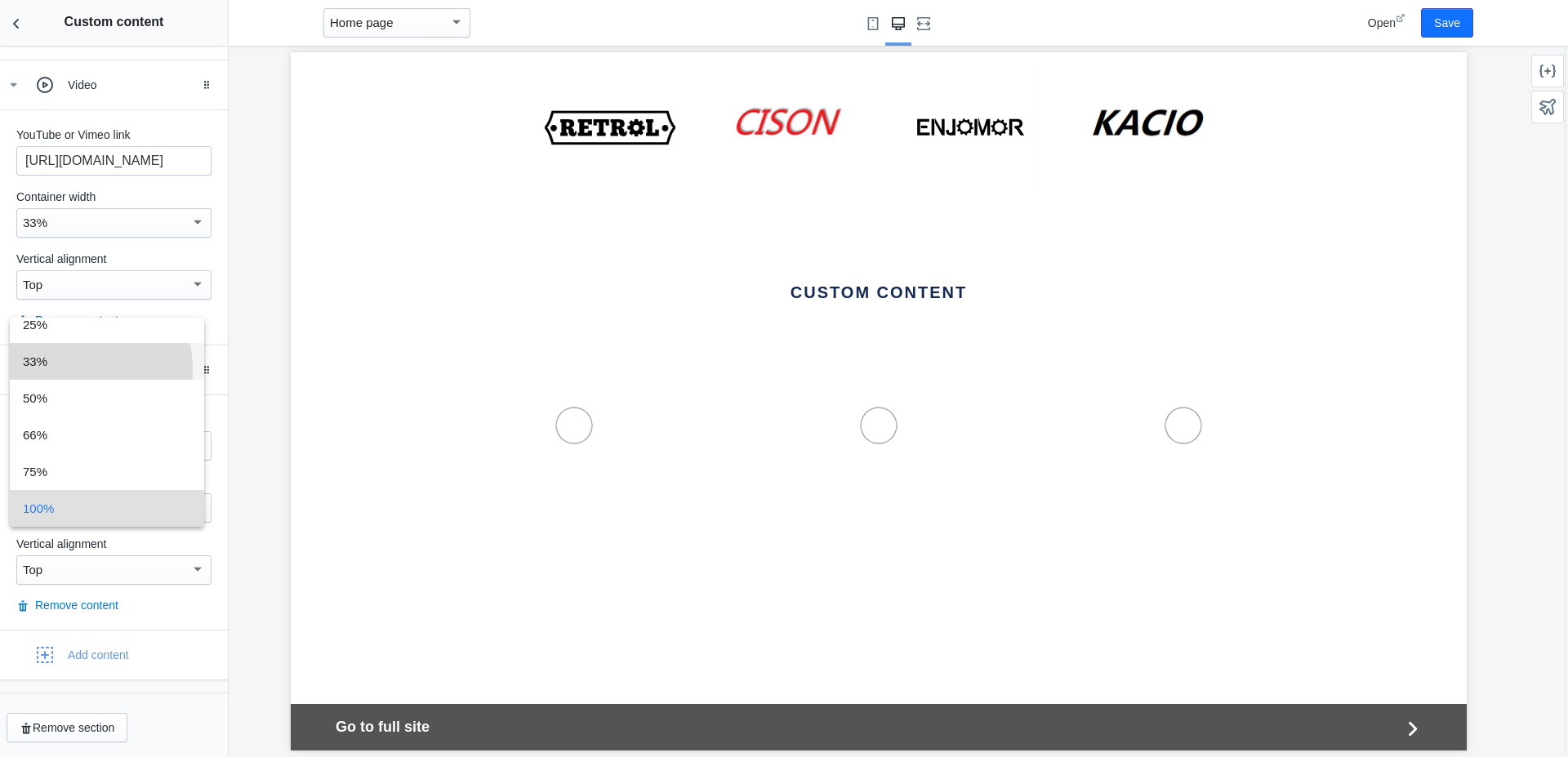
click at [61, 369] on span "33%" at bounding box center [107, 361] width 169 height 36
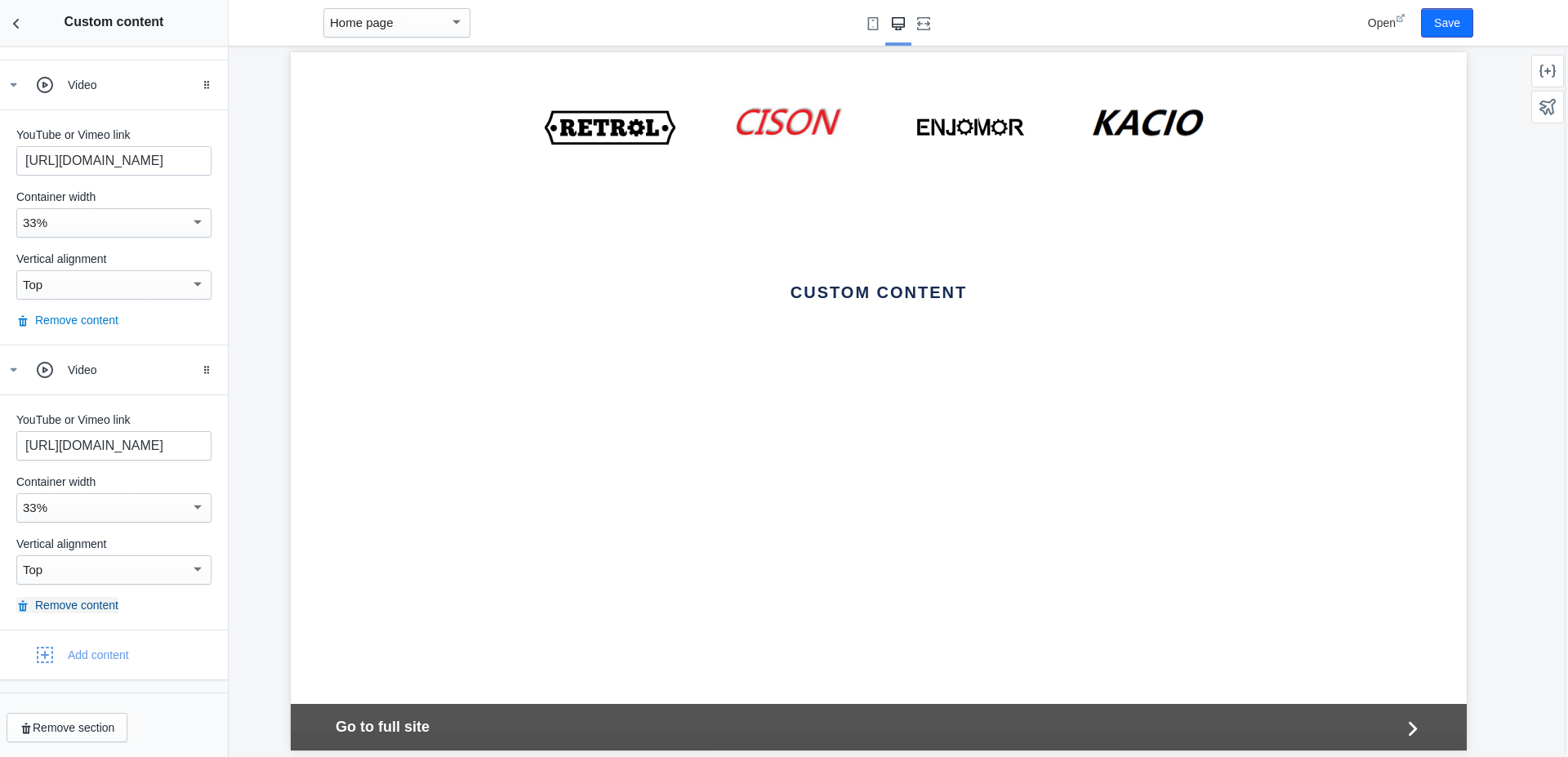
click at [64, 608] on button "Remove content" at bounding box center [67, 605] width 102 height 16
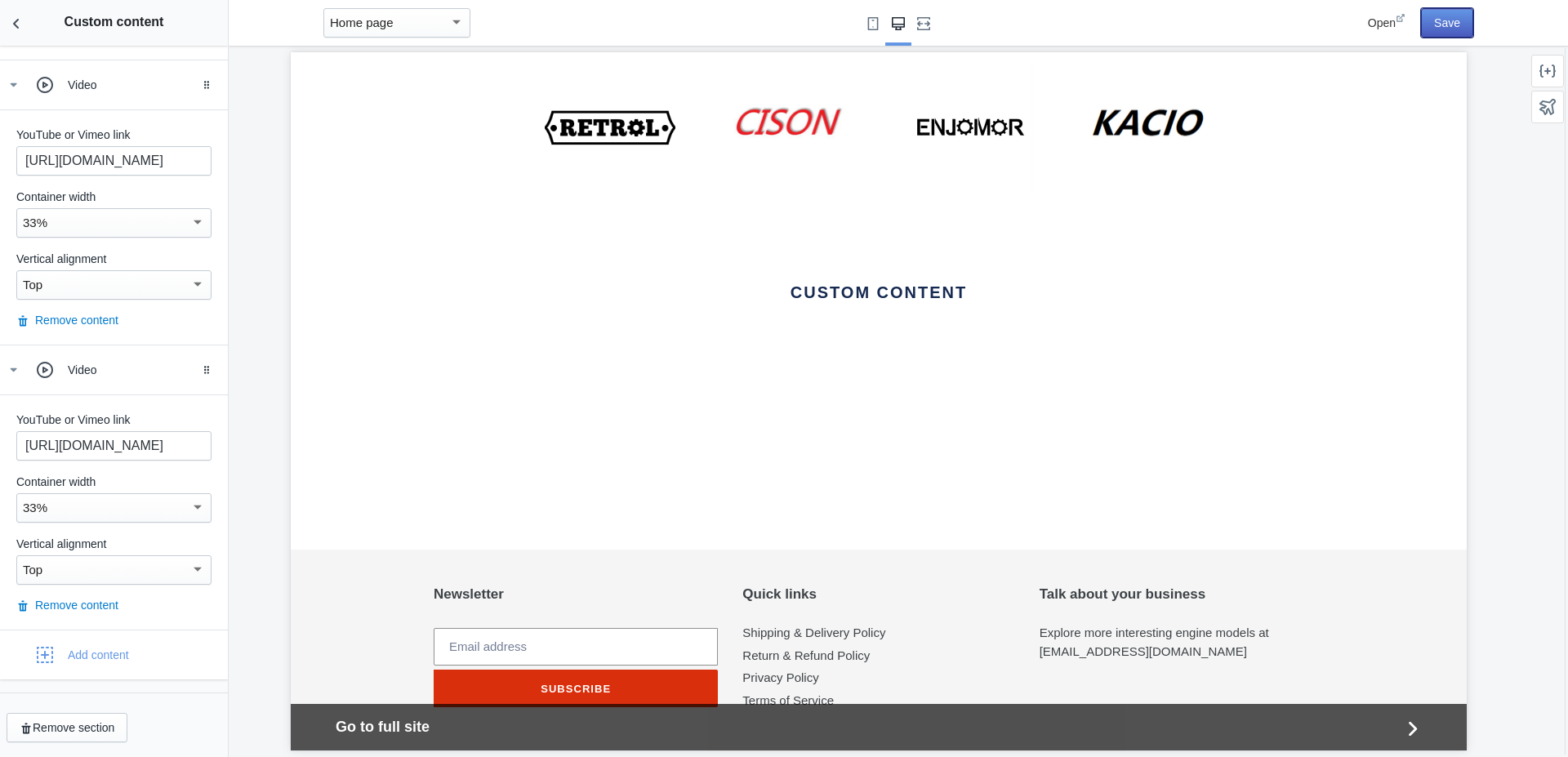
click at [1441, 31] on button "Save" at bounding box center [1446, 23] width 53 height 30
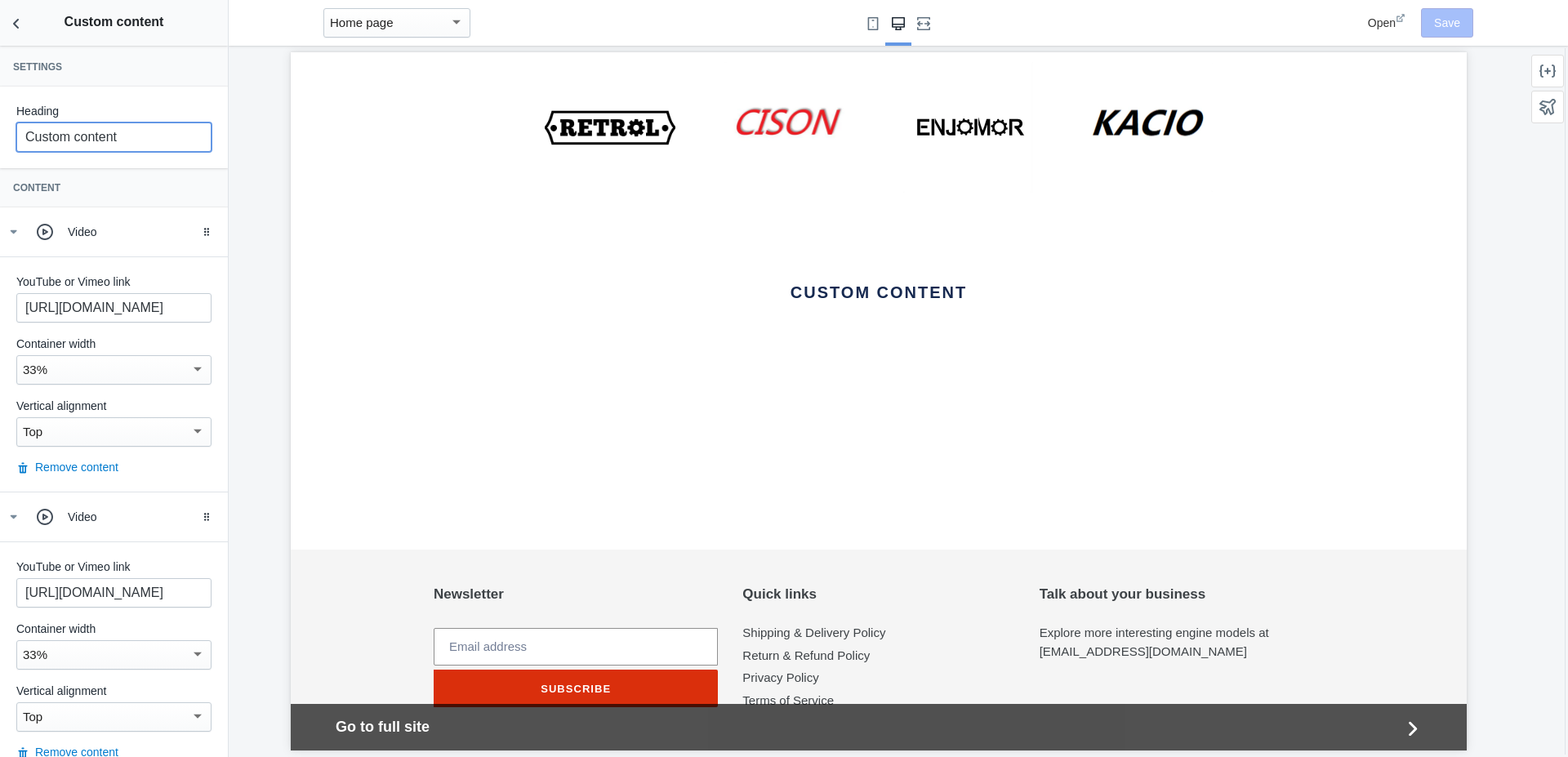
click at [119, 134] on input "Custom content" at bounding box center [114, 137] width 195 height 30
paste input "Reviews by Top Influencers"
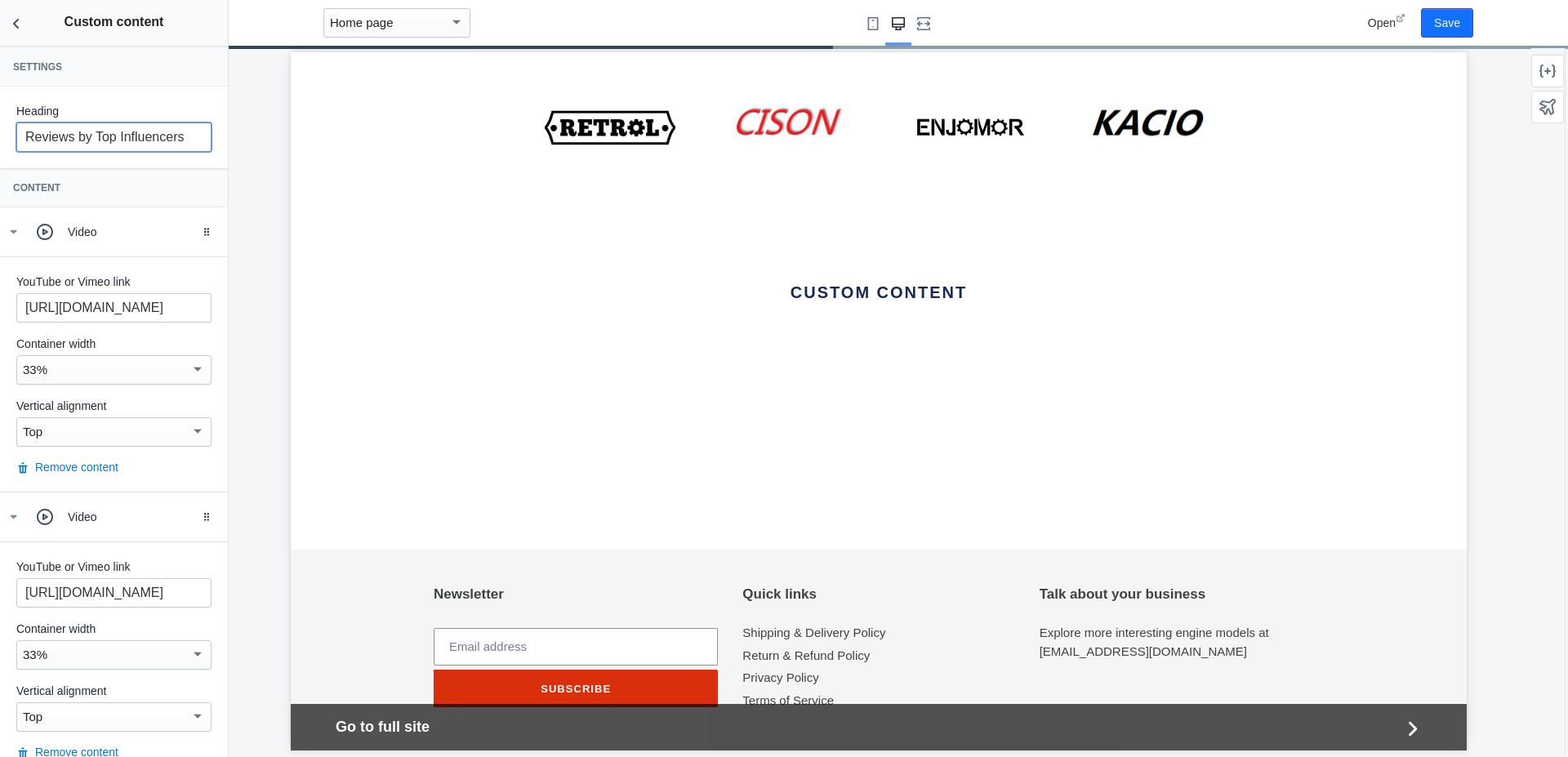
type input "Reviews by Top Influencers"
click at [261, 160] on div at bounding box center [878, 401] width 1300 height 712
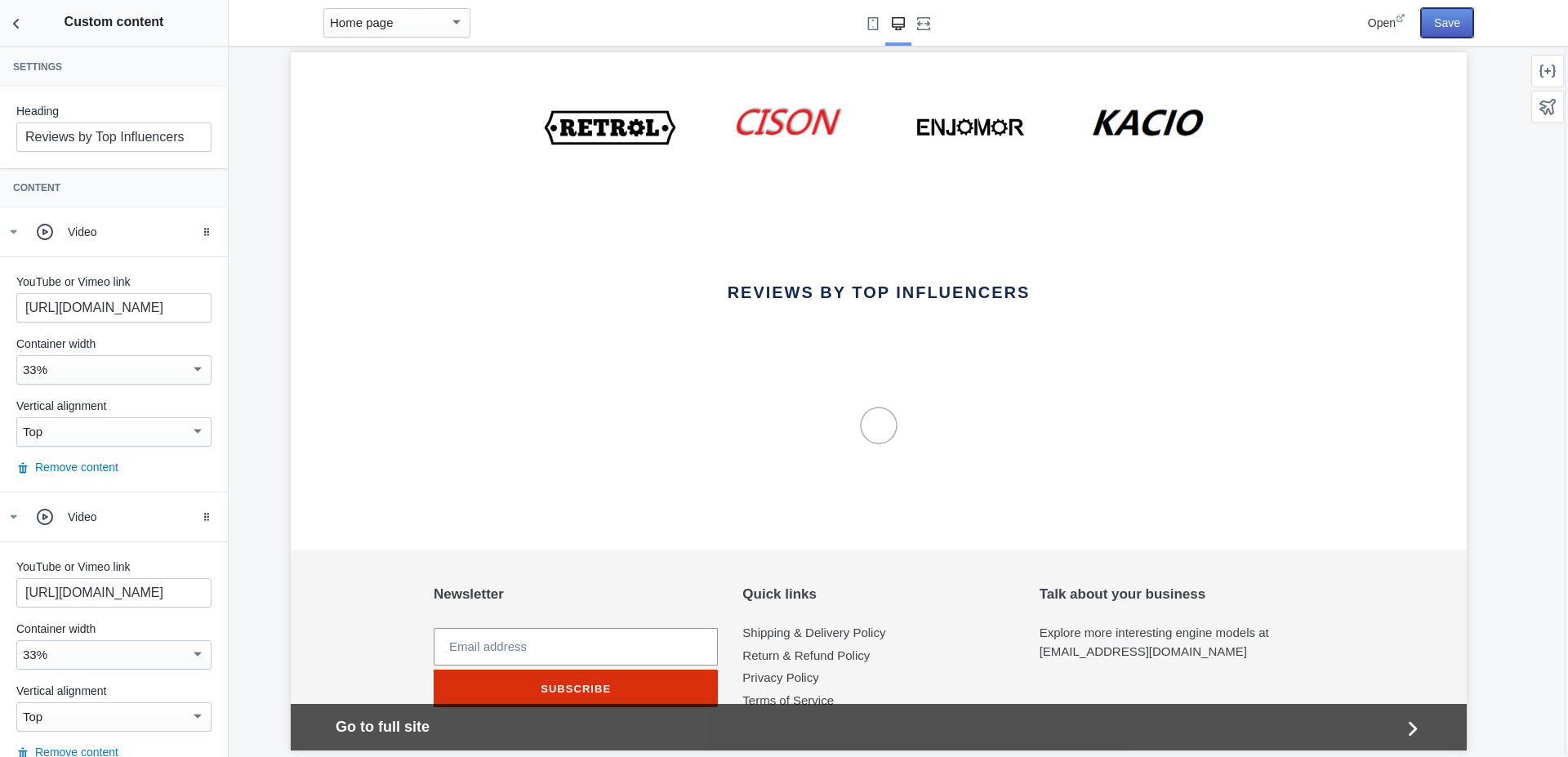
click at [1439, 34] on button "Save" at bounding box center [1446, 23] width 53 height 30
click at [1319, 586] on div "Newsletter Thanks for subscribing Subscribe . Quick links Shipping & Delivery P…" at bounding box center [878, 669] width 980 height 165
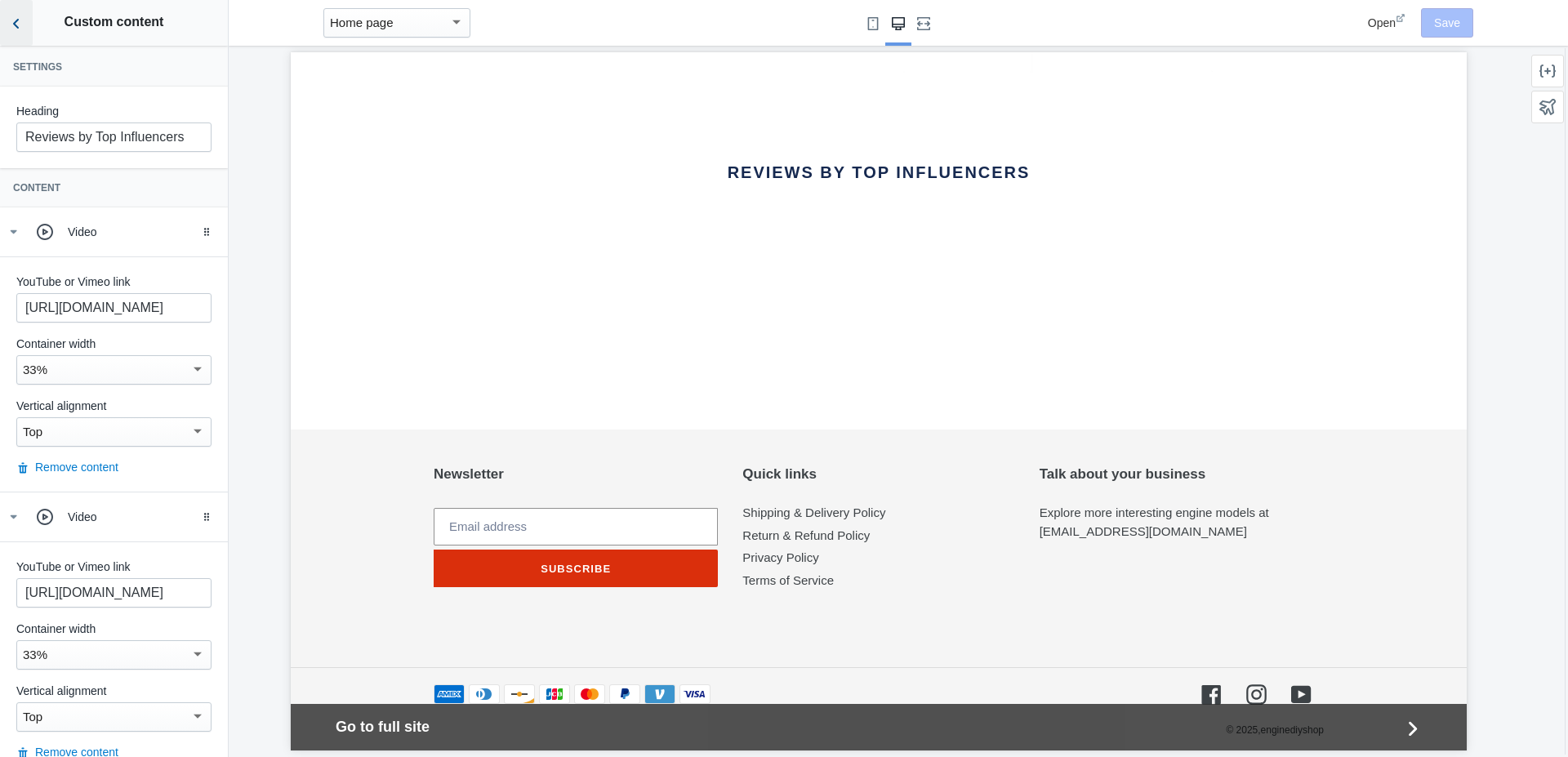
click at [18, 26] on icon "Back to sections" at bounding box center [16, 23] width 16 height 16
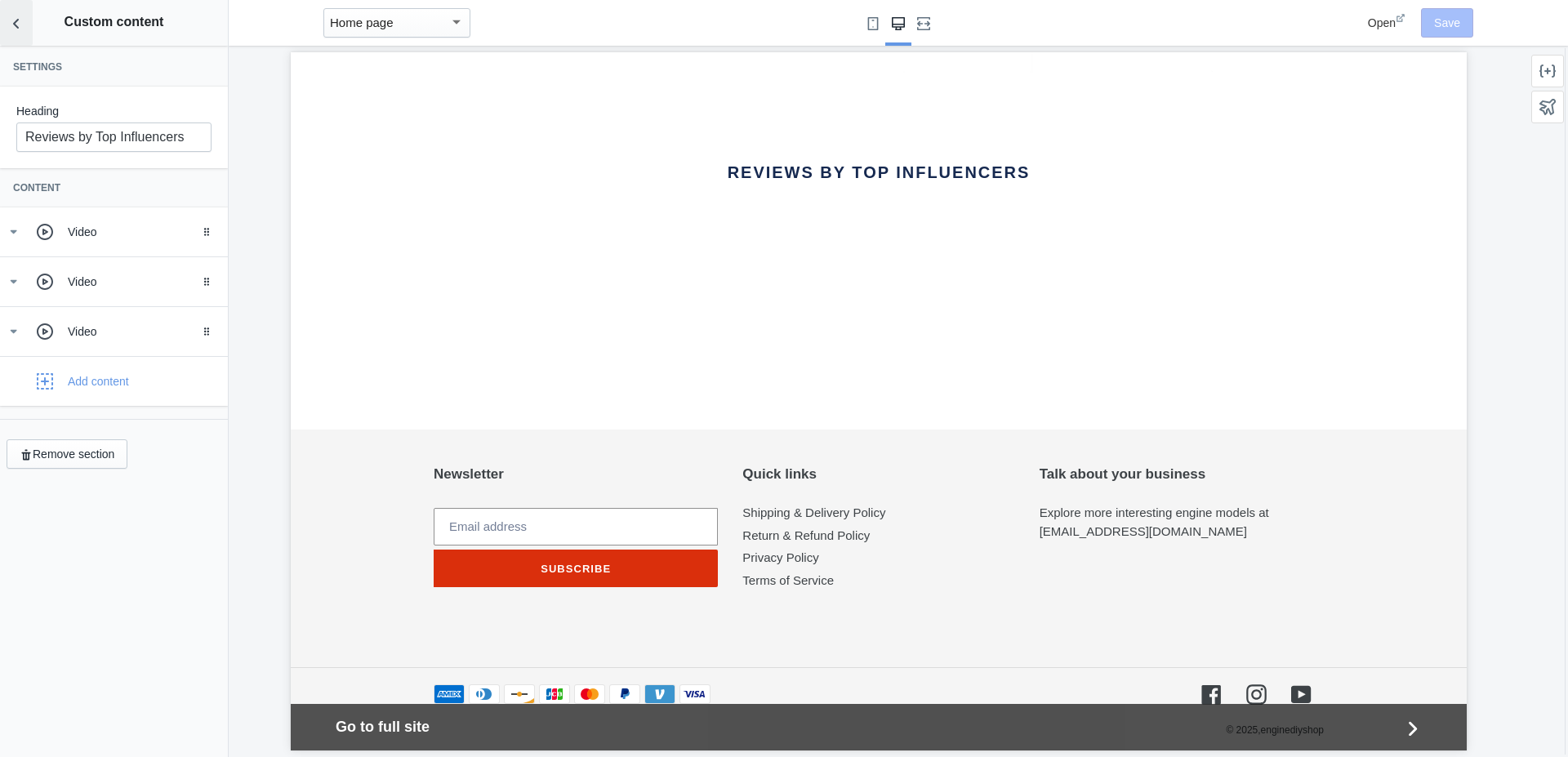
scroll to position [0, 3]
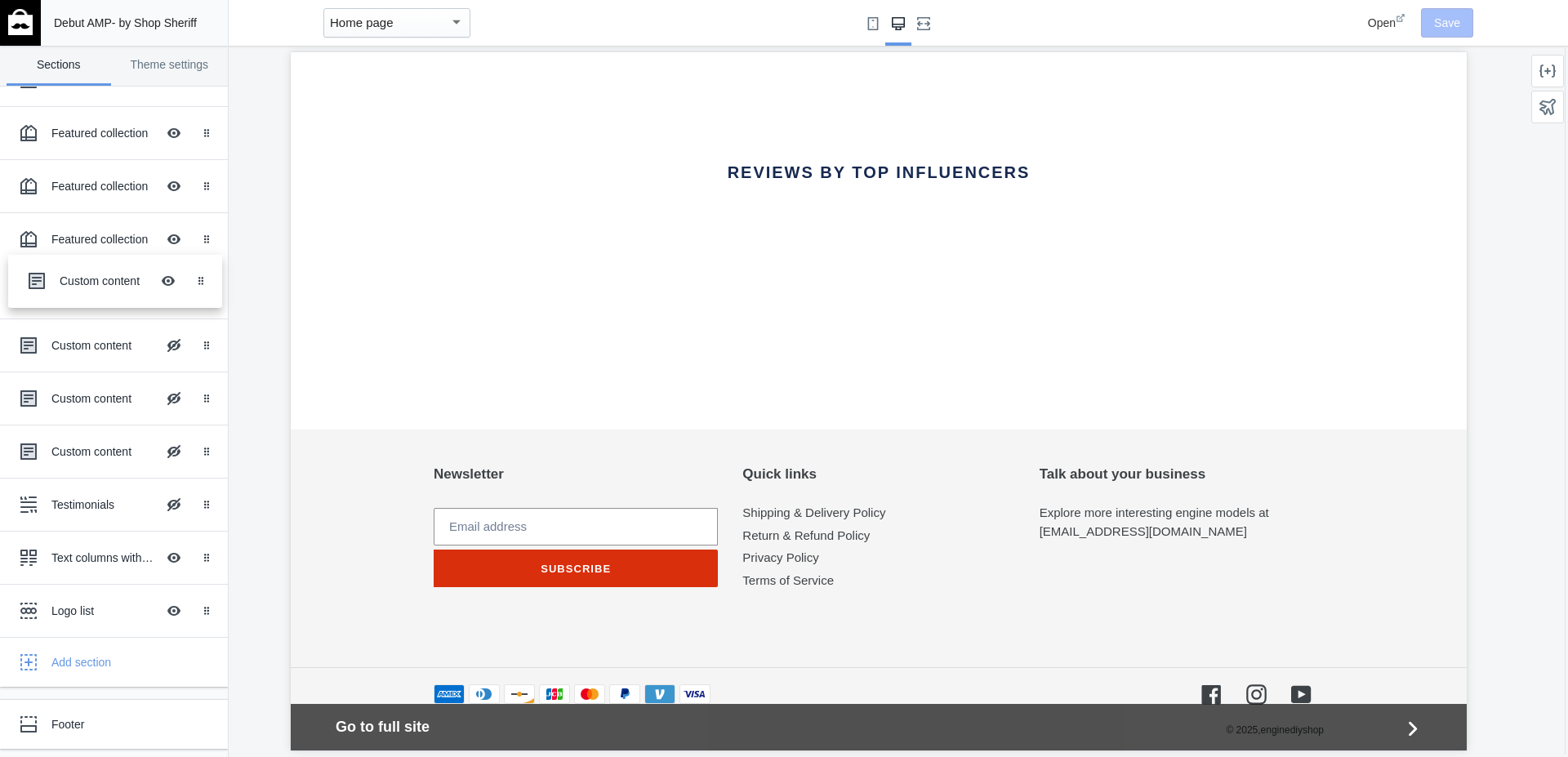
drag, startPoint x: 63, startPoint y: 617, endPoint x: 66, endPoint y: 286, distance: 331.0
click at [66, 286] on body "Loading your AMP theme This editor generates fully AMP-compliant Shopify pages …" at bounding box center [784, 378] width 1568 height 757
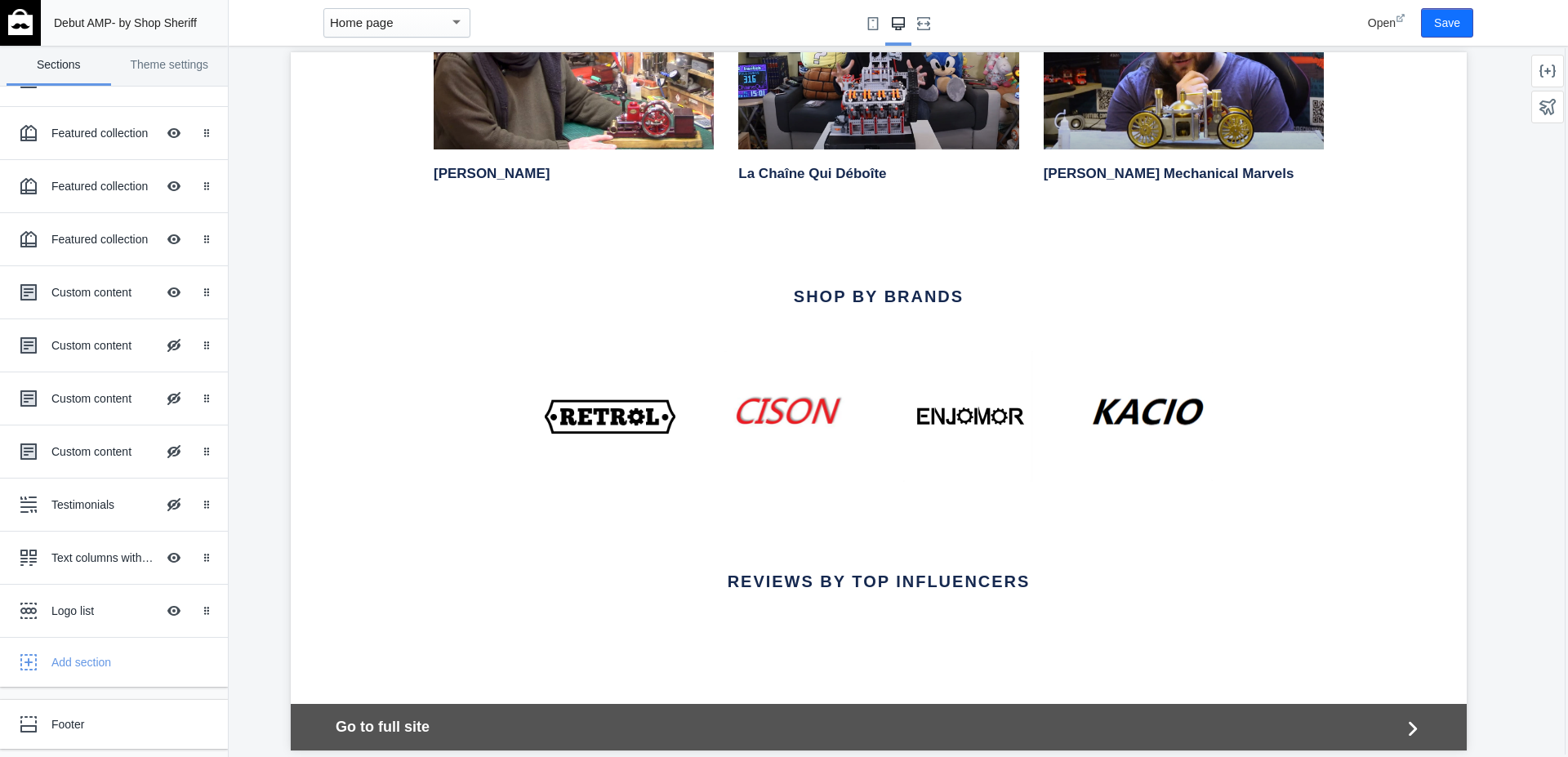
scroll to position [2918, 0]
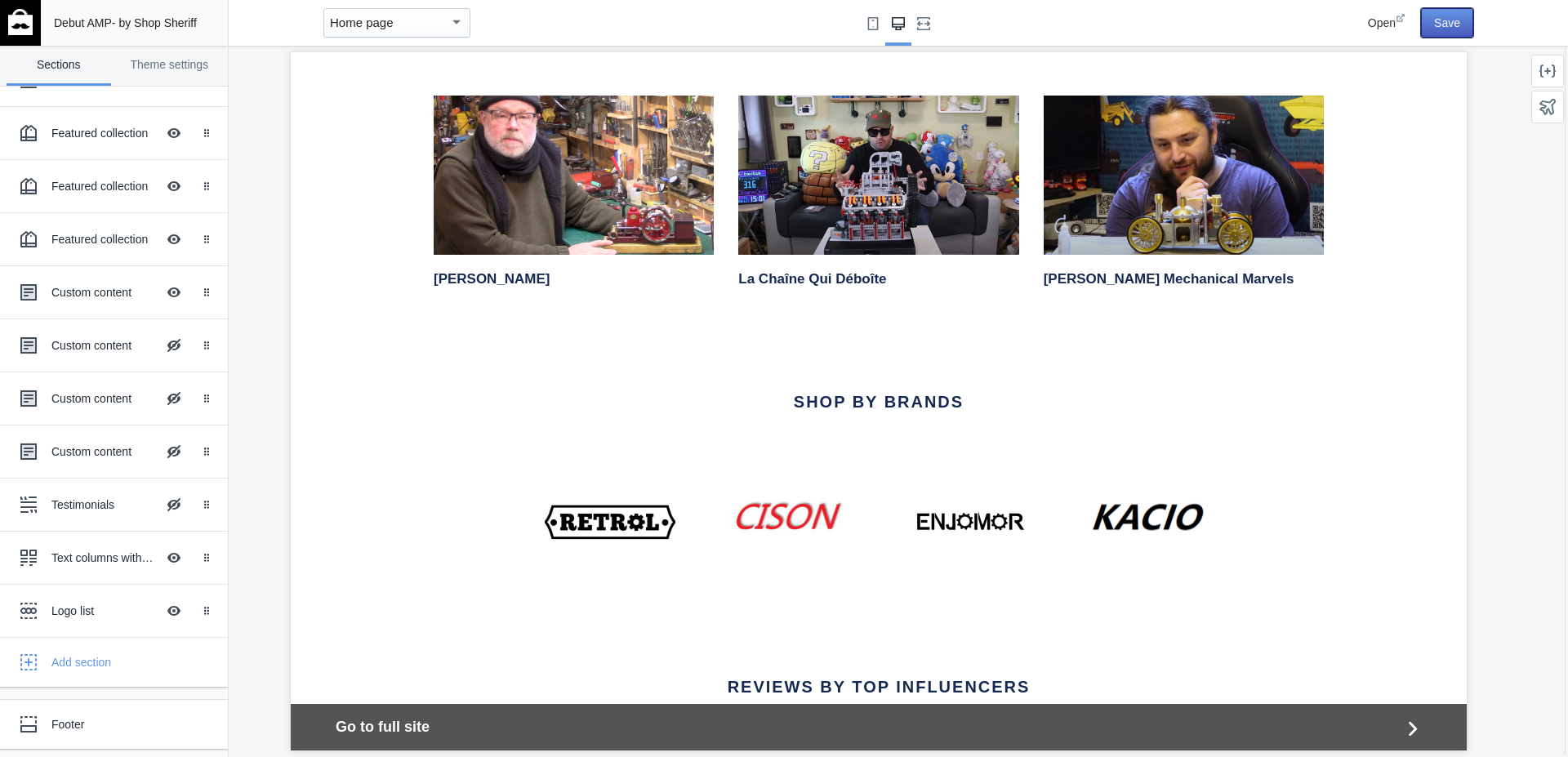
click at [1443, 22] on button "Save" at bounding box center [1446, 23] width 53 height 30
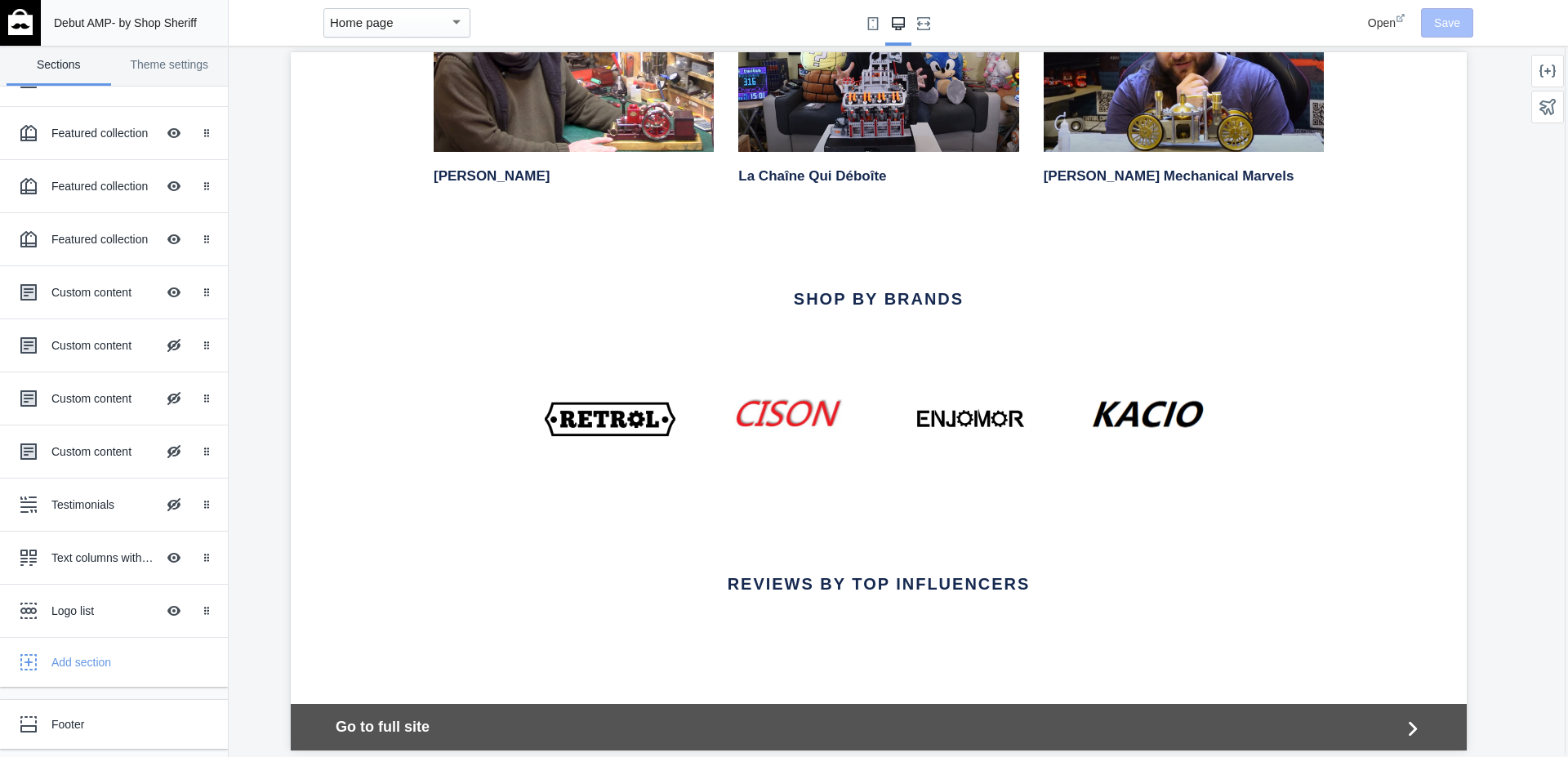
scroll to position [3432, 0]
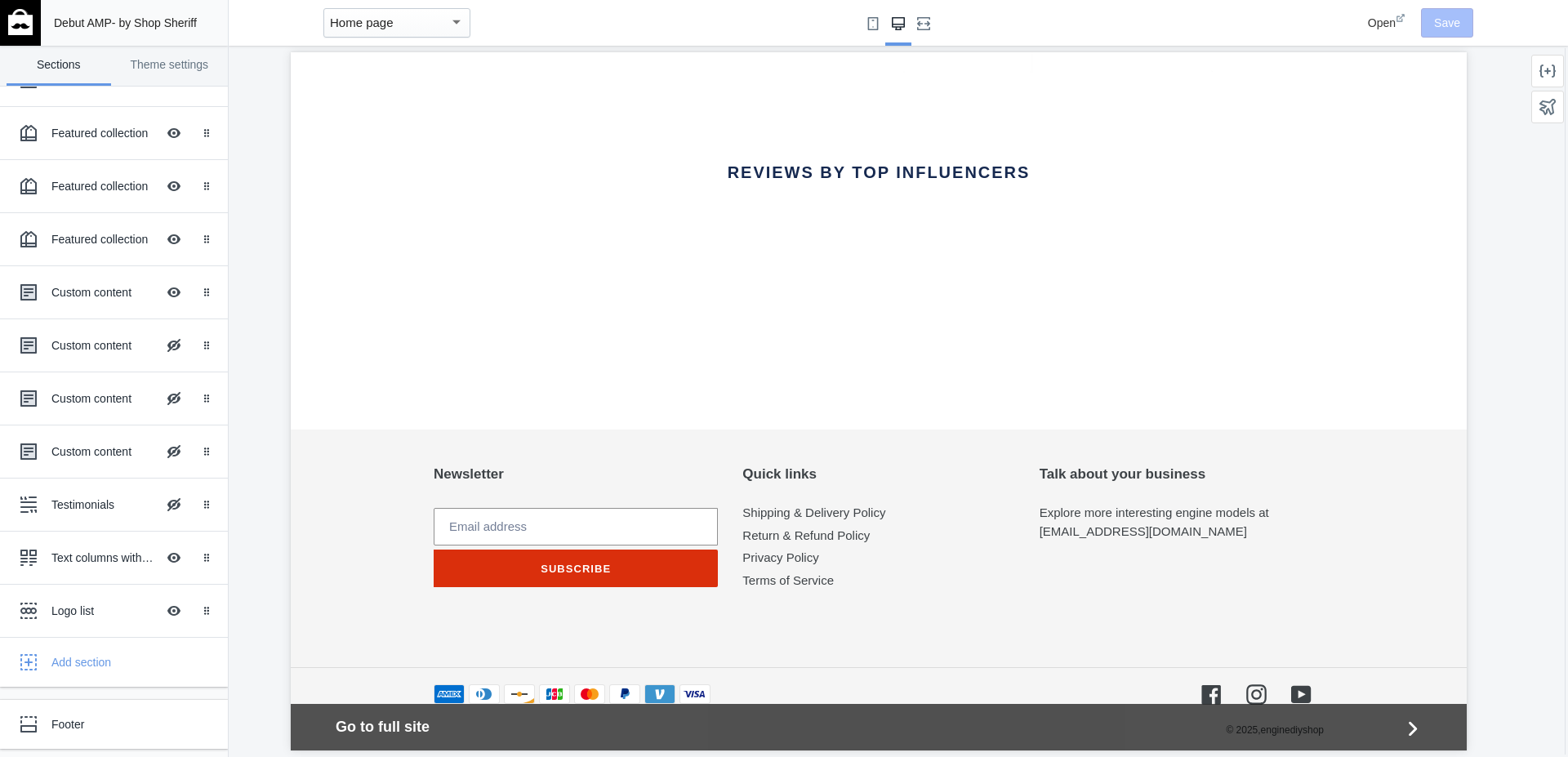
click at [312, 118] on div "Reviews by Top Influencers" at bounding box center [878, 251] width 1176 height 267
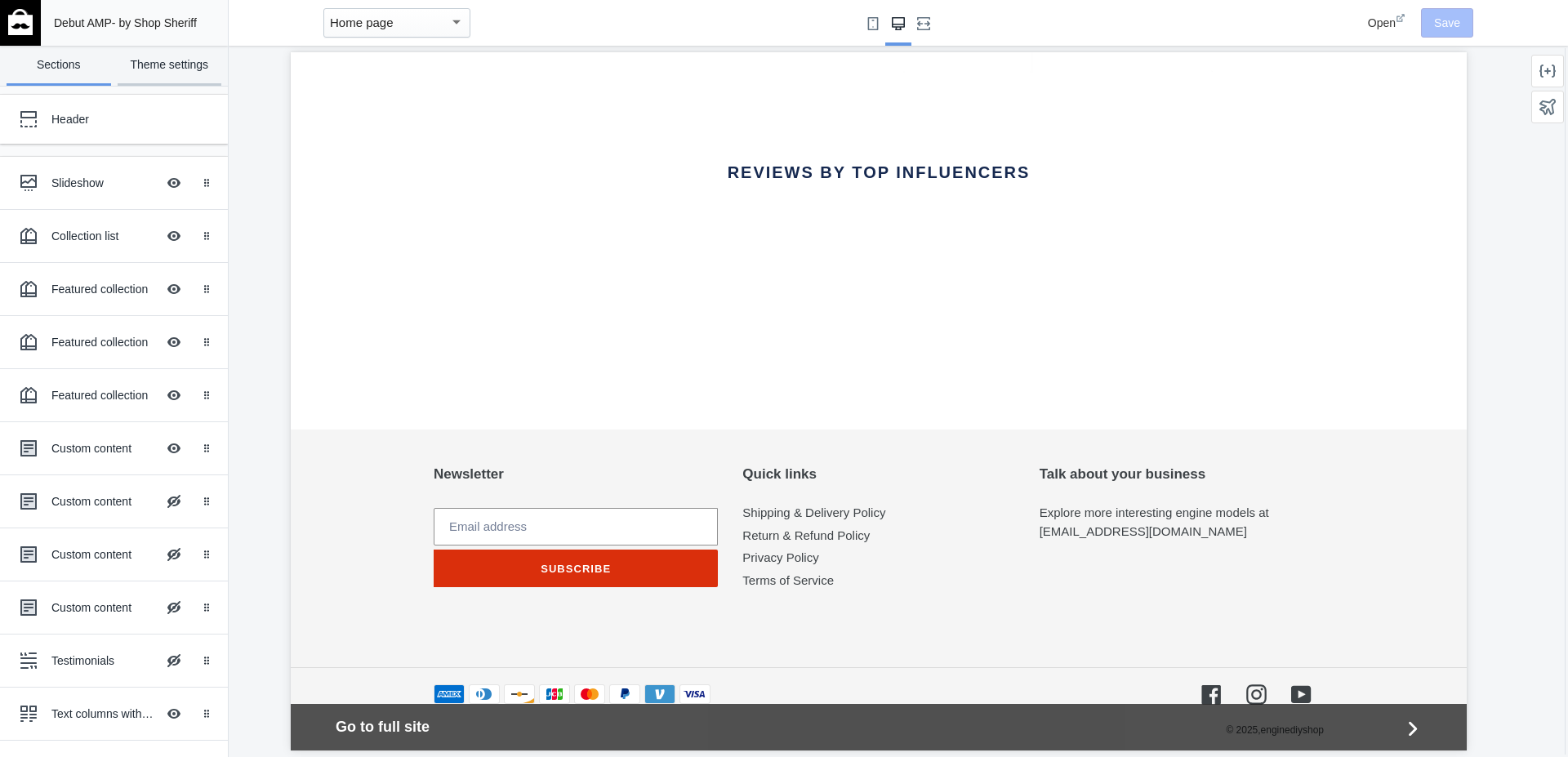
click at [149, 68] on link "Theme settings" at bounding box center [170, 66] width 104 height 40
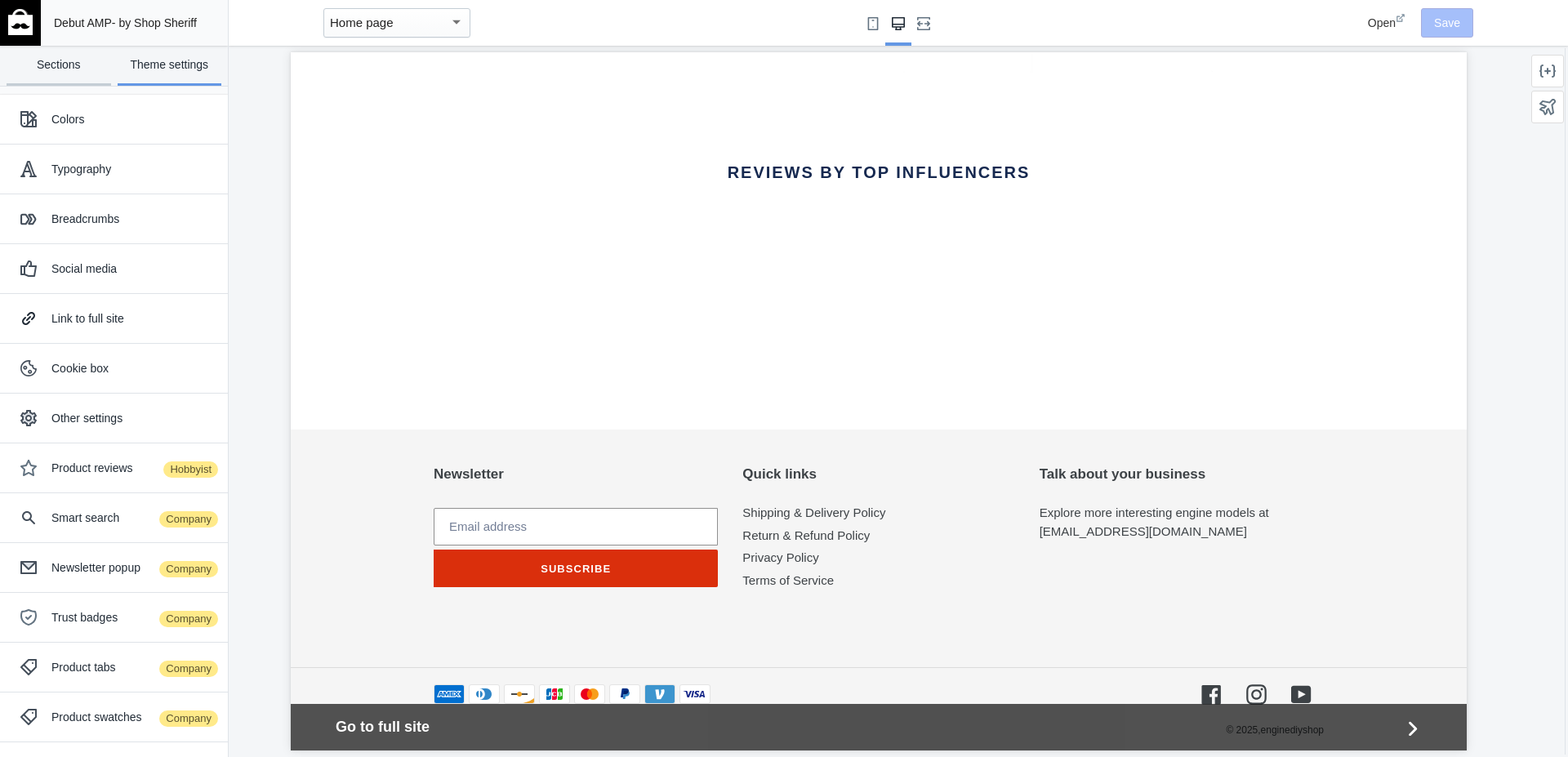
click at [70, 70] on link "Sections" at bounding box center [58, 66] width 104 height 40
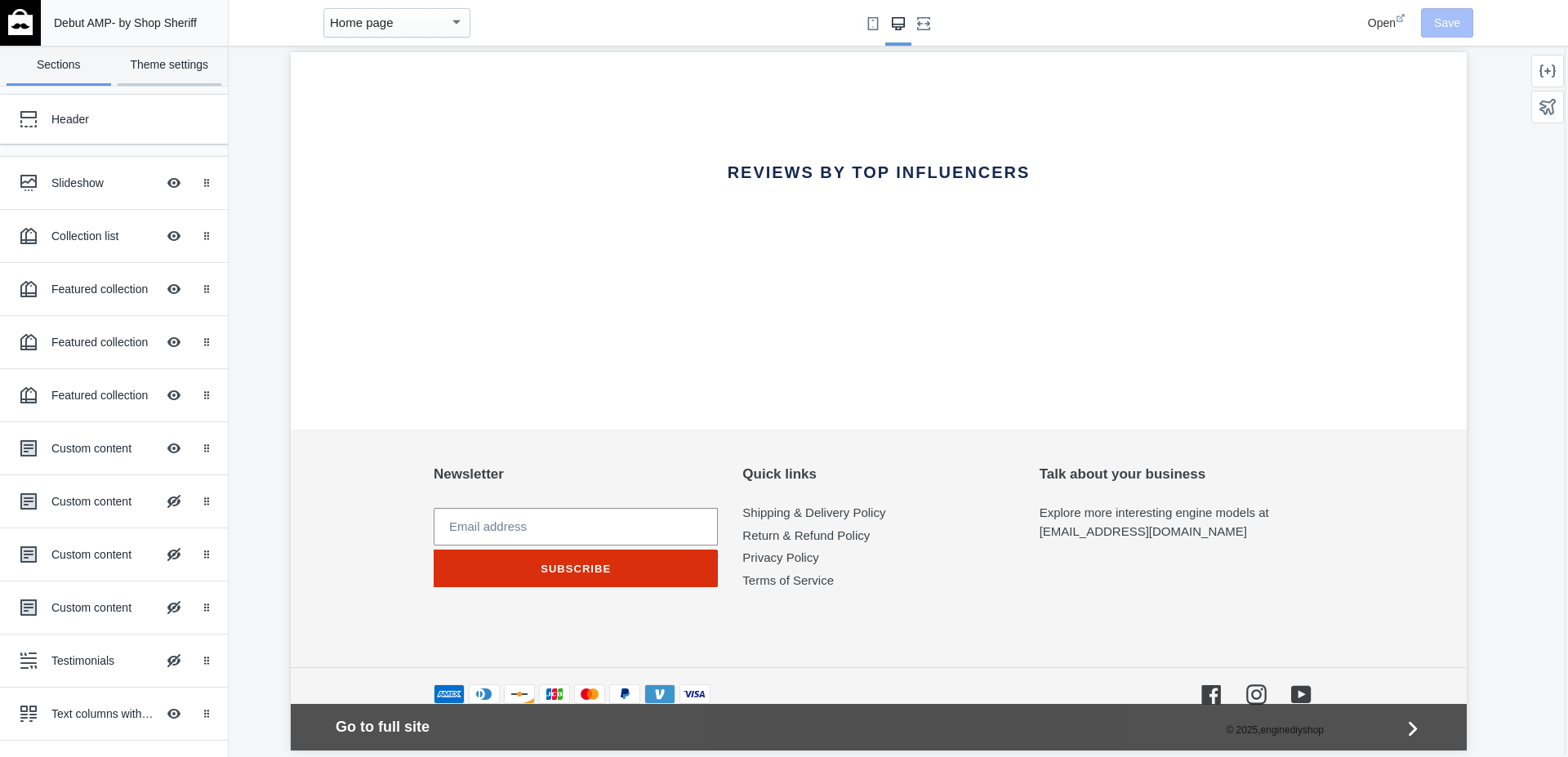
click at [161, 80] on link "Theme settings" at bounding box center [170, 66] width 104 height 40
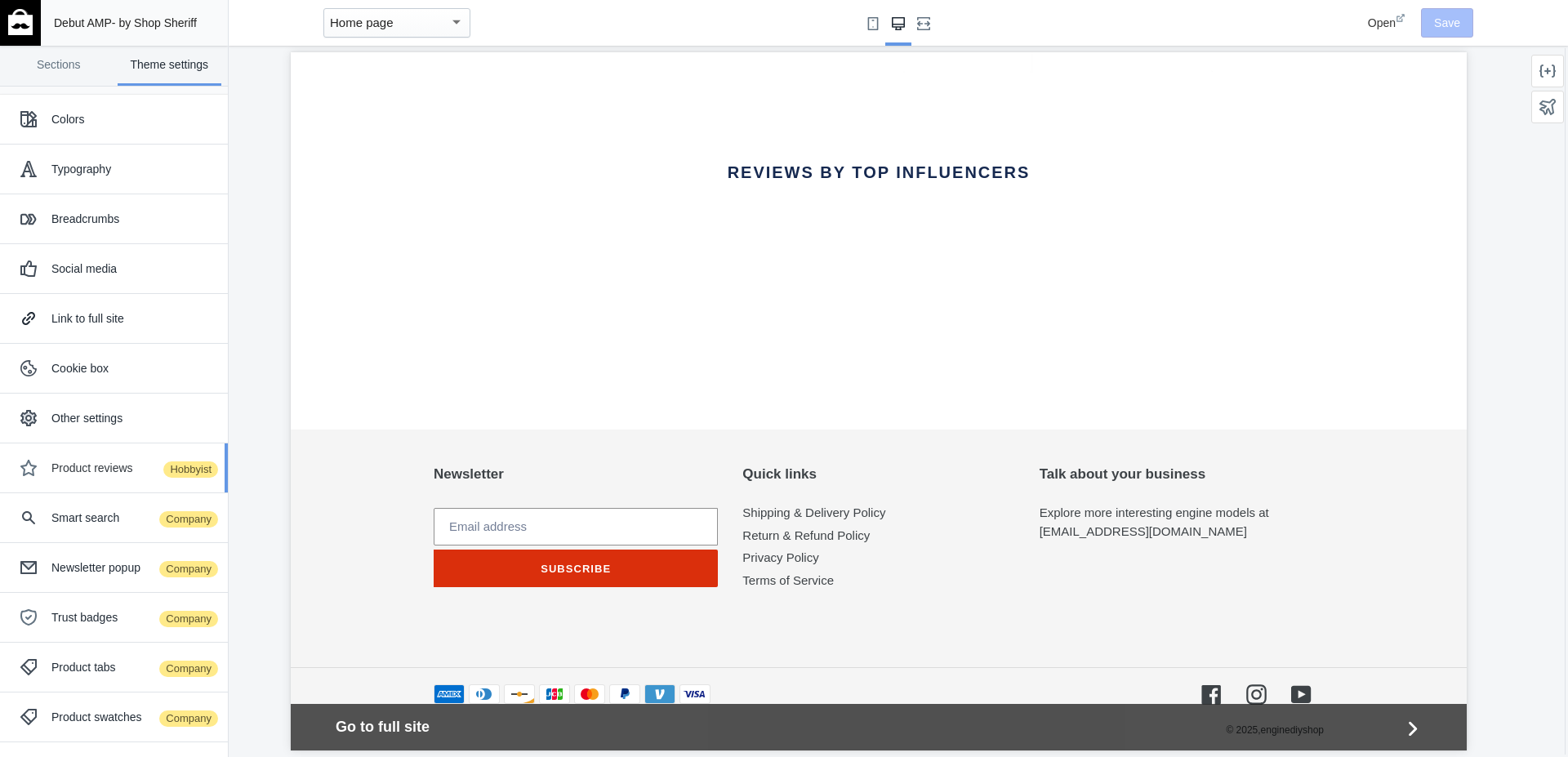
click at [103, 469] on div "Product reviews Hobbyist" at bounding box center [133, 468] width 164 height 16
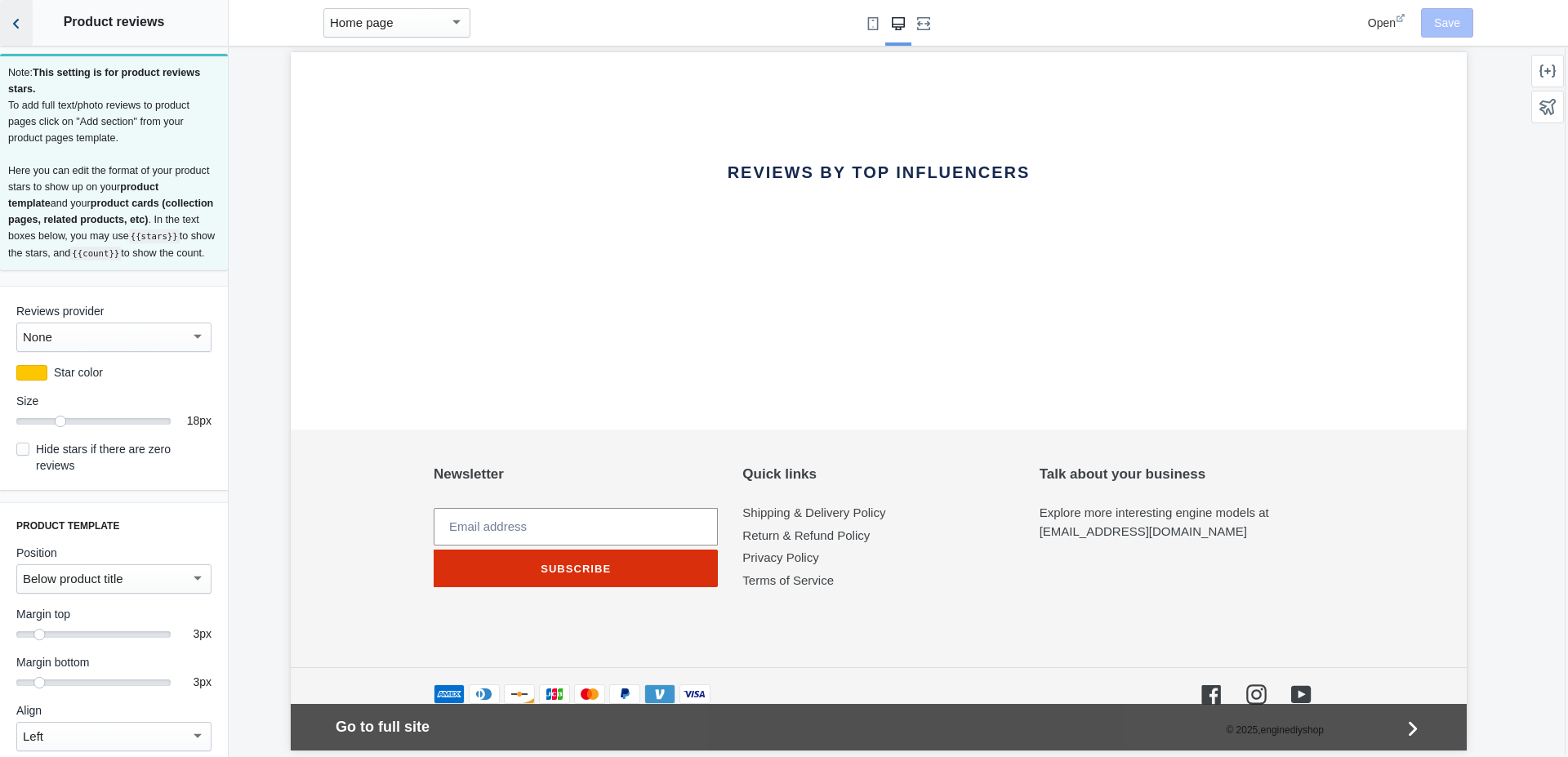
click at [19, 25] on icon "Back to sections" at bounding box center [16, 23] width 16 height 16
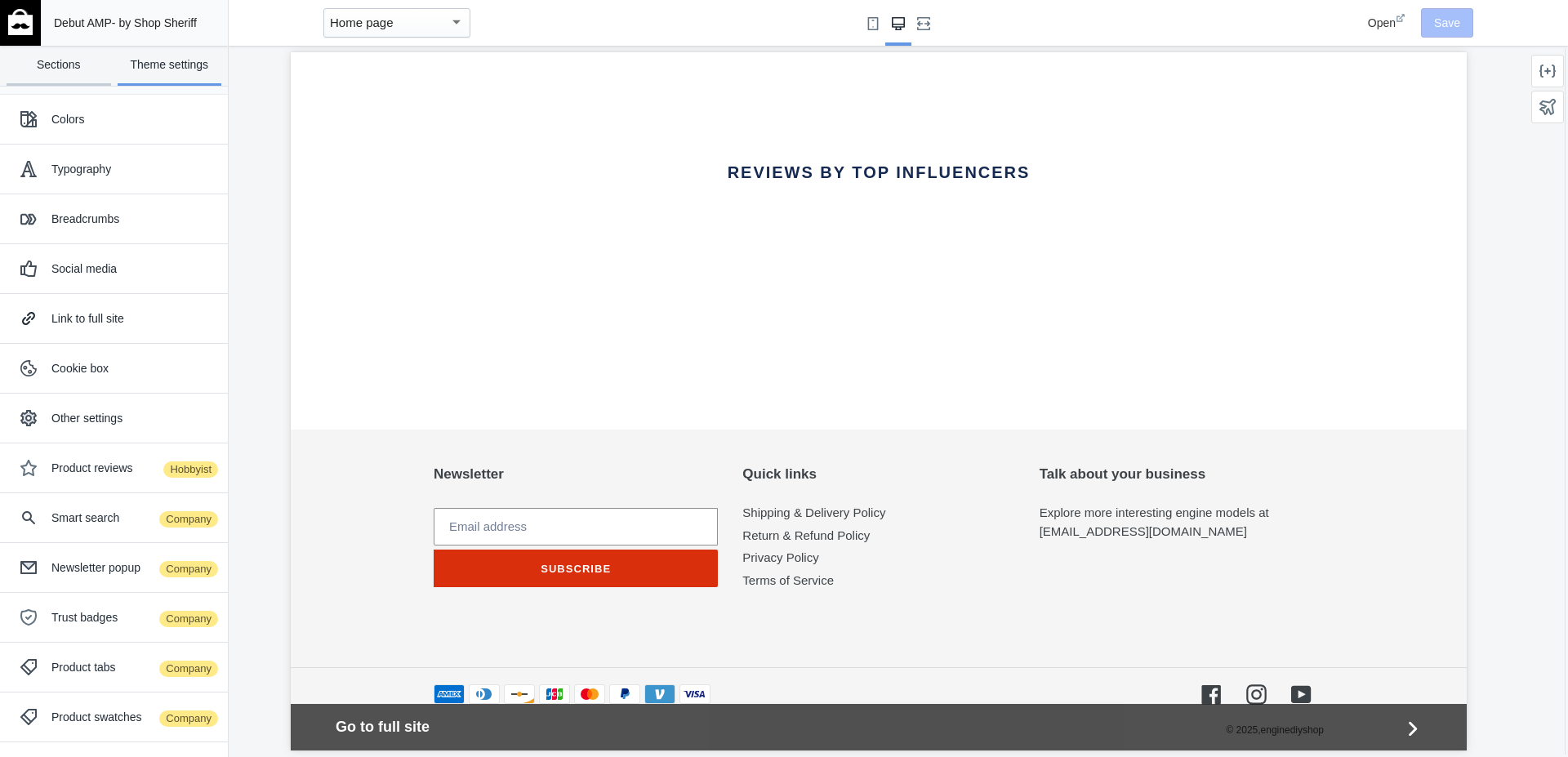
click at [58, 57] on link "Sections" at bounding box center [58, 66] width 104 height 40
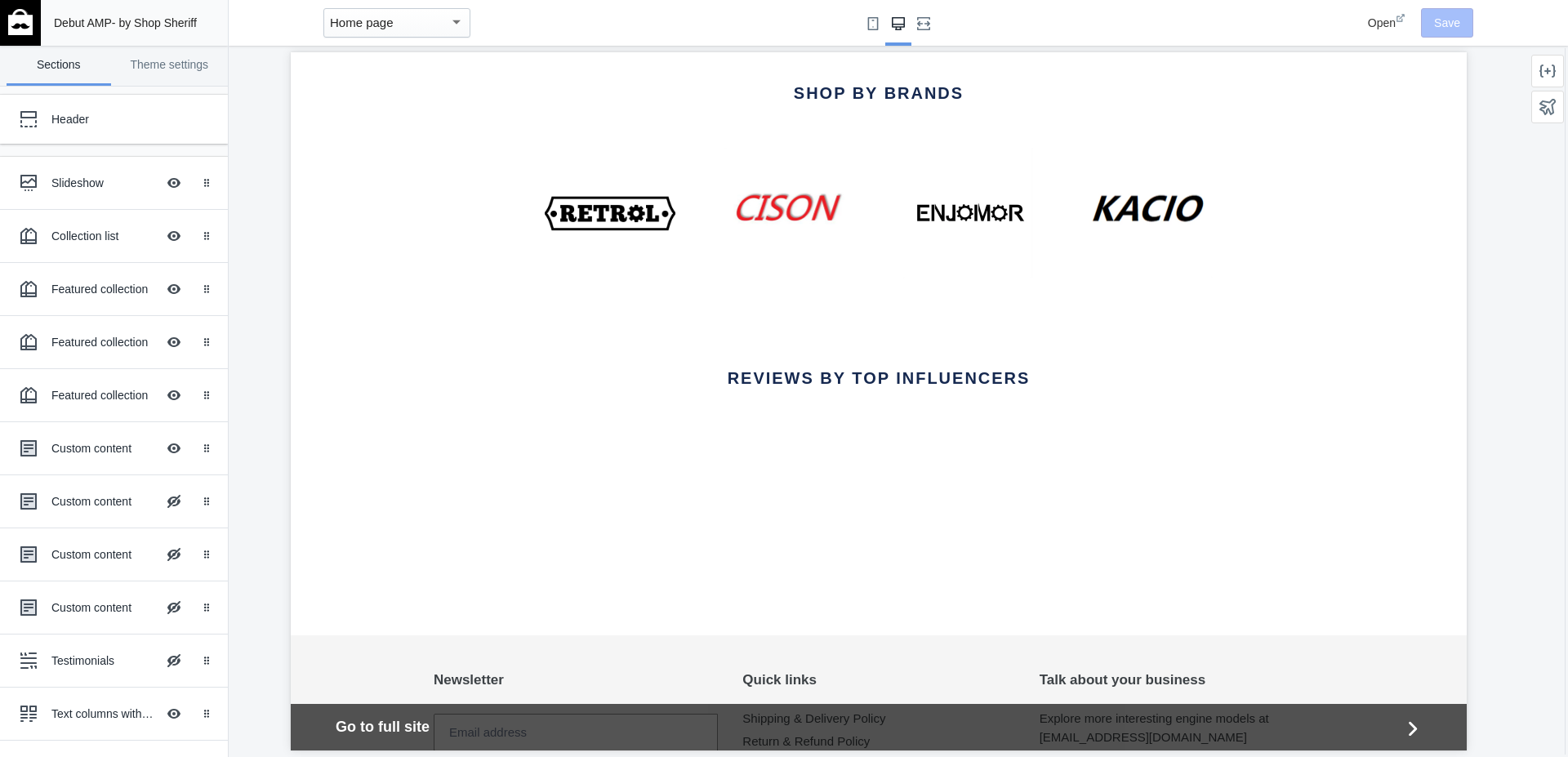
scroll to position [3432, 0]
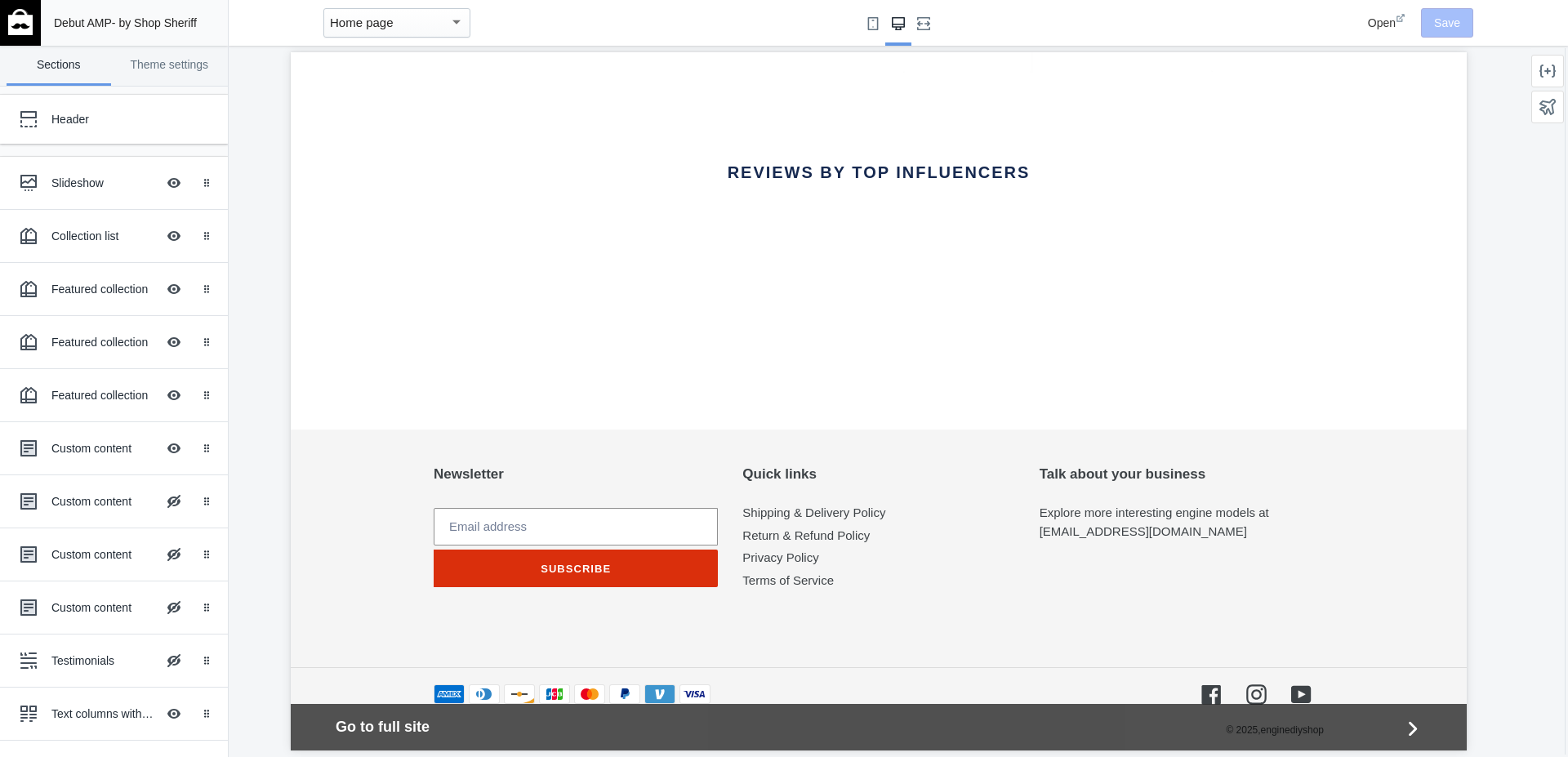
click at [1378, 17] on span "Open" at bounding box center [1381, 23] width 28 height 13
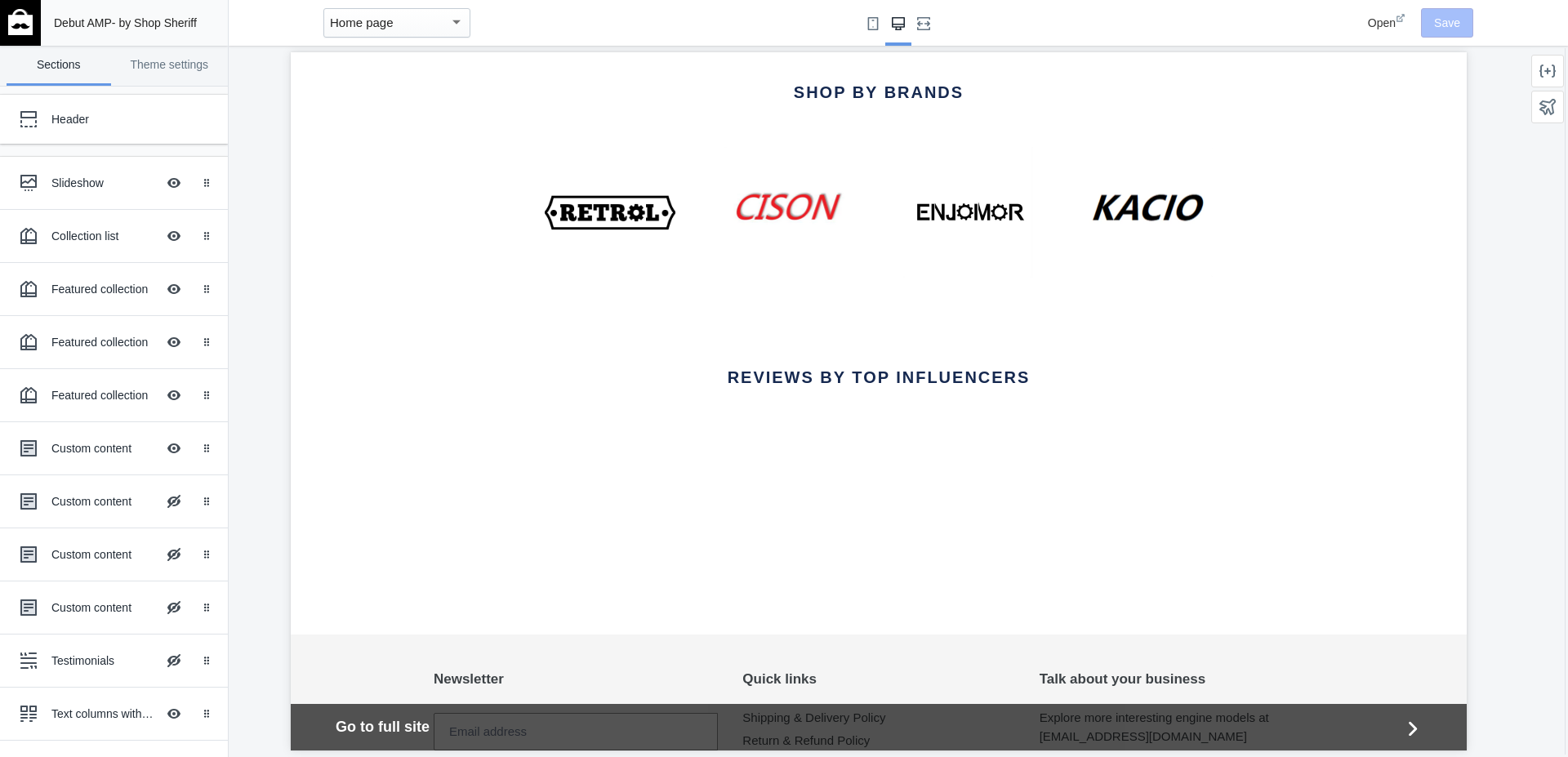
scroll to position [3226, 0]
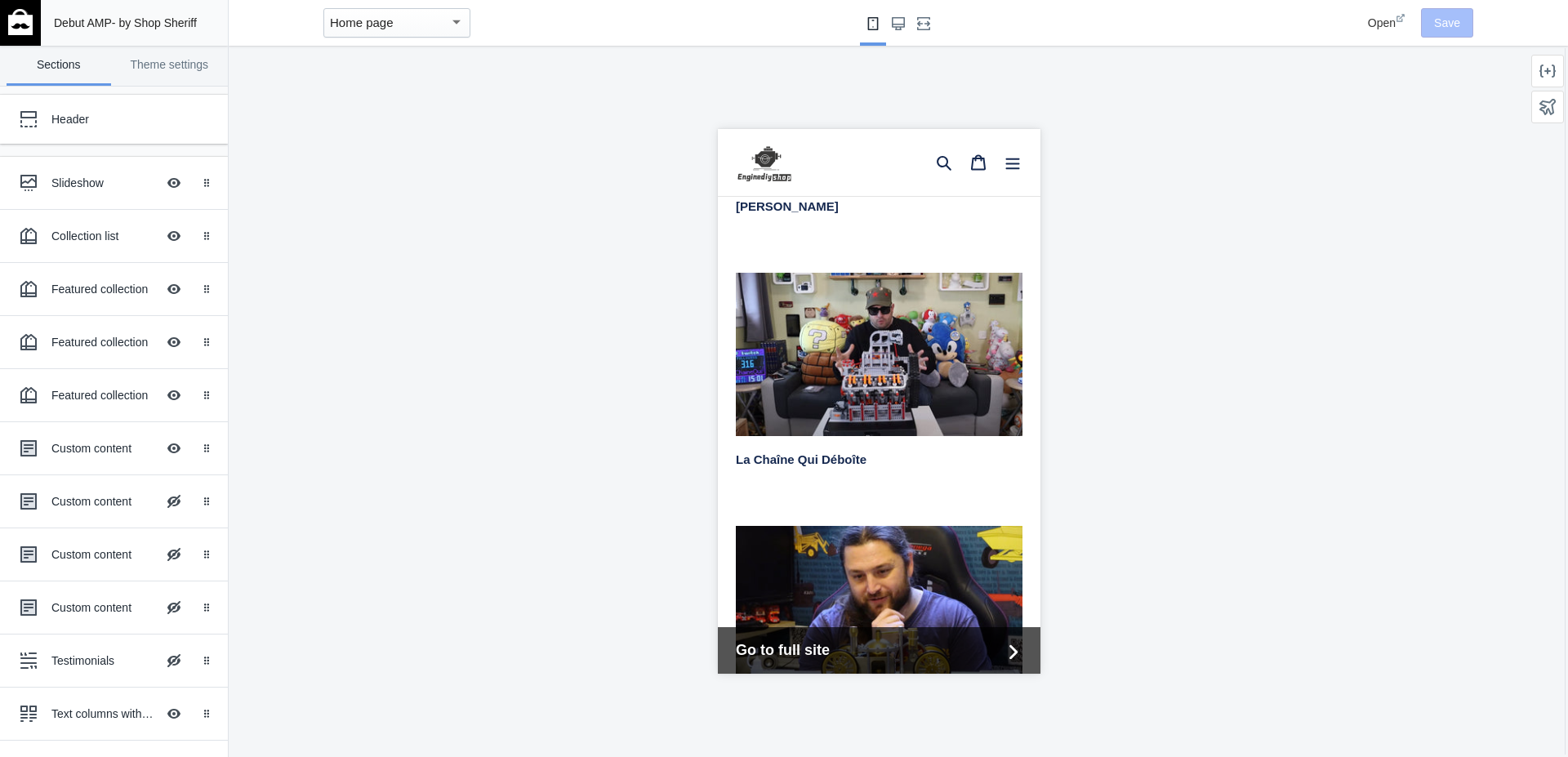
scroll to position [3397, 0]
